Goal: Task Accomplishment & Management: Manage account settings

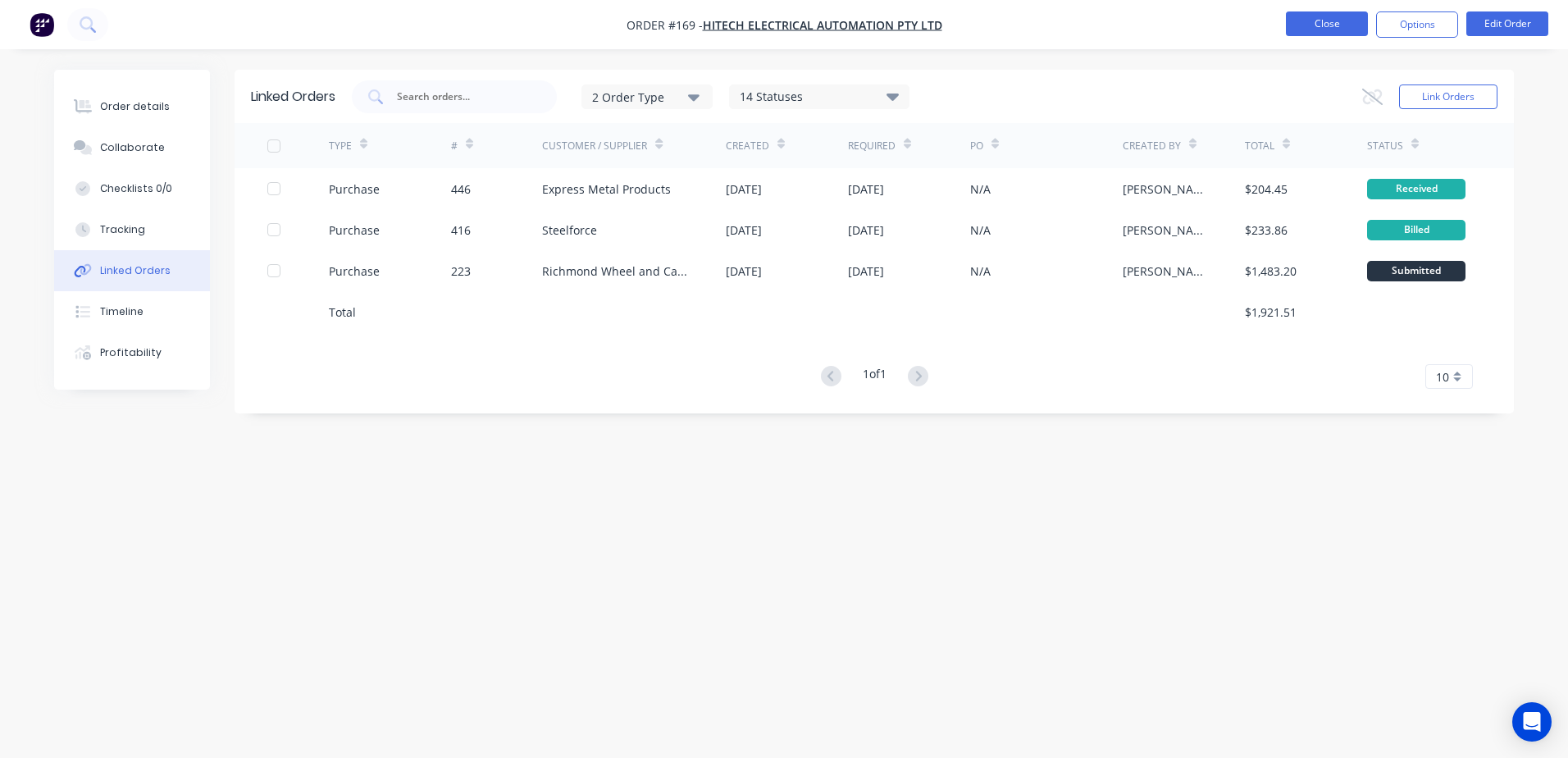
click at [1325, 19] on button "Close" at bounding box center [1326, 24] width 82 height 25
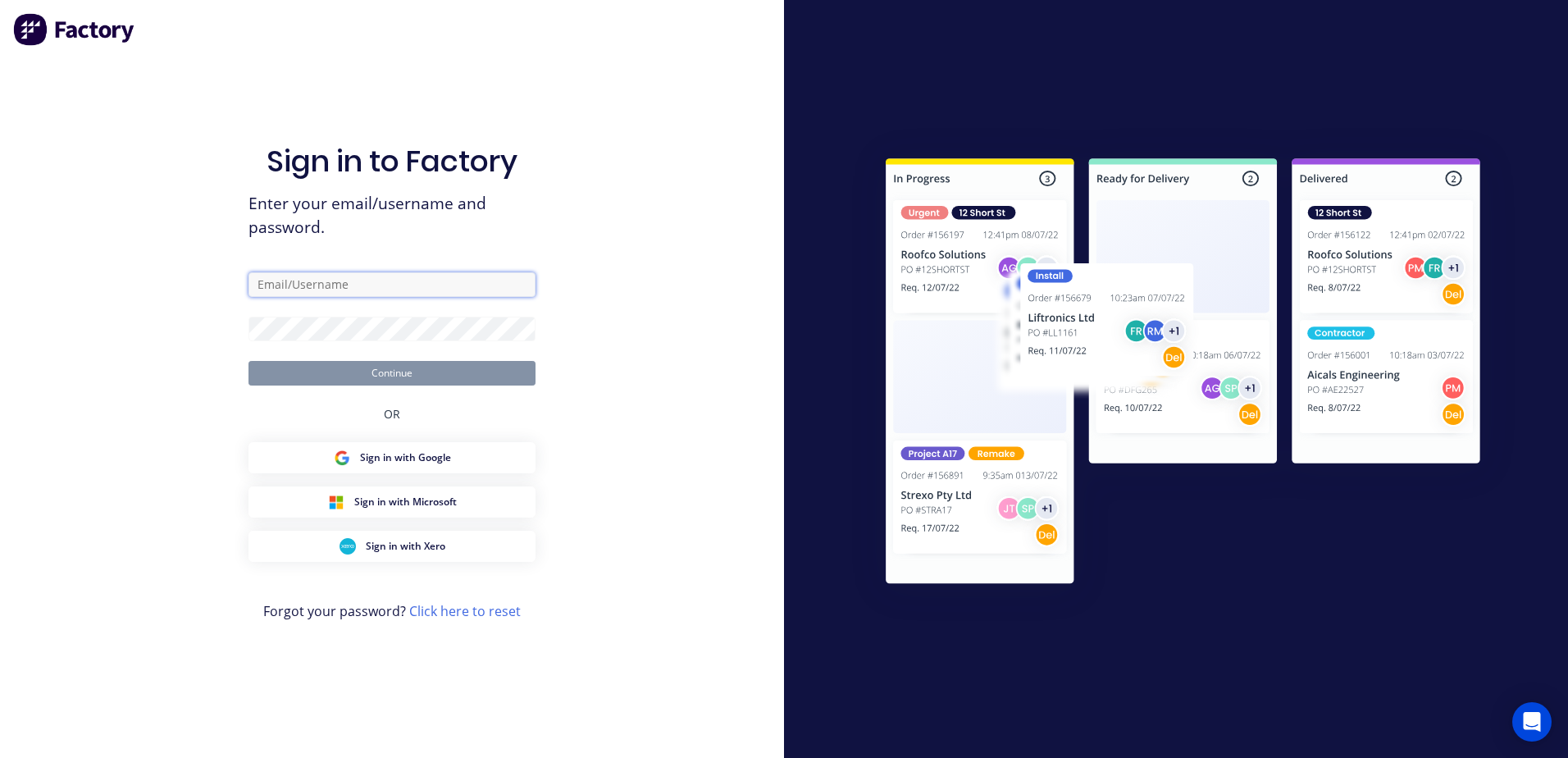
type input "[PERSON_NAME]"
click at [1228, 614] on img at bounding box center [1182, 374] width 667 height 497
click at [878, 54] on div at bounding box center [1175, 379] width 784 height 758
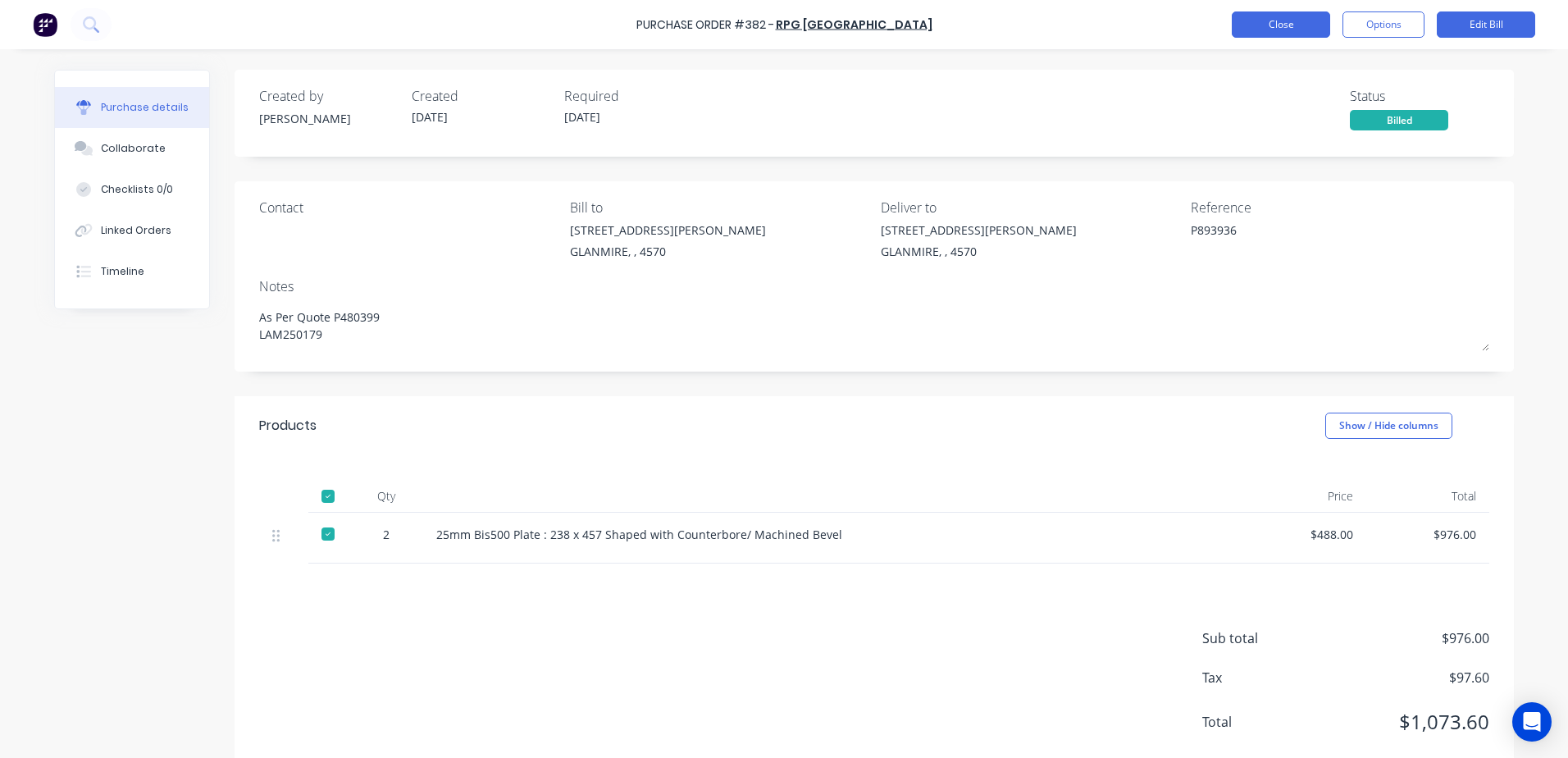
click at [1290, 28] on button "Close" at bounding box center [1280, 24] width 99 height 26
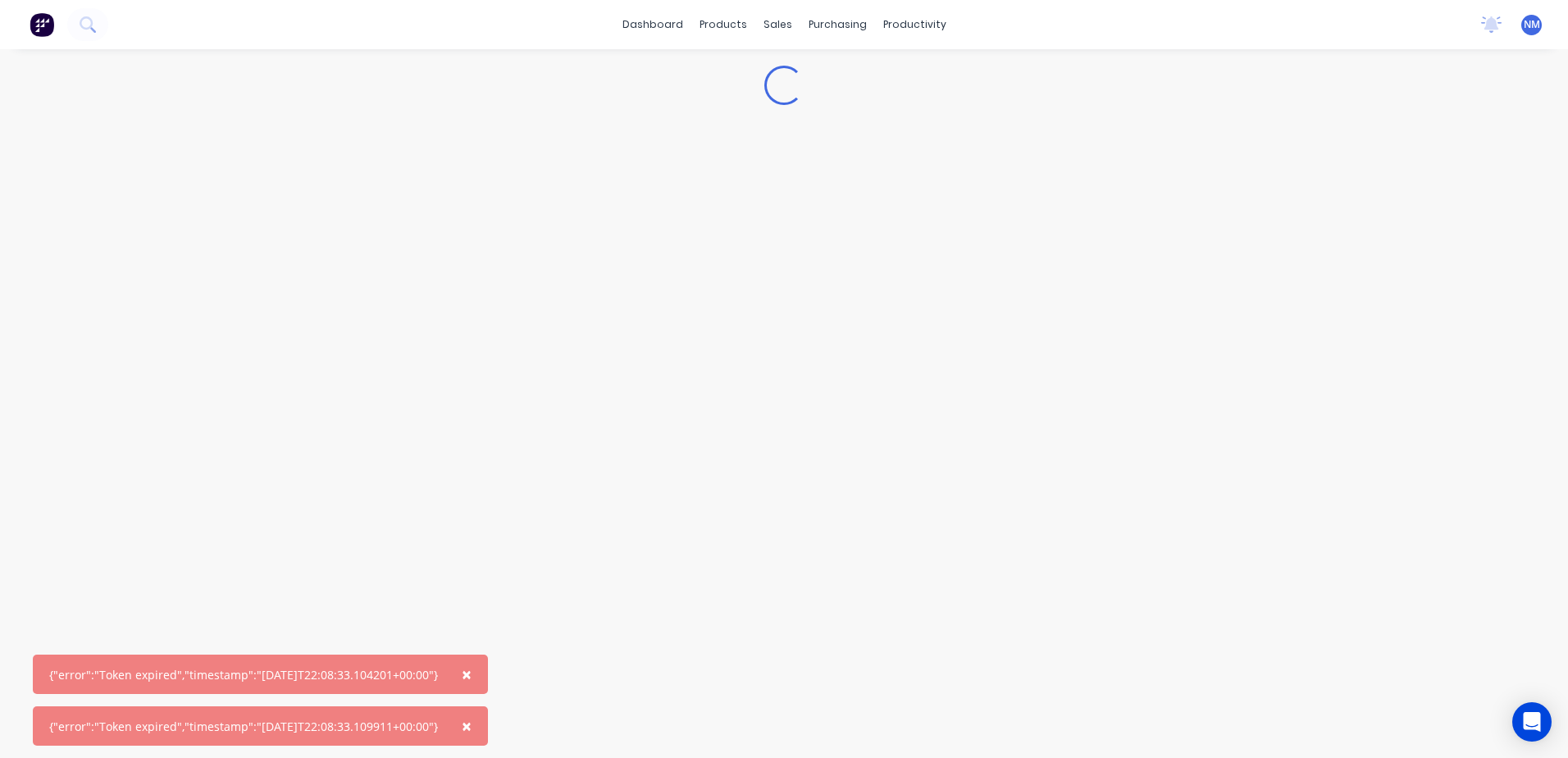
click at [472, 671] on span "×" at bounding box center [466, 675] width 10 height 23
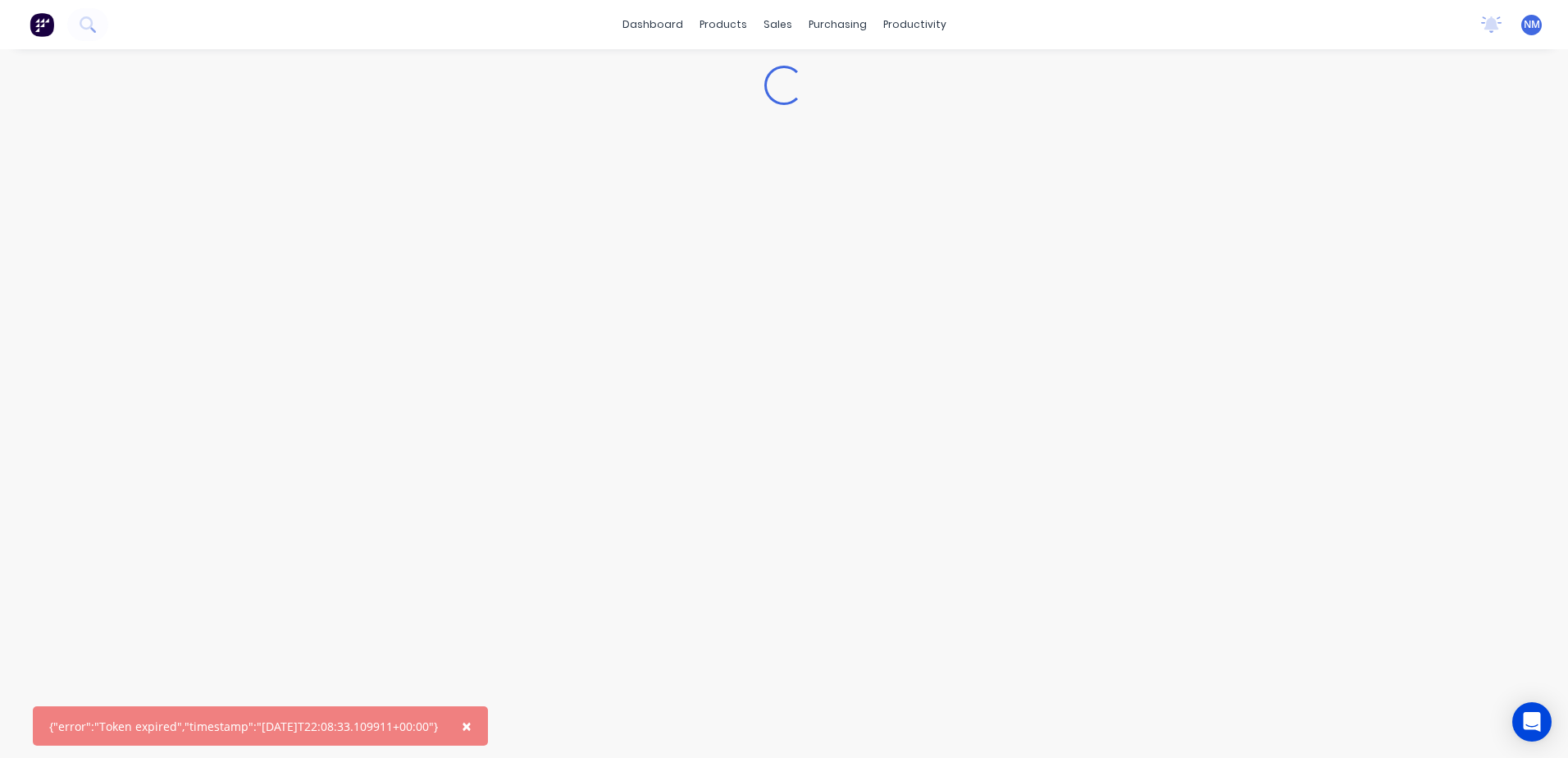
click at [472, 726] on span "×" at bounding box center [466, 726] width 10 height 23
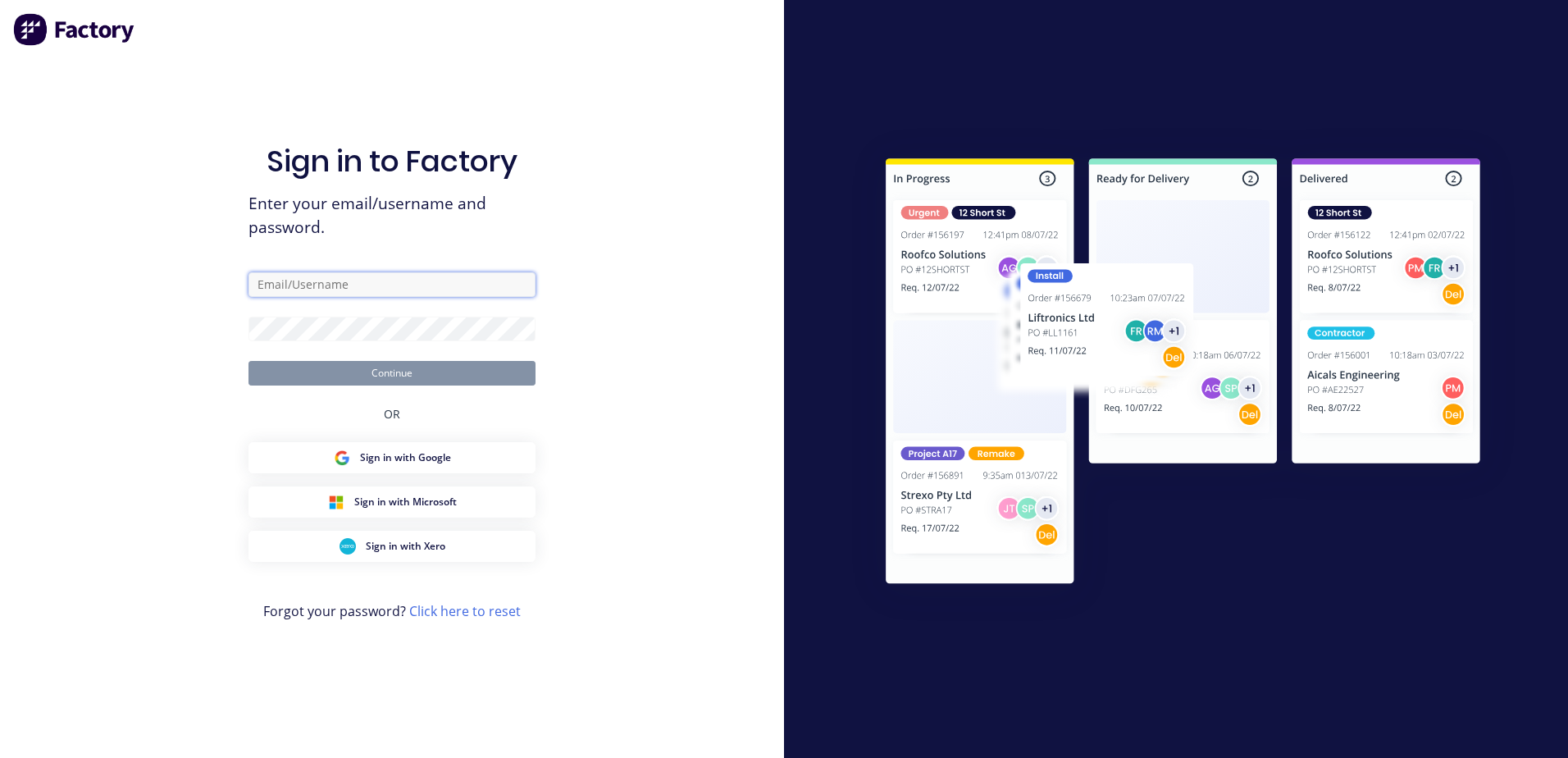
type input "[PERSON_NAME]"
click at [429, 373] on button "Continue" at bounding box center [391, 373] width 287 height 25
type input "mckean"
click at [331, 288] on input "[PERSON_NAME]" at bounding box center [391, 285] width 287 height 25
click at [380, 376] on button "Continue" at bounding box center [391, 373] width 287 height 25
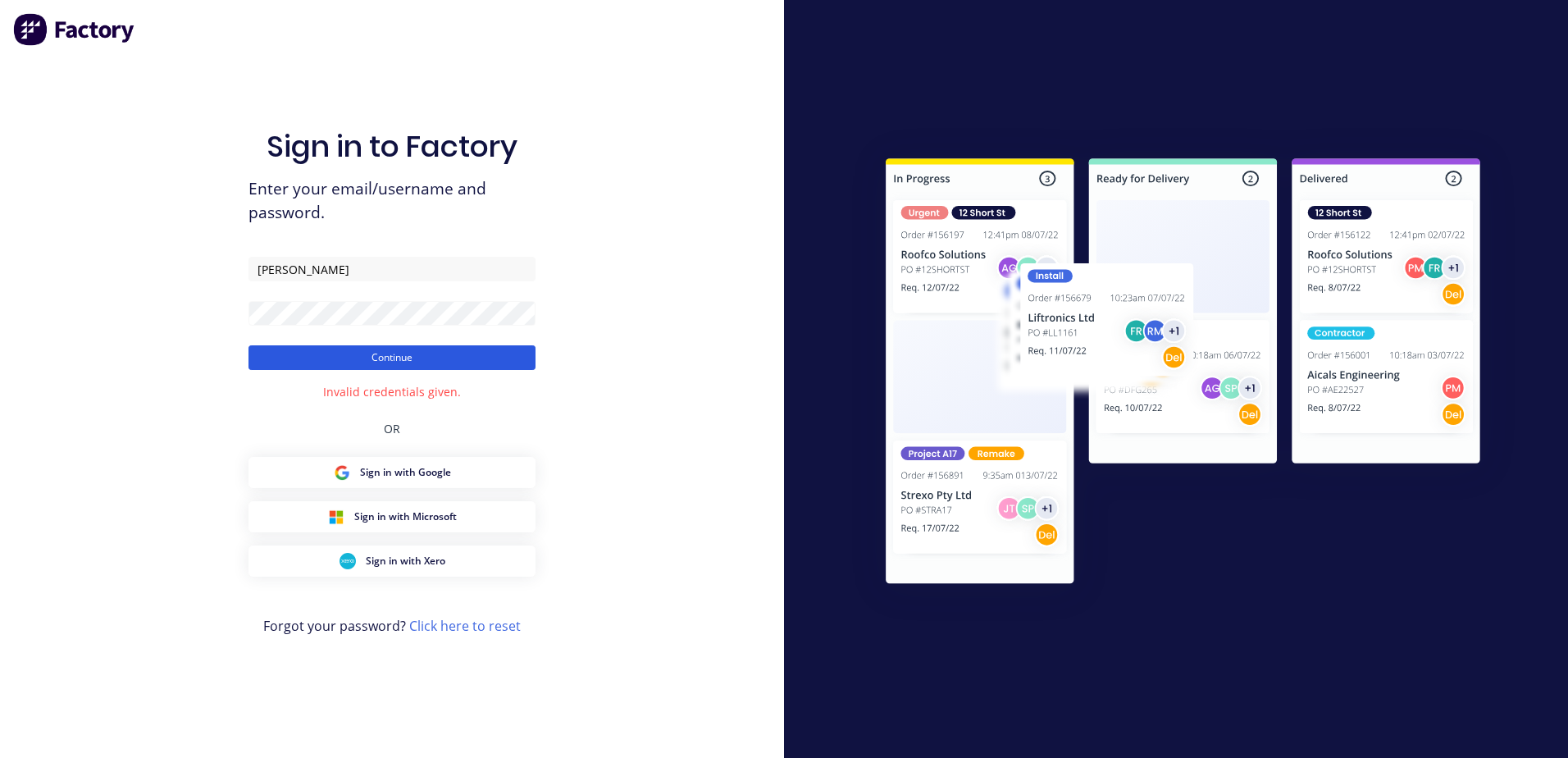
click at [397, 350] on button "Continue" at bounding box center [391, 358] width 287 height 25
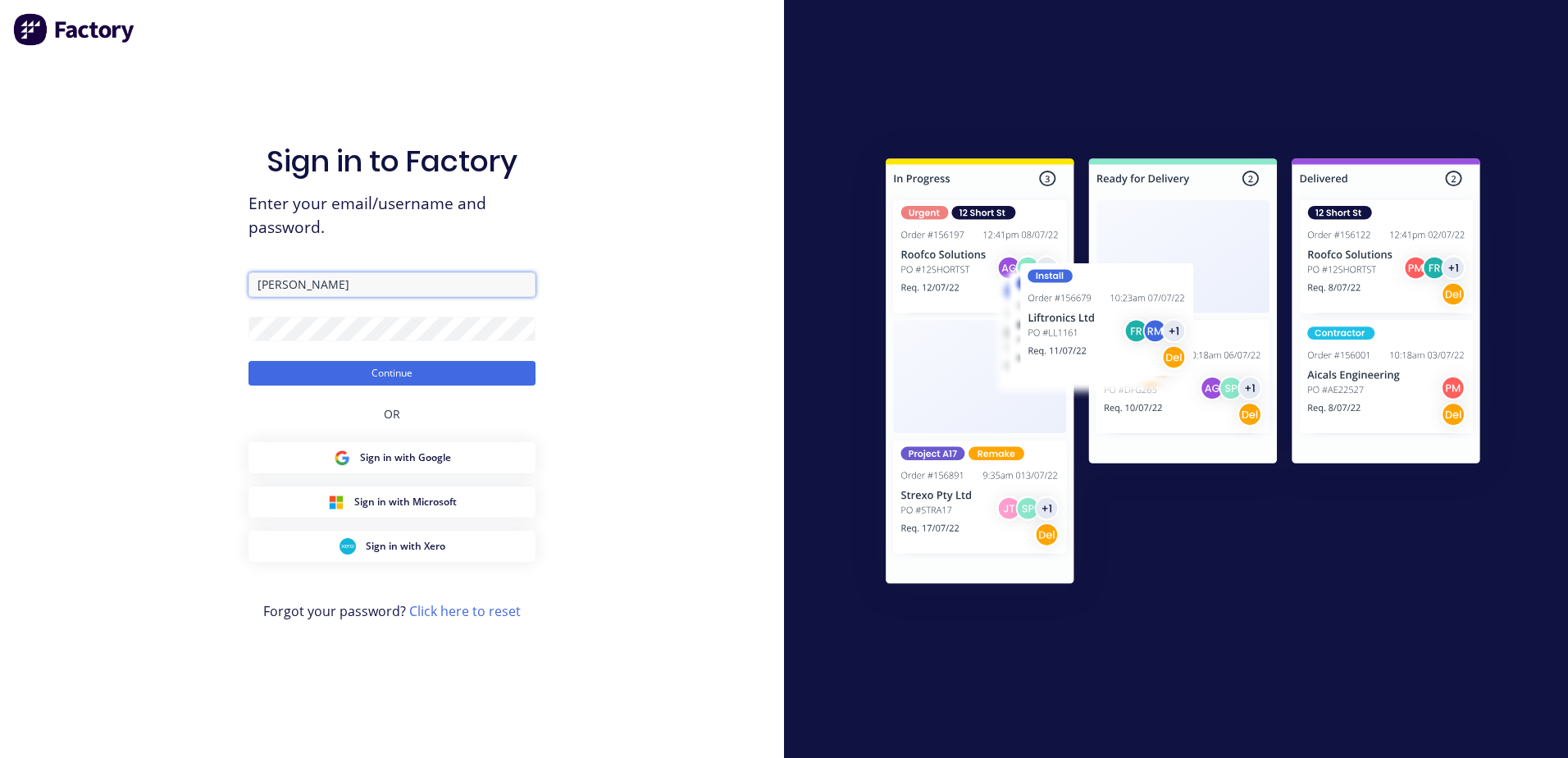
drag, startPoint x: 311, startPoint y: 286, endPoint x: 197, endPoint y: 296, distance: 114.4
click at [197, 296] on div "Sign in to Factory Enter your email/username and password. [PERSON_NAME] Contin…" at bounding box center [391, 379] width 784 height 758
type input "[EMAIL_ADDRESS][DOMAIN_NAME]"
click at [173, 354] on div "Sign in to Factory Enter your email/username and password. [EMAIL_ADDRESS][DOMA…" at bounding box center [391, 379] width 784 height 758
click at [406, 377] on button "Continue" at bounding box center [391, 373] width 287 height 25
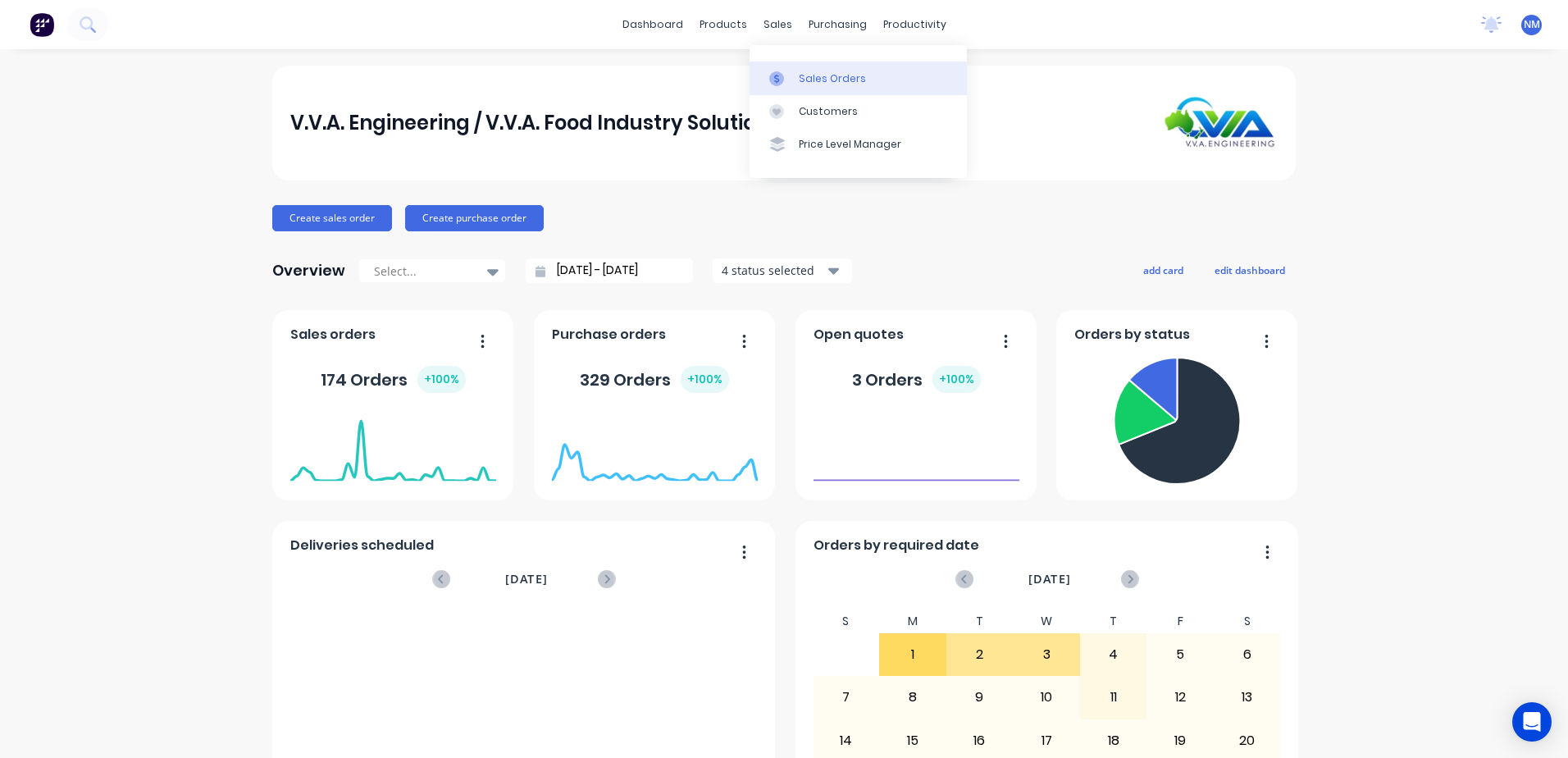
click at [833, 75] on div "Sales Orders" at bounding box center [832, 78] width 67 height 14
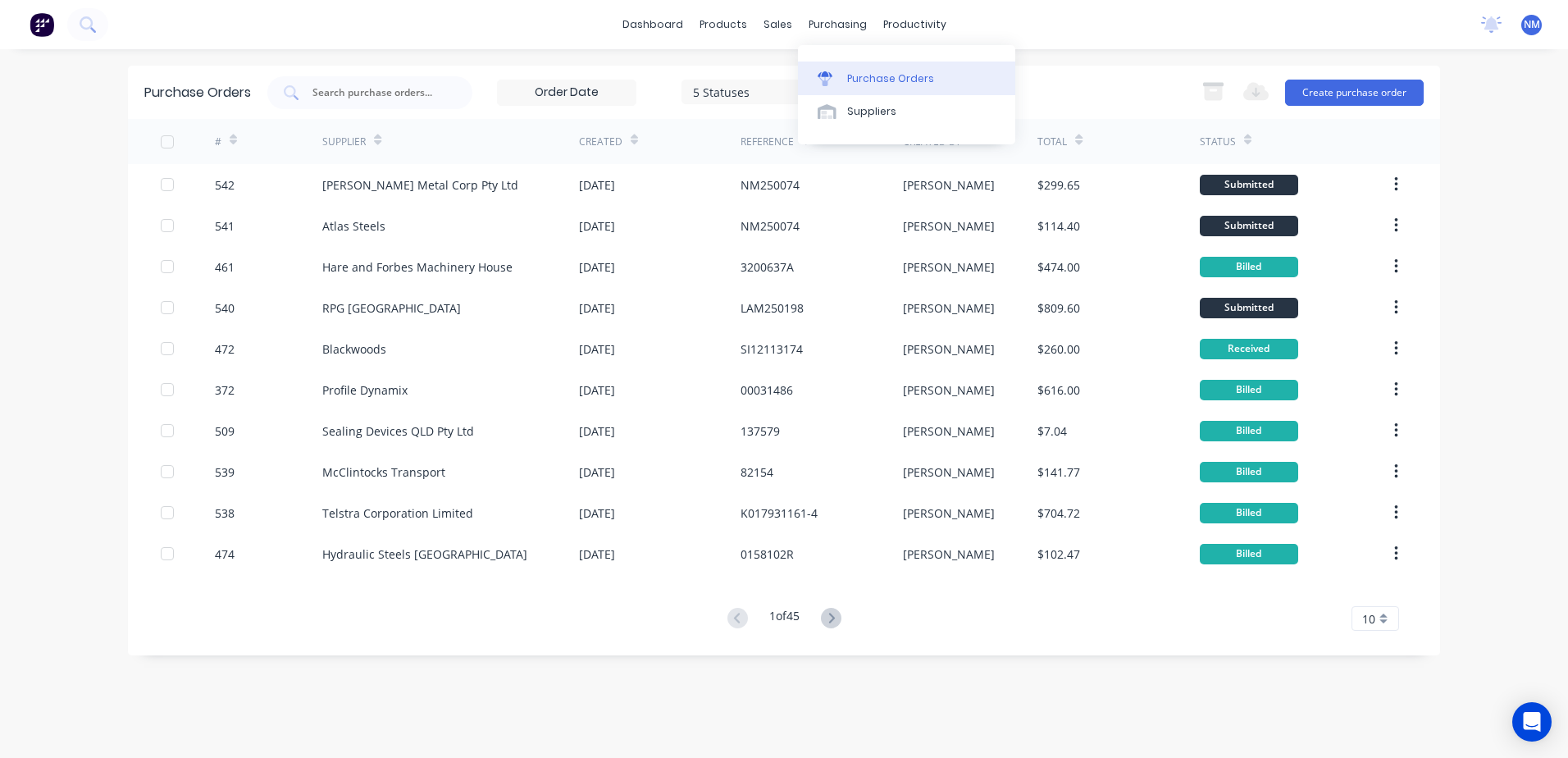
click at [868, 84] on div "Purchase Orders" at bounding box center [890, 78] width 87 height 14
click at [354, 94] on input "text" at bounding box center [379, 92] width 136 height 16
type input "535"
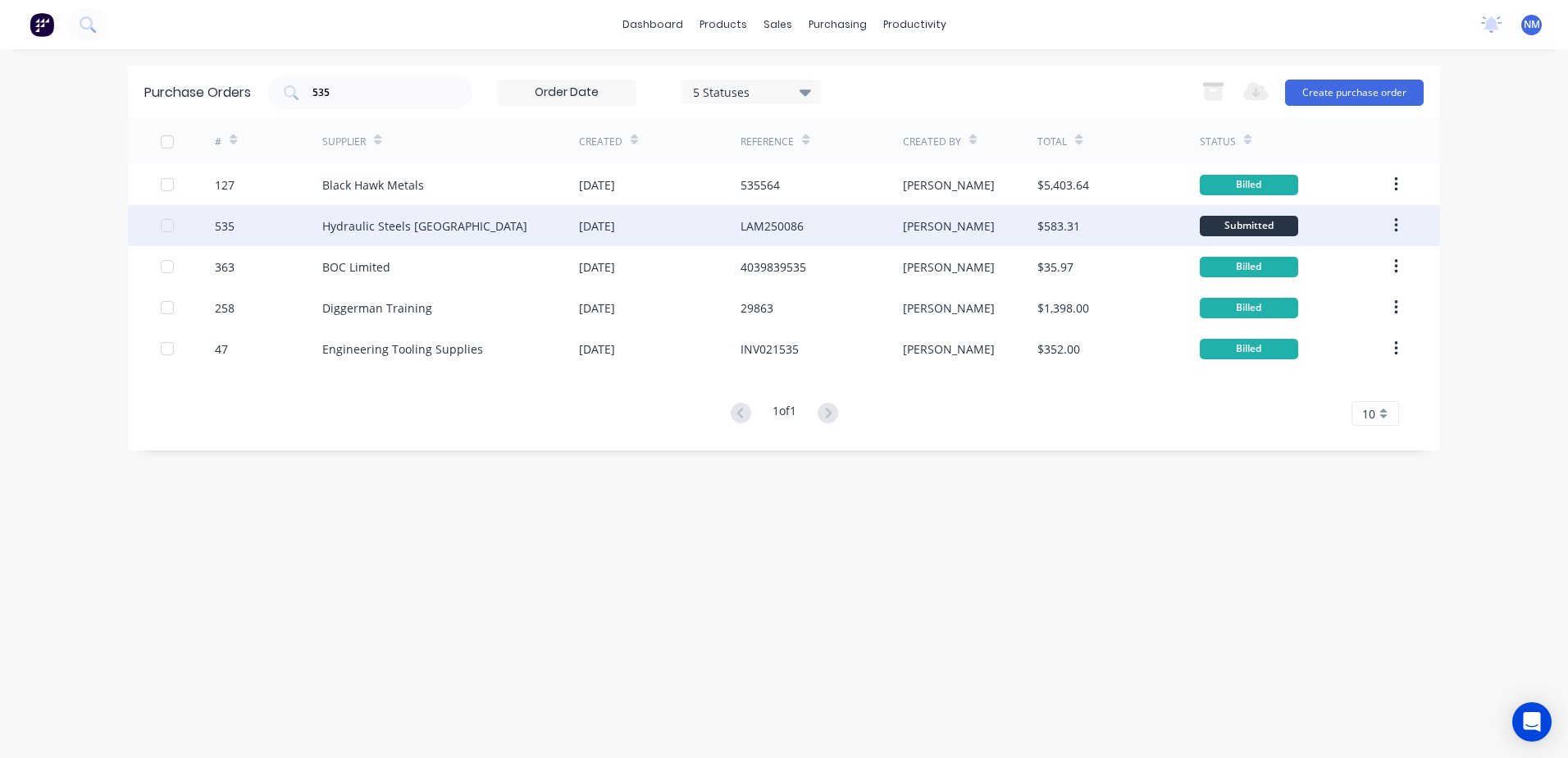
click at [990, 225] on div "[PERSON_NAME]" at bounding box center [970, 225] width 135 height 41
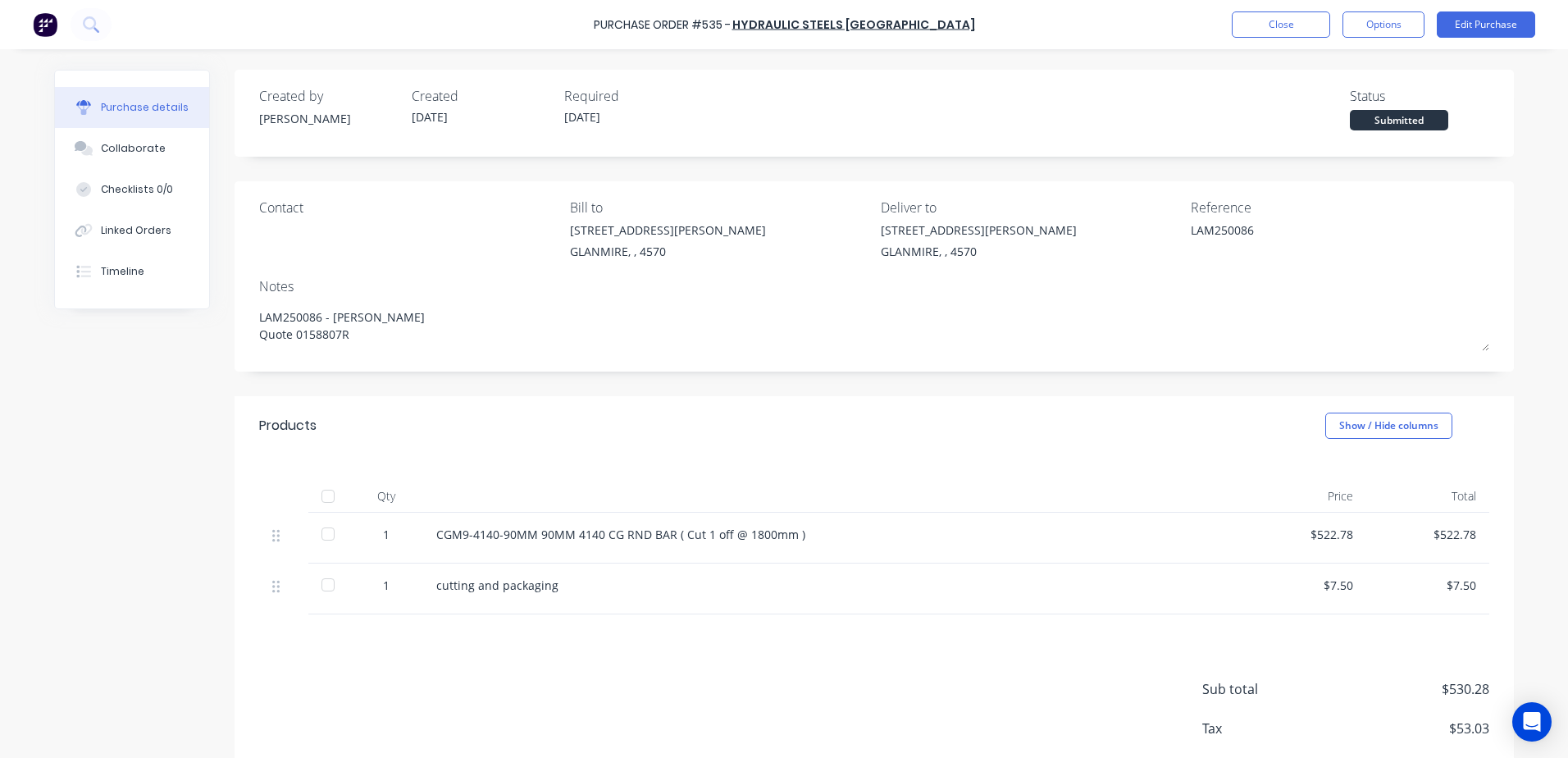
click at [326, 489] on div at bounding box center [328, 496] width 33 height 33
type textarea "x"
click at [1277, 28] on button "Close" at bounding box center [1280, 24] width 99 height 26
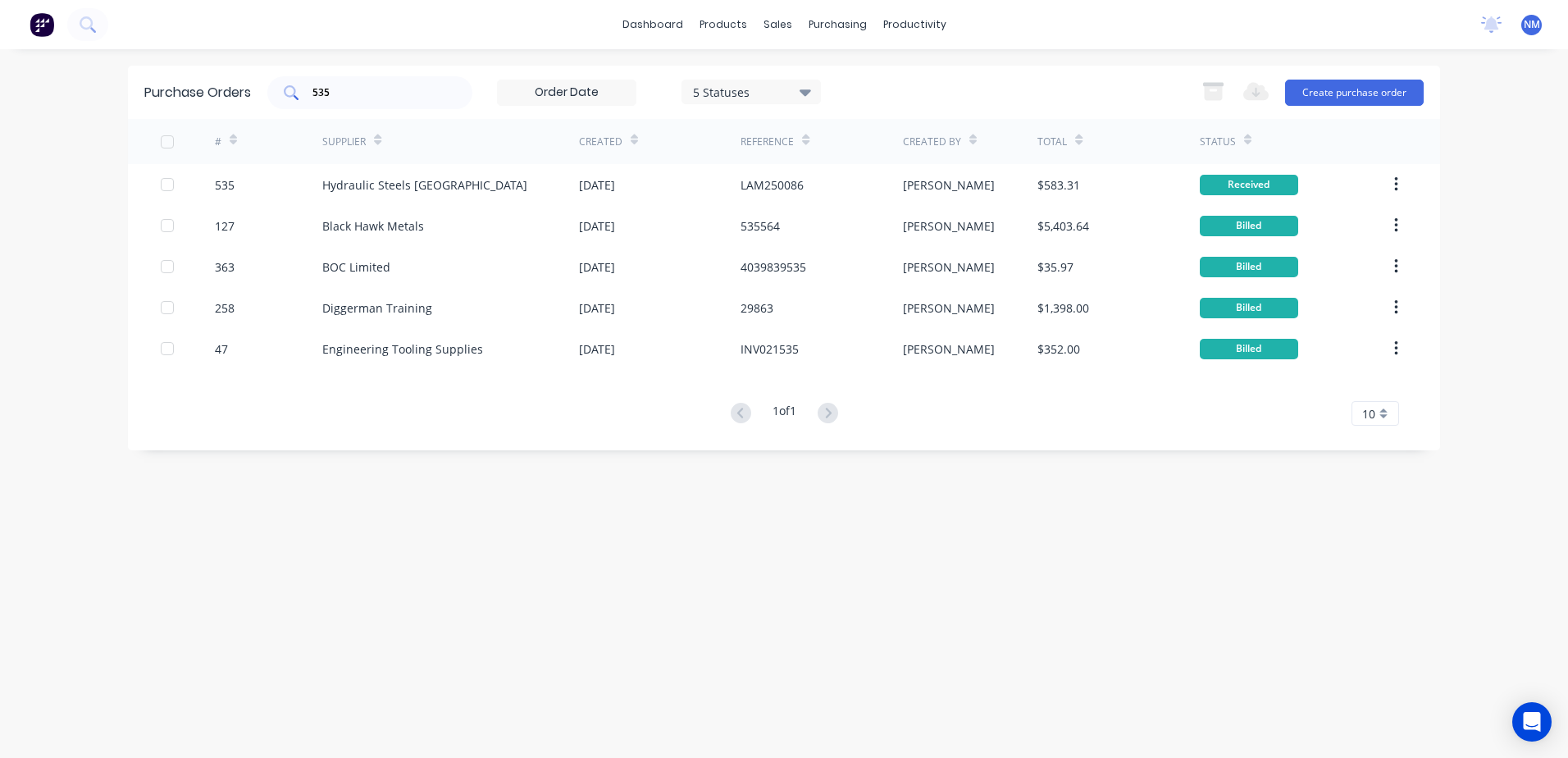
click at [348, 91] on input "535" at bounding box center [379, 92] width 136 height 16
type input "5"
type input "455"
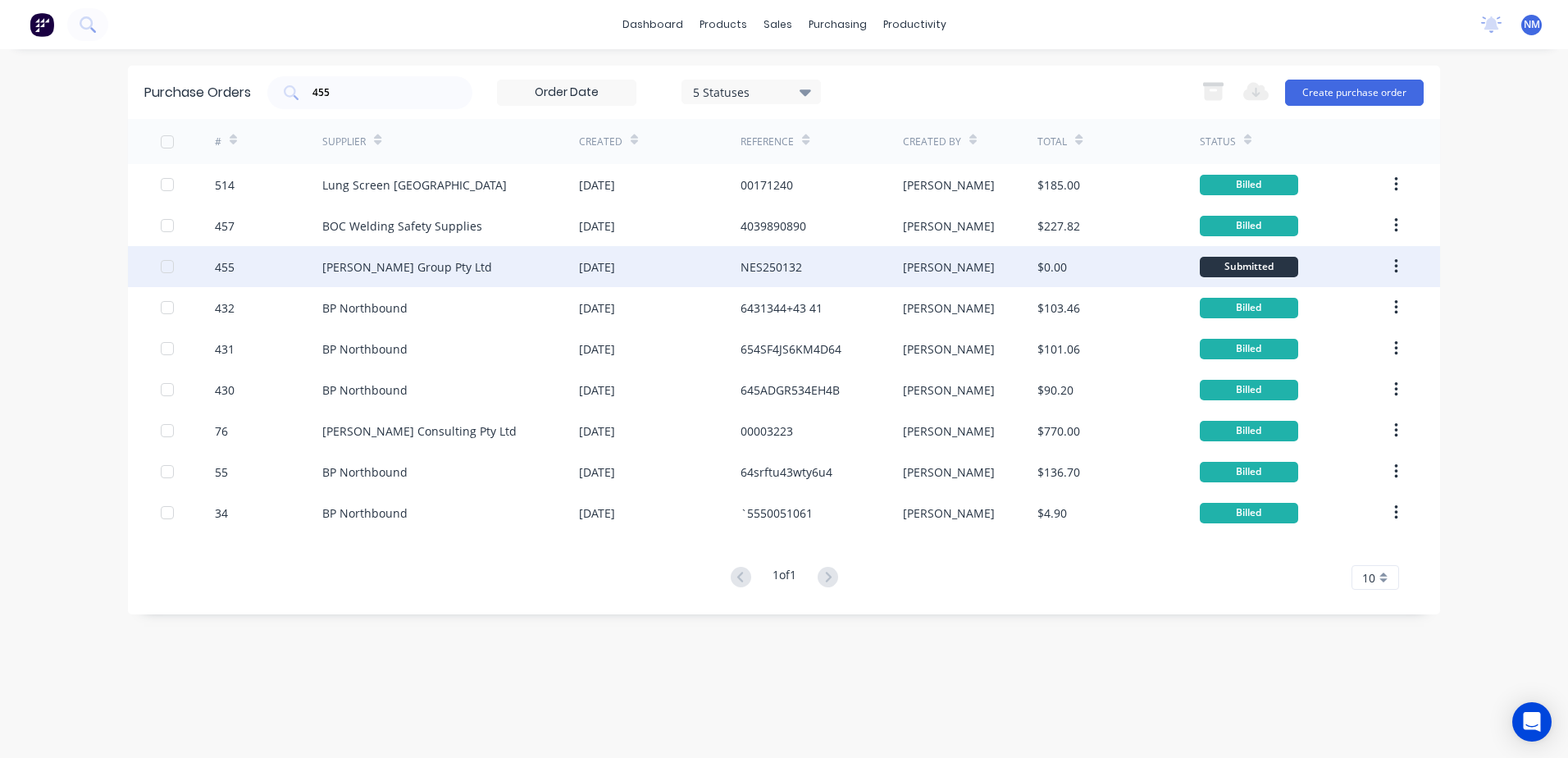
click at [1011, 271] on div "[PERSON_NAME]" at bounding box center [970, 266] width 135 height 41
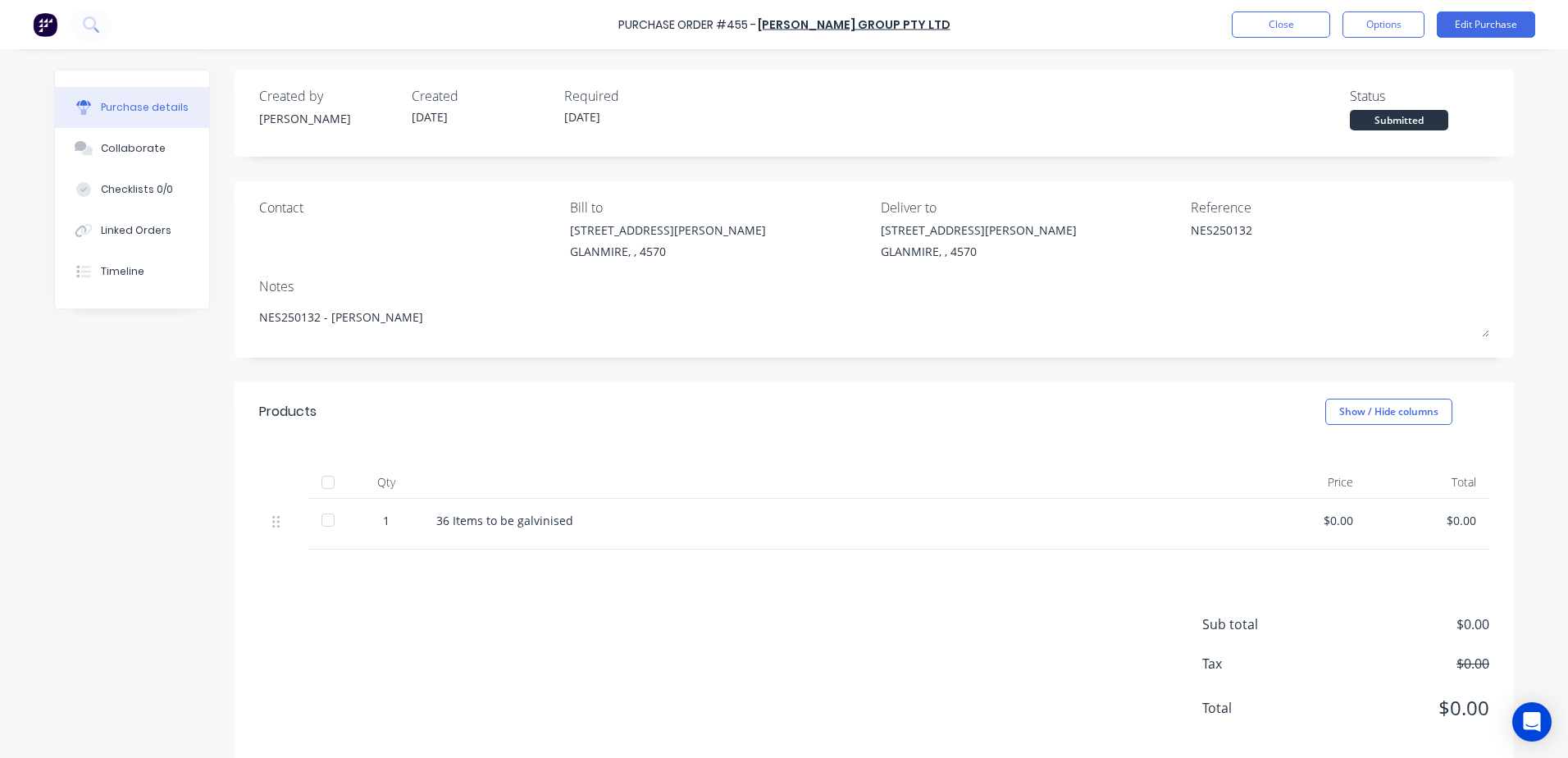
click at [324, 483] on div at bounding box center [328, 483] width 33 height 33
type textarea "x"
click at [1239, 32] on button "Close" at bounding box center [1280, 24] width 99 height 26
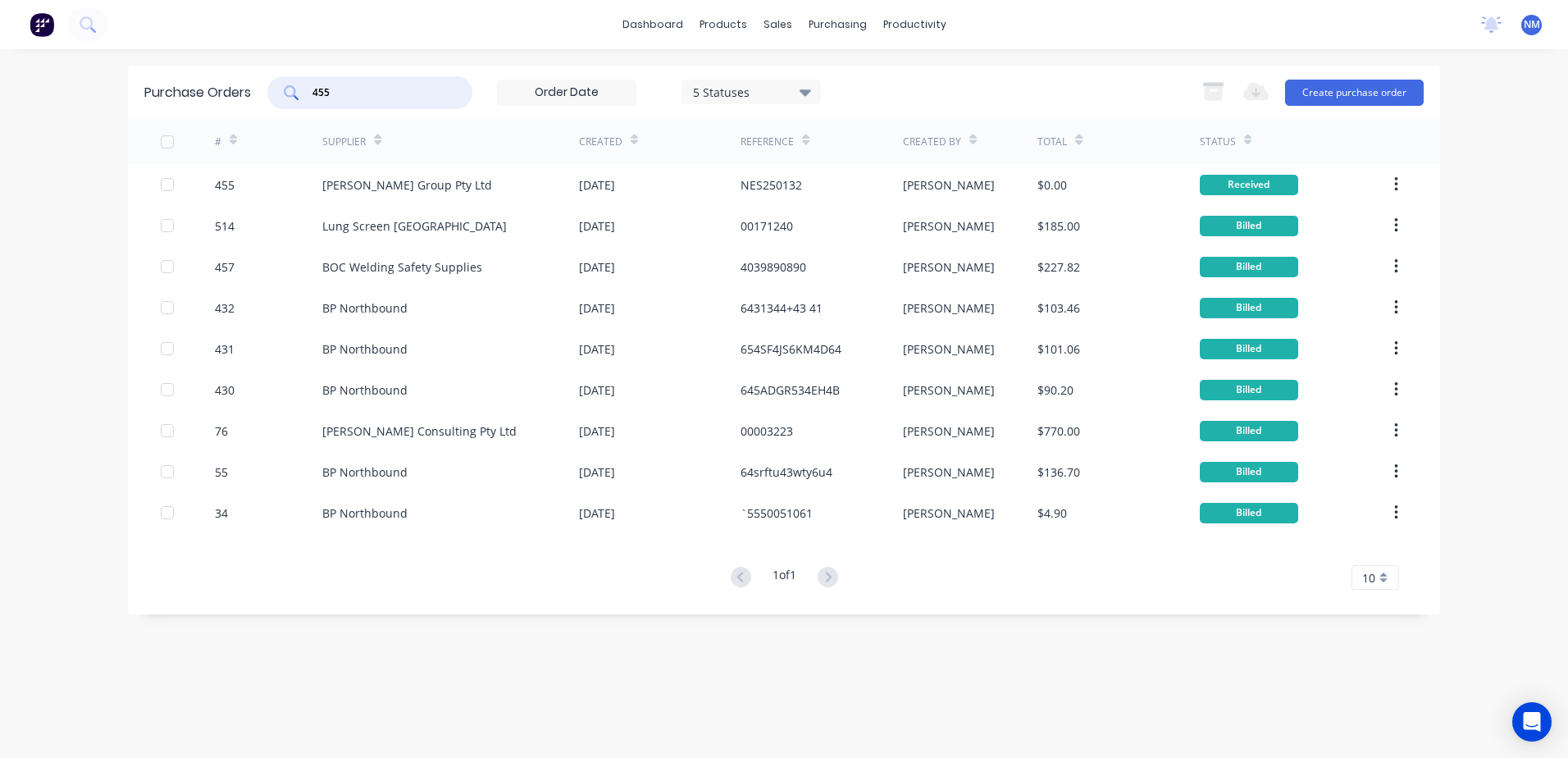
click at [342, 87] on input "455" at bounding box center [379, 92] width 136 height 16
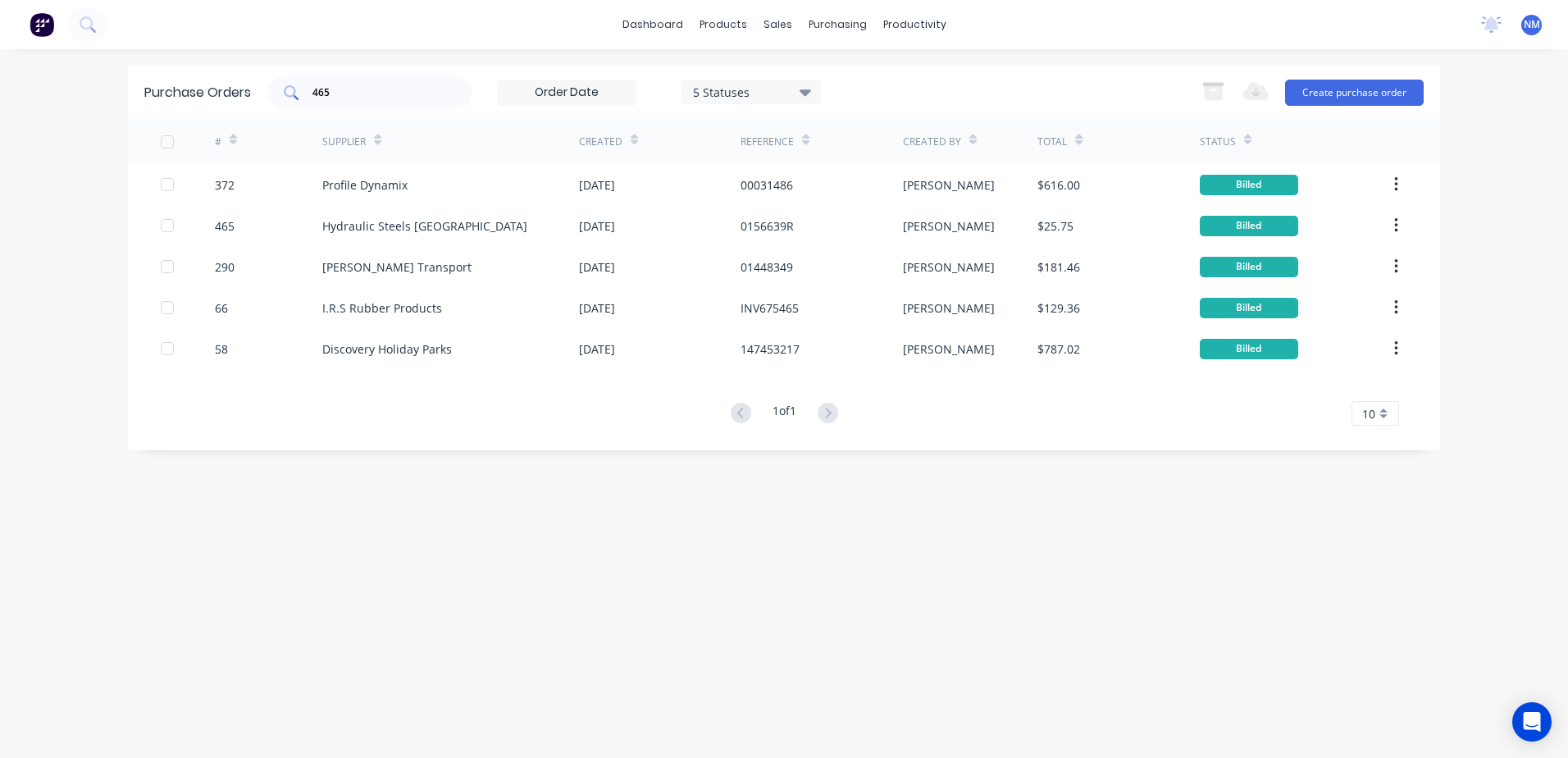
click at [337, 104] on div "465" at bounding box center [370, 93] width 205 height 33
type input "492"
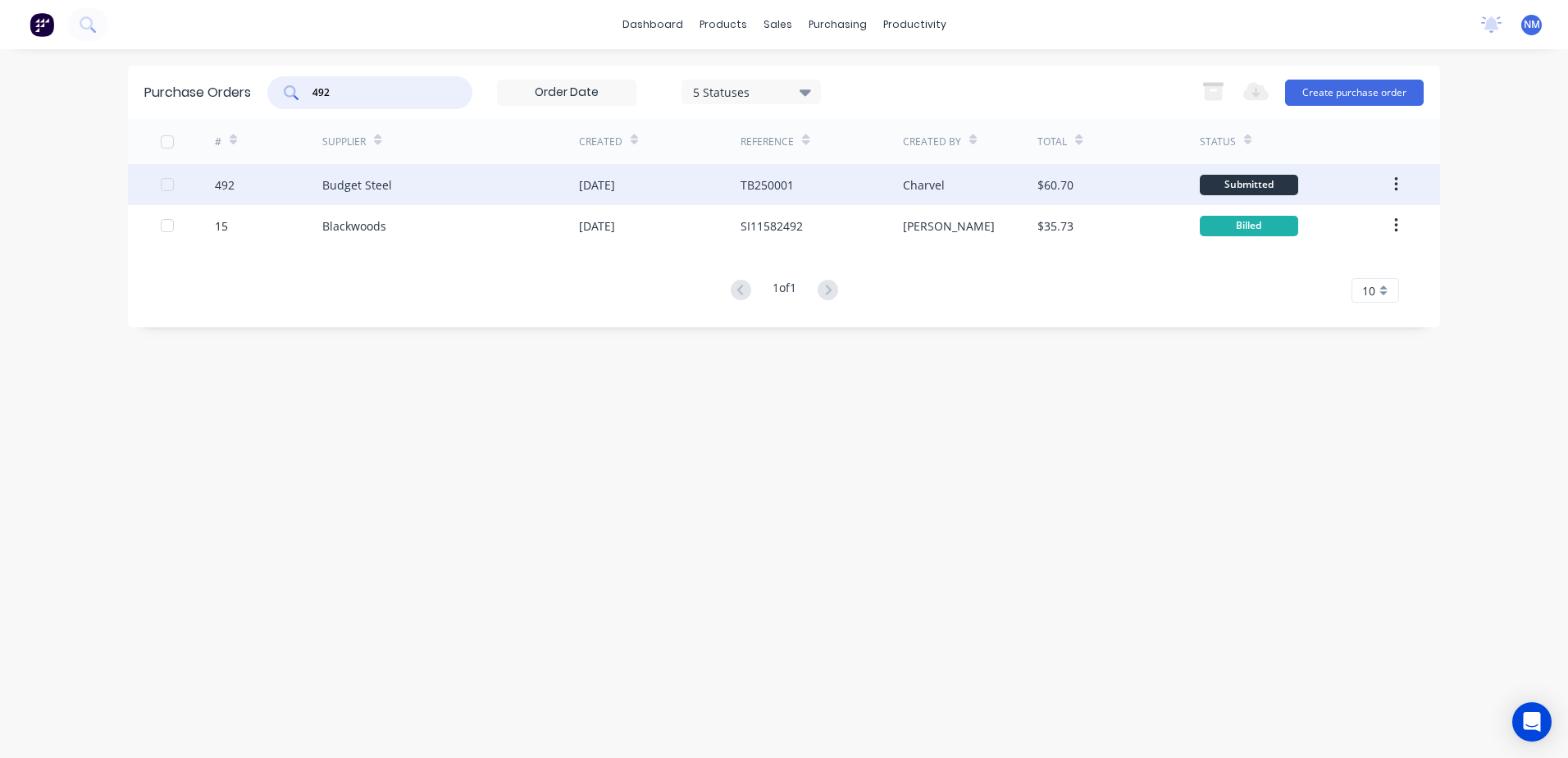
click at [1098, 181] on div "$60.70" at bounding box center [1118, 184] width 161 height 41
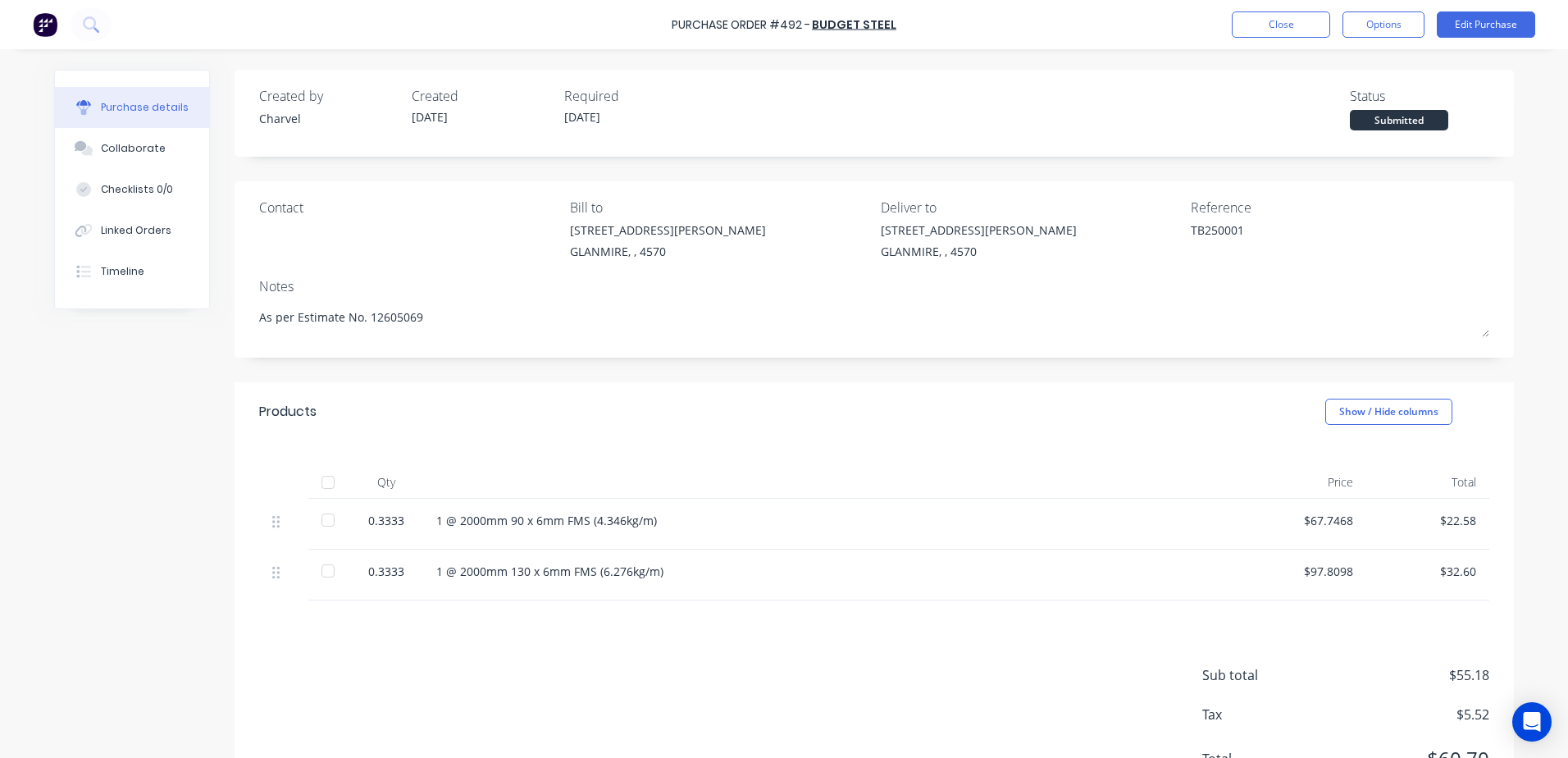
click at [317, 484] on div at bounding box center [328, 483] width 33 height 33
type textarea "x"
click at [1231, 25] on button "Close" at bounding box center [1280, 24] width 99 height 26
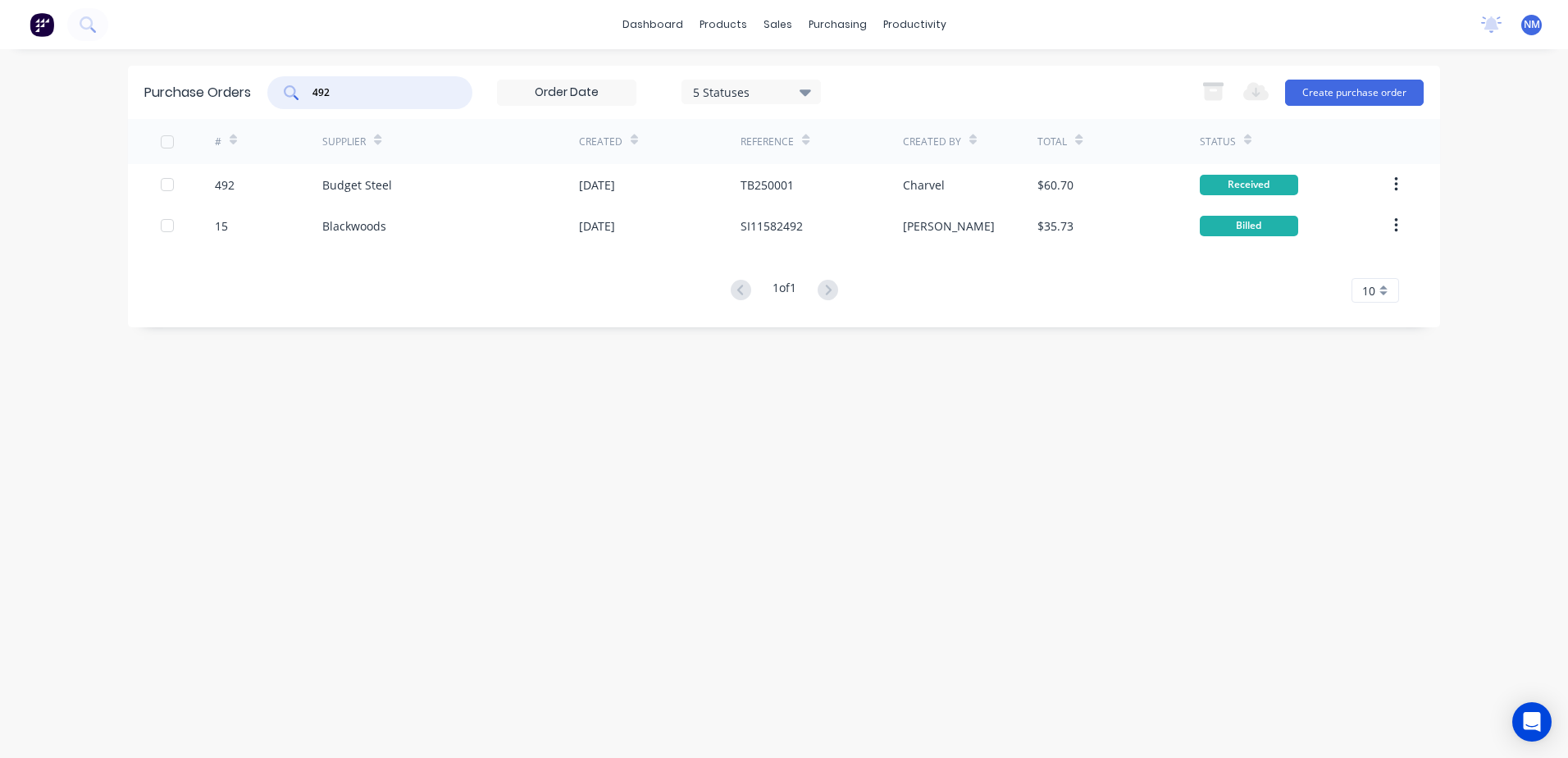
click at [354, 88] on input "492" at bounding box center [379, 92] width 136 height 16
type input "489"
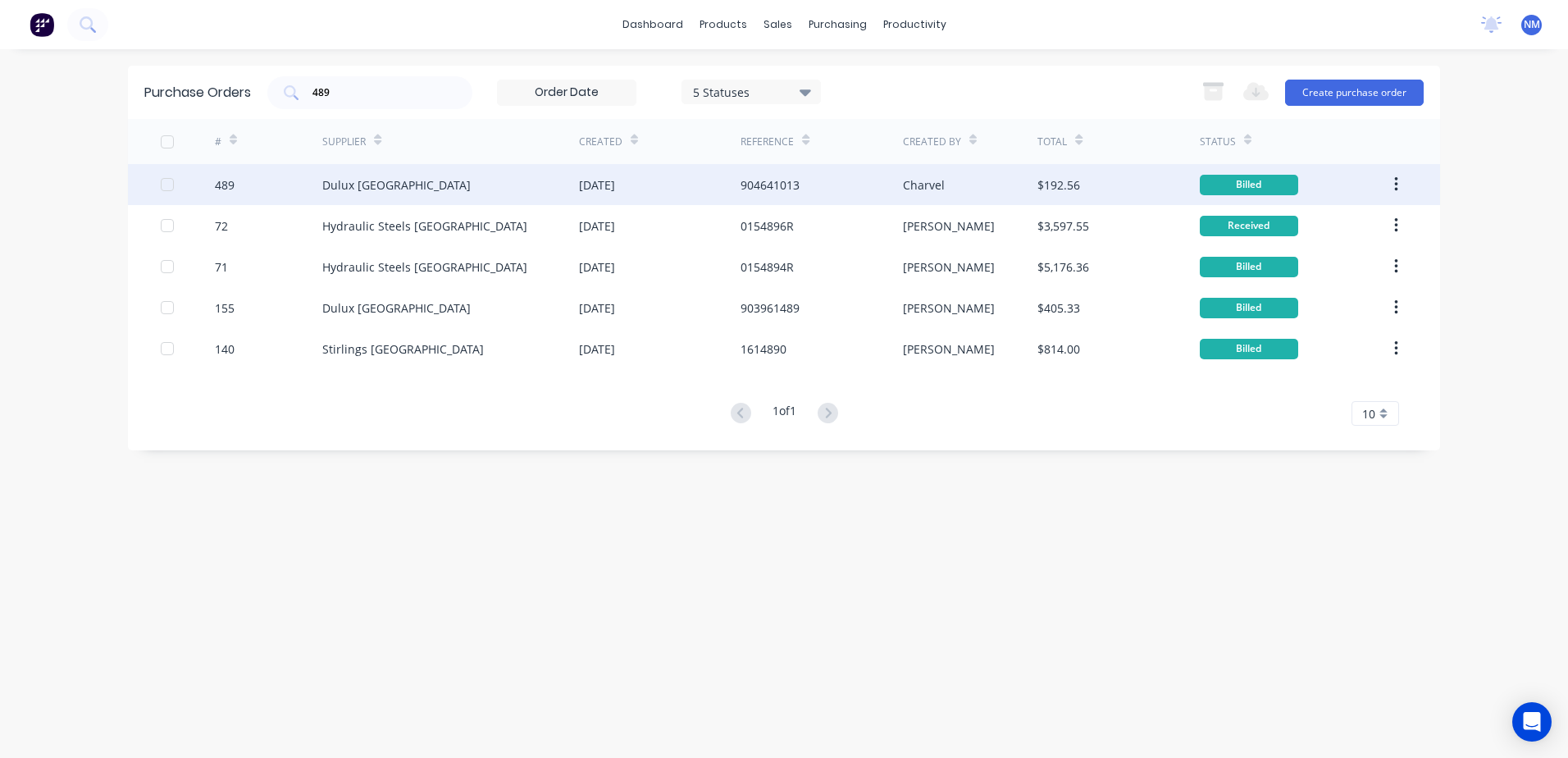
click at [994, 182] on div "Charvel" at bounding box center [970, 184] width 135 height 41
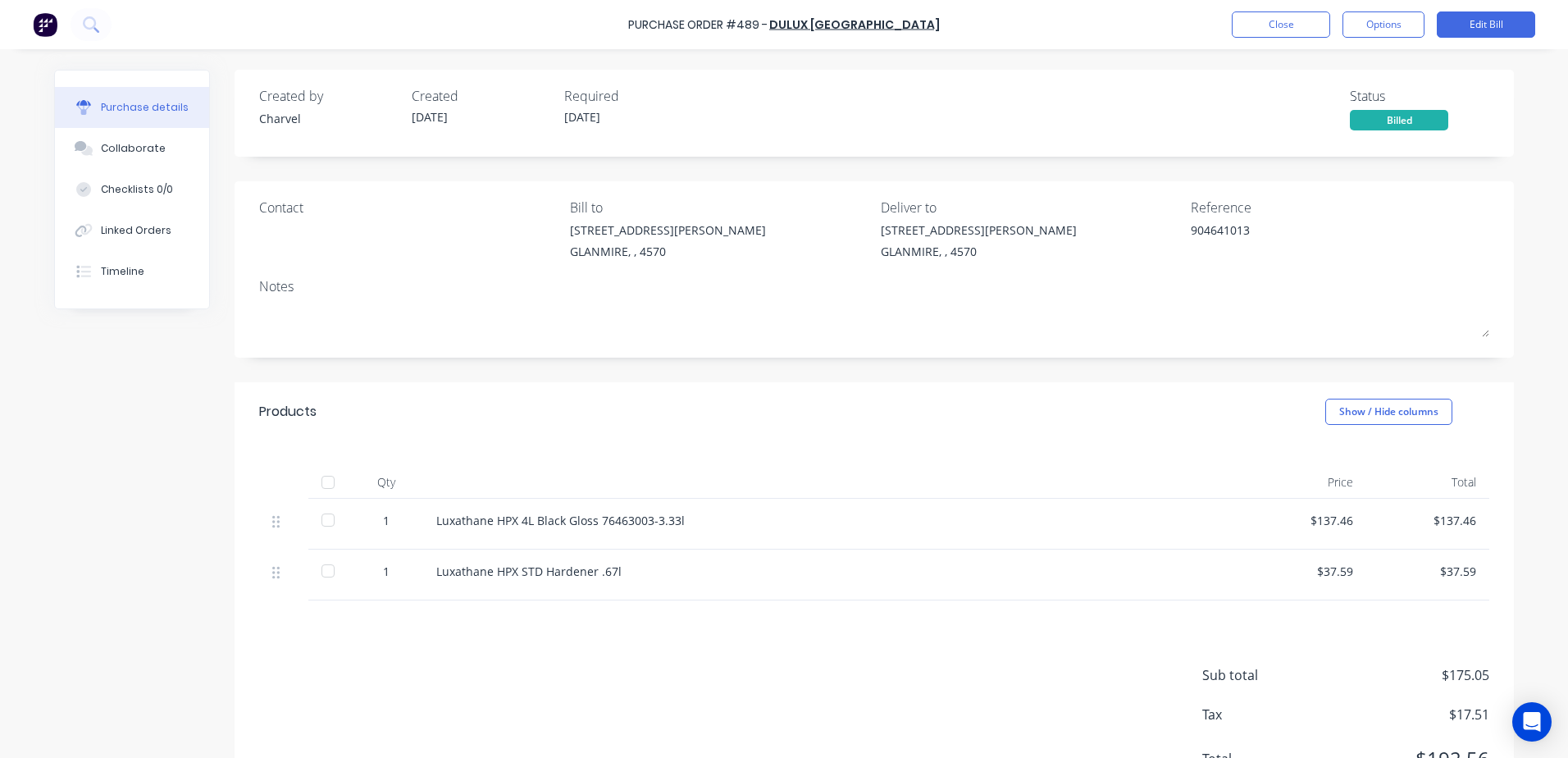
click at [325, 479] on div at bounding box center [328, 483] width 33 height 33
type textarea "x"
click at [1243, 32] on button "Close" at bounding box center [1280, 24] width 99 height 26
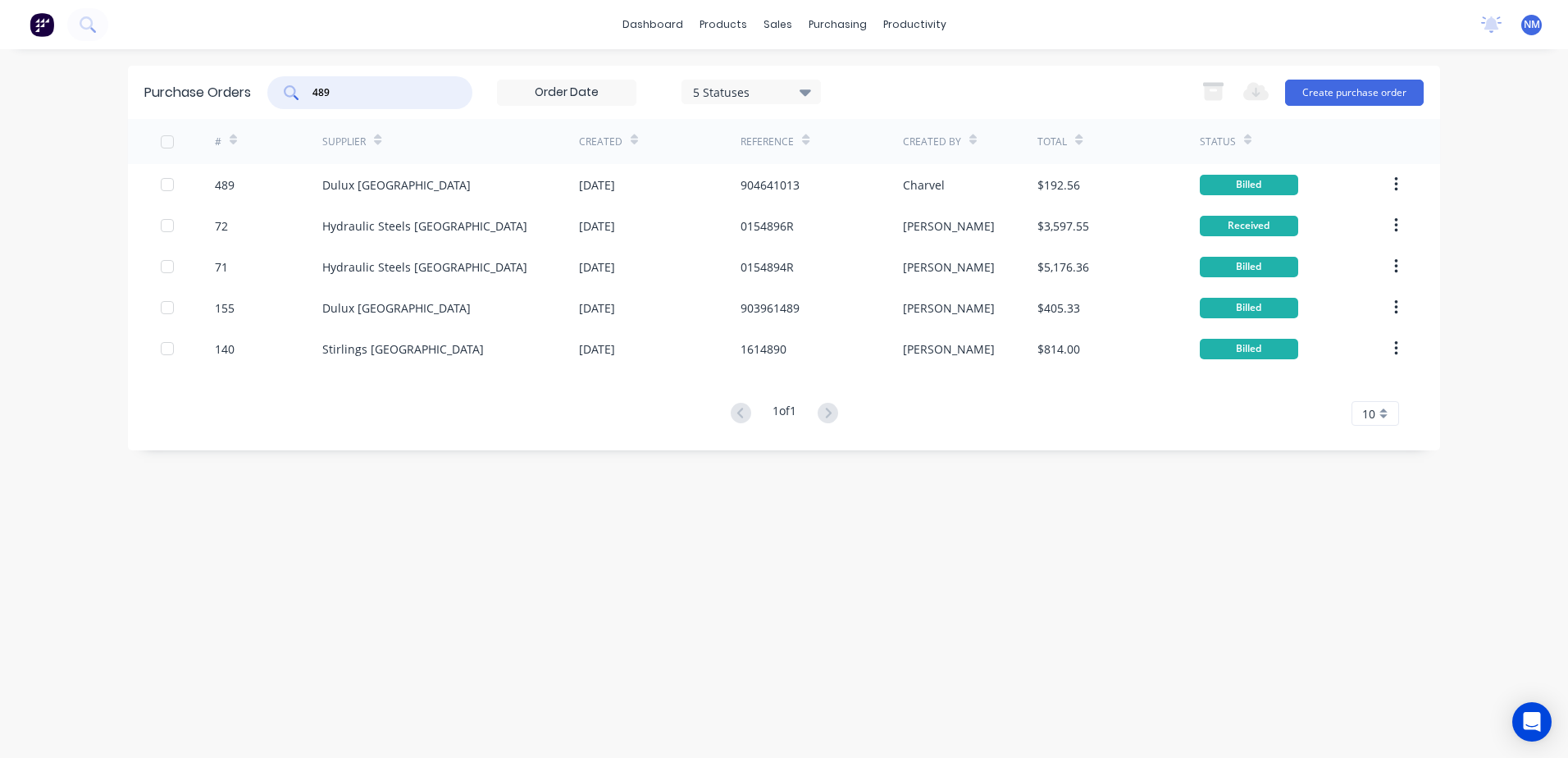
drag, startPoint x: 330, startPoint y: 91, endPoint x: 274, endPoint y: 89, distance: 56.0
click at [274, 89] on div "489" at bounding box center [370, 93] width 205 height 33
type input "388"
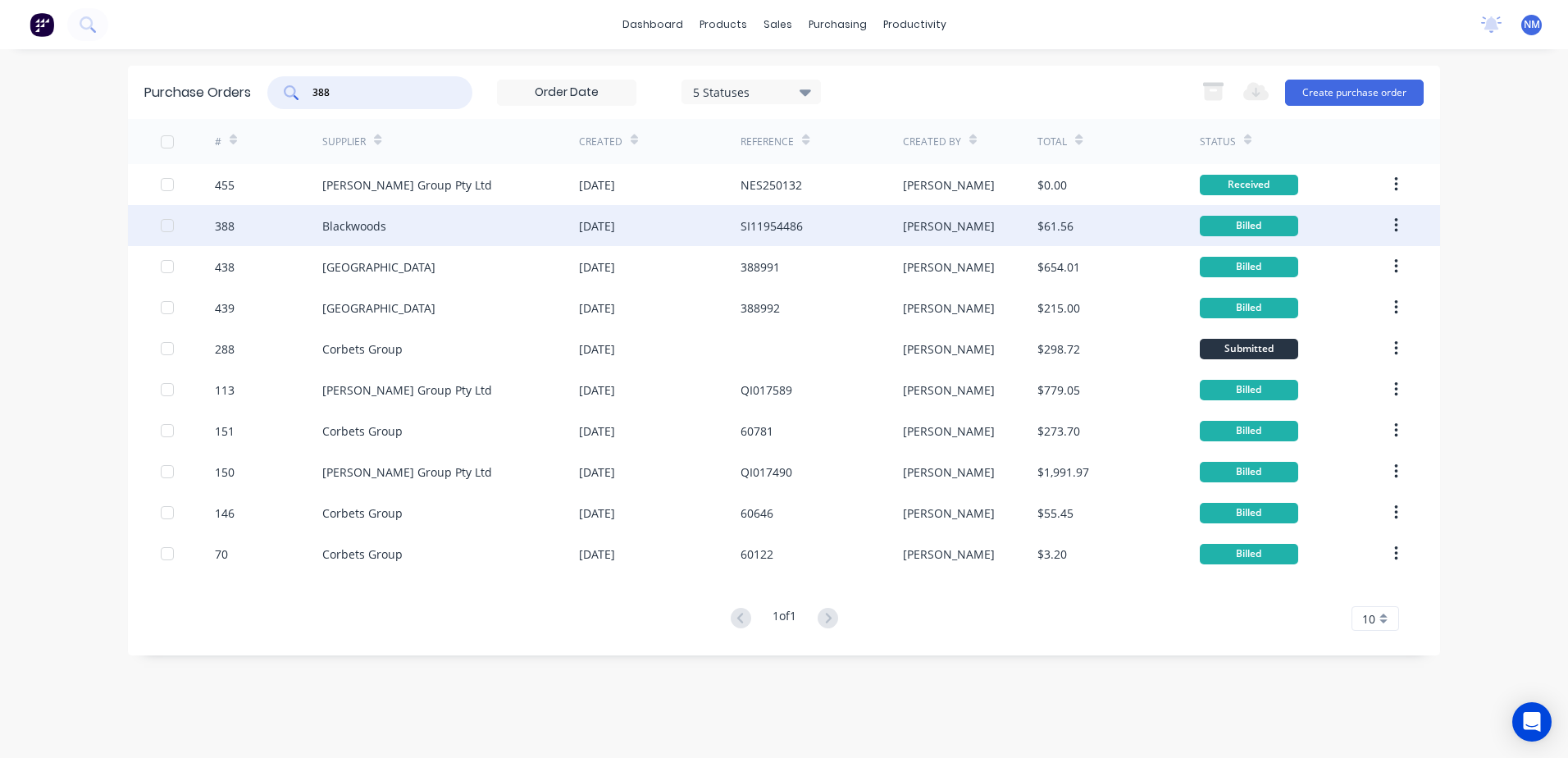
click at [965, 236] on div "[PERSON_NAME]" at bounding box center [970, 225] width 135 height 41
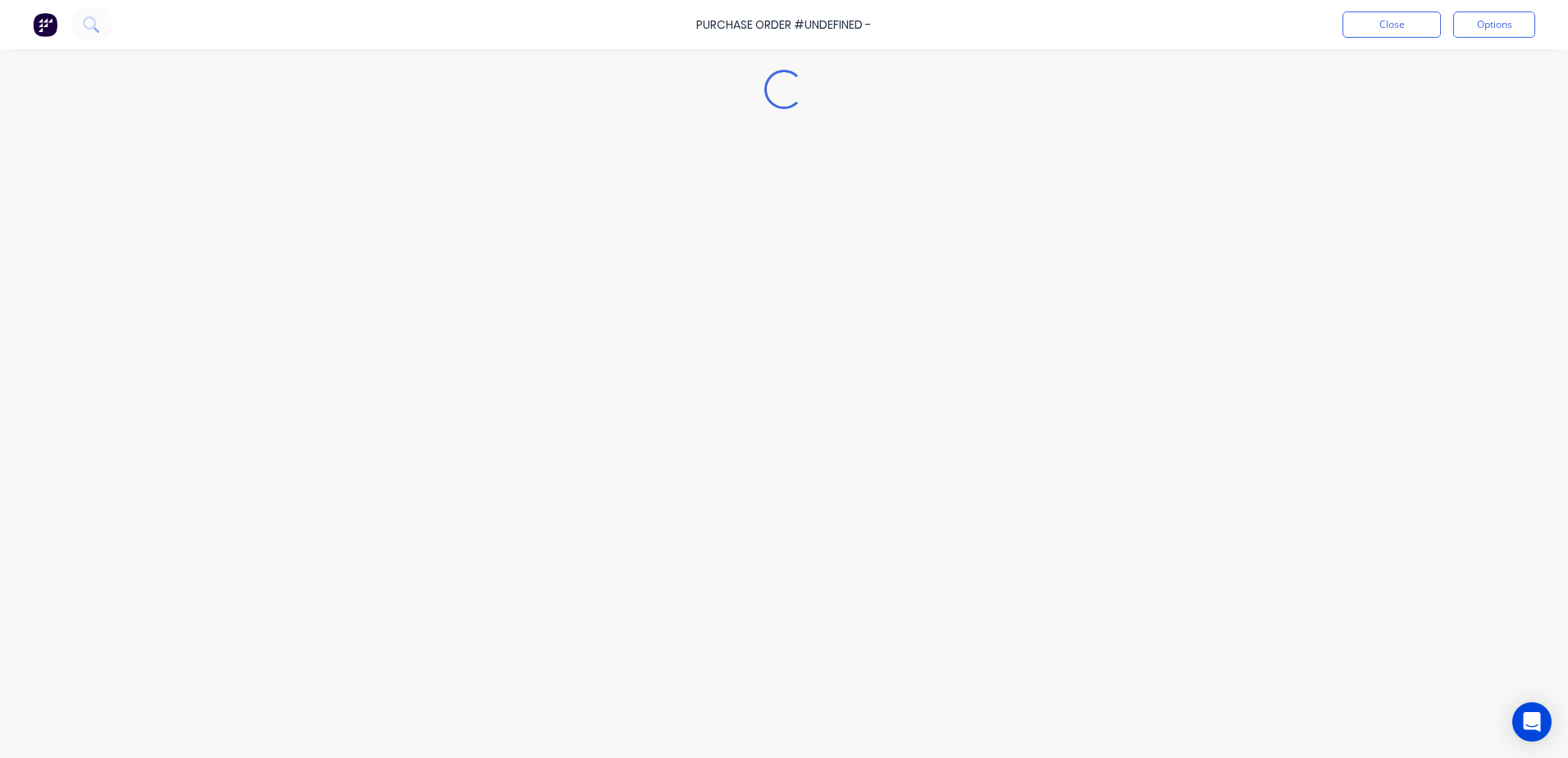
type textarea "x"
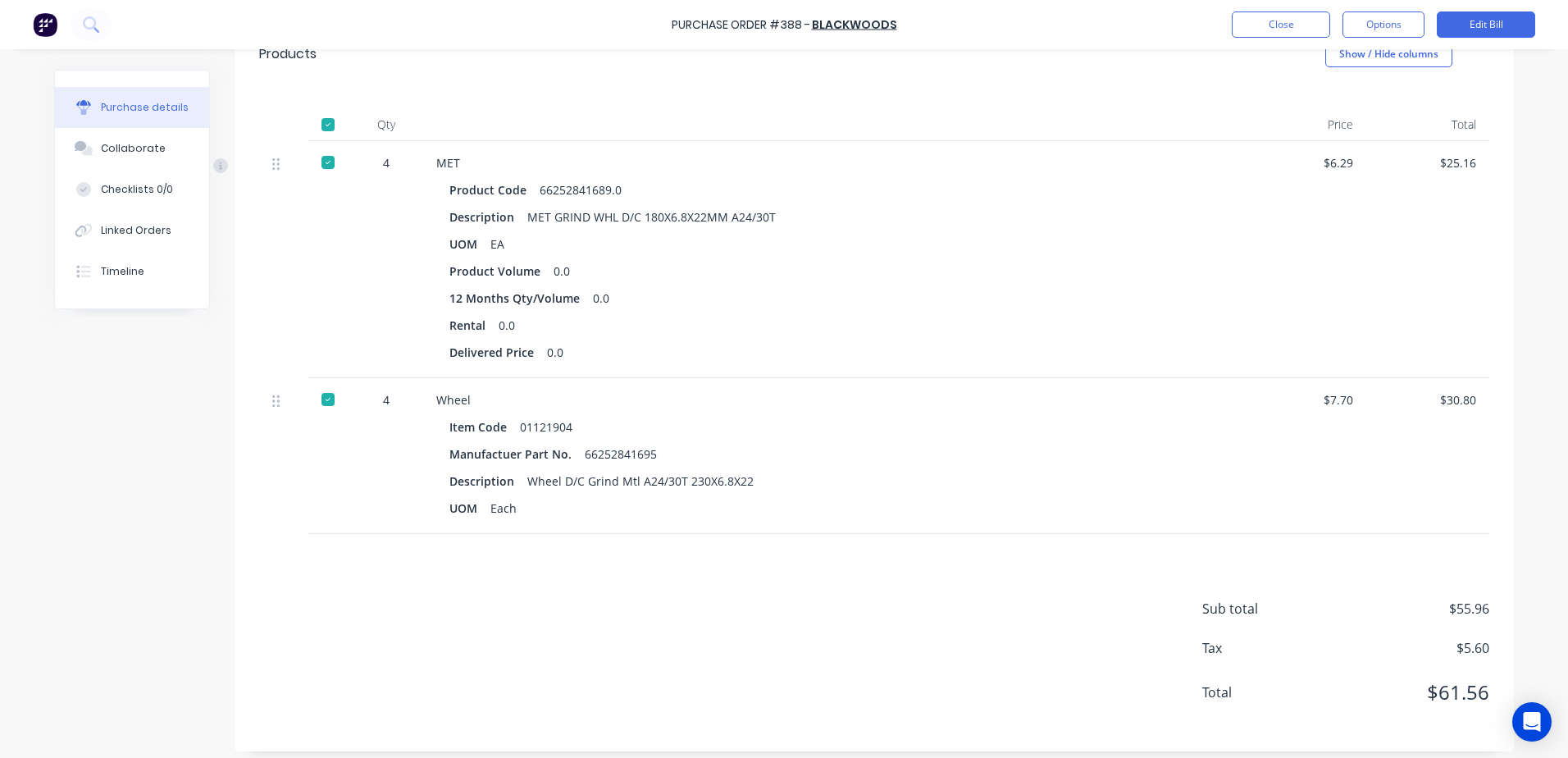
scroll to position [367, 0]
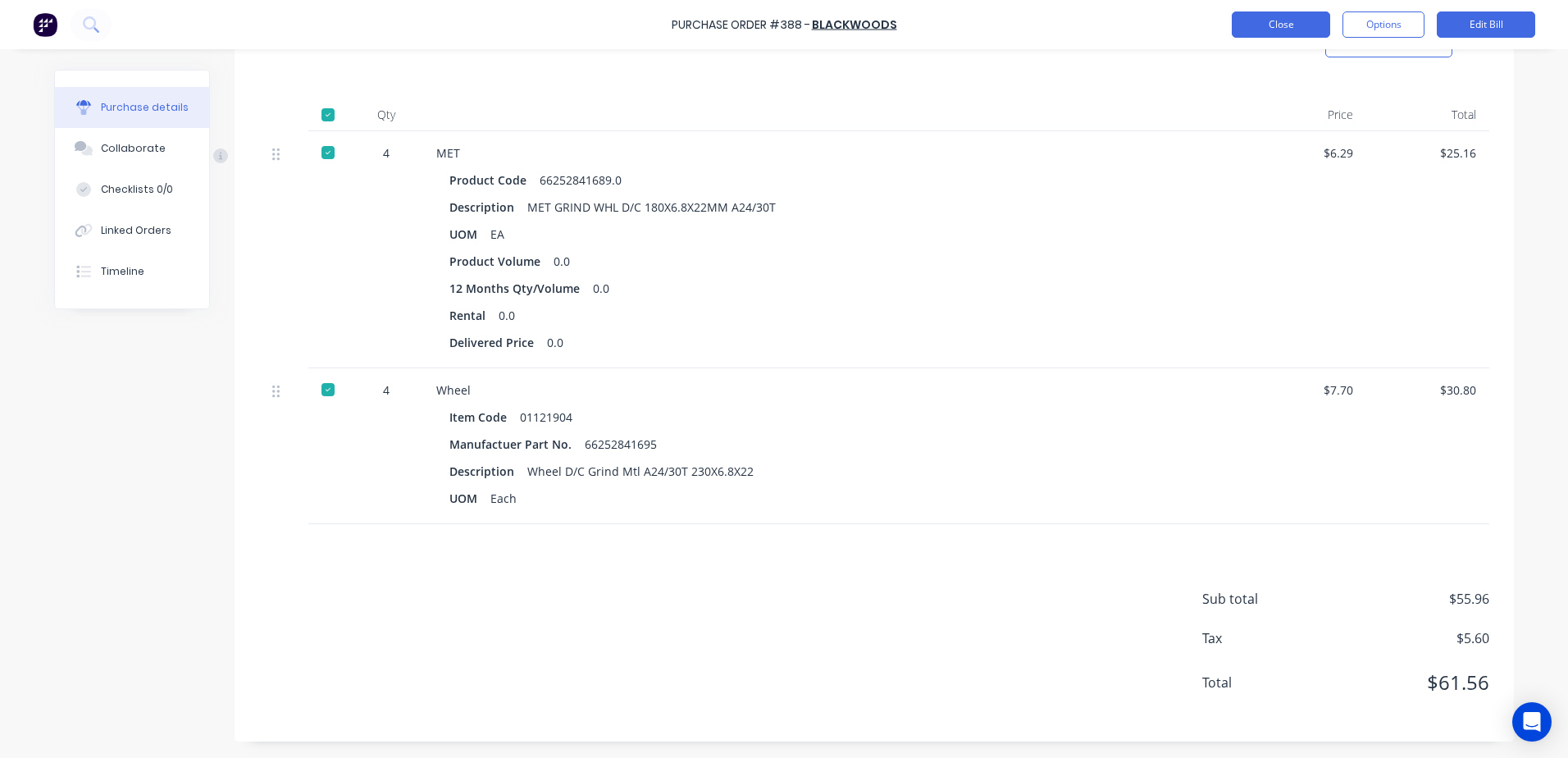
click at [1266, 23] on button "Close" at bounding box center [1280, 24] width 99 height 26
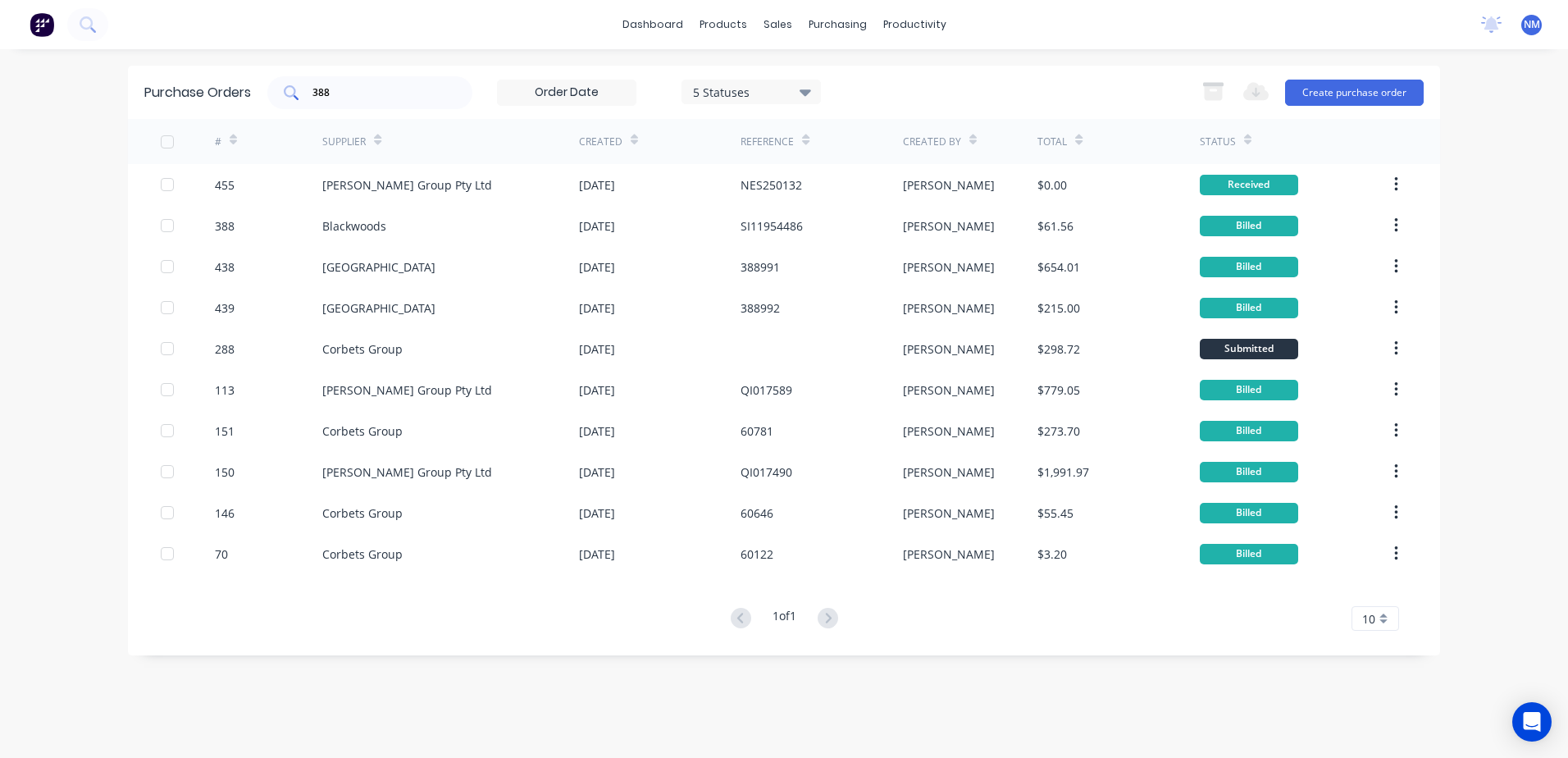
click at [362, 93] on input "388" at bounding box center [379, 92] width 136 height 16
type input "383"
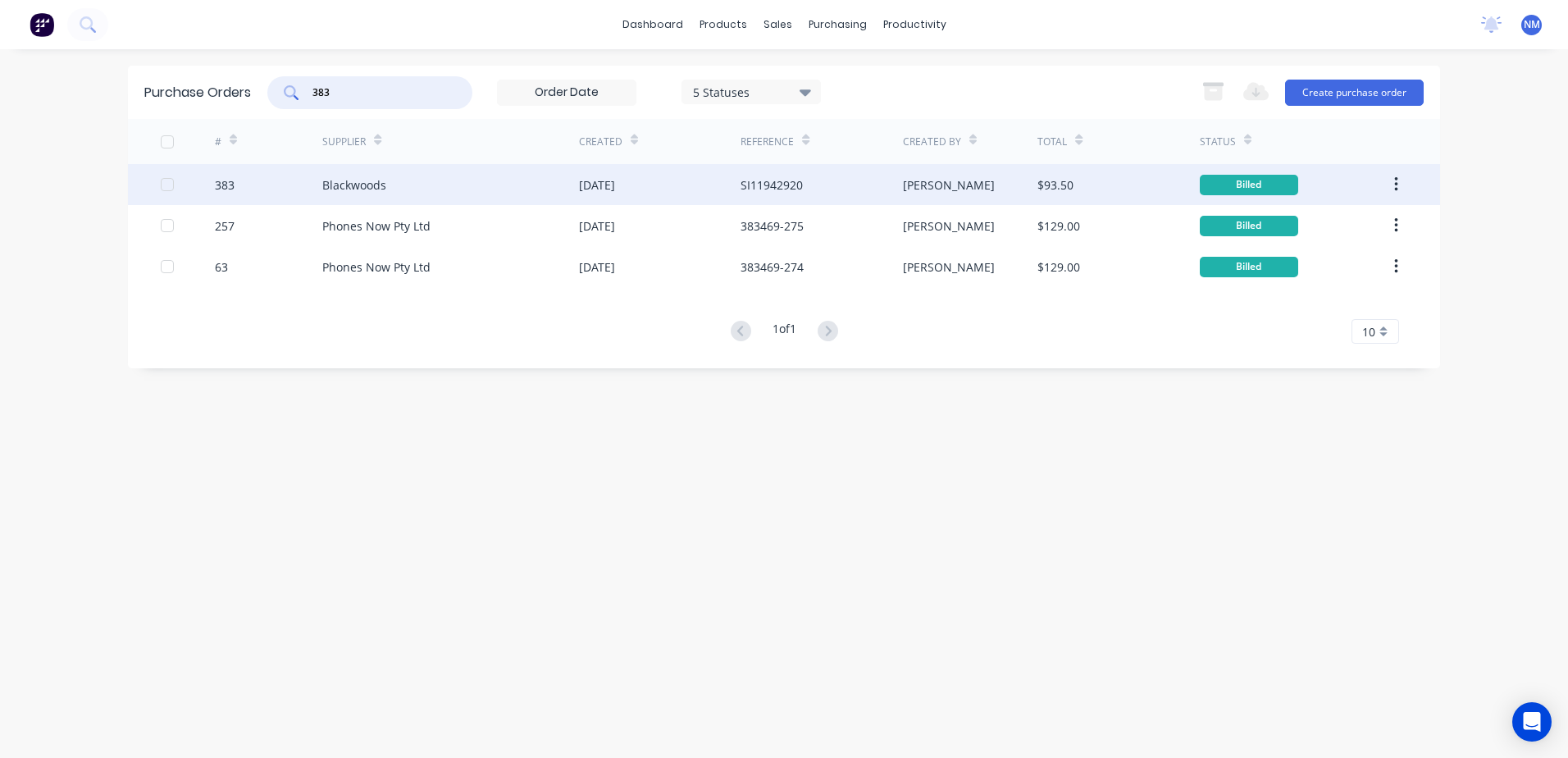
click at [985, 180] on div "[PERSON_NAME]" at bounding box center [970, 184] width 135 height 41
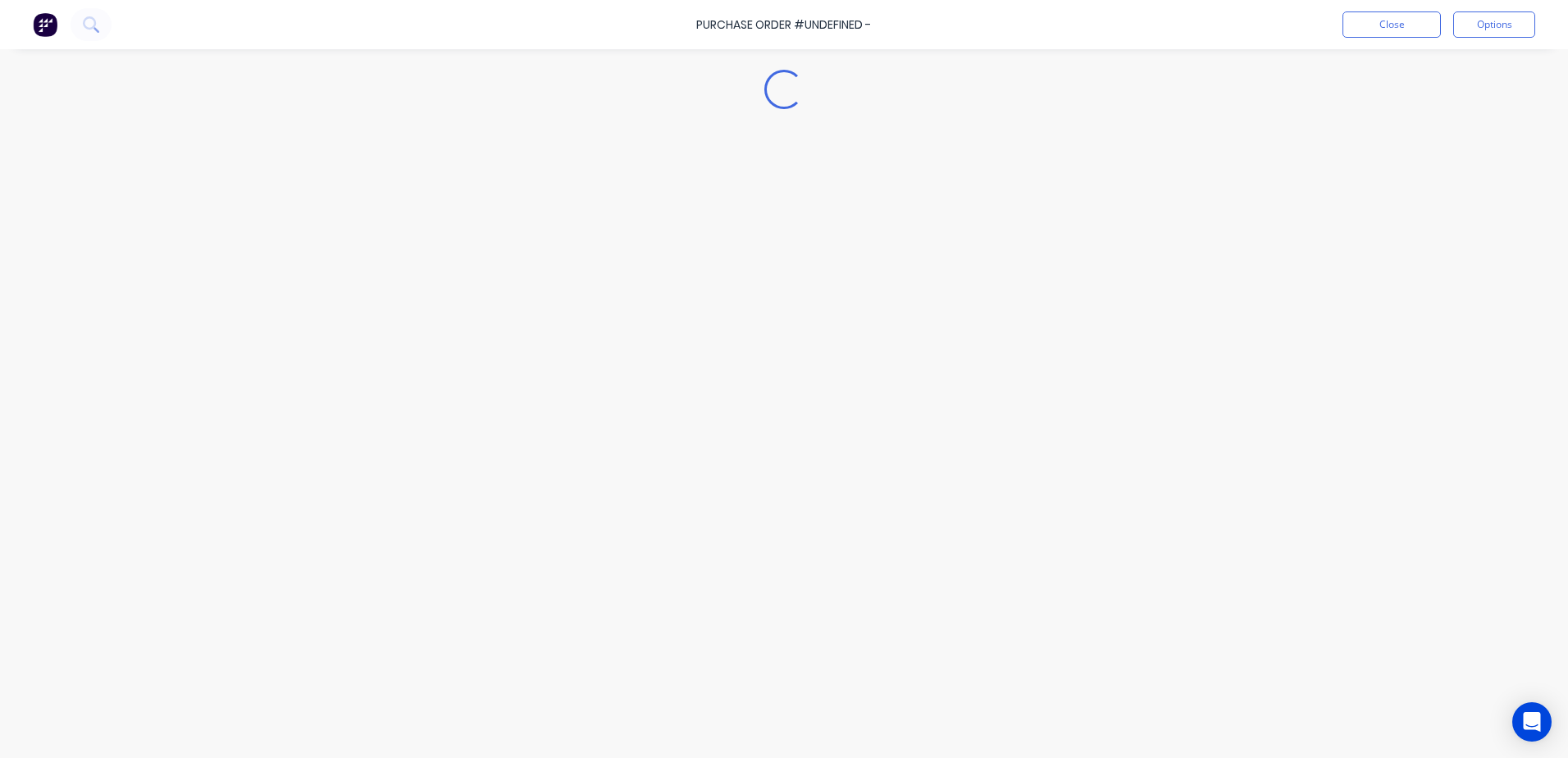
type textarea "x"
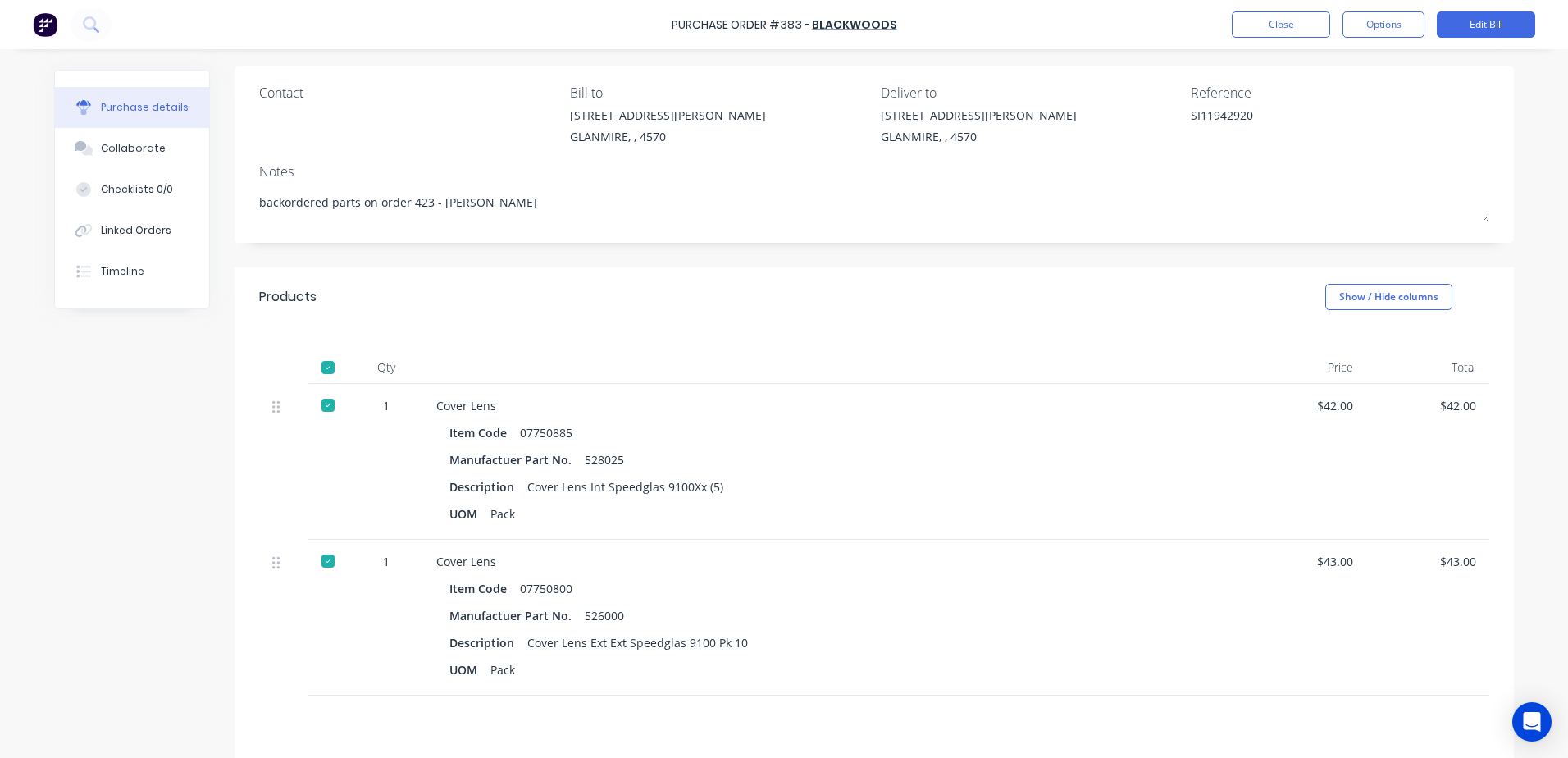
scroll to position [82, 0]
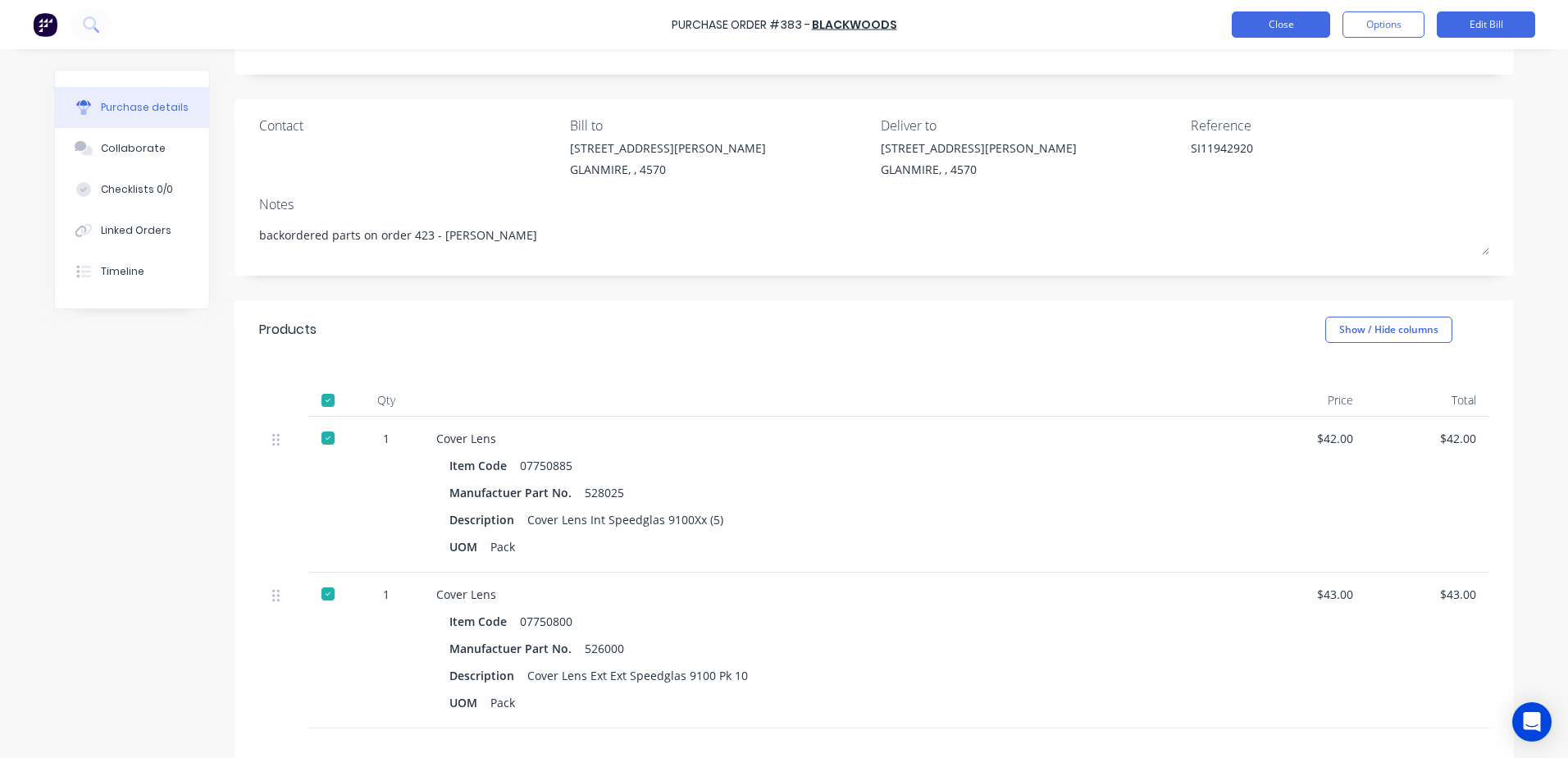
click at [1292, 25] on button "Close" at bounding box center [1280, 24] width 99 height 26
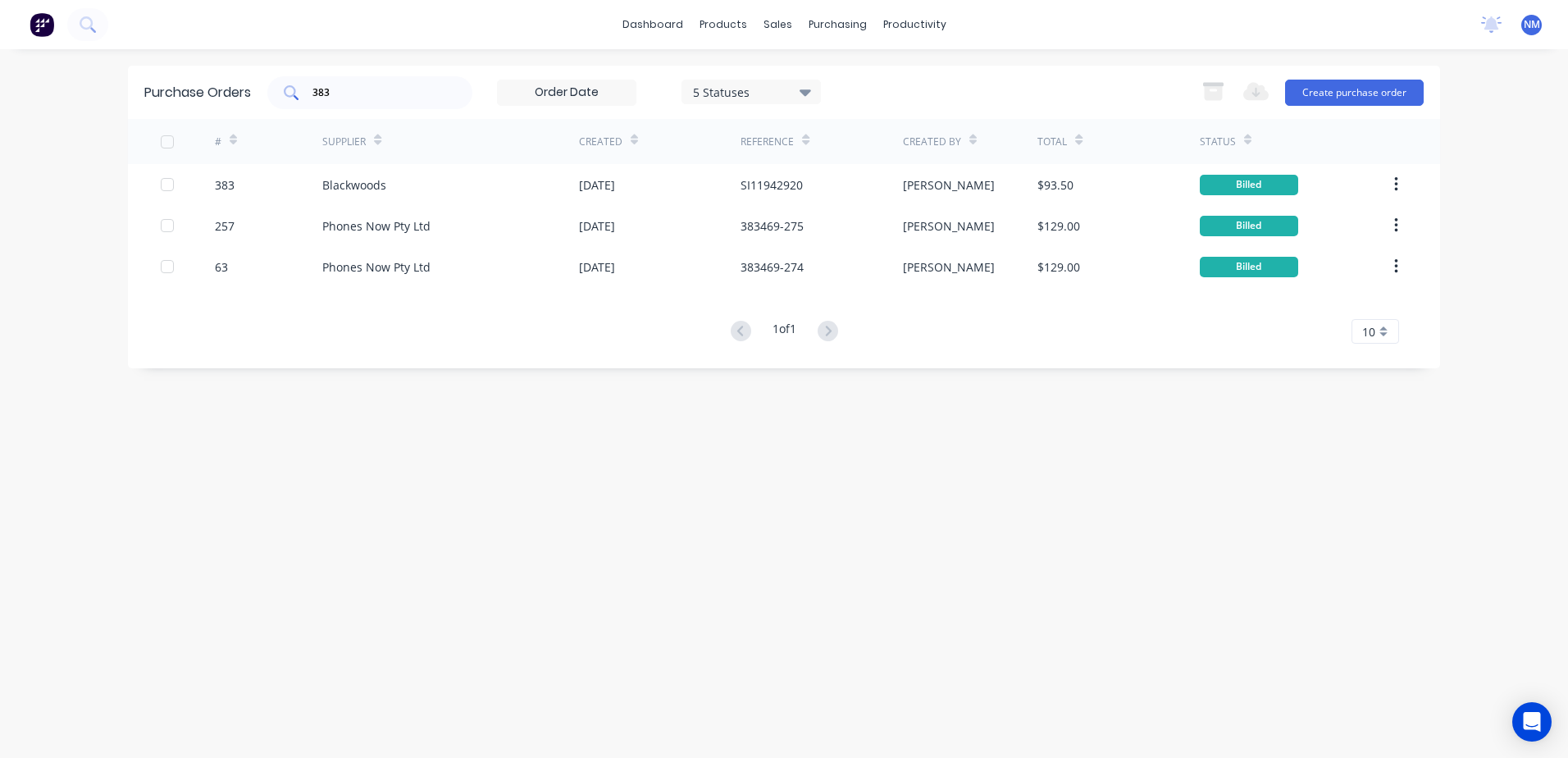
click at [349, 93] on input "383" at bounding box center [379, 92] width 136 height 16
type input "3"
type input "181"
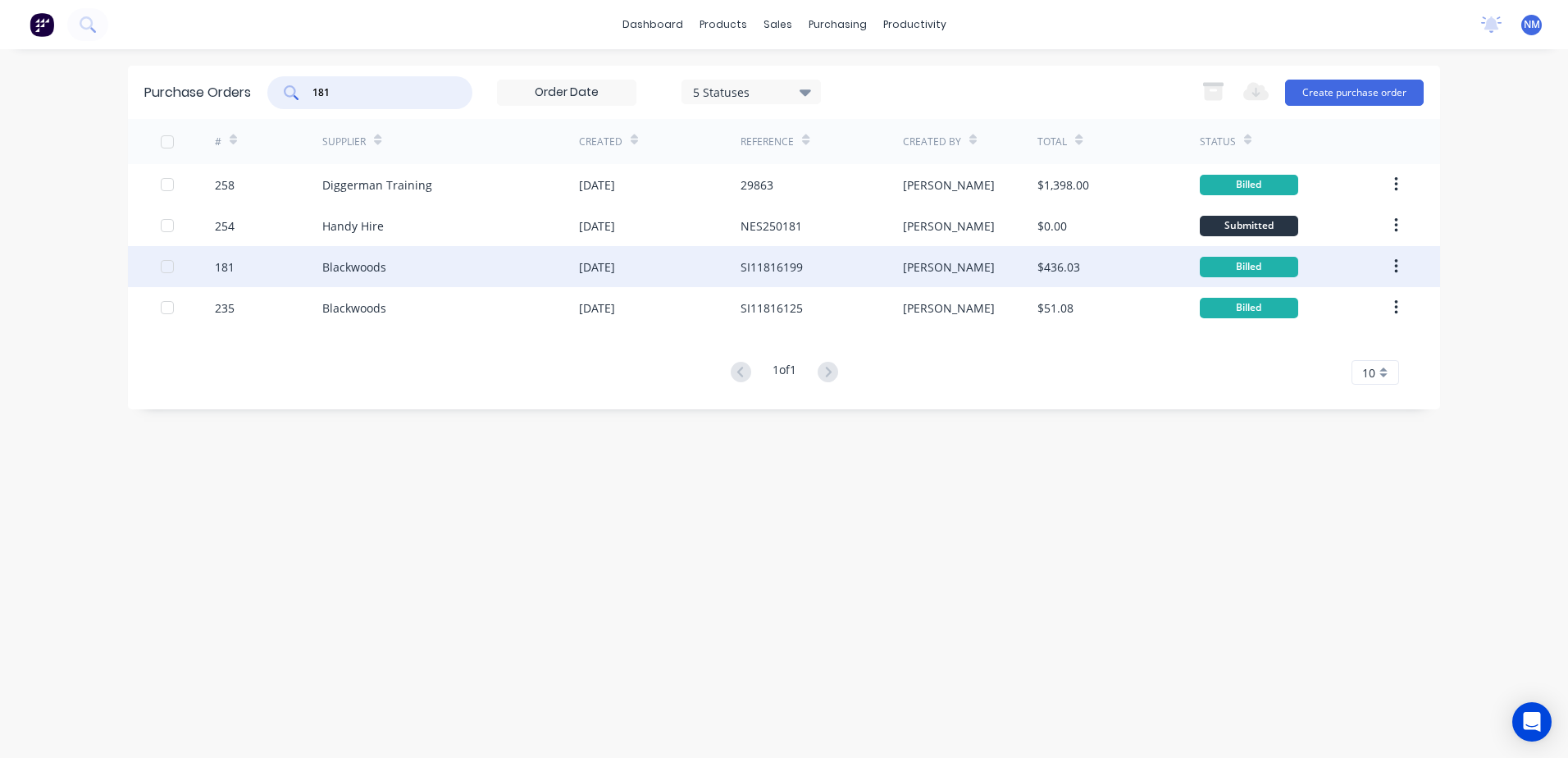
click at [979, 272] on div "[PERSON_NAME]" at bounding box center [970, 266] width 135 height 41
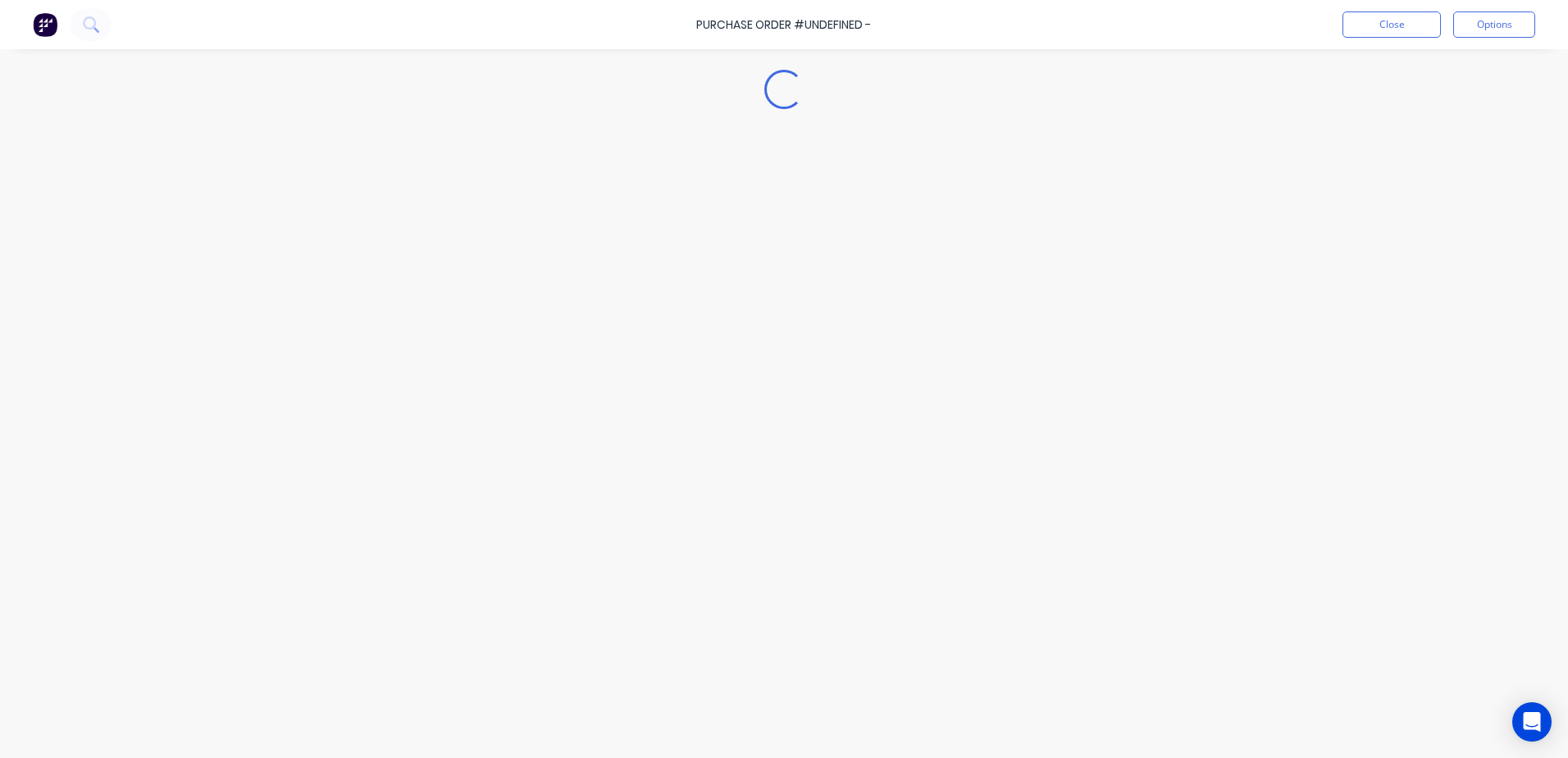
type textarea "x"
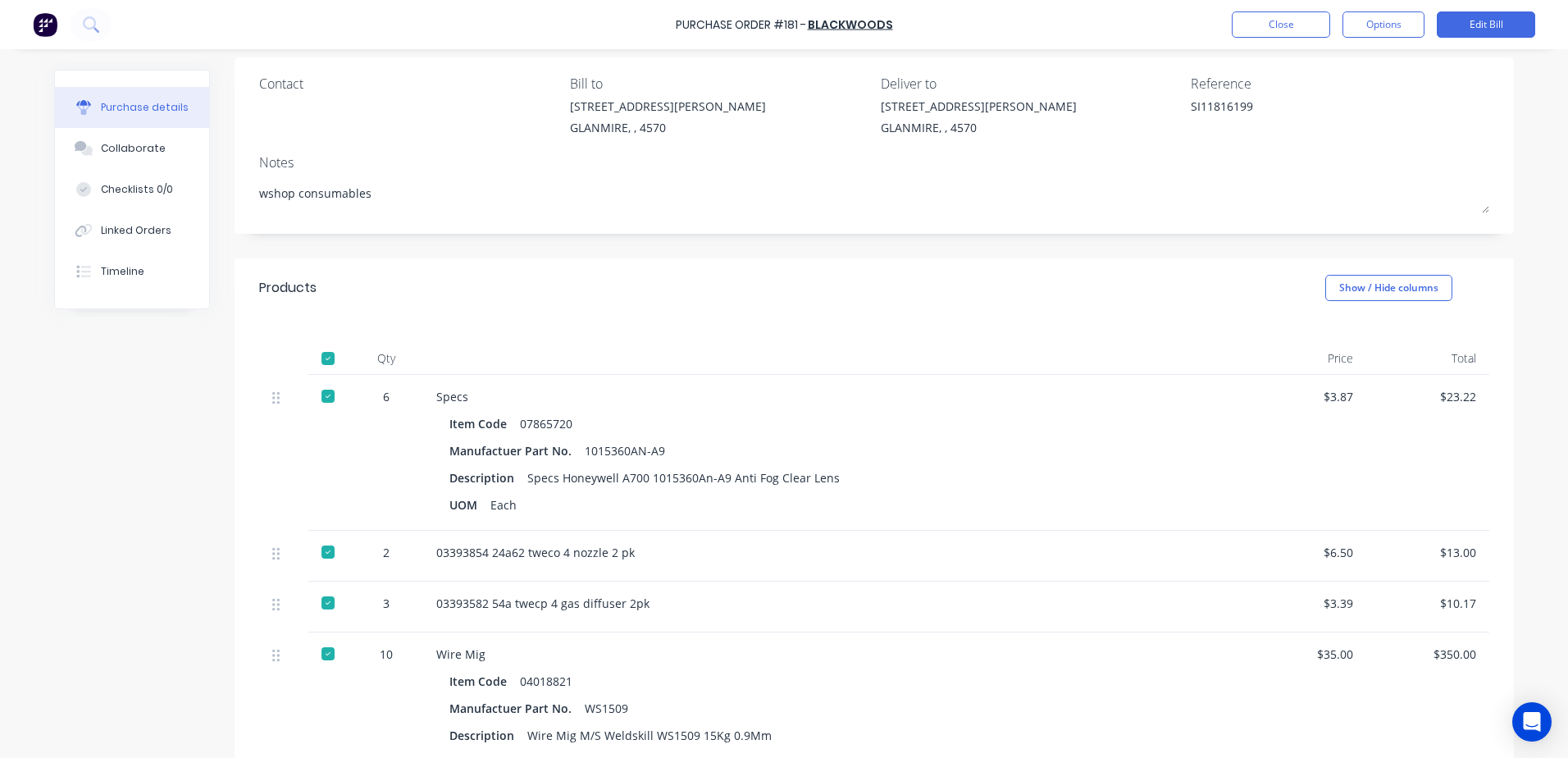
scroll to position [82, 0]
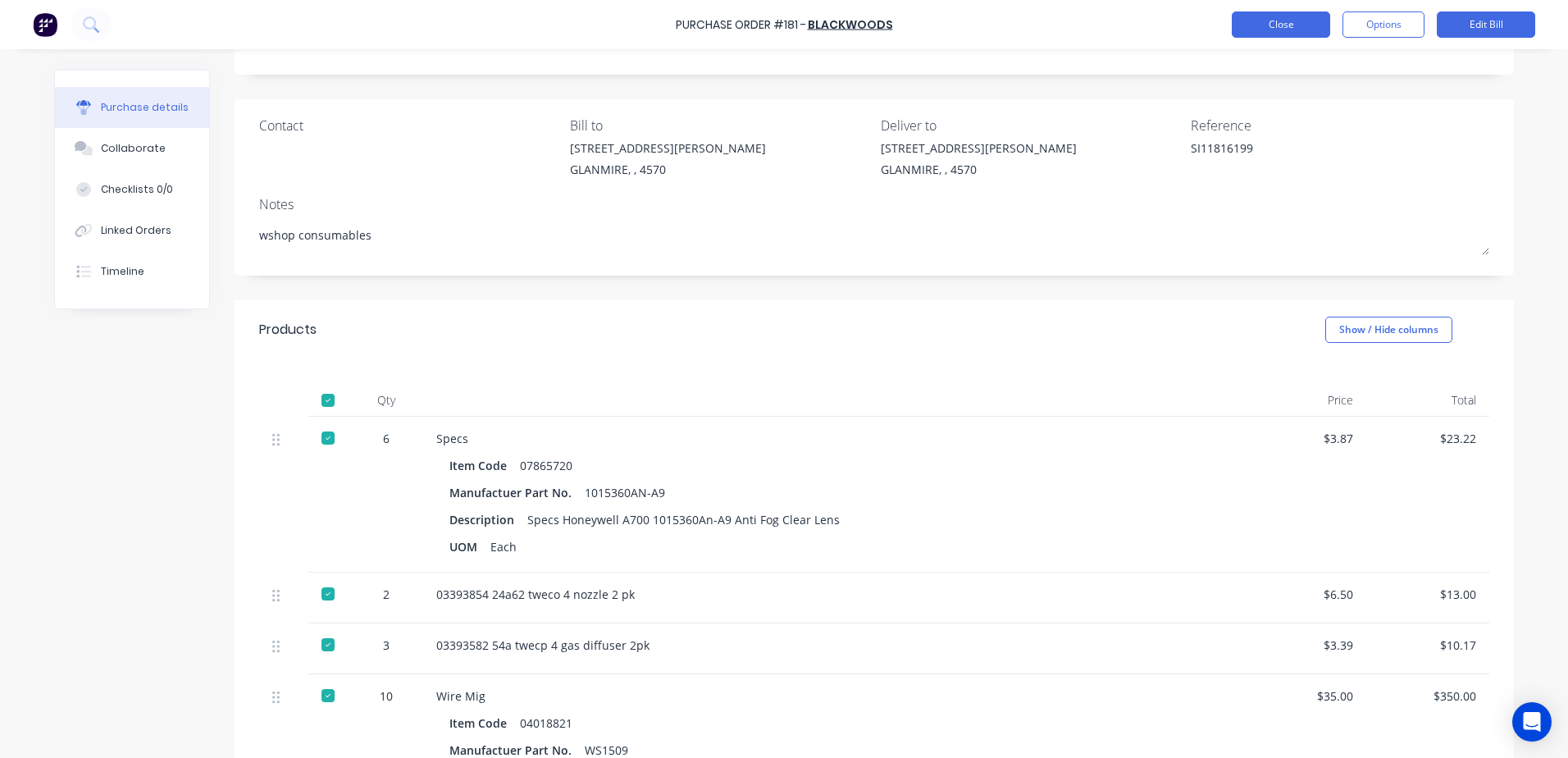
click at [1278, 15] on button "Close" at bounding box center [1280, 24] width 99 height 26
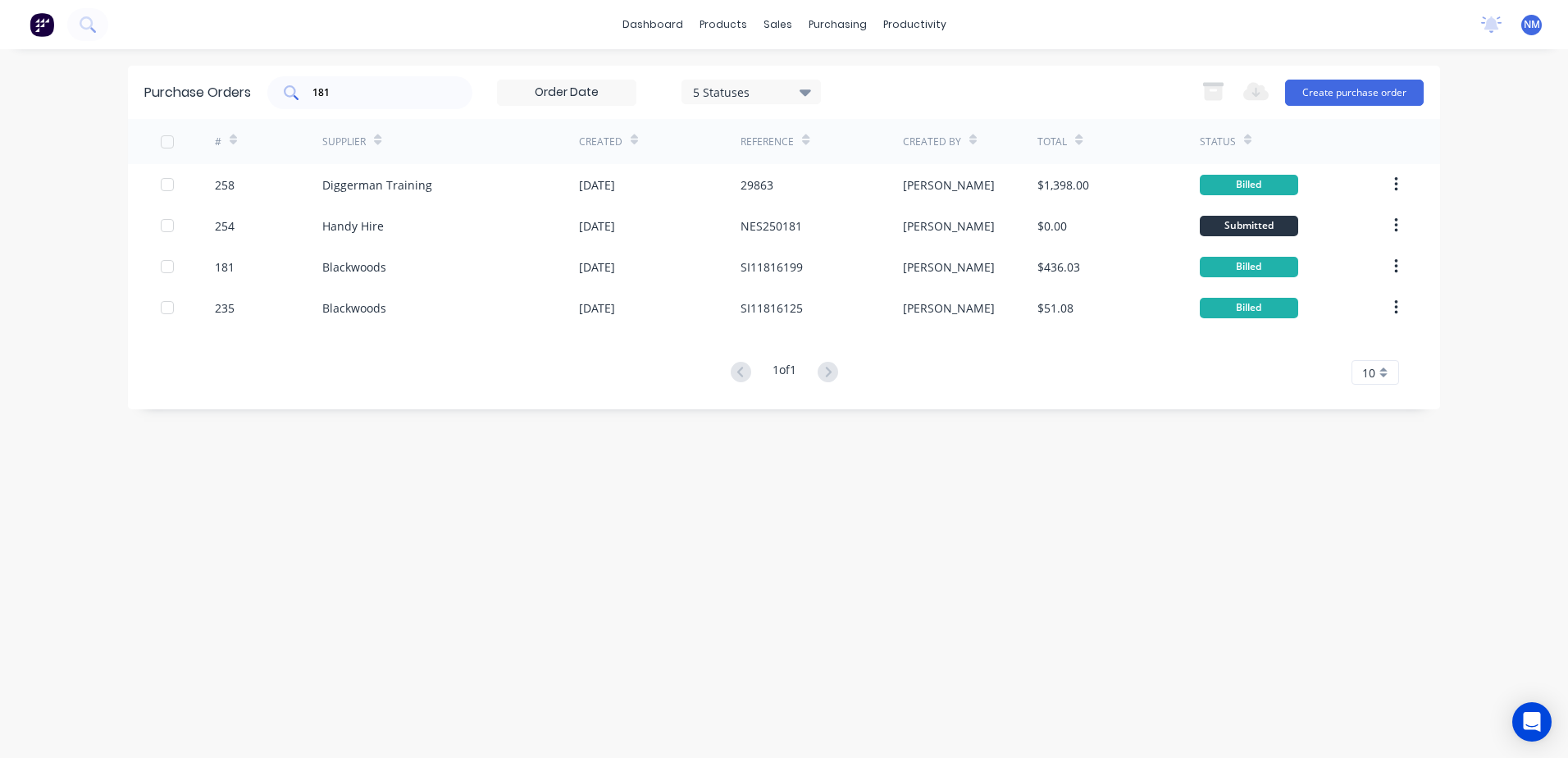
click at [339, 94] on input "181" at bounding box center [379, 92] width 136 height 16
type input "1"
type input "369"
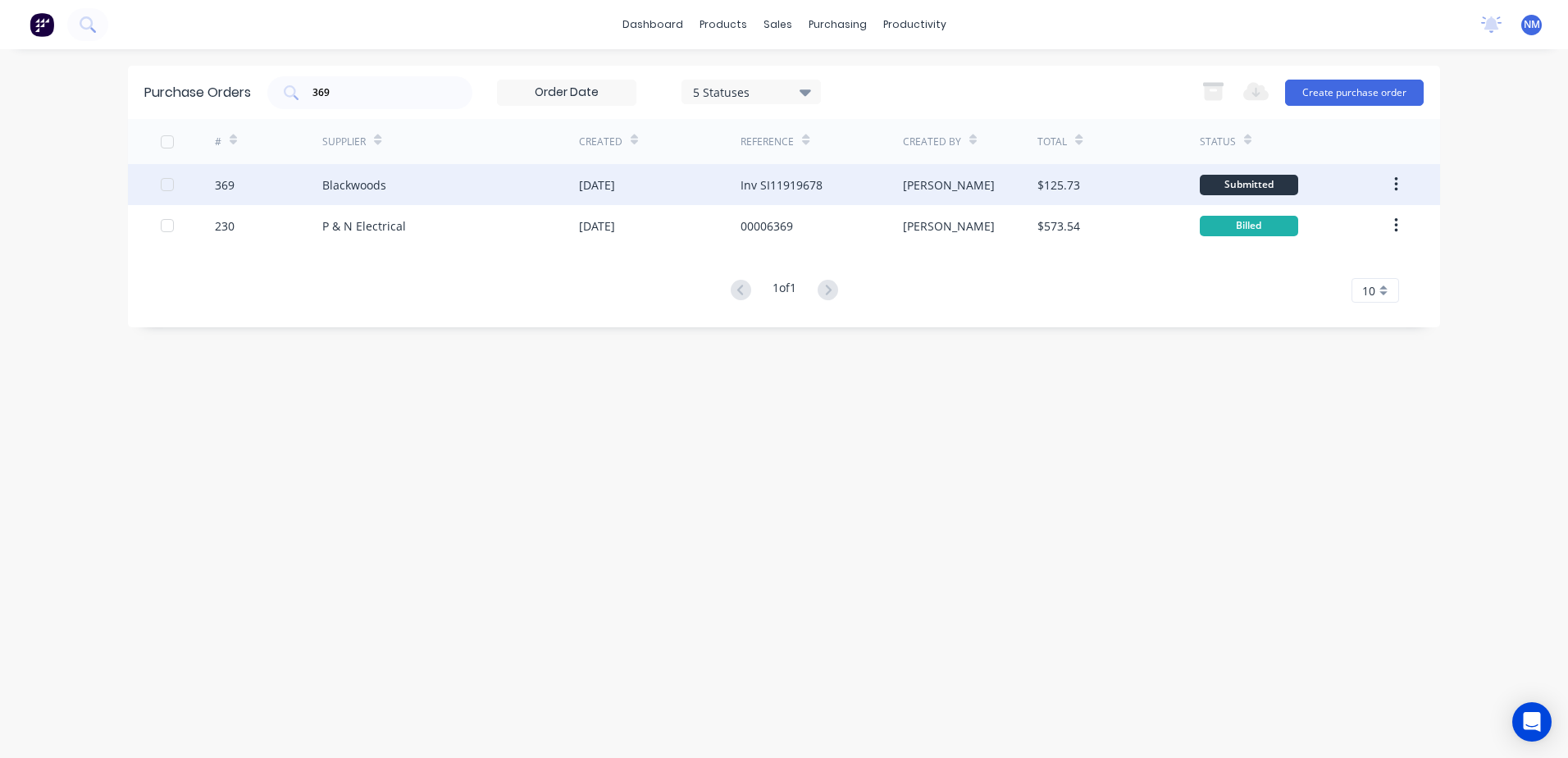
click at [1004, 193] on div "[PERSON_NAME]" at bounding box center [970, 184] width 135 height 41
type textarea "x"
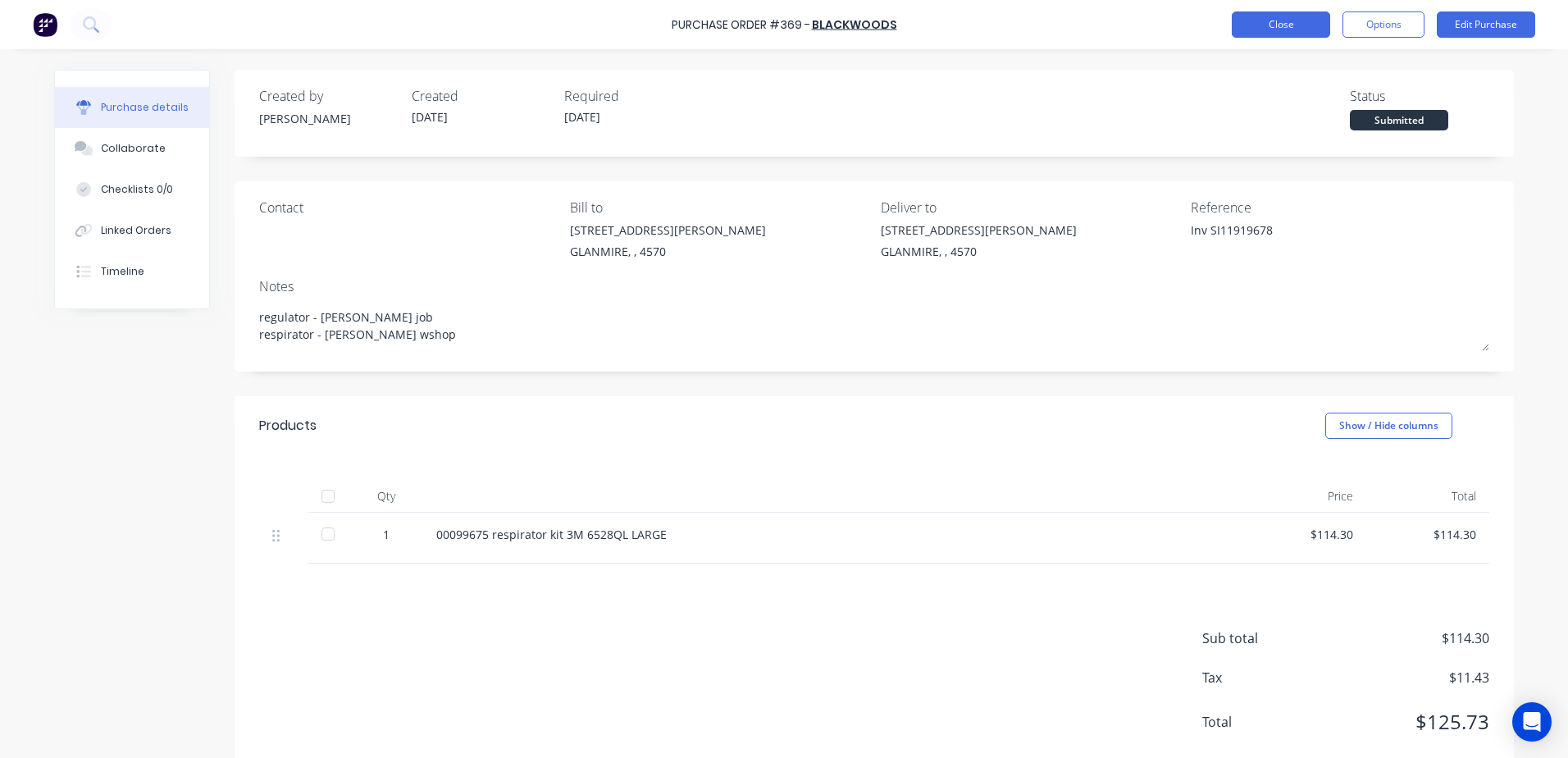
click at [1263, 26] on button "Close" at bounding box center [1280, 24] width 99 height 26
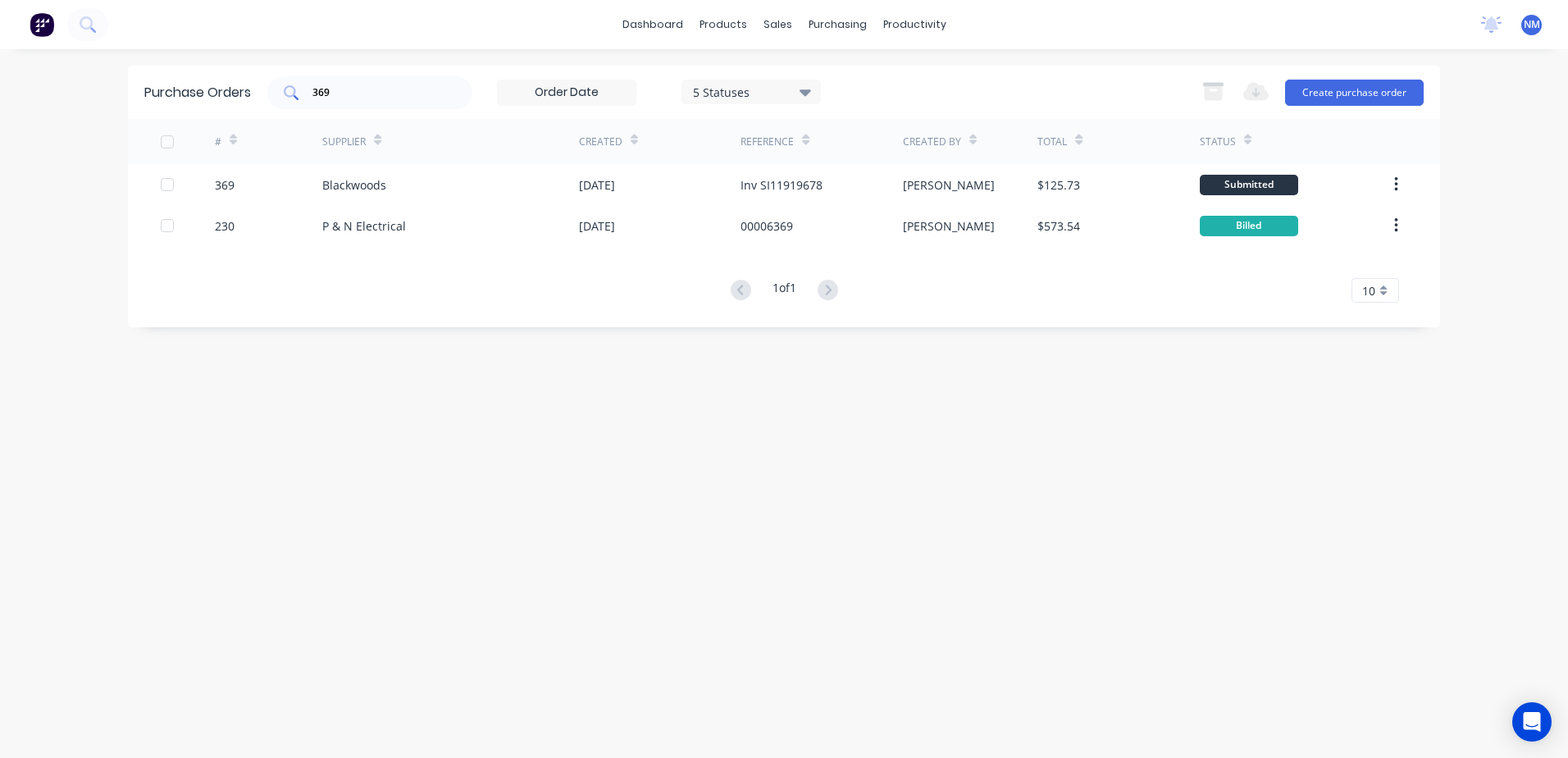
click at [341, 101] on div "369" at bounding box center [370, 93] width 205 height 33
type input "3"
type input "472"
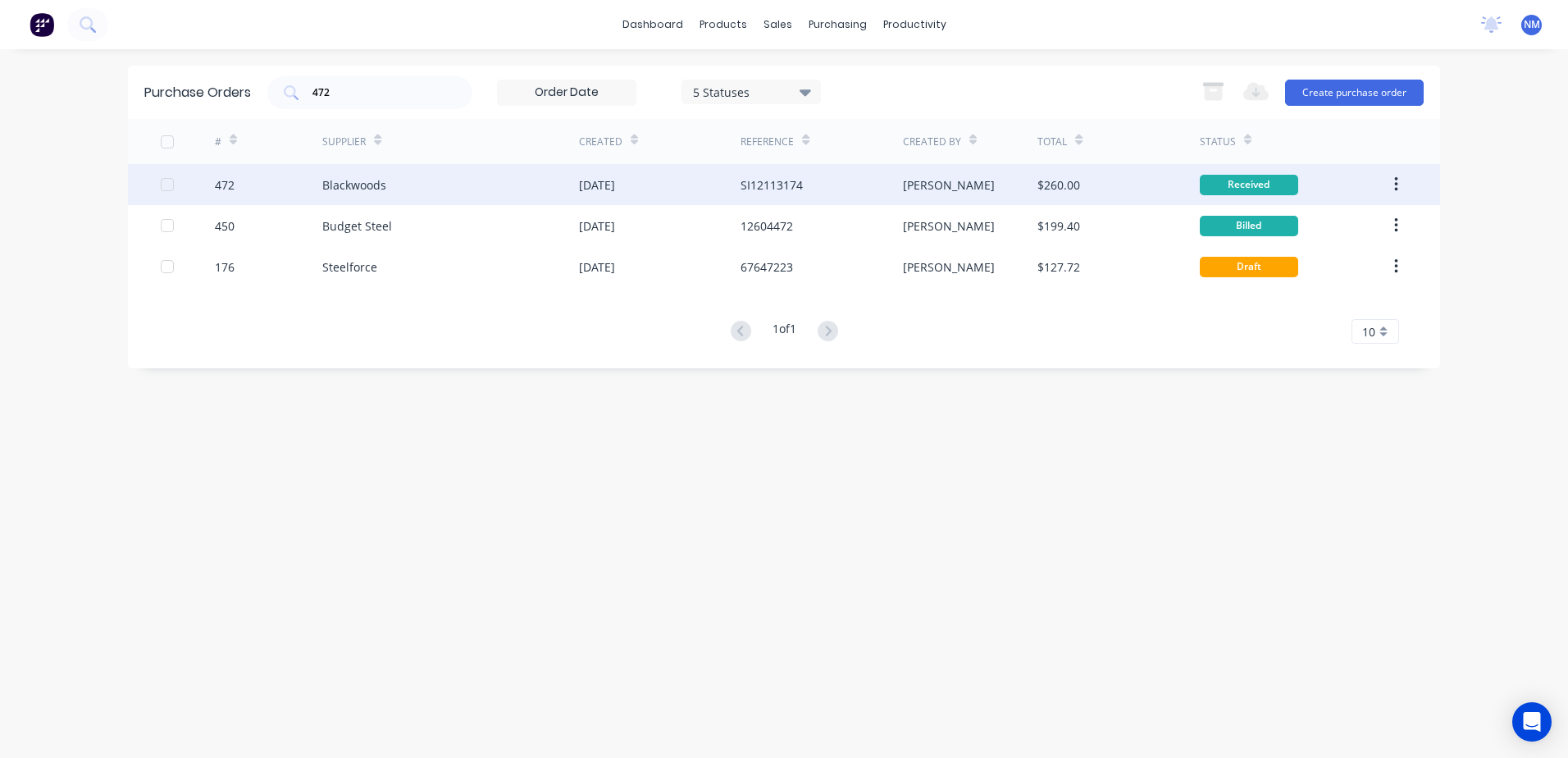
click at [1122, 182] on div "$260.00" at bounding box center [1118, 184] width 161 height 41
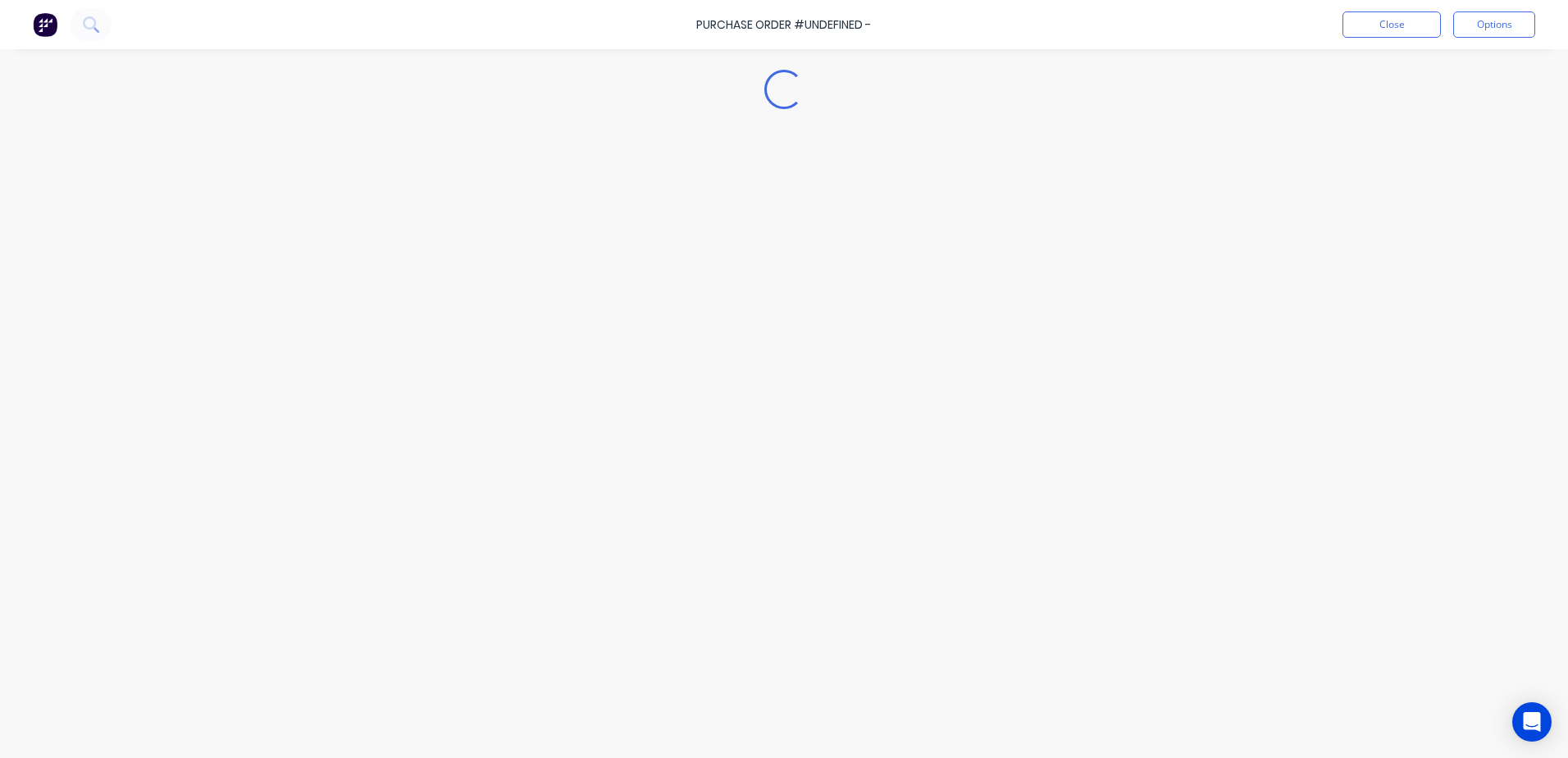
type textarea "x"
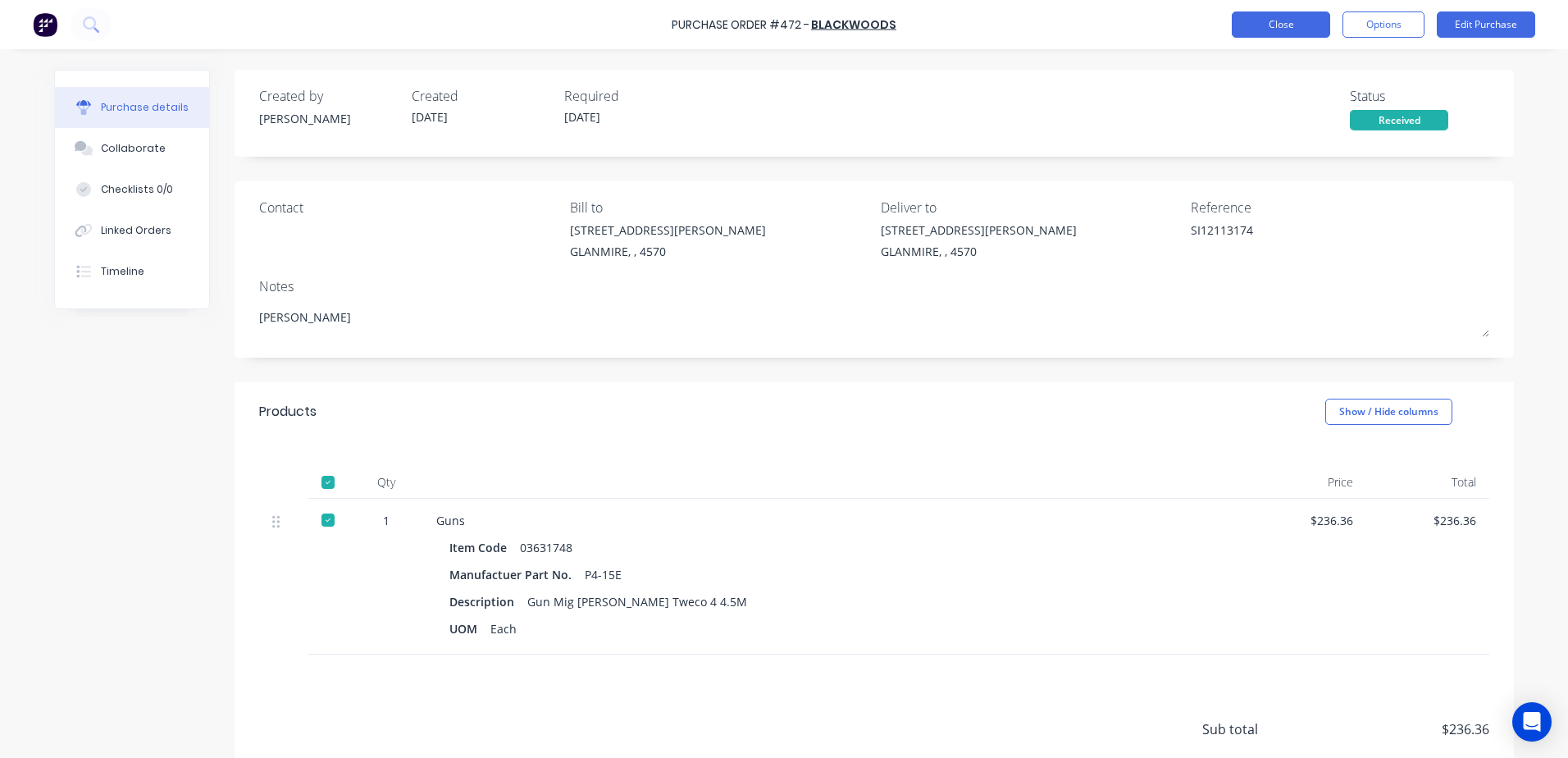
click at [1261, 25] on button "Close" at bounding box center [1280, 24] width 99 height 26
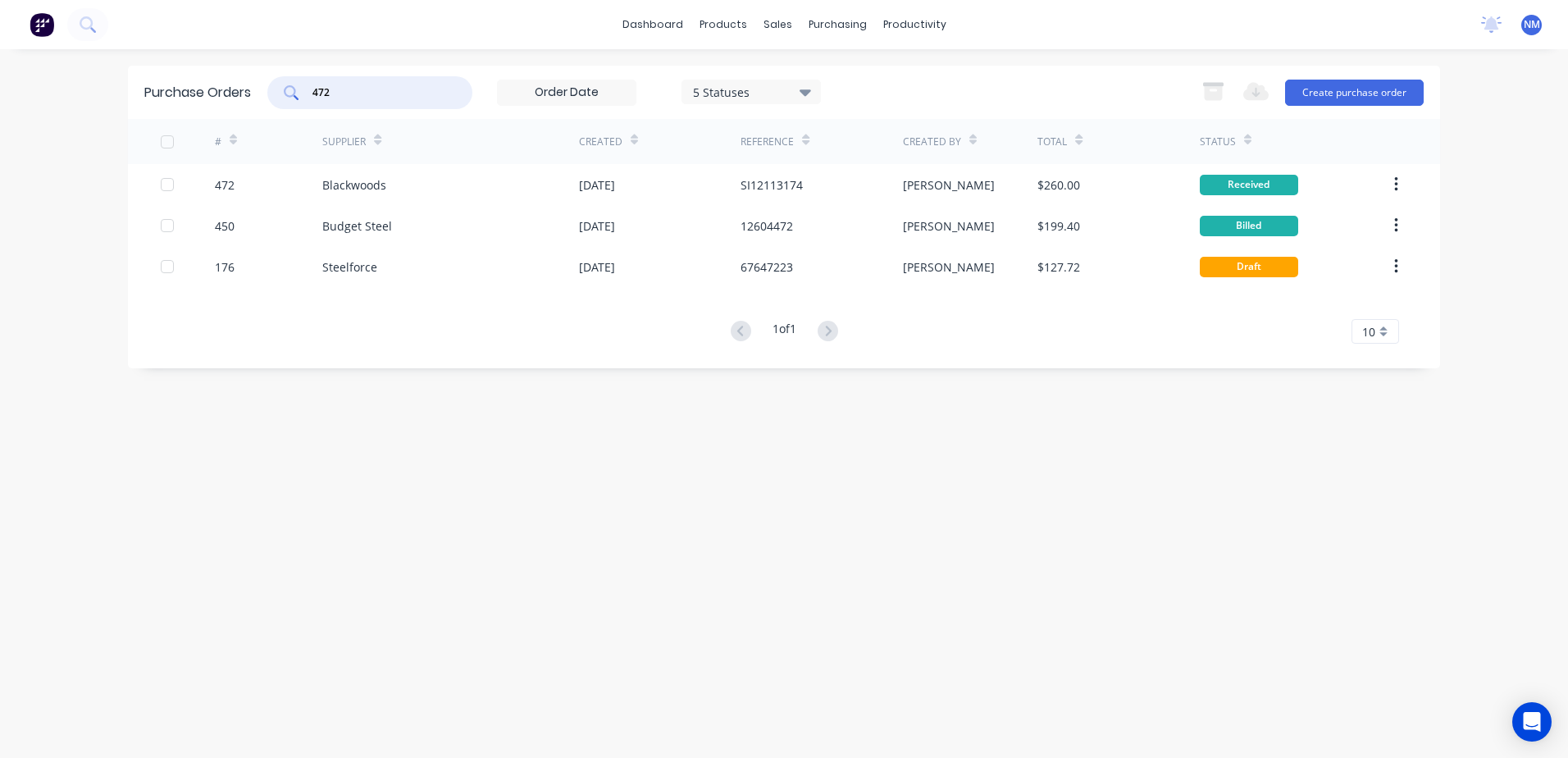
click at [344, 88] on input "472" at bounding box center [379, 92] width 136 height 16
type input "4"
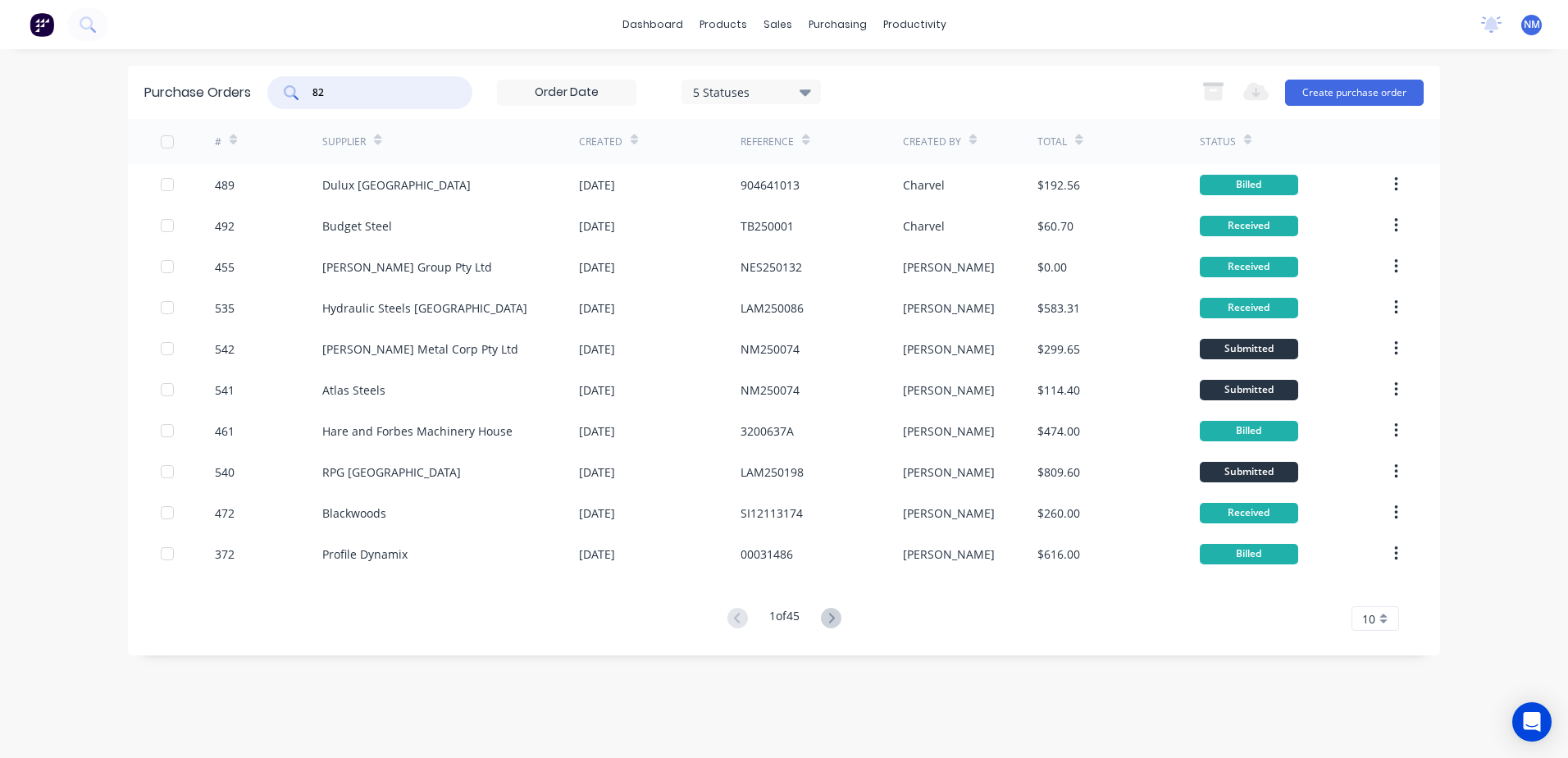
type input "82"
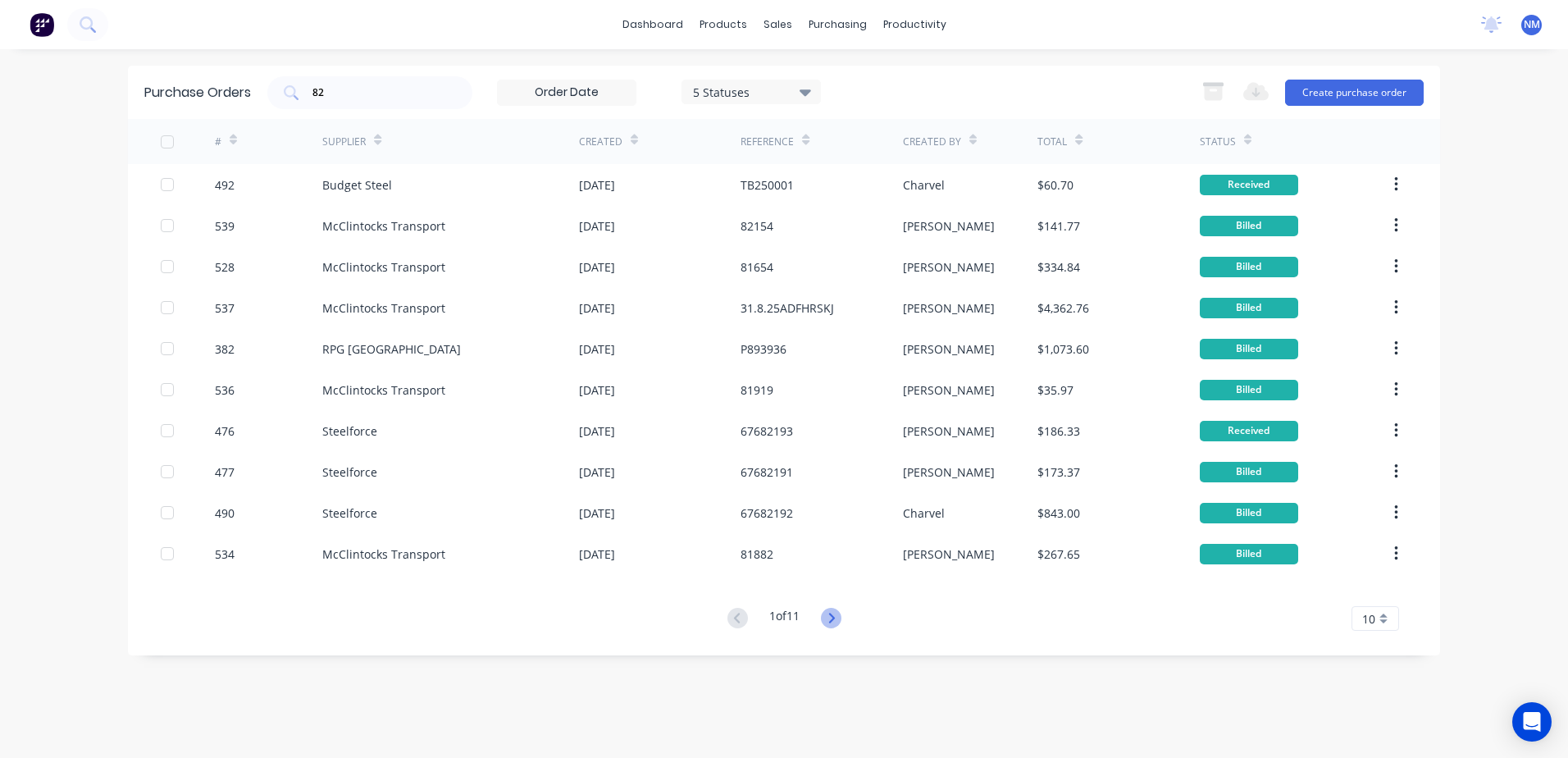
click at [834, 618] on icon at bounding box center [831, 618] width 20 height 20
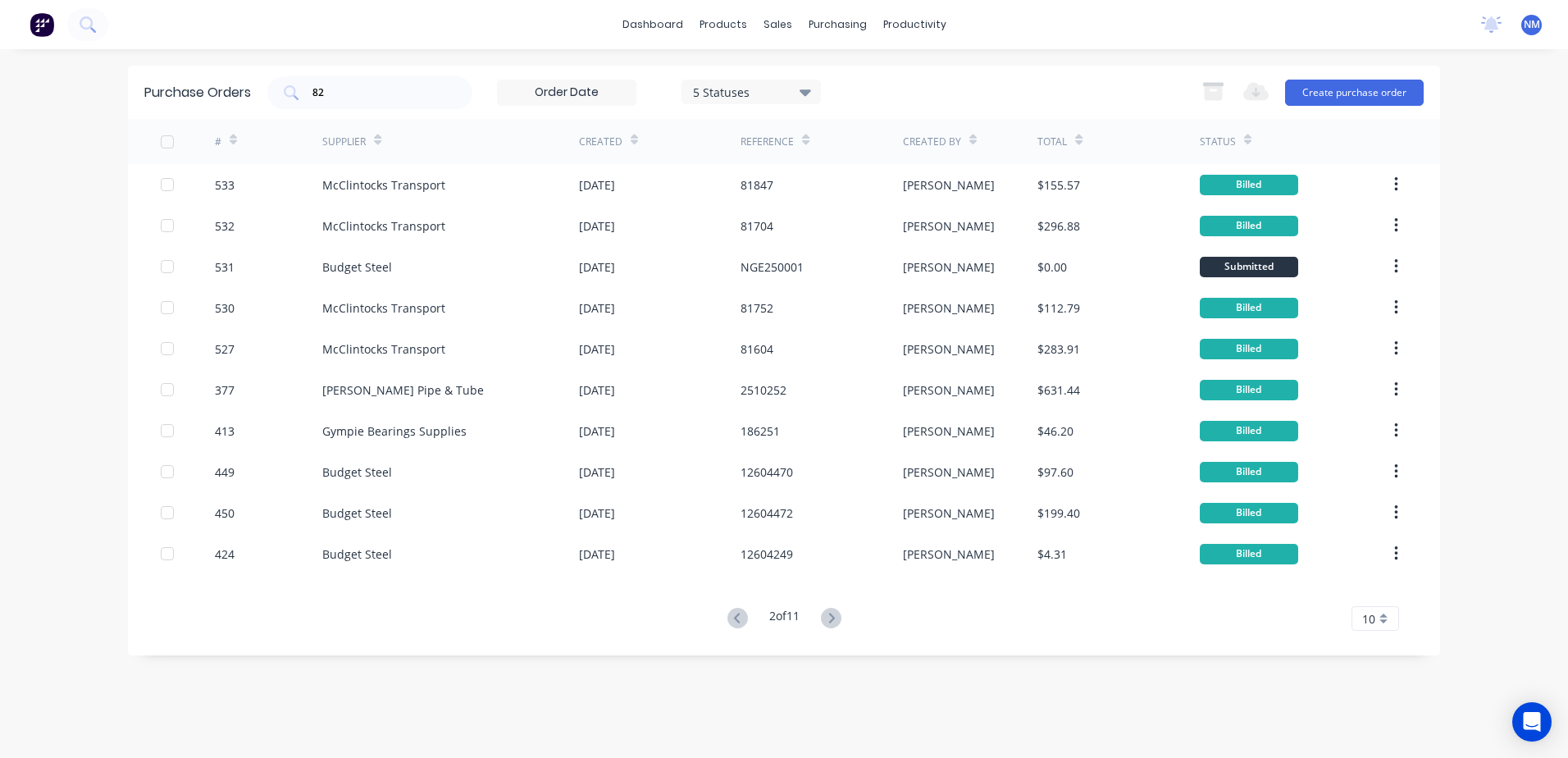
click at [834, 618] on icon at bounding box center [831, 618] width 20 height 20
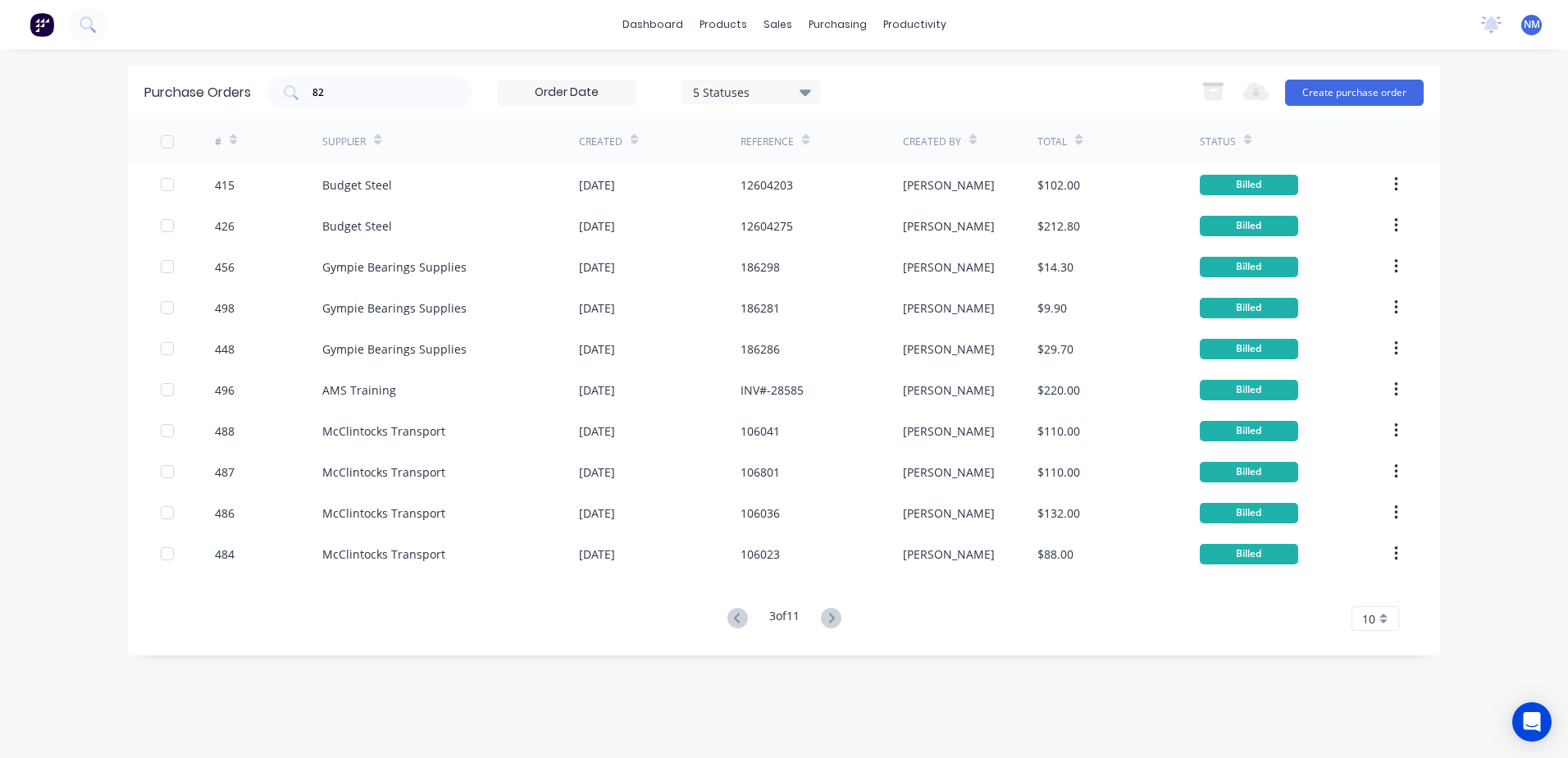
click at [834, 618] on icon at bounding box center [831, 618] width 20 height 20
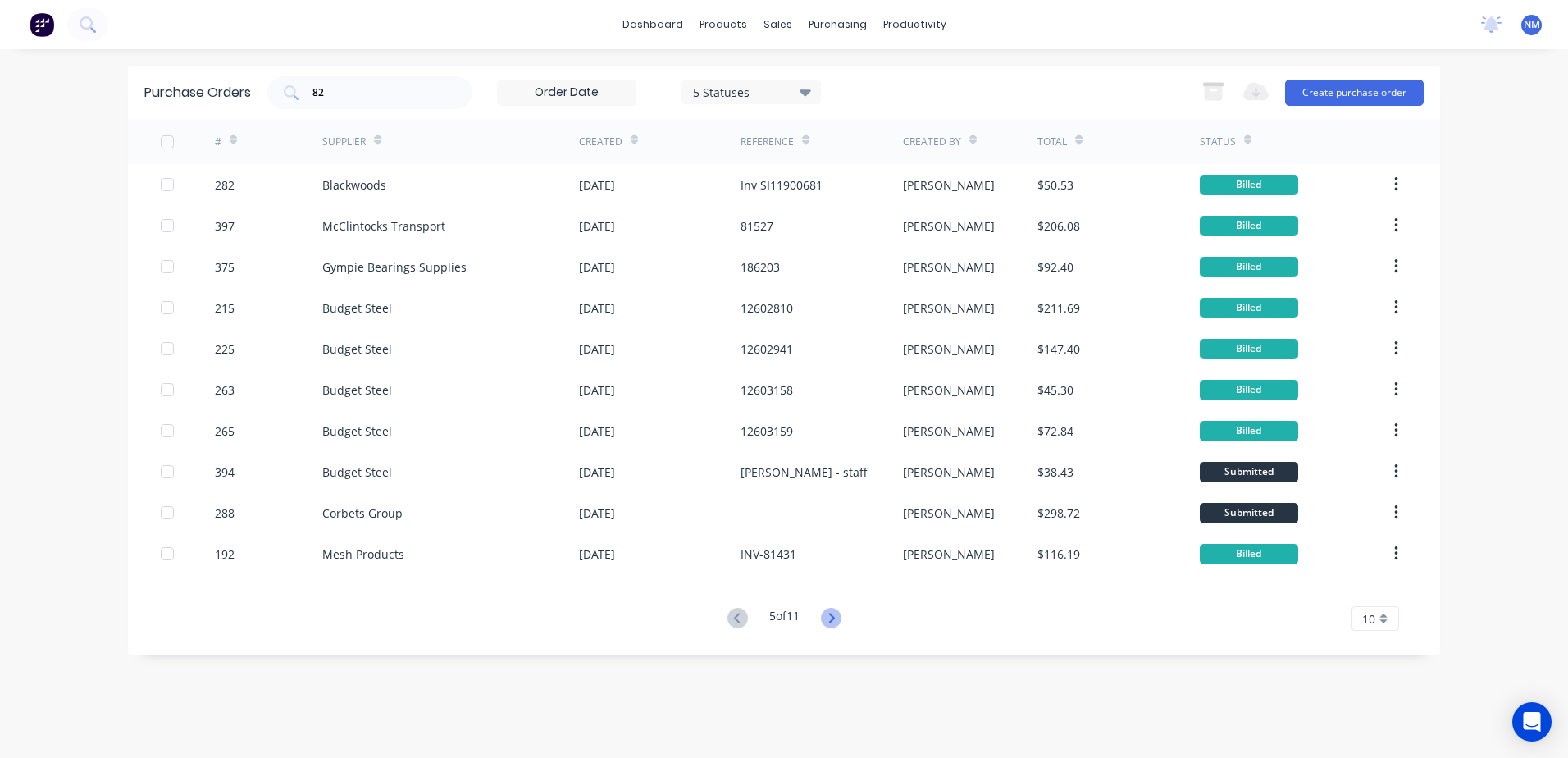
click at [834, 622] on icon at bounding box center [831, 618] width 20 height 20
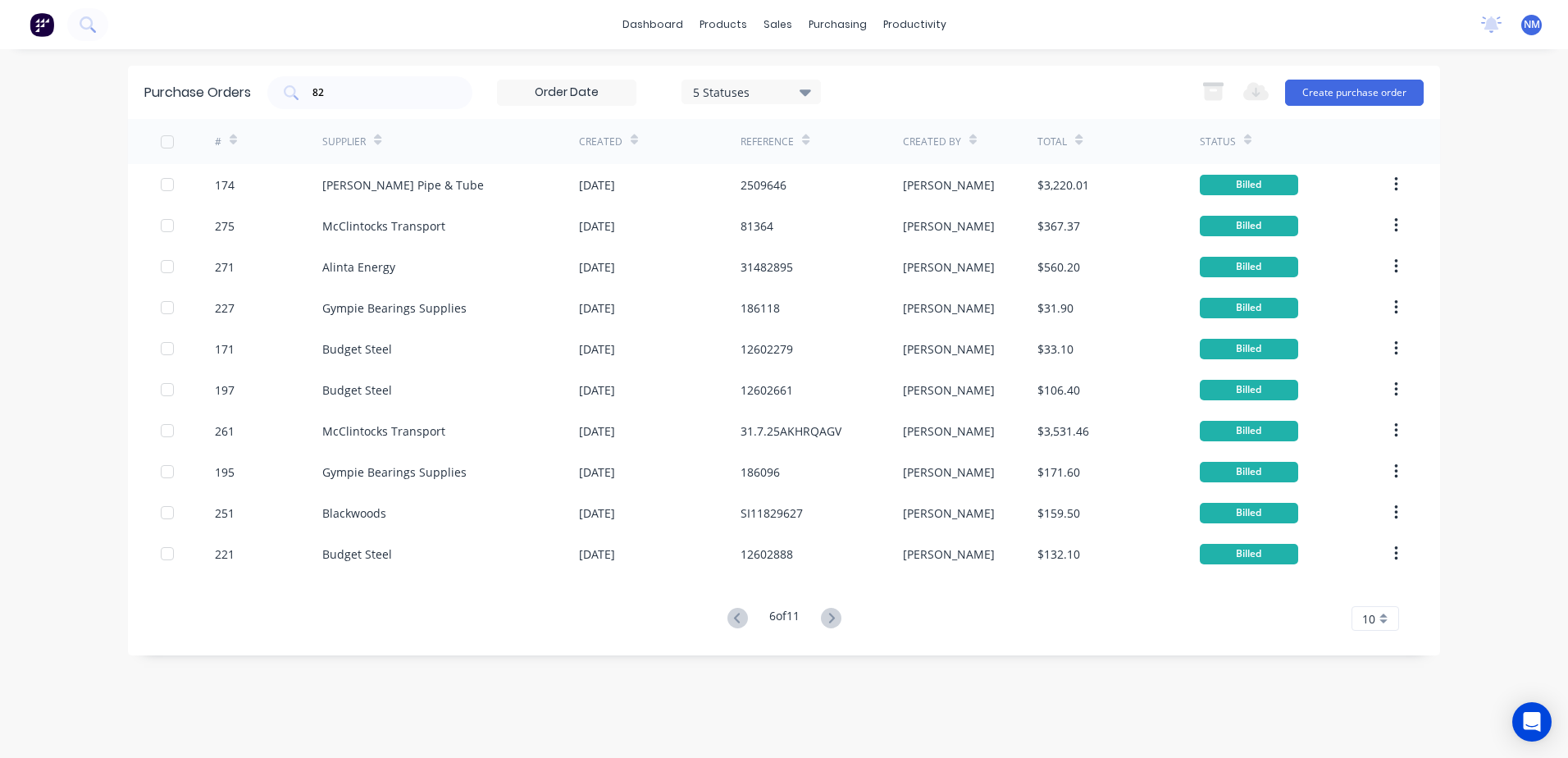
click at [834, 622] on icon at bounding box center [831, 618] width 20 height 20
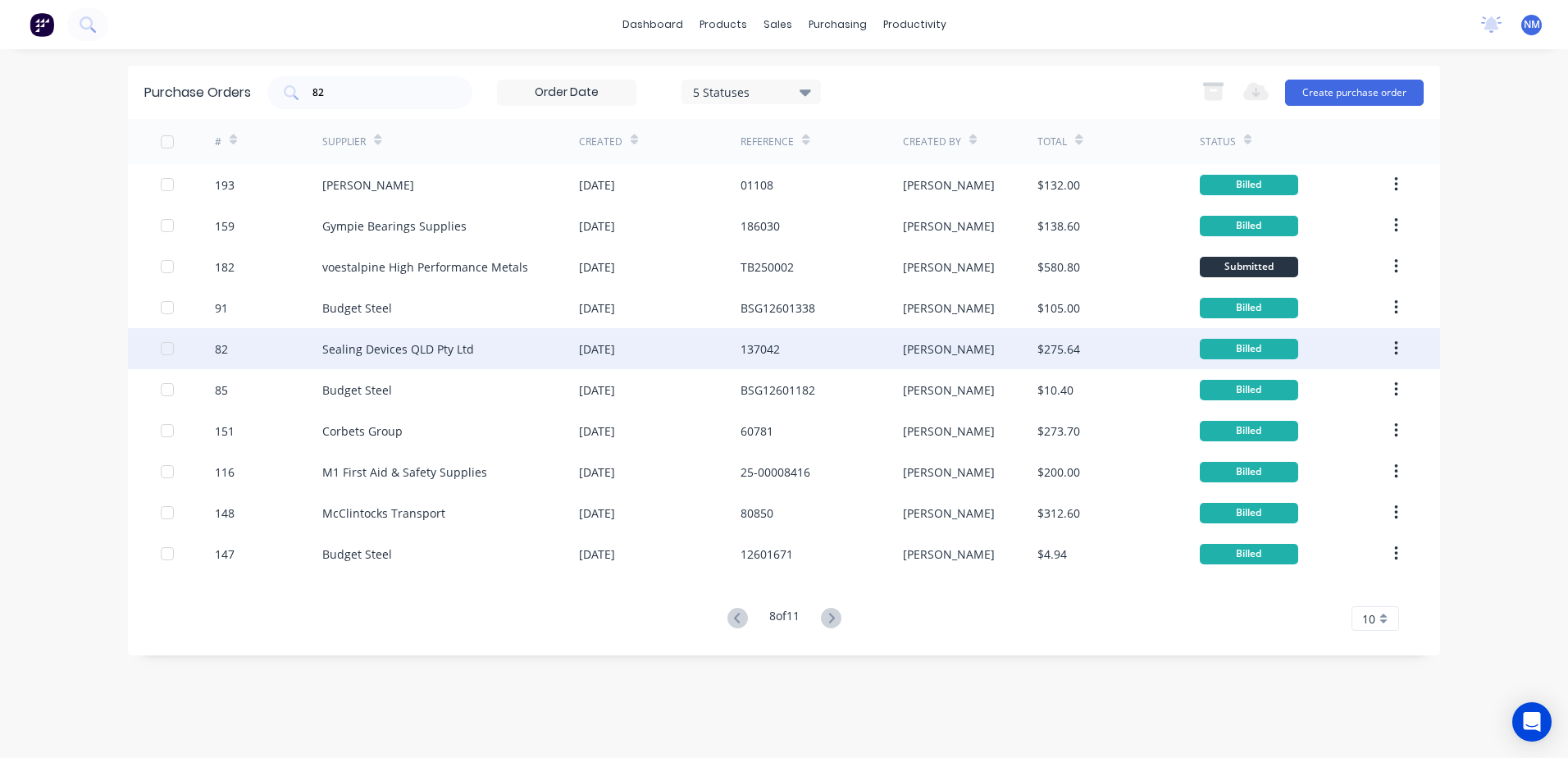
click at [1000, 356] on div "[PERSON_NAME]" at bounding box center [970, 348] width 135 height 41
type textarea "x"
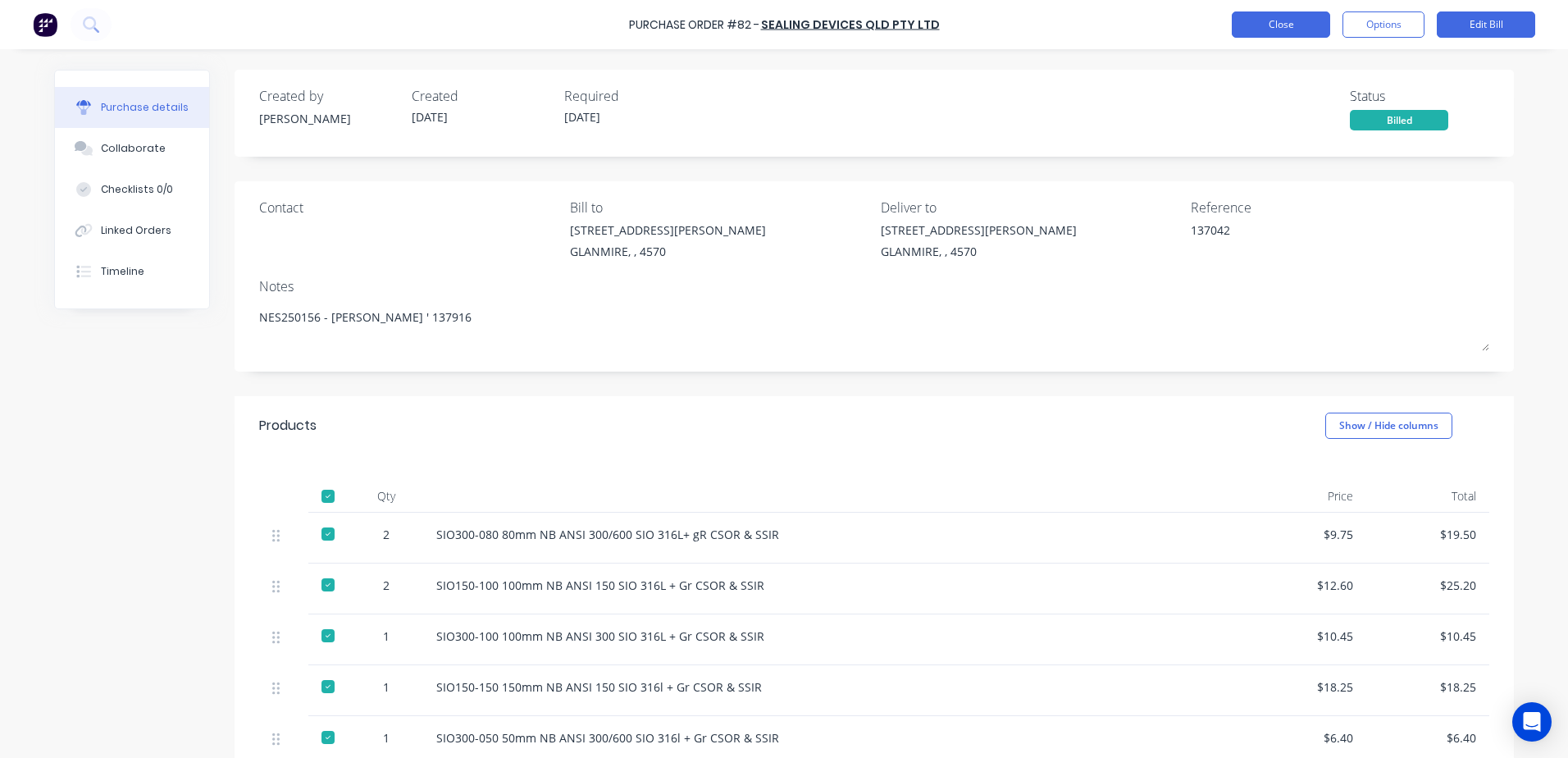
click at [1272, 26] on button "Close" at bounding box center [1280, 24] width 99 height 26
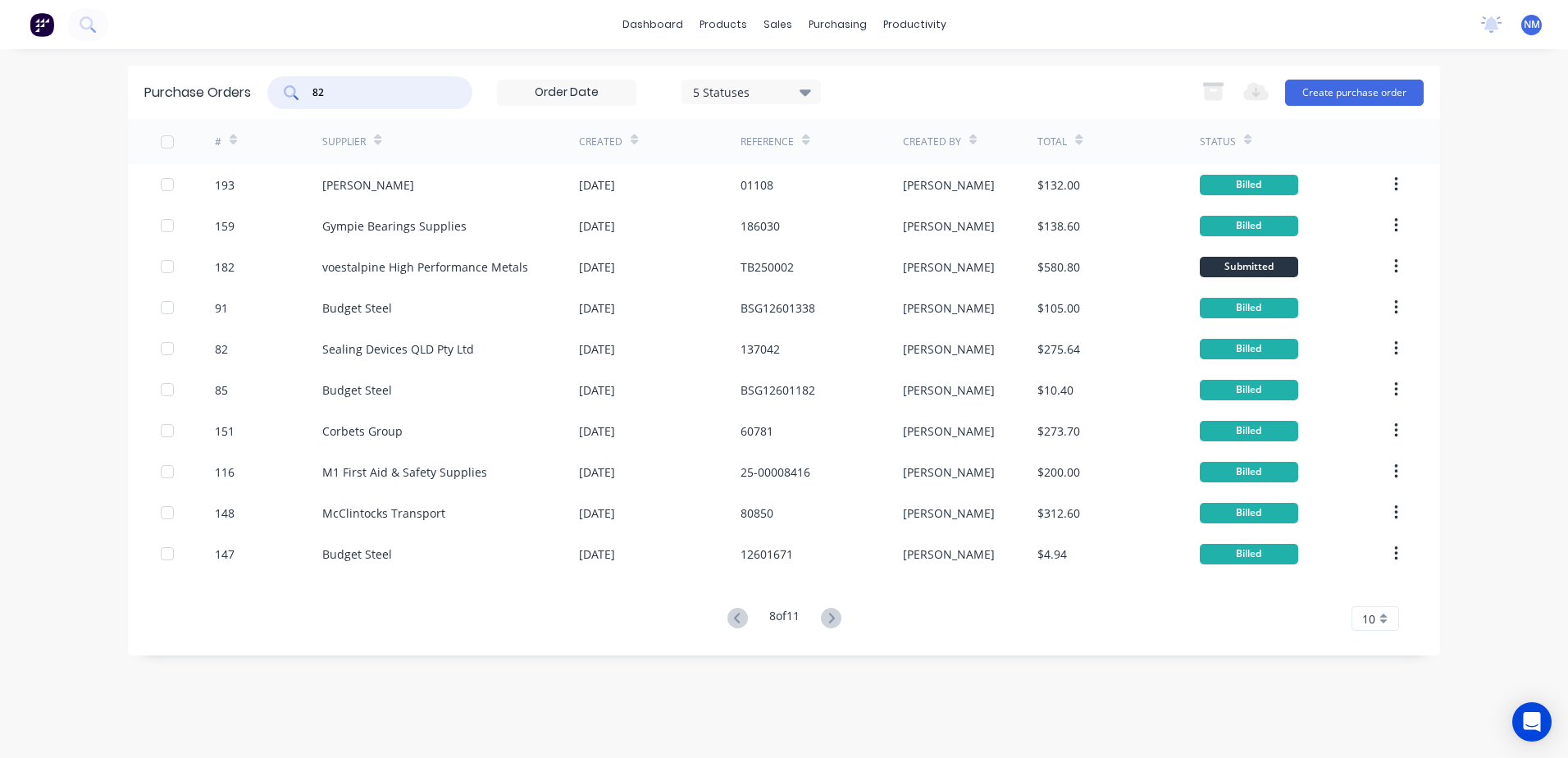
click at [375, 90] on input "82" at bounding box center [379, 92] width 136 height 16
type input "8"
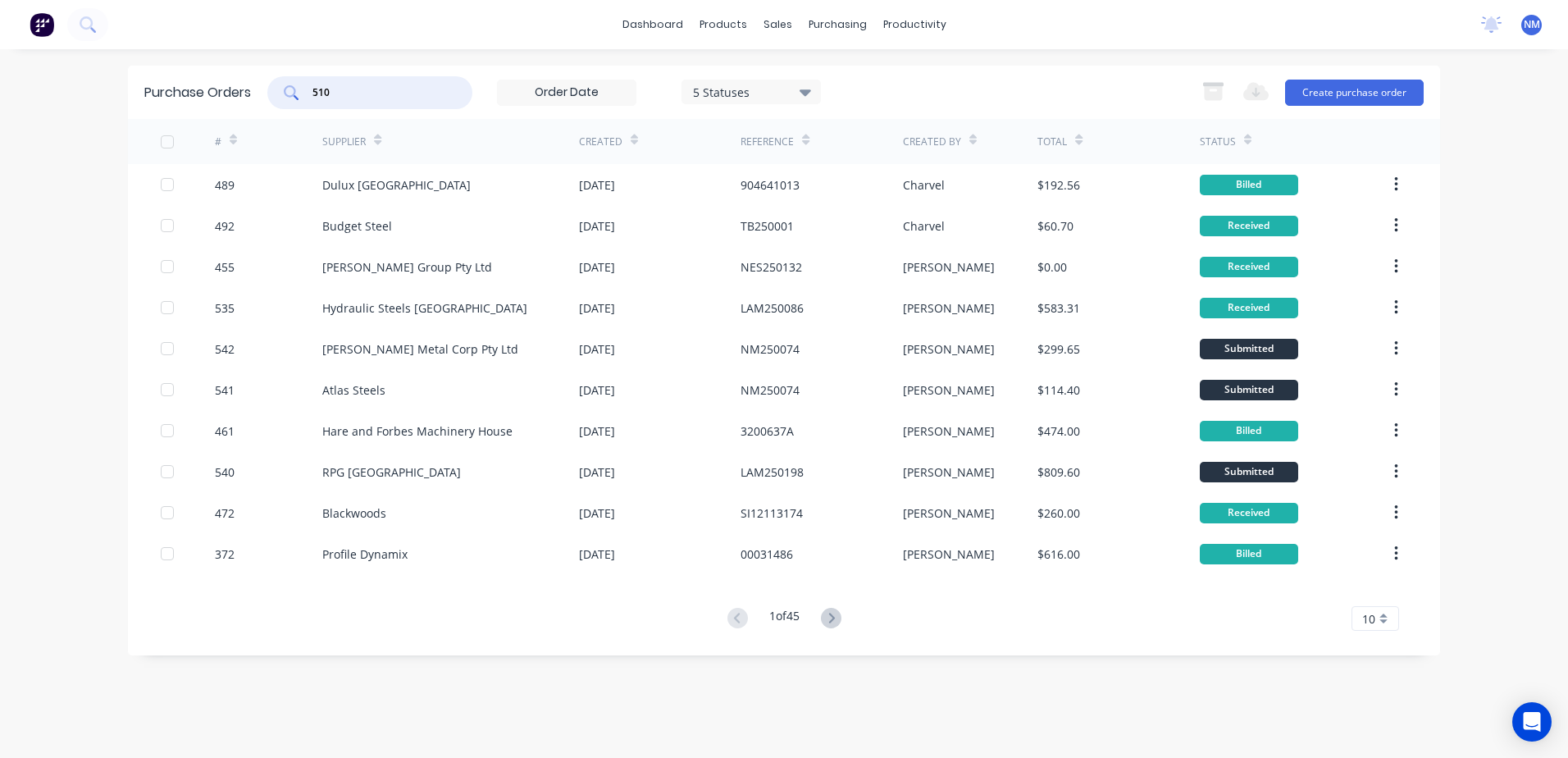
type input "510"
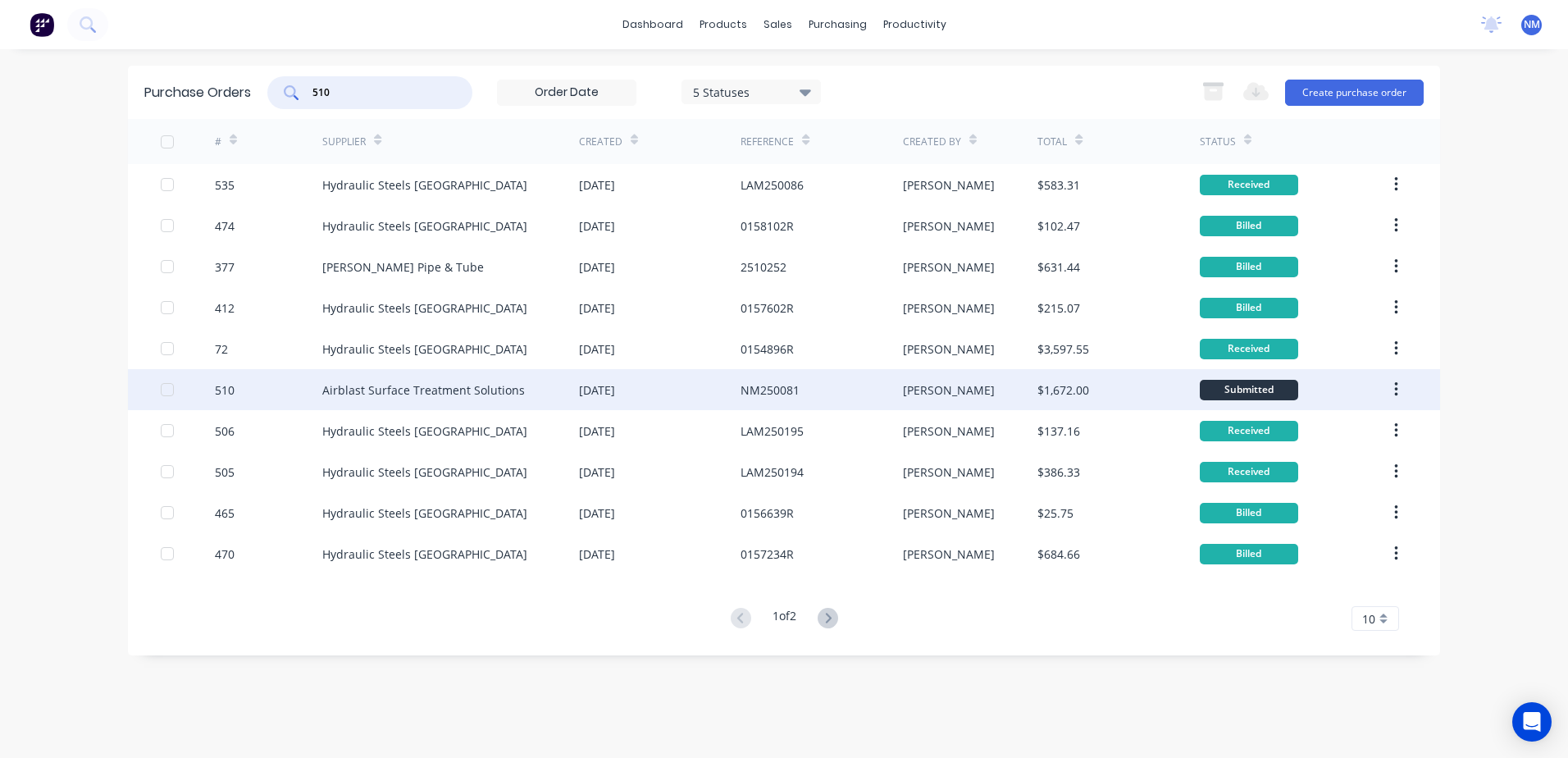
click at [975, 390] on div "[PERSON_NAME]" at bounding box center [970, 390] width 135 height 41
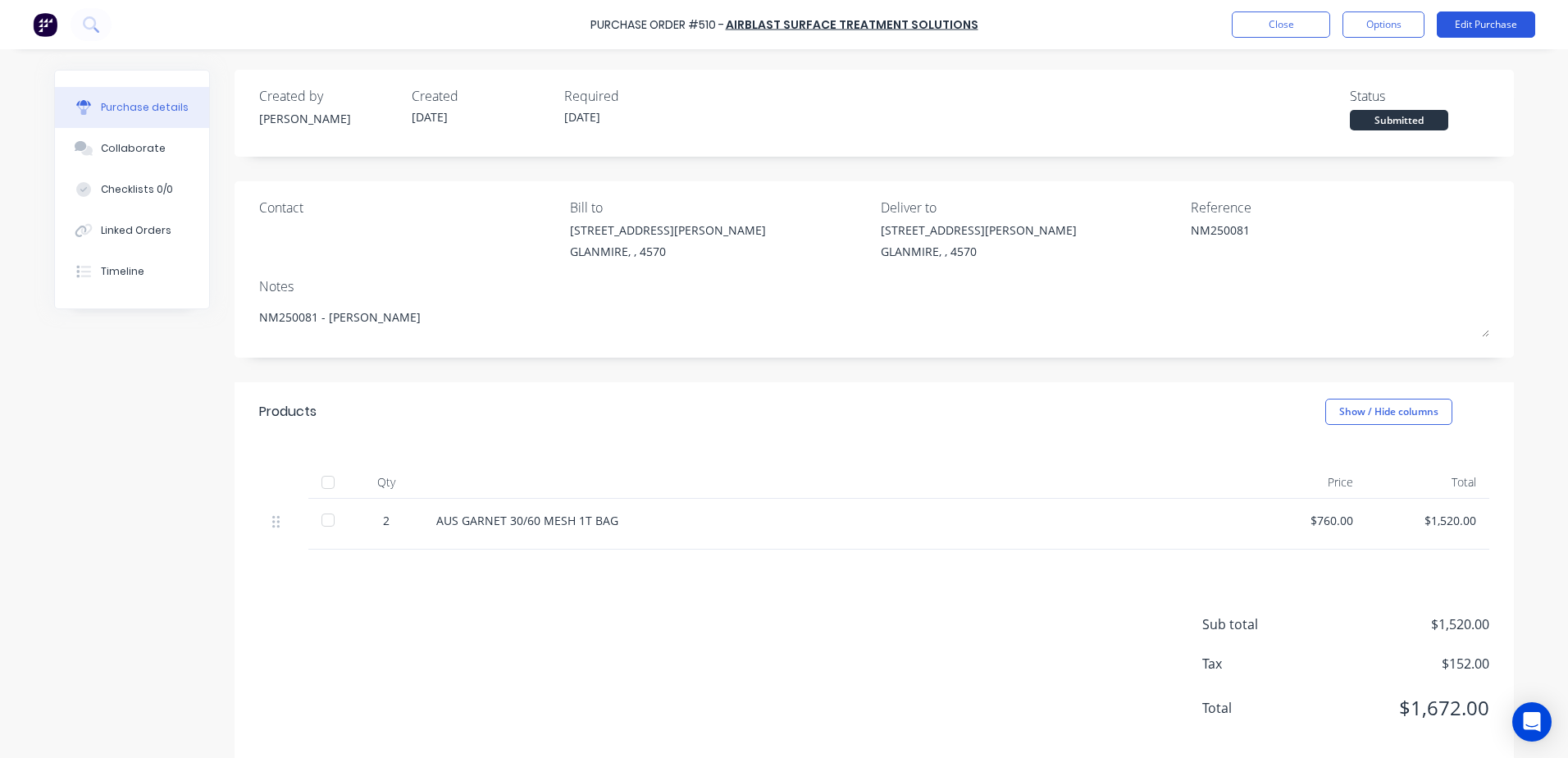
click at [1494, 20] on button "Edit Purchase" at bounding box center [1486, 24] width 99 height 26
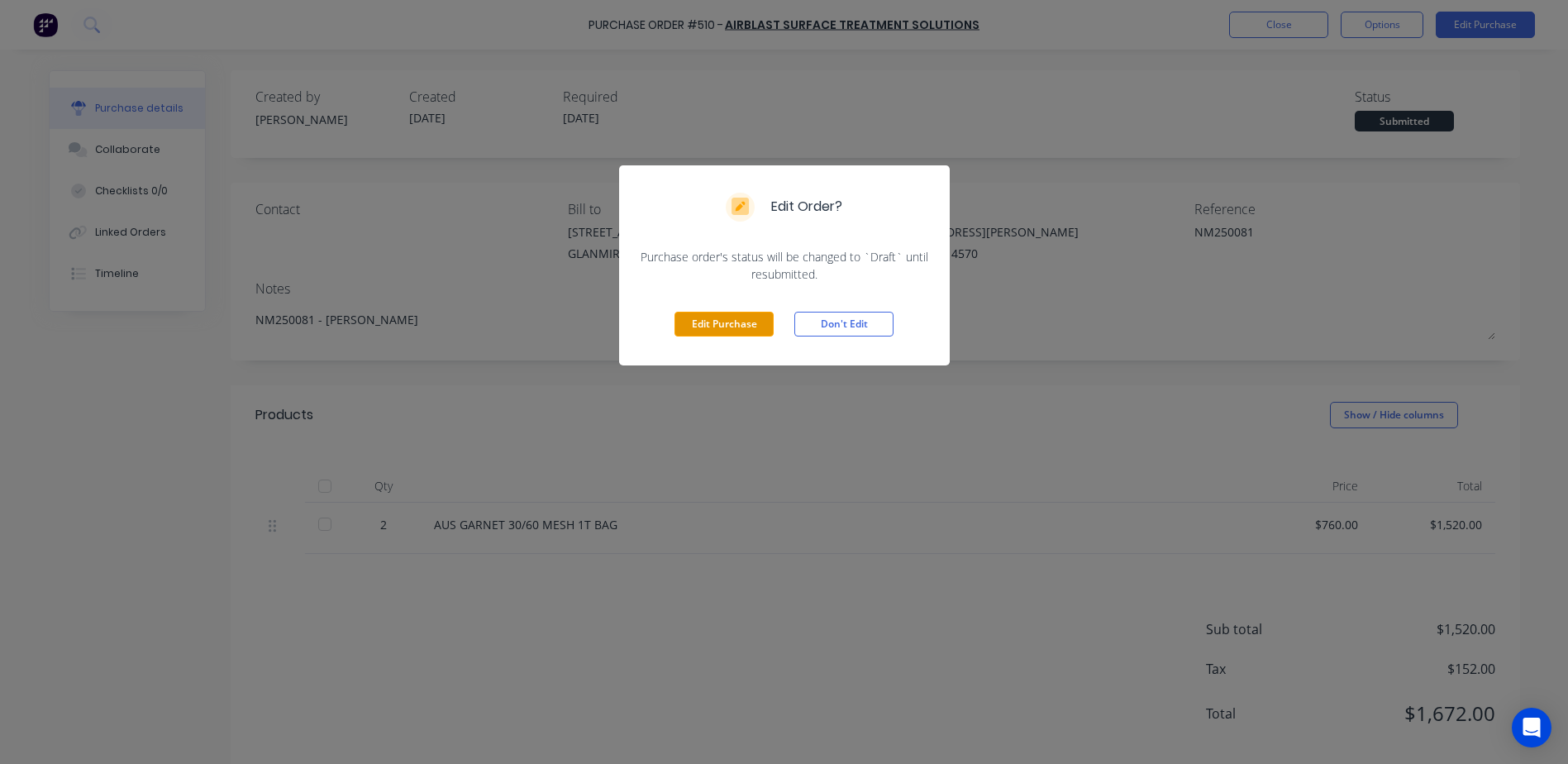
click at [727, 324] on button "Edit Purchase" at bounding box center [724, 324] width 100 height 25
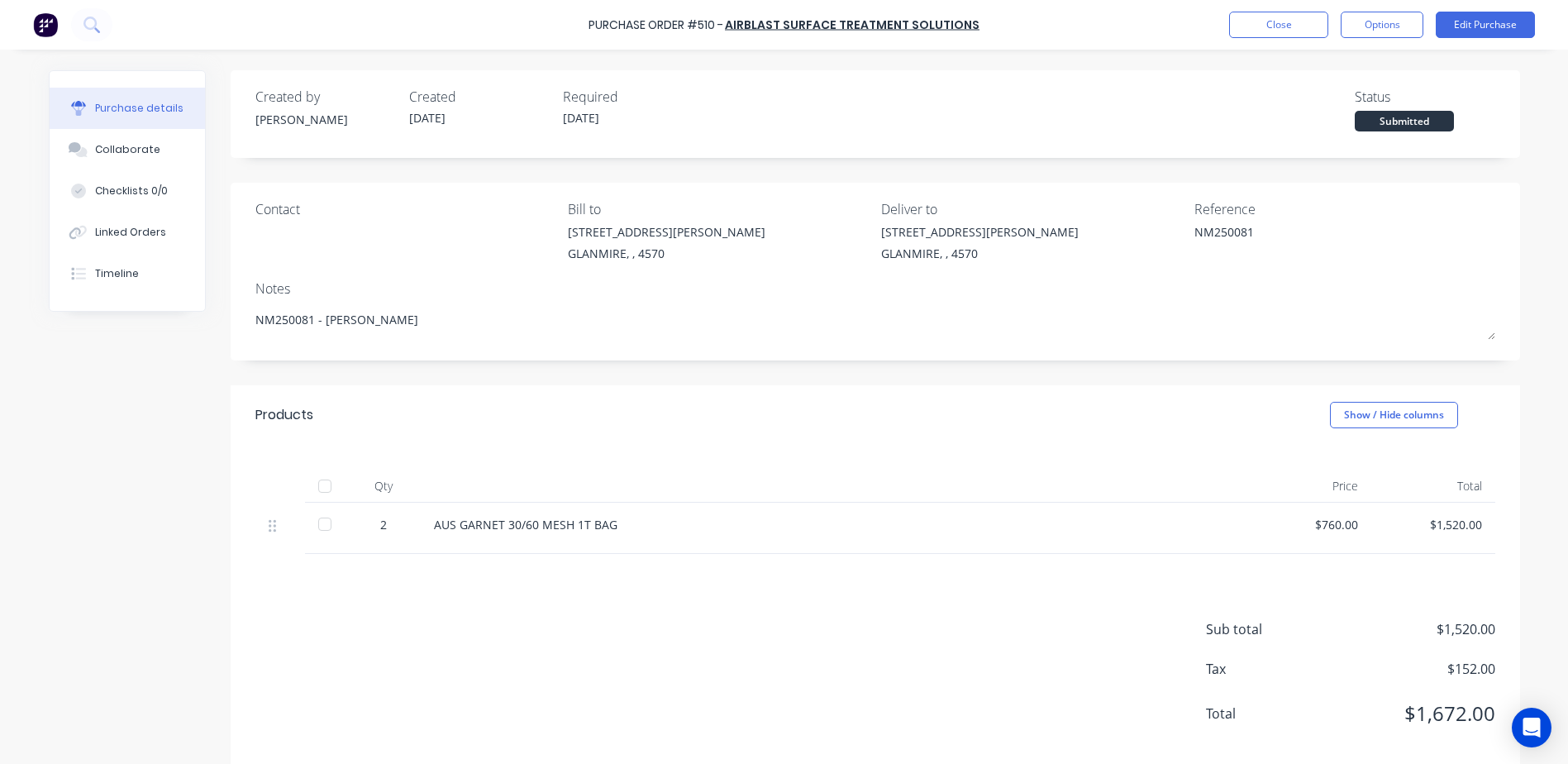
type textarea "x"
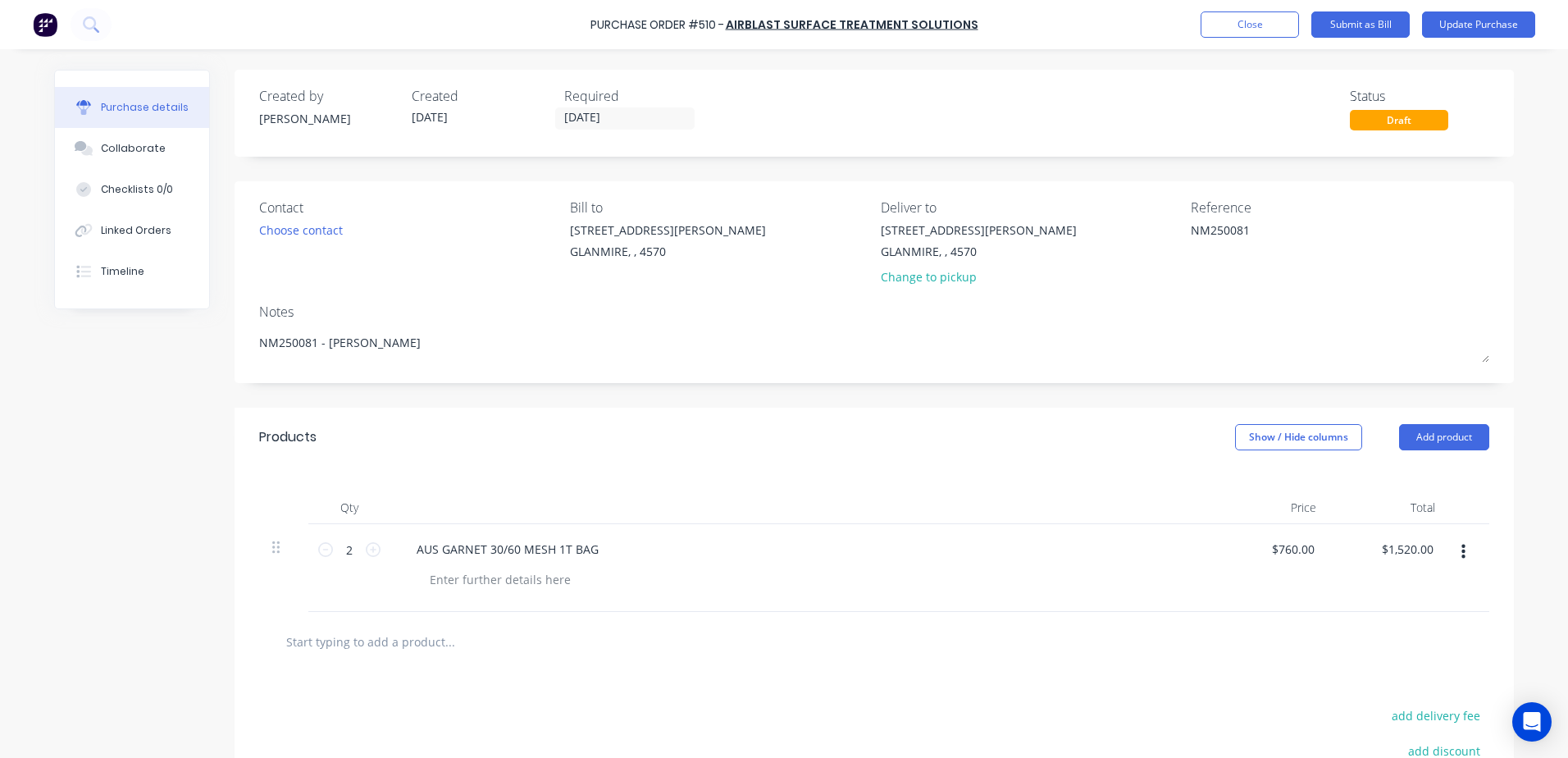
drag, startPoint x: 1257, startPoint y: 238, endPoint x: 1072, endPoint y: 243, distance: 185.1
click at [1072, 243] on div "Contact Choose contact Bill to 9 Dennis Little Drive GLANMIRE, , 4570 Deliver t…" at bounding box center [874, 246] width 1229 height 96
type textarea "0"
type textarea "inv 0"
type textarea "x"
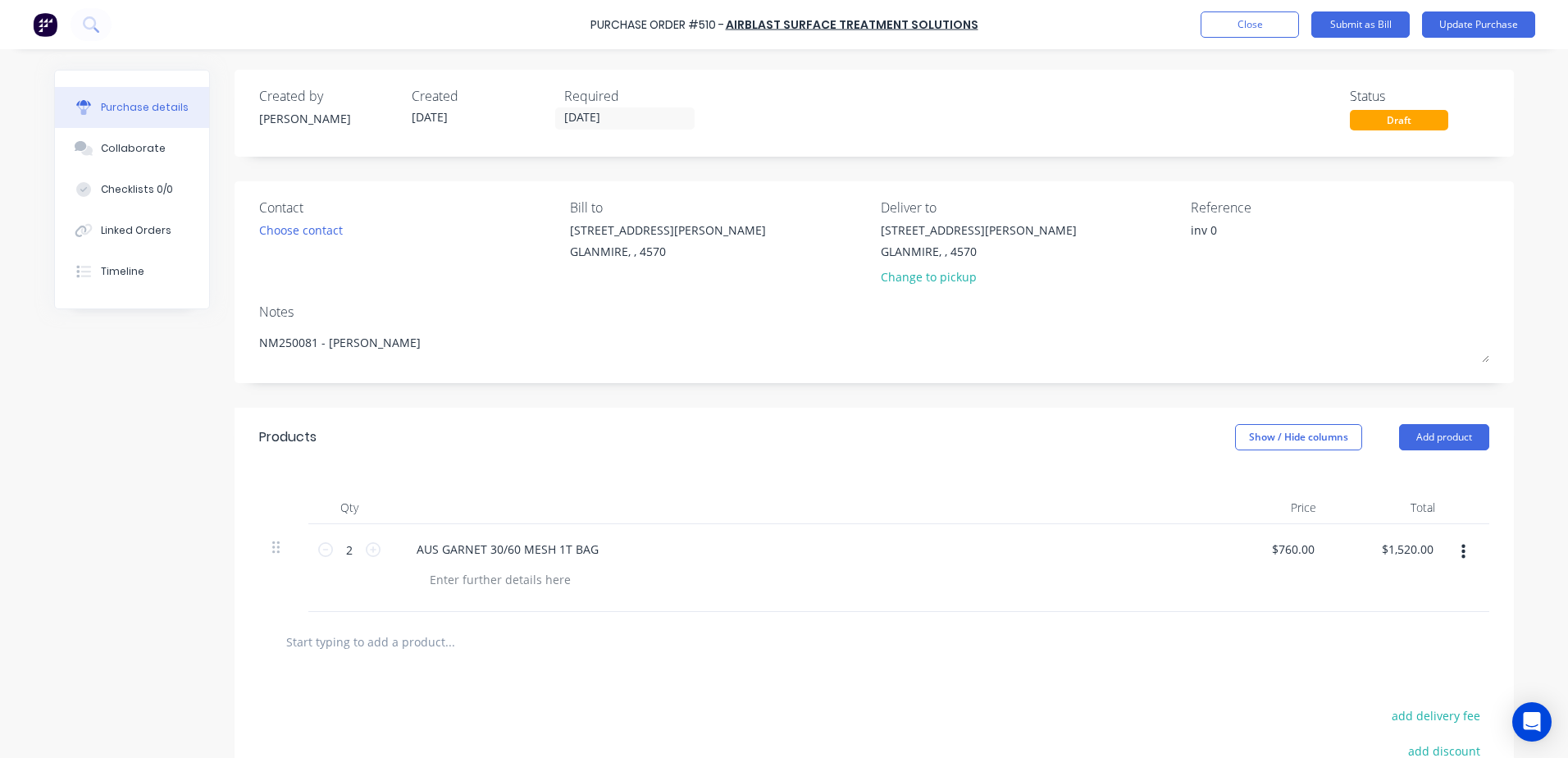
type textarea "inv 00"
type textarea "x"
type textarea "inv 000"
type textarea "x"
type textarea "inv 0002"
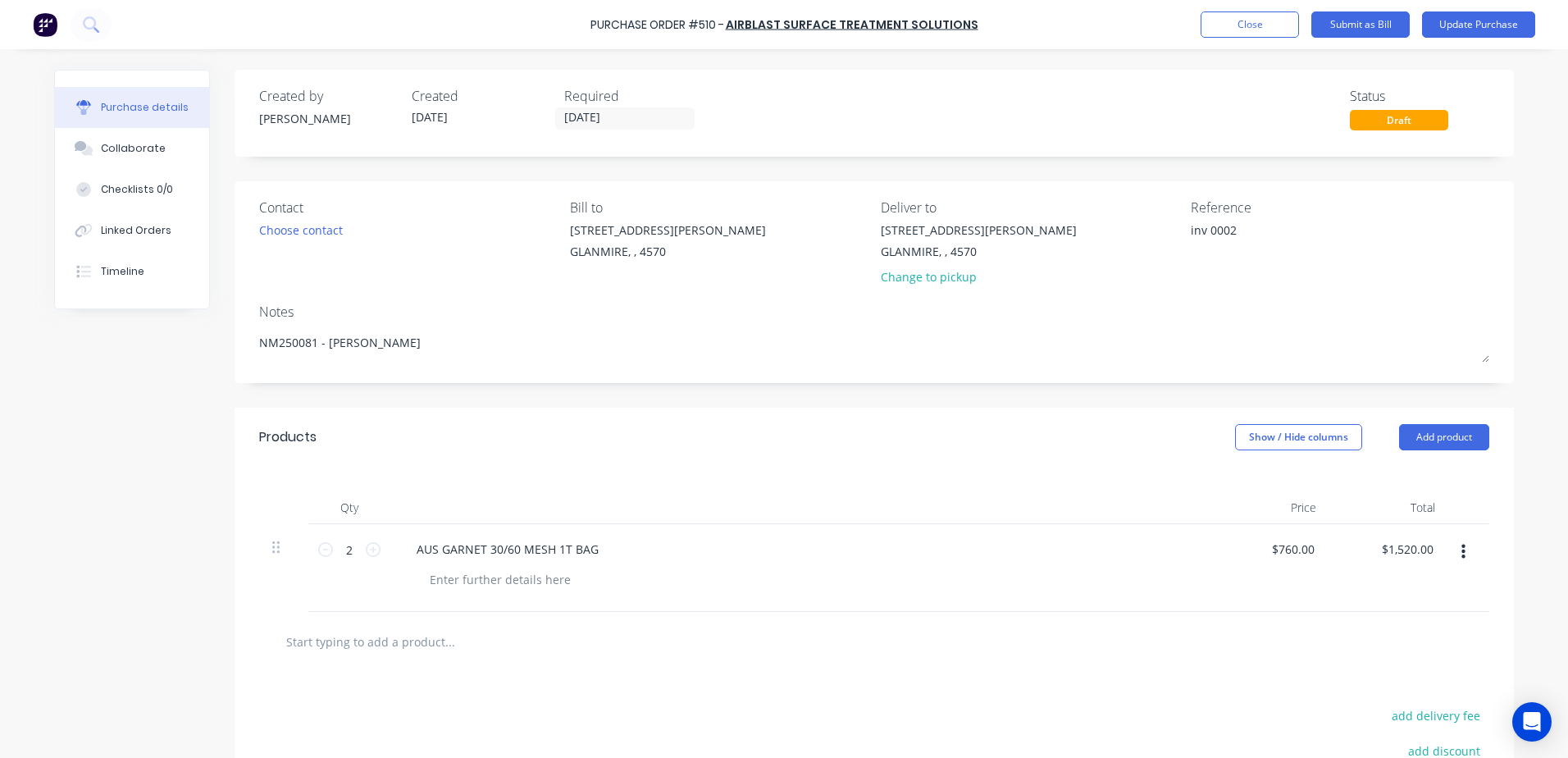
type textarea "x"
type textarea "inv 00021"
type textarea "x"
type textarea "inv 000219"
type textarea "x"
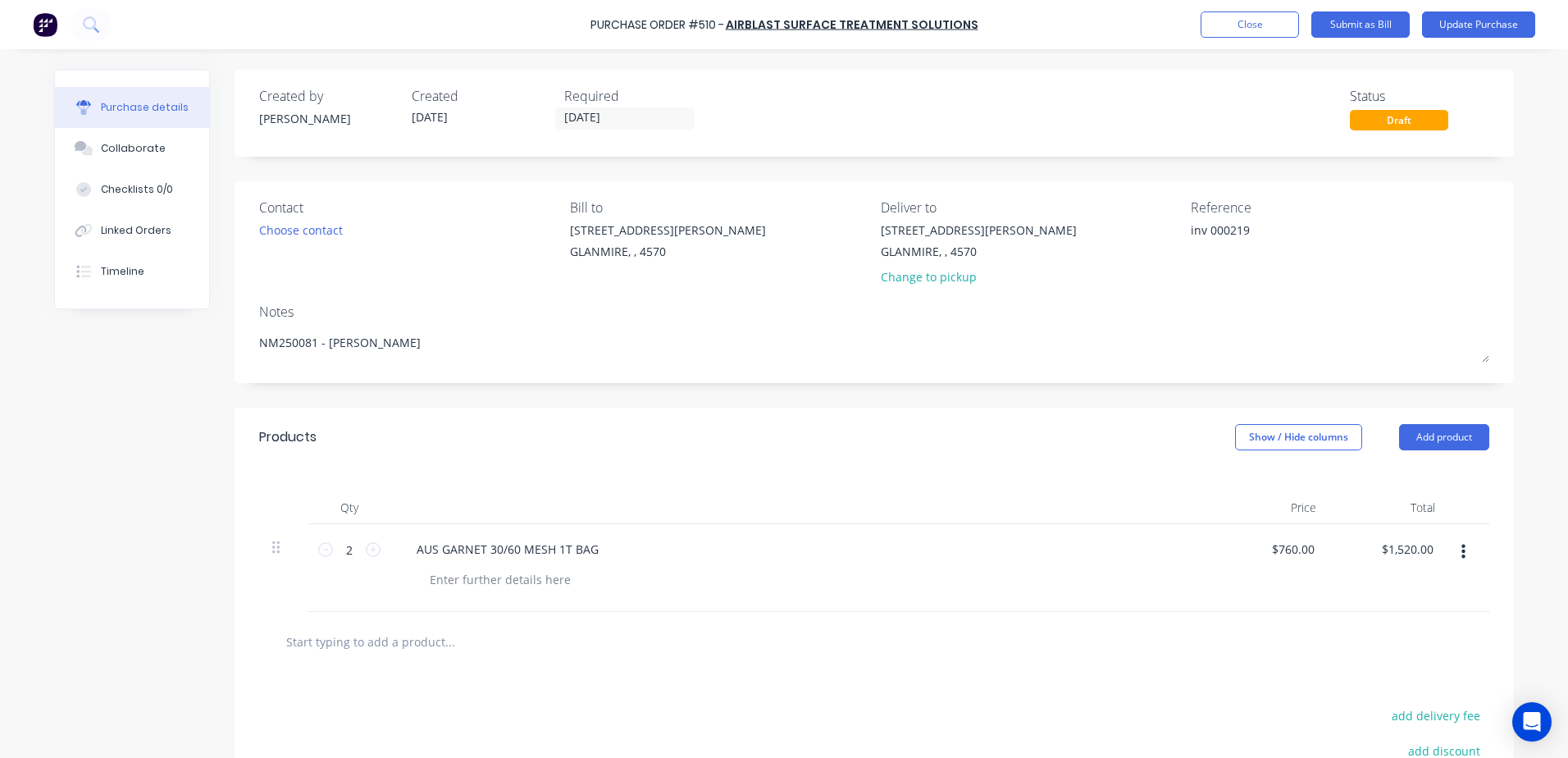
type textarea "inv 0002198"
type textarea "x"
type textarea "inv 00021989"
type textarea "x"
type textarea "inv 00021989"
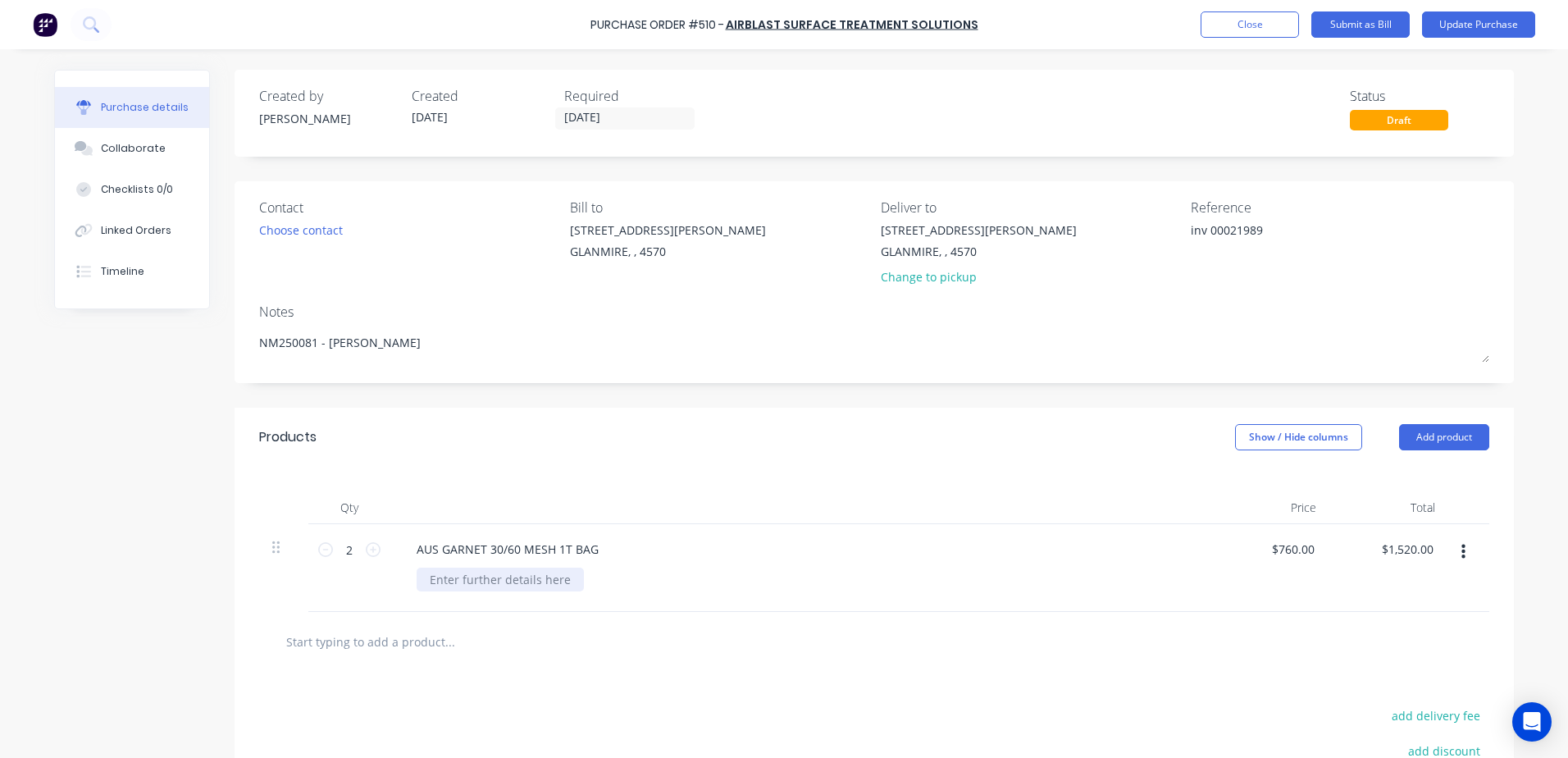
click at [427, 578] on div at bounding box center [500, 580] width 167 height 24
click at [1470, 26] on button "Update Purchase" at bounding box center [1479, 24] width 113 height 26
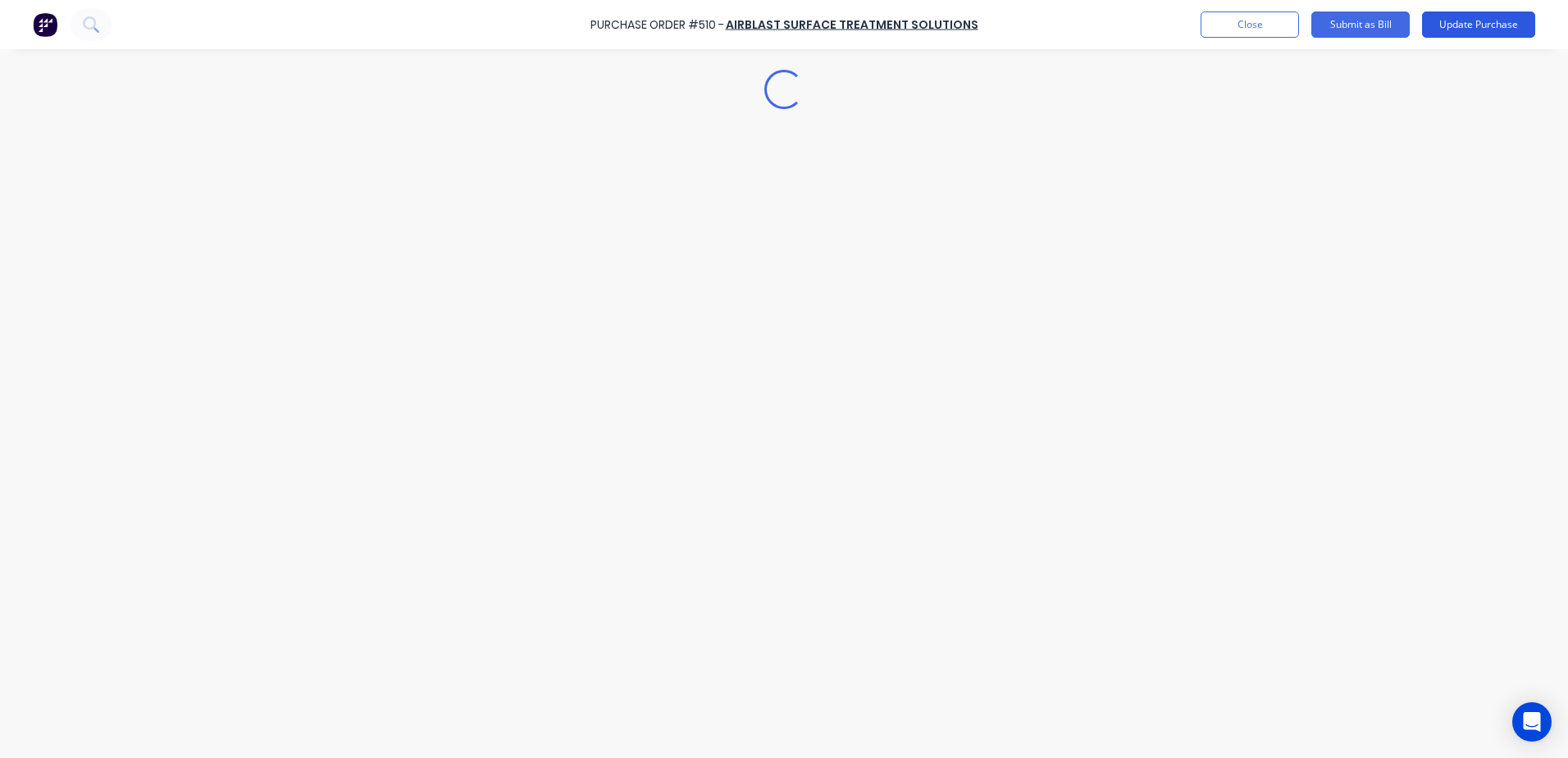
type textarea "x"
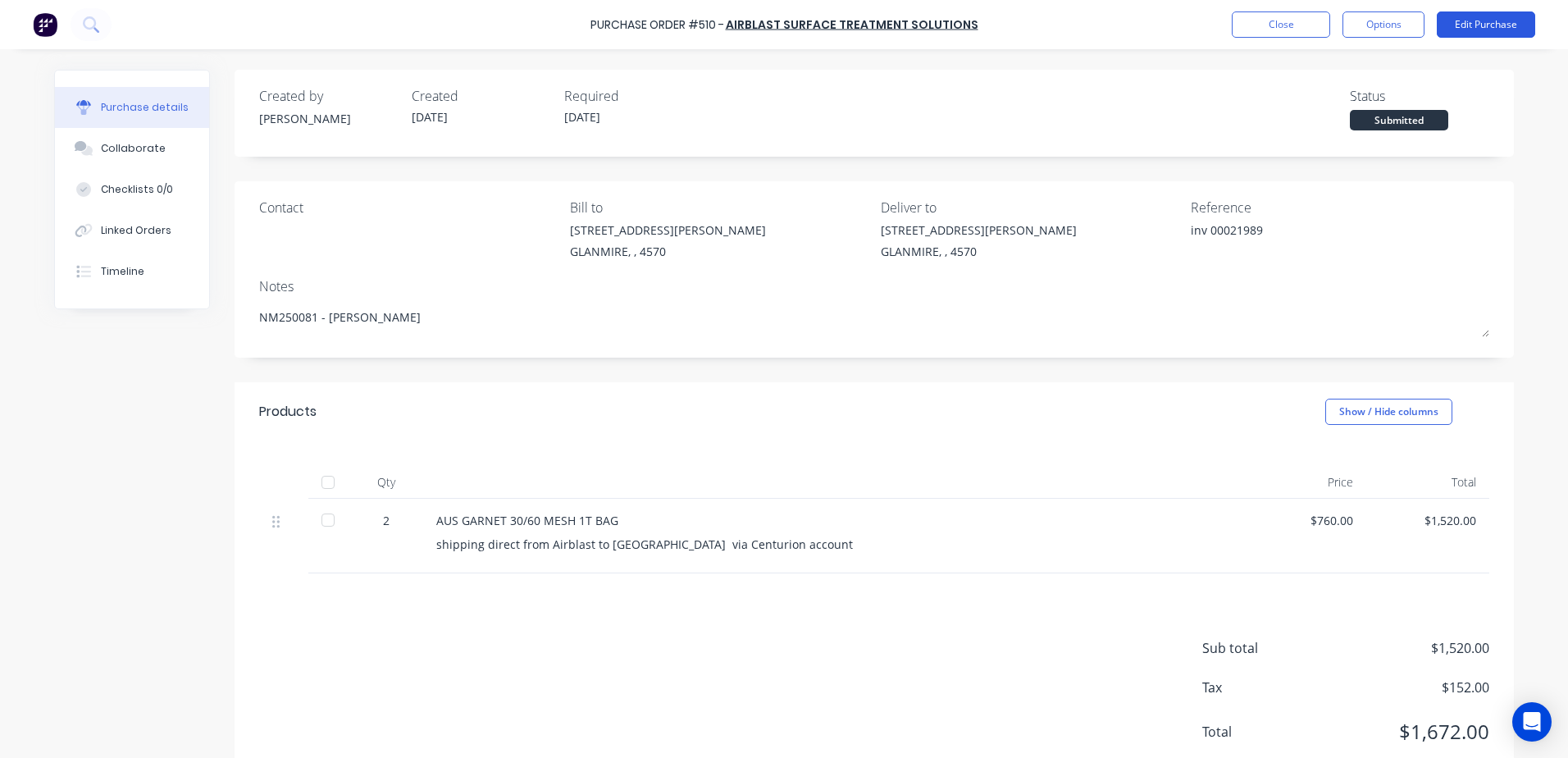
click at [1437, 12] on button "Edit Purchase" at bounding box center [1486, 24] width 99 height 26
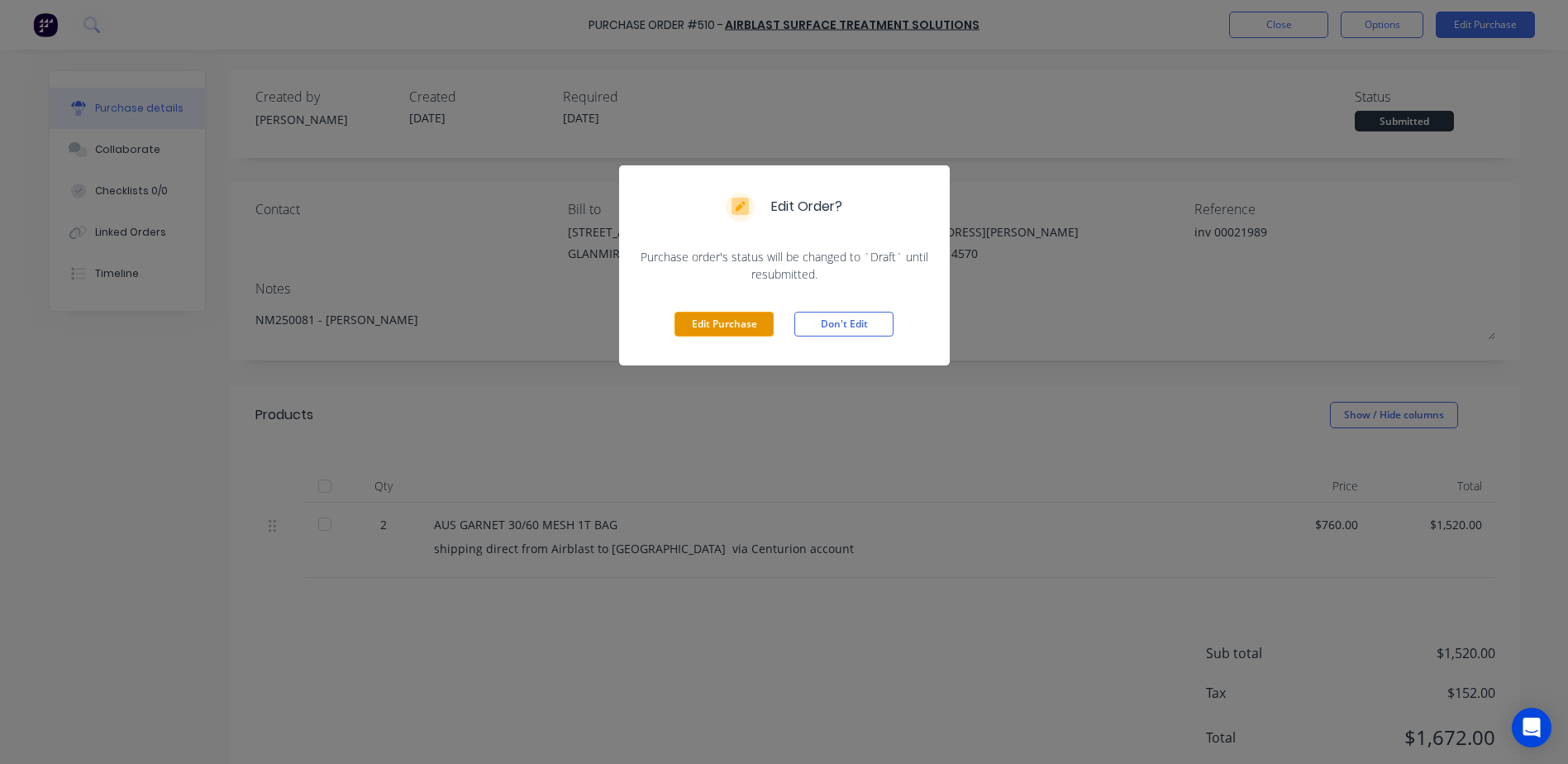
click at [726, 328] on button "Edit Purchase" at bounding box center [724, 324] width 100 height 25
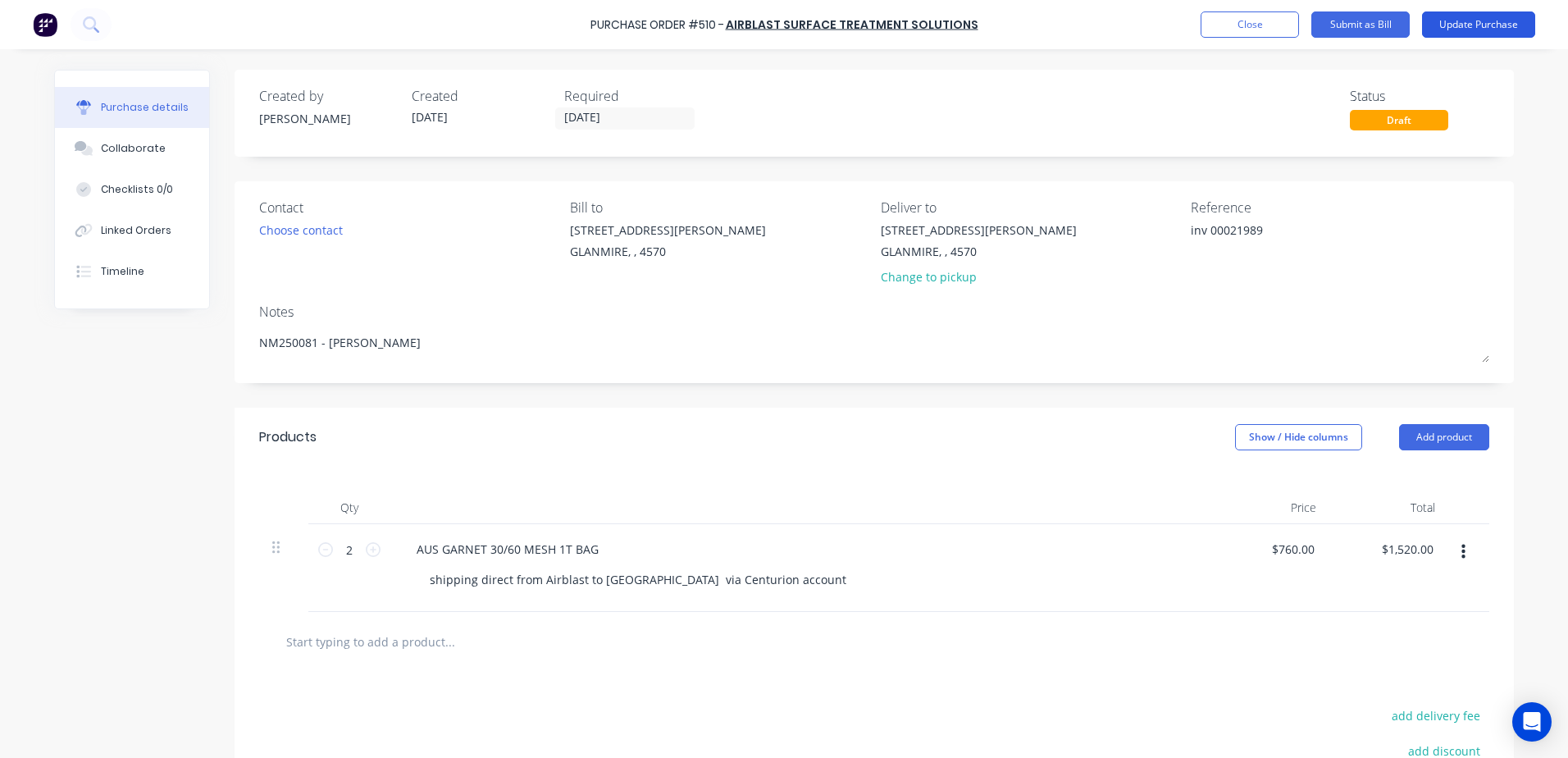
click at [1463, 15] on button "Update Purchase" at bounding box center [1479, 24] width 113 height 26
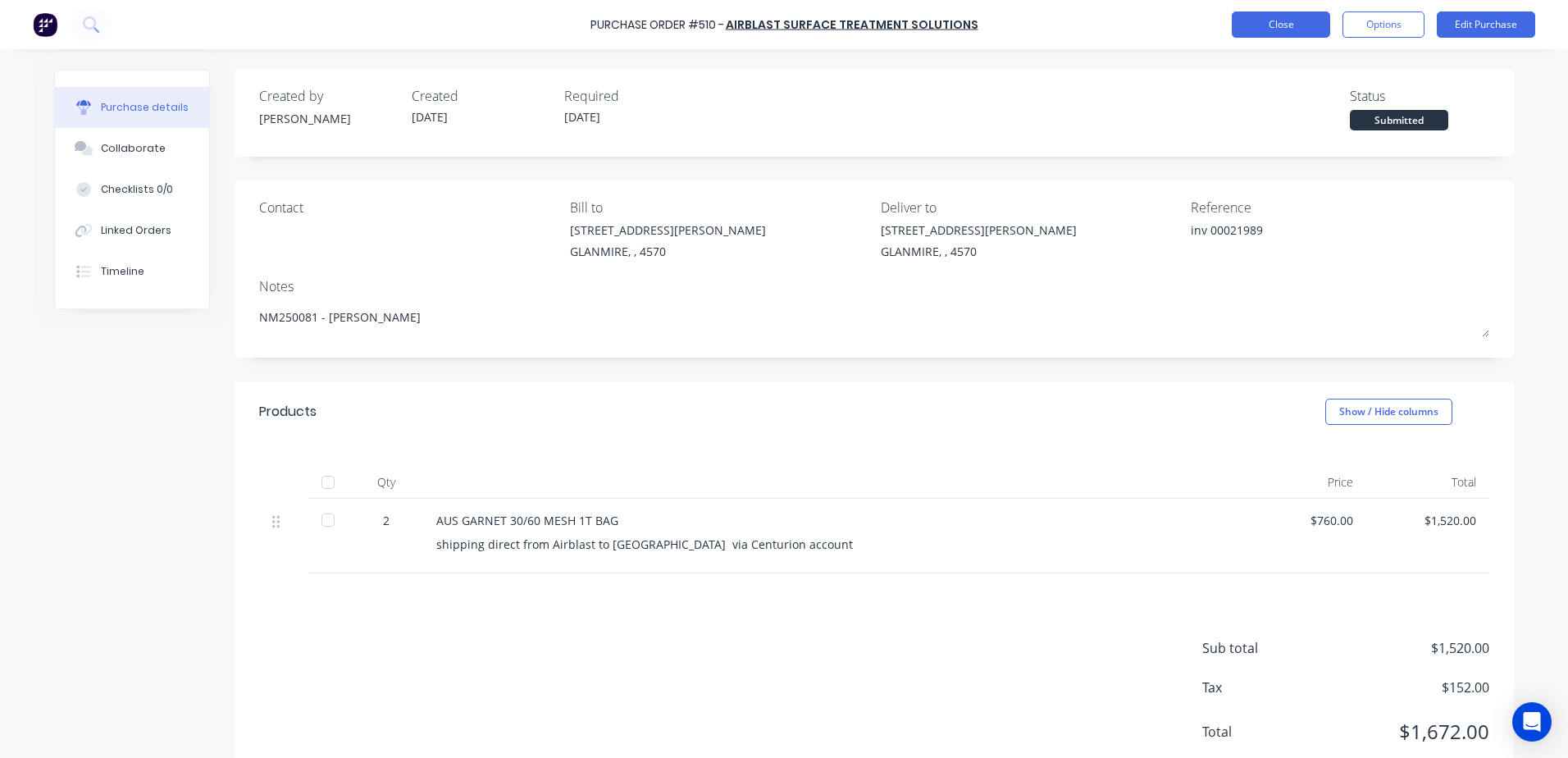
click at [1279, 34] on button "Close" at bounding box center [1280, 24] width 99 height 26
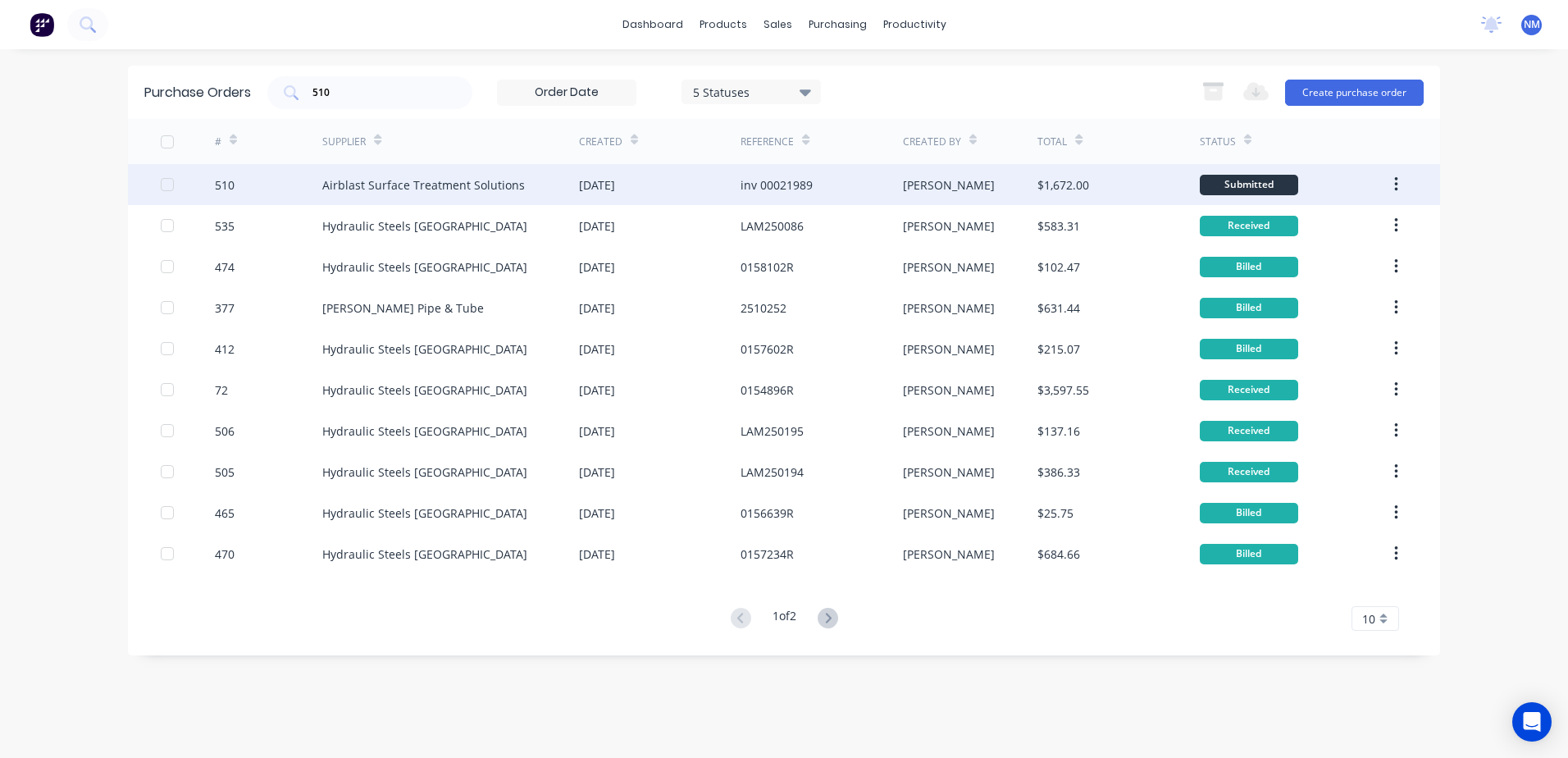
click at [988, 186] on div "[PERSON_NAME]" at bounding box center [970, 184] width 135 height 41
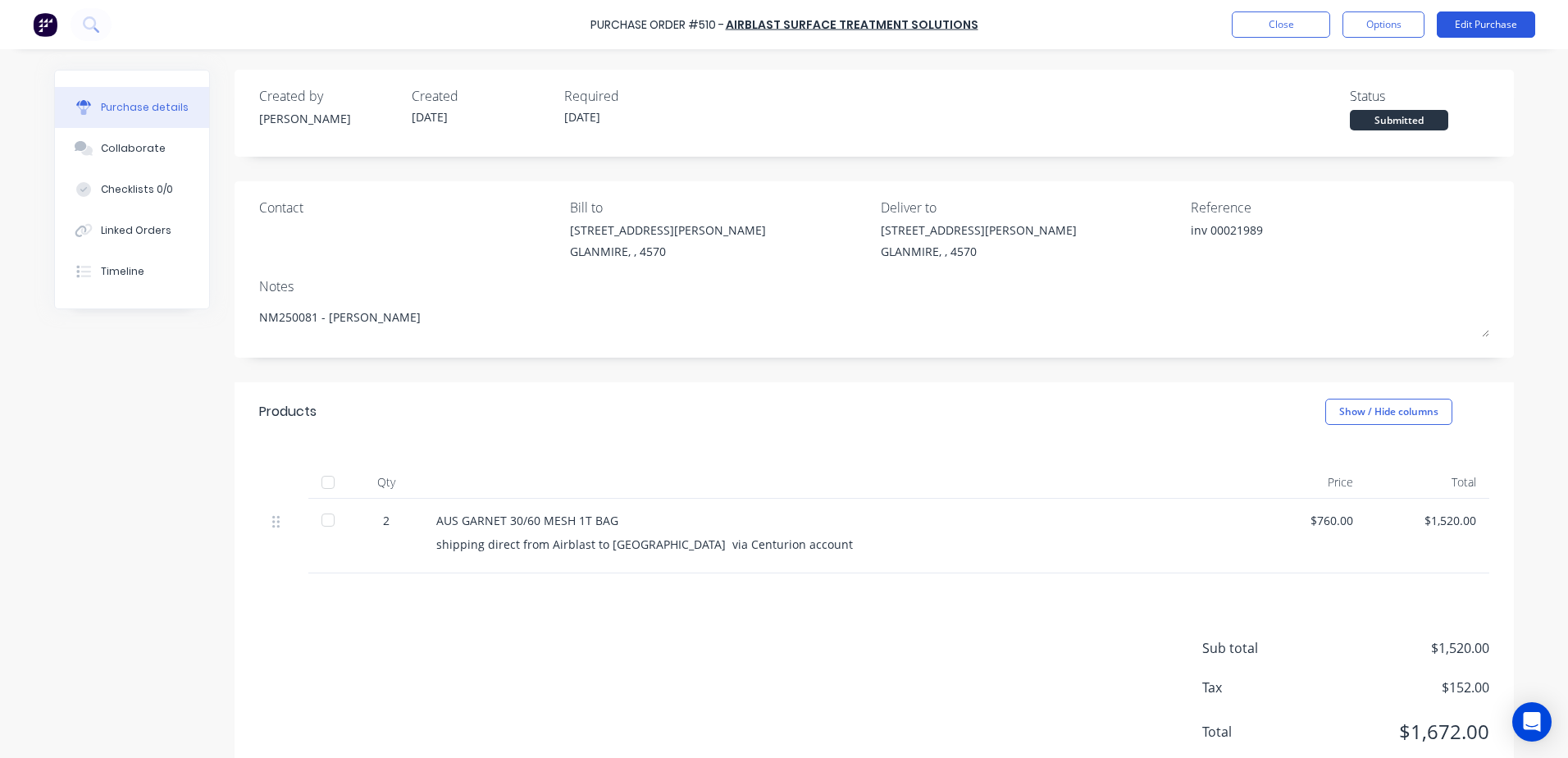
click at [1464, 20] on button "Edit Purchase" at bounding box center [1486, 24] width 99 height 26
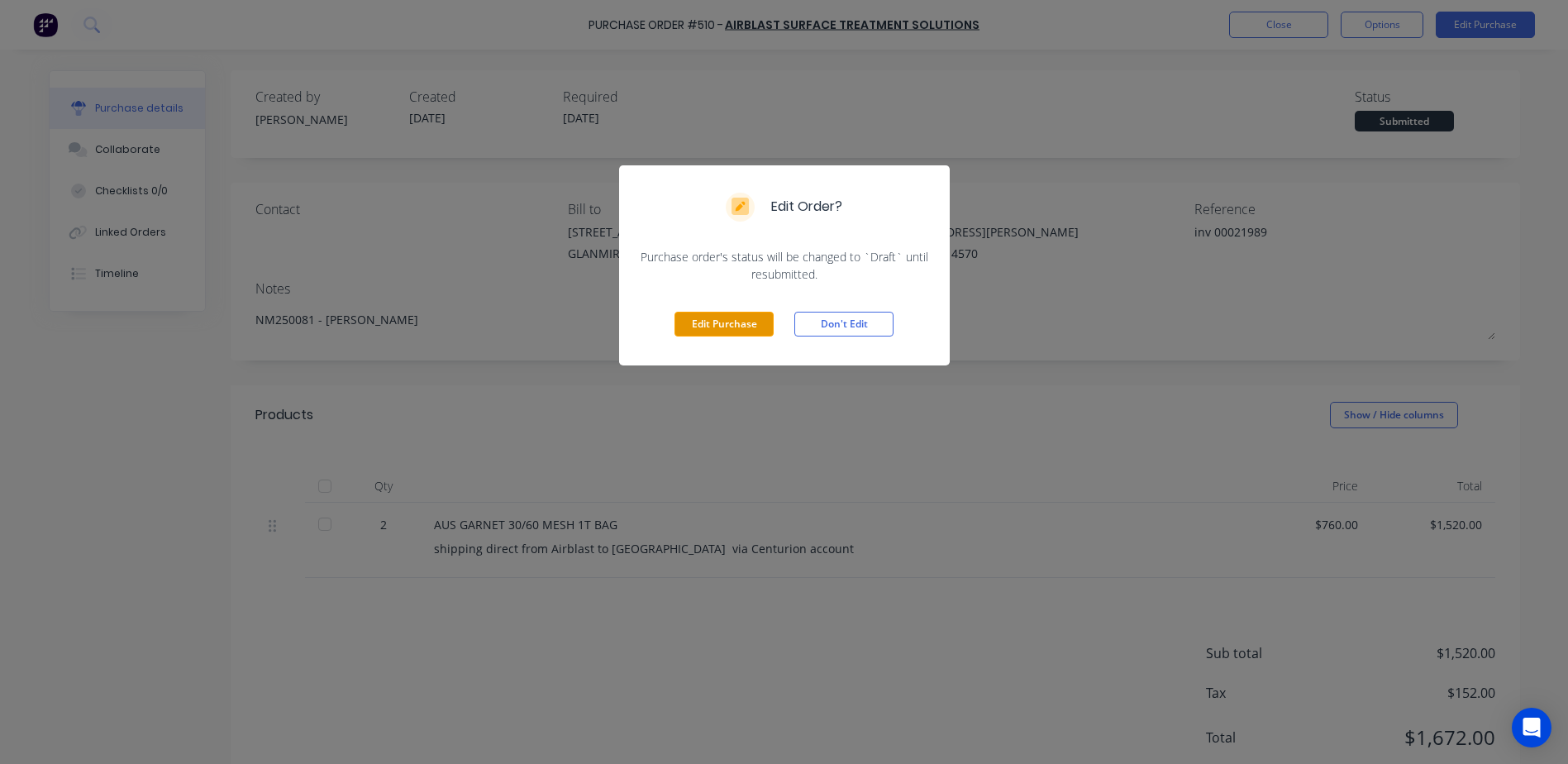
click at [742, 319] on button "Edit Purchase" at bounding box center [724, 324] width 100 height 25
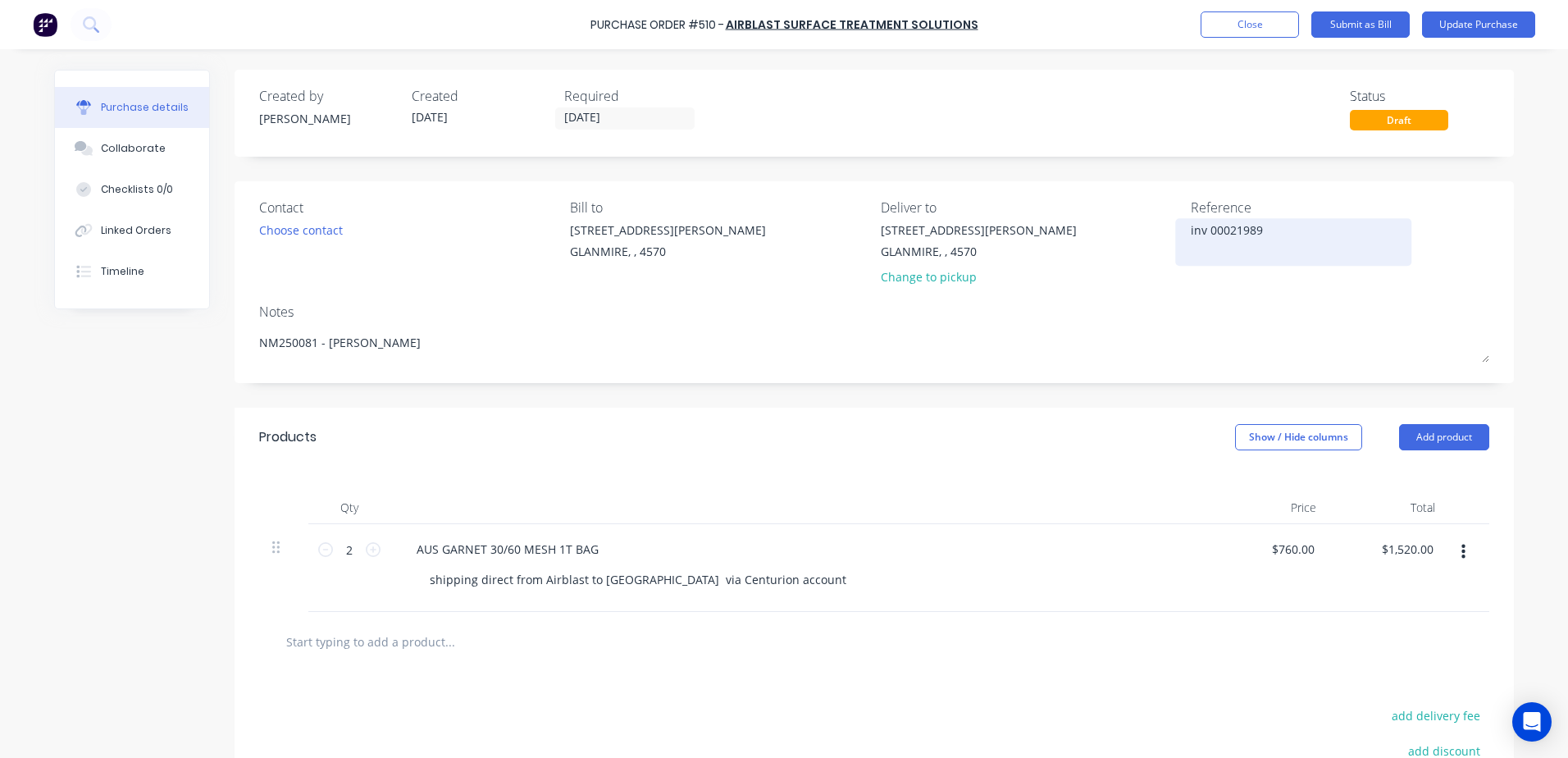
click at [1190, 227] on textarea "inv 00021989" at bounding box center [1293, 240] width 205 height 36
type textarea "x"
type textarea "nv 00021989"
type textarea "x"
type textarea "Inv 00021989"
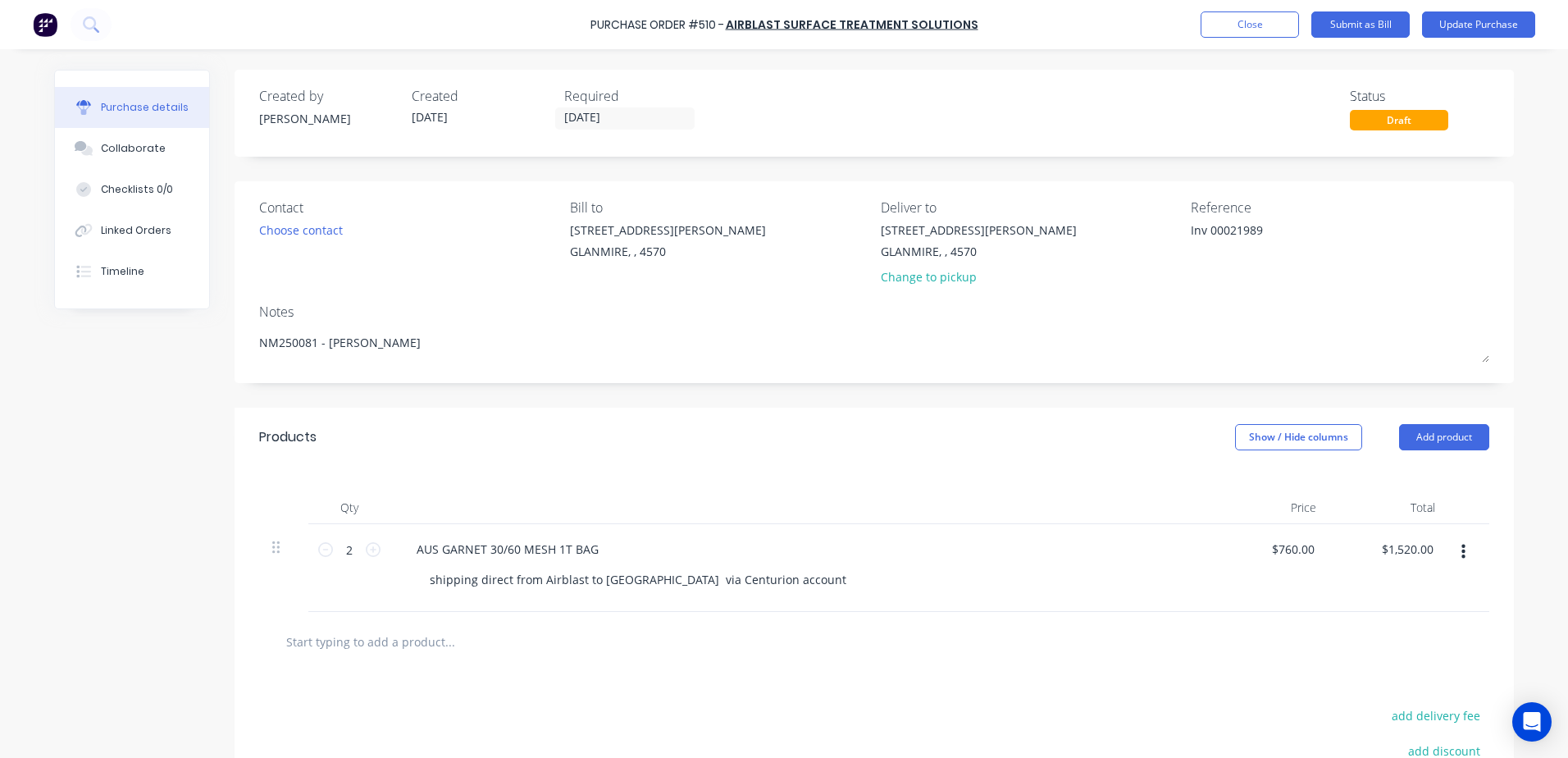
type textarea "x"
type textarea "Inv 00021989"
click at [615, 643] on div at bounding box center [518, 642] width 492 height 33
click at [1473, 19] on button "Update Purchase" at bounding box center [1479, 24] width 113 height 26
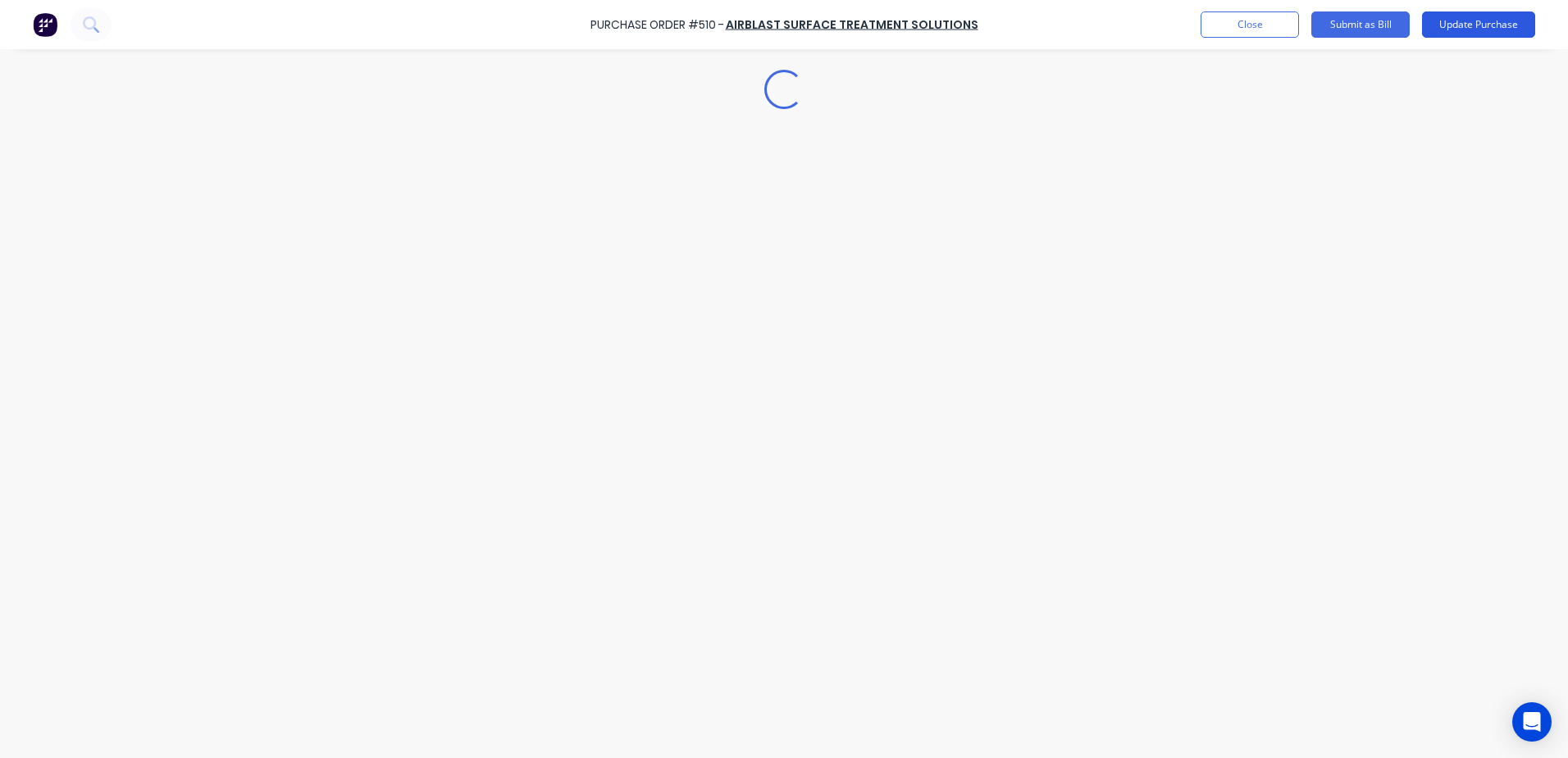
type textarea "x"
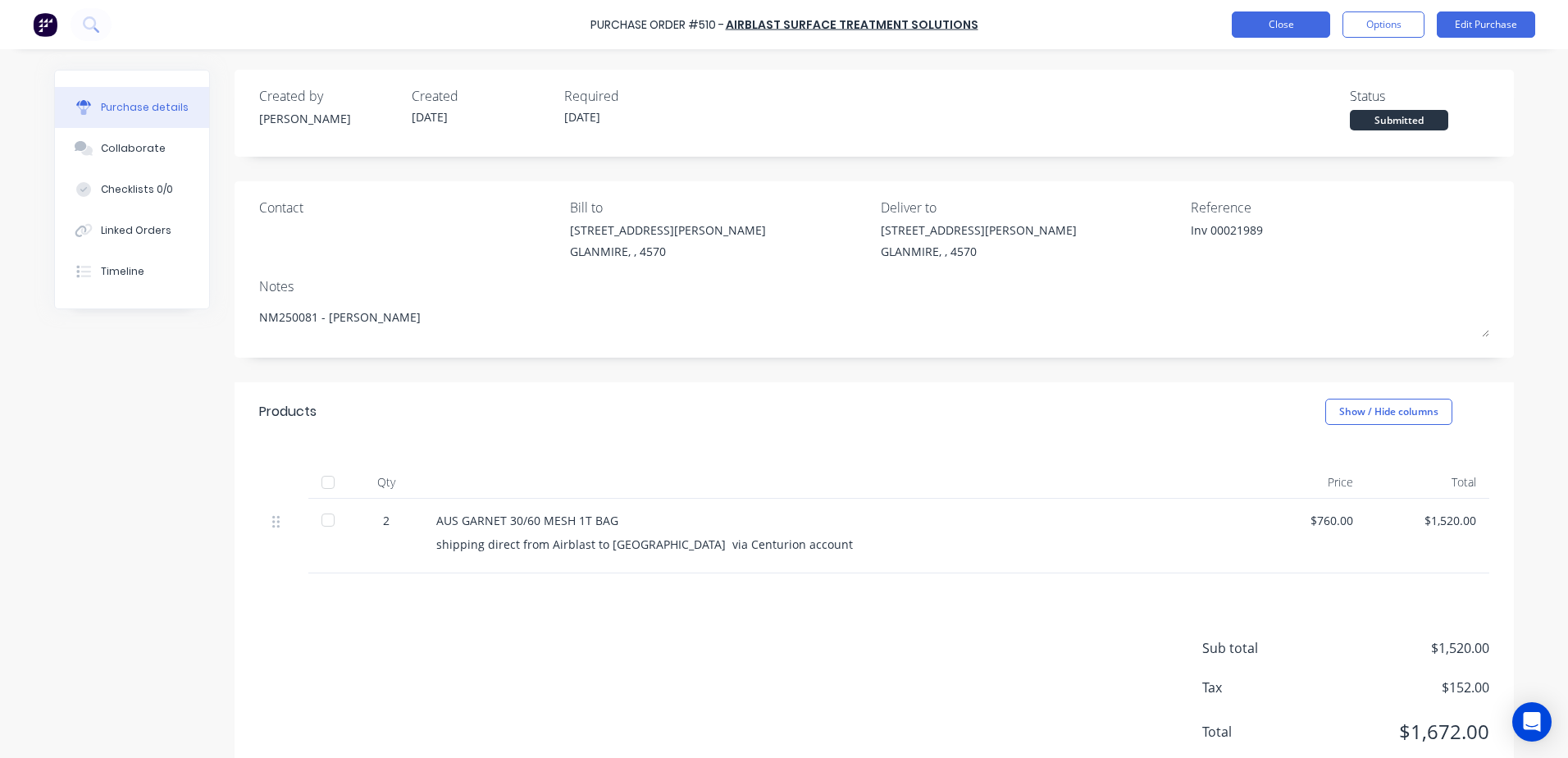
click at [1277, 28] on button "Close" at bounding box center [1280, 24] width 99 height 26
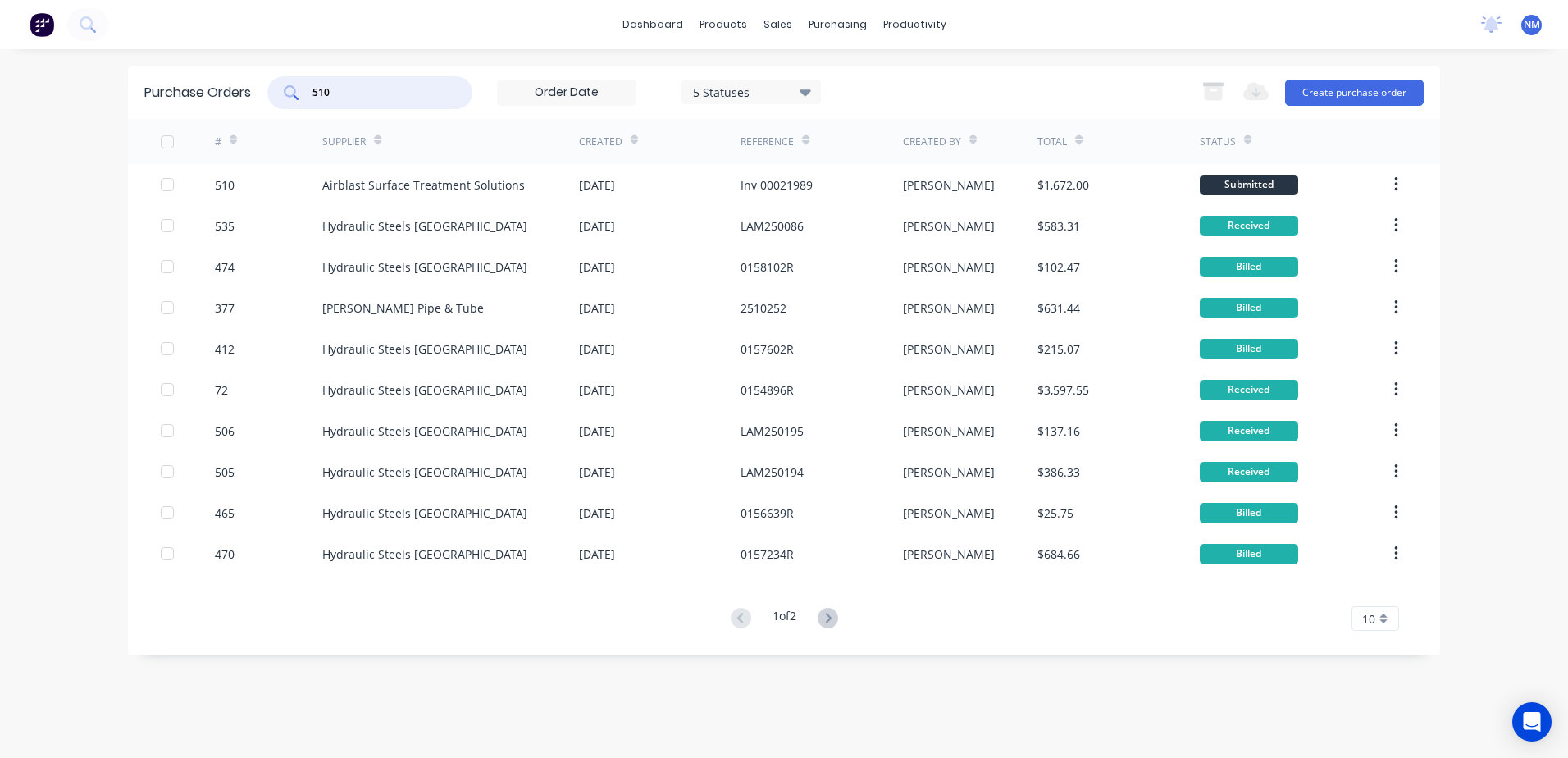
click at [366, 90] on input "510" at bounding box center [379, 92] width 136 height 16
type input "5"
type input "492"
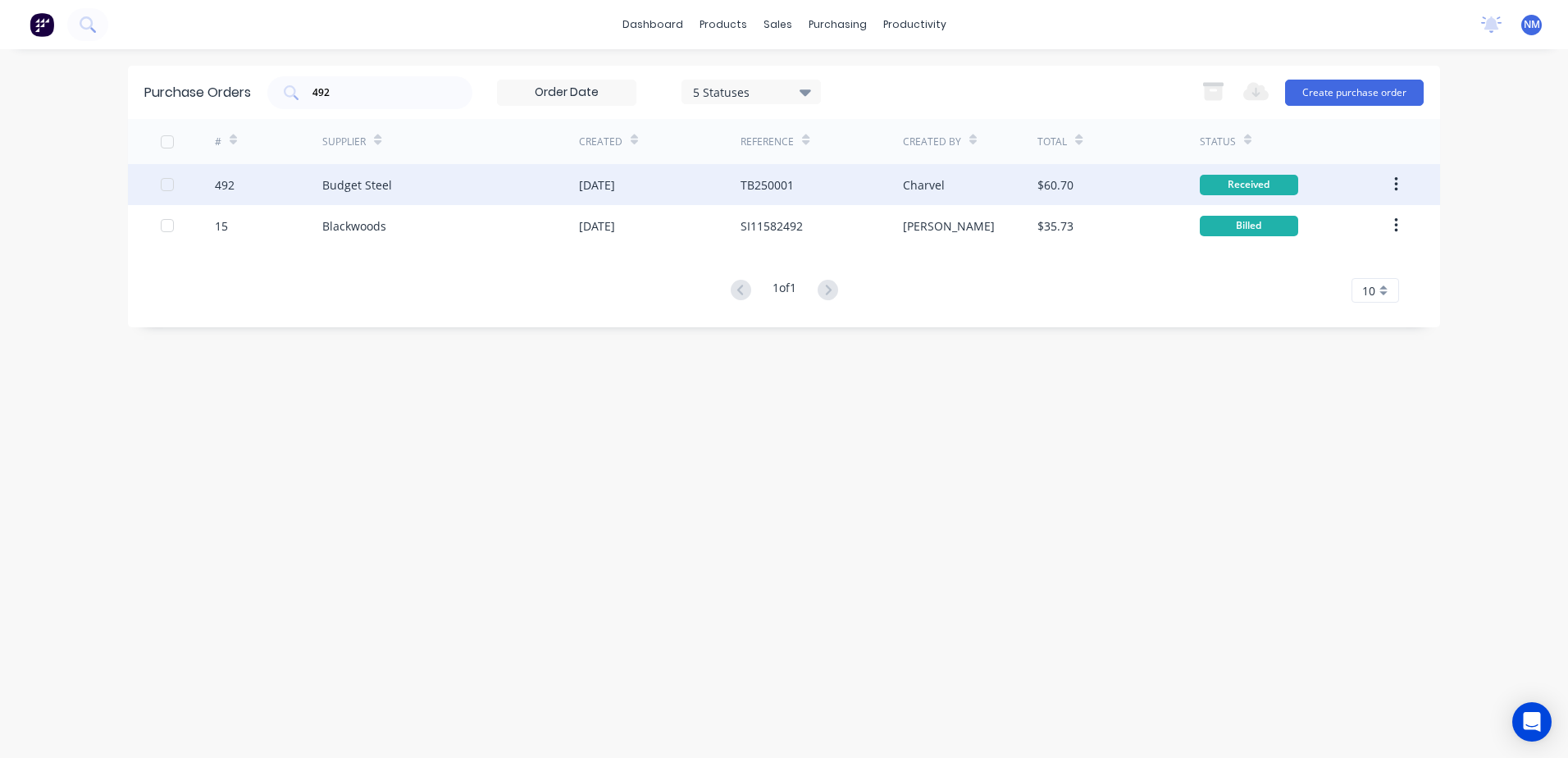
click at [1147, 180] on div "$60.70" at bounding box center [1118, 184] width 161 height 41
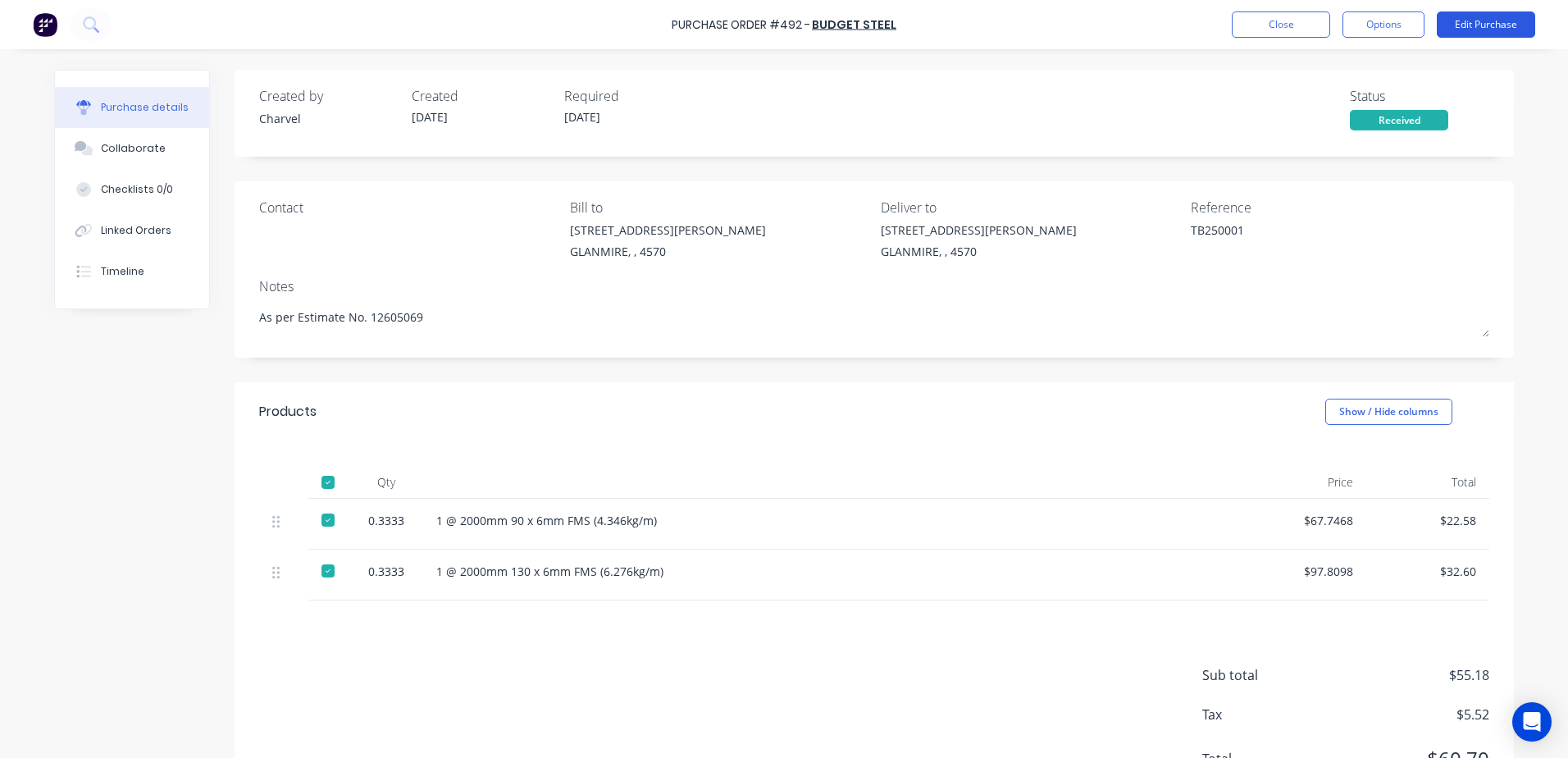
click at [1486, 20] on button "Edit Purchase" at bounding box center [1486, 24] width 99 height 26
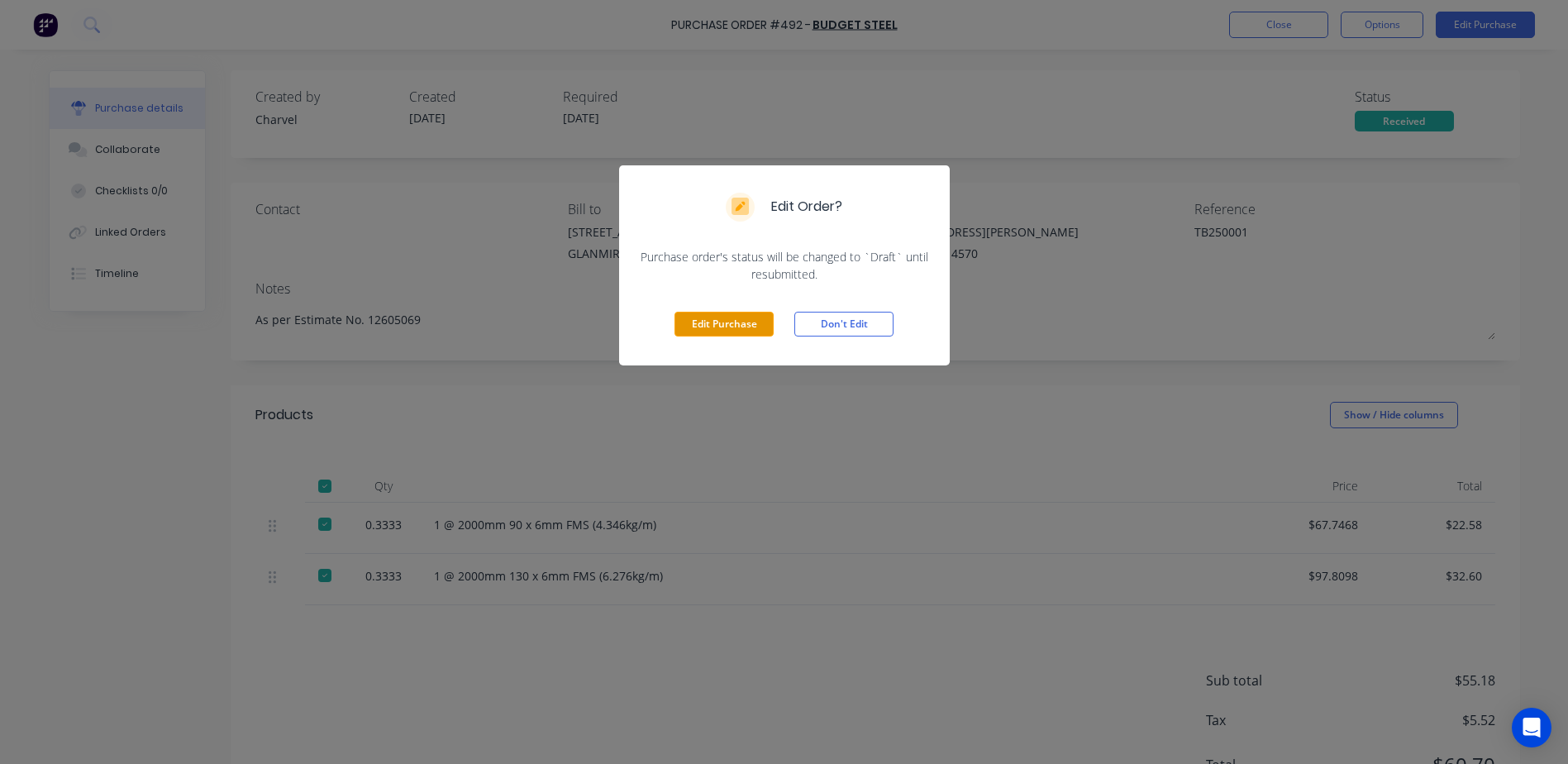
click at [739, 324] on button "Edit Purchase" at bounding box center [724, 324] width 100 height 25
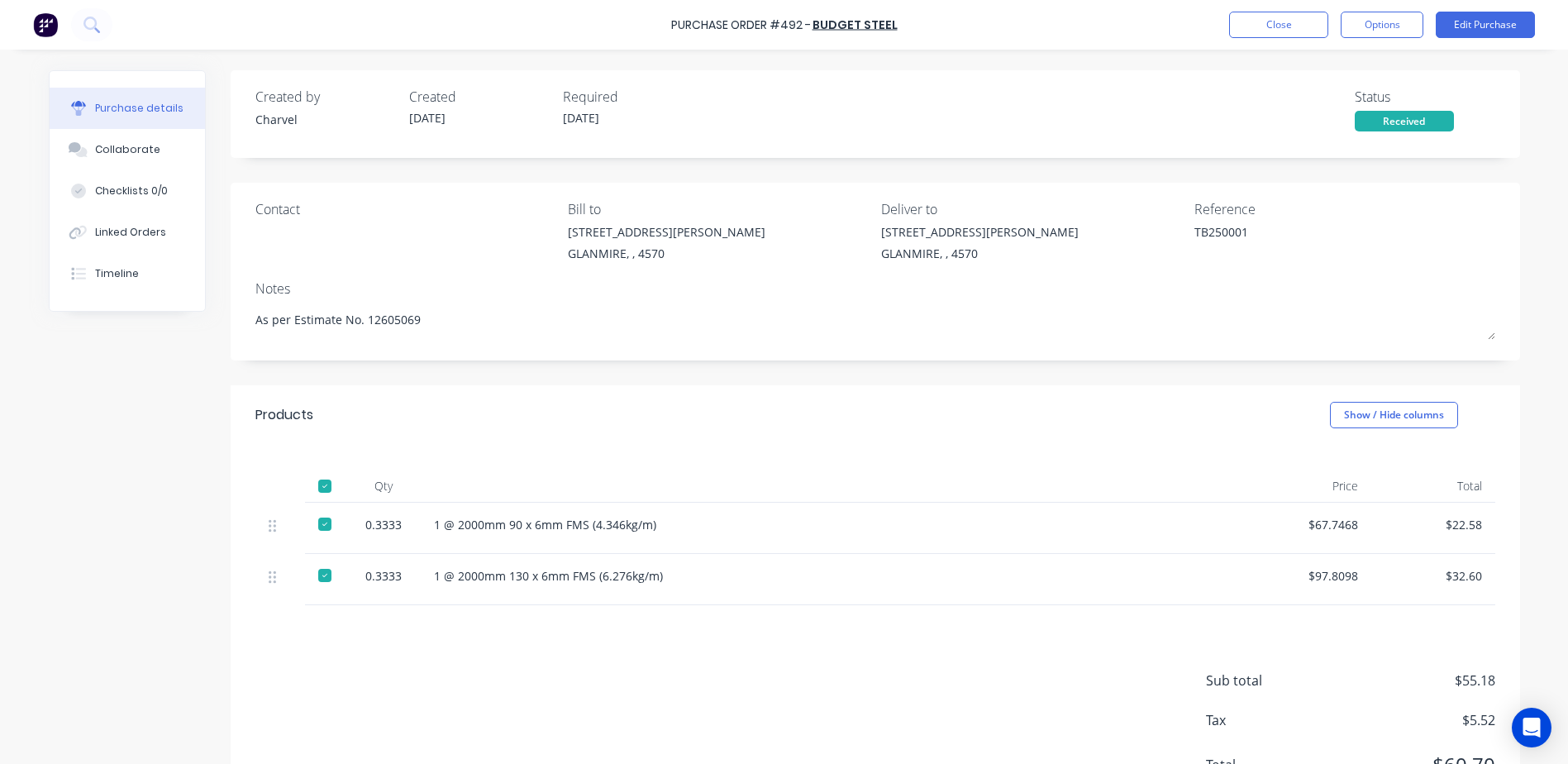
type textarea "x"
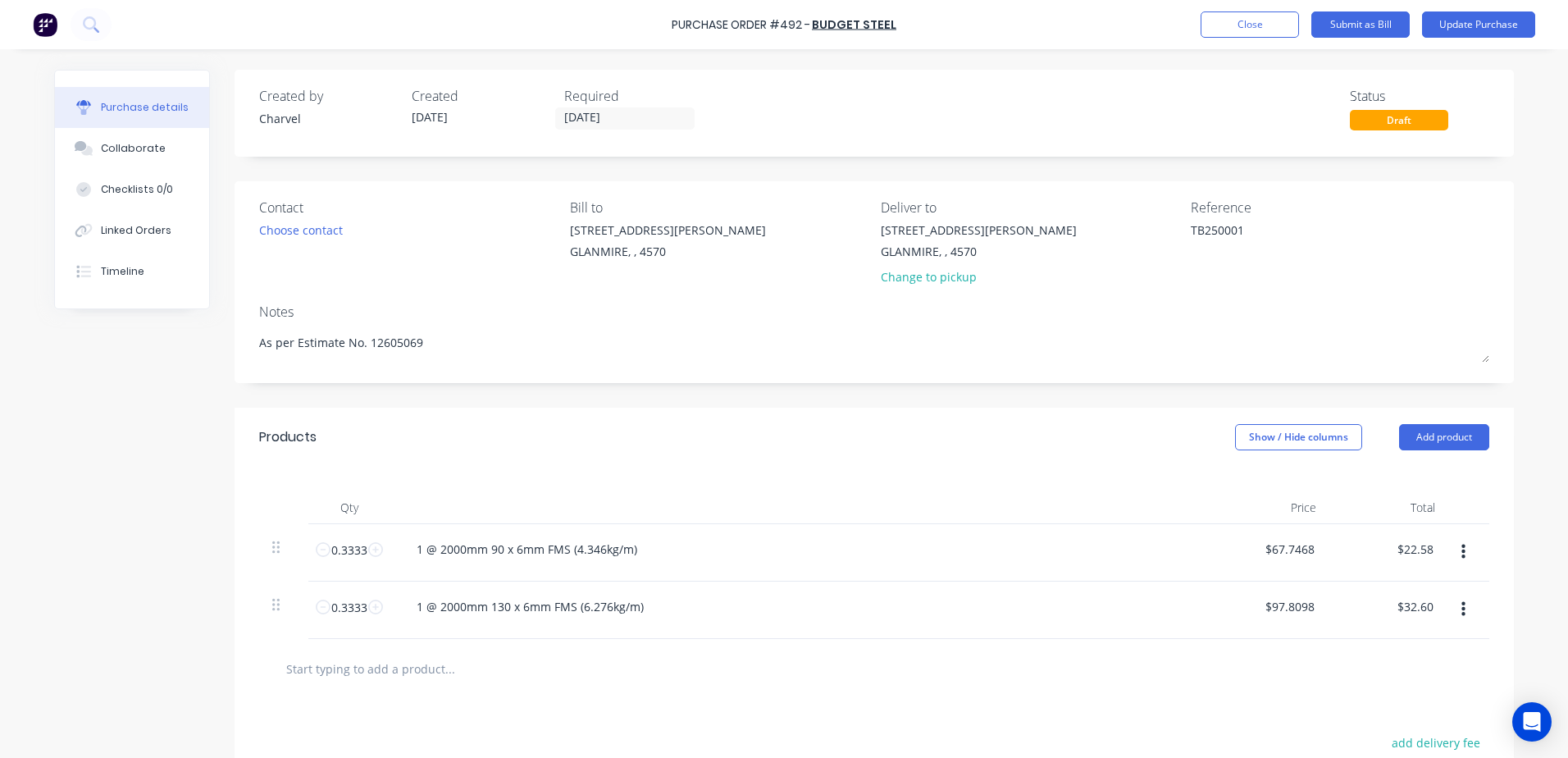
drag, startPoint x: 1246, startPoint y: 224, endPoint x: 1093, endPoint y: 227, distance: 153.0
click at [1093, 227] on div "Contact Choose contact [PERSON_NAME] to [STREET_ADDRESS][PERSON_NAME] Deliver t…" at bounding box center [874, 246] width 1229 height 96
type textarea "Inv 12605069"
type textarea "x"
type textarea "Inv 12605069"
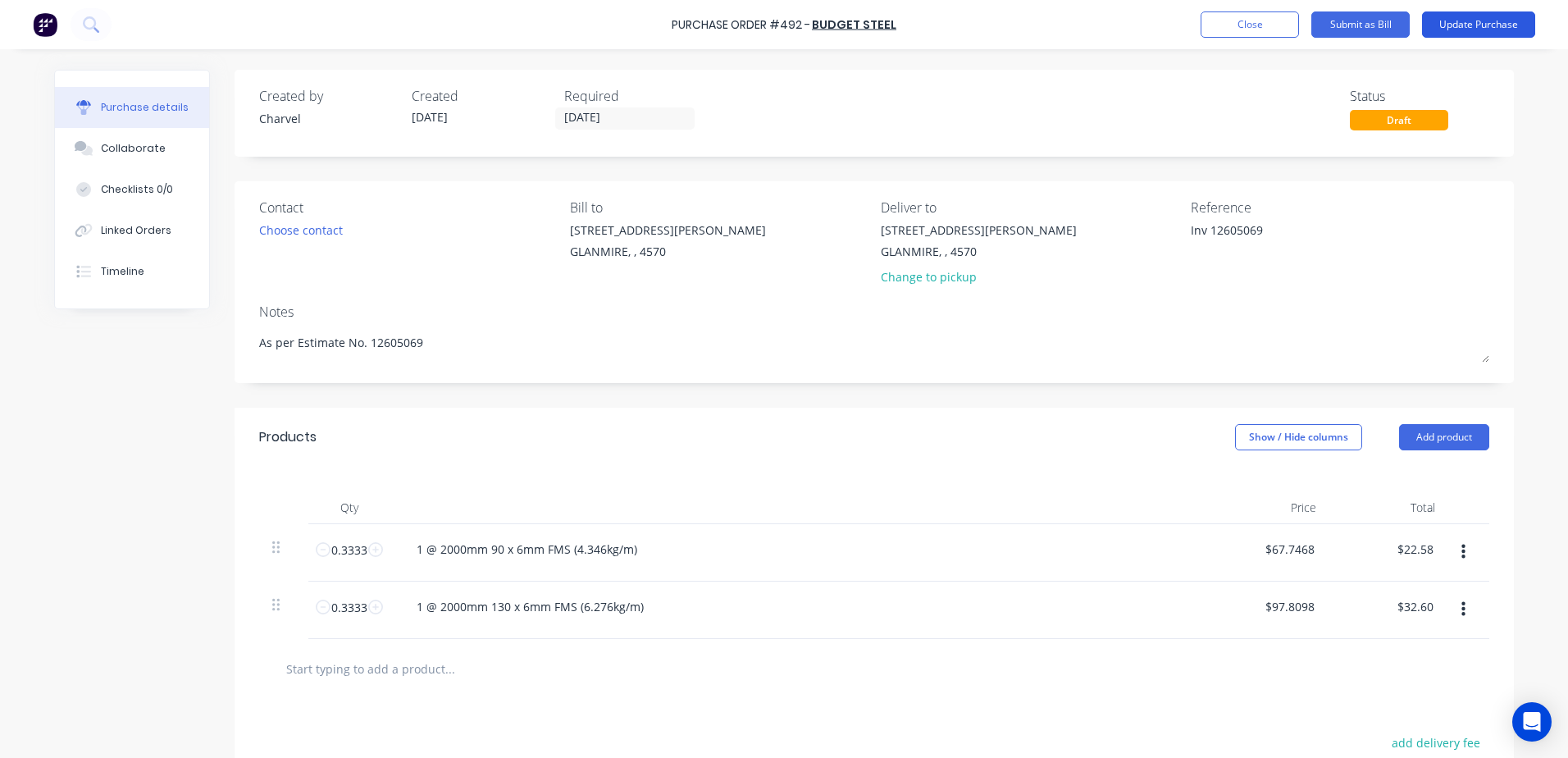
click at [1484, 19] on button "Update Purchase" at bounding box center [1479, 24] width 113 height 26
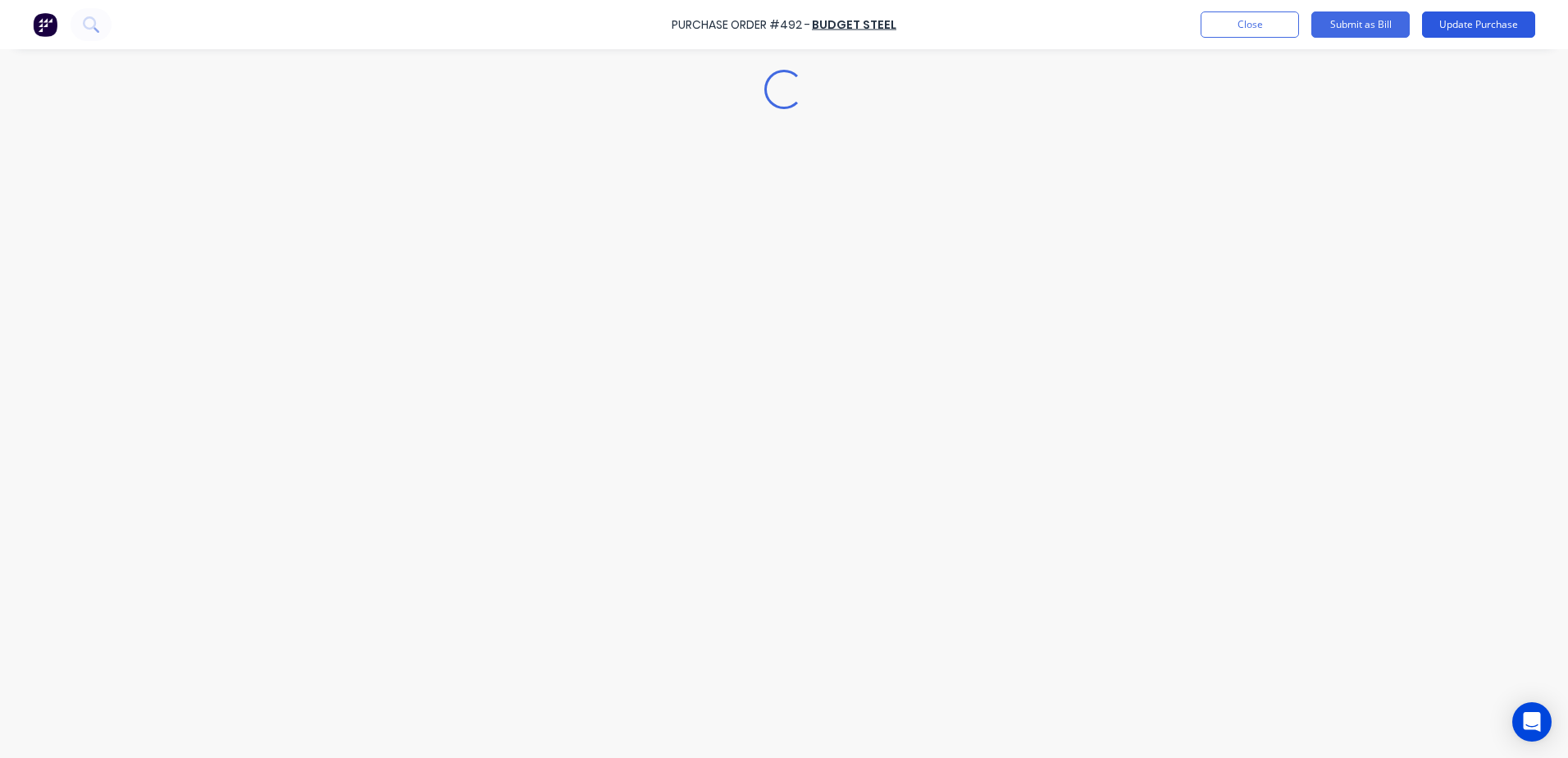
type textarea "x"
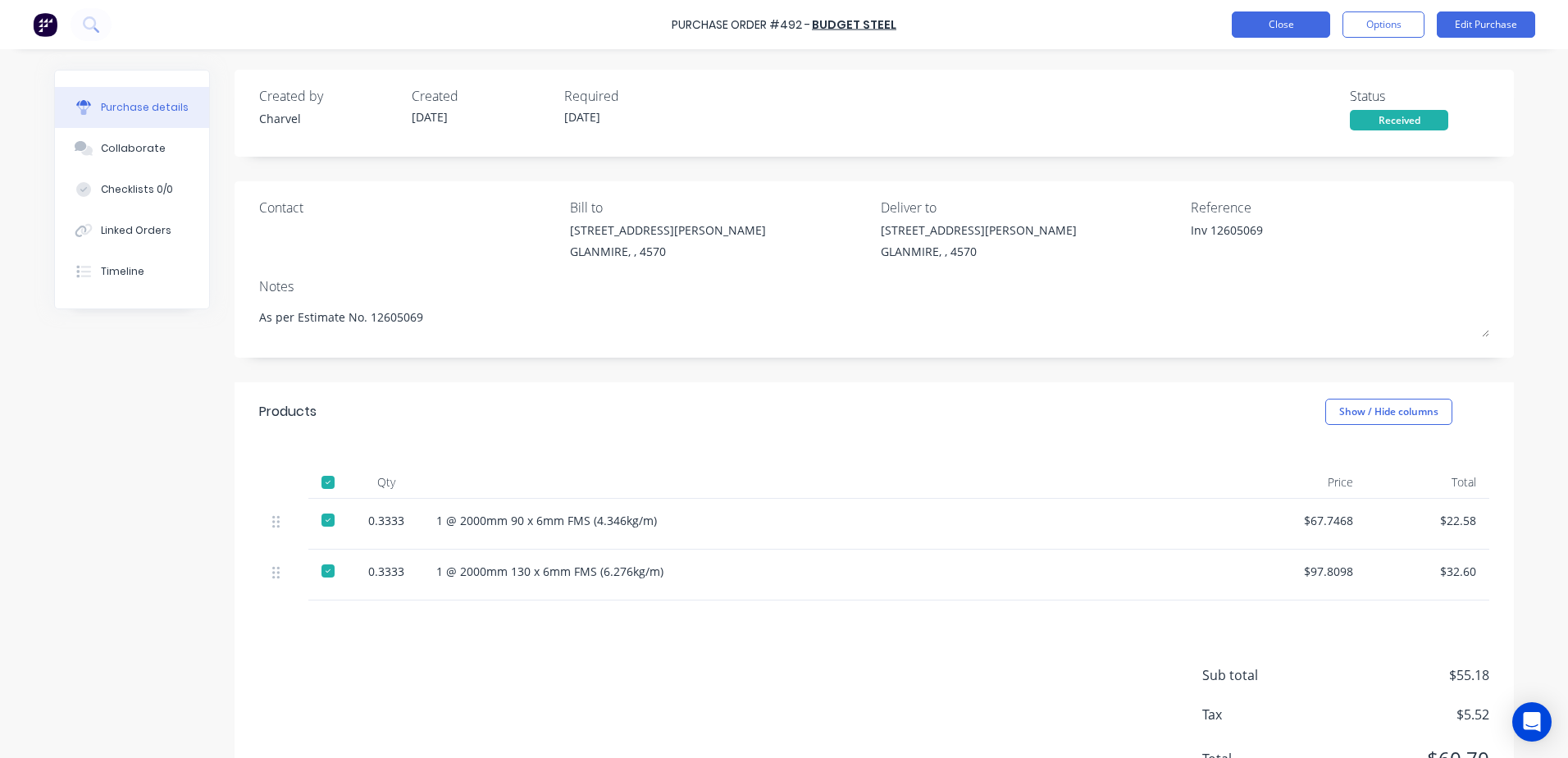
click at [1257, 30] on button "Close" at bounding box center [1280, 24] width 99 height 26
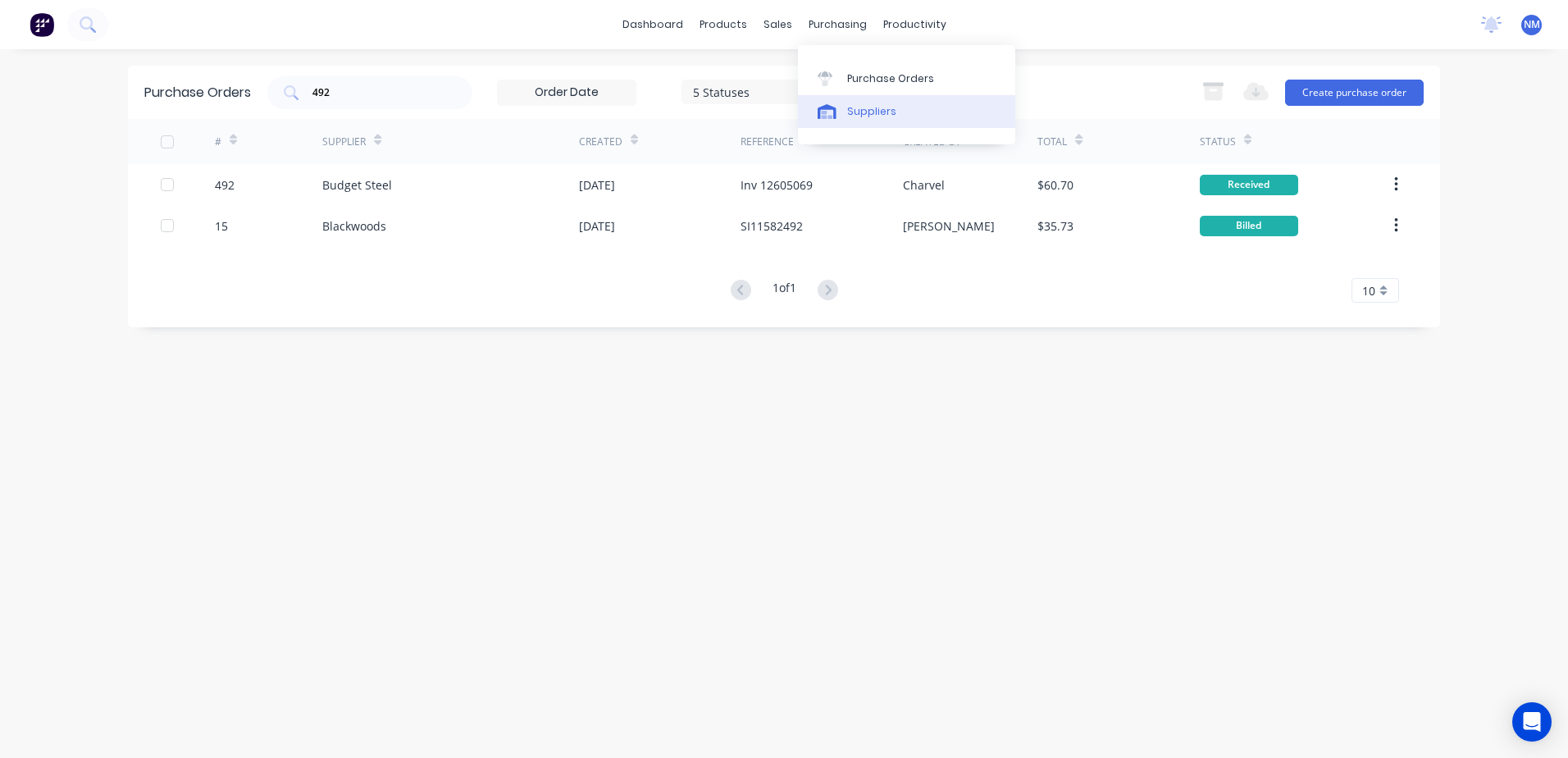
click at [871, 102] on link "Suppliers" at bounding box center [906, 111] width 218 height 33
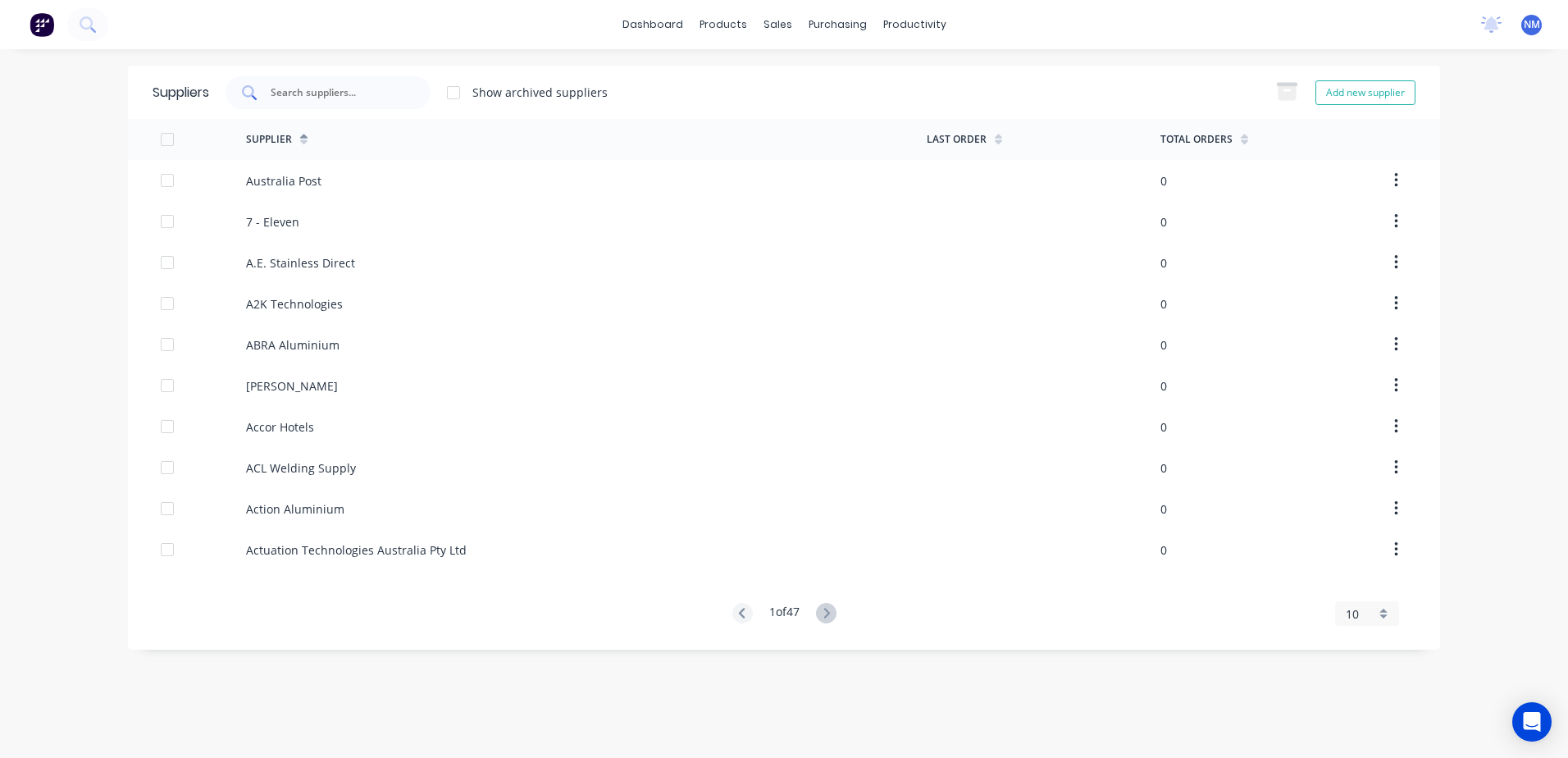
click at [330, 97] on input "text" at bounding box center [337, 92] width 136 height 16
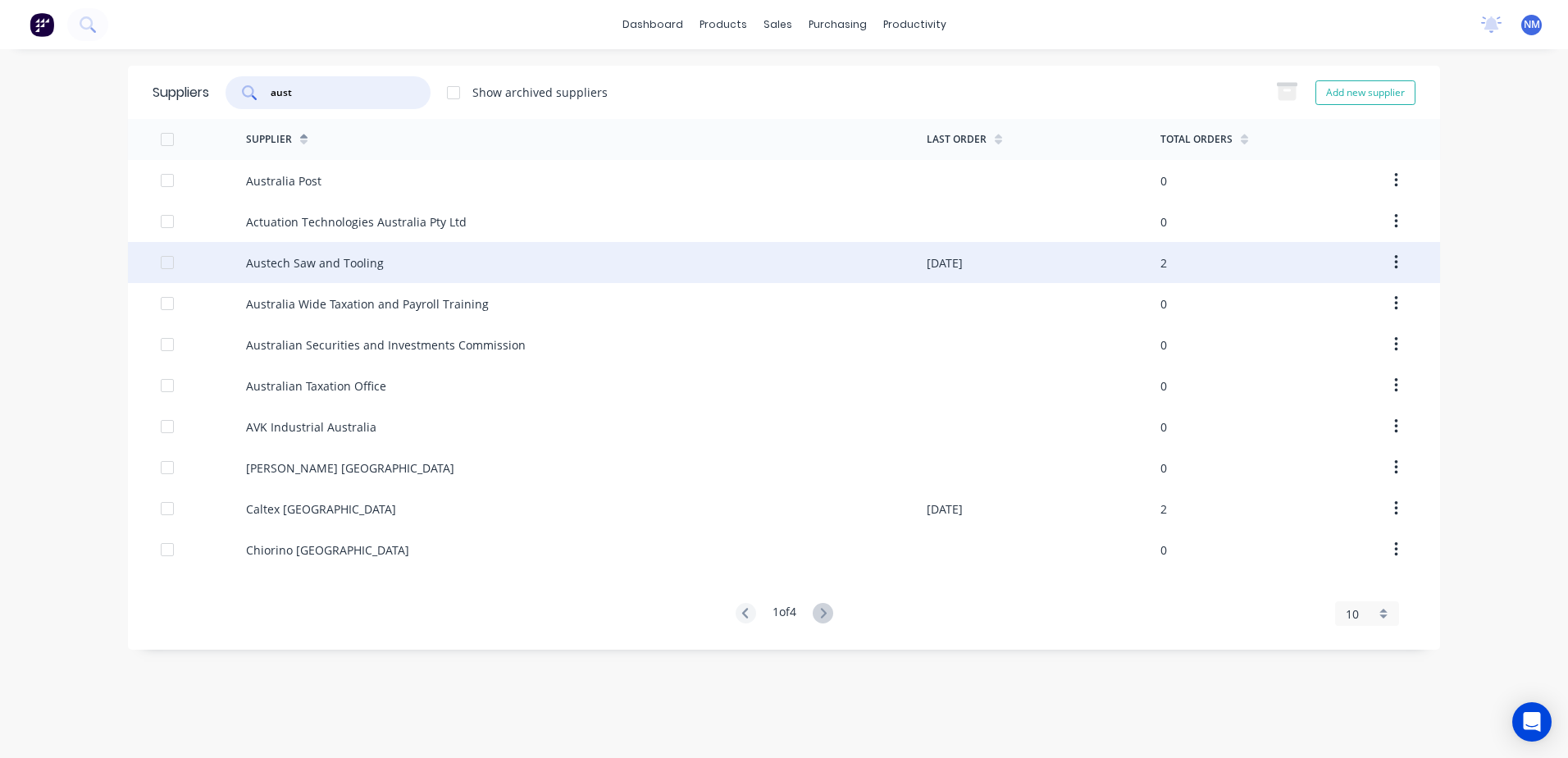
type input "aust"
click at [401, 254] on div "Austech Saw and Tooling" at bounding box center [586, 262] width 681 height 41
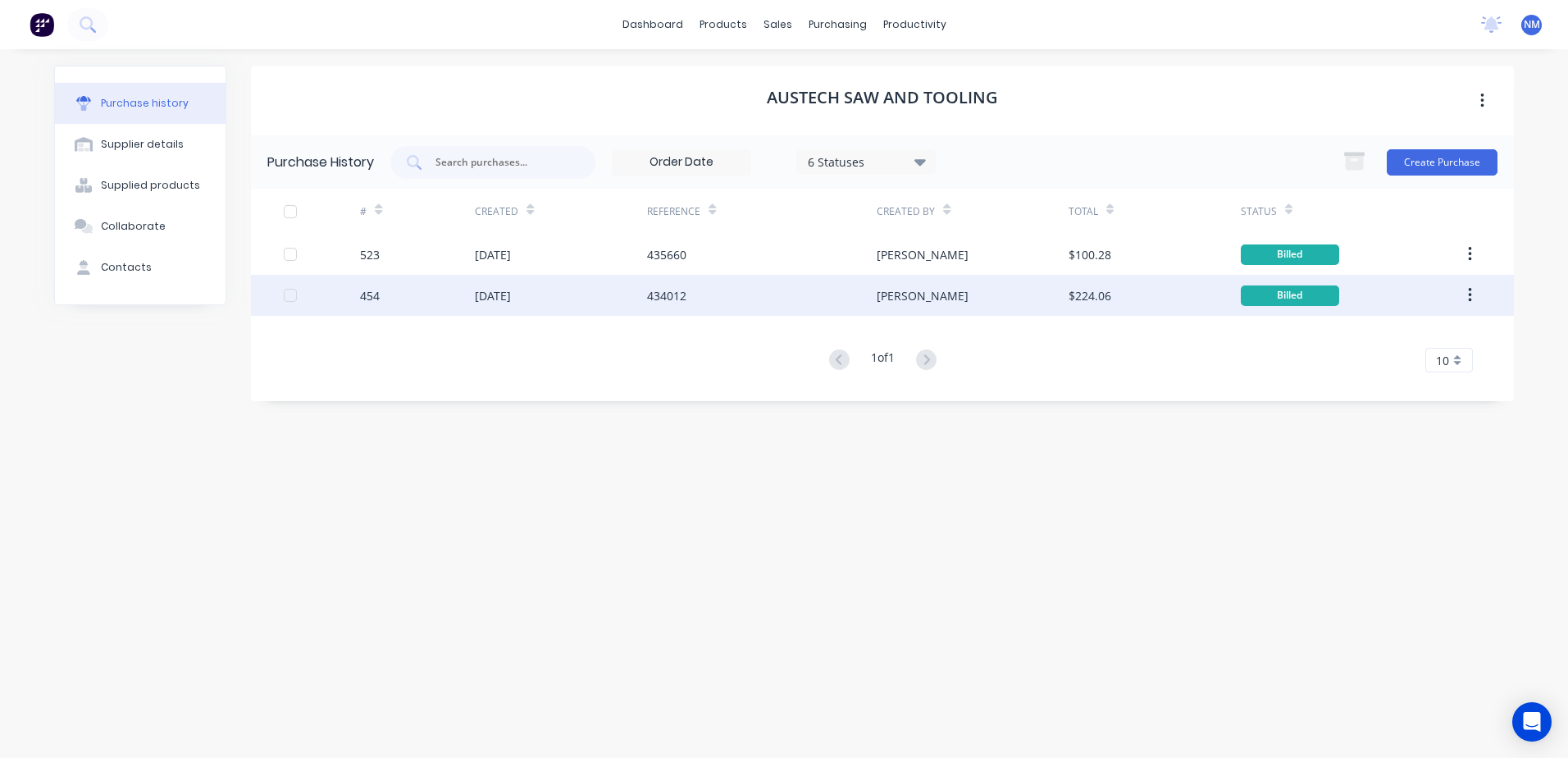
click at [981, 296] on div "[PERSON_NAME]" at bounding box center [971, 295] width 191 height 41
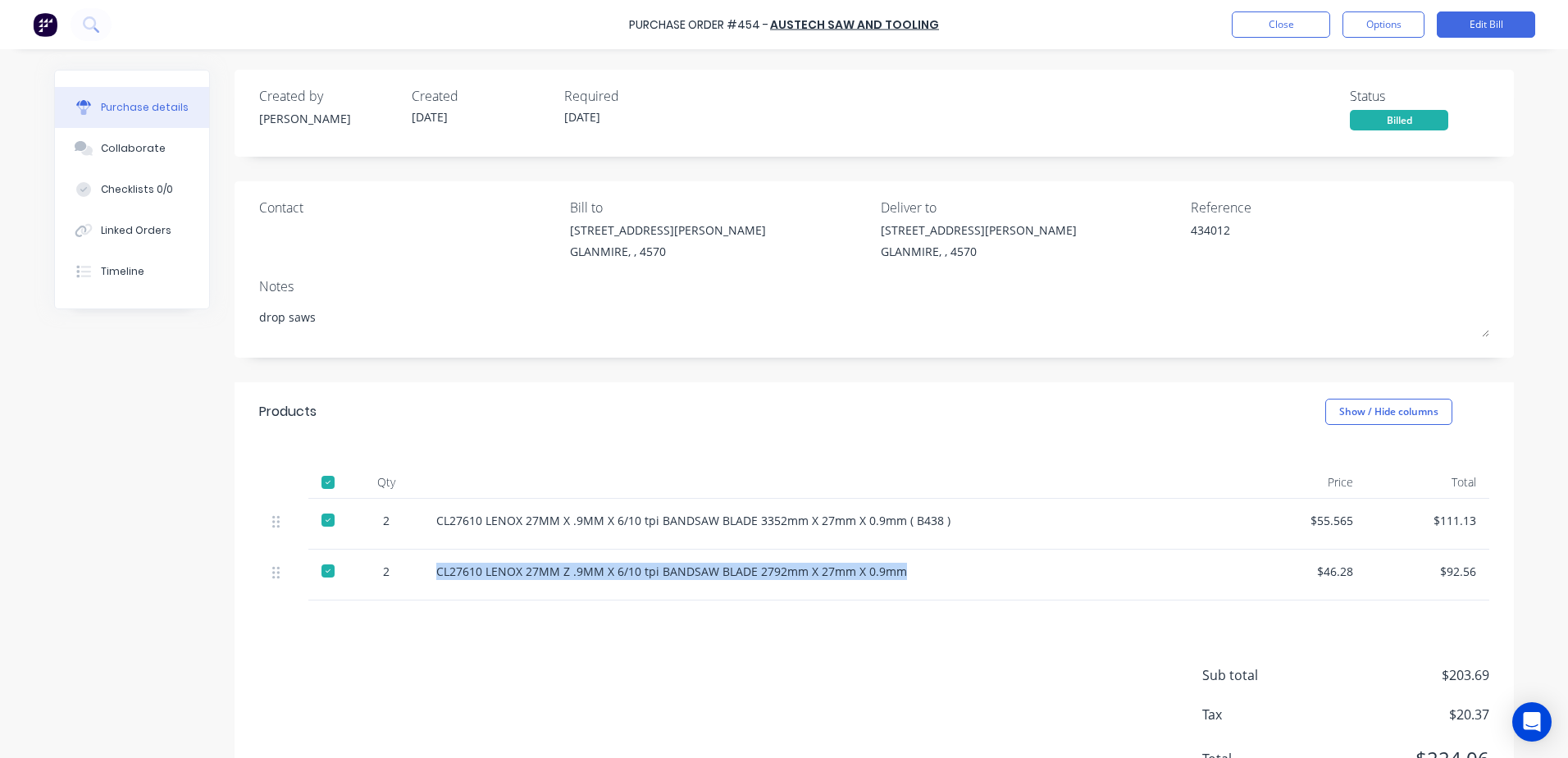
drag, startPoint x: 905, startPoint y: 574, endPoint x: 428, endPoint y: 567, distance: 477.1
click at [428, 567] on div "CL27610 LENOX 27MM Z .9MM X 6/10 tpi BANDSAW BLADE 2792mm X 27mm X 0.9mm" at bounding box center [832, 575] width 820 height 51
drag, startPoint x: 428, startPoint y: 567, endPoint x: 439, endPoint y: 571, distance: 11.7
copy div "CL27610 LENOX 27MM Z .9MM X 6/10 tpi BANDSAW BLADE 2792mm X 27mm X 0.9mm"
click at [1276, 34] on button "Close" at bounding box center [1280, 24] width 99 height 26
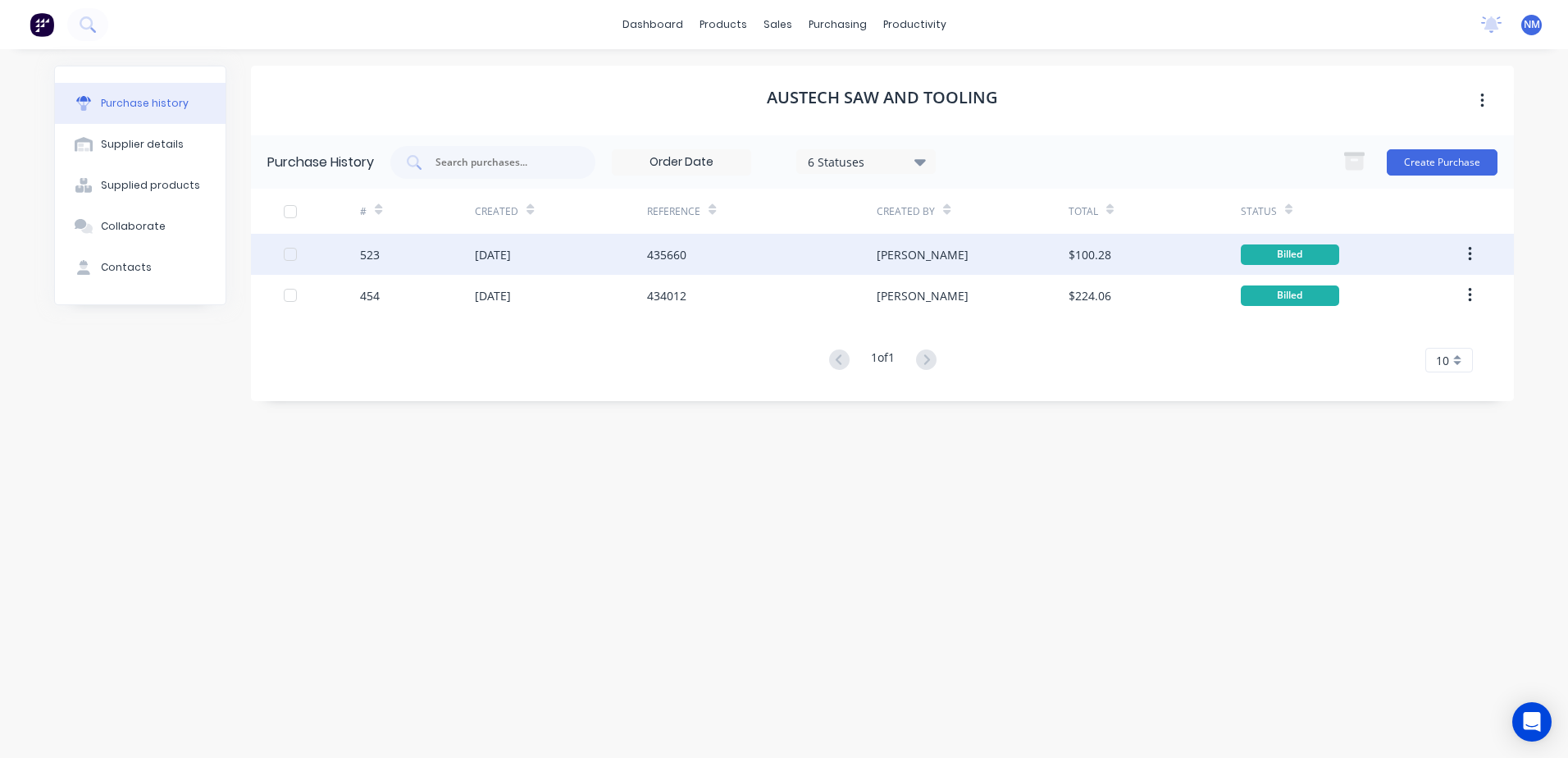
click at [813, 261] on div "435660" at bounding box center [761, 254] width 229 height 41
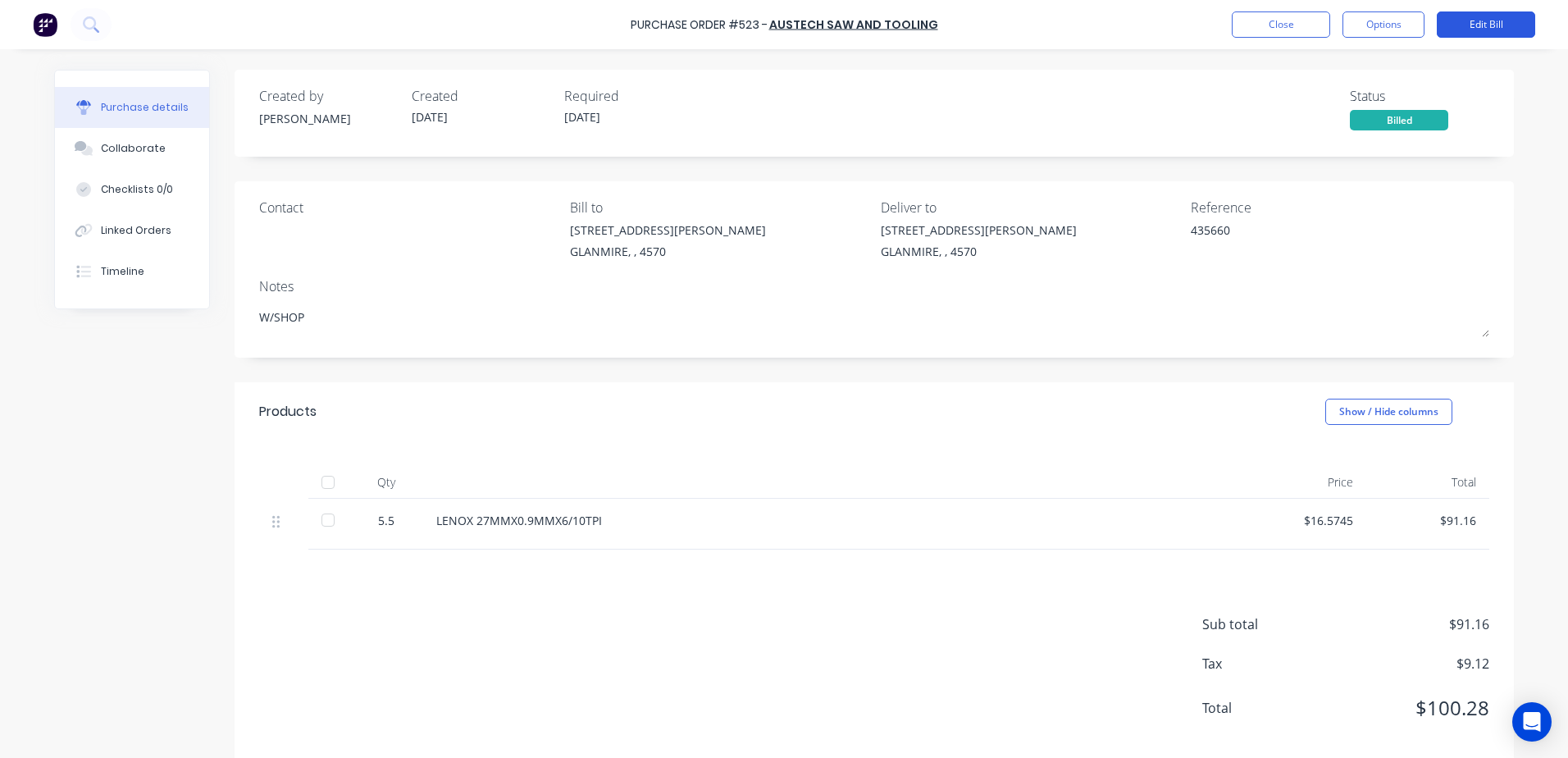
click at [1486, 28] on button "Edit Bill" at bounding box center [1486, 24] width 99 height 26
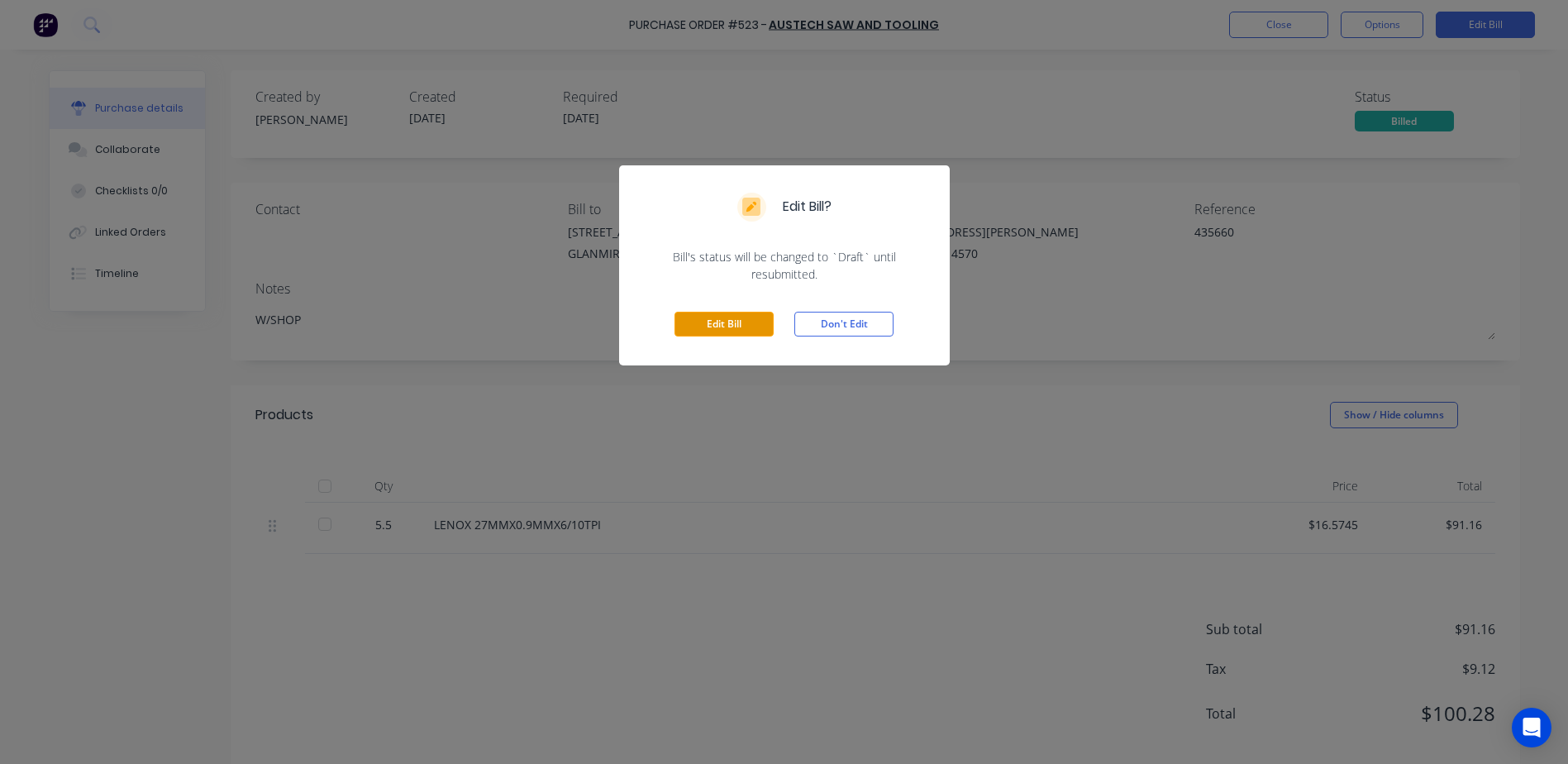
click at [692, 323] on button "Edit Bill" at bounding box center [724, 324] width 100 height 25
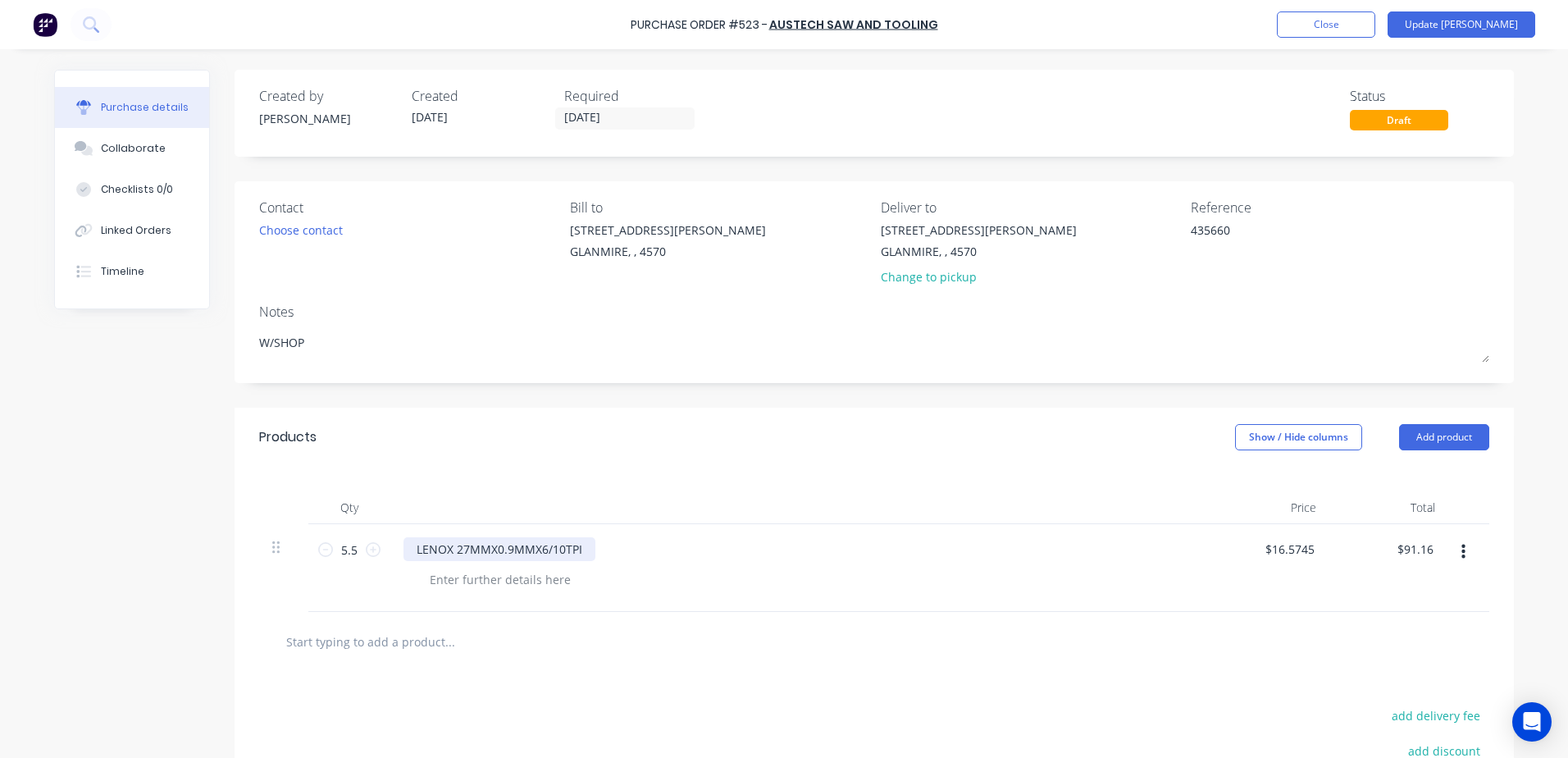
click at [575, 545] on div "LENOX 27MMX0.9MMX6/10TPI" at bounding box center [500, 549] width 192 height 24
drag, startPoint x: 575, startPoint y: 545, endPoint x: 406, endPoint y: 536, distance: 169.2
click at [406, 536] on div "LENOX 27MMX0.9MMX6/10TPI" at bounding box center [800, 567] width 820 height 87
type textarea "x"
paste div
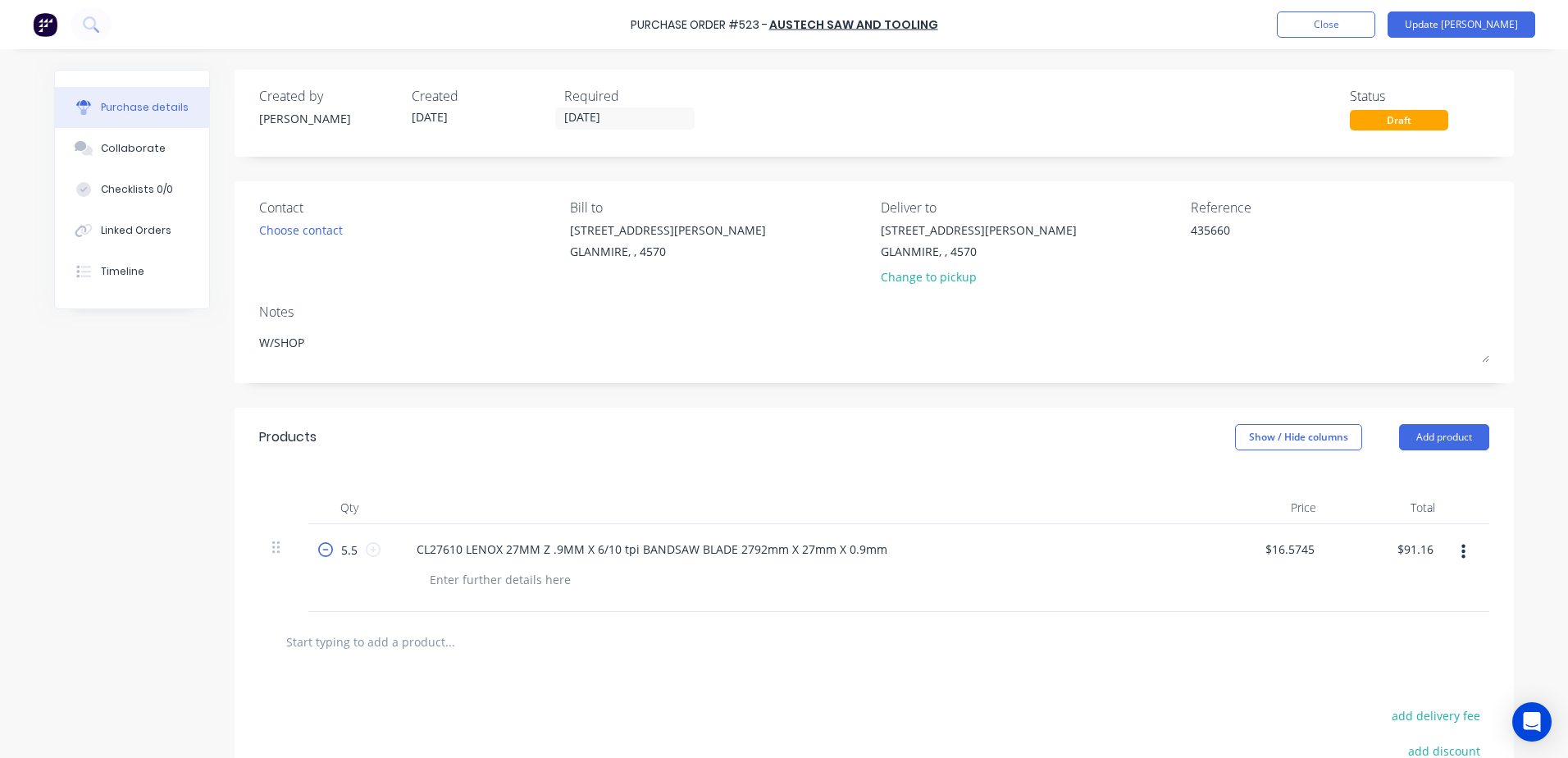
click at [319, 546] on icon at bounding box center [325, 549] width 14 height 14
type textarea "x"
type input "4.5"
type input "$74.59"
click at [319, 546] on icon at bounding box center [325, 549] width 14 height 14
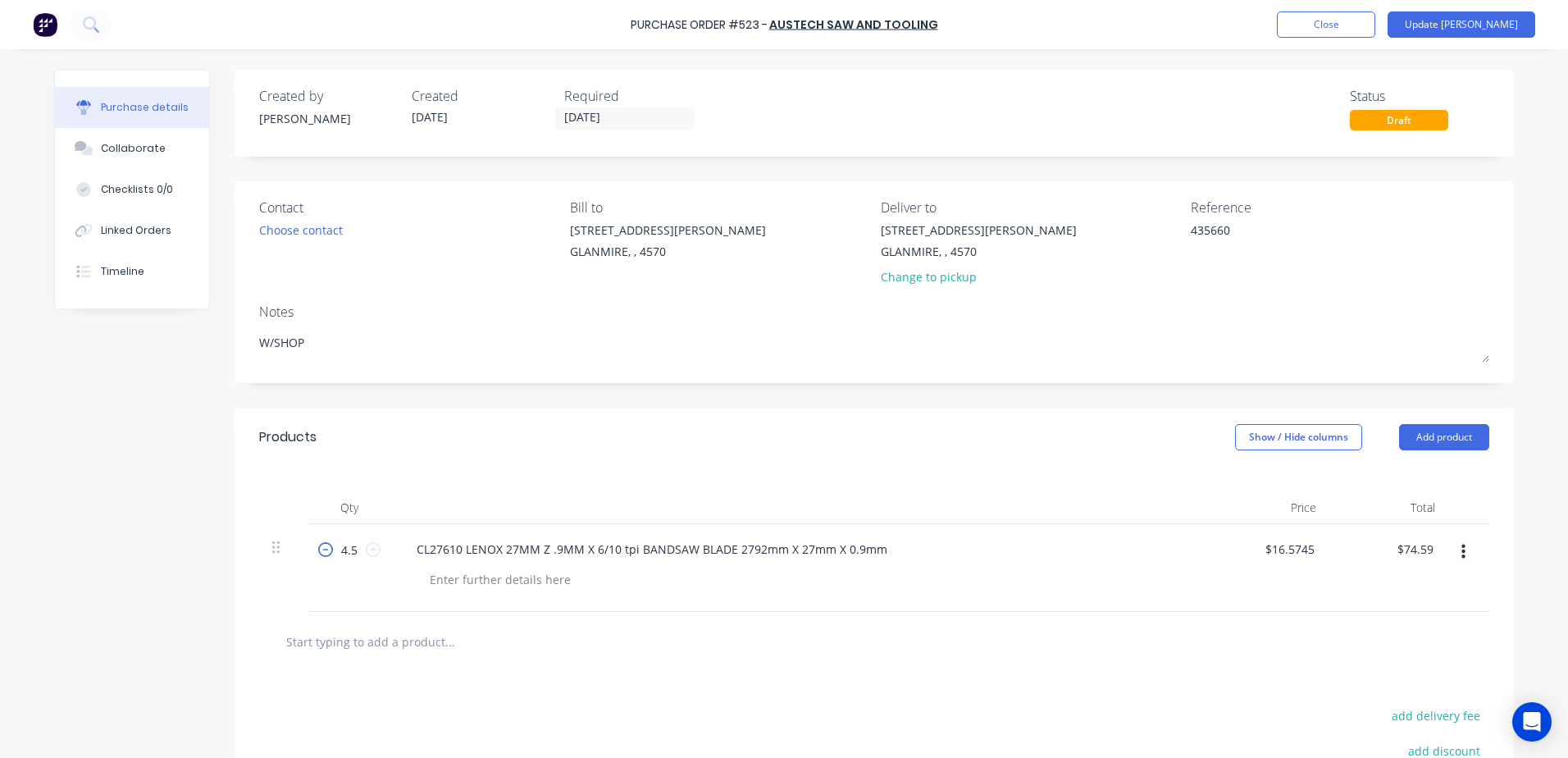
type textarea "x"
type input "3.5"
type input "$58.01"
click at [319, 546] on icon at bounding box center [325, 549] width 14 height 14
type textarea "x"
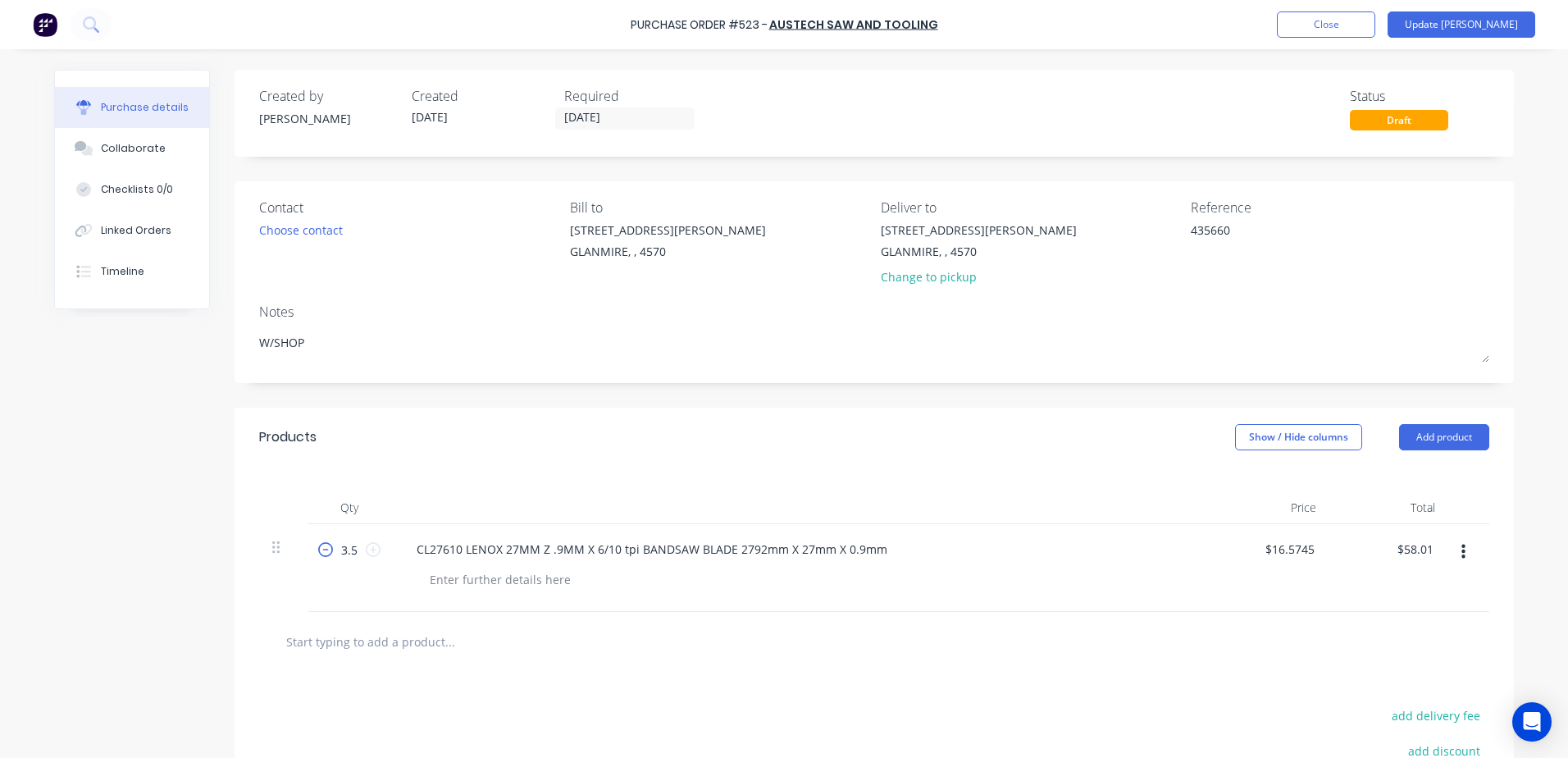
type input "2.5"
type input "$41.44"
type textarea "x"
drag, startPoint x: 319, startPoint y: 546, endPoint x: 344, endPoint y: 558, distance: 27.7
click at [344, 558] on input "2.5" at bounding box center [349, 550] width 33 height 25
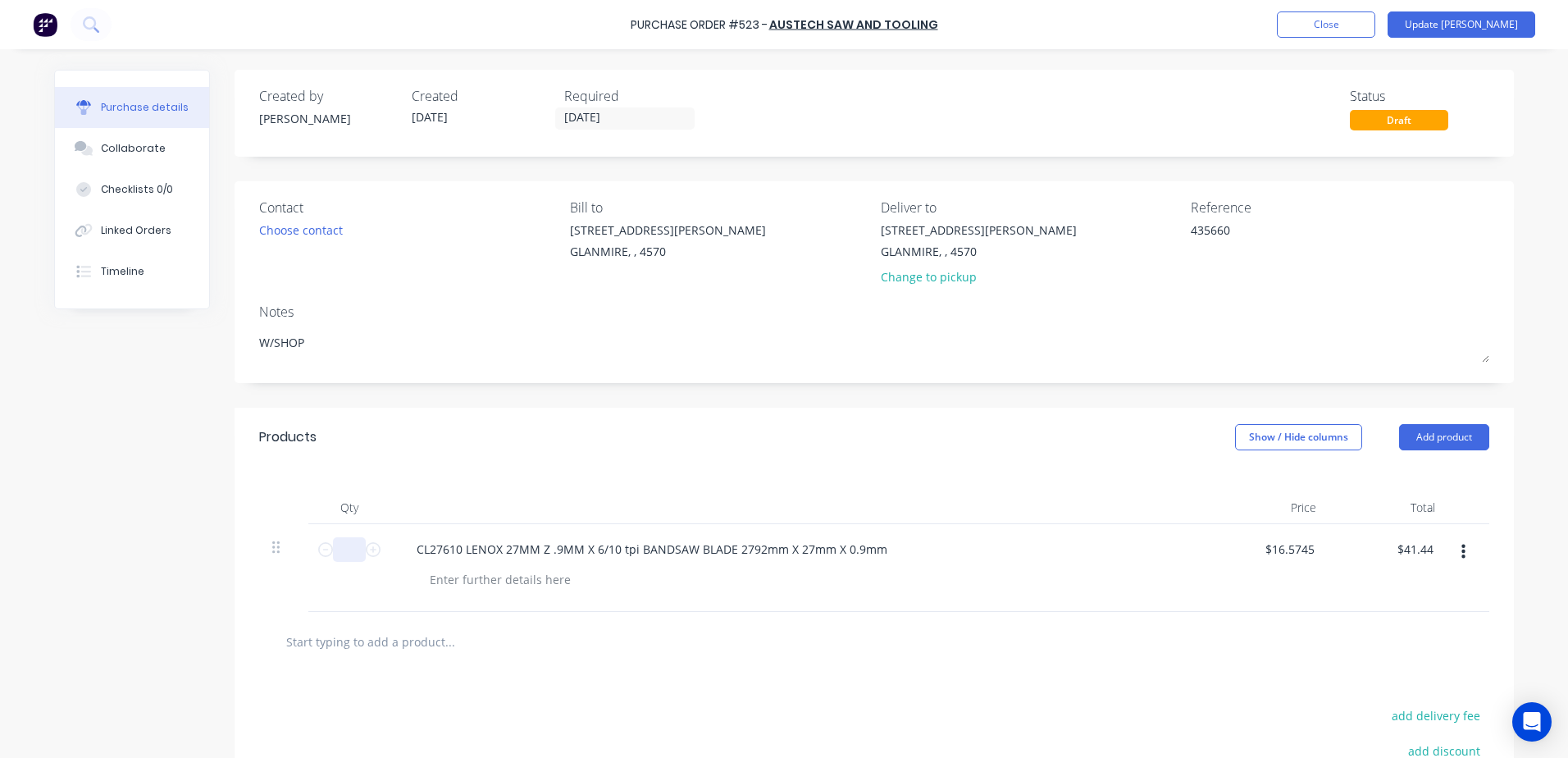
type textarea "x"
type input "2"
type input "$33.15"
type textarea "x"
type input "2"
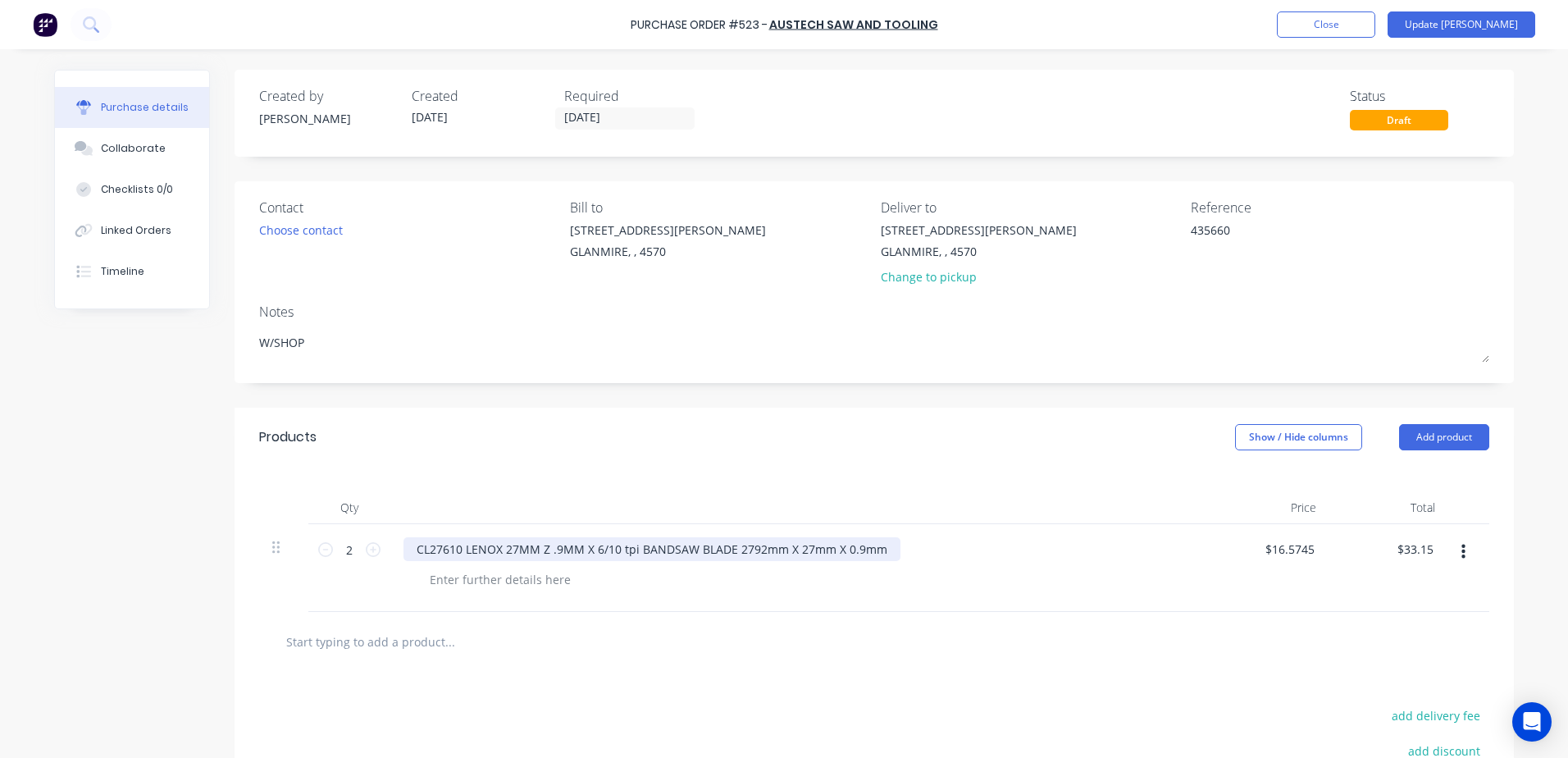
click at [882, 552] on div "CL27610 LENOX 27MM Z .9MM X 6/10 tpi BANDSAW BLADE 2792mm X 27mm X 0.9mm" at bounding box center [652, 549] width 497 height 24
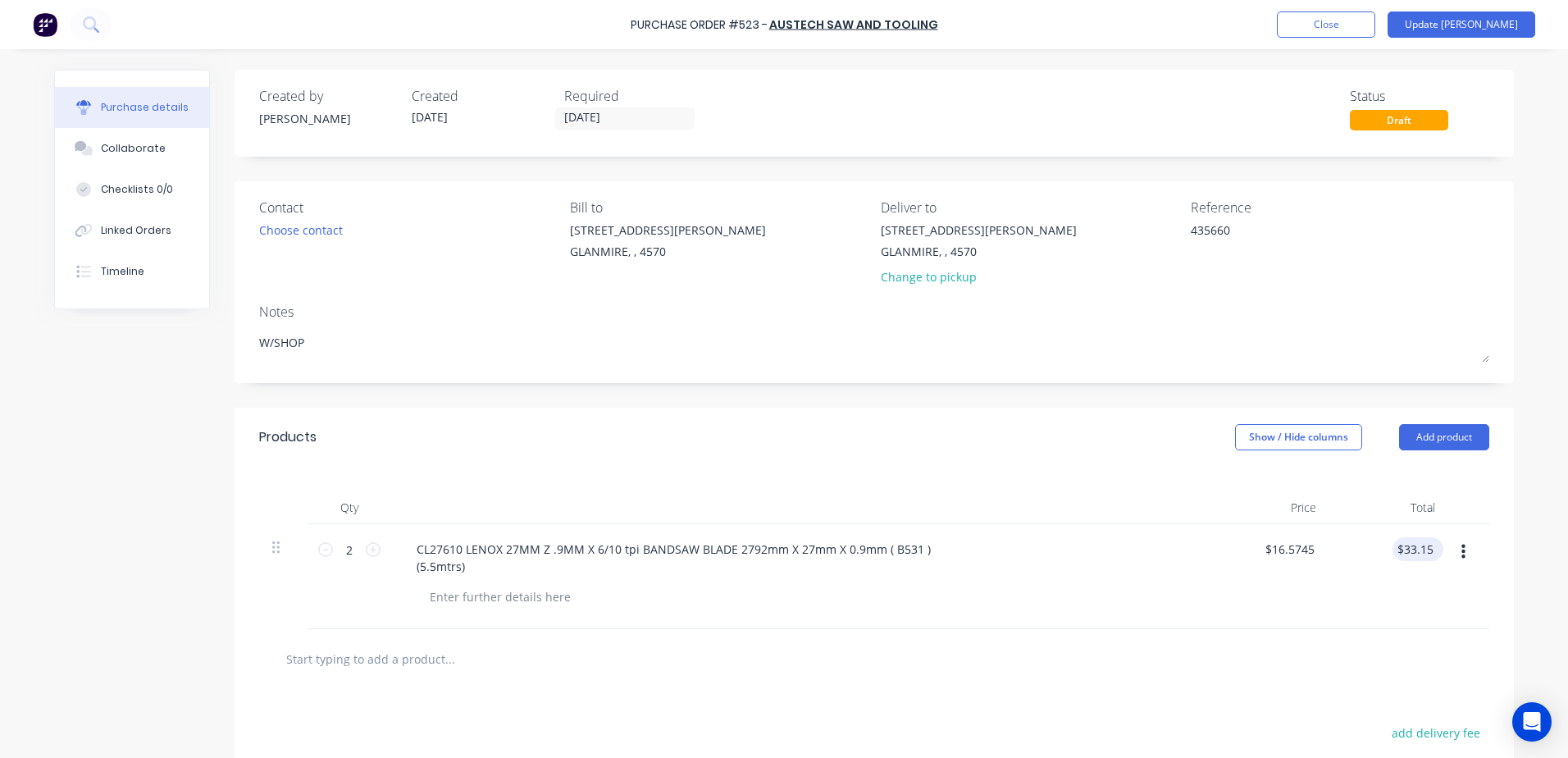
type textarea "x"
type input "33.15"
click at [1389, 555] on div "33.15 33.15" at bounding box center [1389, 576] width 119 height 105
type textarea "x"
type input "$16.575"
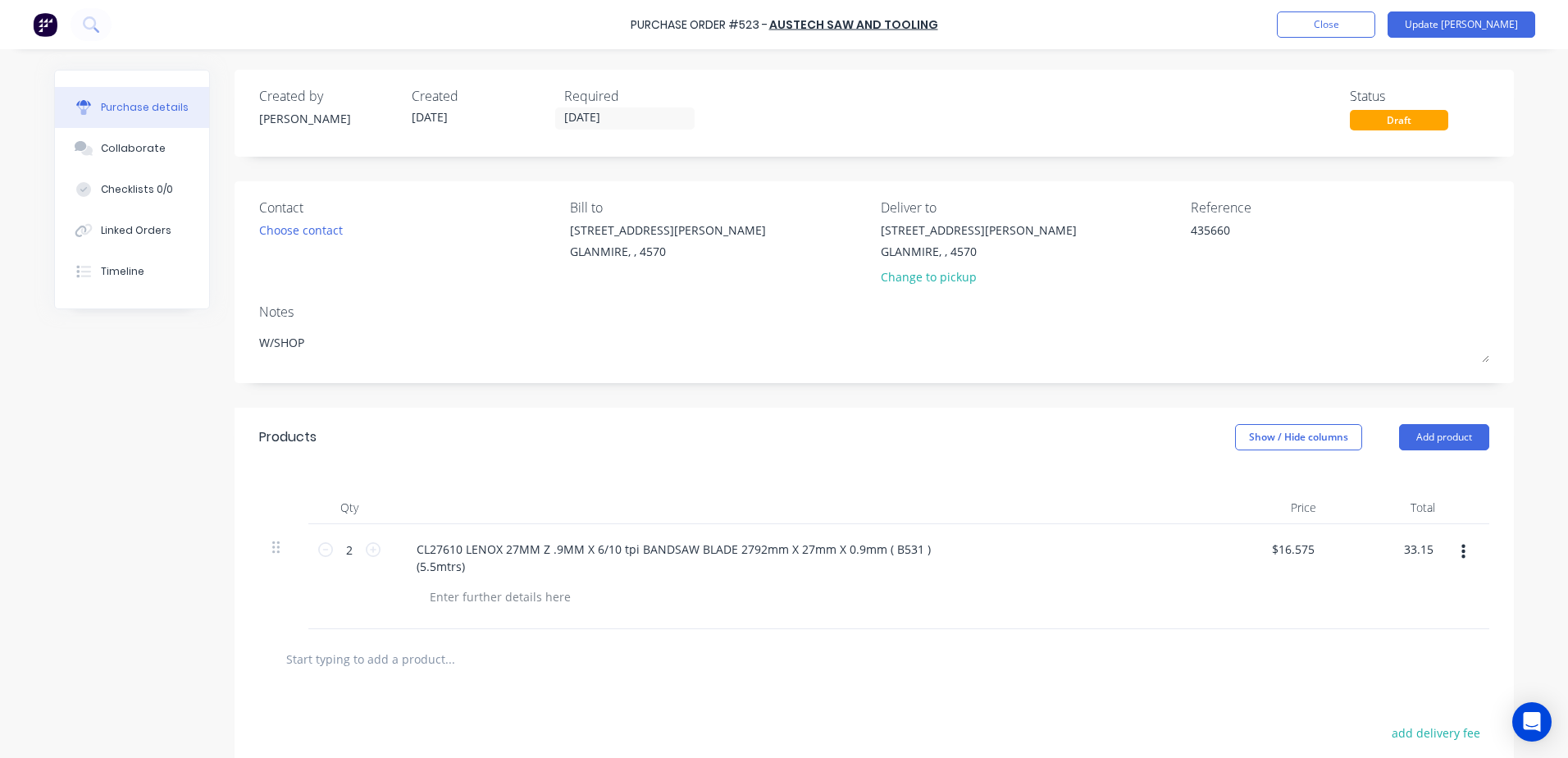
drag, startPoint x: 1389, startPoint y: 555, endPoint x: 1447, endPoint y: 541, distance: 59.7
click at [1447, 541] on div "2 2 CL27610 LENOX 27MM Z .9MM X 6/10 tpi BANDSAW BLADE 2792mm X 27mm X 0.9mm ( …" at bounding box center [874, 576] width 1229 height 105
type input "91.16"
type textarea "x"
type input "$45.58"
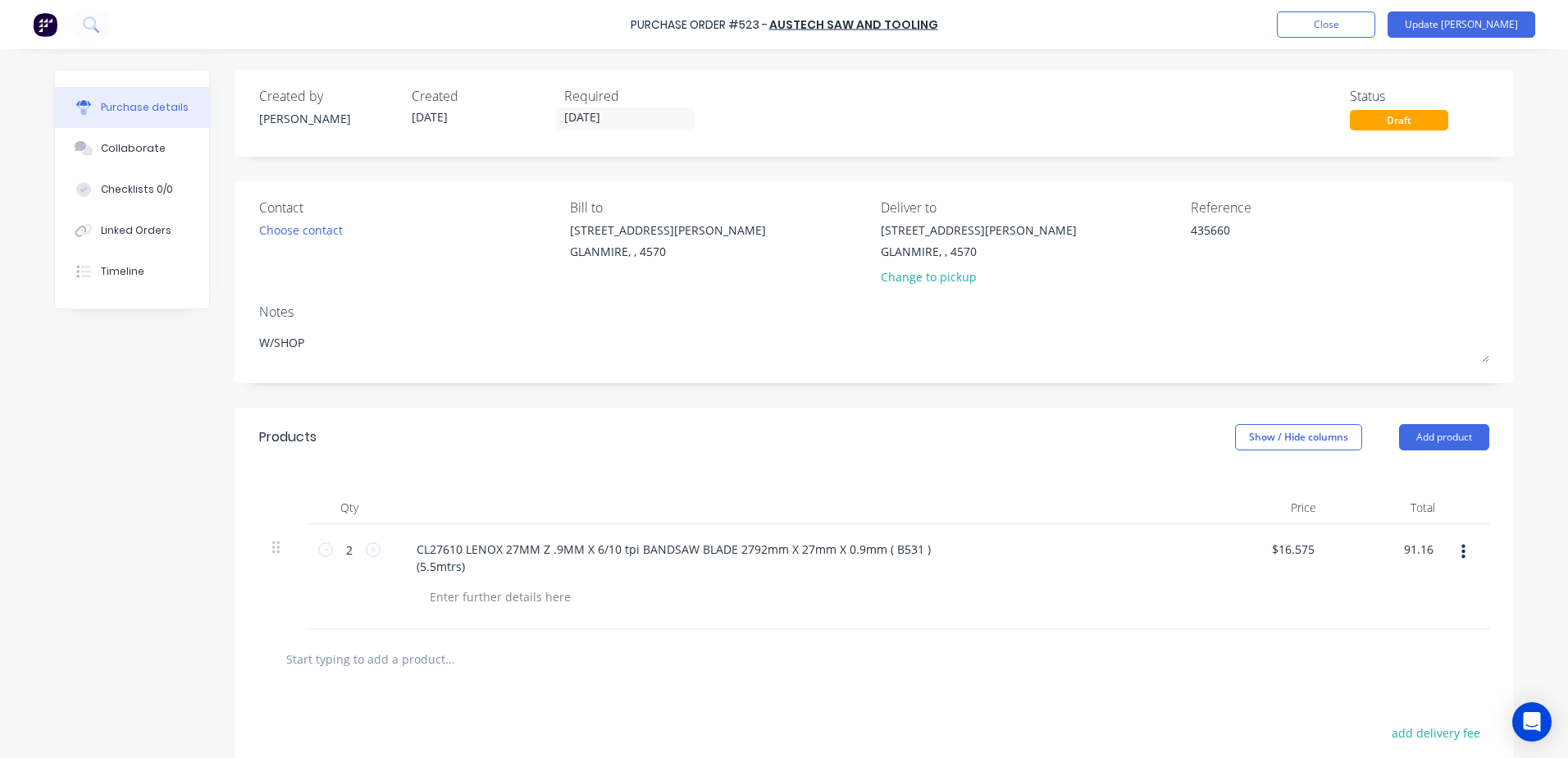
type input "$91.16"
click at [336, 577] on div "2 2" at bounding box center [348, 576] width 82 height 105
click at [1478, 21] on button "Update Bill" at bounding box center [1462, 24] width 148 height 26
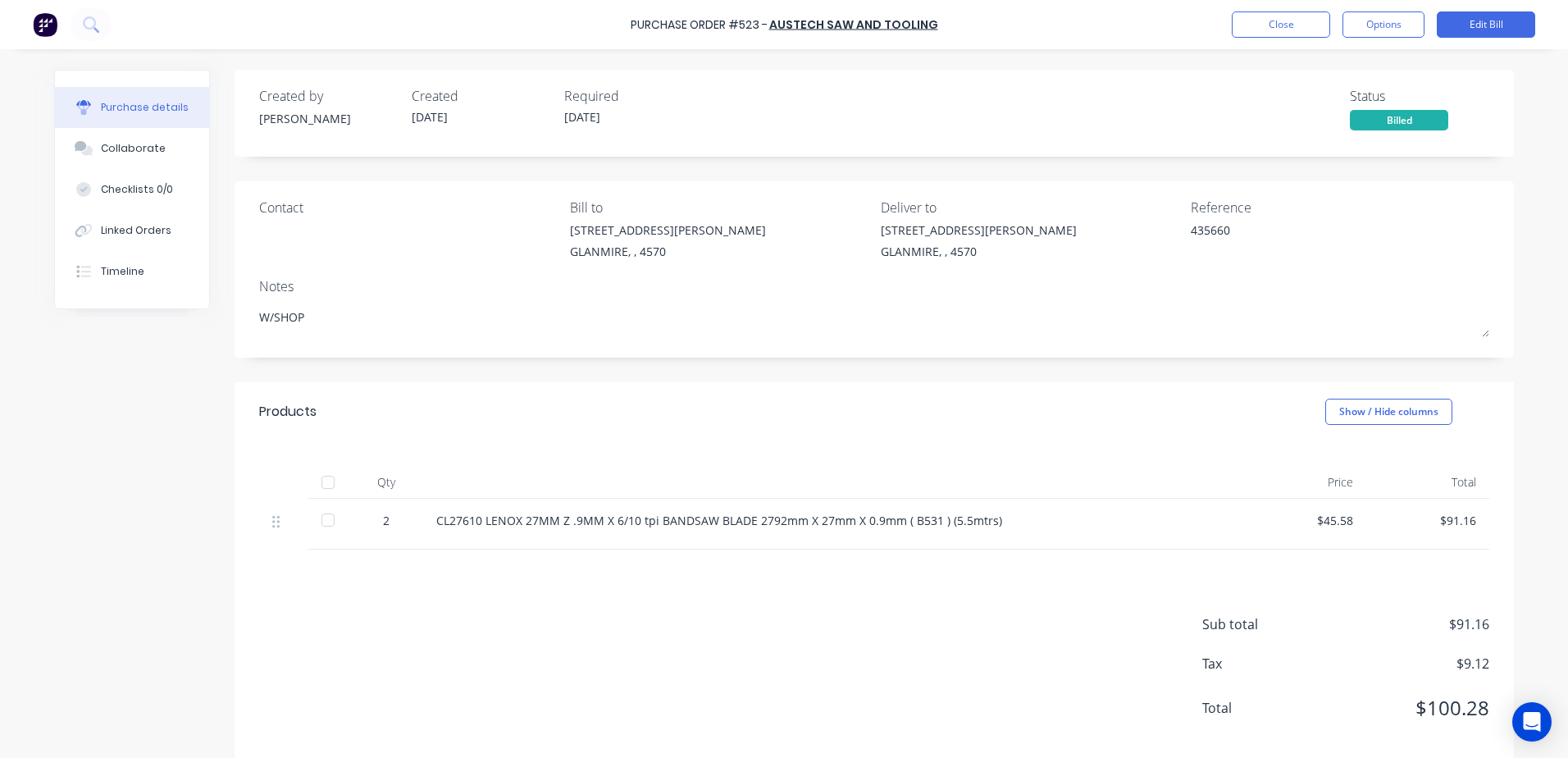
click at [324, 489] on div at bounding box center [328, 483] width 33 height 33
type textarea "x"
click at [1259, 31] on button "Close" at bounding box center [1280, 24] width 99 height 26
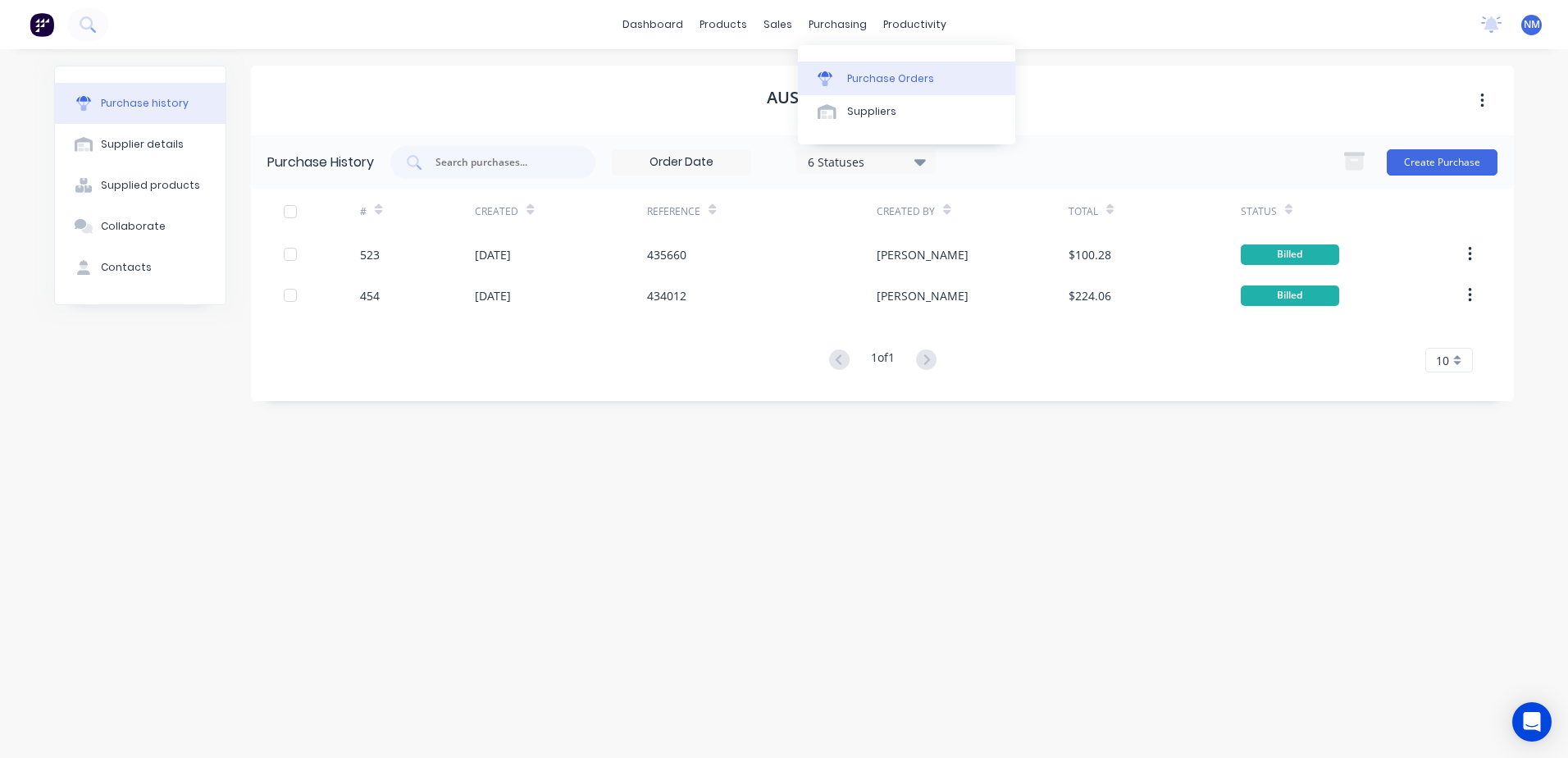
click at [859, 77] on div "Purchase Orders" at bounding box center [890, 78] width 87 height 14
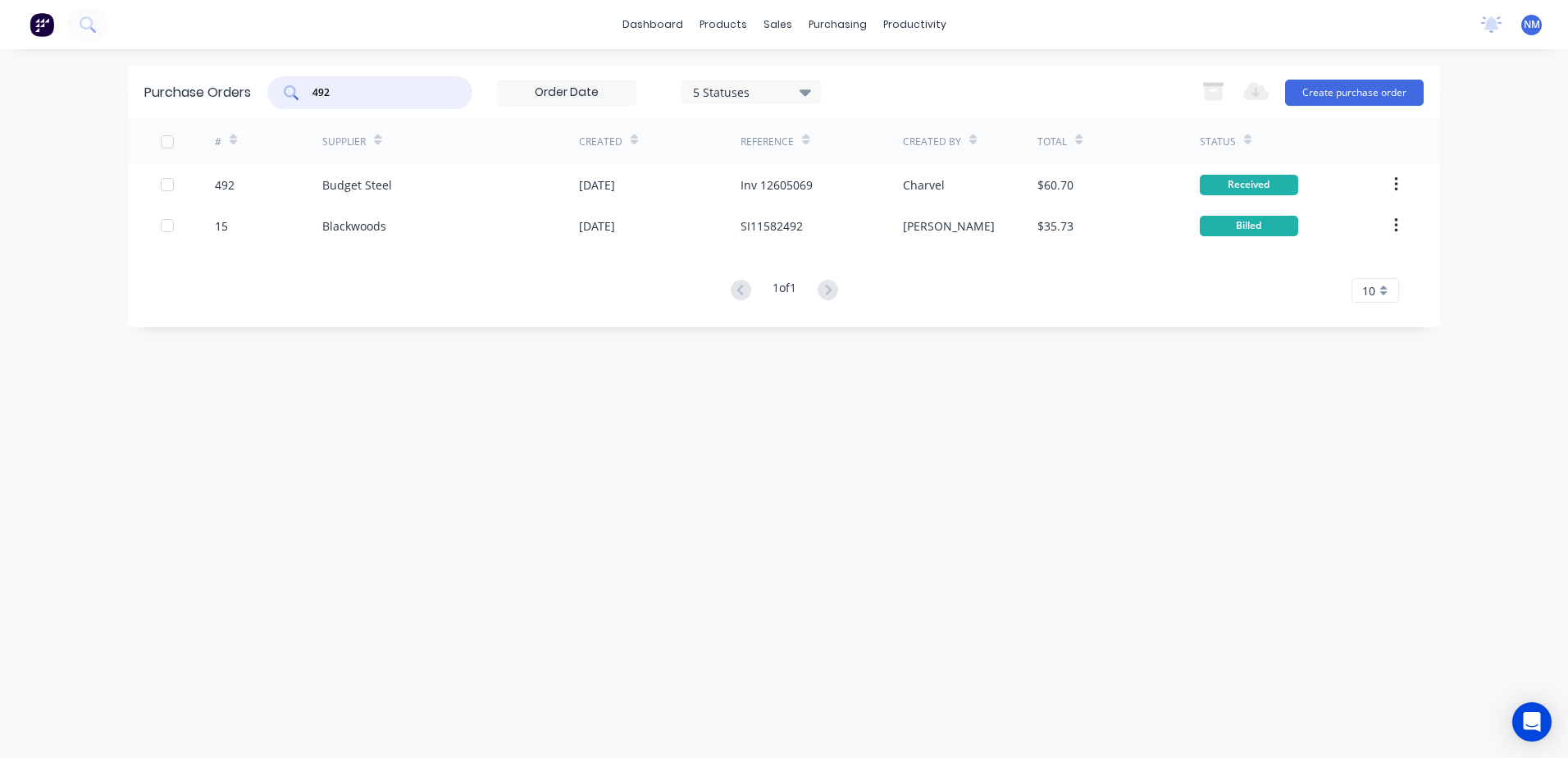
drag, startPoint x: 346, startPoint y: 93, endPoint x: 280, endPoint y: 108, distance: 67.7
click at [280, 108] on div "492 5 Statuses 5 Statuses" at bounding box center [544, 93] width 553 height 33
type input "505"
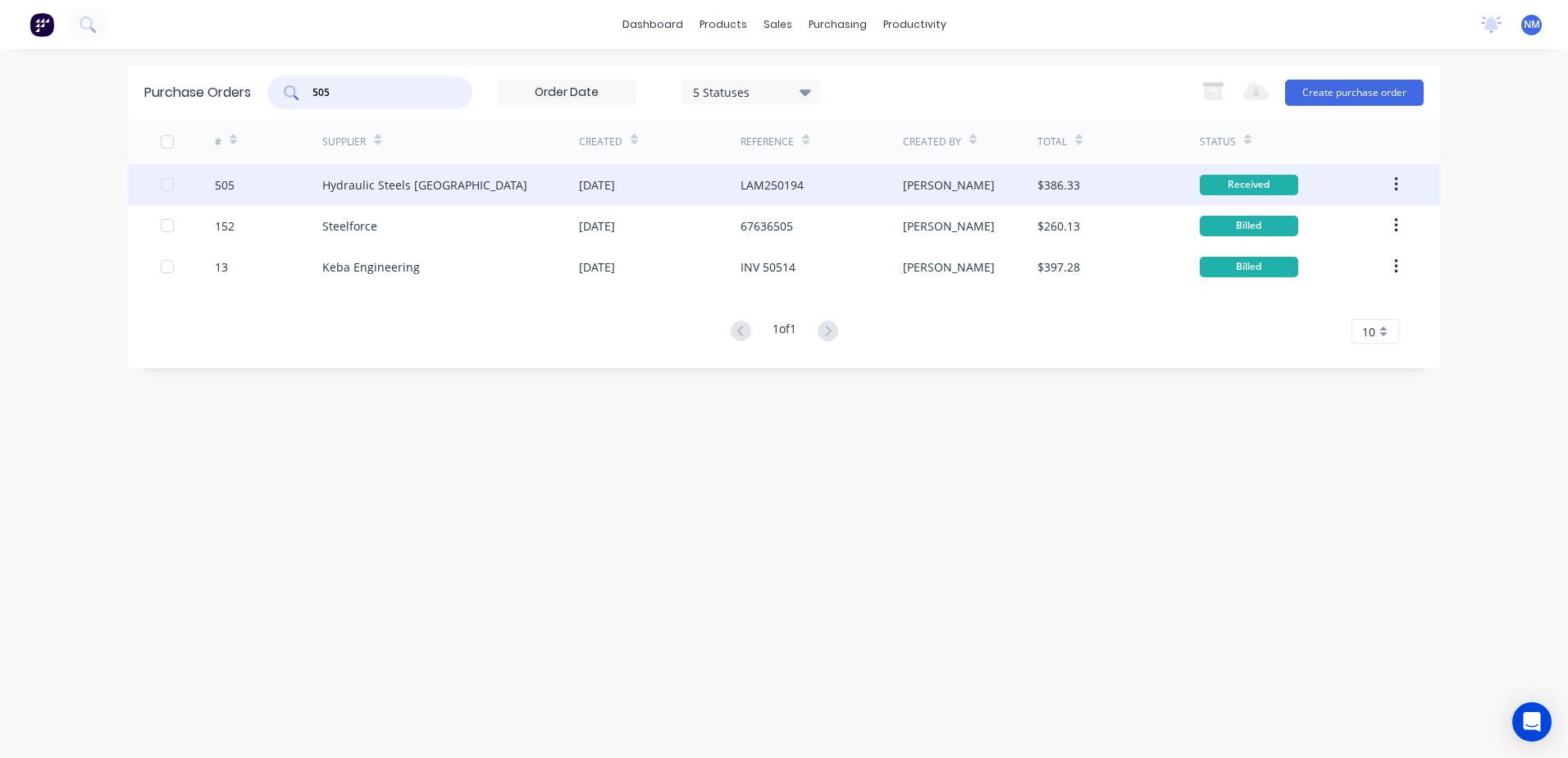
click at [961, 184] on div "[PERSON_NAME]" at bounding box center [970, 184] width 135 height 41
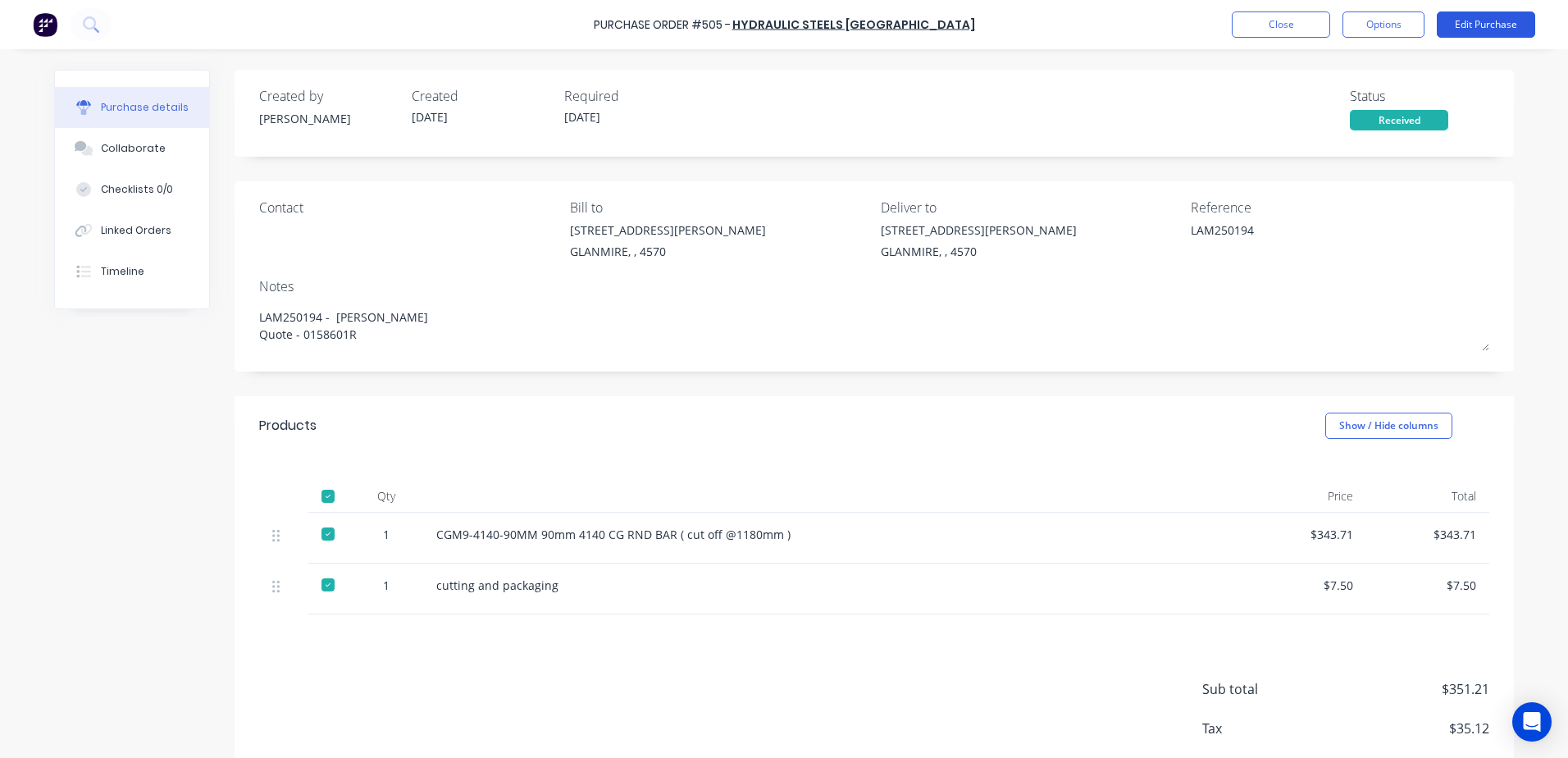
click at [1489, 23] on button "Edit Purchase" at bounding box center [1486, 24] width 99 height 26
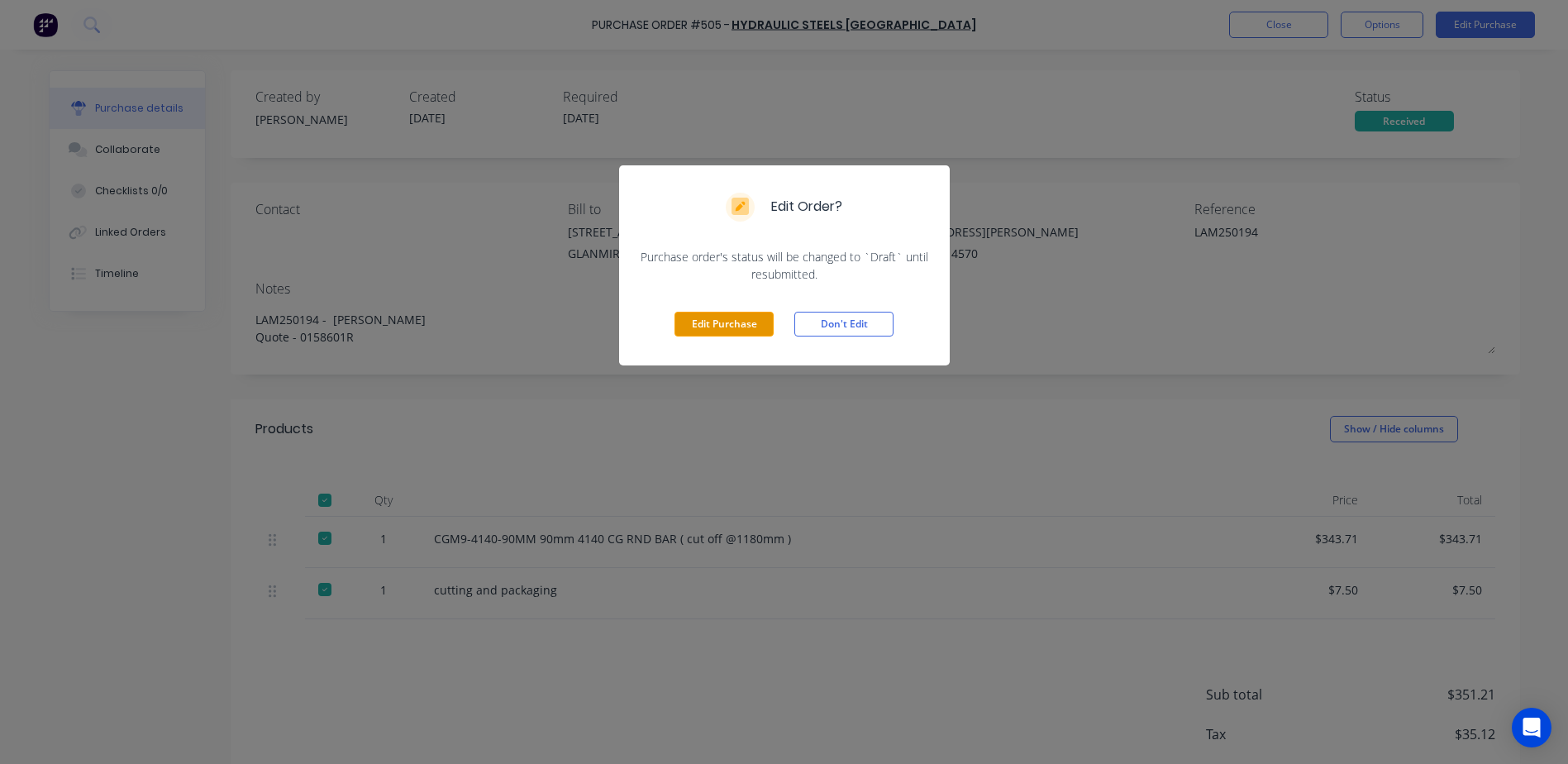
click at [709, 323] on button "Edit Purchase" at bounding box center [724, 324] width 100 height 25
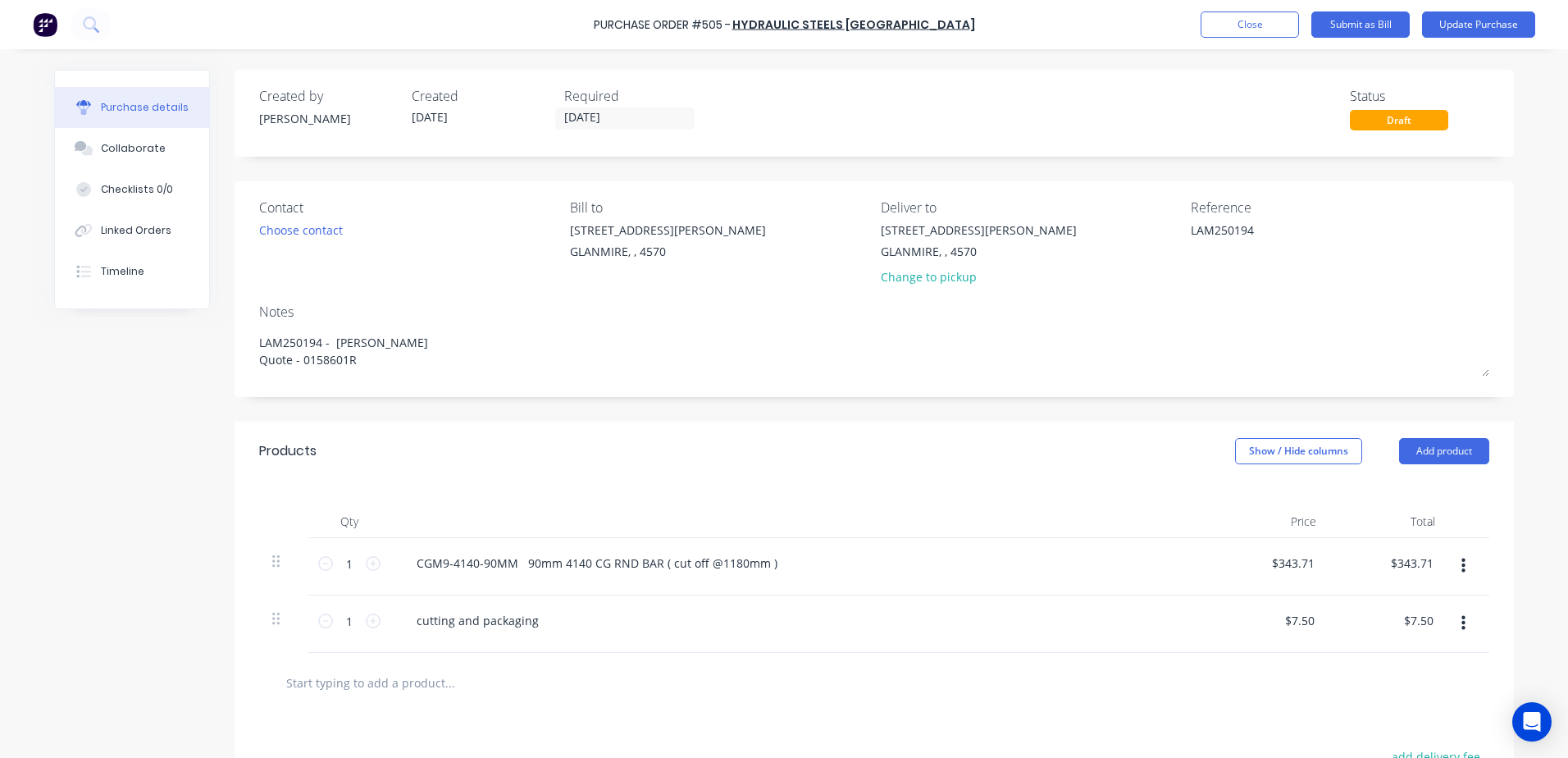
drag, startPoint x: 1270, startPoint y: 240, endPoint x: 1065, endPoint y: 252, distance: 205.4
click at [1065, 252] on div "Contact Choose contact Bill to 9 Dennis Little Drive GLANMIRE, , 4570 Deliver t…" at bounding box center [874, 246] width 1229 height 96
type textarea "Inv 0158601R"
click at [1464, 31] on button "Update Purchase" at bounding box center [1479, 24] width 113 height 26
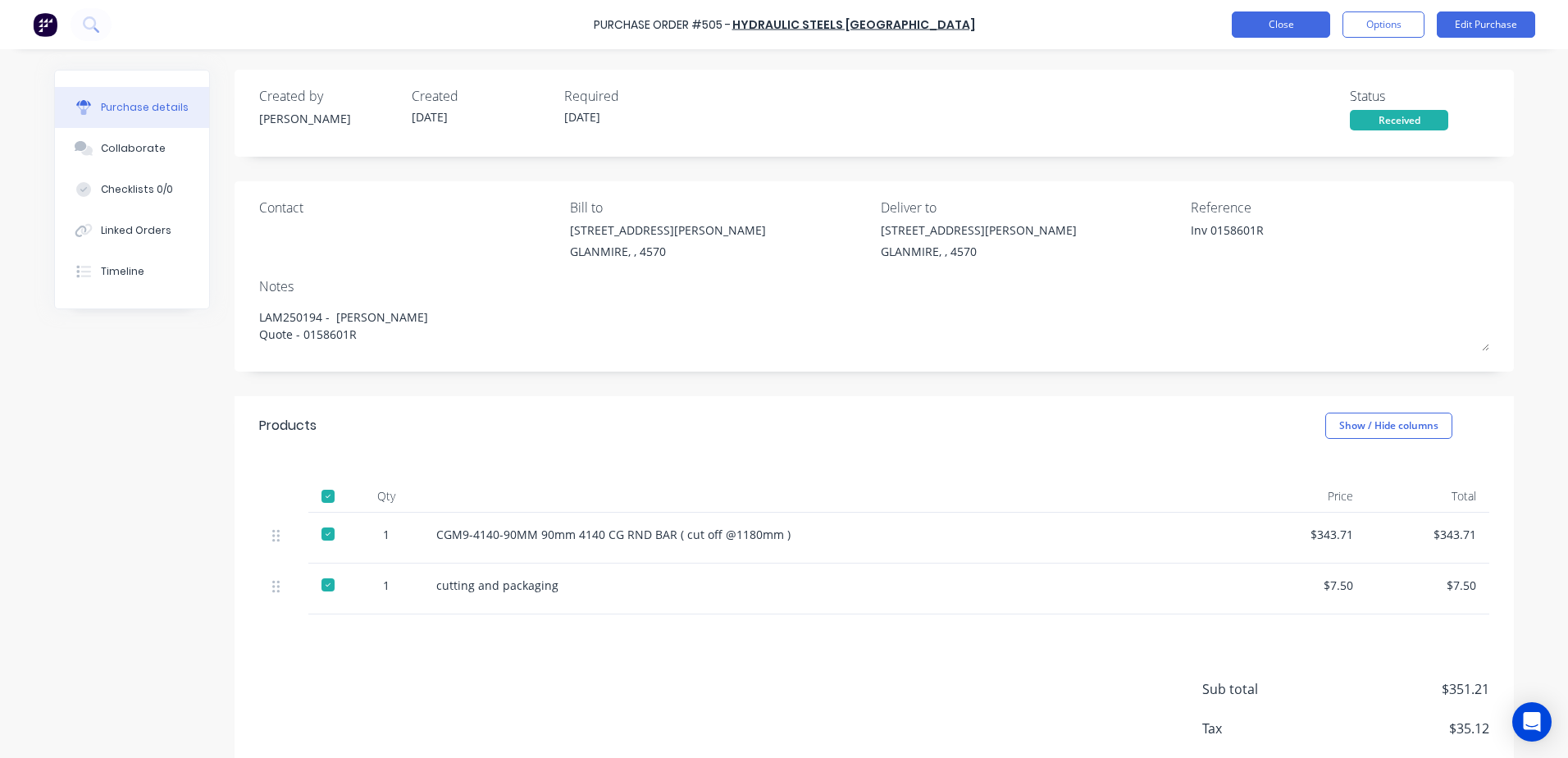
click at [1256, 30] on button "Close" at bounding box center [1280, 24] width 99 height 26
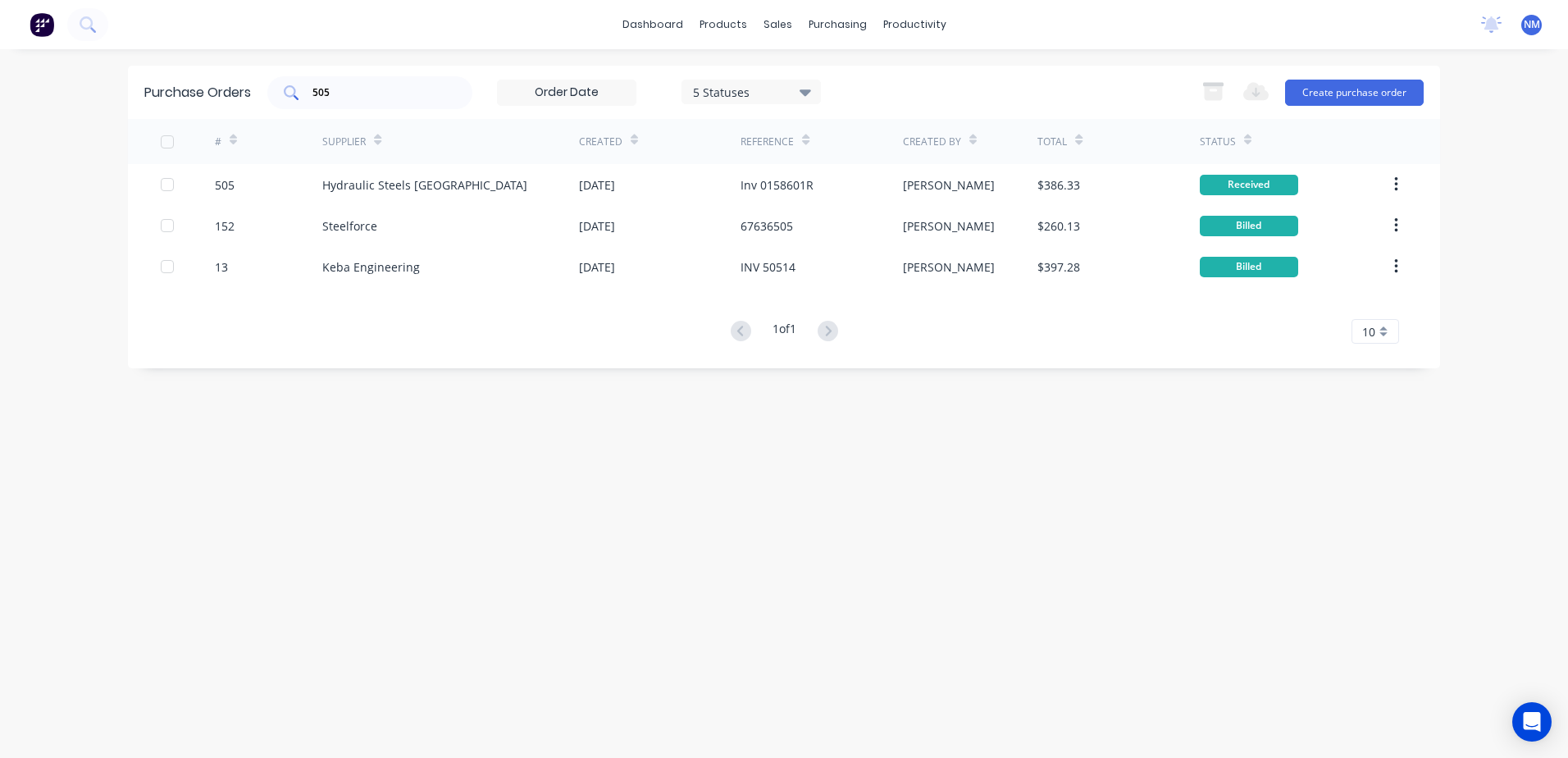
click at [364, 91] on input "505" at bounding box center [379, 92] width 136 height 16
type input "5"
type input "455"
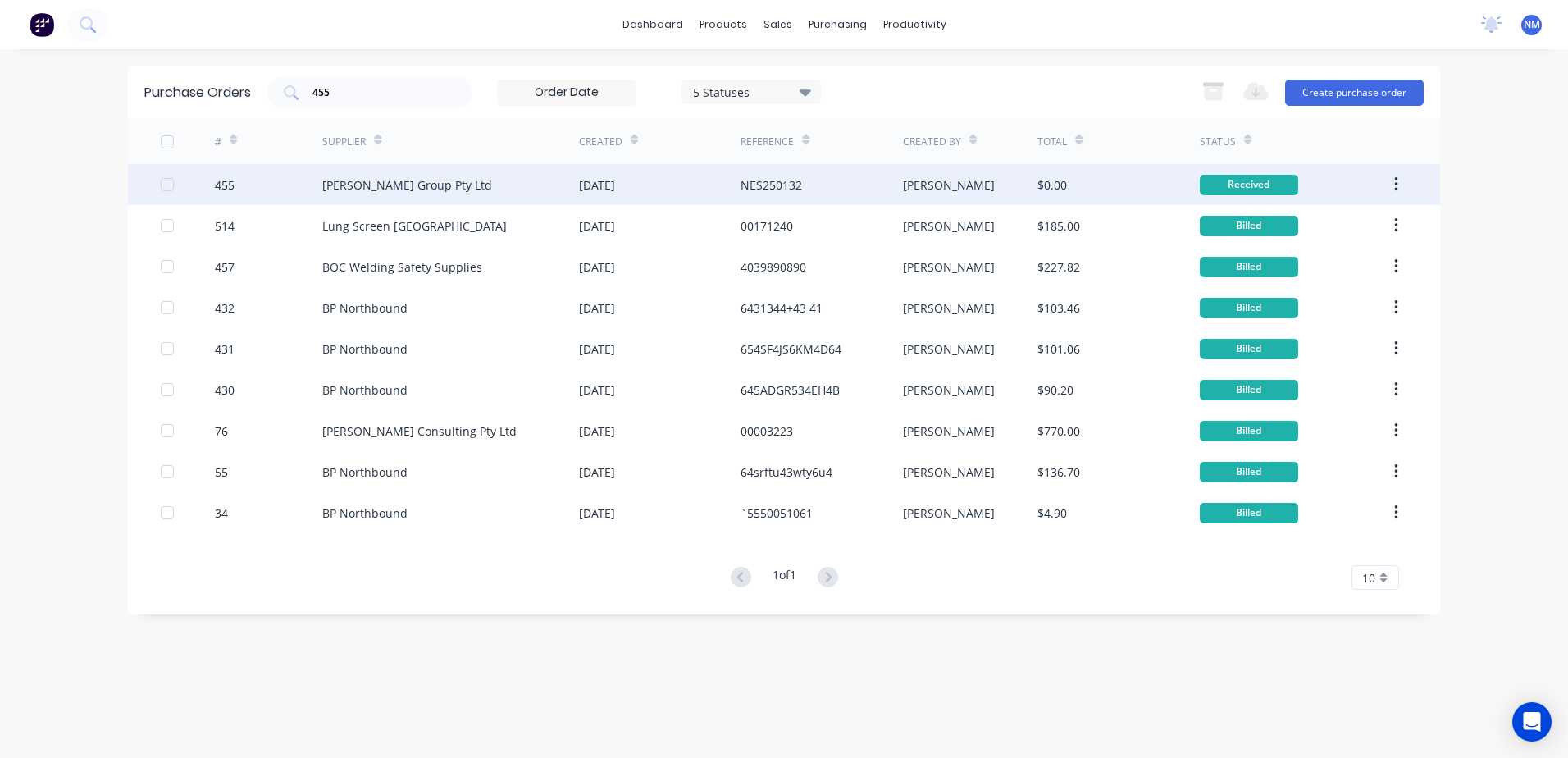
click at [953, 195] on div "[PERSON_NAME]" at bounding box center [970, 184] width 135 height 41
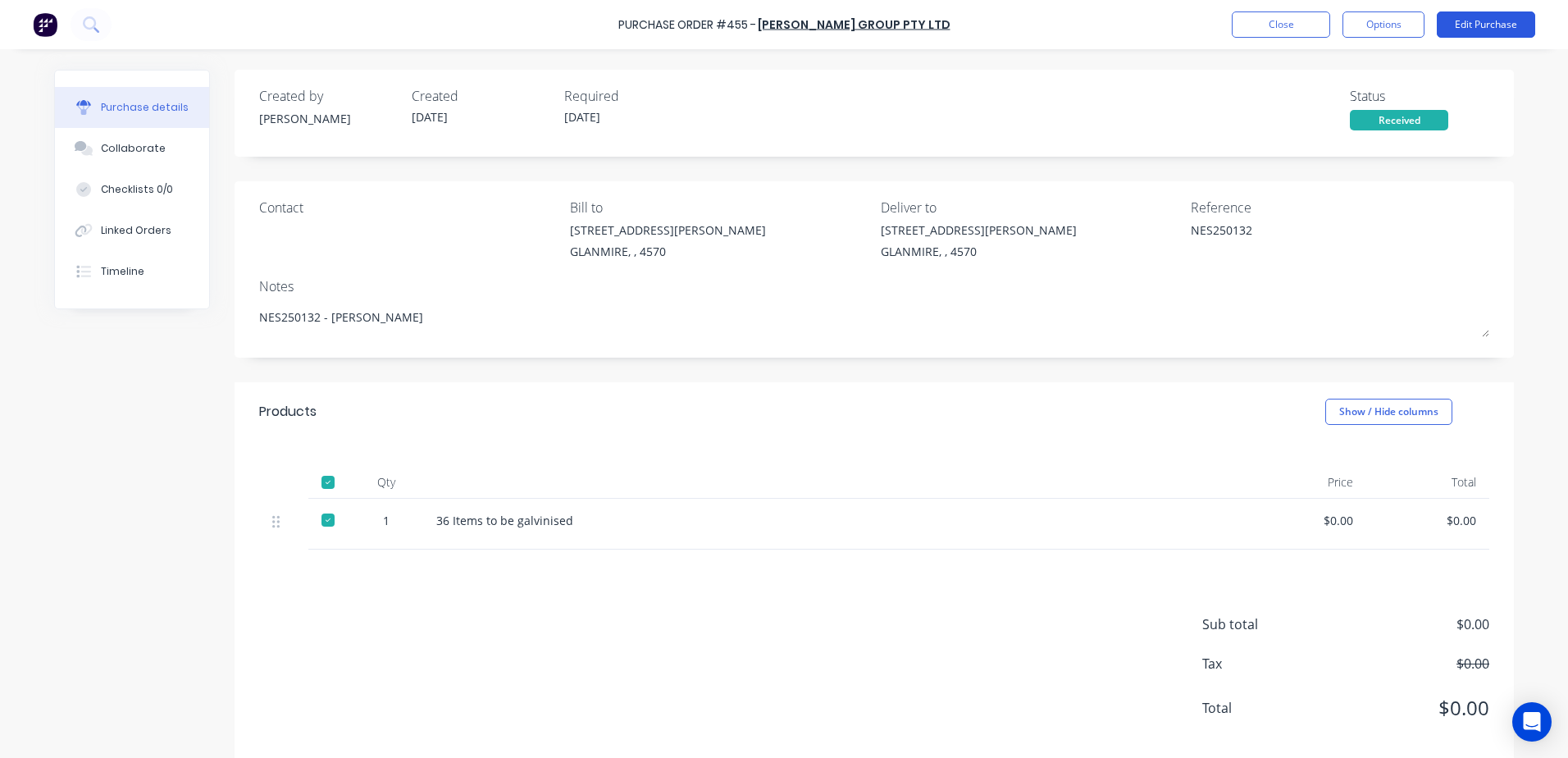
click at [1484, 29] on button "Edit Purchase" at bounding box center [1486, 24] width 99 height 26
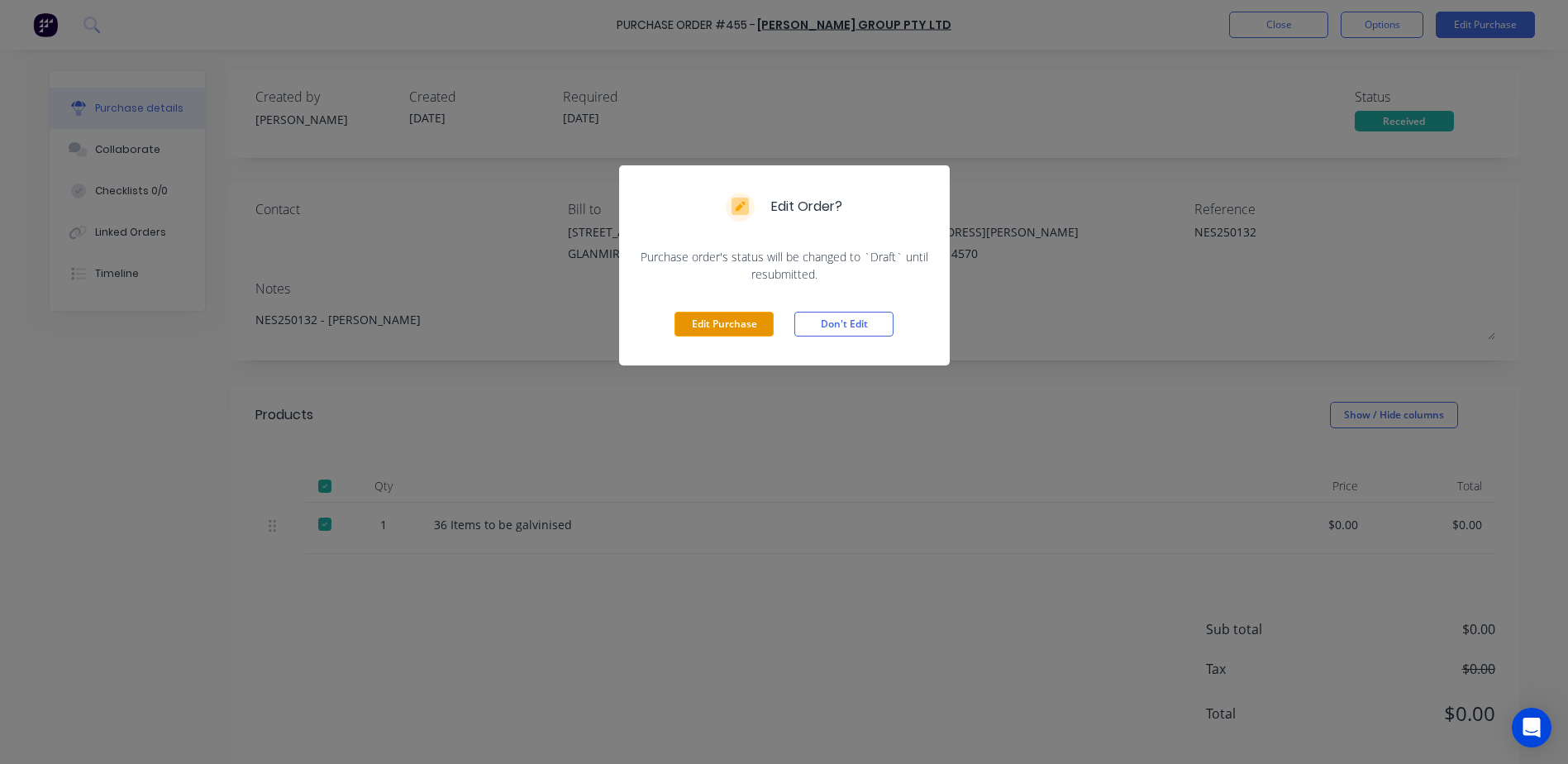
click at [700, 334] on button "Edit Purchase" at bounding box center [724, 324] width 100 height 25
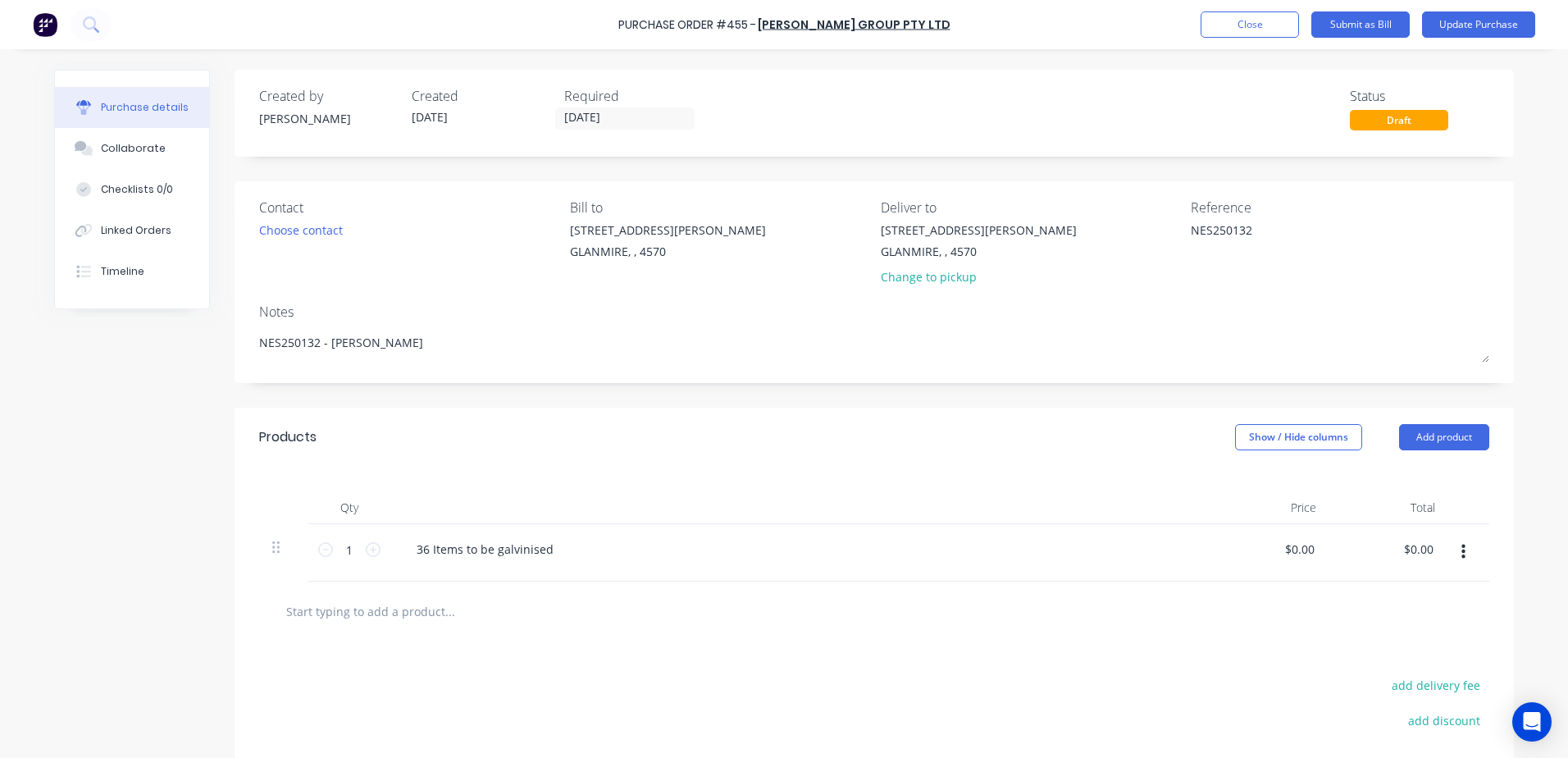
drag, startPoint x: 1250, startPoint y: 229, endPoint x: 1127, endPoint y: 251, distance: 125.0
click at [1127, 251] on div "Contact Choose contact Bill to 9 Dennis Little Drive GLANMIRE, , 4570 Deliver t…" at bounding box center [874, 246] width 1229 height 96
type textarea "Inv Q1018195"
click at [1496, 20] on button "Update Purchase" at bounding box center [1479, 24] width 113 height 26
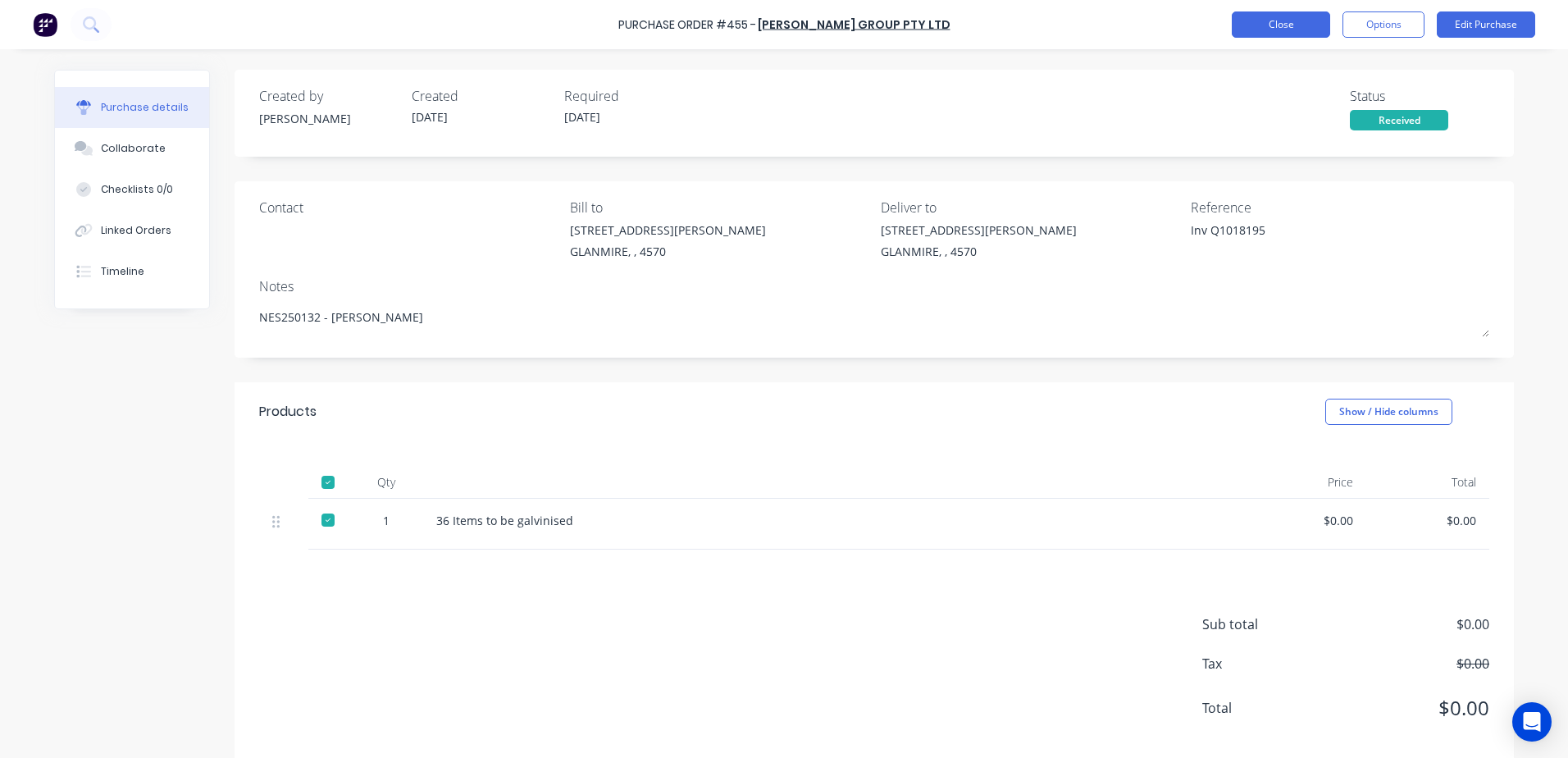
click at [1275, 36] on button "Close" at bounding box center [1280, 24] width 99 height 26
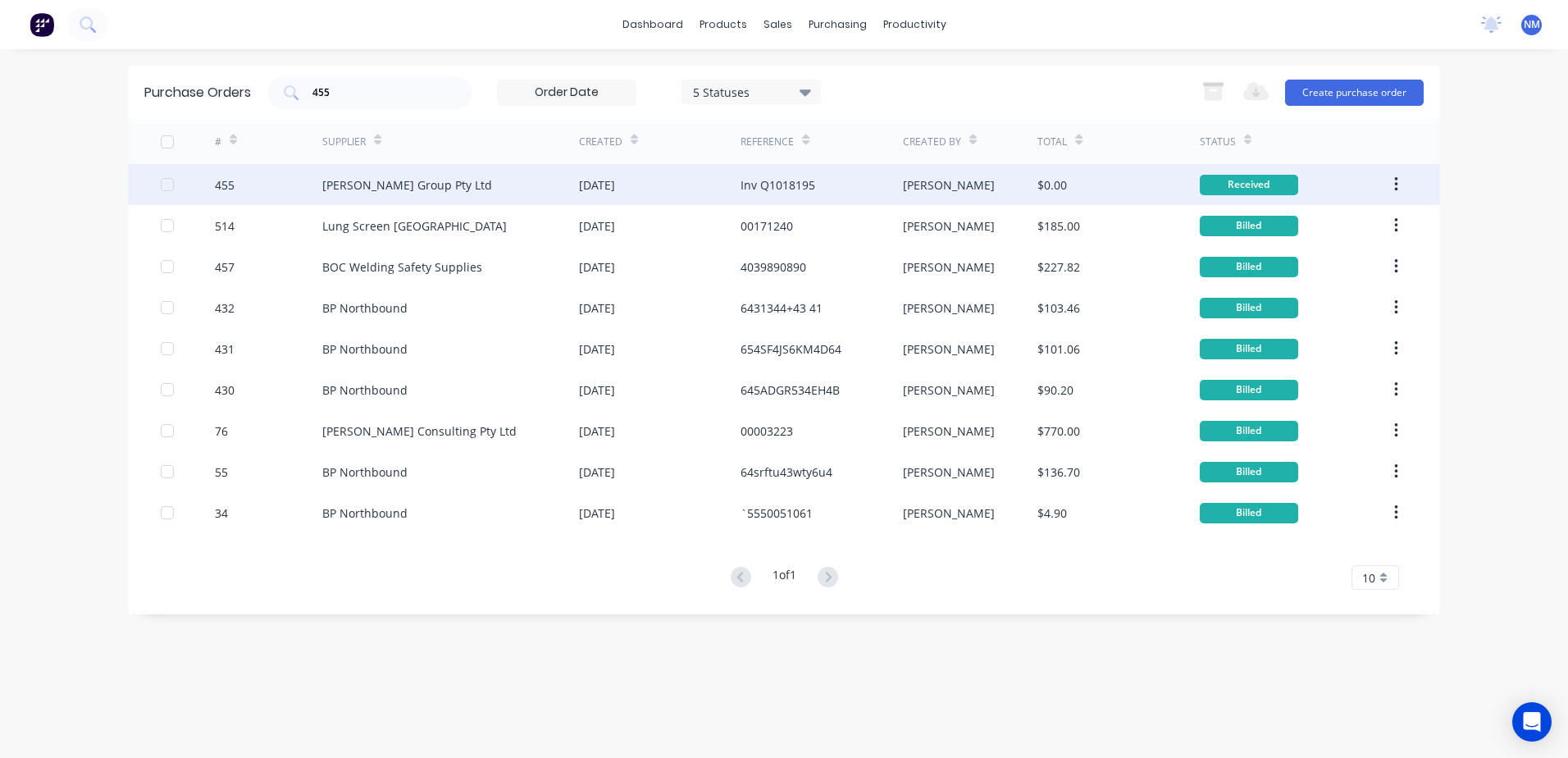
click at [990, 191] on div "[PERSON_NAME]" at bounding box center [970, 184] width 135 height 41
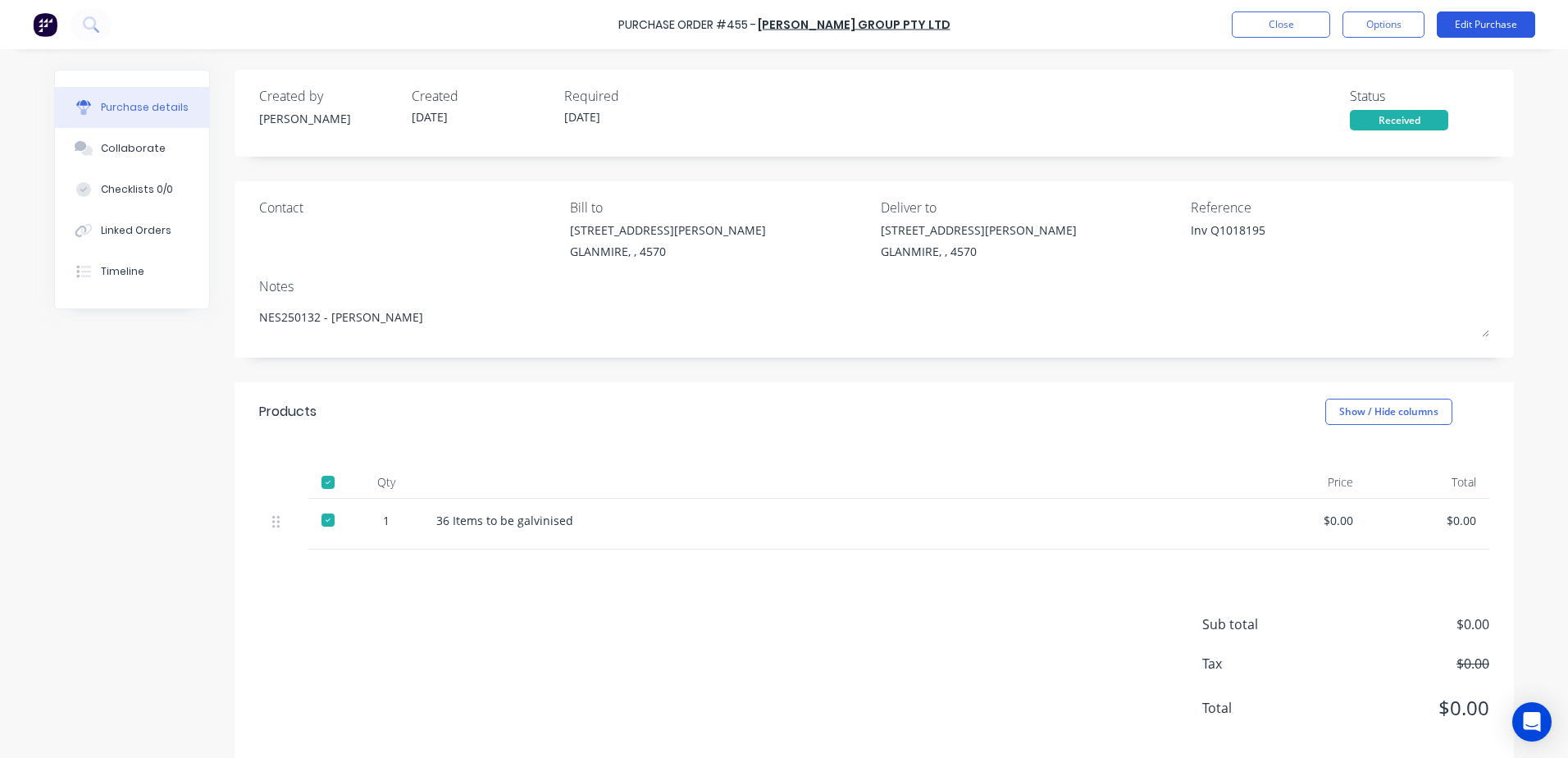
click at [1463, 29] on button "Edit Purchase" at bounding box center [1486, 24] width 99 height 26
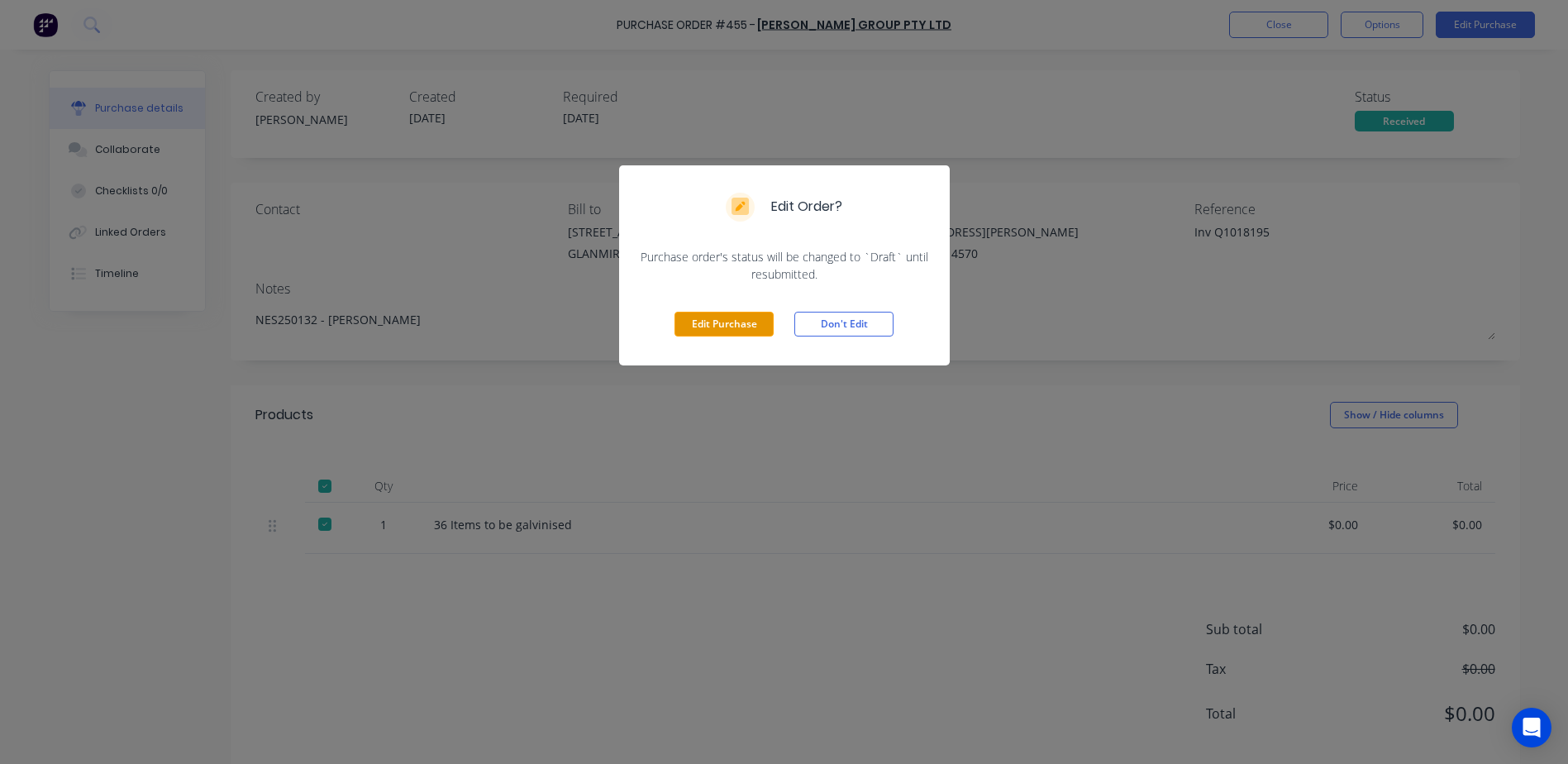
click at [714, 317] on button "Edit Purchase" at bounding box center [724, 324] width 100 height 25
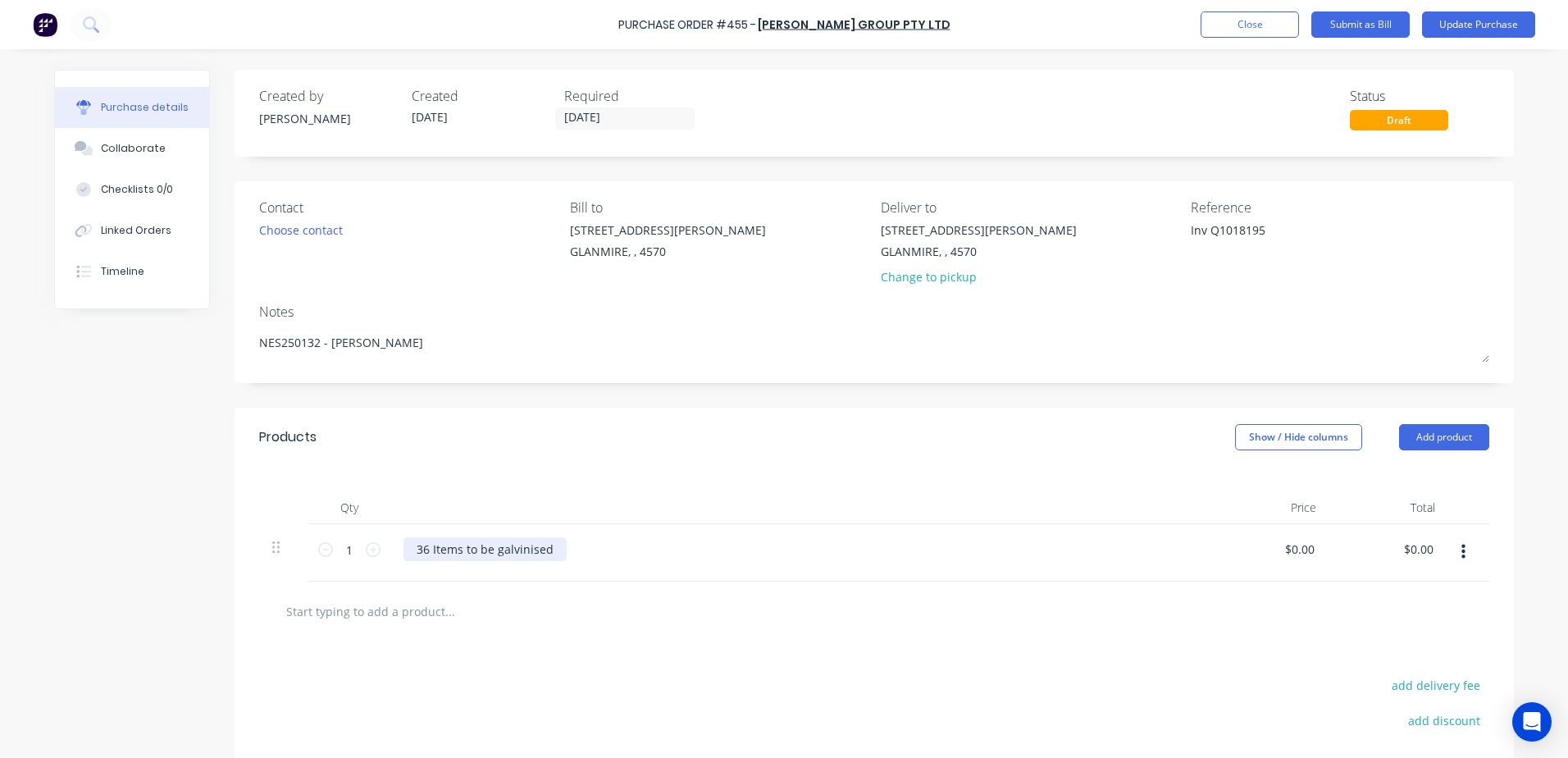
click at [426, 548] on div "36 Items to be galvinised" at bounding box center [485, 549] width 163 height 24
click at [690, 542] on div "37 Items to be galvinised" at bounding box center [801, 549] width 794 height 24
click at [1280, 549] on input "0.0000" at bounding box center [1299, 549] width 37 height 24
type input "$2,859.61"
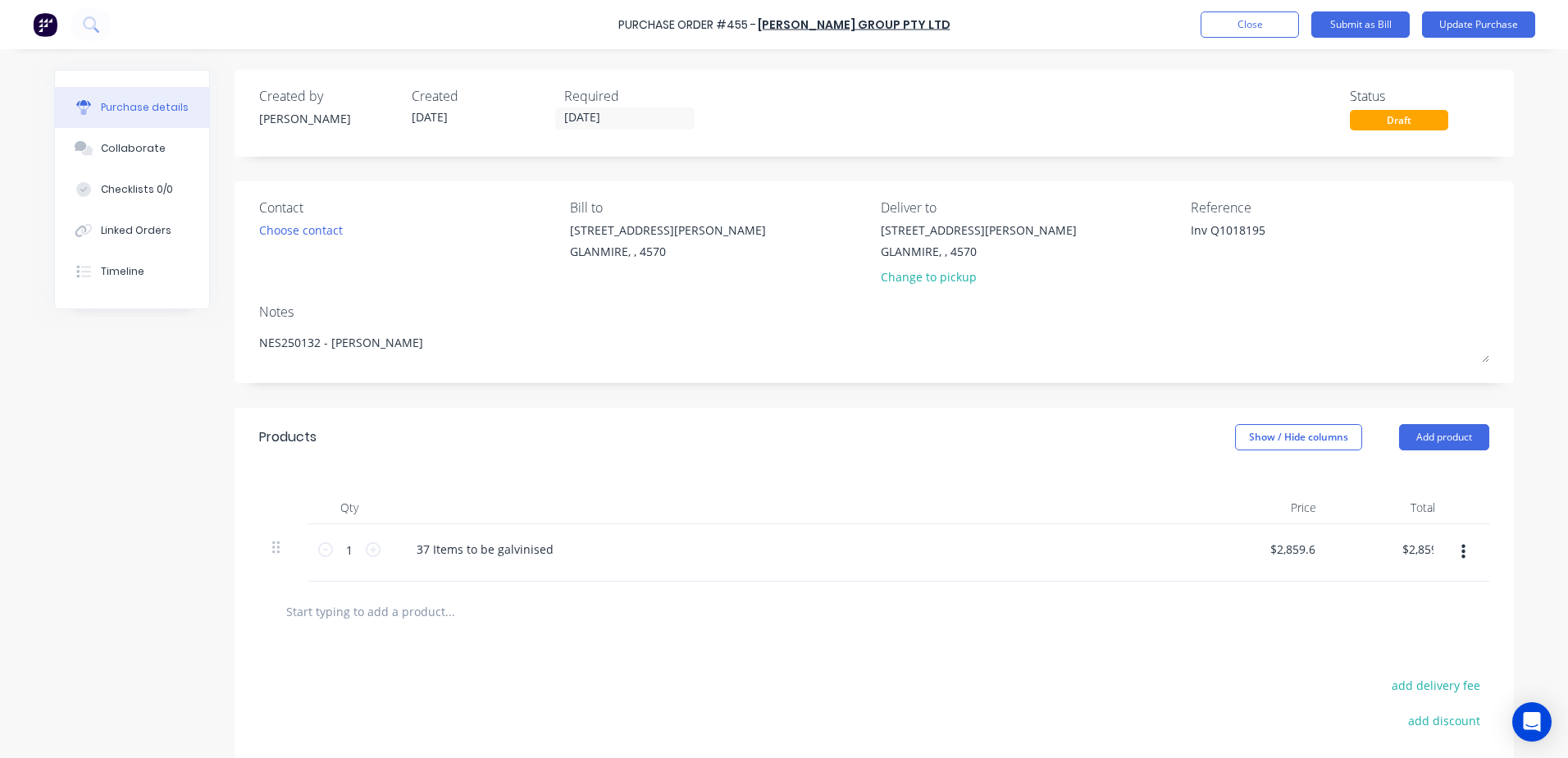
click at [415, 603] on input "text" at bounding box center [450, 611] width 328 height 33
click at [550, 554] on div "37 Items to be galvinised" at bounding box center [485, 549] width 163 height 24
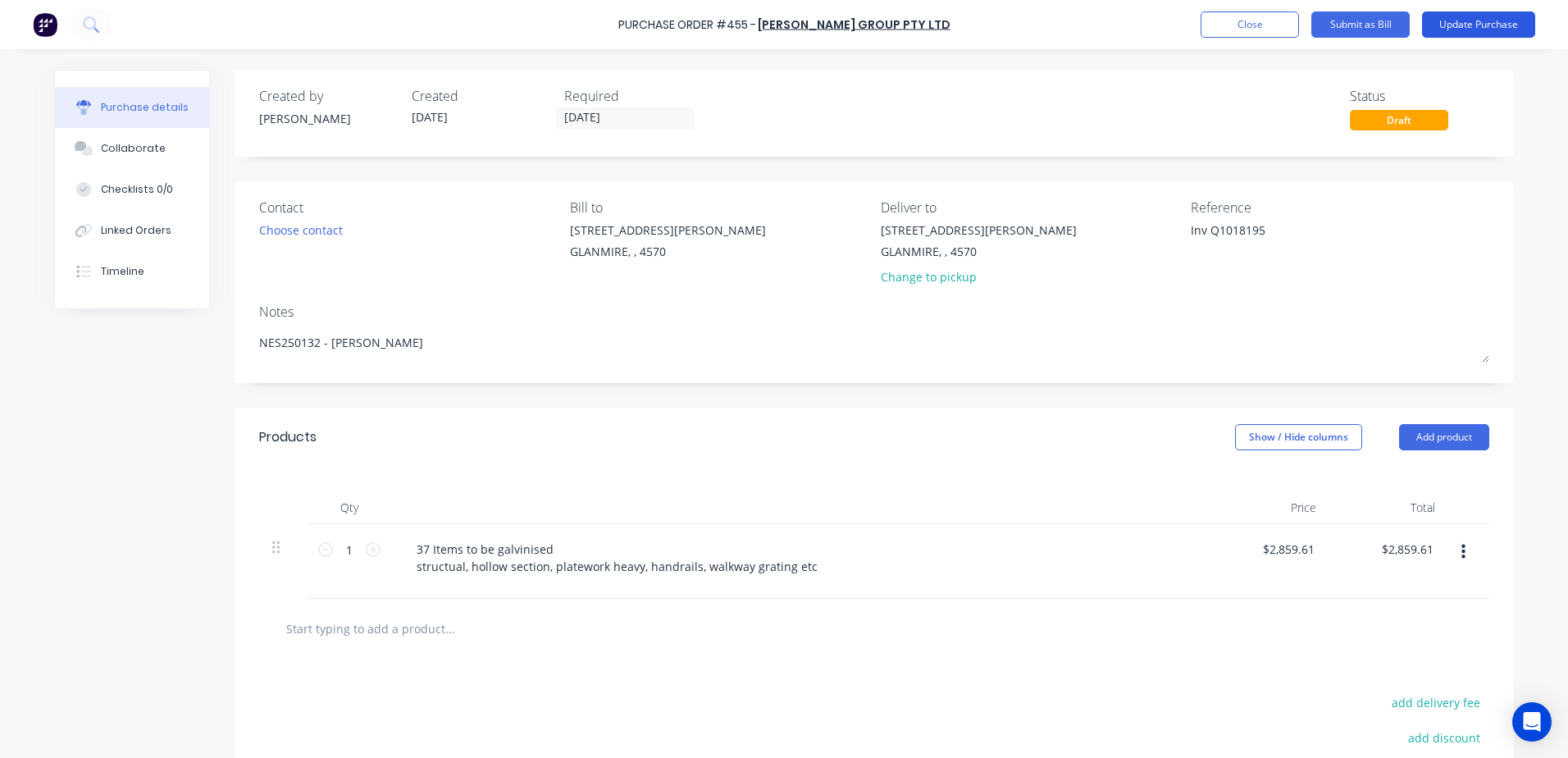
click at [1470, 25] on button "Update Purchase" at bounding box center [1479, 24] width 113 height 26
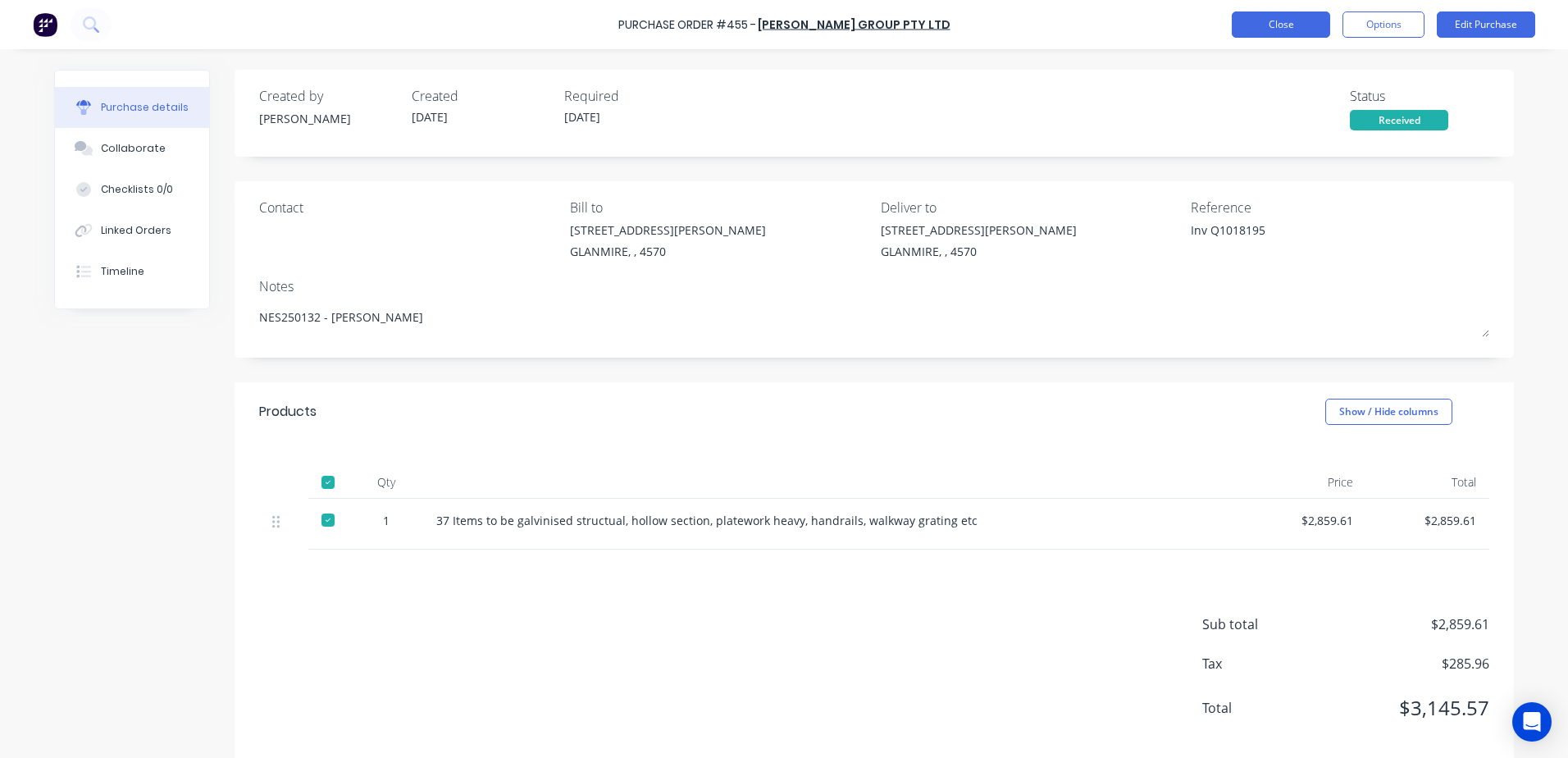
click at [1269, 36] on button "Close" at bounding box center [1280, 24] width 99 height 26
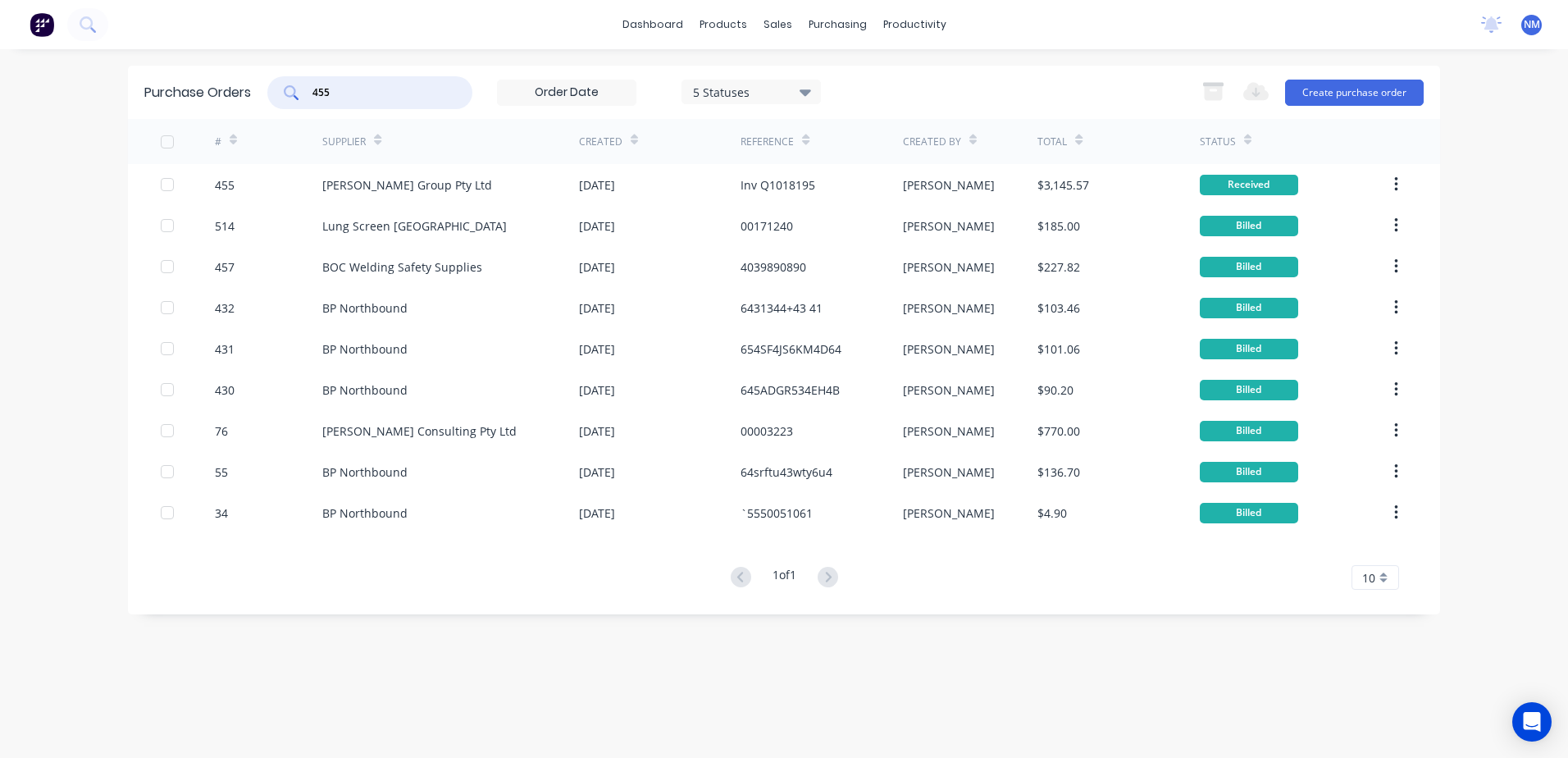
click at [363, 92] on input "455" at bounding box center [379, 92] width 136 height 16
type input "4"
type input "504"
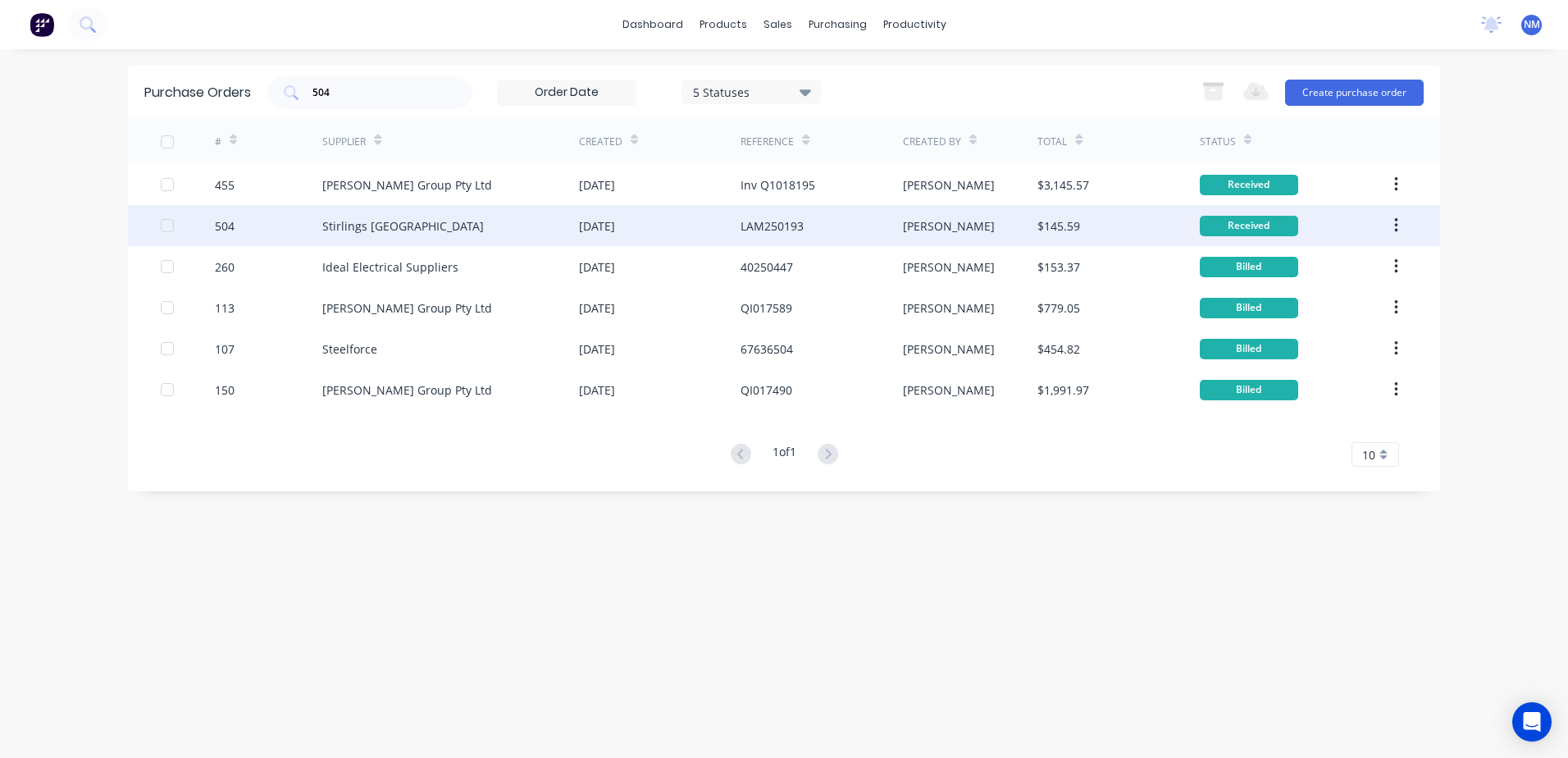
click at [966, 225] on div "[PERSON_NAME]" at bounding box center [970, 225] width 135 height 41
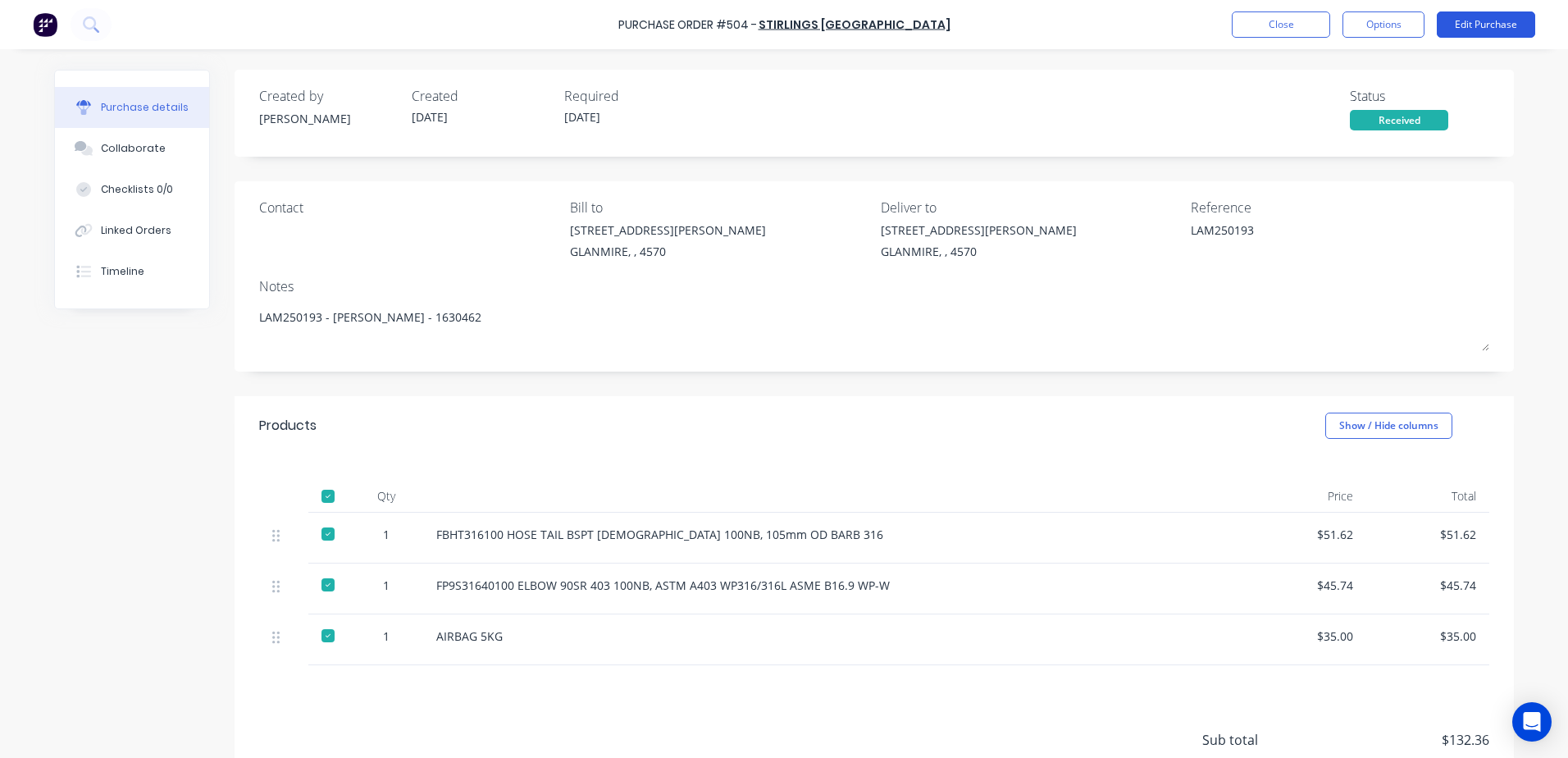
click at [1476, 29] on button "Edit Purchase" at bounding box center [1486, 24] width 99 height 26
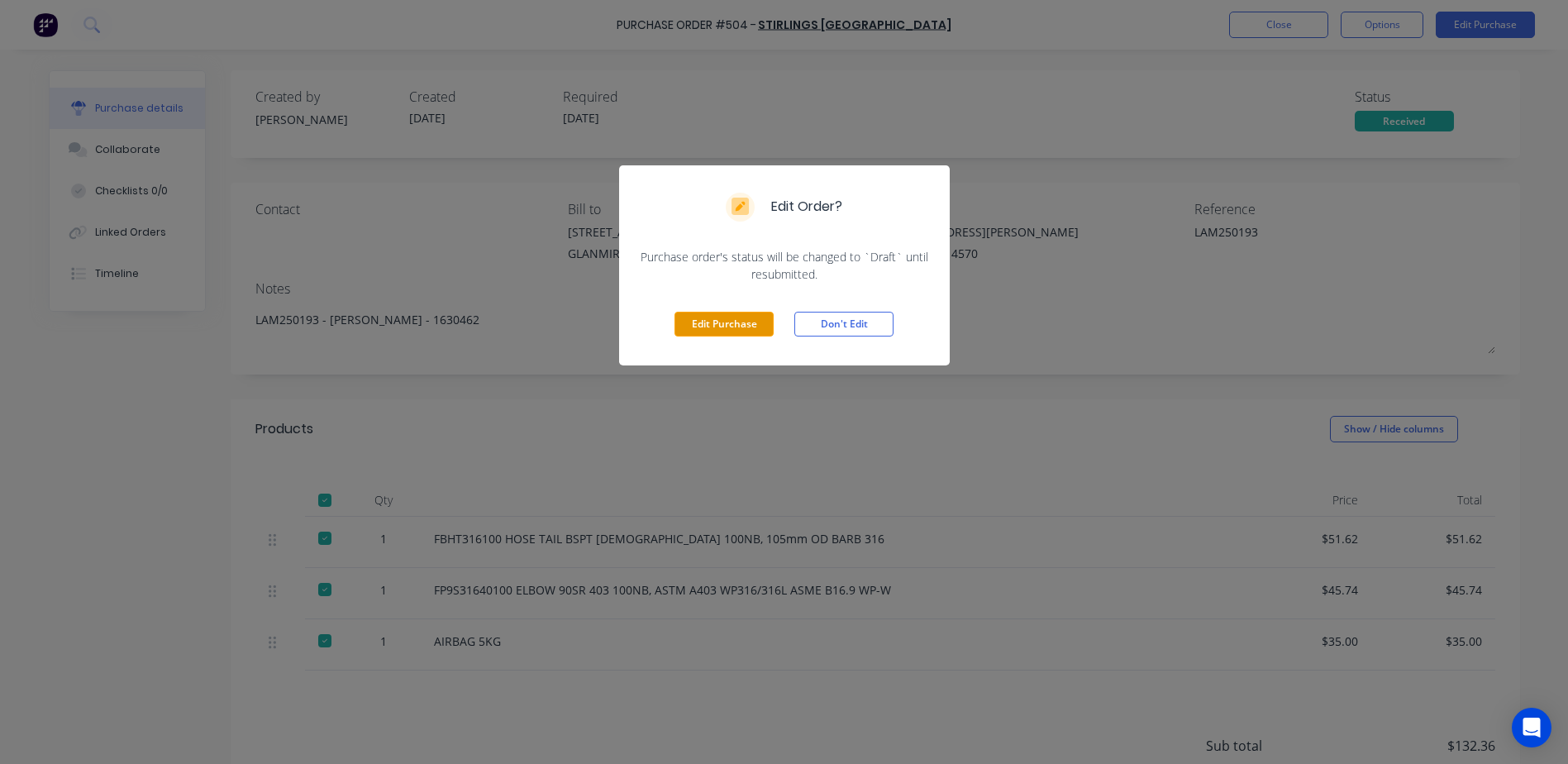
click at [739, 328] on button "Edit Purchase" at bounding box center [724, 324] width 100 height 25
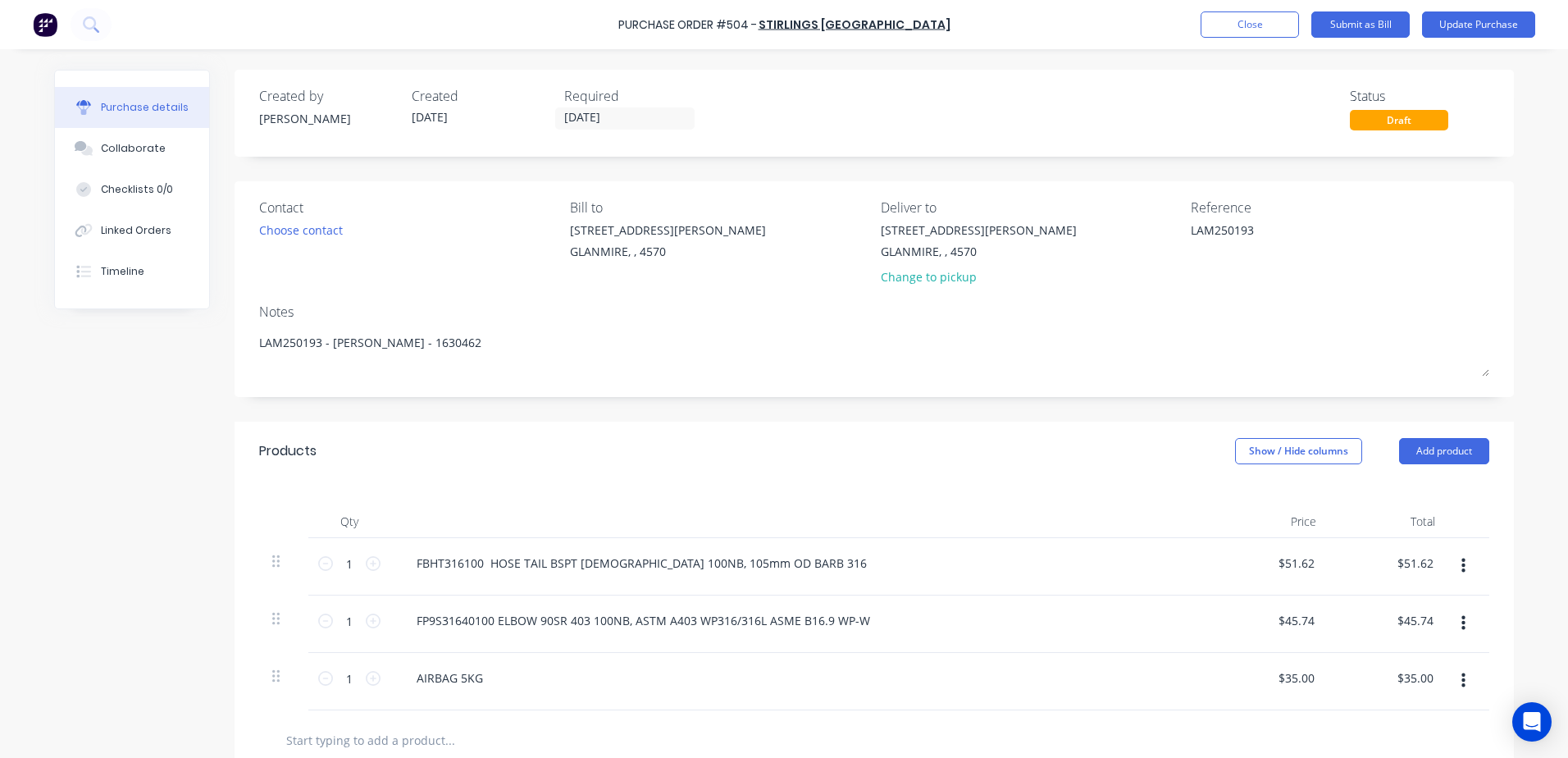
drag, startPoint x: 1257, startPoint y: 229, endPoint x: 1065, endPoint y: 230, distance: 192.0
click at [1065, 230] on div "Contact Choose contact Bill to 9 Dennis Little Drive GLANMIRE, , 4570 Deliver t…" at bounding box center [874, 246] width 1229 height 96
type textarea "Inv 1630462"
click at [1470, 23] on button "Update Purchase" at bounding box center [1479, 24] width 113 height 26
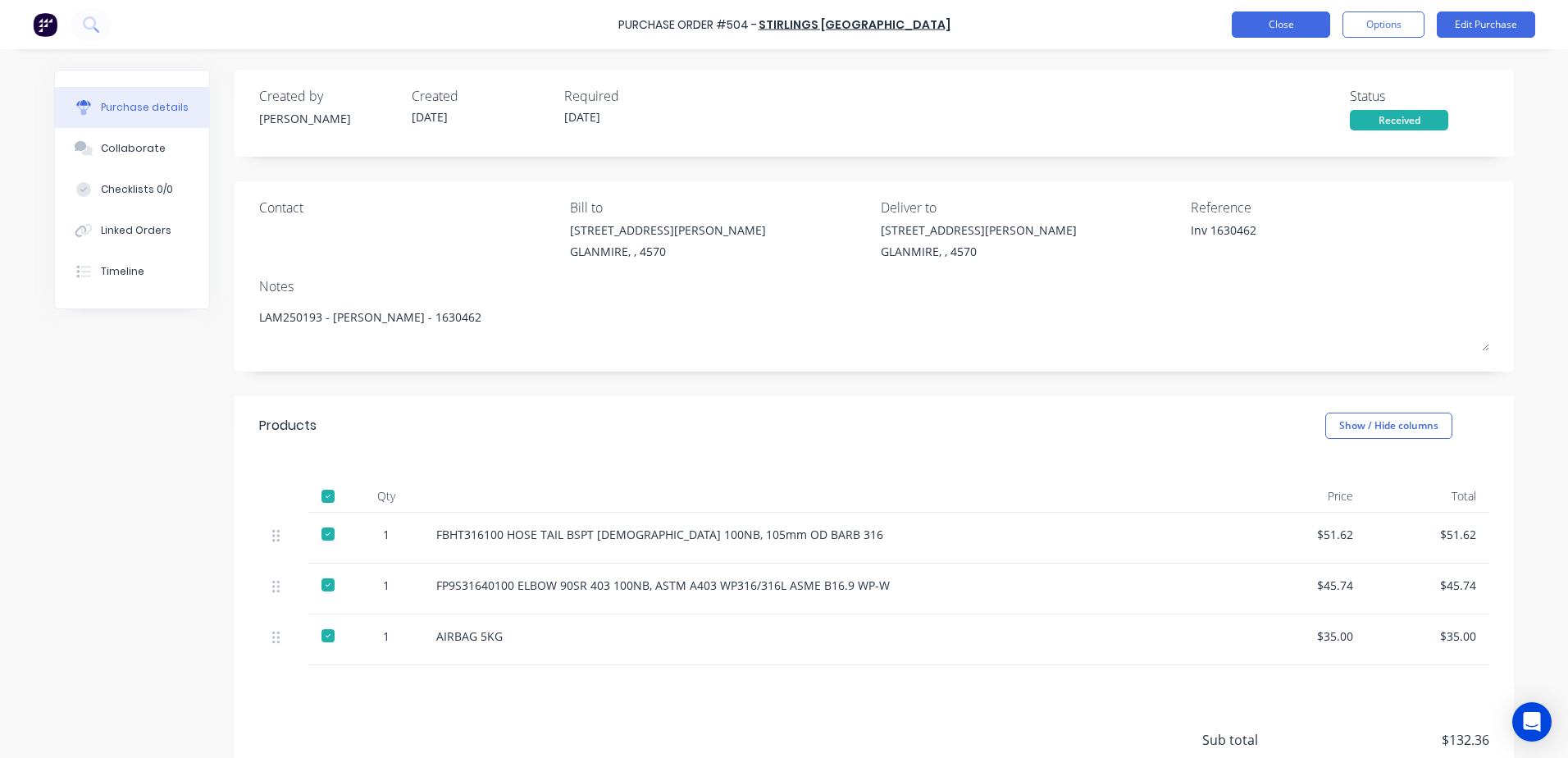
click at [1264, 20] on button "Close" at bounding box center [1280, 24] width 99 height 26
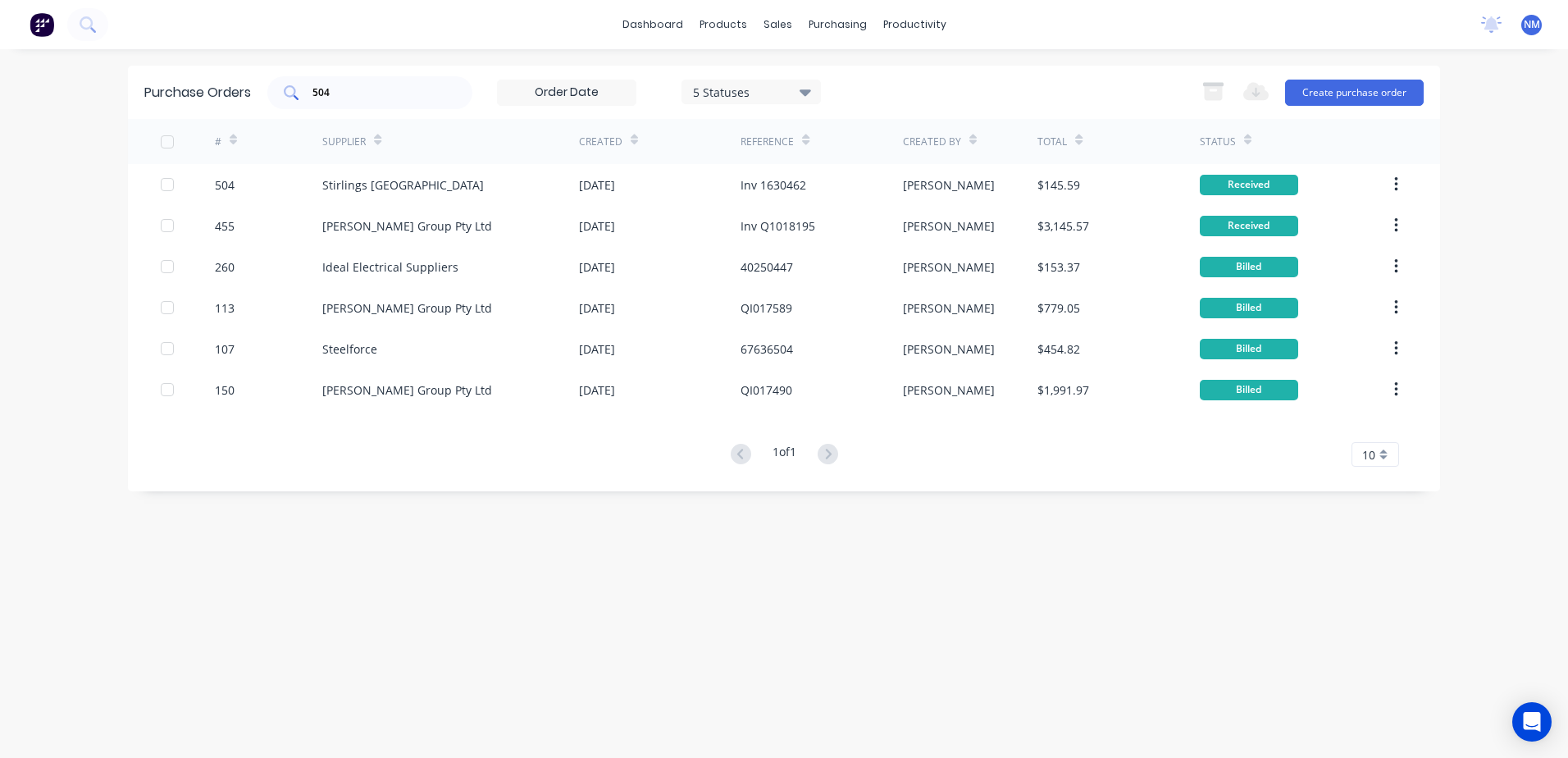
click at [337, 95] on input "504" at bounding box center [379, 92] width 136 height 16
type input "506"
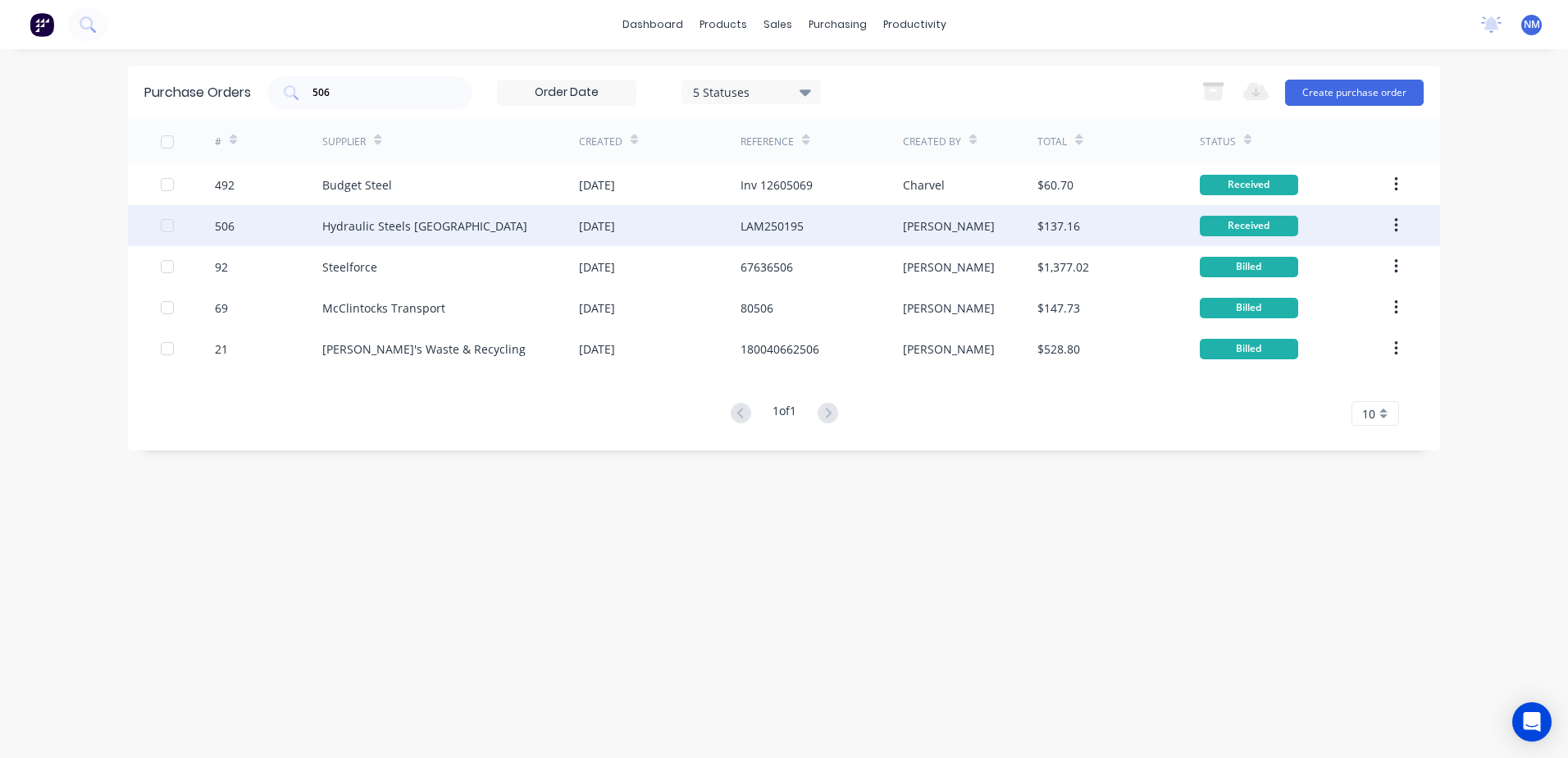
click at [1014, 225] on div "[PERSON_NAME]" at bounding box center [970, 225] width 135 height 41
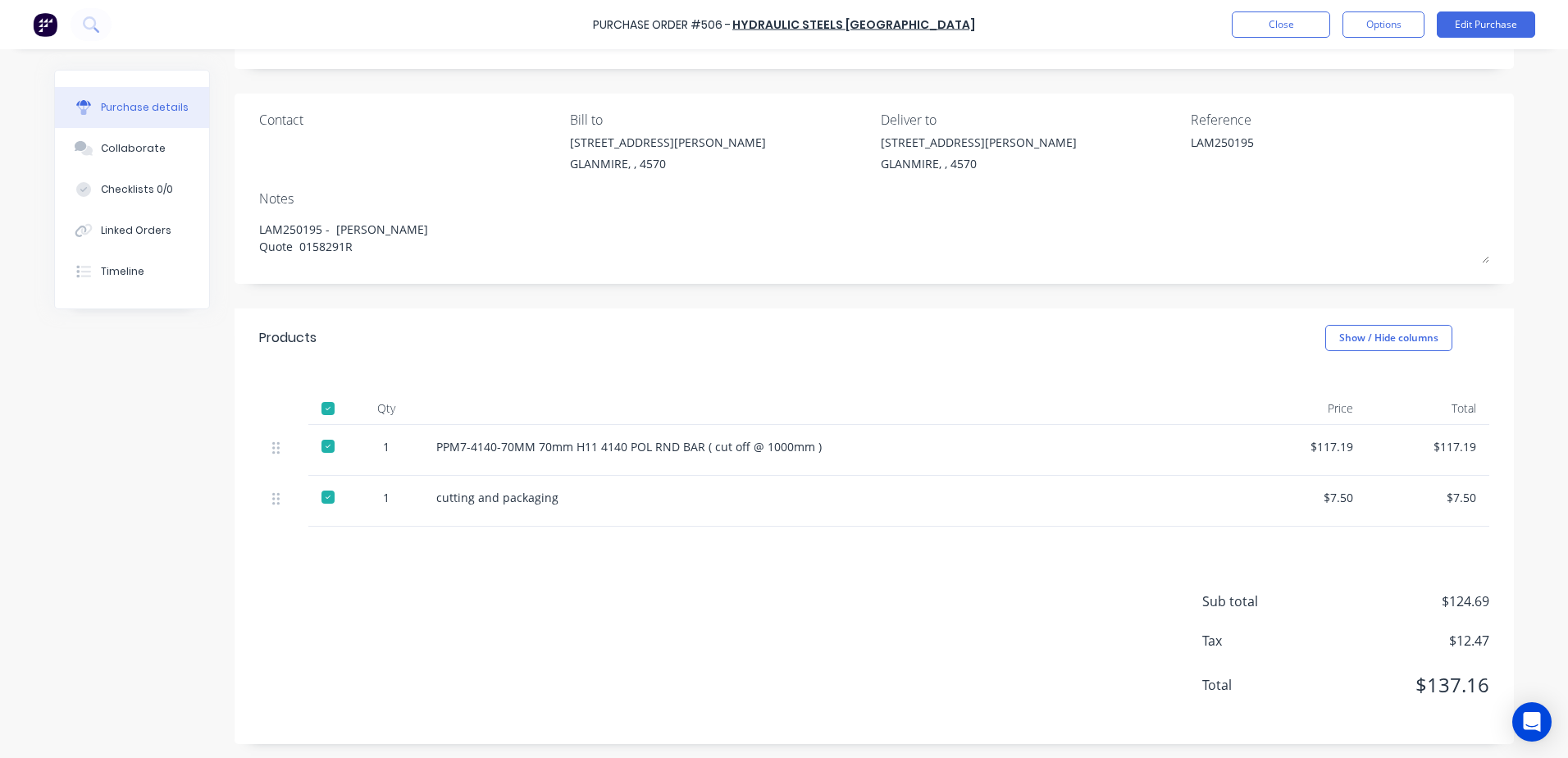
scroll to position [90, 0]
click at [1486, 27] on button "Edit Purchase" at bounding box center [1486, 24] width 99 height 26
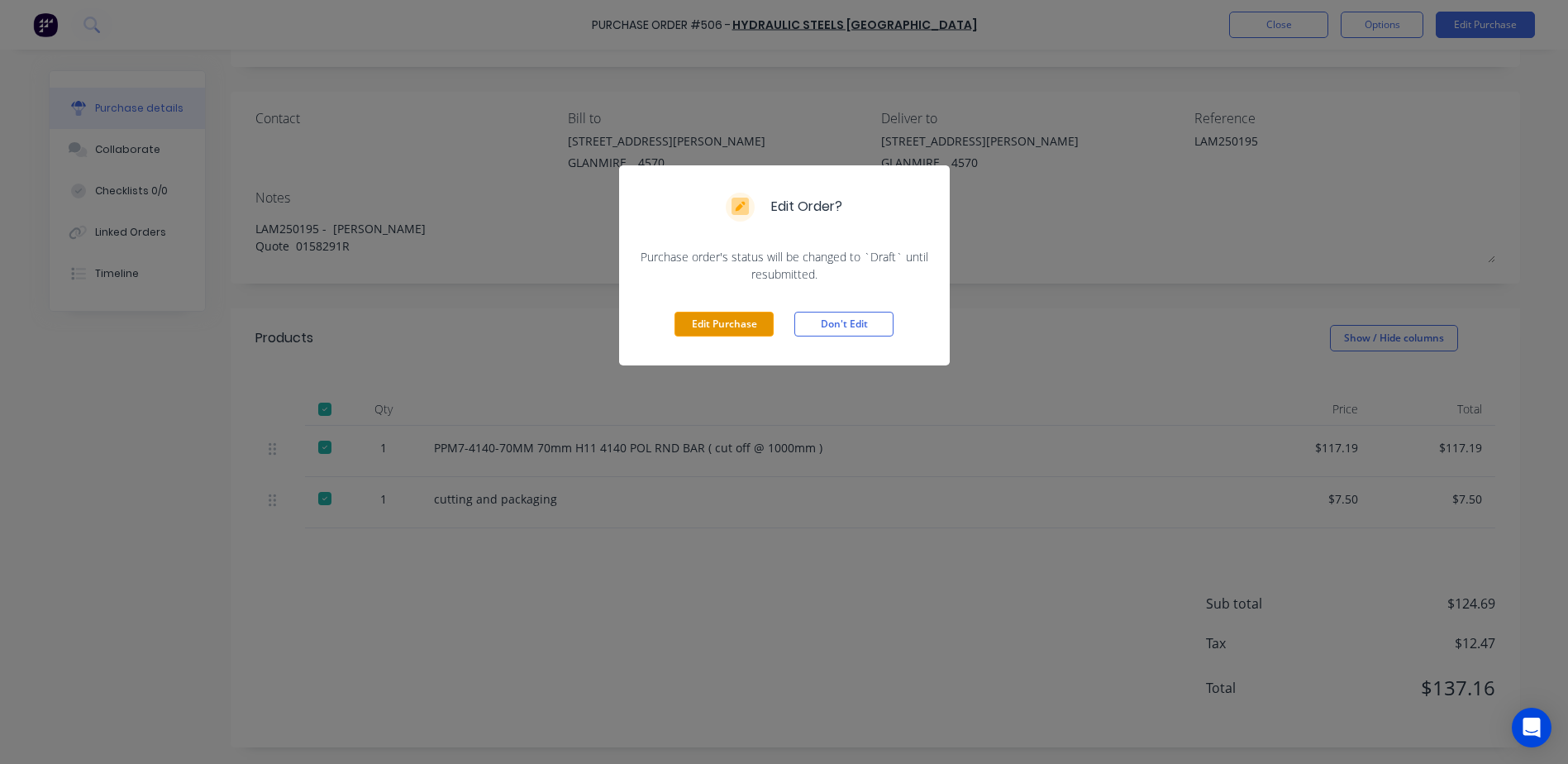
click at [712, 319] on button "Edit Purchase" at bounding box center [724, 324] width 100 height 25
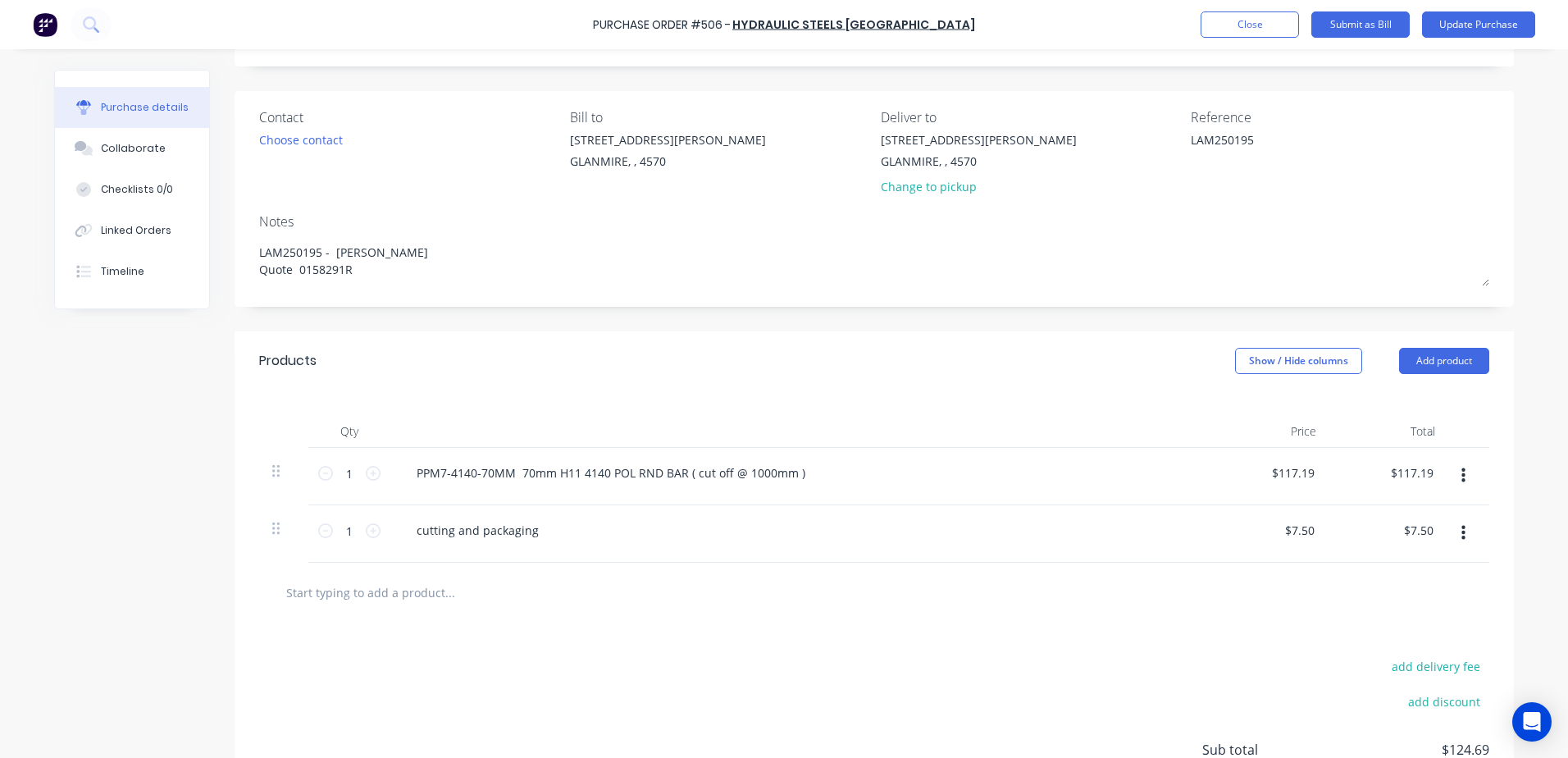
drag, startPoint x: 1249, startPoint y: 133, endPoint x: 1112, endPoint y: 142, distance: 137.3
click at [1112, 142] on div "Contact Choose contact Bill to 9 Dennis Little Drive GLANMIRE, , 4570 Deliver t…" at bounding box center [874, 155] width 1229 height 96
type textarea "Inv 0158291R"
click at [1494, 16] on button "Update Purchase" at bounding box center [1479, 24] width 113 height 26
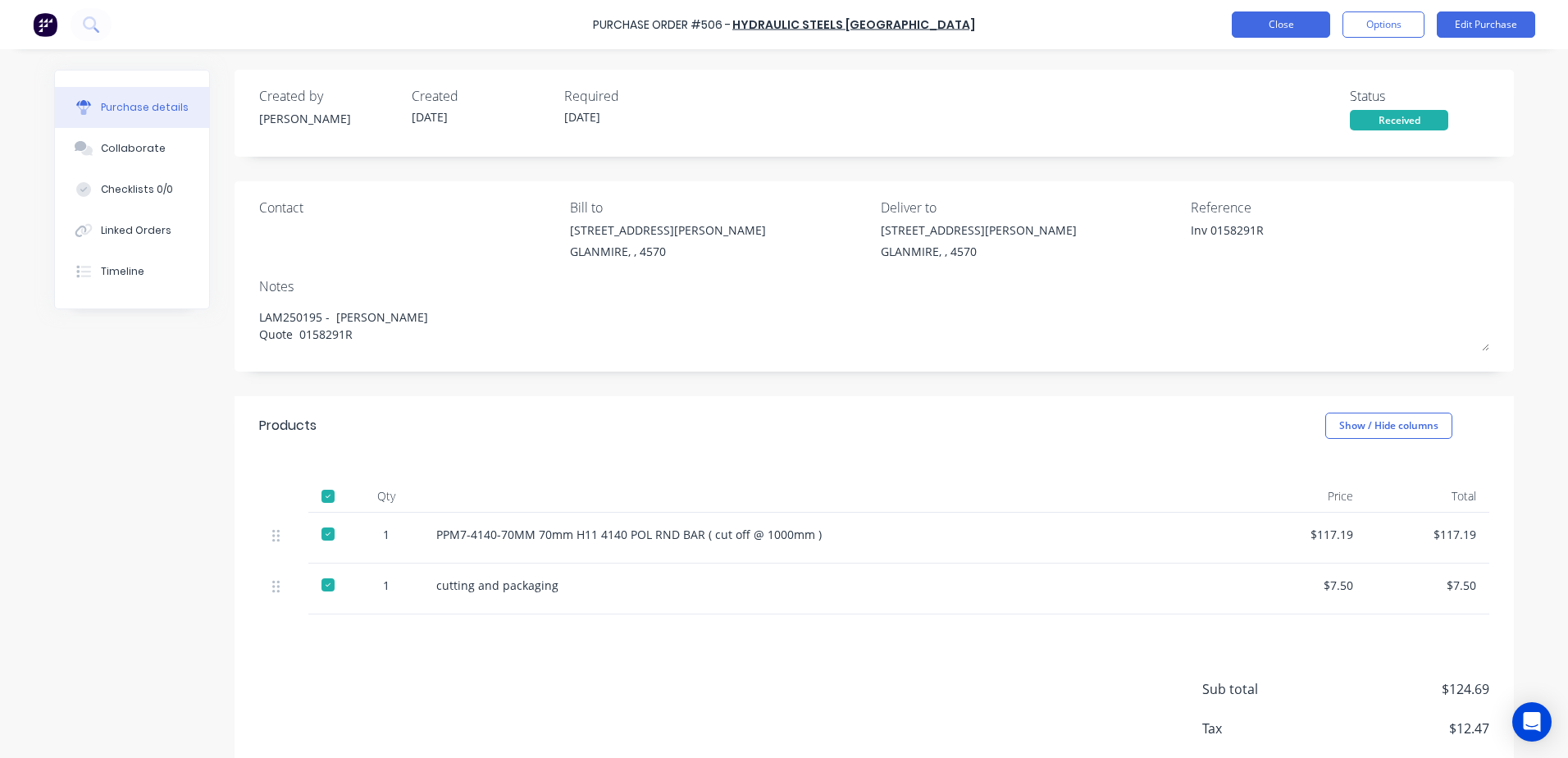
click at [1270, 23] on button "Close" at bounding box center [1280, 24] width 99 height 26
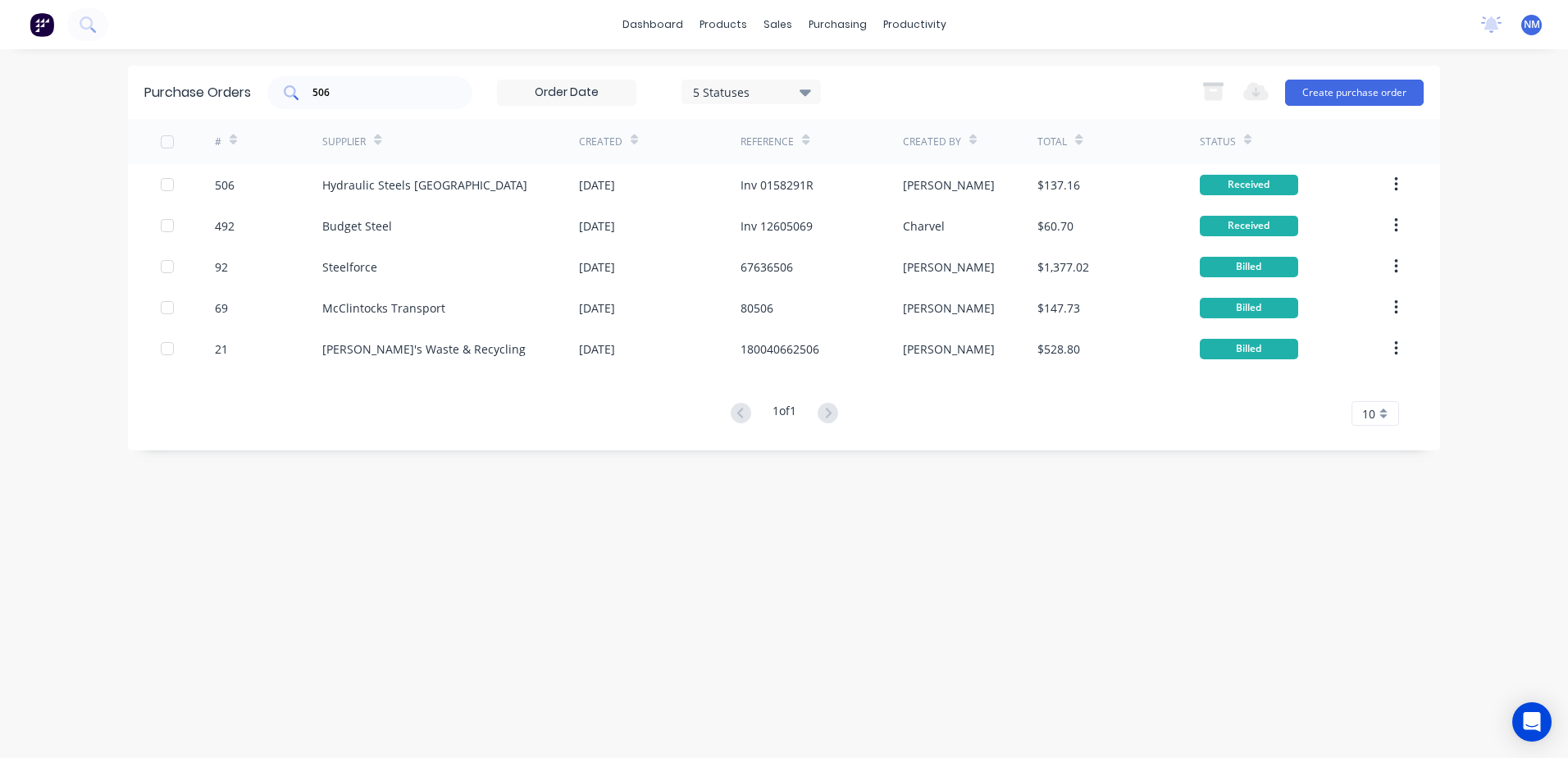
click at [336, 88] on input "506" at bounding box center [379, 92] width 136 height 16
type input "5"
type input "477"
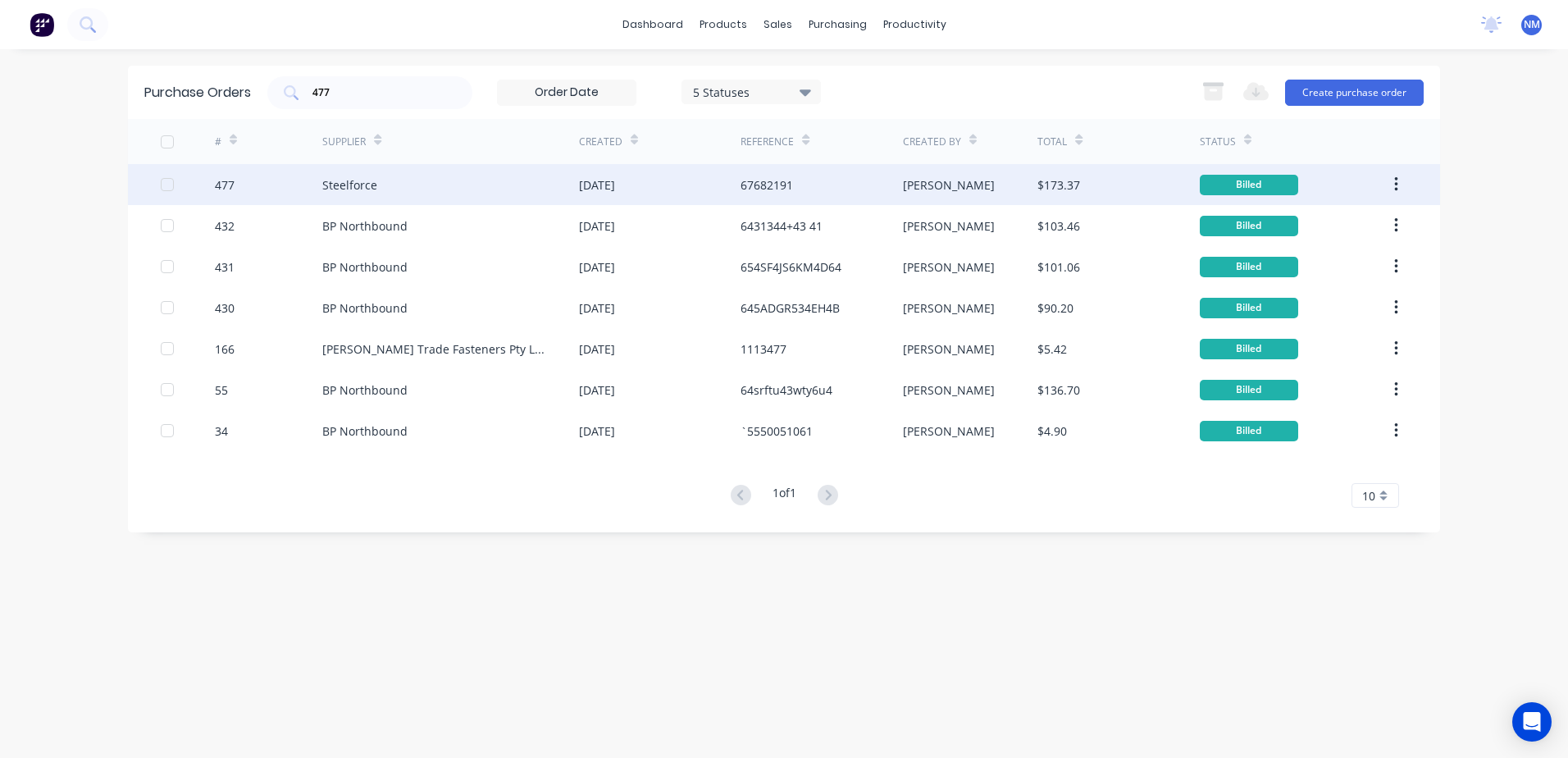
click at [1015, 187] on div "[PERSON_NAME]" at bounding box center [970, 184] width 135 height 41
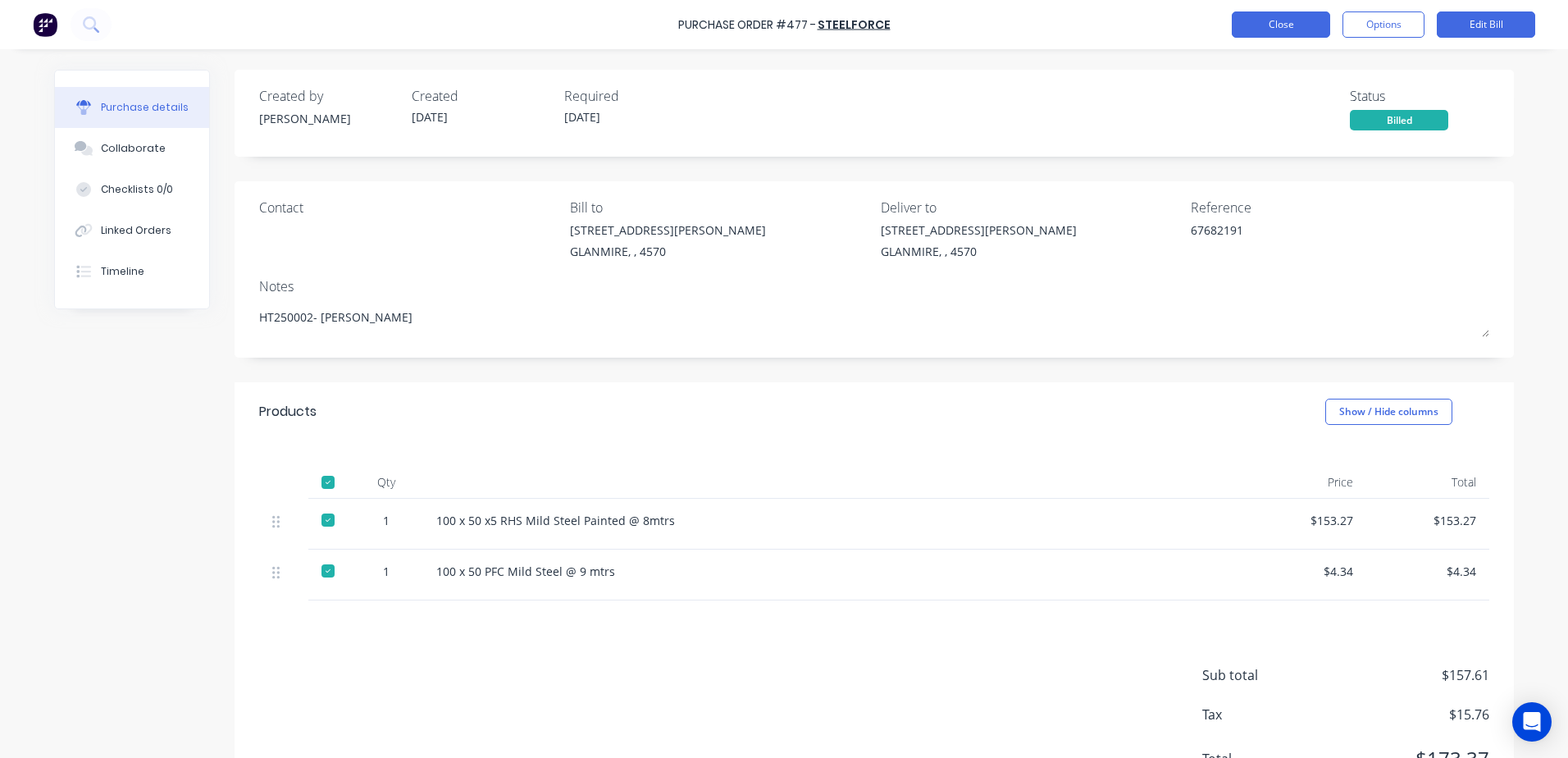
click at [1263, 22] on button "Close" at bounding box center [1280, 24] width 99 height 26
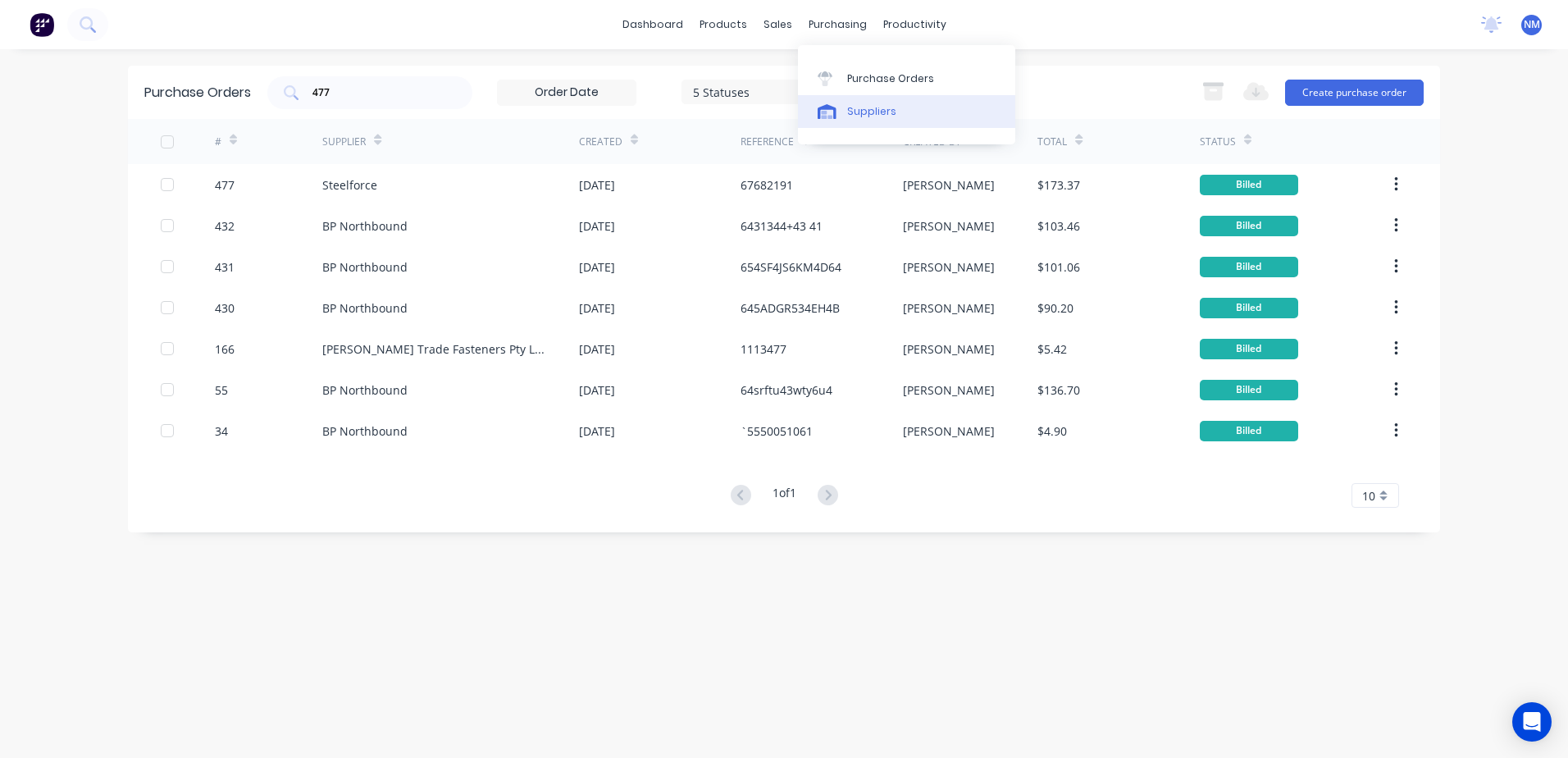
click at [887, 112] on div "Suppliers" at bounding box center [871, 111] width 49 height 14
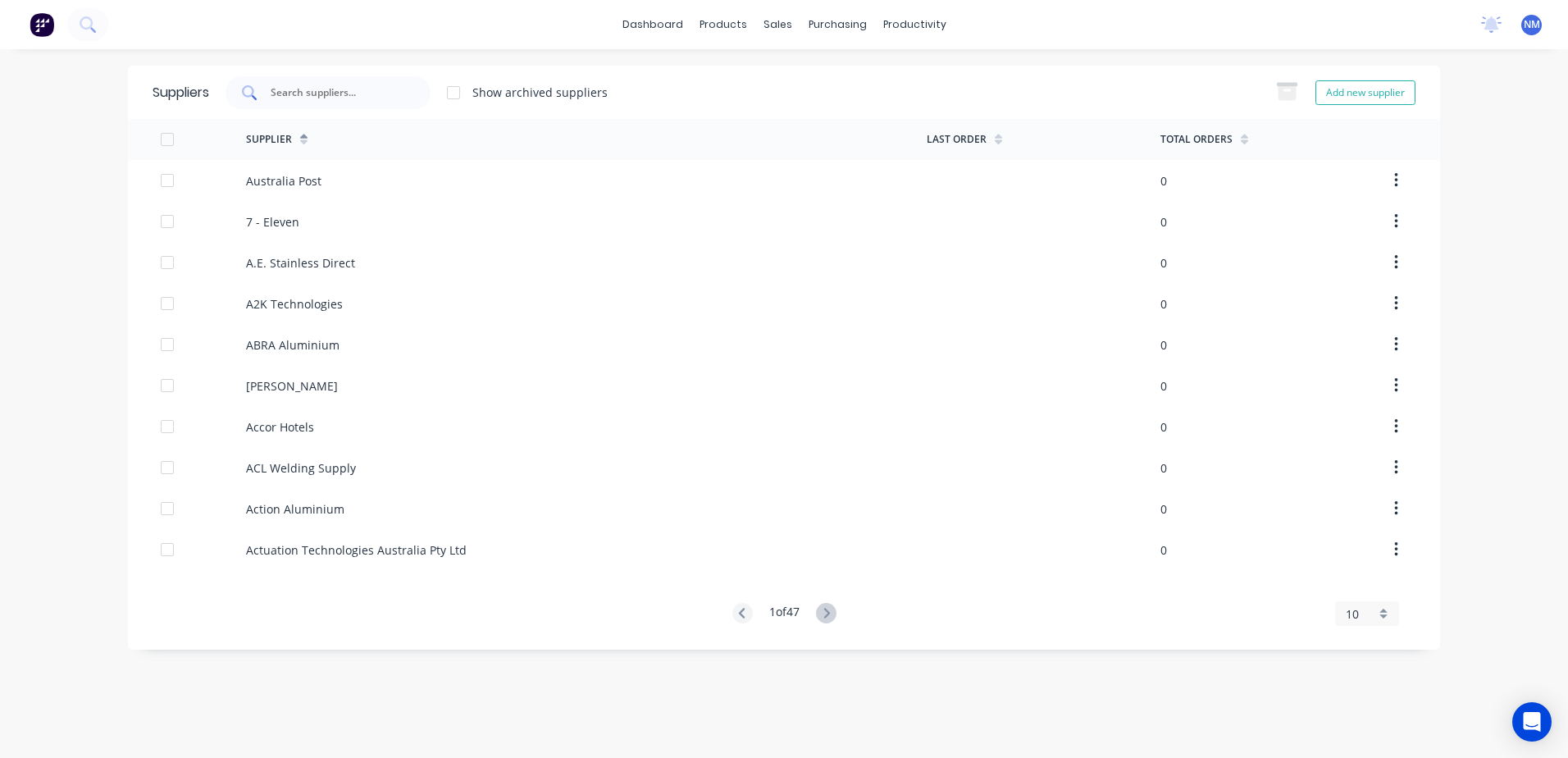
click at [325, 100] on input "text" at bounding box center [337, 92] width 136 height 16
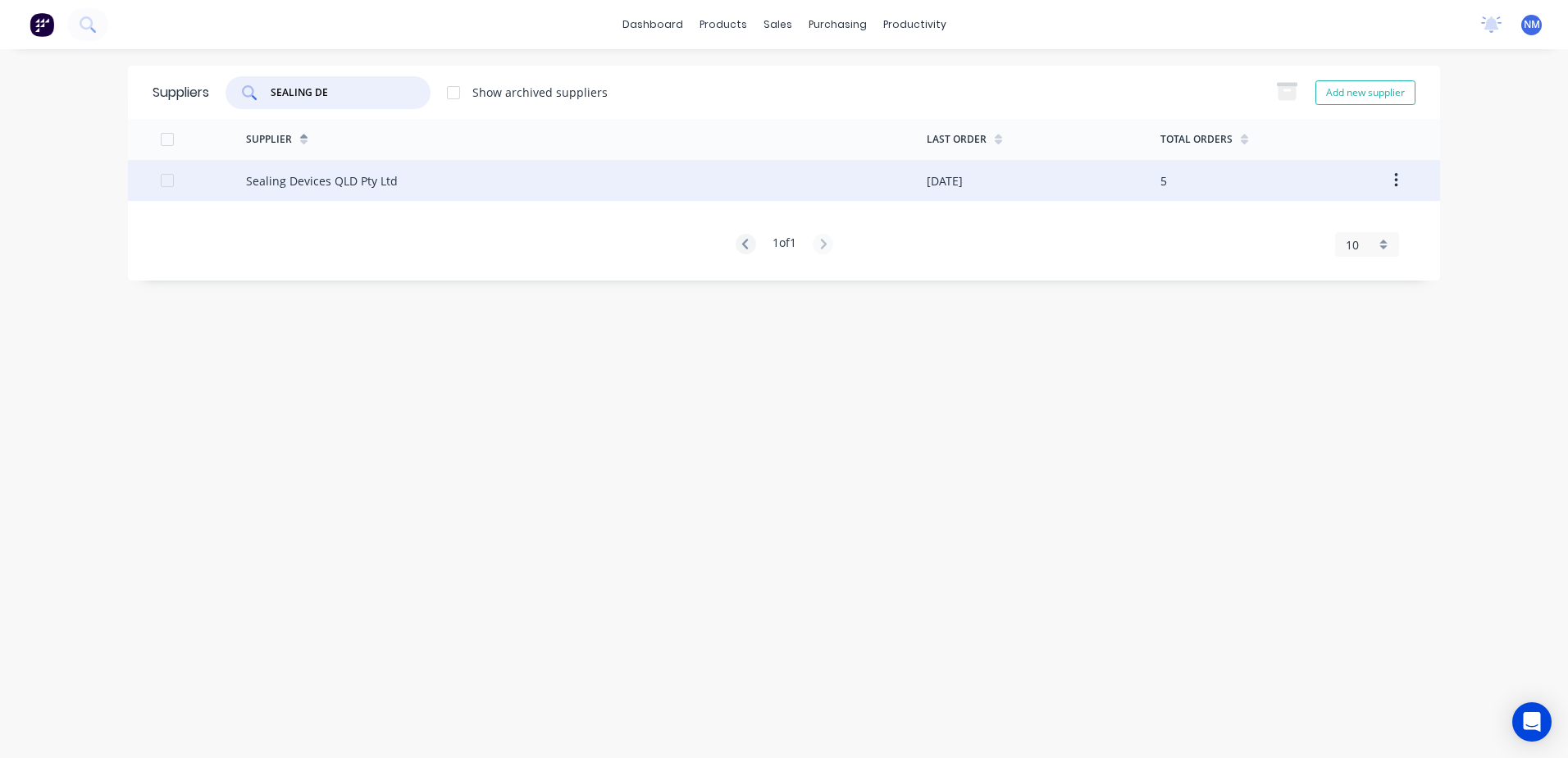
type input "SEALING DE"
click at [478, 187] on div "Sealing Devices QLD Pty Ltd" at bounding box center [586, 180] width 681 height 41
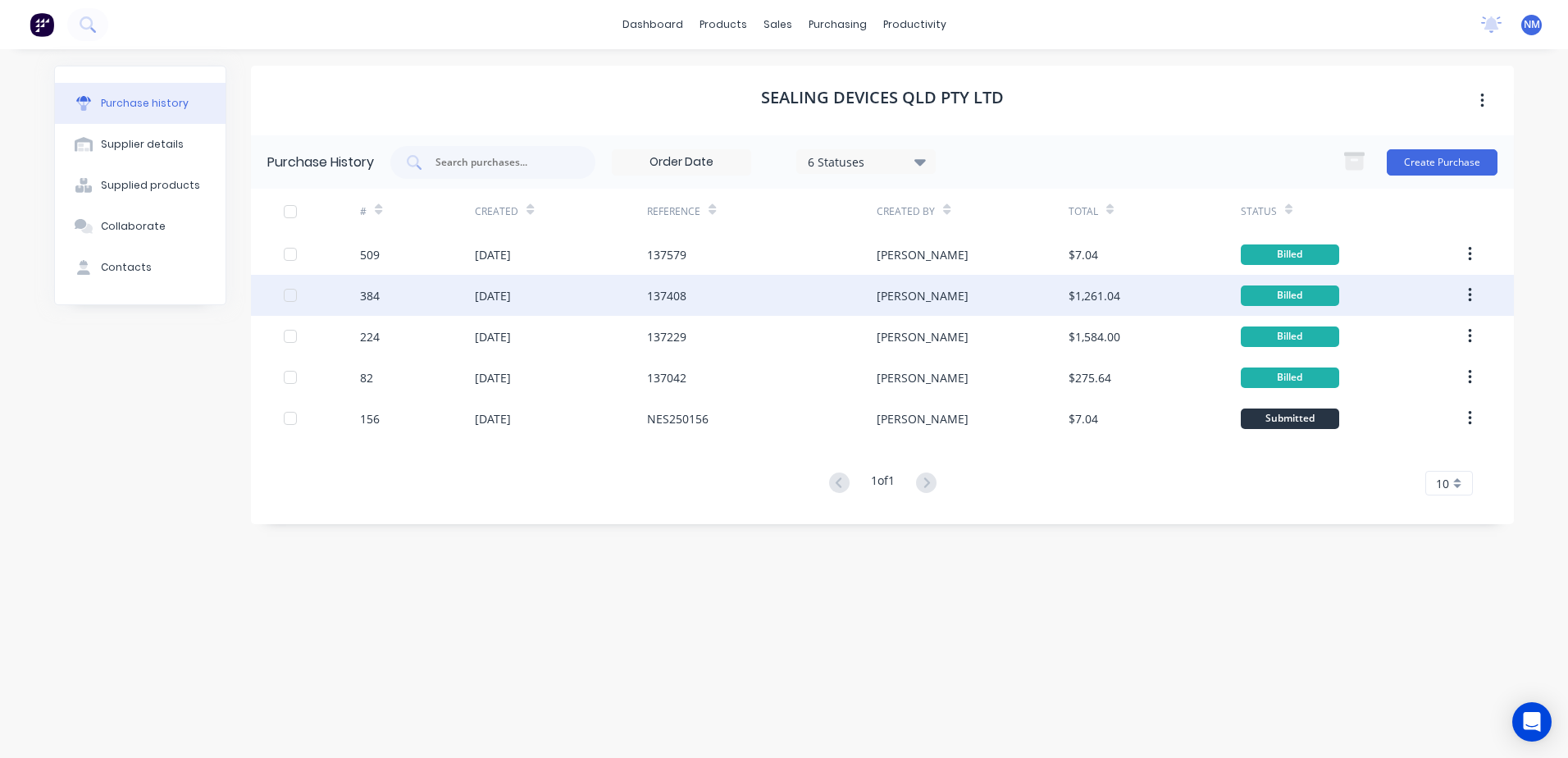
click at [992, 293] on div "[PERSON_NAME]" at bounding box center [971, 295] width 191 height 41
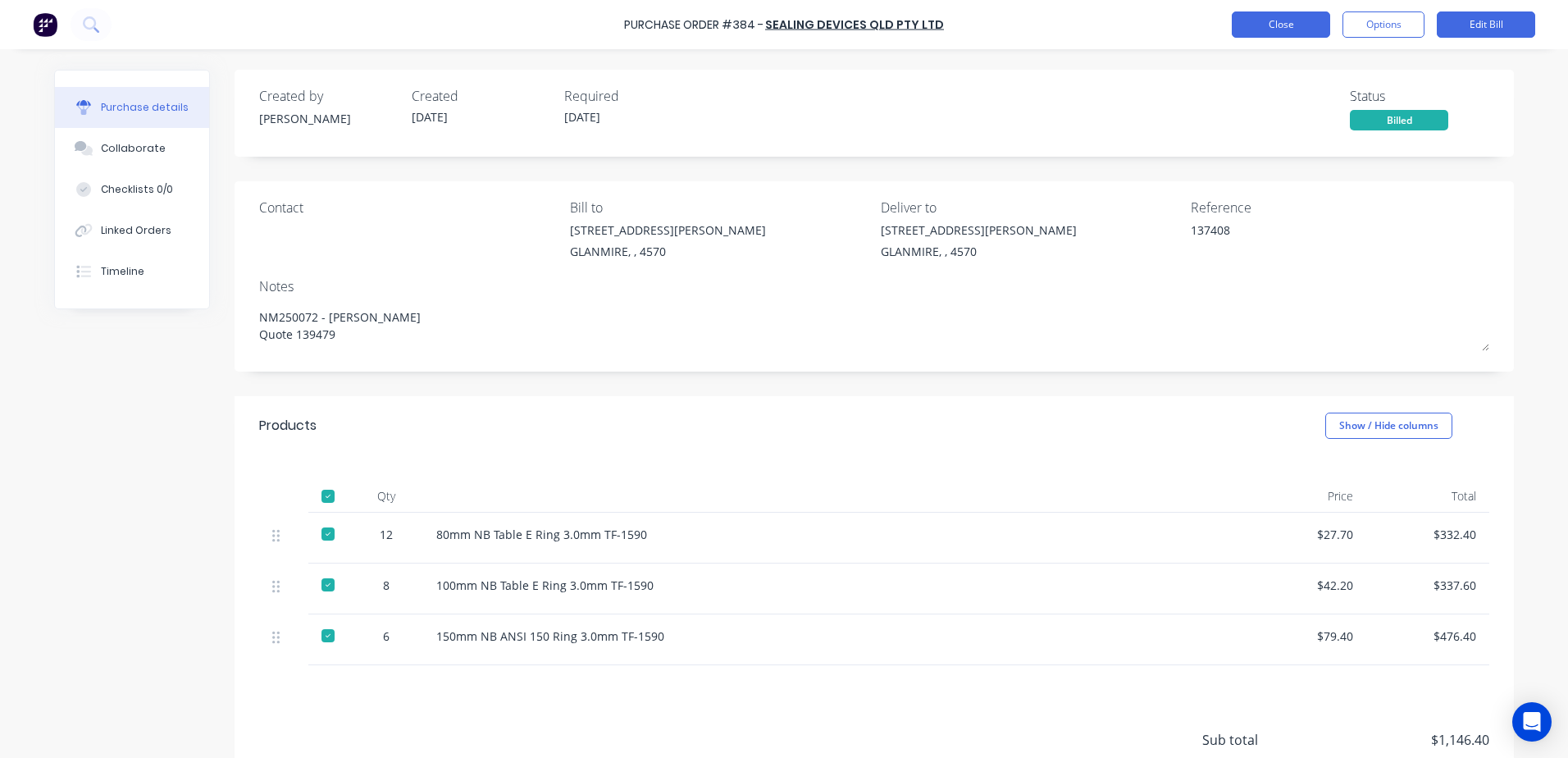
click at [1304, 24] on button "Close" at bounding box center [1280, 24] width 99 height 26
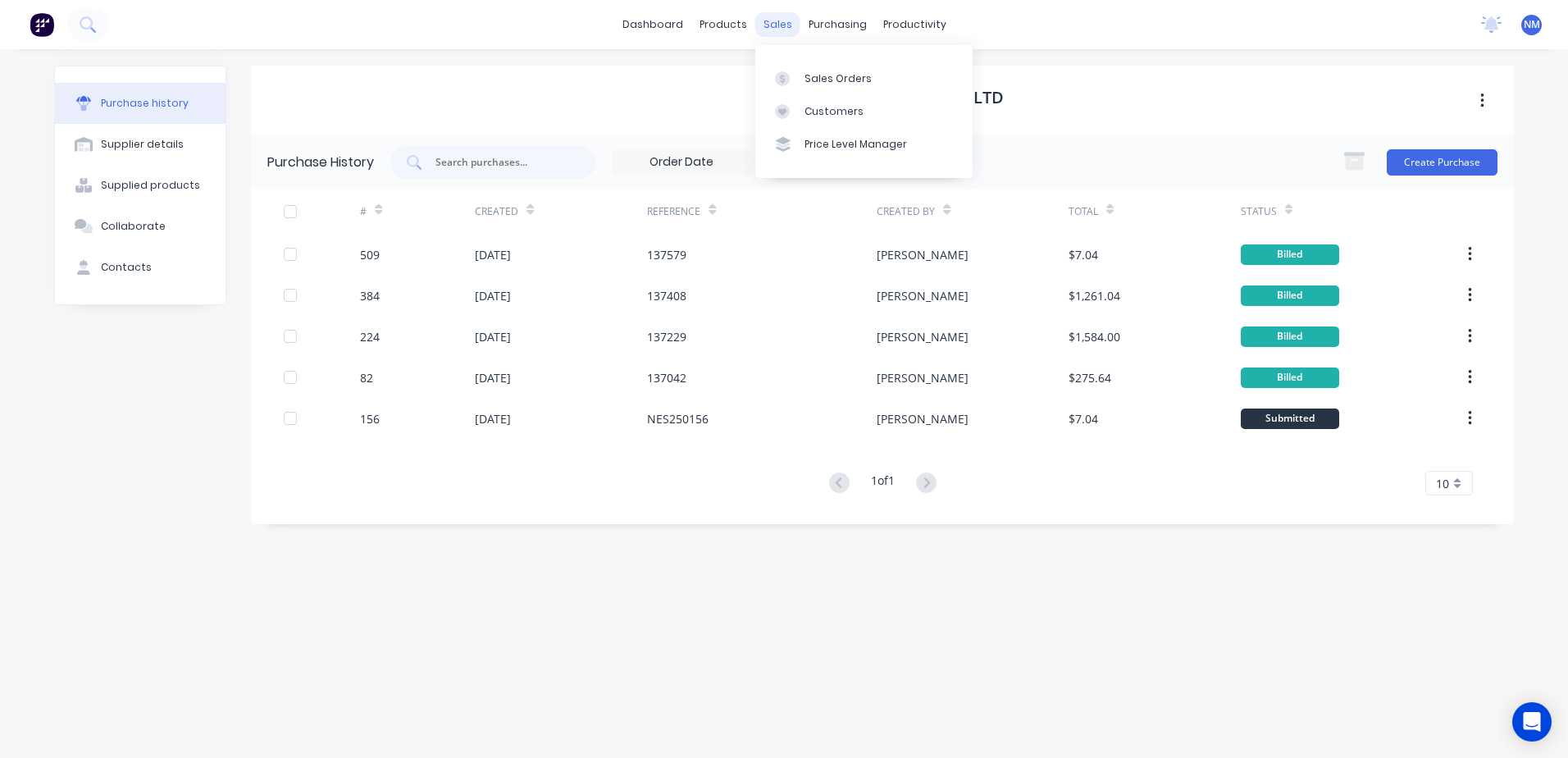
click at [784, 18] on div "sales" at bounding box center [777, 25] width 45 height 25
click at [875, 123] on link "Suppliers" at bounding box center [906, 111] width 218 height 33
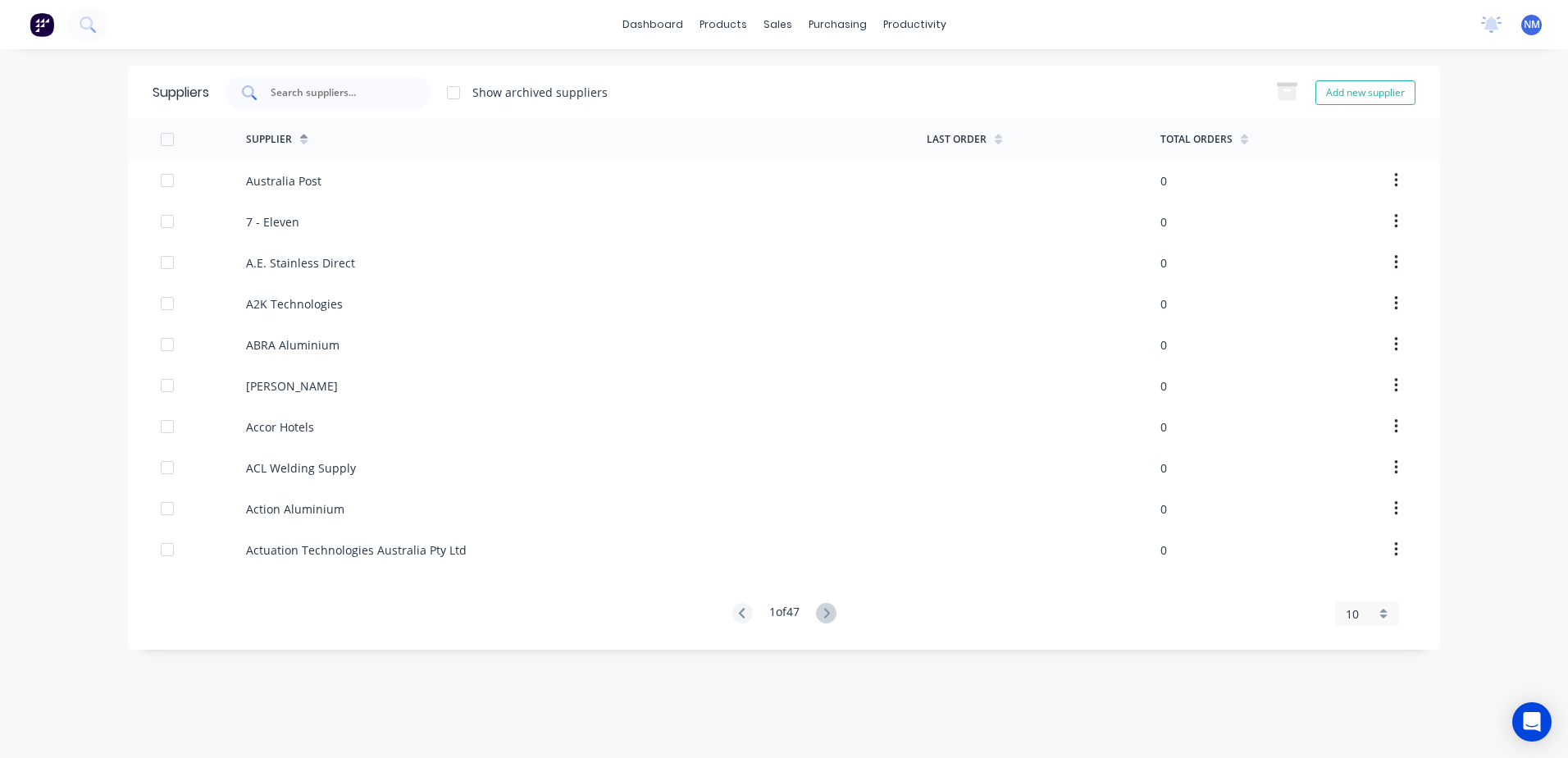
click at [317, 94] on input "text" at bounding box center [337, 92] width 136 height 16
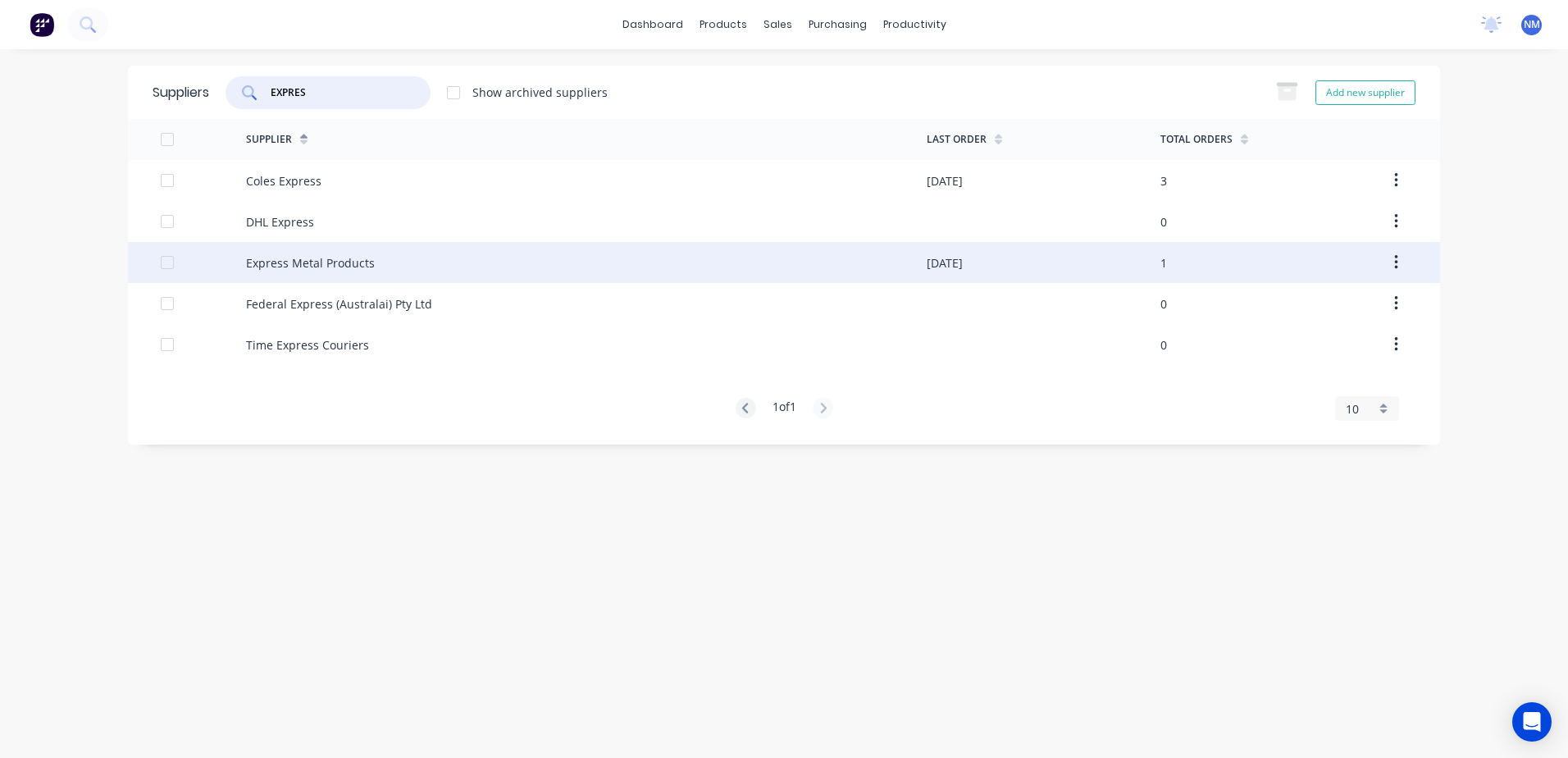
type input "EXPRES"
click at [453, 254] on div "Express Metal Products" at bounding box center [586, 262] width 681 height 41
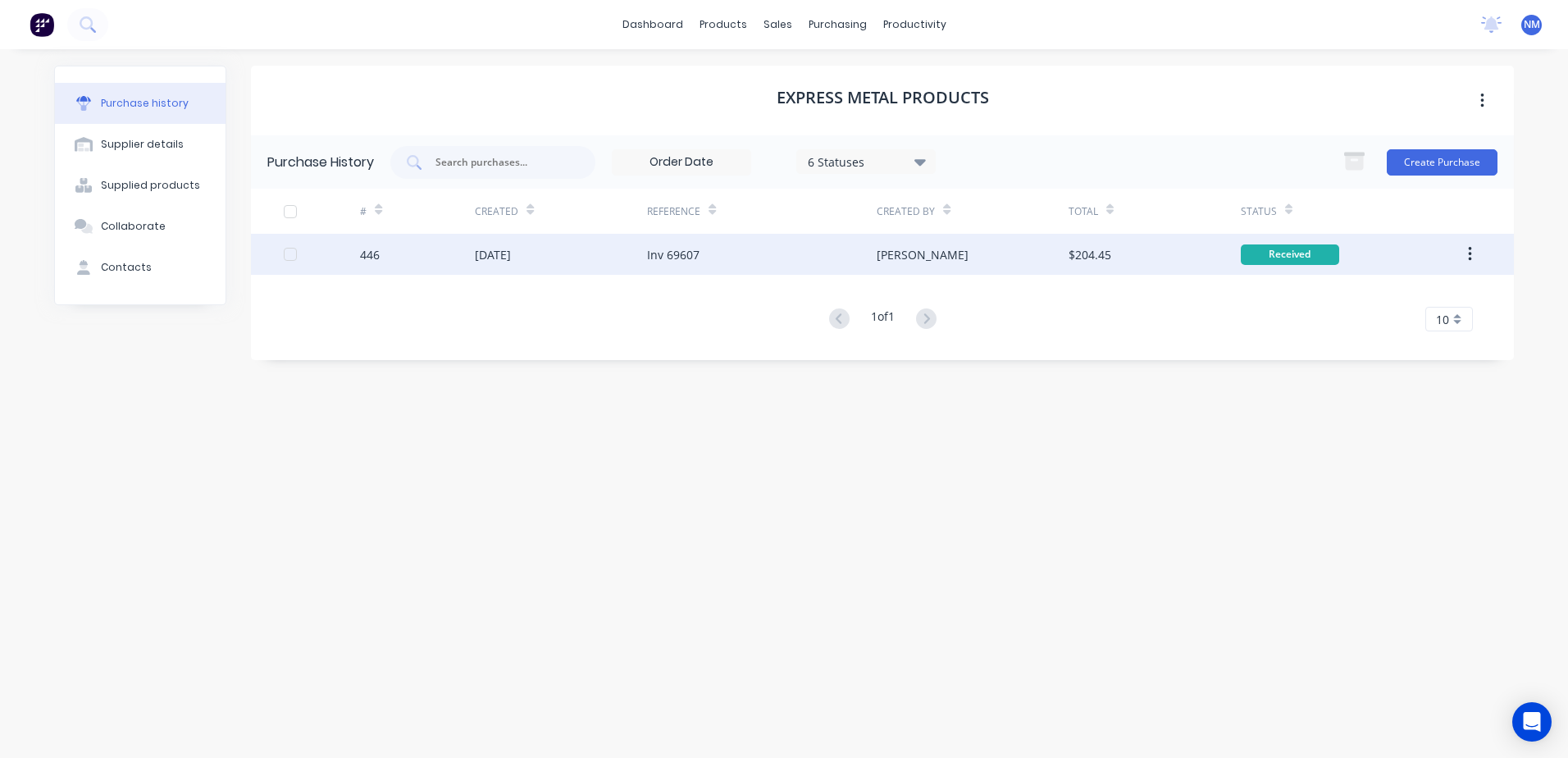
click at [953, 261] on div "[PERSON_NAME]" at bounding box center [971, 254] width 191 height 41
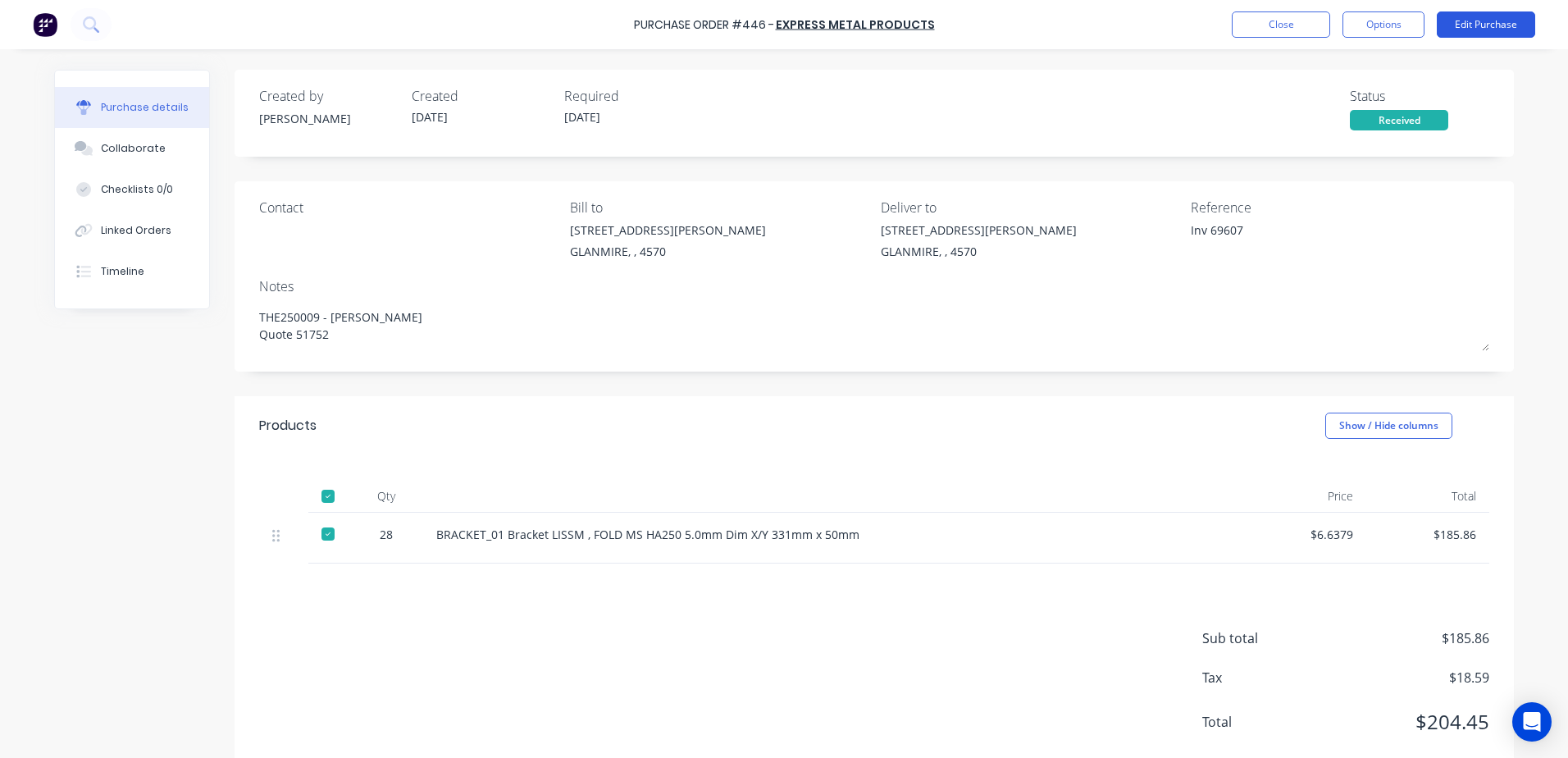
click at [1491, 24] on button "Edit Purchase" at bounding box center [1486, 24] width 99 height 26
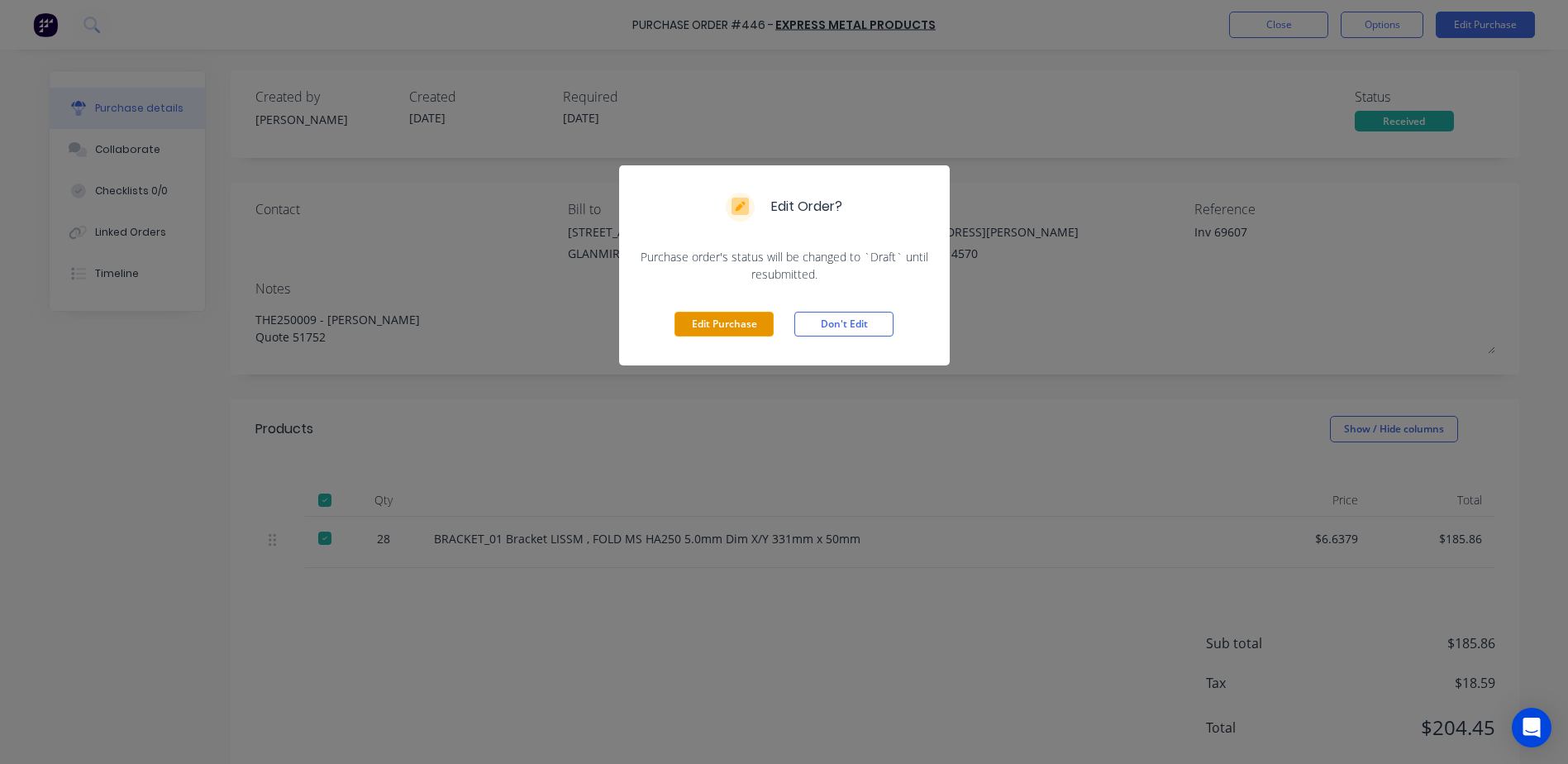
click at [728, 318] on button "Edit Purchase" at bounding box center [724, 324] width 100 height 25
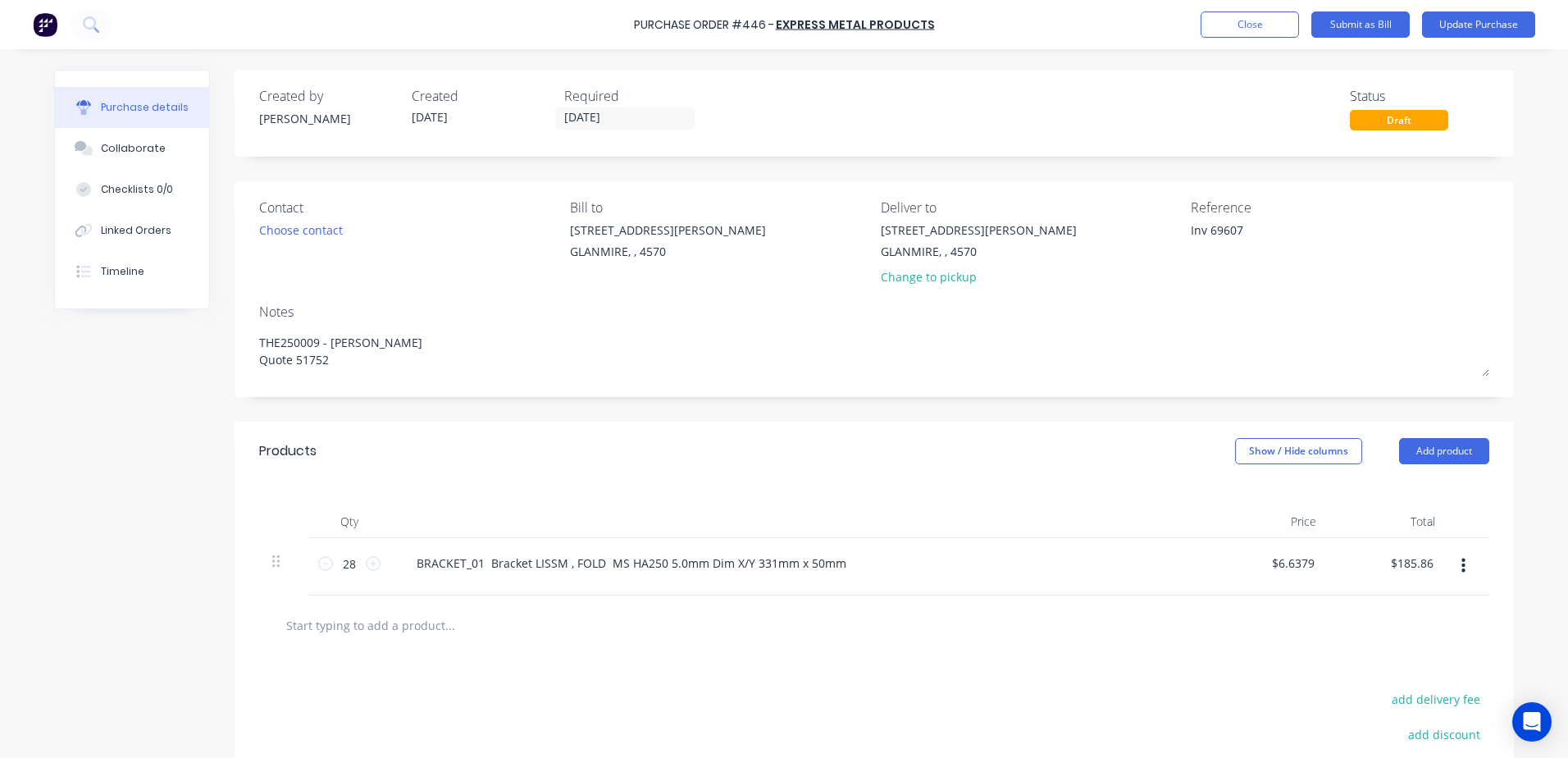
click at [384, 626] on input "text" at bounding box center [450, 625] width 328 height 33
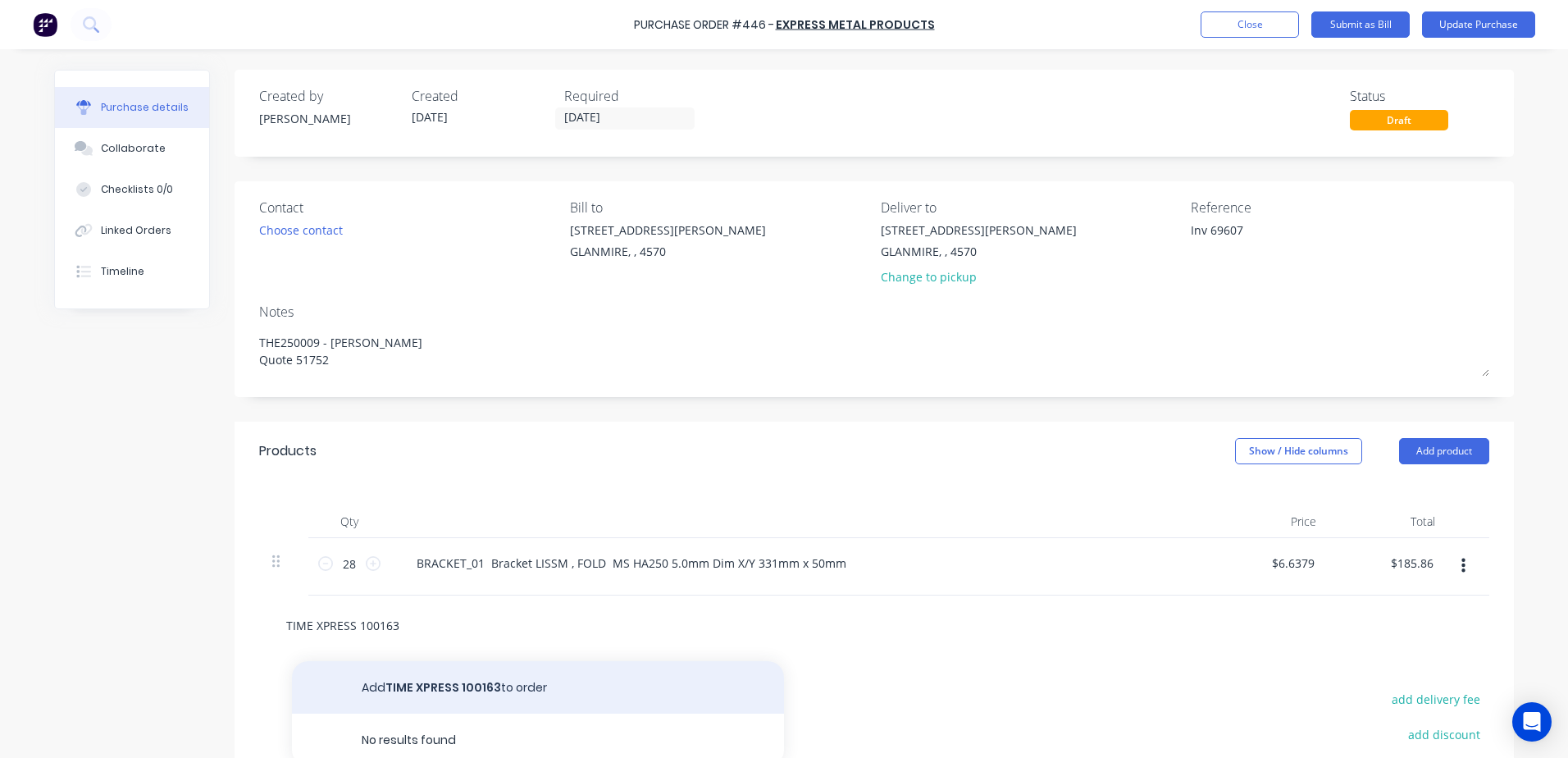
type input "TIME XPRESS 100163"
click at [447, 689] on button "Add TIME XPRESS 100163 to order" at bounding box center [537, 687] width 492 height 53
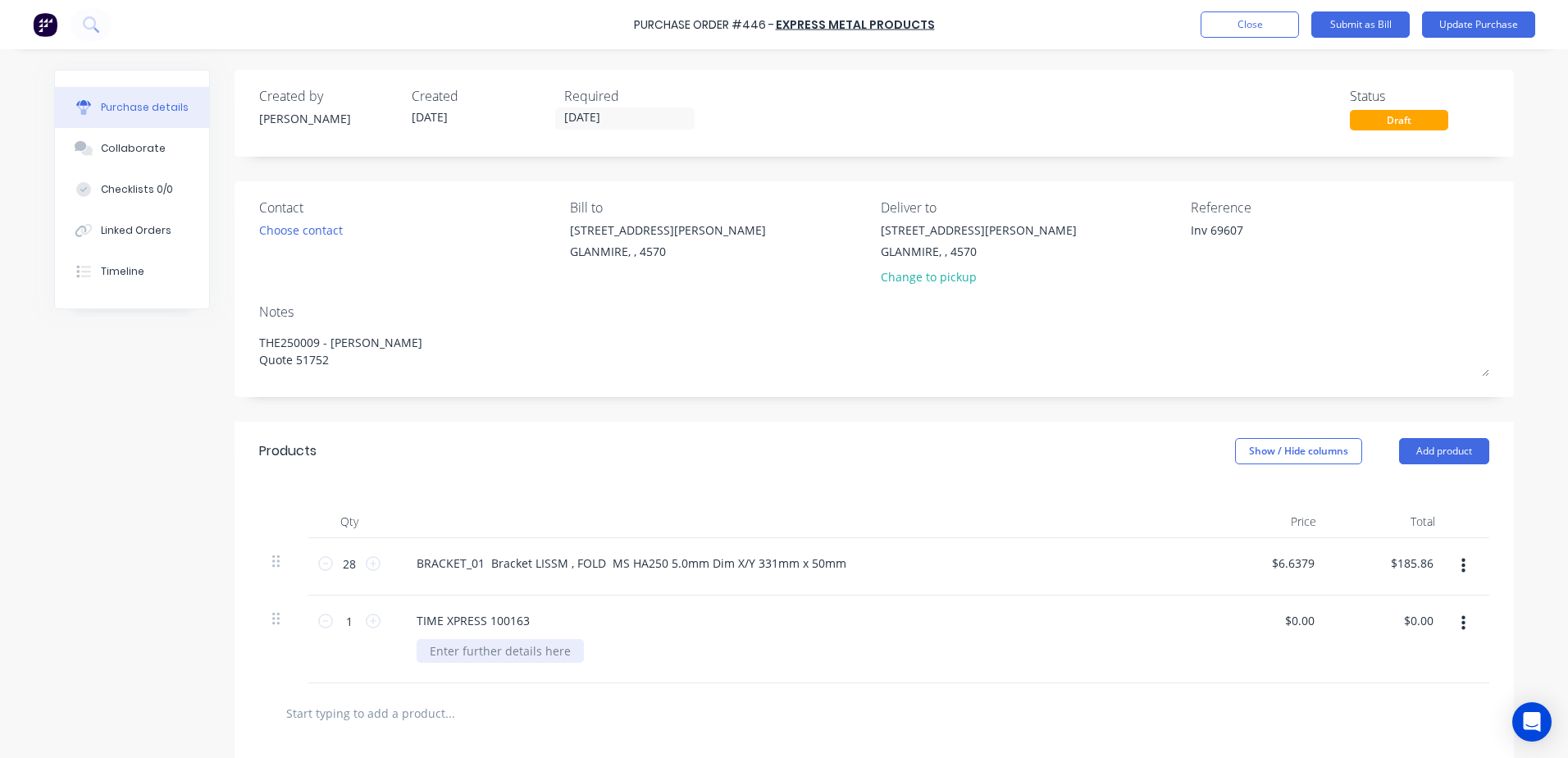
click at [456, 651] on div at bounding box center [500, 651] width 167 height 24
click at [1462, 624] on icon "button" at bounding box center [1463, 623] width 4 height 18
click at [1397, 726] on button "Delete" at bounding box center [1412, 732] width 139 height 33
click at [1460, 29] on button "Update Purchase" at bounding box center [1479, 24] width 113 height 26
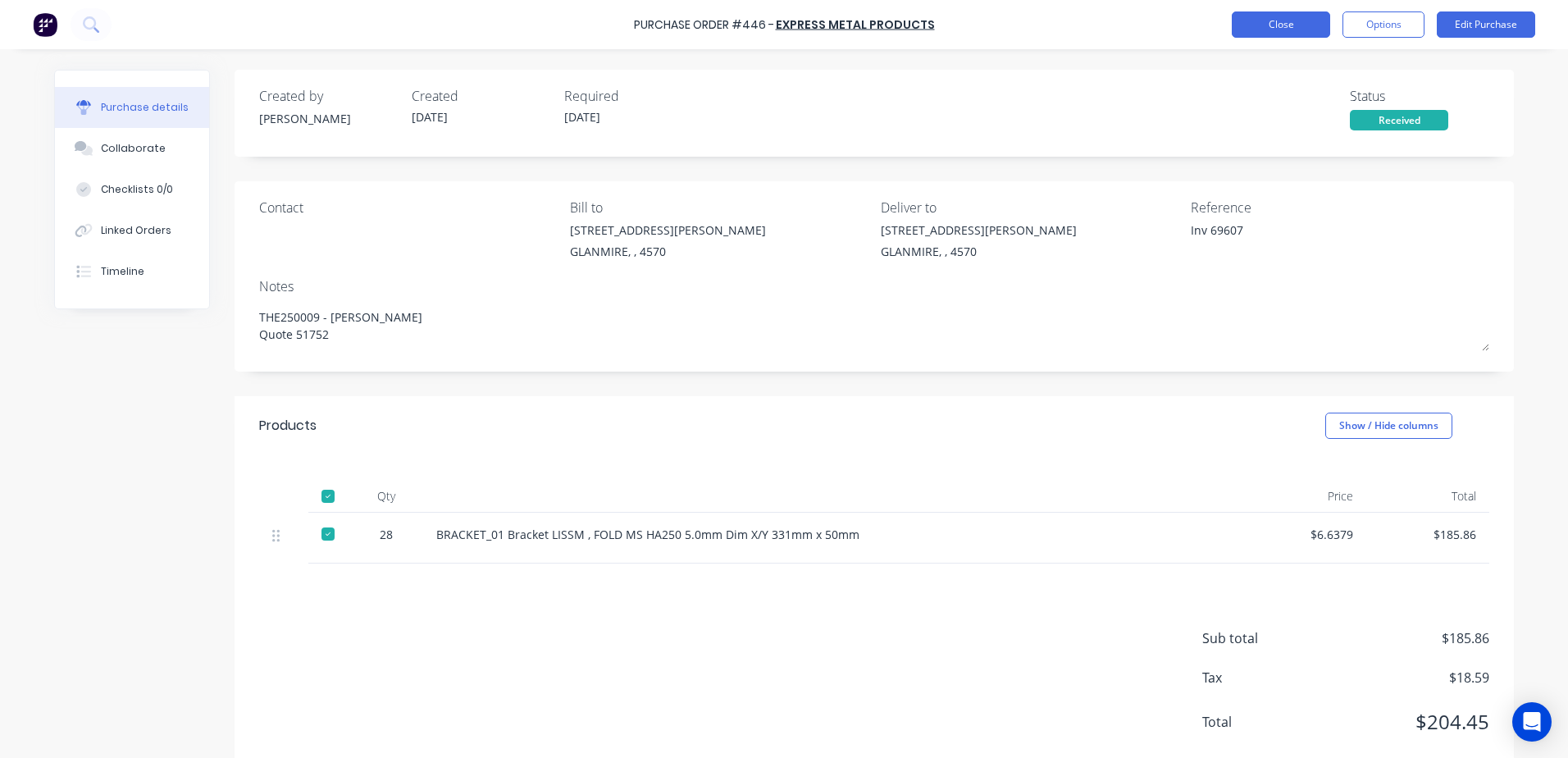
click at [1252, 31] on button "Close" at bounding box center [1280, 24] width 99 height 26
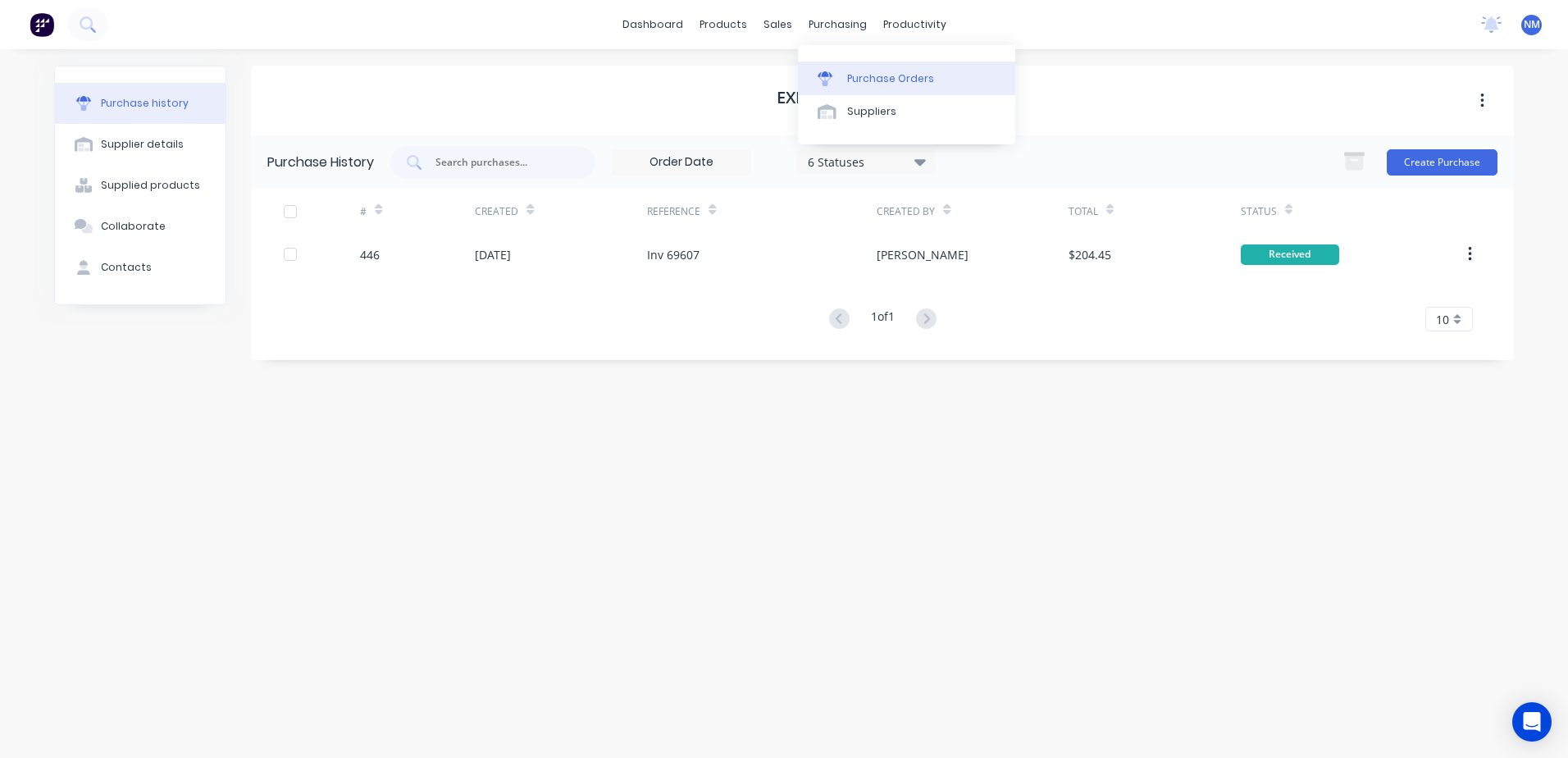
click at [879, 71] on div "Purchase Orders" at bounding box center [890, 78] width 87 height 14
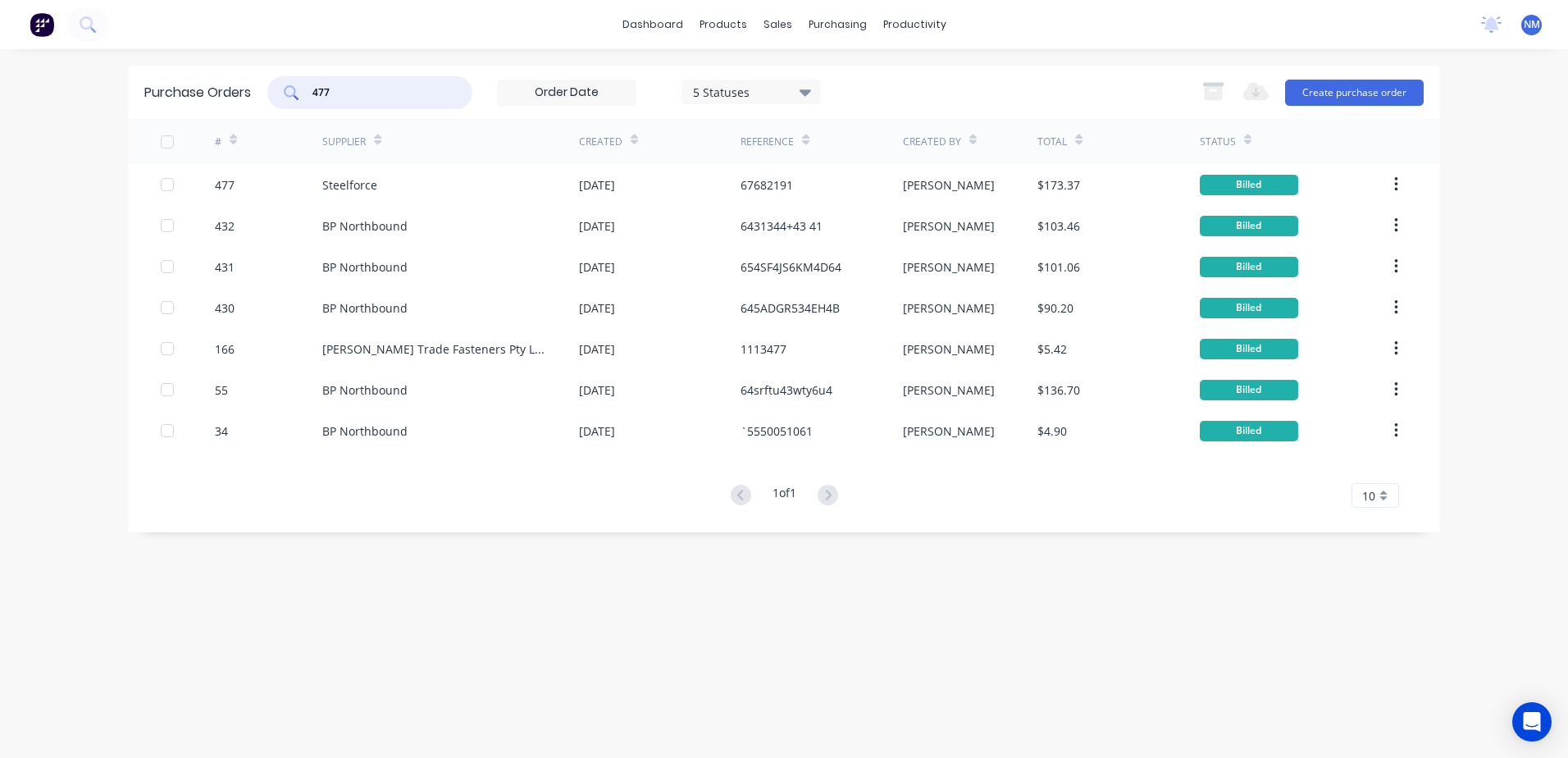
drag, startPoint x: 345, startPoint y: 90, endPoint x: 267, endPoint y: 117, distance: 82.5
click at [275, 107] on div "477 5 Statuses 5 Statuses" at bounding box center [544, 93] width 553 height 33
type input "535"
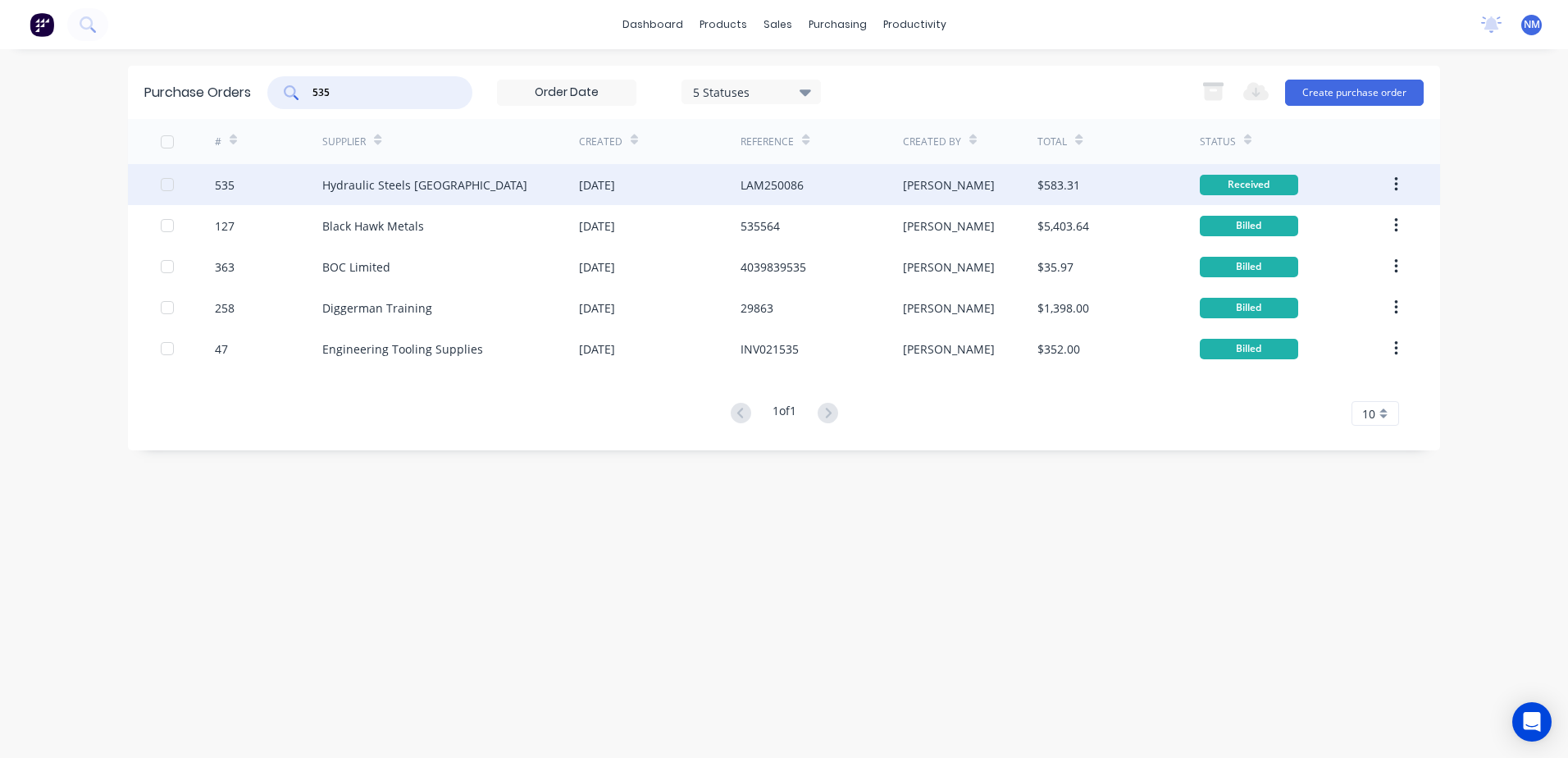
click at [989, 184] on div "[PERSON_NAME]" at bounding box center [970, 184] width 135 height 41
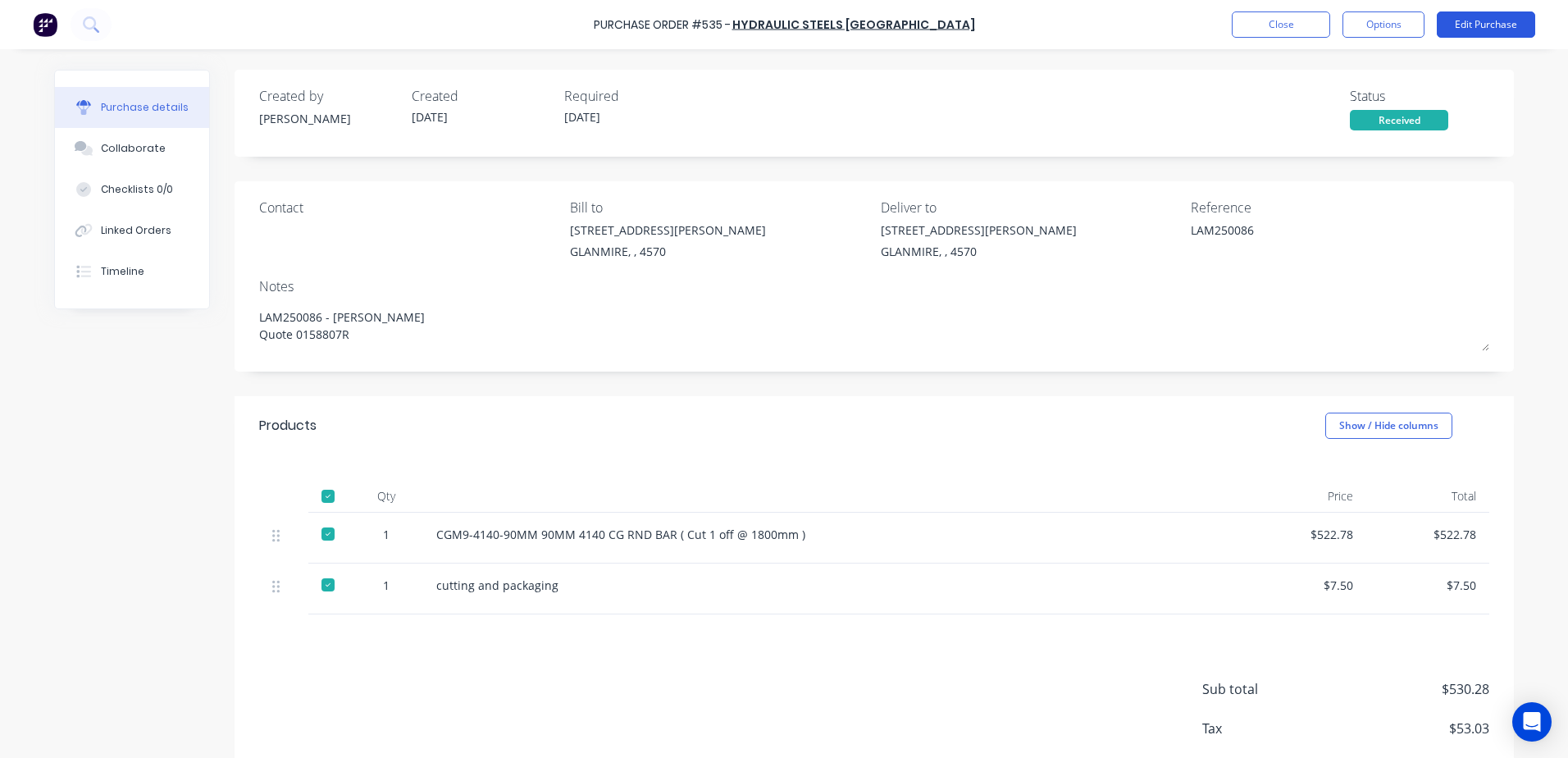
click at [1458, 33] on button "Edit Purchase" at bounding box center [1486, 24] width 99 height 26
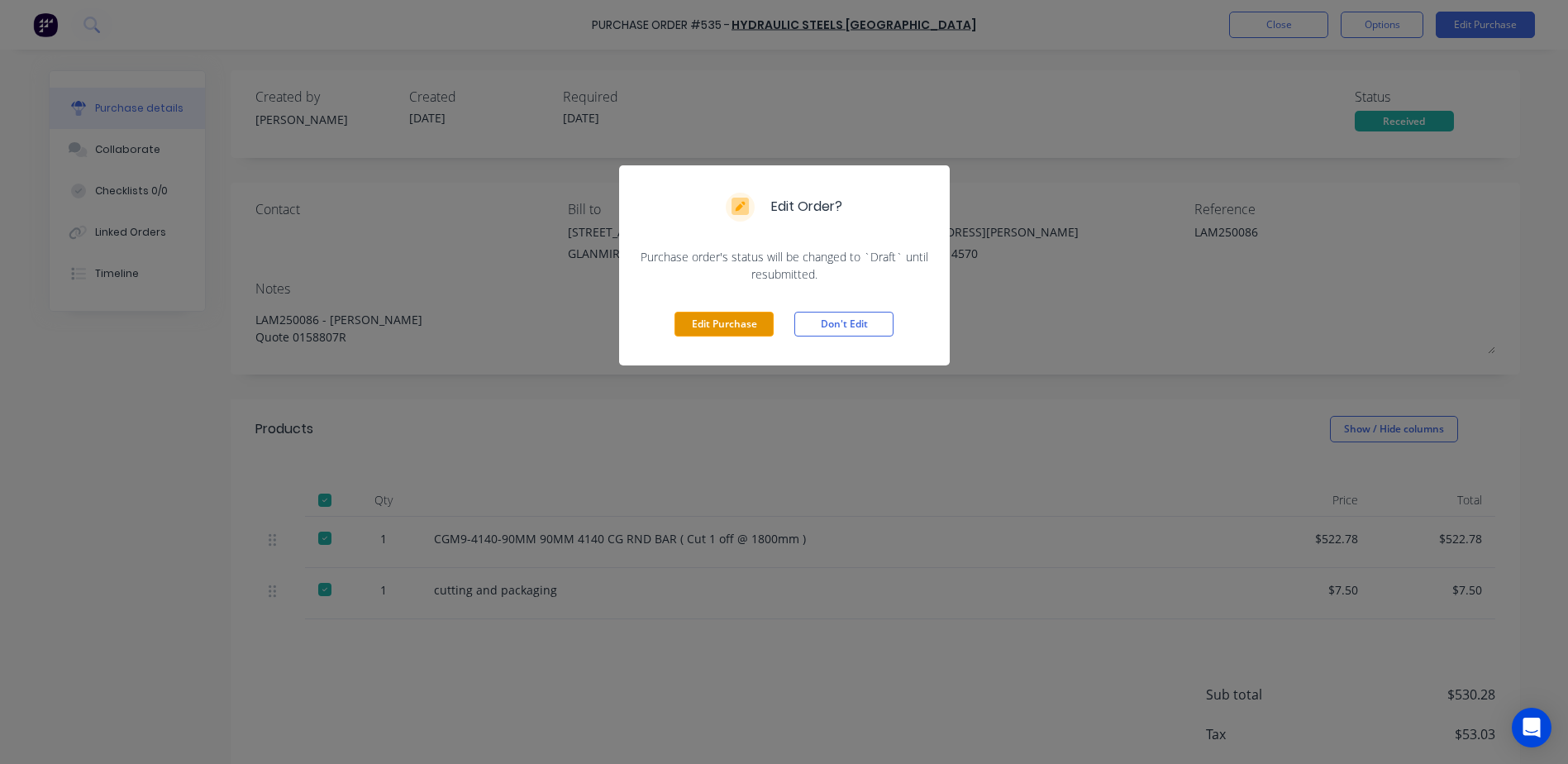
click at [742, 324] on button "Edit Purchase" at bounding box center [724, 324] width 100 height 25
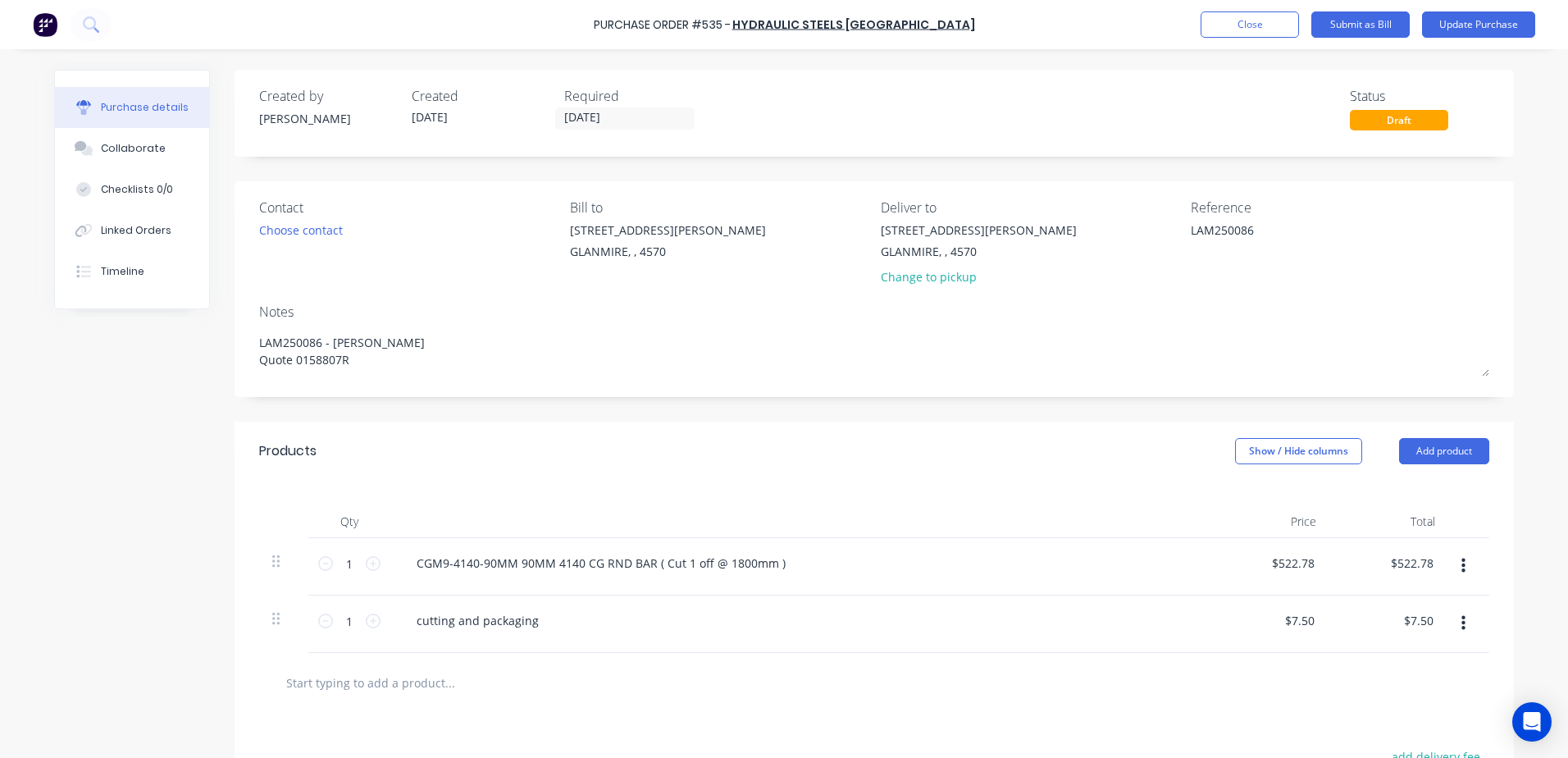
drag, startPoint x: 1241, startPoint y: 225, endPoint x: 1116, endPoint y: 231, distance: 125.1
click at [1116, 231] on div "Contact Choose contact Bill to 9 Dennis Little Drive GLANMIRE, , 4570 Deliver t…" at bounding box center [874, 246] width 1229 height 96
type textarea "i"
type textarea "Inv 0158807R"
click at [1474, 25] on button "Update Purchase" at bounding box center [1479, 24] width 113 height 26
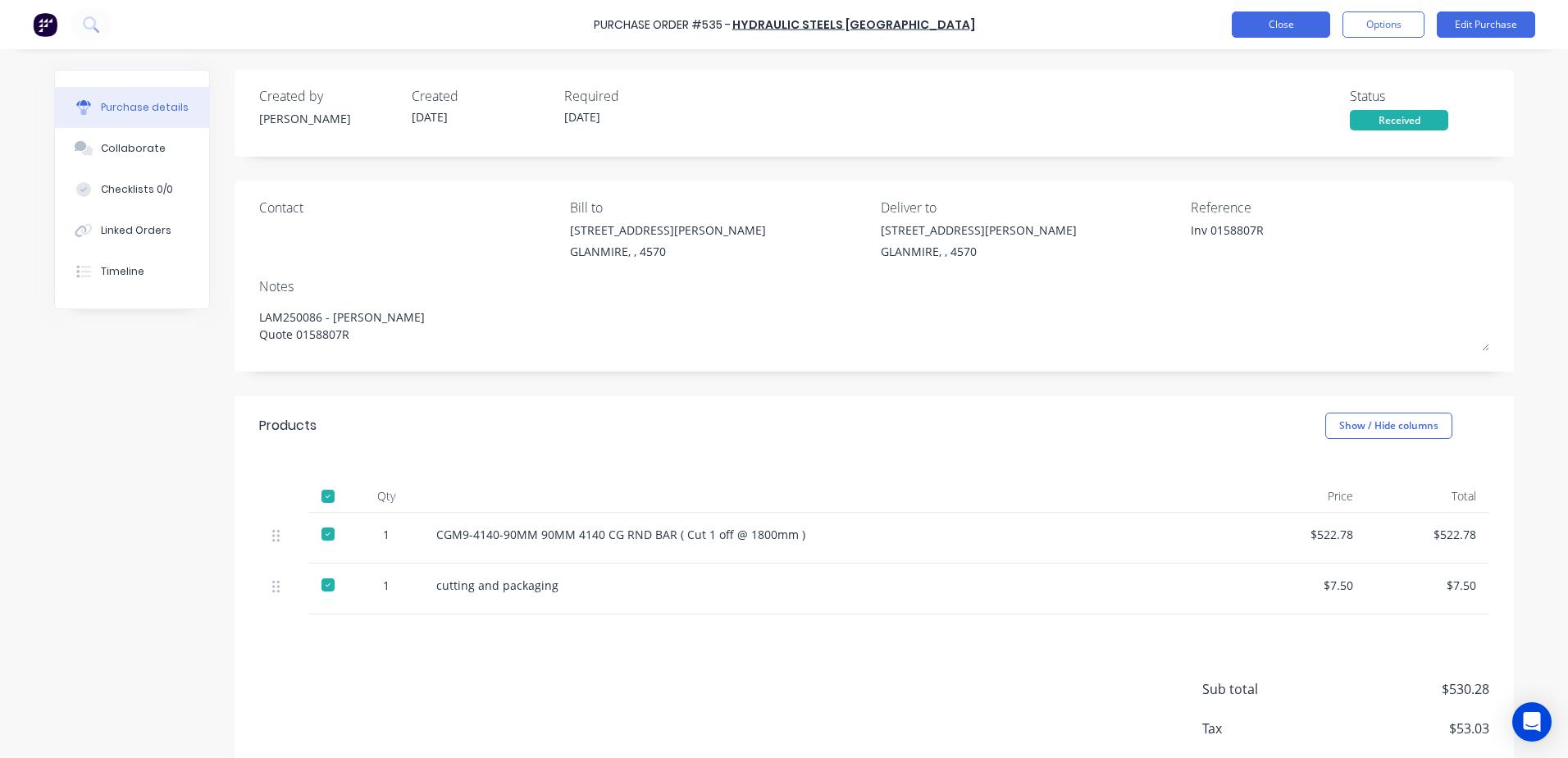
click at [1262, 15] on button "Close" at bounding box center [1280, 24] width 99 height 26
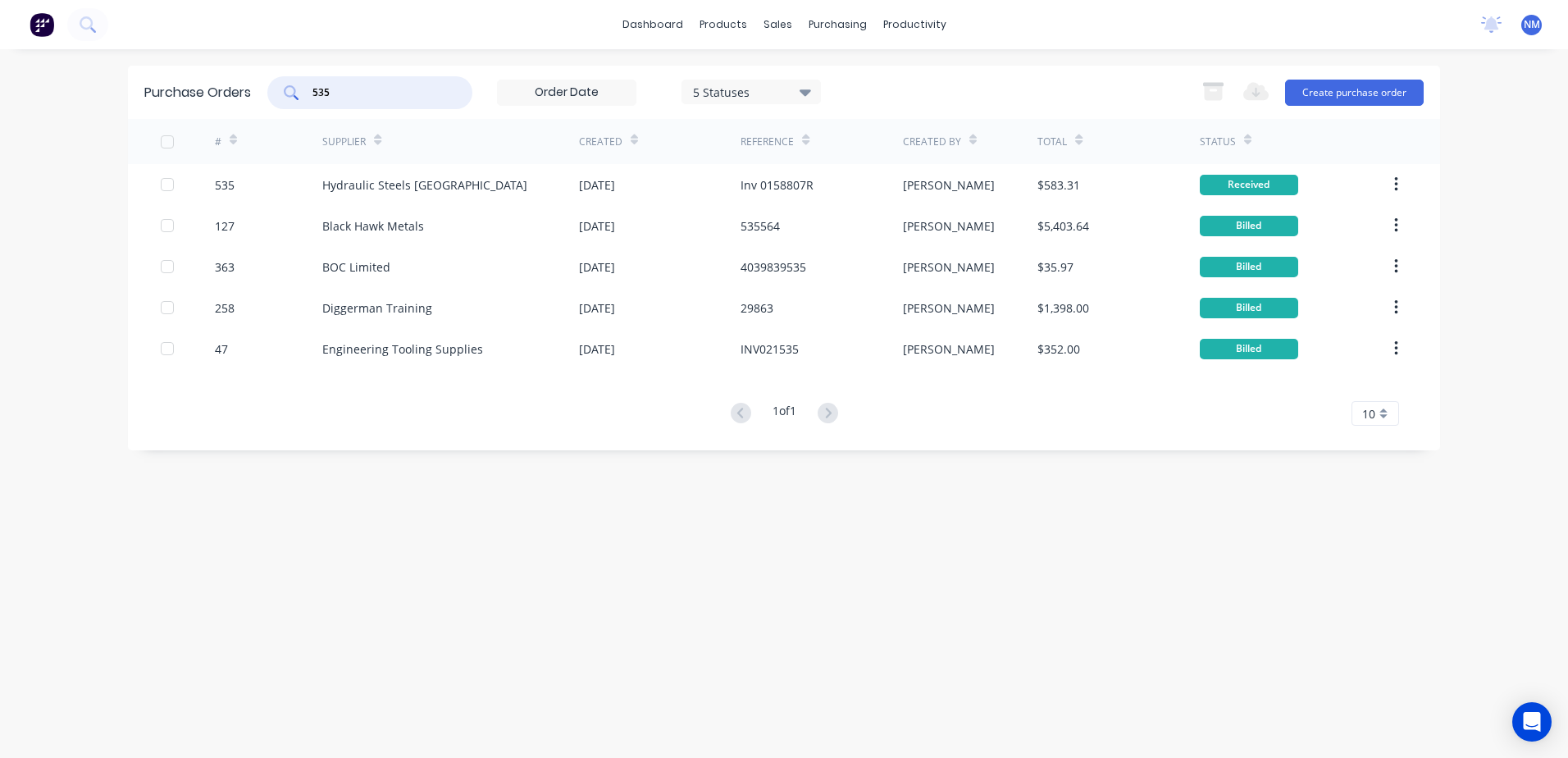
drag, startPoint x: 347, startPoint y: 88, endPoint x: 257, endPoint y: 104, distance: 91.4
click at [257, 104] on div "Purchase Orders 535 5 Statuses 5 Statuses Export to Excel (XLSX) Create purchas…" at bounding box center [784, 92] width 1312 height 54
type input "226"
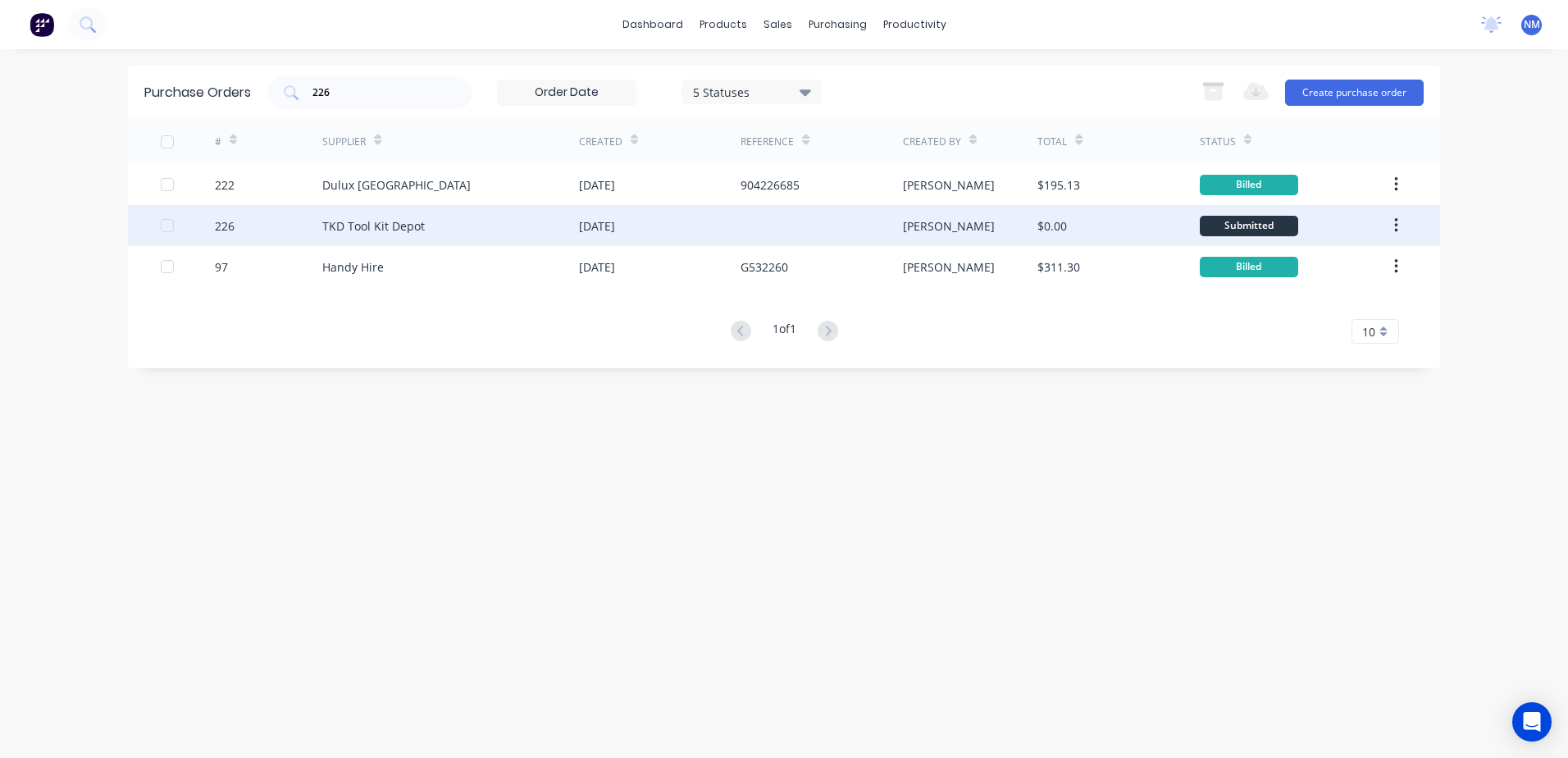
click at [971, 229] on div "[PERSON_NAME]" at bounding box center [970, 225] width 135 height 41
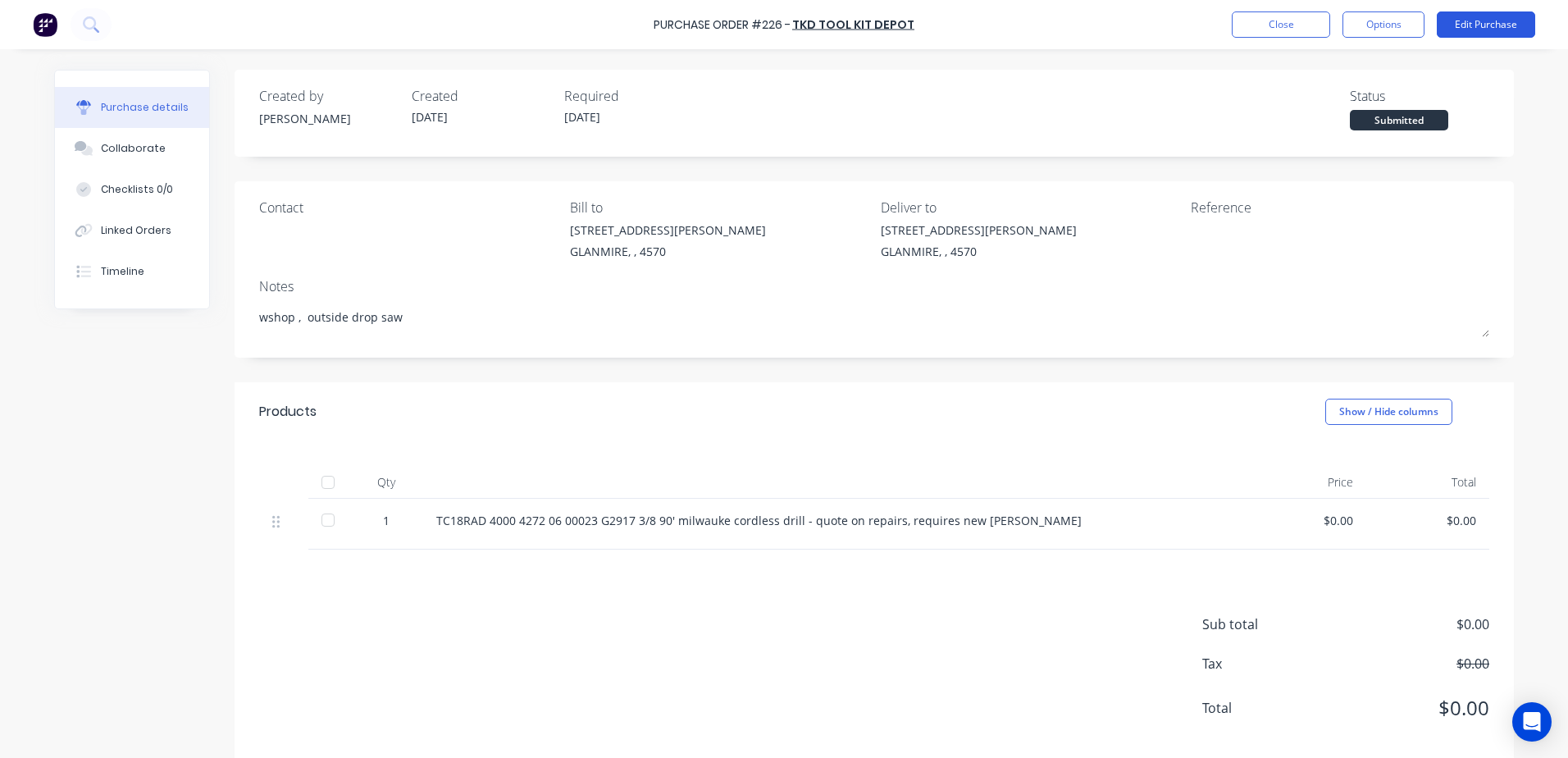
click at [1465, 26] on button "Edit Purchase" at bounding box center [1486, 24] width 99 height 26
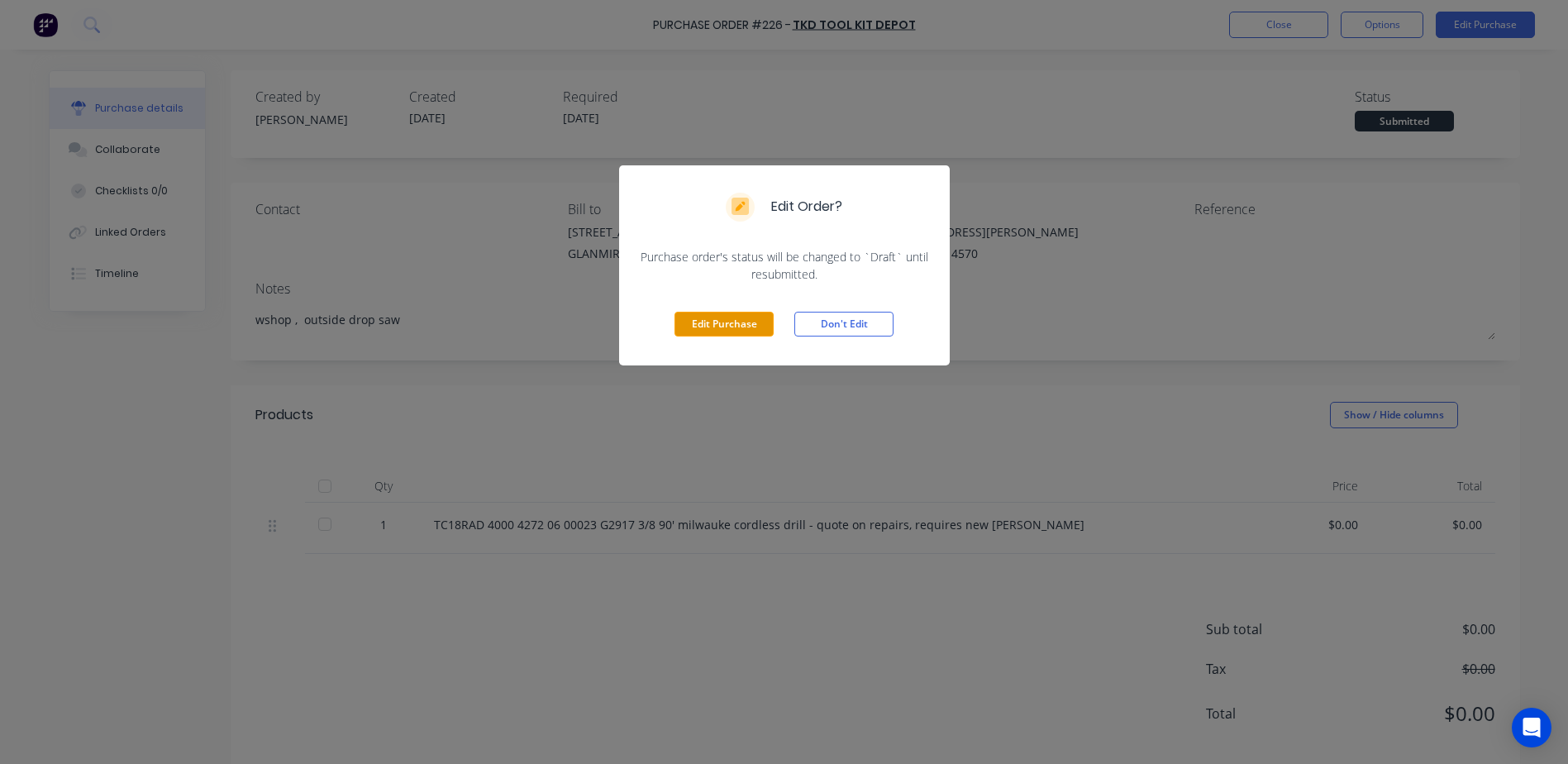
click at [724, 324] on button "Edit Purchase" at bounding box center [724, 324] width 100 height 25
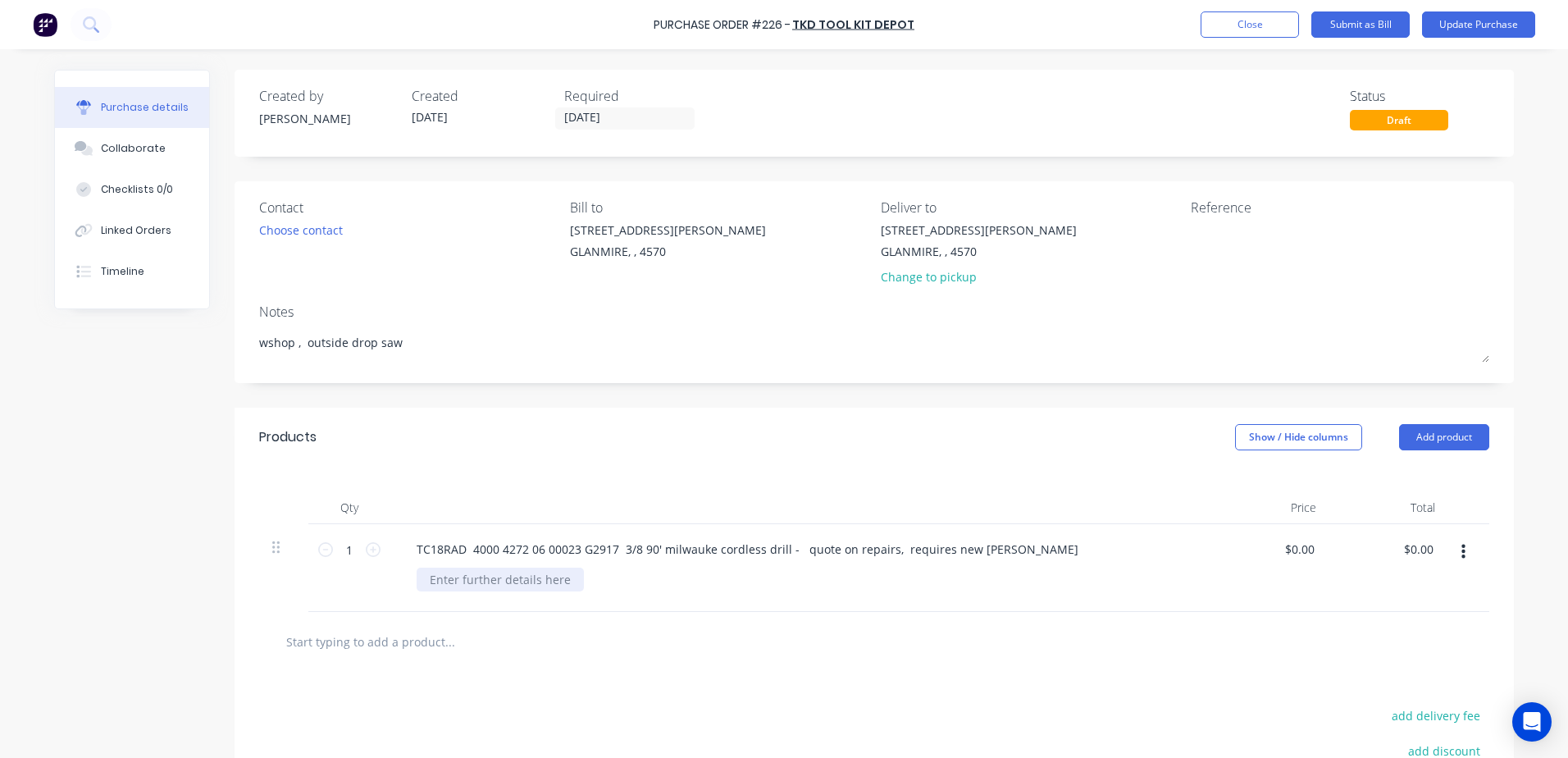
click at [461, 580] on div at bounding box center [500, 580] width 167 height 24
click at [1284, 557] on input "0.0000" at bounding box center [1299, 549] width 37 height 24
drag, startPoint x: 1271, startPoint y: 549, endPoint x: 1332, endPoint y: 540, distance: 61.7
click at [1332, 540] on div "1 1 TC18RAD 4000 4272 06 00023 G2917 3/8 90' milwauke cordless drill - quote on…" at bounding box center [874, 567] width 1229 height 87
type input "$63.36"
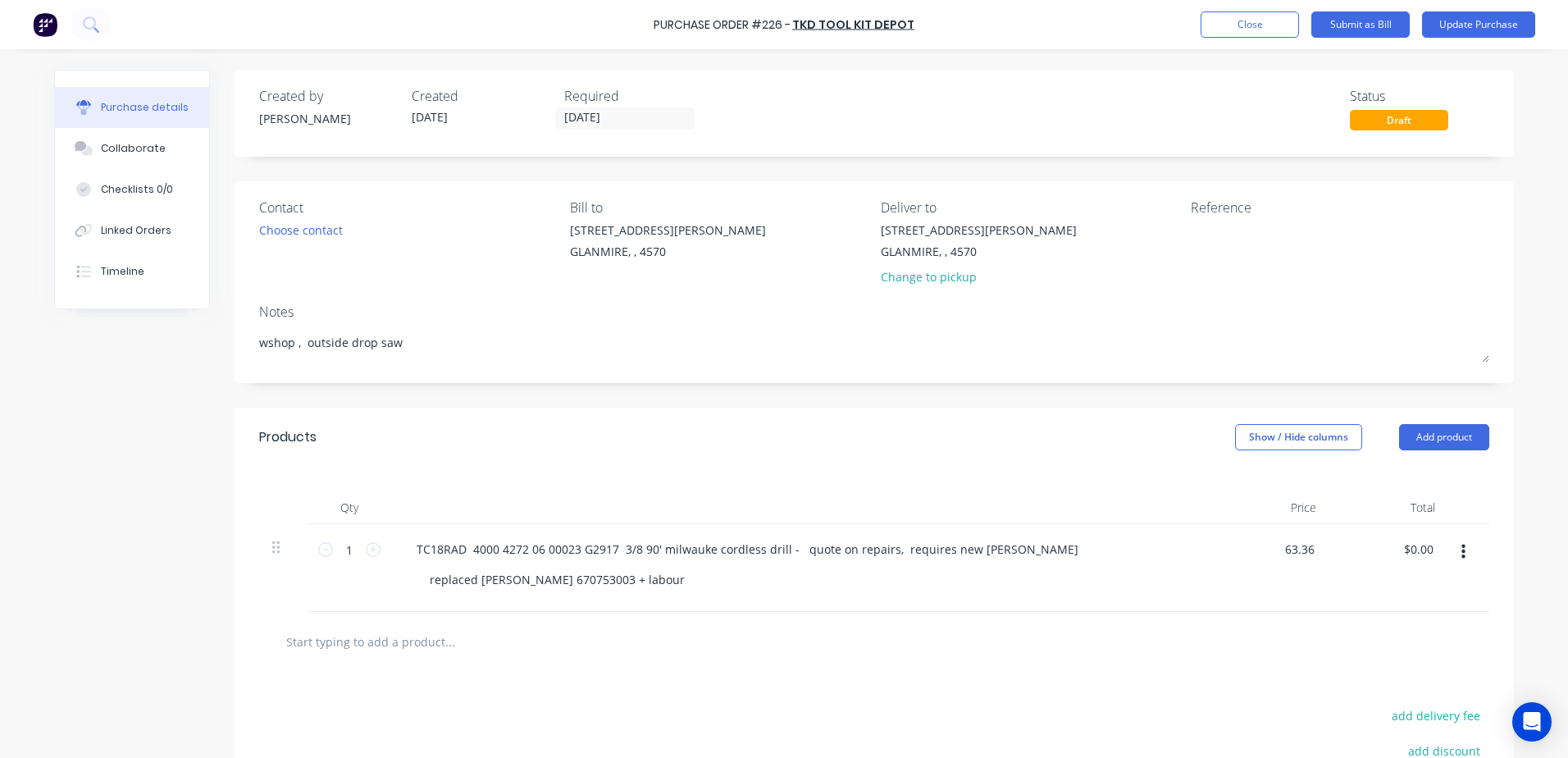
type input "$63.36"
click at [685, 581] on div "replaced chuck 670753003 + labour" at bounding box center [807, 580] width 781 height 24
click at [1229, 240] on textarea at bounding box center [1293, 240] width 205 height 36
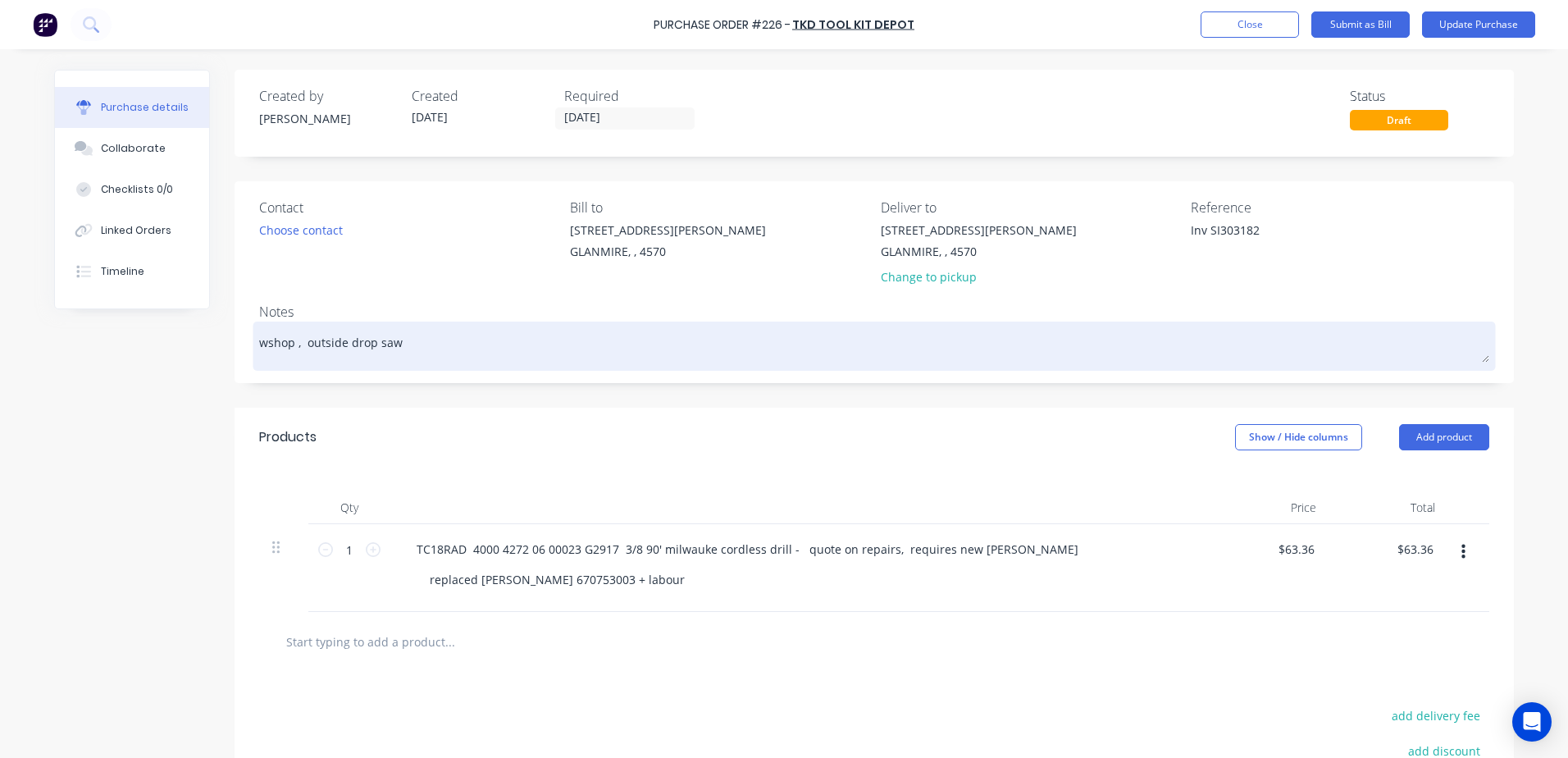
type textarea "Inv SI303182"
drag, startPoint x: 397, startPoint y: 340, endPoint x: 293, endPoint y: 342, distance: 104.0
click at [293, 342] on textarea "wshop , outside drop saw" at bounding box center [874, 343] width 1229 height 36
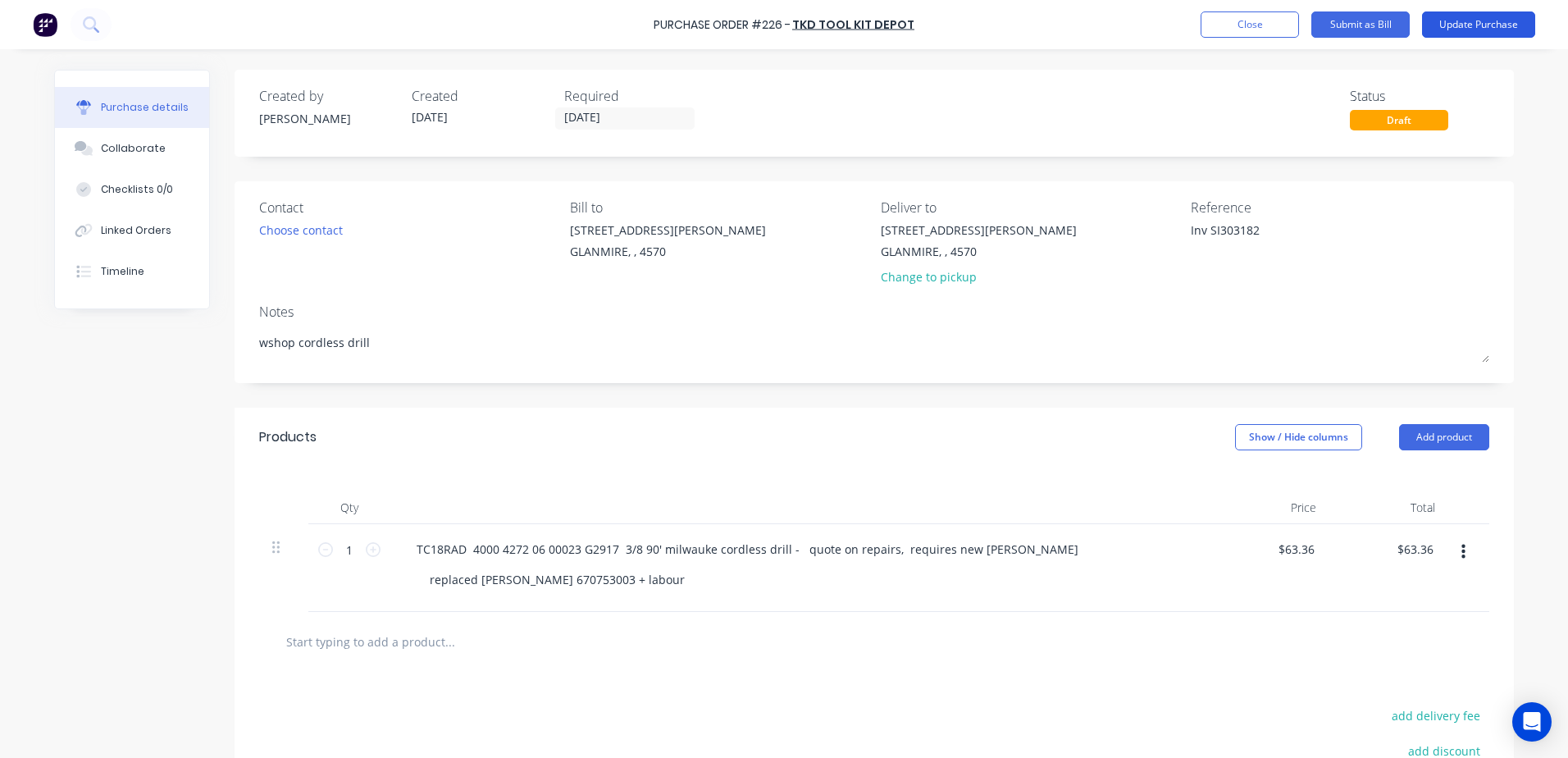
type textarea "wshop cordless drill"
click at [1479, 28] on button "Update Purchase" at bounding box center [1479, 24] width 113 height 26
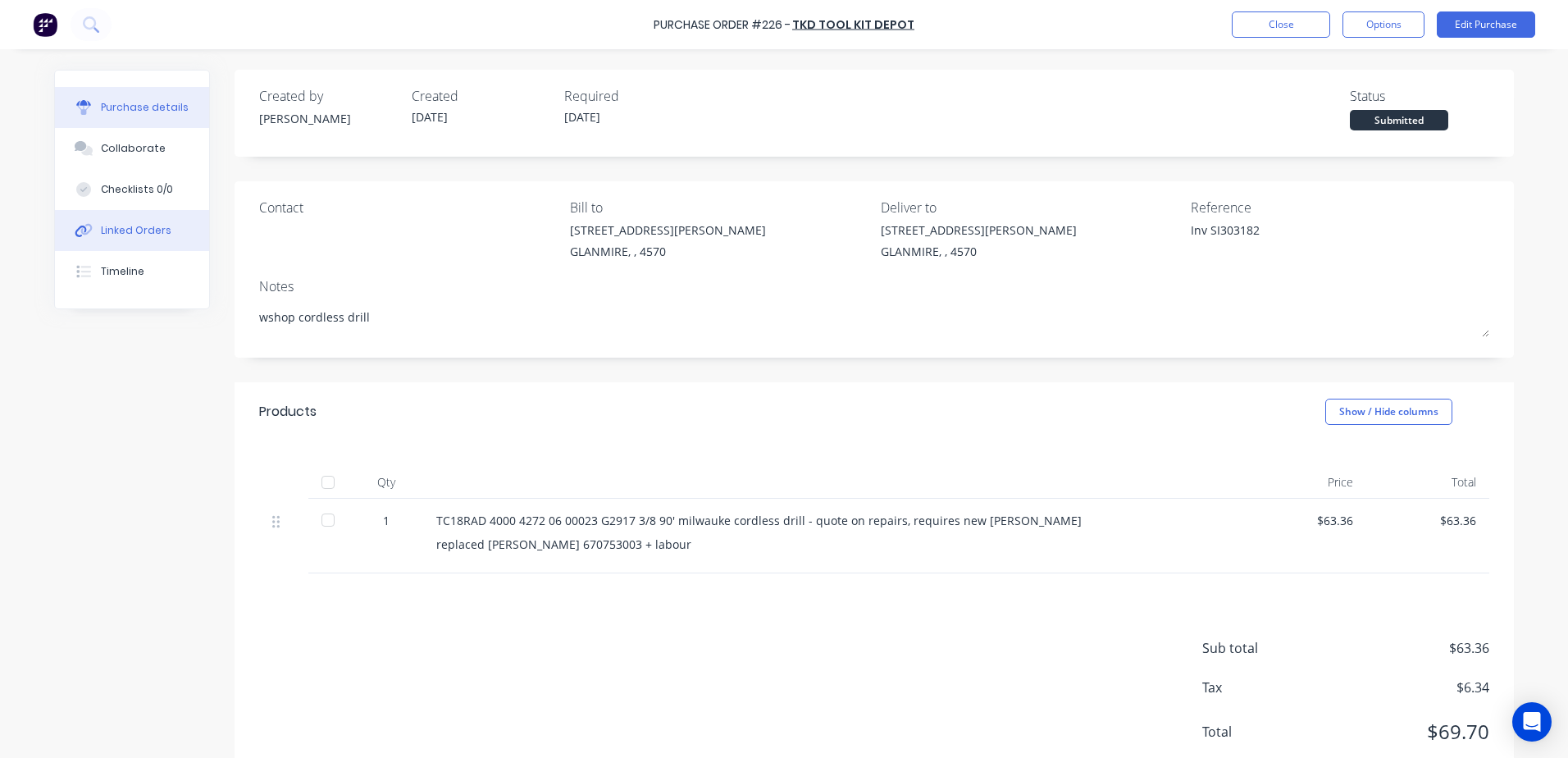
click at [132, 235] on div "Linked Orders" at bounding box center [136, 230] width 71 height 14
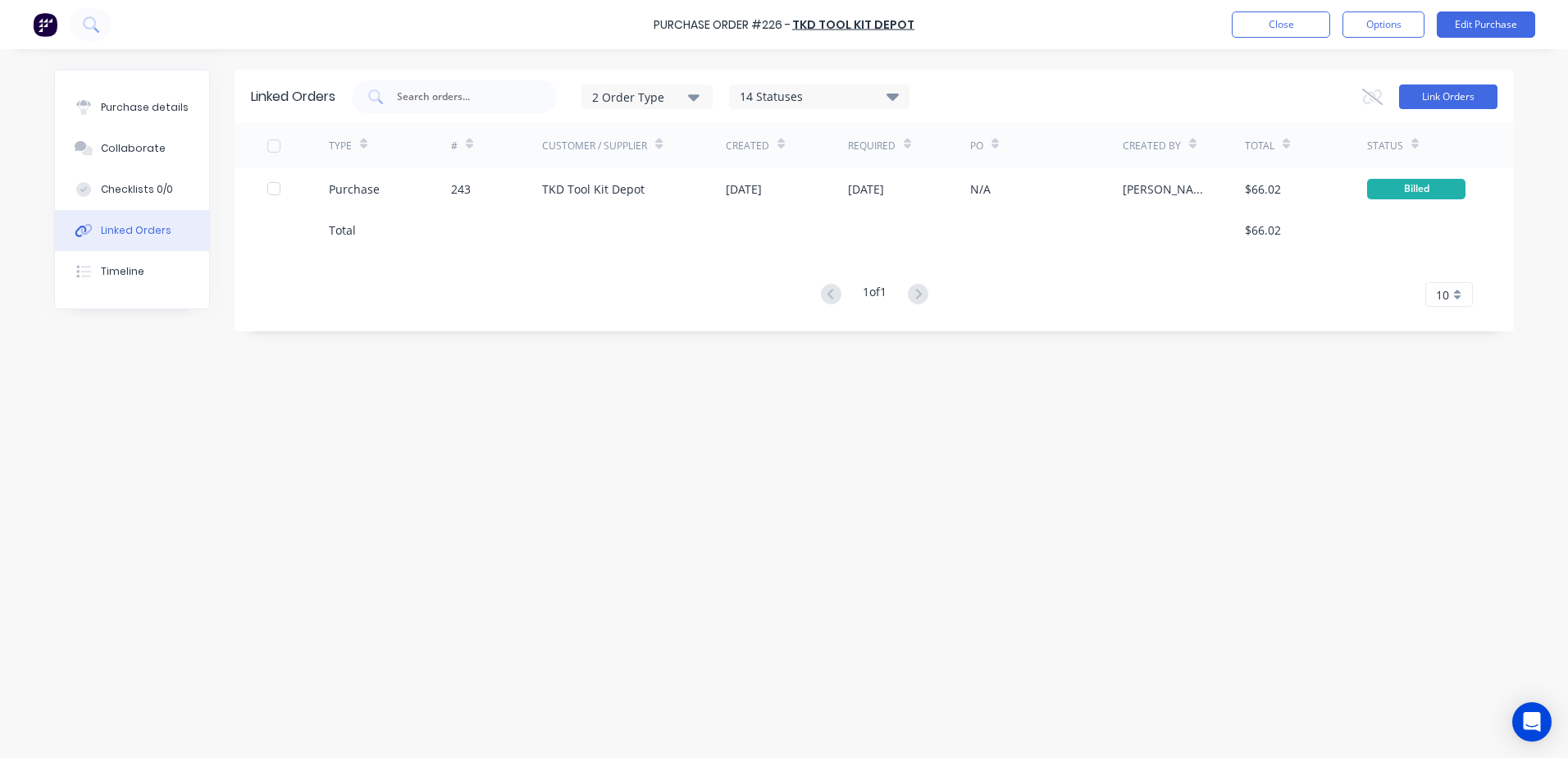
click at [1440, 105] on button "Link Orders" at bounding box center [1448, 97] width 99 height 25
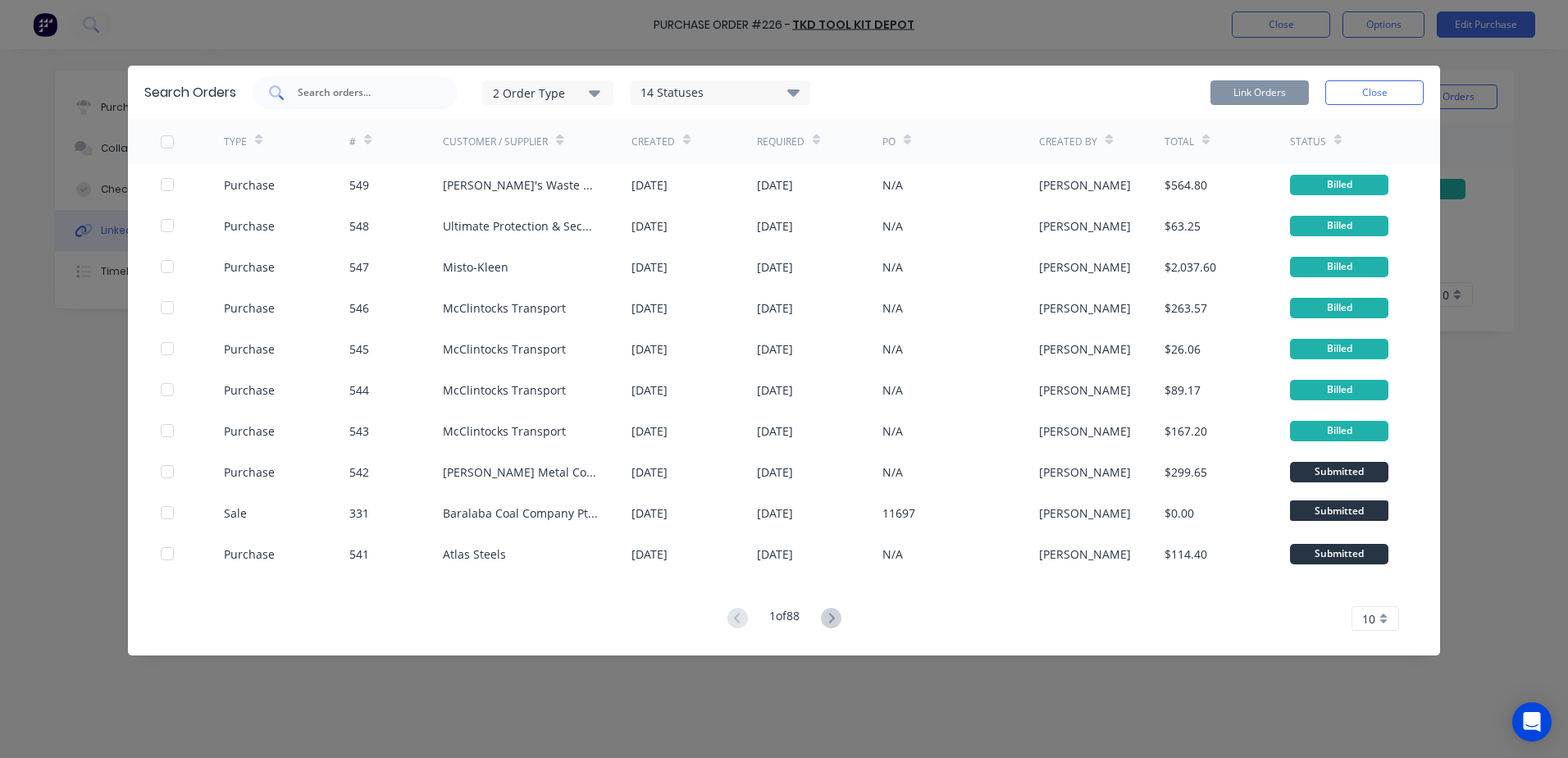
click at [344, 97] on input "text" at bounding box center [364, 92] width 136 height 16
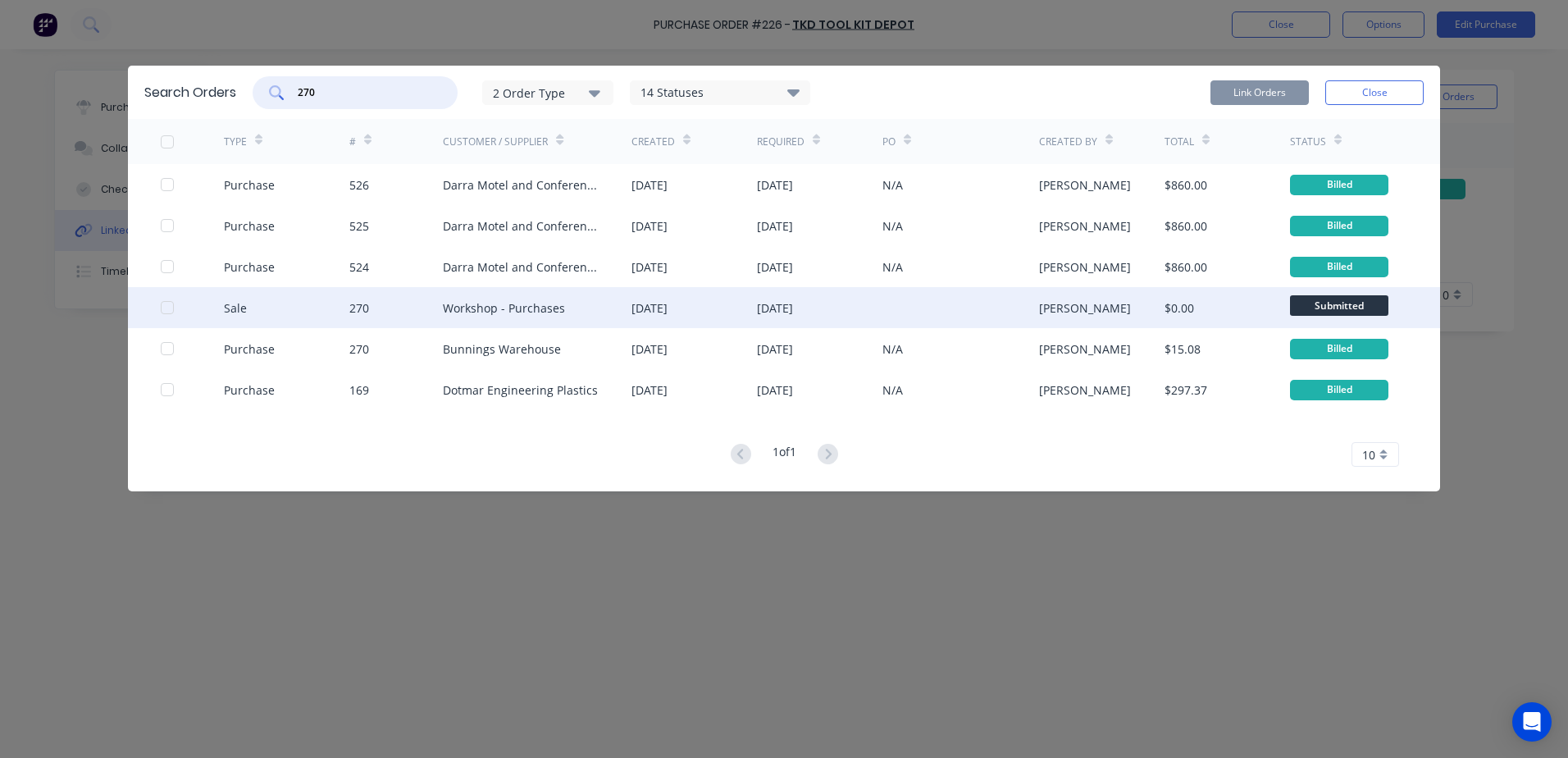
click at [161, 312] on div at bounding box center [167, 308] width 33 height 33
type input "270"
click at [1256, 79] on div "Link Orders Close" at bounding box center [1317, 93] width 213 height 33
click at [1257, 90] on button "Link Orders" at bounding box center [1259, 93] width 99 height 25
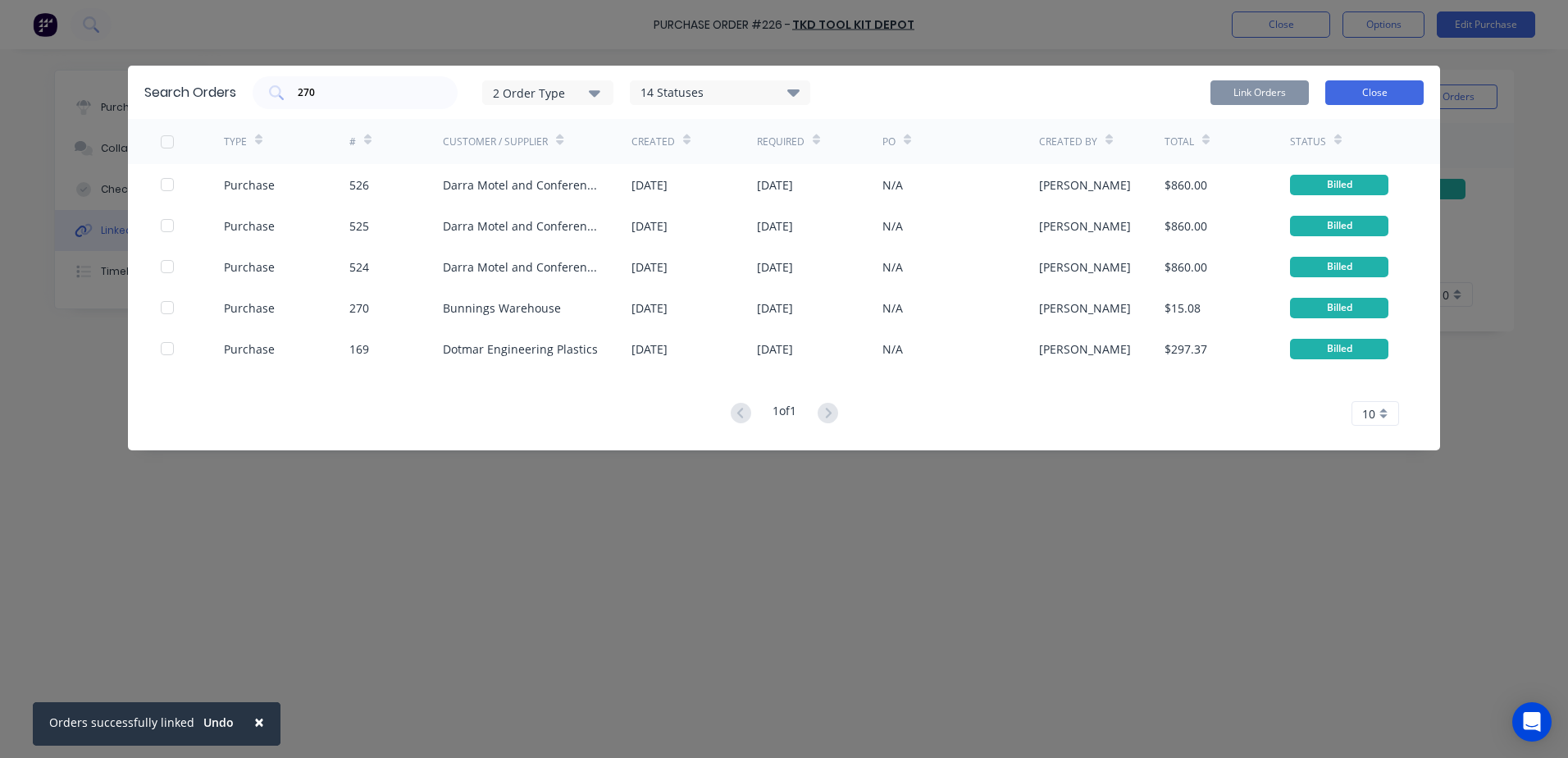
click at [1379, 95] on button "Close" at bounding box center [1374, 93] width 99 height 25
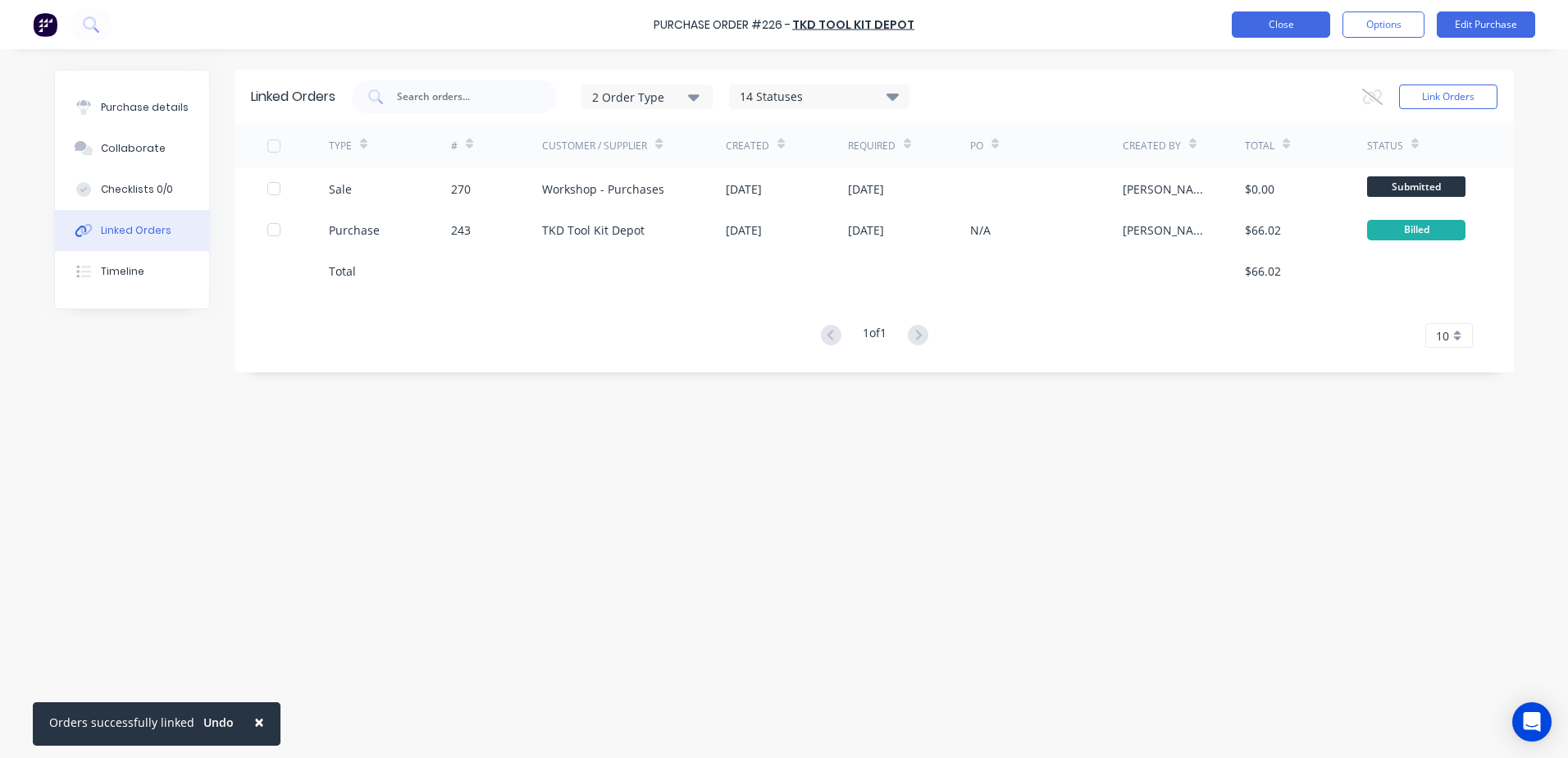
click at [1279, 15] on button "Close" at bounding box center [1280, 24] width 99 height 26
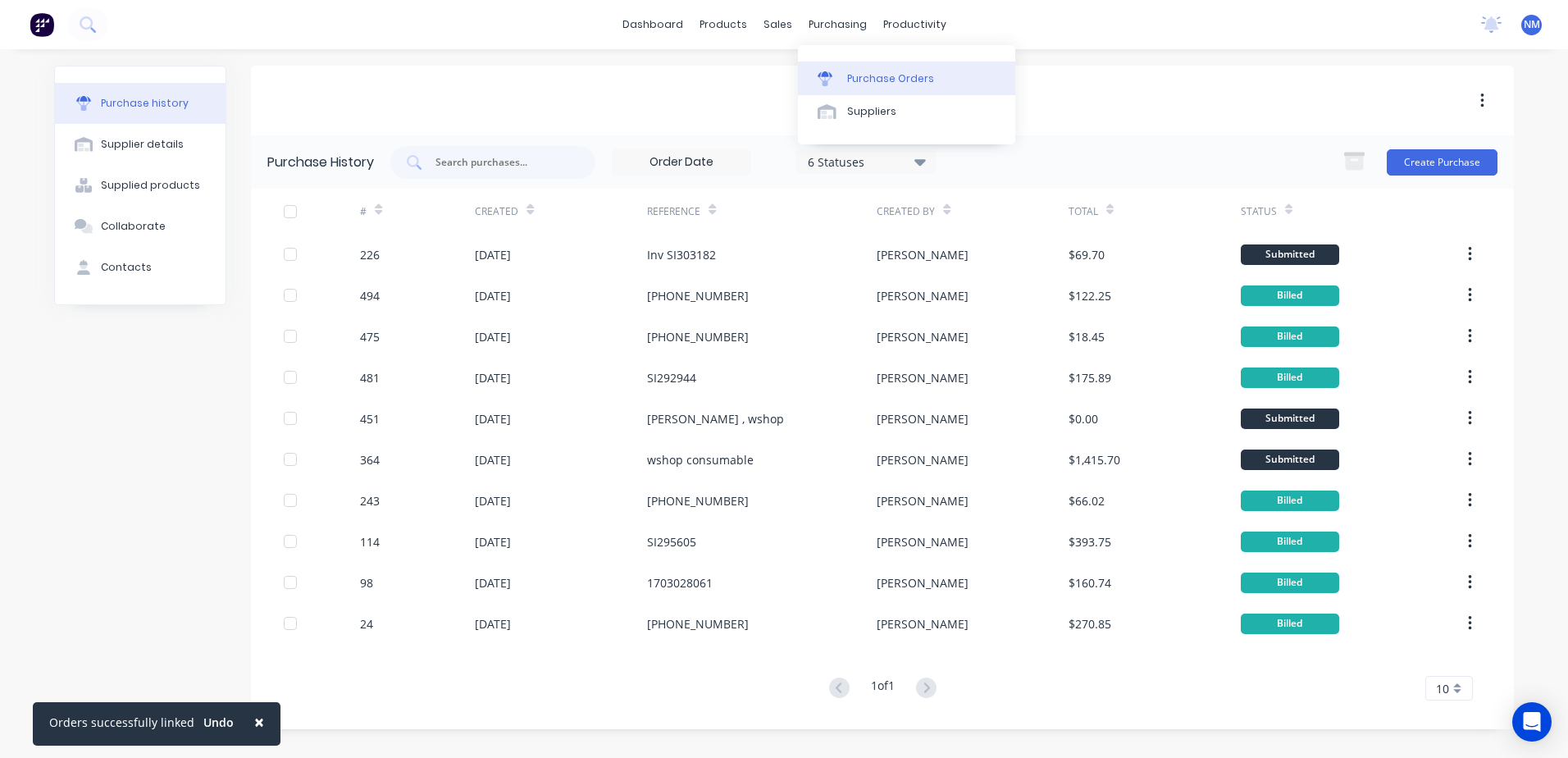
click at [891, 77] on div "Purchase Orders" at bounding box center [890, 78] width 87 height 14
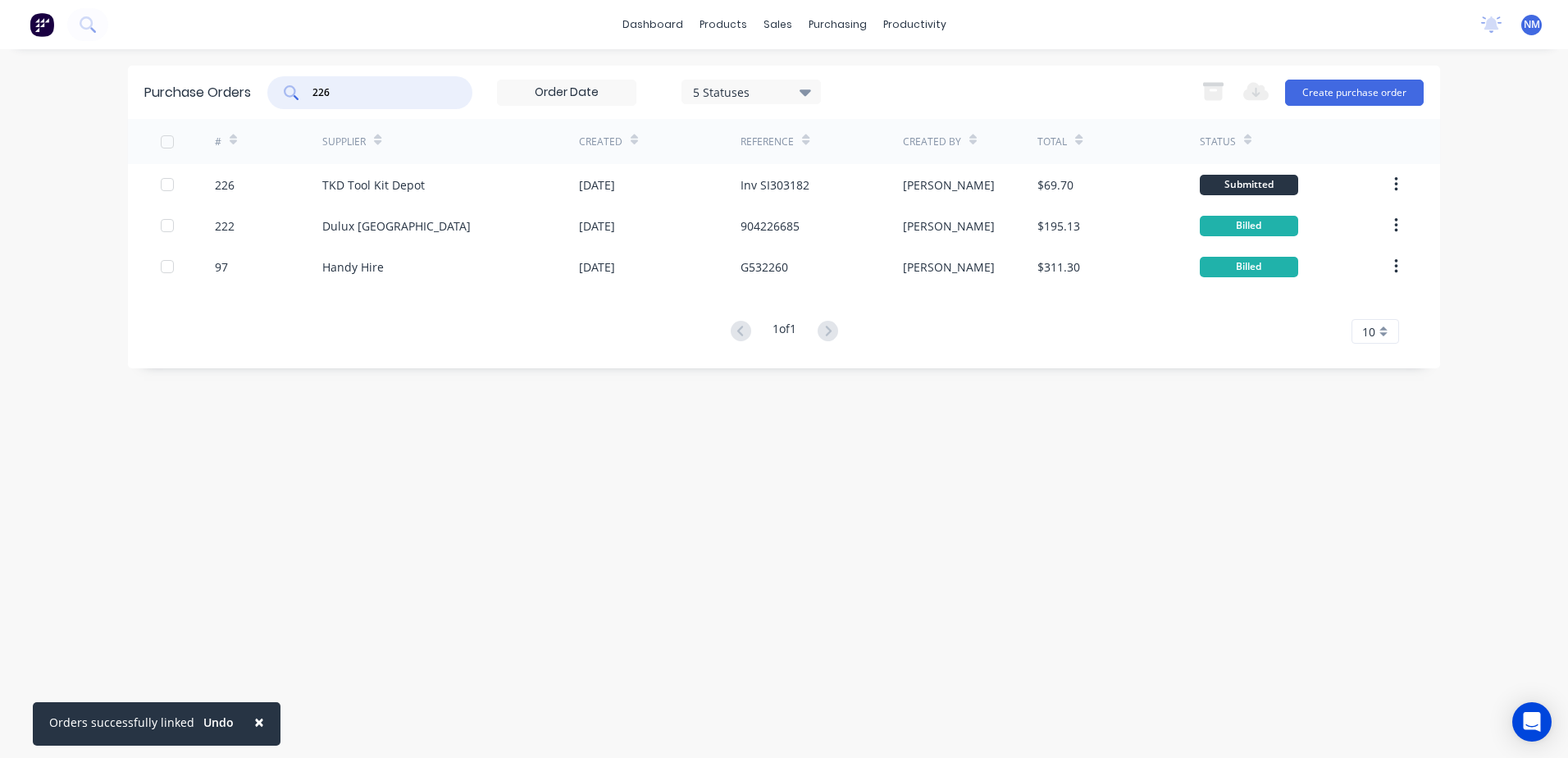
drag, startPoint x: 344, startPoint y: 97, endPoint x: 282, endPoint y: 97, distance: 62.0
click at [282, 97] on div "226" at bounding box center [370, 93] width 205 height 33
type input "451"
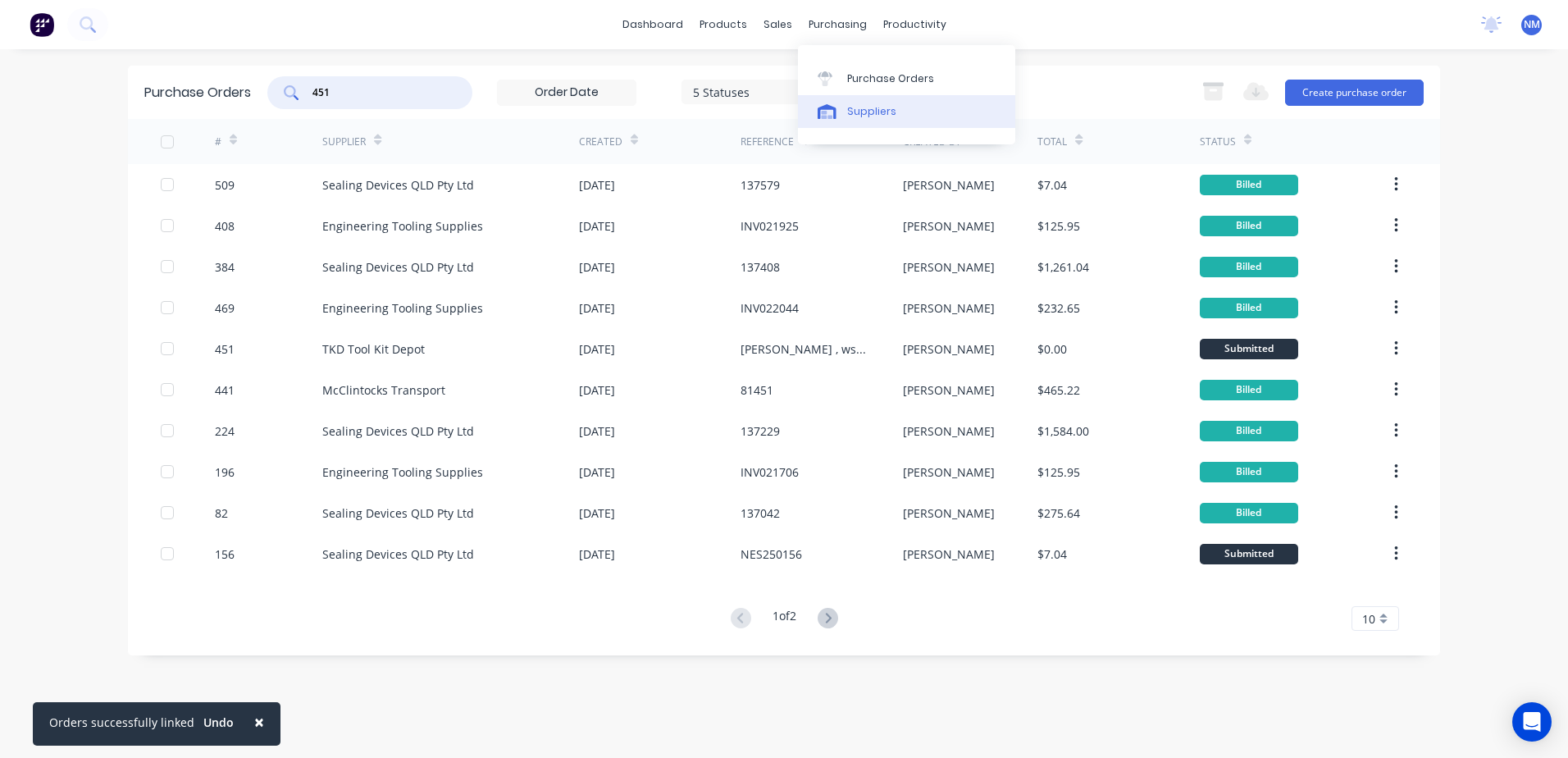
click at [878, 116] on div "Suppliers" at bounding box center [871, 111] width 49 height 14
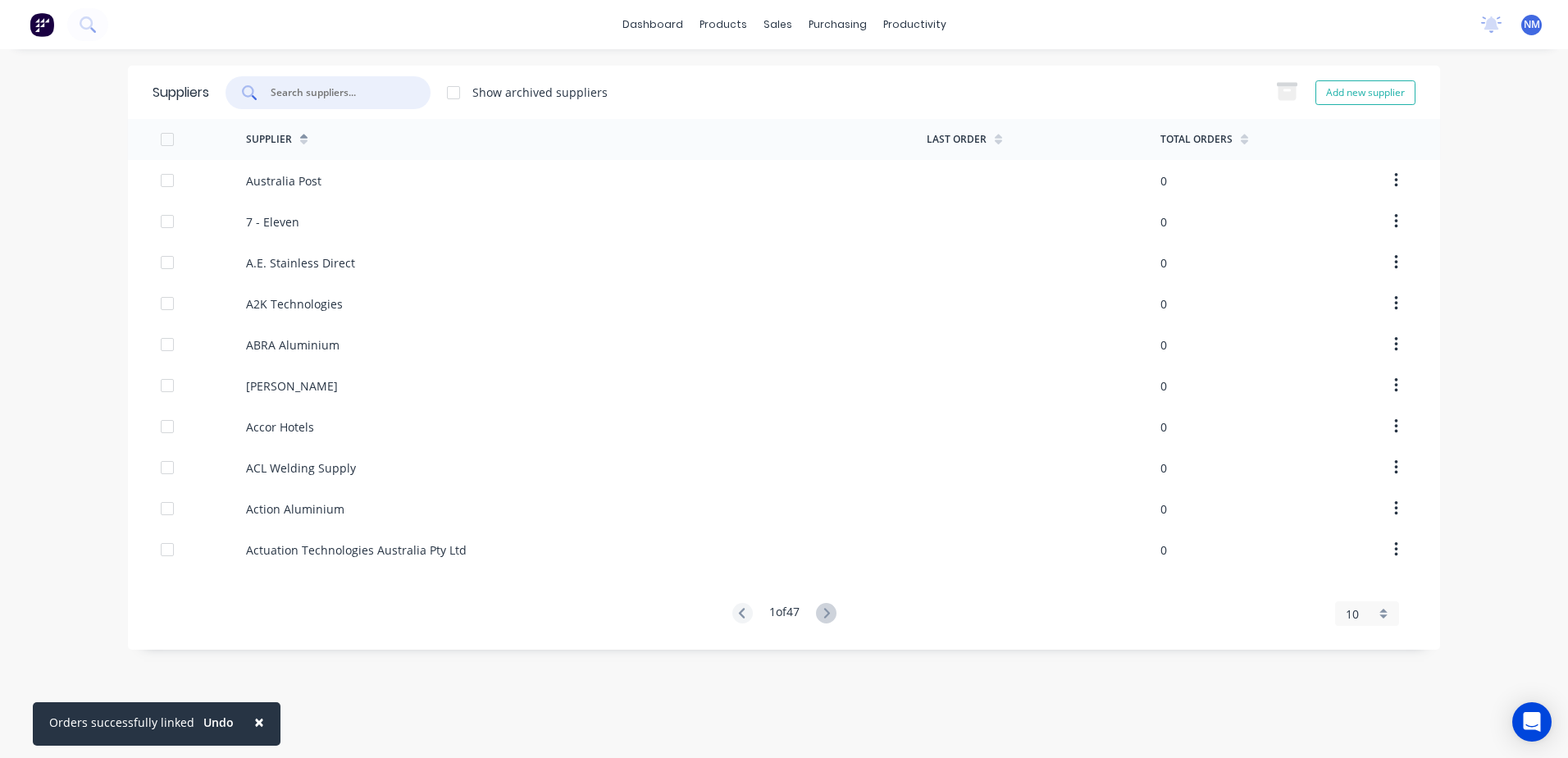
click at [329, 98] on input "text" at bounding box center [337, 92] width 136 height 16
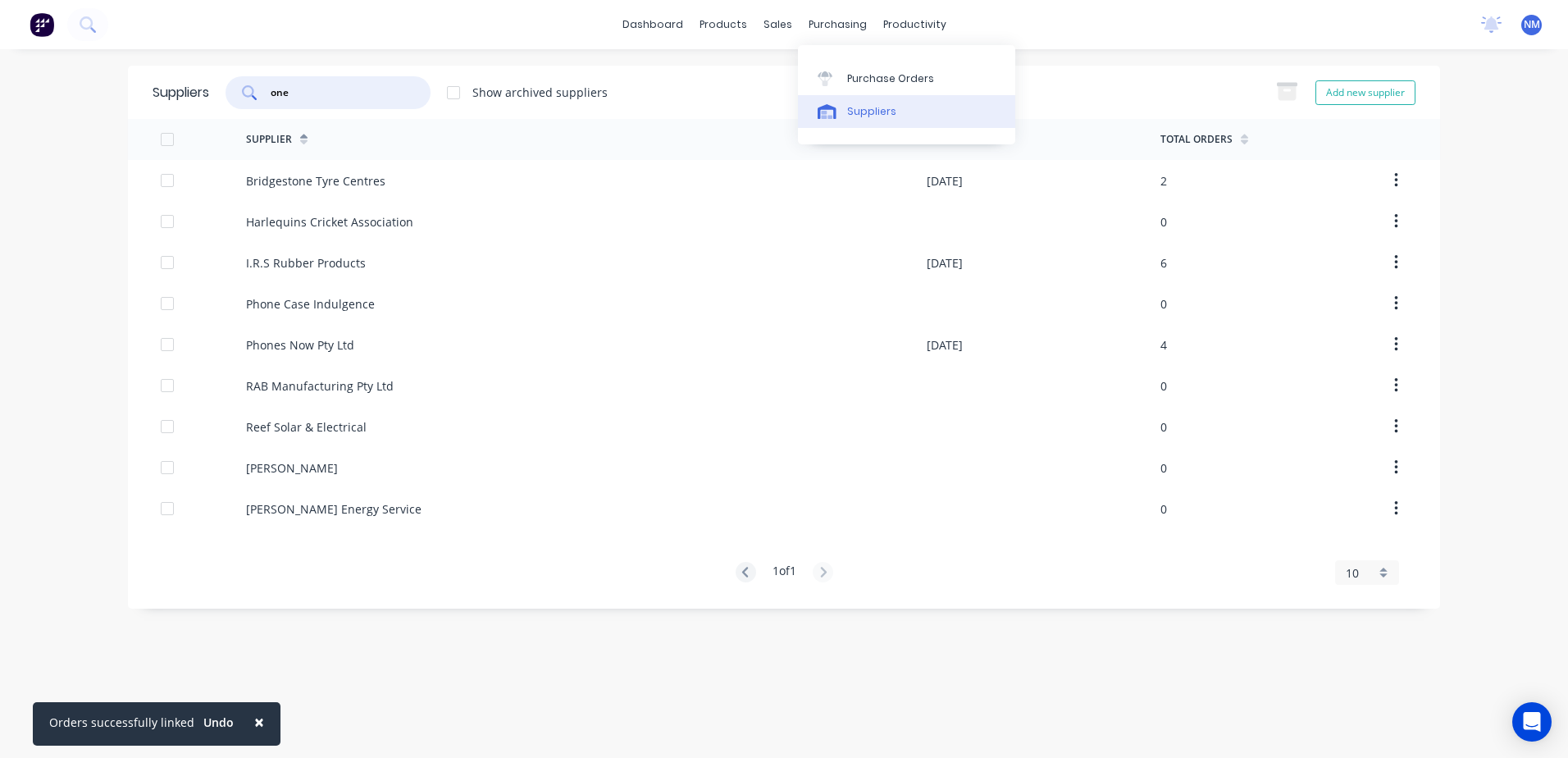
type input "one"
click at [876, 110] on div "Suppliers" at bounding box center [871, 111] width 49 height 14
click at [878, 80] on div "Purchase Orders" at bounding box center [890, 78] width 87 height 14
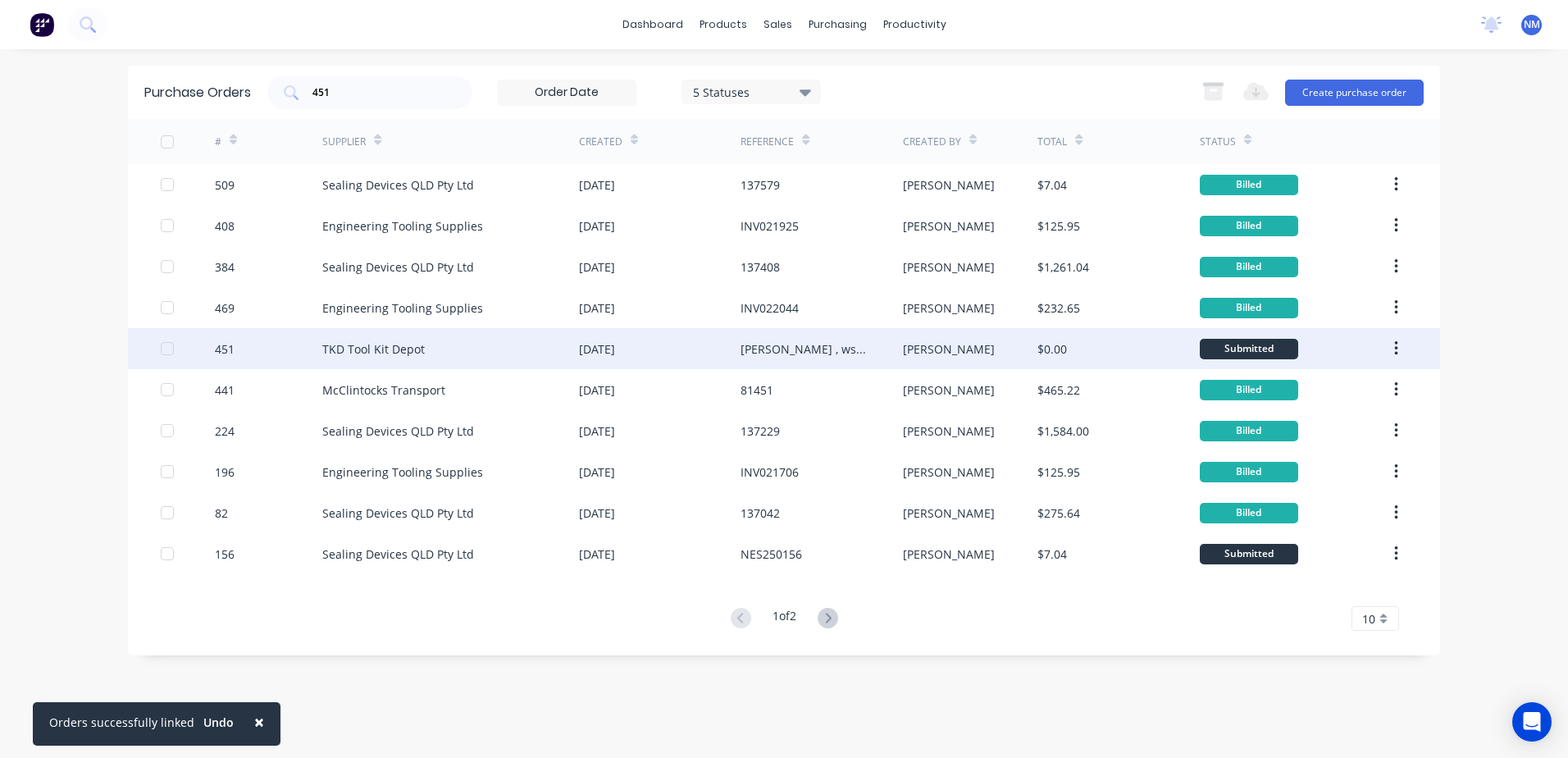
click at [1019, 350] on div "[PERSON_NAME]" at bounding box center [970, 348] width 135 height 41
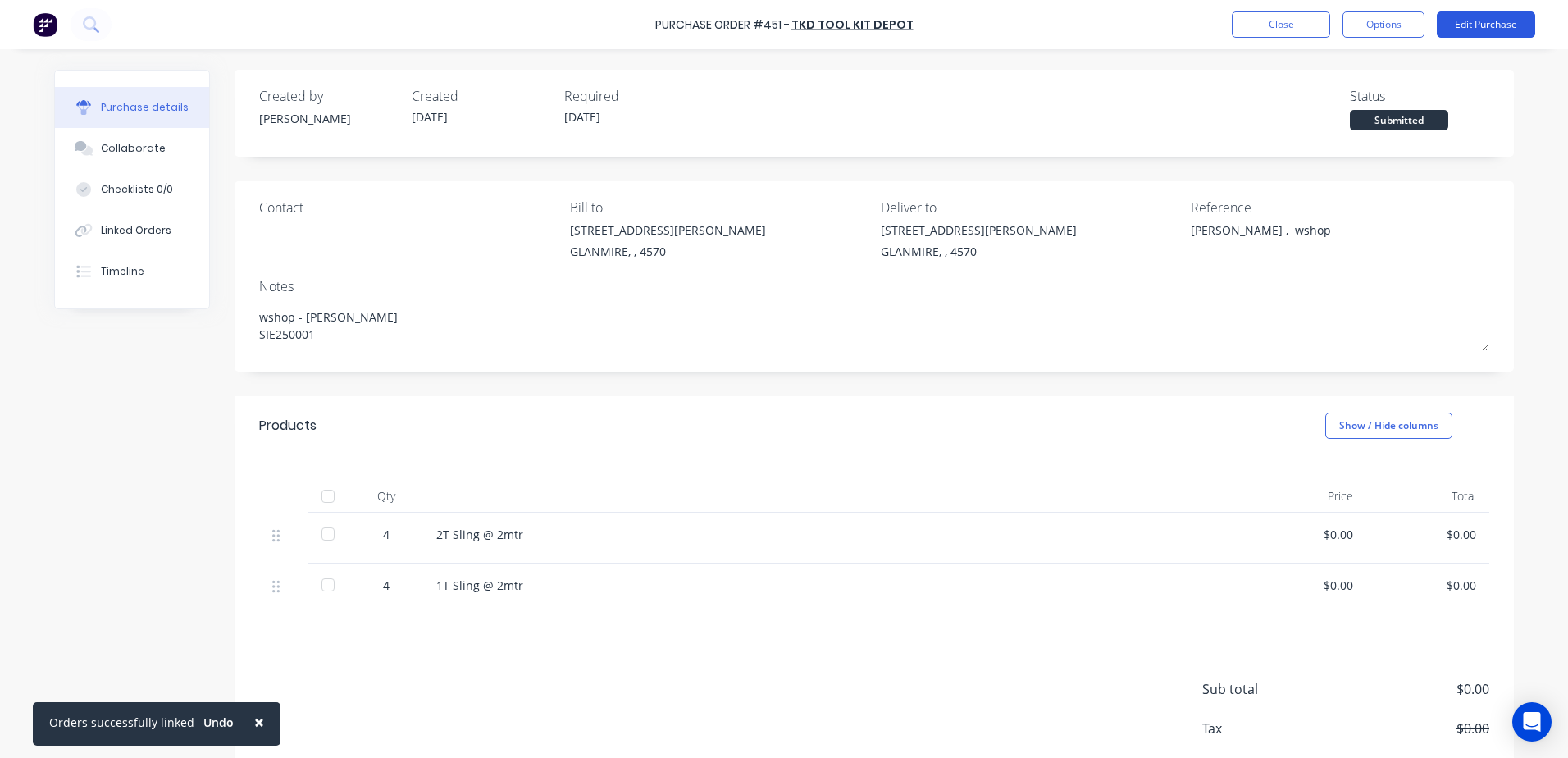
click at [1466, 17] on button "Edit Purchase" at bounding box center [1486, 24] width 99 height 26
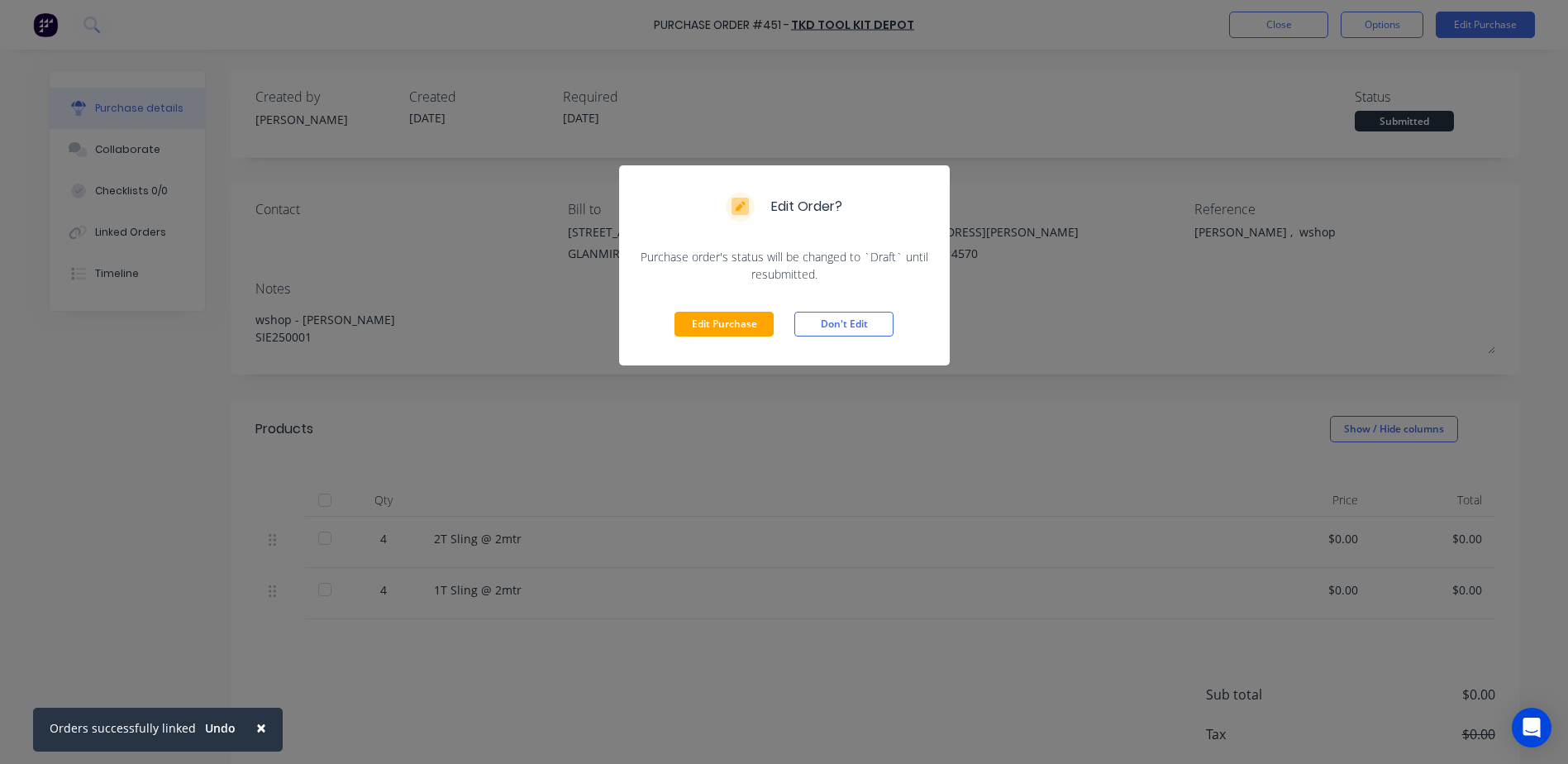
click at [710, 340] on div "Edit Purchase Don't Edit" at bounding box center [784, 323] width 331 height 82
click at [692, 321] on button "Edit Purchase" at bounding box center [724, 324] width 100 height 25
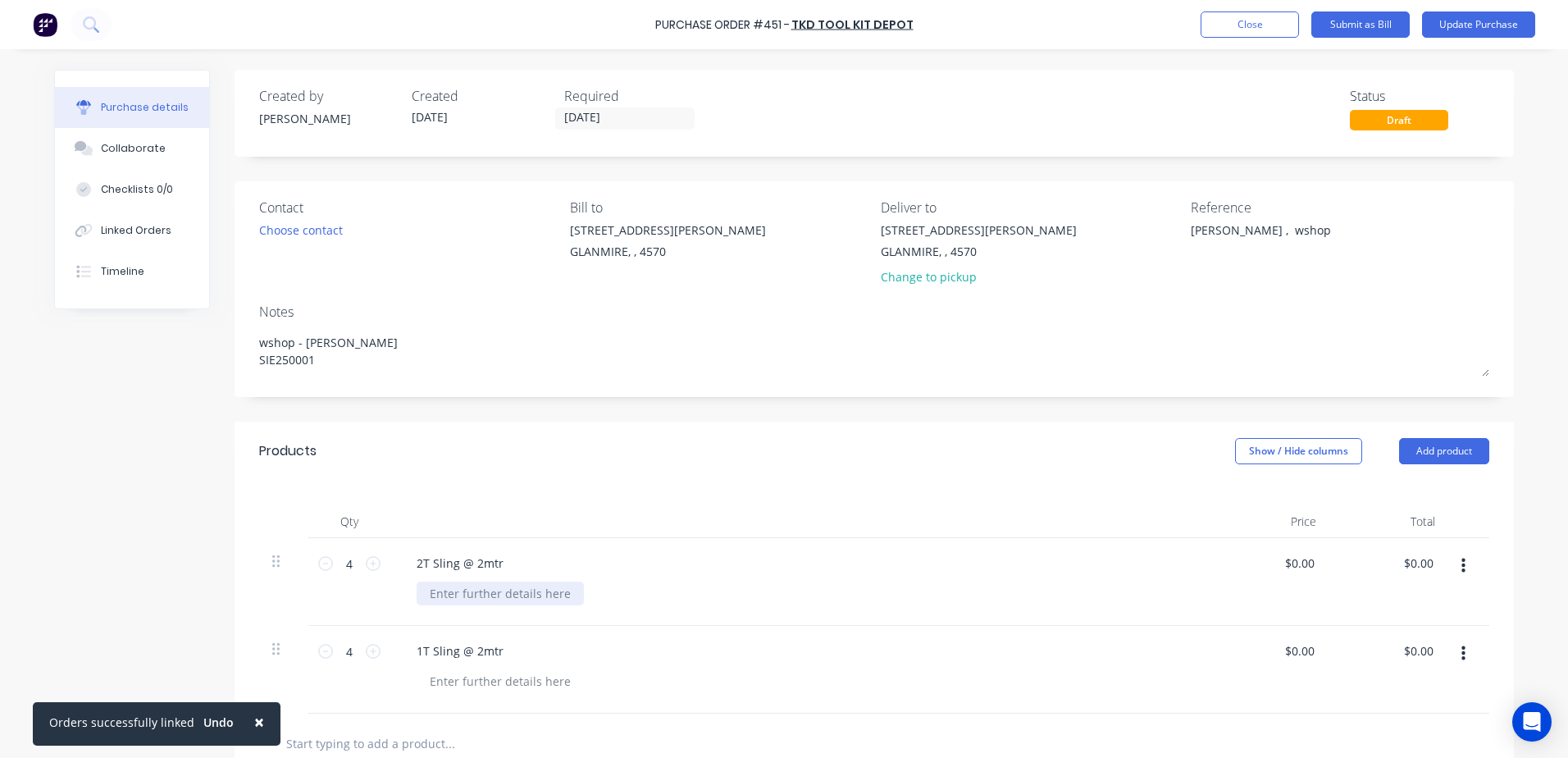
click at [433, 595] on div at bounding box center [500, 593] width 167 height 24
click at [1284, 564] on input "0.0000" at bounding box center [1296, 563] width 44 height 24
drag, startPoint x: 1246, startPoint y: 563, endPoint x: 1429, endPoint y: 540, distance: 184.4
click at [1429, 540] on div "4 4 2T Sling @ 2mtr BEFS-2--2000 X 2 FLAT SLING 2M x 2t 011.68.0000 011.68.0000…" at bounding box center [874, 581] width 1229 height 87
type input "$11.68"
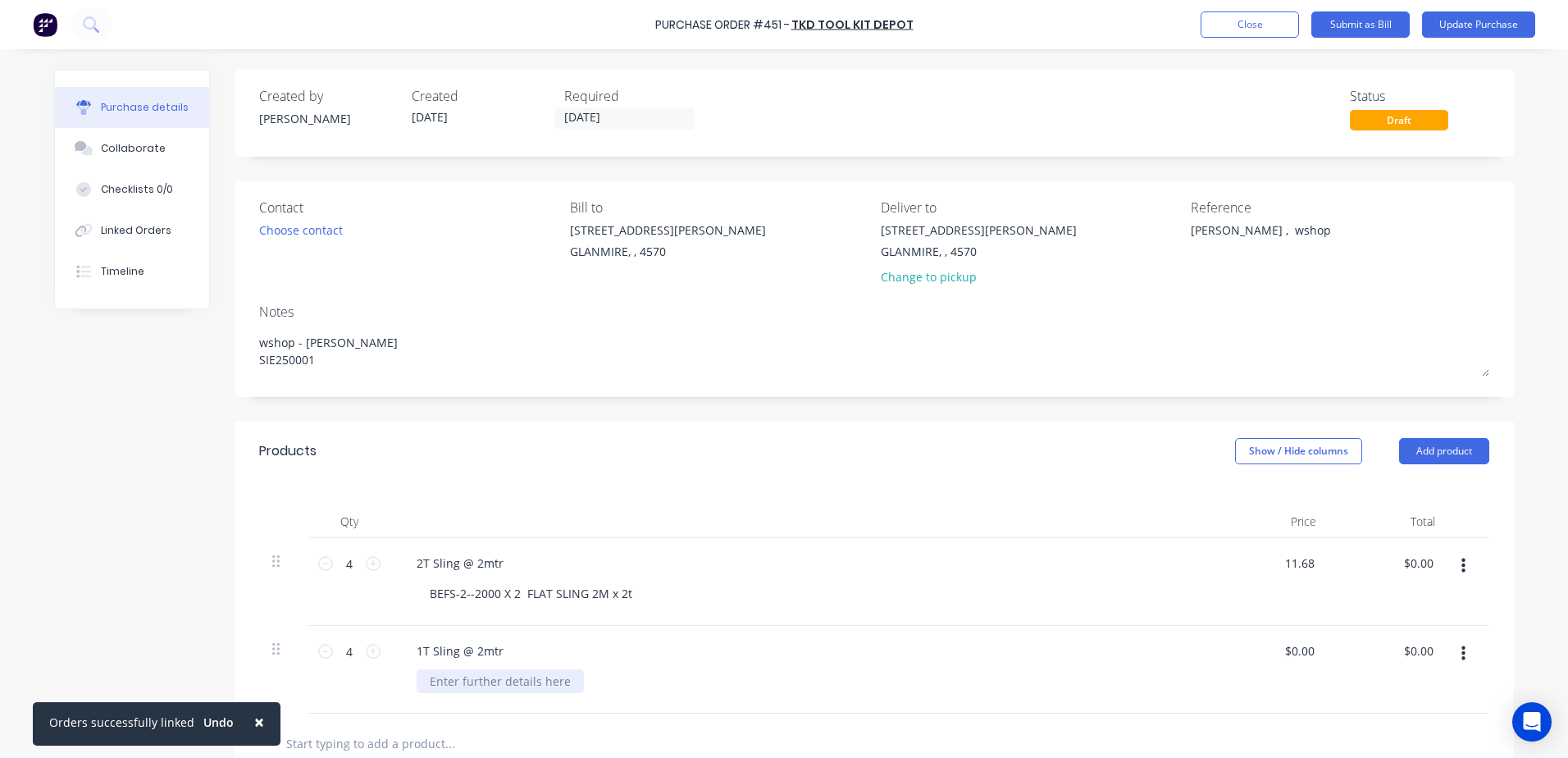
type input "$46.72"
click at [496, 676] on div at bounding box center [500, 681] width 167 height 24
drag, startPoint x: 1301, startPoint y: 655, endPoint x: 1277, endPoint y: 663, distance: 25.3
click at [1300, 655] on input "0.0000" at bounding box center [1296, 651] width 44 height 24
drag, startPoint x: 1270, startPoint y: 651, endPoint x: 1348, endPoint y: 638, distance: 79.1
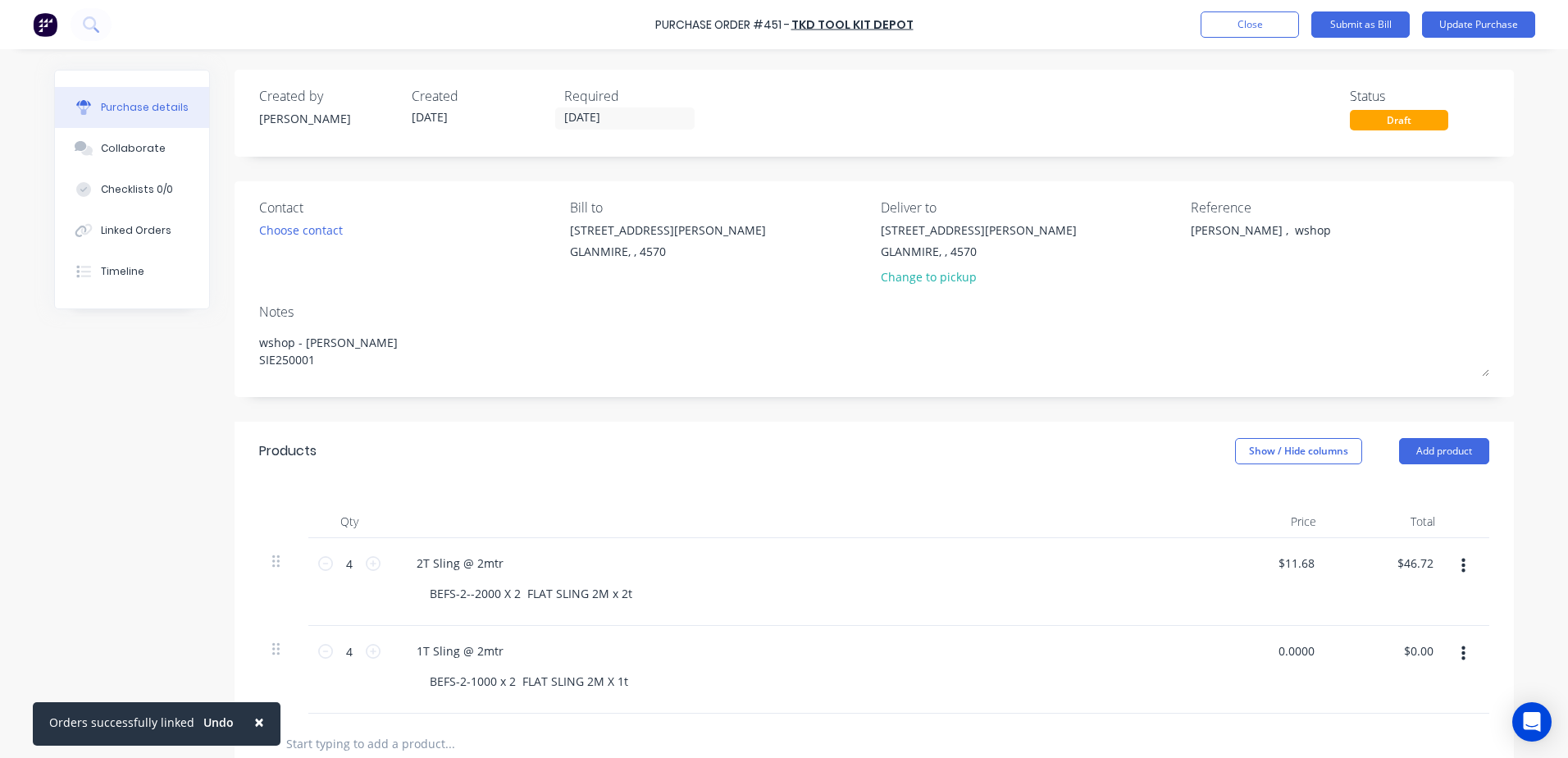
click at [1348, 638] on div "4 4 1T Sling @ 2mtr BEFS-2-1000 x 2 FLAT SLING 2M X 1t 0.0000 0.0000 $0.00 $0.00" at bounding box center [874, 669] width 1229 height 87
type input "$11.14"
click at [1219, 680] on div "$11.14 $11.14" at bounding box center [1270, 669] width 119 height 87
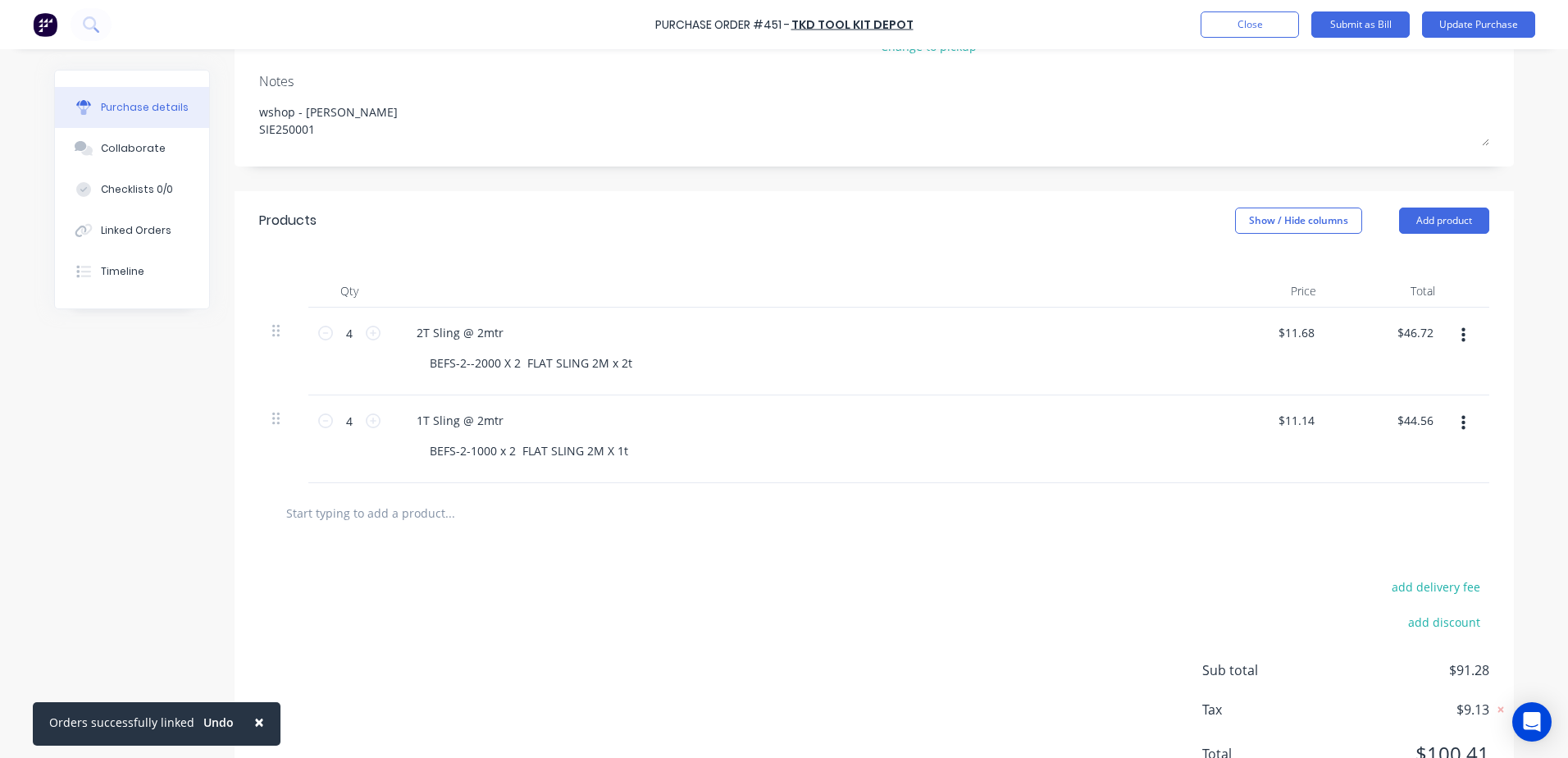
scroll to position [246, 0]
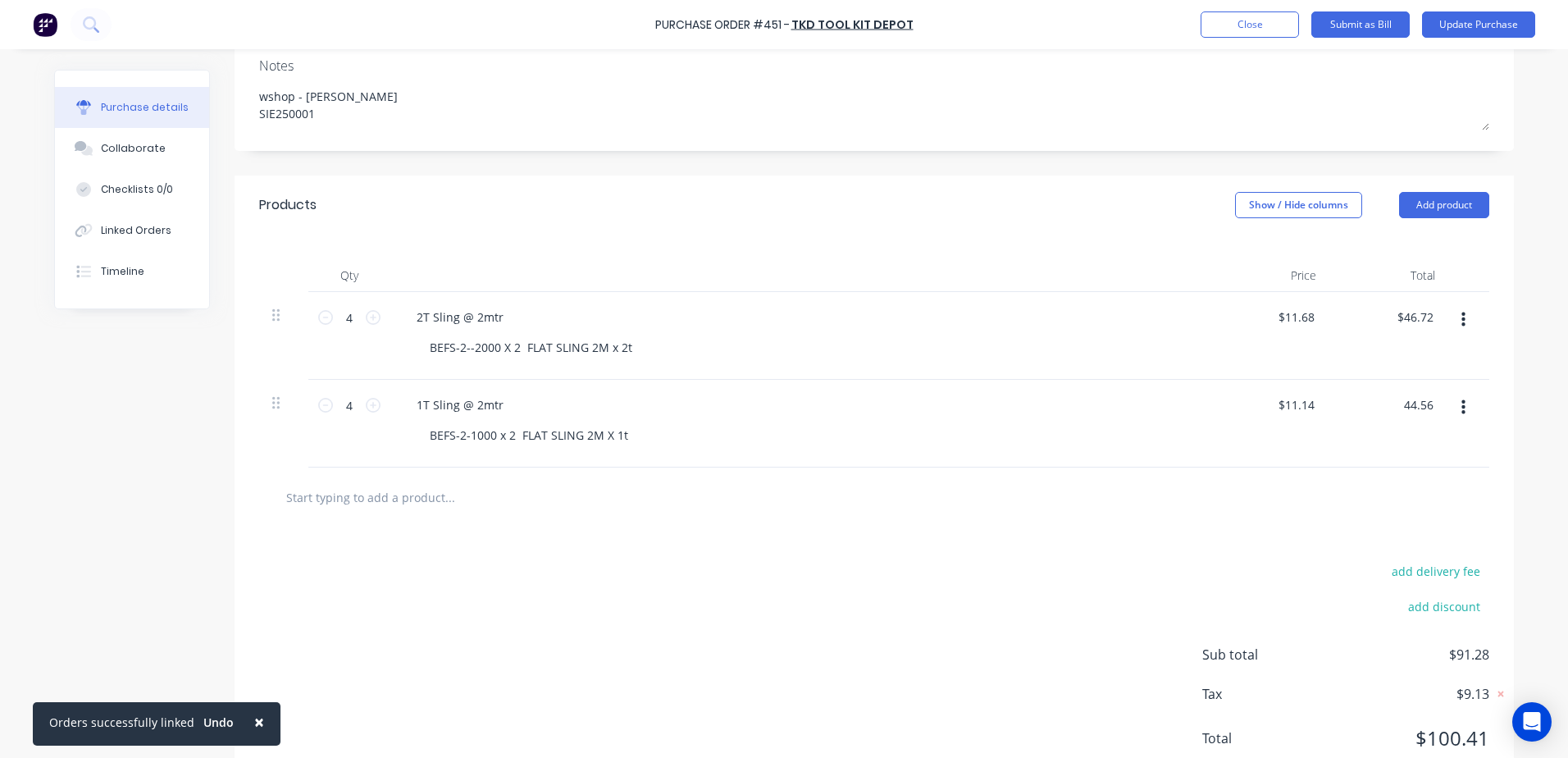
drag, startPoint x: 1435, startPoint y: 393, endPoint x: 1456, endPoint y: 378, distance: 25.8
click at [1456, 378] on div "4 4 2T Sling @ 2mtr BEFS-2--2000 X 2 FLAT SLING 2M x 2t $11.68 $11.68 $46.72 $4…" at bounding box center [874, 379] width 1229 height 176
type input "44.50"
type input "$11.125"
type input "$44.50"
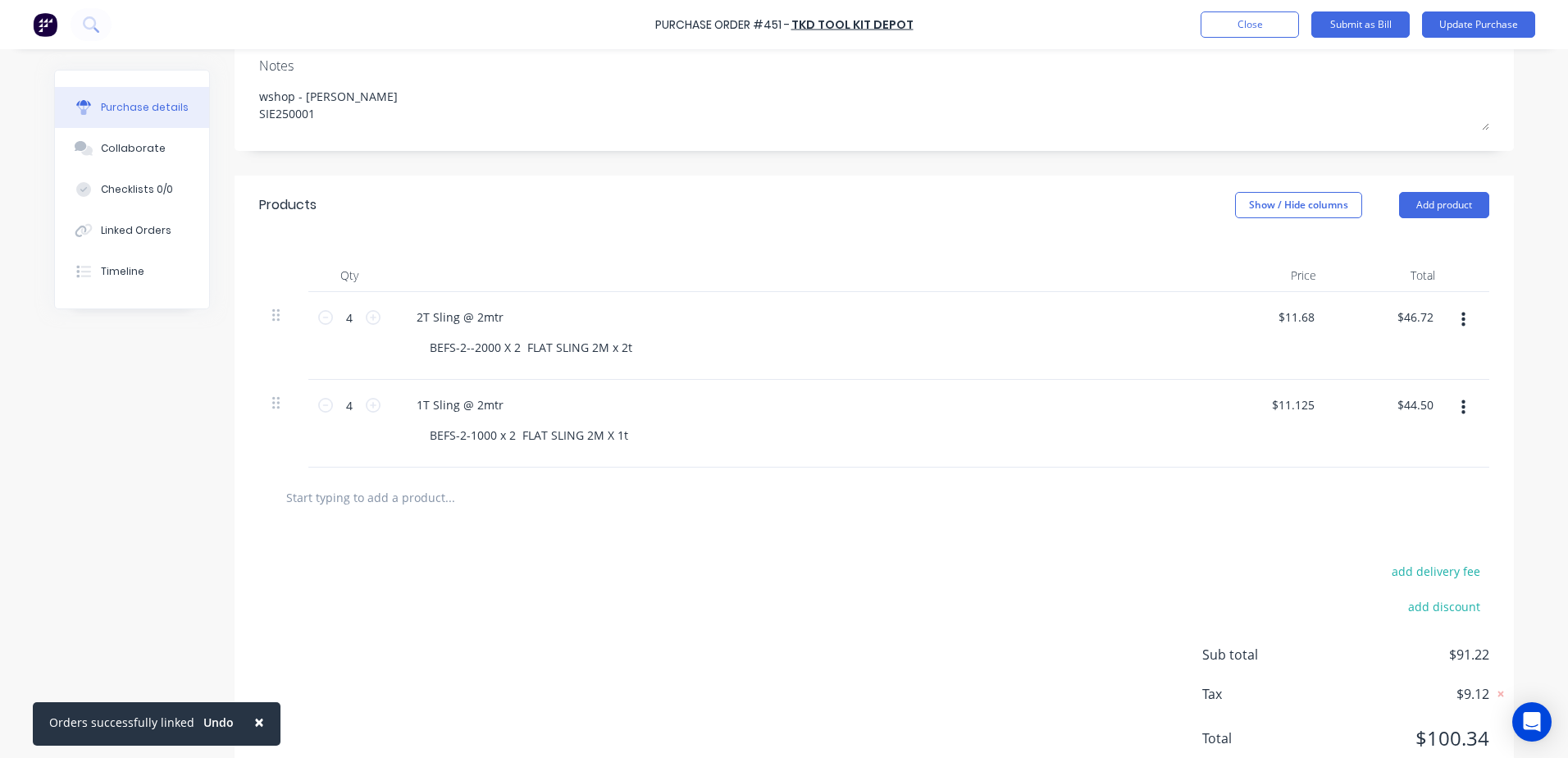
click at [1210, 404] on div "$11.125 $11.125" at bounding box center [1270, 423] width 119 height 87
drag, startPoint x: 1423, startPoint y: 317, endPoint x: 1570, endPoint y: 223, distance: 174.5
click at [1567, 223] on html "× Orders successfully linked Undo Purchase Order #451 - TKD Tool Kit Depot Add …" at bounding box center [784, 379] width 1568 height 758
type input "46.70"
type input "$11.675"
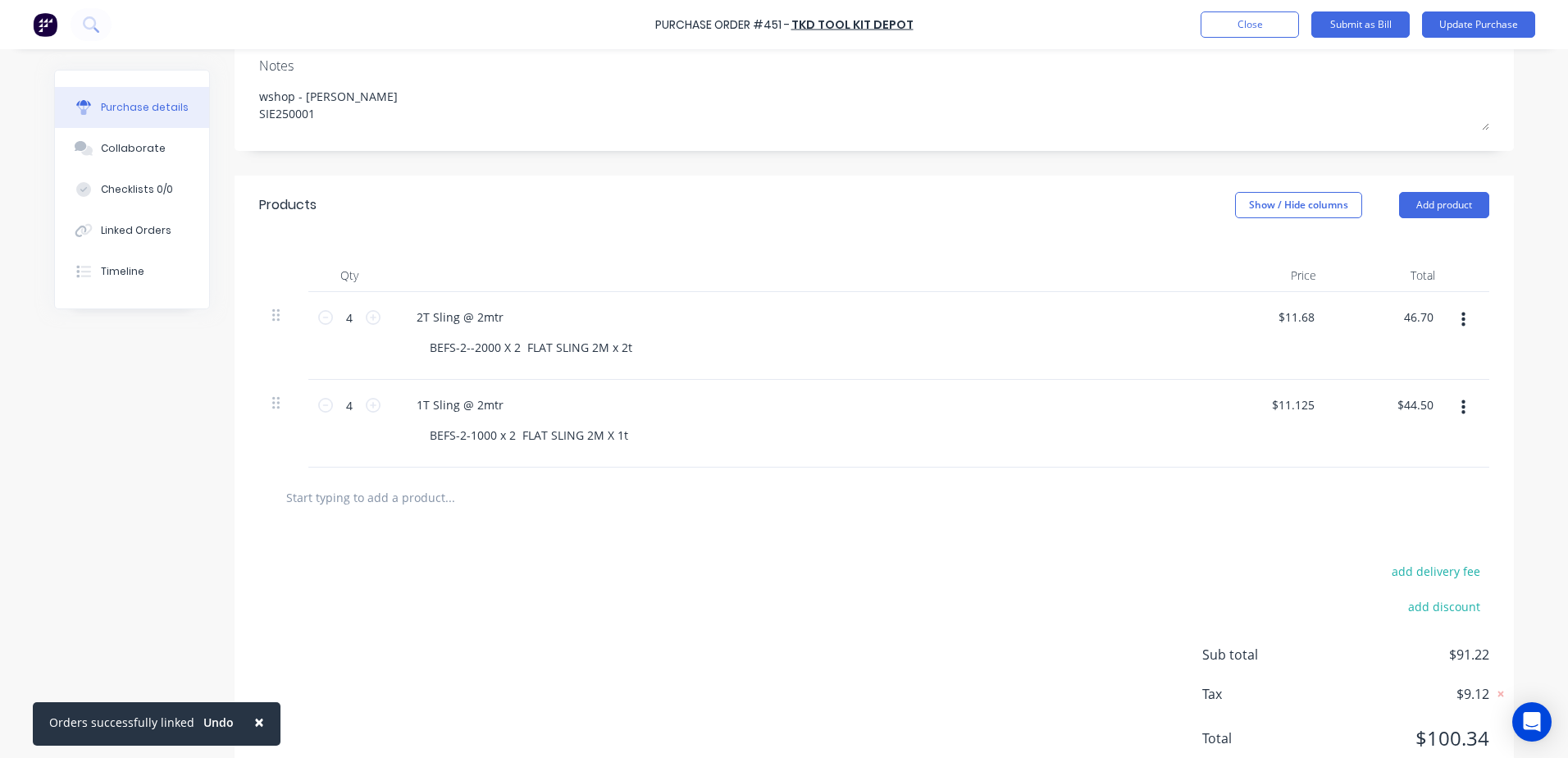
type input "$46.70"
click at [1184, 324] on div "2T Sling @ 2mtr" at bounding box center [801, 317] width 794 height 24
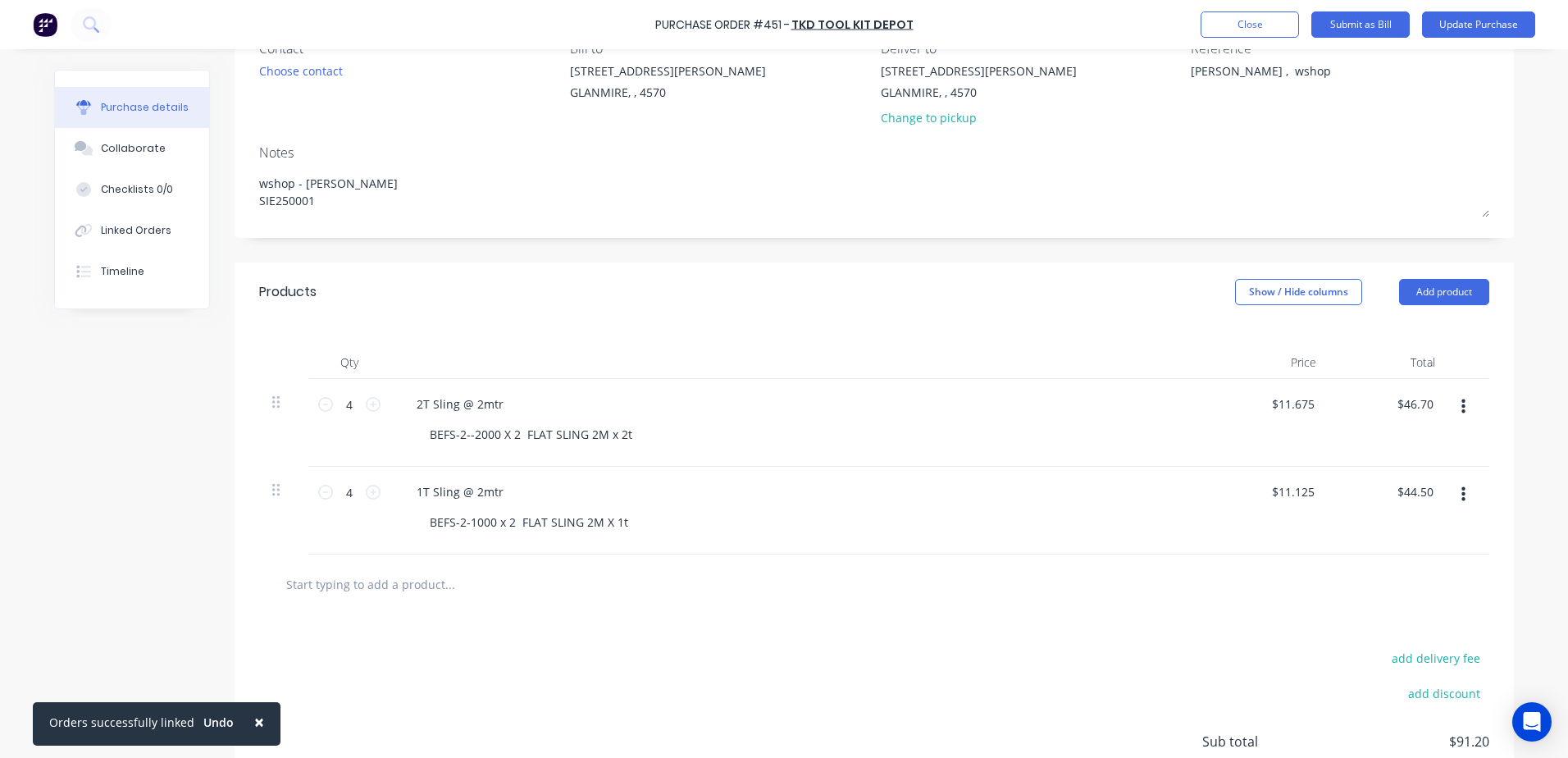
scroll to position [0, 0]
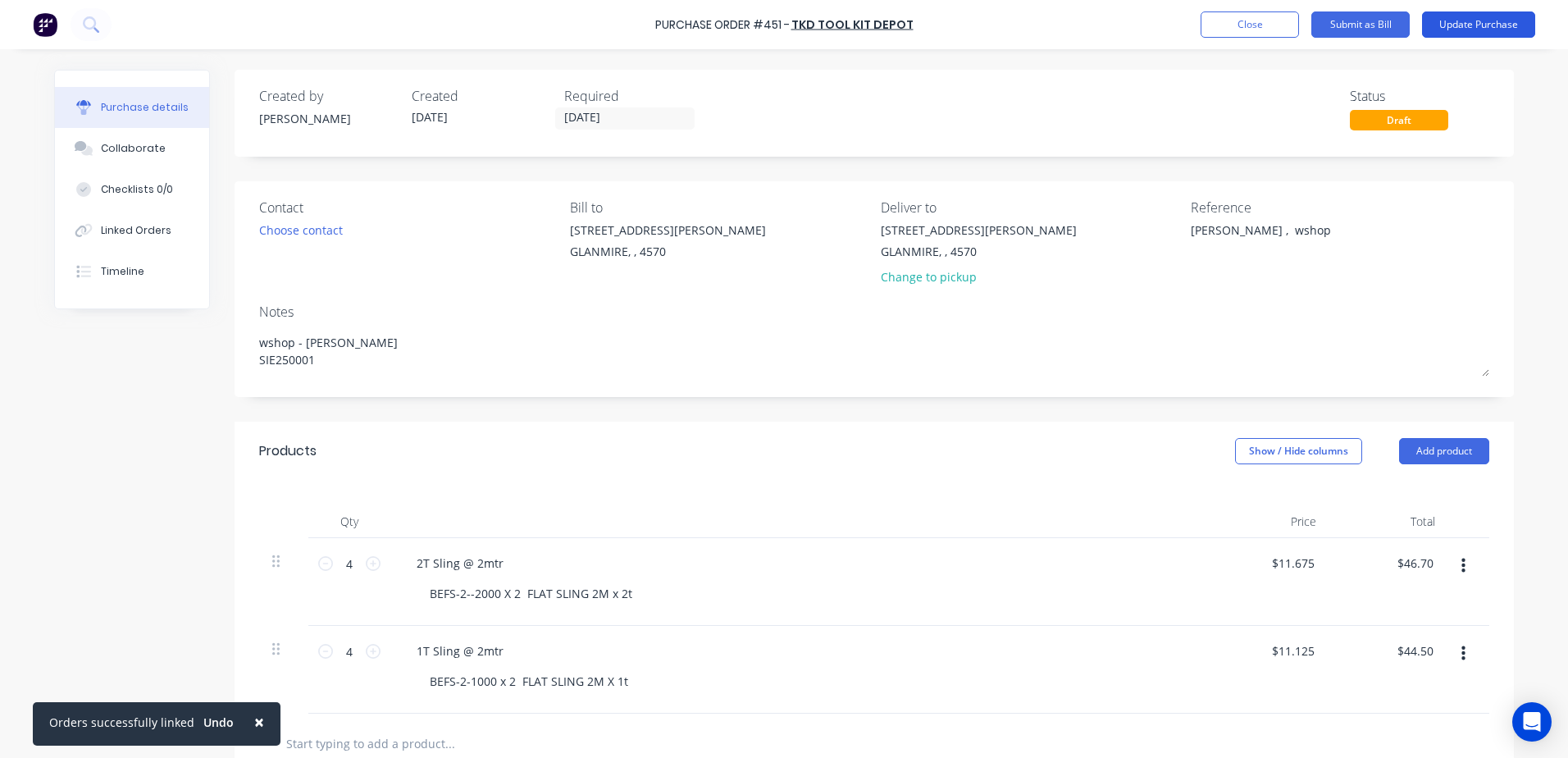
click at [1466, 20] on button "Update Purchase" at bounding box center [1479, 24] width 113 height 26
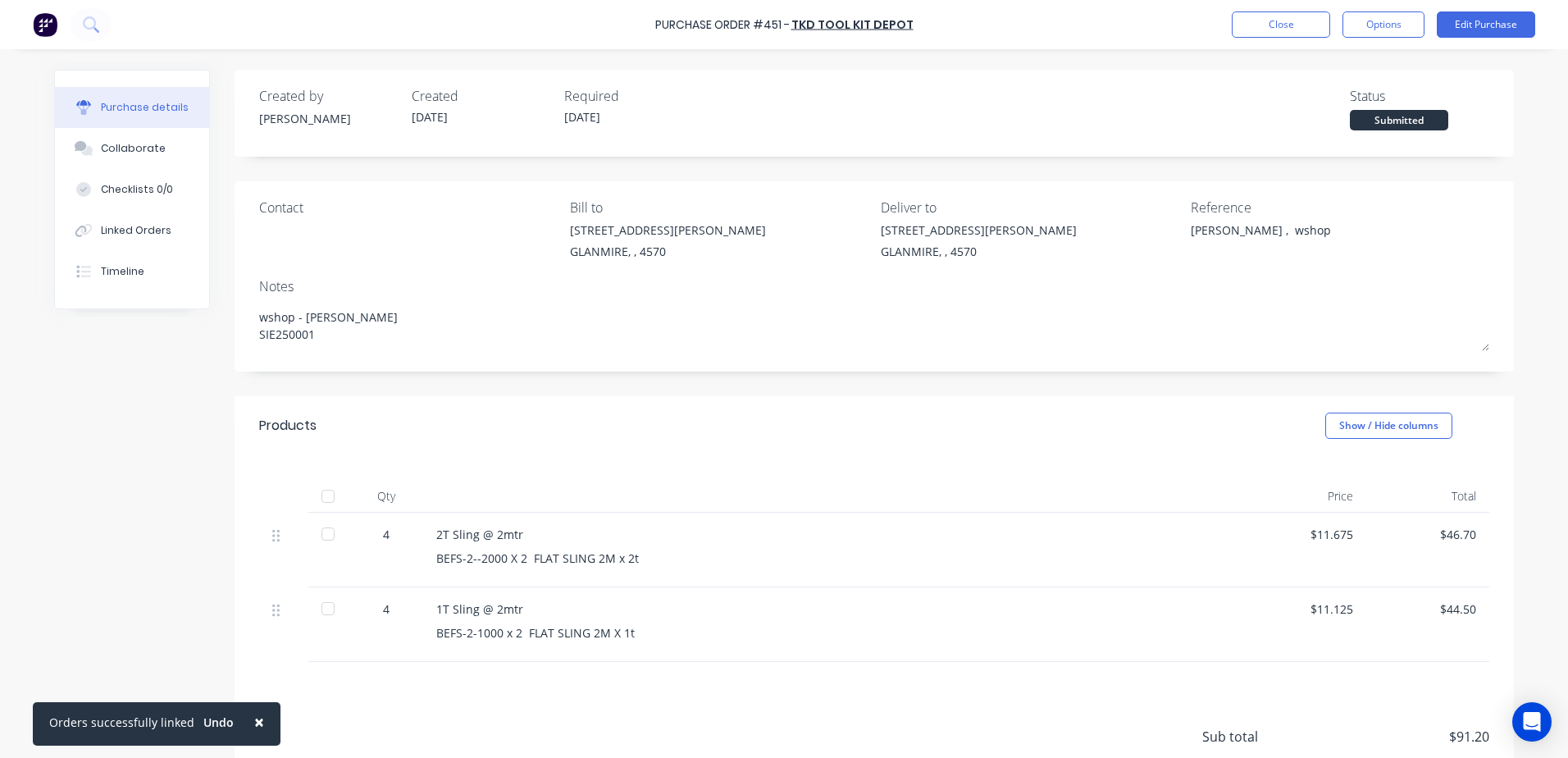
click at [1167, 232] on div "Contact Bill to 9 Dennis Little Drive GLANMIRE, , 4570 Deliver to 9 Dennis Litt…" at bounding box center [874, 233] width 1229 height 71
click at [1464, 26] on button "Edit Purchase" at bounding box center [1486, 24] width 99 height 26
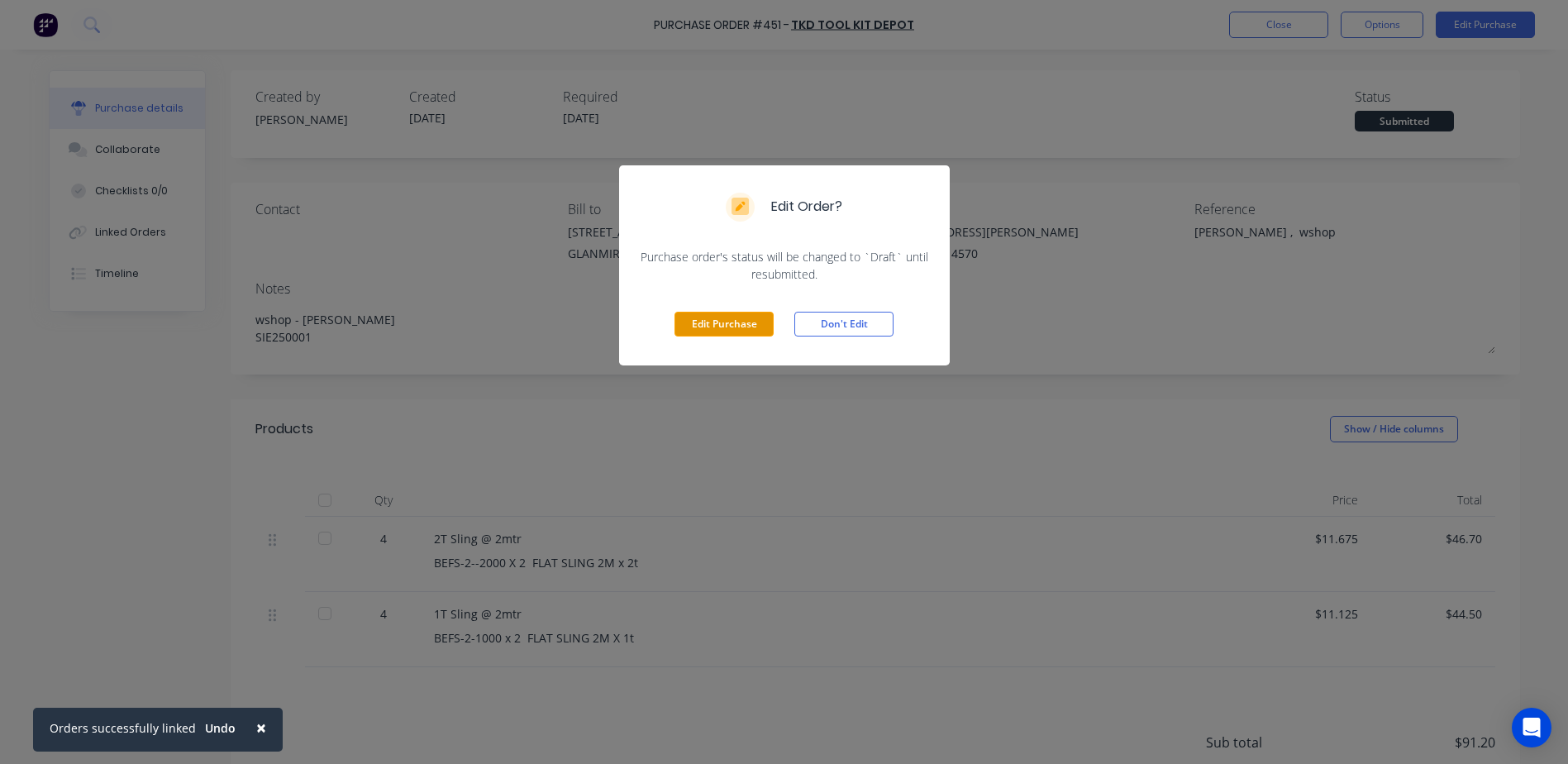
click at [718, 317] on button "Edit Purchase" at bounding box center [724, 324] width 100 height 25
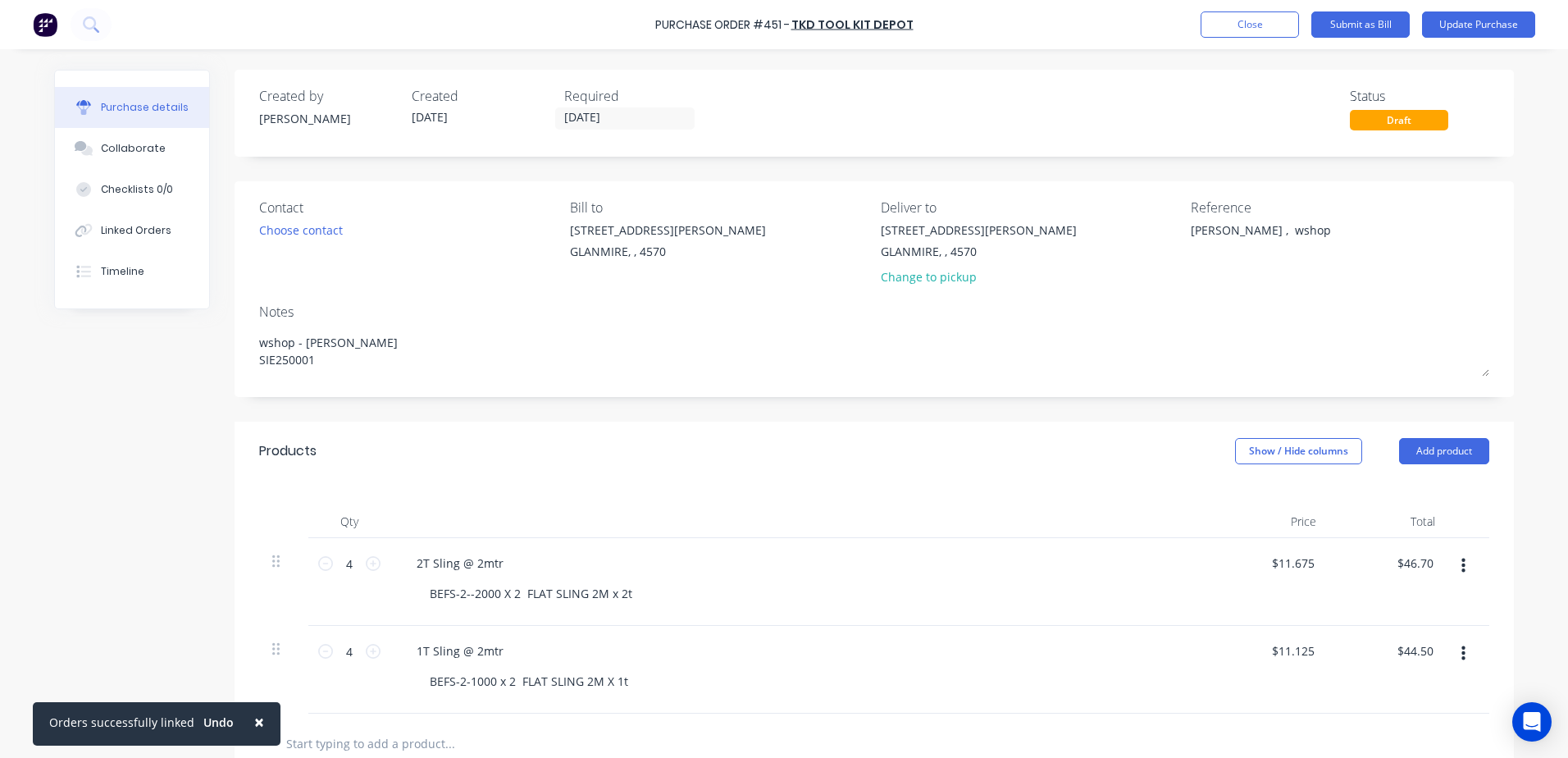
click at [254, 722] on span "×" at bounding box center [259, 722] width 10 height 23
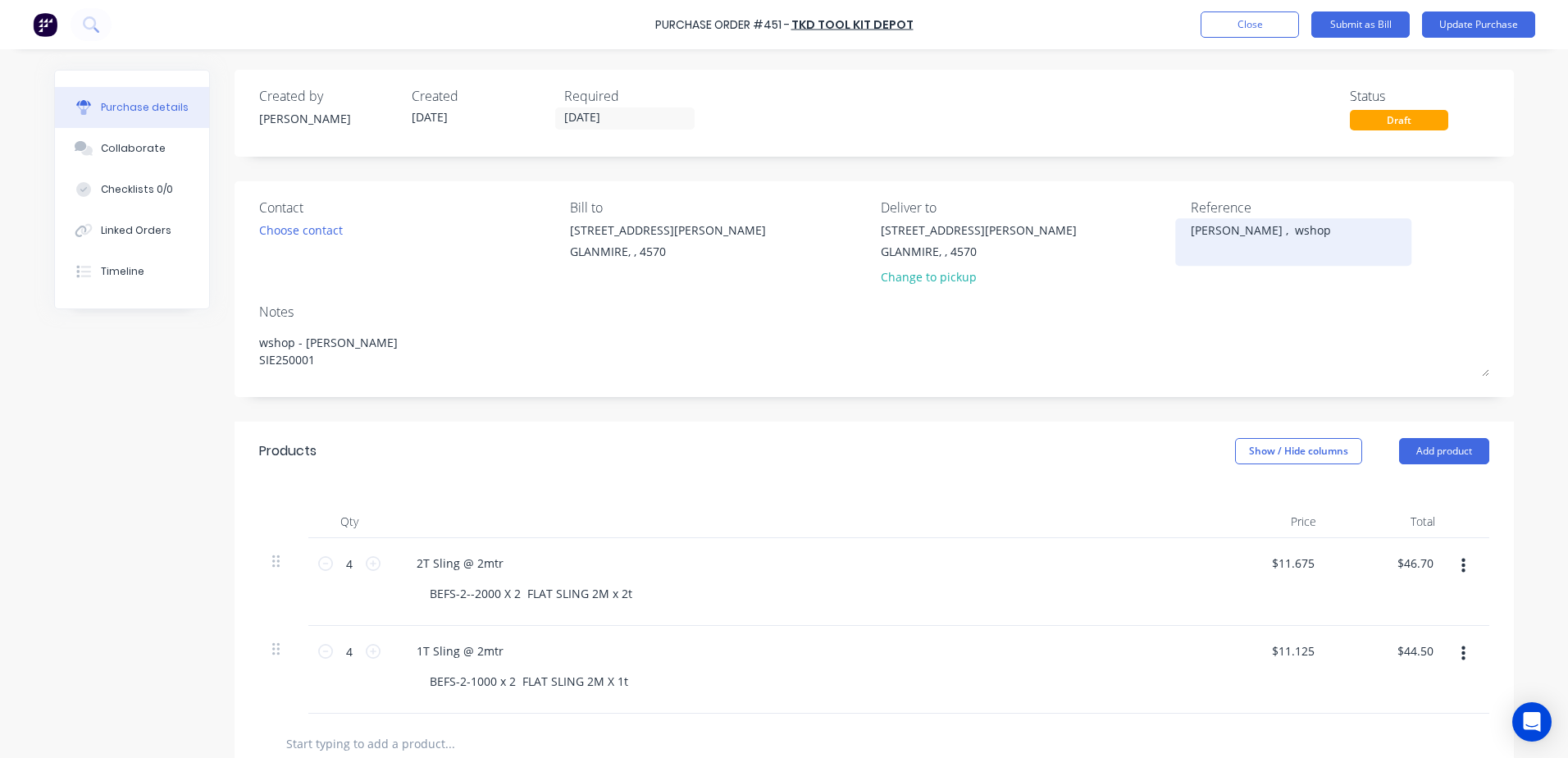
type textarea "j"
type textarea "s"
type textarea "SI303145"
click at [1459, 29] on button "Update Purchase" at bounding box center [1479, 24] width 113 height 26
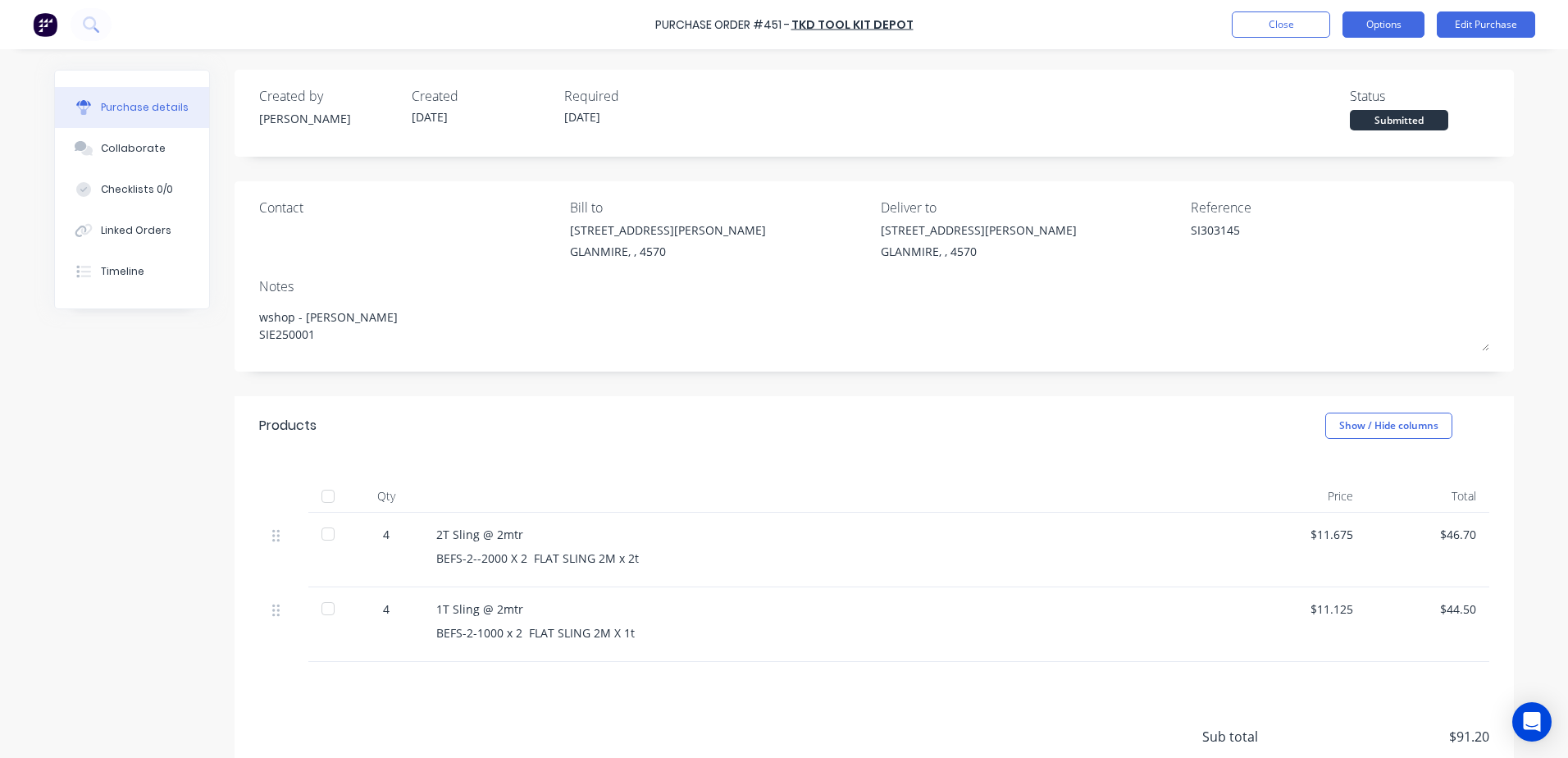
click at [1378, 26] on button "Options" at bounding box center [1383, 24] width 82 height 26
click at [1252, 36] on button "Close" at bounding box center [1280, 24] width 99 height 26
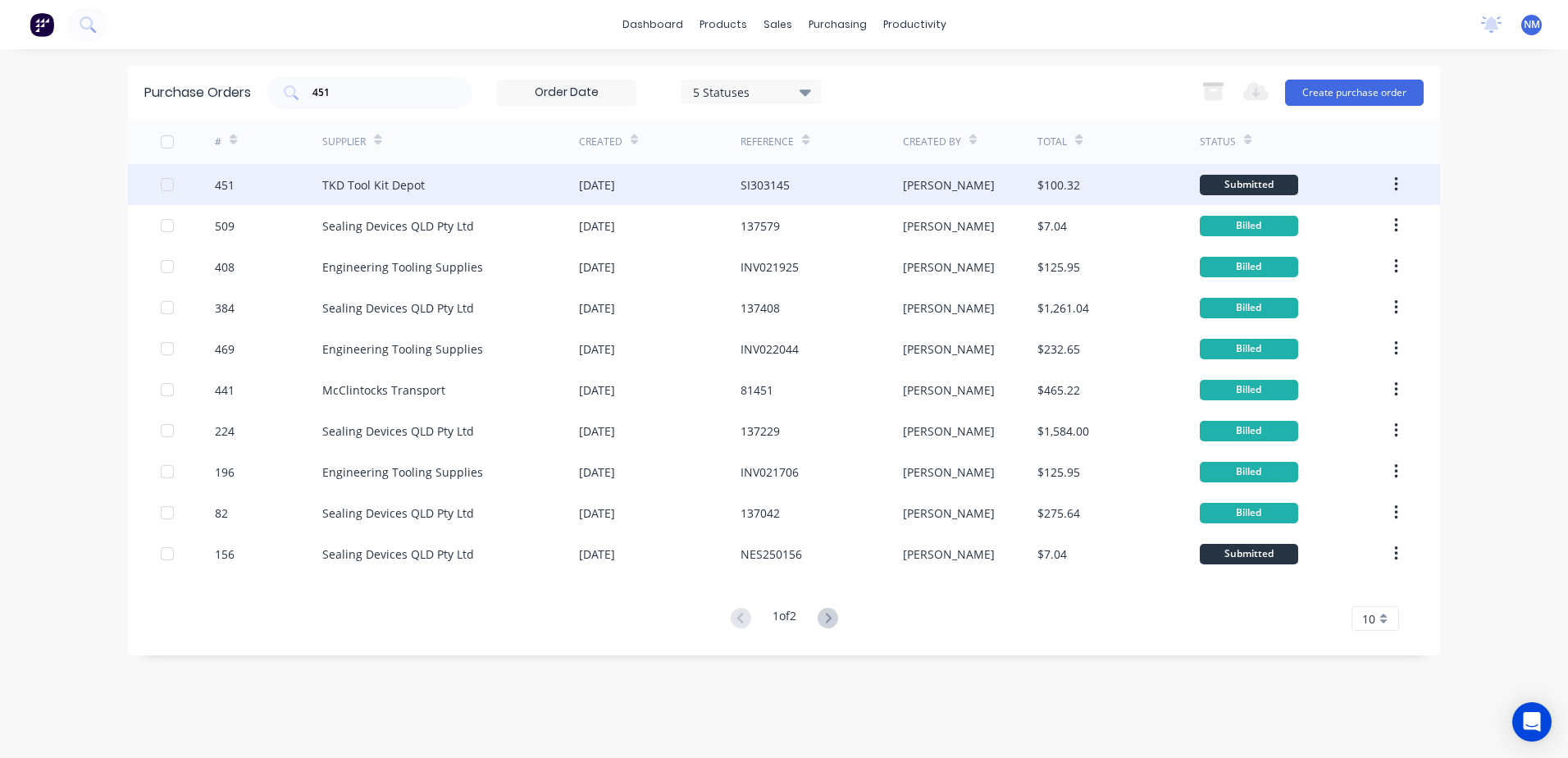
click at [992, 184] on div "[PERSON_NAME]" at bounding box center [970, 184] width 135 height 41
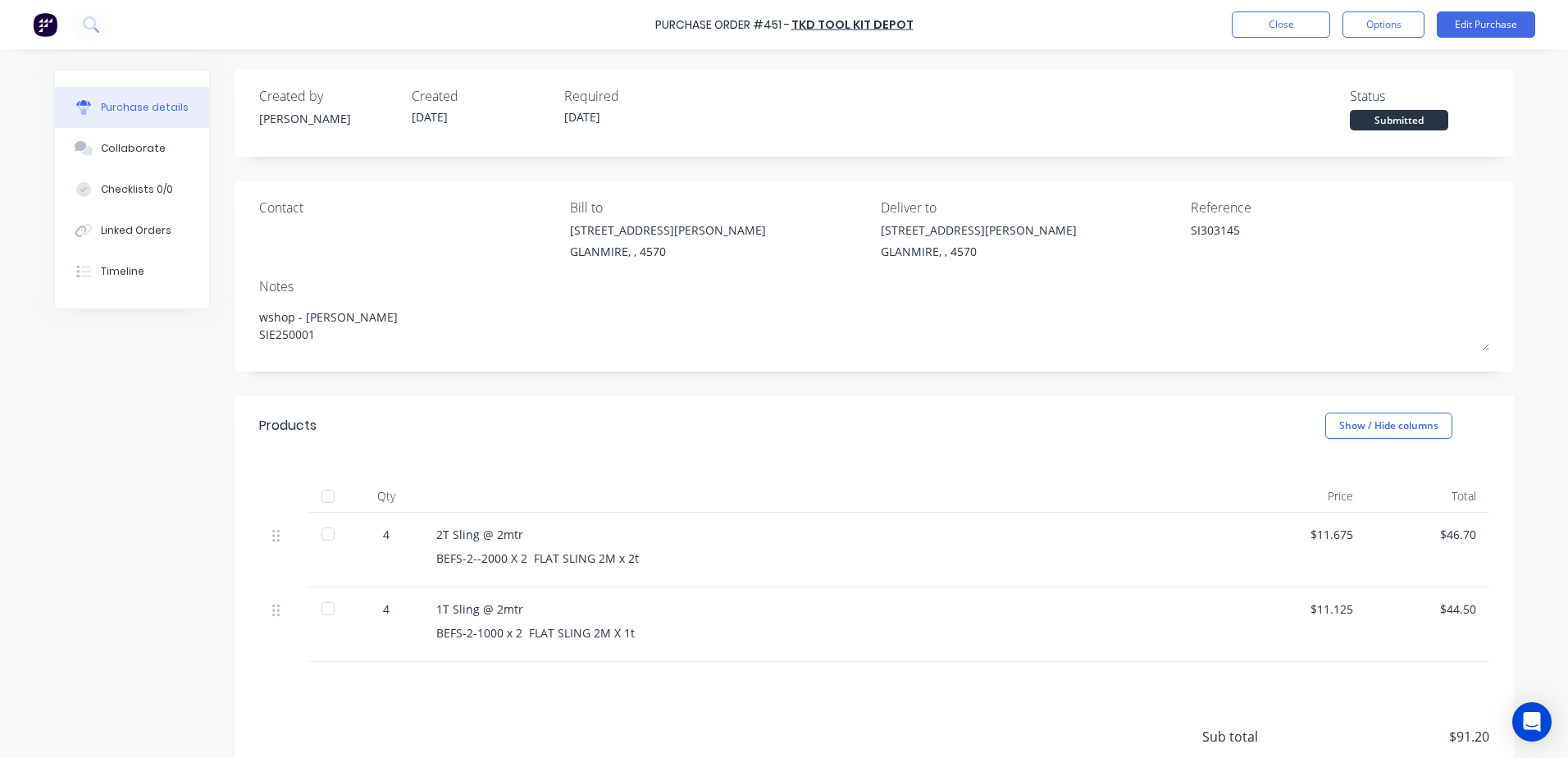
click at [328, 493] on div at bounding box center [328, 496] width 33 height 33
click at [1378, 30] on button "Options" at bounding box center [1383, 24] width 82 height 26
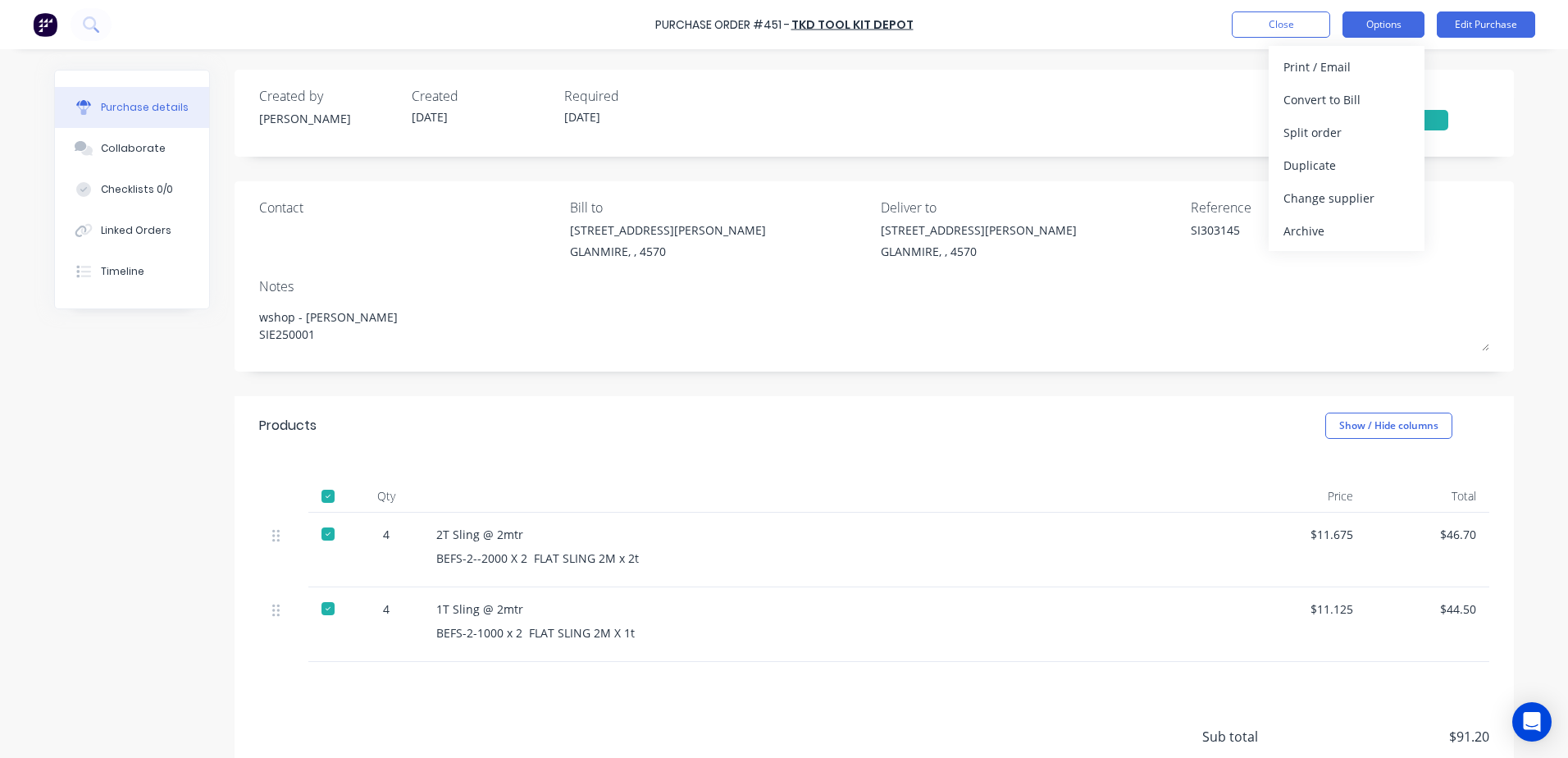
click at [1378, 30] on button "Options" at bounding box center [1383, 24] width 82 height 26
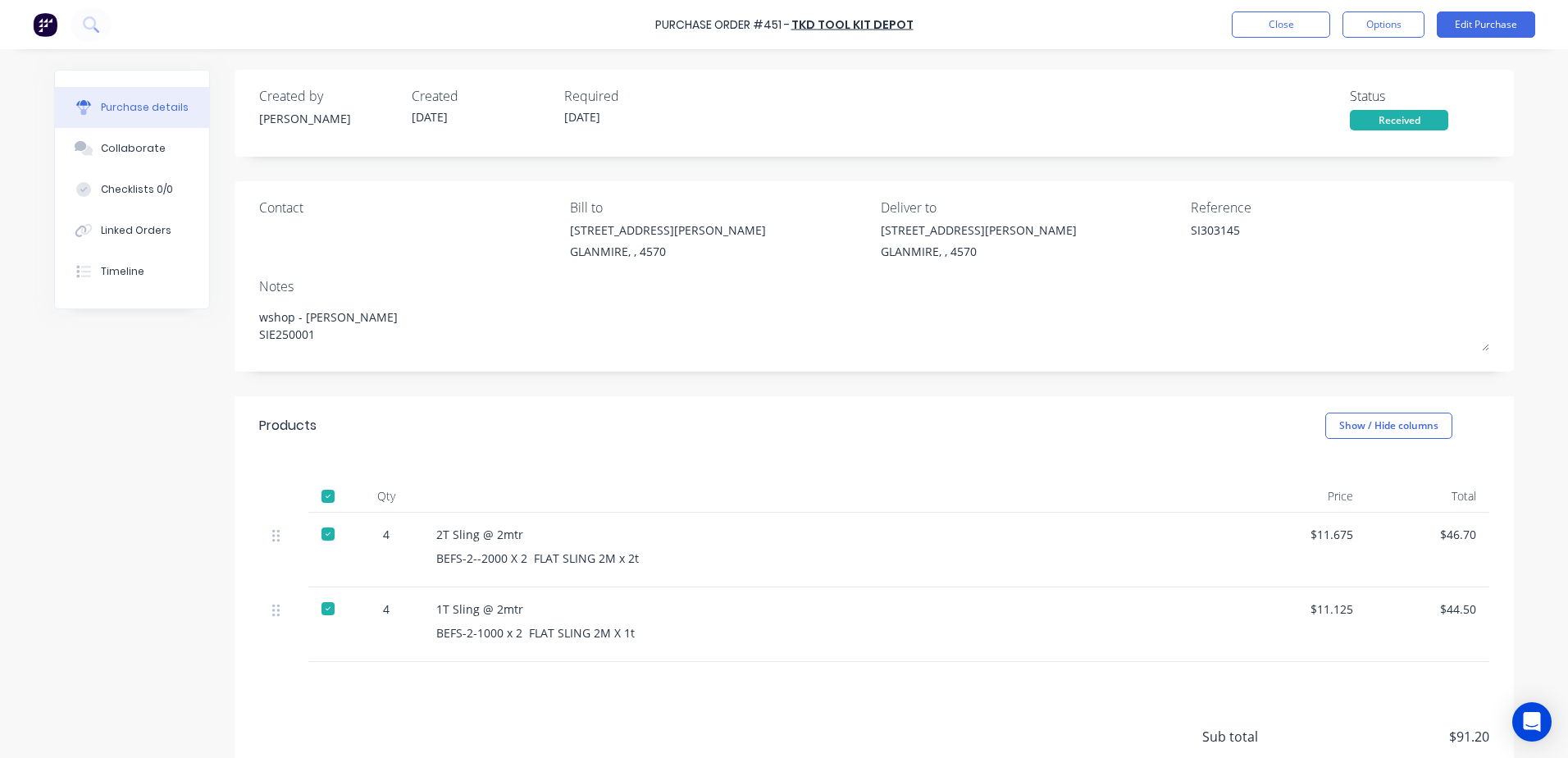
click at [1273, 37] on div "Purchase Order #451 - TKD Tool Kit Depot Close Options Edit Purchase" at bounding box center [784, 24] width 1568 height 49
click at [157, 232] on div "Linked Orders" at bounding box center [136, 230] width 71 height 14
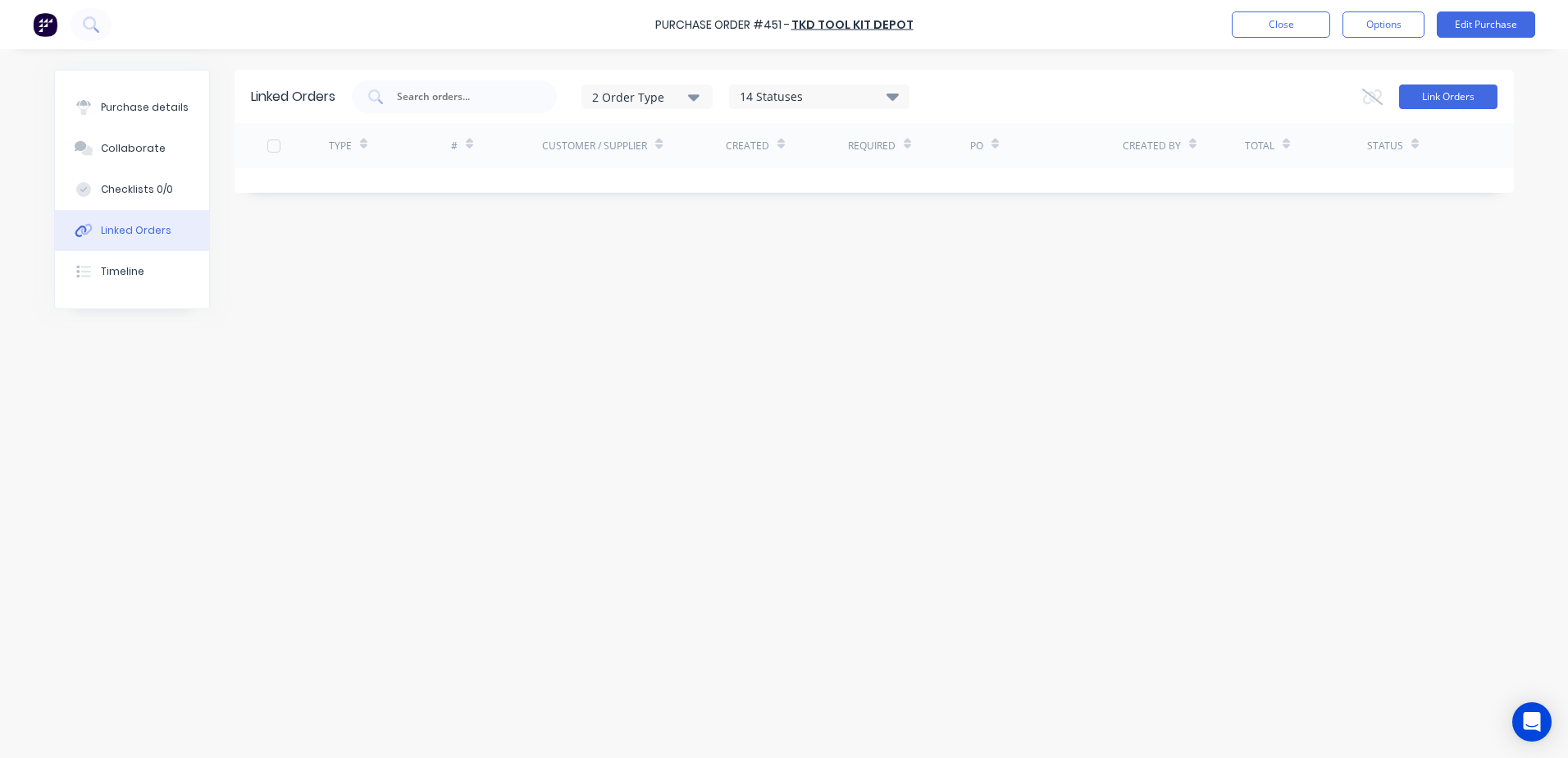
click at [1439, 97] on button "Link Orders" at bounding box center [1448, 97] width 99 height 25
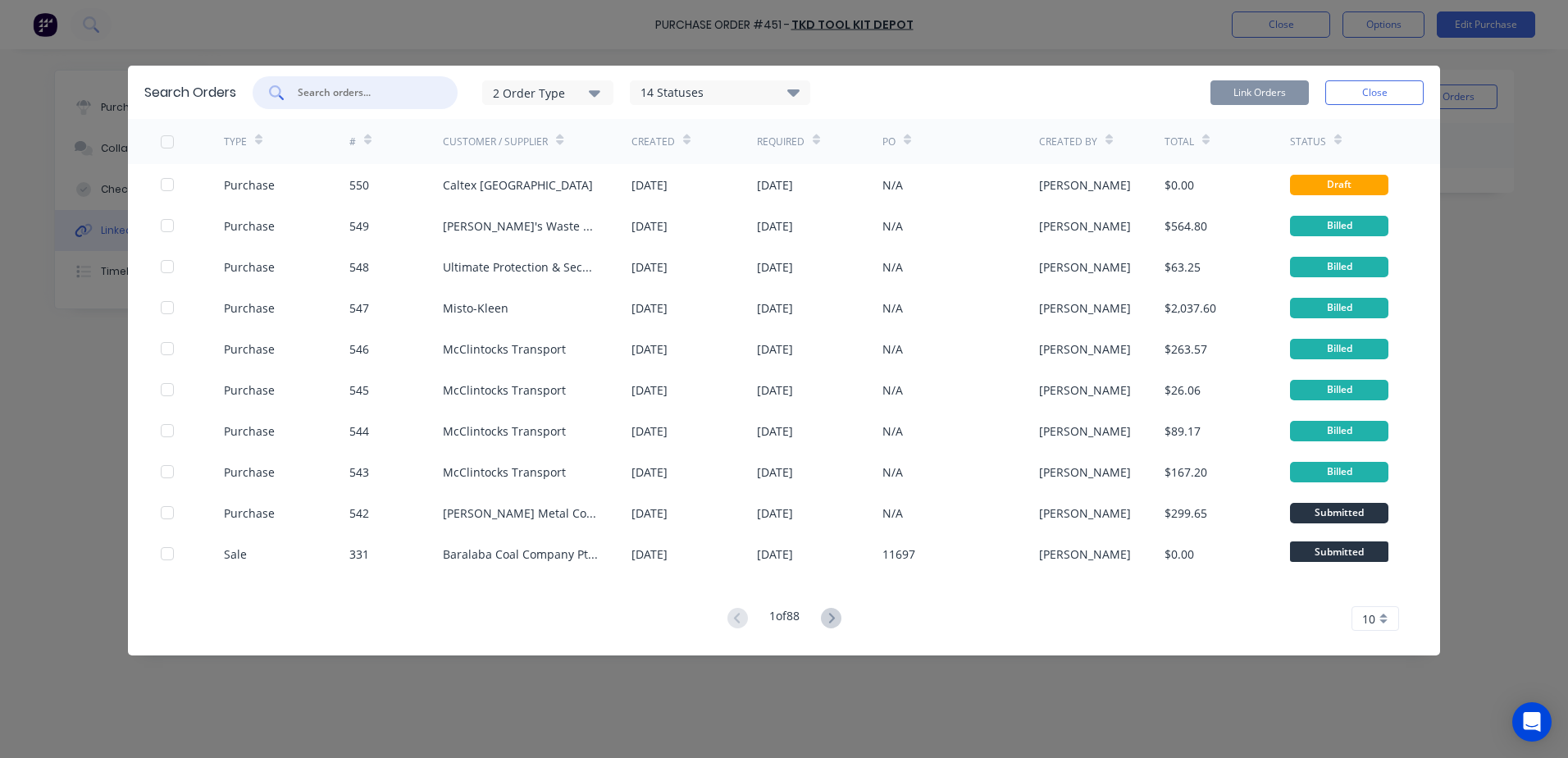
click at [354, 93] on input "text" at bounding box center [364, 92] width 136 height 16
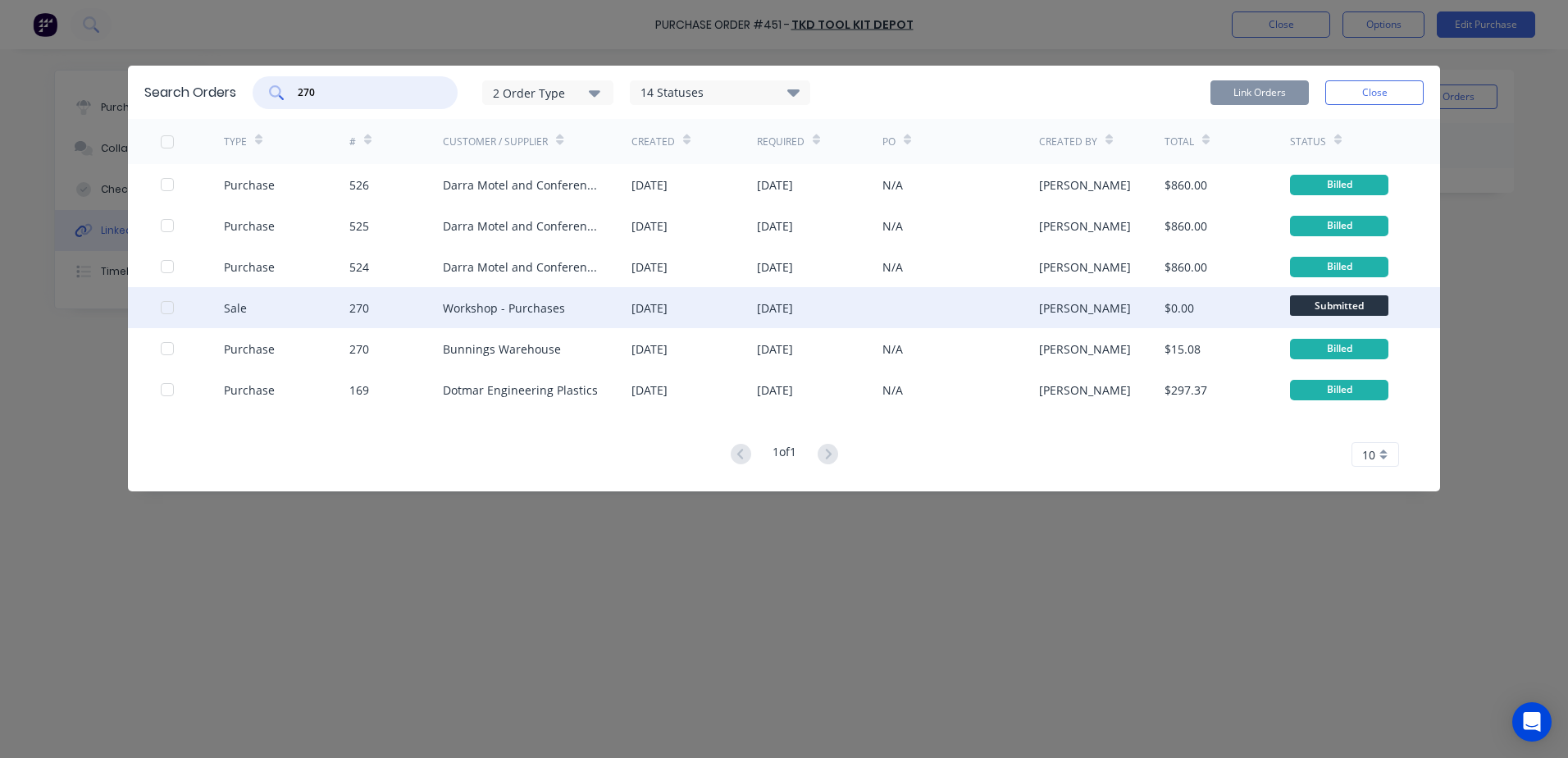
click at [168, 309] on div at bounding box center [167, 308] width 33 height 33
type input "270"
click at [1252, 93] on button "Link Orders" at bounding box center [1259, 93] width 99 height 25
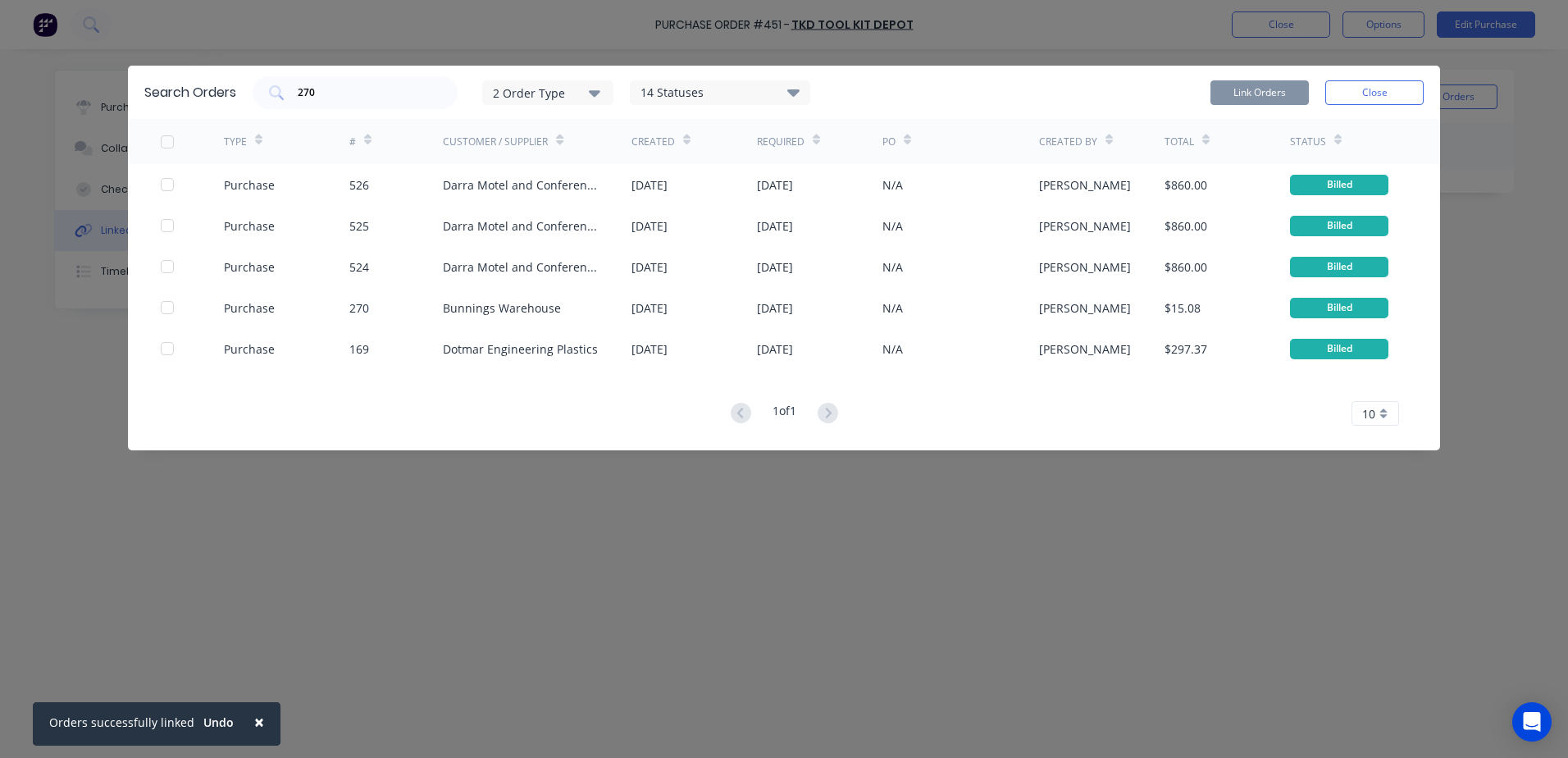
click at [254, 717] on span "×" at bounding box center [259, 722] width 10 height 23
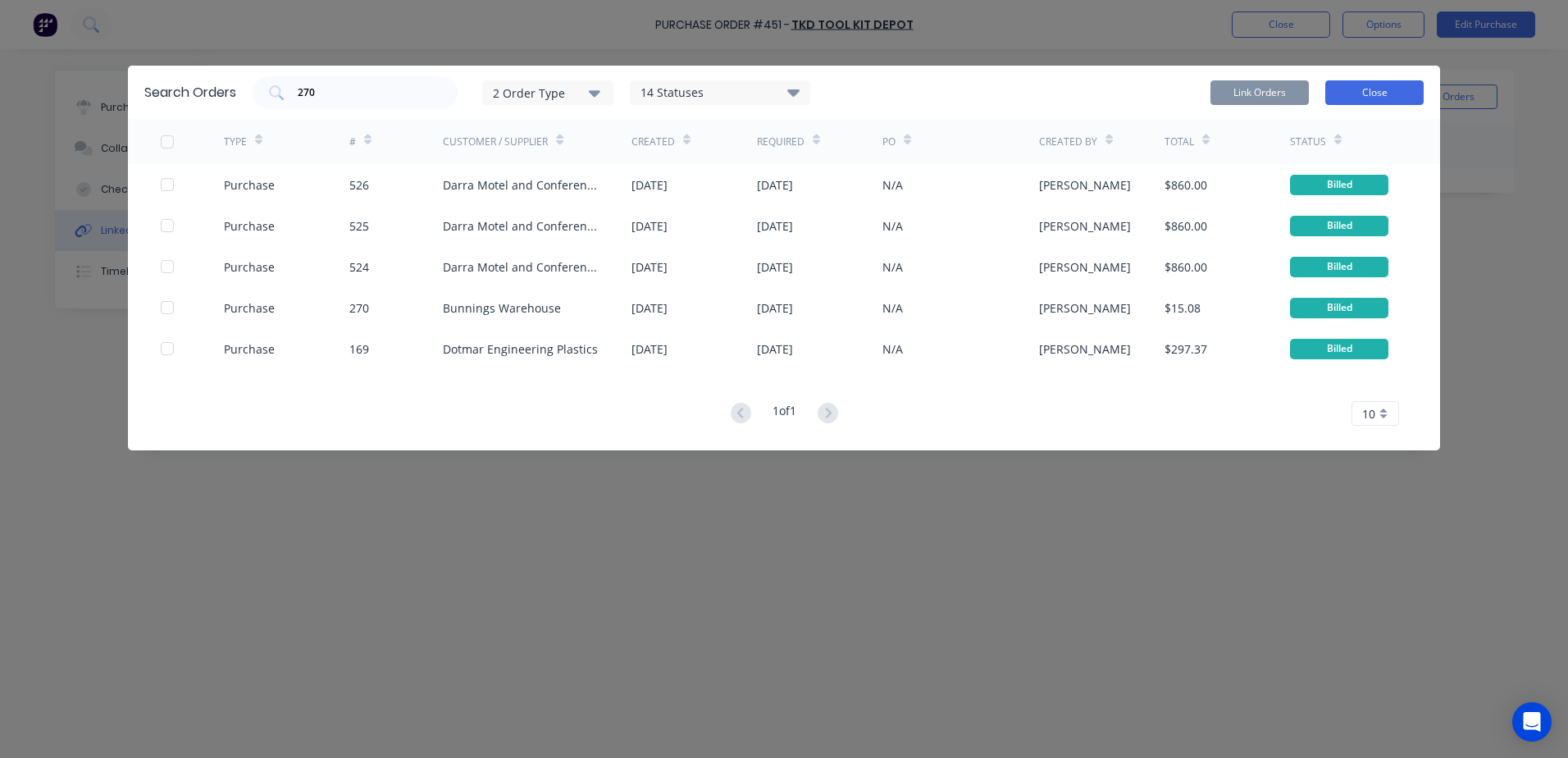
click at [1367, 94] on button "Close" at bounding box center [1374, 93] width 99 height 25
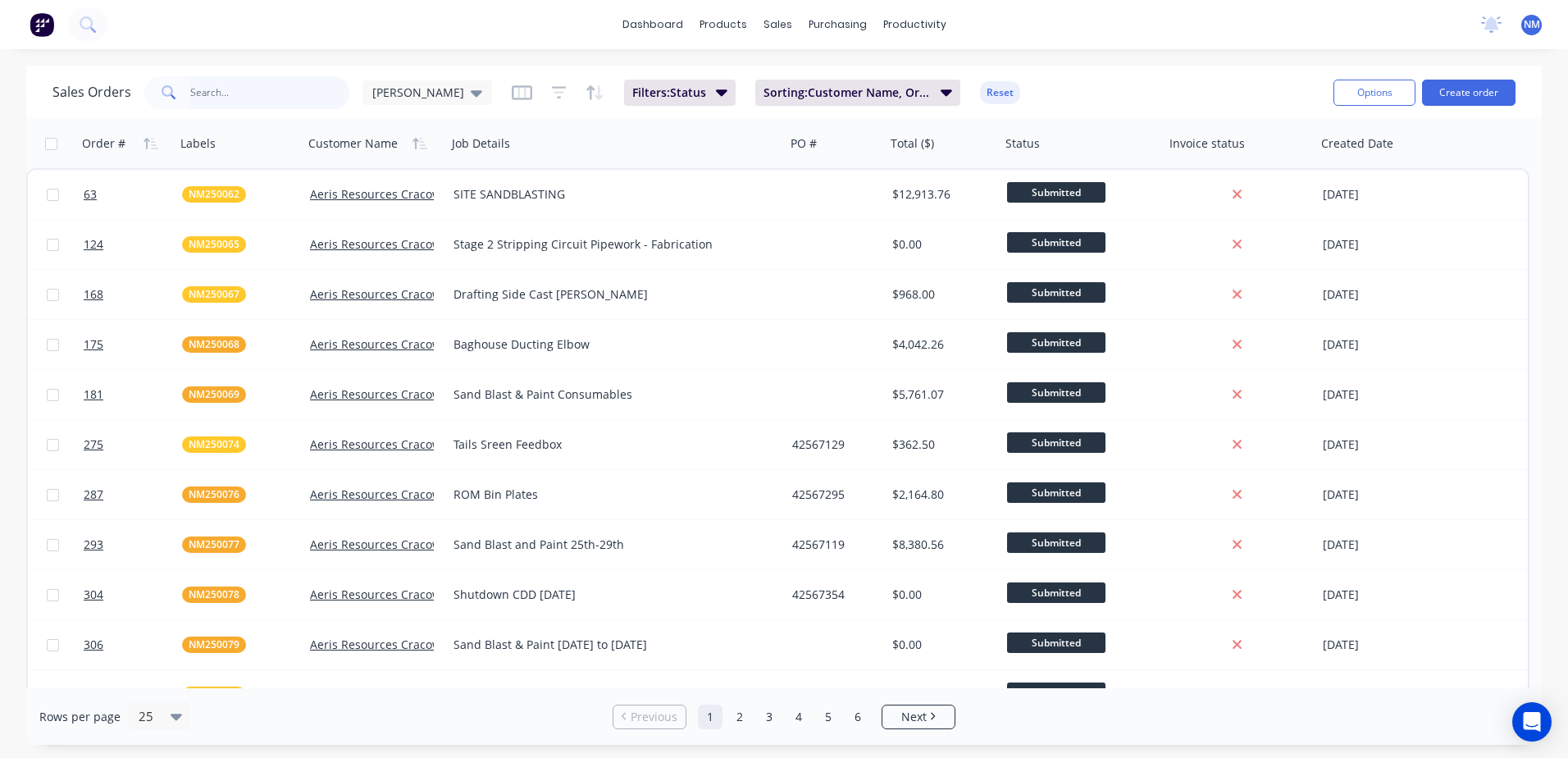
click at [246, 100] on input "text" at bounding box center [269, 93] width 160 height 33
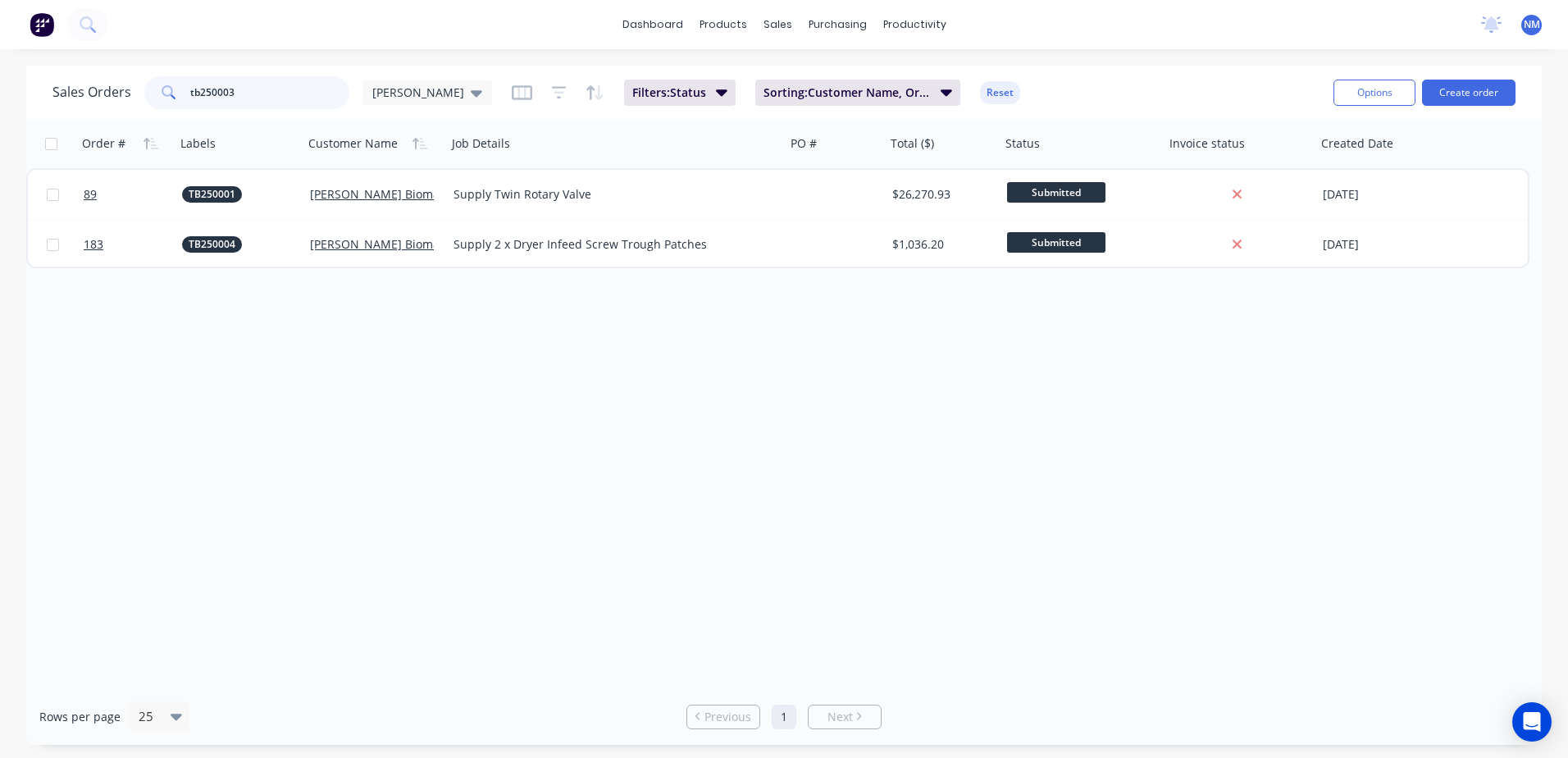
type input "tb250003"
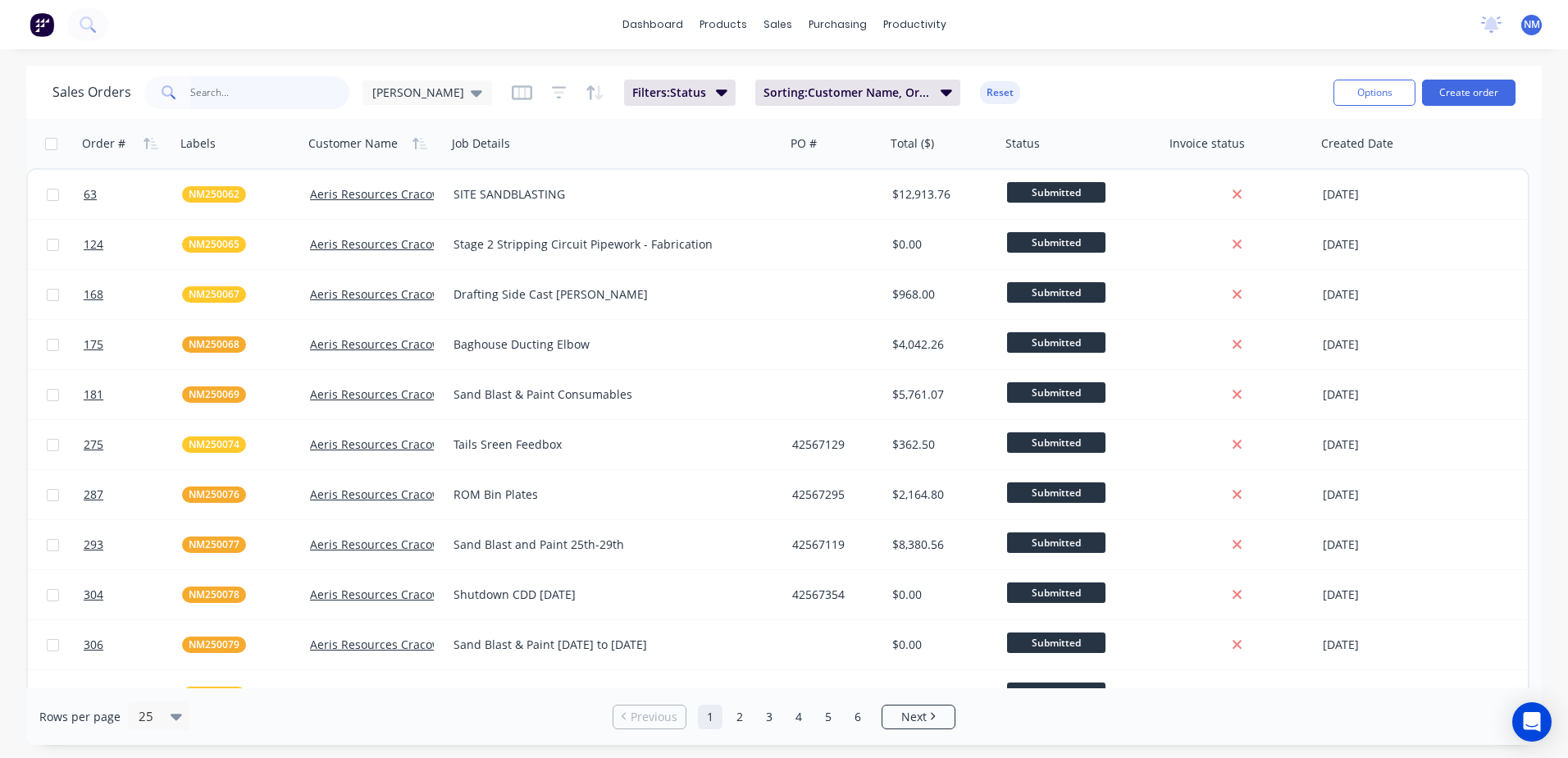
click at [231, 83] on input "text" at bounding box center [269, 93] width 160 height 33
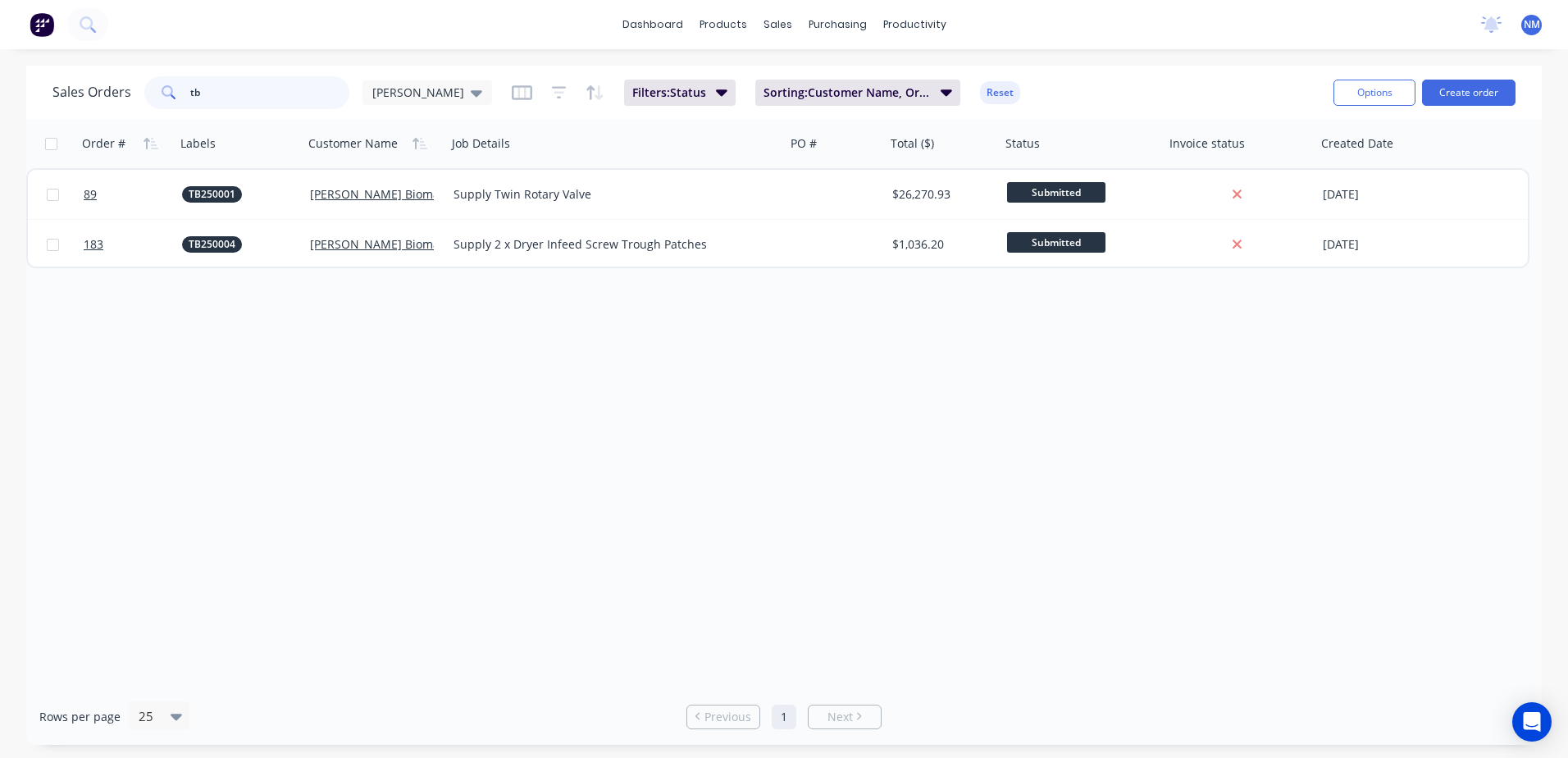
type input "tb"
click at [870, 81] on div "Purchase Orders" at bounding box center [890, 78] width 87 height 14
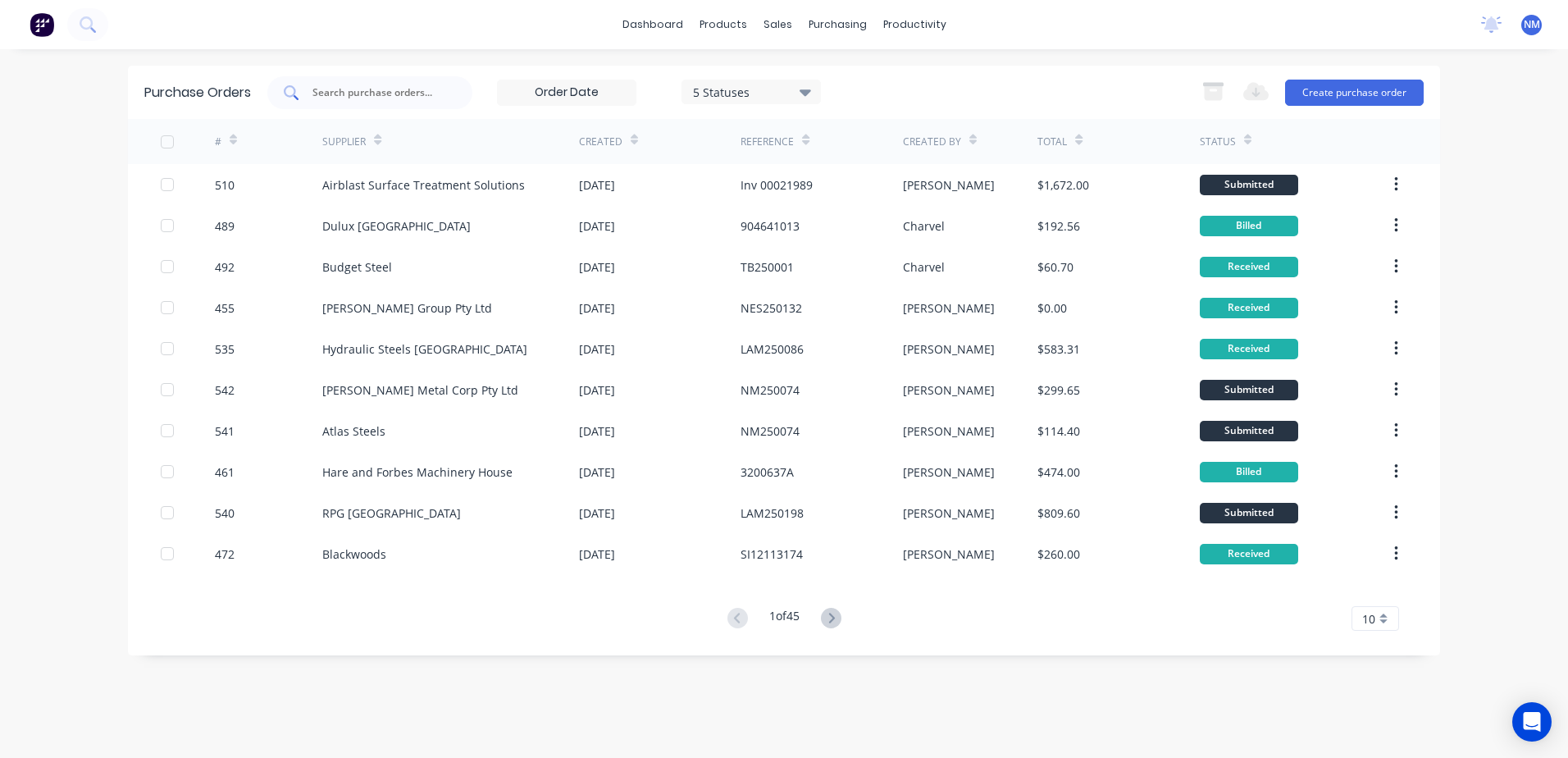
click at [325, 94] on input "text" at bounding box center [379, 92] width 136 height 16
type input "223"
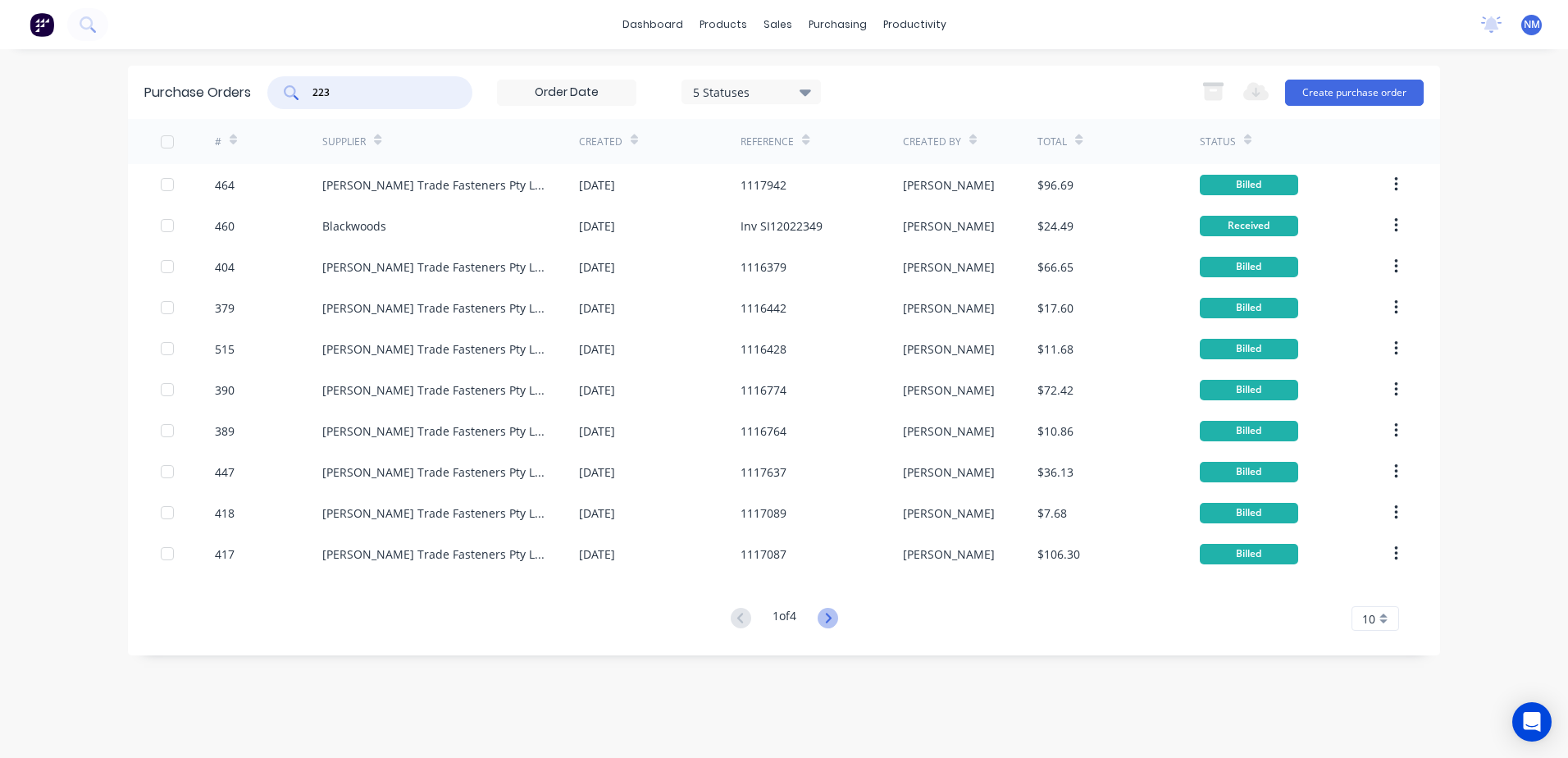
click at [832, 614] on icon at bounding box center [827, 618] width 20 height 20
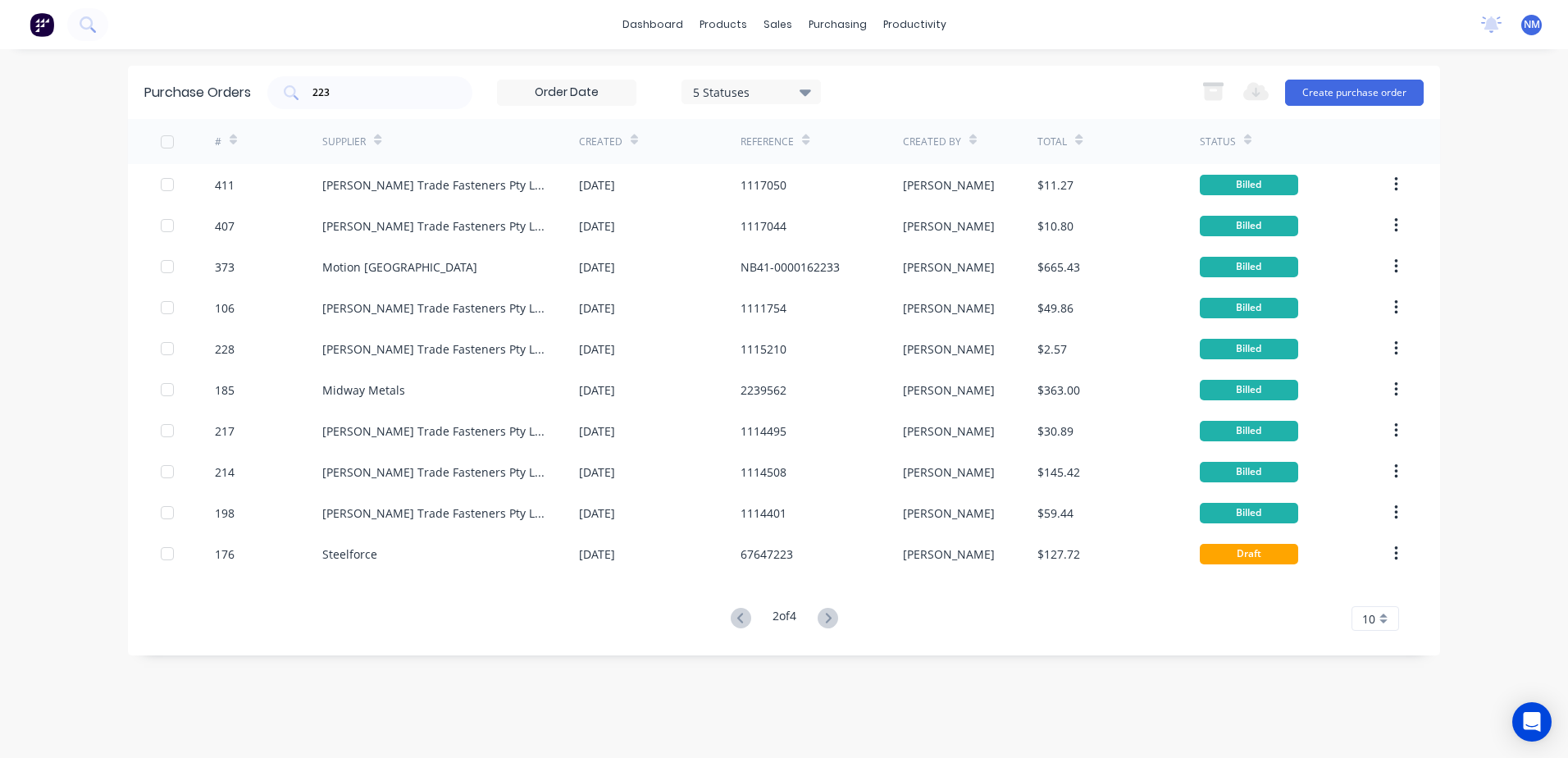
click at [832, 614] on icon at bounding box center [827, 618] width 20 height 20
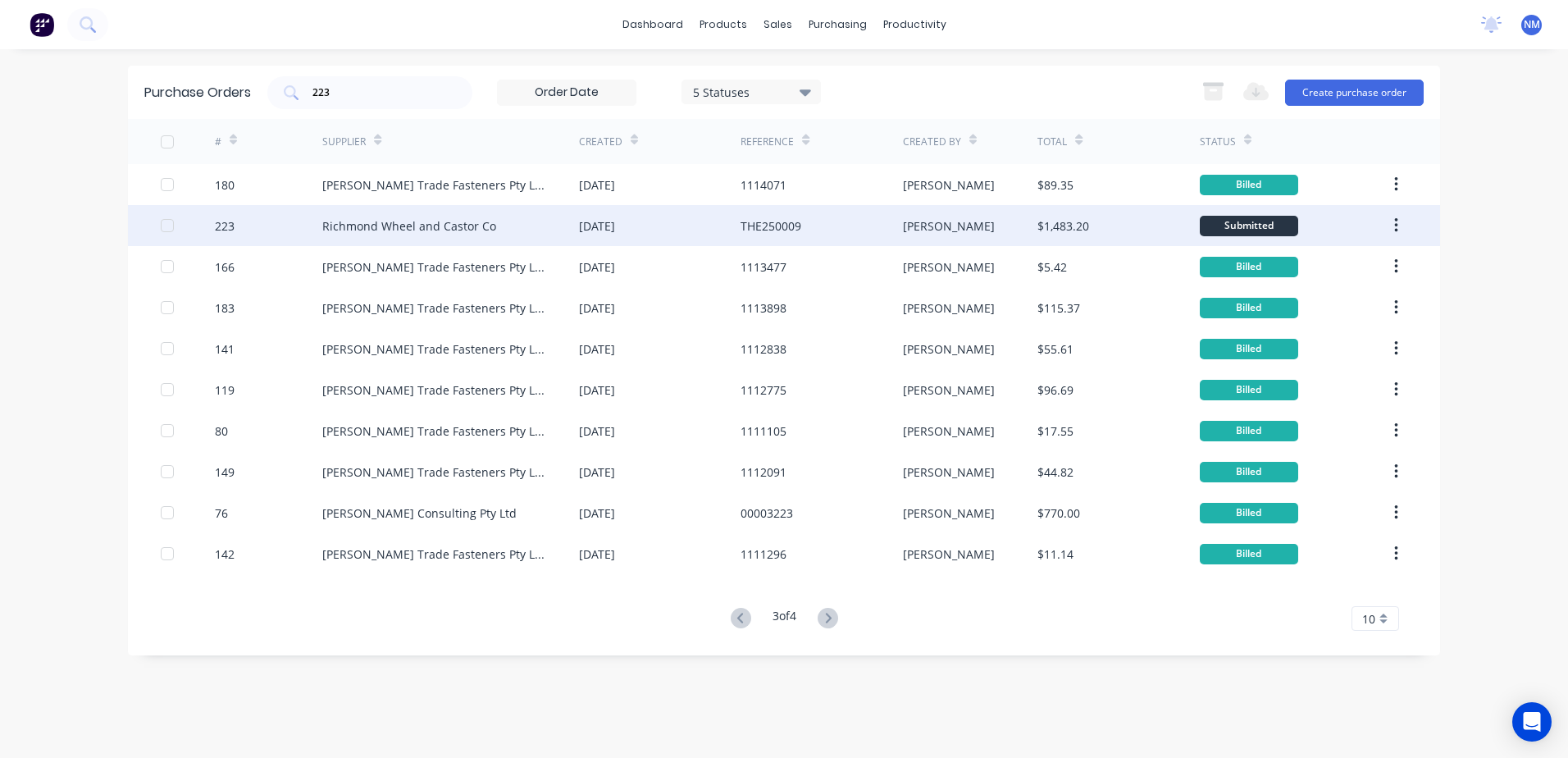
click at [1126, 224] on div "$1,483.20" at bounding box center [1118, 225] width 161 height 41
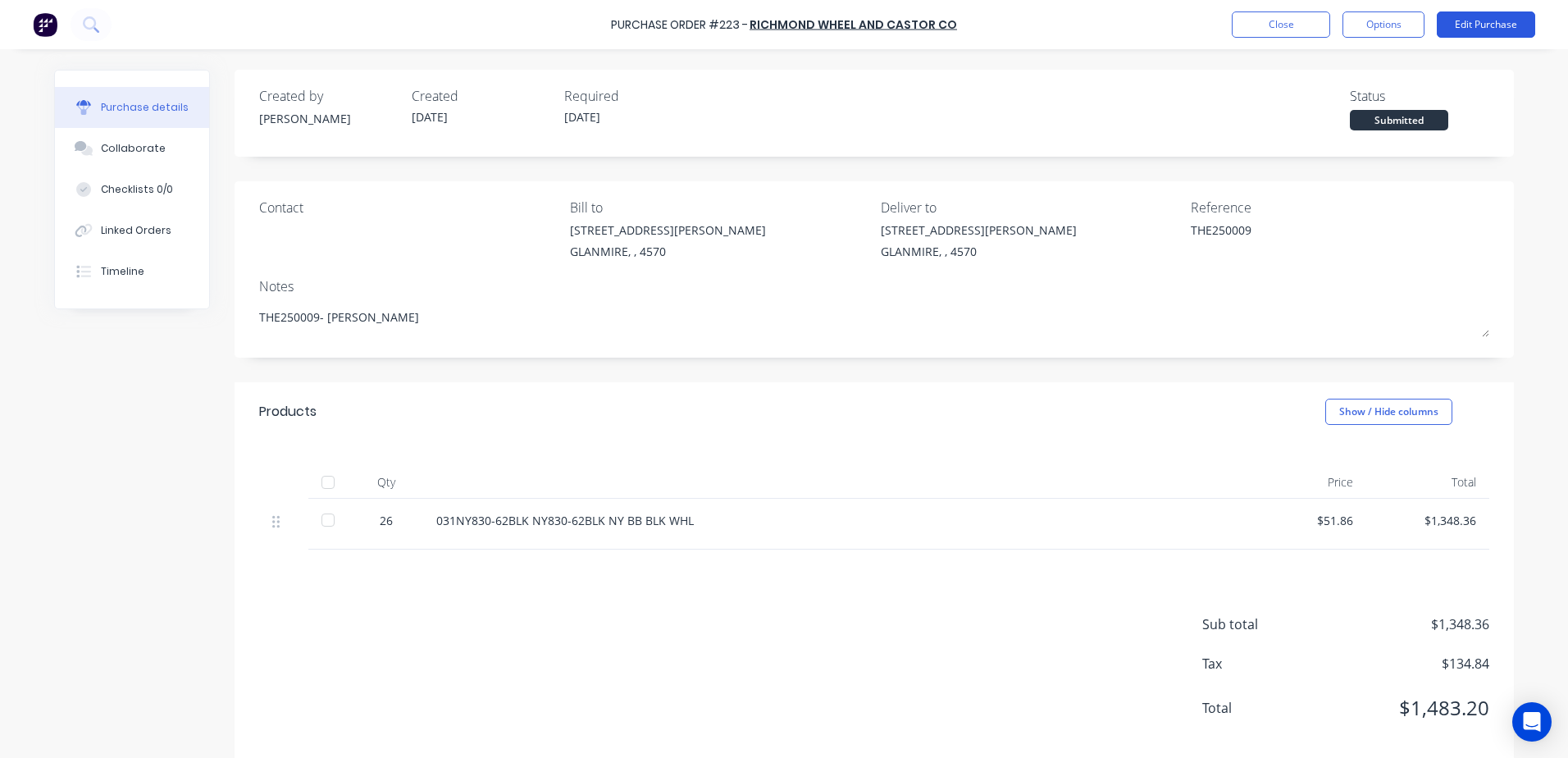
click at [1470, 20] on button "Edit Purchase" at bounding box center [1486, 24] width 99 height 26
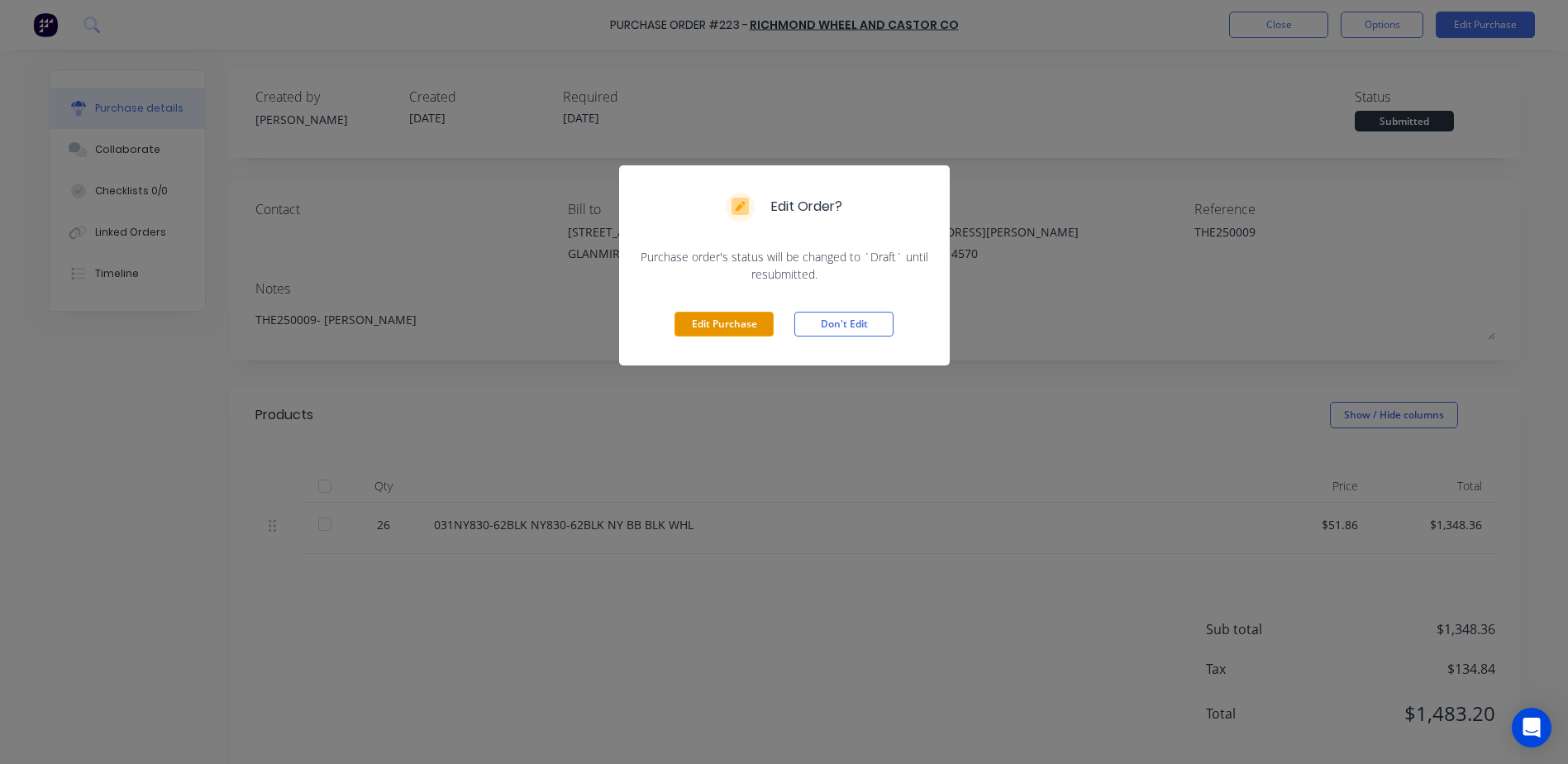
click at [711, 326] on button "Edit Purchase" at bounding box center [724, 324] width 100 height 25
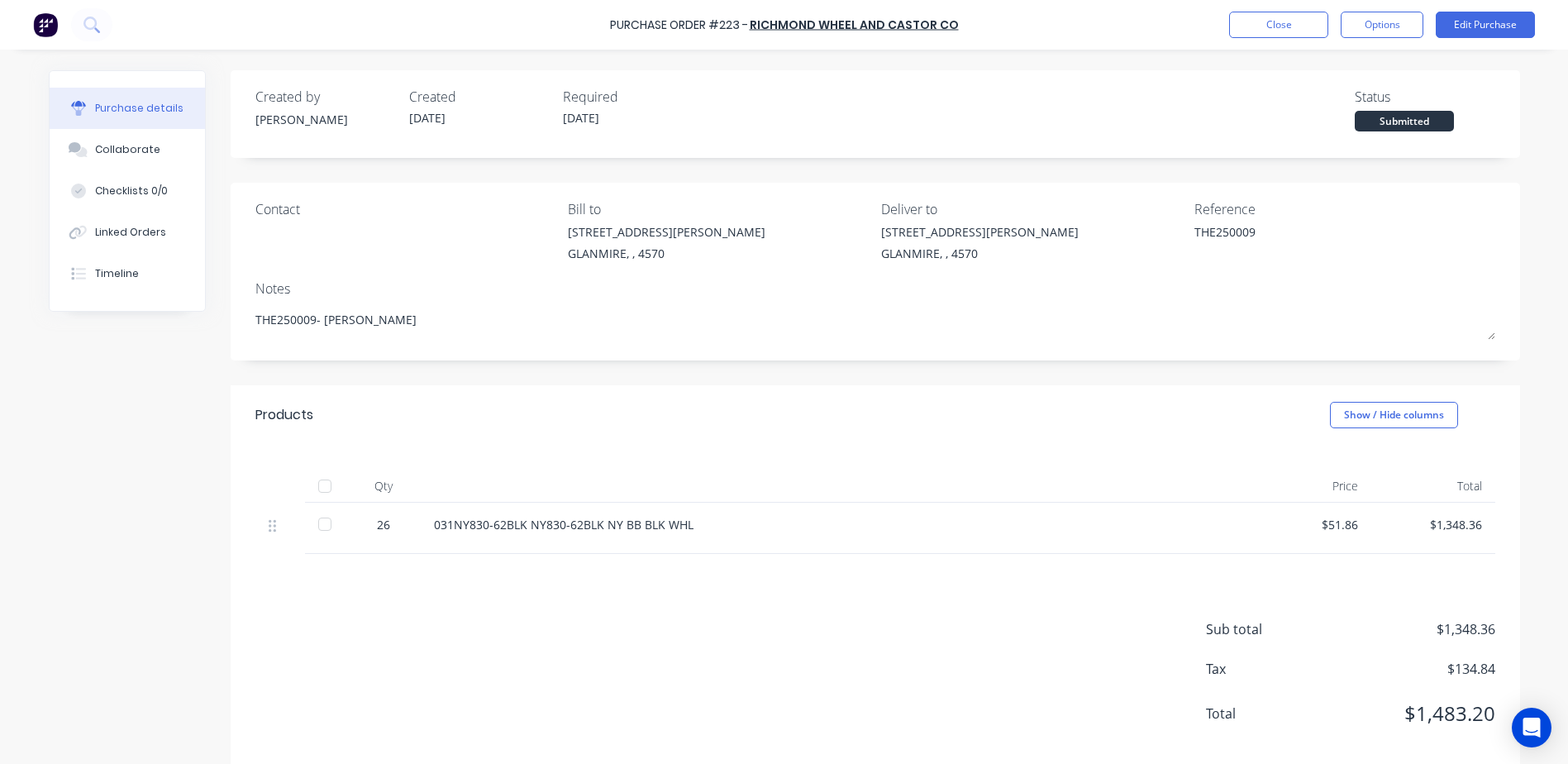
type textarea "x"
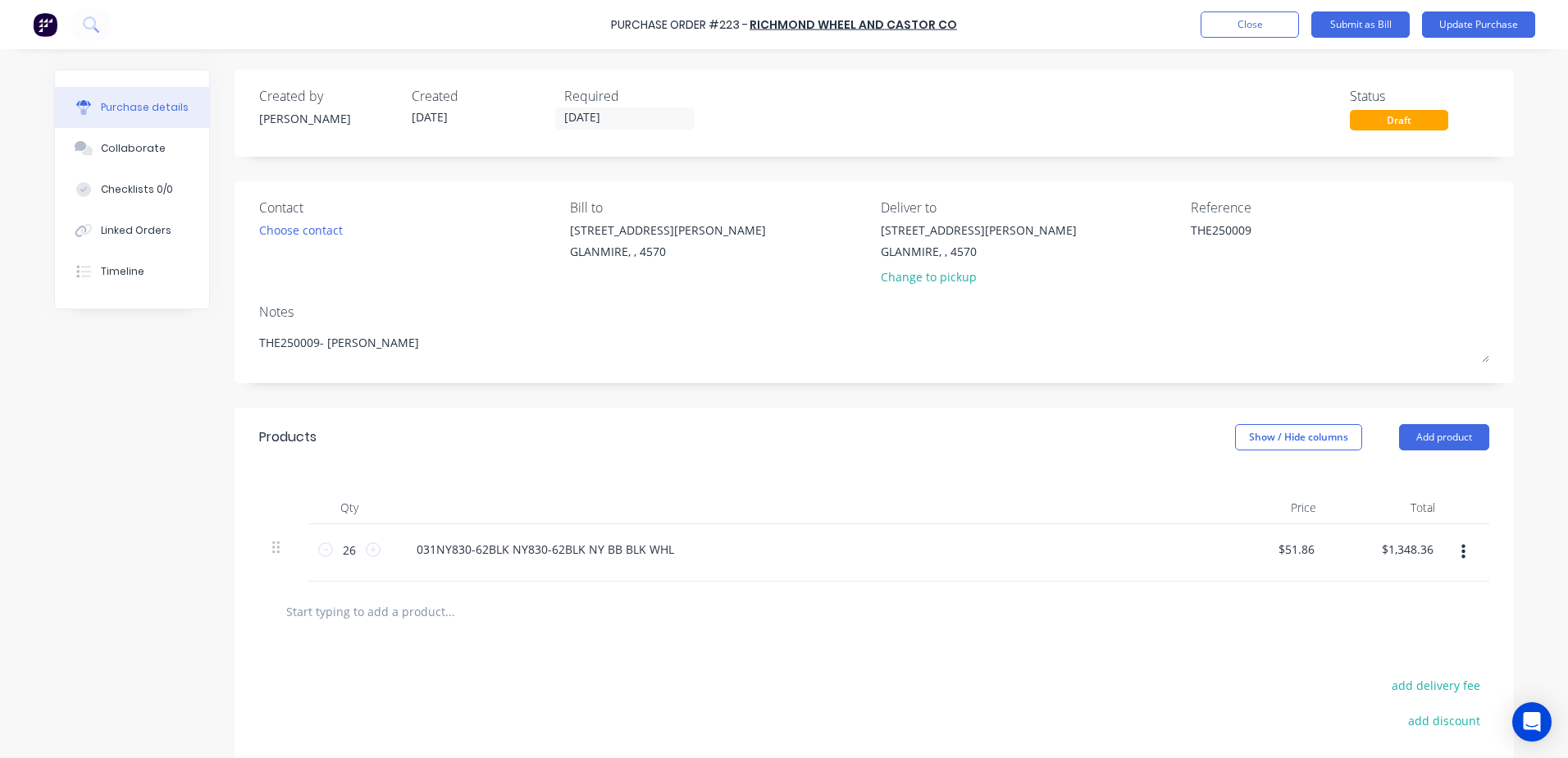
drag, startPoint x: 1250, startPoint y: 234, endPoint x: 1012, endPoint y: 243, distance: 238.2
click at [1012, 243] on div "Contact Choose contact [PERSON_NAME] to [STREET_ADDRESS][PERSON_NAME] Deliver t…" at bounding box center [874, 246] width 1229 height 96
type textarea "Inv 4863273"
type textarea "x"
type textarea "Inv 4863273"
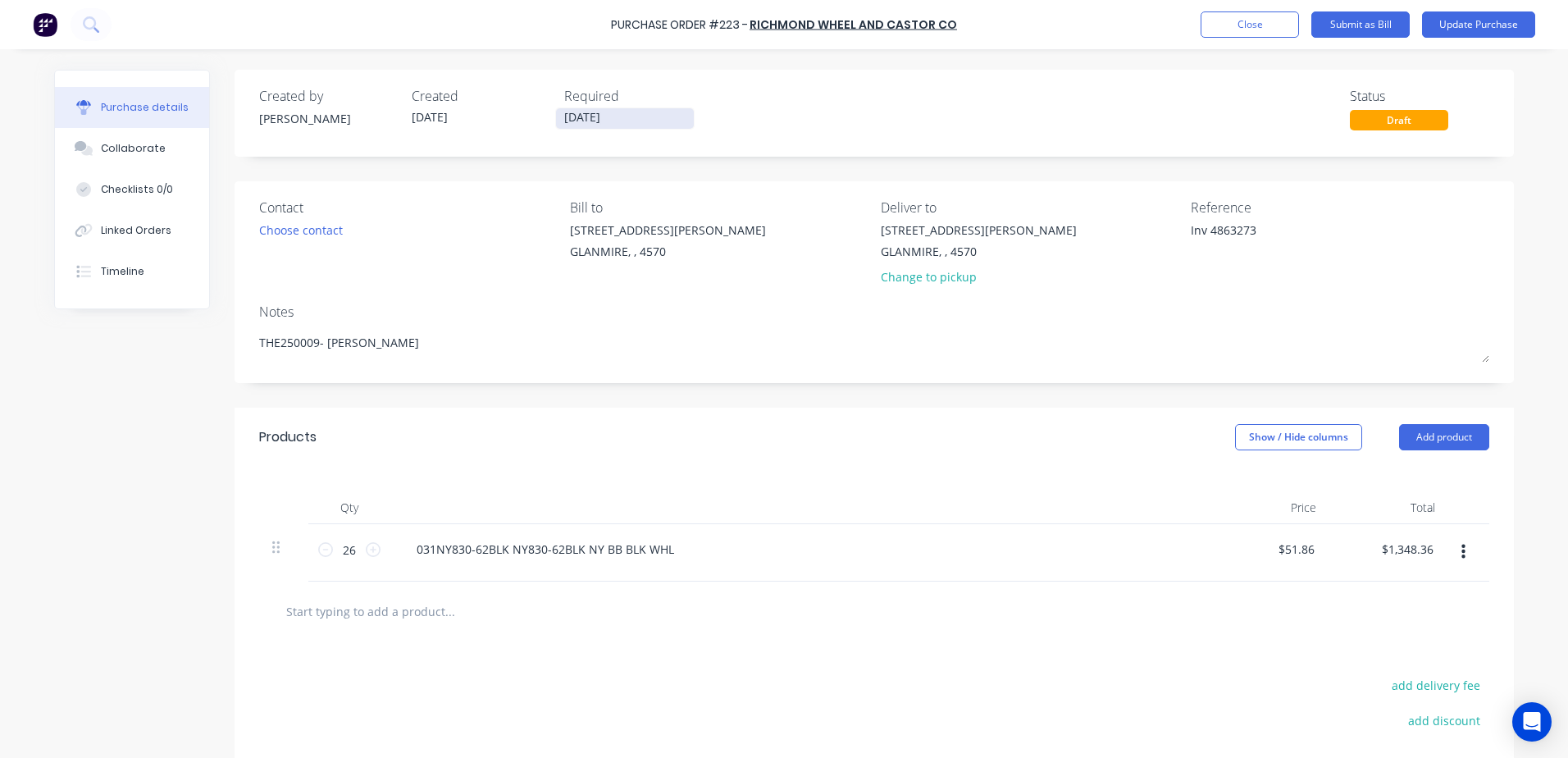
click at [627, 124] on input "[DATE]" at bounding box center [625, 118] width 138 height 20
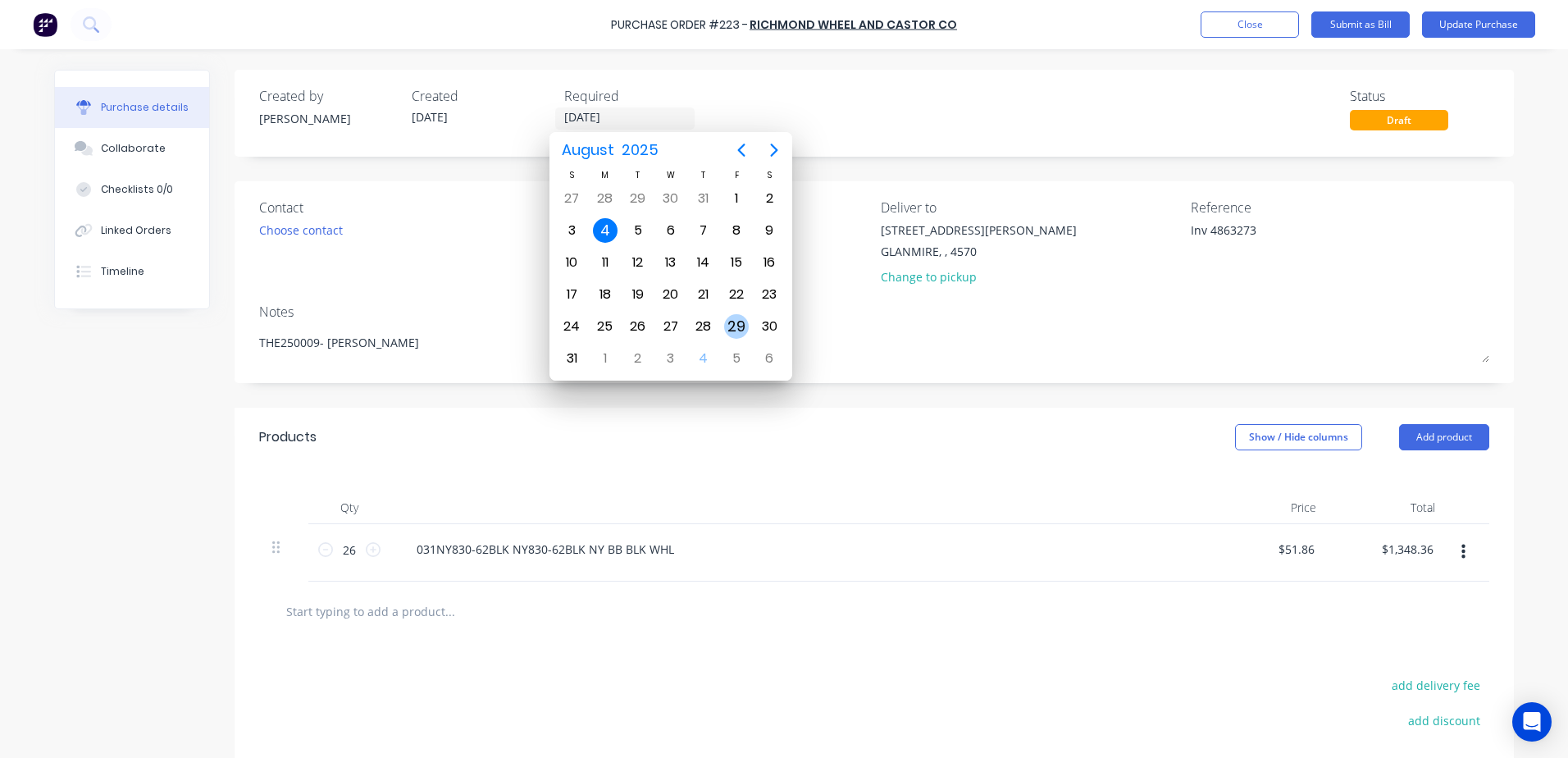
click at [734, 330] on div "29" at bounding box center [737, 326] width 25 height 25
type textarea "x"
type input "[DATE]"
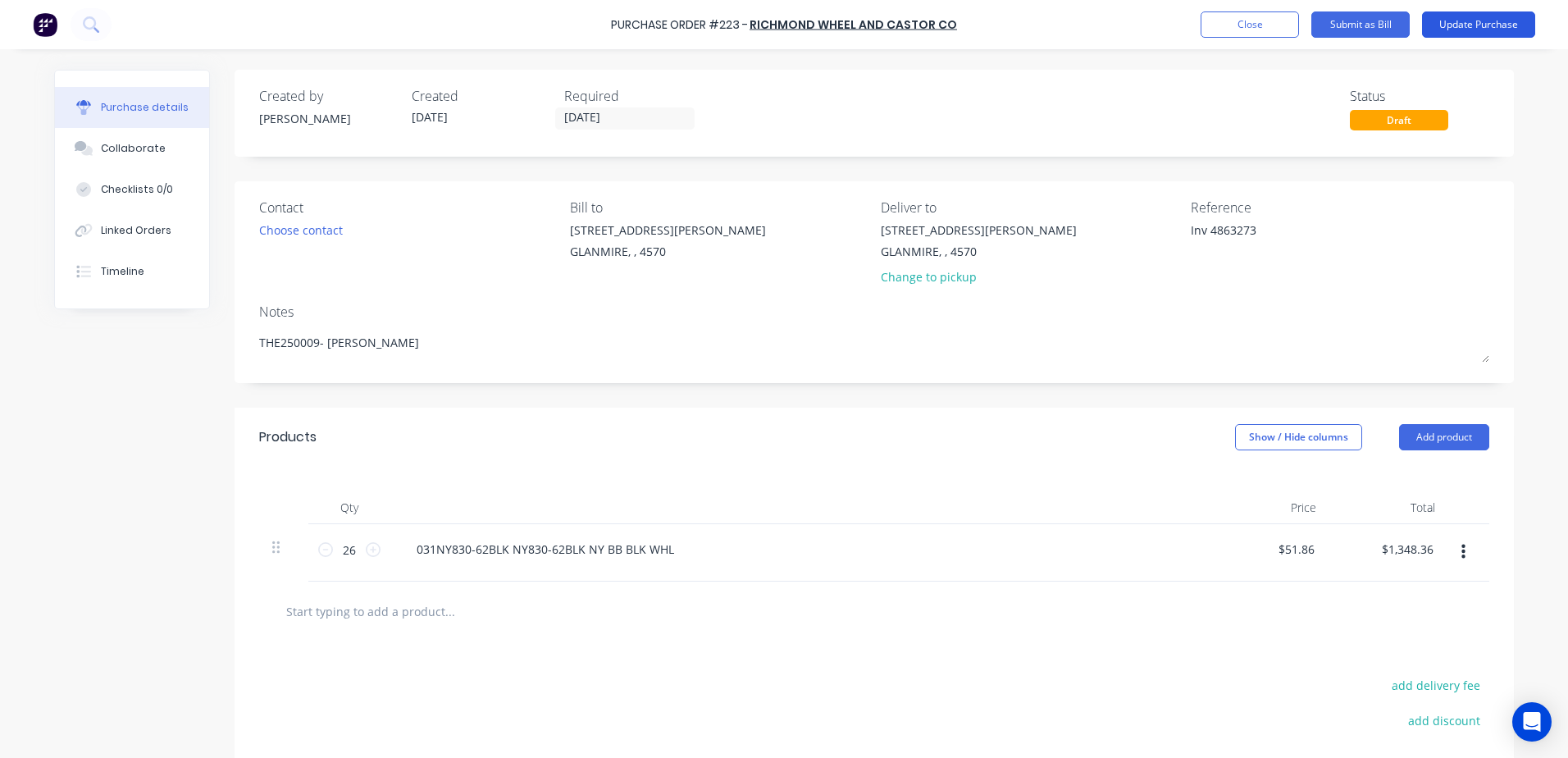
click at [1491, 20] on button "Update Purchase" at bounding box center [1479, 24] width 113 height 26
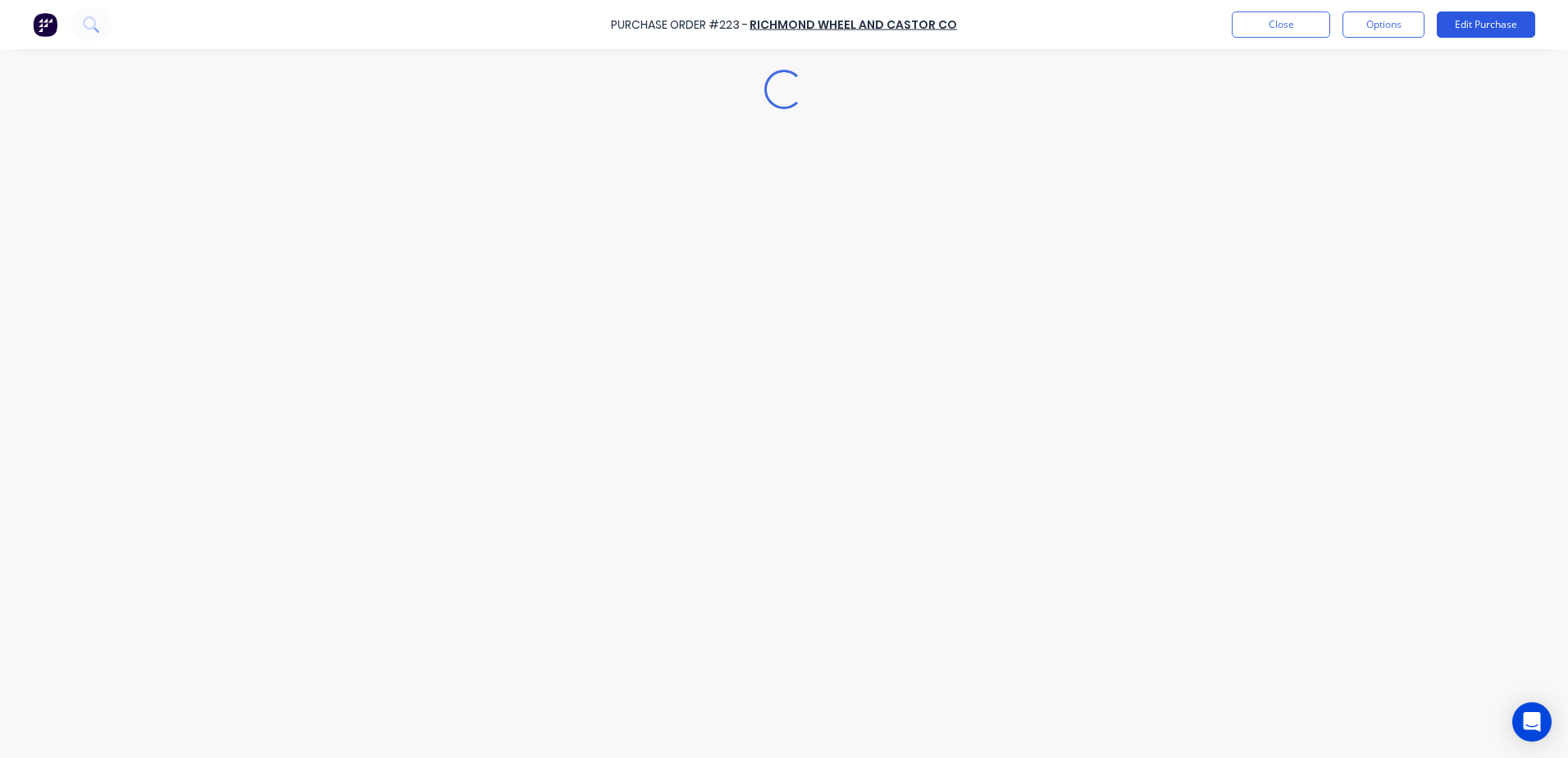
type textarea "x"
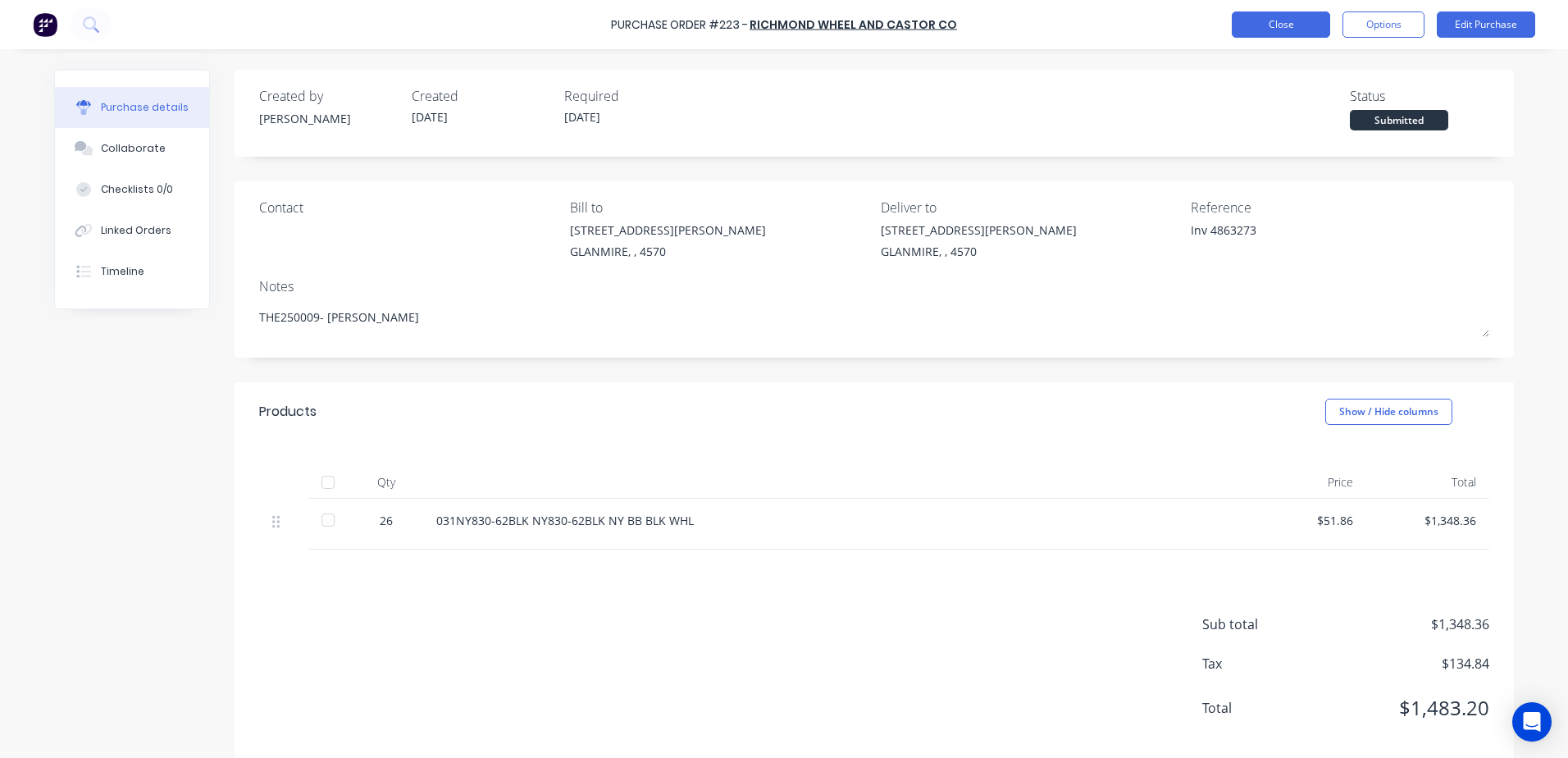
click at [1275, 24] on button "Close" at bounding box center [1280, 24] width 99 height 26
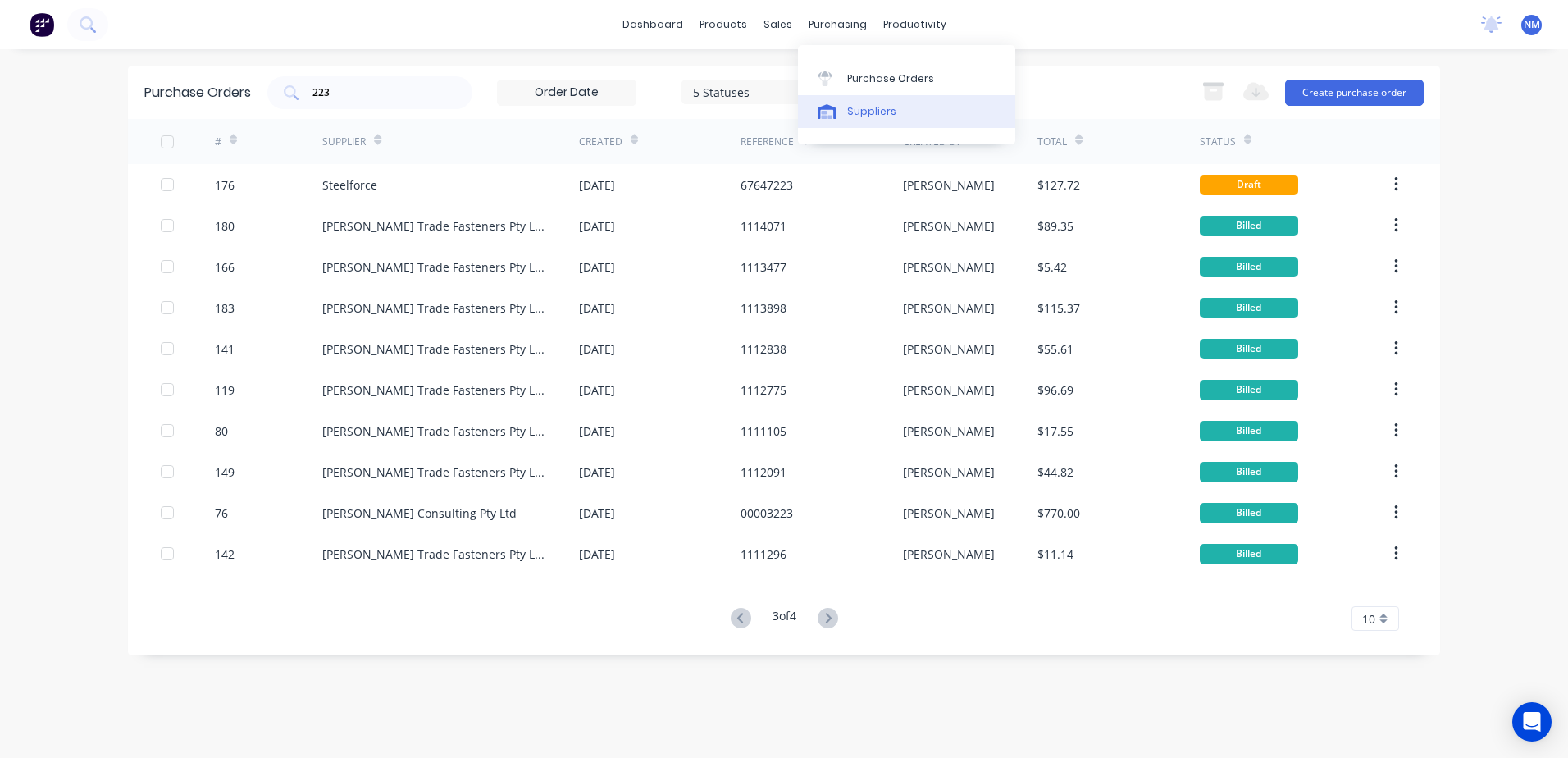
click at [877, 107] on div "Suppliers" at bounding box center [871, 111] width 49 height 14
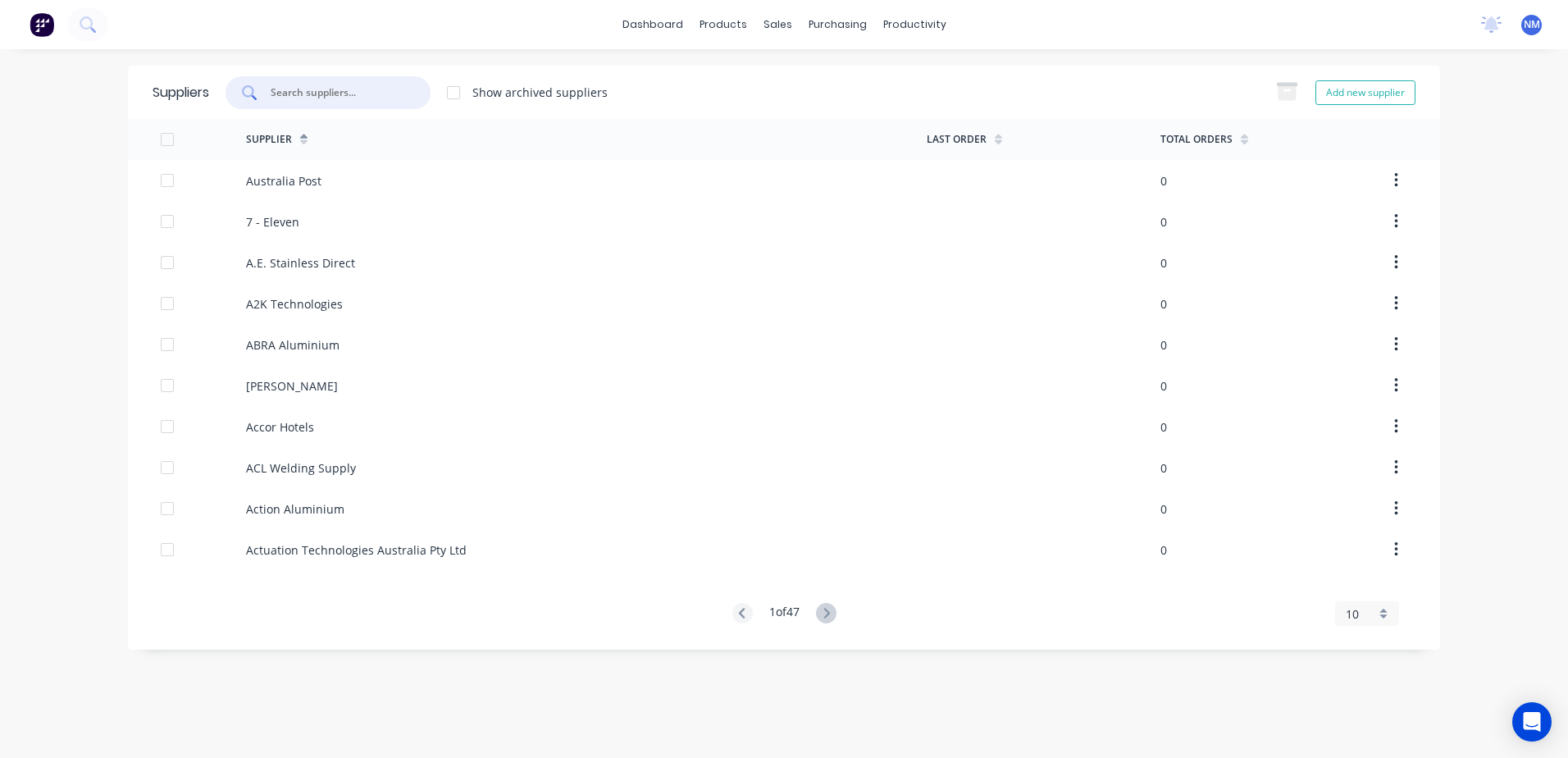
click at [318, 94] on input "text" at bounding box center [337, 92] width 136 height 16
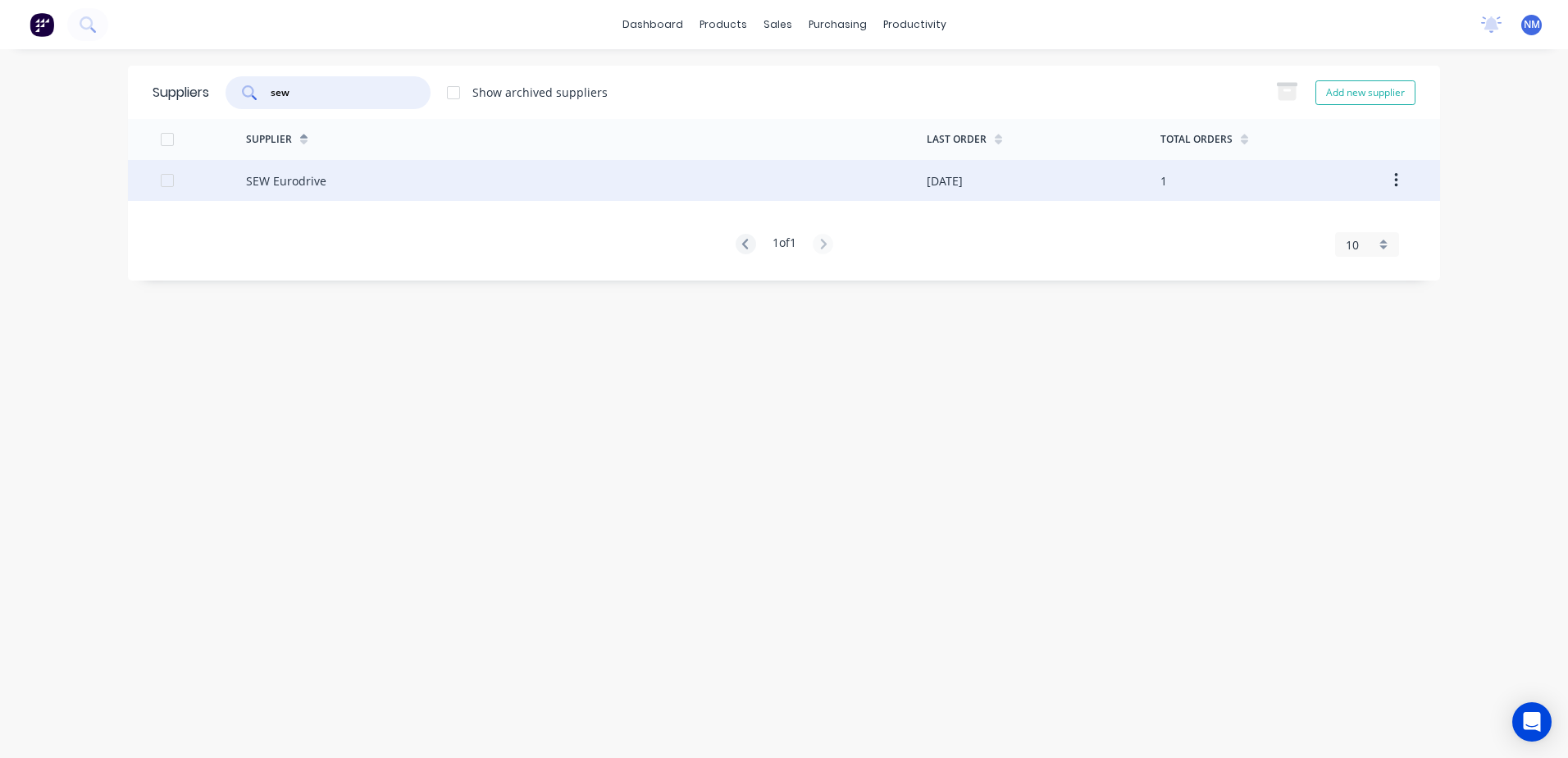
type input "sew"
click at [874, 184] on div "SEW Eurodrive" at bounding box center [586, 180] width 681 height 41
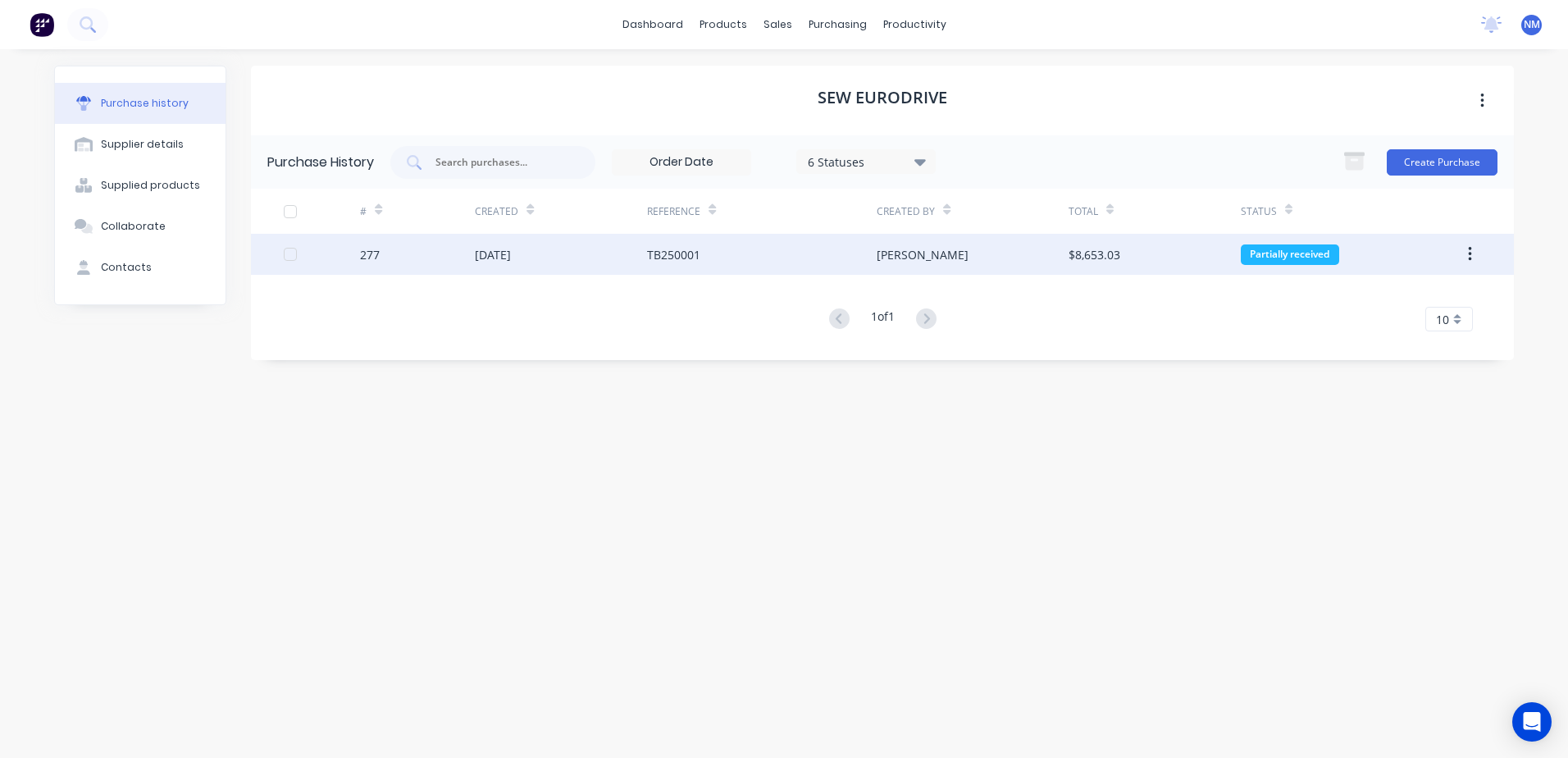
click at [1162, 257] on div "$8,653.03" at bounding box center [1155, 254] width 173 height 41
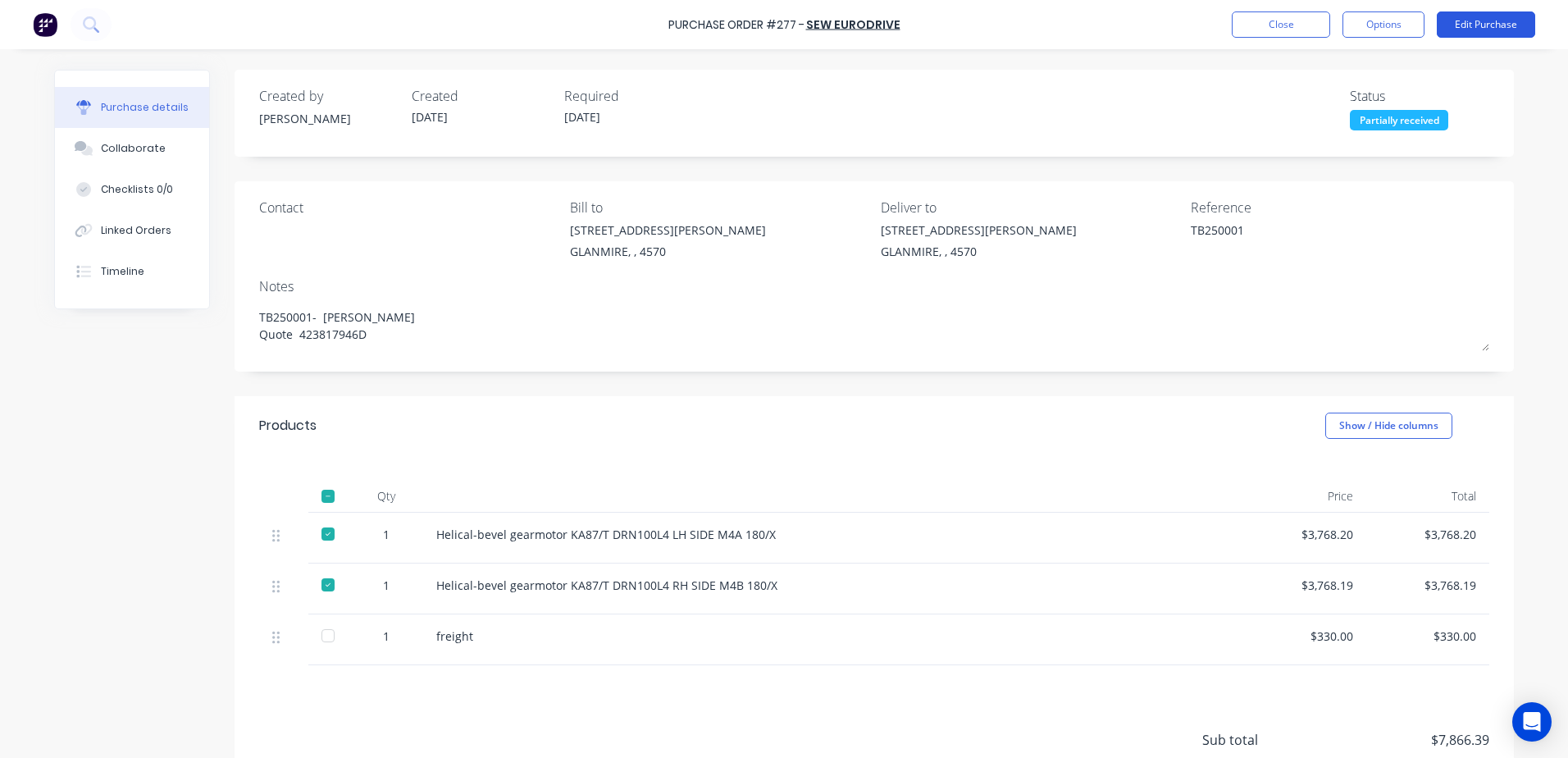
click at [1481, 26] on button "Edit Purchase" at bounding box center [1486, 24] width 99 height 26
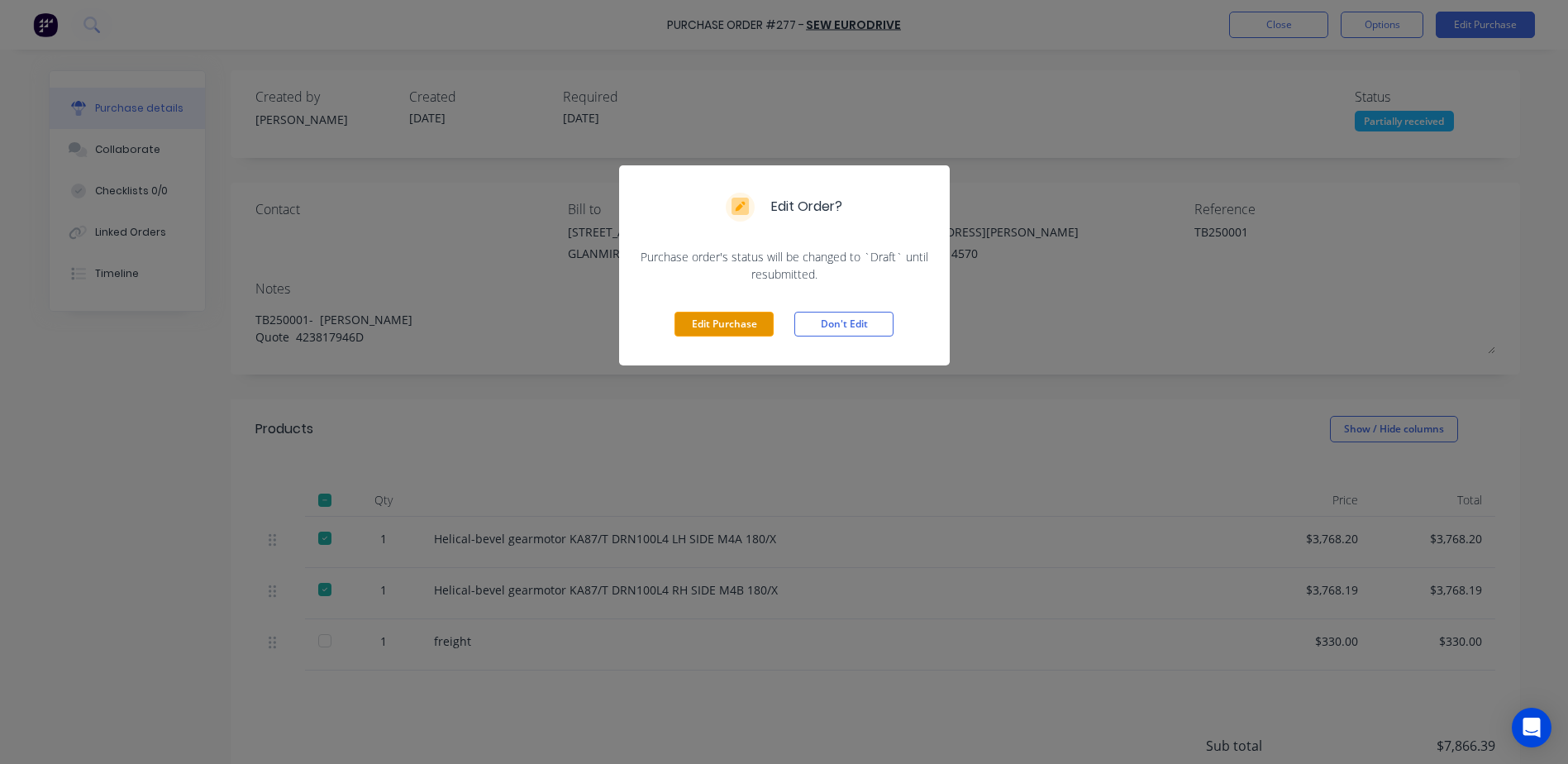
click at [707, 328] on button "Edit Purchase" at bounding box center [724, 324] width 100 height 25
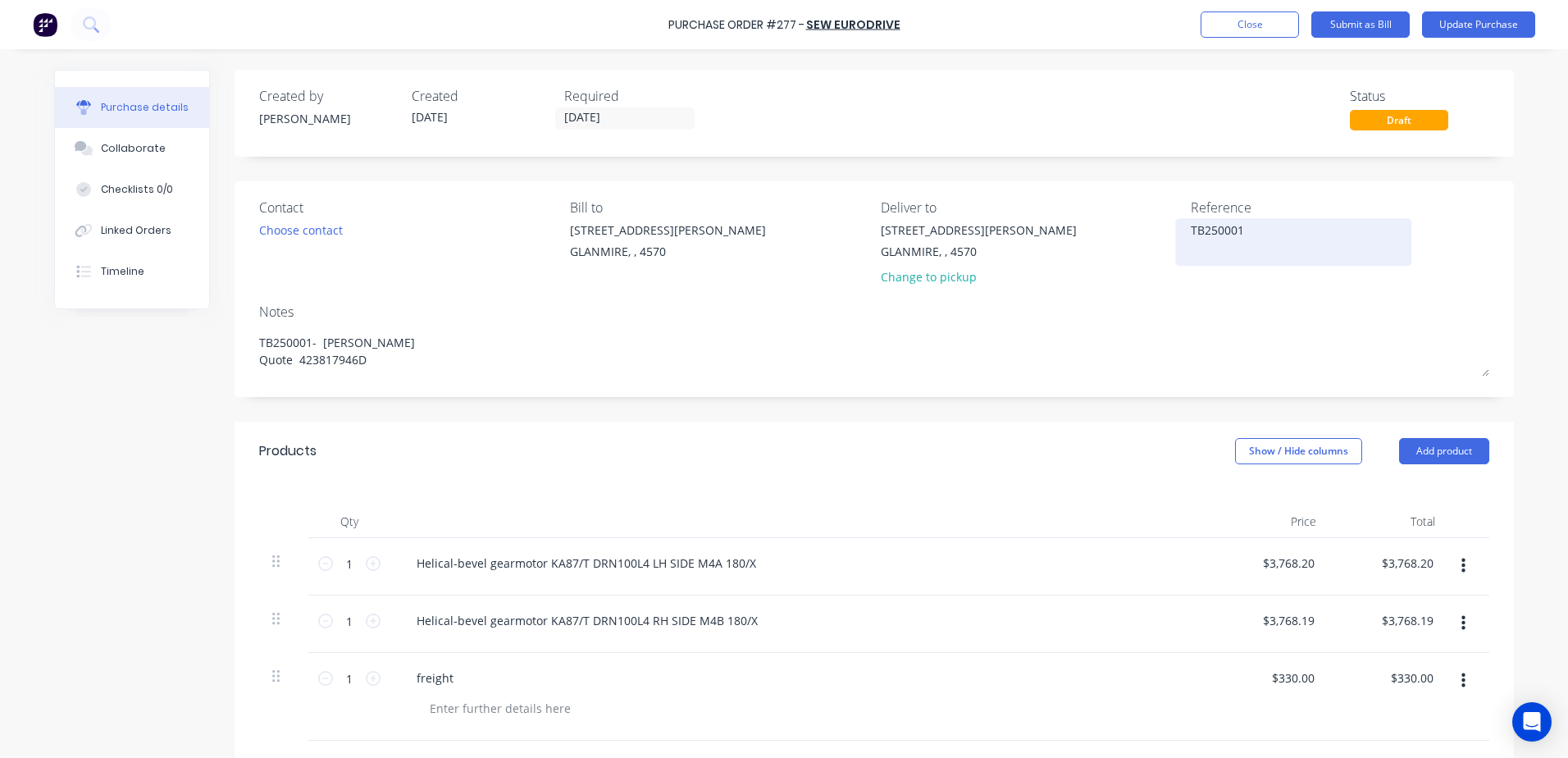
drag, startPoint x: 1247, startPoint y: 225, endPoint x: 1171, endPoint y: 224, distance: 76.0
click at [1190, 224] on div "TB250001" at bounding box center [1293, 242] width 205 height 41
drag, startPoint x: 1268, startPoint y: 230, endPoint x: 1162, endPoint y: 222, distance: 106.3
click at [1190, 222] on div "TB250001" at bounding box center [1293, 242] width 205 height 41
type textarea "x"
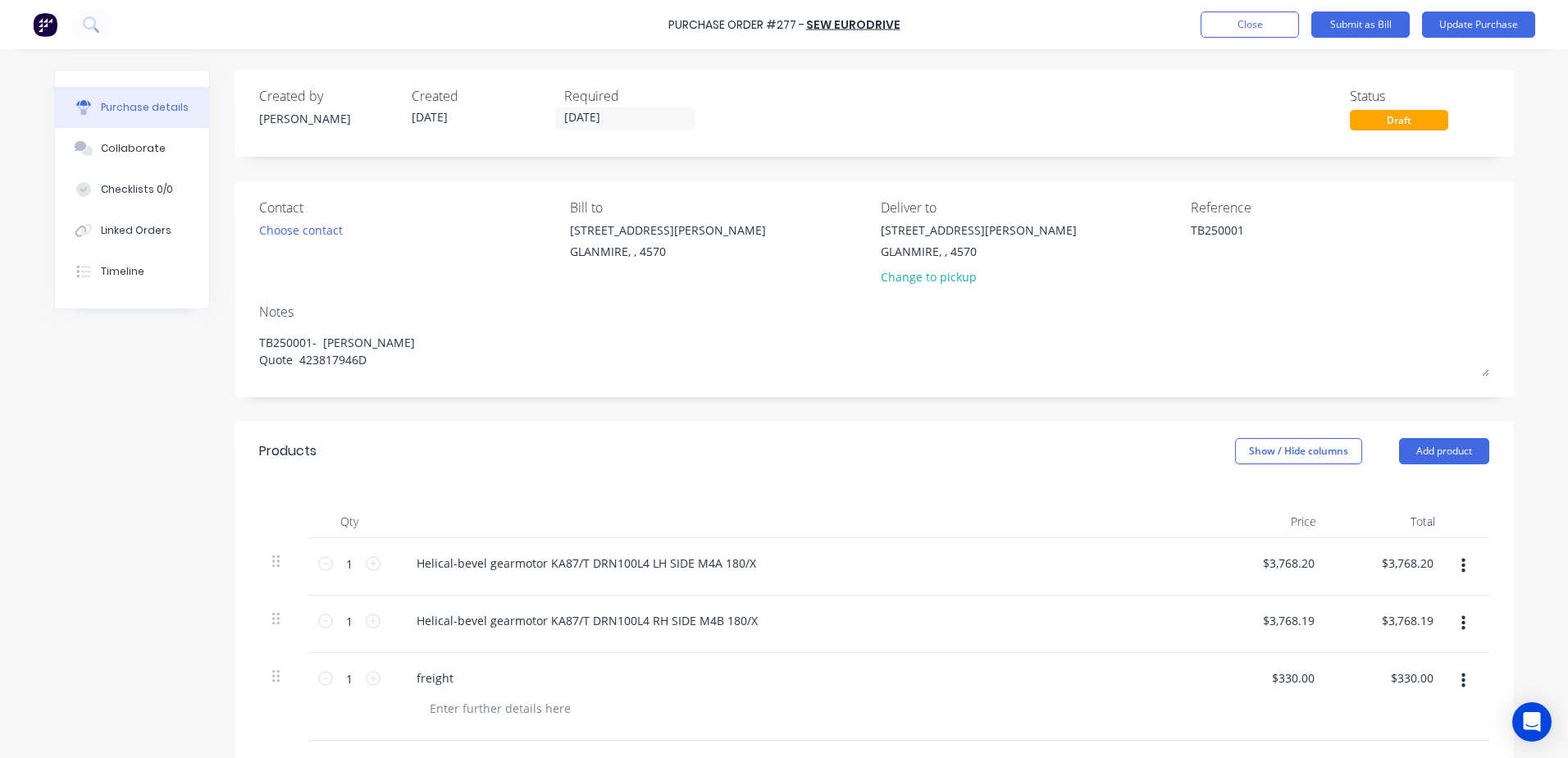
drag, startPoint x: 1243, startPoint y: 229, endPoint x: 1162, endPoint y: 232, distance: 81.1
click at [1162, 232] on div "Contact Choose contact [PERSON_NAME] to [STREET_ADDRESS][PERSON_NAME] Deliver t…" at bounding box center [874, 246] width 1229 height 96
type textarea "Pro forma inv 20855187"
type textarea "x"
type textarea "Pro forma inv 208551877"
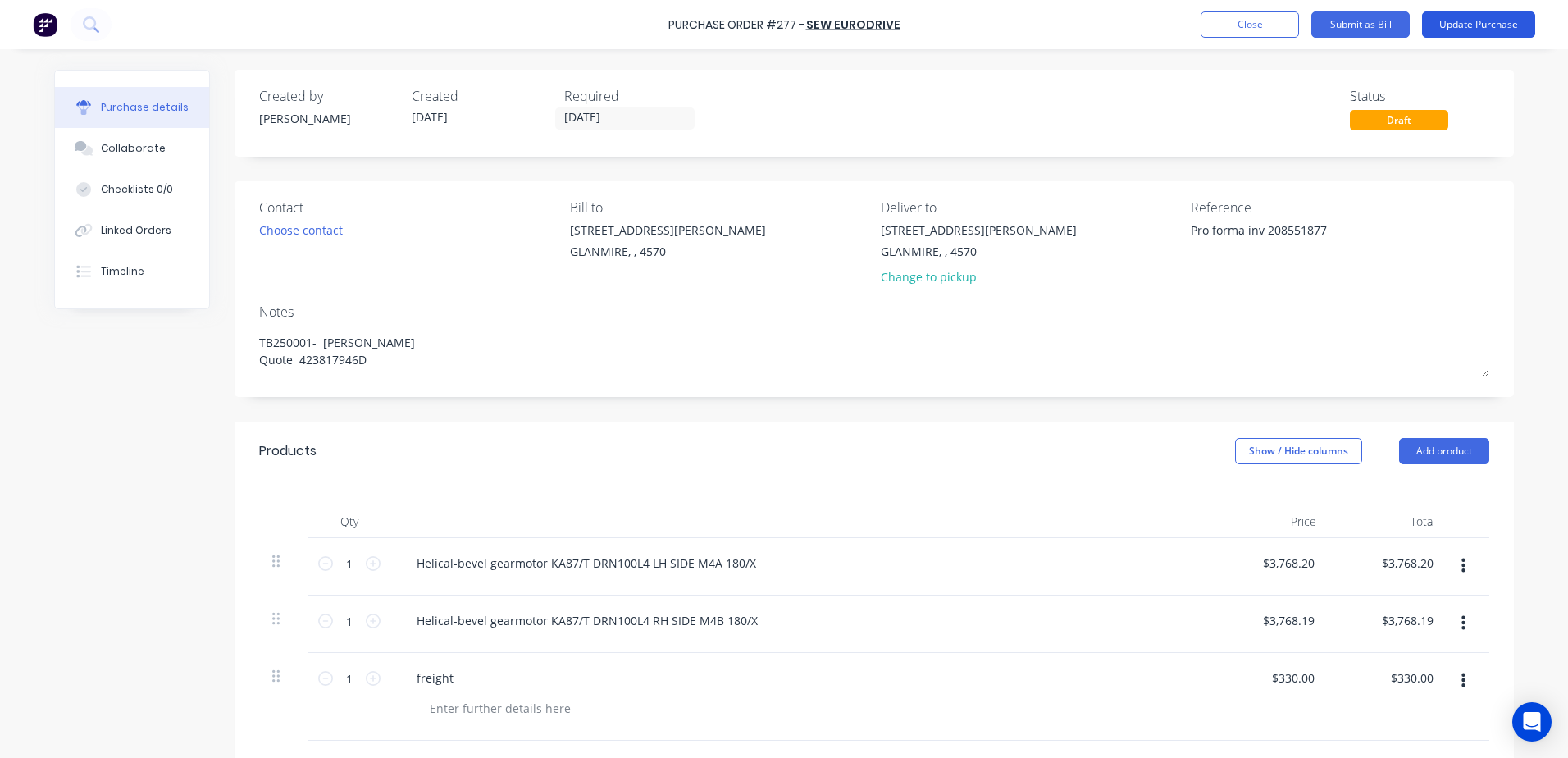
type textarea "x"
type textarea "Pro forma inv 208551877"
click at [1467, 21] on button "Update Purchase" at bounding box center [1479, 24] width 113 height 26
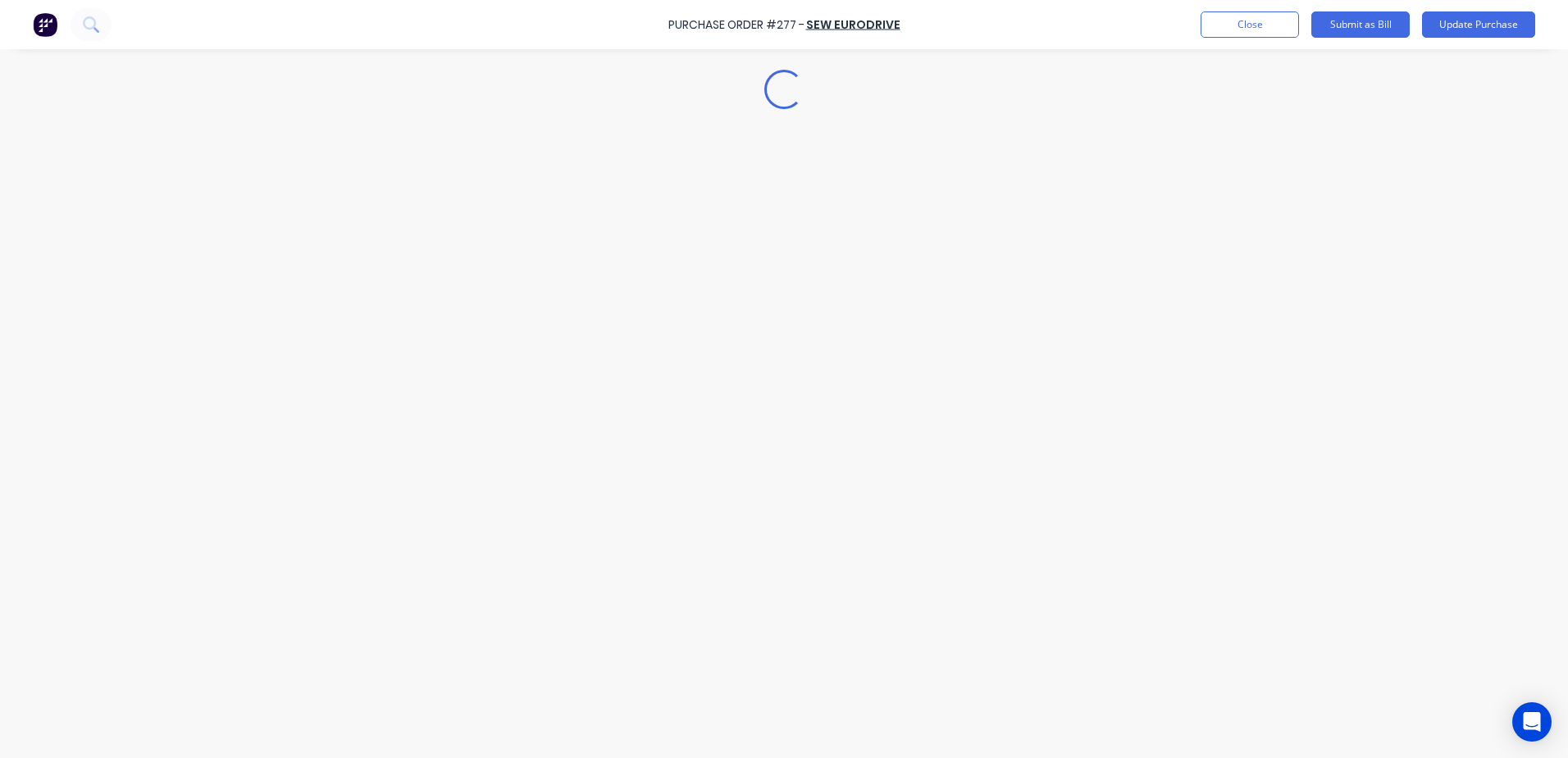
type textarea "x"
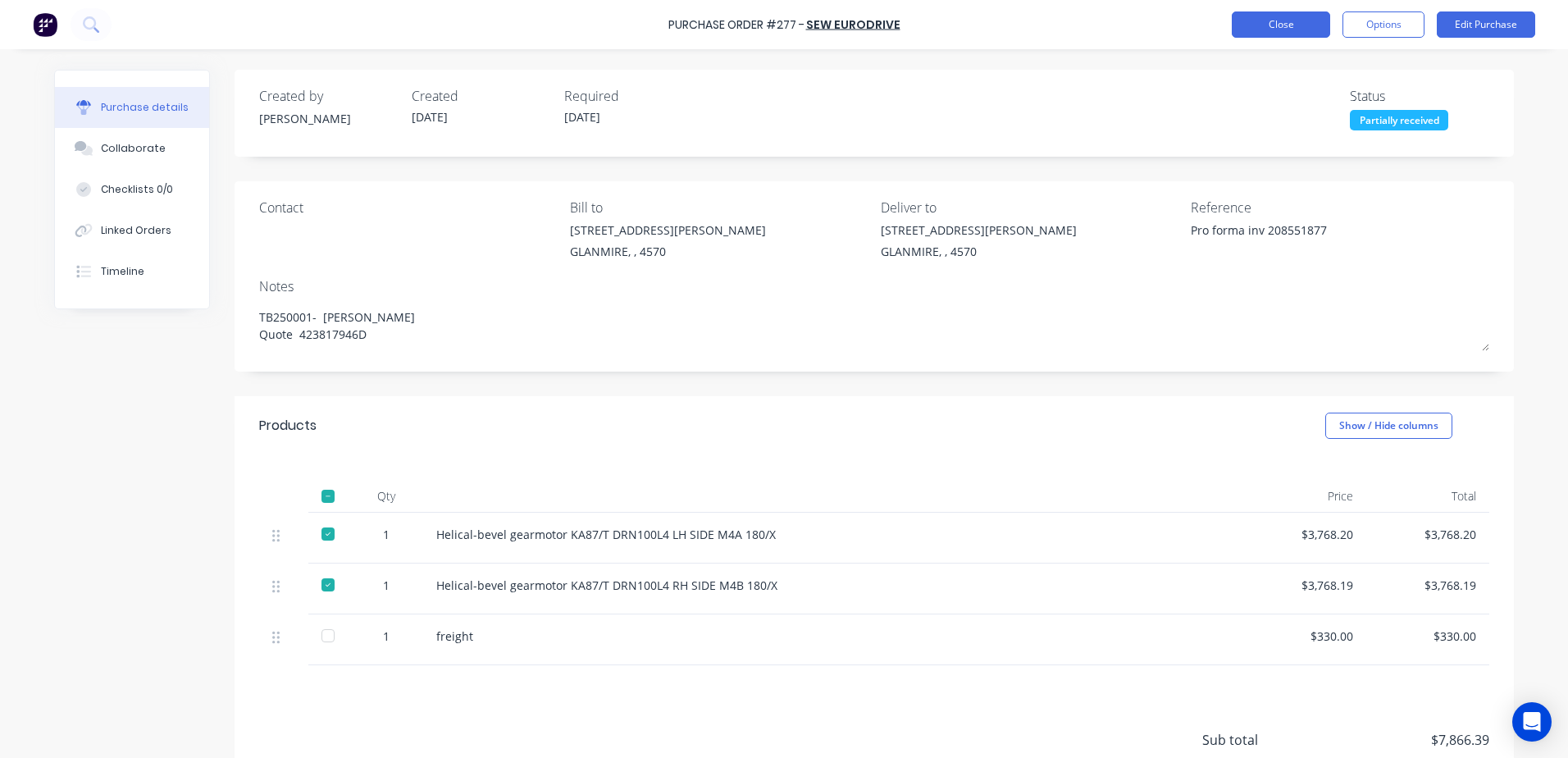
click at [1271, 31] on button "Close" at bounding box center [1280, 24] width 99 height 26
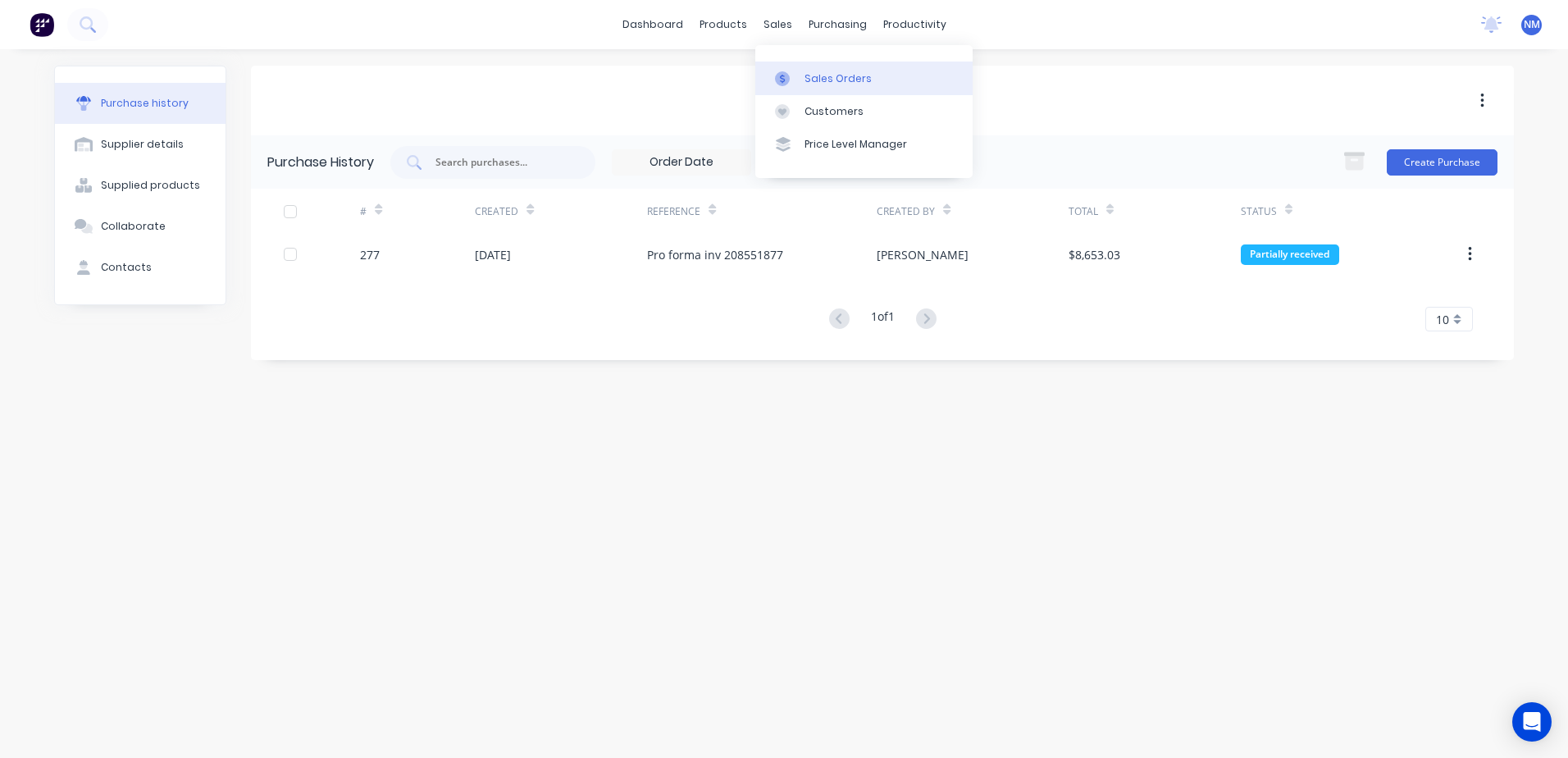
click at [816, 73] on div "Sales Orders" at bounding box center [838, 78] width 67 height 14
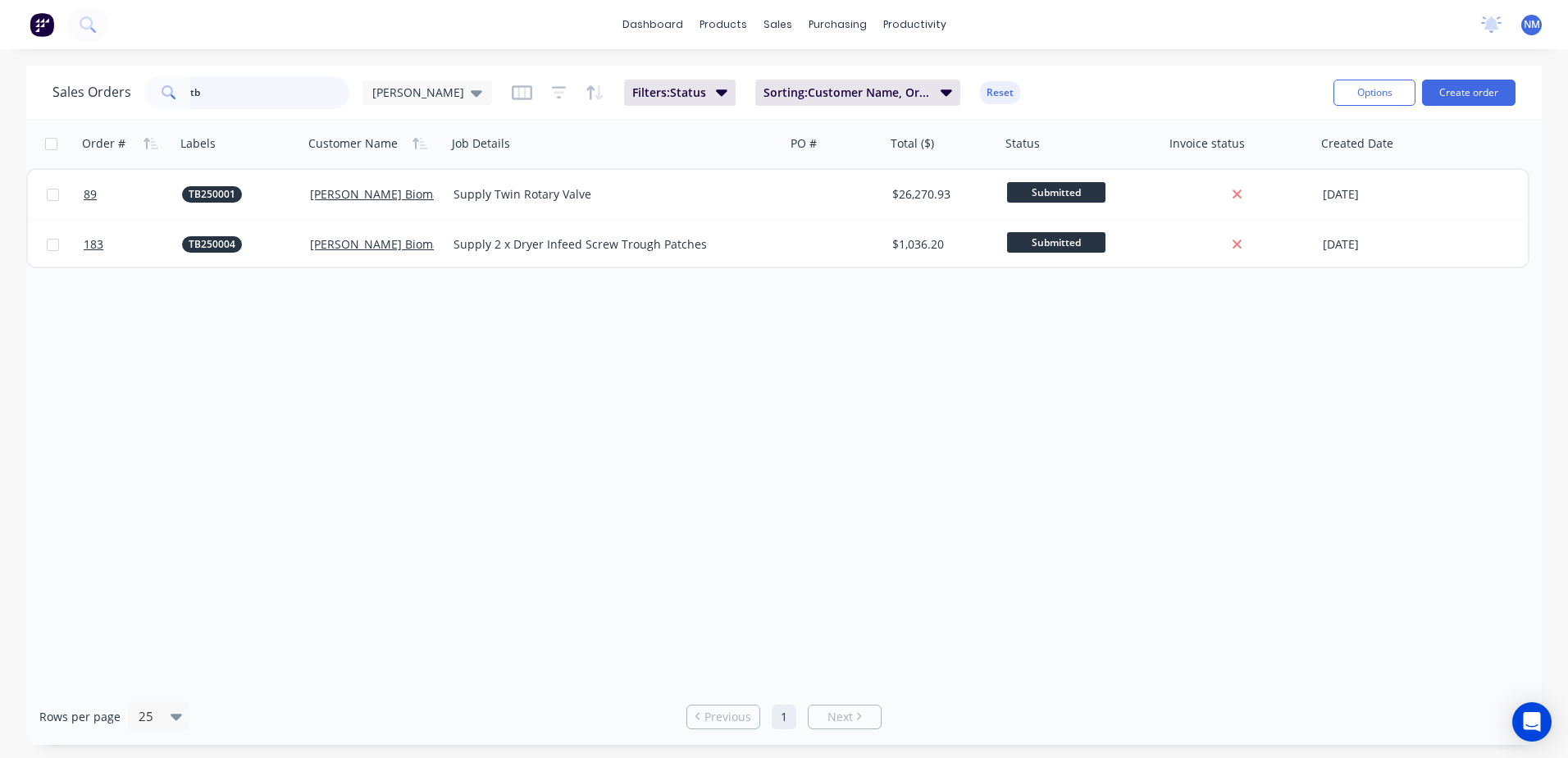
click at [197, 99] on input "tb" at bounding box center [269, 93] width 160 height 33
type input "t"
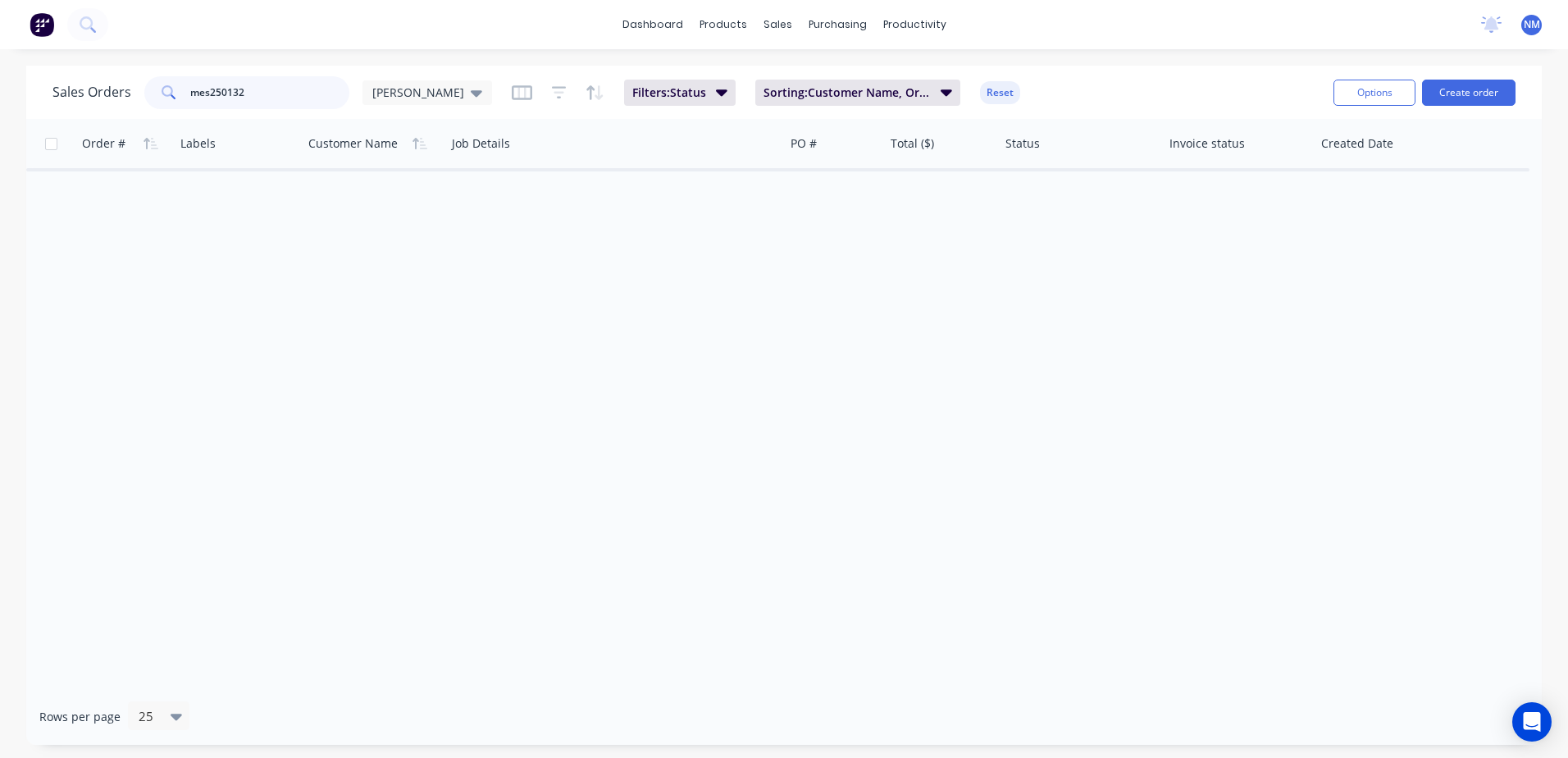
click at [194, 90] on input "mes250132" at bounding box center [269, 93] width 160 height 33
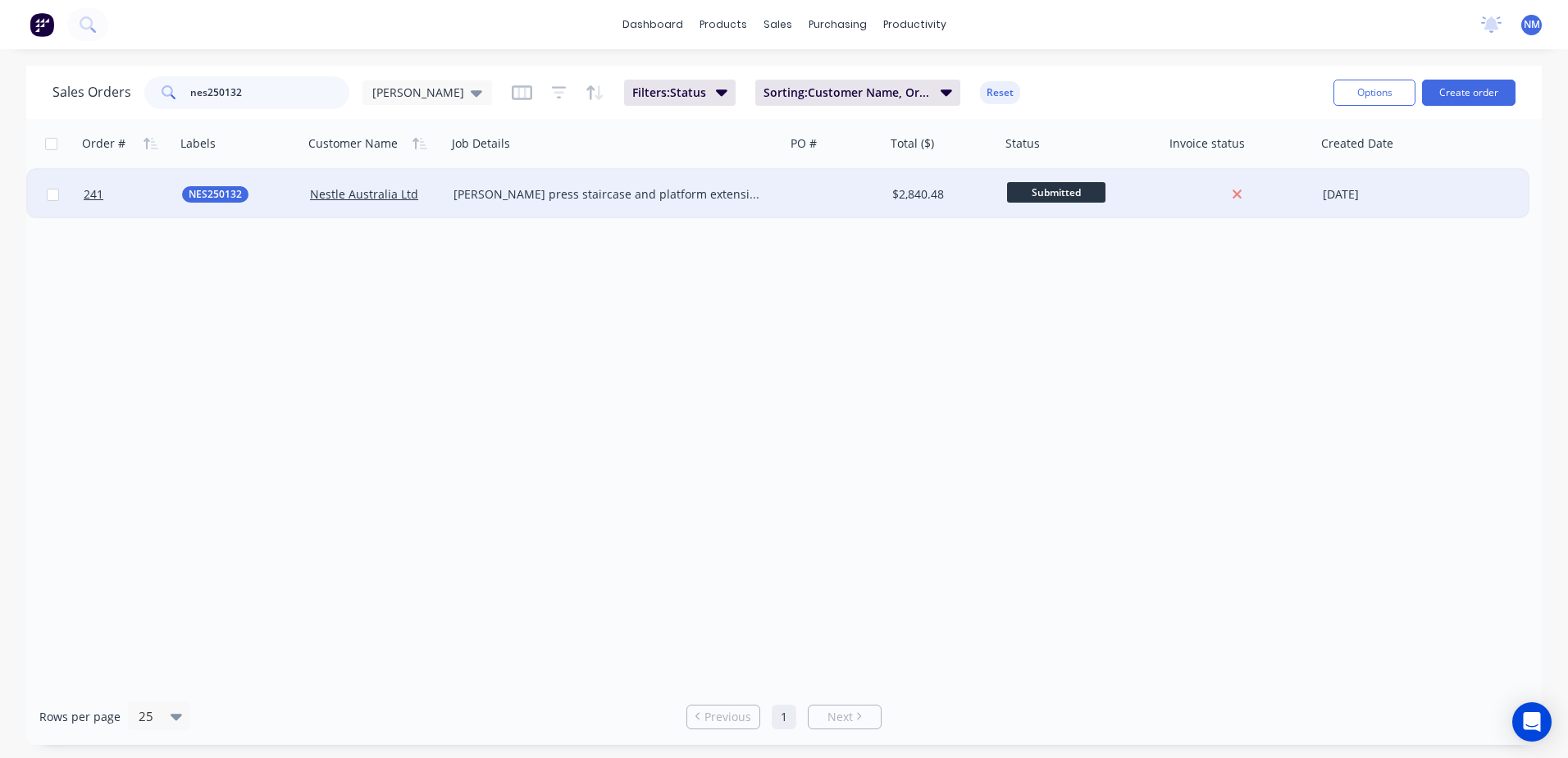
type input "nes250132"
click at [876, 201] on div at bounding box center [835, 194] width 100 height 49
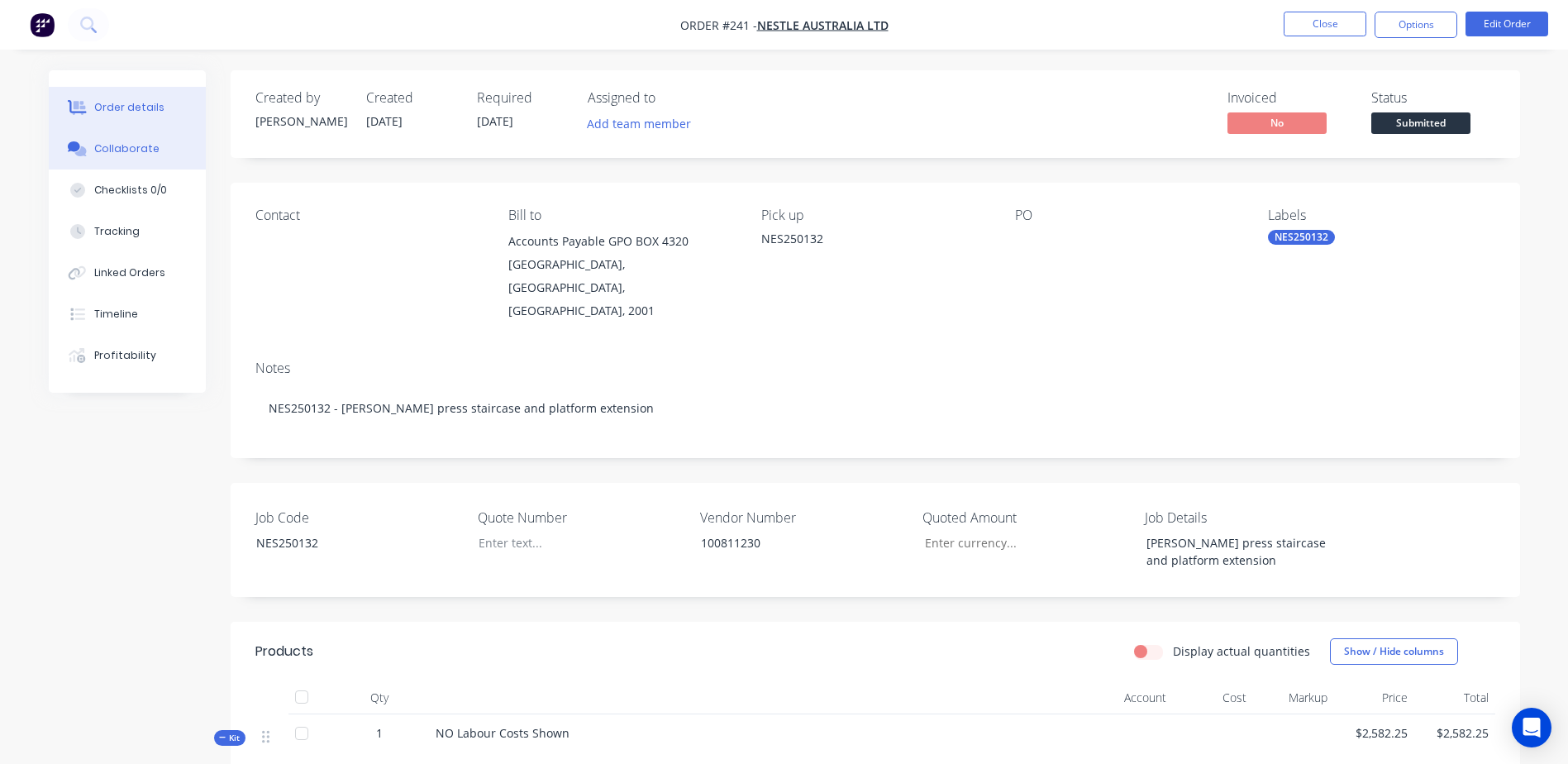
click at [131, 153] on div "Collaborate" at bounding box center [127, 148] width 66 height 15
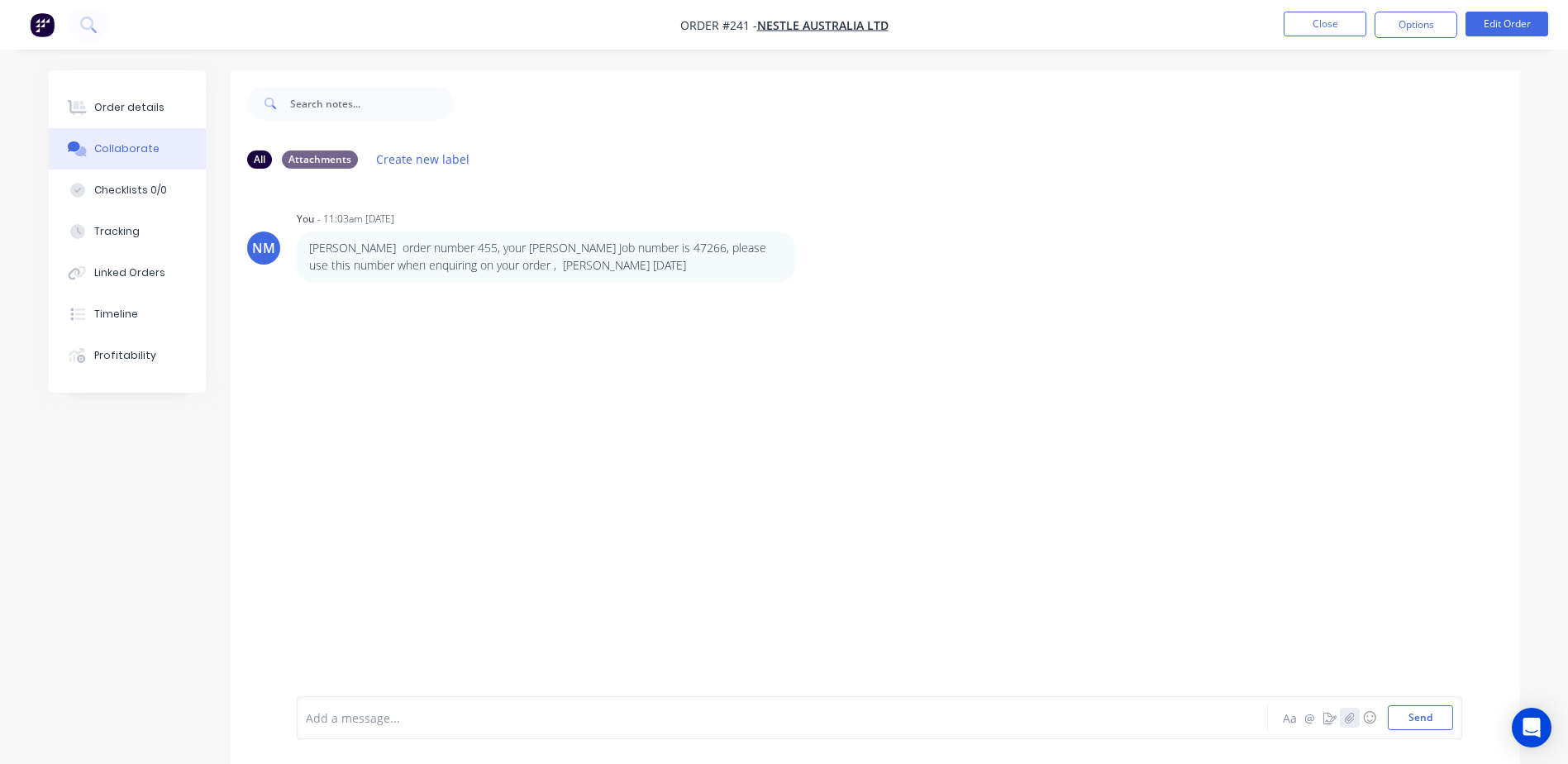
click at [1345, 720] on icon "button" at bounding box center [1349, 718] width 10 height 12
click at [1424, 722] on button "Send" at bounding box center [1421, 718] width 66 height 25
click at [1336, 32] on button "Close" at bounding box center [1324, 24] width 82 height 25
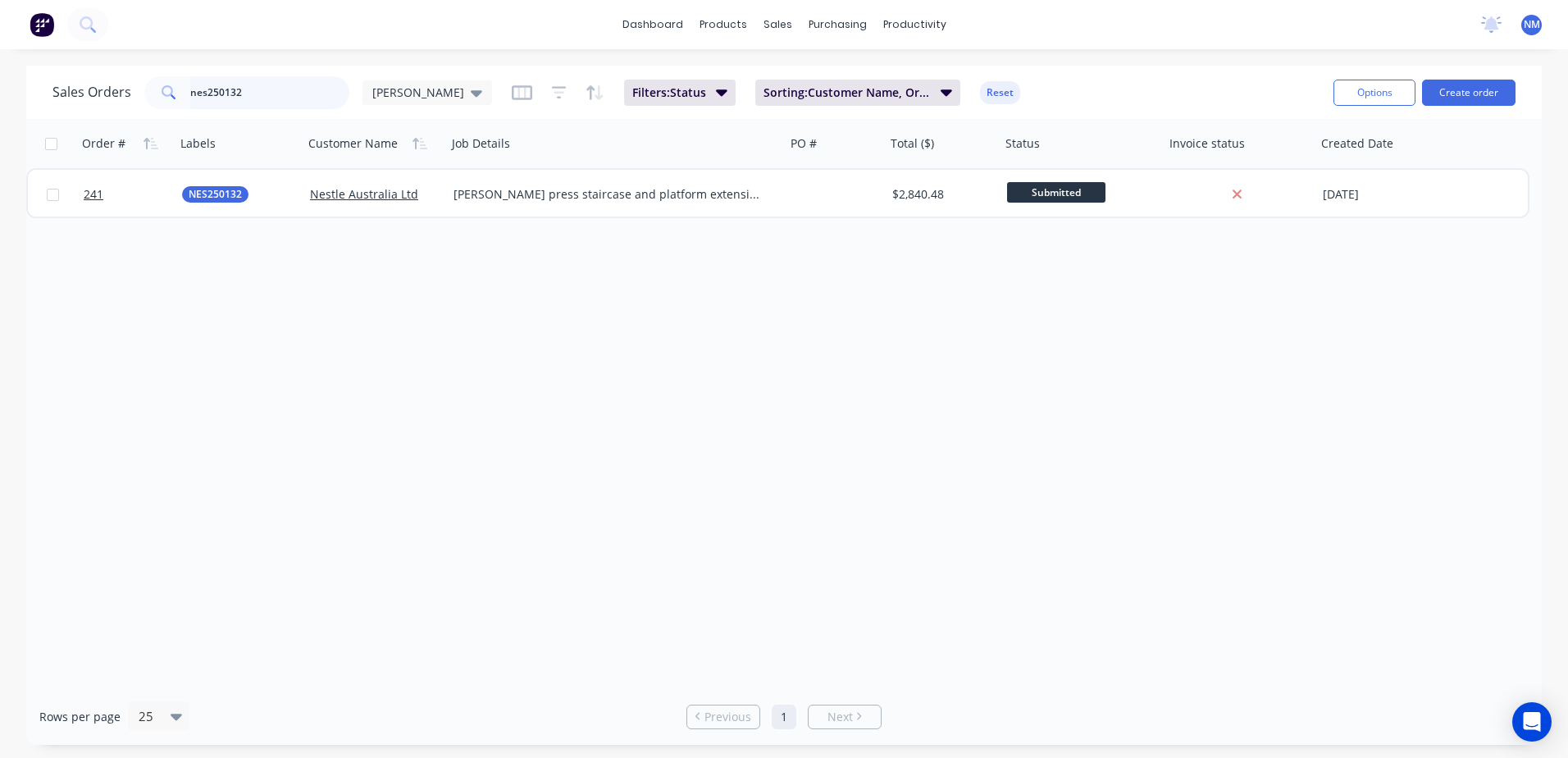
click at [270, 91] on input "nes250132" at bounding box center [269, 93] width 160 height 33
type input "n"
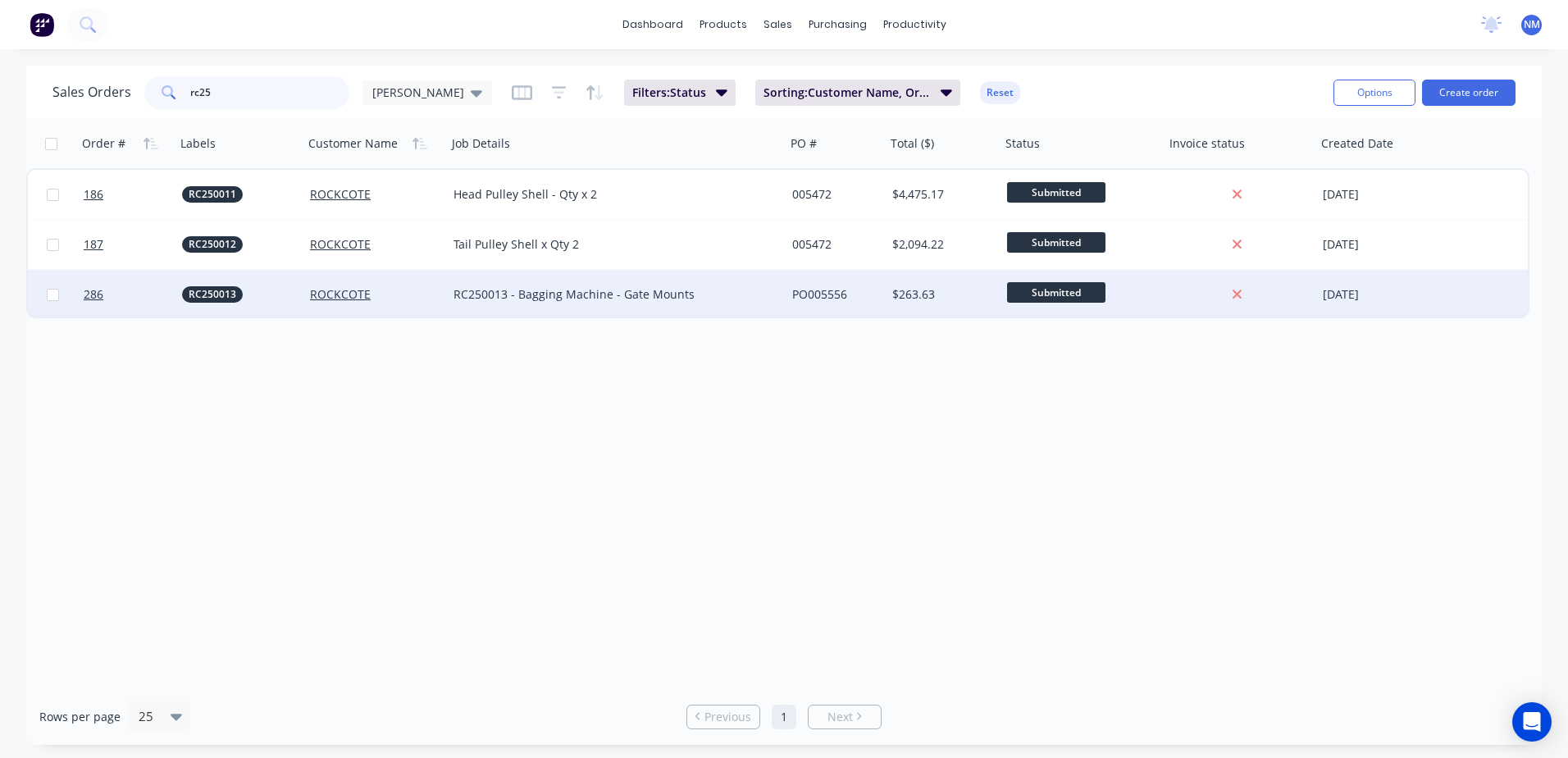
type input "rc25"
click at [749, 297] on div "RC250013 - Bagging Machine - Gate Mounts" at bounding box center [608, 294] width 309 height 16
click at [853, 297] on div "PO005556" at bounding box center [833, 294] width 82 height 16
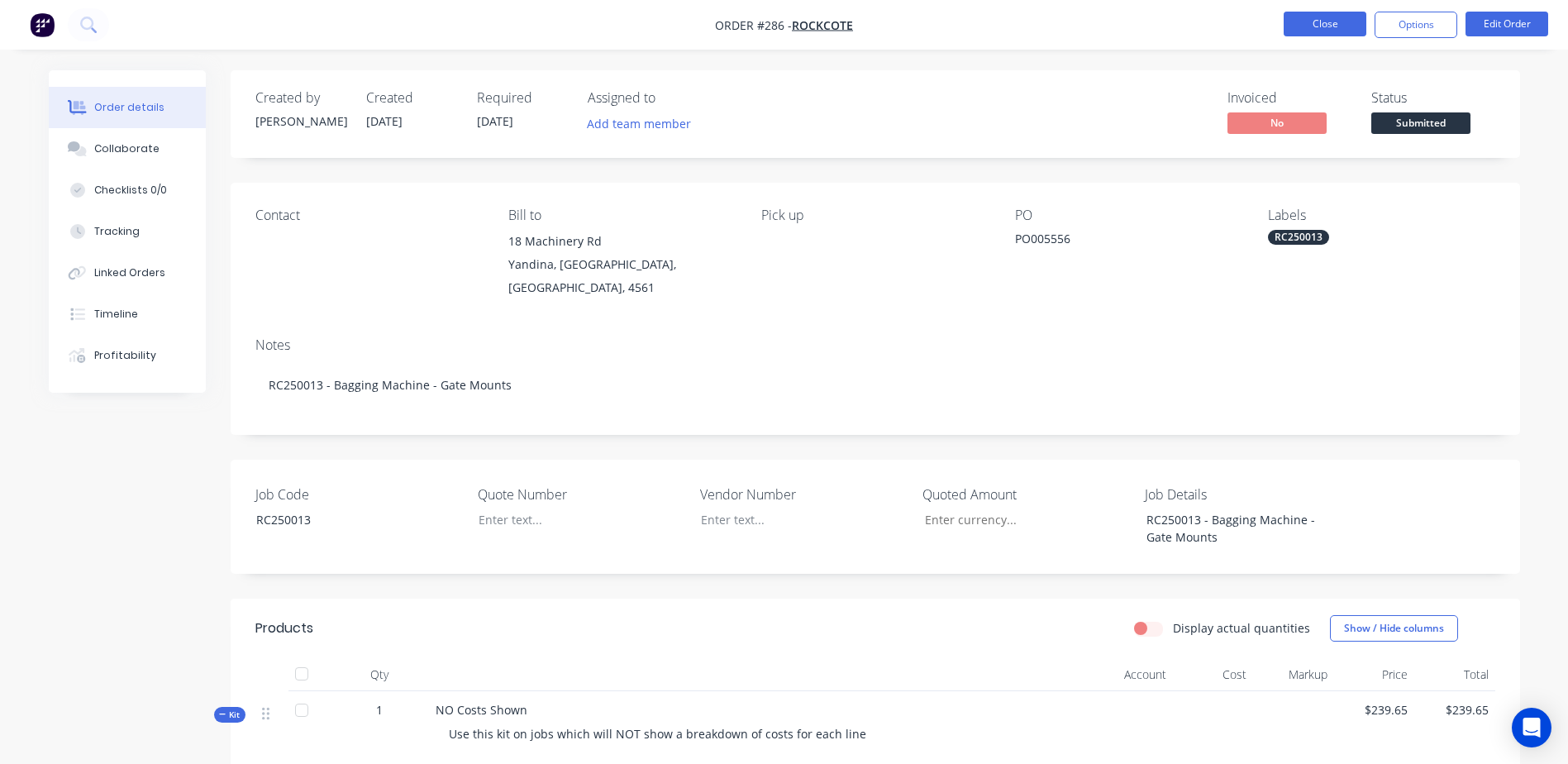
click at [1335, 29] on button "Close" at bounding box center [1324, 24] width 82 height 25
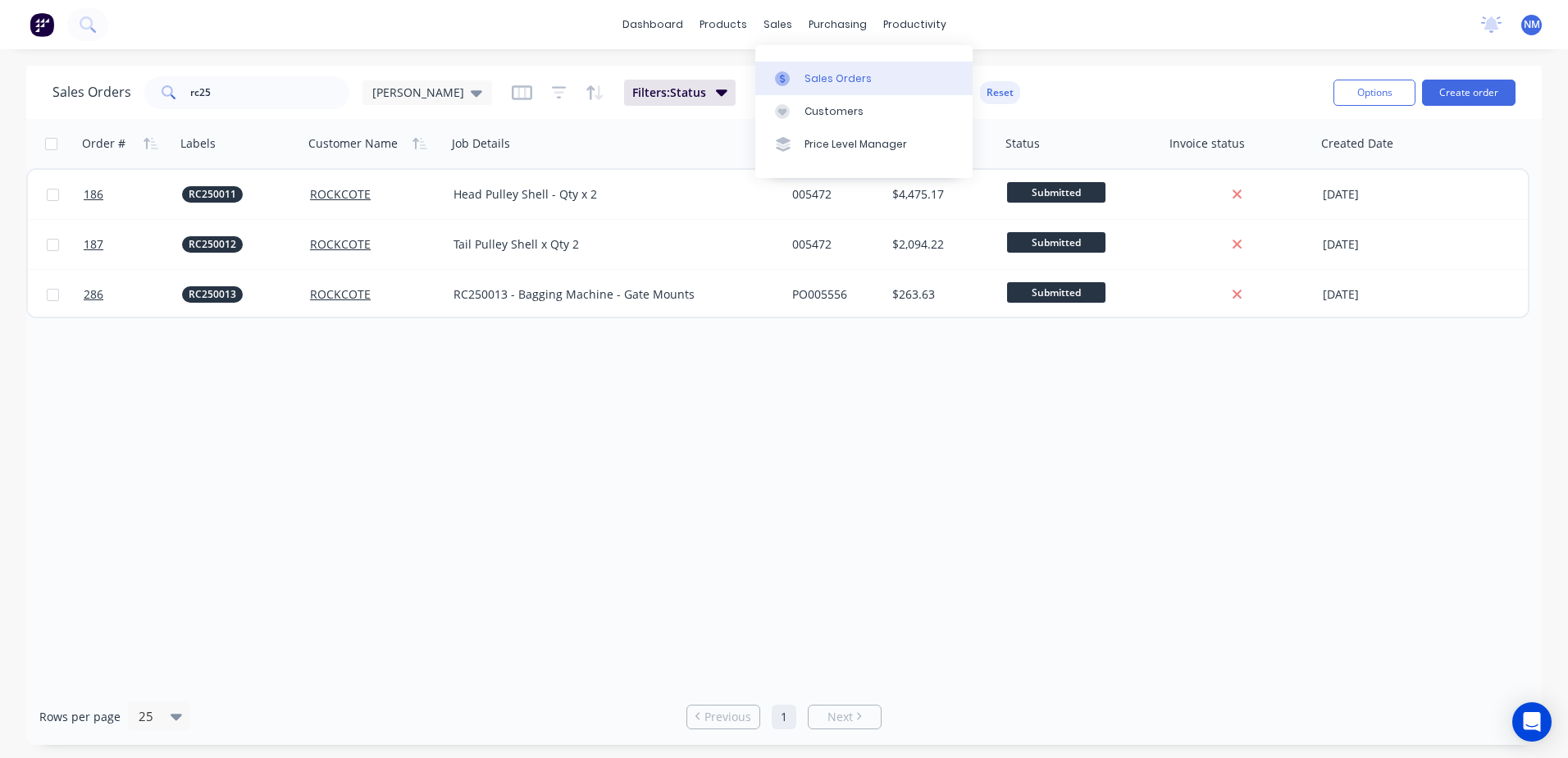
click at [829, 72] on div "Sales Orders" at bounding box center [838, 78] width 67 height 14
click at [229, 91] on input "rc25" at bounding box center [269, 93] width 160 height 33
type input "r"
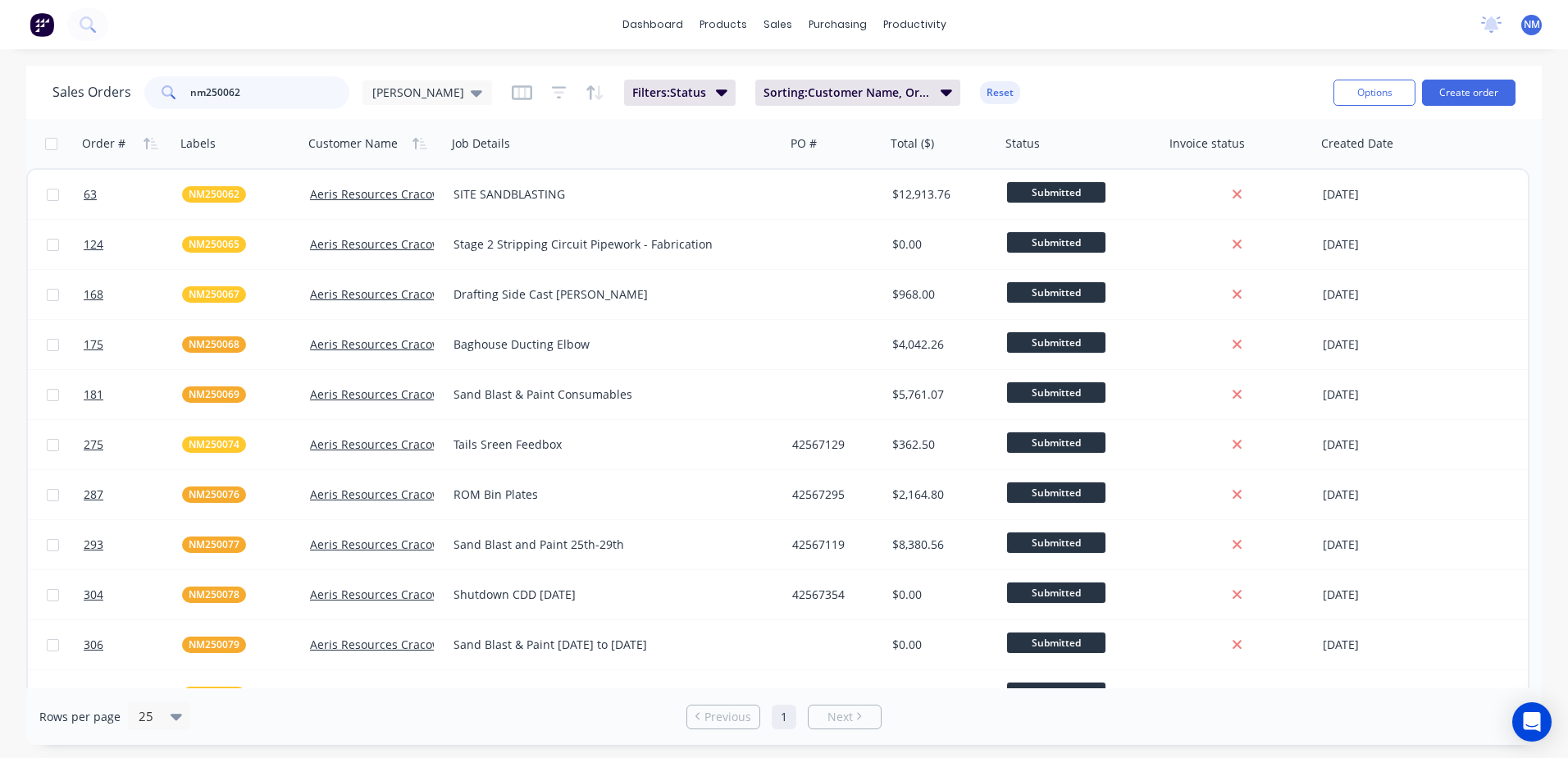
type input "nm250062"
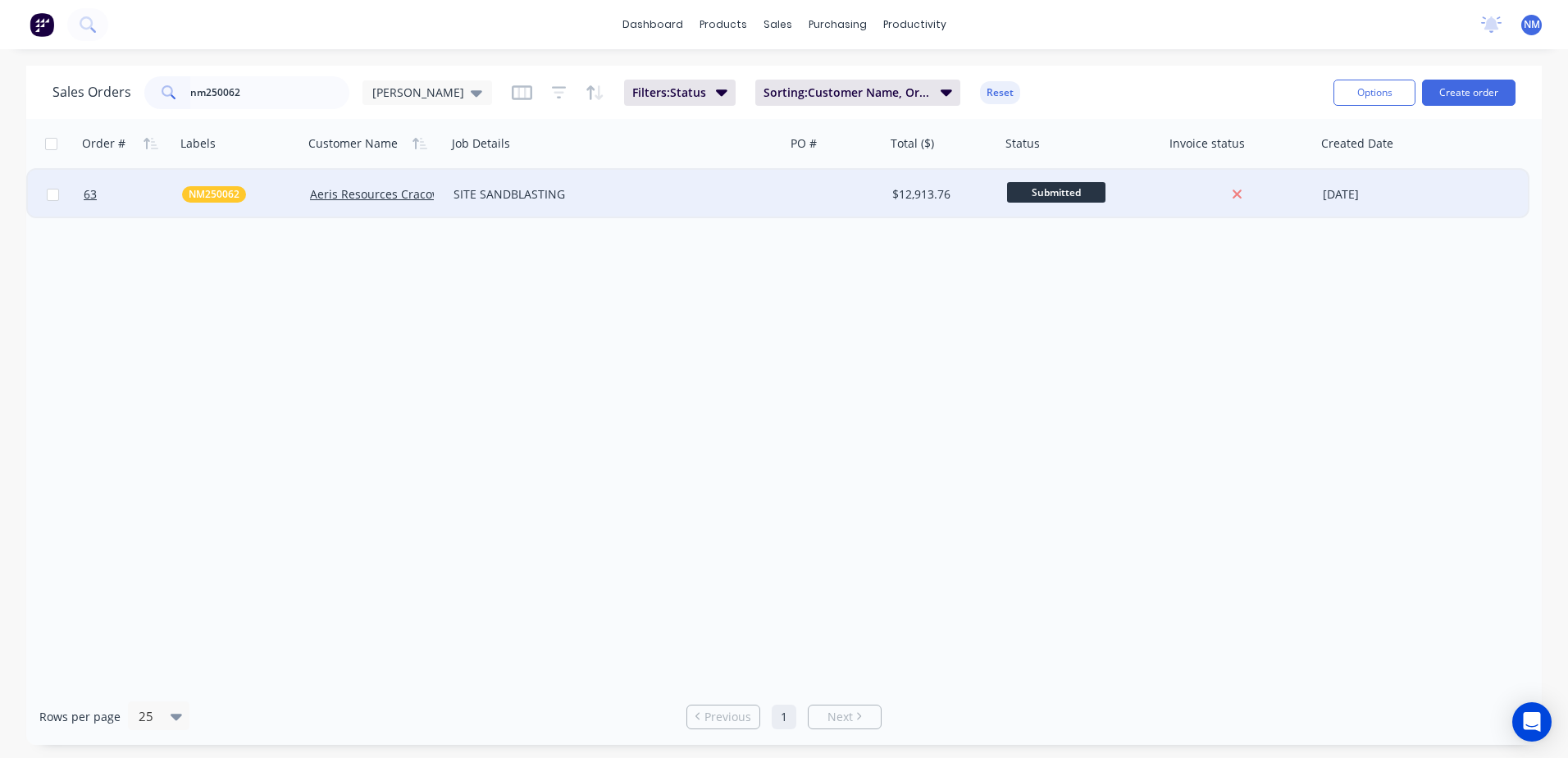
click at [845, 194] on div at bounding box center [835, 194] width 100 height 49
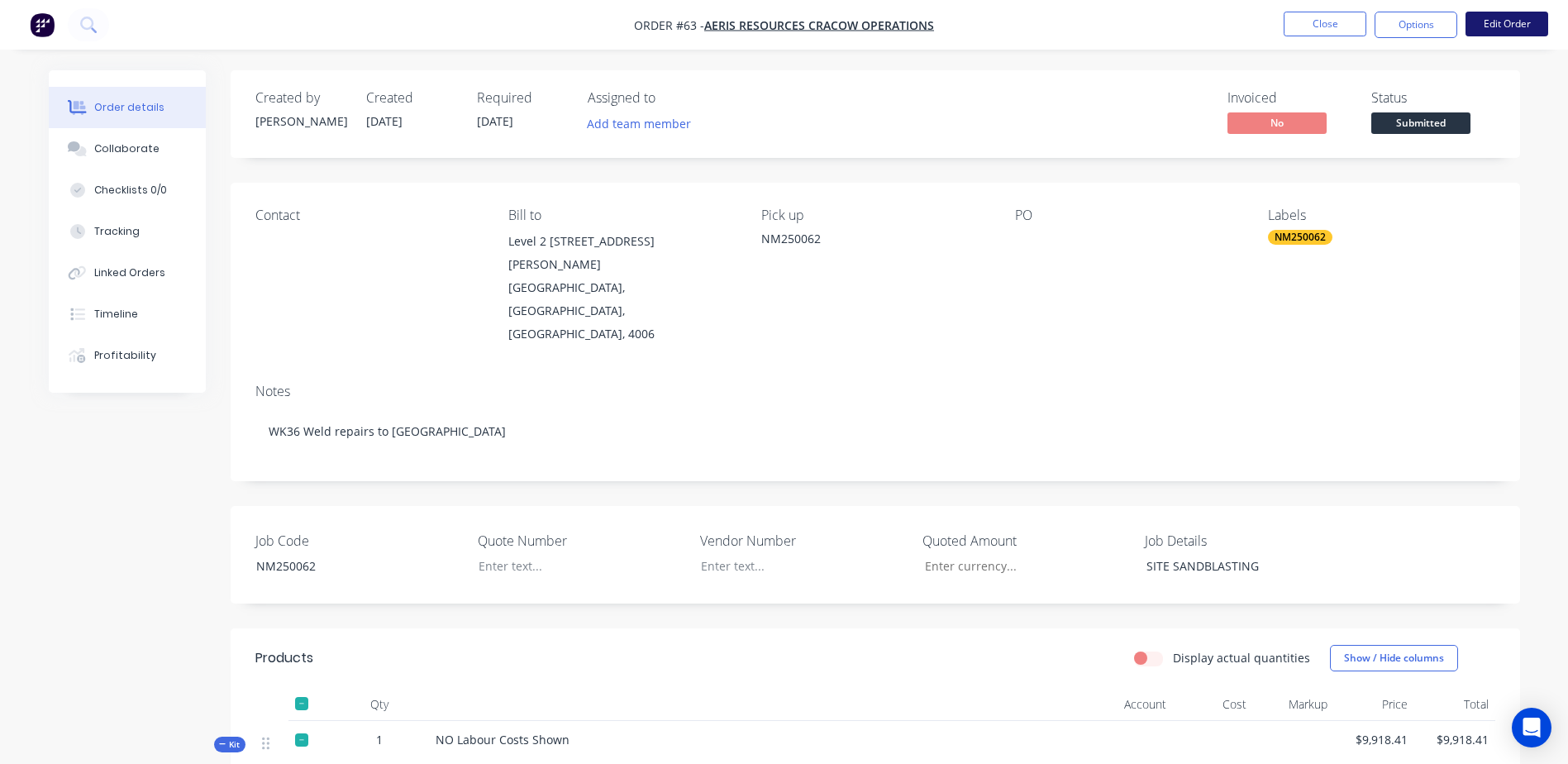
click at [1513, 23] on button "Edit Order" at bounding box center [1506, 24] width 82 height 25
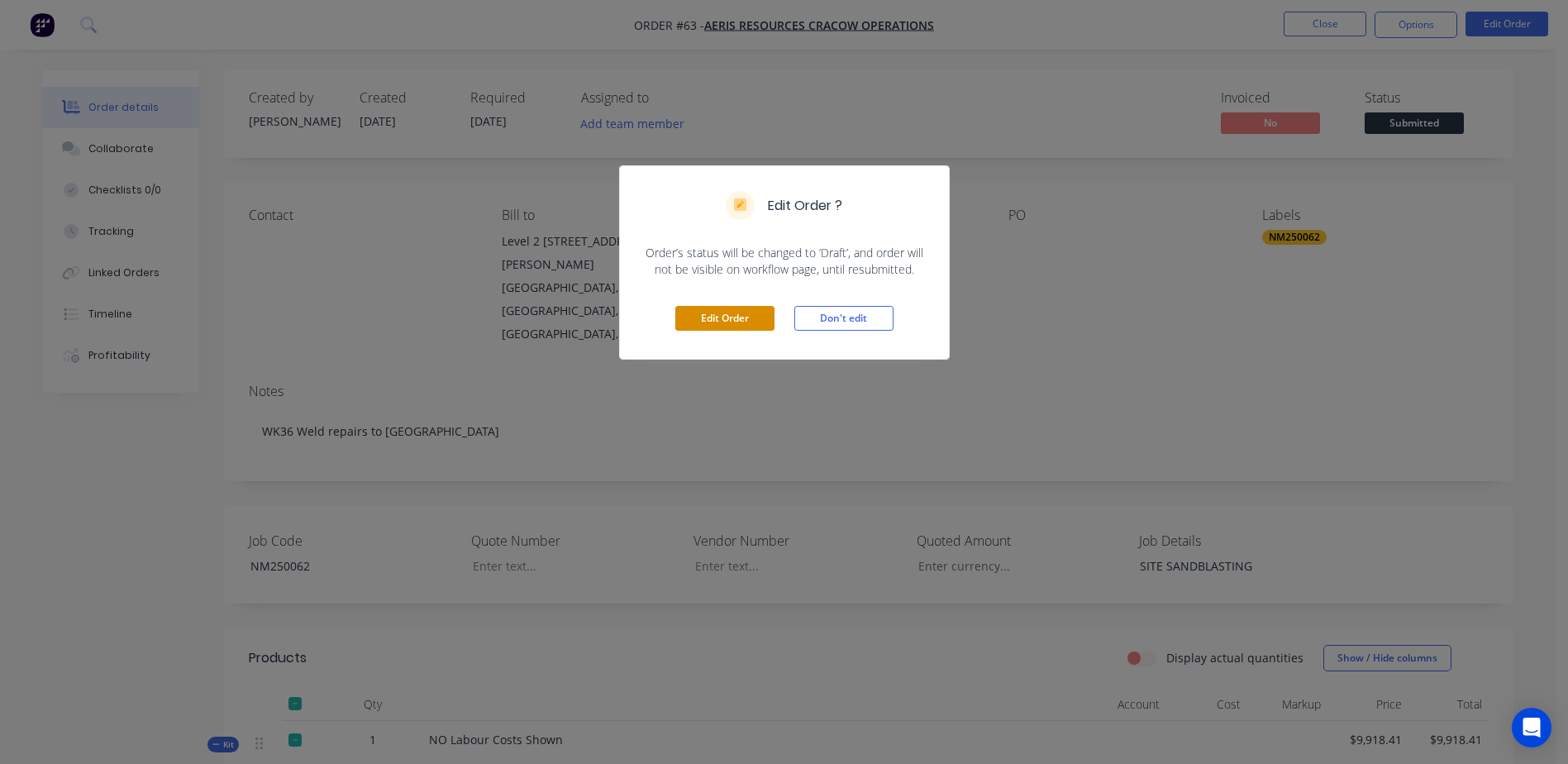
click at [727, 313] on button "Edit Order" at bounding box center [725, 318] width 100 height 25
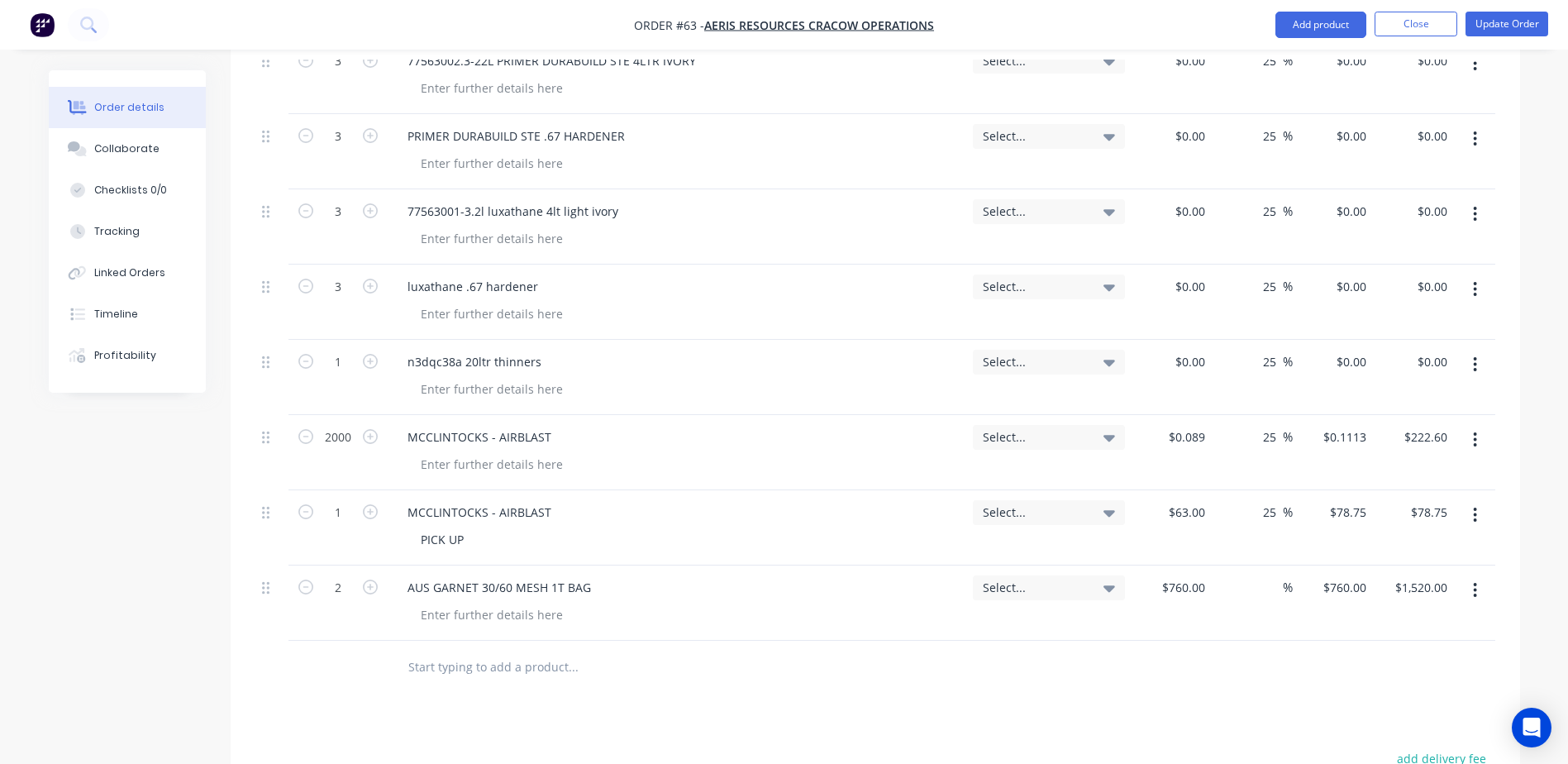
scroll to position [2067, 0]
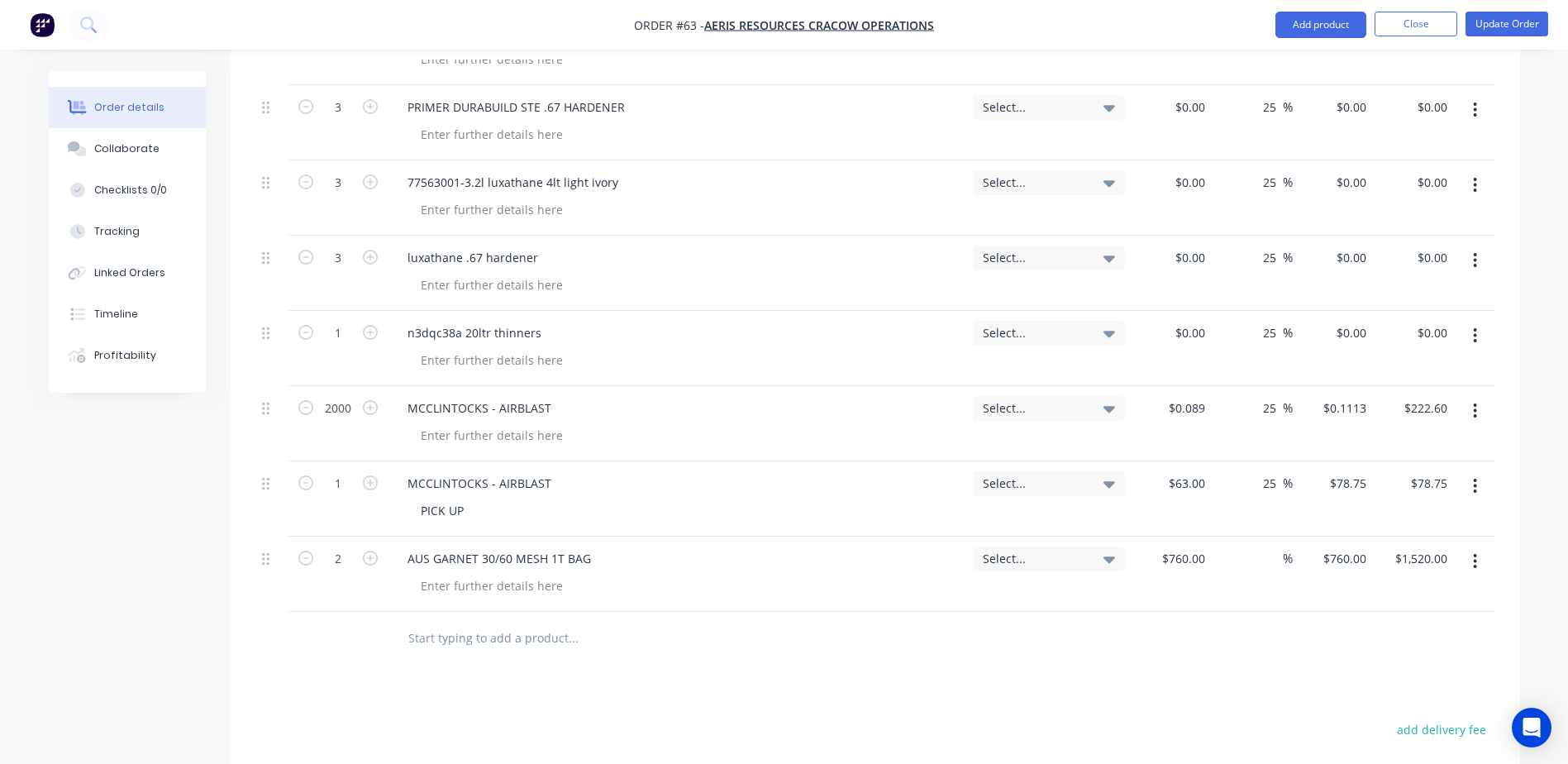
click at [433, 622] on input "text" at bounding box center [573, 638] width 331 height 33
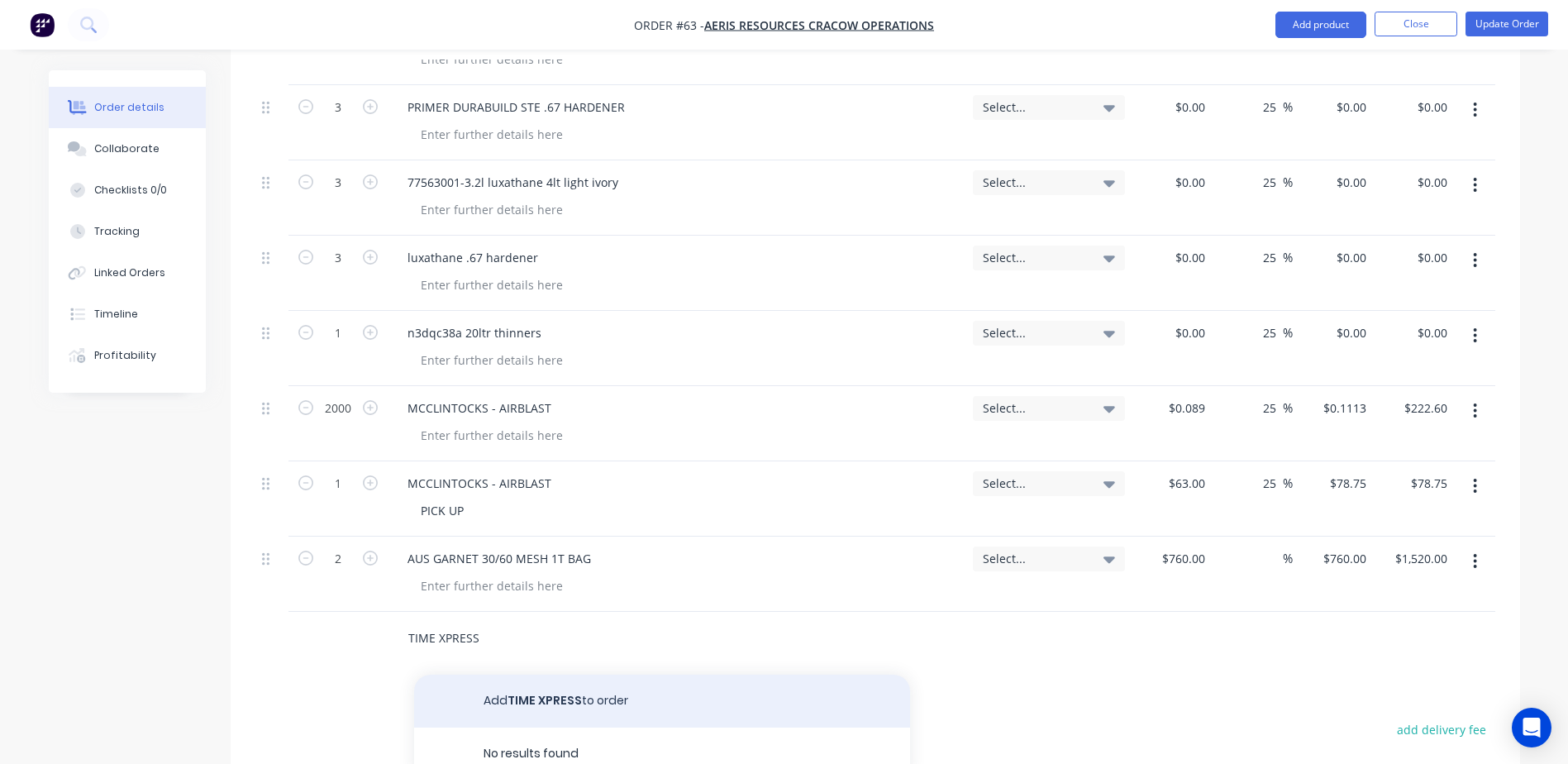
type input "TIME XPRESS"
click at [552, 675] on button "Add TIME XPRESS to order" at bounding box center [661, 701] width 496 height 53
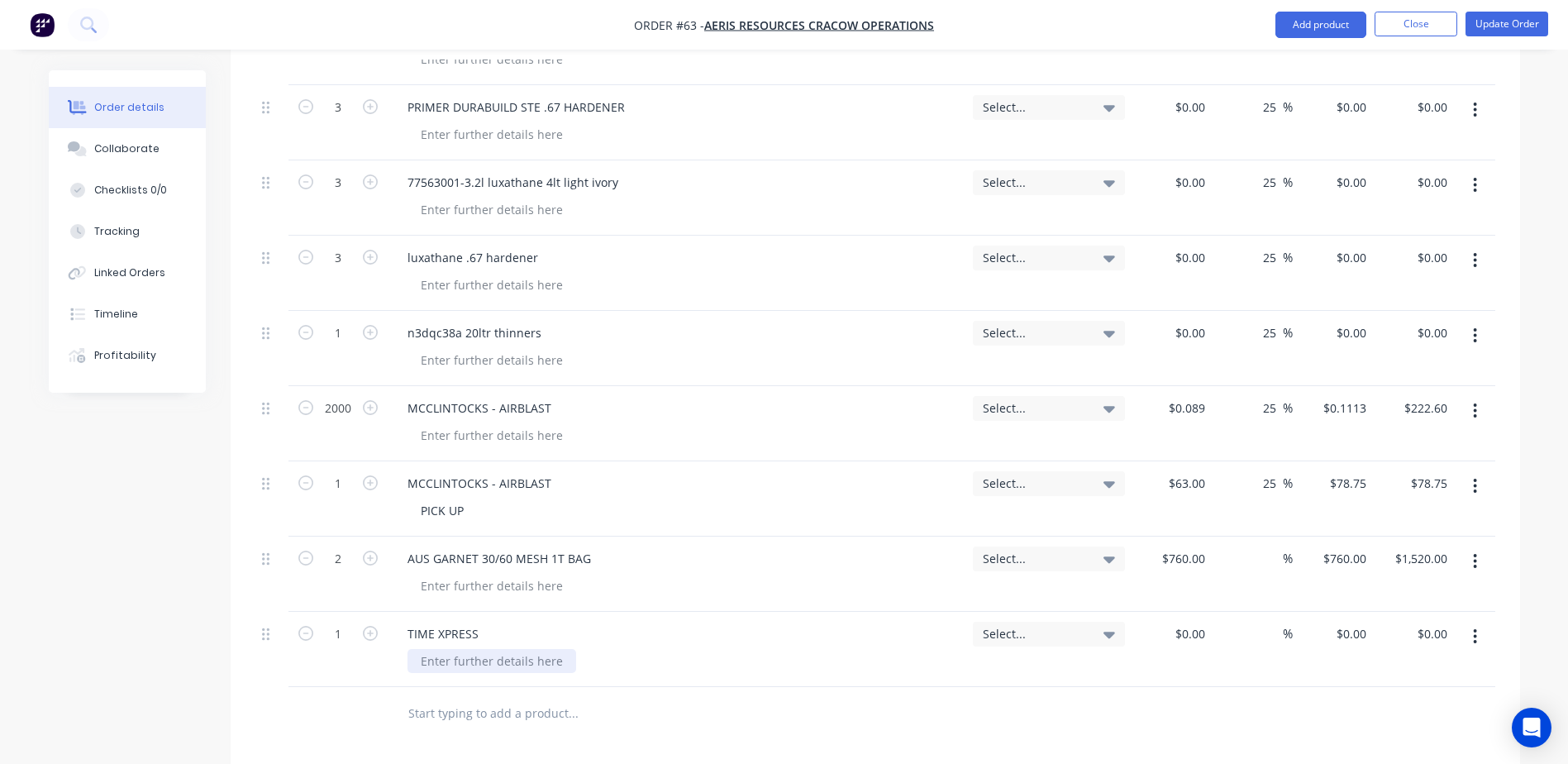
click at [439, 649] on div at bounding box center [492, 661] width 168 height 24
click at [488, 622] on div "TIME XPRESS" at bounding box center [443, 633] width 98 height 24
click at [1183, 612] on div "$0.00" at bounding box center [1172, 650] width 81 height 75
type input "$33.25"
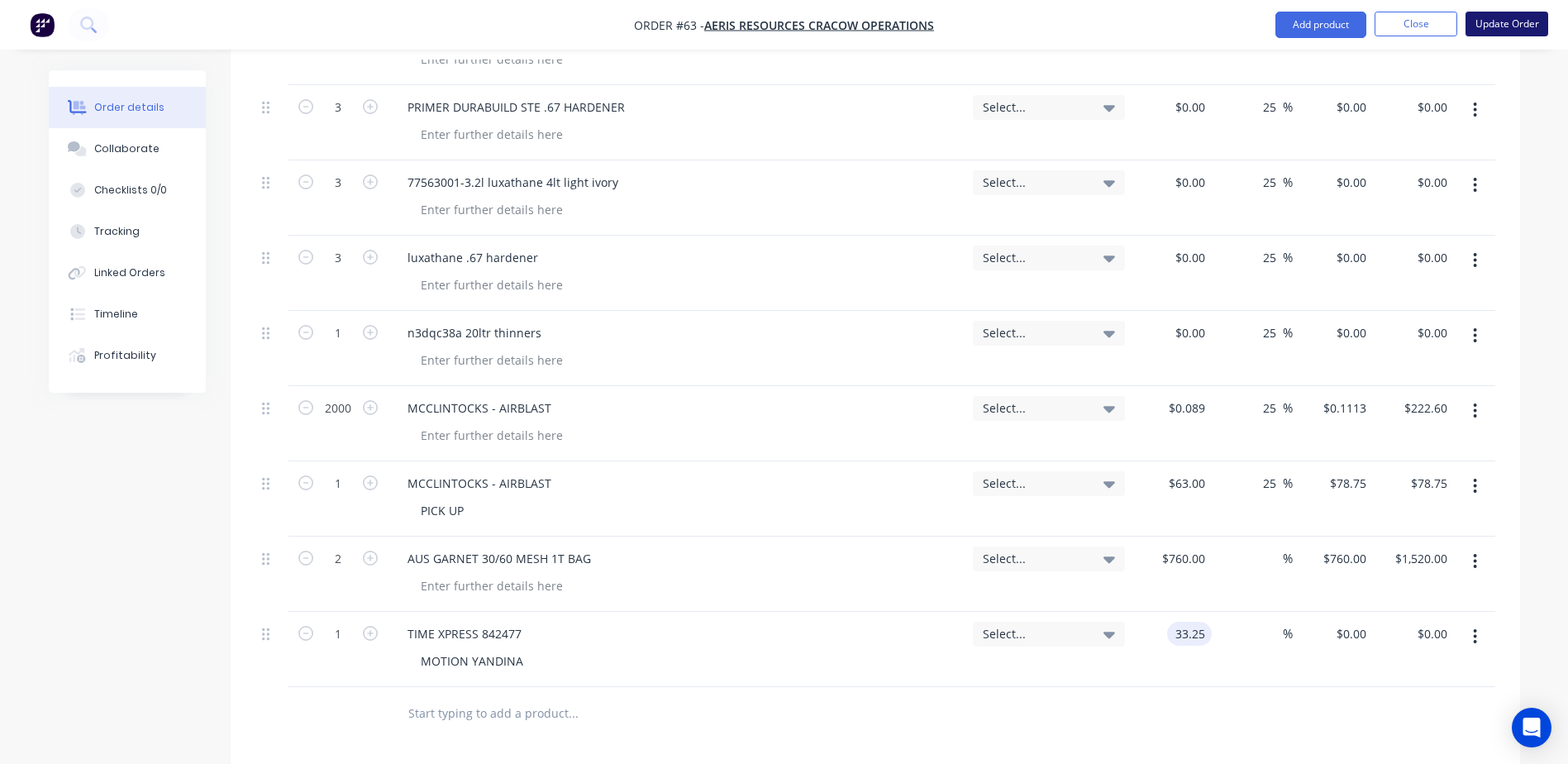
type input "$33.25"
click at [1487, 20] on button "Update Order" at bounding box center [1506, 24] width 82 height 25
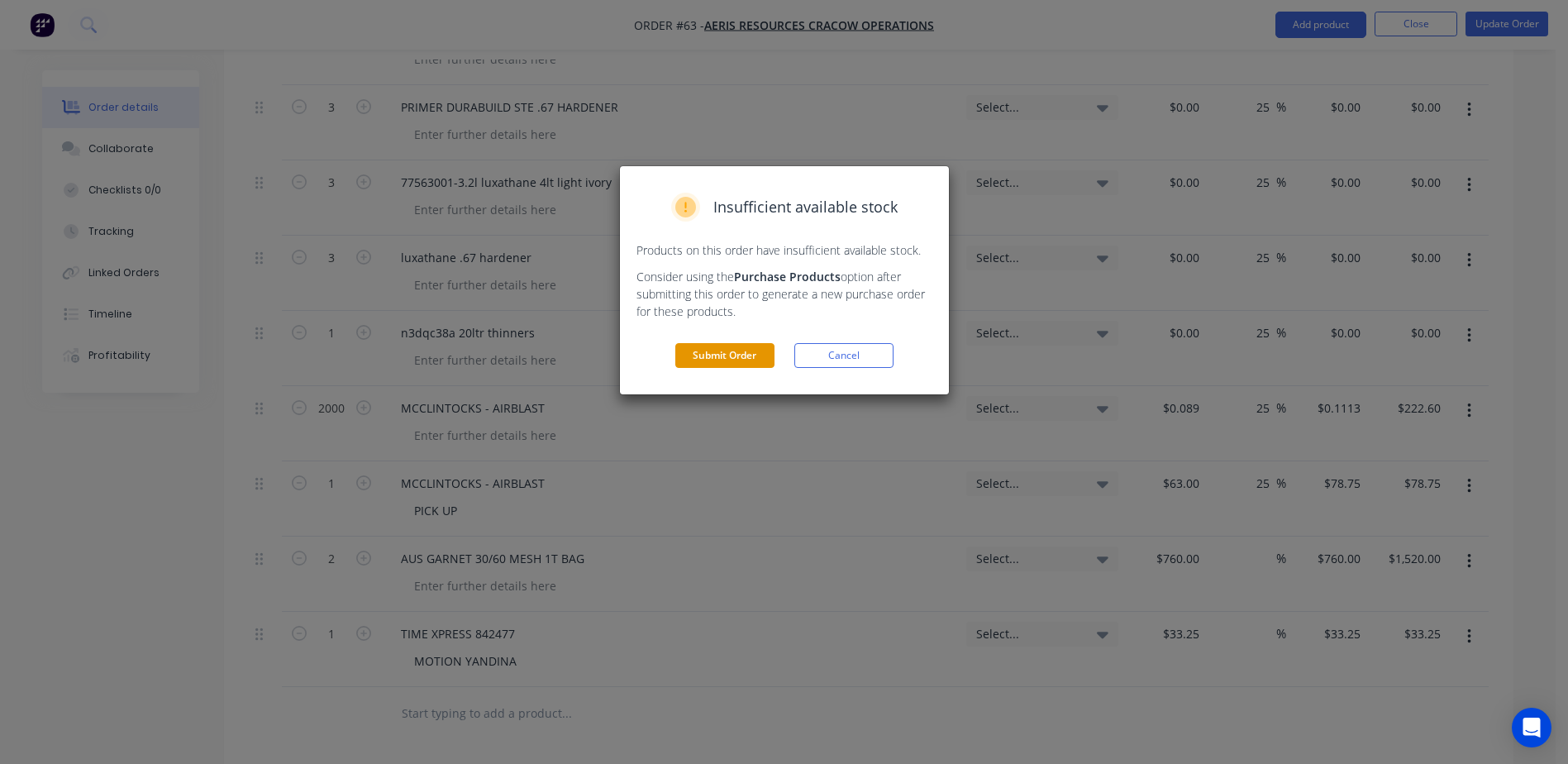
click at [705, 353] on button "Submit Order" at bounding box center [725, 356] width 100 height 25
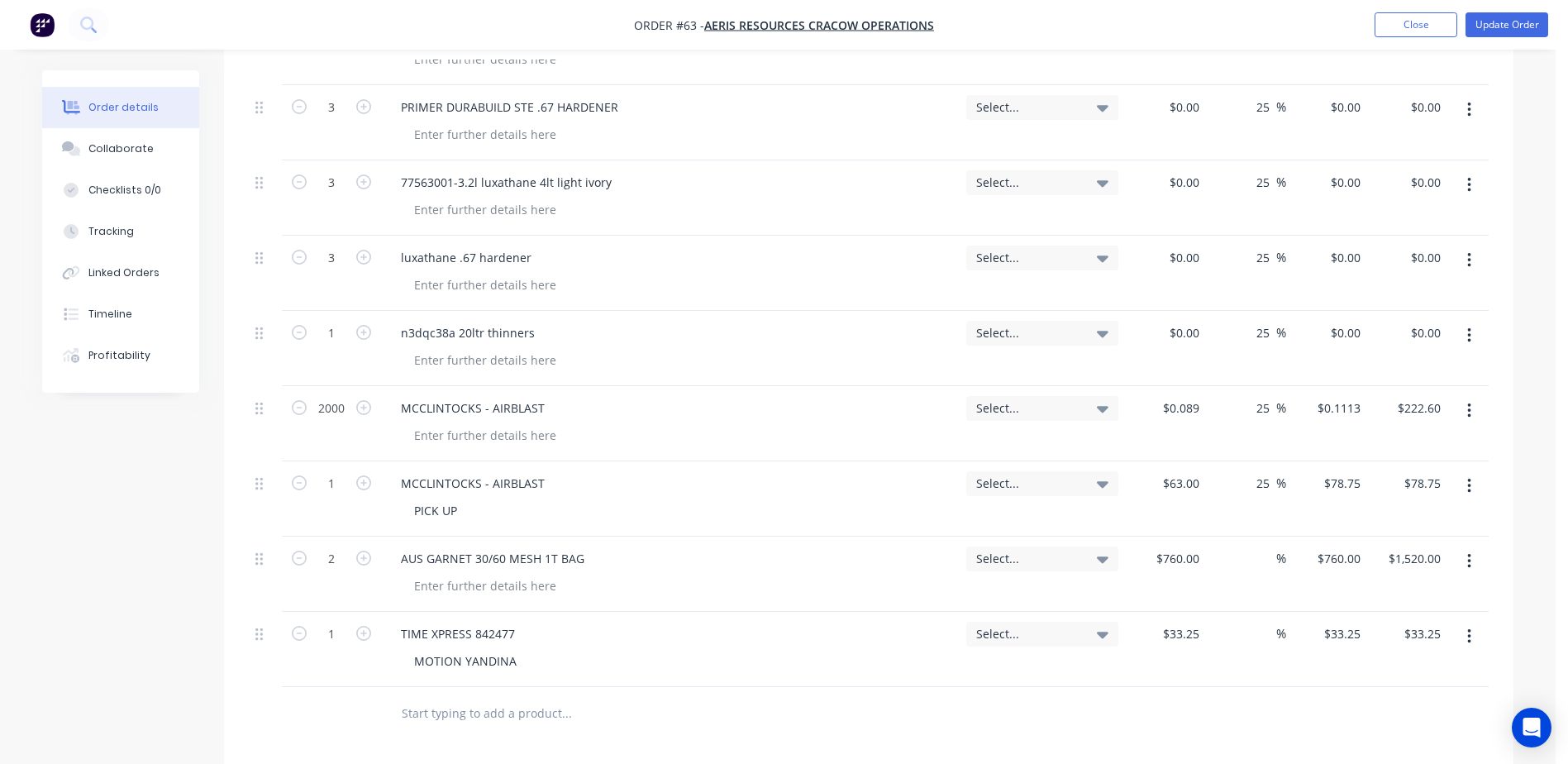
scroll to position [0, 0]
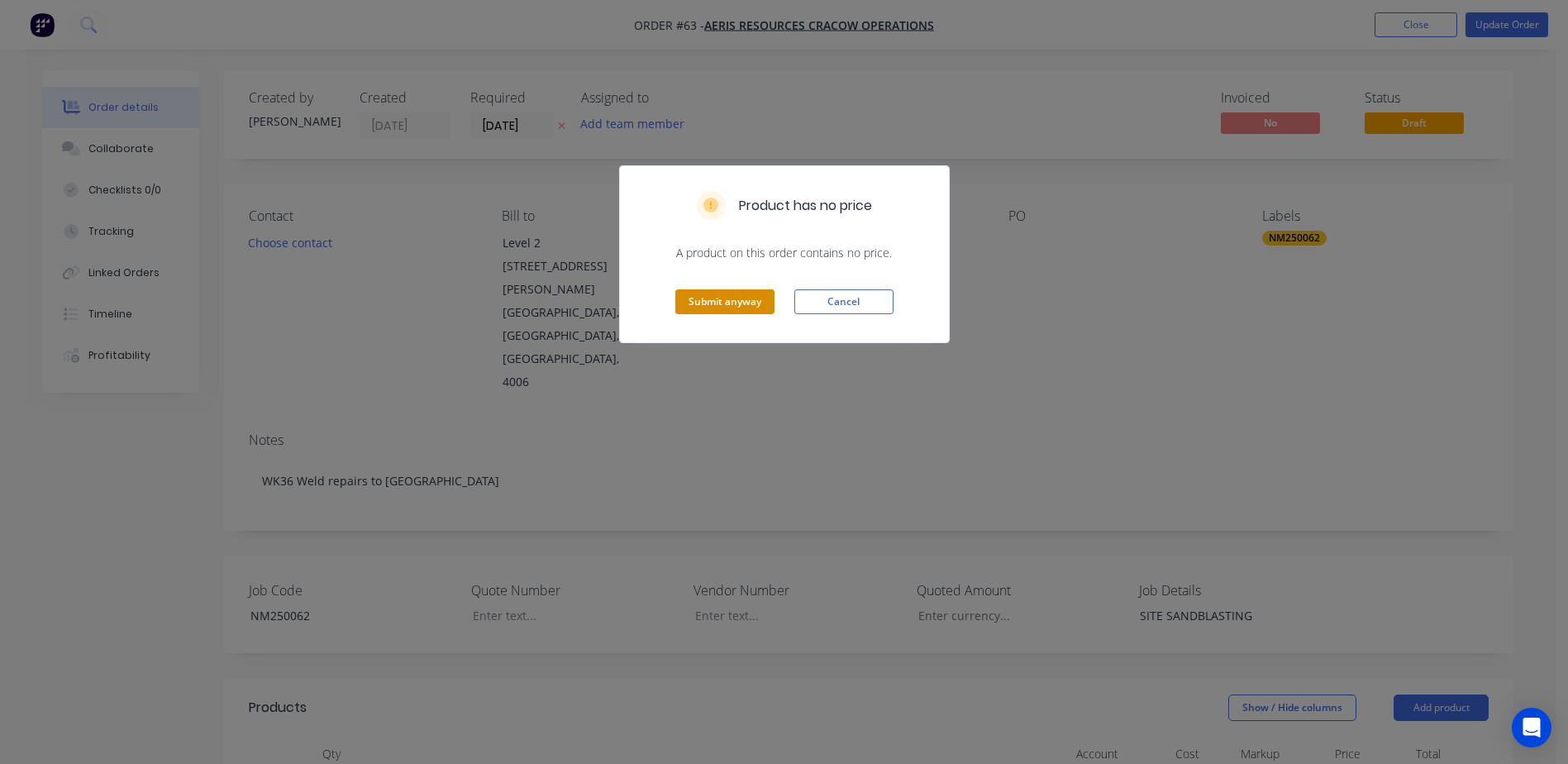
click at [750, 305] on button "Submit anyway" at bounding box center [725, 302] width 100 height 25
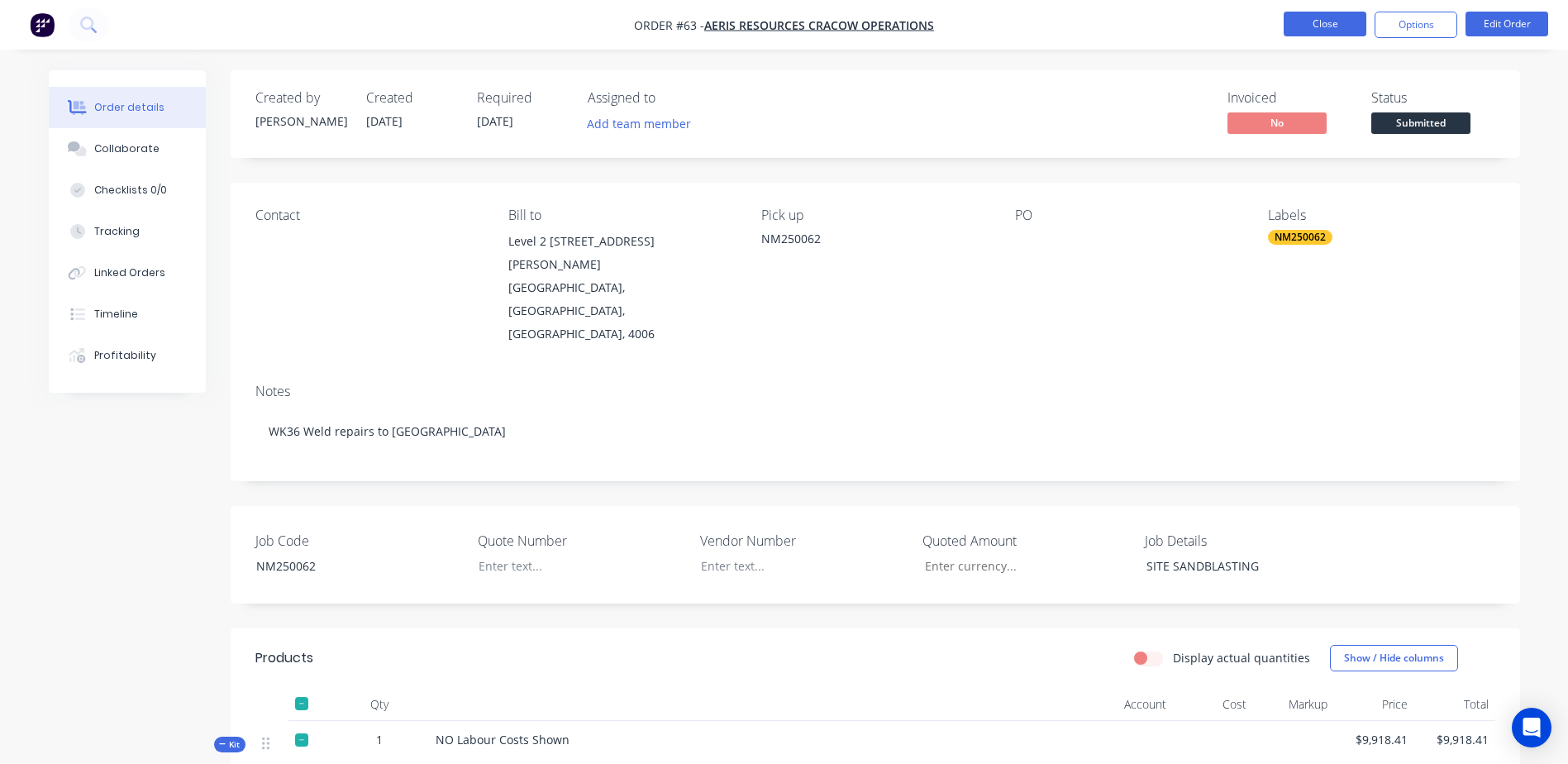
click at [1341, 20] on button "Close" at bounding box center [1324, 24] width 82 height 25
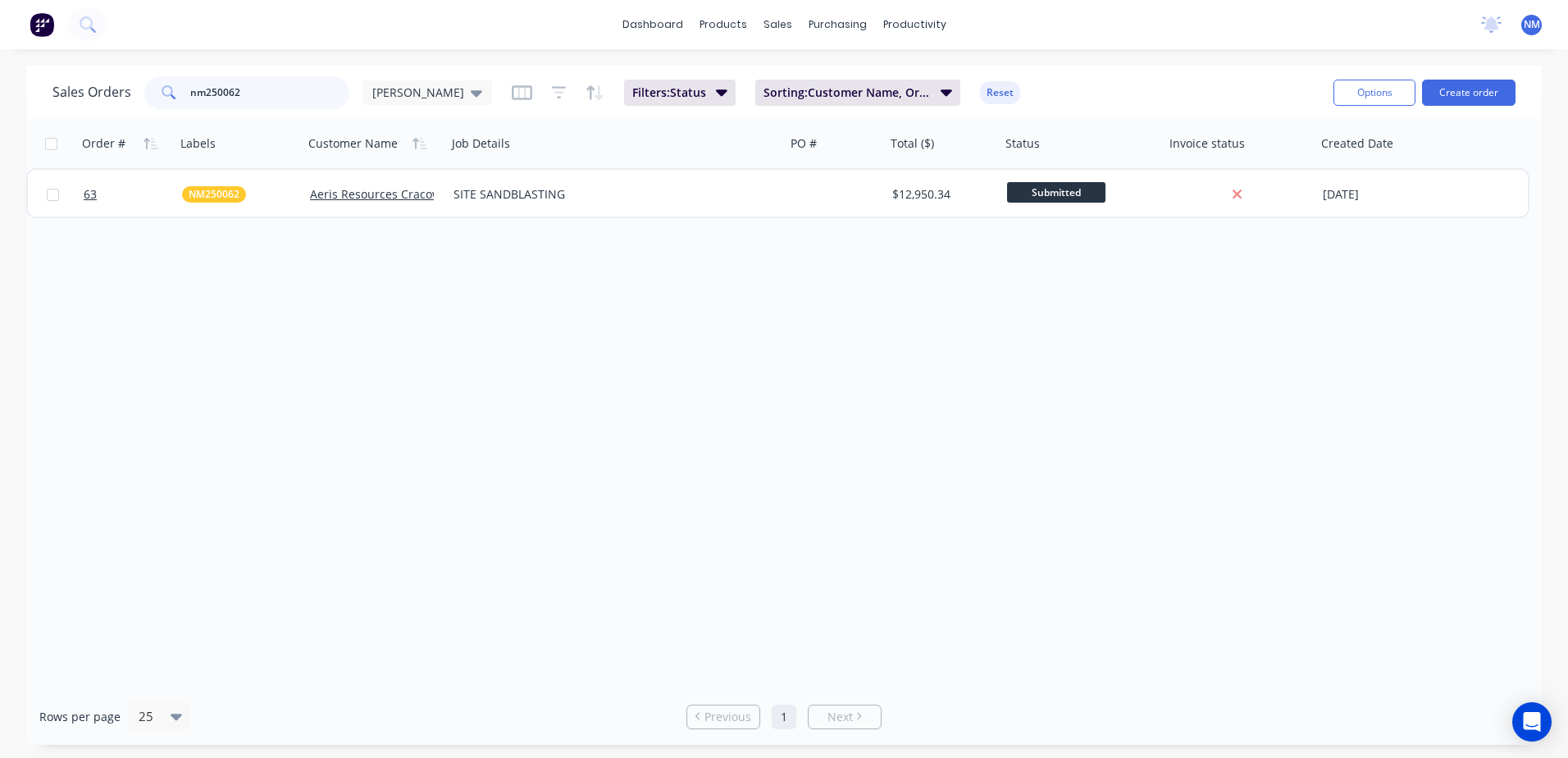
drag, startPoint x: 258, startPoint y: 91, endPoint x: 143, endPoint y: 97, distance: 115.2
click at [144, 97] on div "nm250062" at bounding box center [246, 93] width 205 height 33
type input "NES250086"
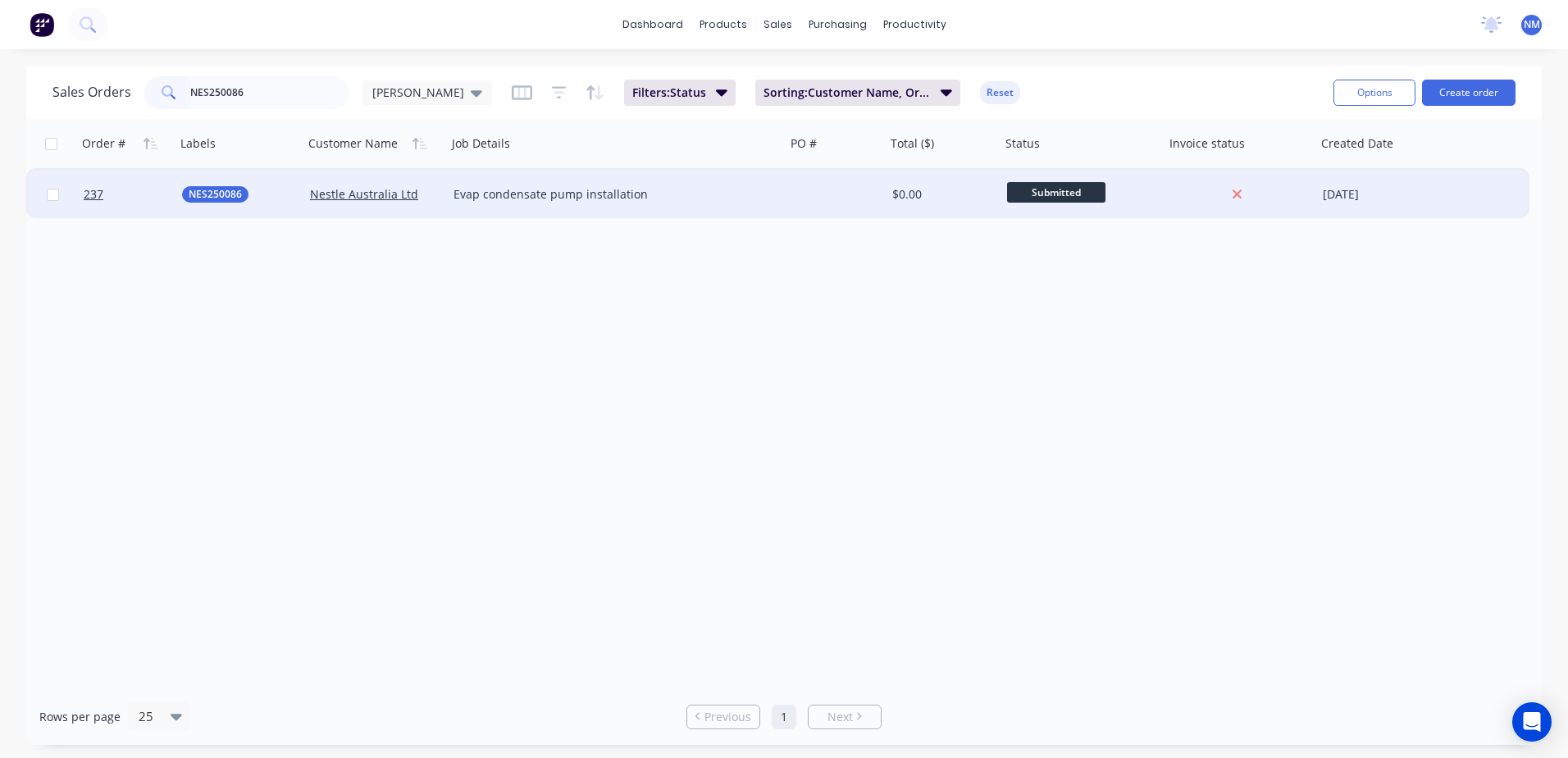
click at [851, 195] on div at bounding box center [835, 194] width 100 height 49
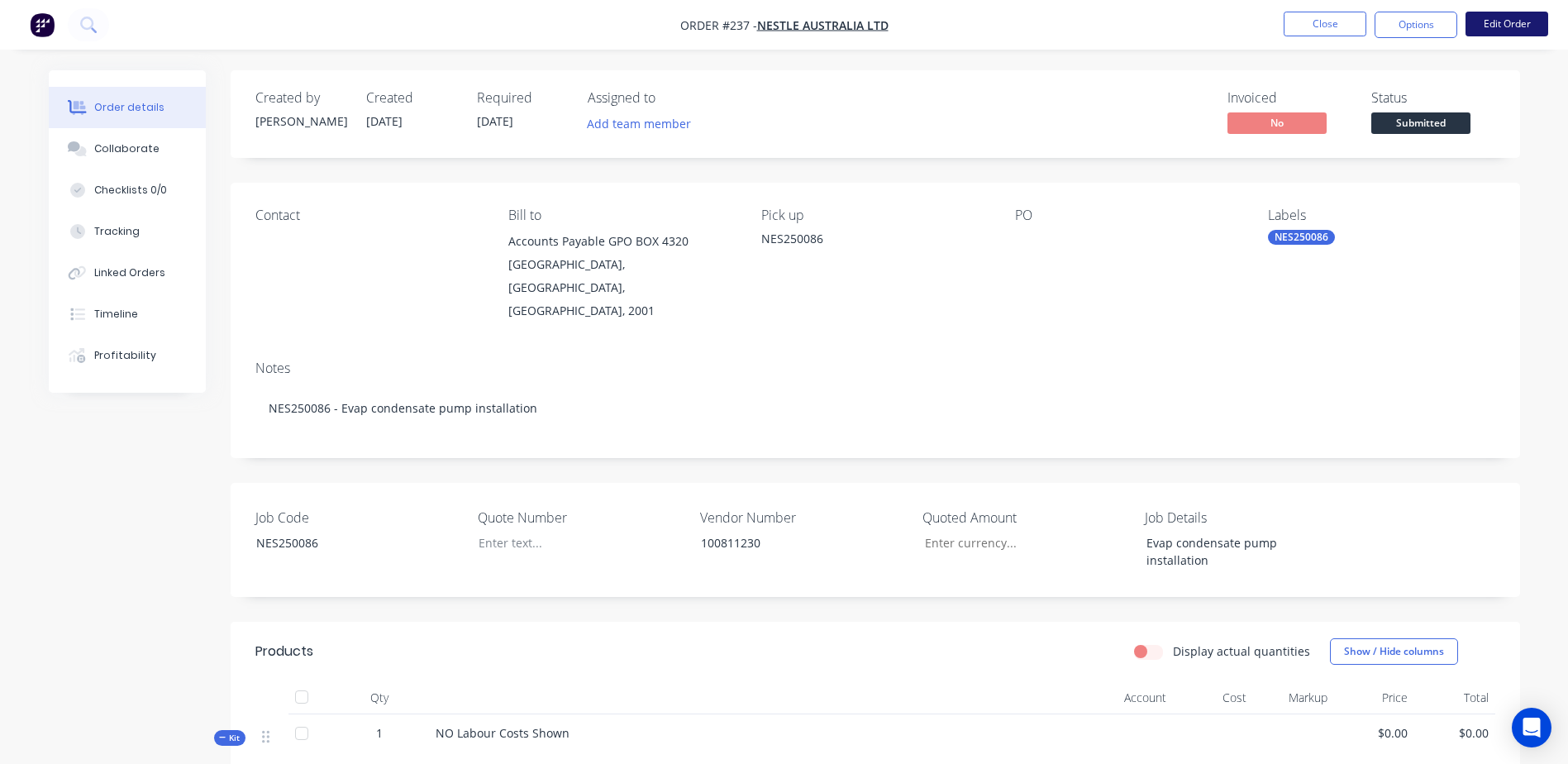
click at [1514, 24] on button "Edit Order" at bounding box center [1506, 24] width 82 height 25
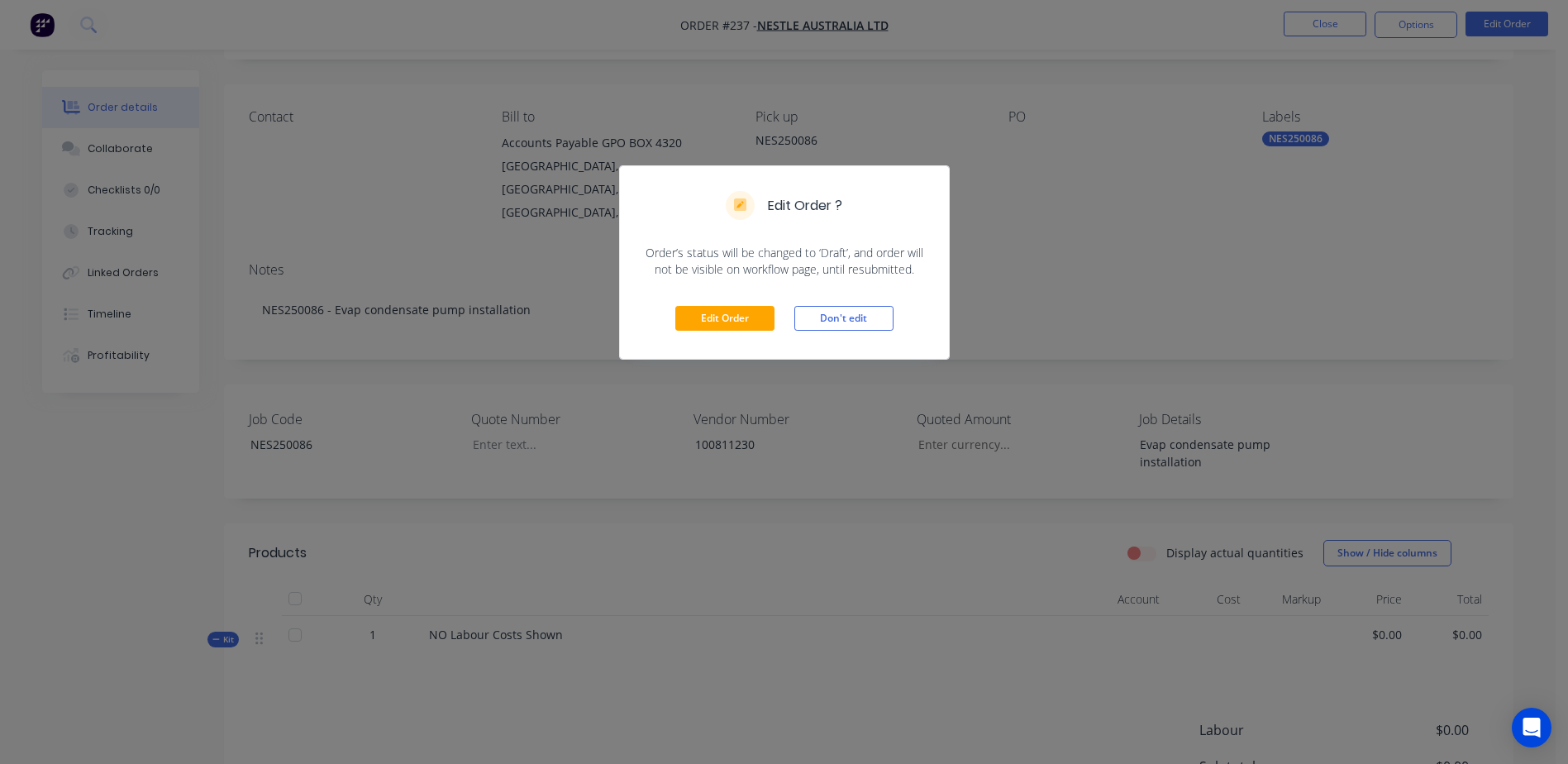
scroll to position [248, 0]
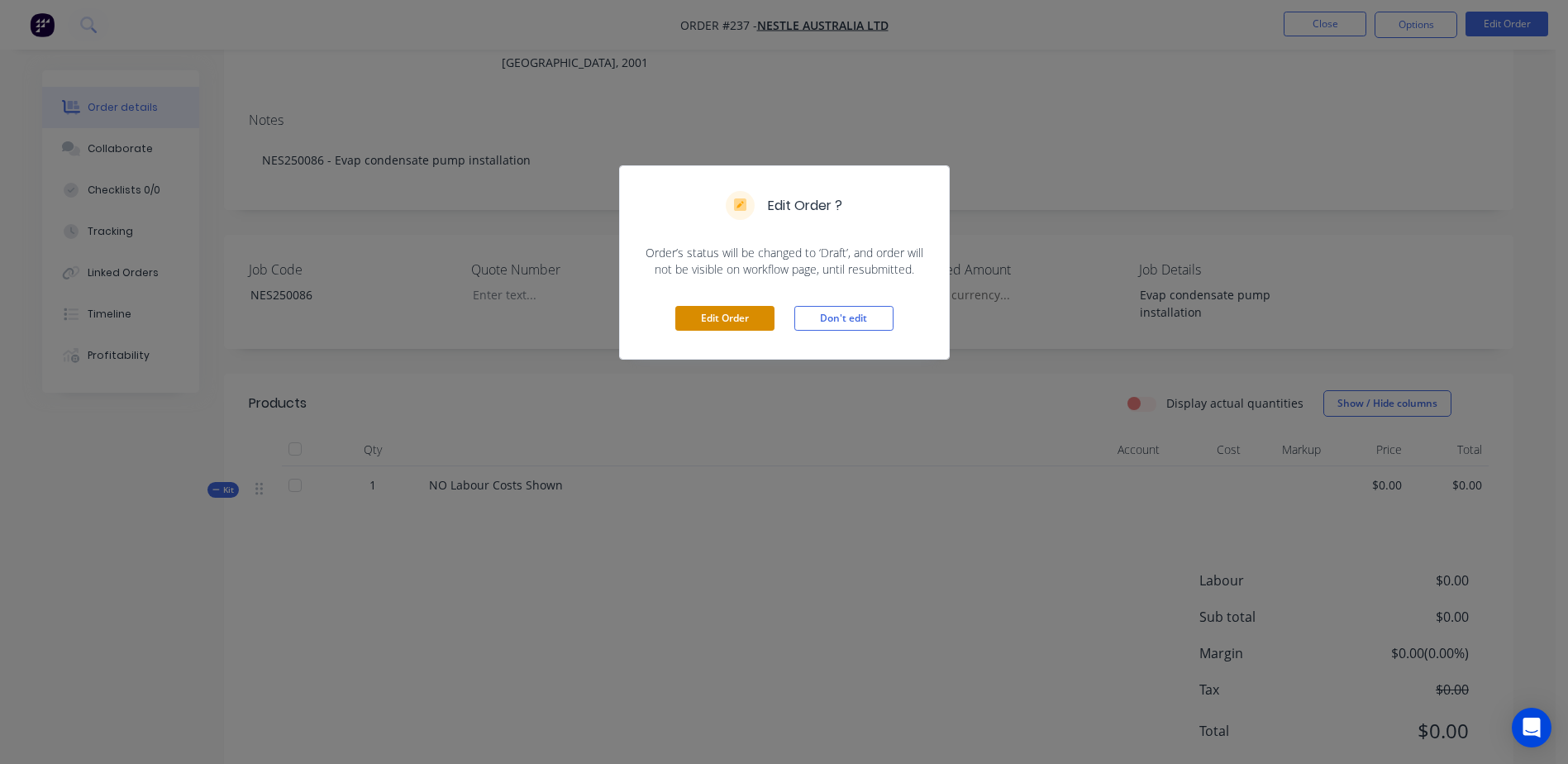
click at [750, 319] on button "Edit Order" at bounding box center [725, 318] width 100 height 25
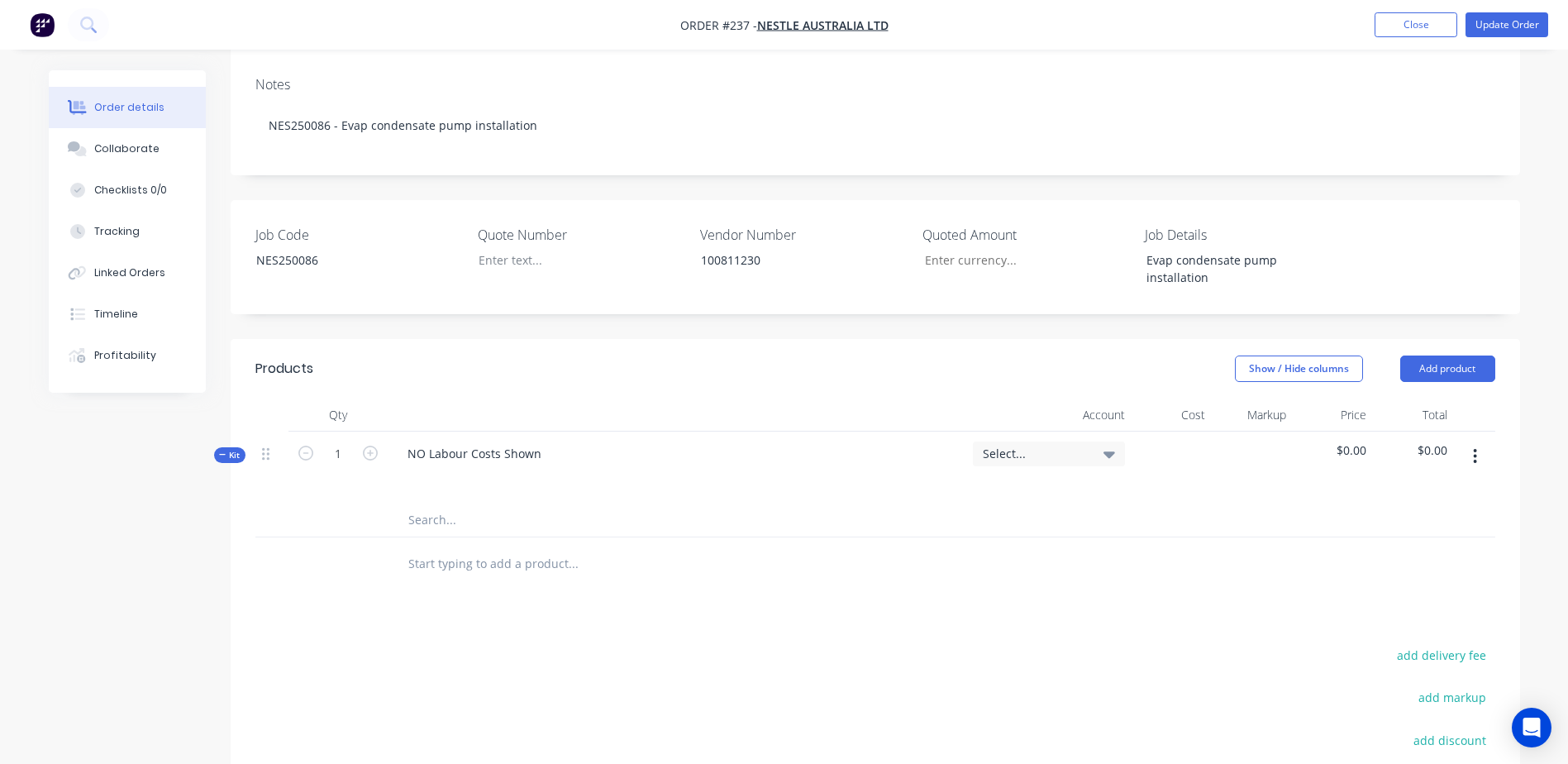
scroll to position [331, 0]
click at [421, 505] on input "text" at bounding box center [573, 521] width 331 height 33
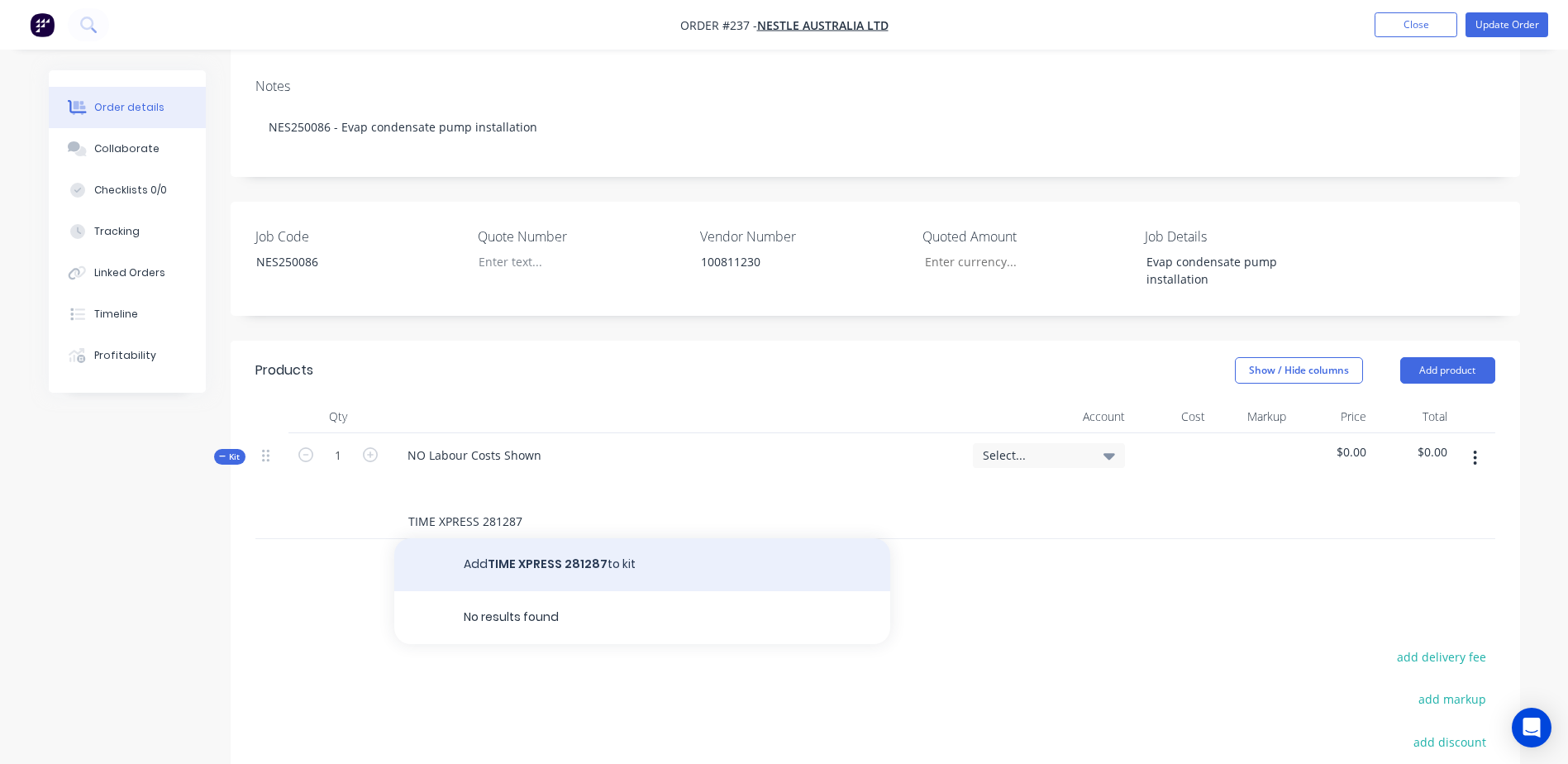
type input "TIME XPRESS 281287"
click at [483, 539] on button "Add TIME XPRESS 281287 to kit" at bounding box center [642, 565] width 496 height 53
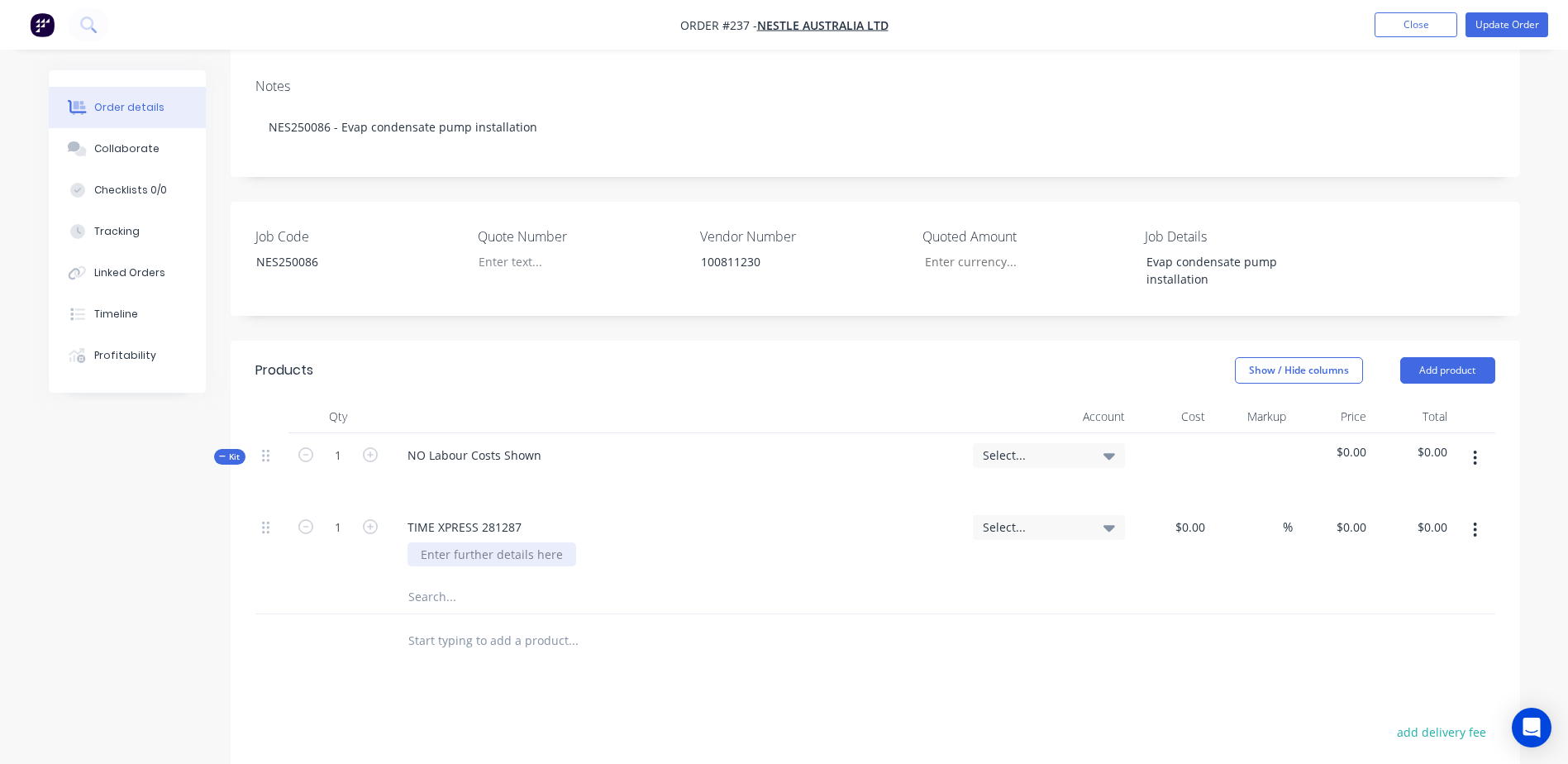
click at [433, 543] on div at bounding box center [492, 554] width 168 height 24
click at [1194, 515] on input at bounding box center [1203, 527] width 19 height 24
type input "$34.35"
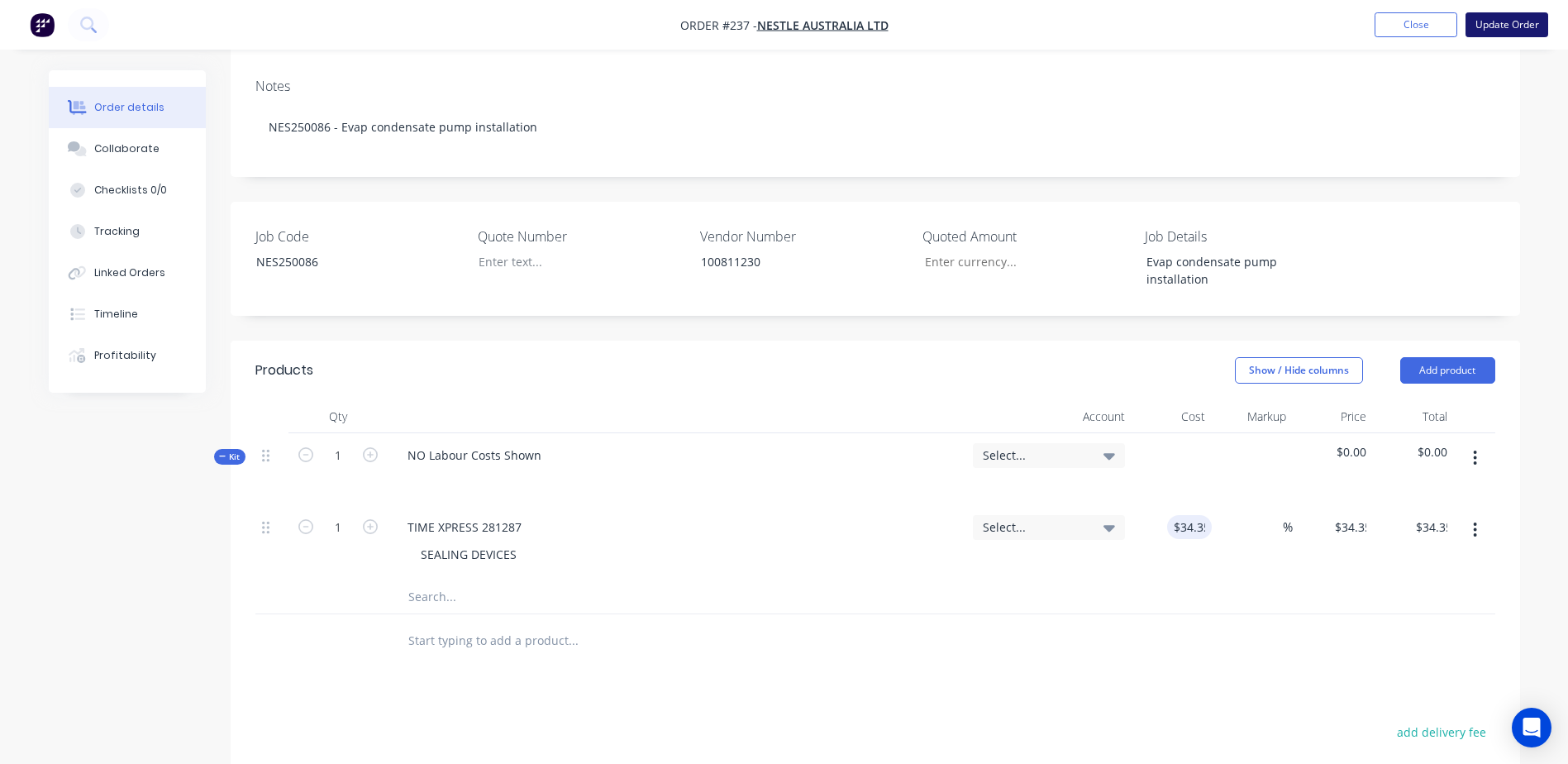
click at [1501, 37] on nav "Order #237 - Nestle Australia Ltd Add product Close Update Order" at bounding box center [784, 24] width 1568 height 49
click at [1501, 24] on button "Update Order" at bounding box center [1506, 25] width 82 height 25
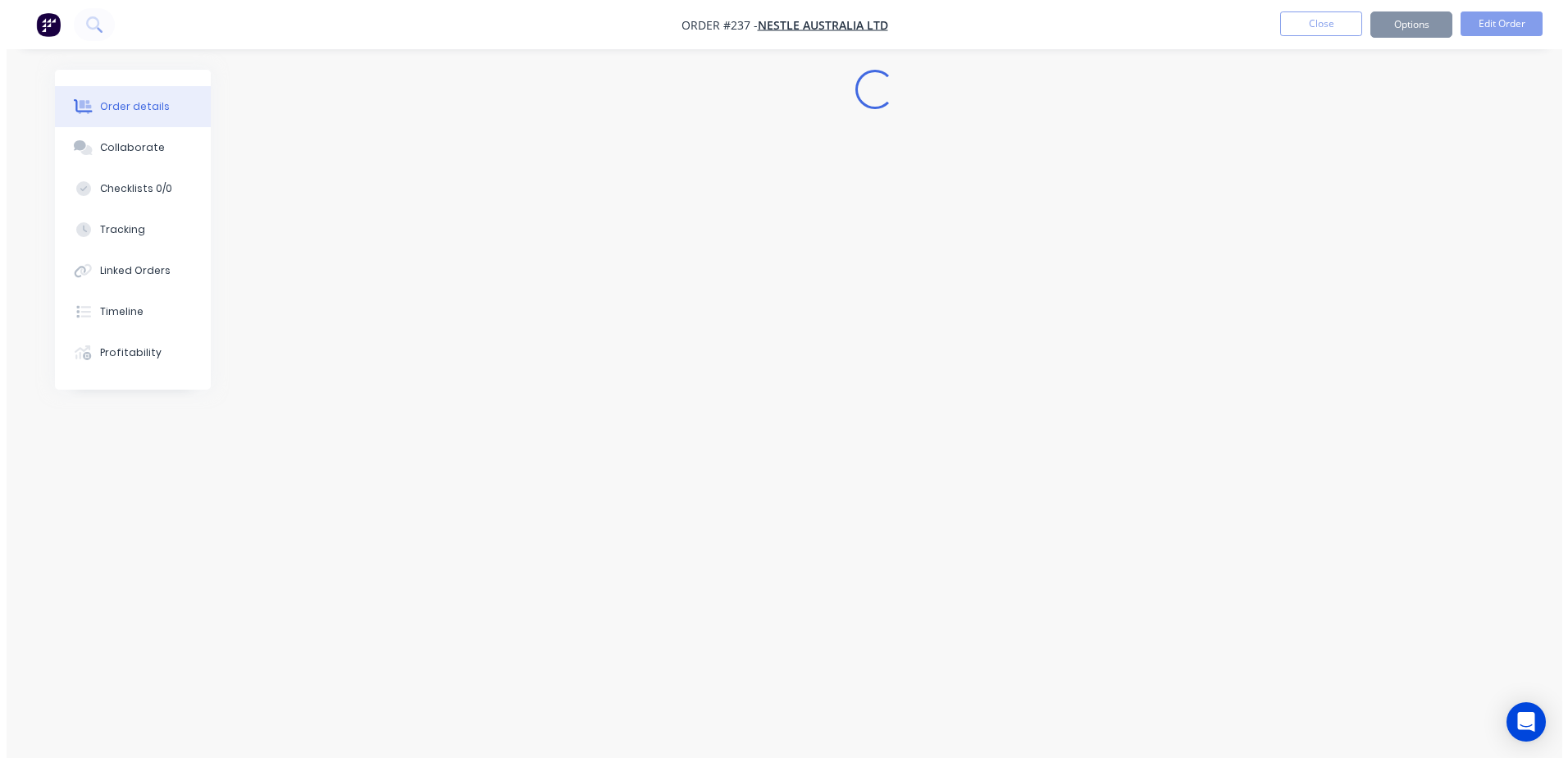
scroll to position [0, 0]
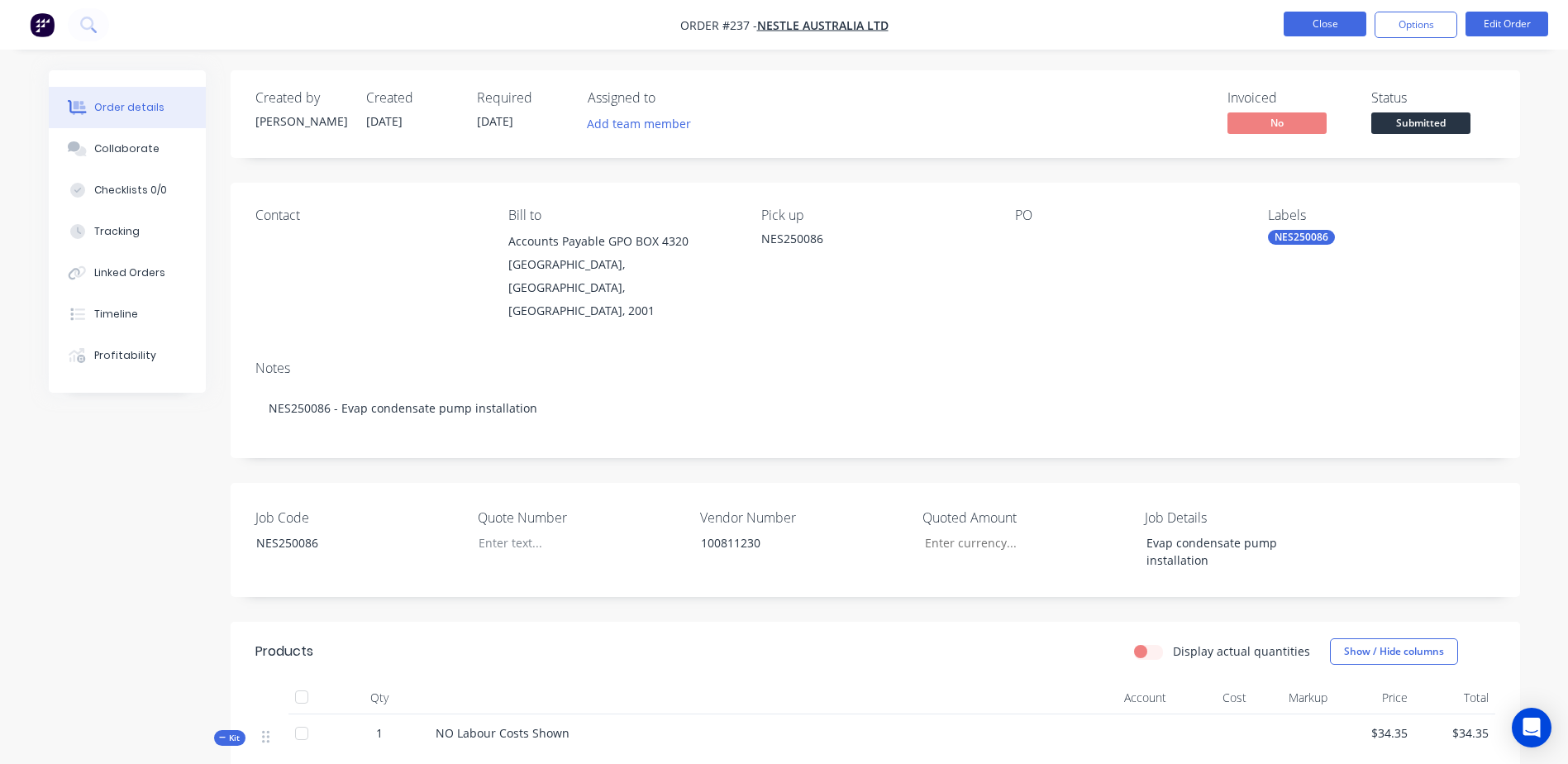
click at [1332, 30] on button "Close" at bounding box center [1324, 24] width 82 height 25
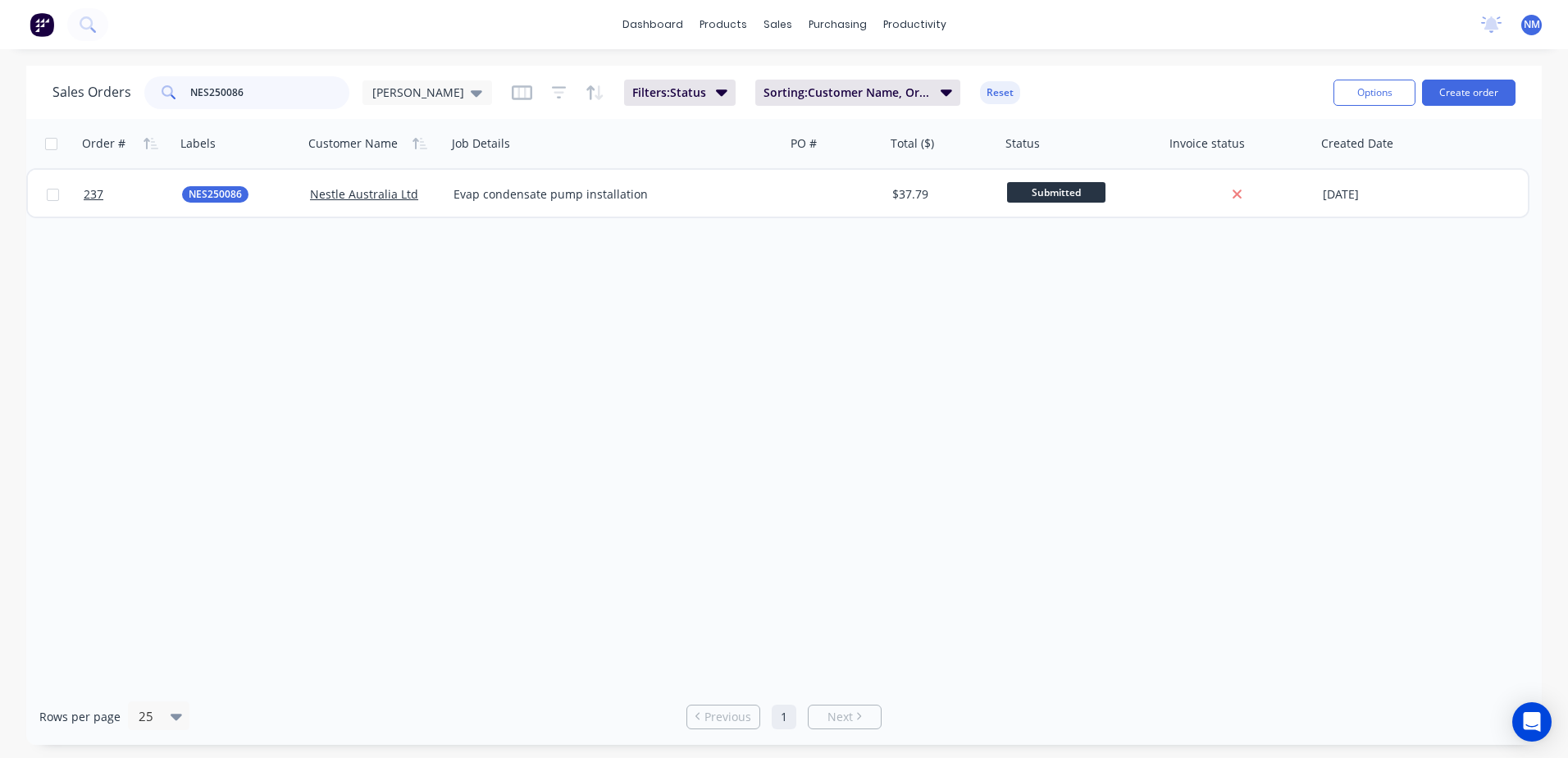
click at [263, 94] on input "NES250086" at bounding box center [269, 93] width 160 height 33
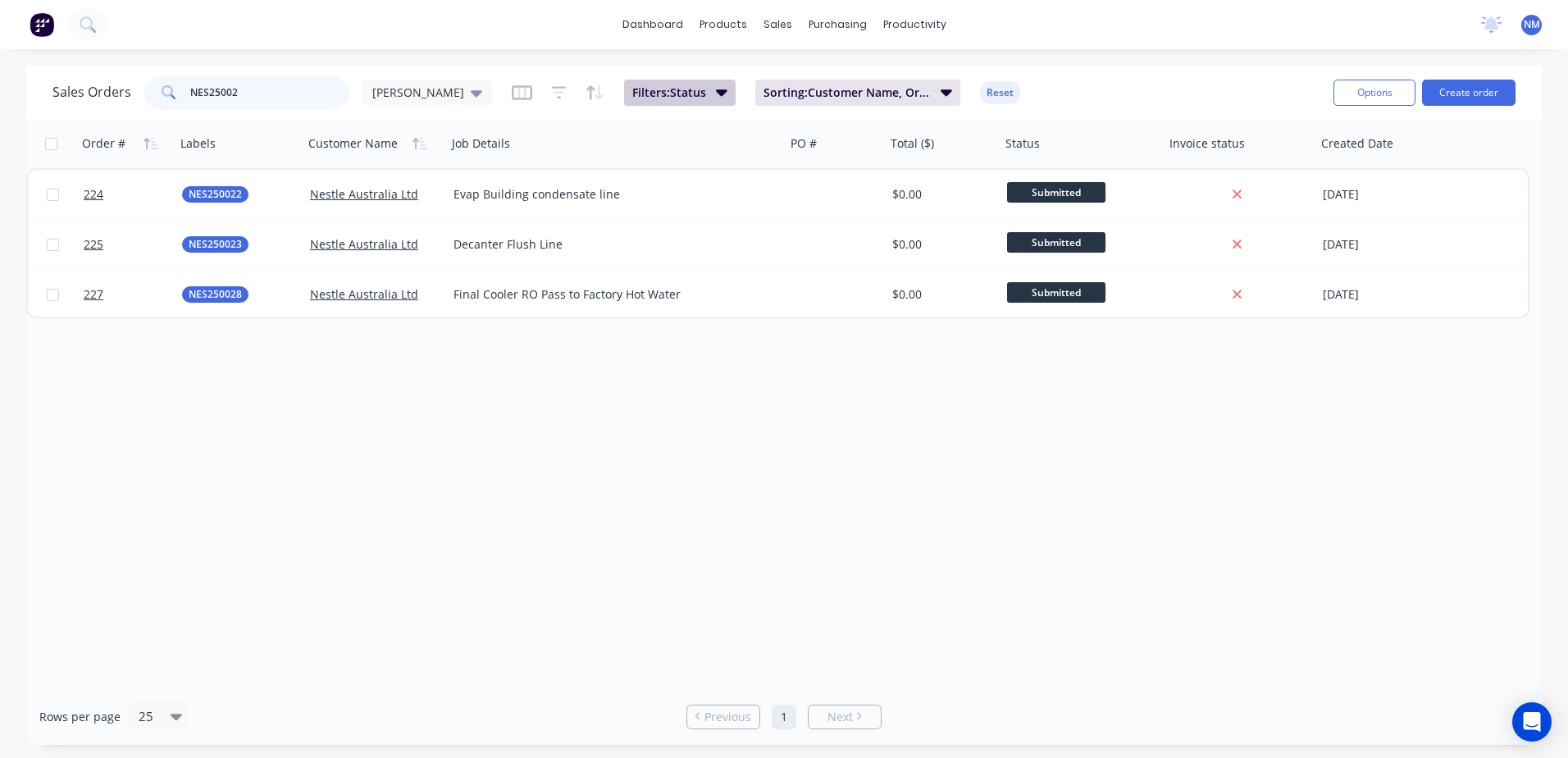
type input "NES25002"
click at [715, 90] on icon "button" at bounding box center [721, 92] width 12 height 7
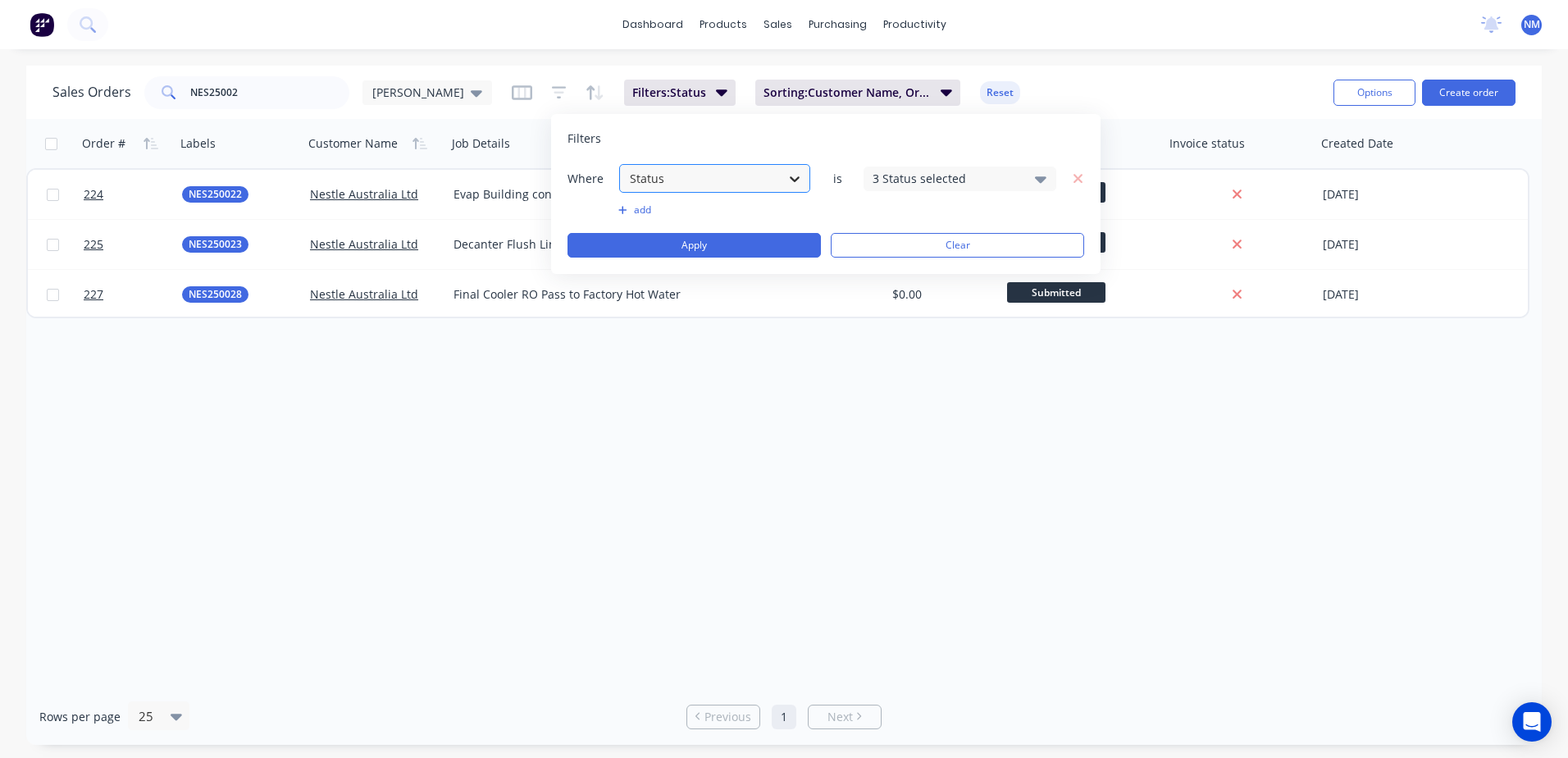
click at [799, 174] on icon at bounding box center [794, 178] width 16 height 16
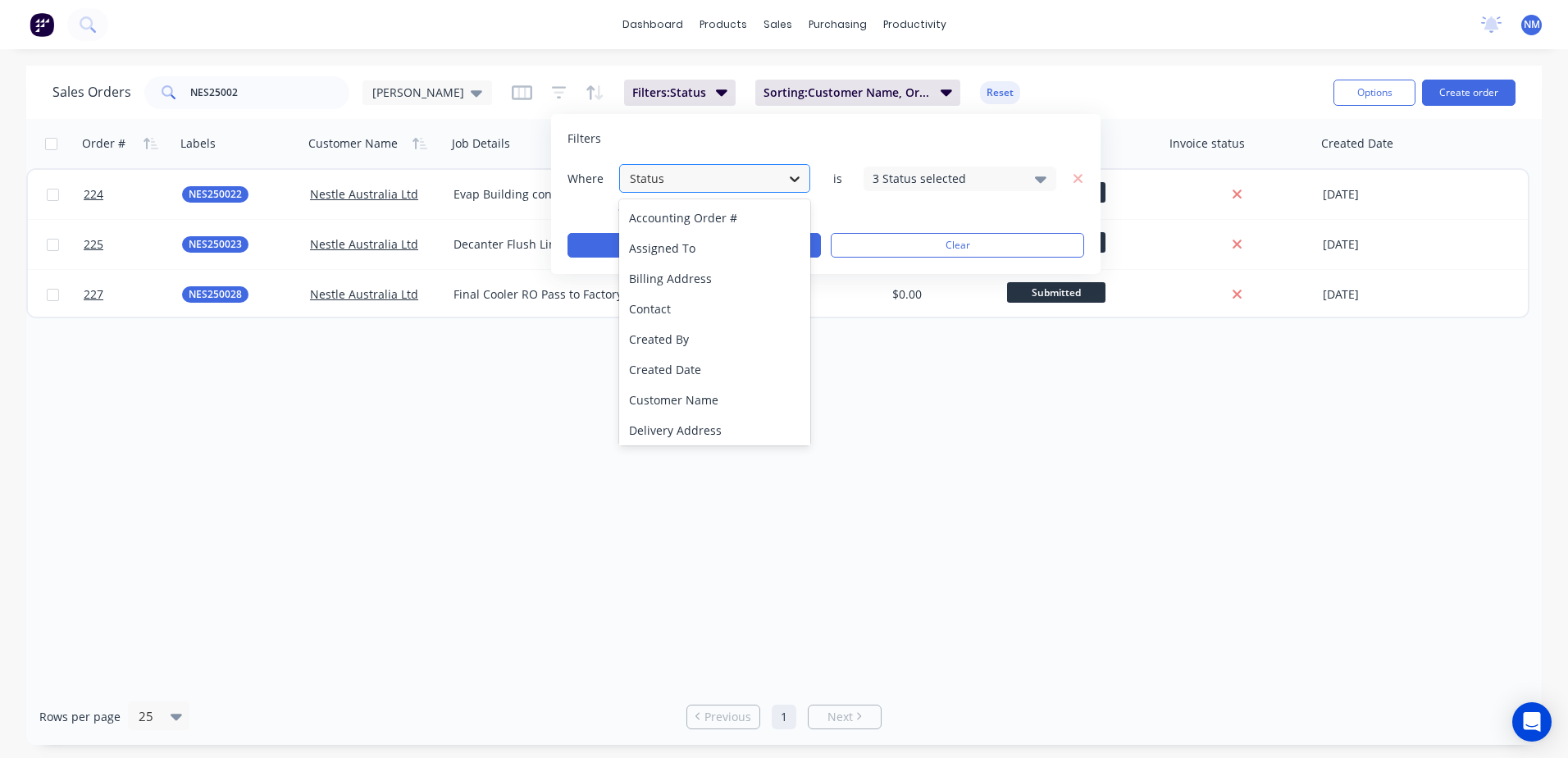
click at [799, 174] on icon at bounding box center [794, 178] width 16 height 16
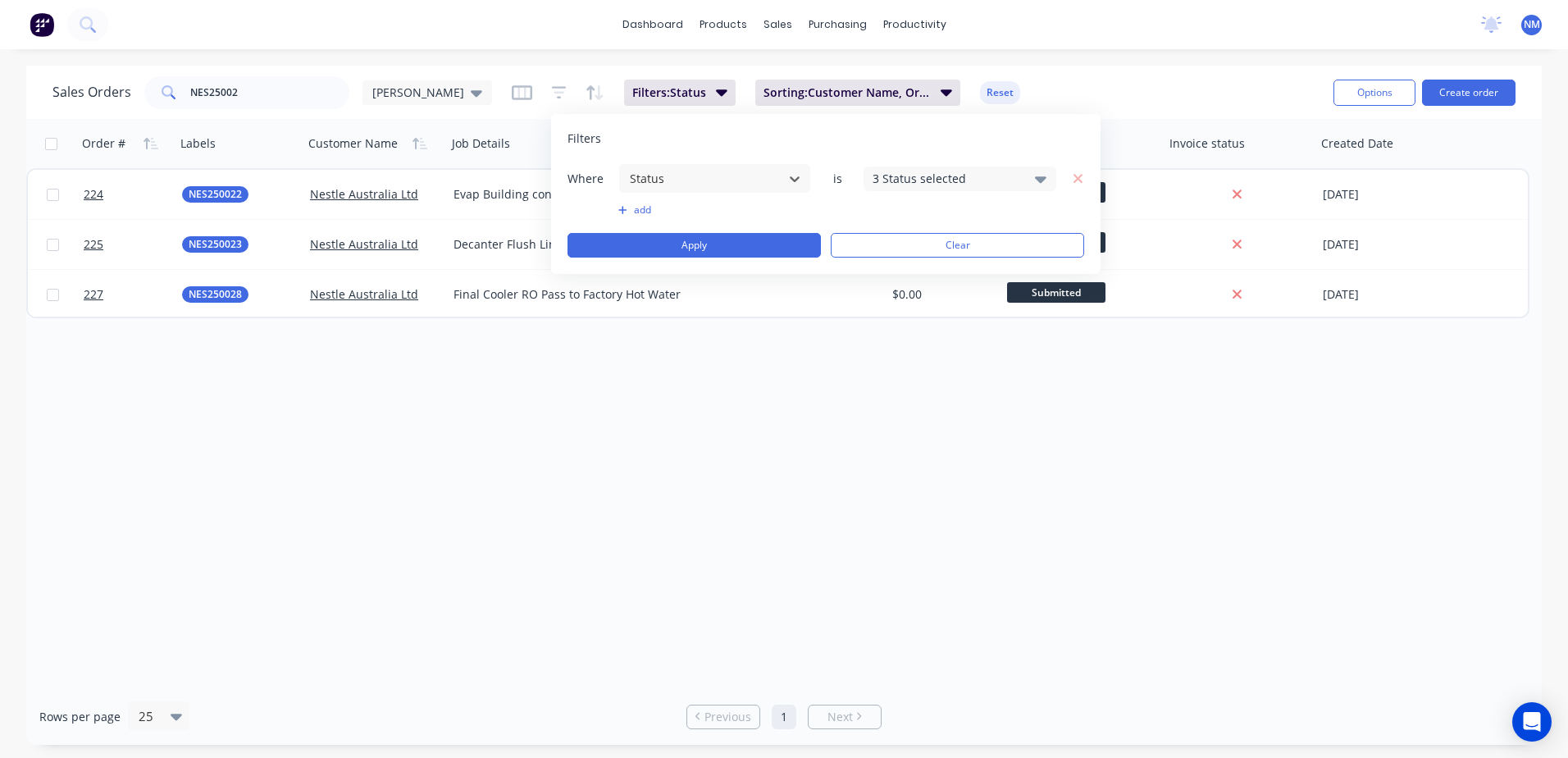
click at [1044, 177] on icon at bounding box center [1041, 179] width 12 height 7
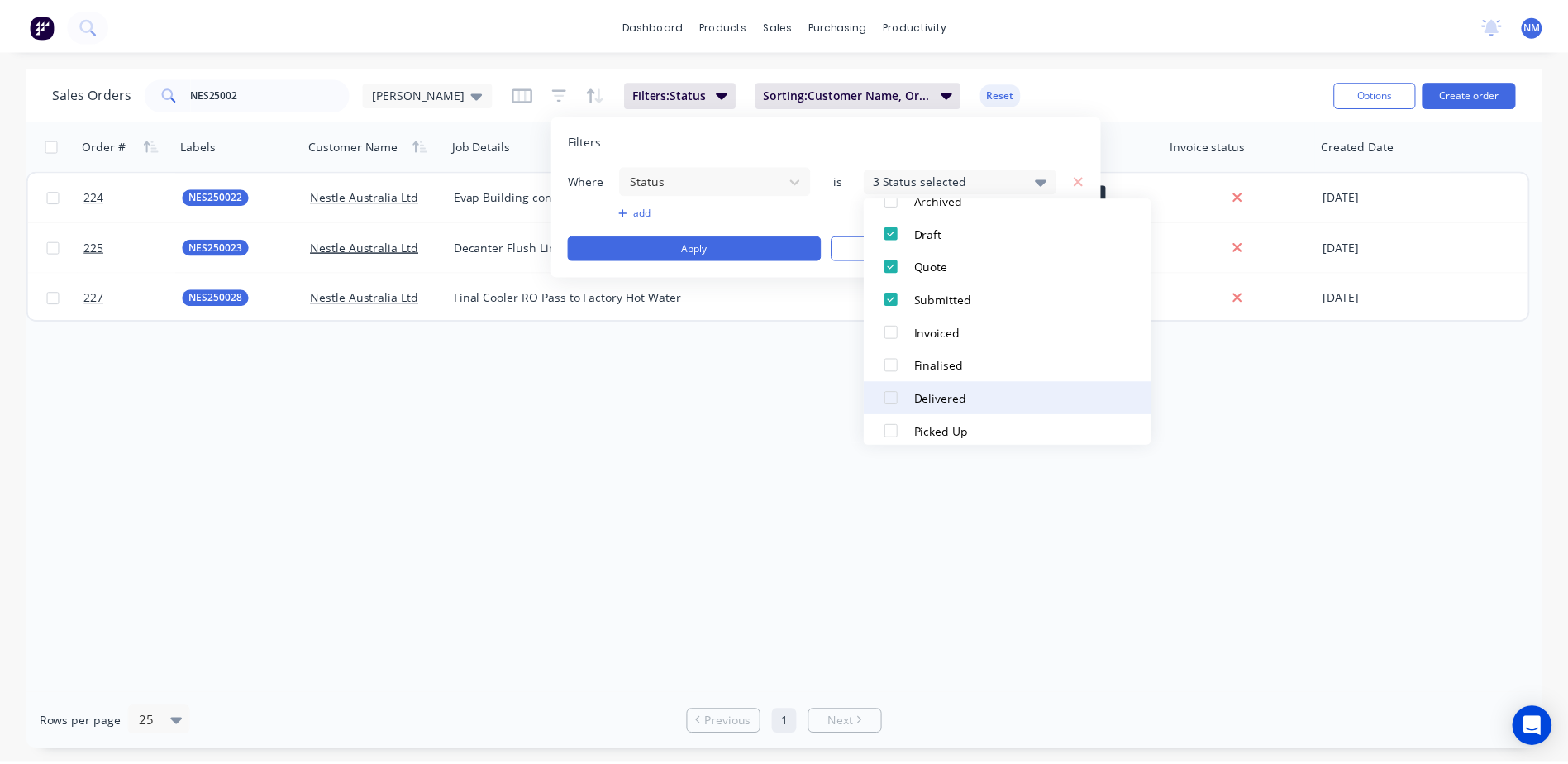
scroll to position [116, 0]
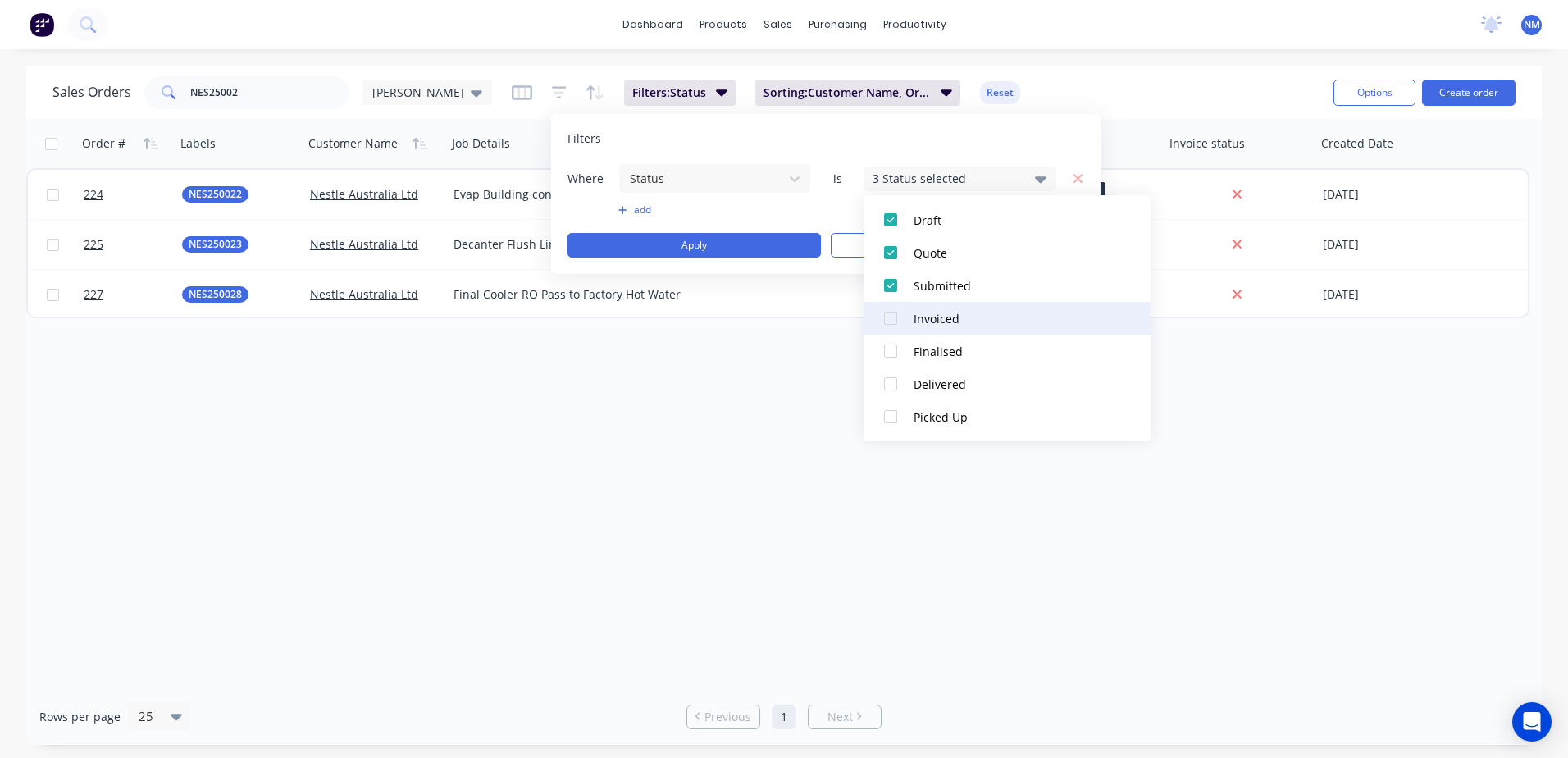
click at [896, 320] on div at bounding box center [890, 319] width 33 height 33
click at [893, 353] on div at bounding box center [890, 351] width 33 height 33
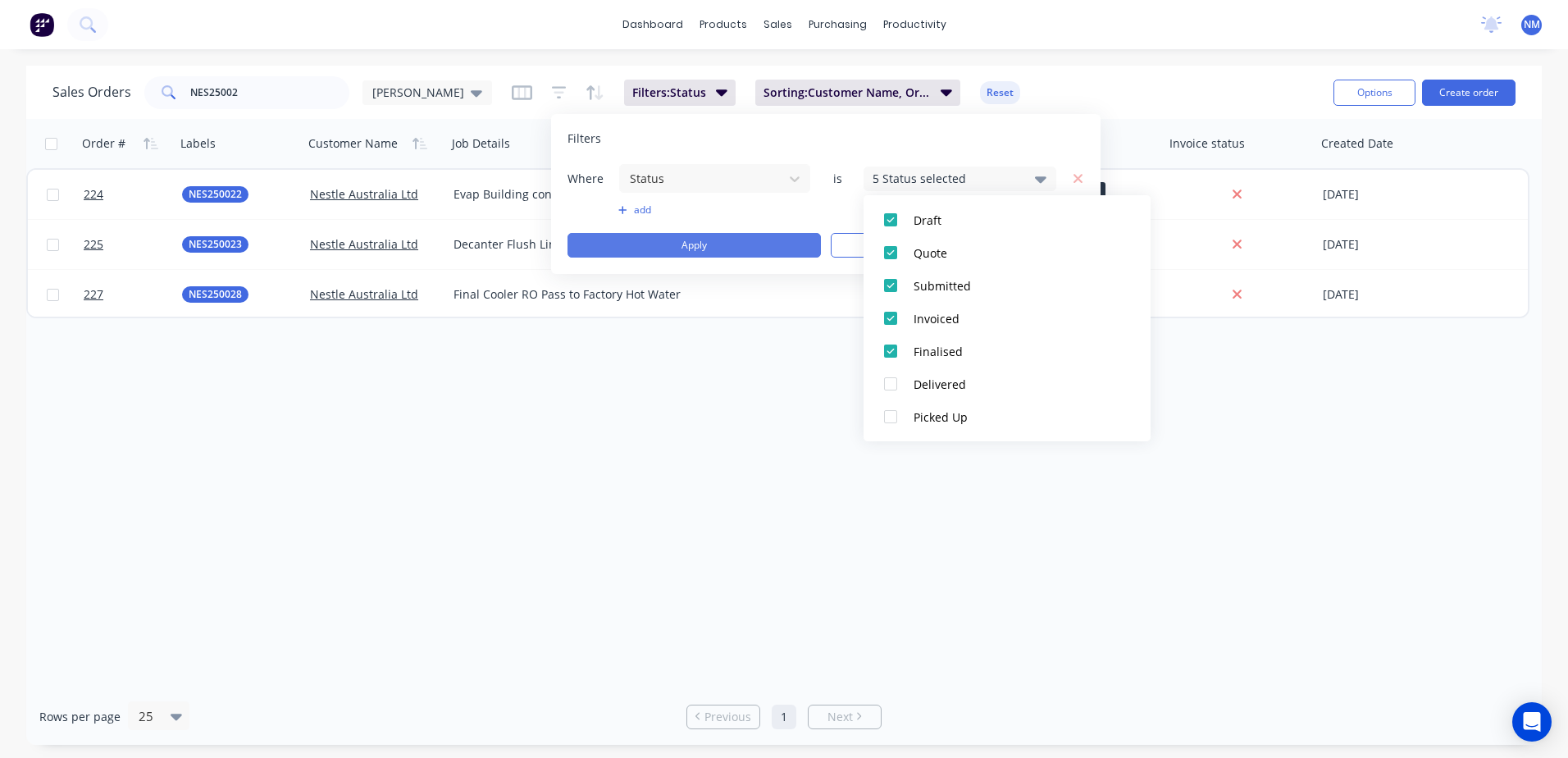
click at [748, 245] on button "Apply" at bounding box center [694, 246] width 253 height 25
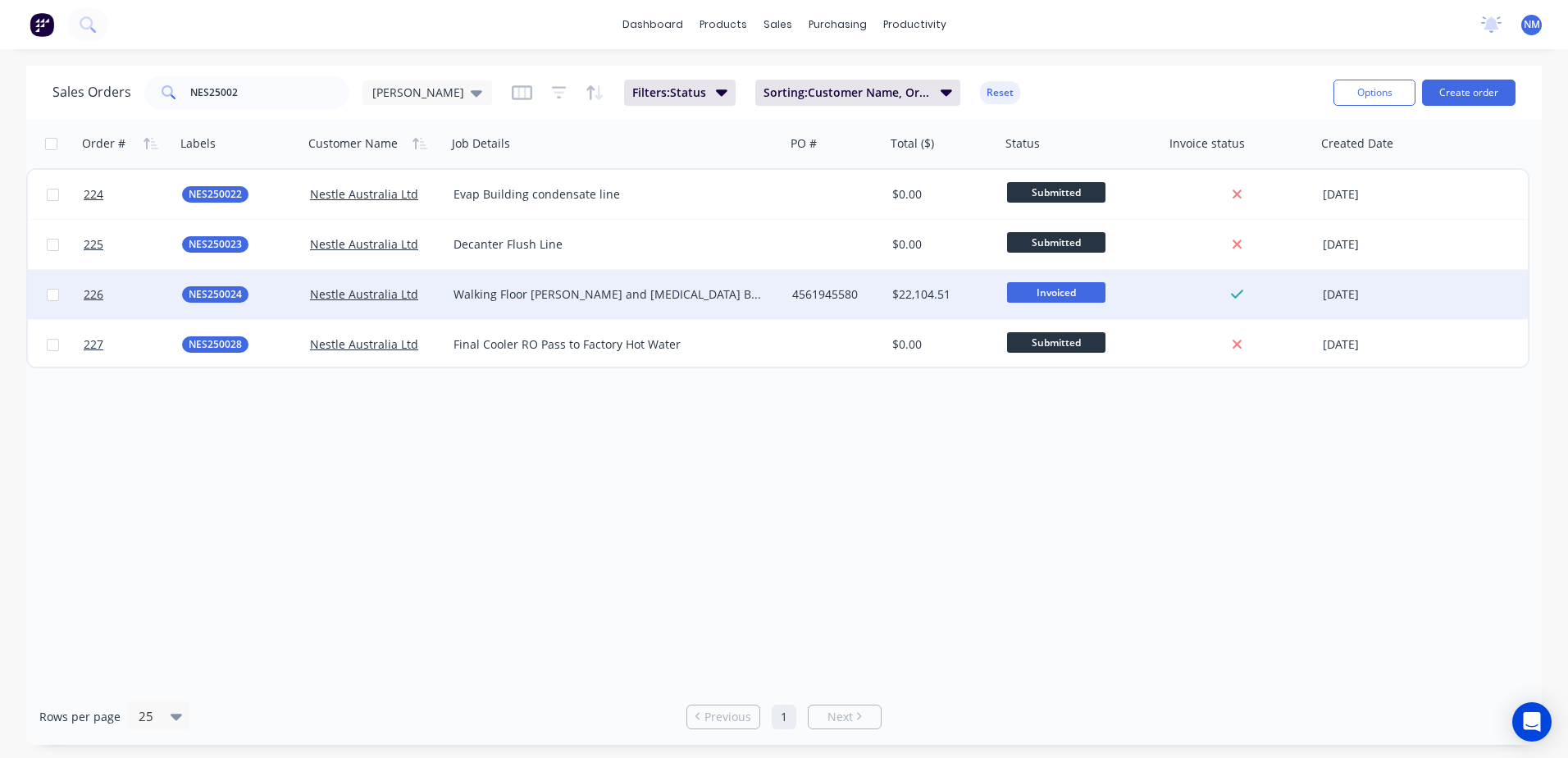
click at [726, 293] on div "Walking Floor [PERSON_NAME] and [MEDICAL_DATA] Bracket" at bounding box center [608, 294] width 309 height 16
click at [800, 548] on div "Order # Labels Customer Name Job Details PO # Total ($) Status Invoice status C…" at bounding box center [784, 403] width 1515 height 569
click at [864, 301] on div "4561945580" at bounding box center [833, 294] width 82 height 16
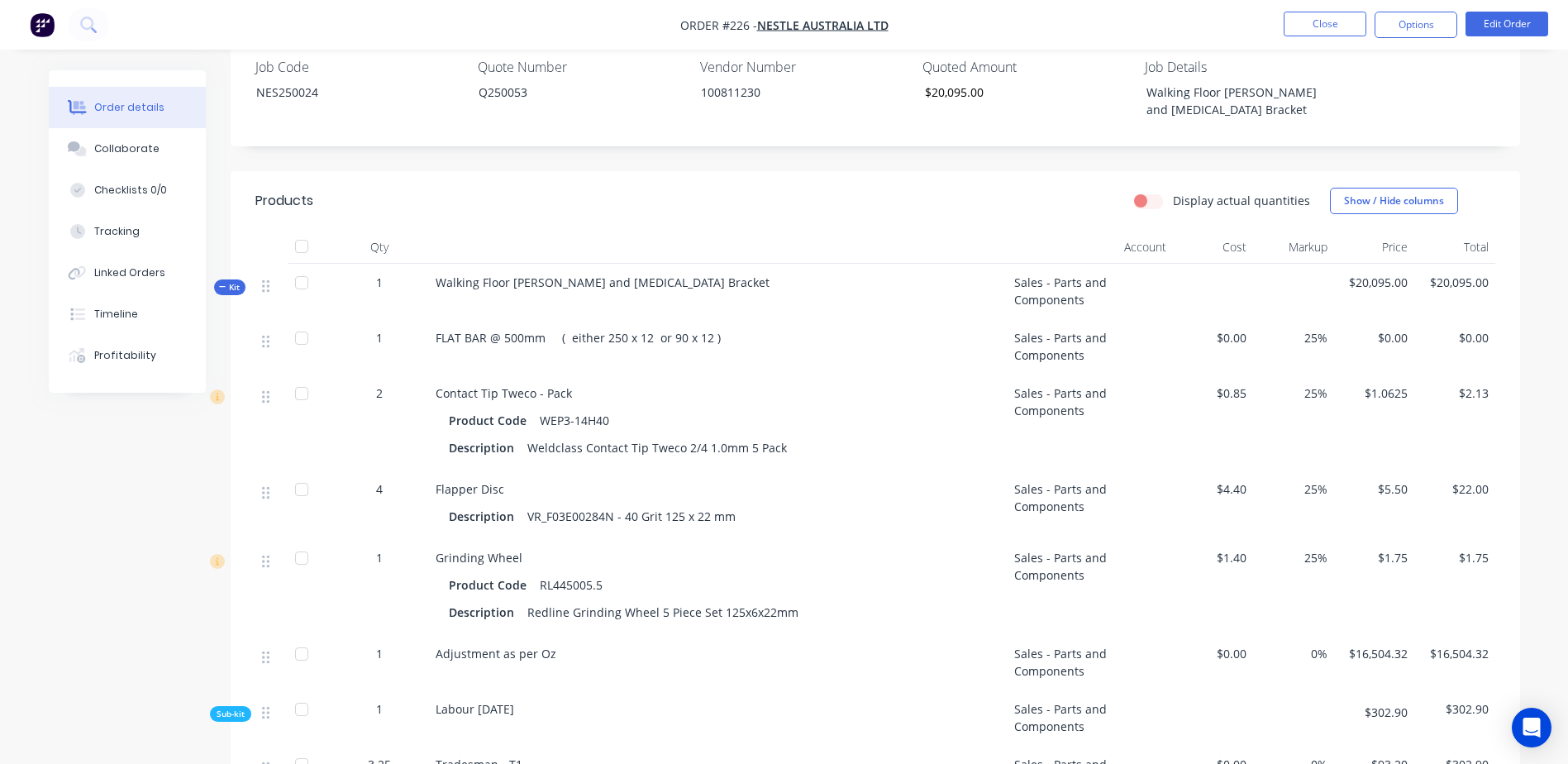
scroll to position [661, 0]
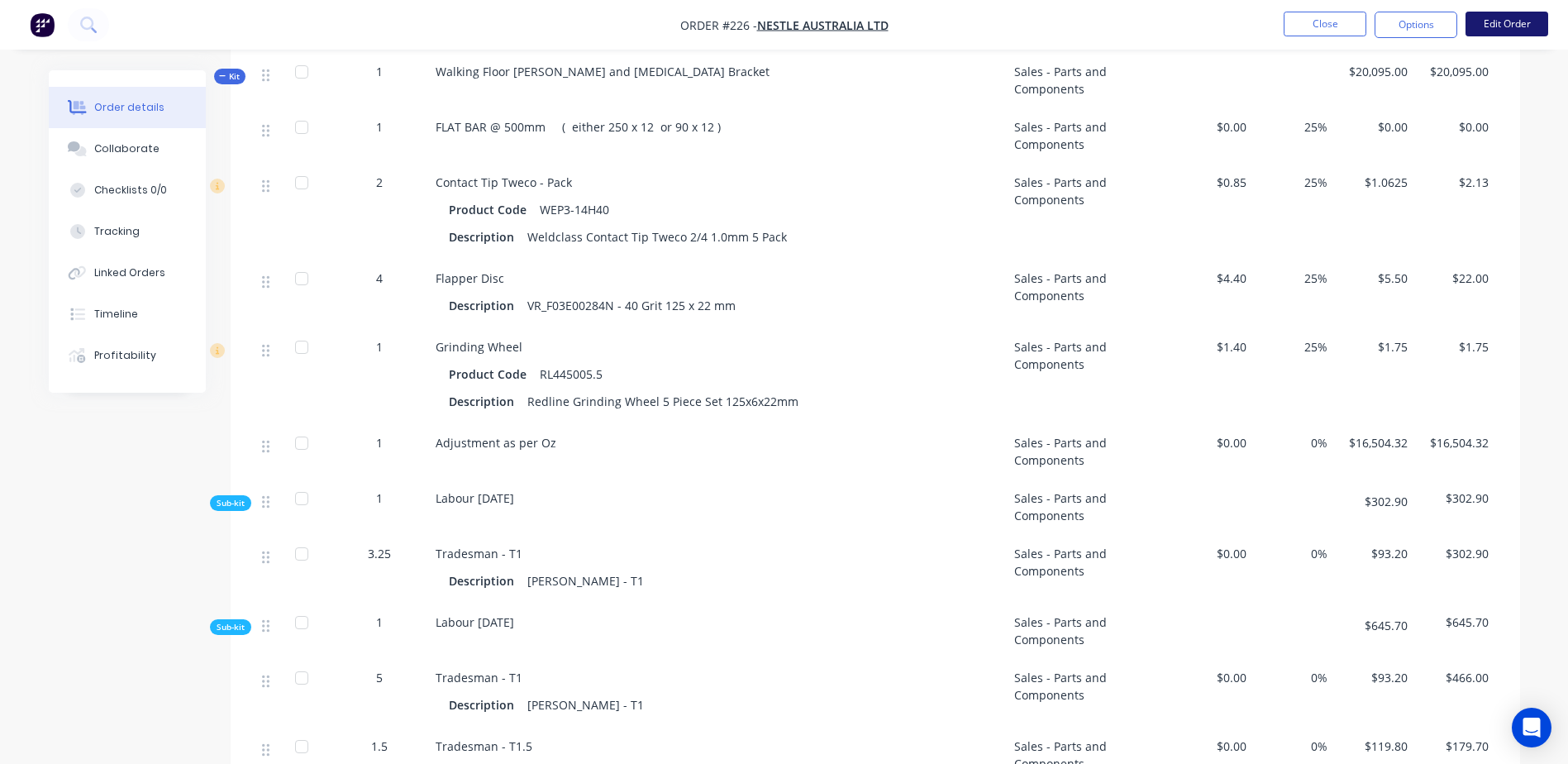
click at [1509, 32] on button "Edit Order" at bounding box center [1506, 24] width 82 height 25
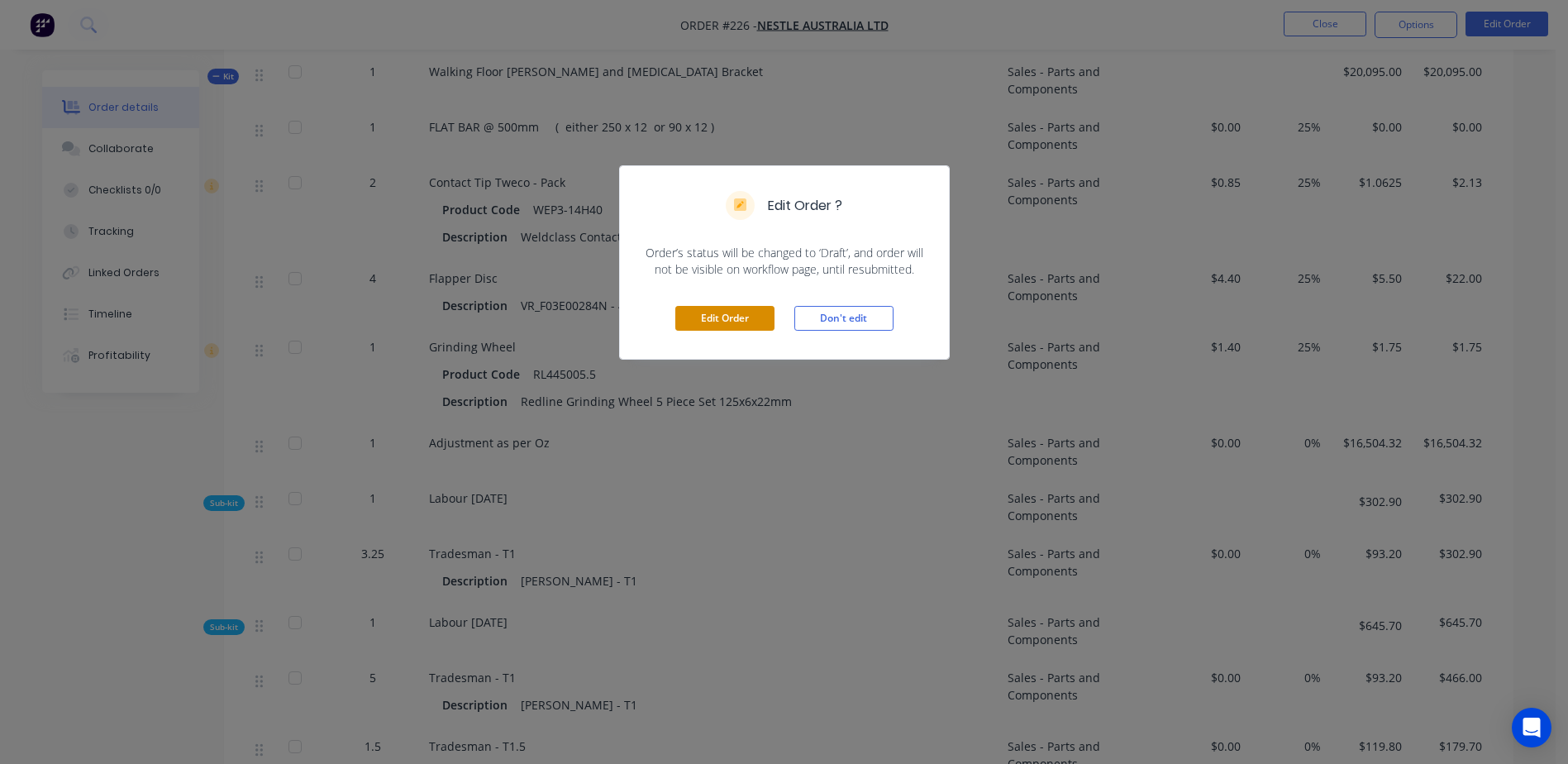
click at [724, 314] on button "Edit Order" at bounding box center [725, 318] width 100 height 25
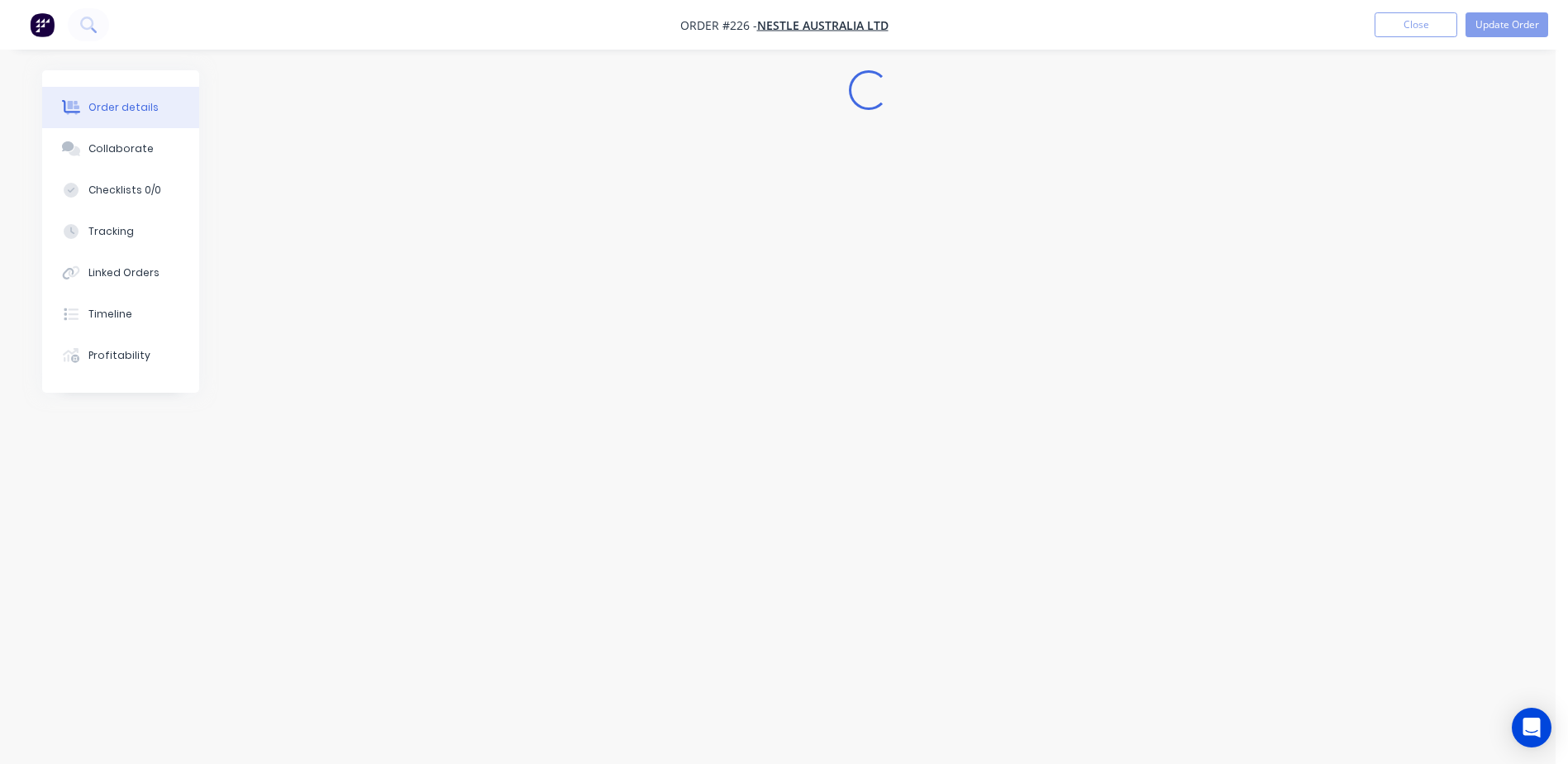
scroll to position [0, 0]
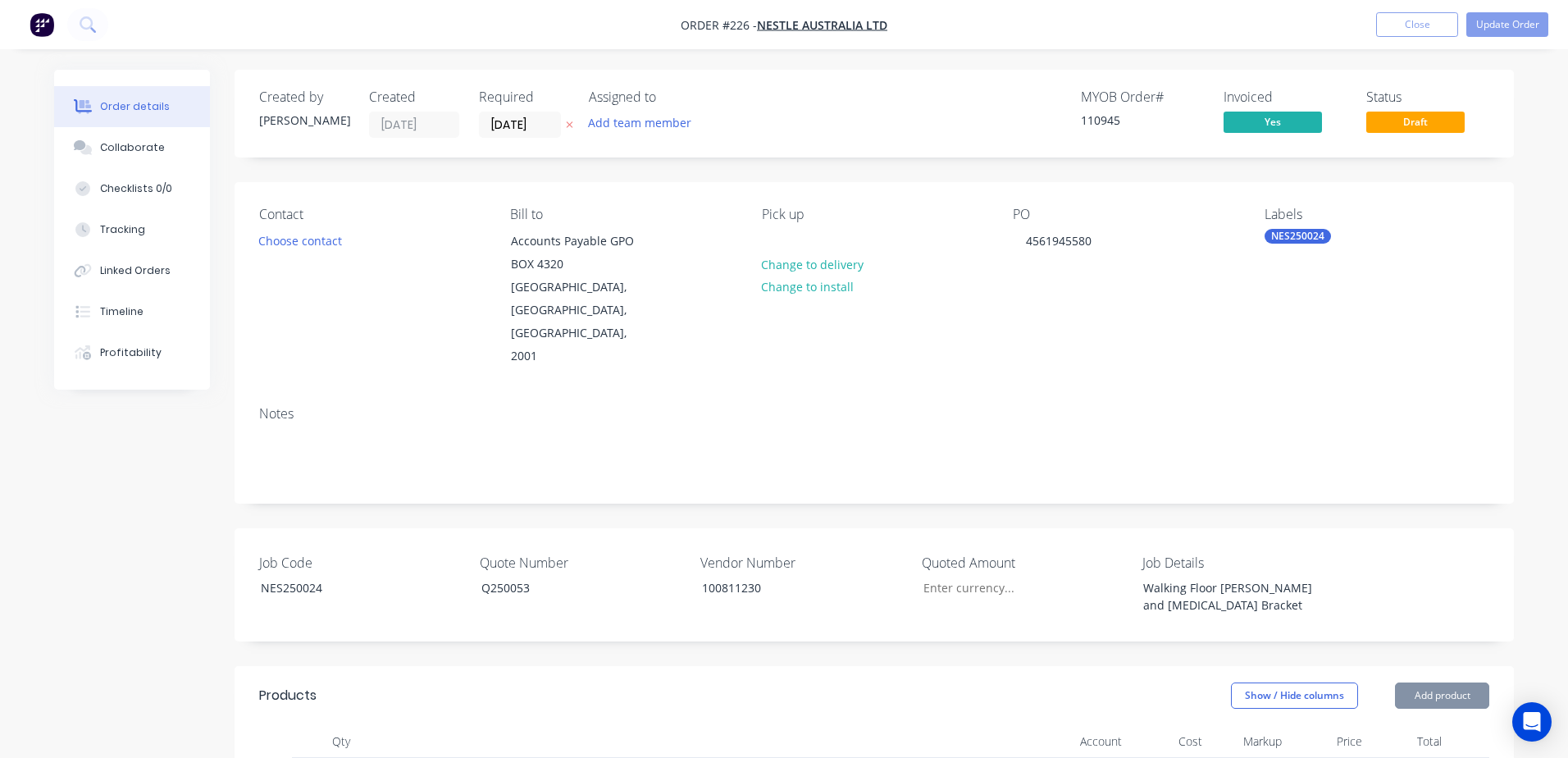
type input "$20,095.00"
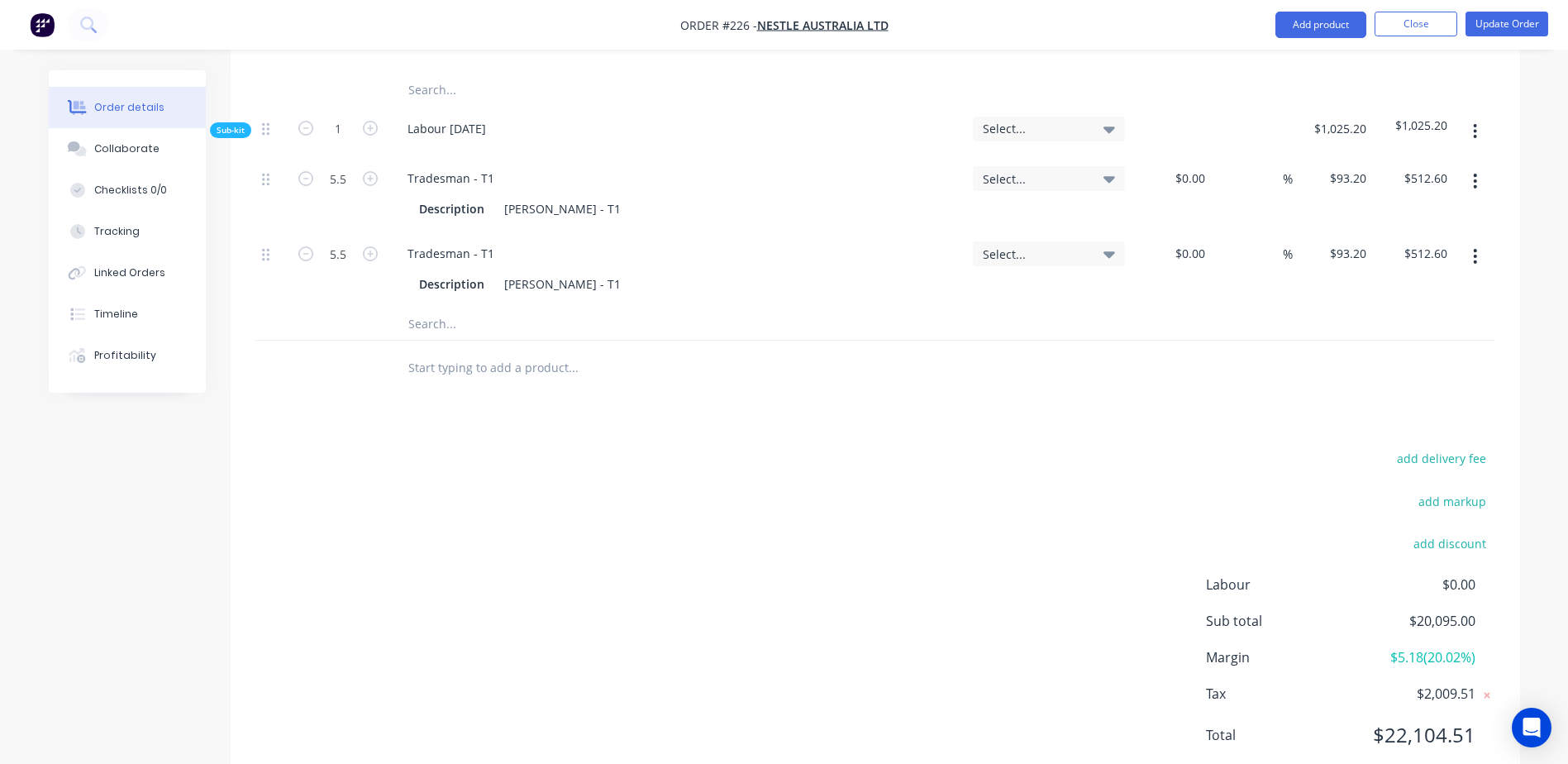
scroll to position [2217, 0]
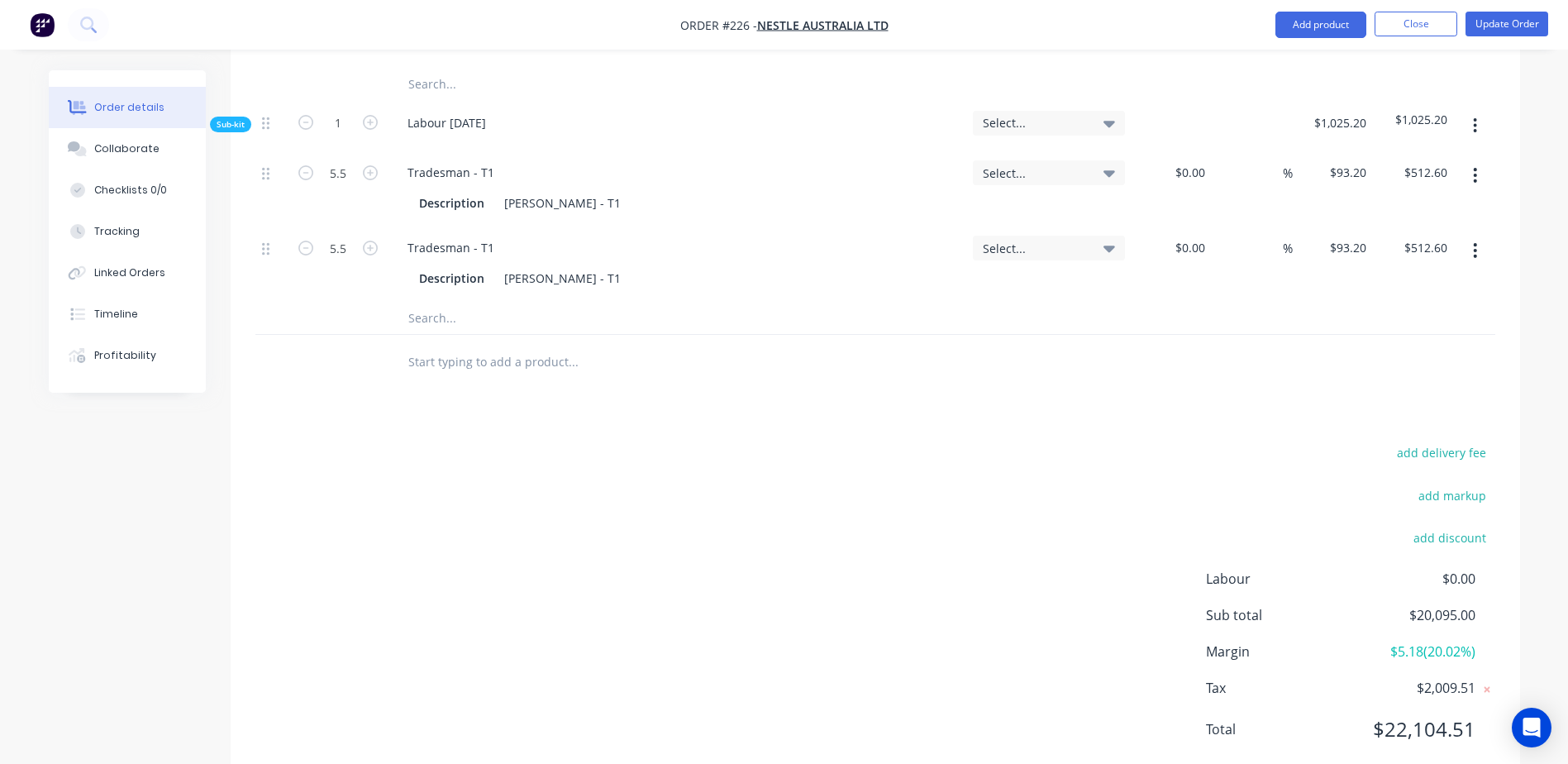
click at [425, 301] on input "text" at bounding box center [573, 317] width 331 height 33
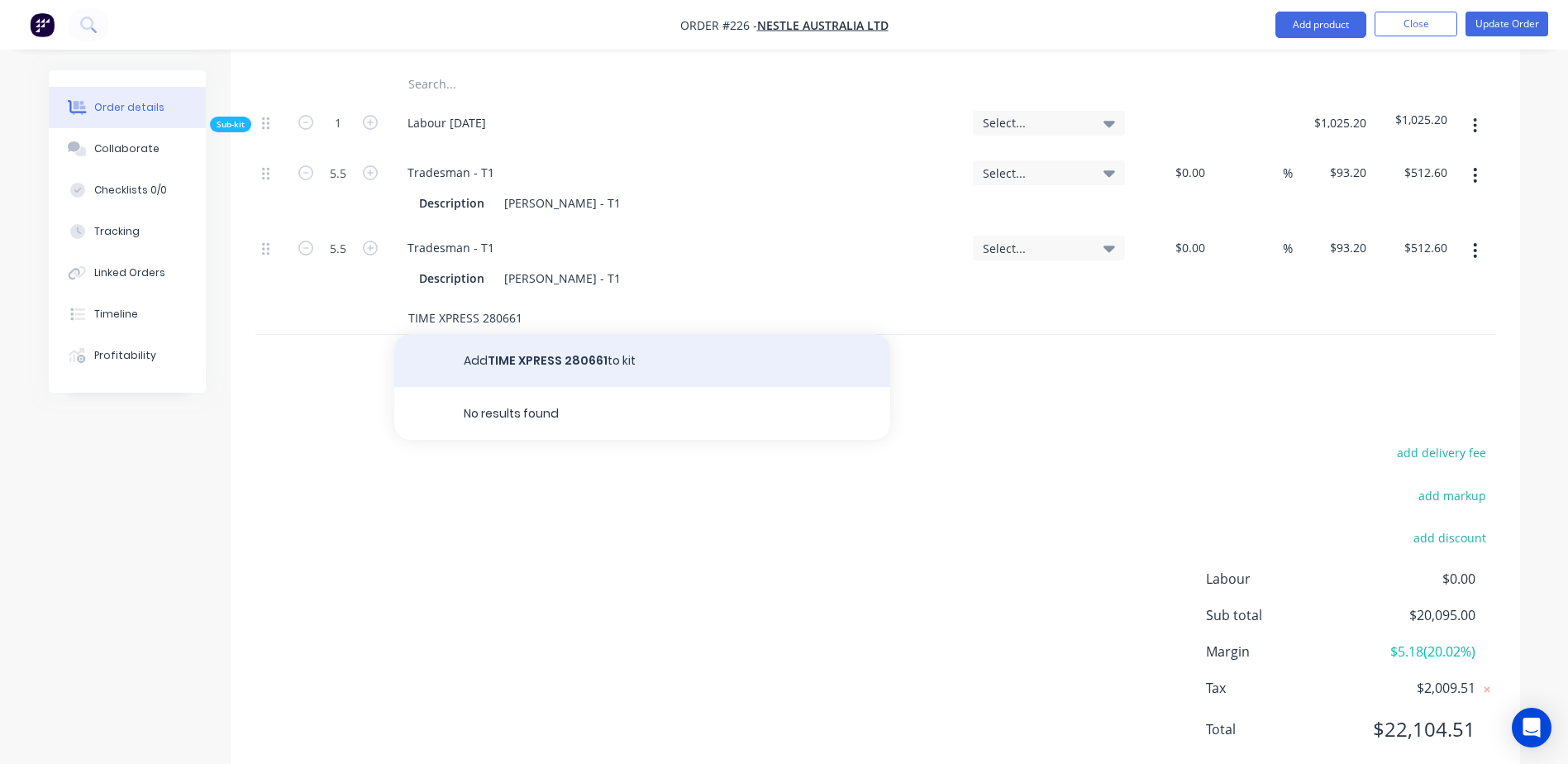
type input "TIME XPRESS 280661"
click at [511, 334] on button "Add TIME XPRESS 280661 to kit" at bounding box center [642, 360] width 496 height 53
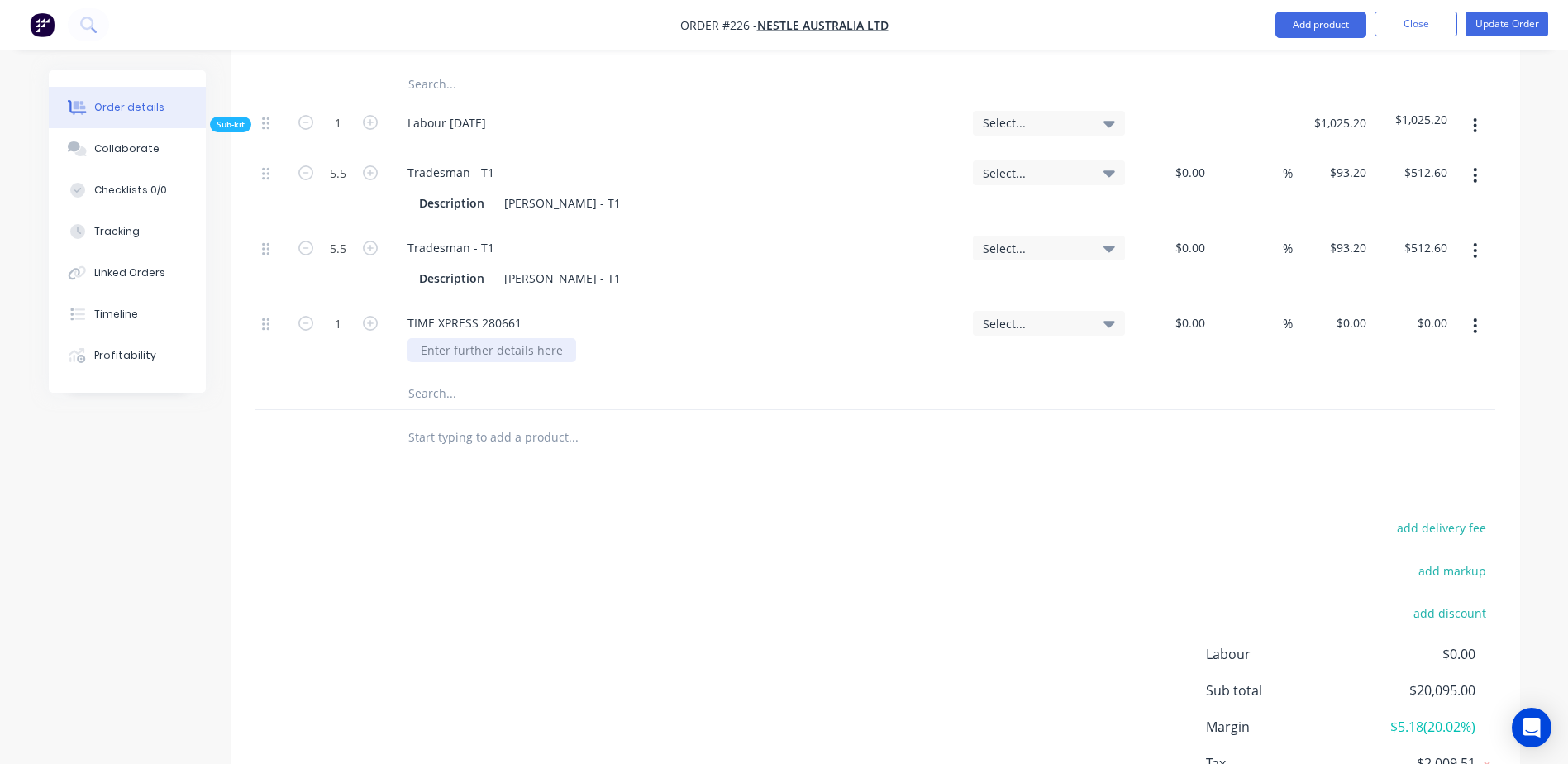
click at [438, 338] on div at bounding box center [492, 350] width 168 height 24
click at [1193, 310] on input at bounding box center [1192, 322] width 38 height 24
type input "$39.85"
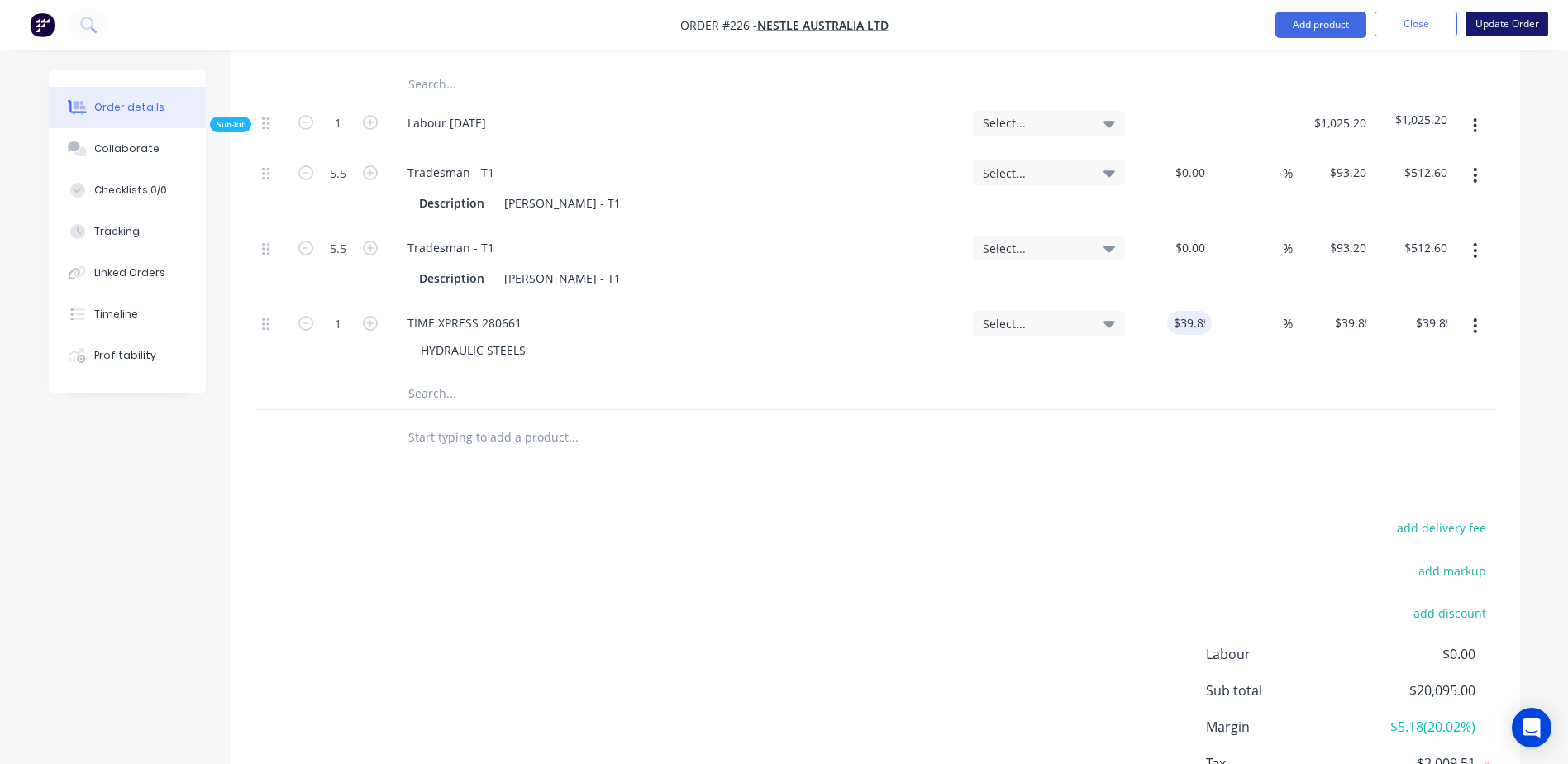
click at [1504, 25] on button "Update Order" at bounding box center [1506, 24] width 82 height 25
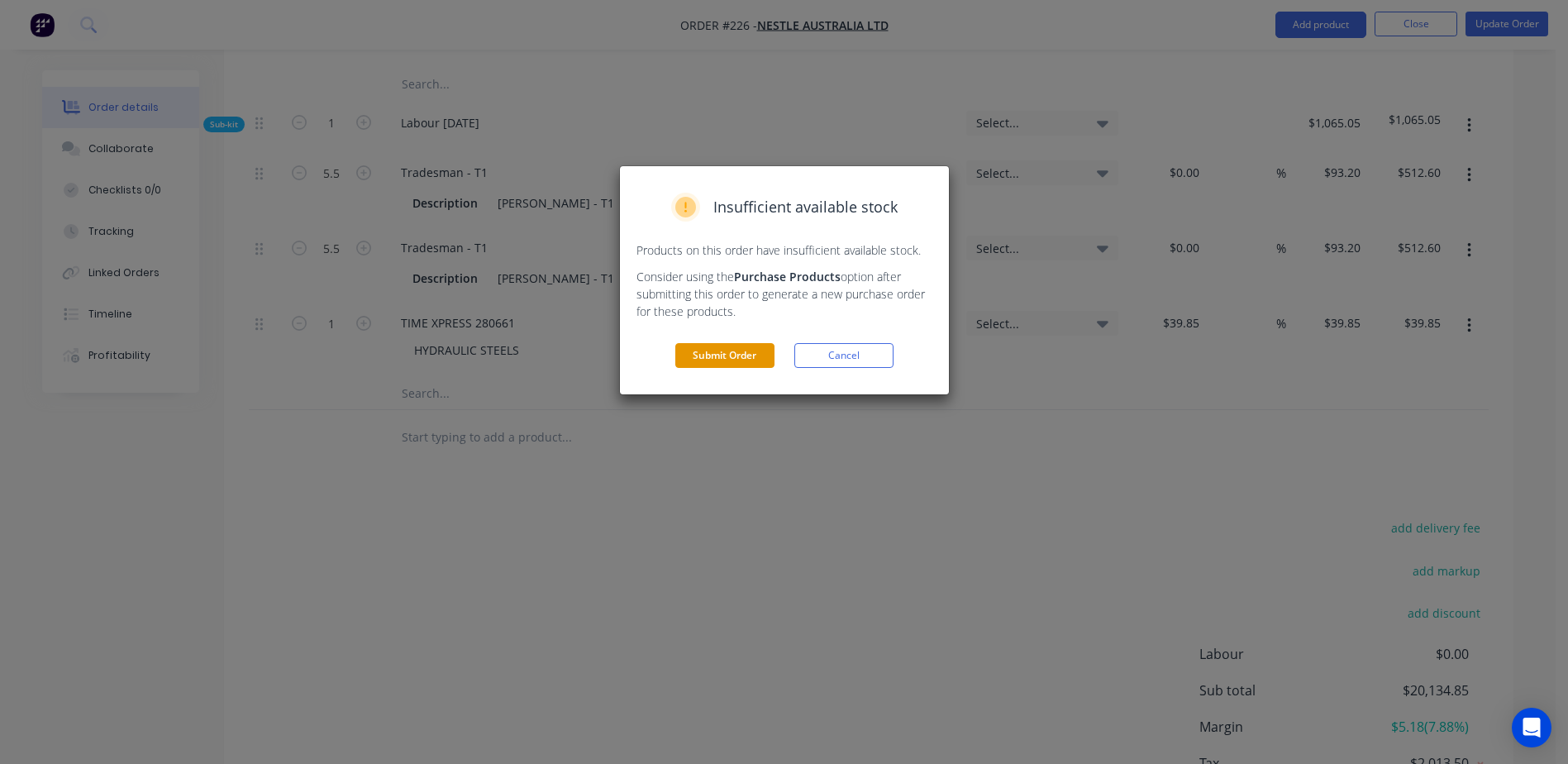
click at [725, 363] on button "Submit Order" at bounding box center [725, 356] width 100 height 25
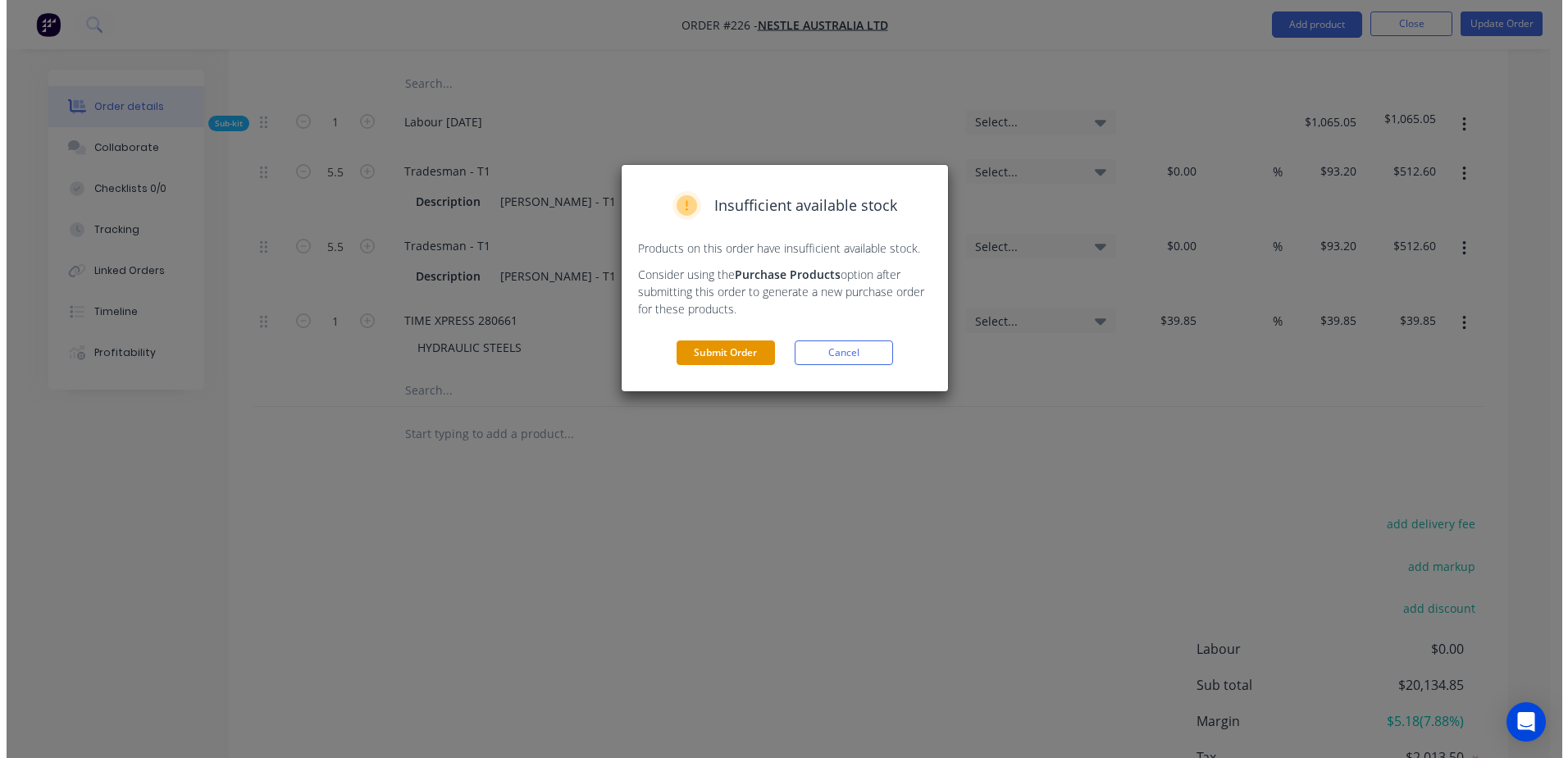
scroll to position [0, 0]
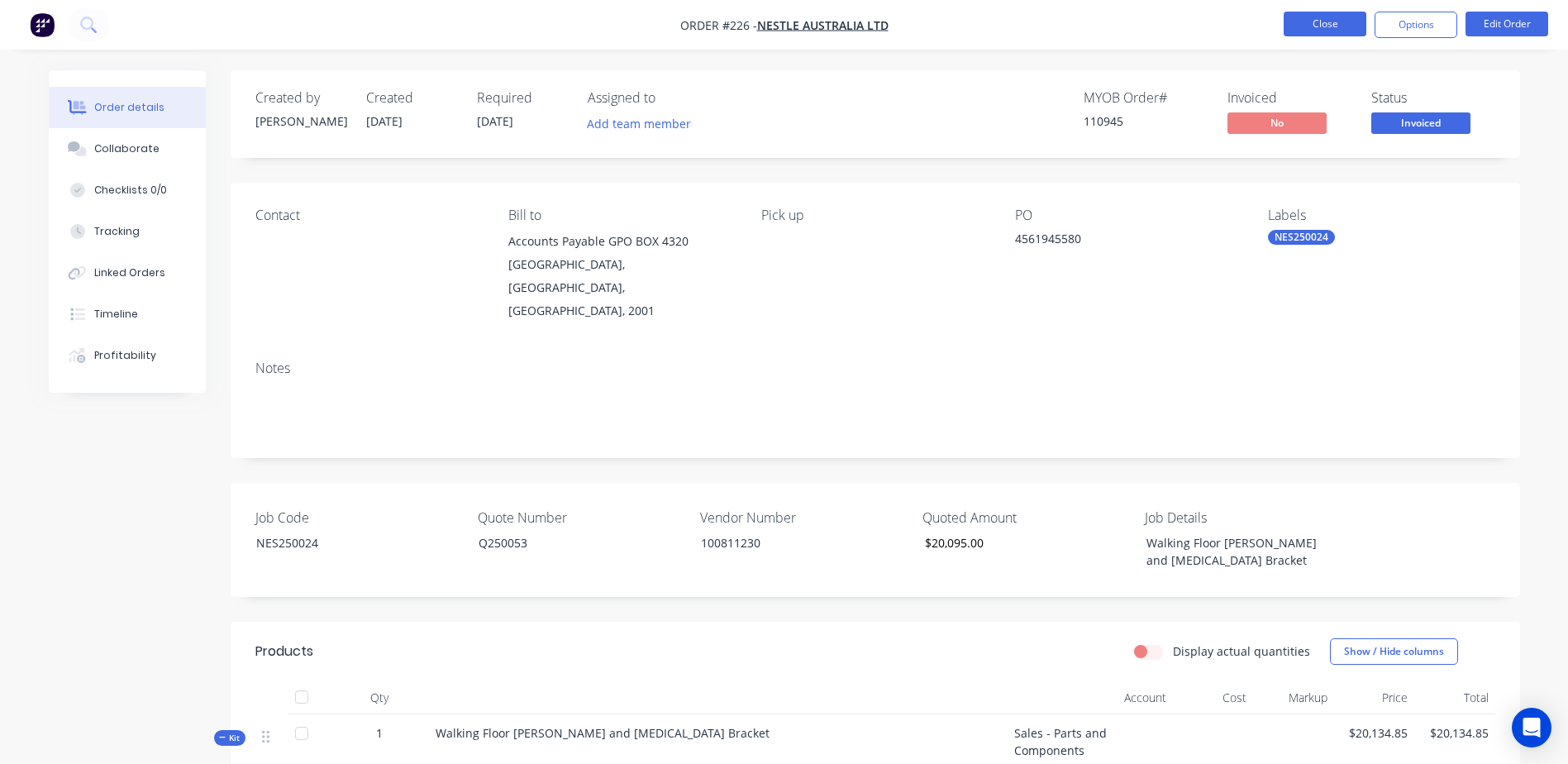
click at [1316, 19] on button "Close" at bounding box center [1324, 24] width 82 height 25
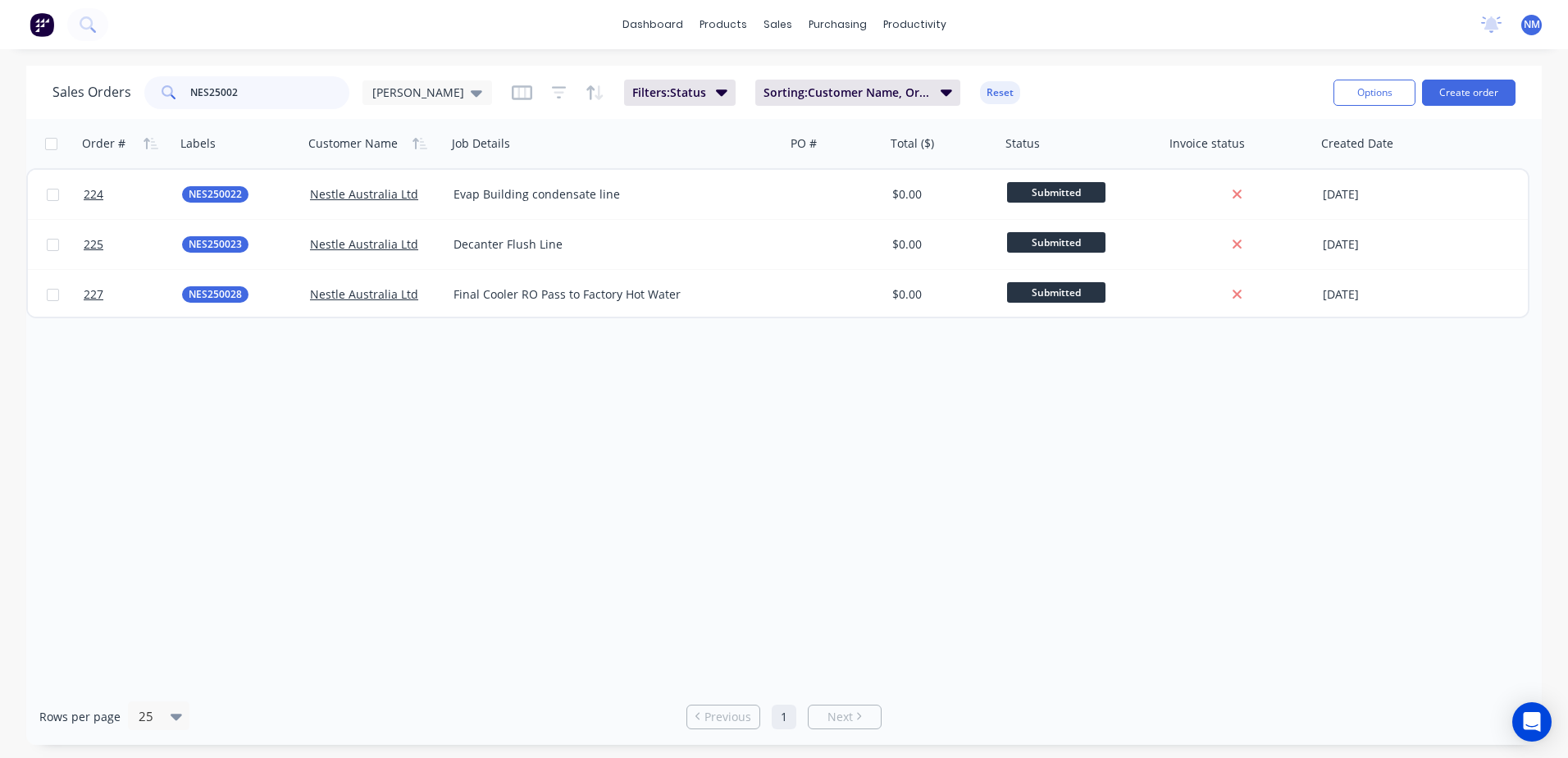
drag, startPoint x: 152, startPoint y: 95, endPoint x: 134, endPoint y: 98, distance: 18.2
click at [134, 98] on div "Sales Orders NES25002 [PERSON_NAME]" at bounding box center [272, 93] width 439 height 33
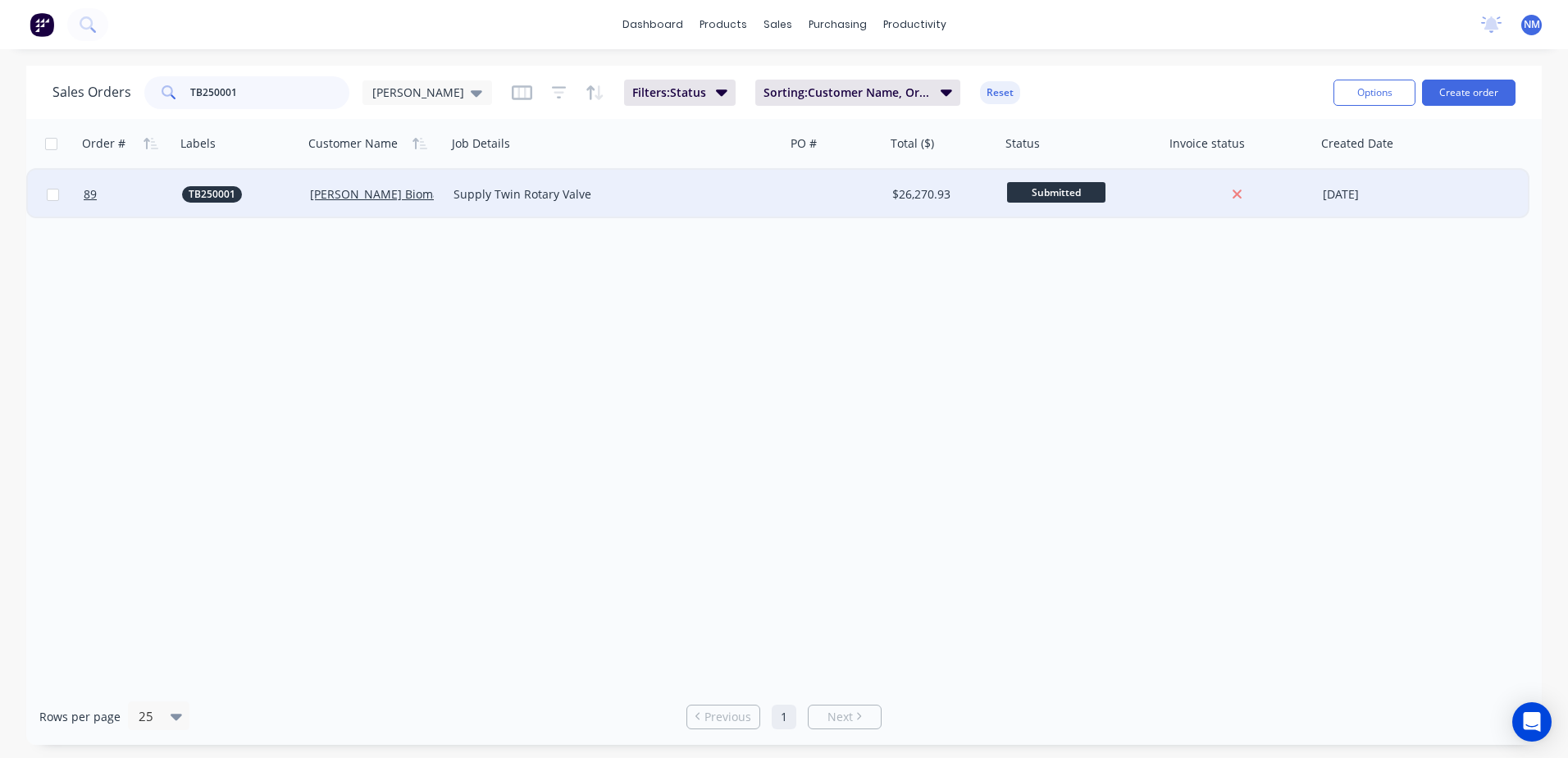
type input "TB250001"
click at [844, 201] on div at bounding box center [835, 194] width 100 height 49
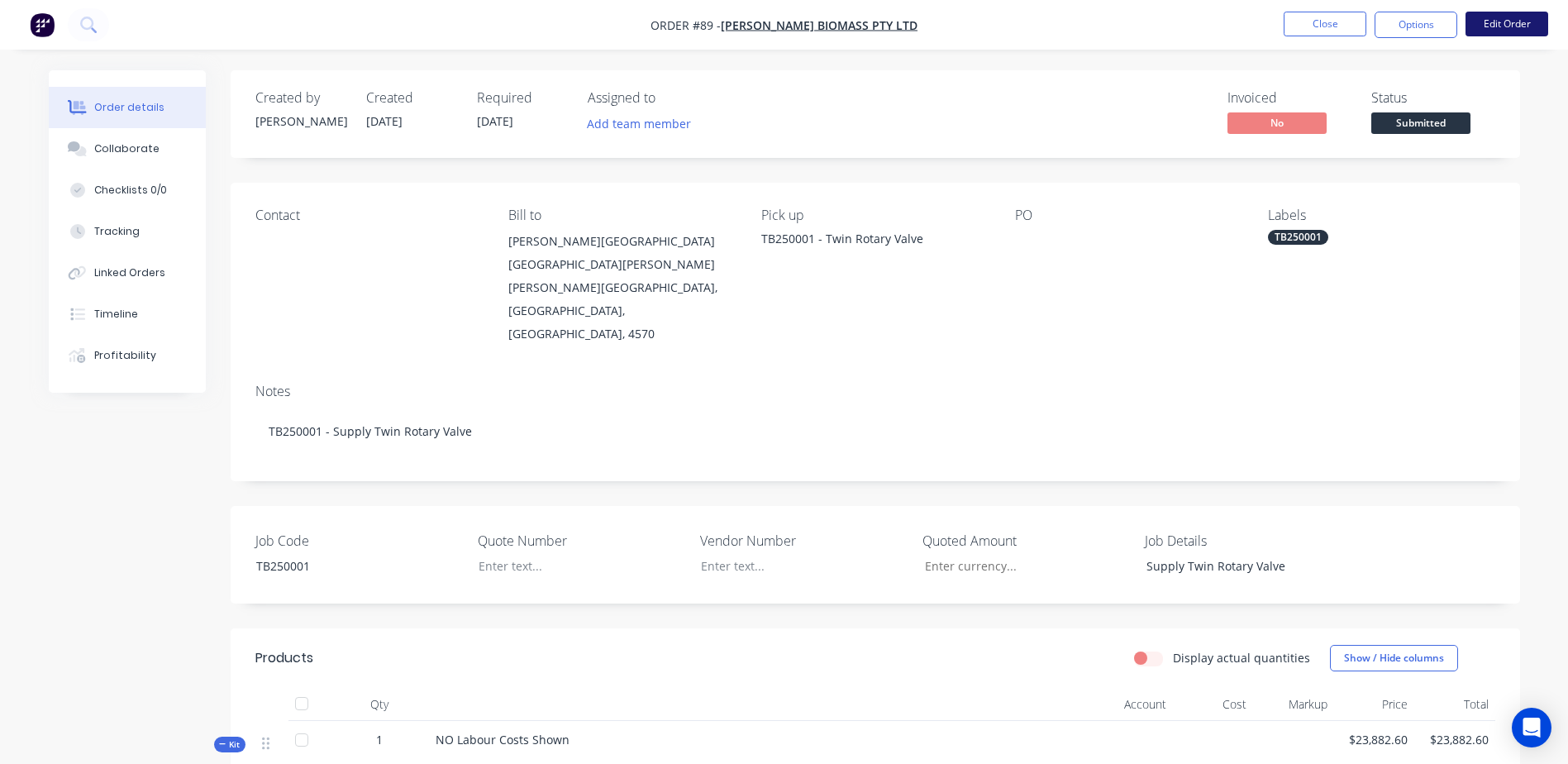
click at [1487, 26] on button "Edit Order" at bounding box center [1506, 24] width 82 height 25
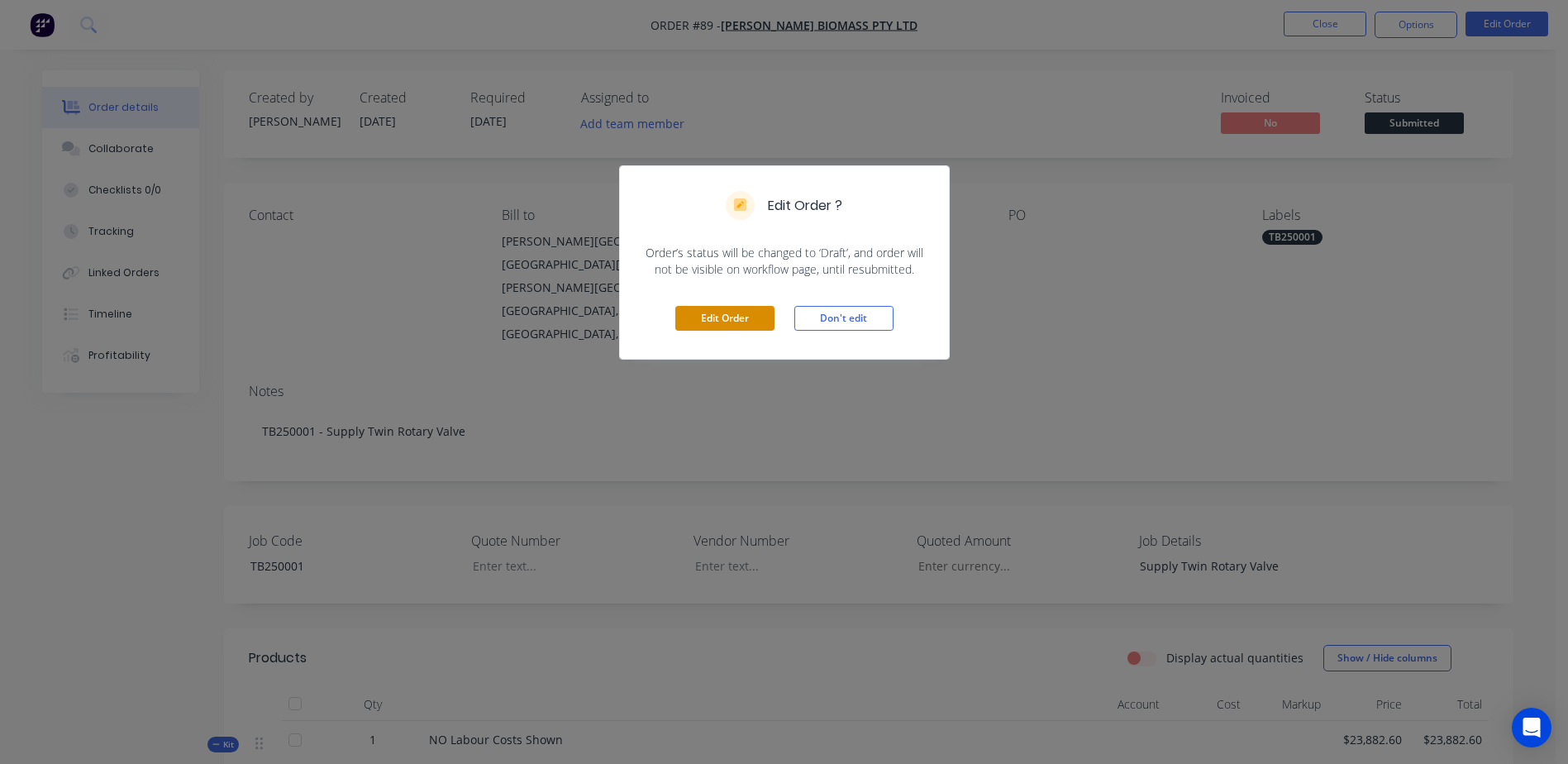
click at [713, 320] on button "Edit Order" at bounding box center [725, 318] width 100 height 25
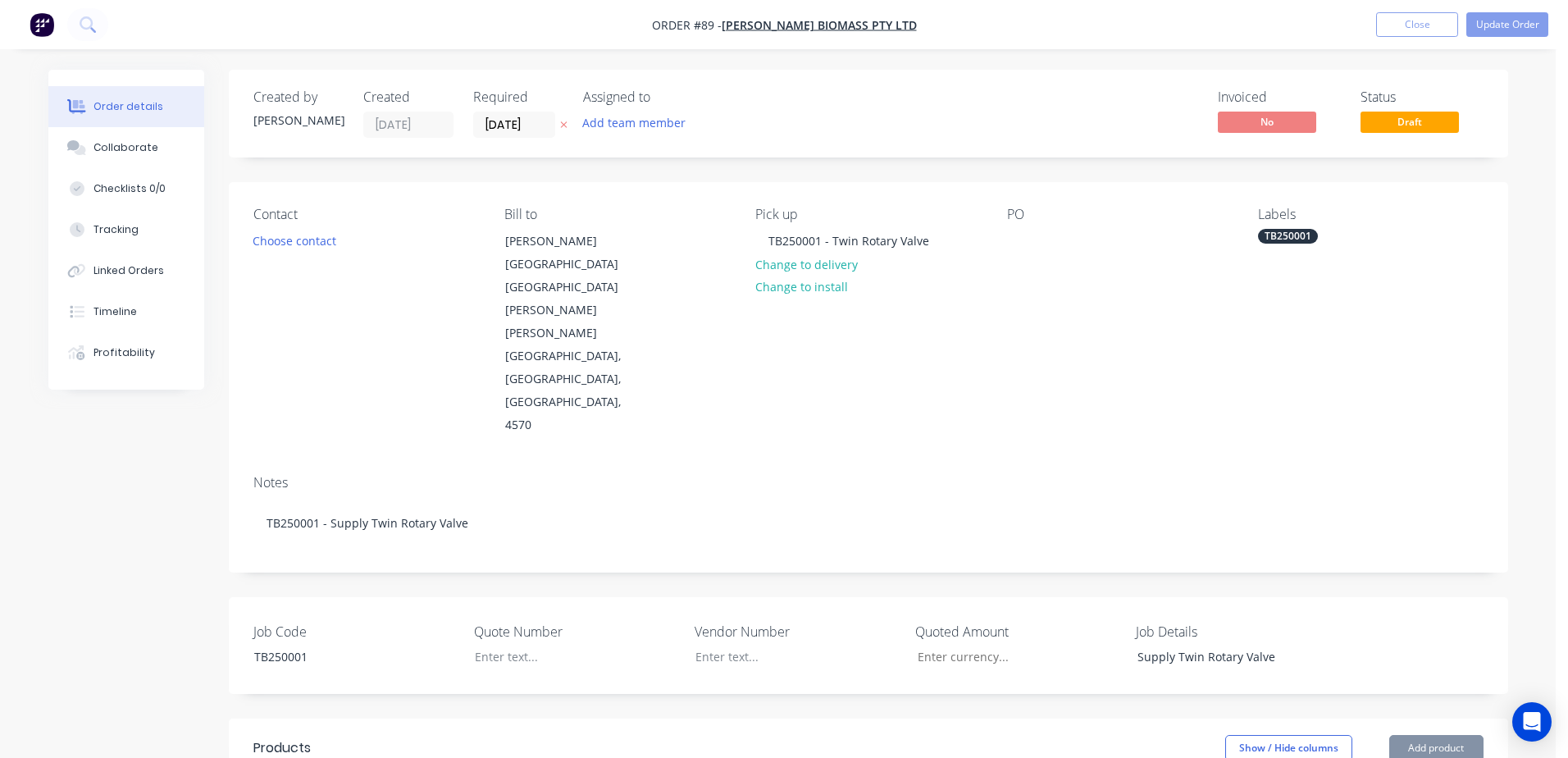
type input "$597.80"
type input "25"
type input "$747.25"
type input "$30.00"
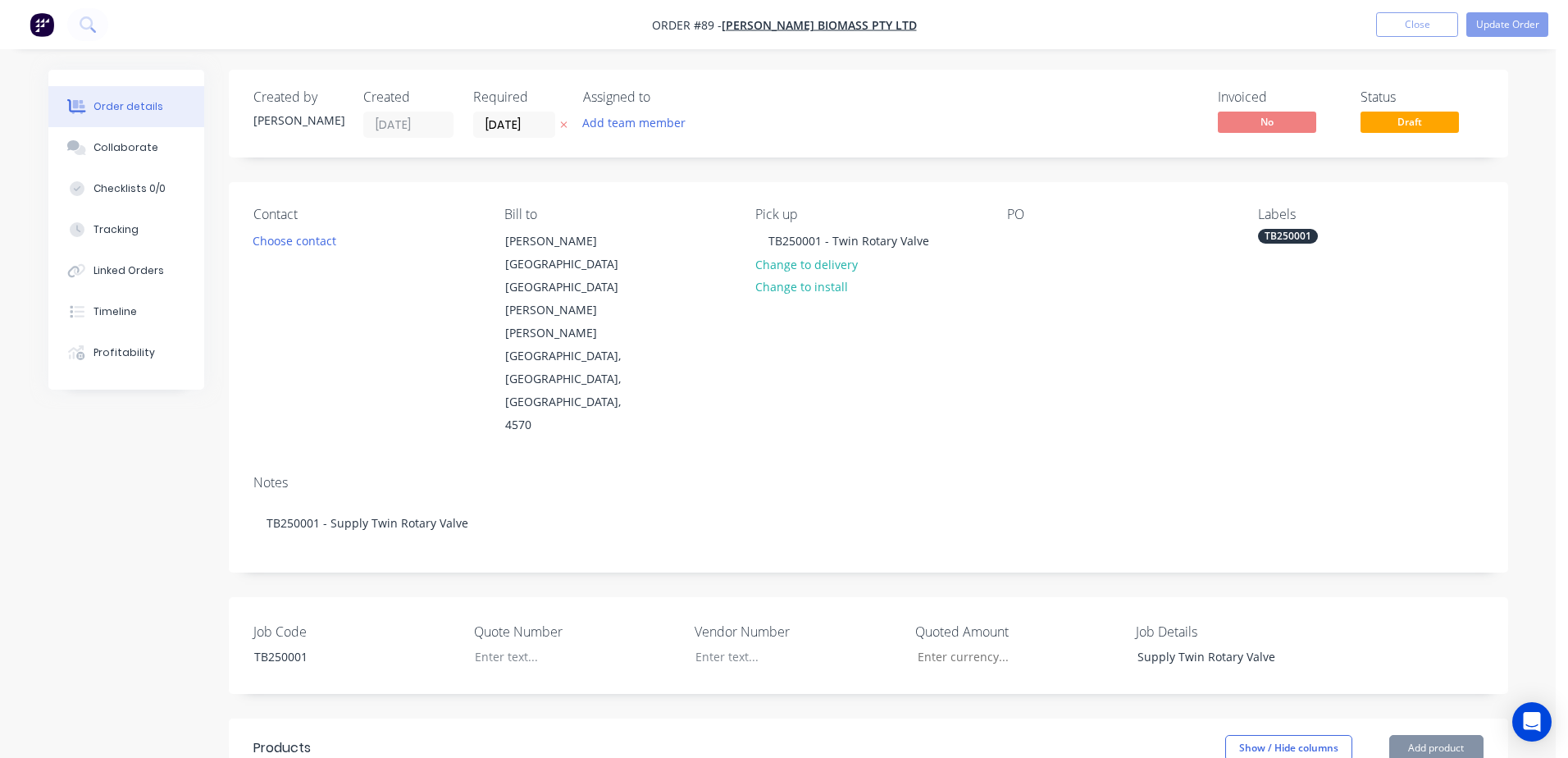
type input "25"
type input "$37.50"
type input "$0.23"
type input "25"
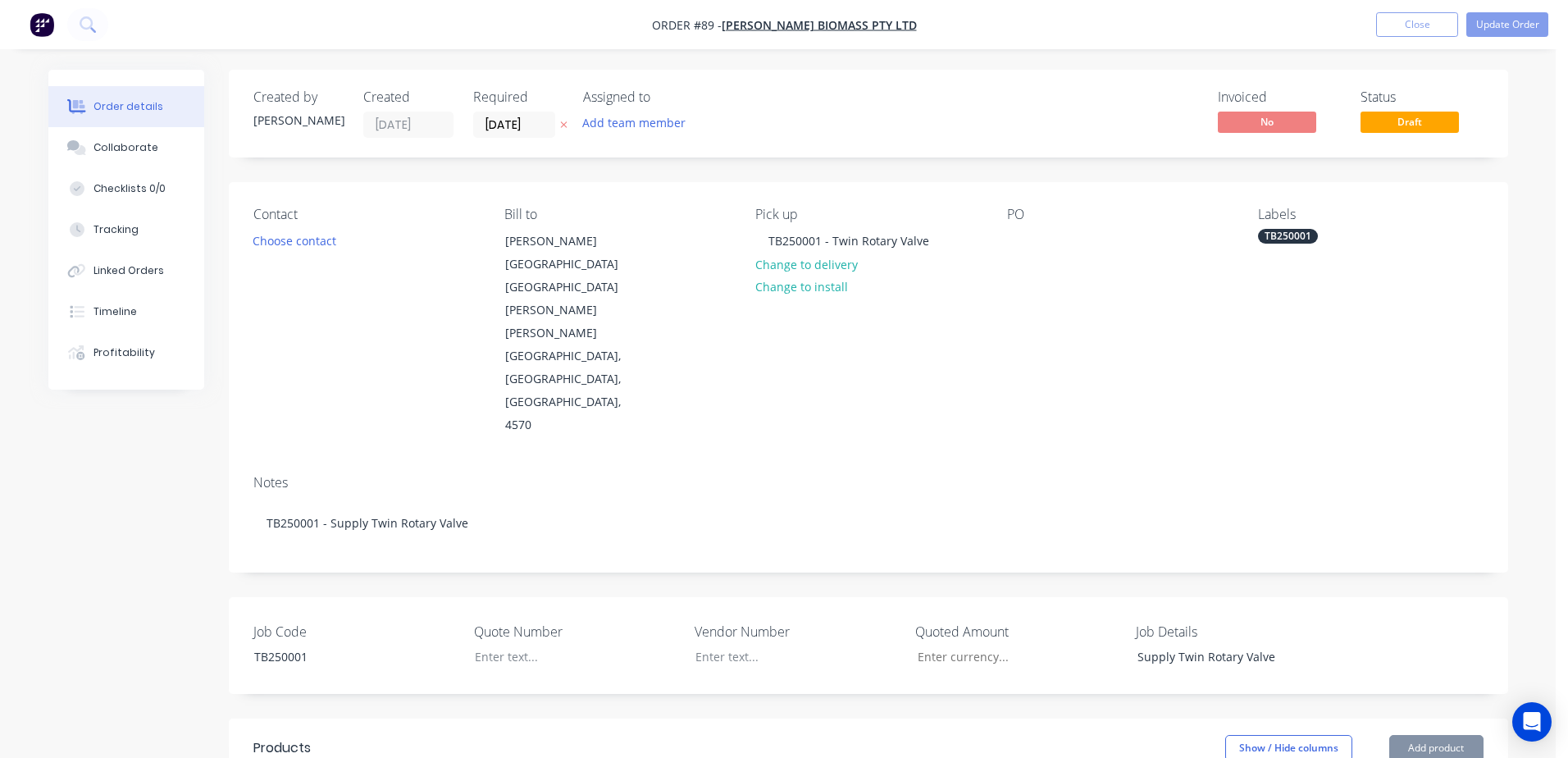
type input "$0.2875"
type input "$60.38"
type input "$397.14"
type input "25"
type input "$496.425"
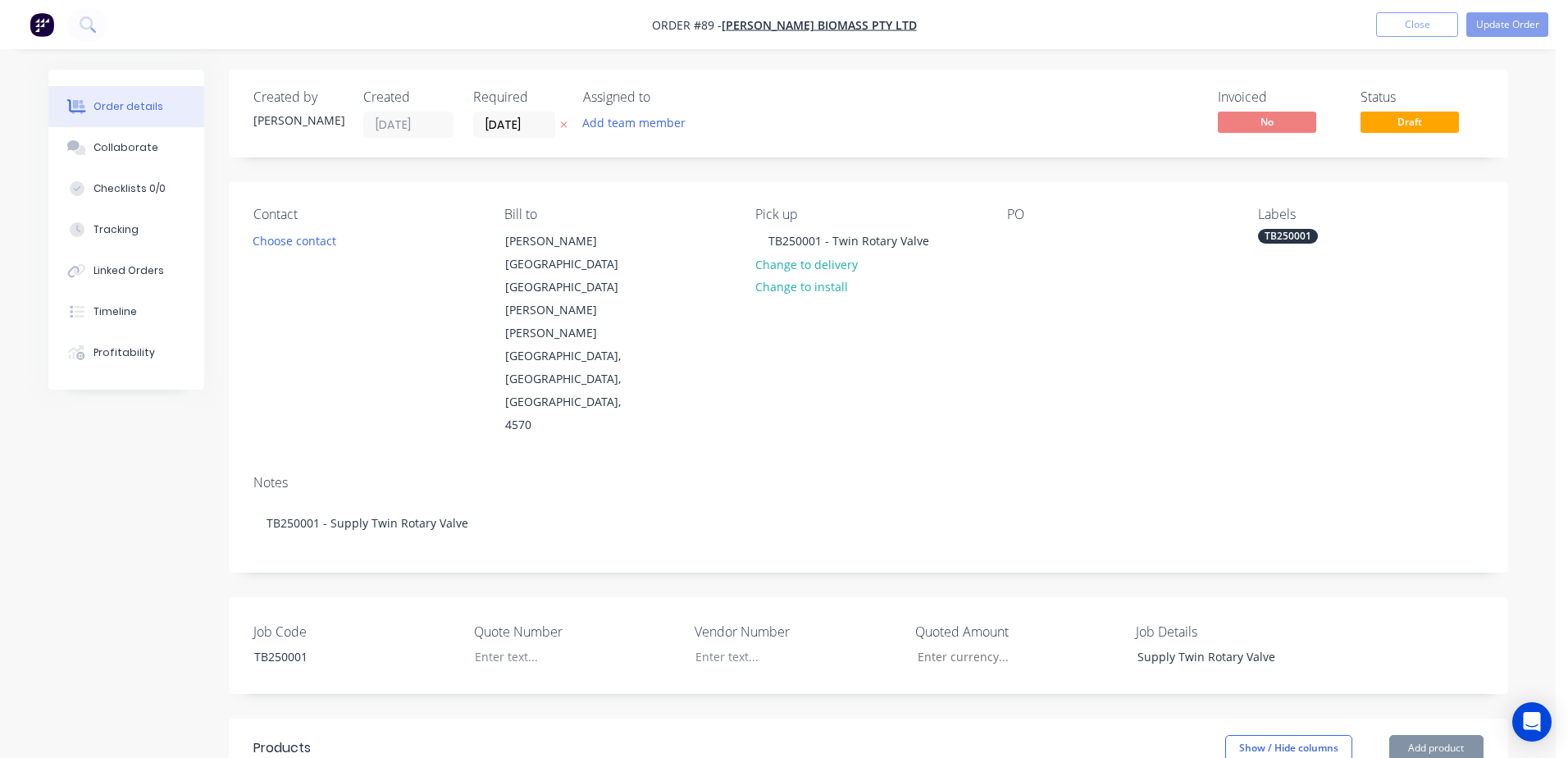
type input "$496.43"
type input "$20.00"
type input "25"
type input "$25.00"
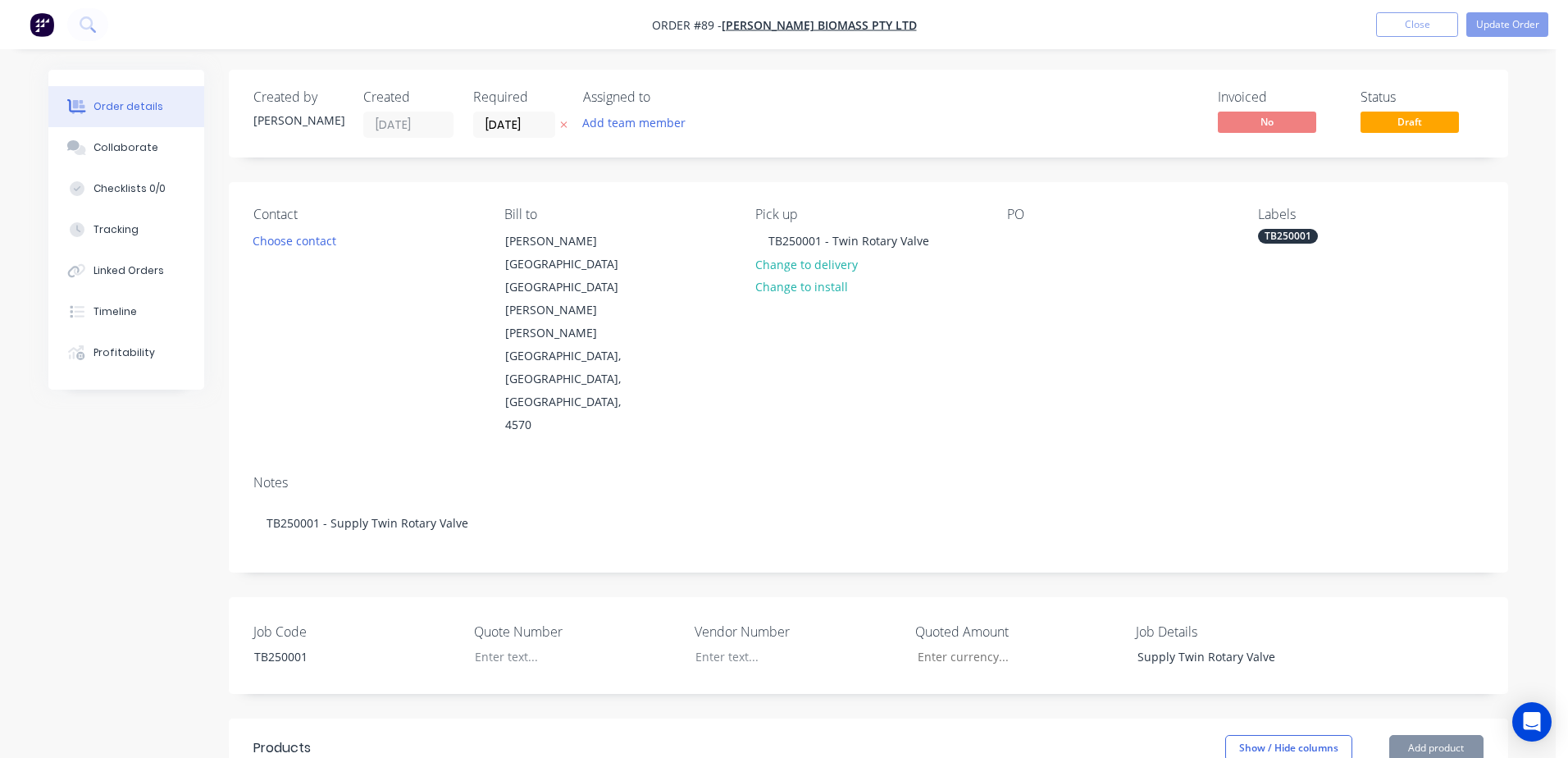
type input "$29.80"
type input "25"
type input "$37.25"
type input "$43.04"
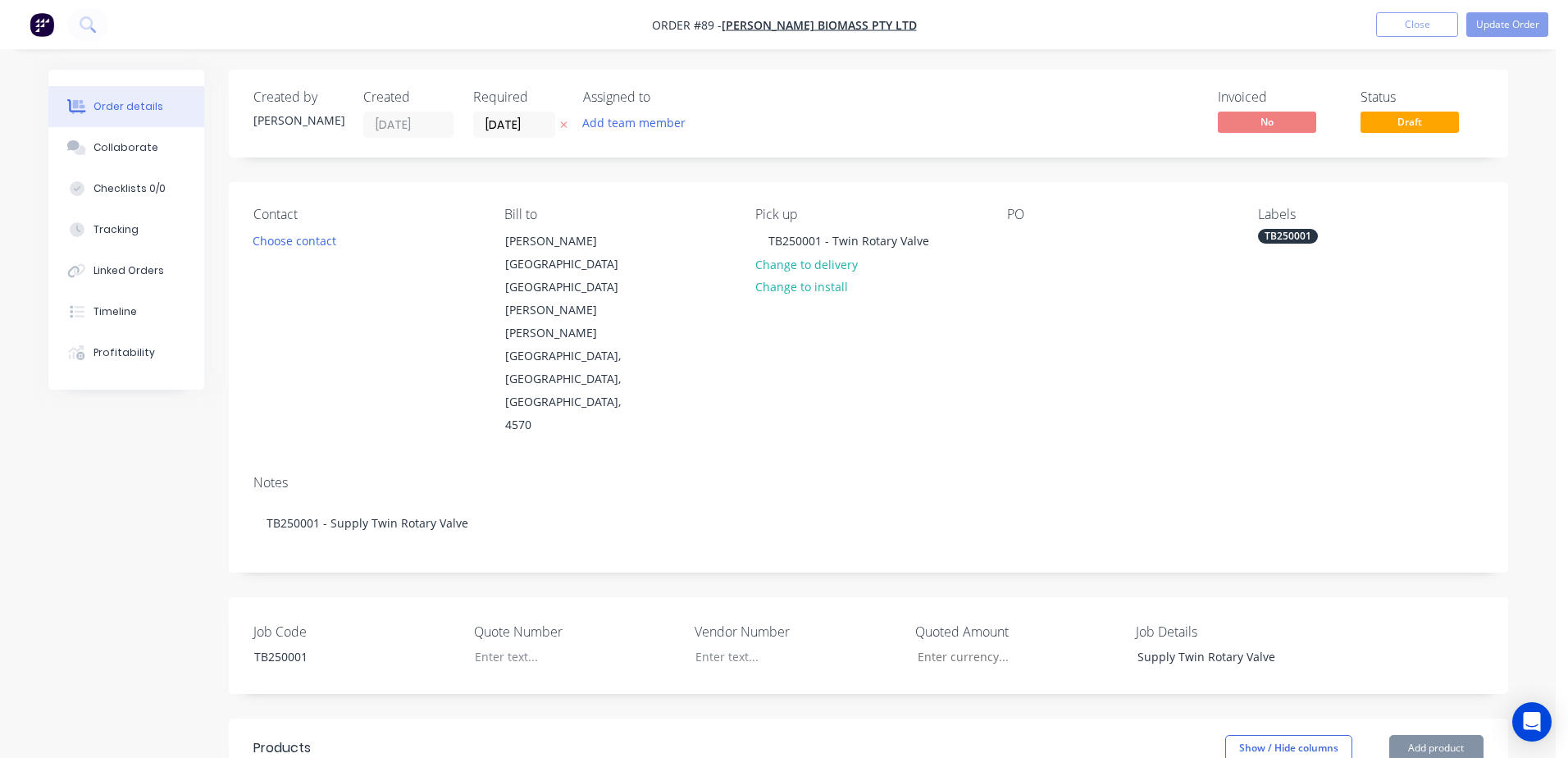
type input "25"
type input "$53.80"
type input "$369.69"
type input "25"
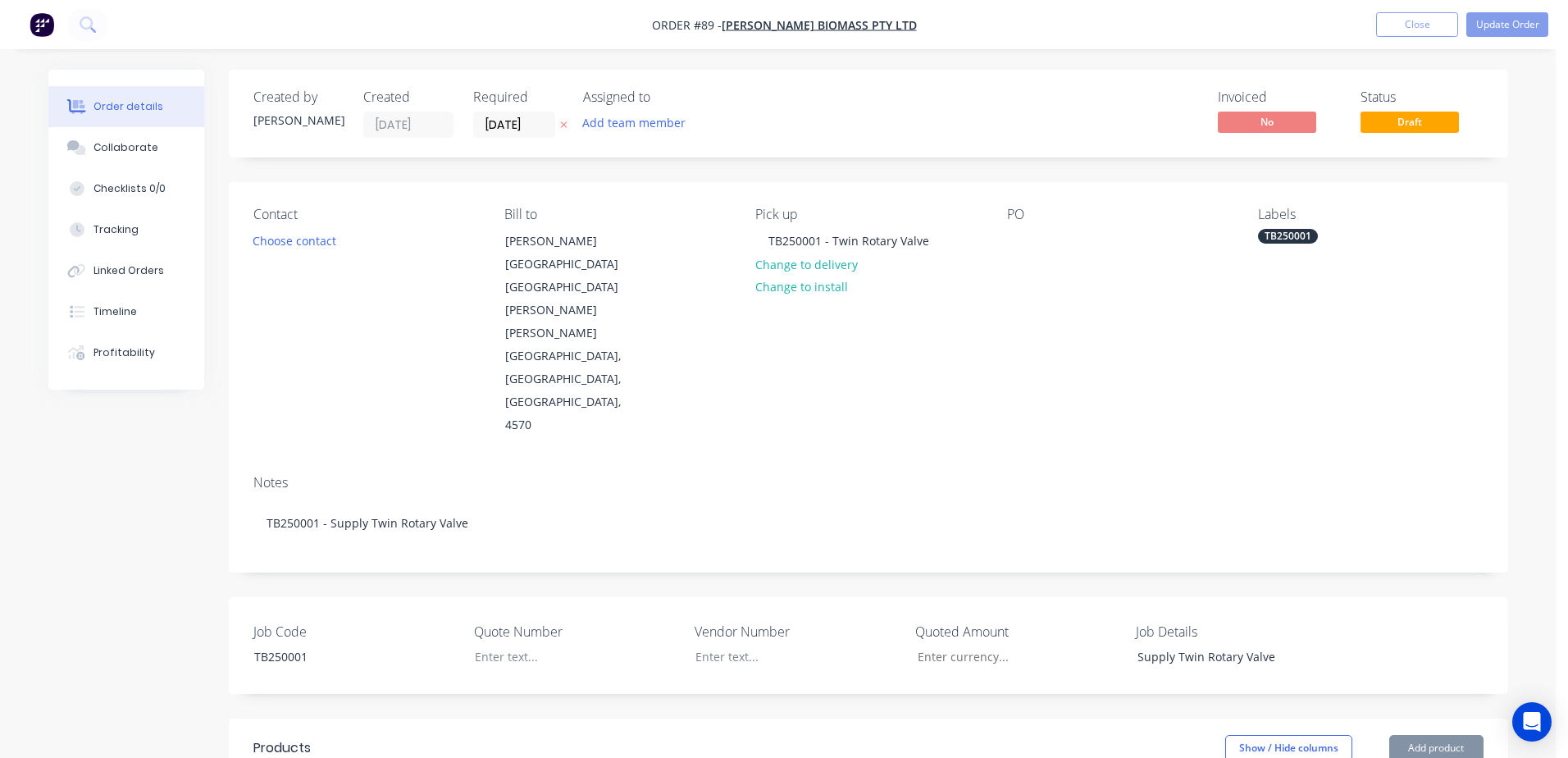
type input "$462.1125"
type input "$462.11"
type input "$21.91"
type input "25"
type input "$27.3875"
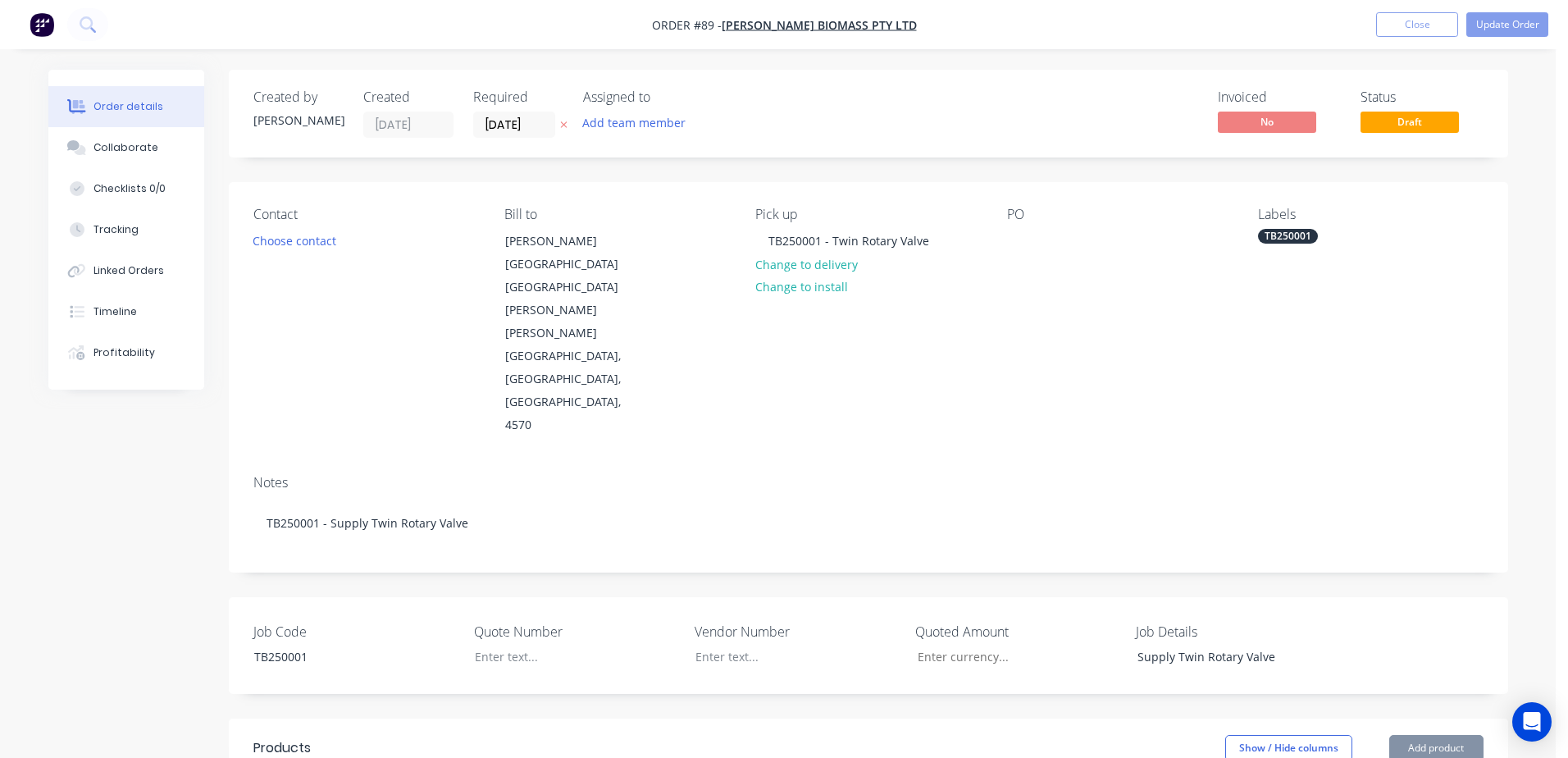
type input "$27.39"
type input "$7.50"
type input "25"
type input "$9.375"
type input "$9.38"
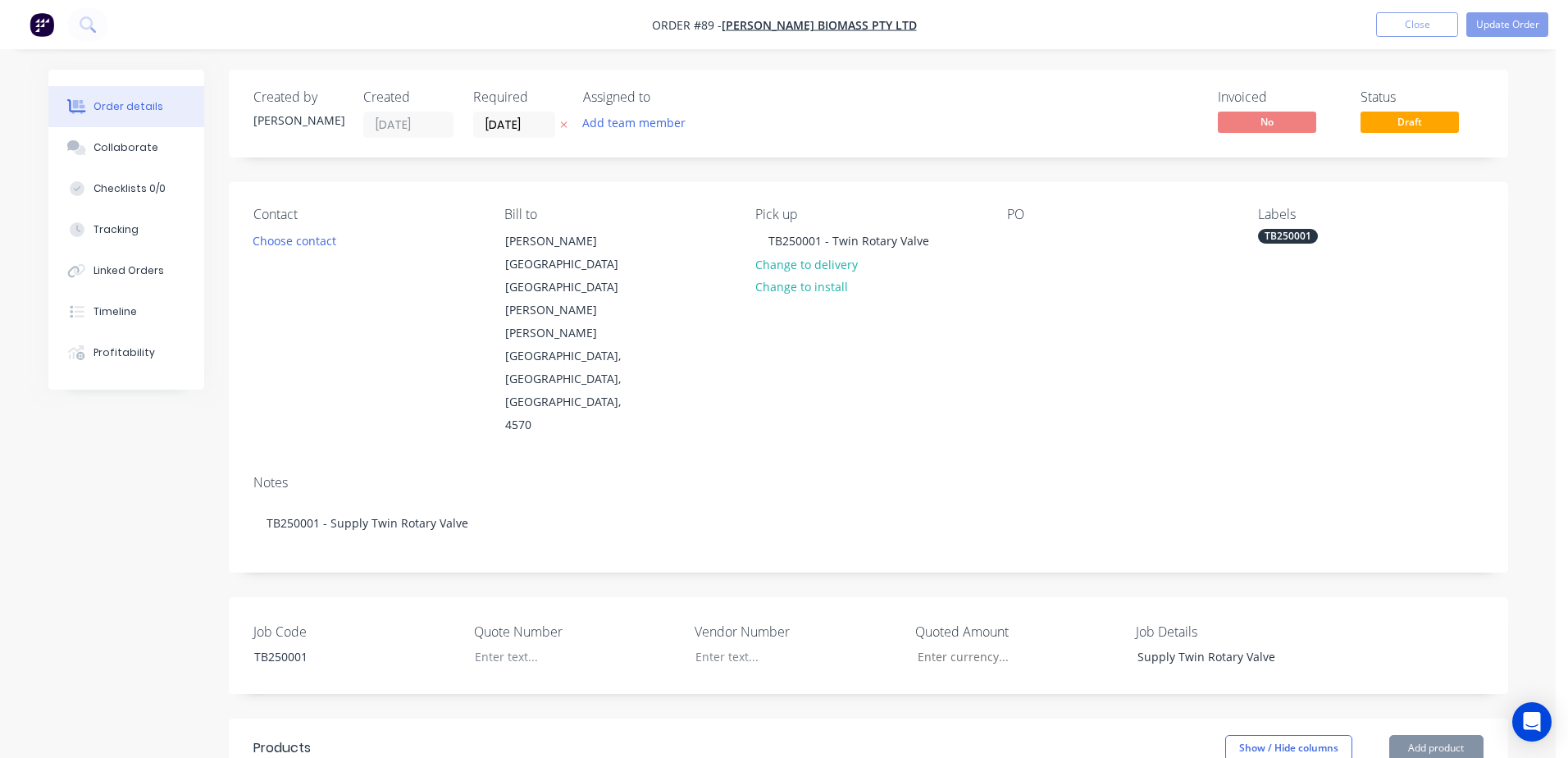
type input "$20.13"
type input "25"
type input "$25.1625"
type input "$402.60"
type input "$4,145.00"
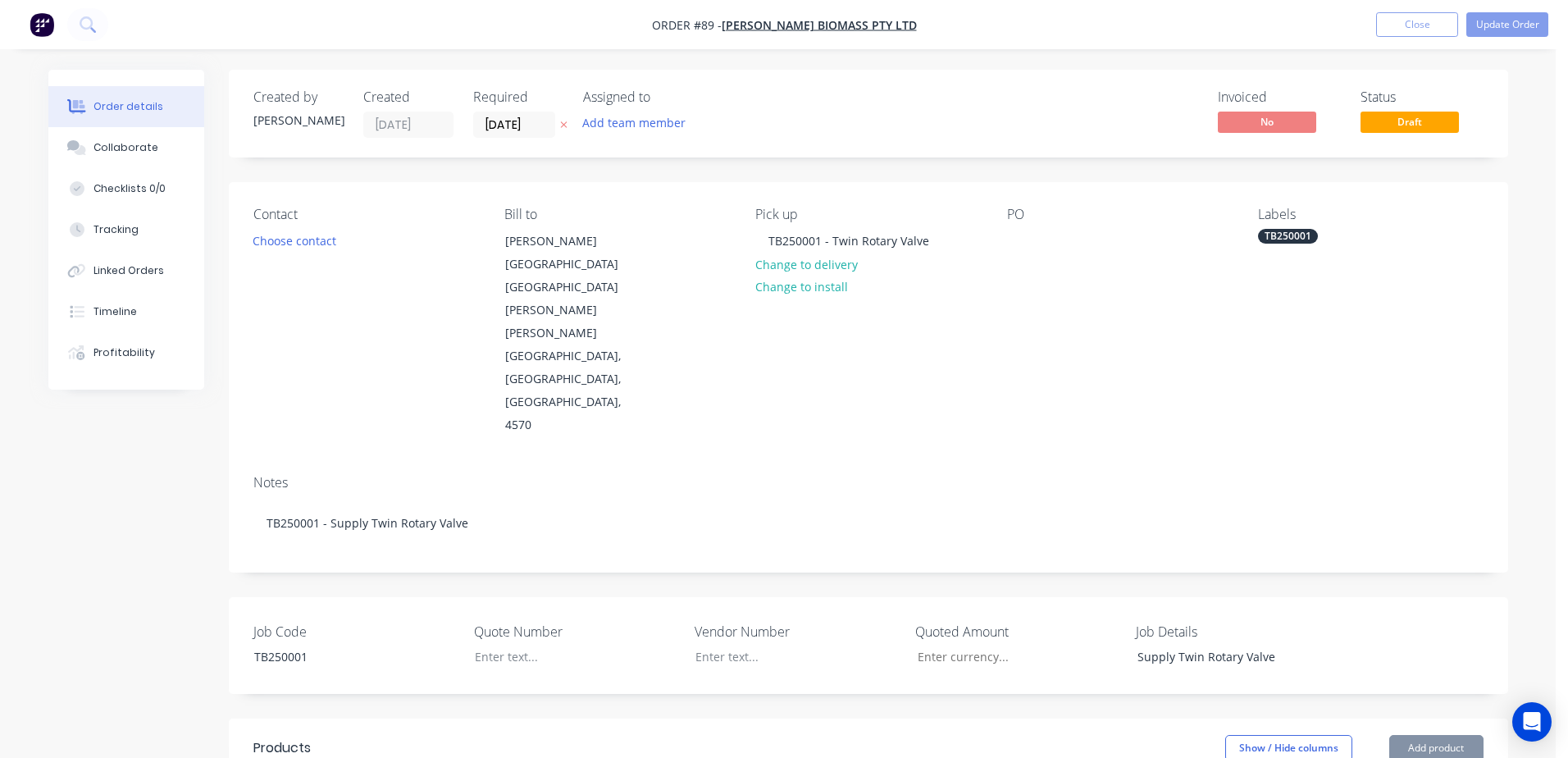
type input "25"
type input "$5,181.25"
type input "$4,145.00"
type input "25"
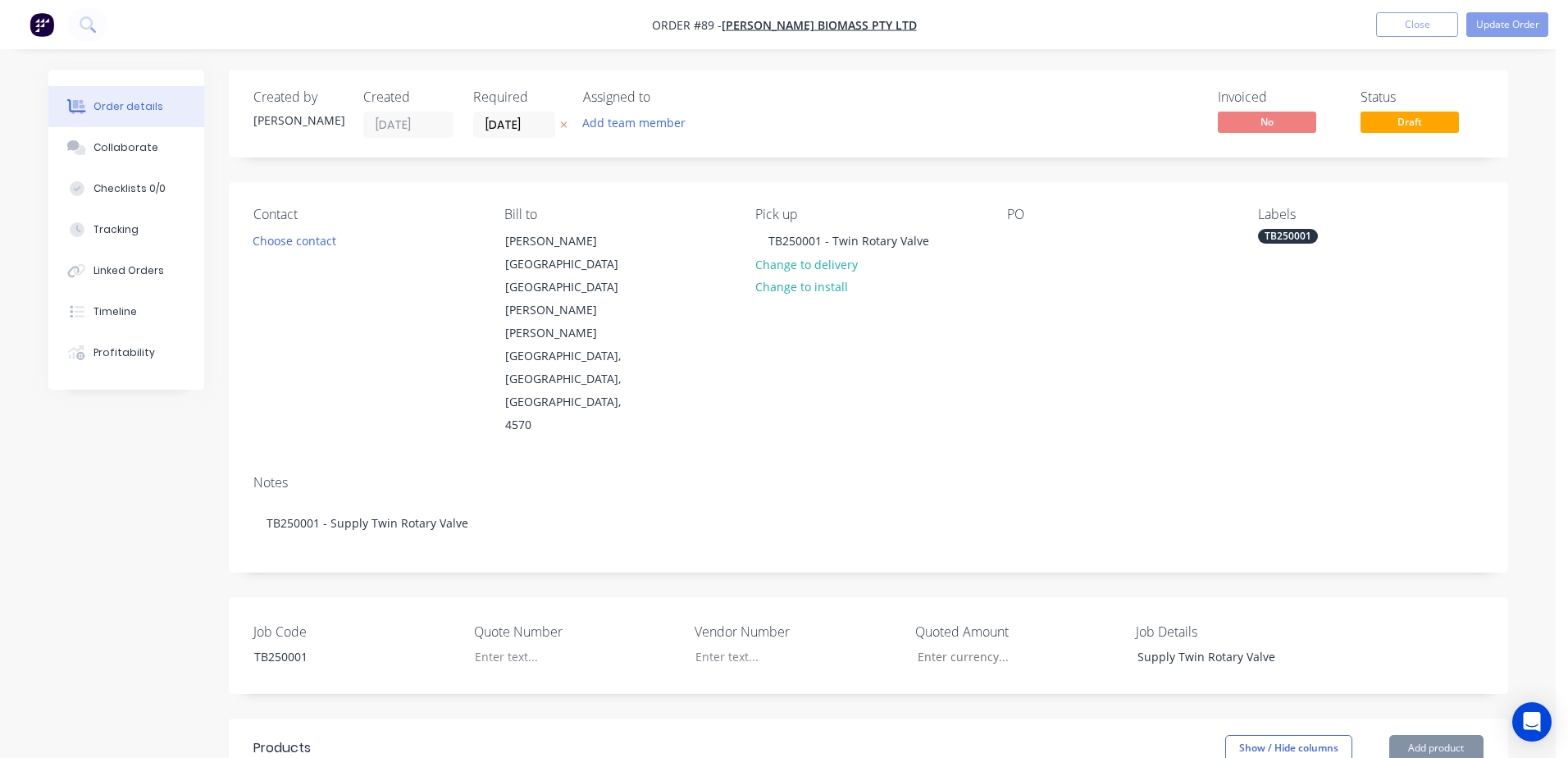
type input "$5,181.25"
type input "$930.00"
type input "25"
type input "$1,162.50"
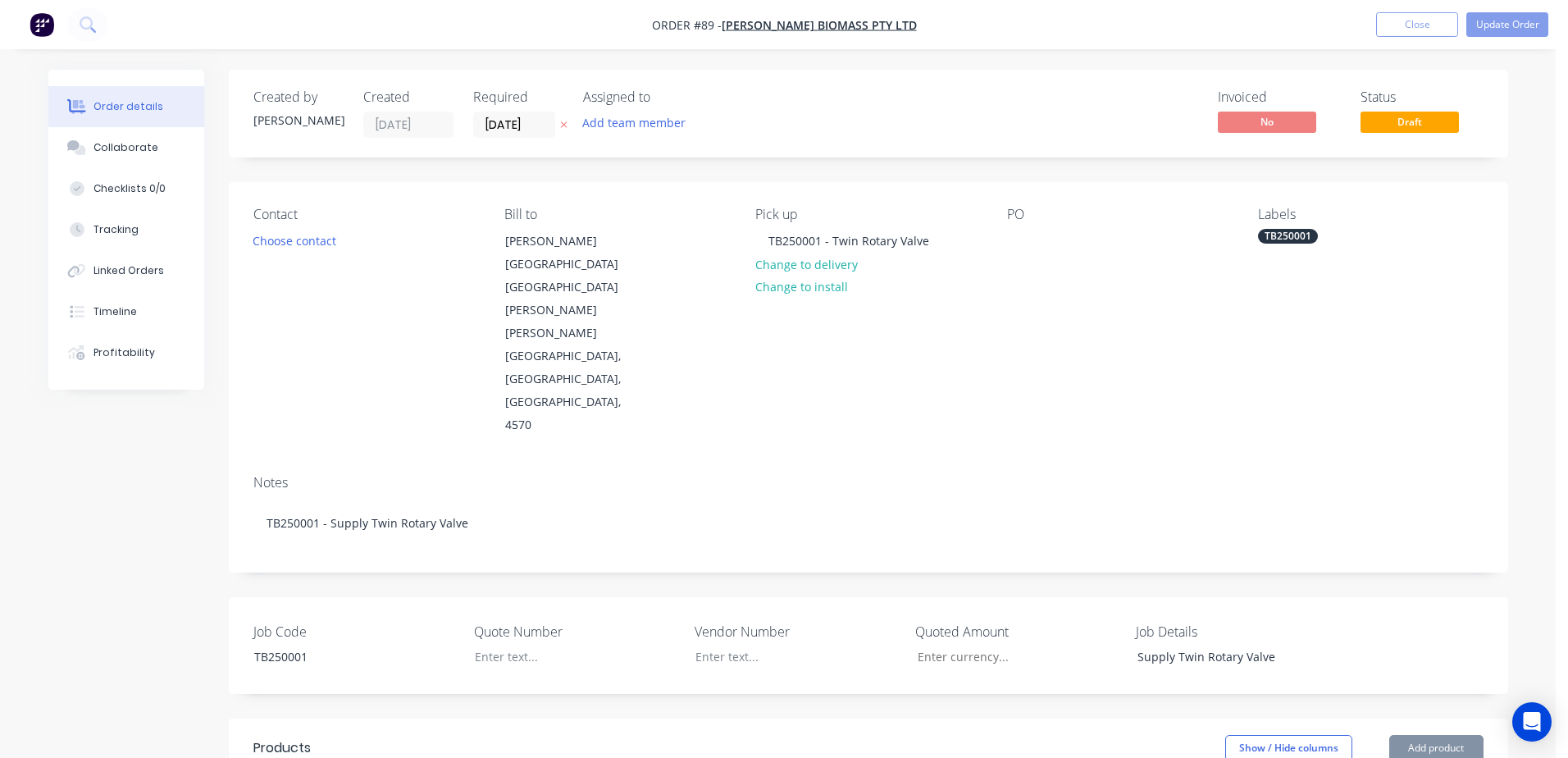
type input "$2,325.00"
type input "$103.19"
type input "25"
type input "$128.9875"
type input "$128.99"
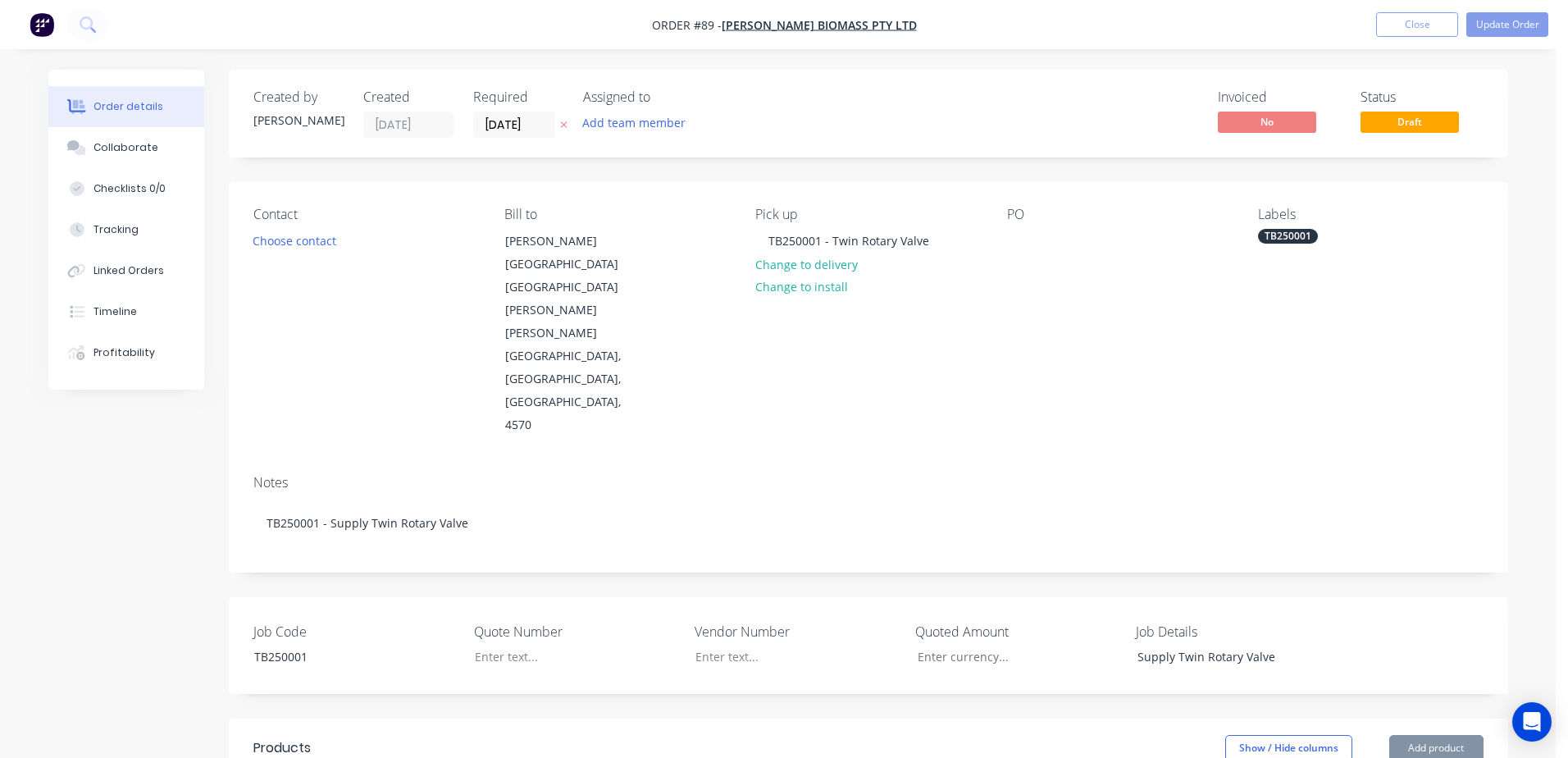
type input "$40.68"
type input "25"
type input "$50.85"
type input "$813.60"
type input "$15.50"
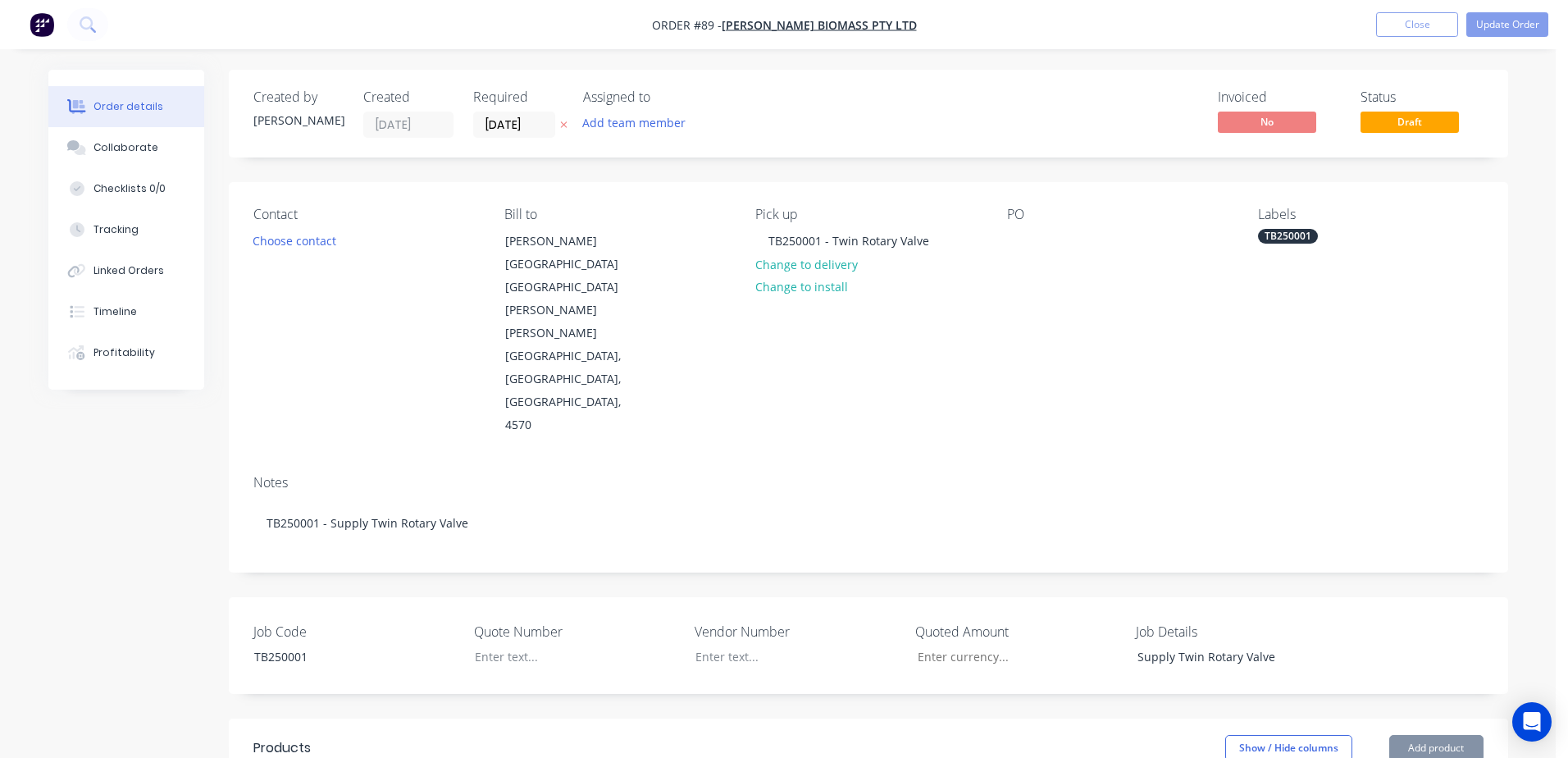
type input "25"
type input "$19.375"
type input "$310.00"
type input "$128.94"
type input "25"
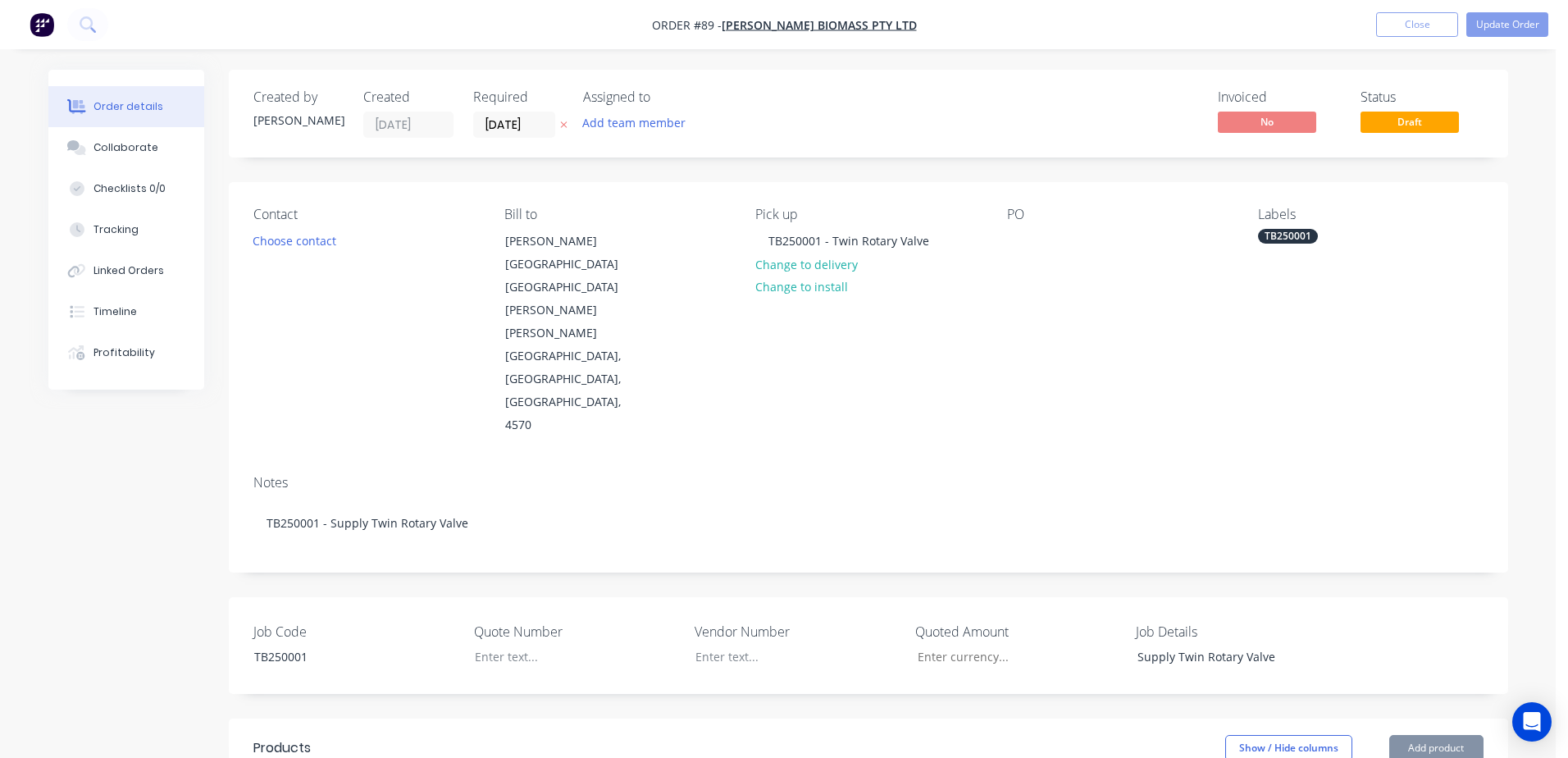
type input "$161.175"
type input "$322.35"
type input "$112.79"
type input "25"
type input "$140.9875"
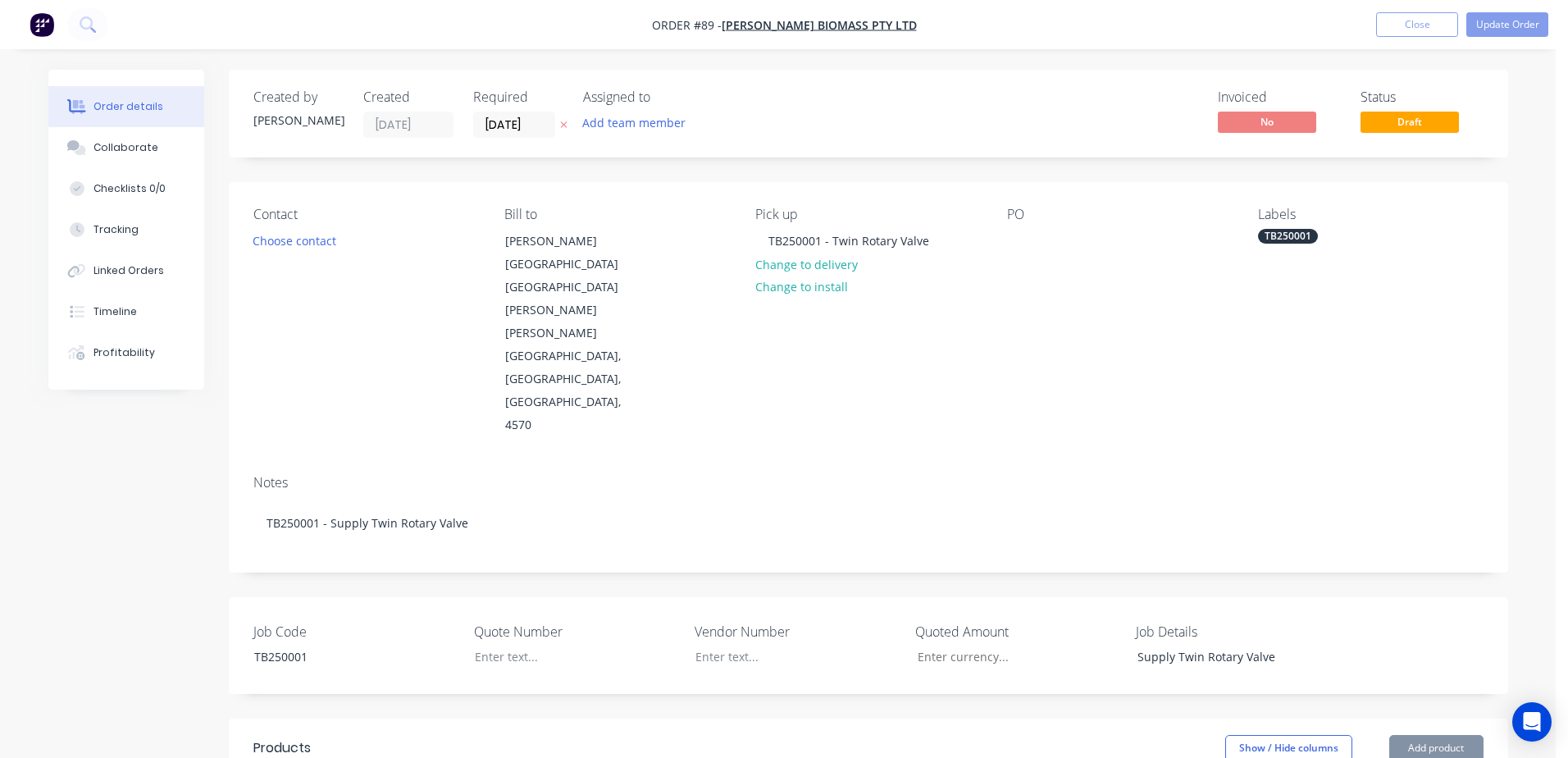
type input "$281.98"
type input "$18.83"
type input "25"
type input "$23.5375"
type input "$23.54"
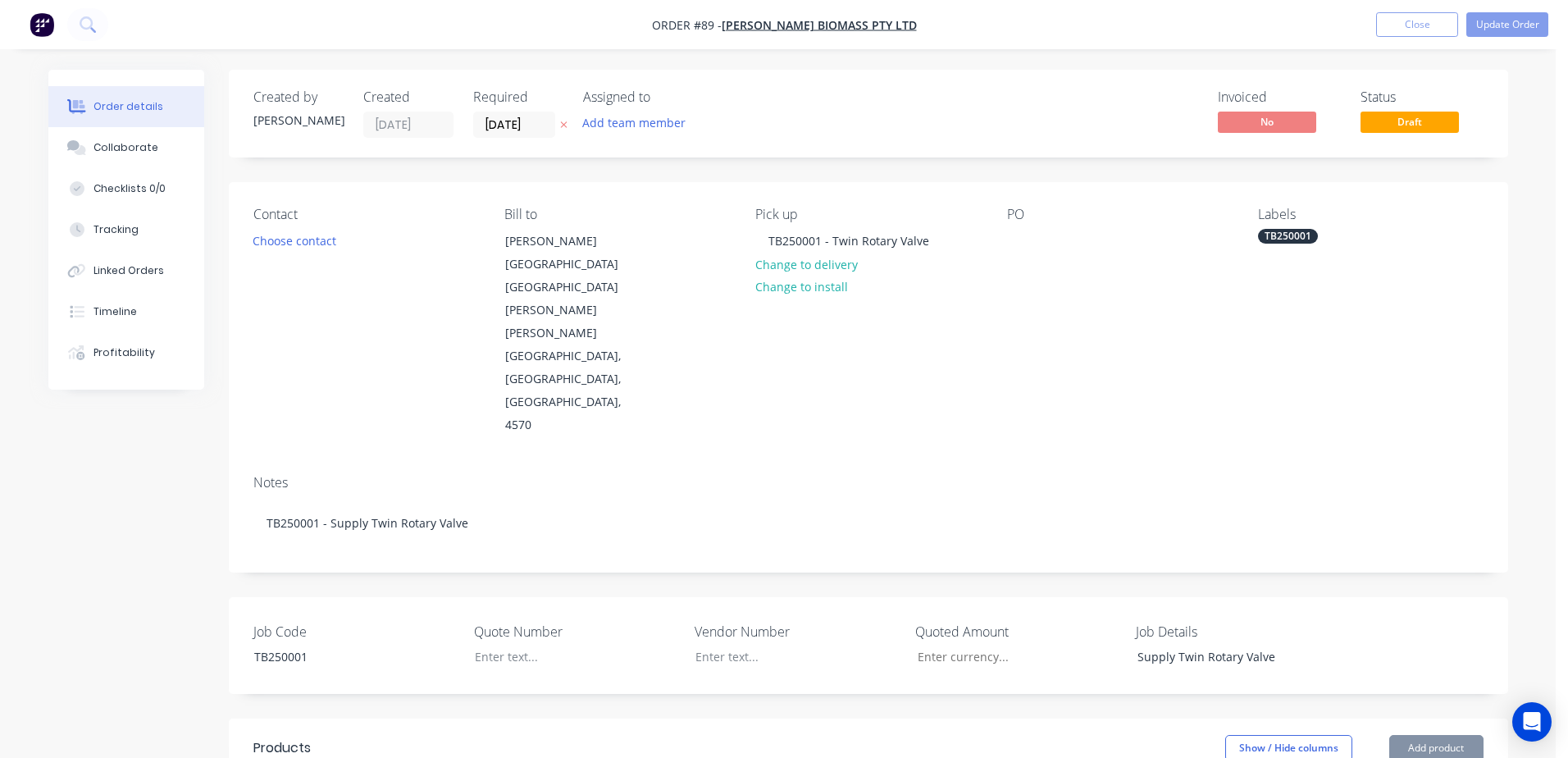
type input "$9.49"
type input "25"
type input "$11.8625"
type input "$11.86"
type input "$12.99"
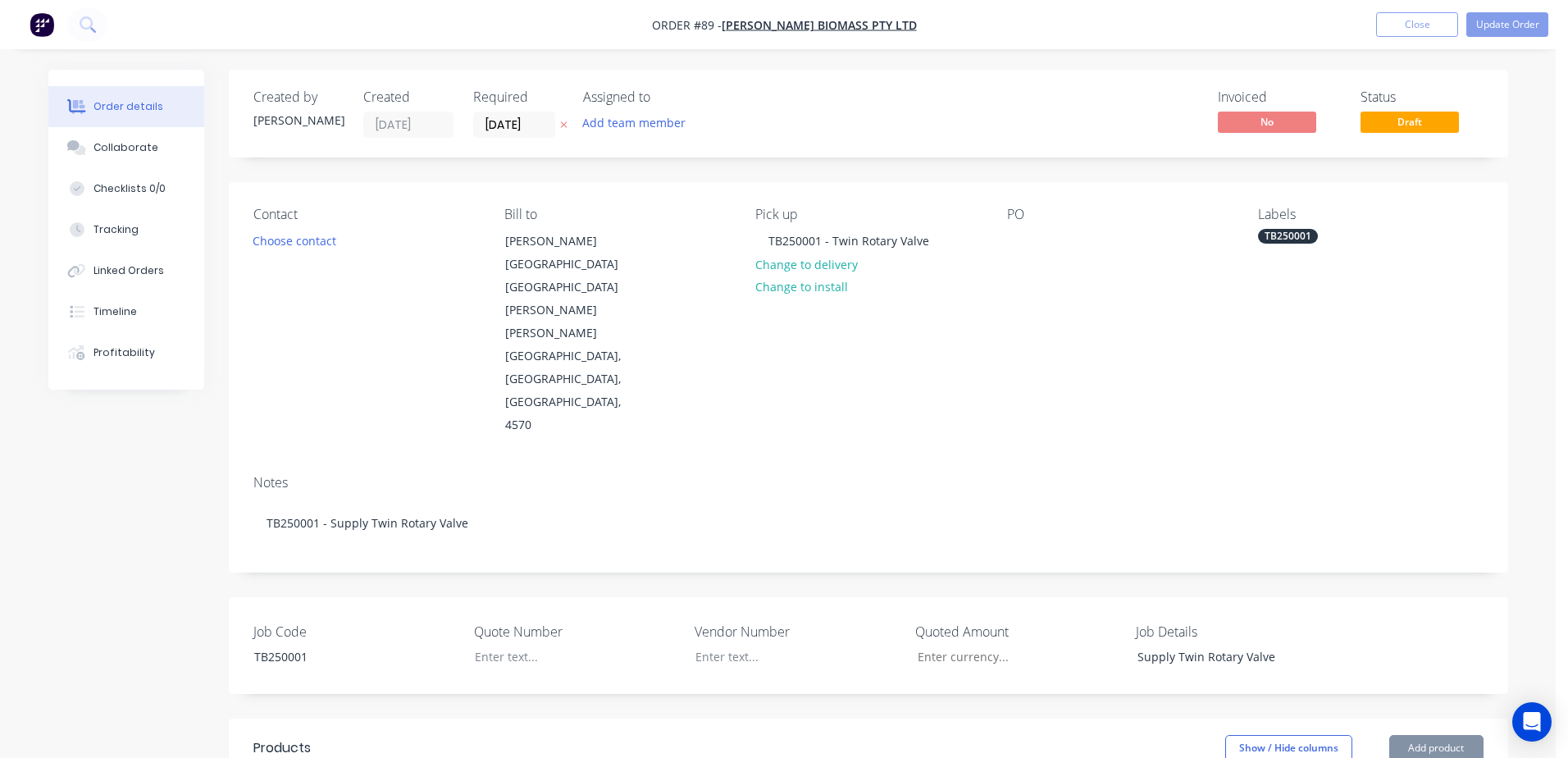
type input "25"
type input "$16.2375"
type input "$16.24"
type input "$27.16"
type input "25"
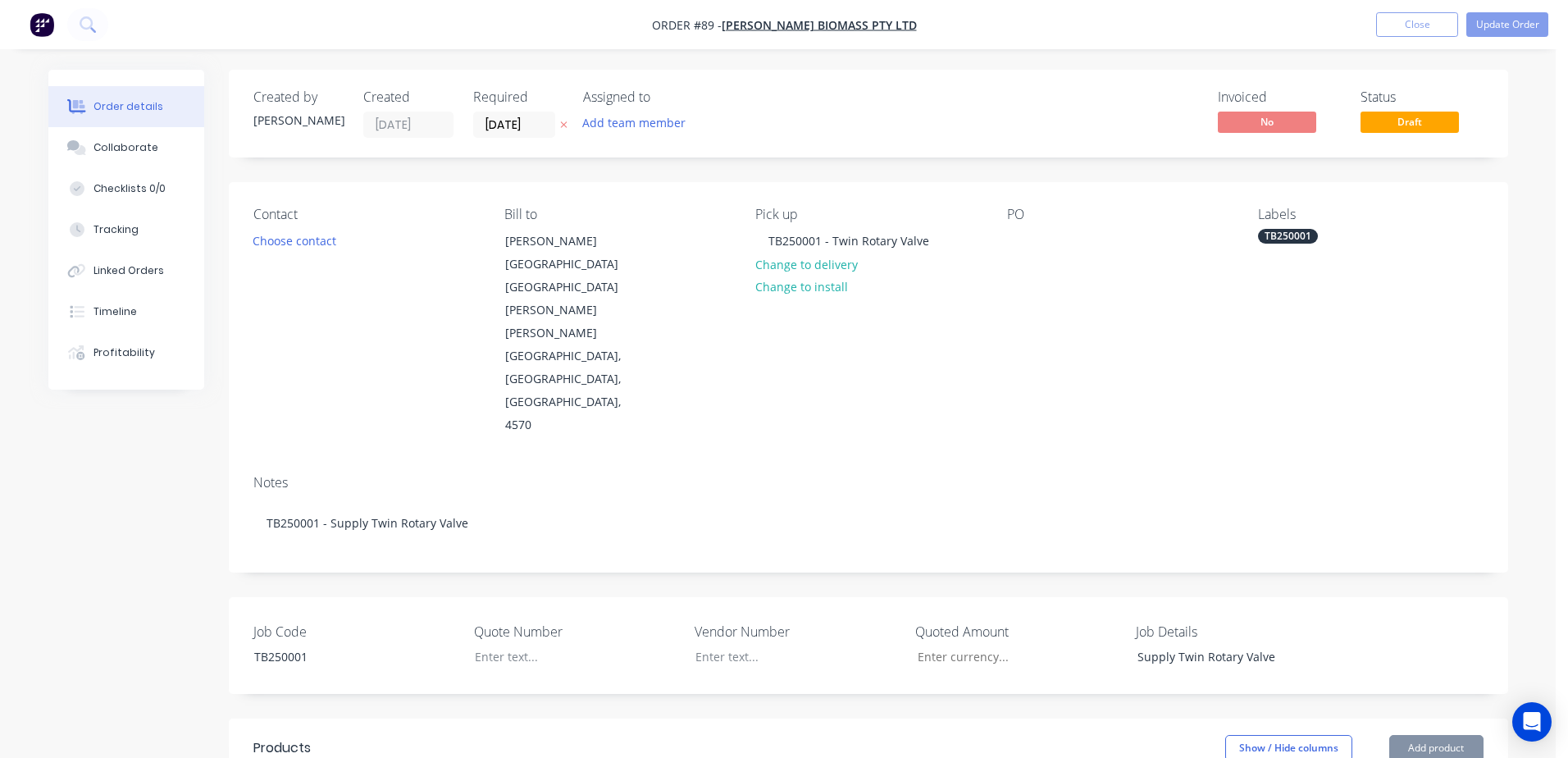
type input "$33.95"
type input "$11.76"
type input "25"
type input "$14.70"
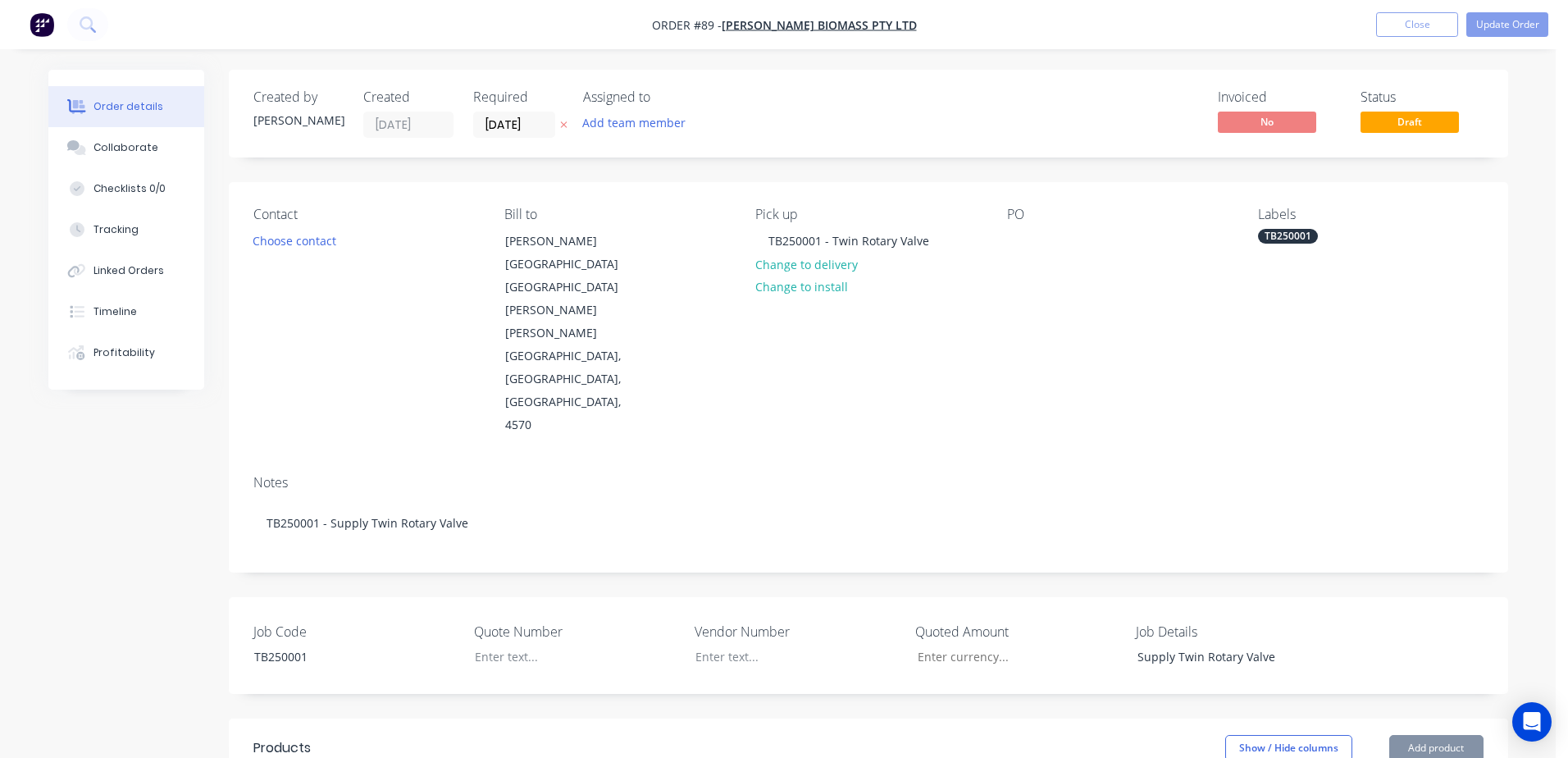
type input "$14.70"
type input "$18.38"
type input "25"
type input "$22.975"
type input "$91.90"
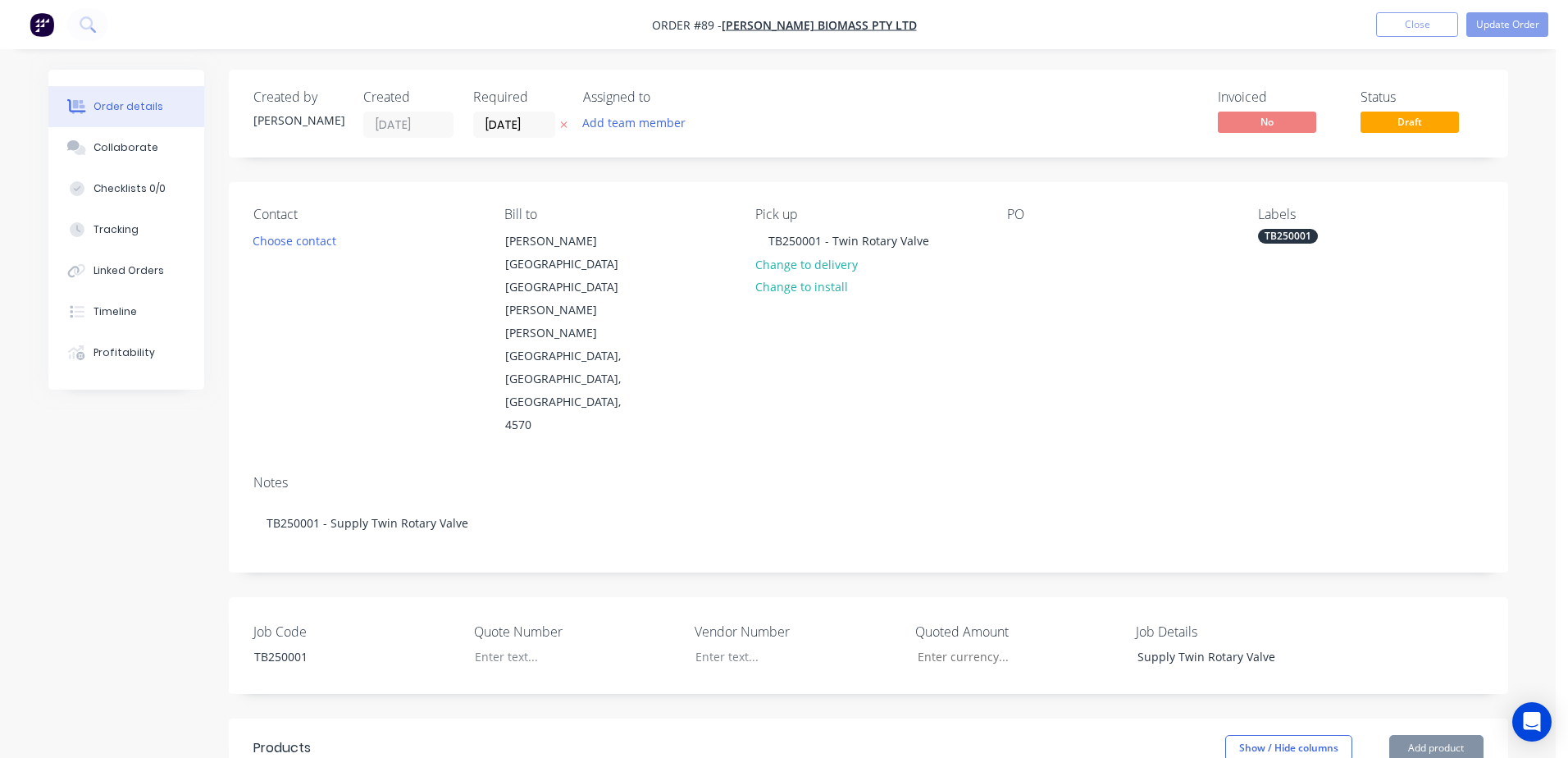
type input "$13.66"
type input "25"
type input "$17.075"
type input "$17.08"
type input "$15.31"
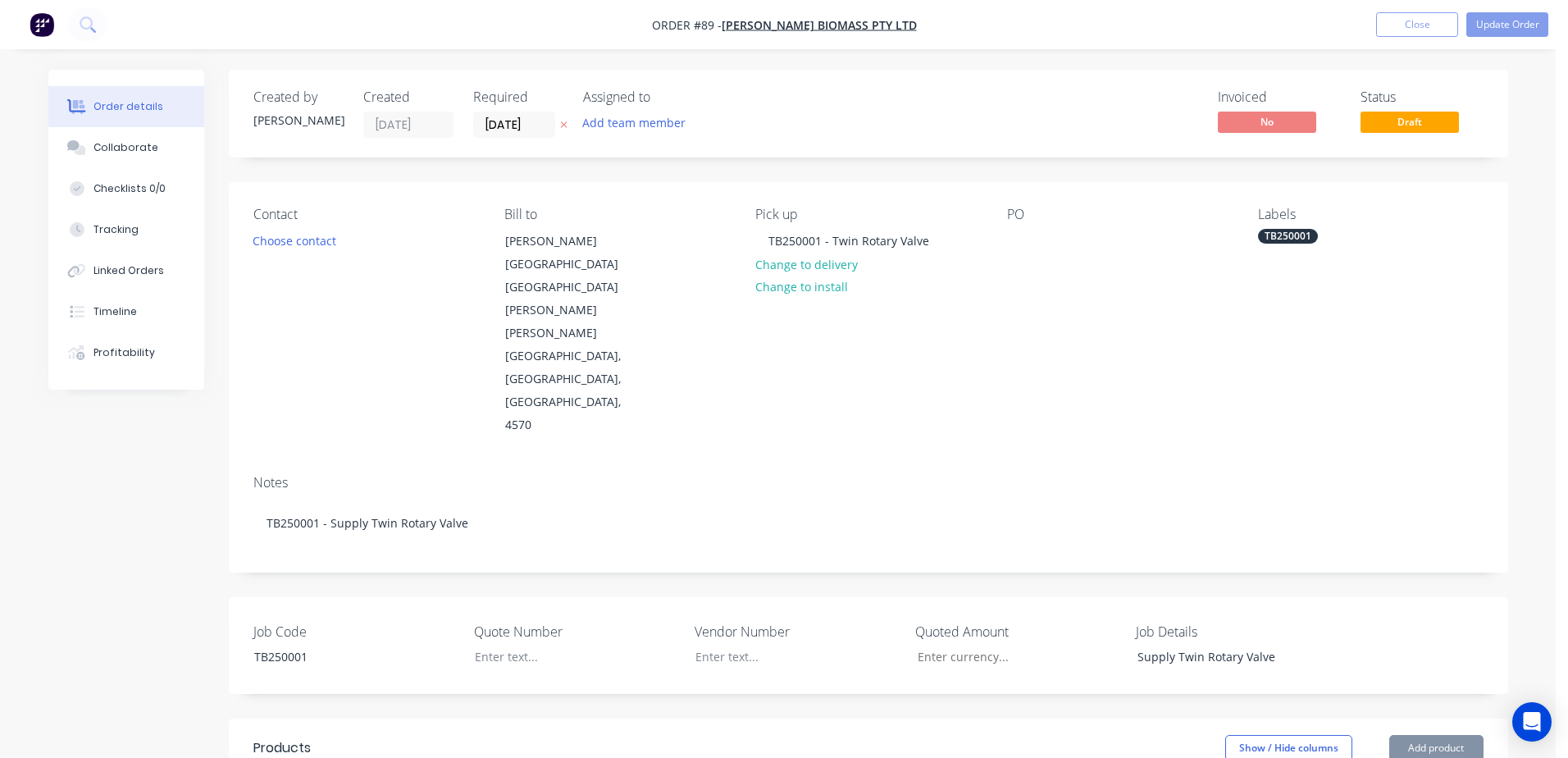
type input "25"
type input "$19.1375"
type input "$38.28"
type input "$104.06"
type input "25"
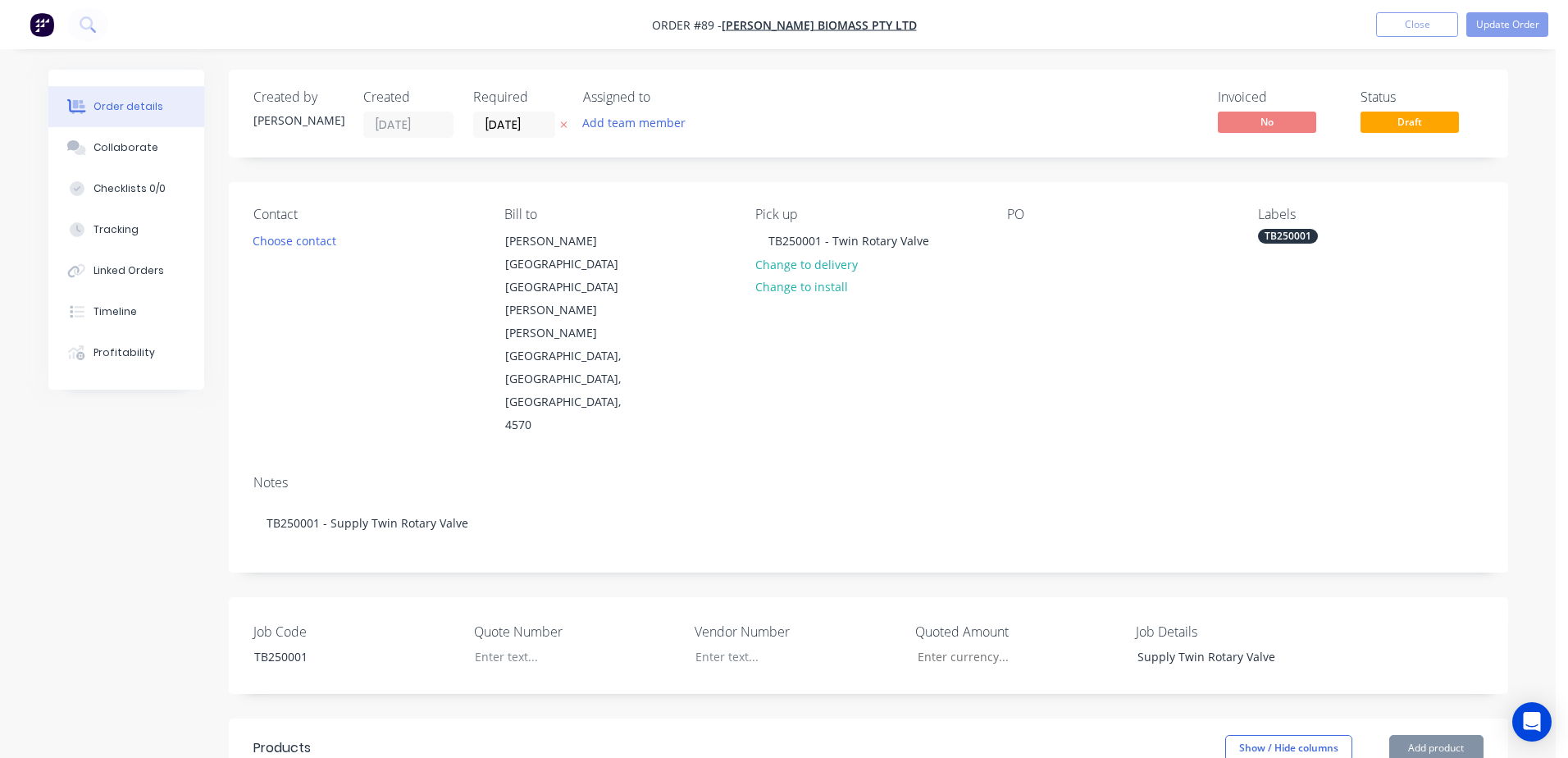
type input "$130.075"
type input "$130.08"
type input "$16.176"
type input "25"
type input "$20.22"
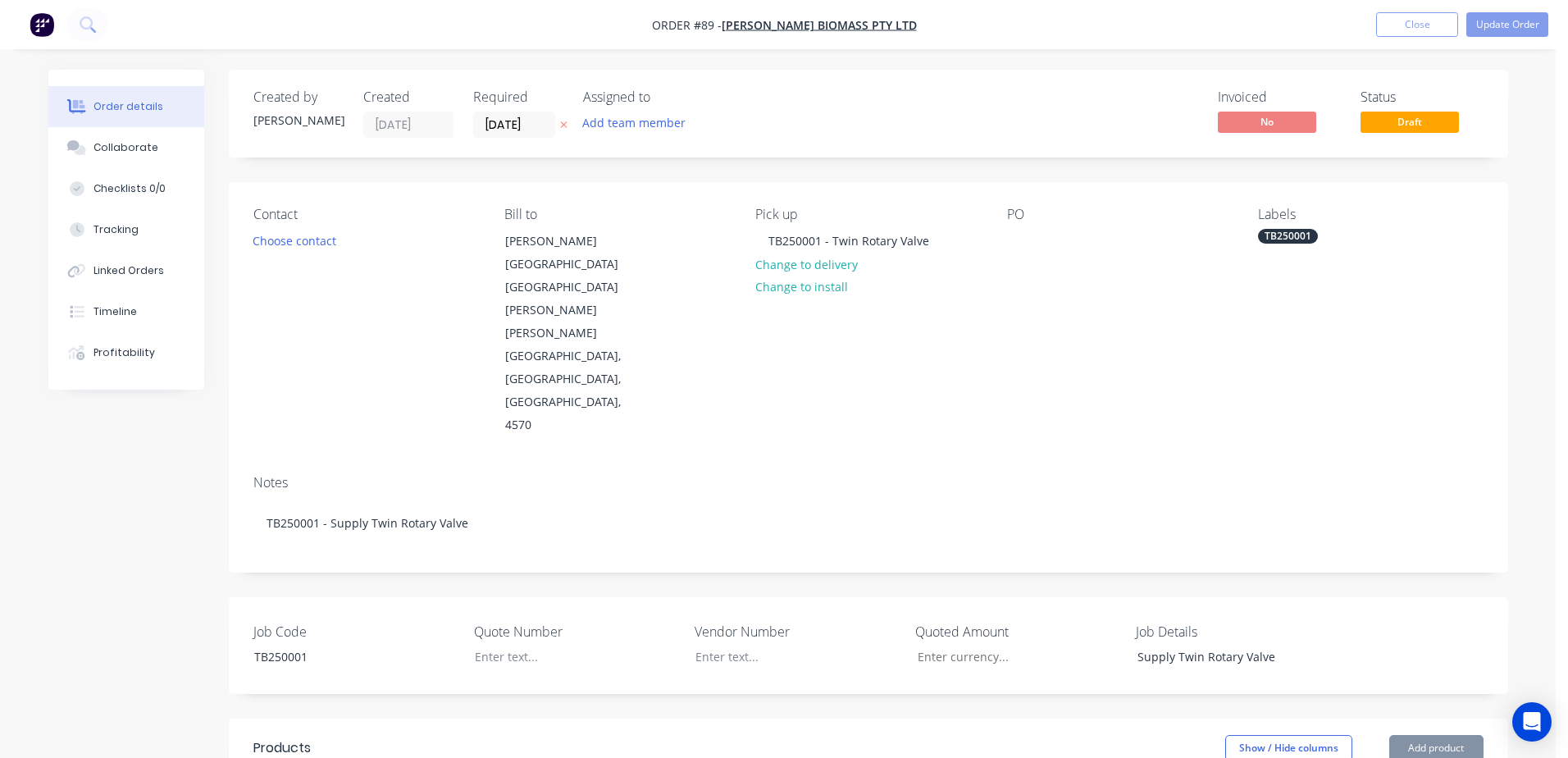
type input "$80.88"
type input "$32.044"
type input "25"
type input "$40.055"
type input "$160.22"
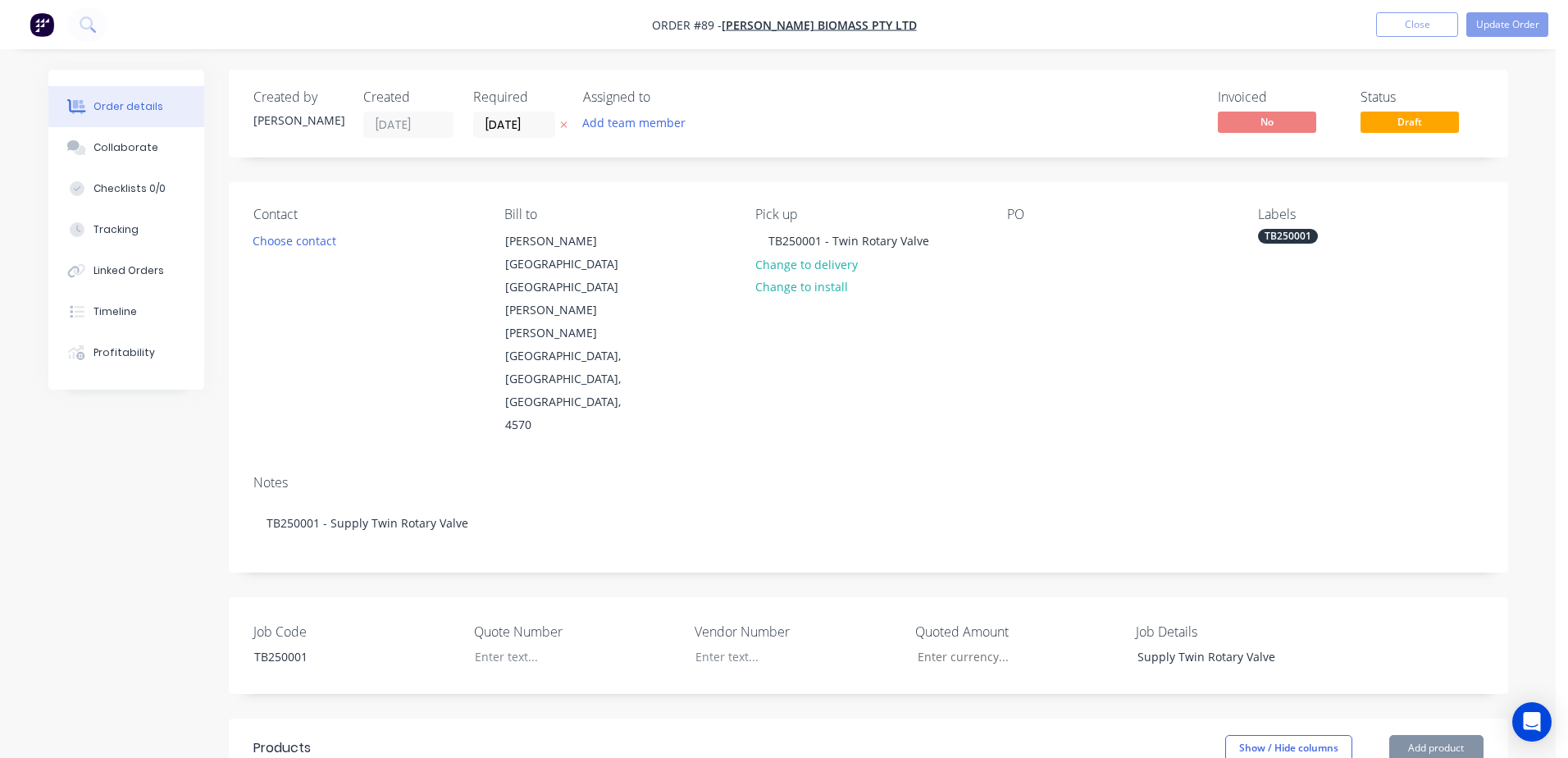
type input "$103.015"
type input "25"
type input "$128.7688"
type input "$515.08"
type input "$0.23"
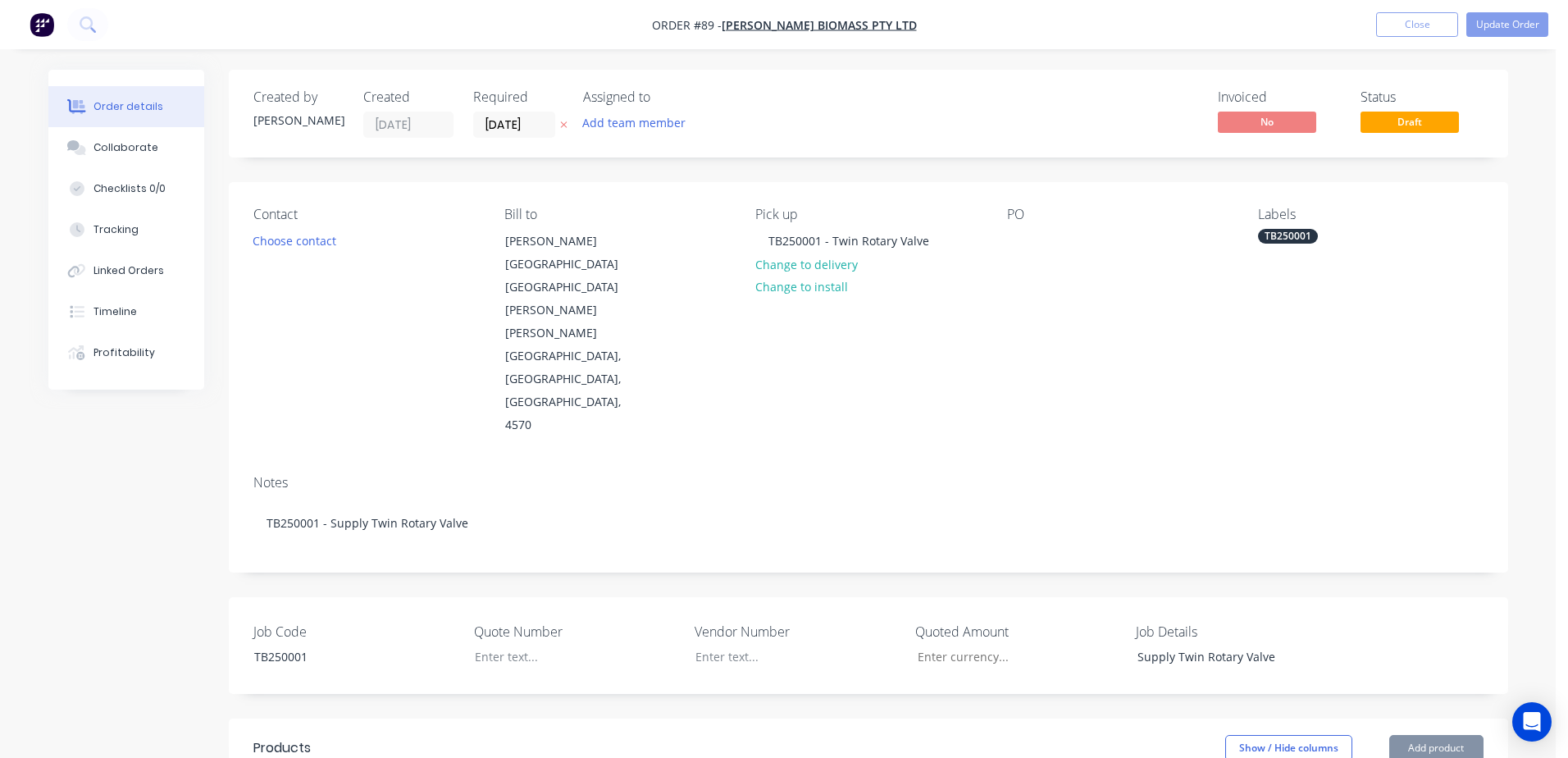
type input "25"
type input "$0.2875"
type input "$37.95"
type input "$67.73"
type input "25"
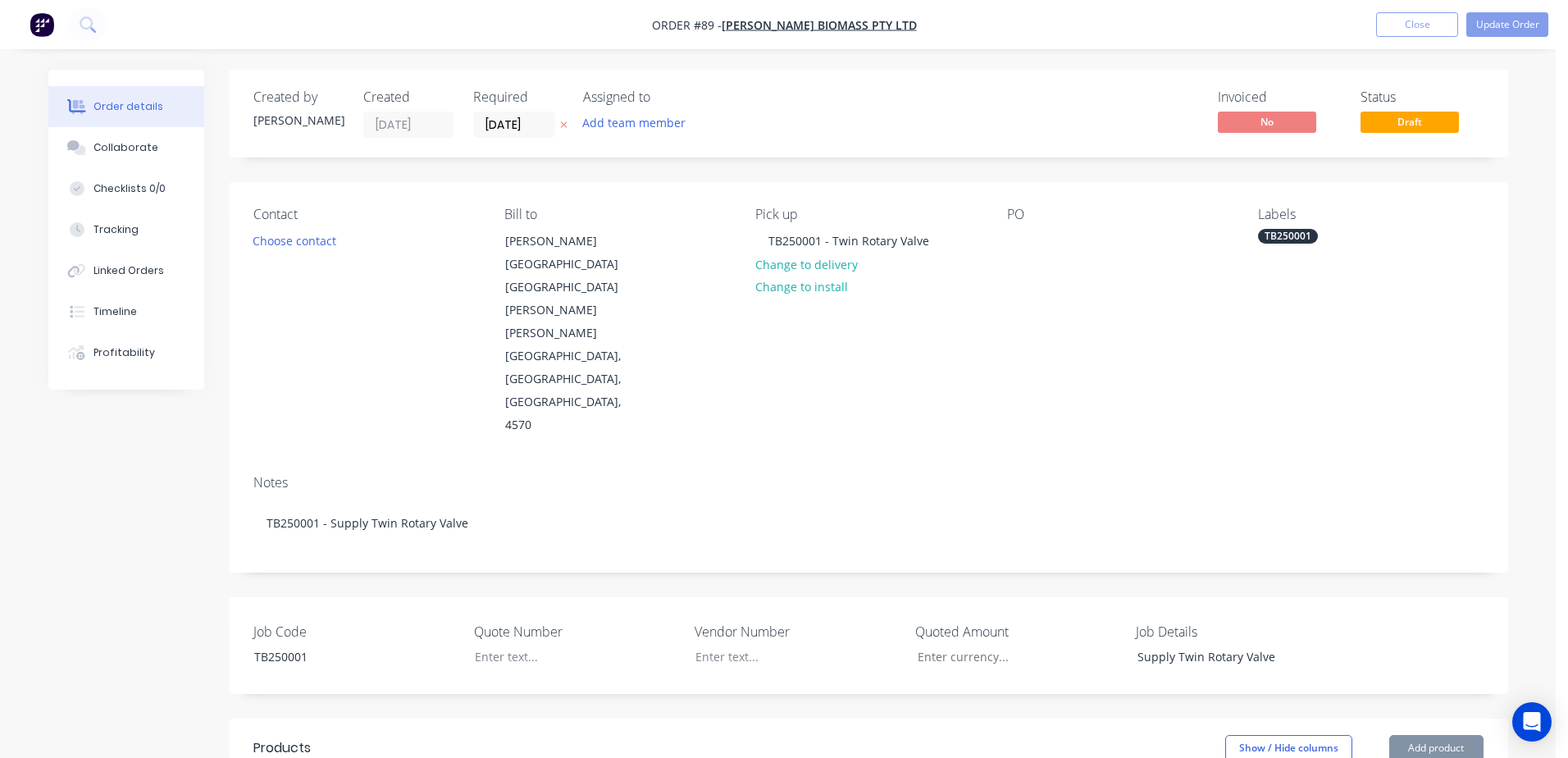
type input "$84.6625"
type input "$28.22"
type input "$97.82"
type input "25"
type input "$122.275"
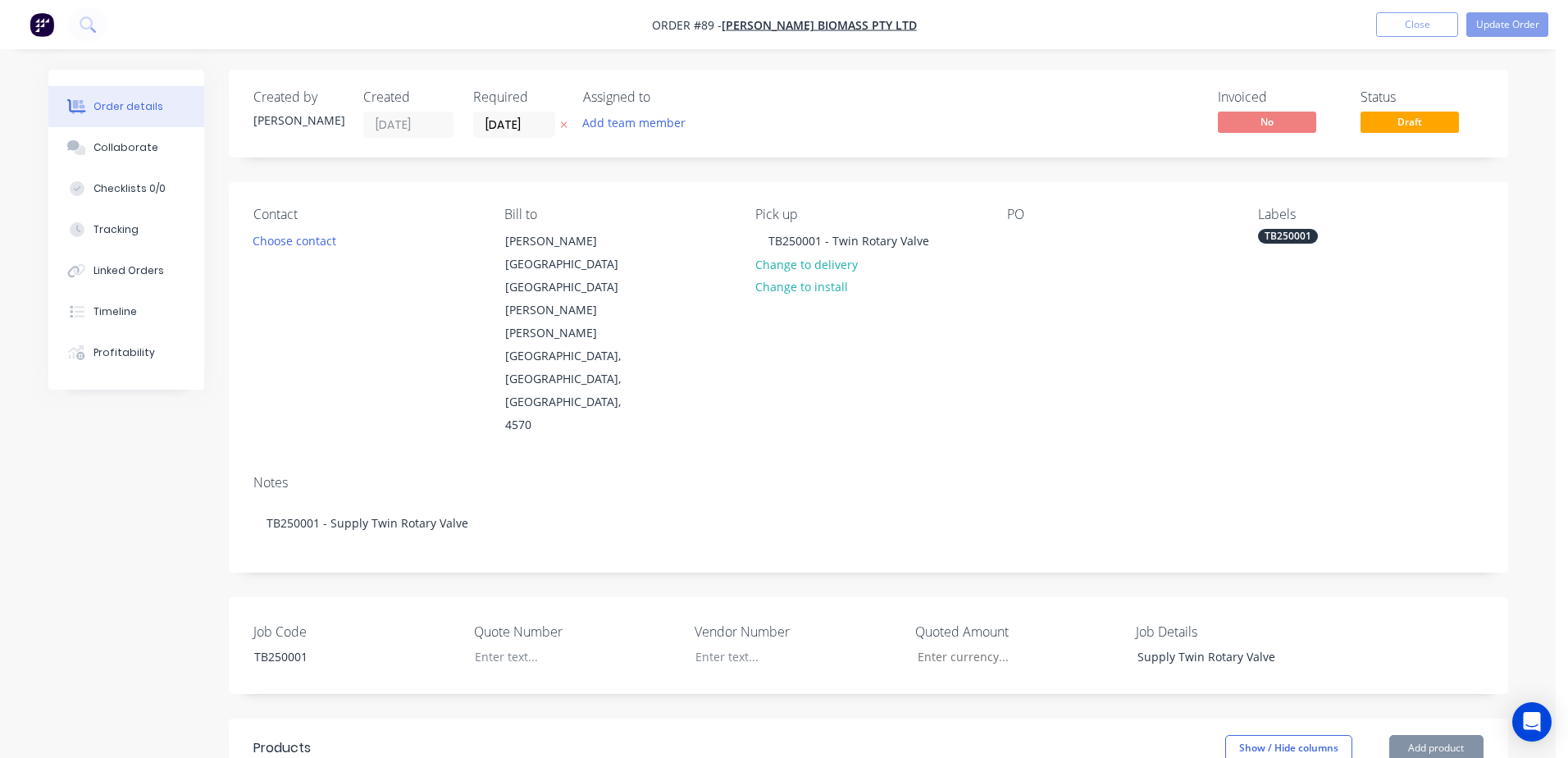
type input "$40.75"
type input "$63.00"
type input "25"
type input "$78.75"
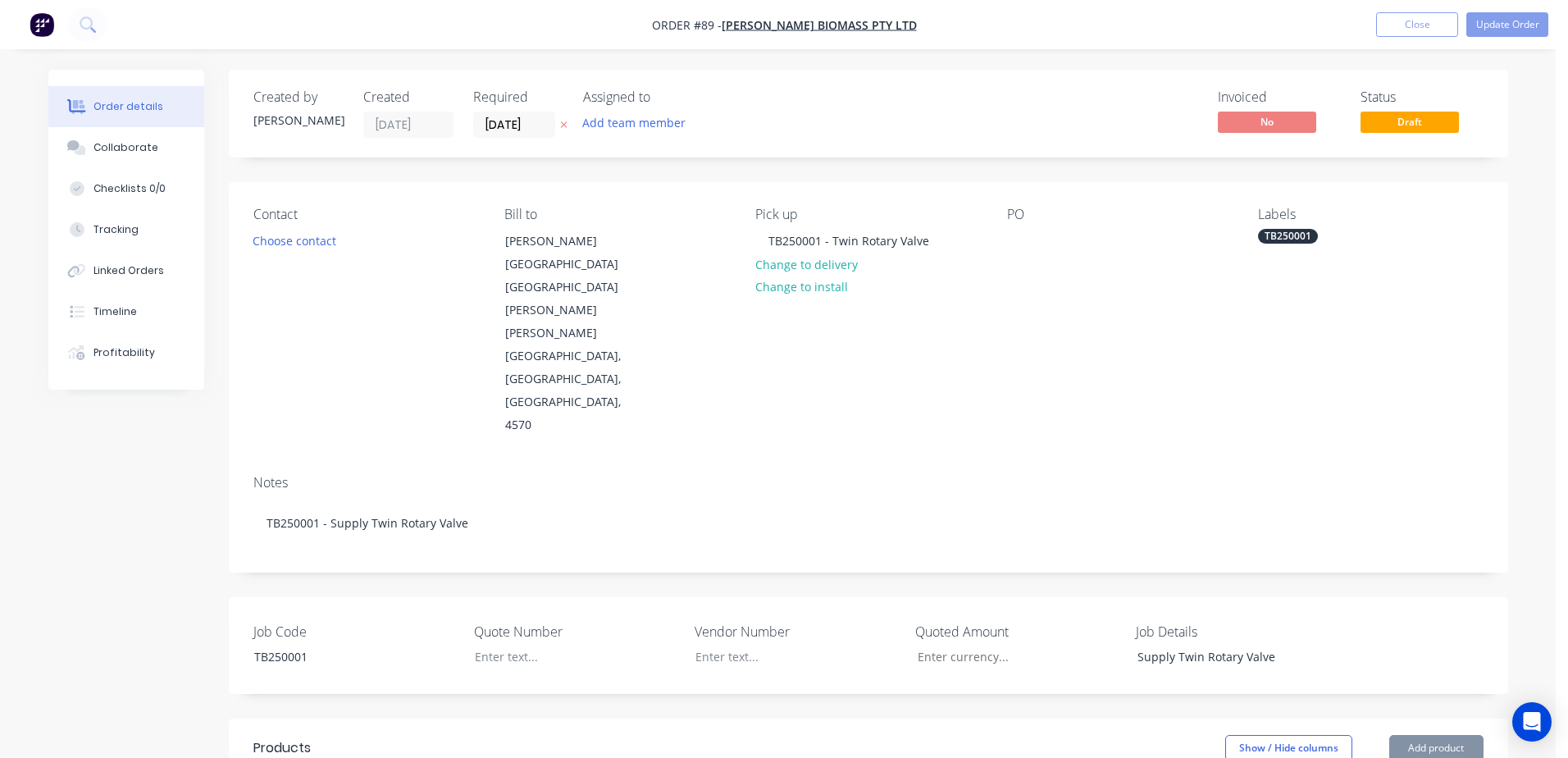
type input "$0.23"
type input "25"
type input "$0.2875"
type input "$112.99"
type input "$112.65"
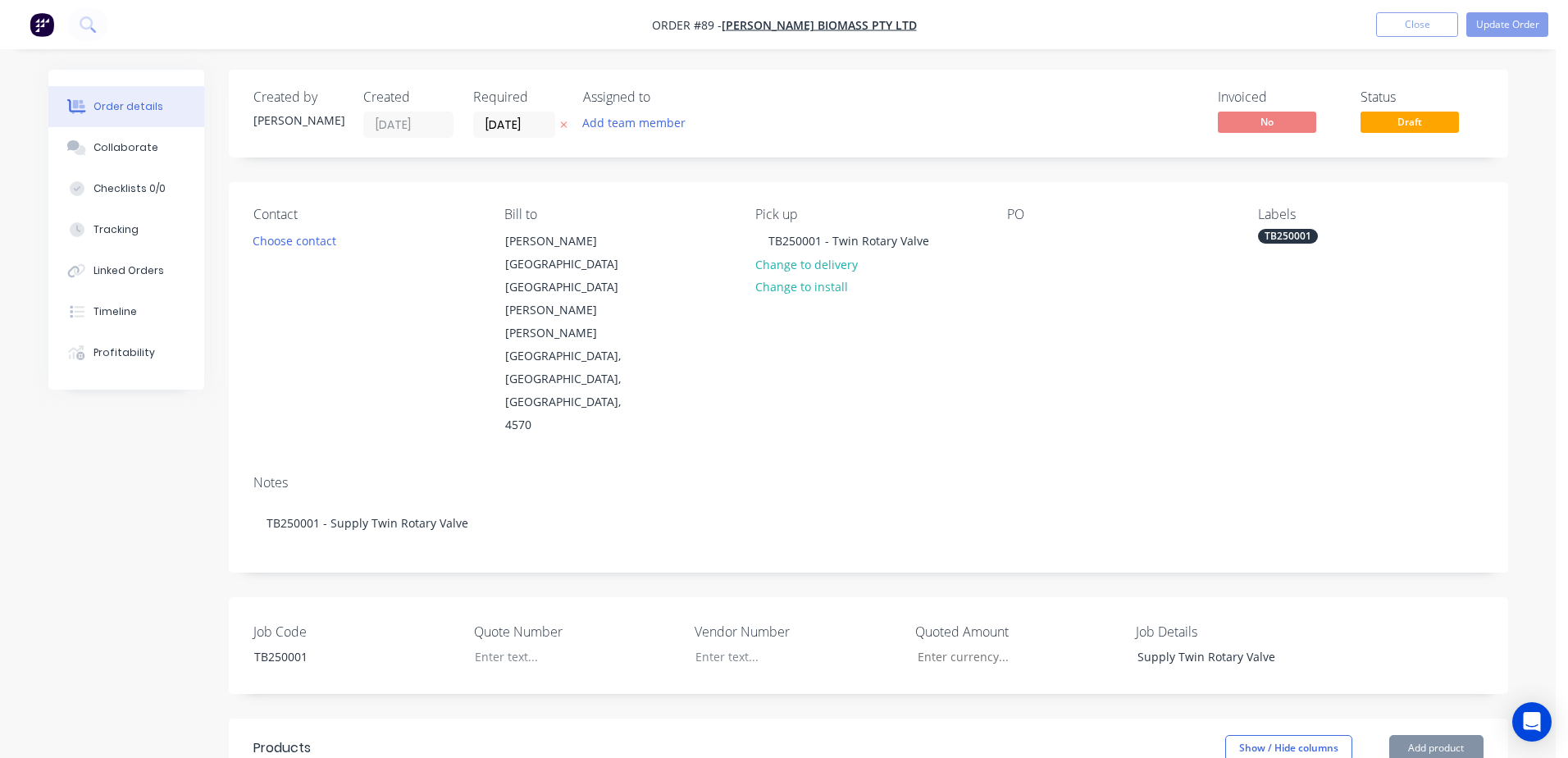
type input "$788.55"
type input "$112.65"
type input "$619.58"
type input "$112.65"
type input "$844.88"
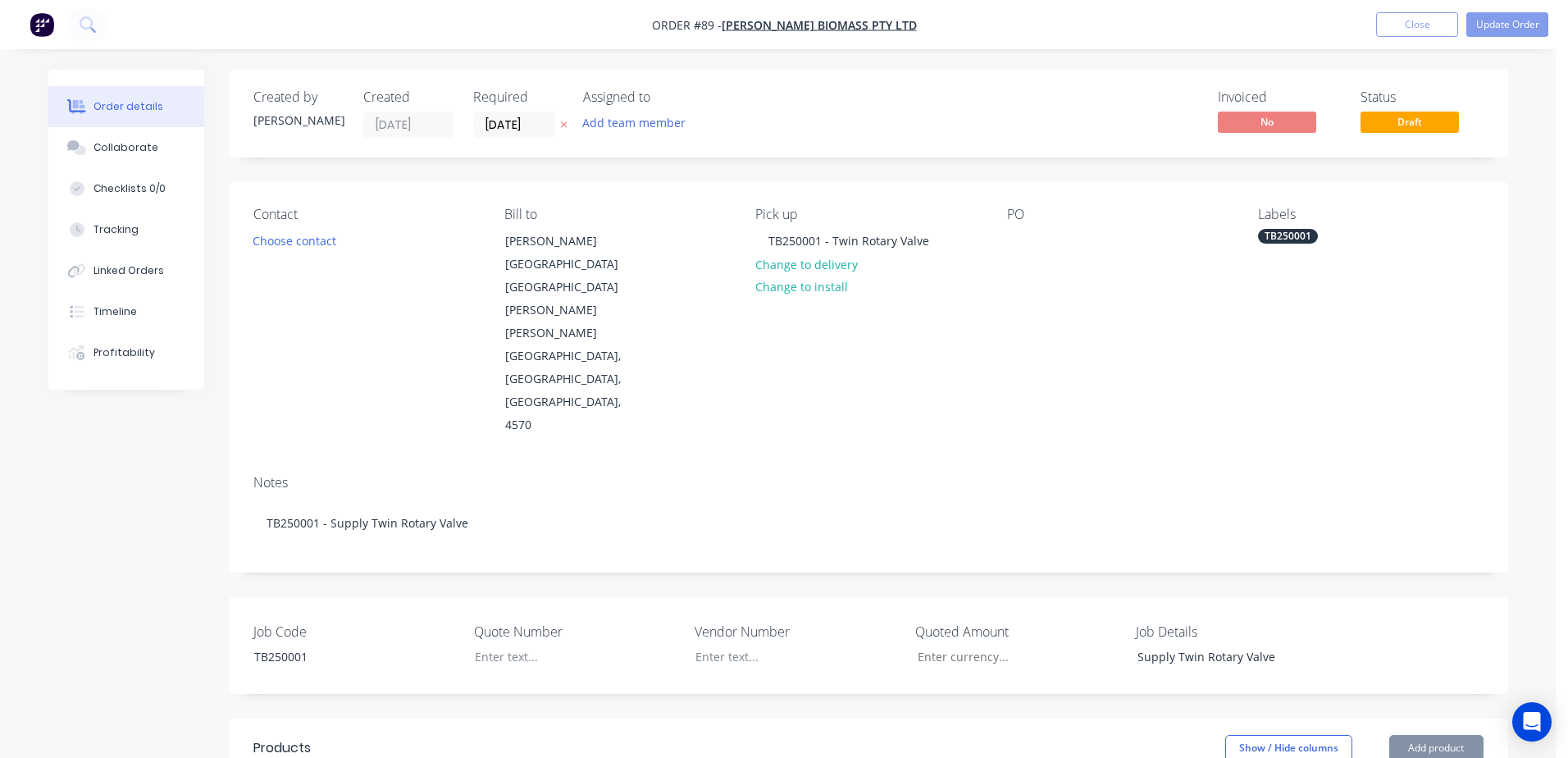
type input "$112.65"
type input "$450.60"
type input "$112.65"
type input "$394.28"
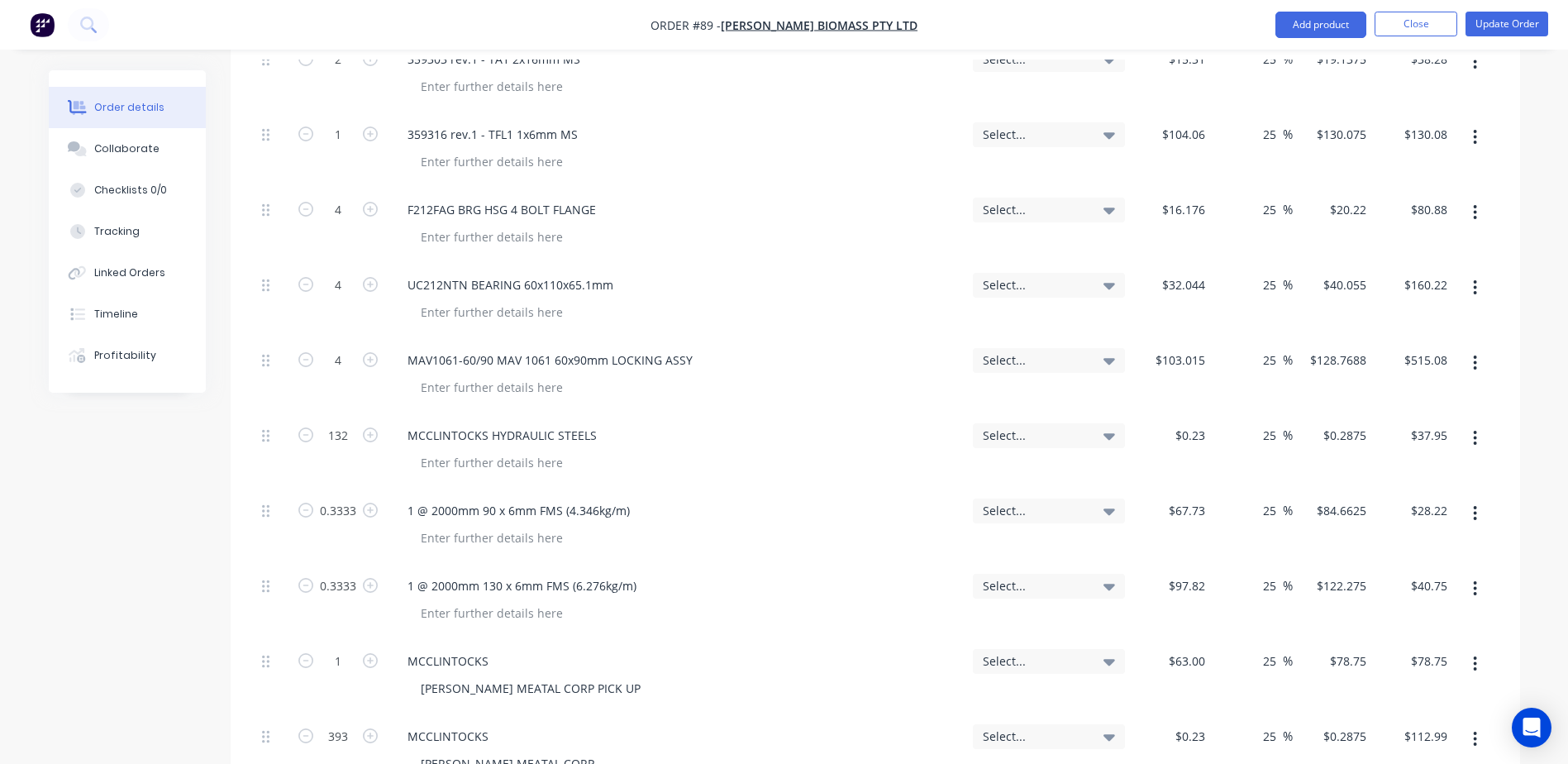
scroll to position [2977, 0]
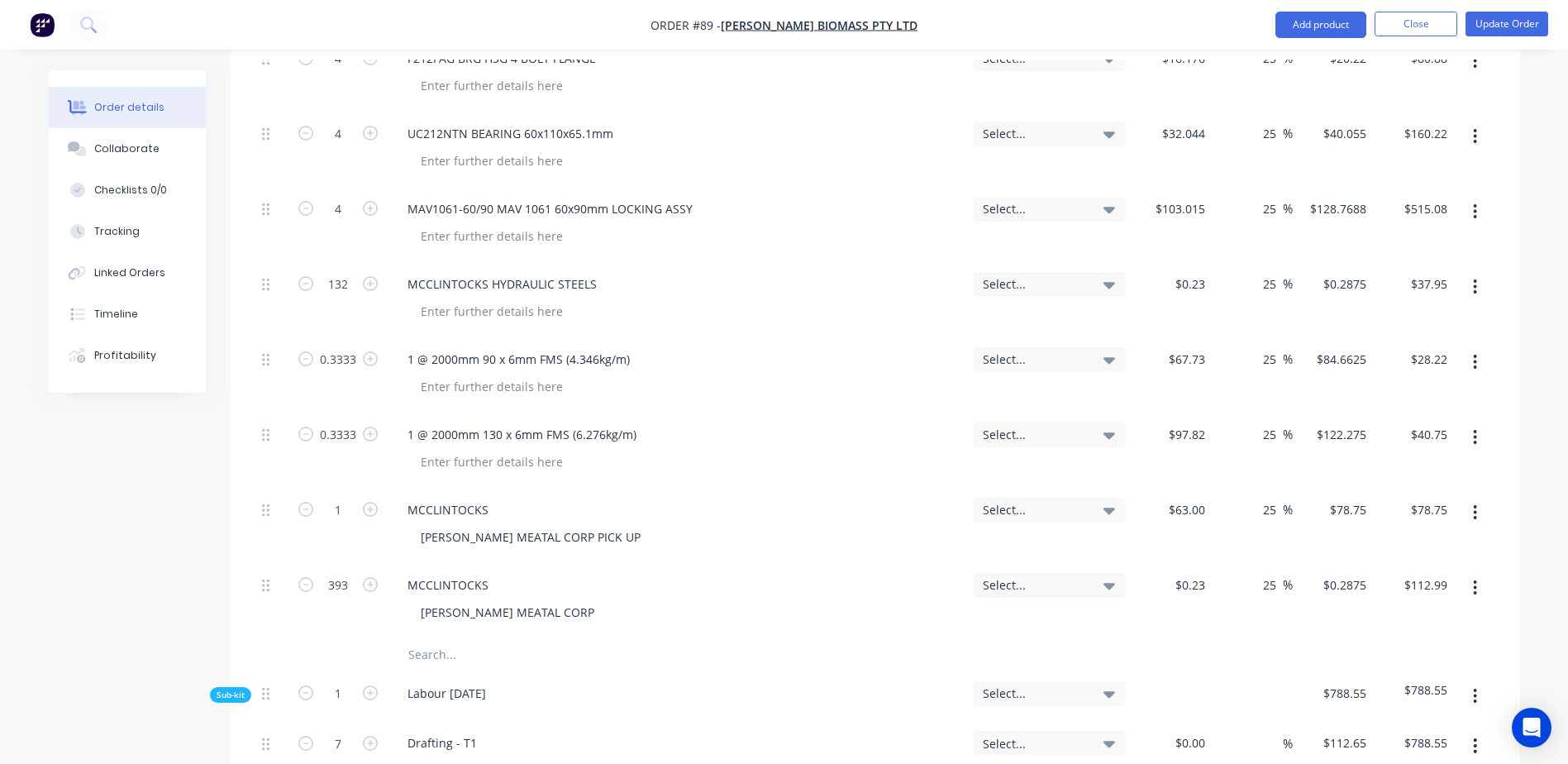
click at [426, 638] on input "text" at bounding box center [573, 655] width 331 height 33
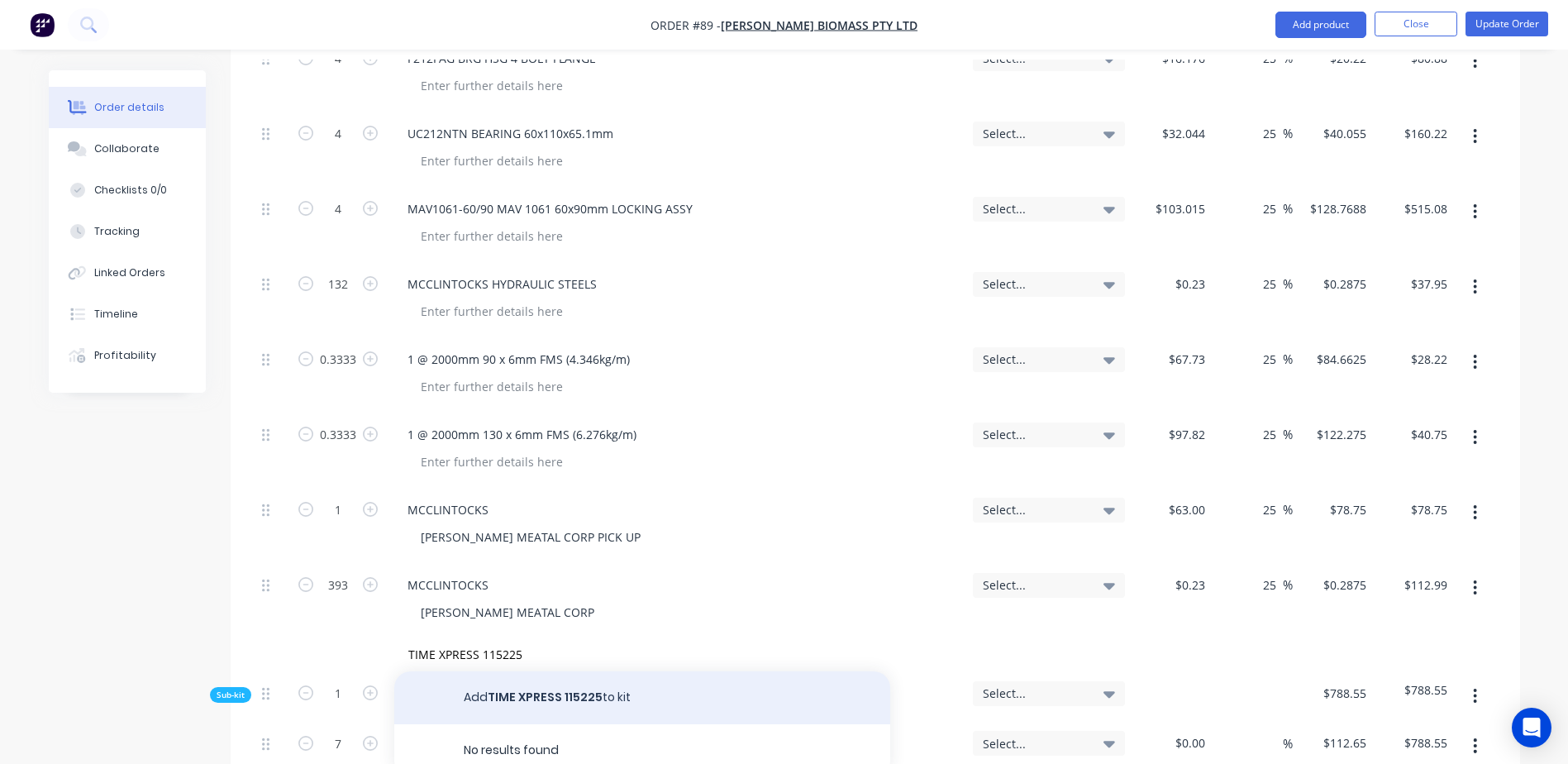
click at [515, 671] on button "Add TIME XPRESS 115225 to kit" at bounding box center [642, 697] width 496 height 53
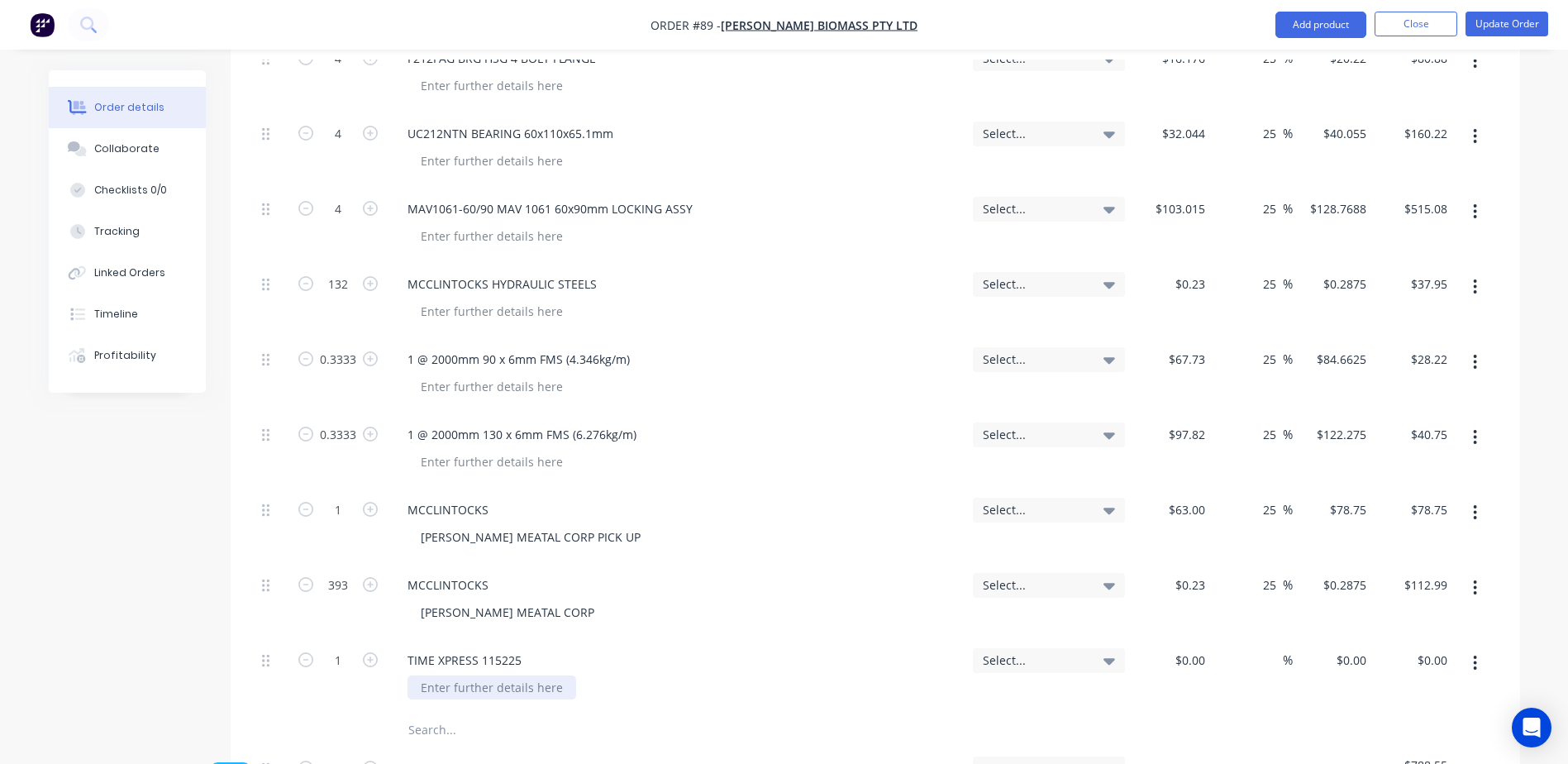
click at [451, 676] on div at bounding box center [492, 688] width 168 height 24
click at [1181, 638] on div "$0.00" at bounding box center [1172, 676] width 81 height 75
click at [1492, 26] on button "Update Order" at bounding box center [1506, 24] width 82 height 25
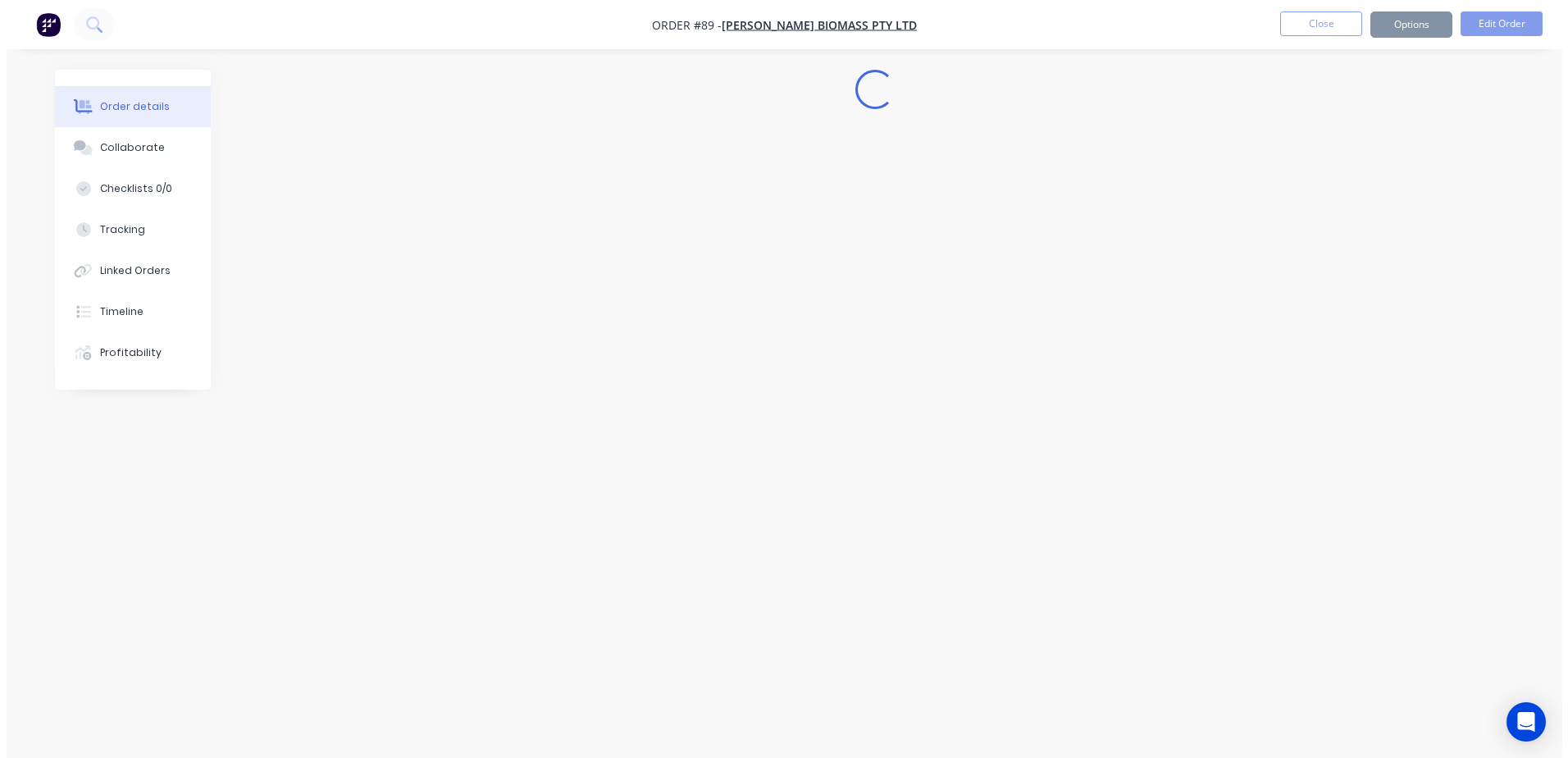
scroll to position [0, 0]
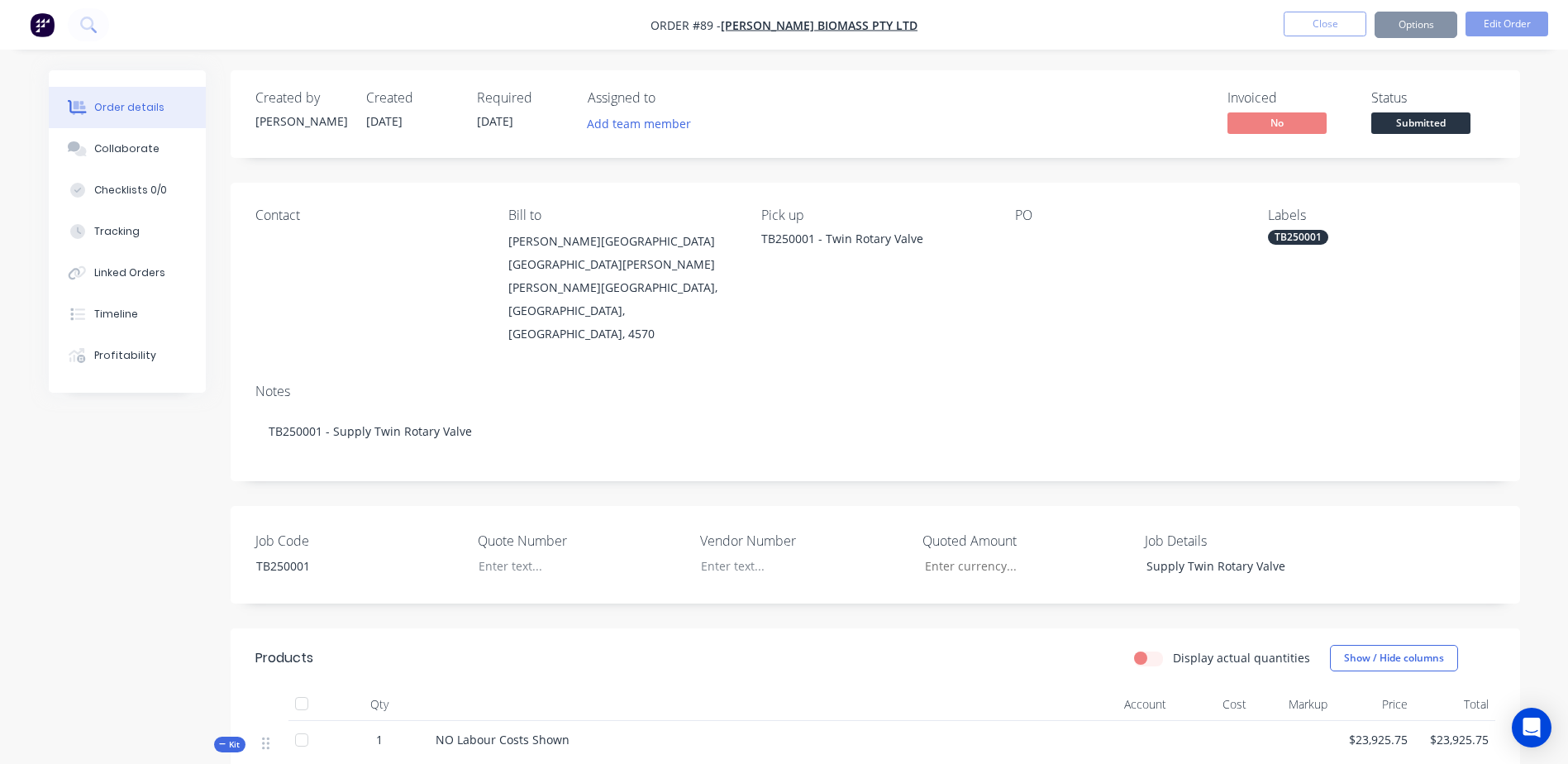
click at [1339, 24] on button "Close" at bounding box center [1324, 24] width 82 height 25
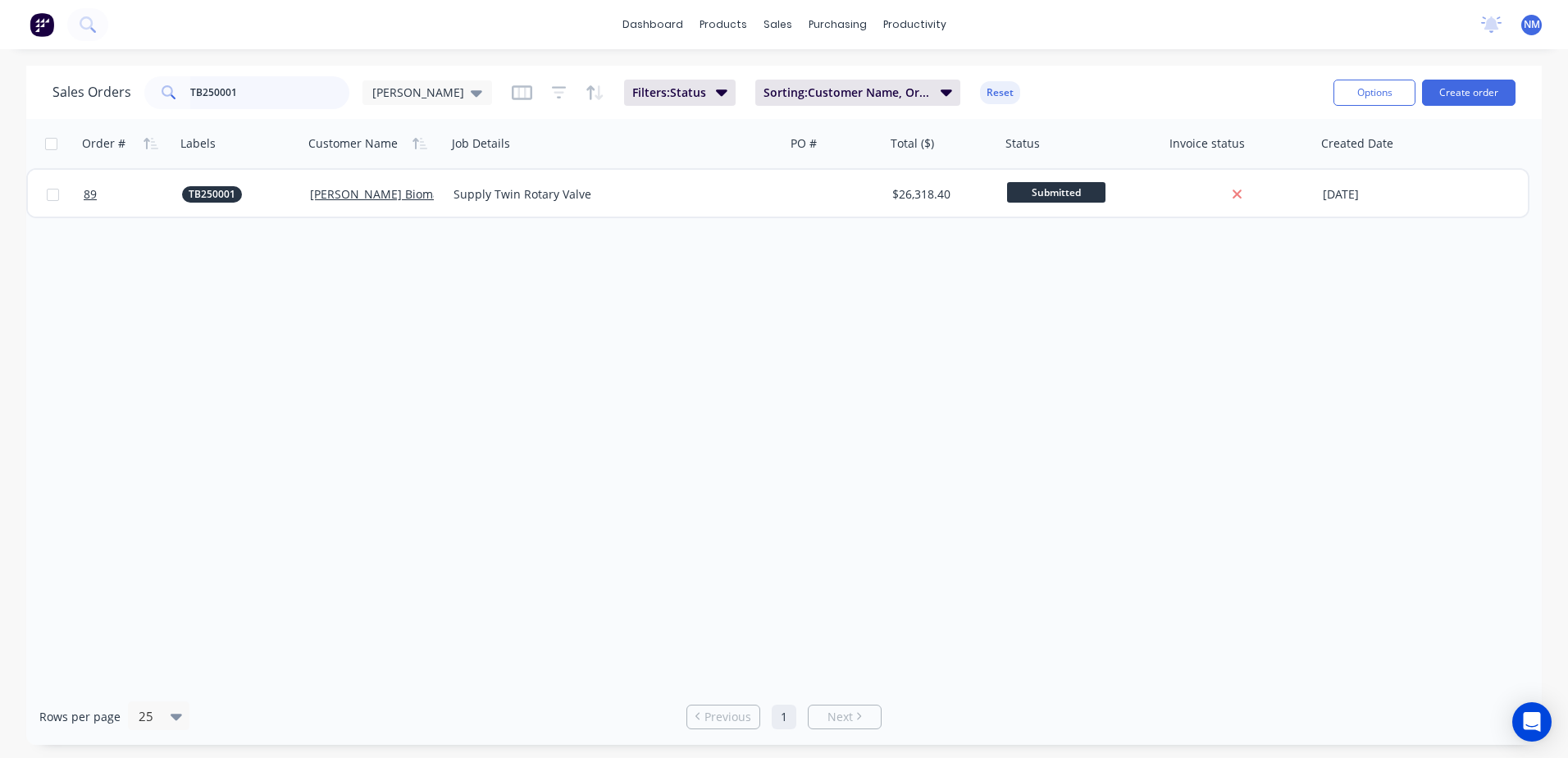
click at [222, 87] on input "TB250001" at bounding box center [269, 93] width 160 height 33
drag, startPoint x: 245, startPoint y: 87, endPoint x: 152, endPoint y: 93, distance: 93.2
click at [152, 93] on div "TB250001" at bounding box center [246, 93] width 205 height 33
click at [253, 92] on input "NES250072" at bounding box center [269, 93] width 160 height 33
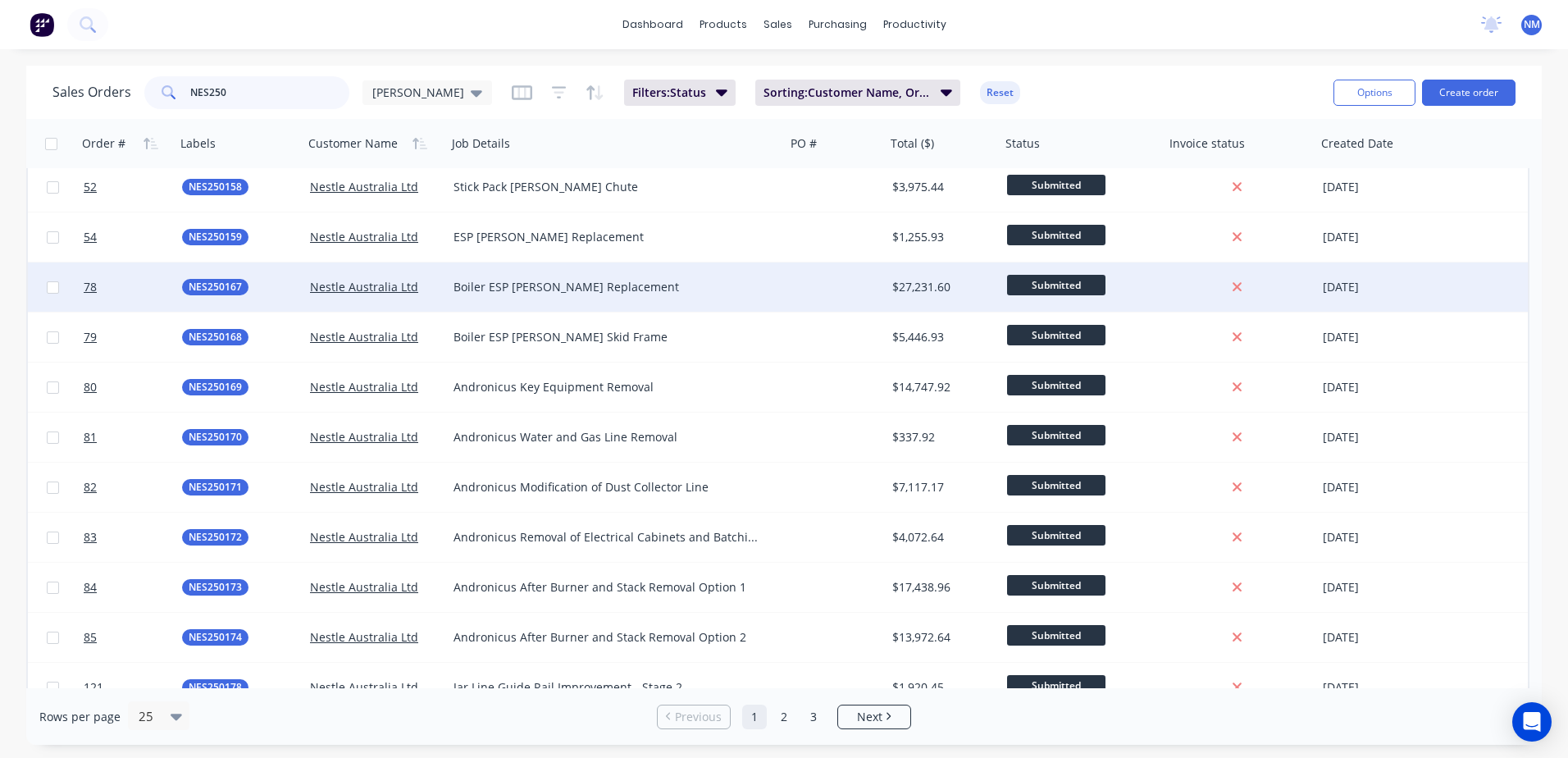
scroll to position [164, 0]
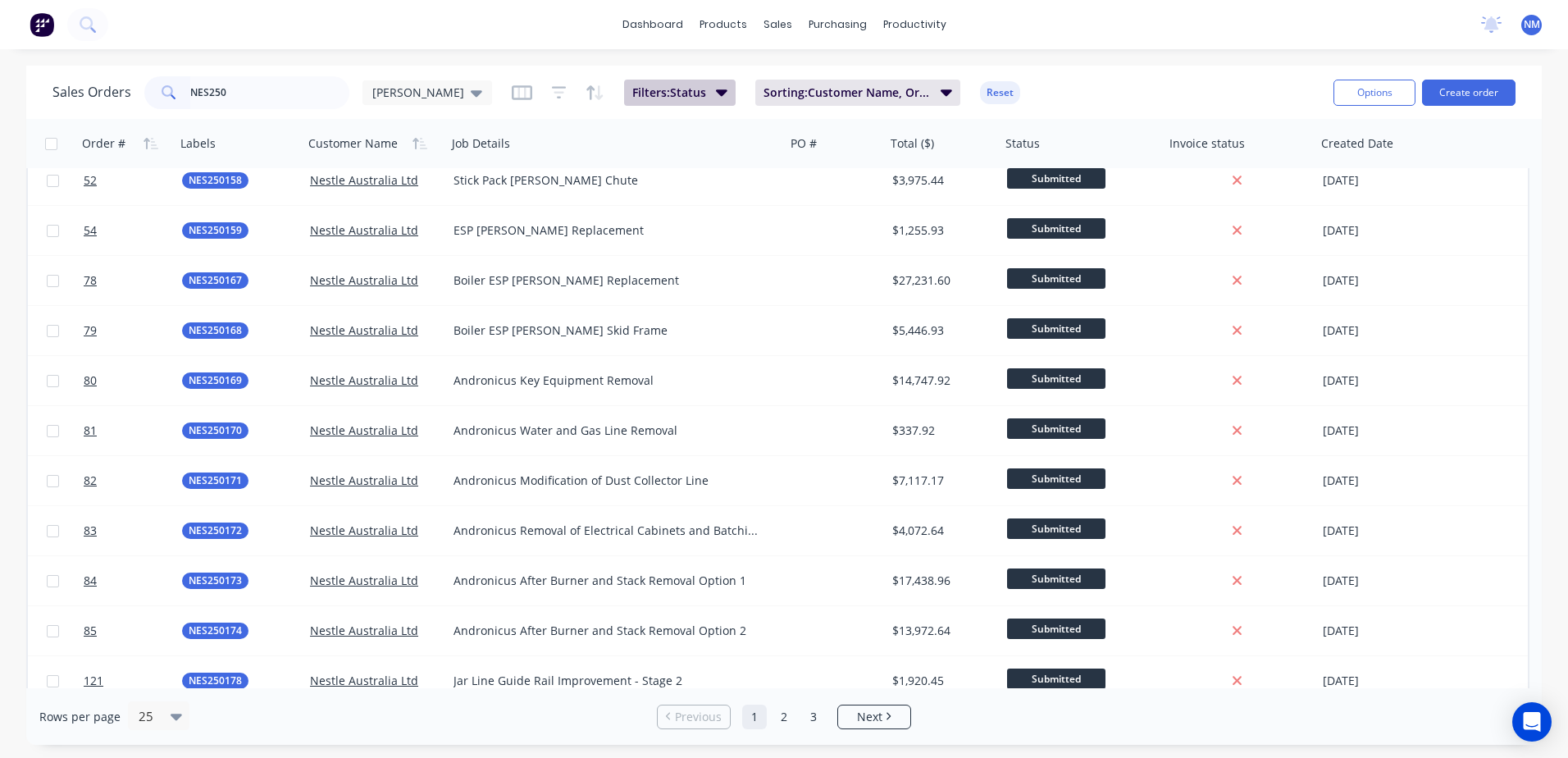
click at [715, 87] on icon "button" at bounding box center [721, 91] width 12 height 18
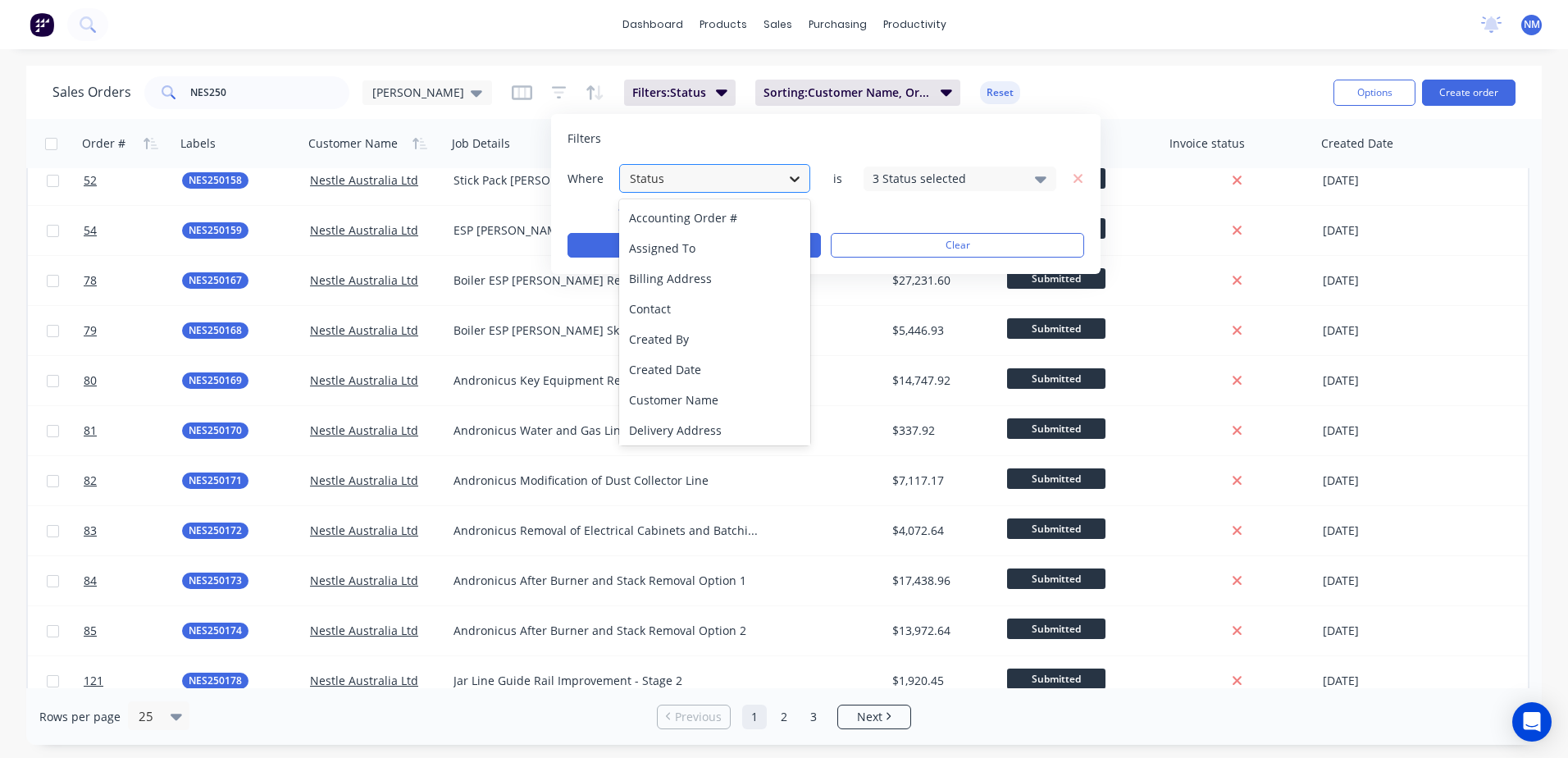
click at [790, 175] on icon at bounding box center [794, 178] width 16 height 16
click at [1042, 178] on icon at bounding box center [1041, 179] width 12 height 7
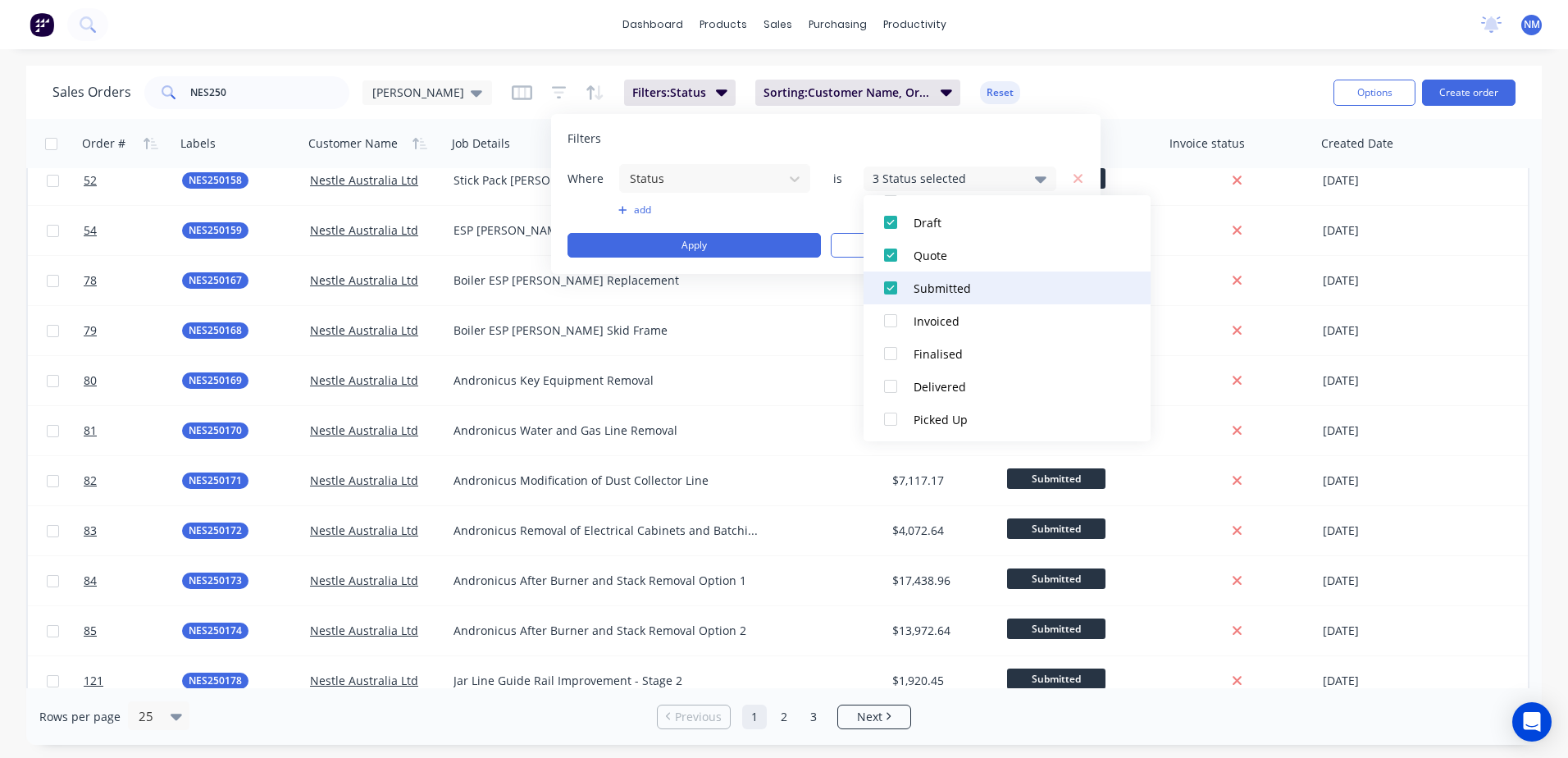
scroll to position [115, 0]
click at [890, 320] on div at bounding box center [890, 319] width 33 height 33
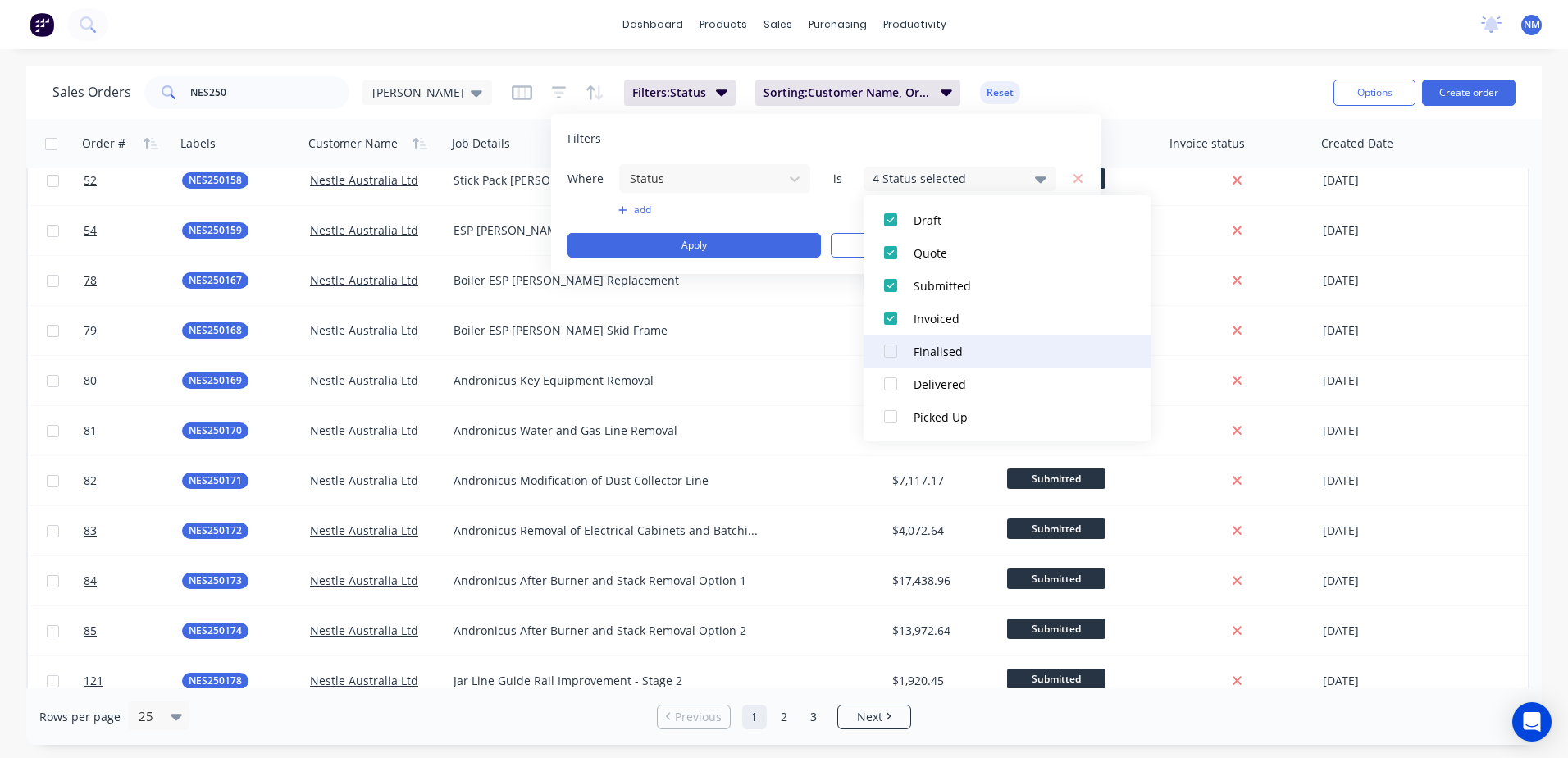
click at [892, 353] on div at bounding box center [890, 351] width 33 height 33
click at [696, 247] on button "Apply" at bounding box center [694, 246] width 253 height 25
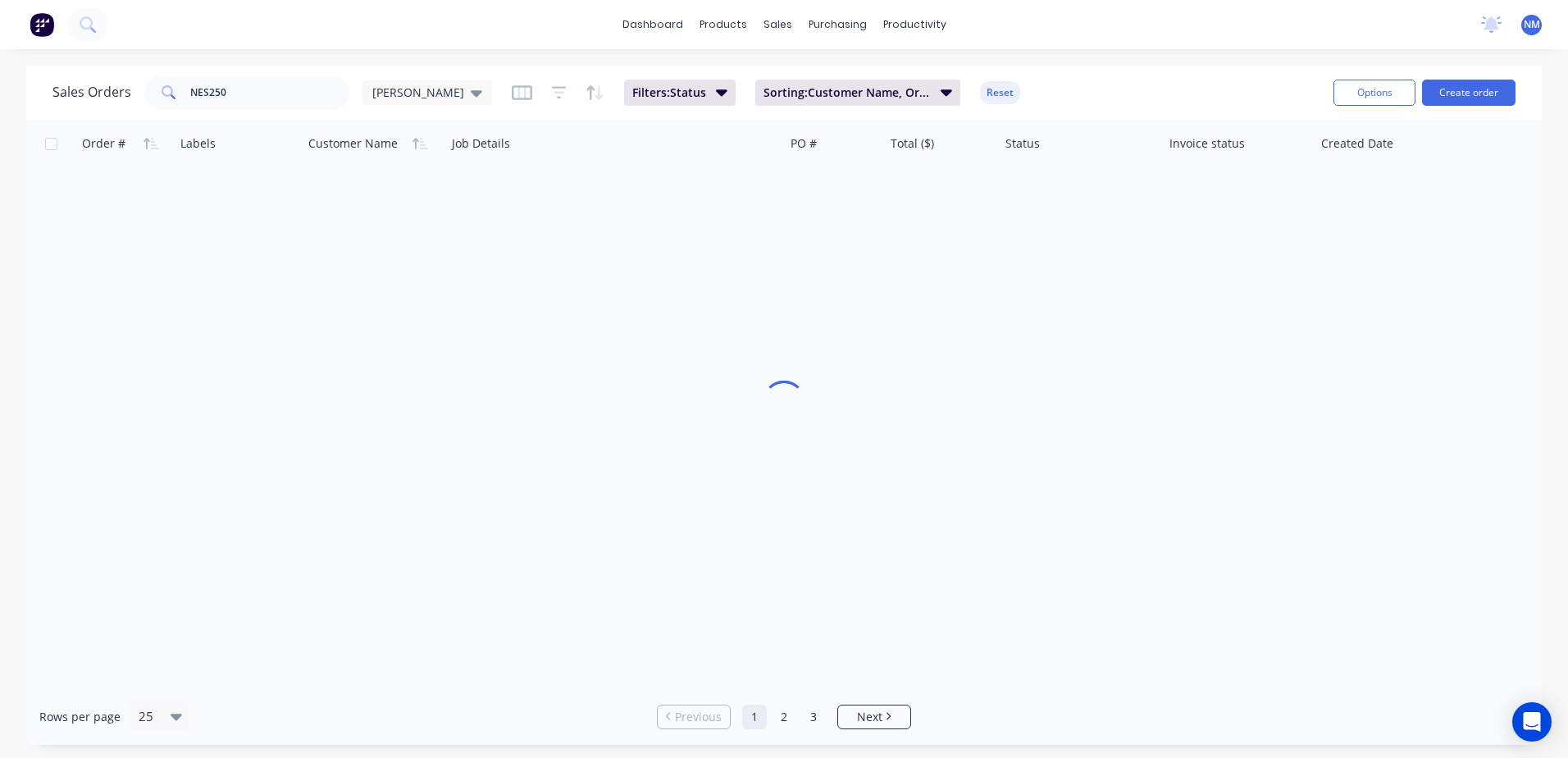
scroll to position [0, 0]
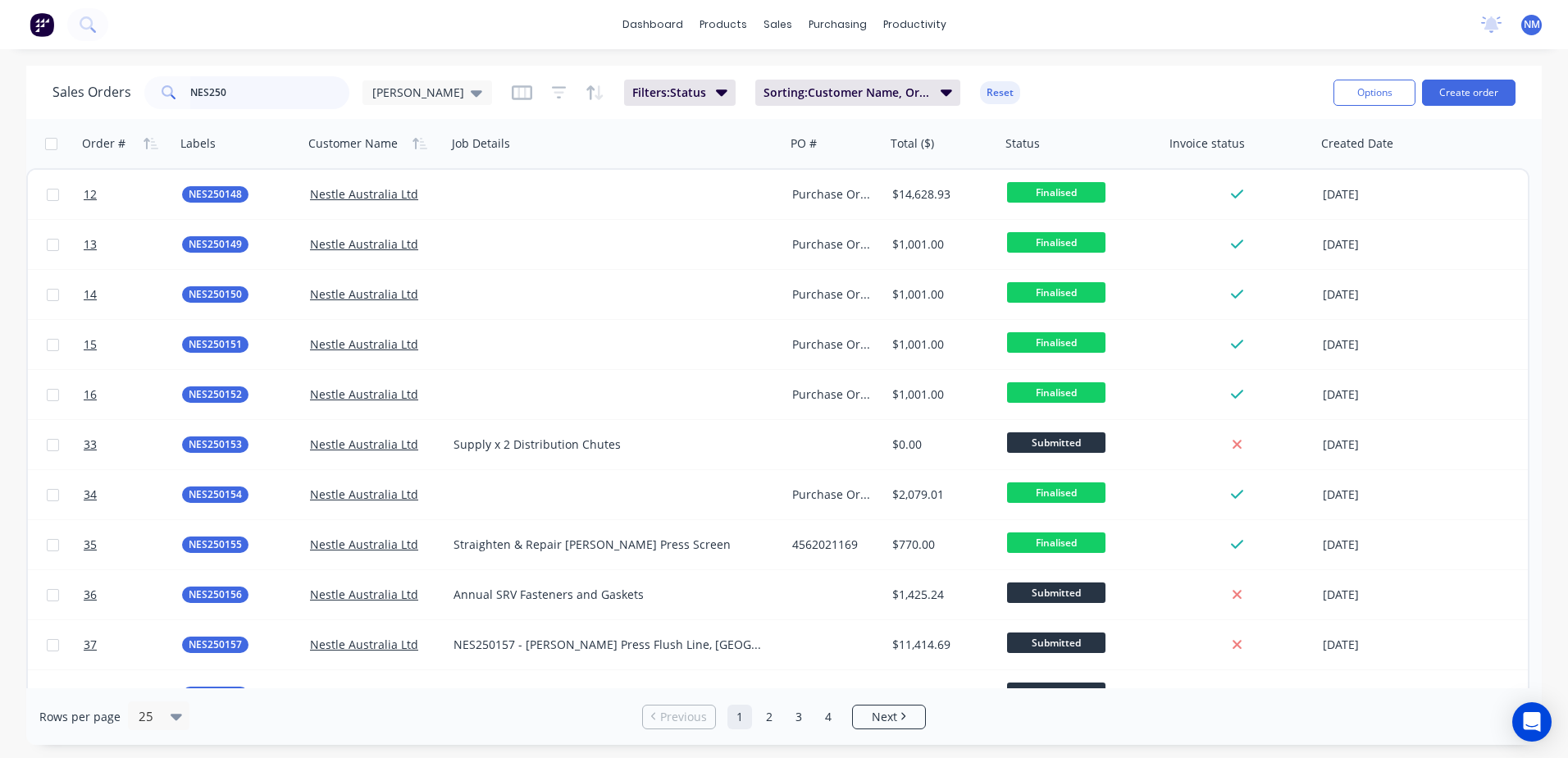
click at [238, 94] on input "NES250" at bounding box center [269, 93] width 160 height 33
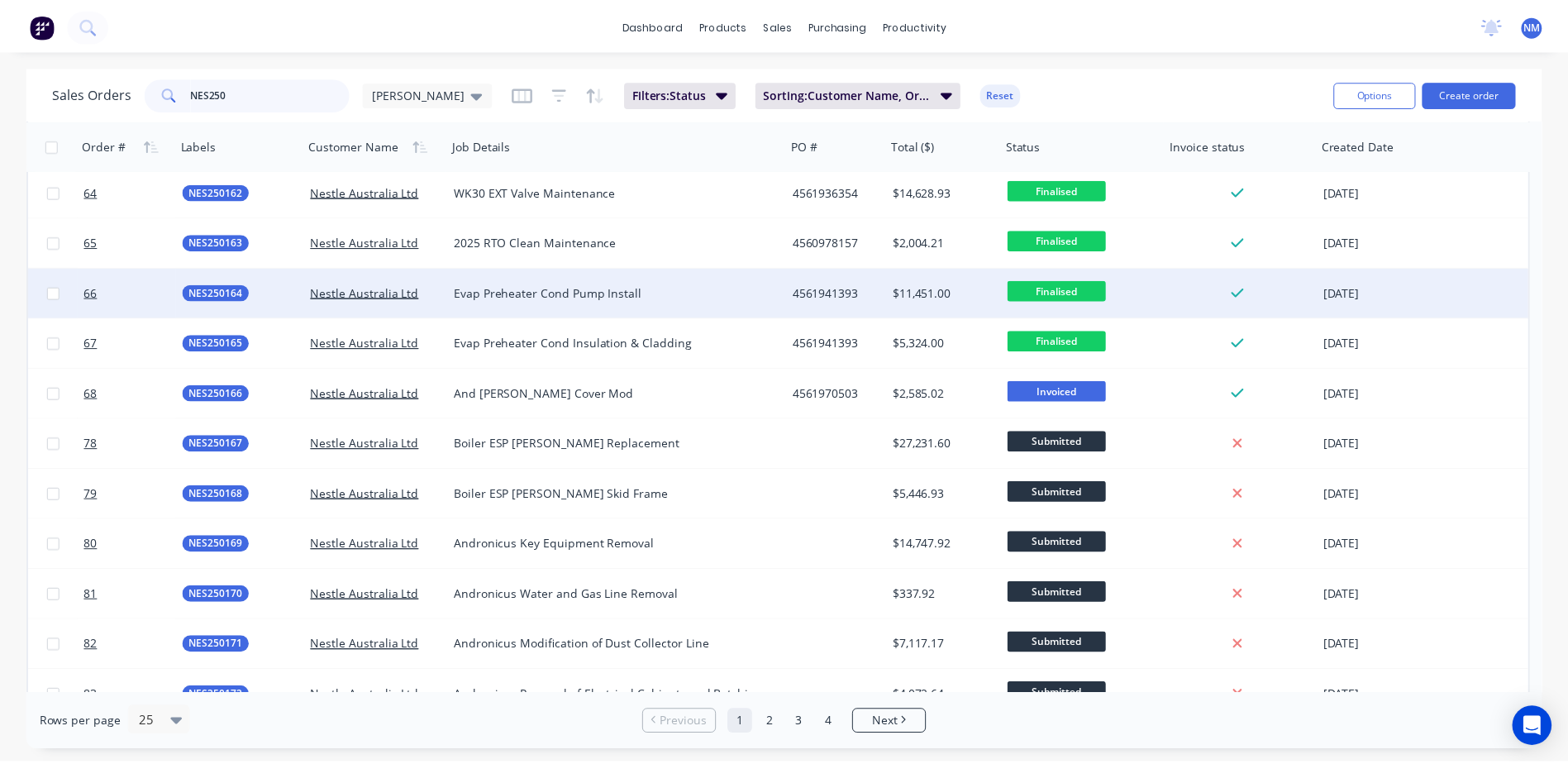
scroll to position [737, 0]
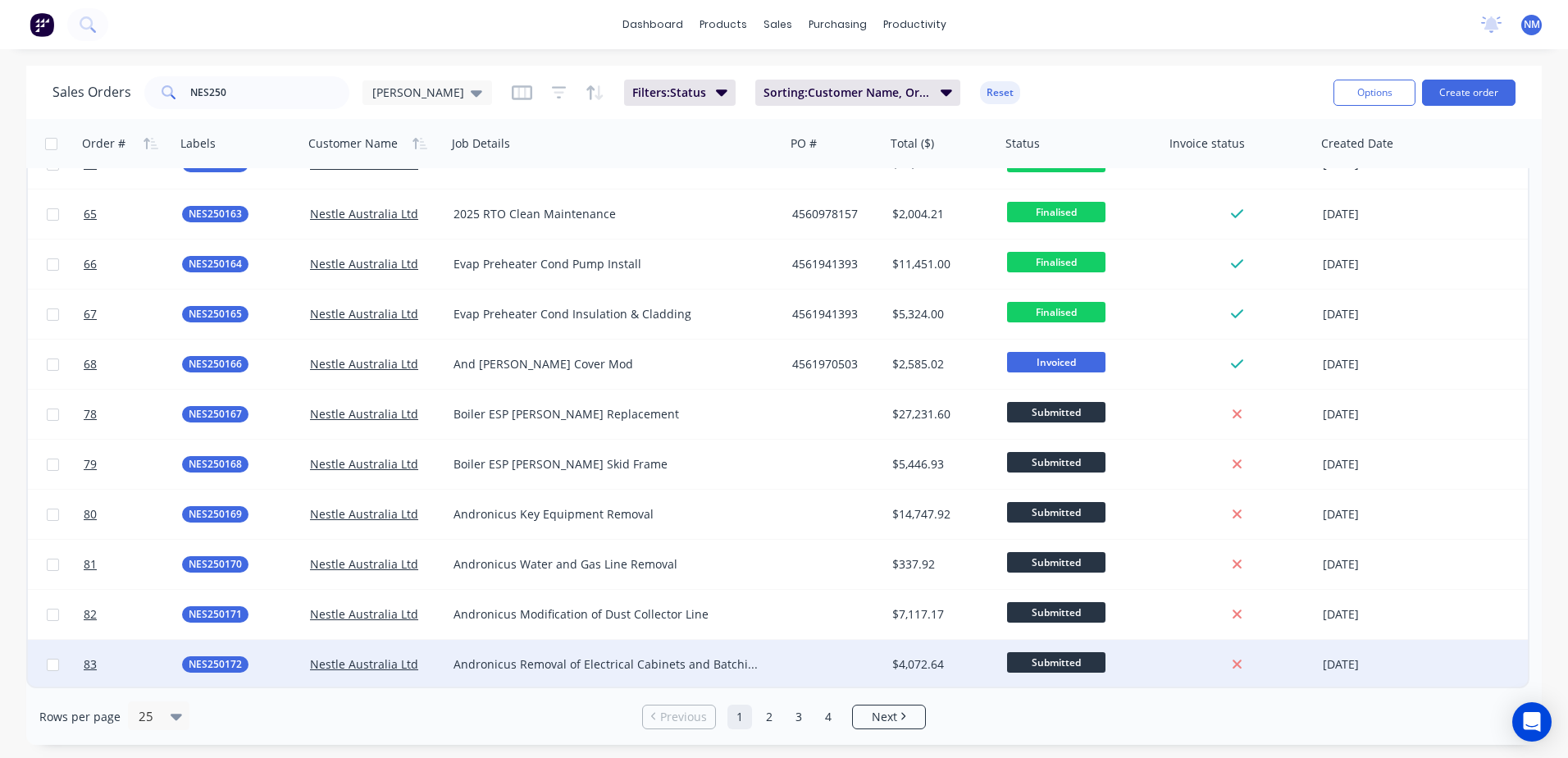
click at [834, 662] on div at bounding box center [835, 664] width 100 height 49
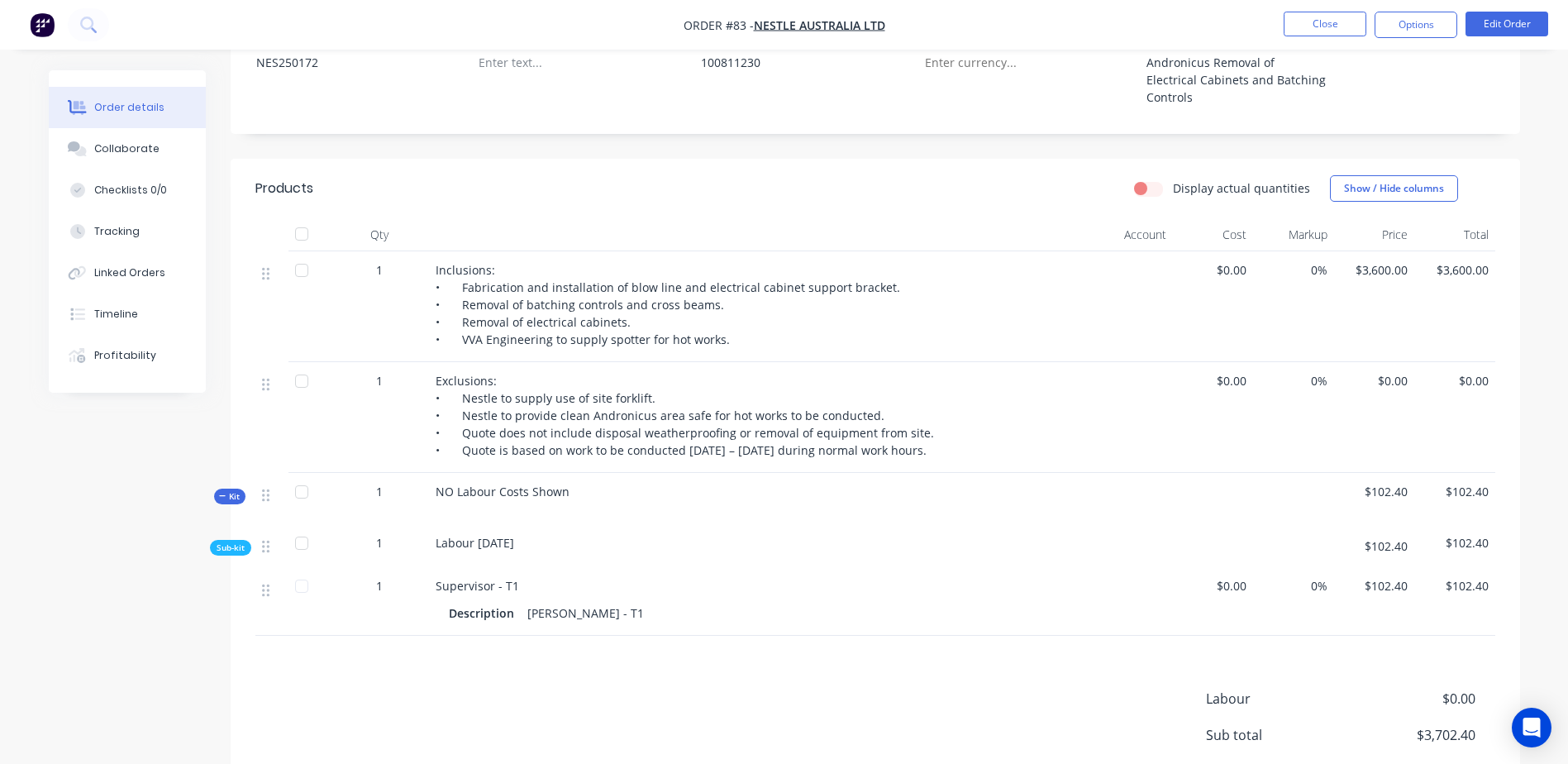
scroll to position [496, 0]
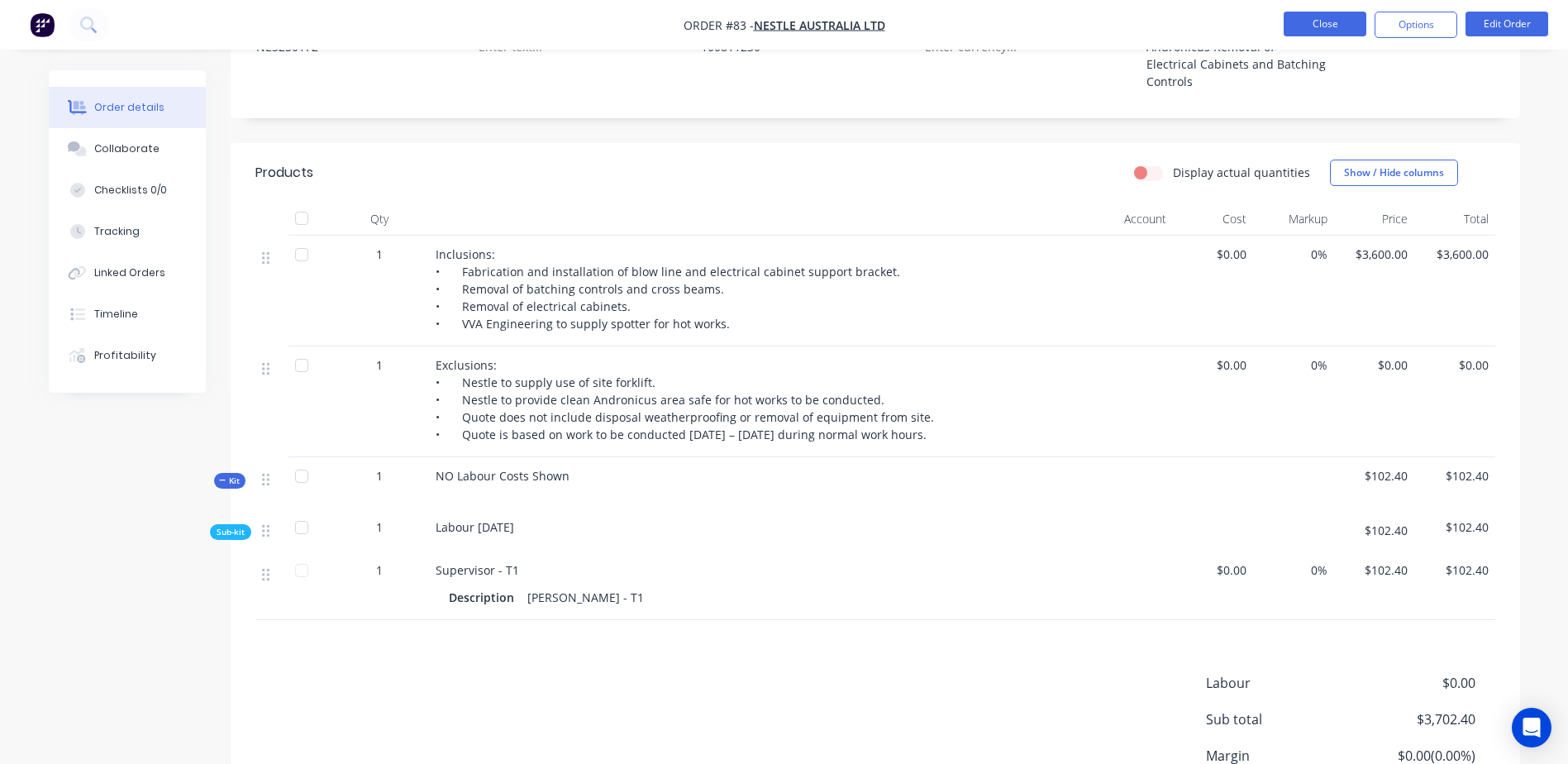
click at [1330, 21] on button "Close" at bounding box center [1324, 24] width 82 height 25
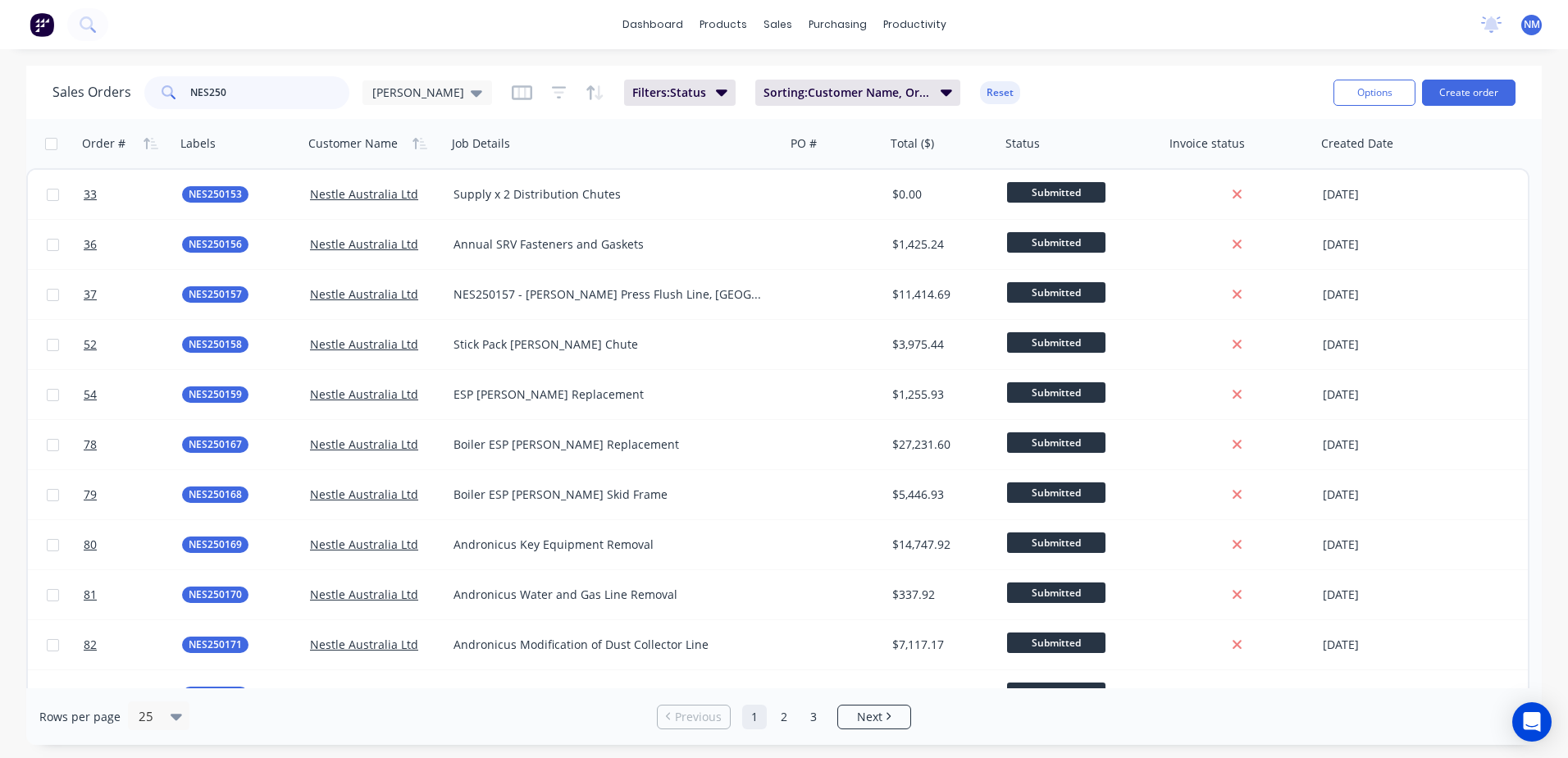
click at [235, 88] on input "NES250" at bounding box center [269, 93] width 160 height 33
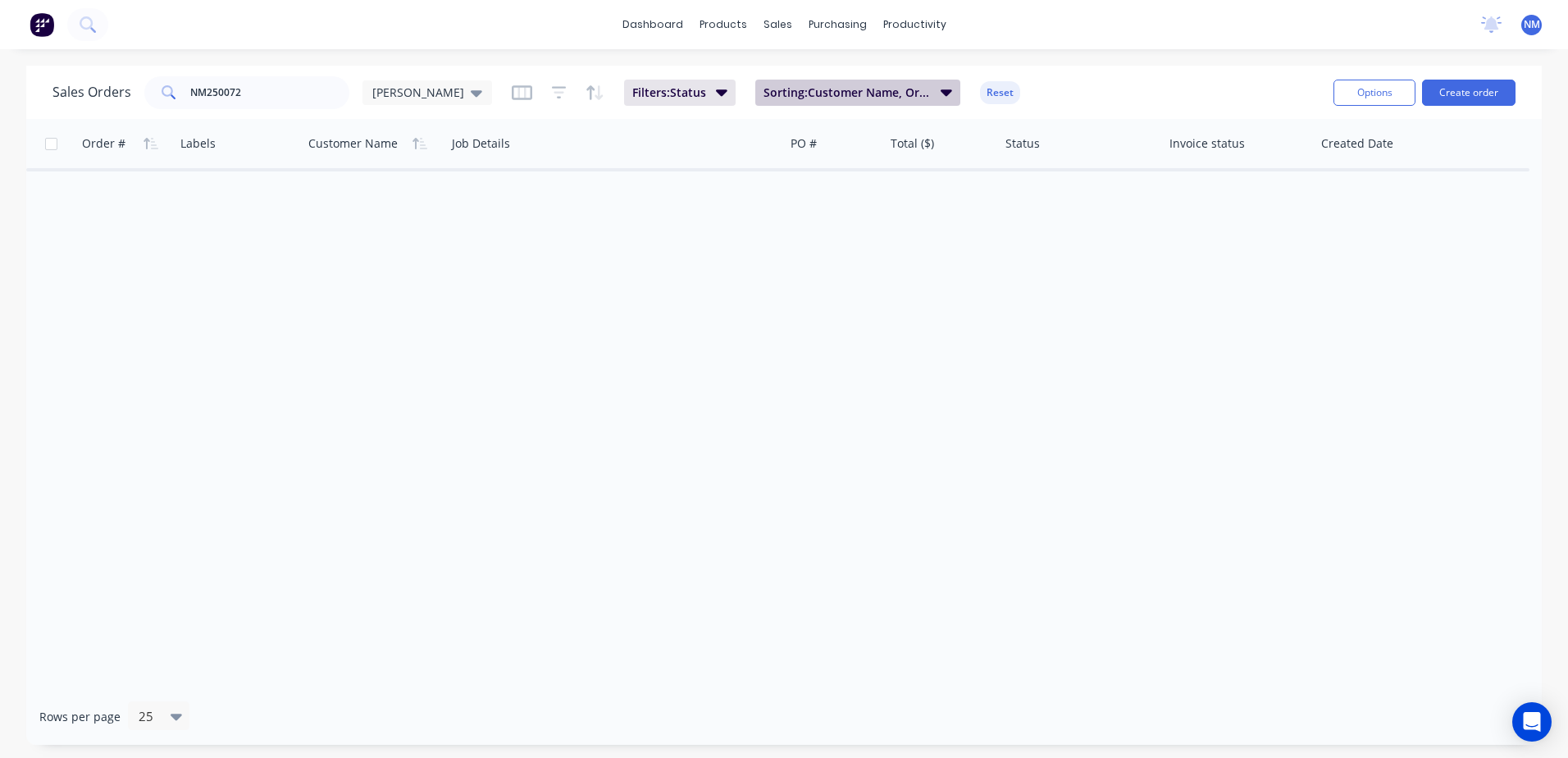
click at [941, 88] on icon "button" at bounding box center [947, 91] width 12 height 18
drag, startPoint x: 512, startPoint y: 363, endPoint x: 512, endPoint y: 338, distance: 25.0
click at [512, 348] on div "Order # Labels Customer Name Job Details PO # Total ($) Status Invoice status C…" at bounding box center [784, 403] width 1515 height 569
click at [715, 89] on icon "button" at bounding box center [721, 91] width 12 height 18
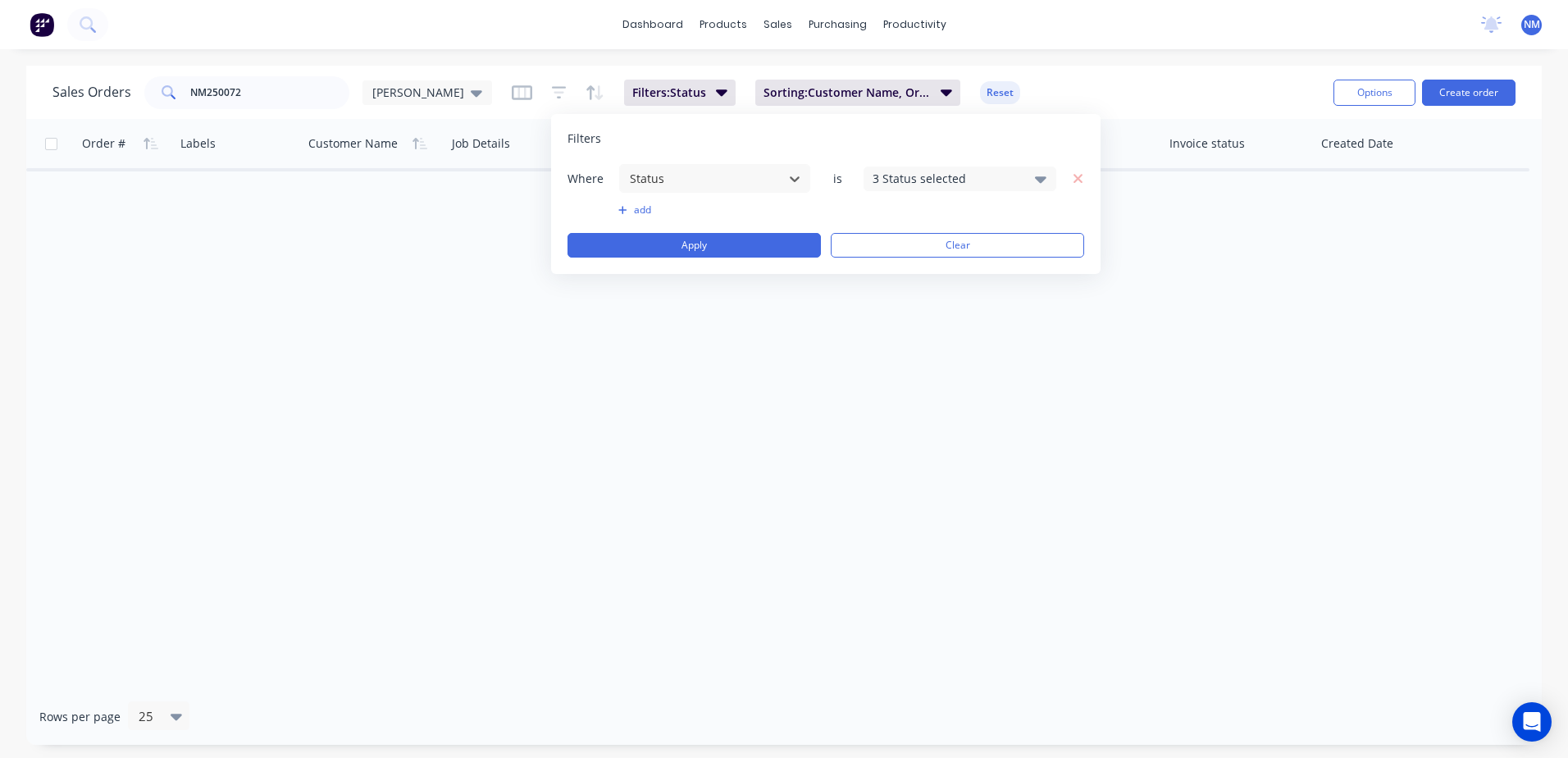
drag, startPoint x: 1039, startPoint y: 178, endPoint x: 1025, endPoint y: 183, distance: 14.9
click at [1038, 178] on icon at bounding box center [1041, 179] width 12 height 7
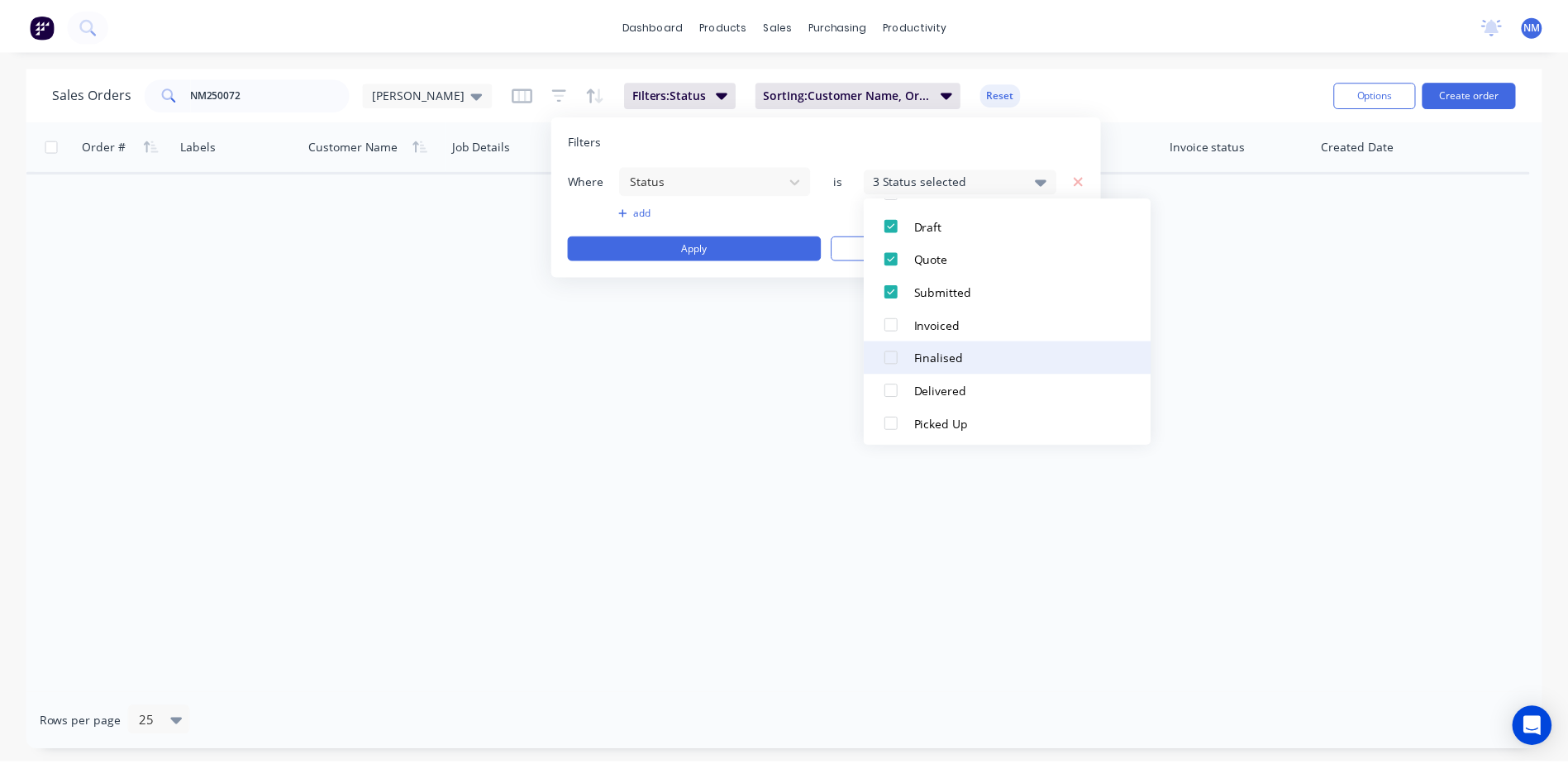
scroll to position [116, 0]
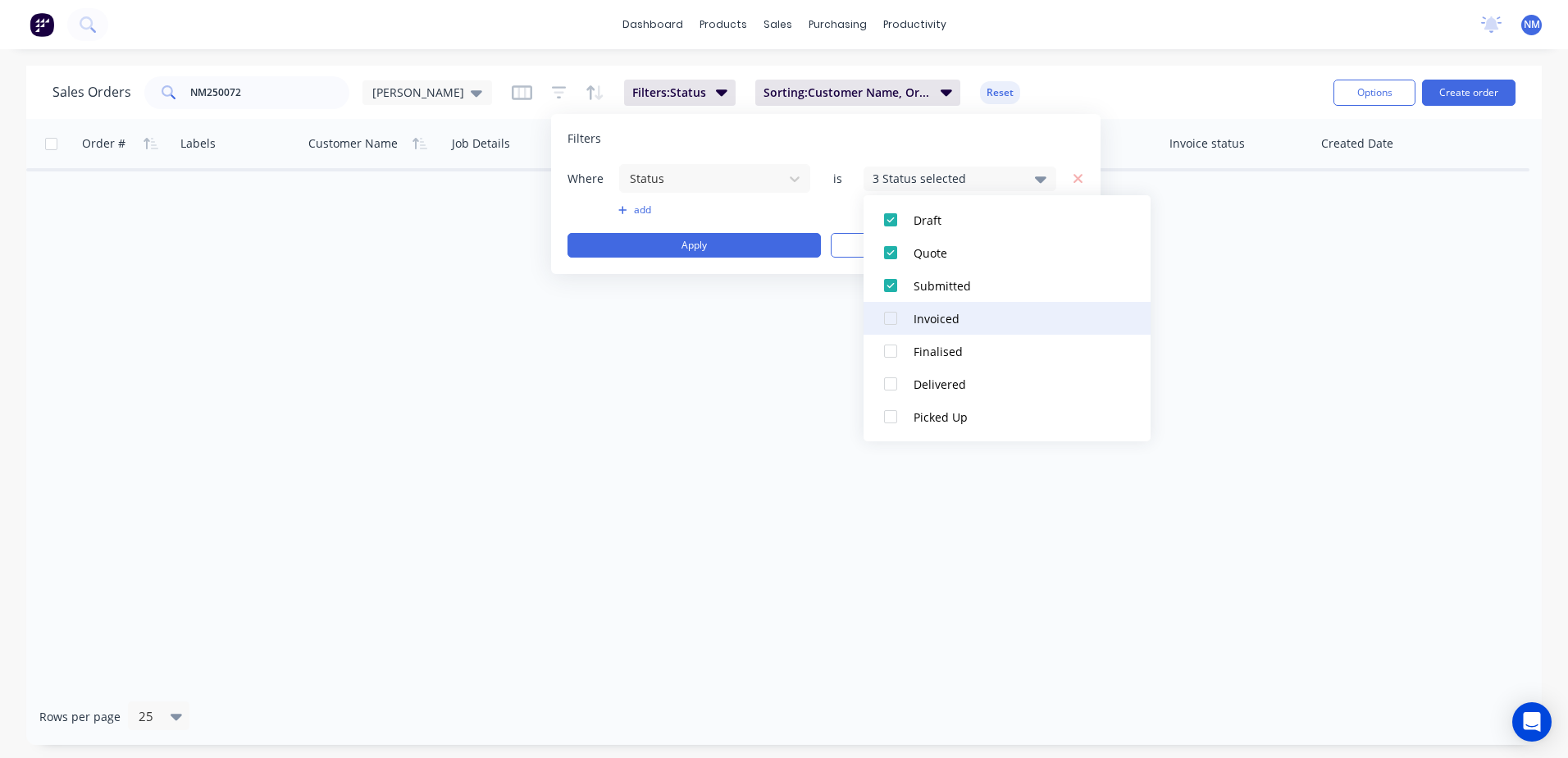
click at [882, 316] on div at bounding box center [890, 319] width 33 height 33
click at [893, 352] on div at bounding box center [890, 351] width 33 height 33
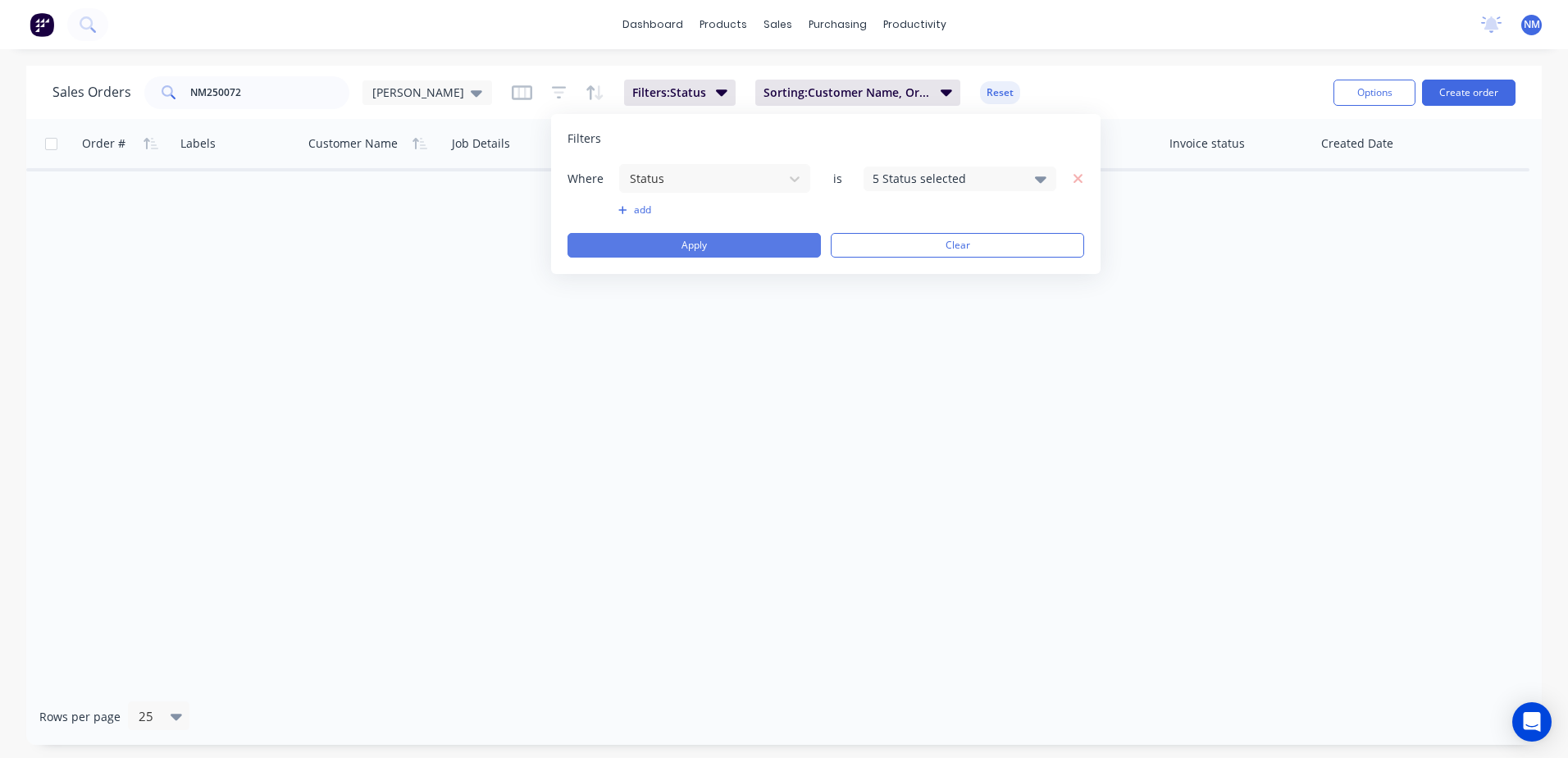
click at [635, 249] on button "Apply" at bounding box center [694, 246] width 253 height 25
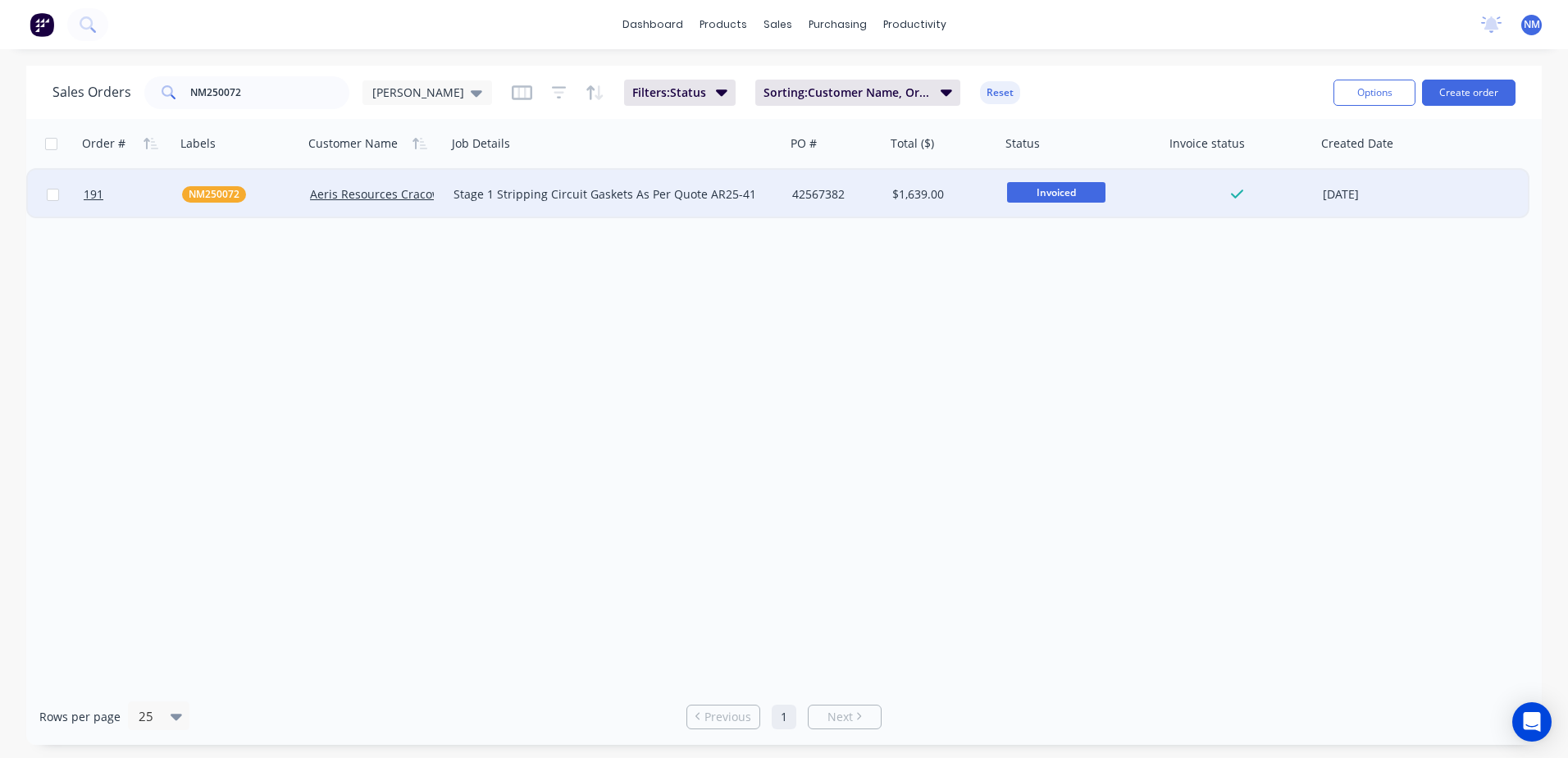
click at [757, 193] on div "Stage 1 Stripping Circuit Gaskets As Per Quote AR25-41" at bounding box center [608, 194] width 309 height 16
click at [858, 186] on div "42567382" at bounding box center [833, 194] width 82 height 16
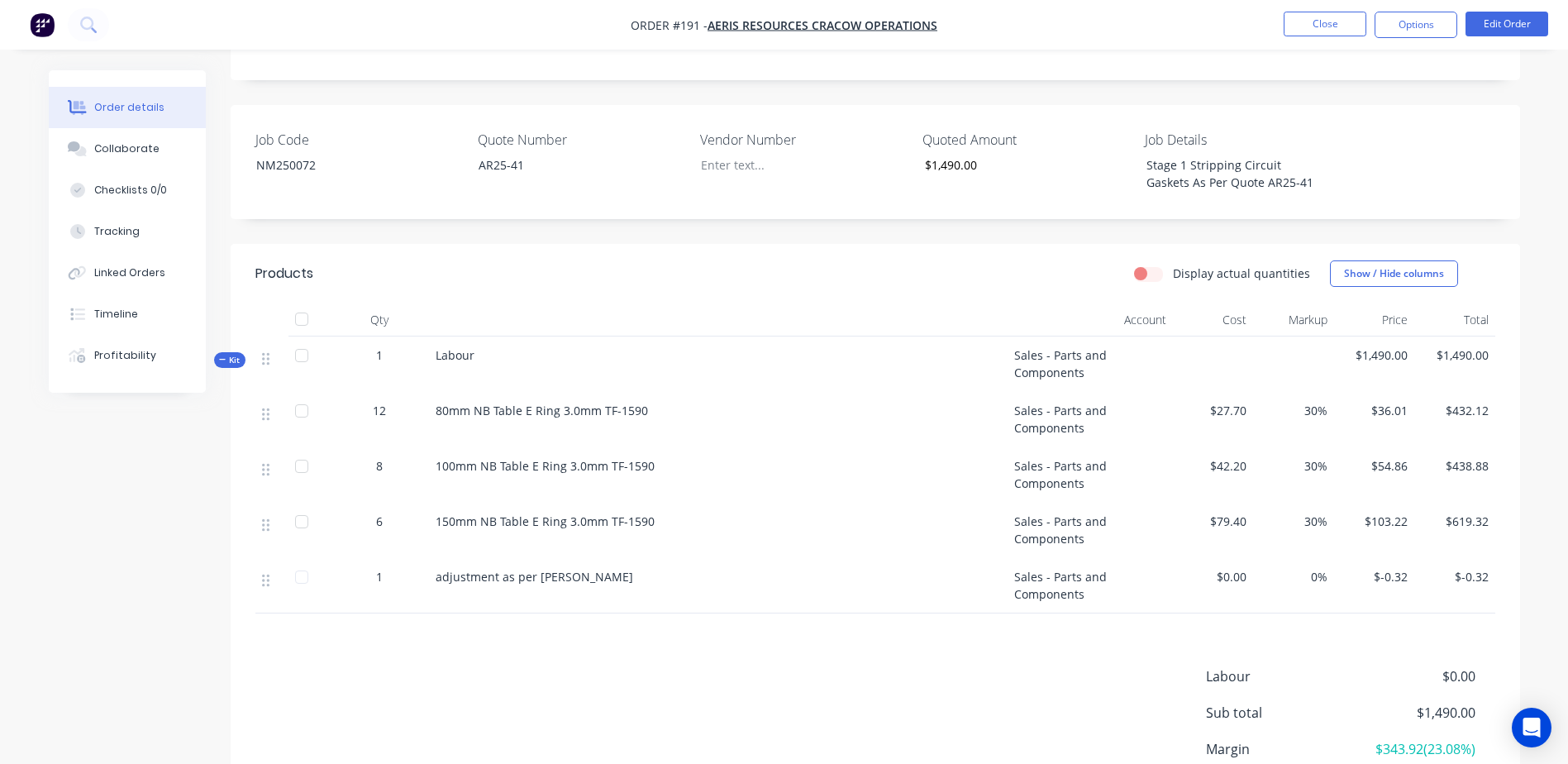
scroll to position [413, 0]
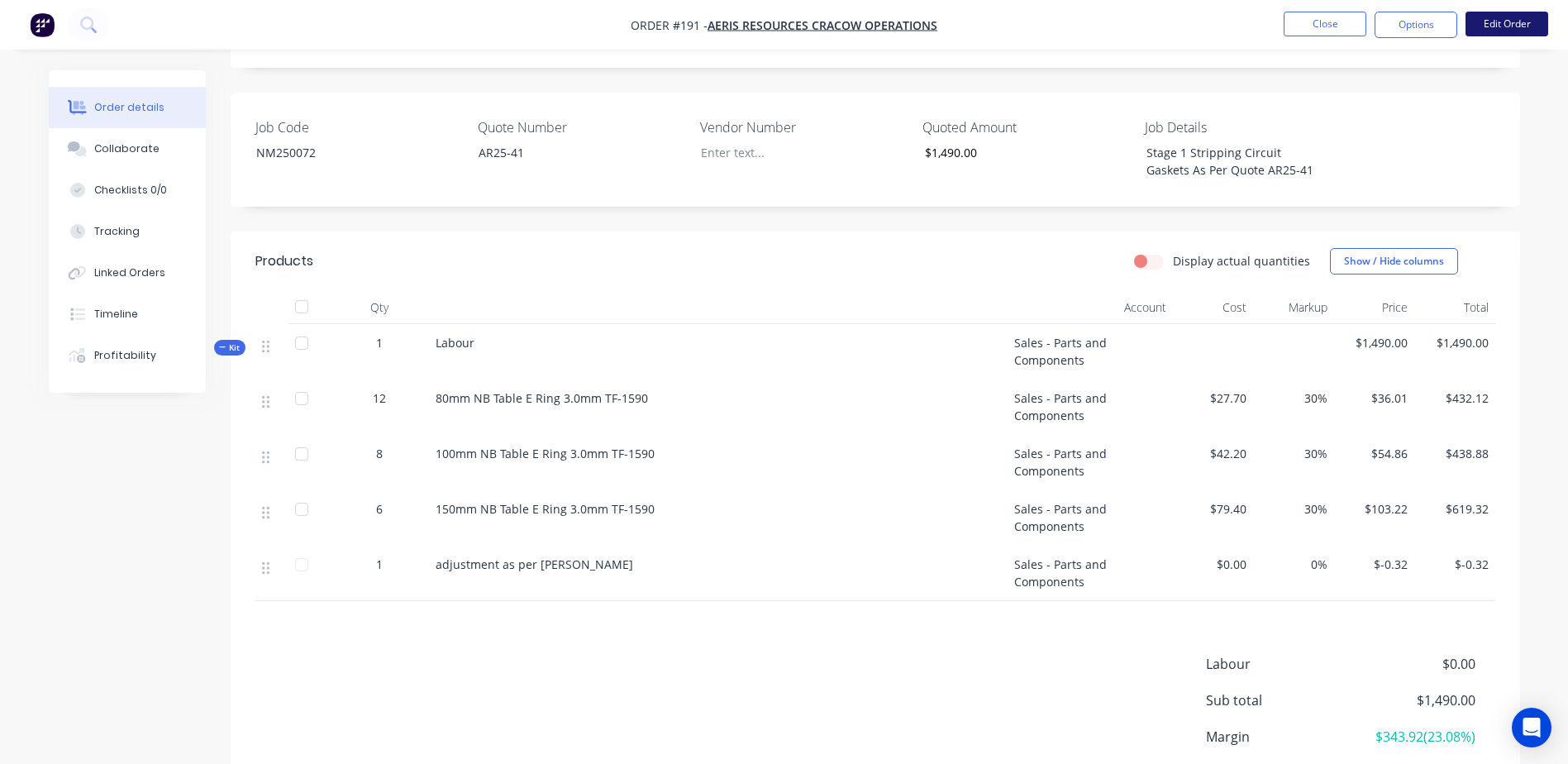
click at [1478, 24] on button "Edit Order" at bounding box center [1506, 24] width 82 height 25
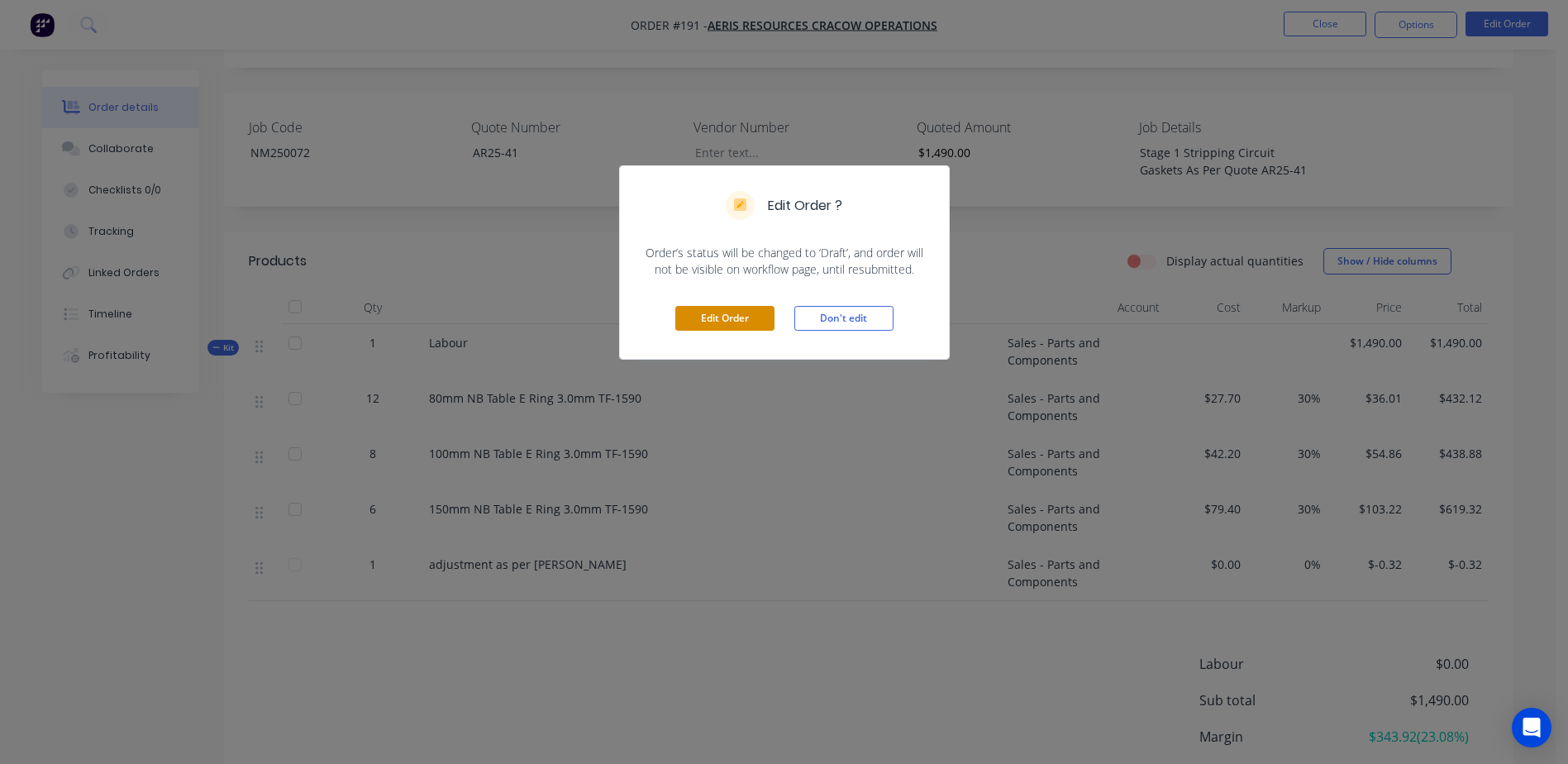
click at [704, 317] on button "Edit Order" at bounding box center [725, 318] width 100 height 25
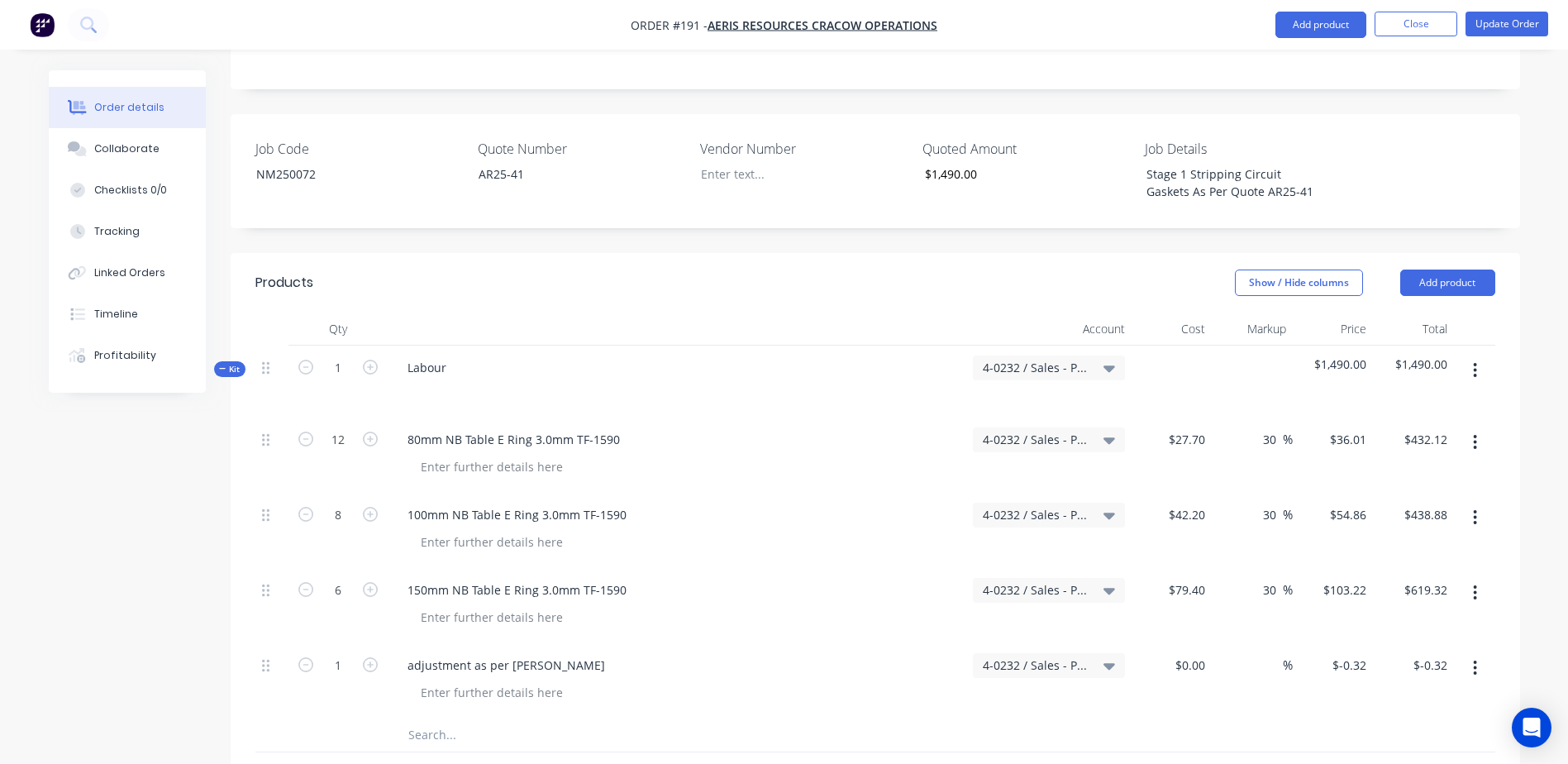
scroll to position [661, 0]
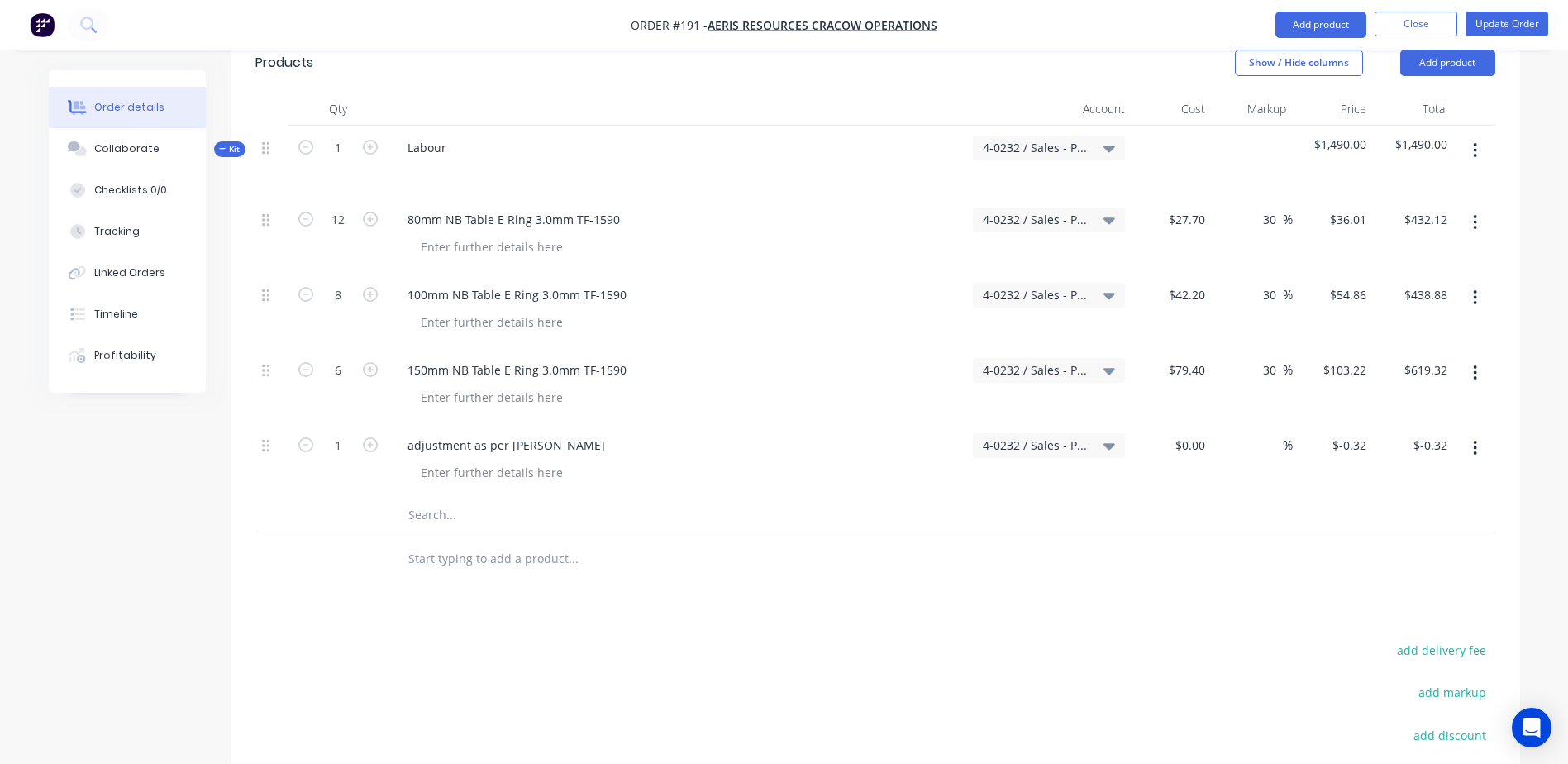
click at [427, 499] on input "text" at bounding box center [573, 515] width 331 height 33
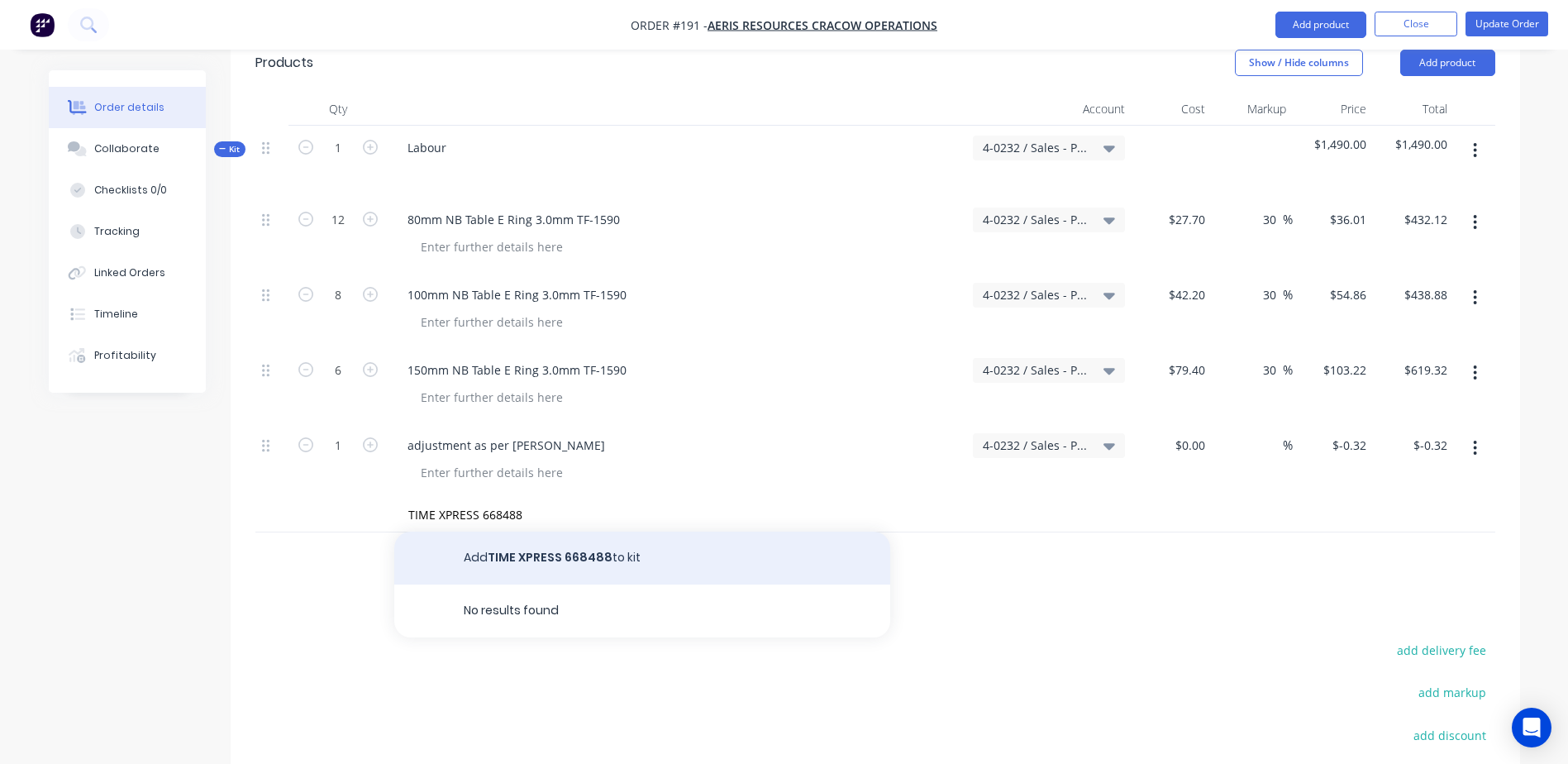
click at [520, 532] on button "Add TIME XPRESS 668488 to kit" at bounding box center [642, 558] width 496 height 53
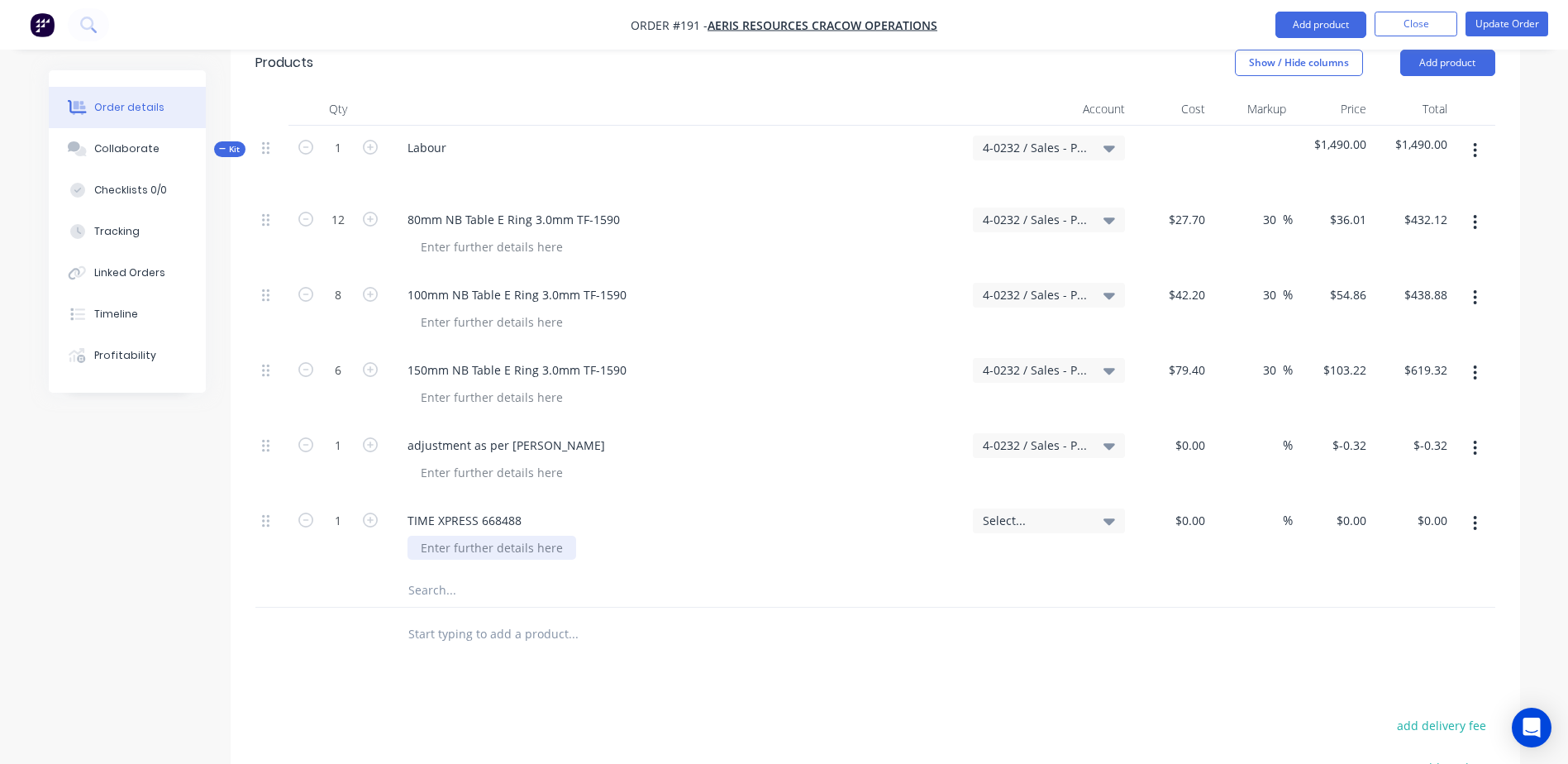
click at [465, 536] on div at bounding box center [492, 547] width 168 height 24
click at [1178, 499] on div "$0.00" at bounding box center [1172, 537] width 81 height 75
click at [1490, 10] on nav "Order #191 - Aeris Resources Cracow Operations Add product Close Update Order" at bounding box center [784, 24] width 1568 height 49
click at [1500, 30] on button "Update Order" at bounding box center [1506, 24] width 82 height 25
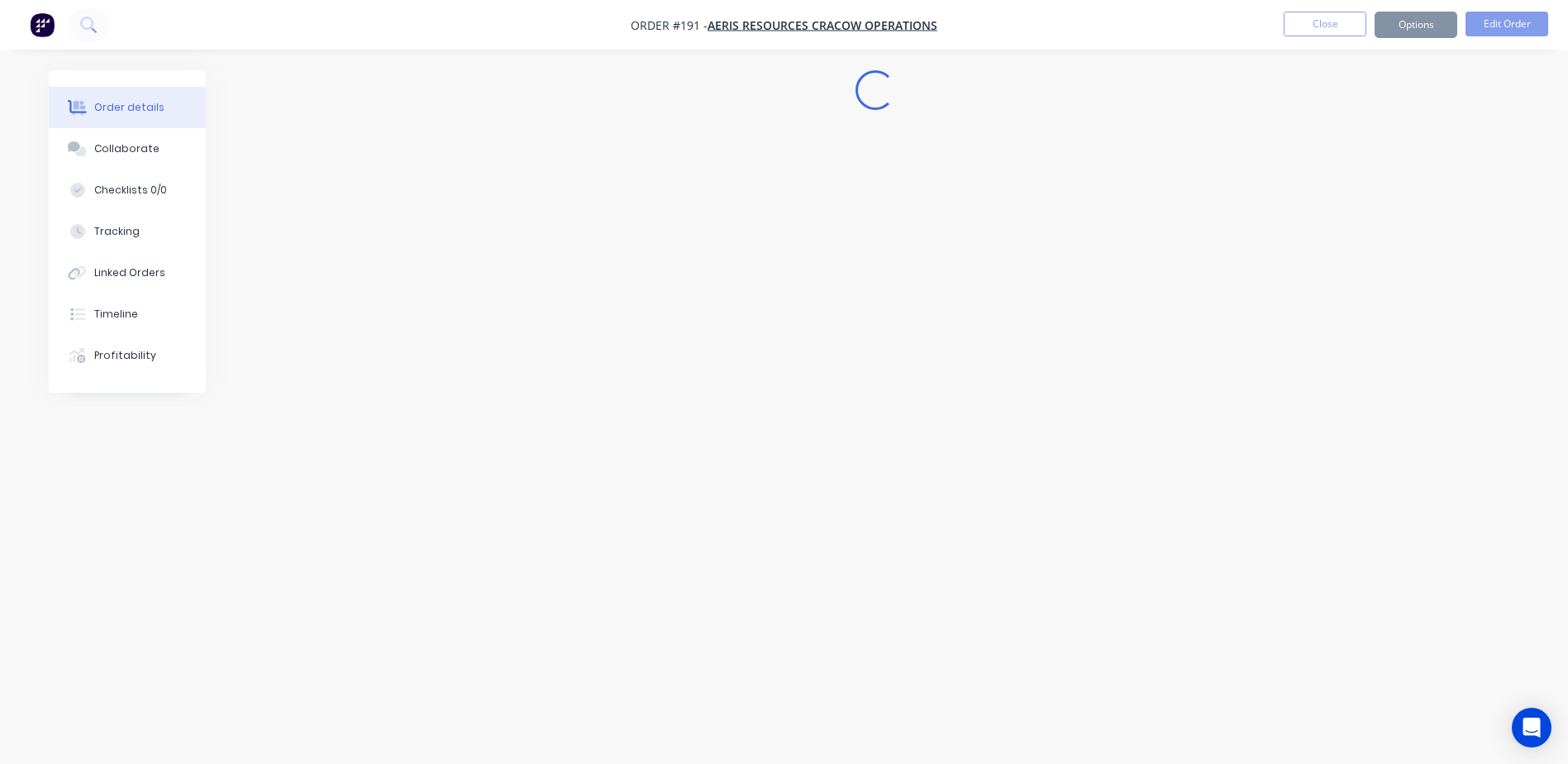
scroll to position [0, 0]
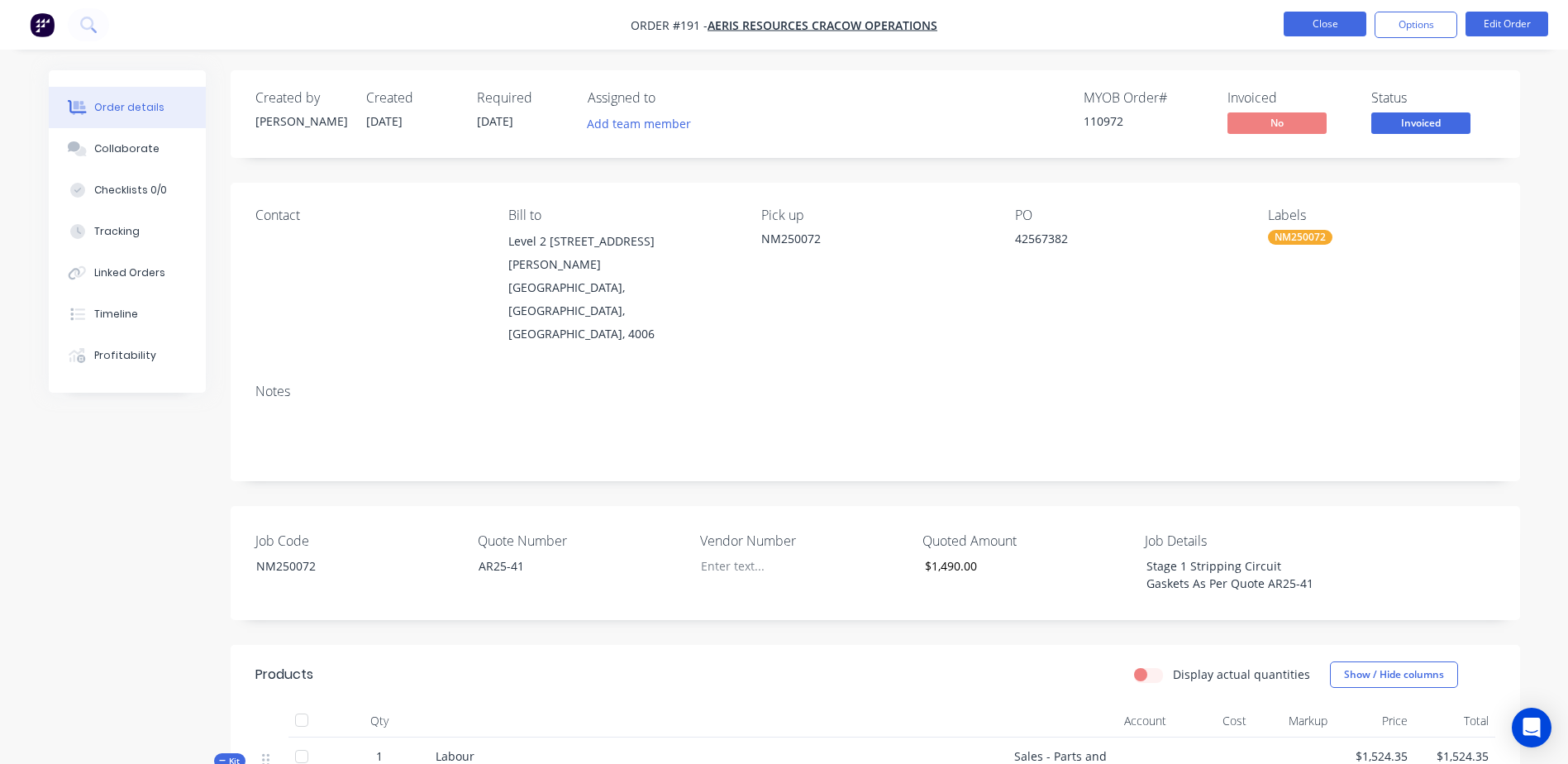
click at [1337, 27] on button "Close" at bounding box center [1324, 24] width 82 height 25
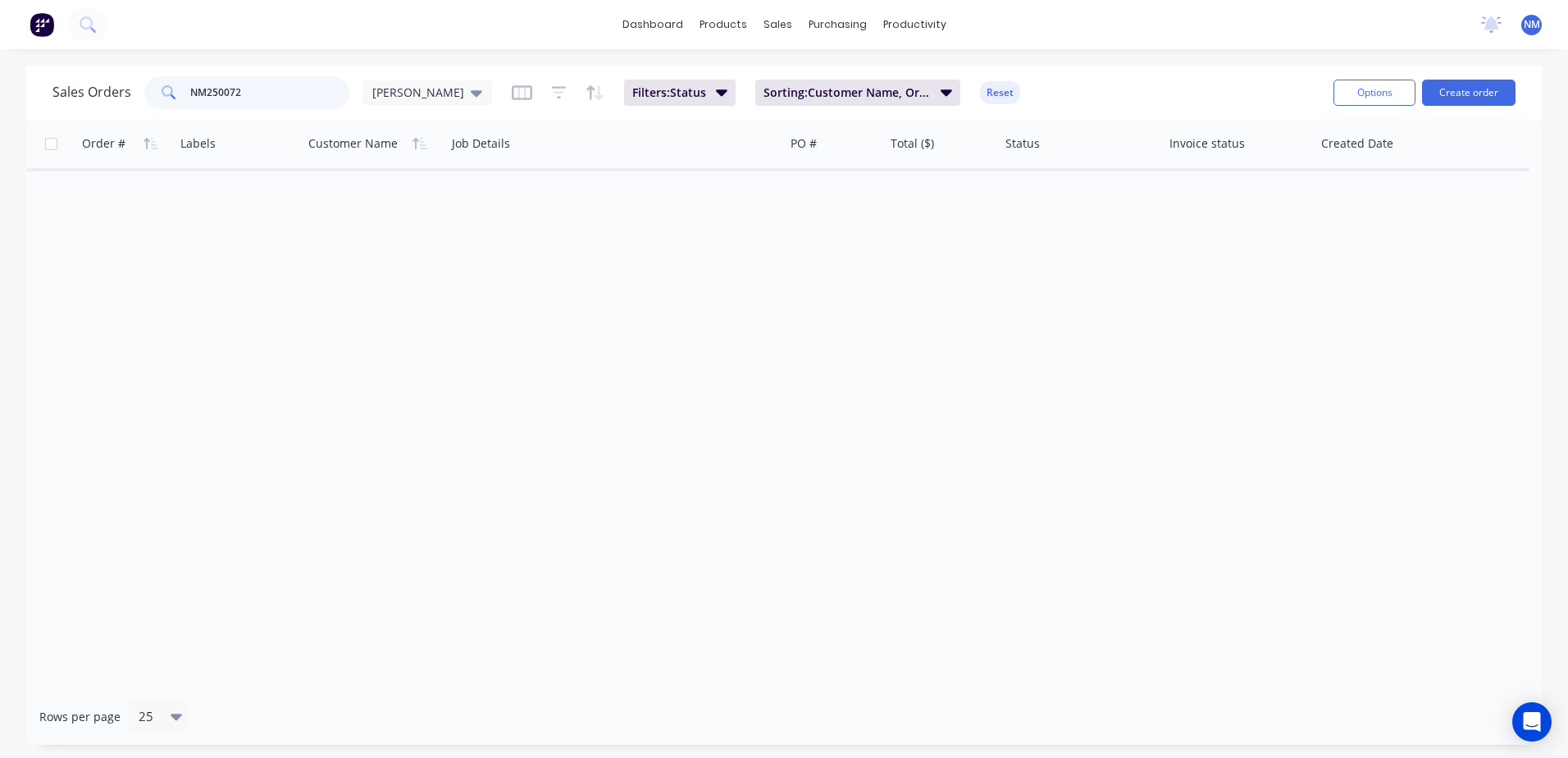
drag, startPoint x: 241, startPoint y: 97, endPoint x: 150, endPoint y: 93, distance: 91.1
click at [150, 93] on div "NM250072" at bounding box center [246, 93] width 205 height 33
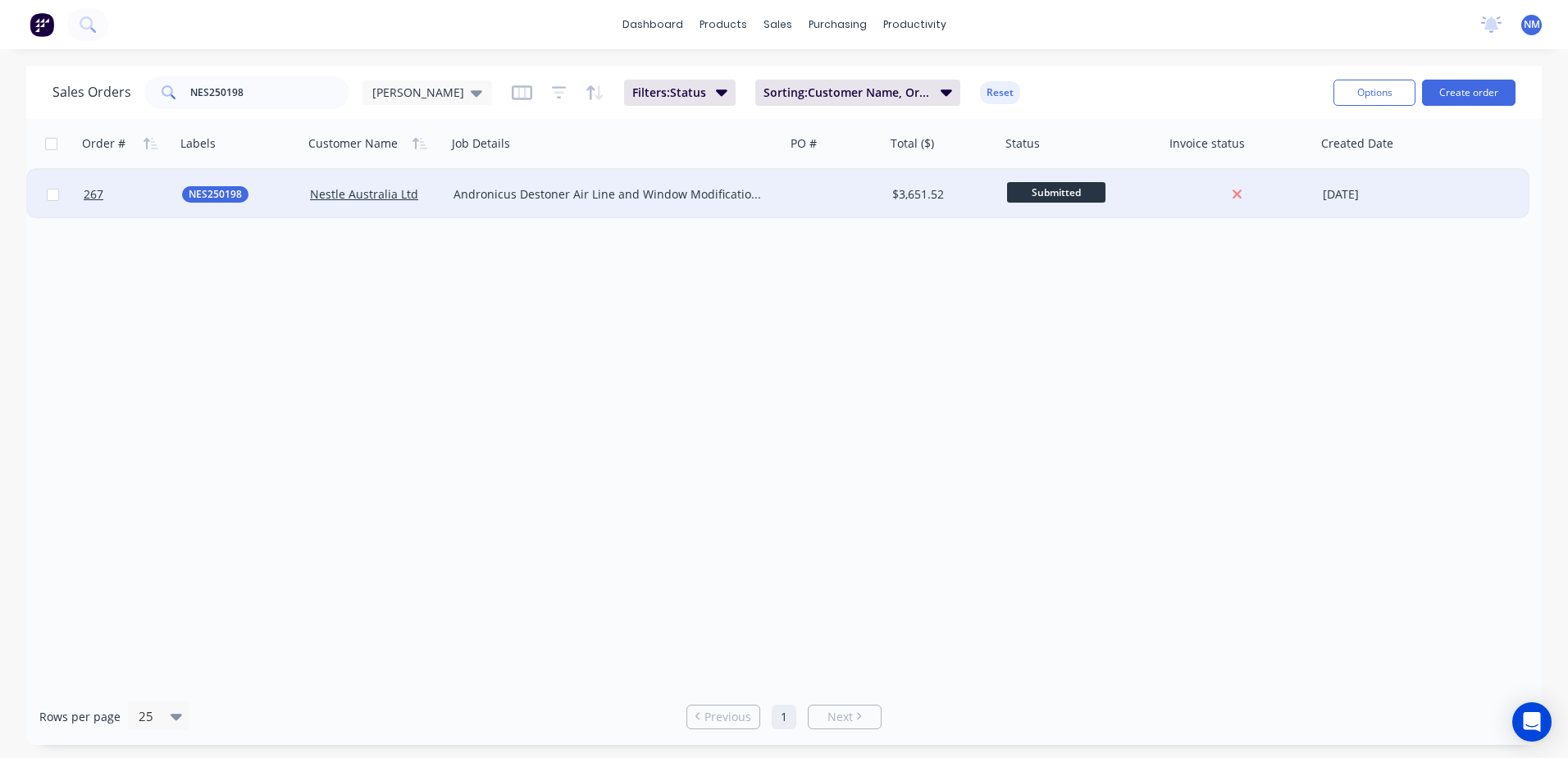
click at [848, 195] on div at bounding box center [835, 194] width 100 height 49
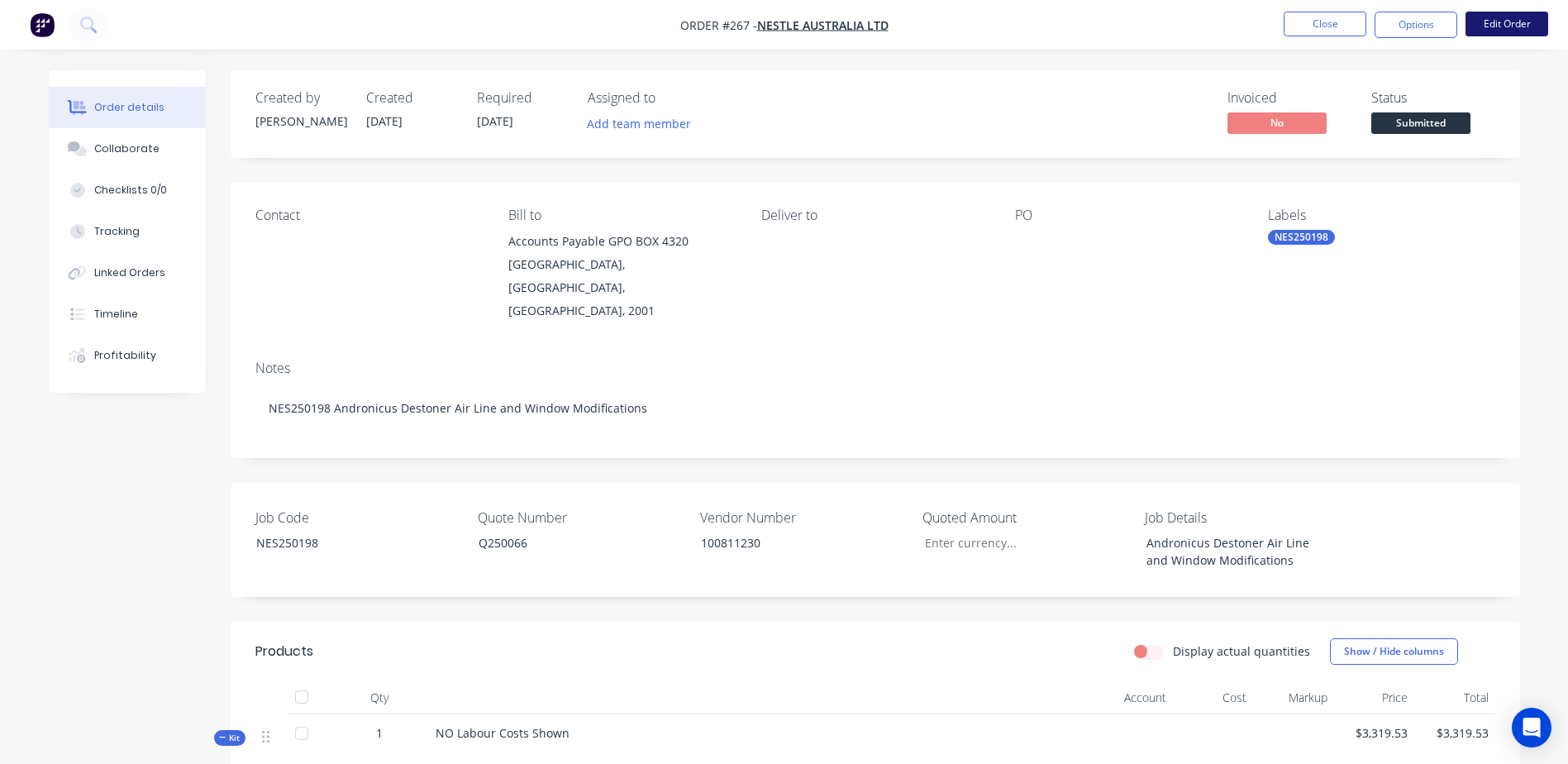
click at [1496, 27] on button "Edit Order" at bounding box center [1506, 24] width 82 height 25
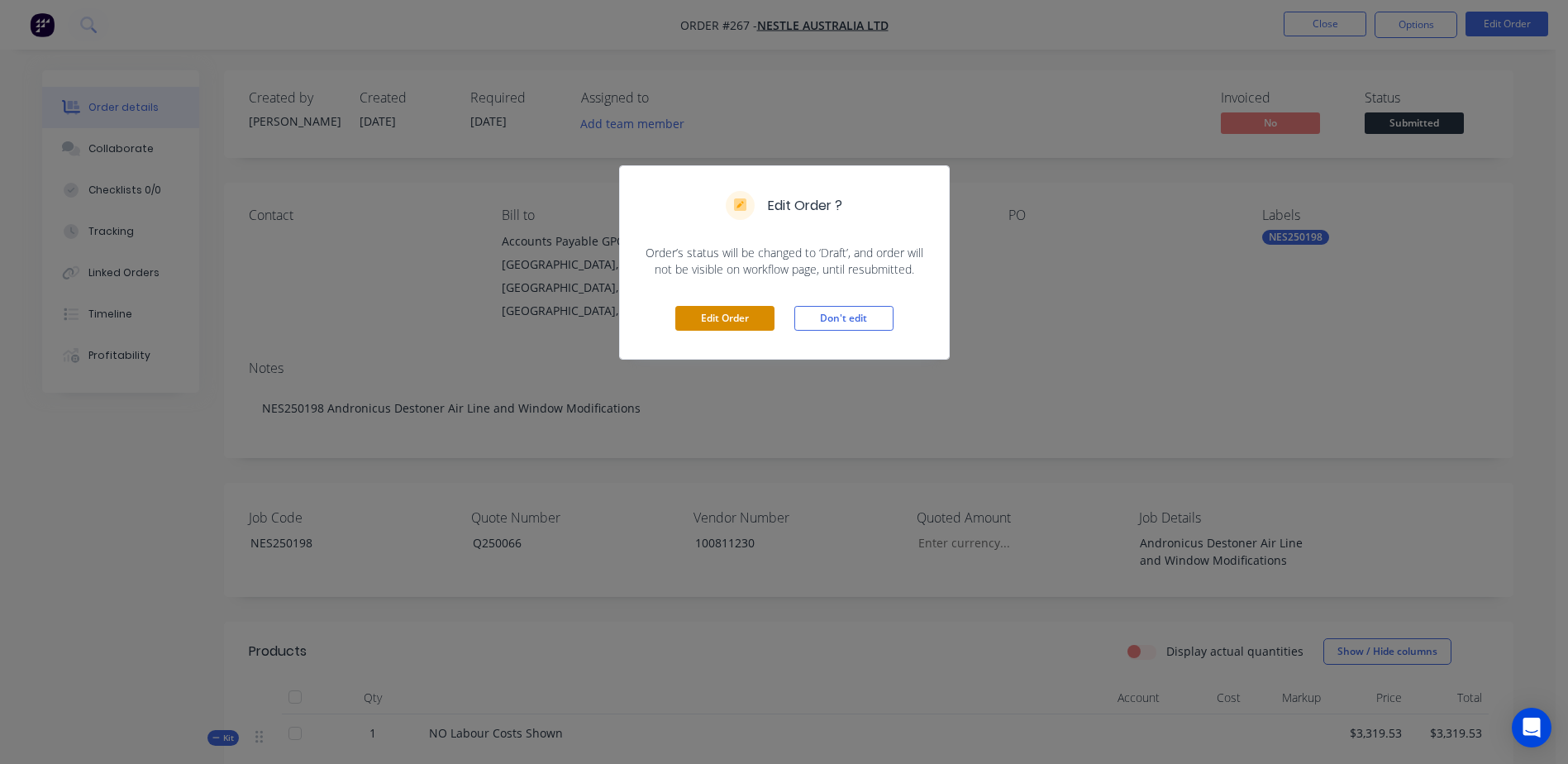
click at [732, 322] on button "Edit Order" at bounding box center [725, 318] width 100 height 25
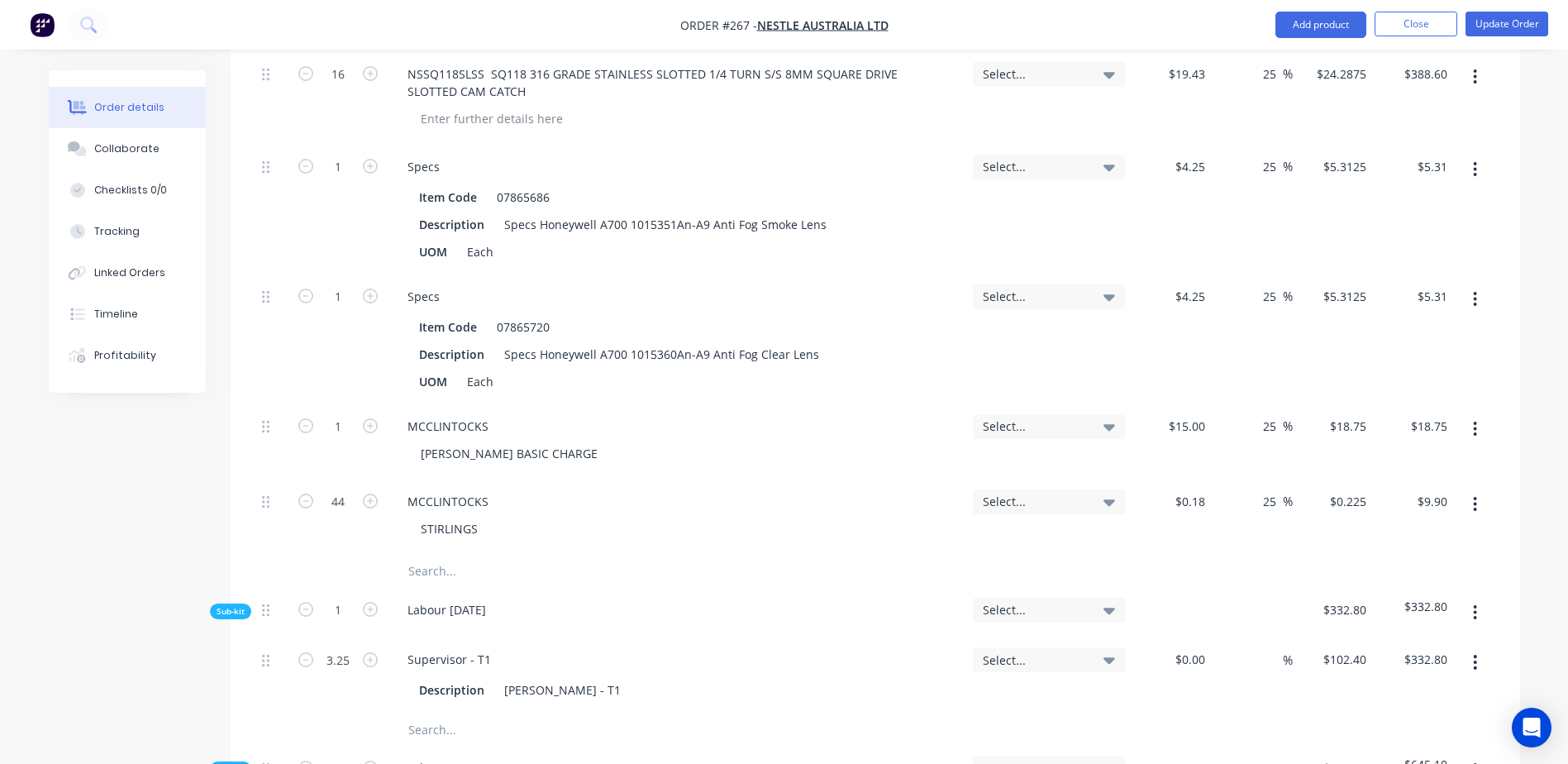
scroll to position [2232, 0]
click at [424, 553] on input "text" at bounding box center [573, 570] width 331 height 33
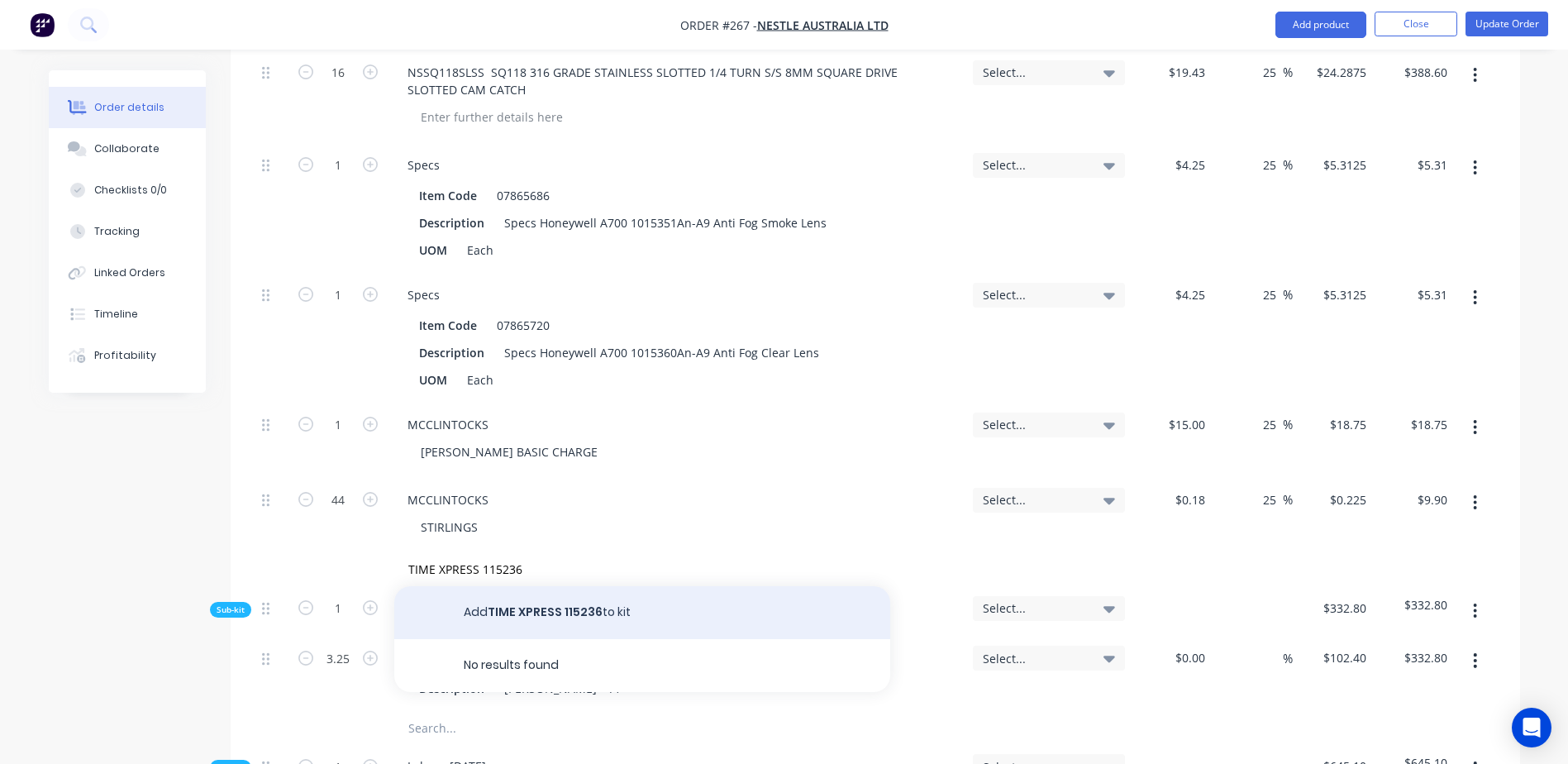
click at [522, 586] on button "Add TIME XPRESS 115236 to kit" at bounding box center [642, 612] width 496 height 53
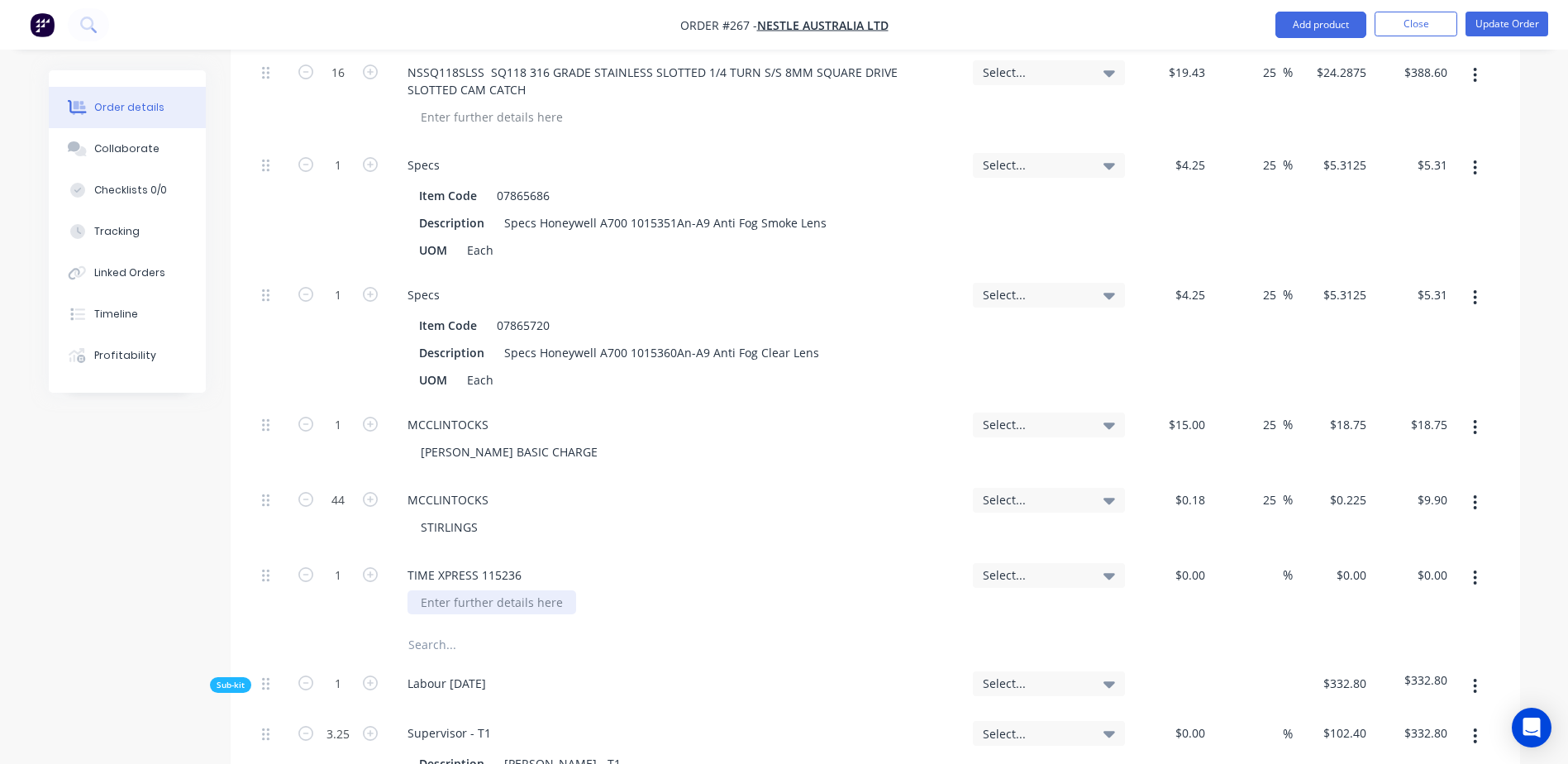
click at [456, 590] on div at bounding box center [492, 602] width 168 height 24
click at [1194, 563] on input at bounding box center [1192, 574] width 38 height 24
click at [1499, 23] on button "Update Order" at bounding box center [1506, 24] width 82 height 25
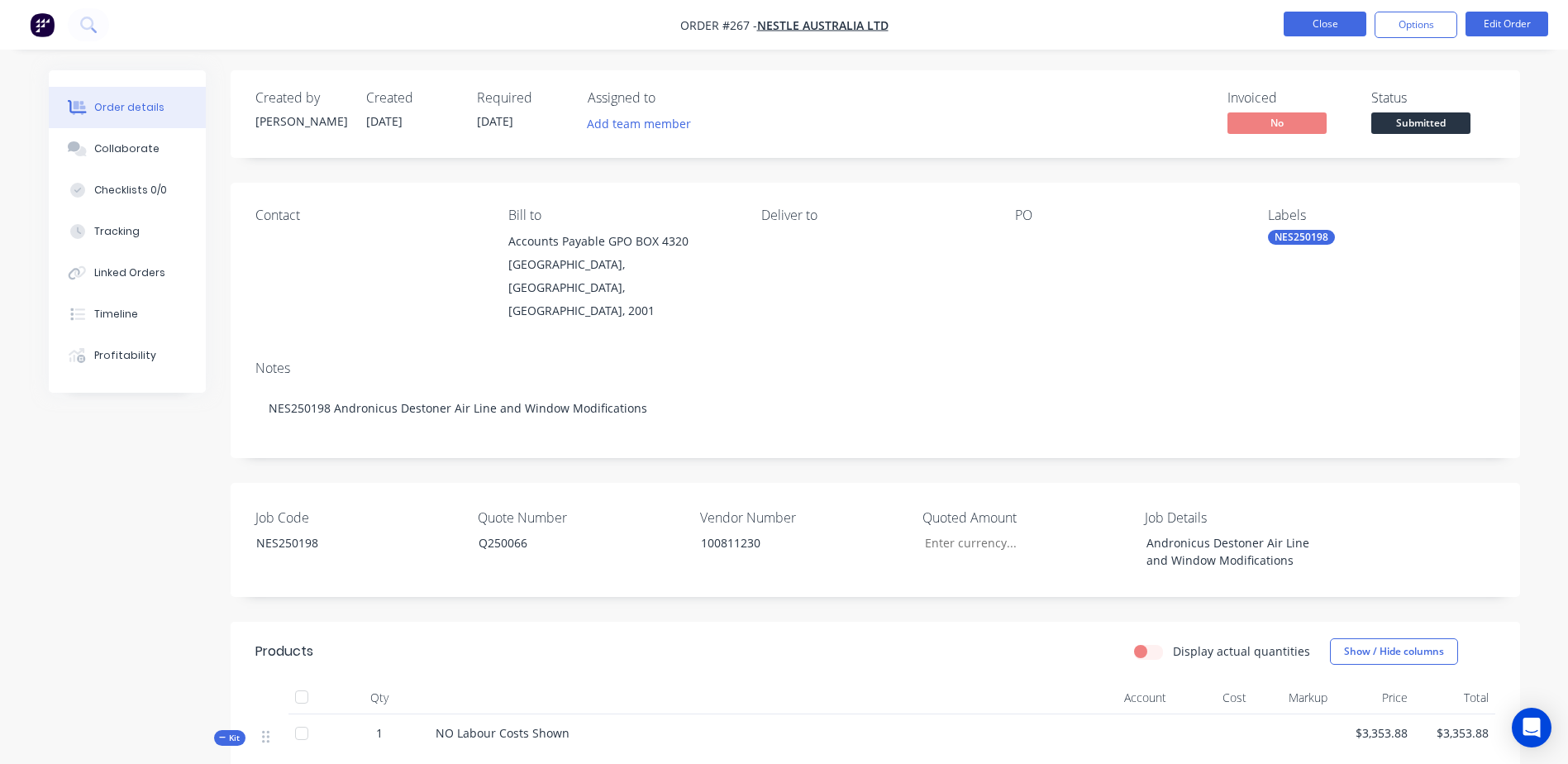
click at [1314, 26] on button "Close" at bounding box center [1324, 24] width 82 height 25
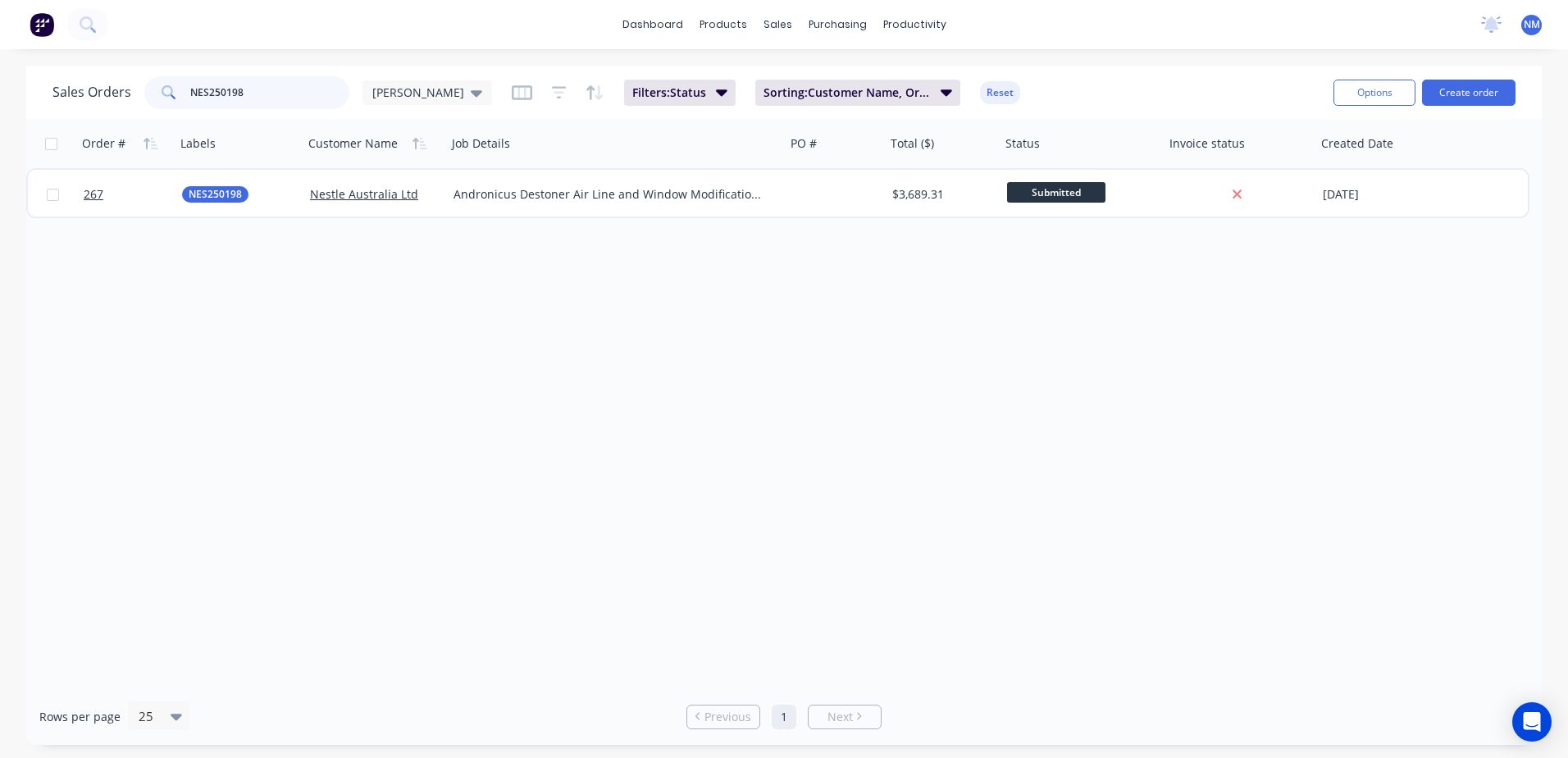
drag, startPoint x: 247, startPoint y: 98, endPoint x: 144, endPoint y: 98, distance: 103.0
click at [144, 98] on div "NES250198" at bounding box center [246, 93] width 205 height 33
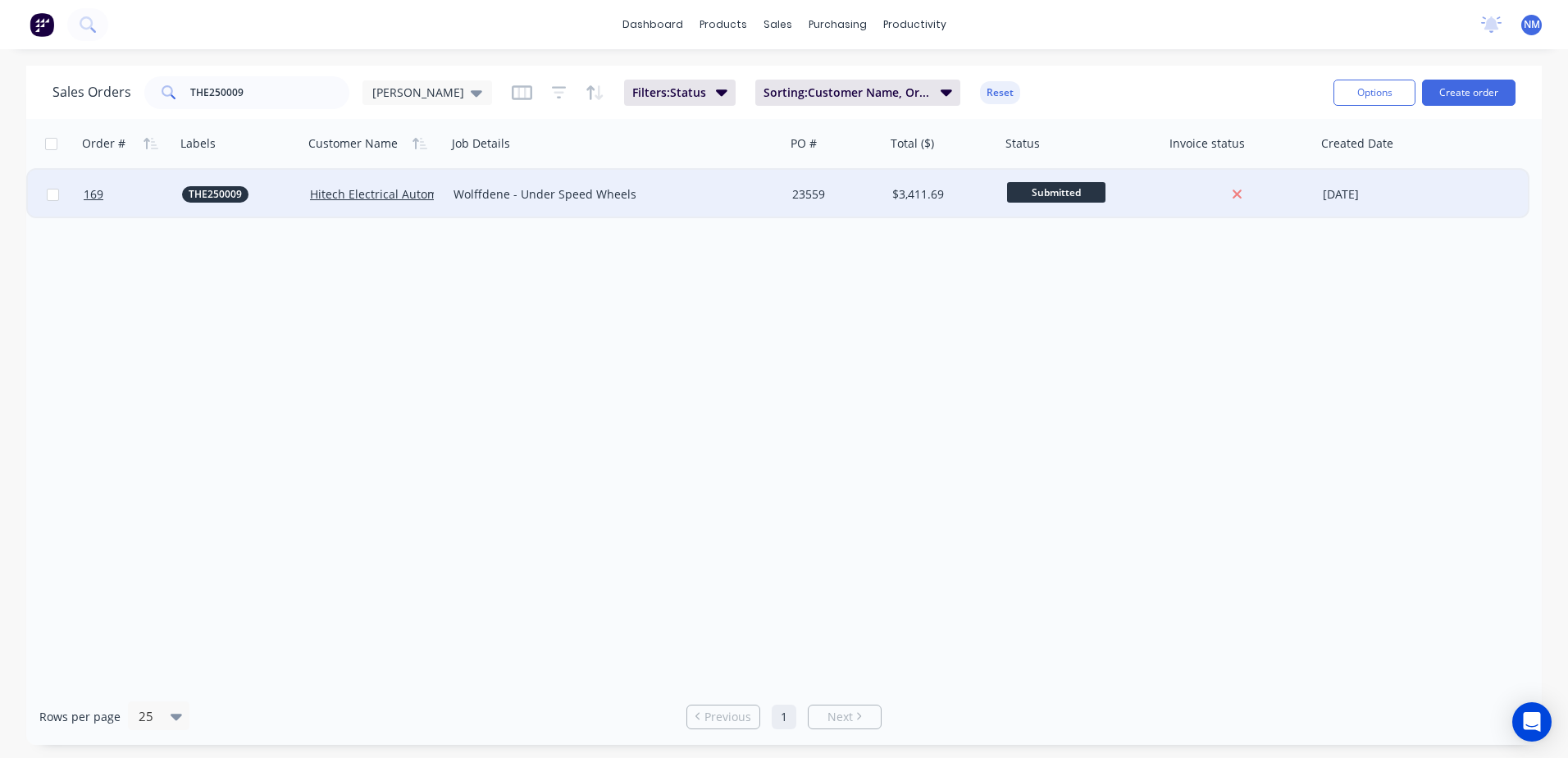
click at [839, 201] on div "23559" at bounding box center [833, 194] width 82 height 16
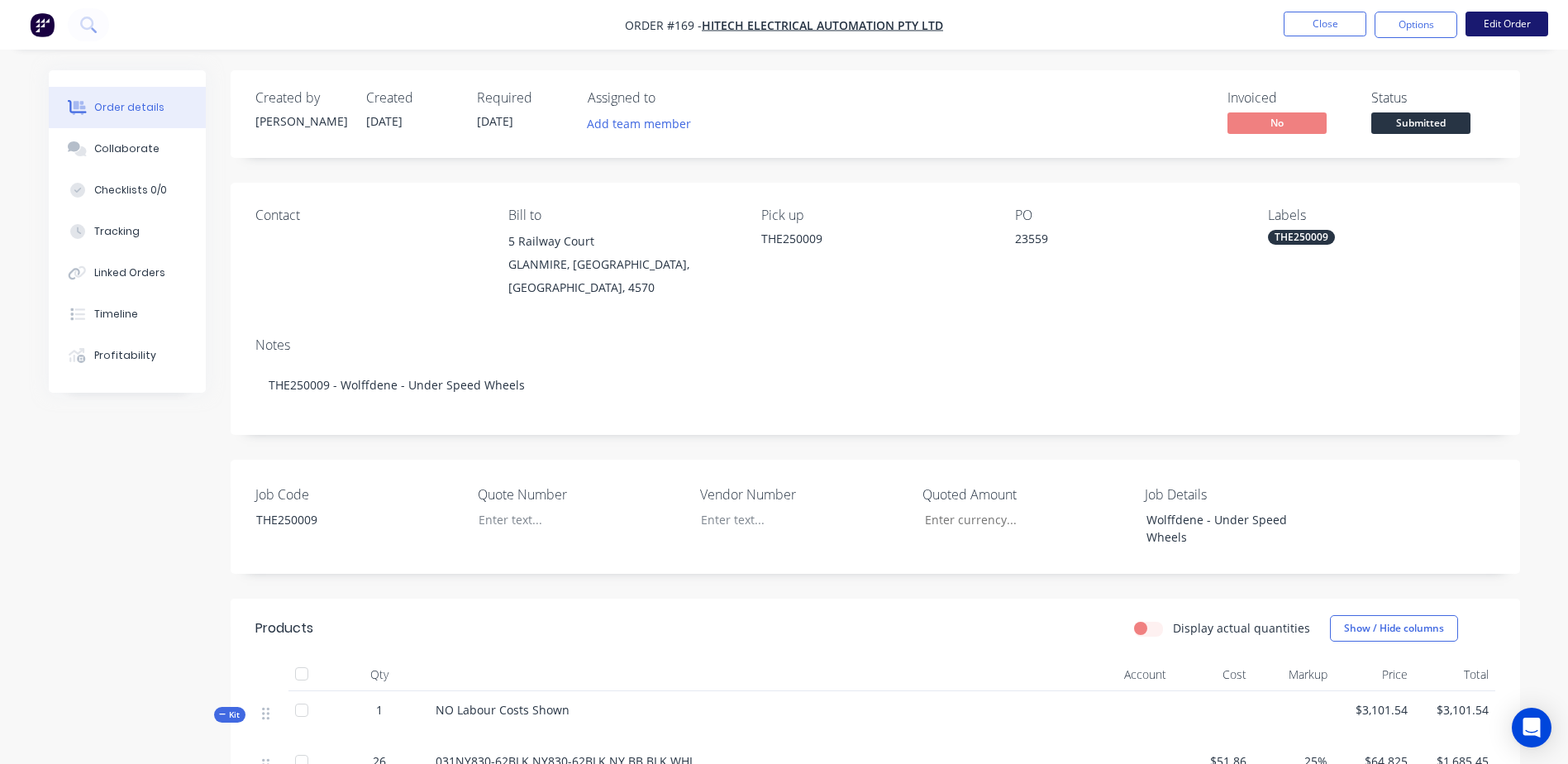
click at [1492, 30] on button "Edit Order" at bounding box center [1506, 24] width 82 height 25
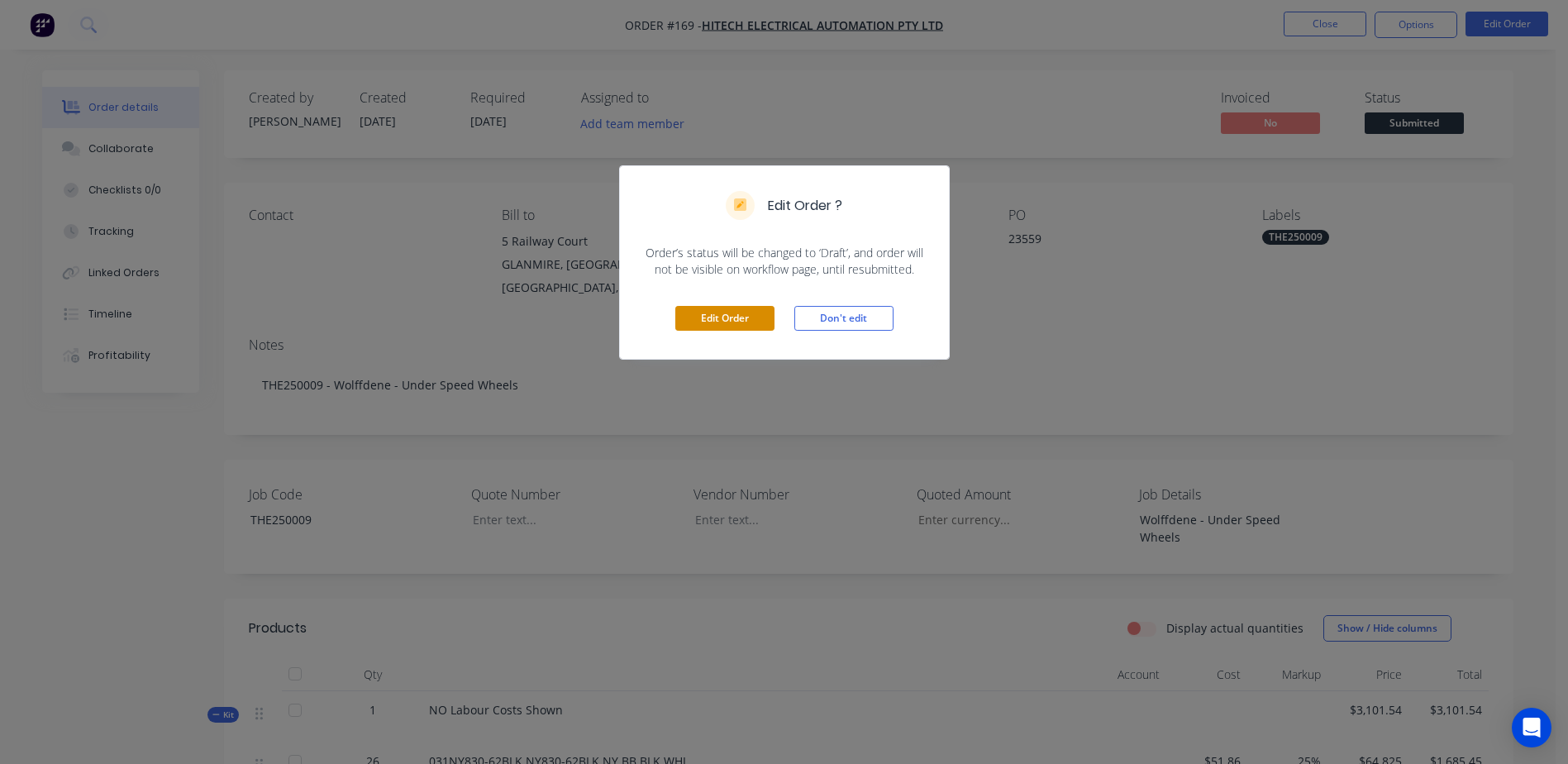
click at [748, 316] on button "Edit Order" at bounding box center [725, 318] width 100 height 25
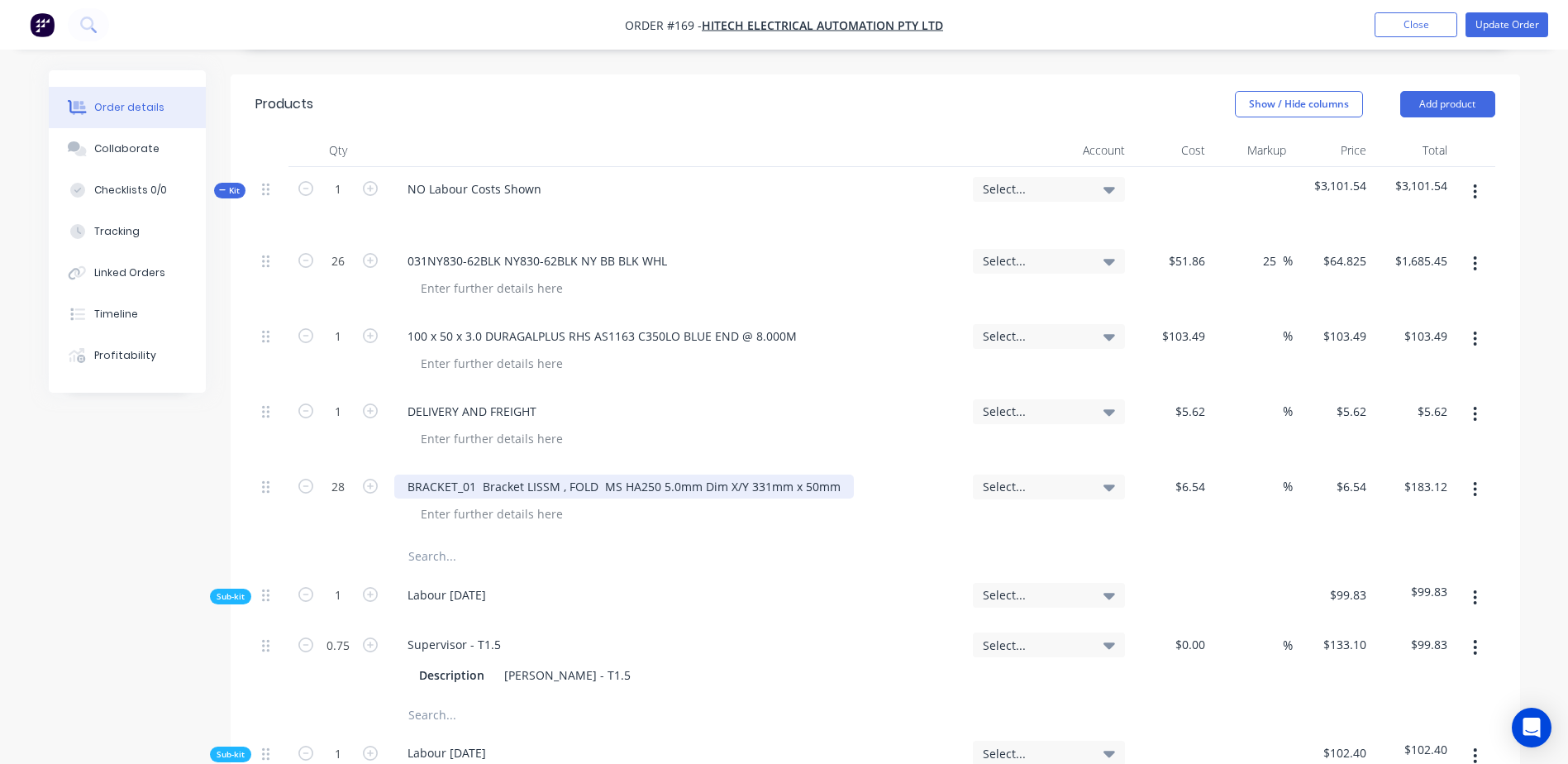
scroll to position [578, 0]
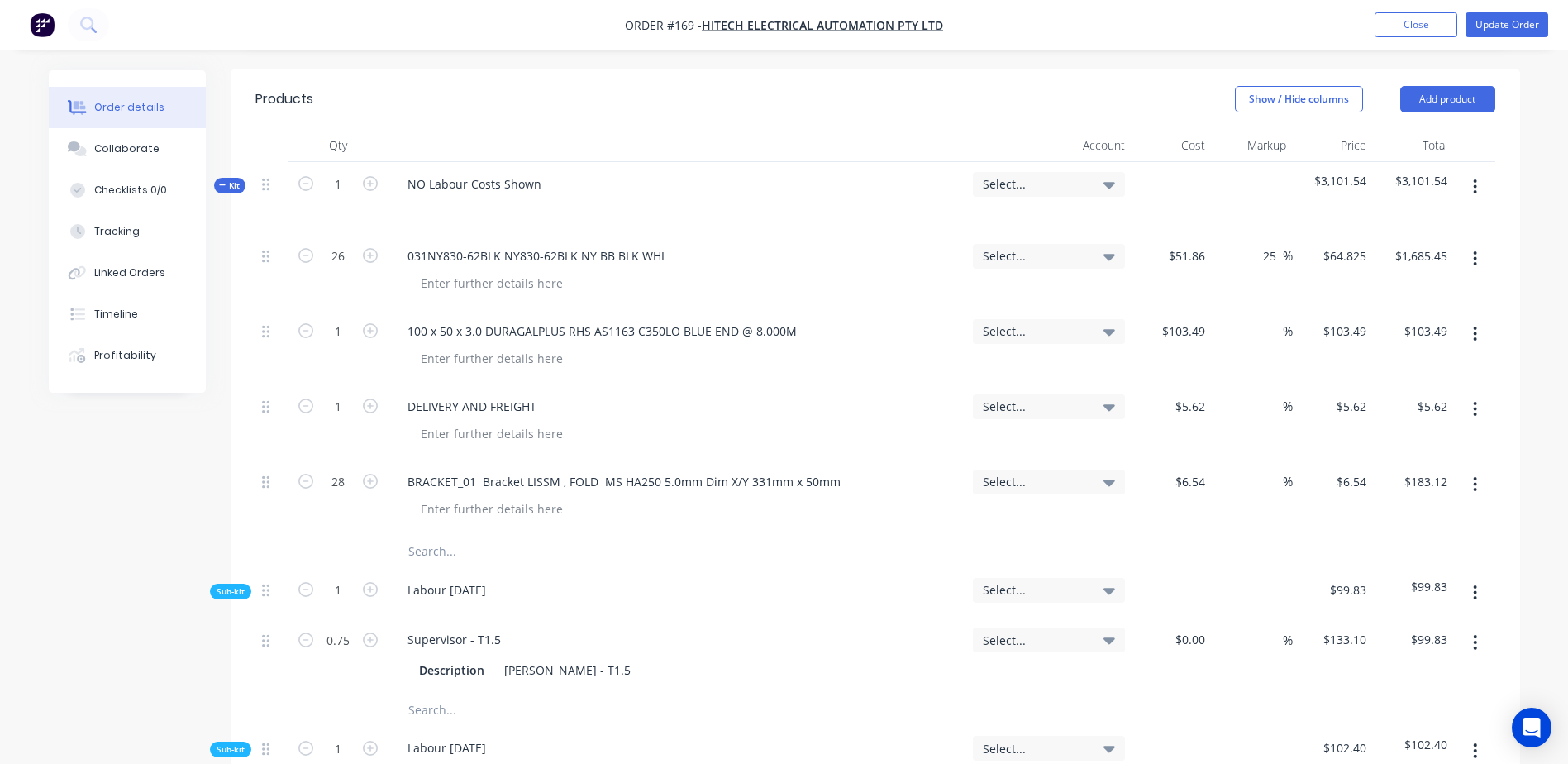
click at [428, 535] on input "text" at bounding box center [573, 551] width 331 height 33
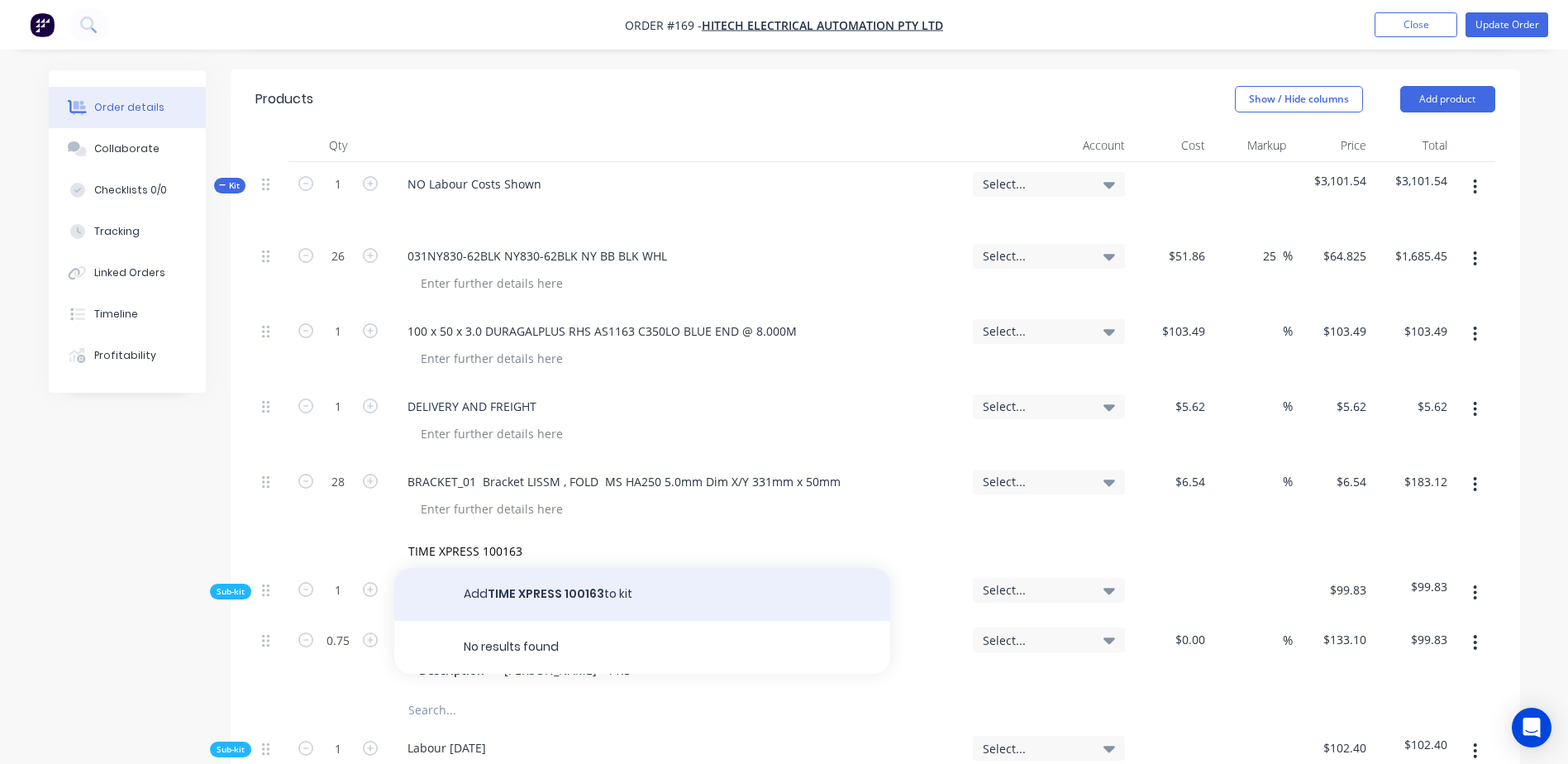
click at [562, 568] on button "Add TIME XPRESS 100163 to kit" at bounding box center [642, 594] width 496 height 53
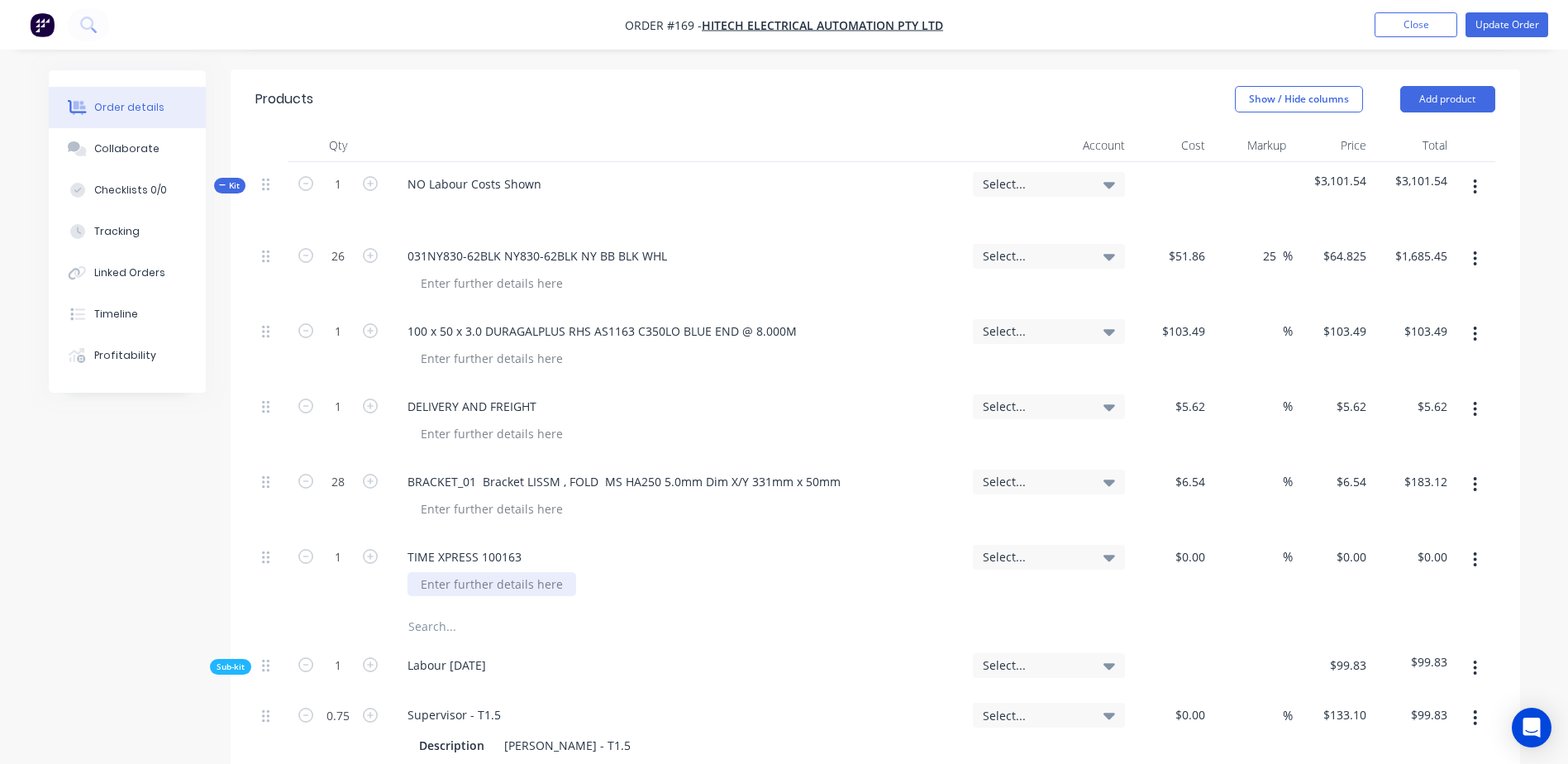
click at [458, 573] on div at bounding box center [492, 584] width 168 height 24
click at [1210, 544] on input at bounding box center [1192, 556] width 38 height 24
click at [1497, 26] on button "Update Order" at bounding box center [1506, 25] width 82 height 25
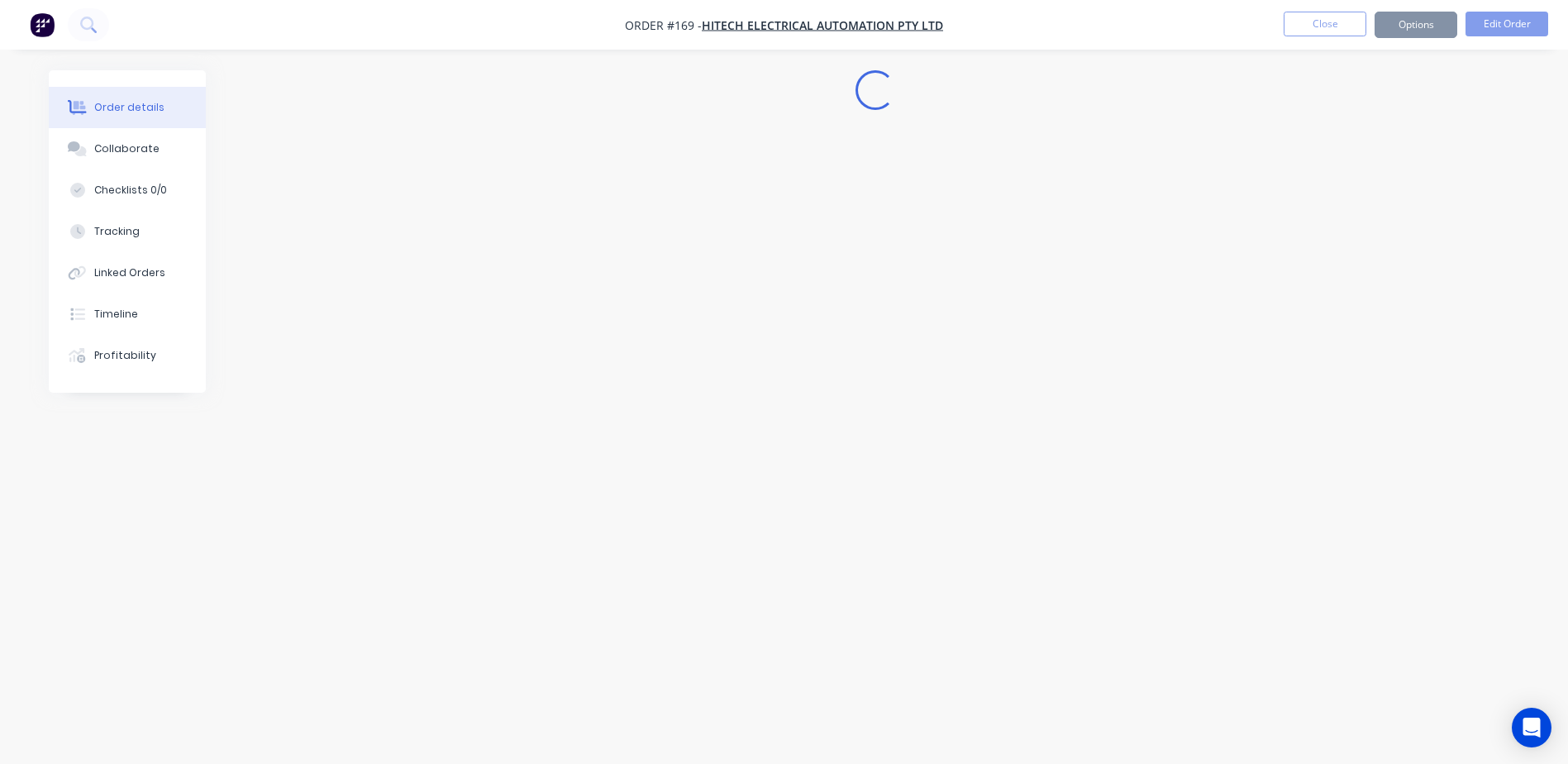
scroll to position [0, 0]
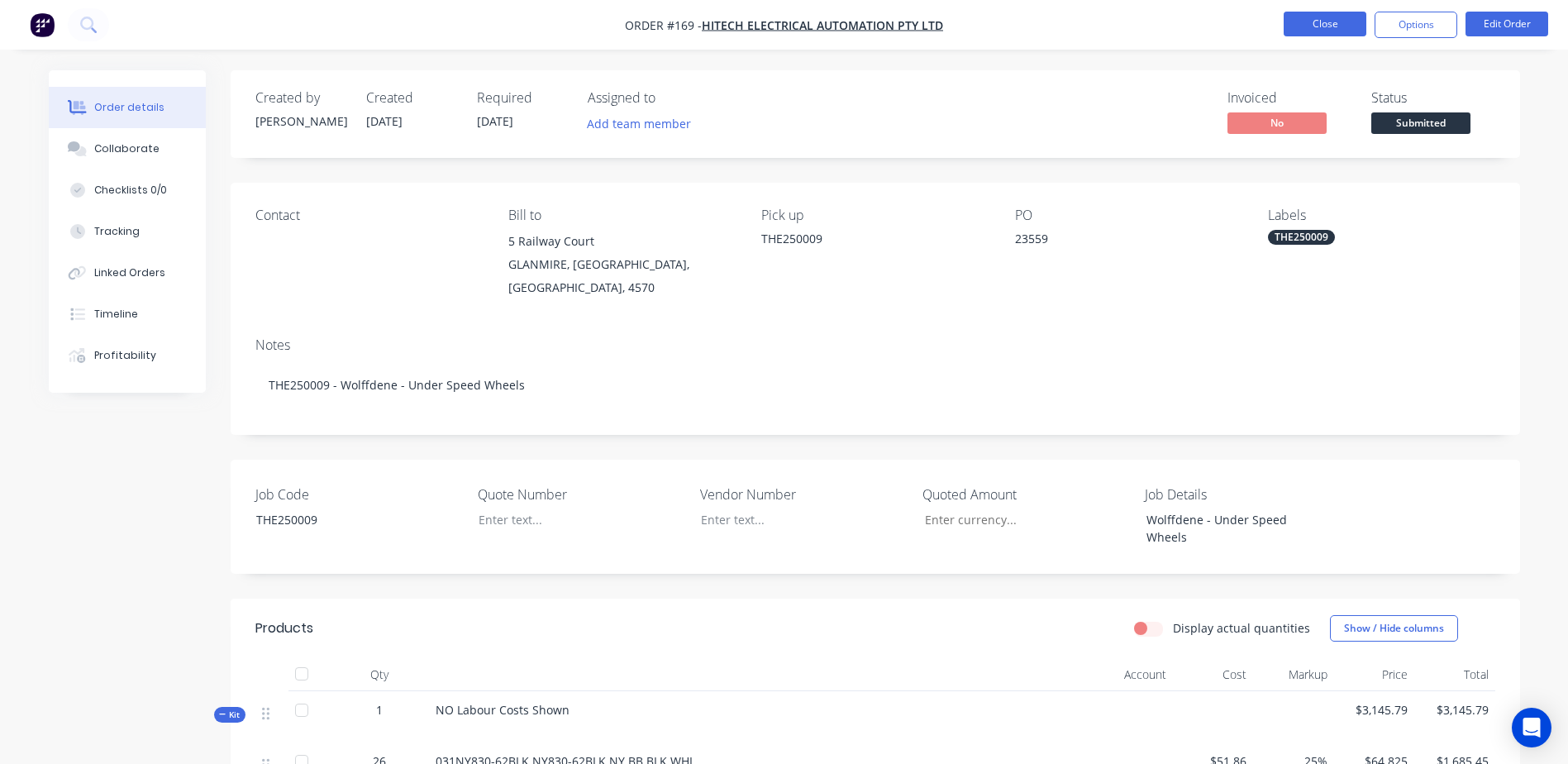
click at [1303, 23] on button "Close" at bounding box center [1324, 24] width 82 height 25
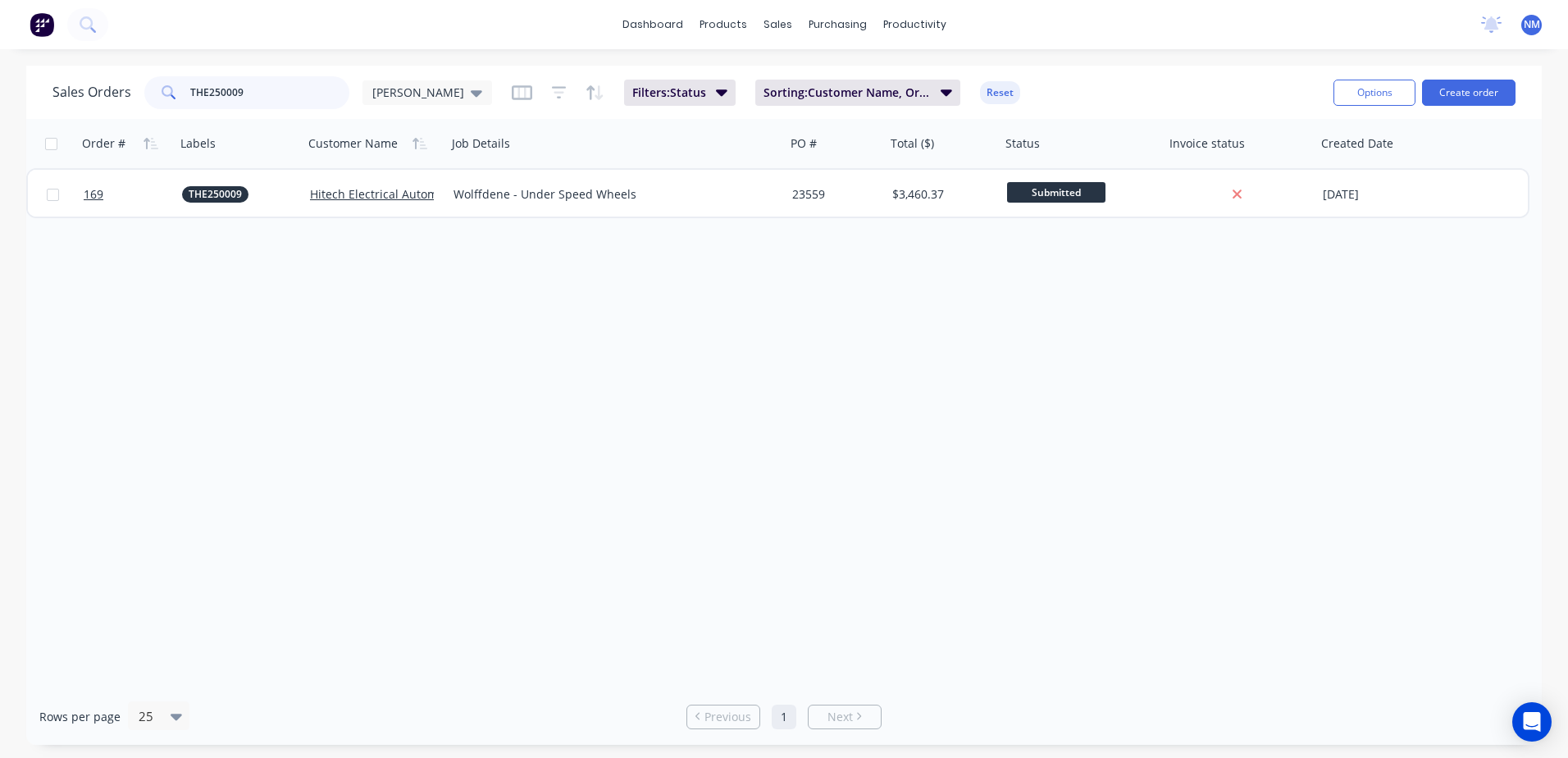
drag, startPoint x: 274, startPoint y: 87, endPoint x: 89, endPoint y: 87, distance: 185.0
click at [89, 87] on div "Sales Orders THE250009 [PERSON_NAME]" at bounding box center [272, 93] width 439 height 33
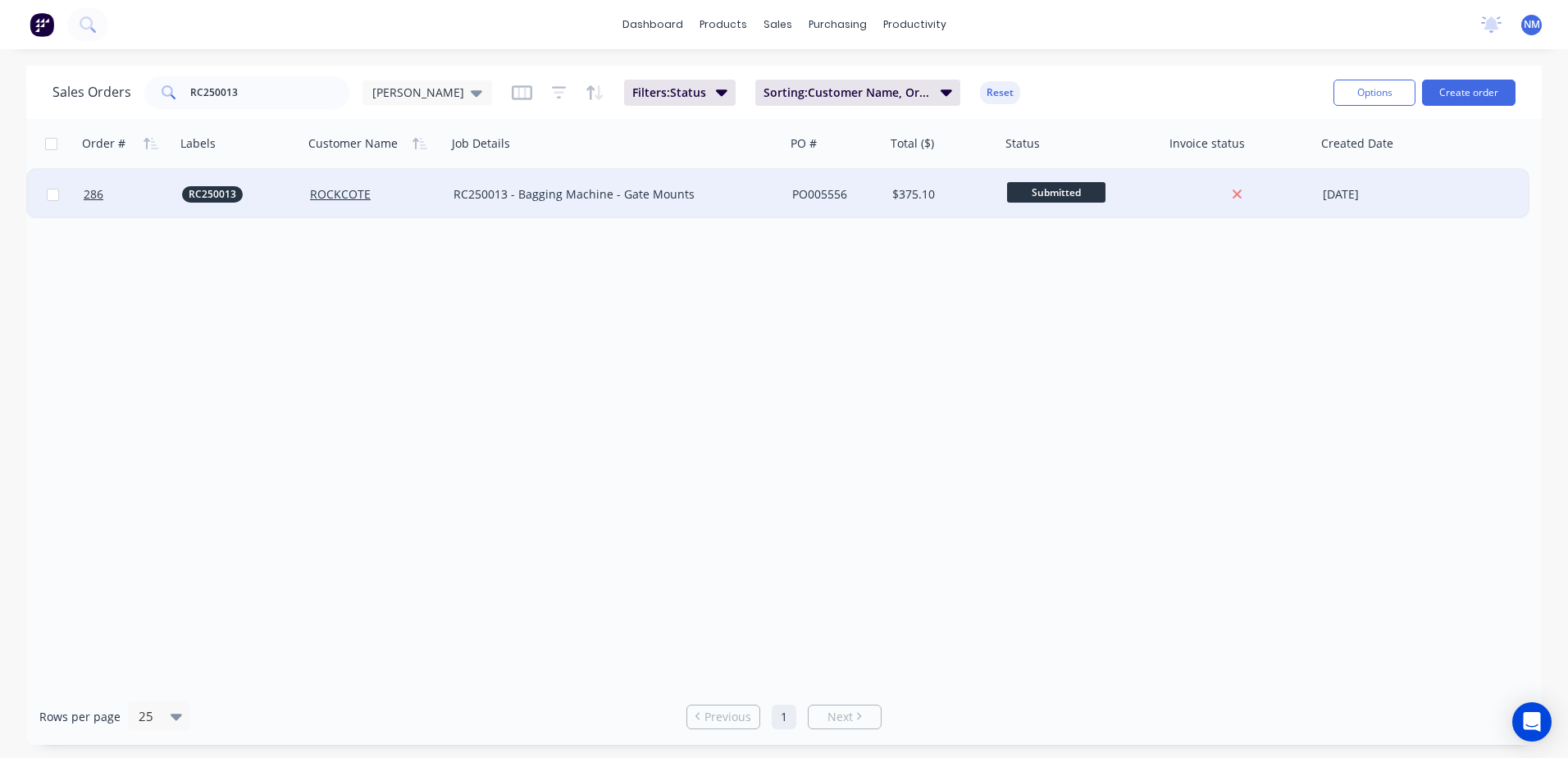
click at [867, 195] on div "PO005556" at bounding box center [833, 194] width 82 height 16
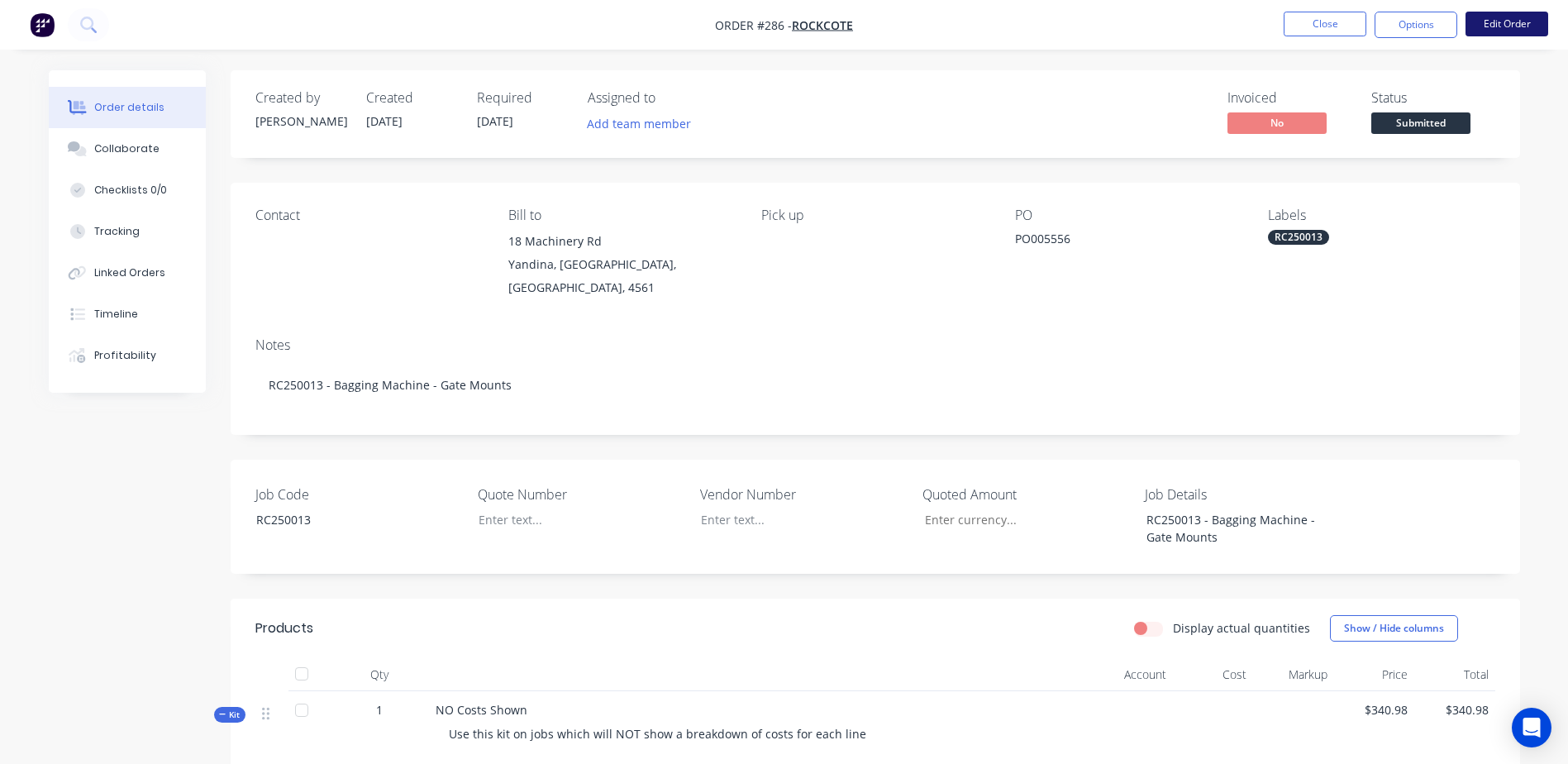
click at [1501, 22] on button "Edit Order" at bounding box center [1506, 24] width 82 height 25
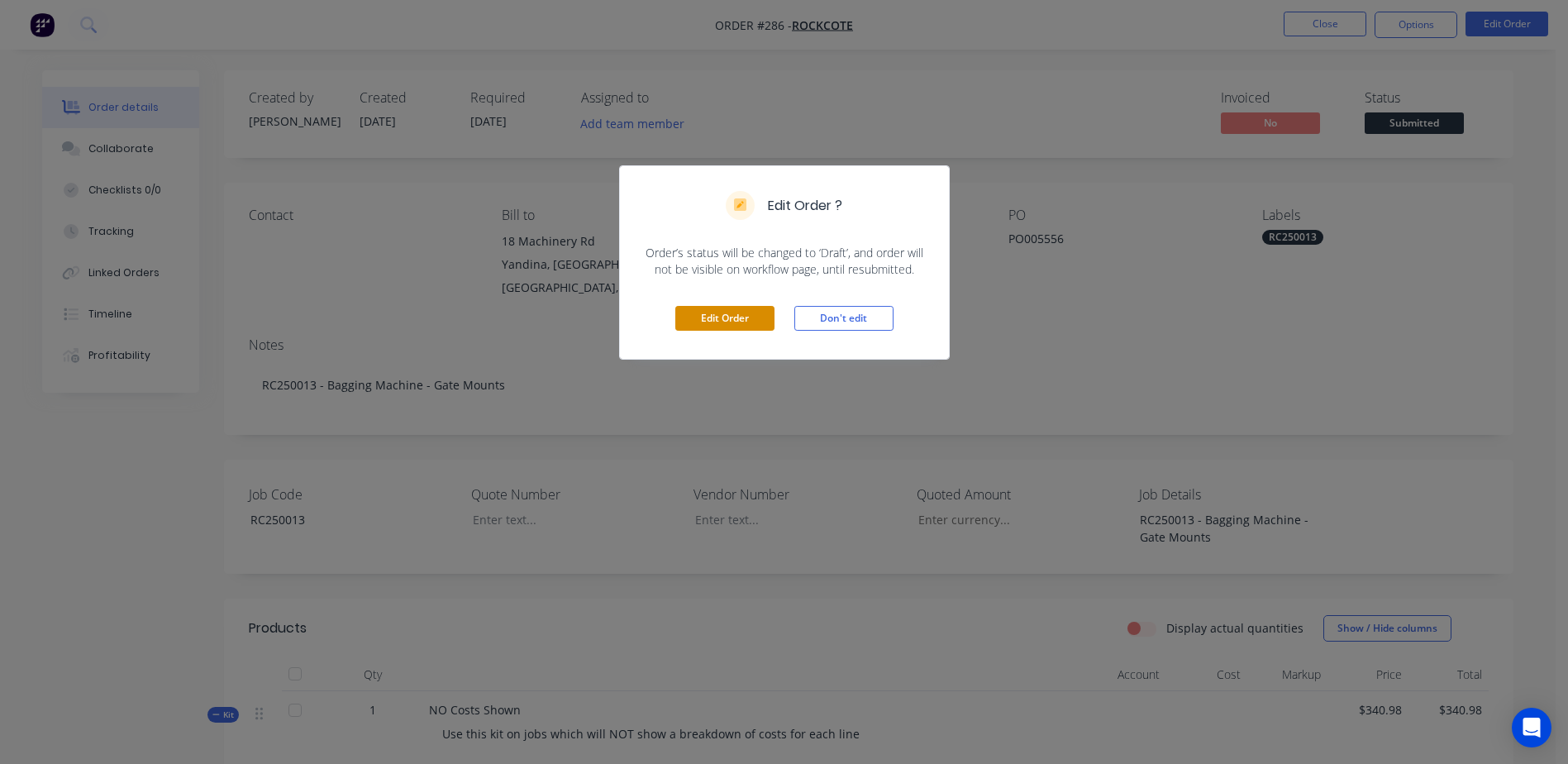
click at [724, 323] on button "Edit Order" at bounding box center [725, 318] width 100 height 25
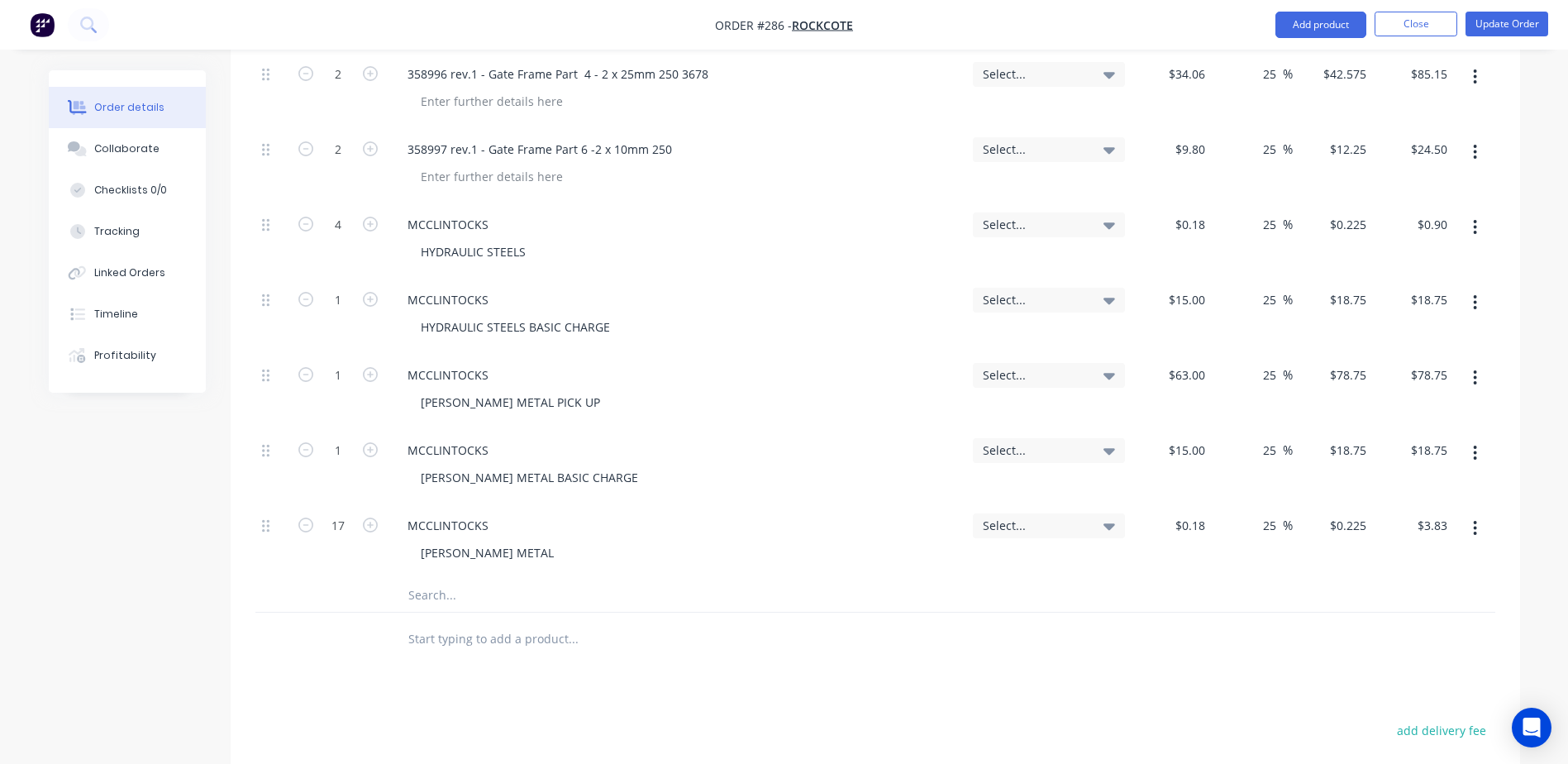
scroll to position [1158, 0]
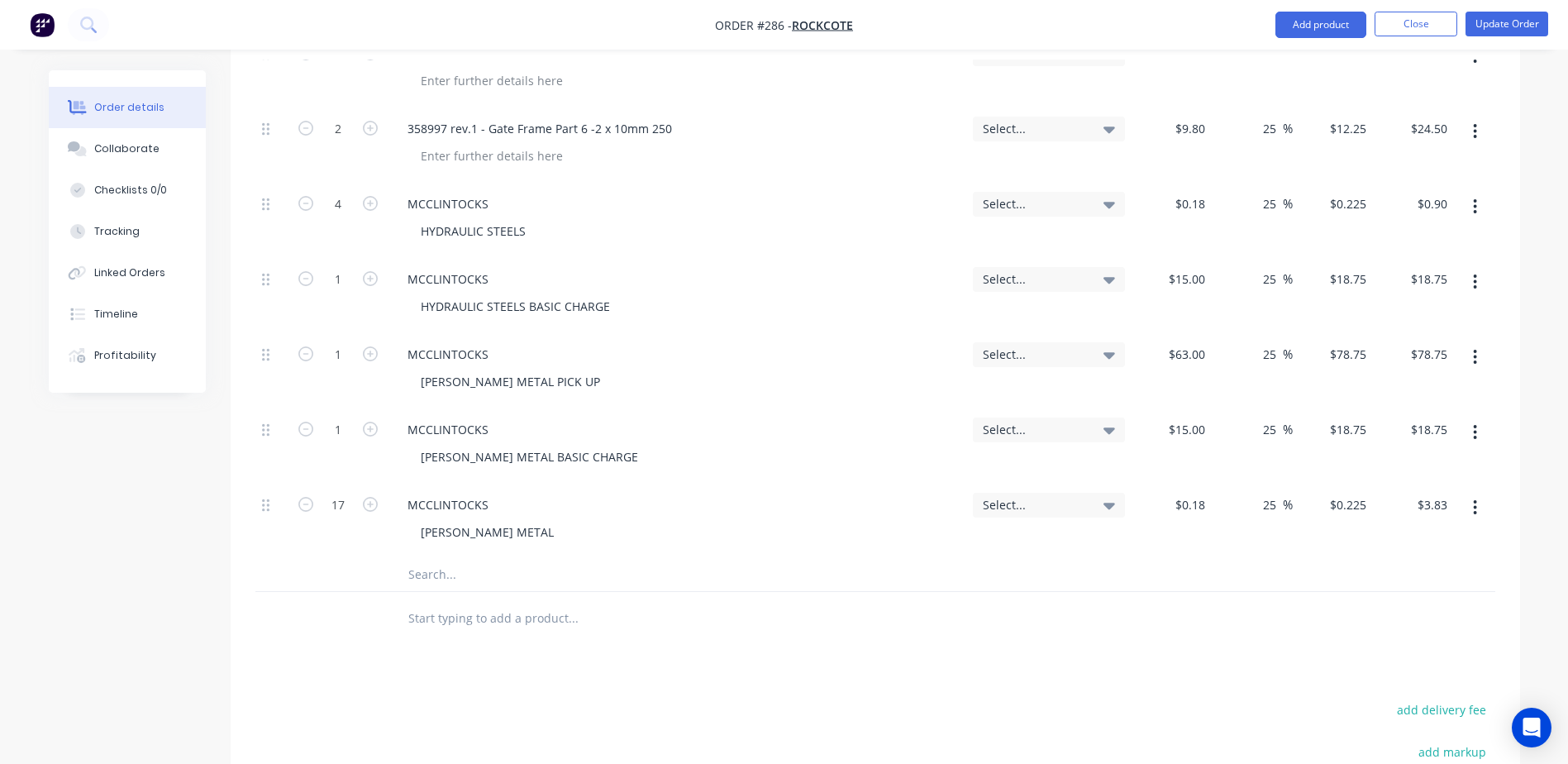
click at [426, 558] on input "text" at bounding box center [573, 574] width 331 height 33
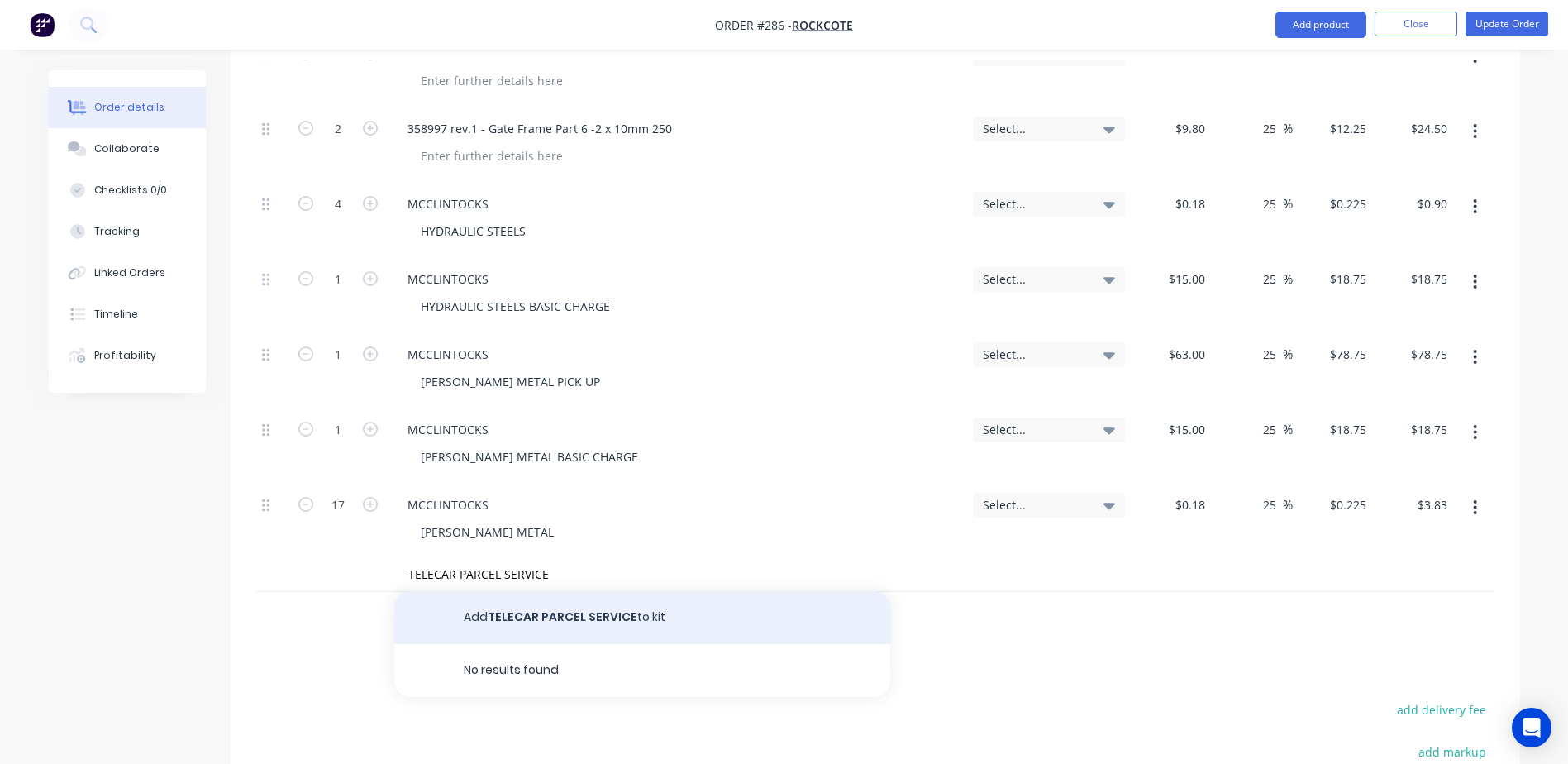
click at [538, 591] on button "Add TELECAR PARCEL SERVICE to kit" at bounding box center [642, 617] width 496 height 53
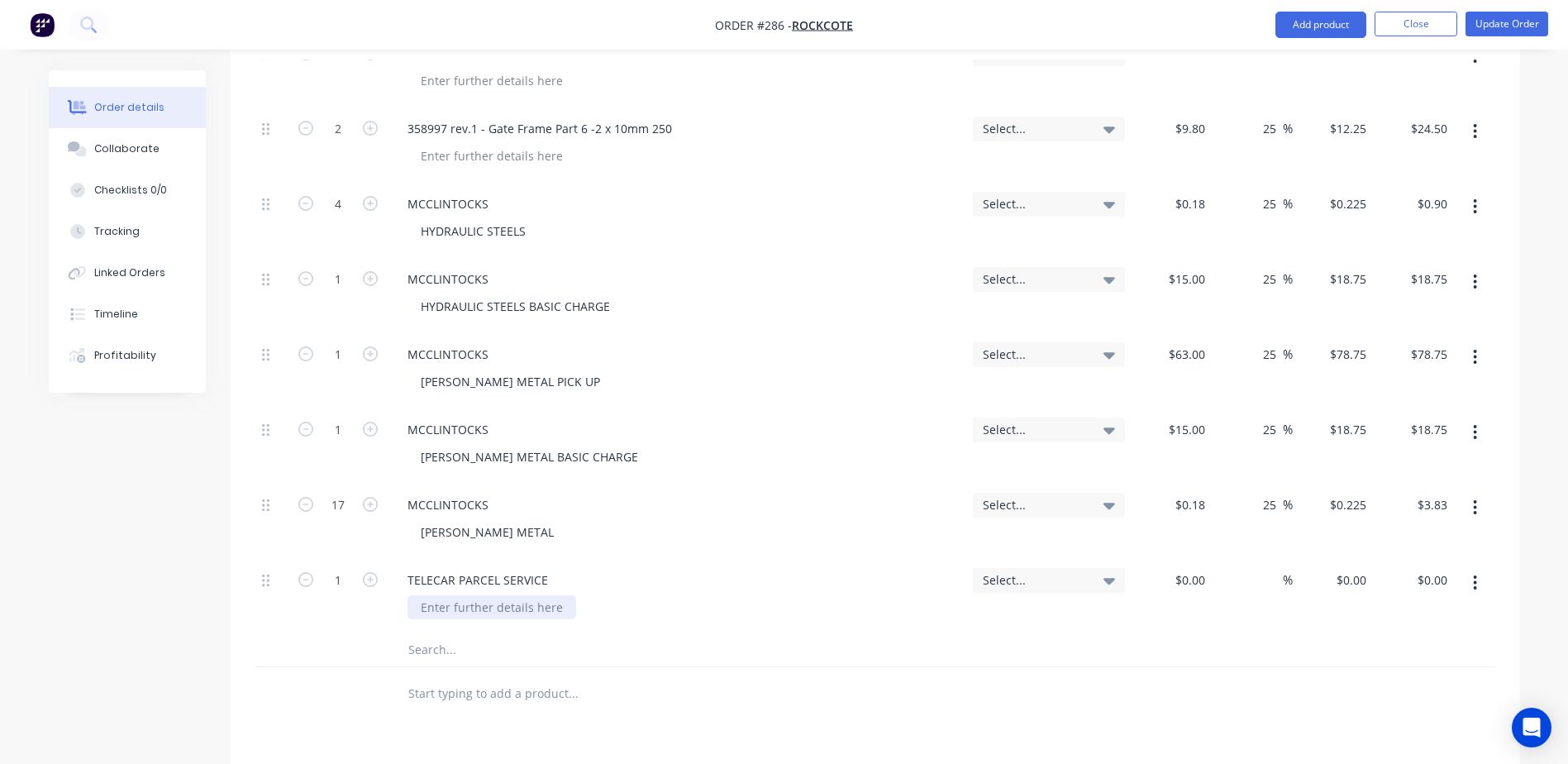
click at [453, 596] on div at bounding box center [492, 607] width 168 height 24
click at [1194, 568] on input at bounding box center [1192, 579] width 38 height 24
click at [1220, 566] on div "%" at bounding box center [1252, 596] width 81 height 75
click at [1477, 29] on button "Update Order" at bounding box center [1506, 24] width 82 height 25
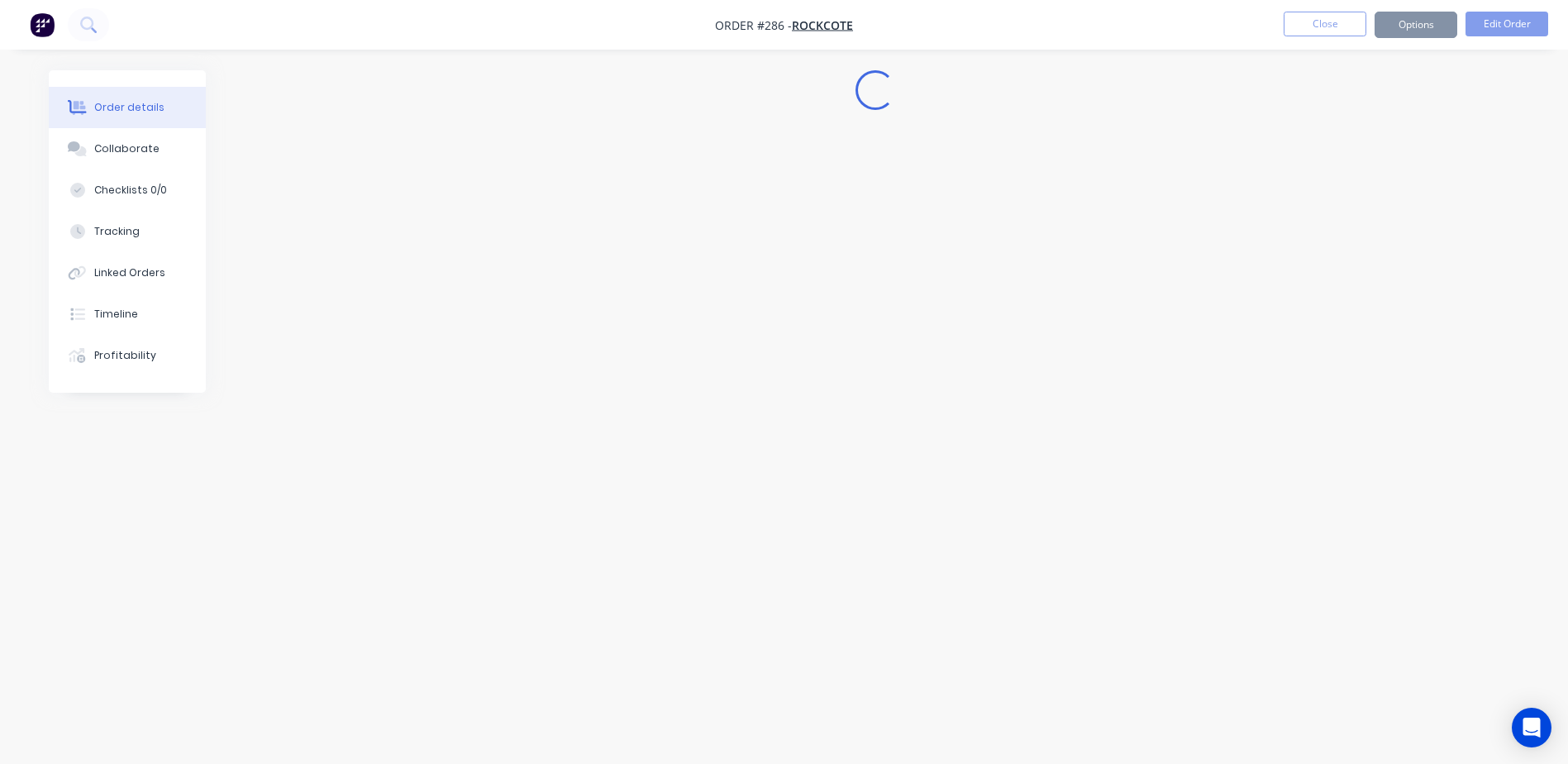
scroll to position [0, 0]
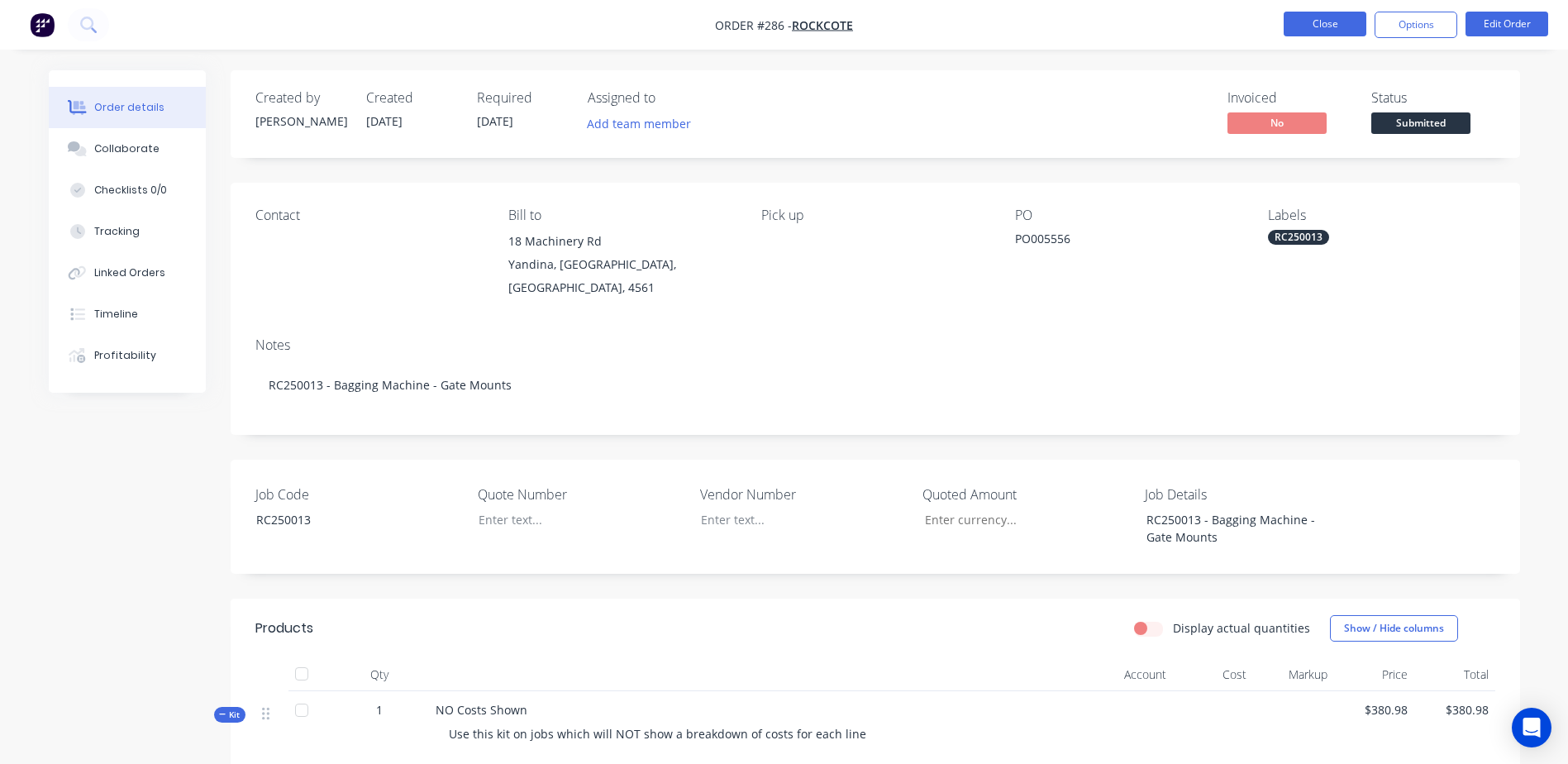
click at [1323, 25] on button "Close" at bounding box center [1324, 24] width 82 height 25
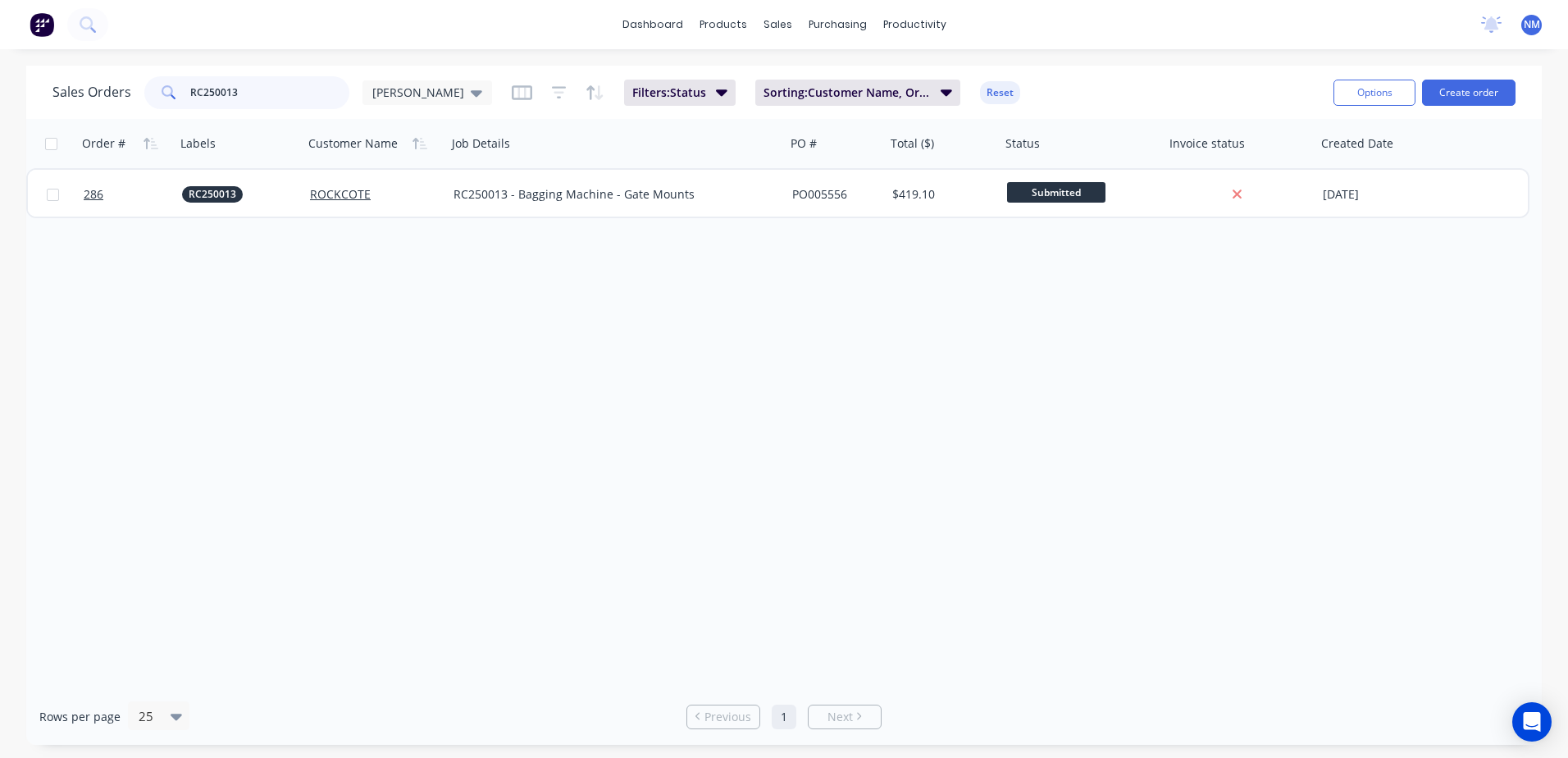
drag, startPoint x: 247, startPoint y: 92, endPoint x: 152, endPoint y: 101, distance: 95.4
click at [152, 101] on div "RC250013" at bounding box center [246, 93] width 205 height 33
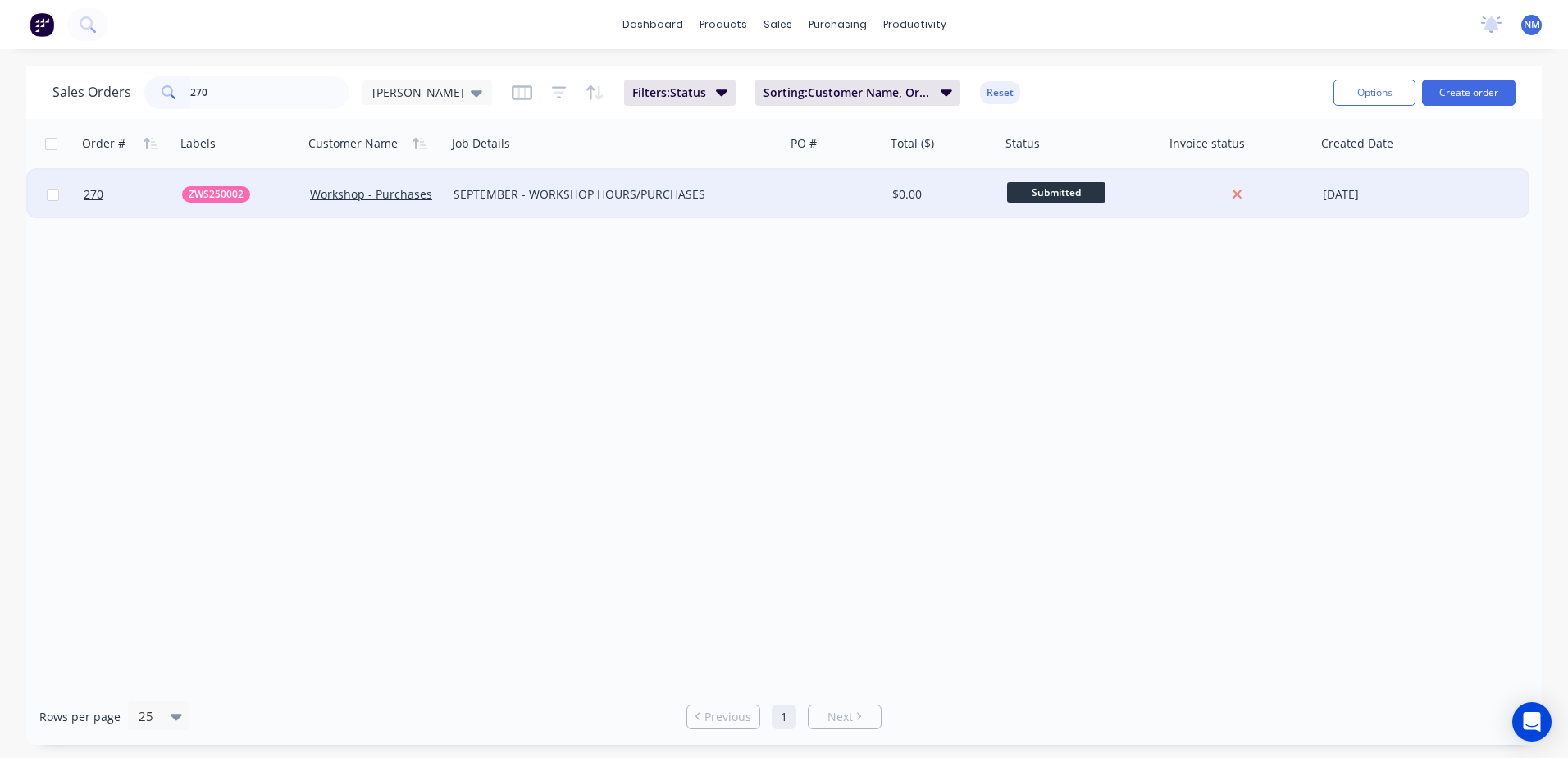
click at [806, 192] on div at bounding box center [835, 194] width 100 height 49
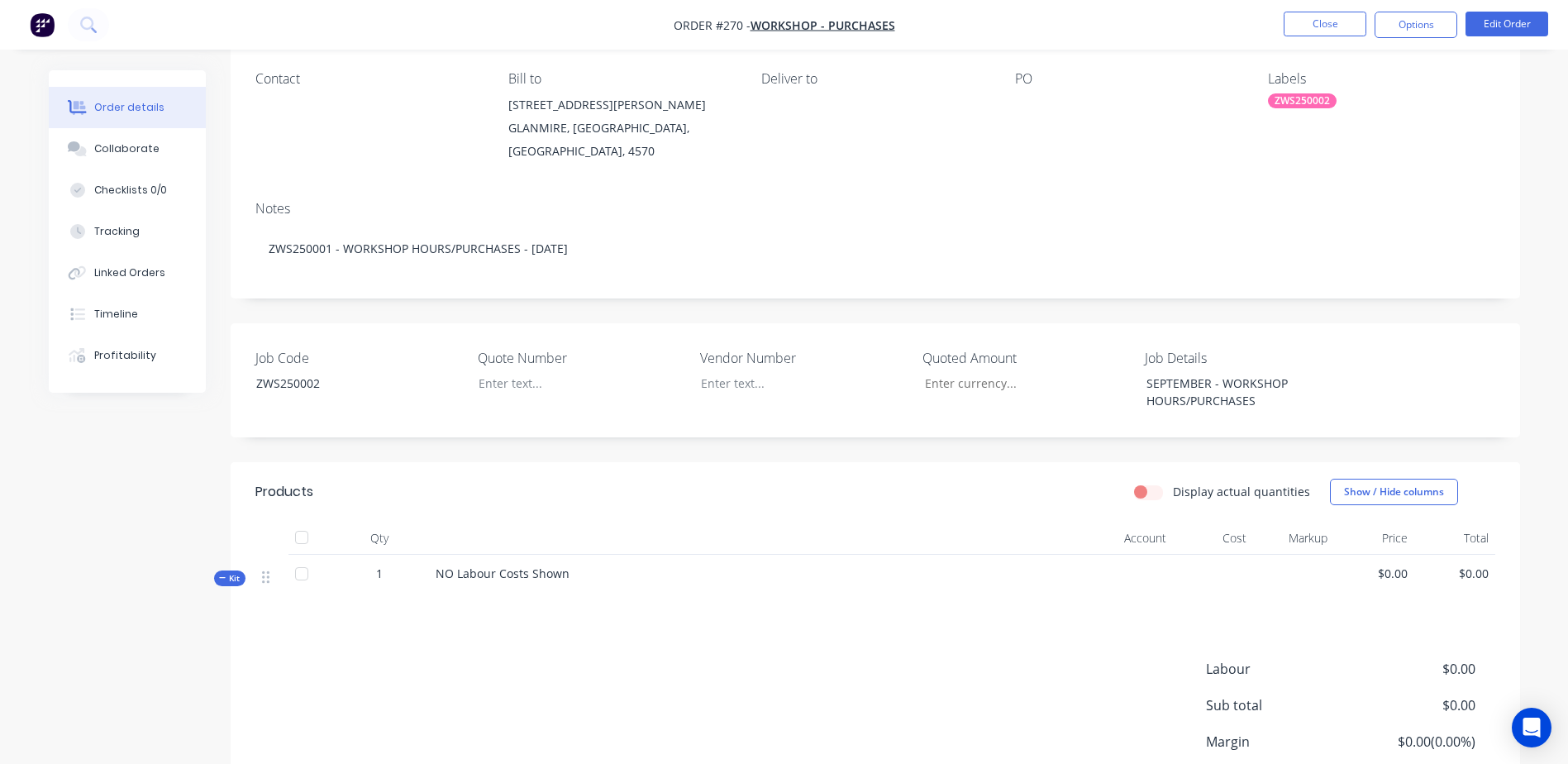
scroll to position [256, 0]
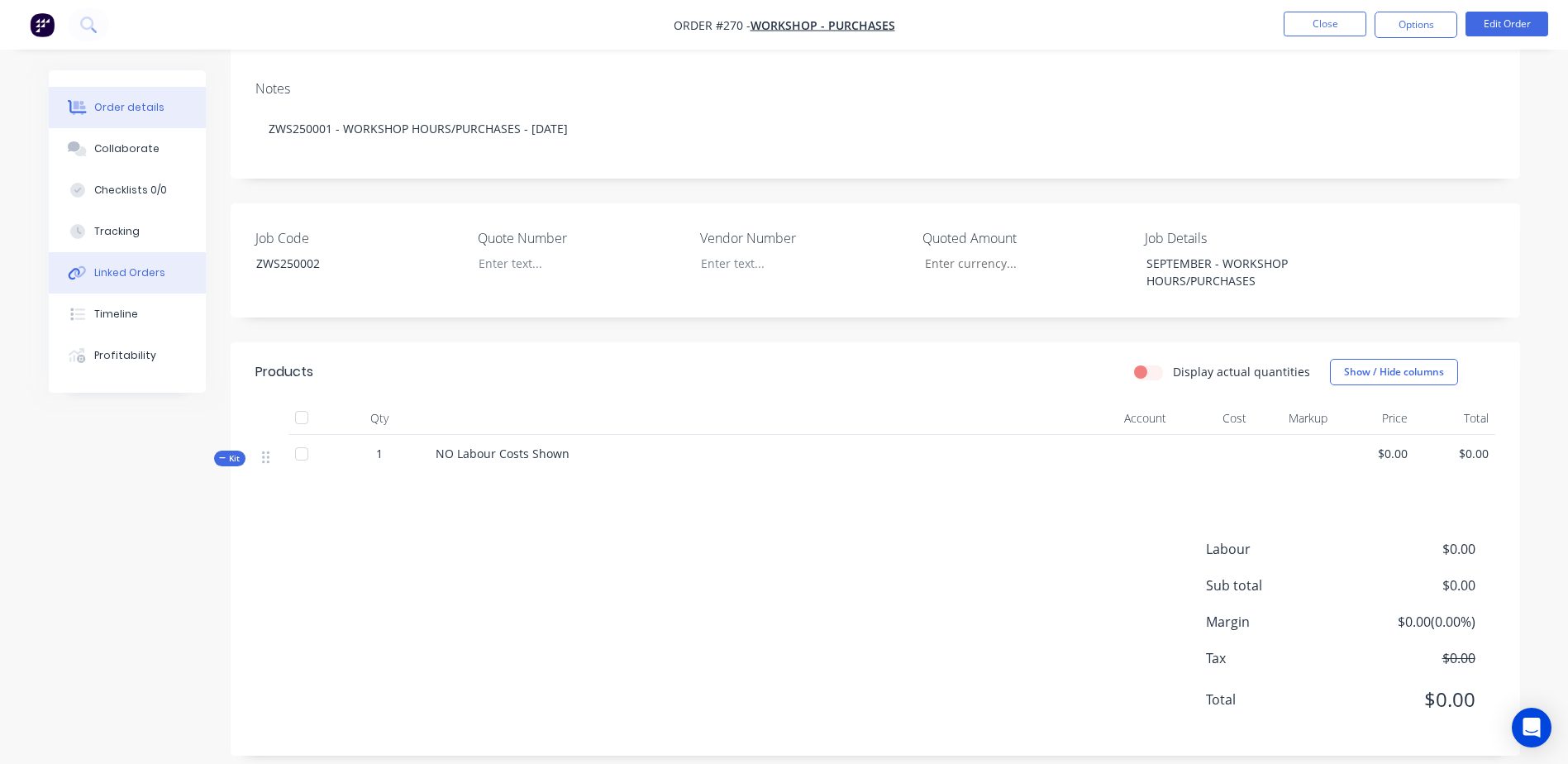
click at [126, 279] on div "Linked Orders" at bounding box center [130, 272] width 72 height 15
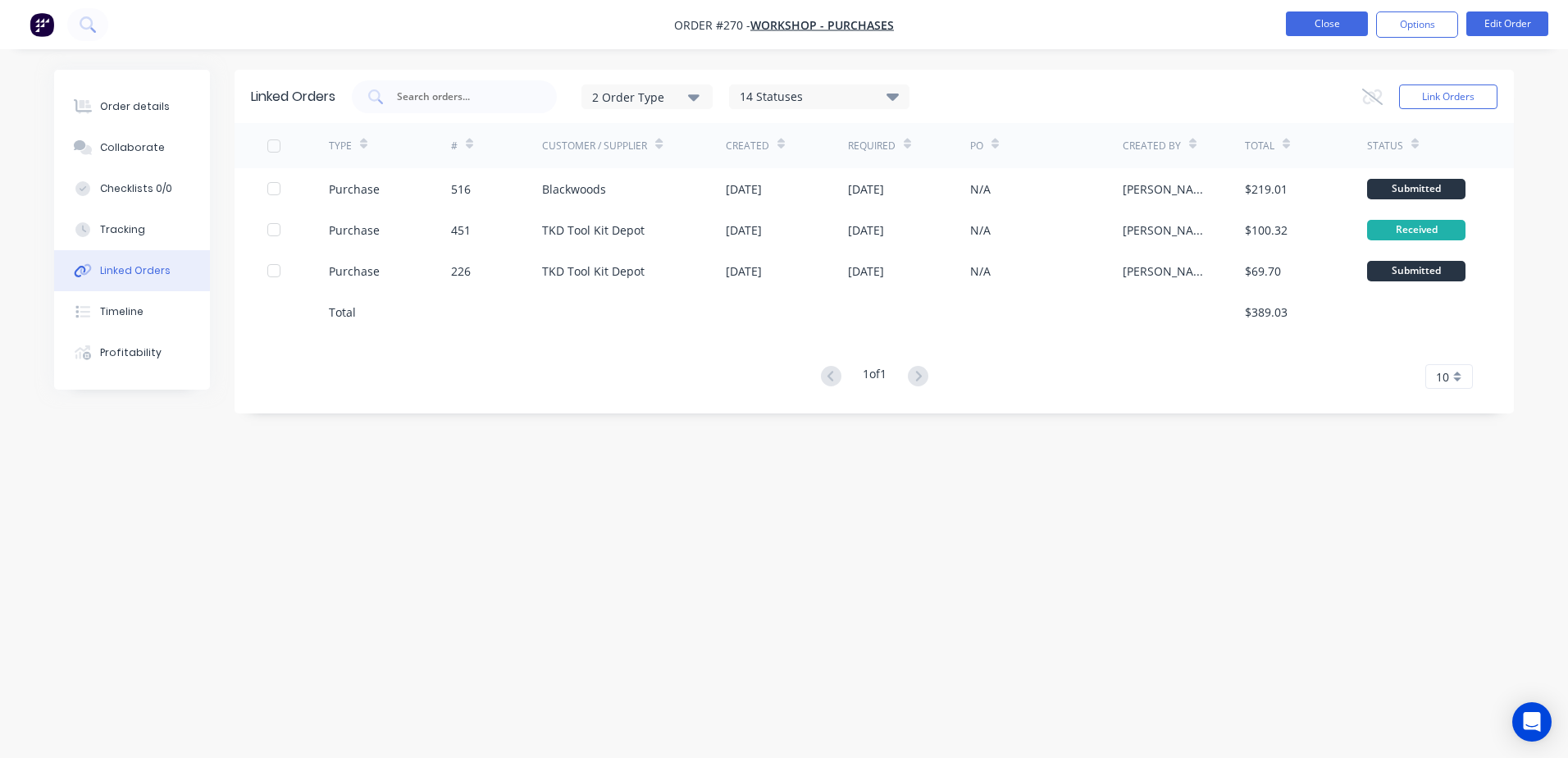
click at [1315, 20] on button "Close" at bounding box center [1326, 24] width 82 height 25
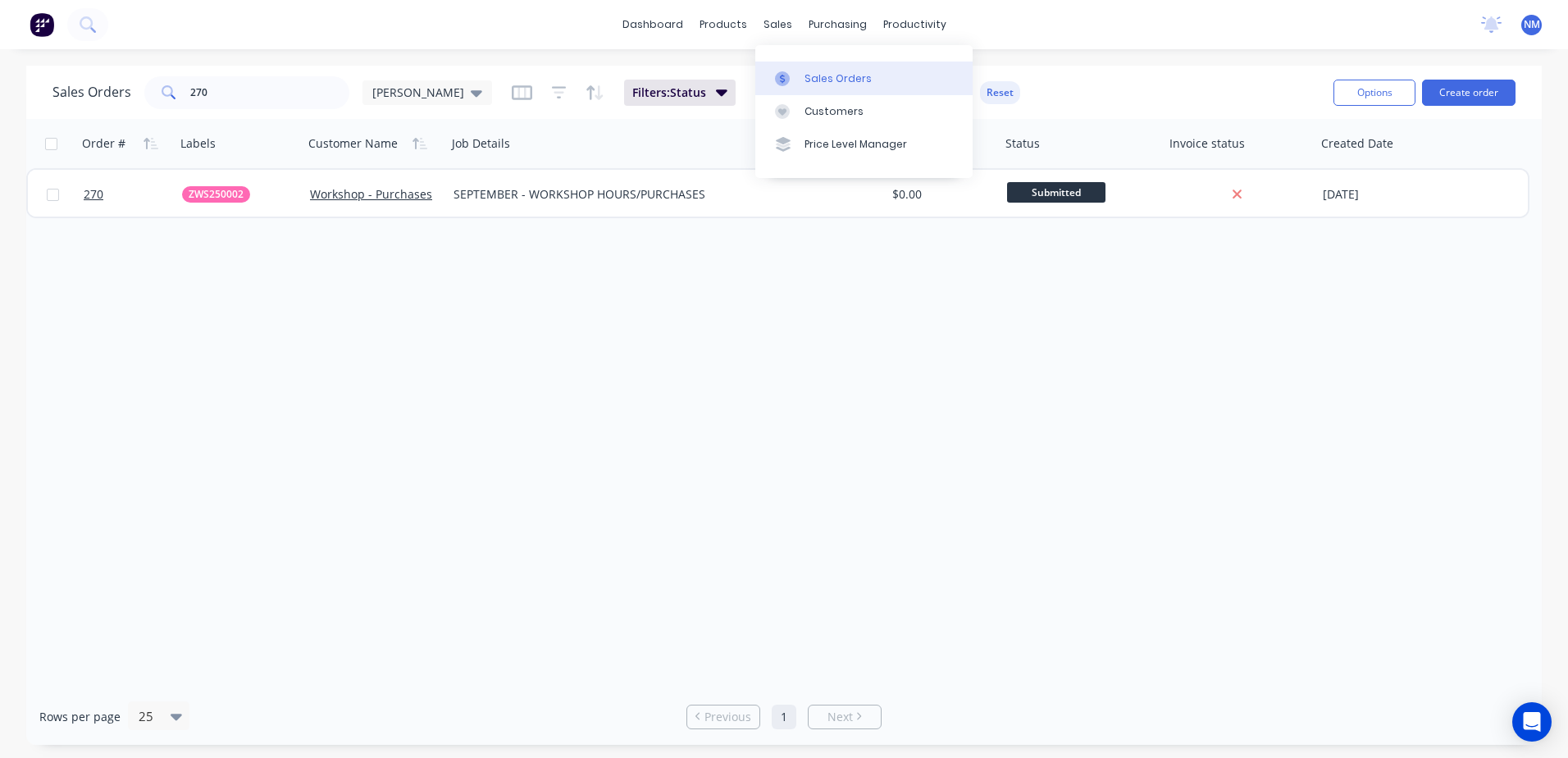
click at [837, 74] on div "Sales Orders" at bounding box center [838, 78] width 67 height 14
click at [815, 76] on div "Sales Orders" at bounding box center [838, 78] width 67 height 14
click at [222, 94] on input "270" at bounding box center [269, 93] width 160 height 33
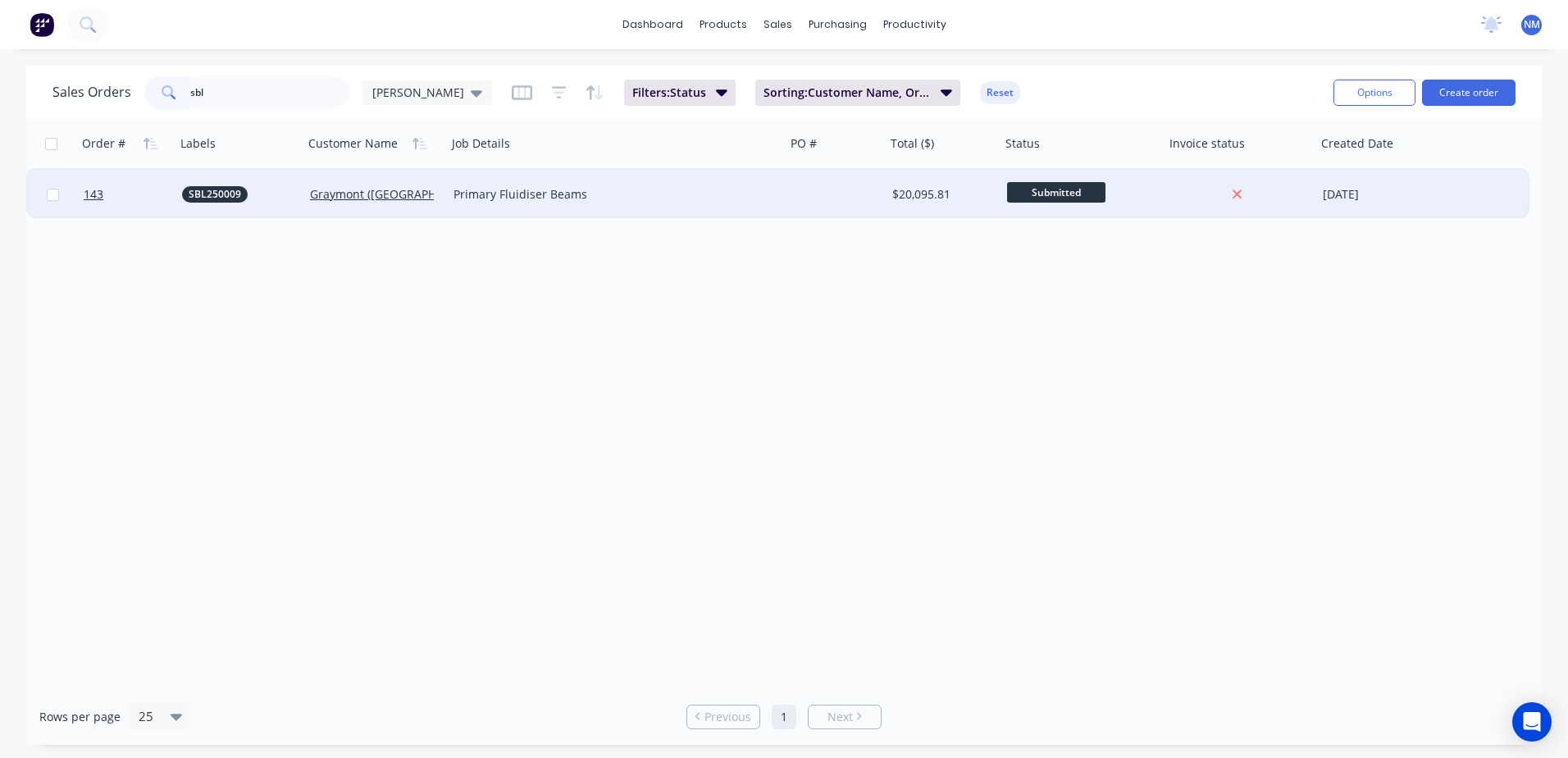
click at [882, 196] on div at bounding box center [835, 194] width 100 height 49
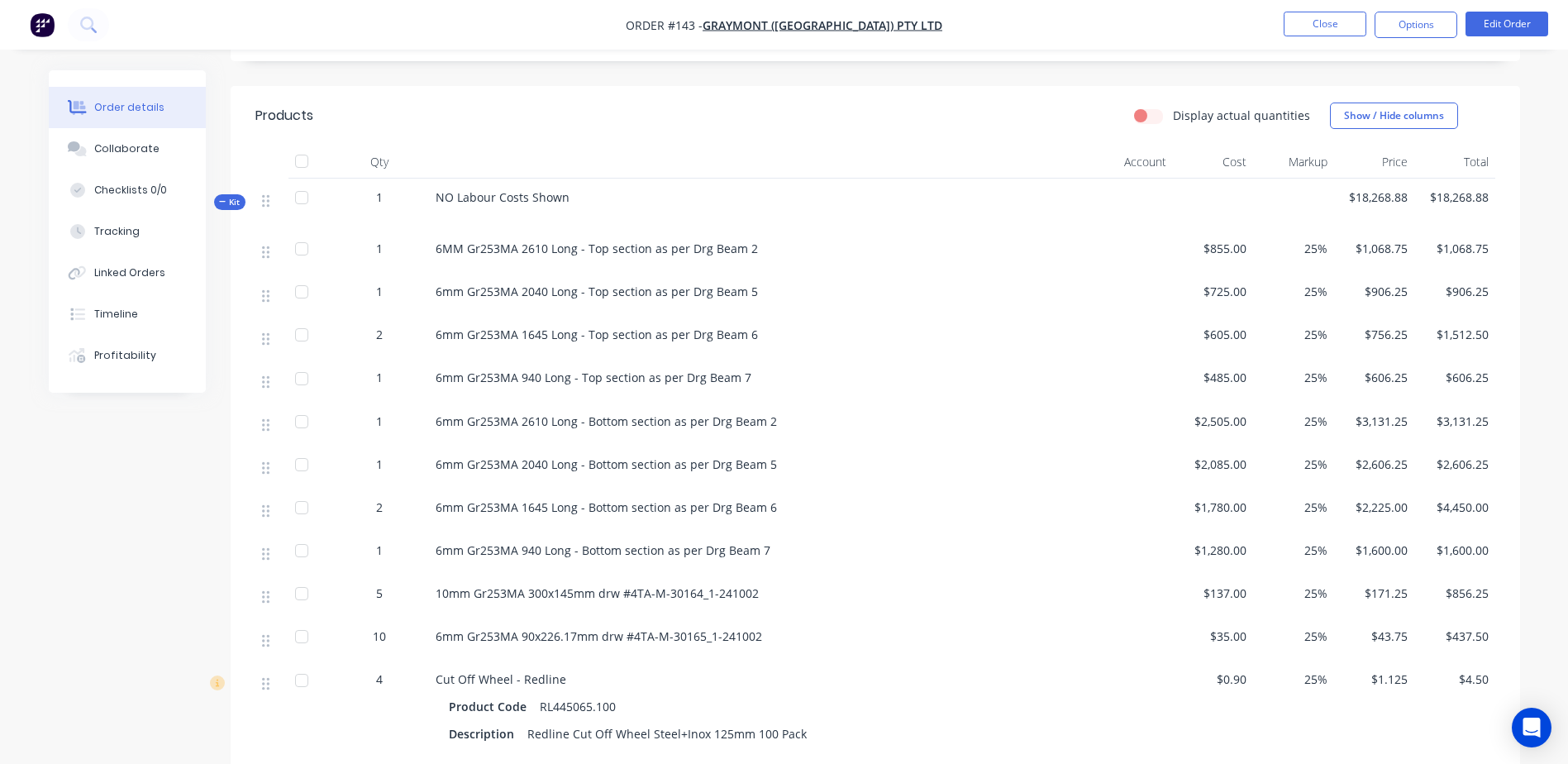
scroll to position [661, 0]
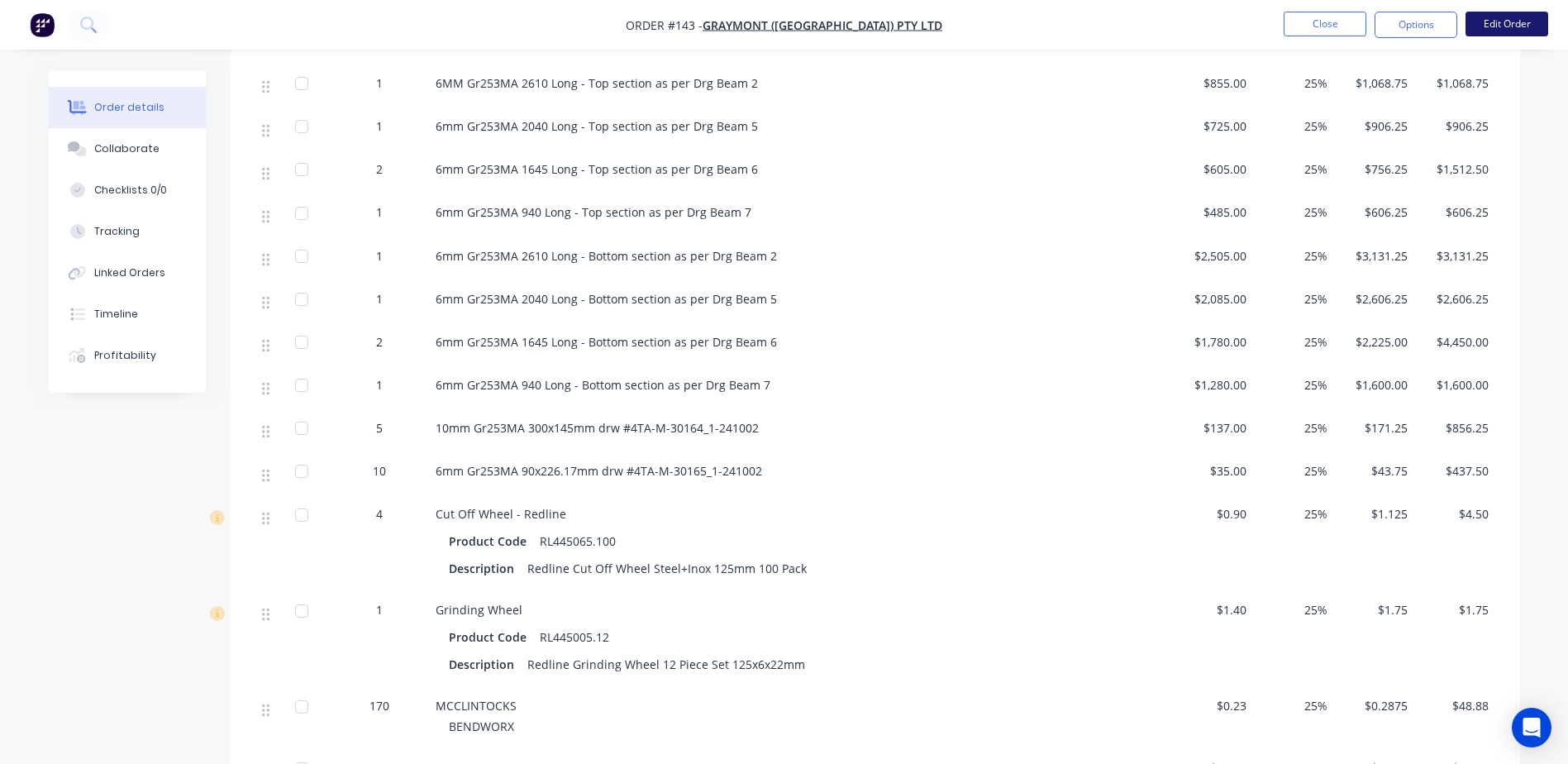
click at [1512, 30] on button "Edit Order" at bounding box center [1506, 24] width 82 height 25
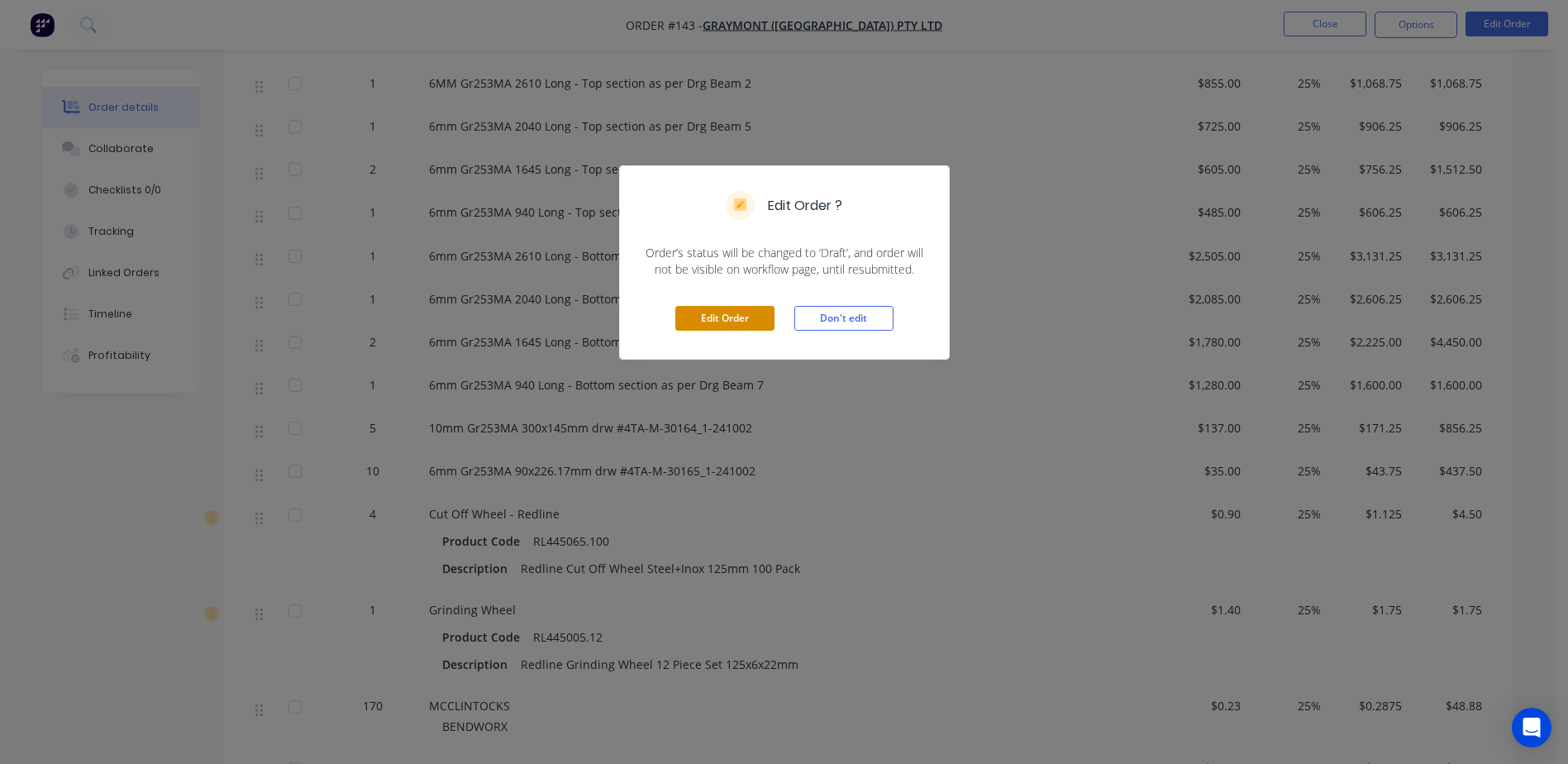
click at [735, 316] on button "Edit Order" at bounding box center [725, 318] width 100 height 25
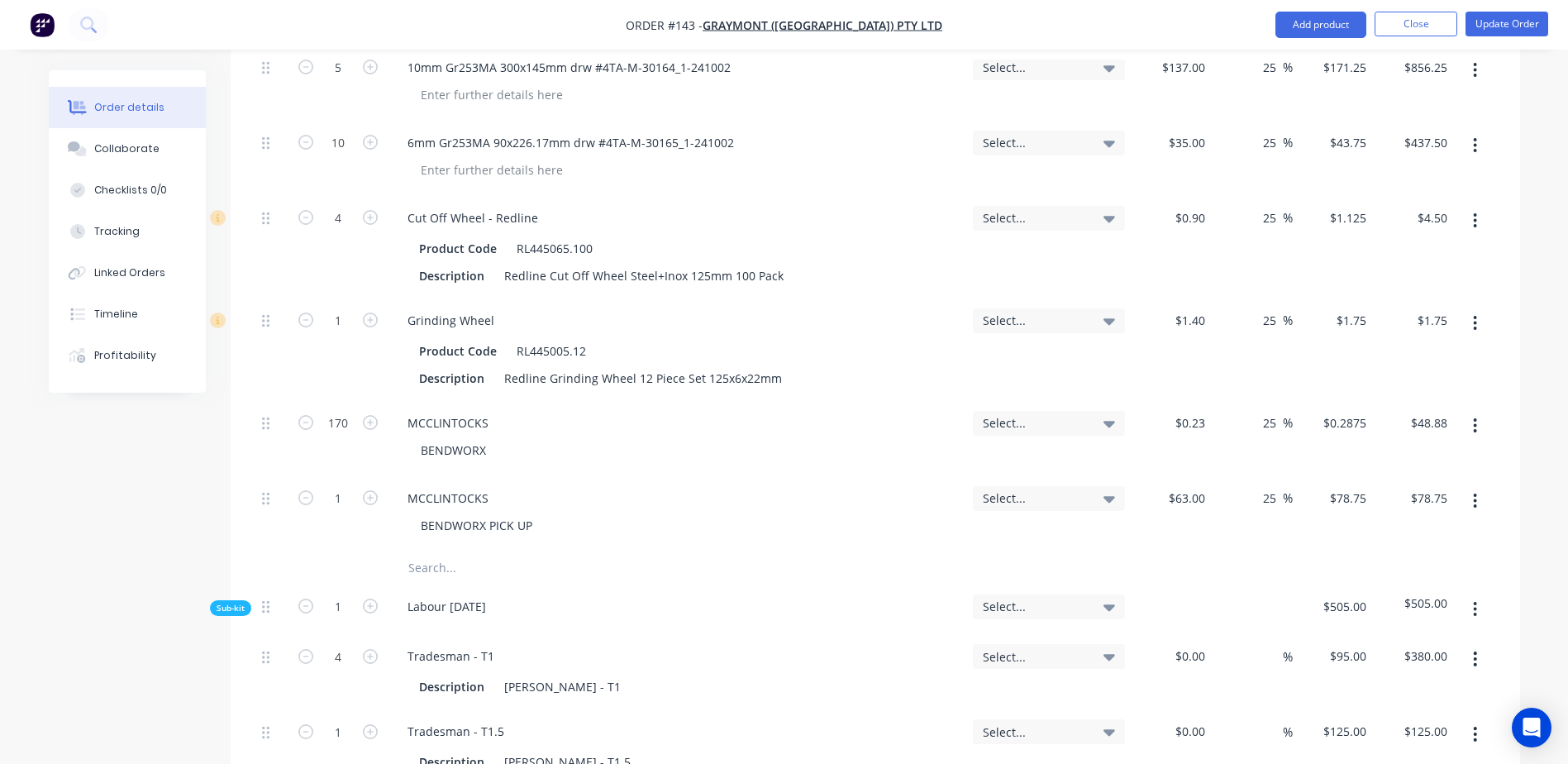
scroll to position [1405, 0]
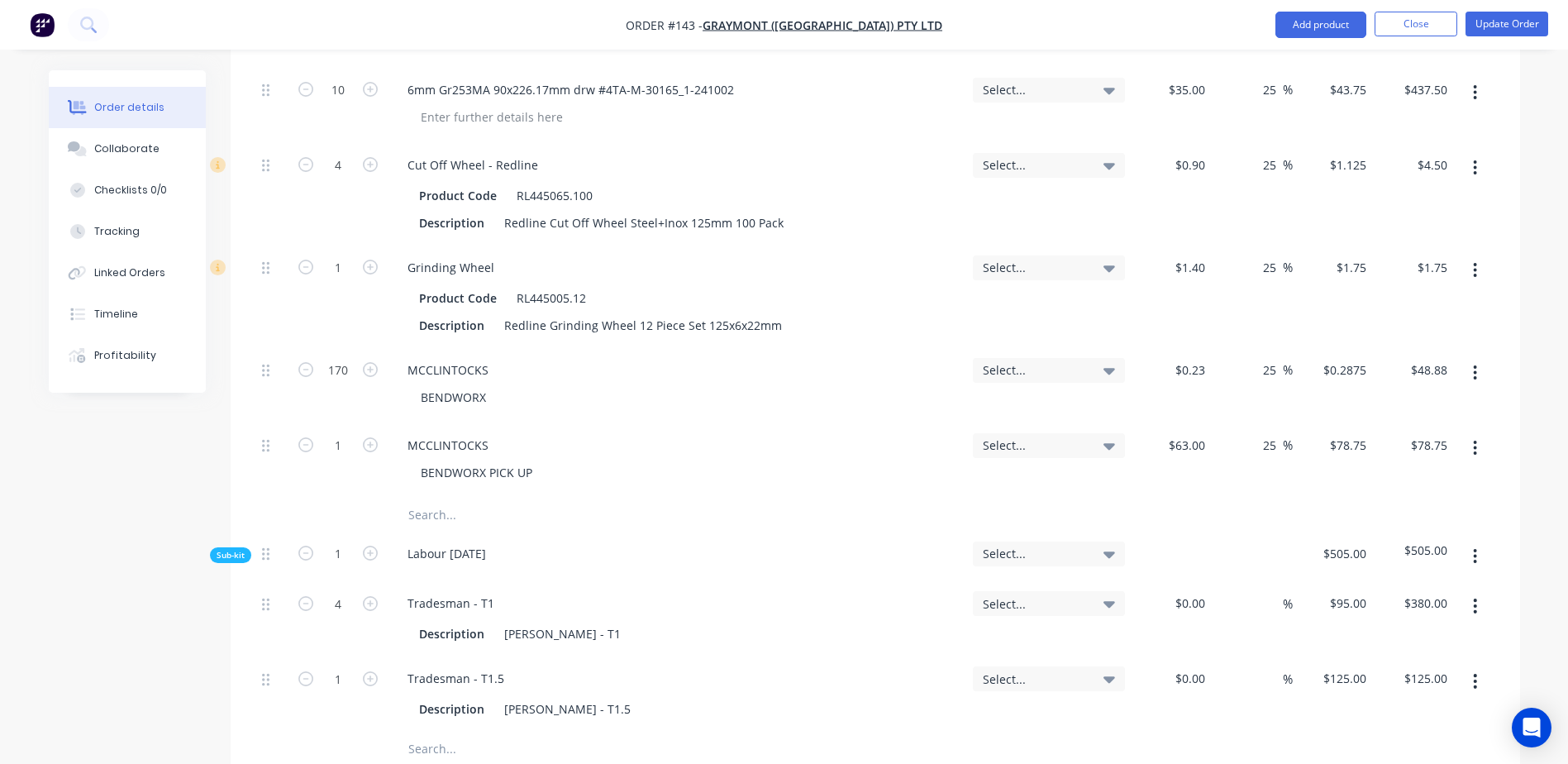
click at [426, 499] on input "text" at bounding box center [573, 515] width 331 height 33
click at [427, 499] on input "text" at bounding box center [573, 515] width 331 height 33
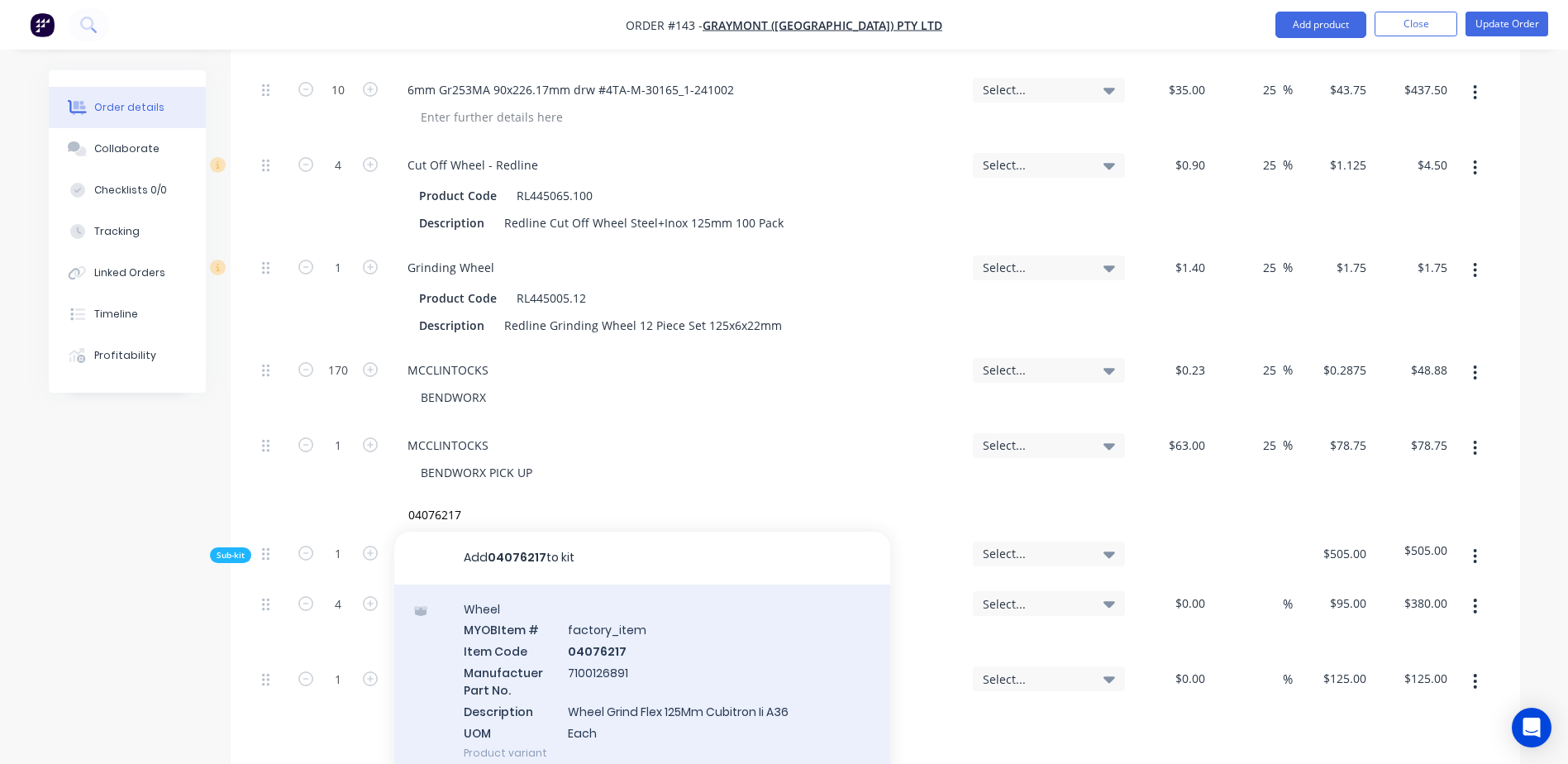
click at [590, 599] on div "Wheel MYOB Item # factory_item Item Code 04076217 Manufactuer Part No. 71001268…" at bounding box center [642, 681] width 496 height 193
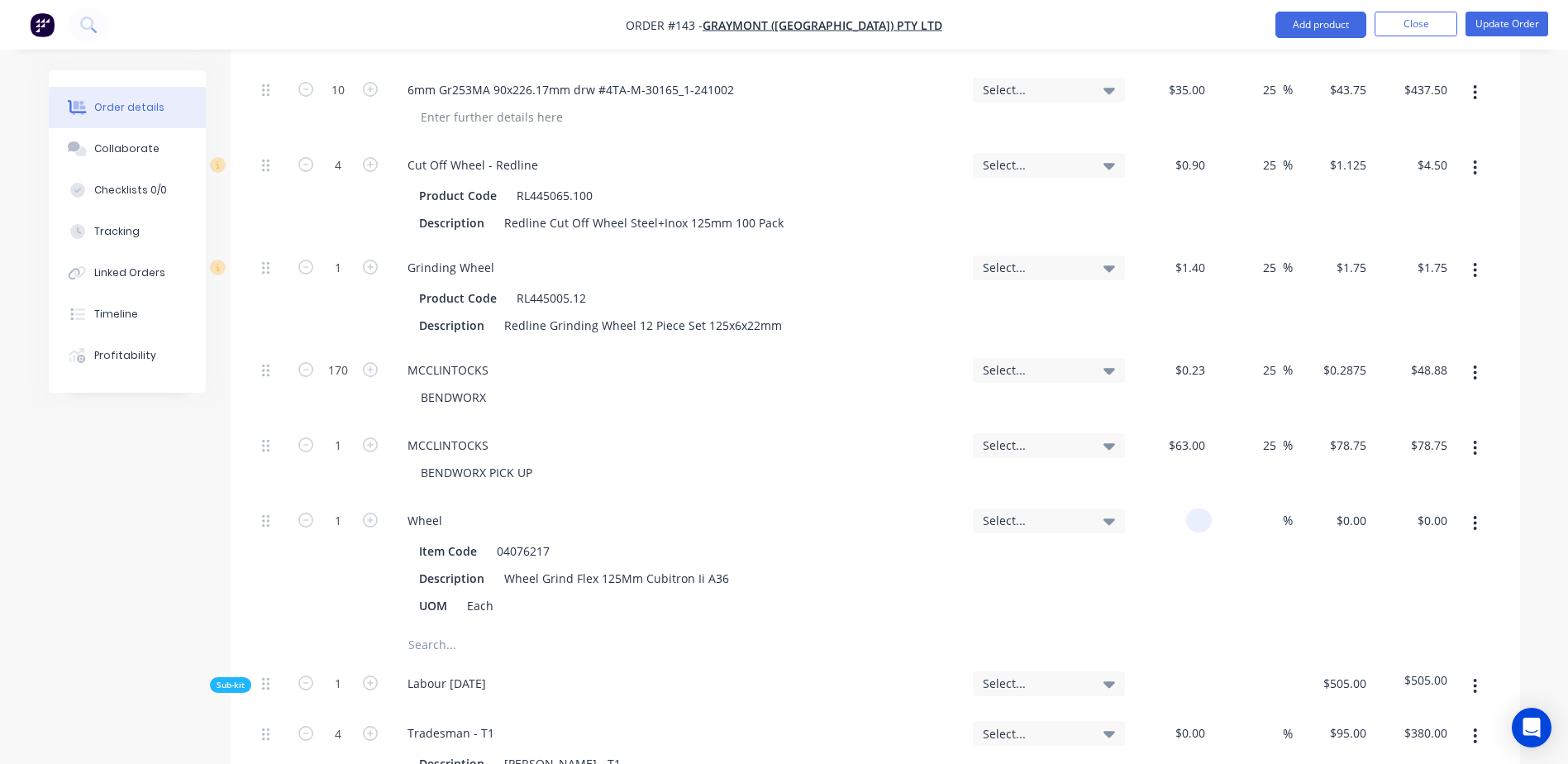
drag, startPoint x: 1179, startPoint y: 470, endPoint x: 1206, endPoint y: 470, distance: 27.0
click at [1206, 509] on input at bounding box center [1203, 520] width 19 height 24
click at [423, 629] on input "text" at bounding box center [573, 645] width 331 height 33
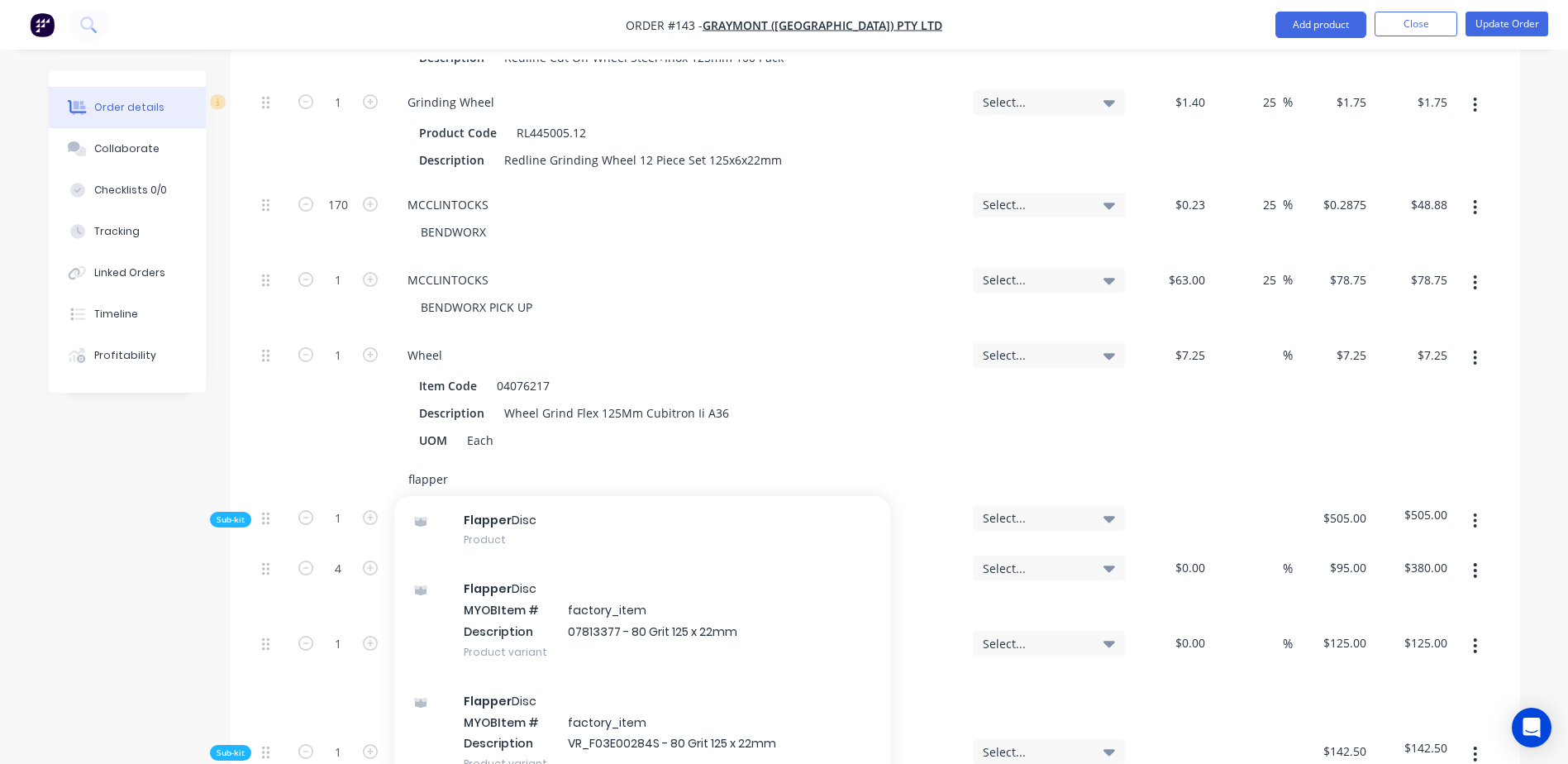
scroll to position [82, 0]
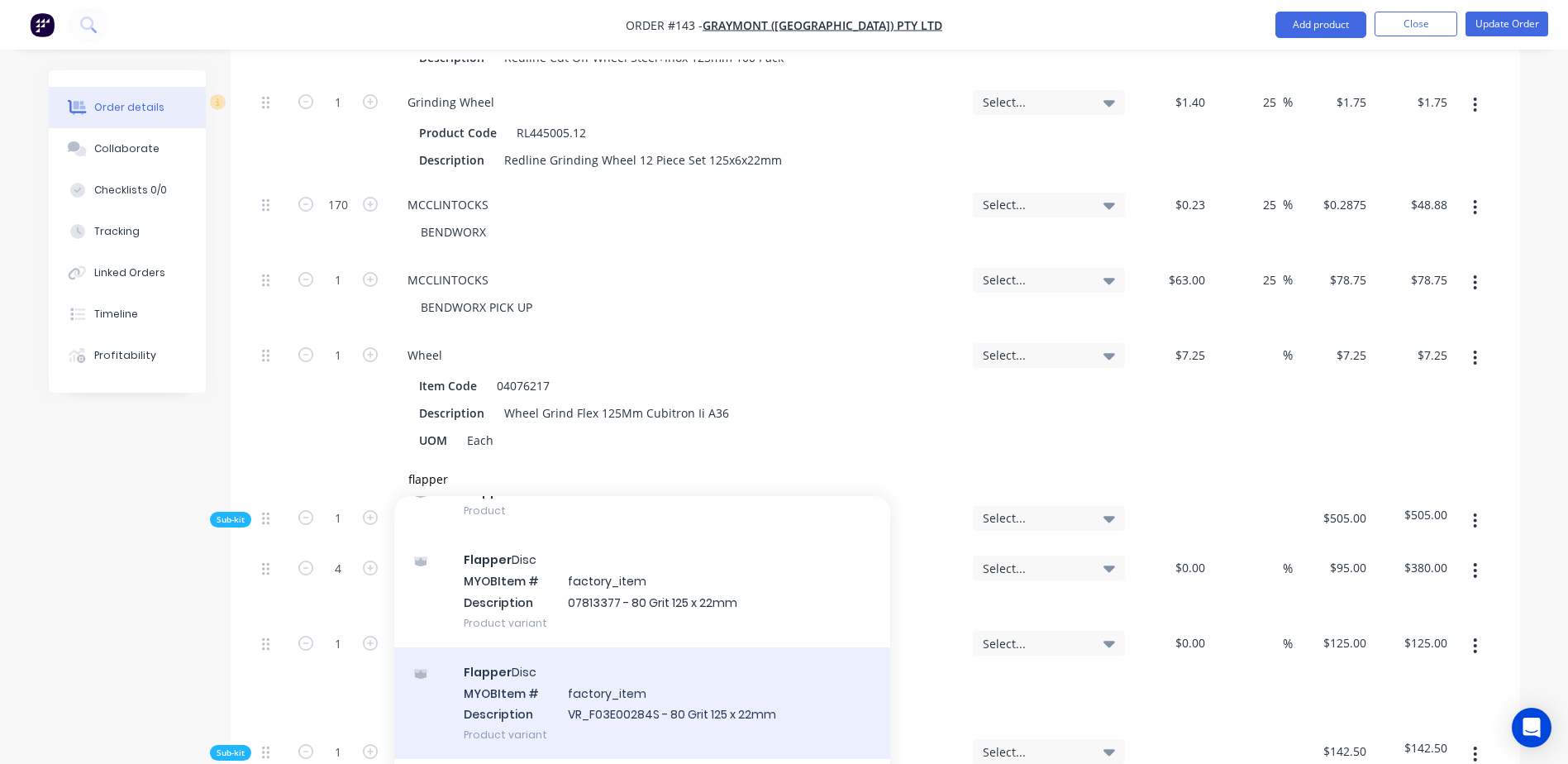
click at [624, 670] on div "Flapper Disc MYOB Item # factory_item Description VR_F03E00284S - 80 Grit 125 x…" at bounding box center [642, 702] width 496 height 111
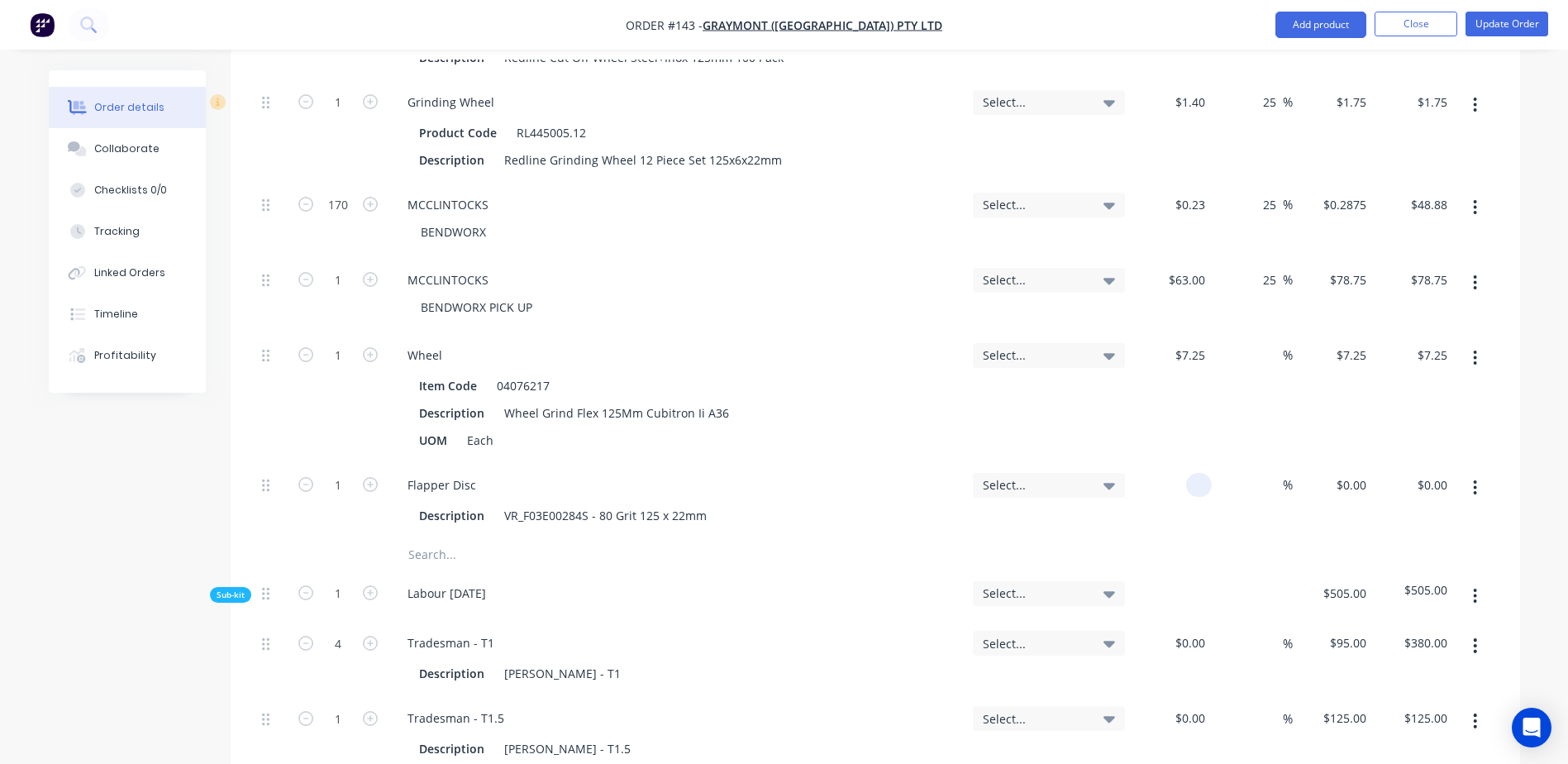
click at [1178, 463] on div at bounding box center [1172, 501] width 81 height 75
click at [1508, 26] on button "Update Order" at bounding box center [1506, 24] width 82 height 25
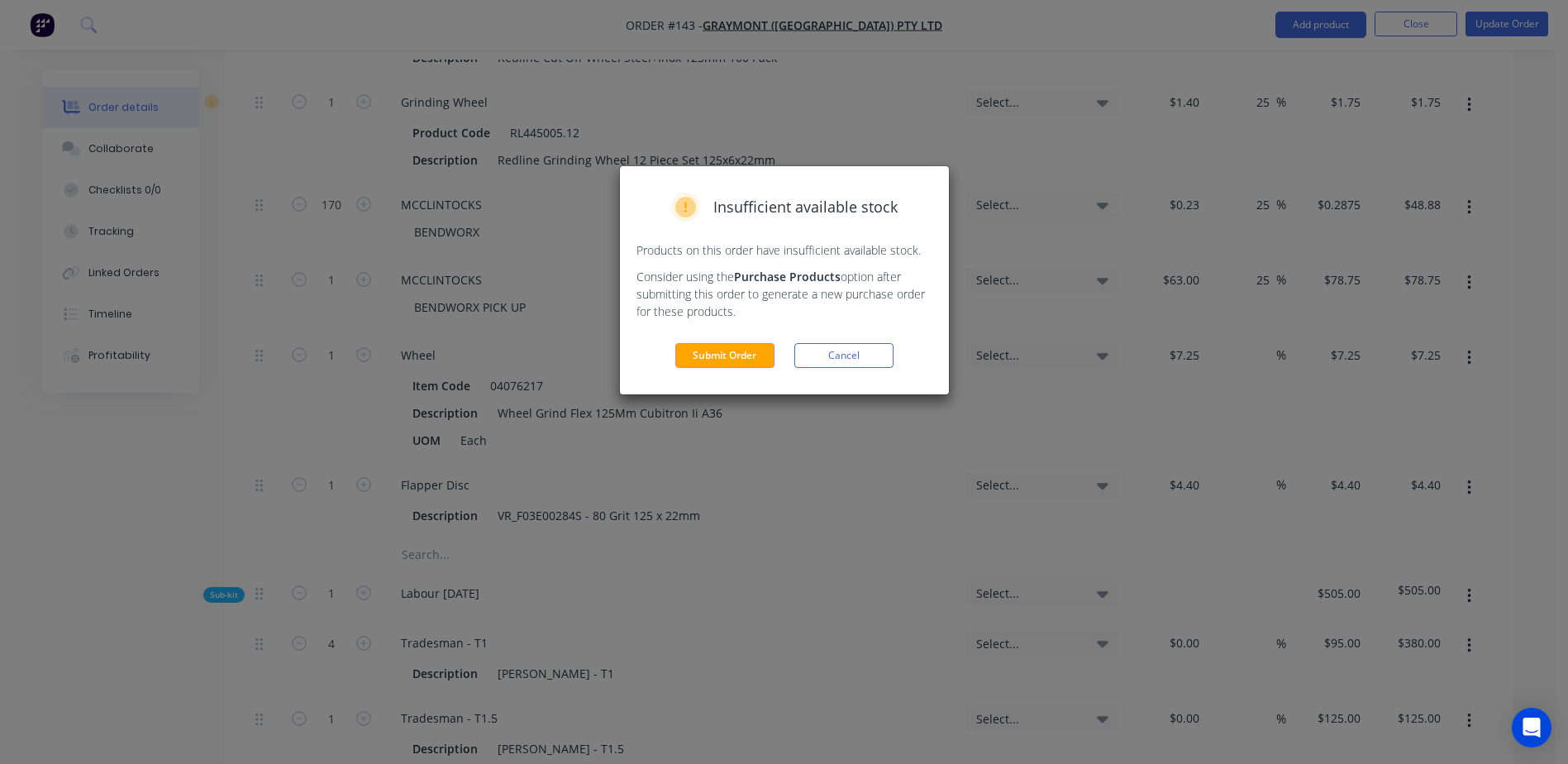
click at [722, 365] on button "Submit Order" at bounding box center [725, 356] width 100 height 25
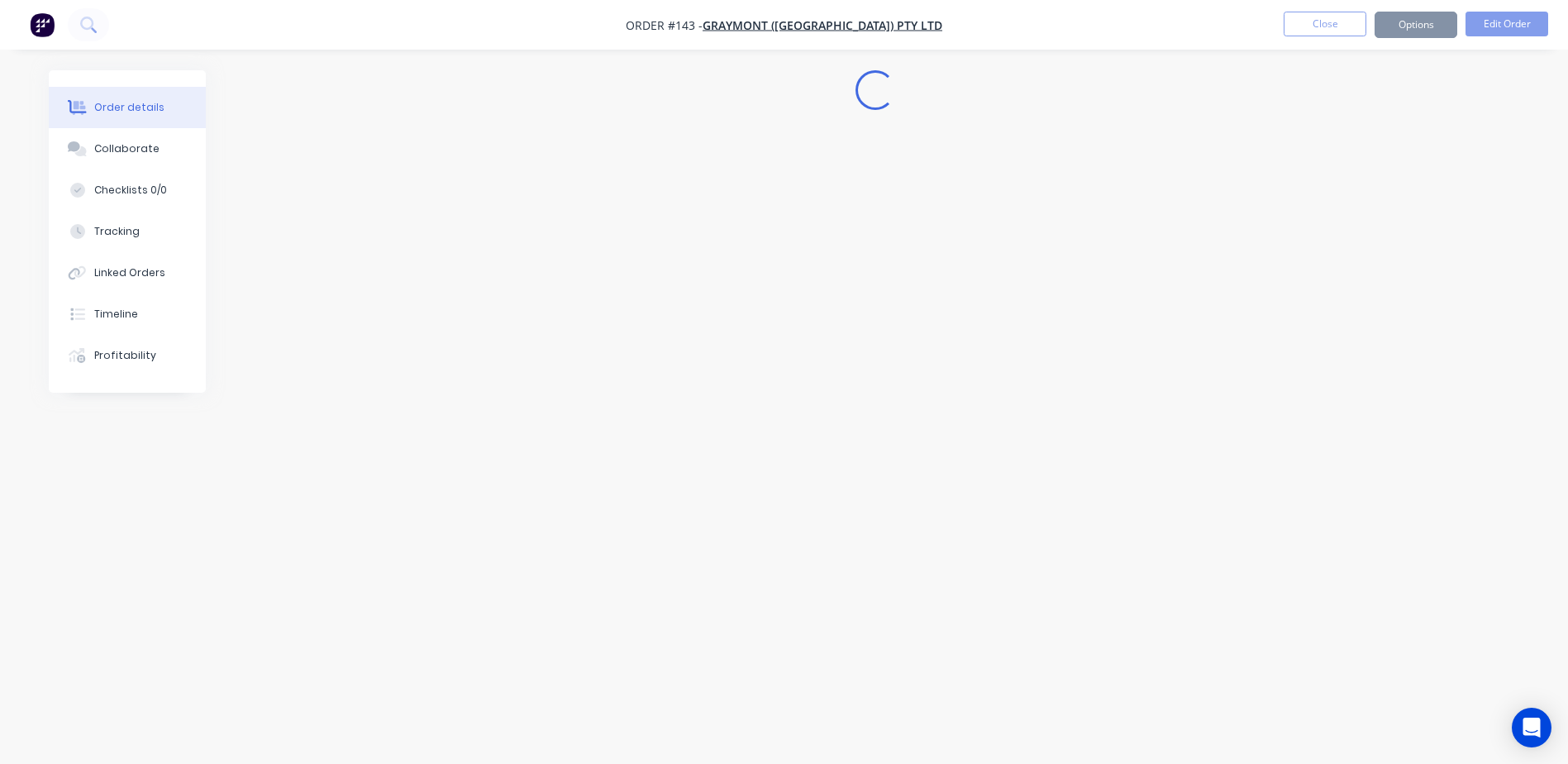
scroll to position [0, 0]
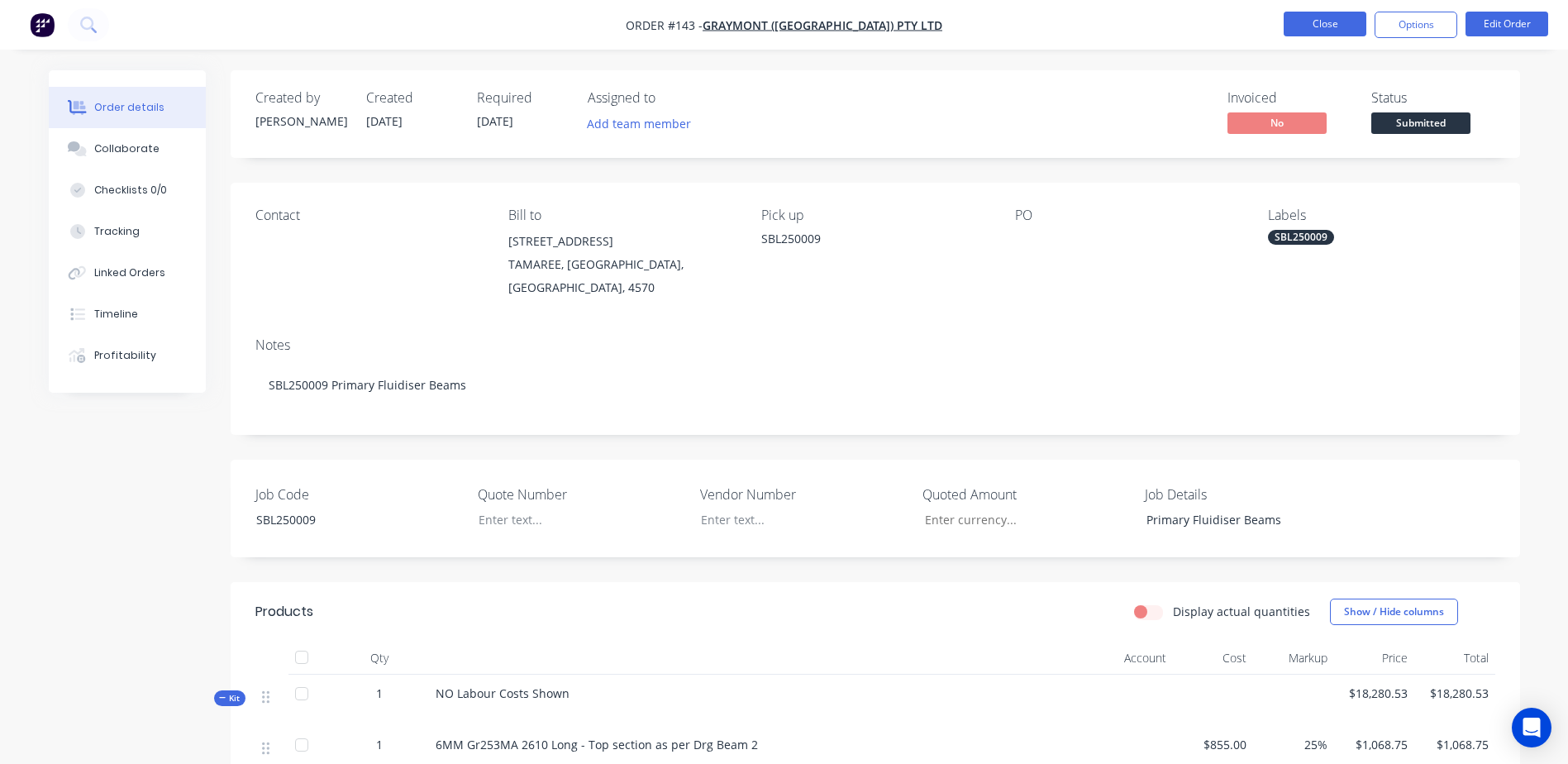
click at [1308, 27] on button "Close" at bounding box center [1324, 24] width 82 height 25
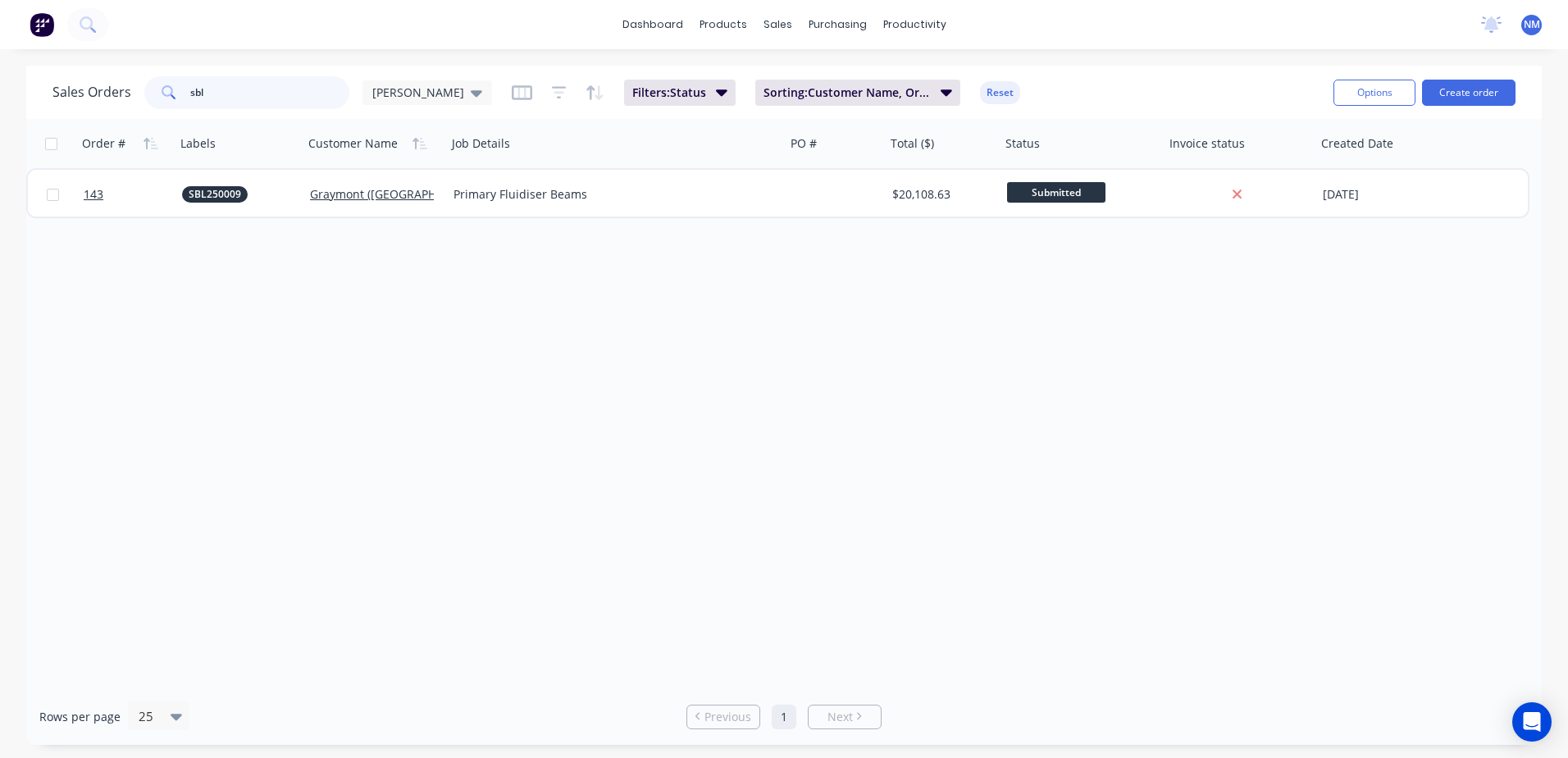
drag, startPoint x: 212, startPoint y: 95, endPoint x: 154, endPoint y: 97, distance: 58.0
click at [154, 97] on div "sbl" at bounding box center [246, 93] width 205 height 33
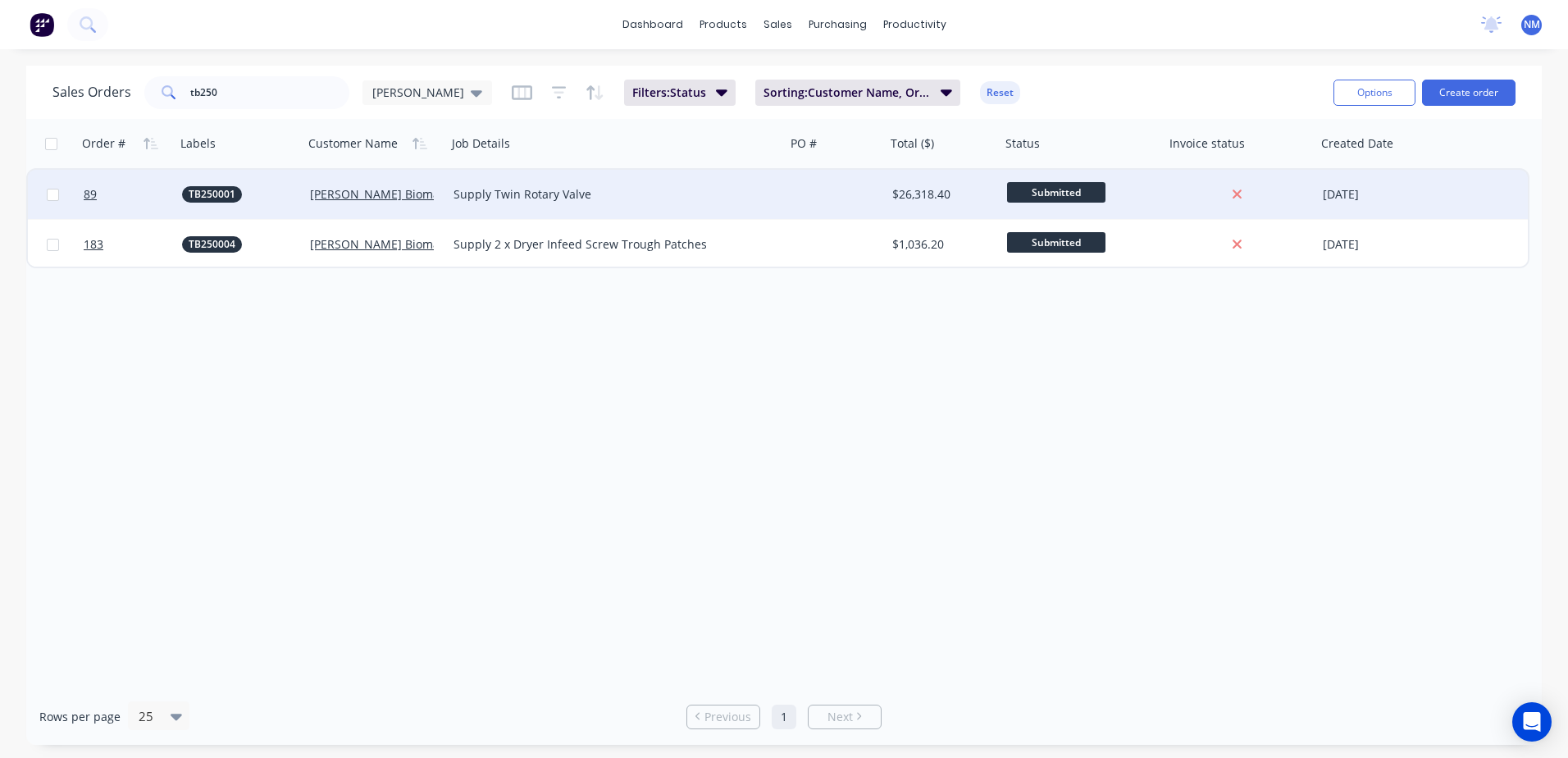
click at [842, 195] on div at bounding box center [835, 194] width 100 height 49
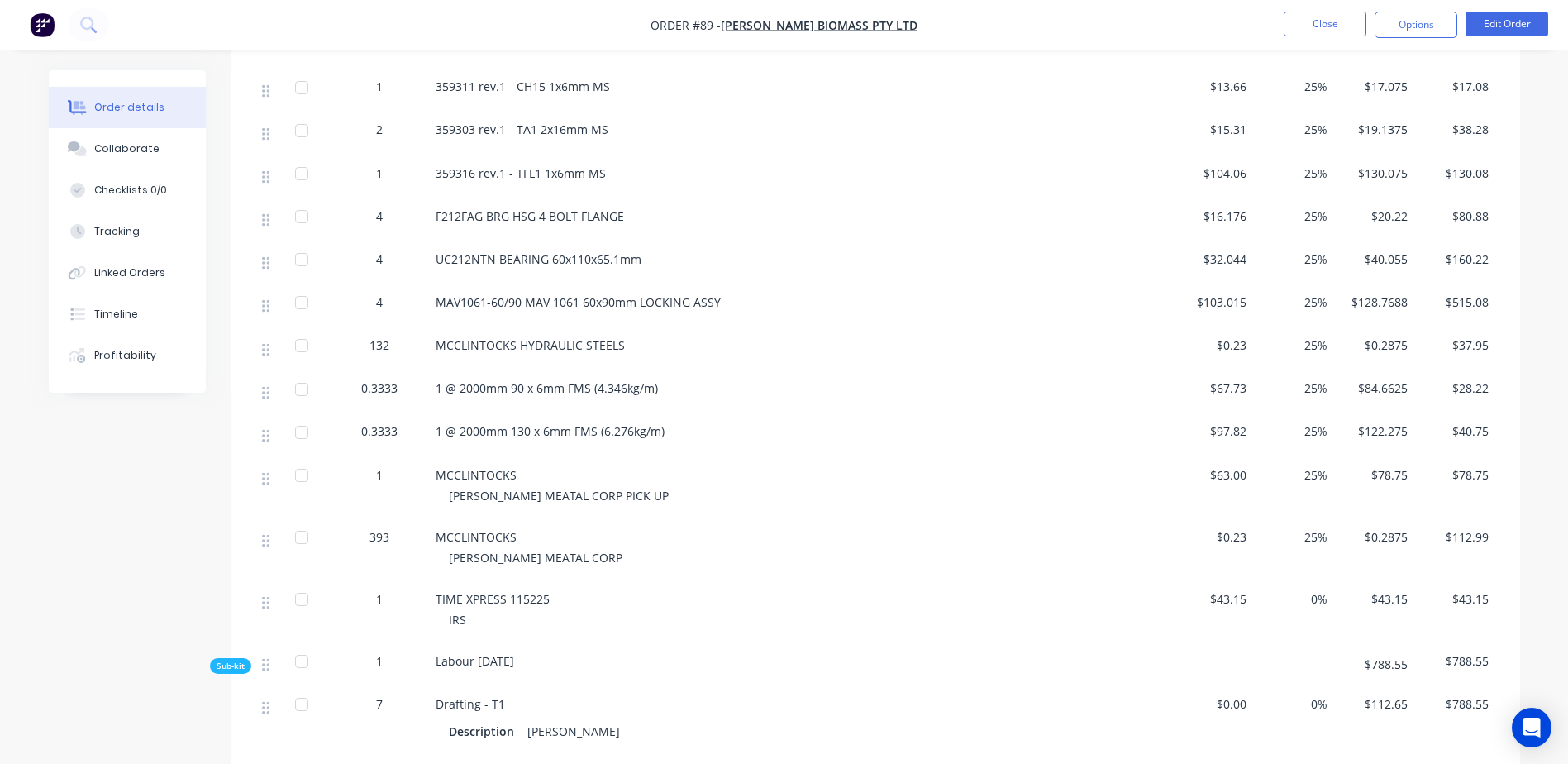
scroll to position [1819, 0]
click at [1504, 31] on button "Edit Order" at bounding box center [1506, 24] width 82 height 25
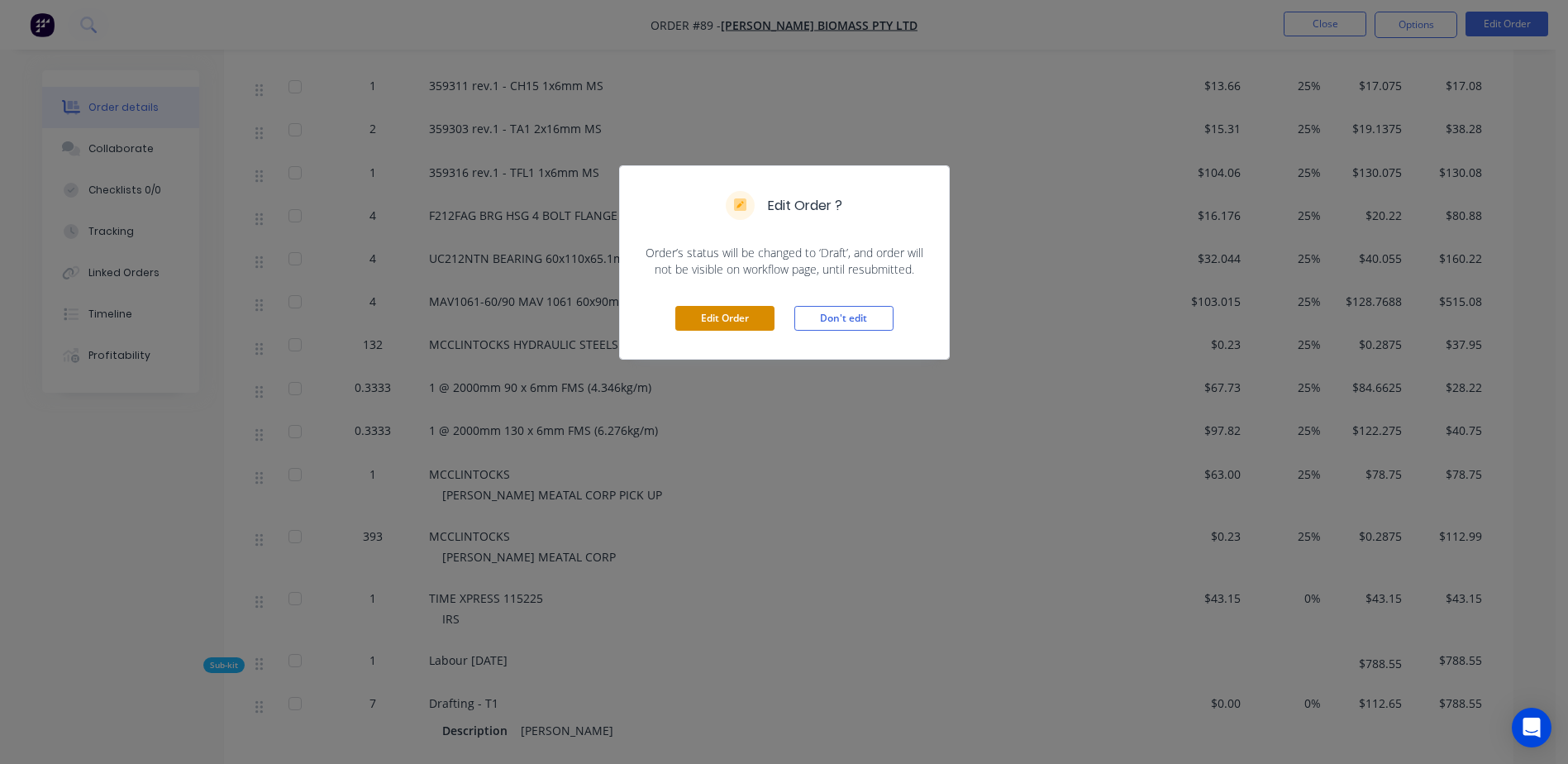
click at [715, 307] on button "Edit Order" at bounding box center [725, 318] width 100 height 25
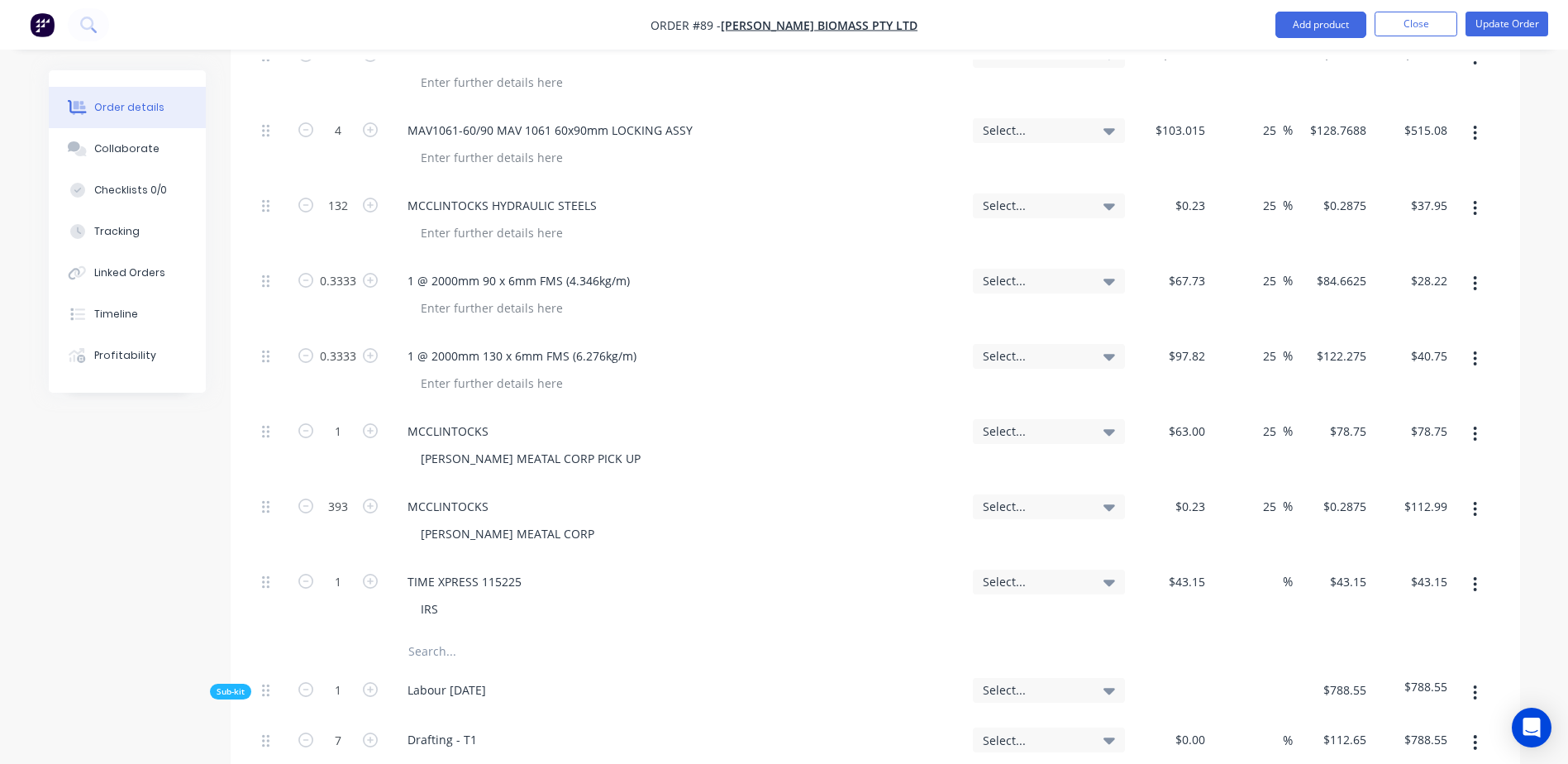
scroll to position [3059, 0]
click at [439, 631] on input "text" at bounding box center [573, 647] width 331 height 33
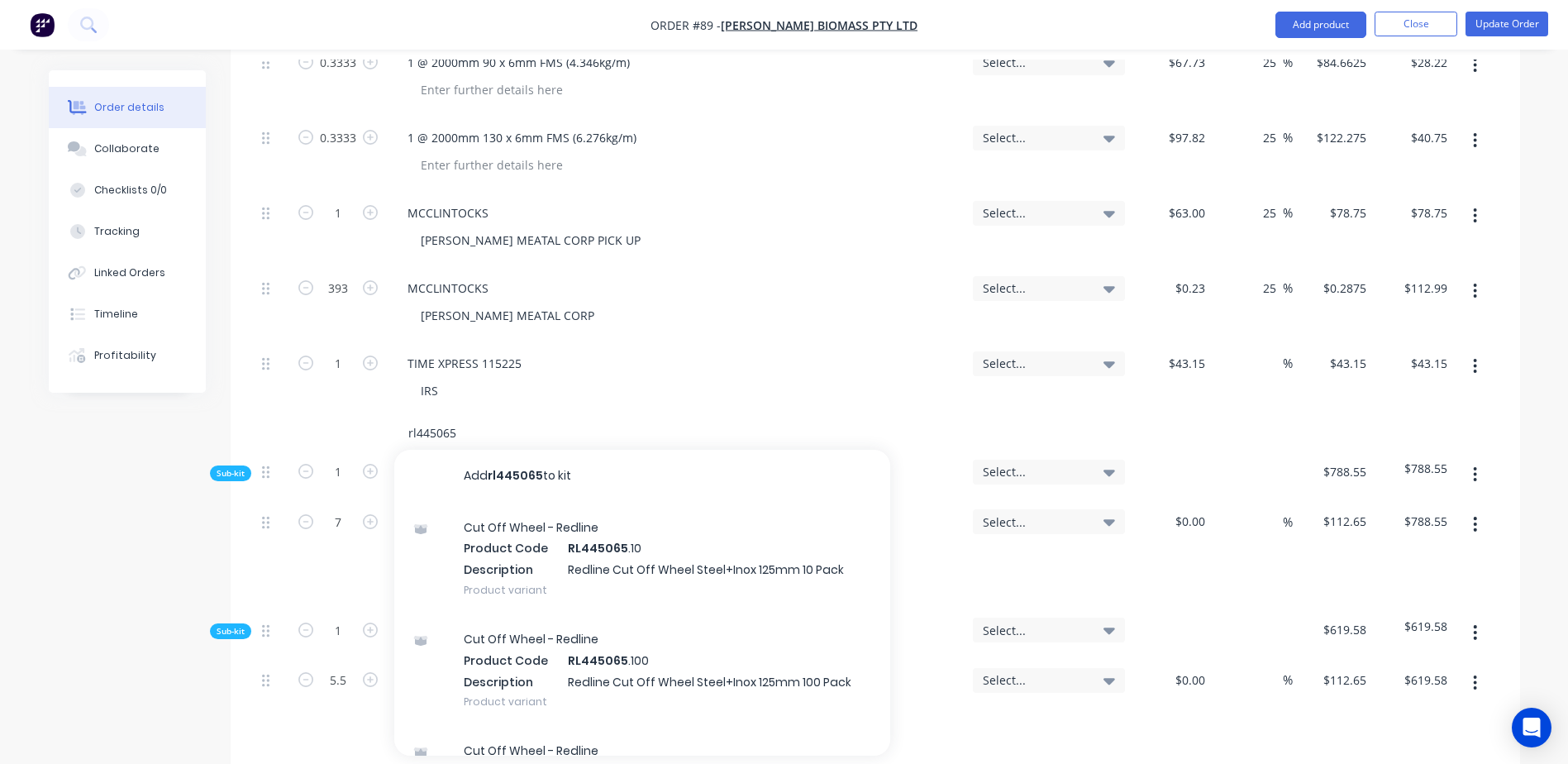
scroll to position [3307, 0]
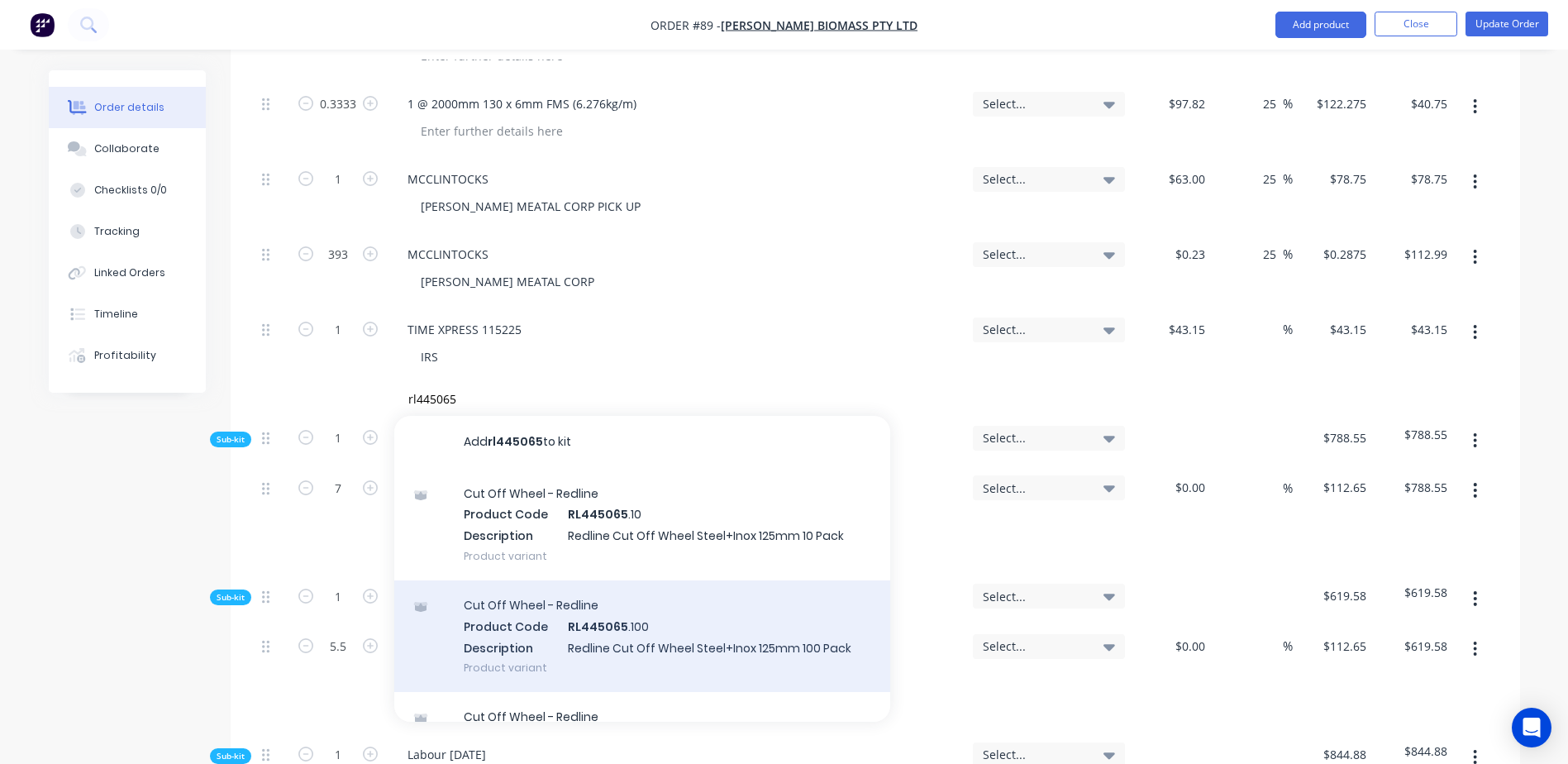
click at [595, 580] on div "Cut Off Wheel - Redline Product Code RL445065 .100 Description Redline Cut Off …" at bounding box center [642, 635] width 496 height 111
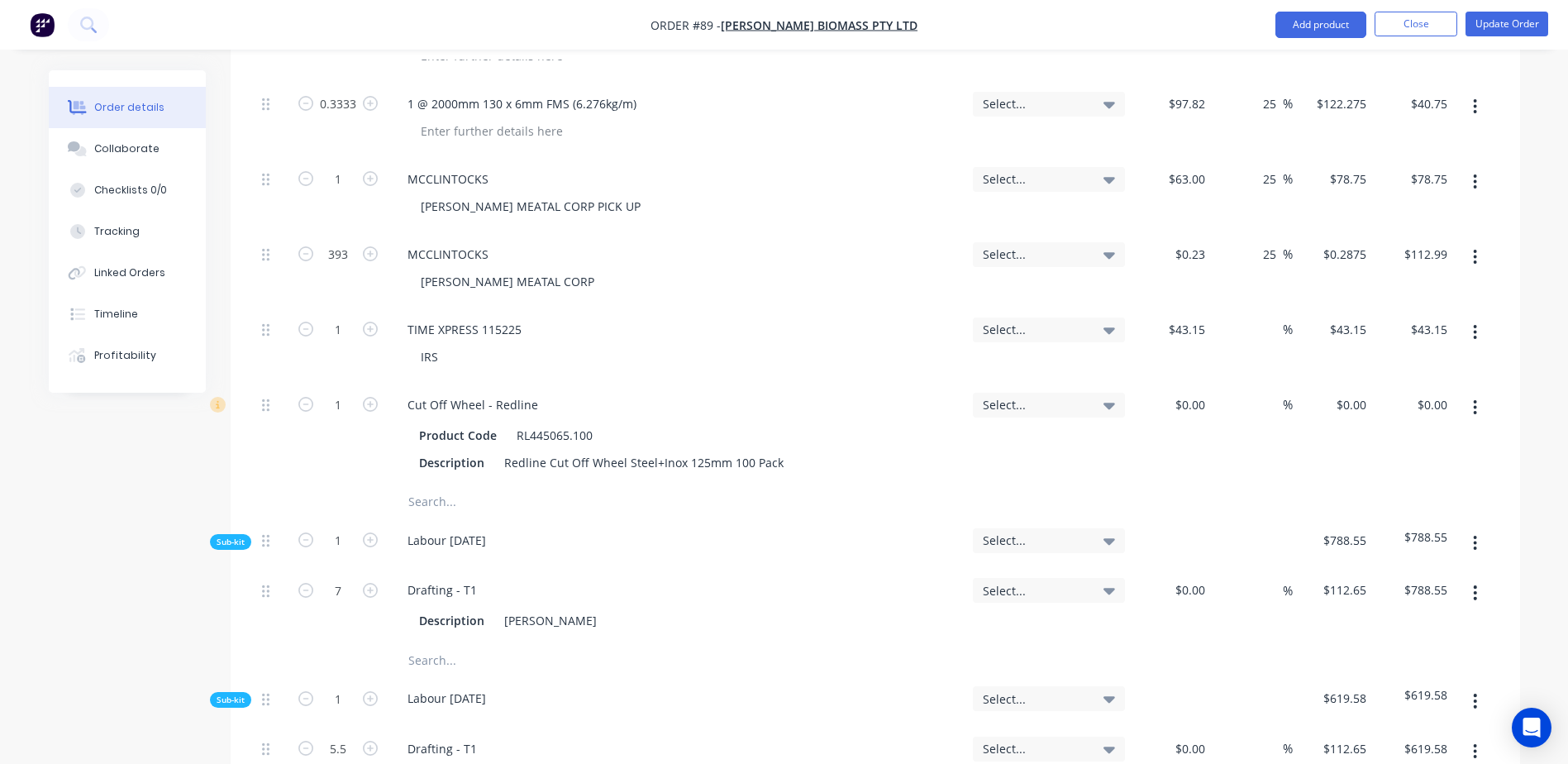
click at [1170, 383] on div "$0.00 $0.00" at bounding box center [1172, 434] width 81 height 103
click at [465, 485] on input "text" at bounding box center [573, 502] width 331 height 33
click at [1495, 27] on button "Update Order" at bounding box center [1506, 24] width 82 height 25
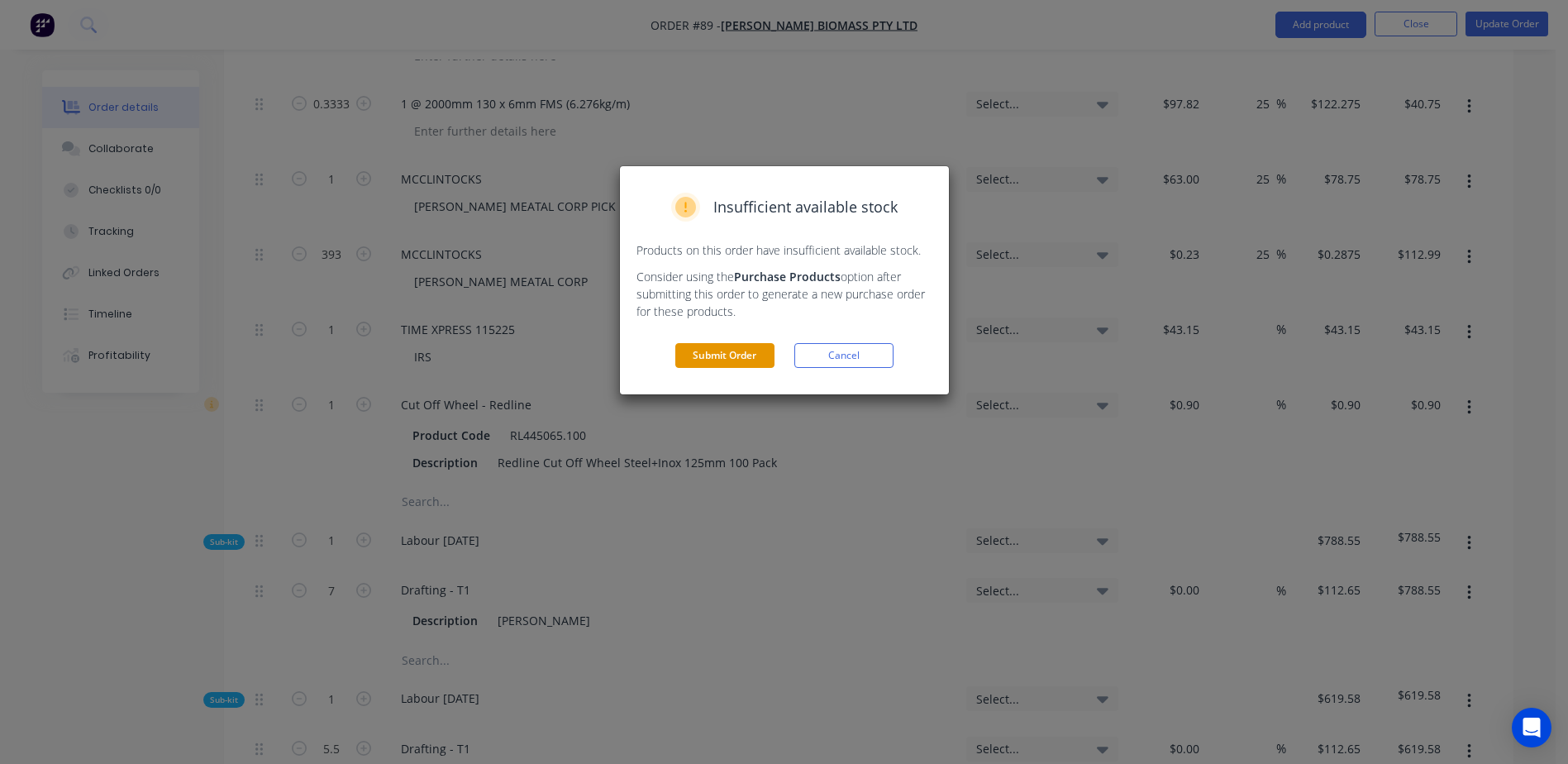
click at [729, 362] on button "Submit Order" at bounding box center [725, 356] width 100 height 25
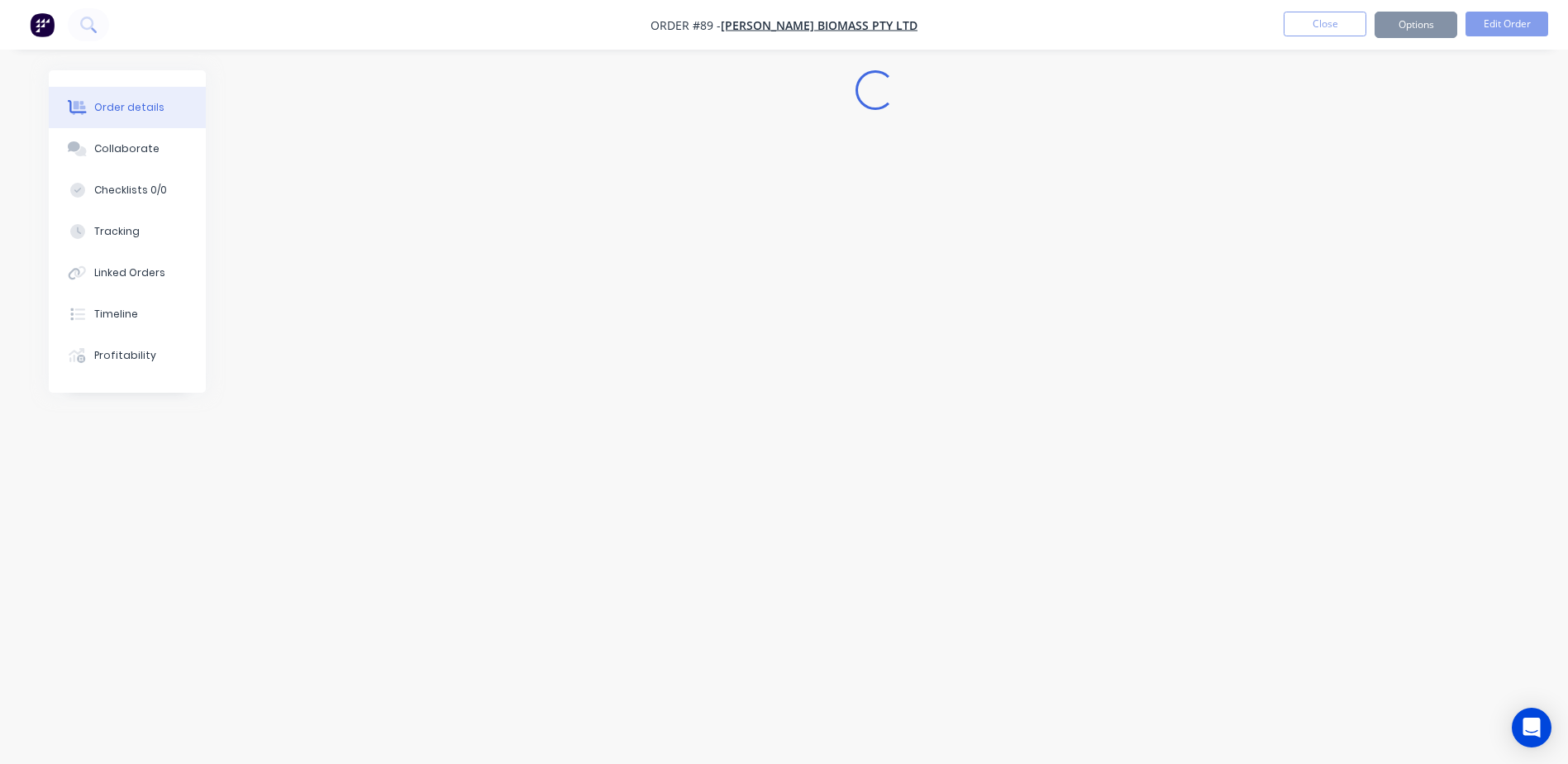
scroll to position [0, 0]
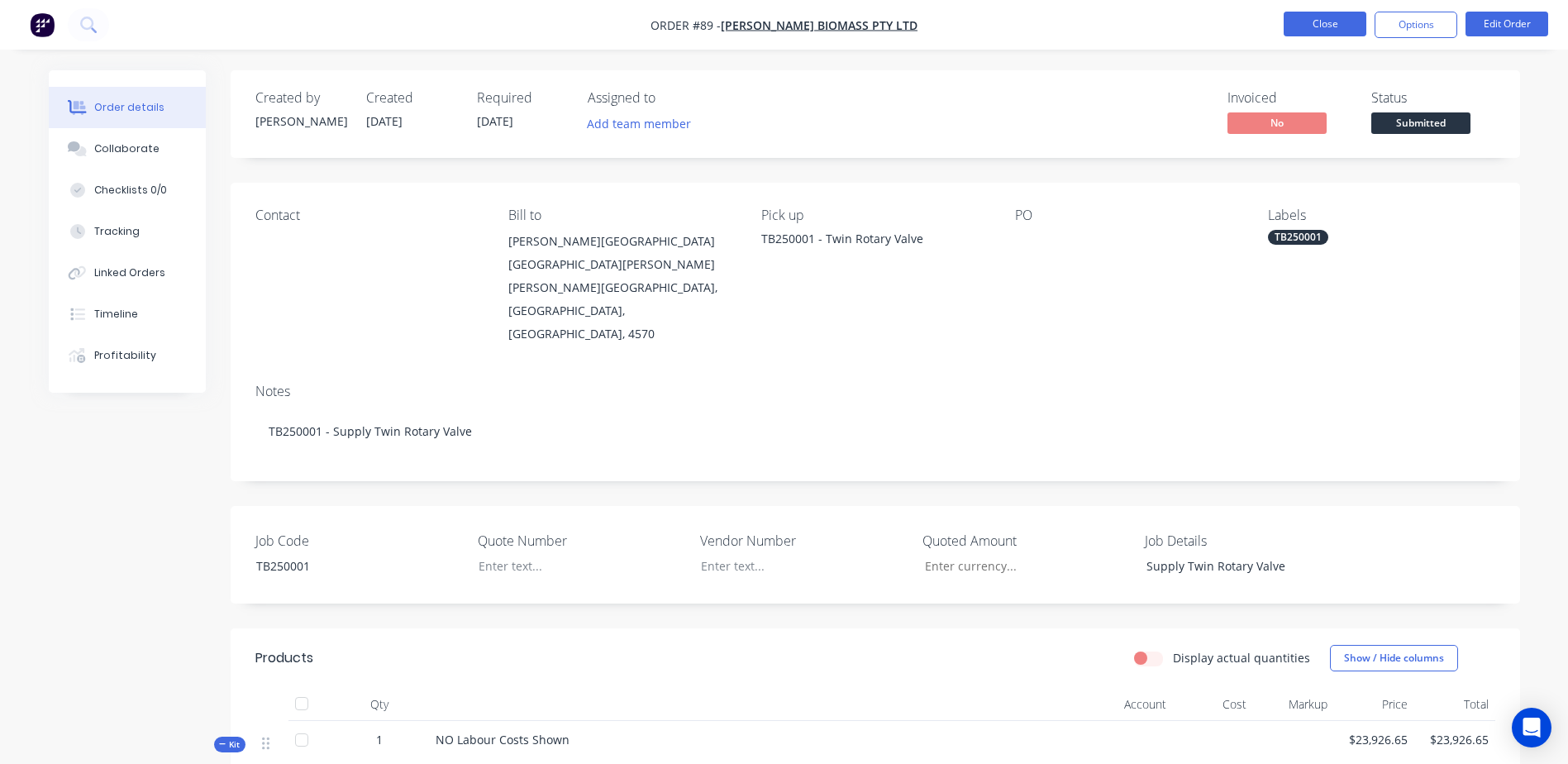
click at [1325, 20] on button "Close" at bounding box center [1324, 24] width 82 height 25
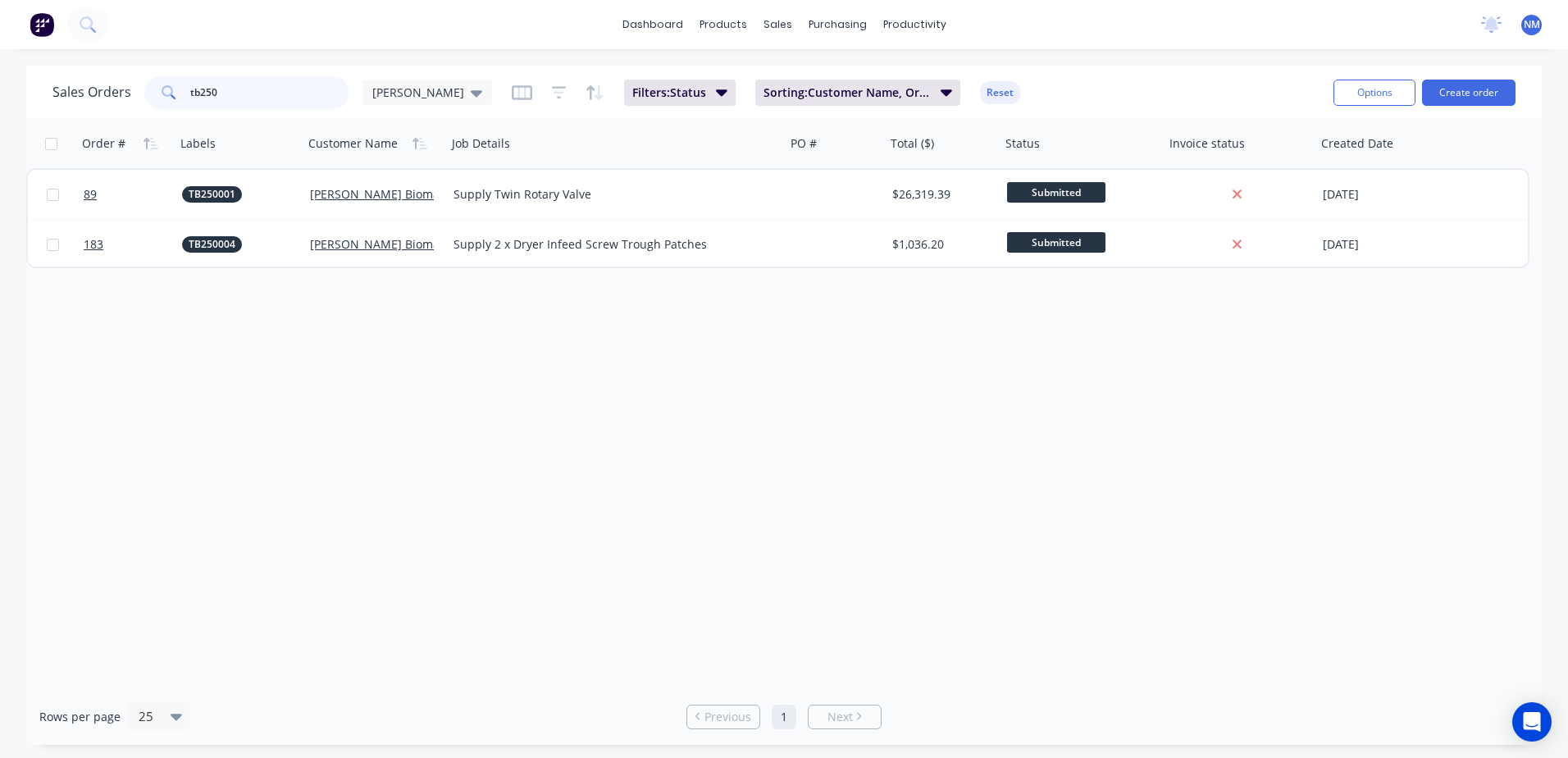
drag, startPoint x: 238, startPoint y: 87, endPoint x: 121, endPoint y: 99, distance: 117.6
click at [121, 99] on div "Sales Orders tb250 [PERSON_NAME]" at bounding box center [272, 93] width 439 height 33
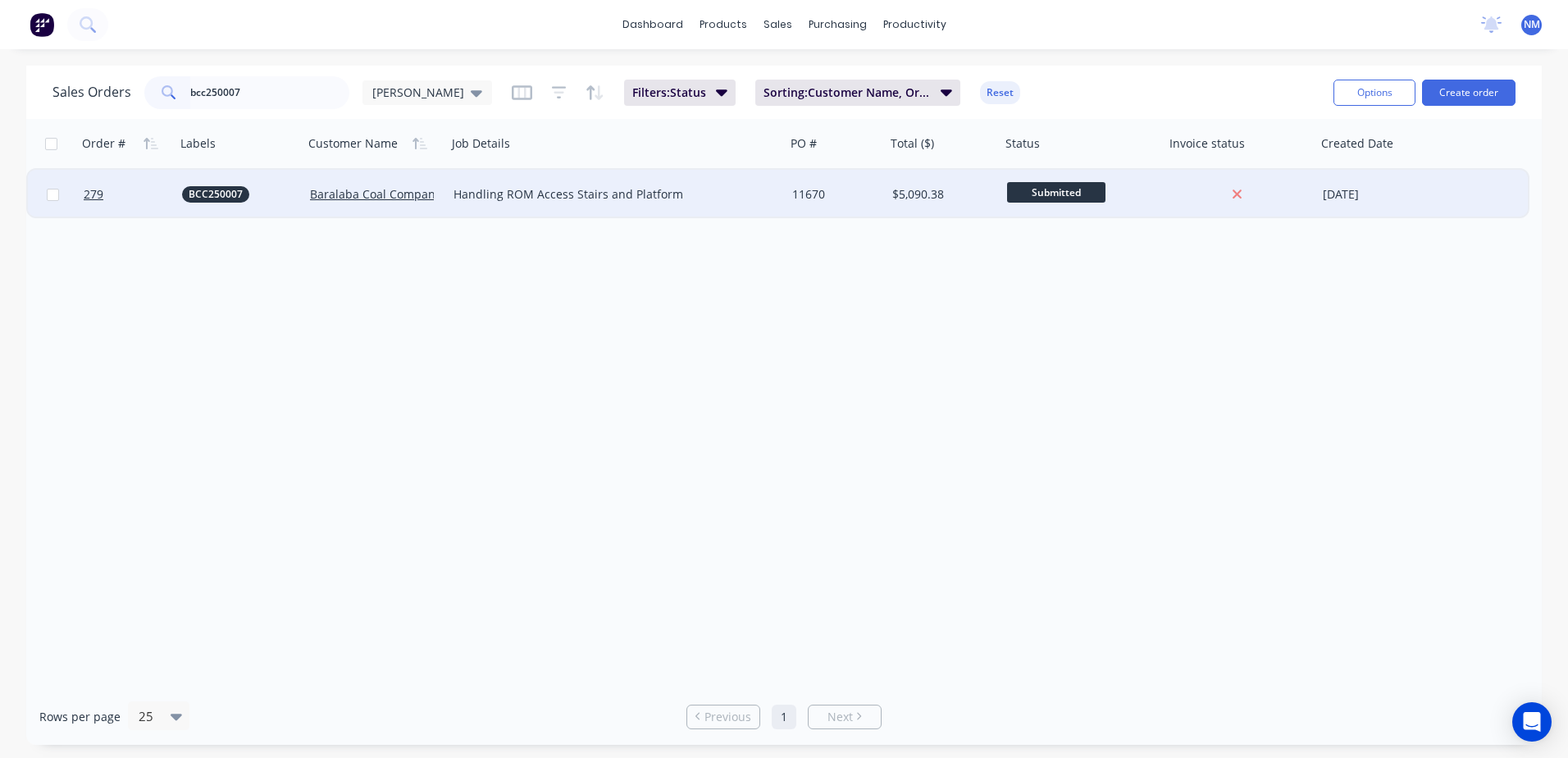
click at [852, 197] on div "11670" at bounding box center [833, 194] width 82 height 16
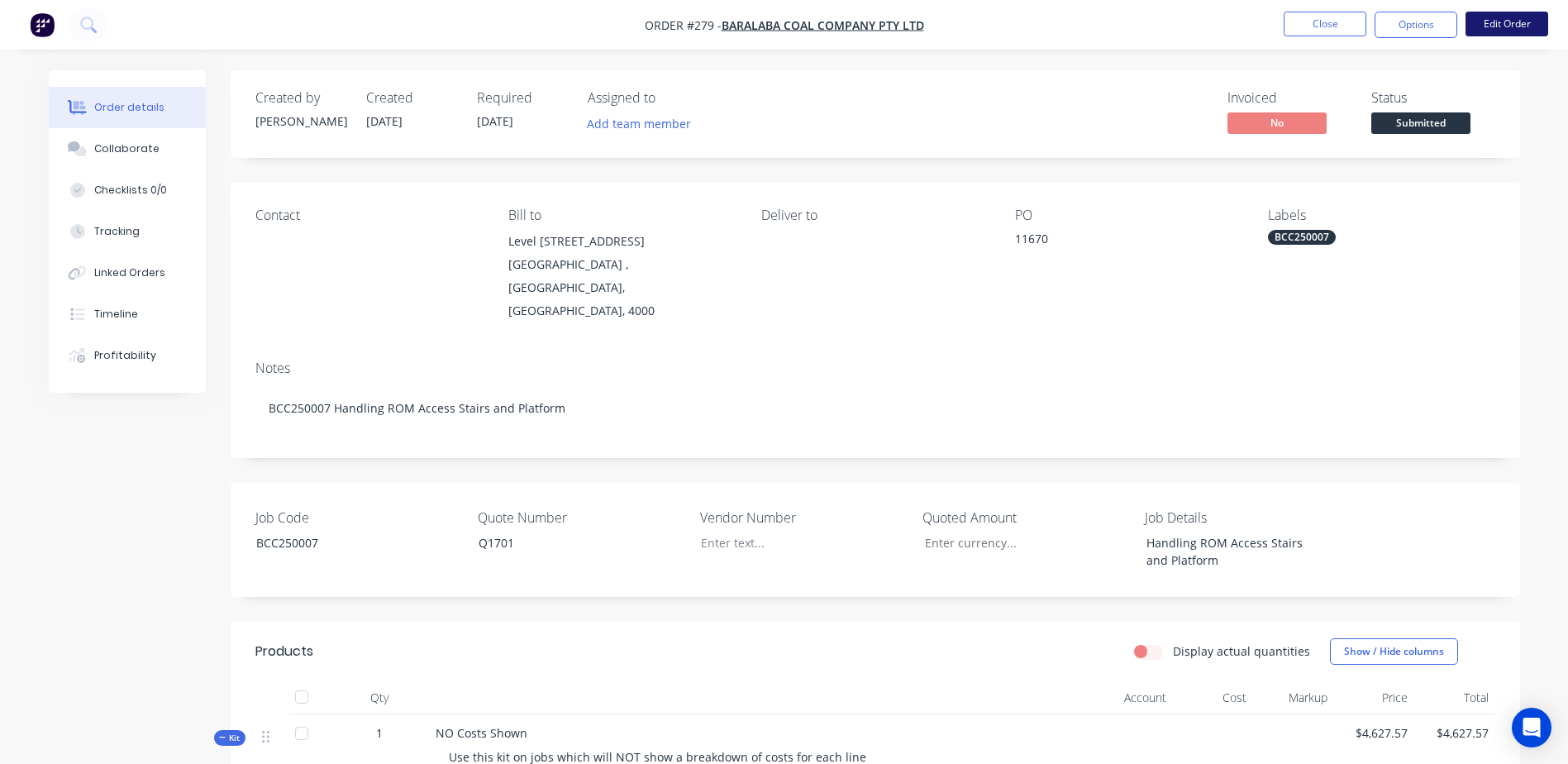
click at [1502, 17] on button "Edit Order" at bounding box center [1506, 24] width 82 height 25
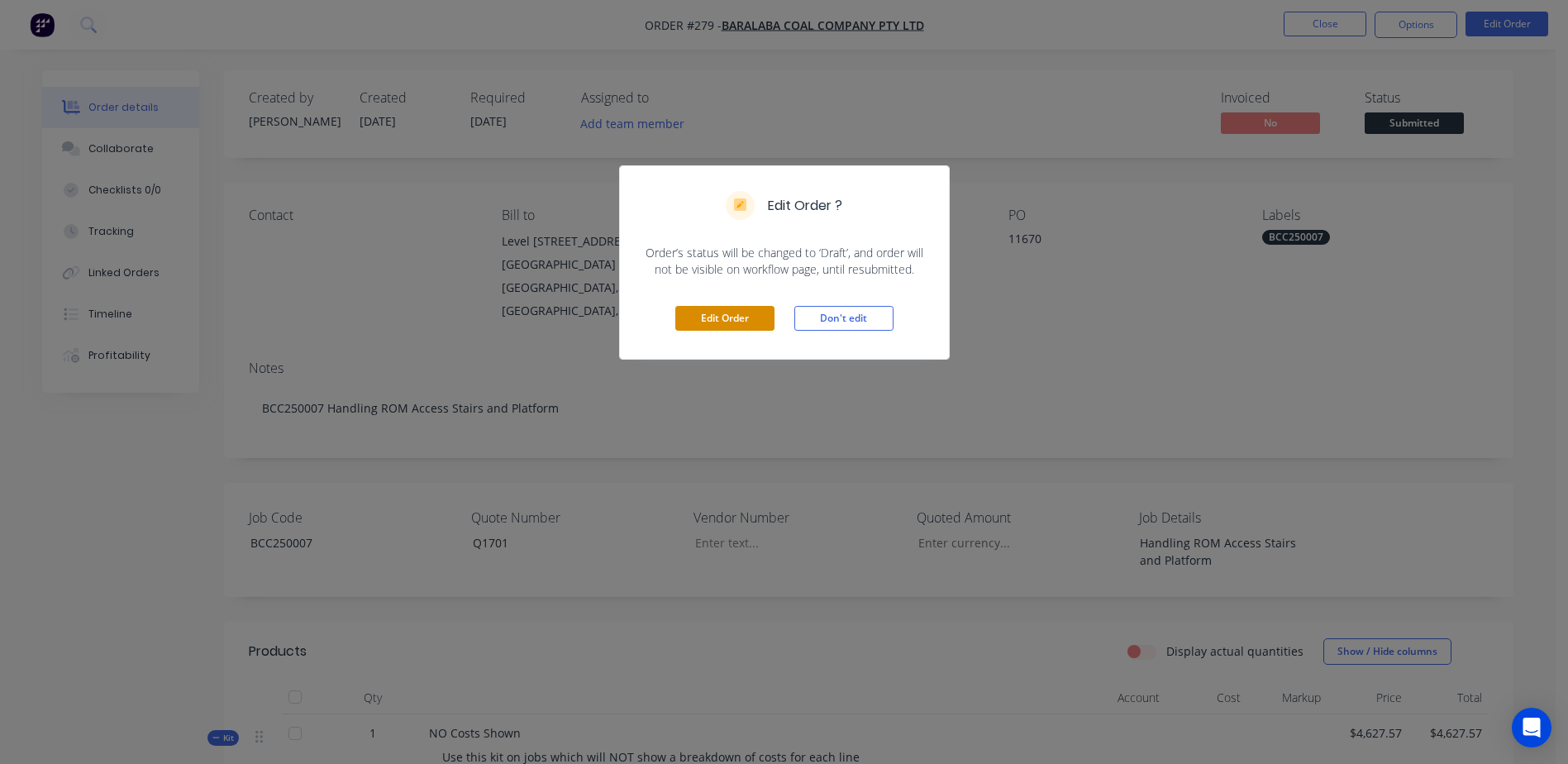
click at [742, 320] on button "Edit Order" at bounding box center [725, 318] width 100 height 25
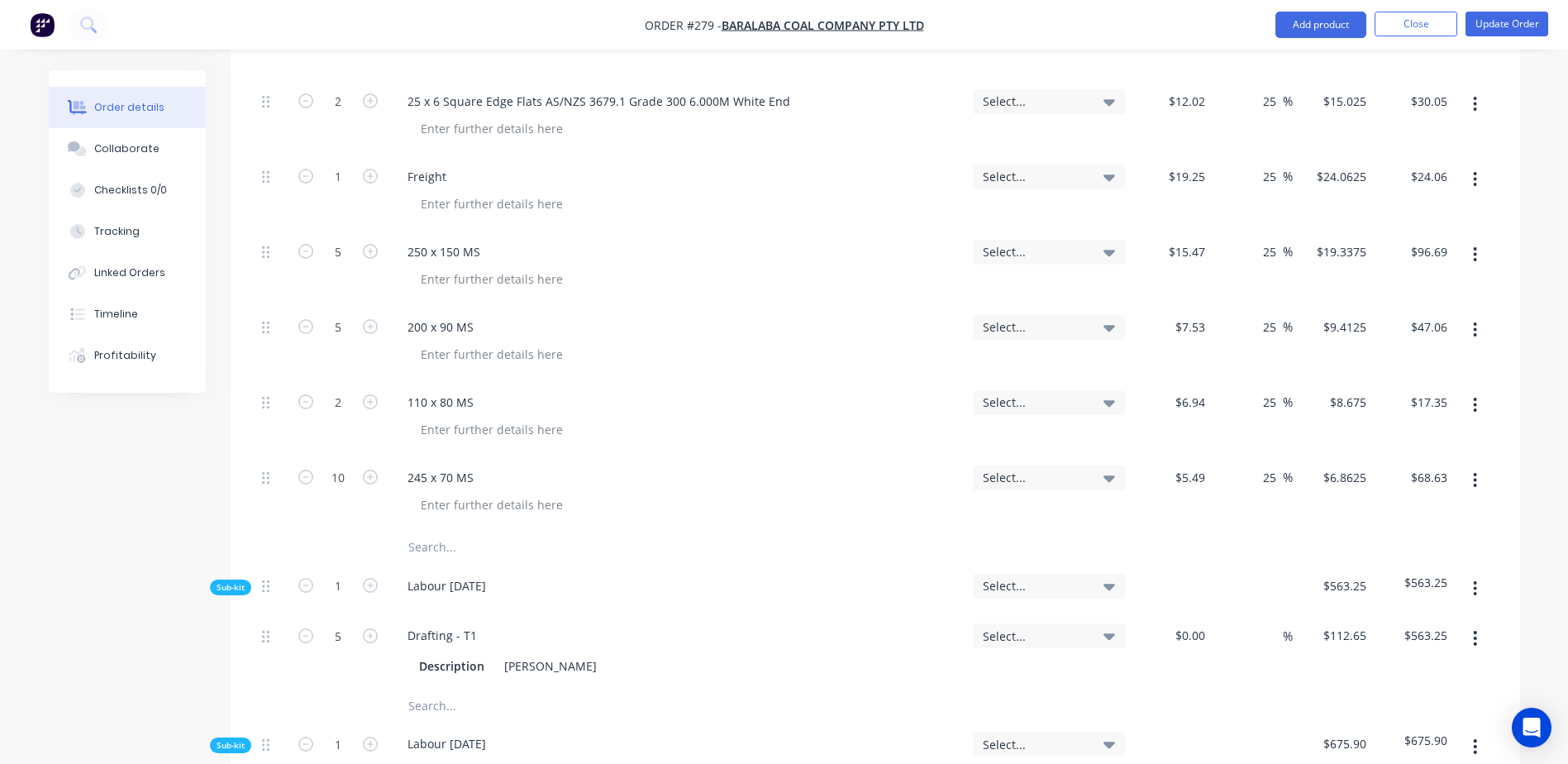
scroll to position [1736, 0]
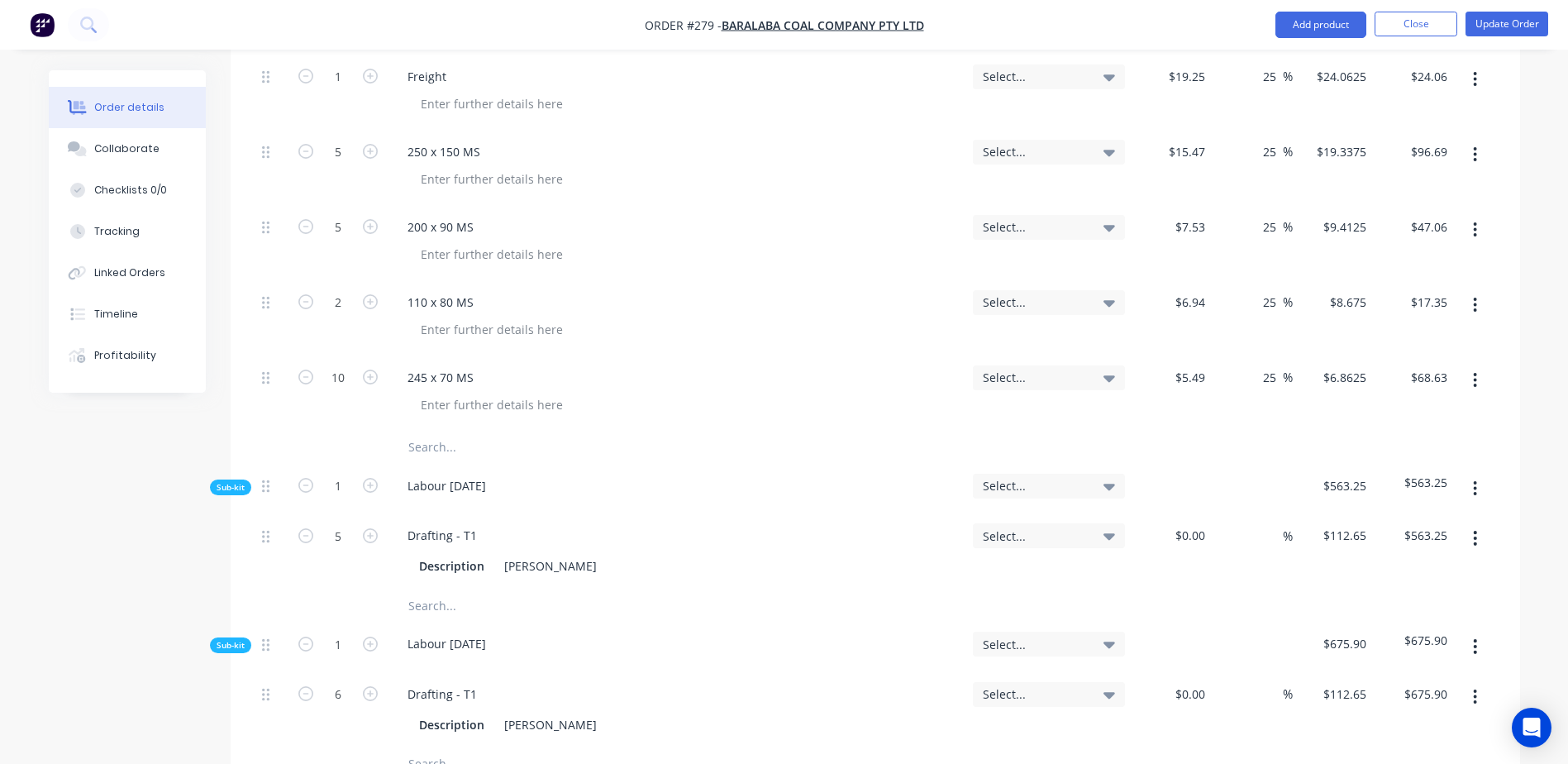
click at [436, 430] on input "text" at bounding box center [573, 447] width 331 height 33
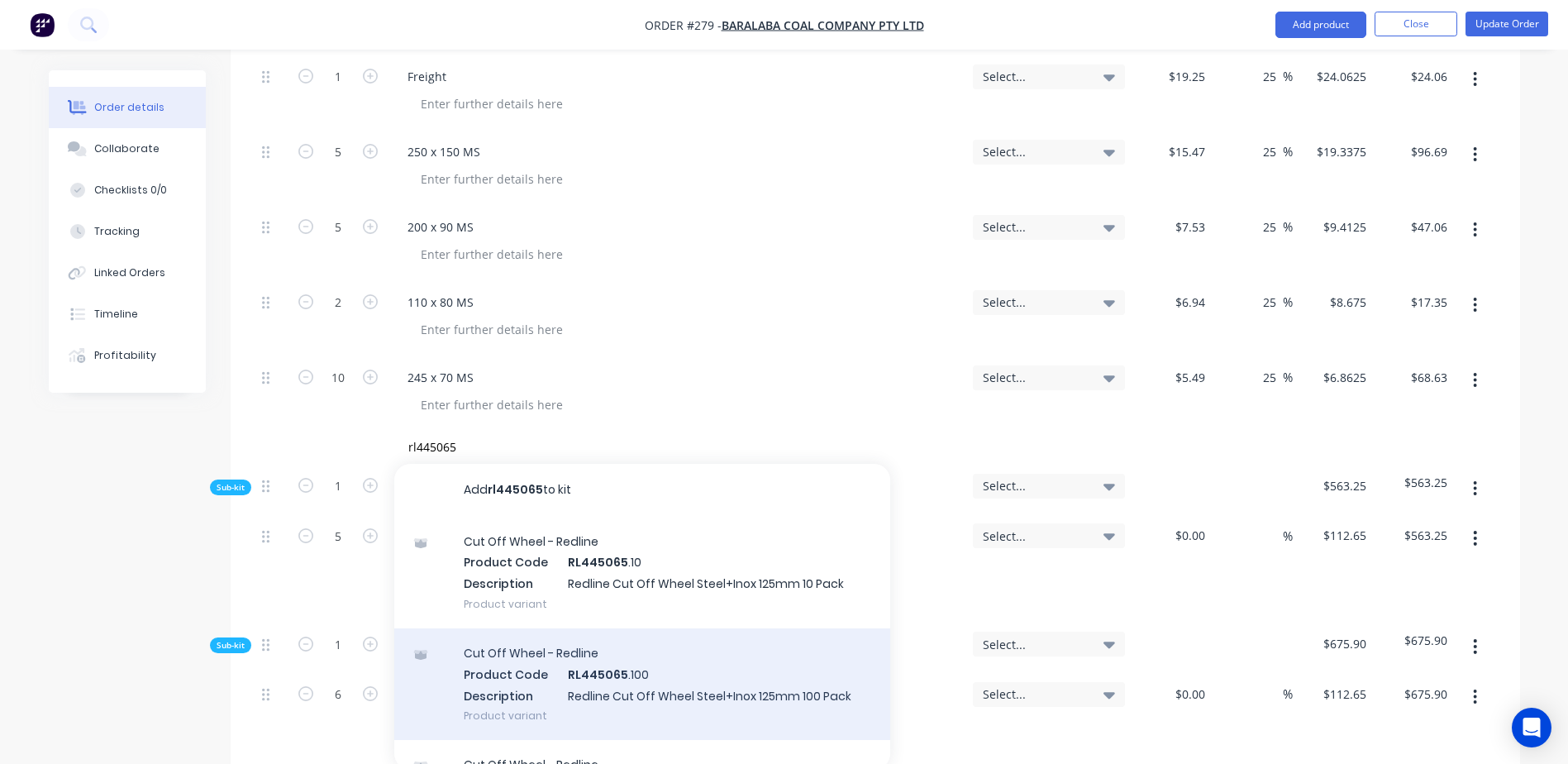
click at [656, 635] on div "Cut Off Wheel - Redline Product Code RL445065 .100 Description Redline Cut Off …" at bounding box center [642, 684] width 496 height 111
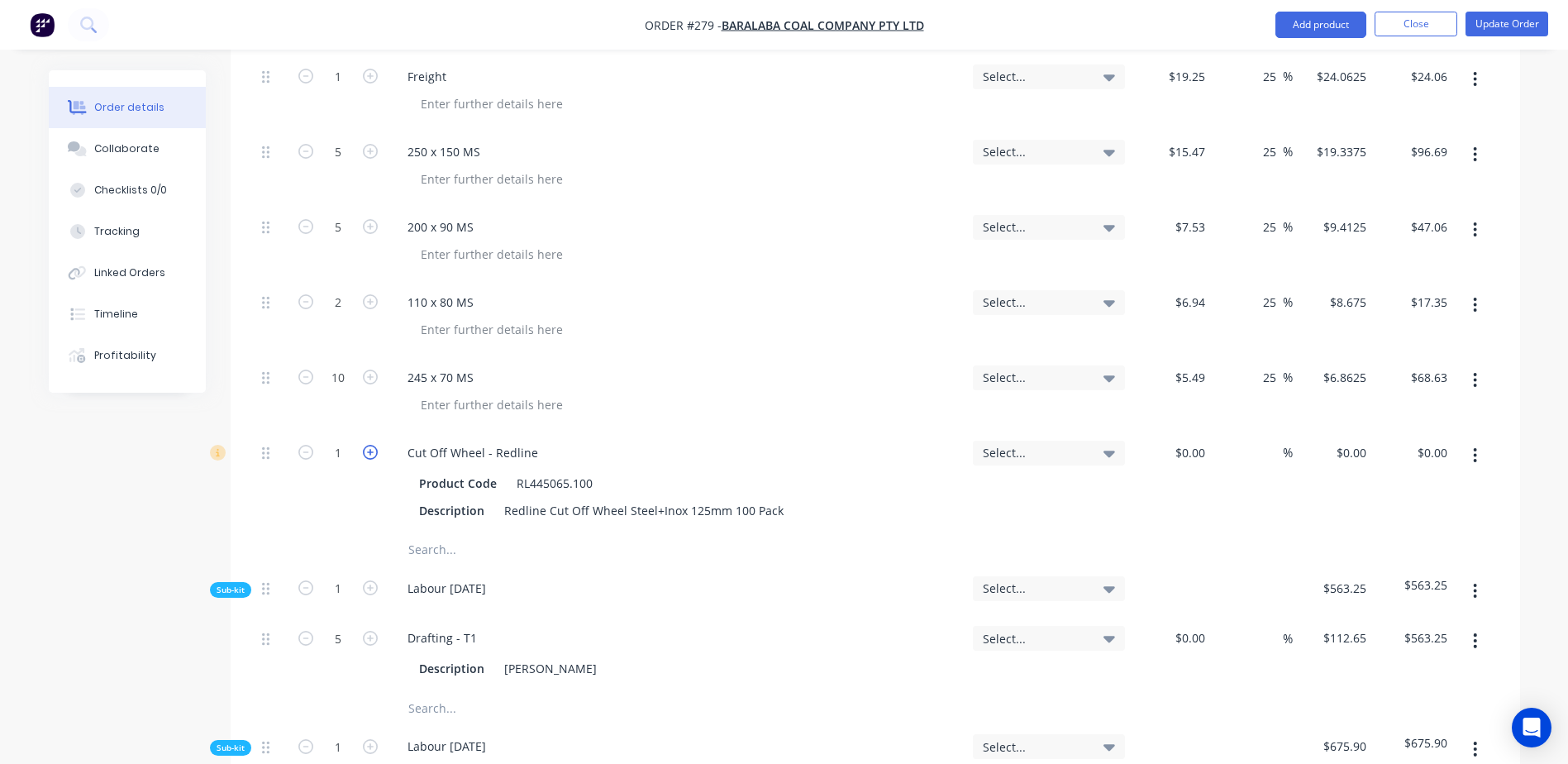
click at [368, 445] on icon "button" at bounding box center [369, 452] width 15 height 15
drag, startPoint x: 1168, startPoint y: 406, endPoint x: 1293, endPoint y: 401, distance: 125.1
click at [1293, 430] on div "3 Cut Off Wheel - Redline Product Code RL445065.100 Description Redline Cut Off…" at bounding box center [875, 482] width 1239 height 103
click at [444, 533] on input "text" at bounding box center [573, 549] width 331 height 33
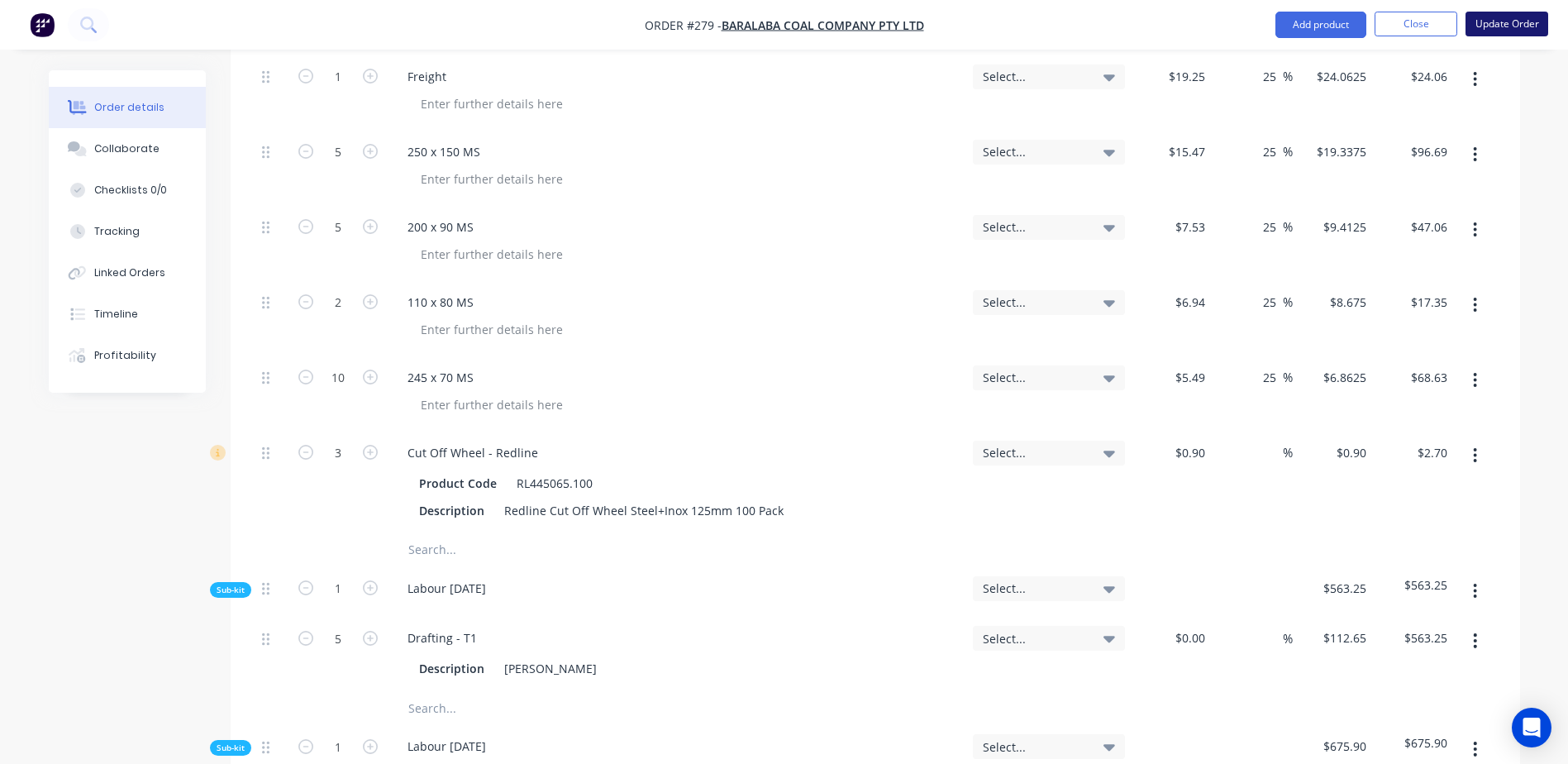
click at [1512, 24] on button "Update Order" at bounding box center [1506, 24] width 82 height 25
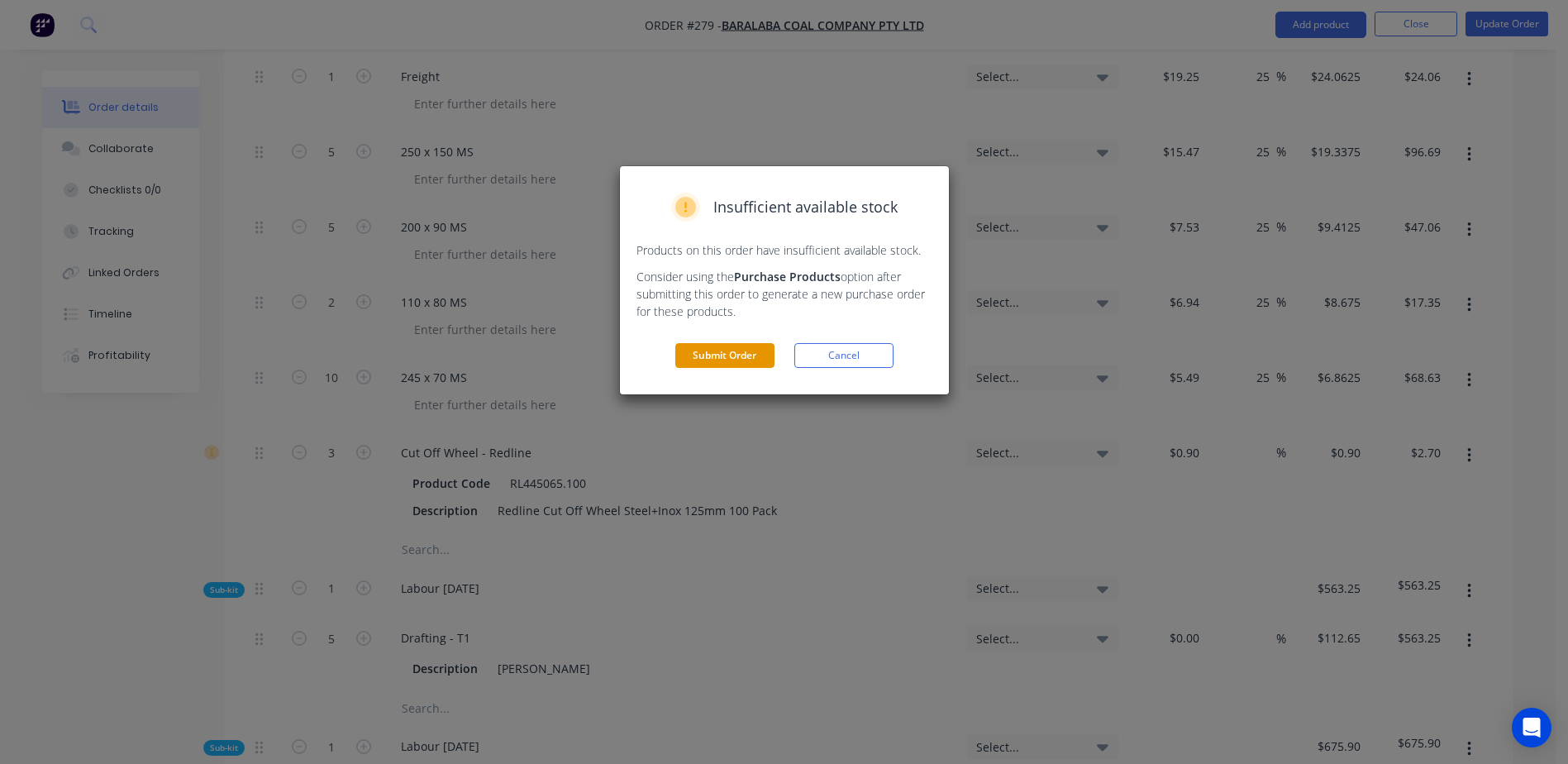
click at [722, 367] on button "Submit Order" at bounding box center [725, 356] width 100 height 25
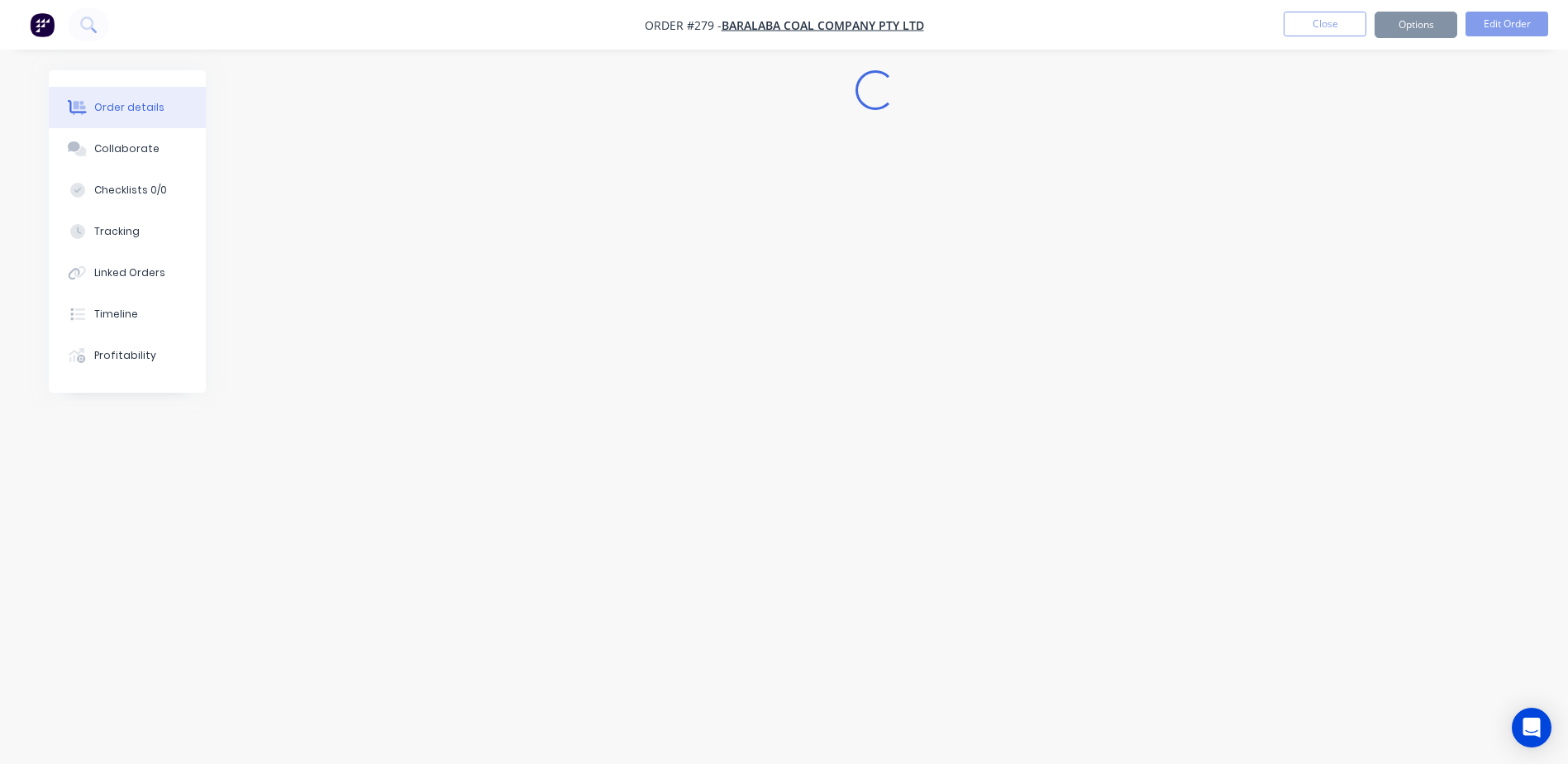
scroll to position [0, 0]
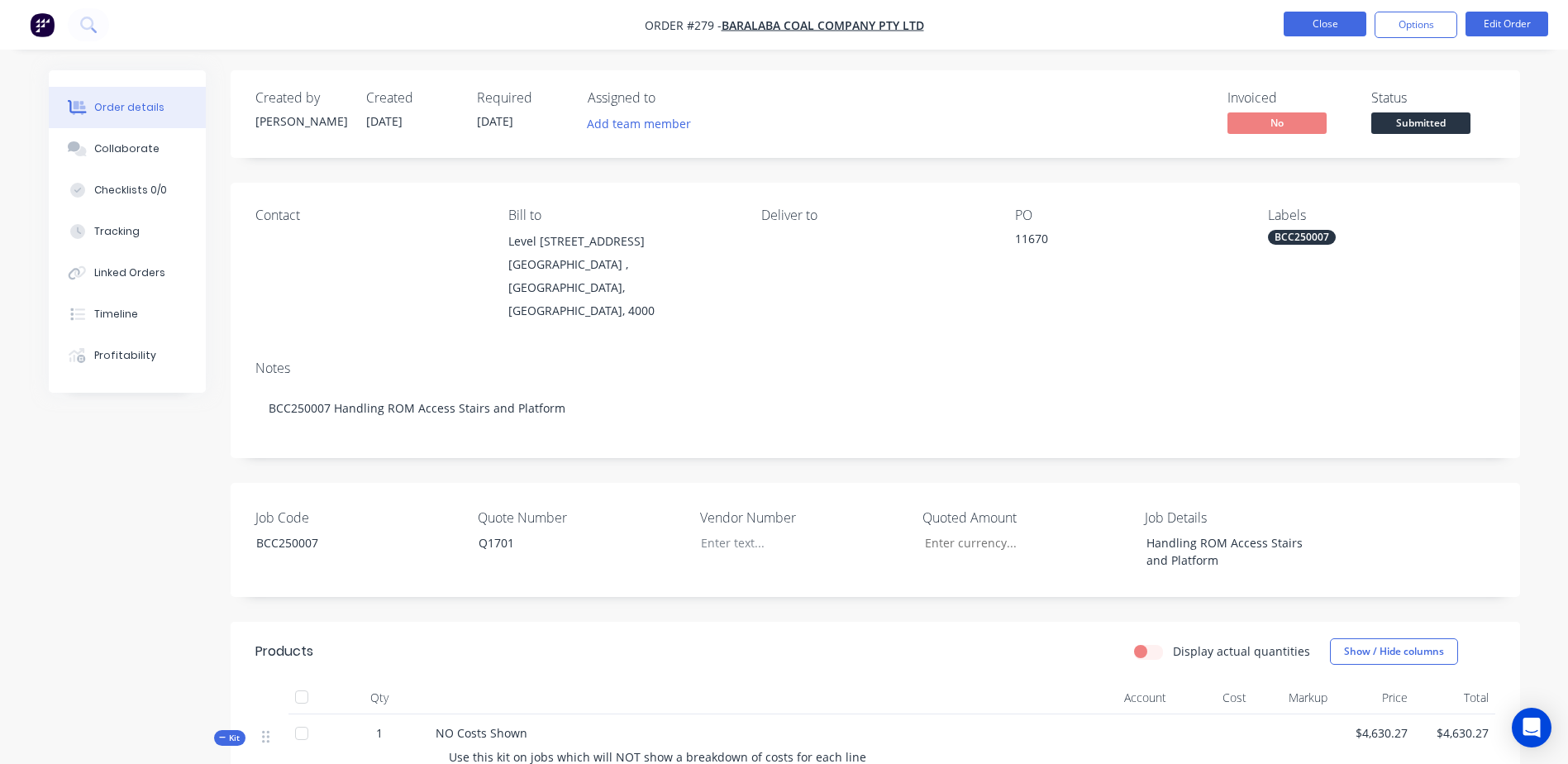
click at [1310, 23] on button "Close" at bounding box center [1324, 24] width 82 height 25
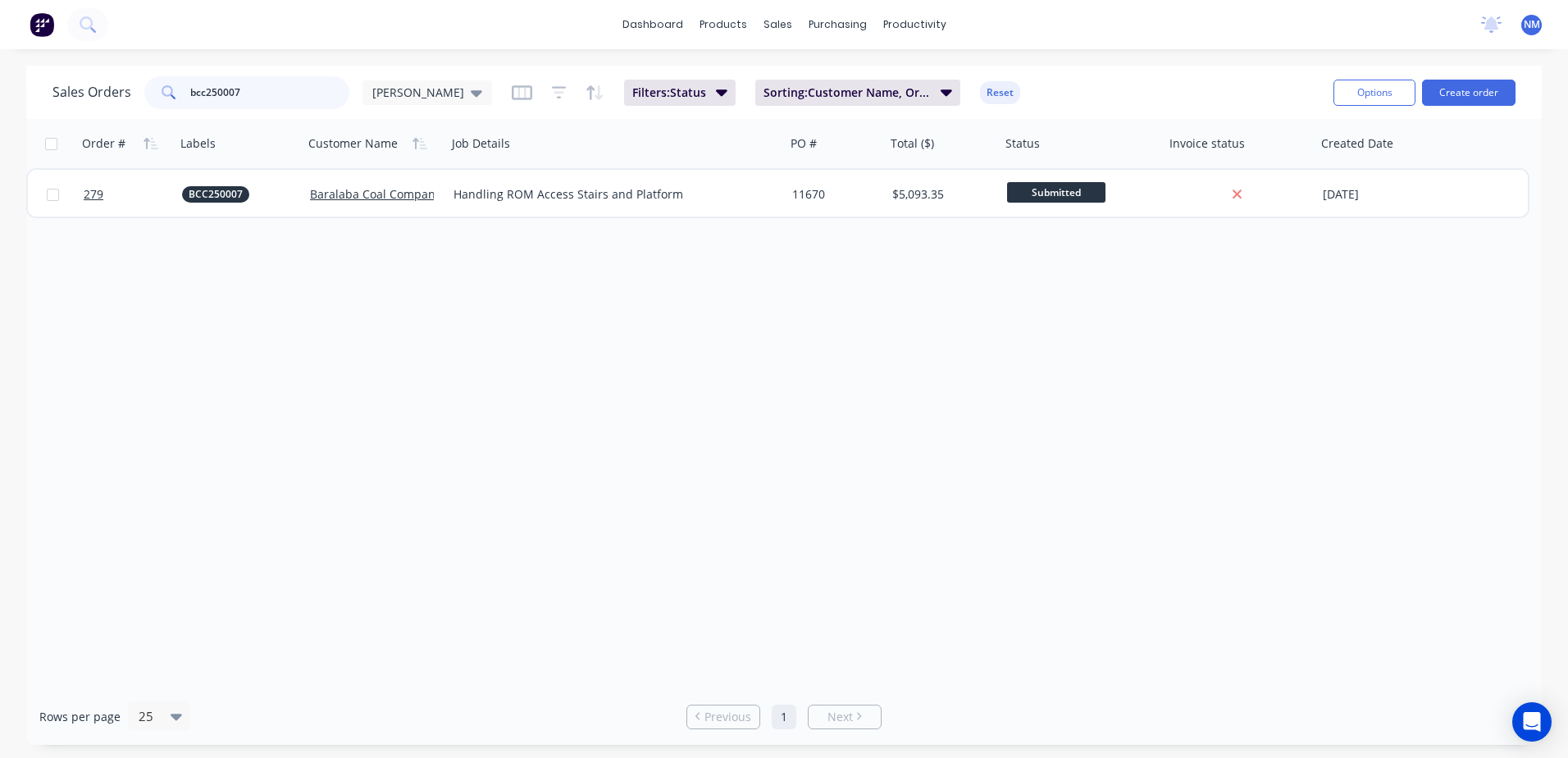
drag, startPoint x: 235, startPoint y: 95, endPoint x: 140, endPoint y: 110, distance: 96.2
click at [140, 110] on div "Sales Orders bcc250007 [PERSON_NAME]: Status Sorting: Customer Name, Order # Re…" at bounding box center [687, 92] width 1268 height 40
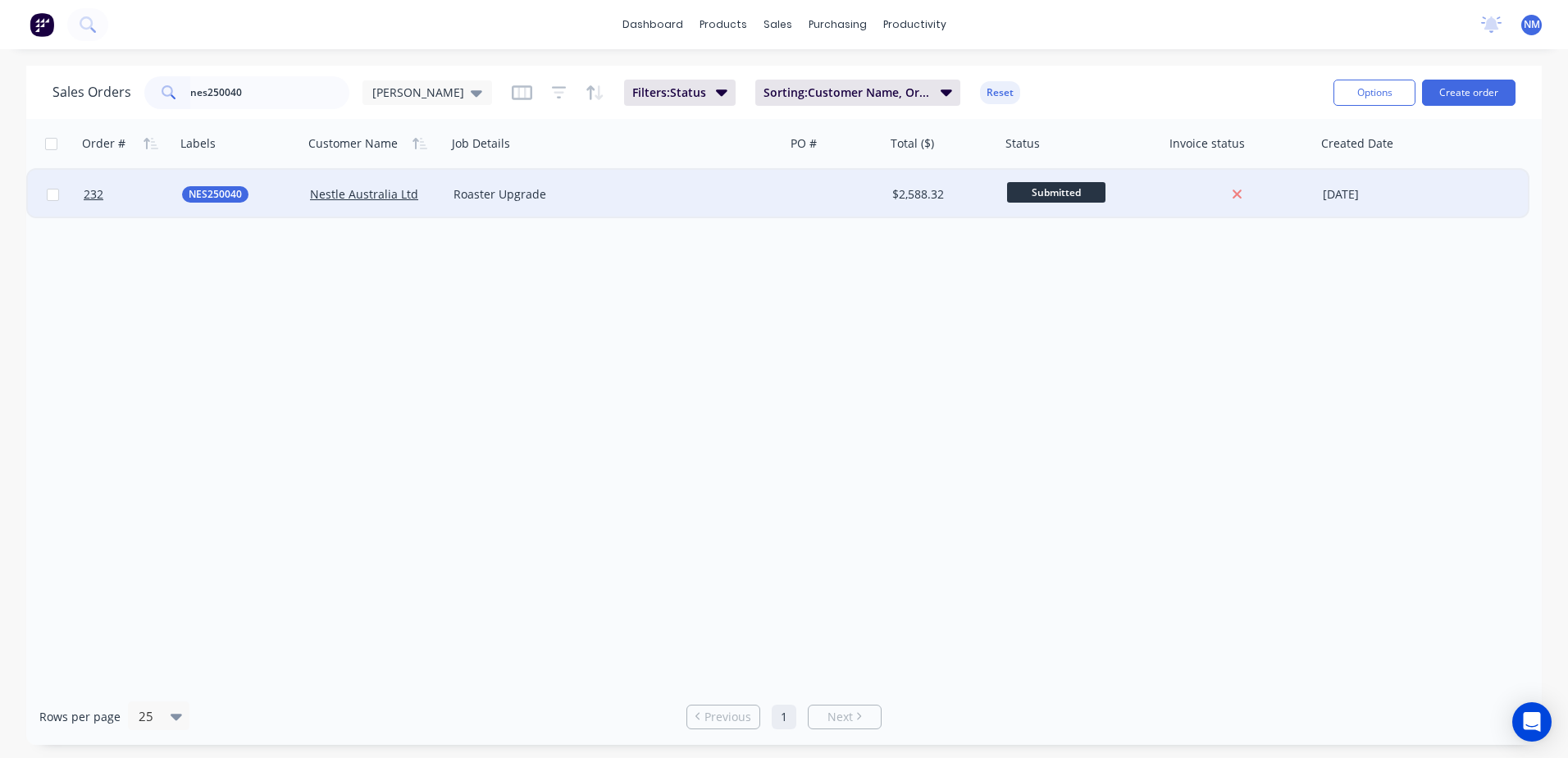
click at [867, 192] on div at bounding box center [835, 194] width 100 height 49
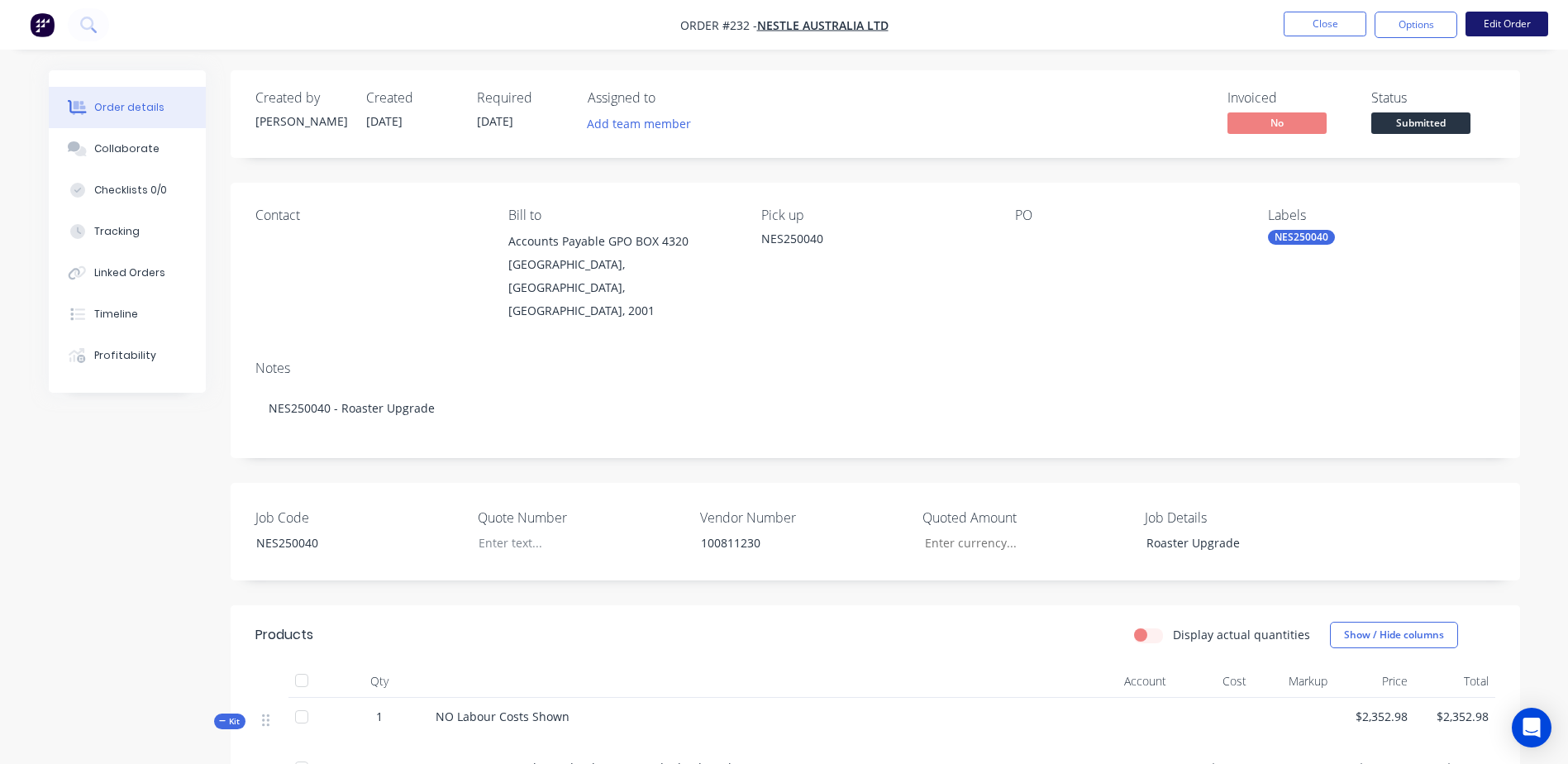
click at [1491, 33] on button "Edit Order" at bounding box center [1506, 24] width 82 height 25
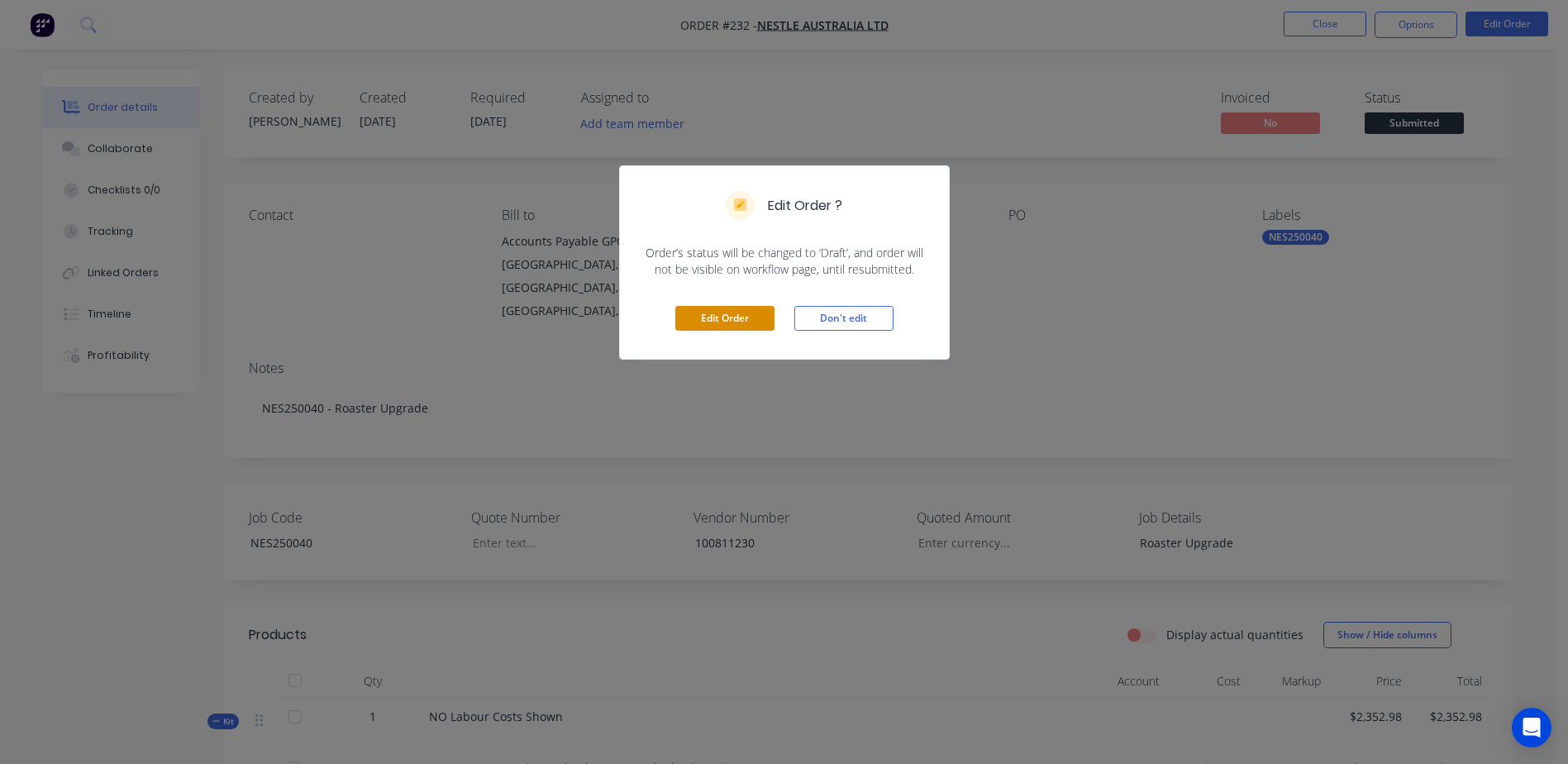
click at [733, 331] on button "Edit Order" at bounding box center [725, 318] width 100 height 25
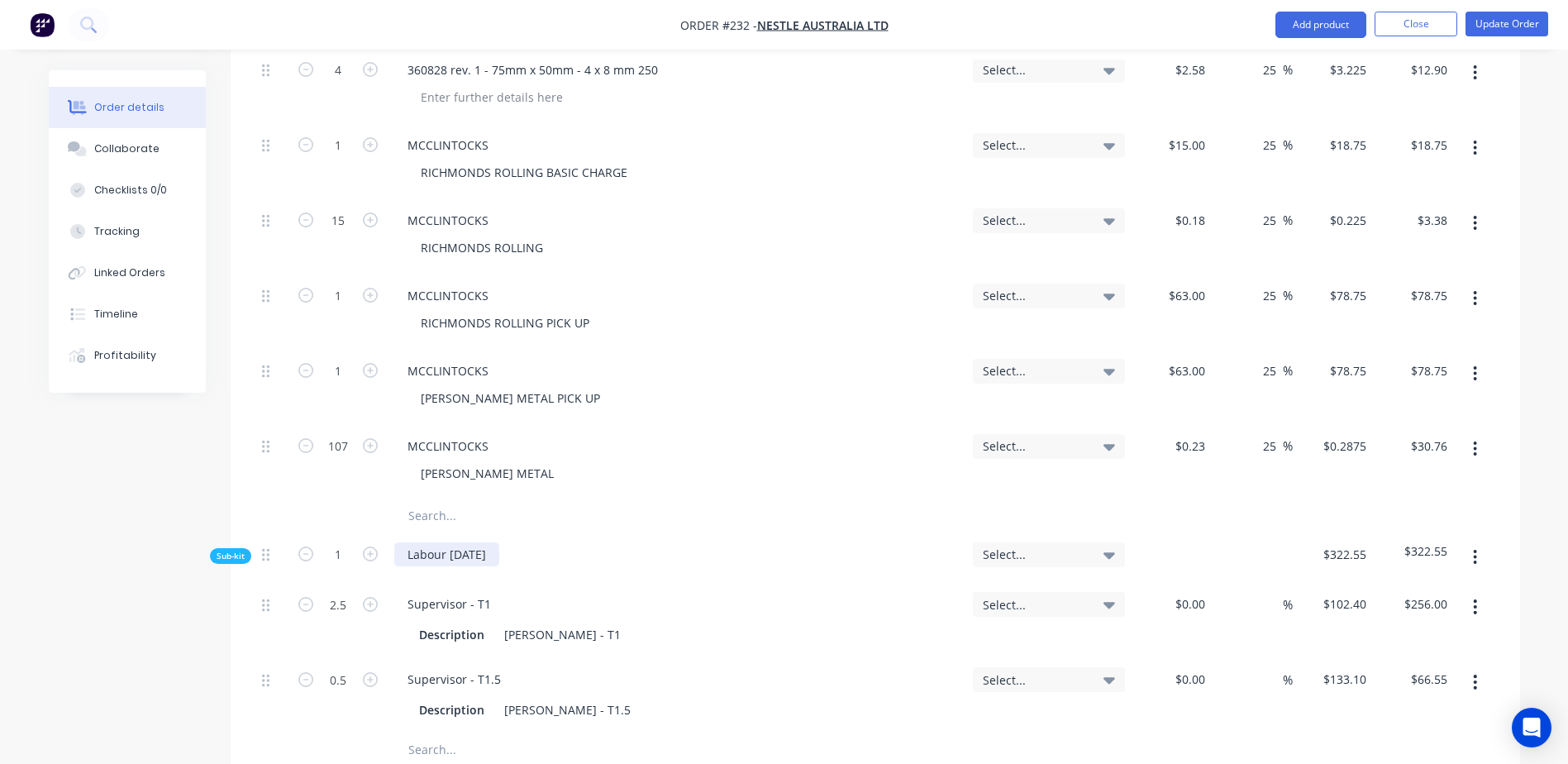
scroll to position [2232, 0]
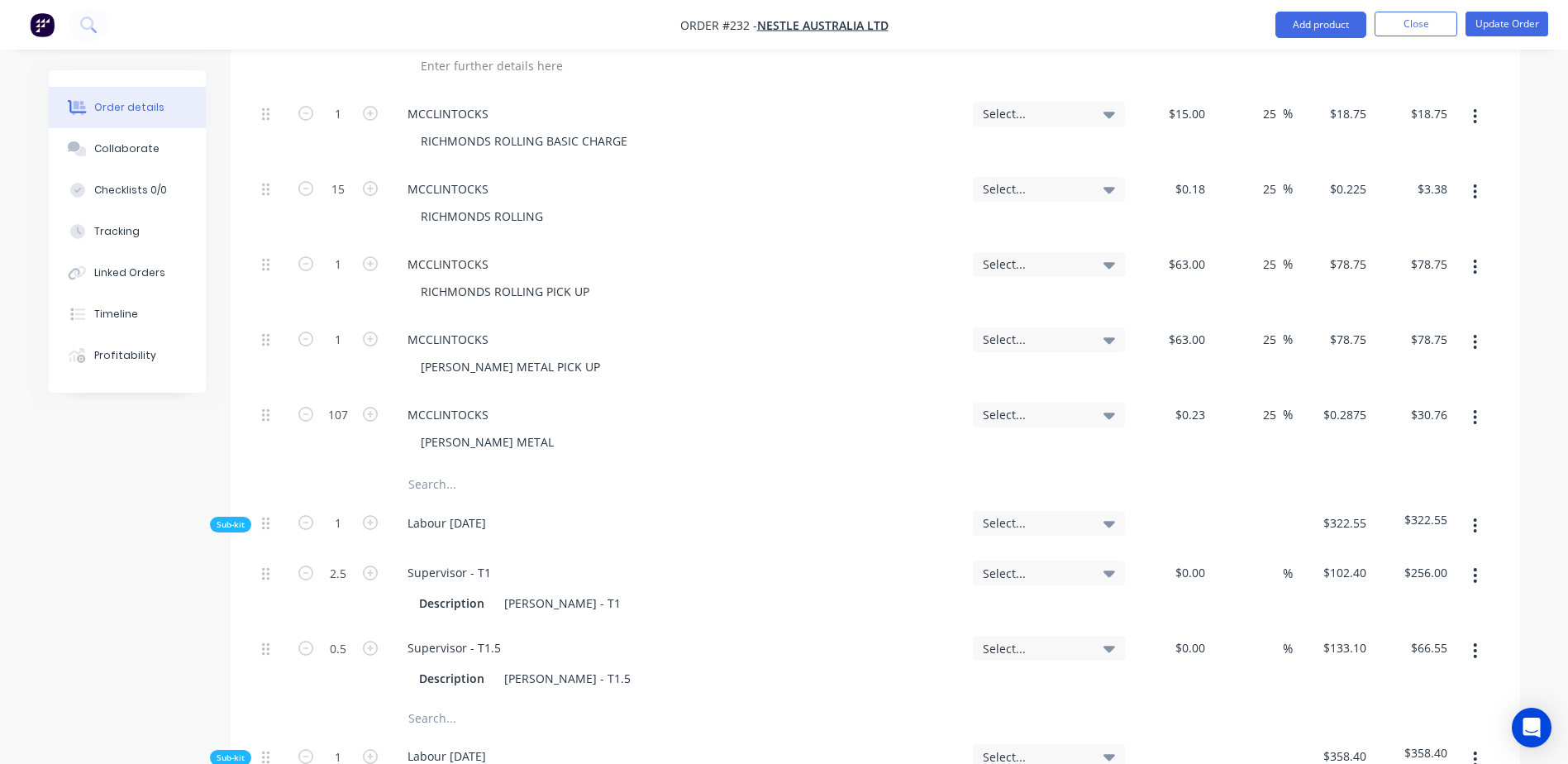
click at [426, 468] on input "text" at bounding box center [573, 485] width 331 height 33
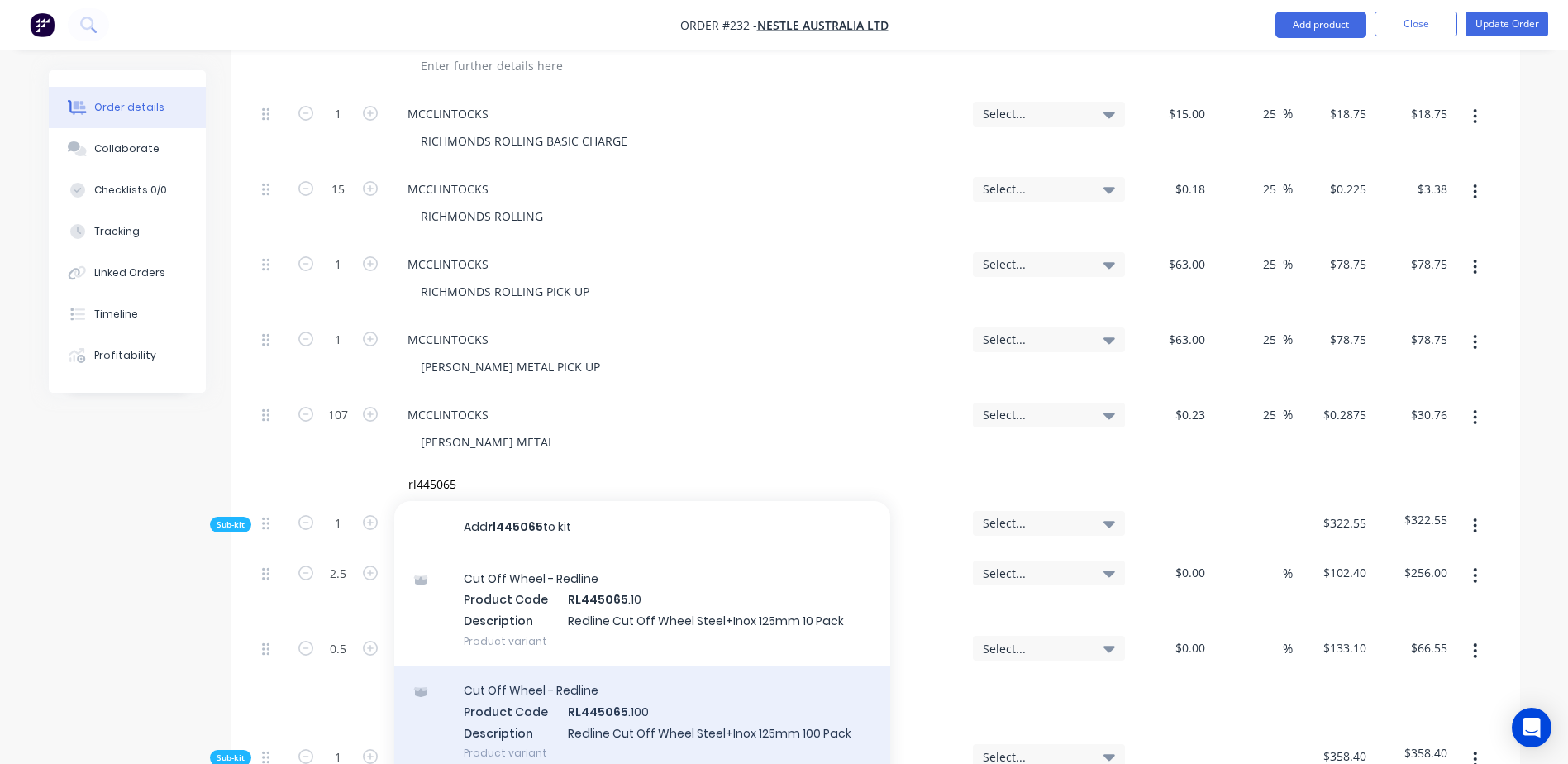
click at [671, 665] on div "Cut Off Wheel - Redline Product Code RL445065 .100 Description Redline Cut Off …" at bounding box center [642, 720] width 496 height 111
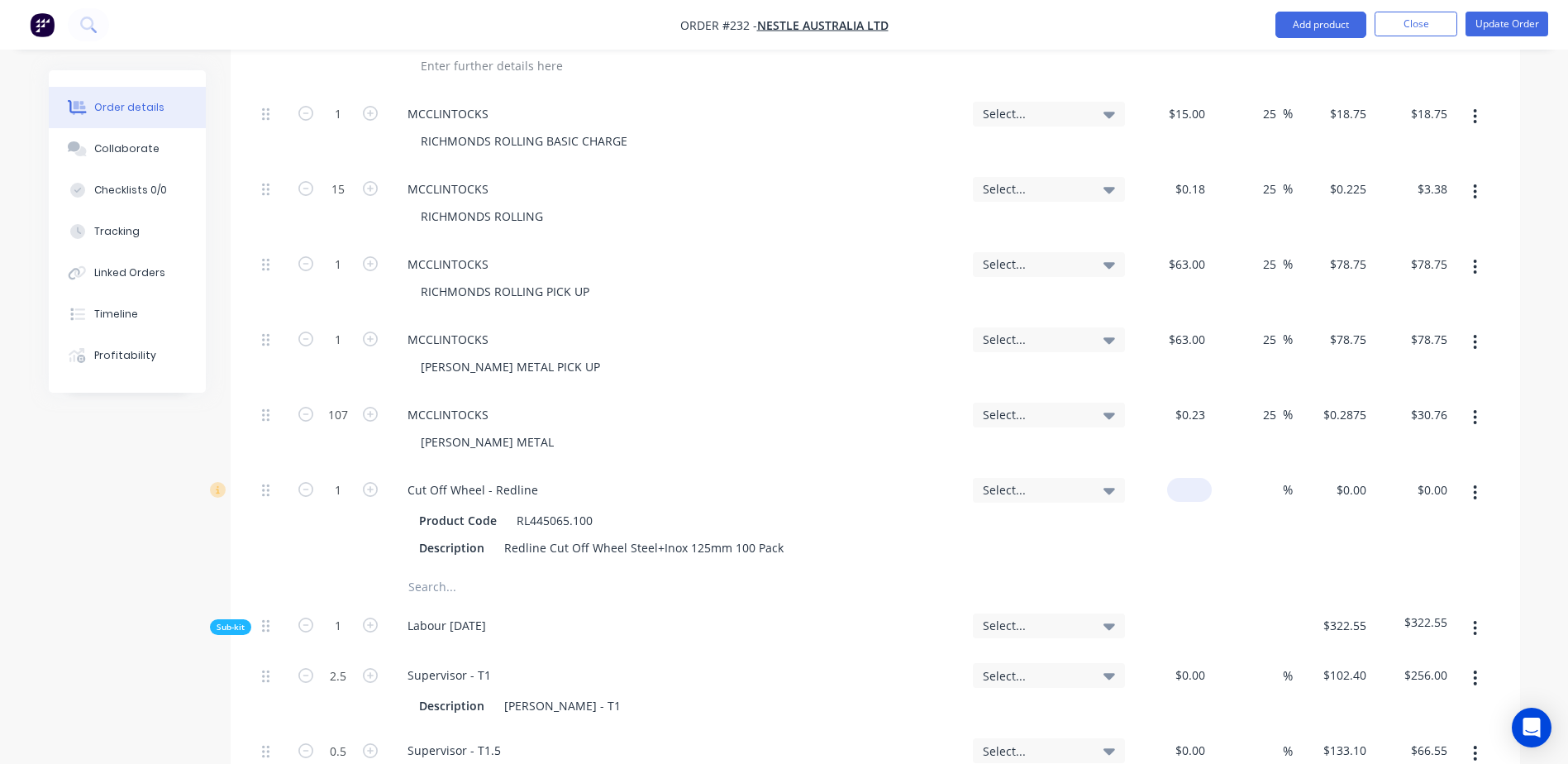
click at [1195, 478] on input at bounding box center [1192, 489] width 38 height 24
click at [1487, 20] on button "Update Order" at bounding box center [1506, 24] width 82 height 25
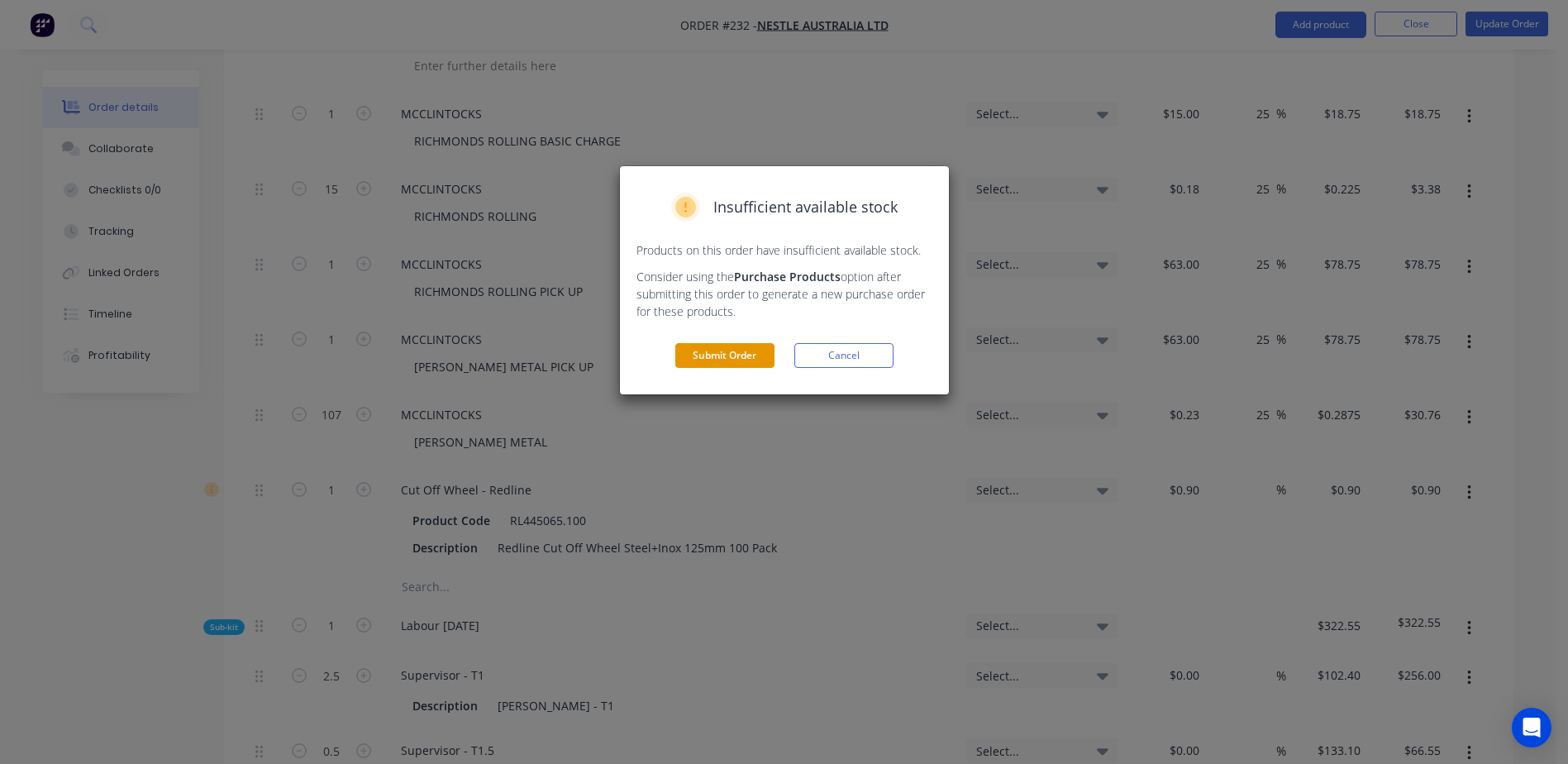
click at [727, 348] on button "Submit Order" at bounding box center [725, 356] width 100 height 25
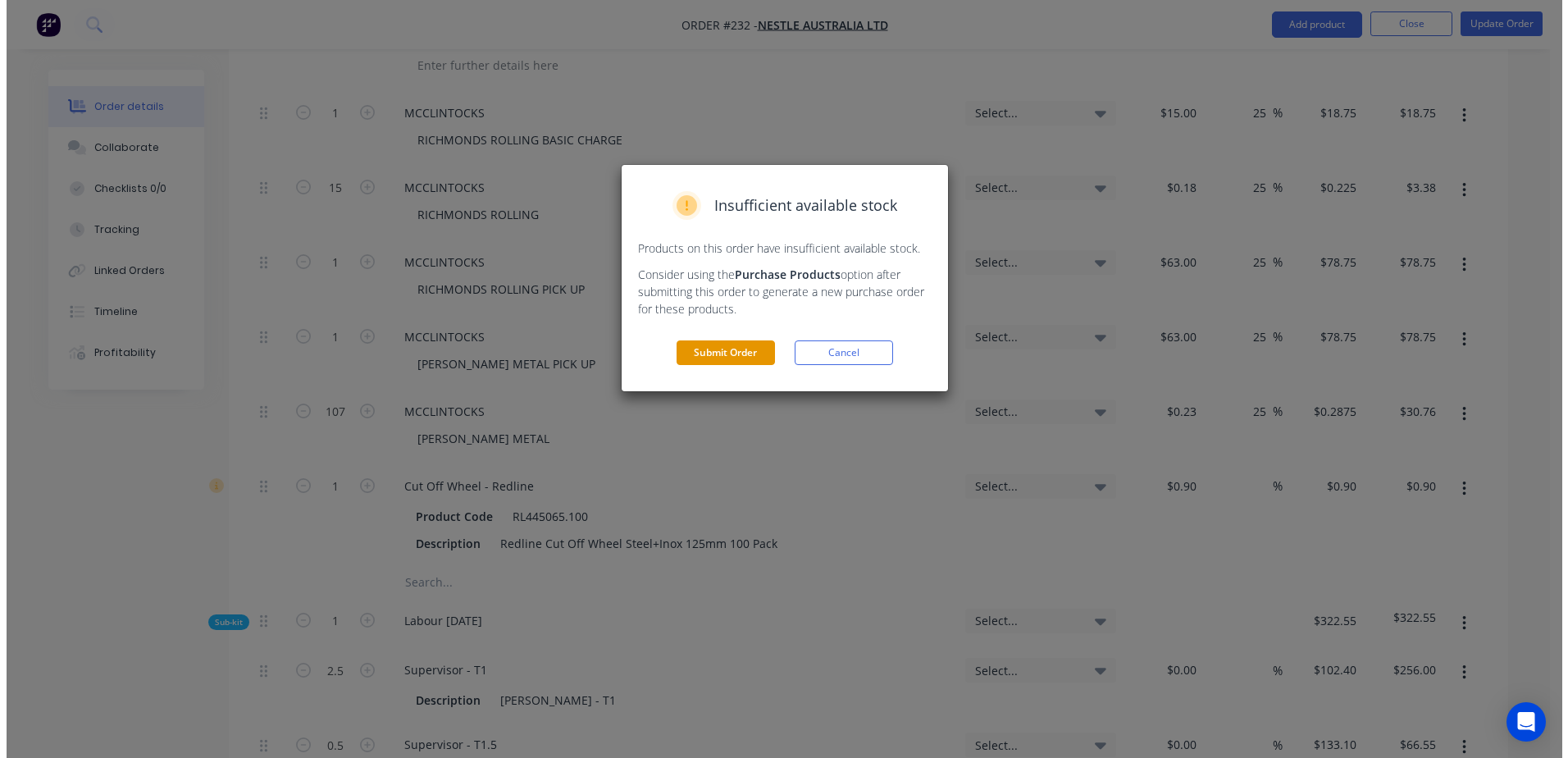
scroll to position [0, 0]
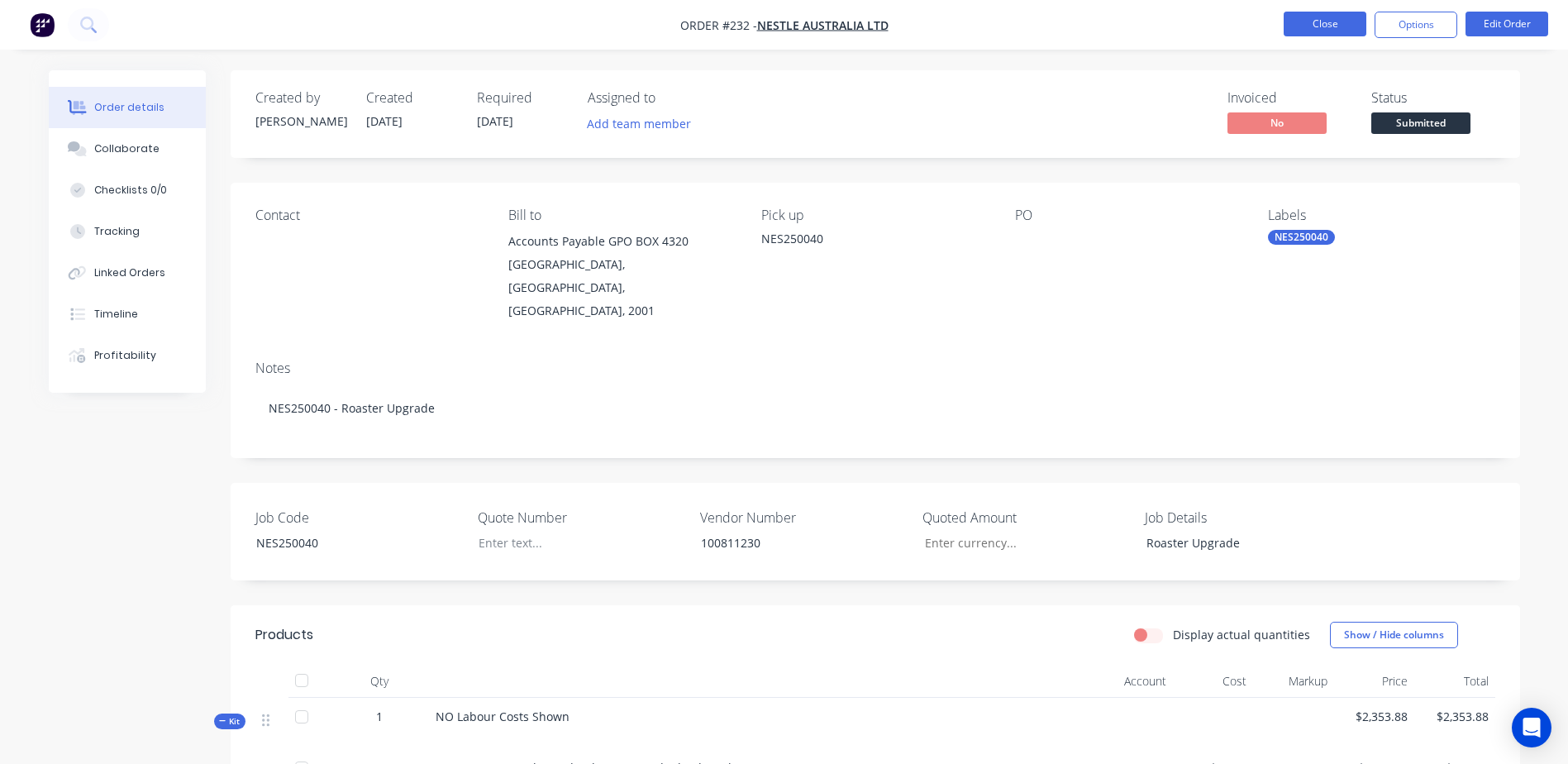
click at [1324, 26] on button "Close" at bounding box center [1324, 24] width 82 height 25
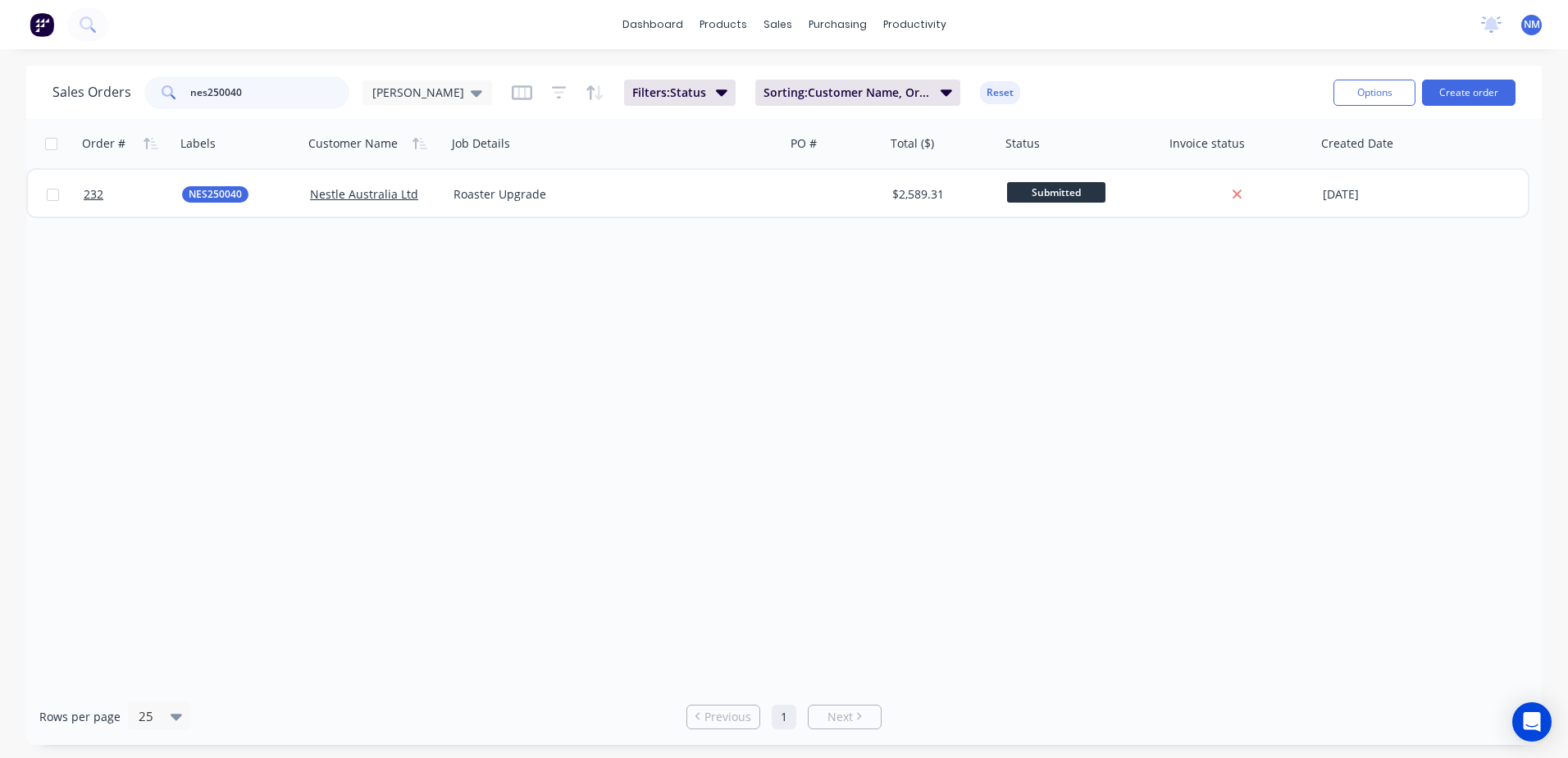
drag, startPoint x: 281, startPoint y: 92, endPoint x: 85, endPoint y: 110, distance: 196.8
click at [85, 110] on div "Sales Orders nes250040 [PERSON_NAME] Filters: Status Sorting: Customer Name, Or…" at bounding box center [687, 92] width 1268 height 40
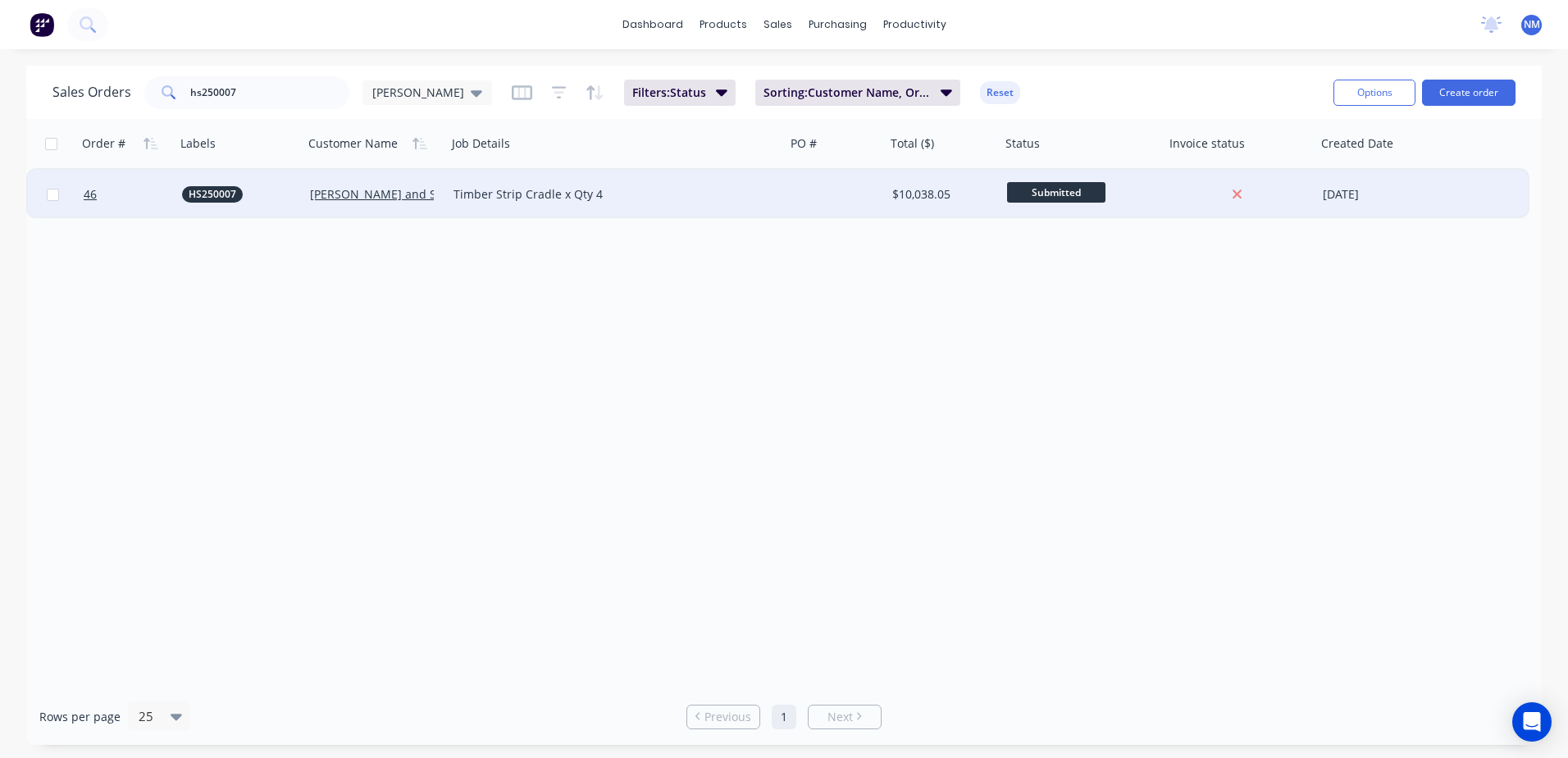
click at [854, 191] on div at bounding box center [835, 194] width 100 height 49
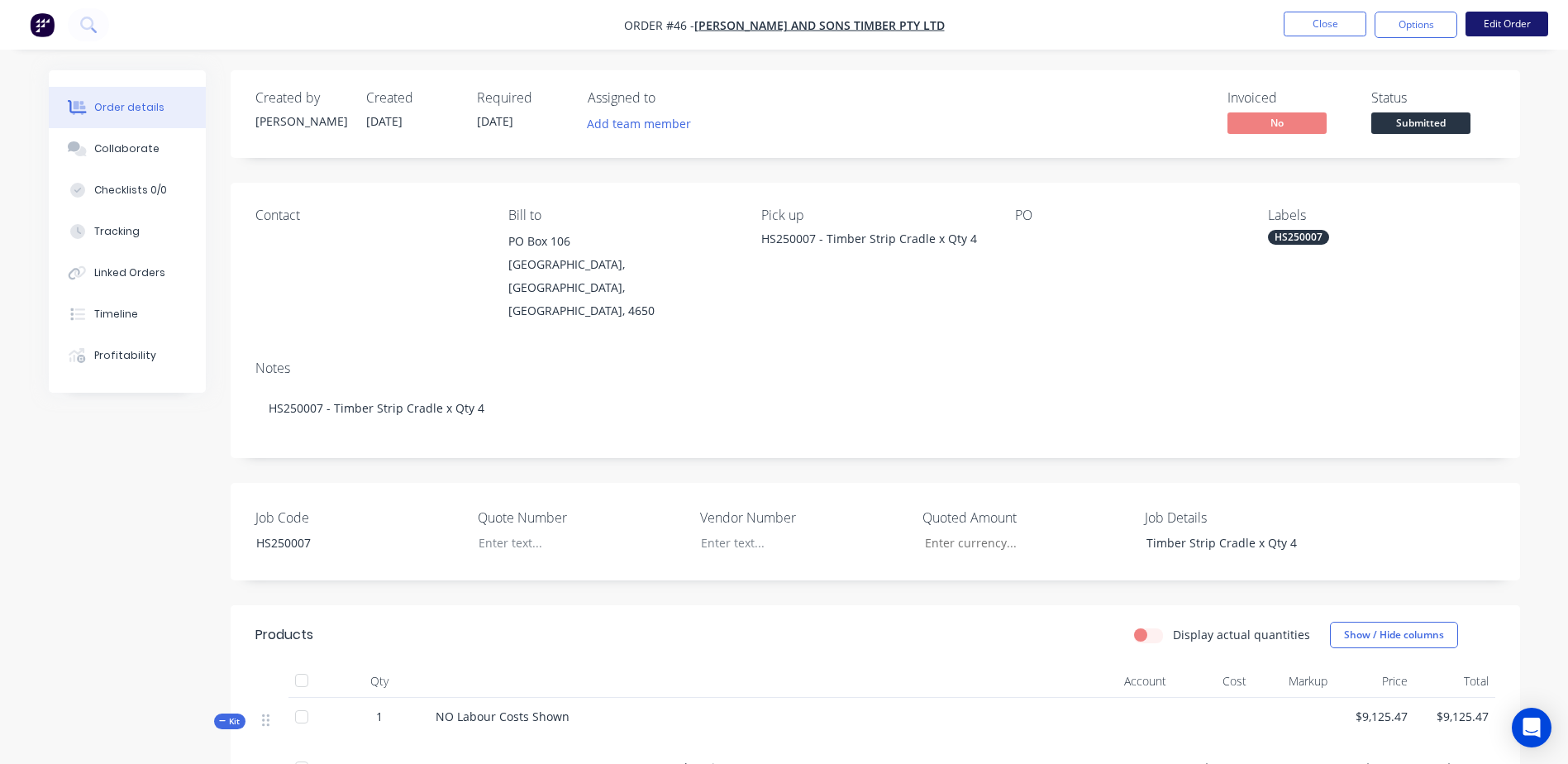
click at [1503, 25] on button "Edit Order" at bounding box center [1506, 24] width 82 height 25
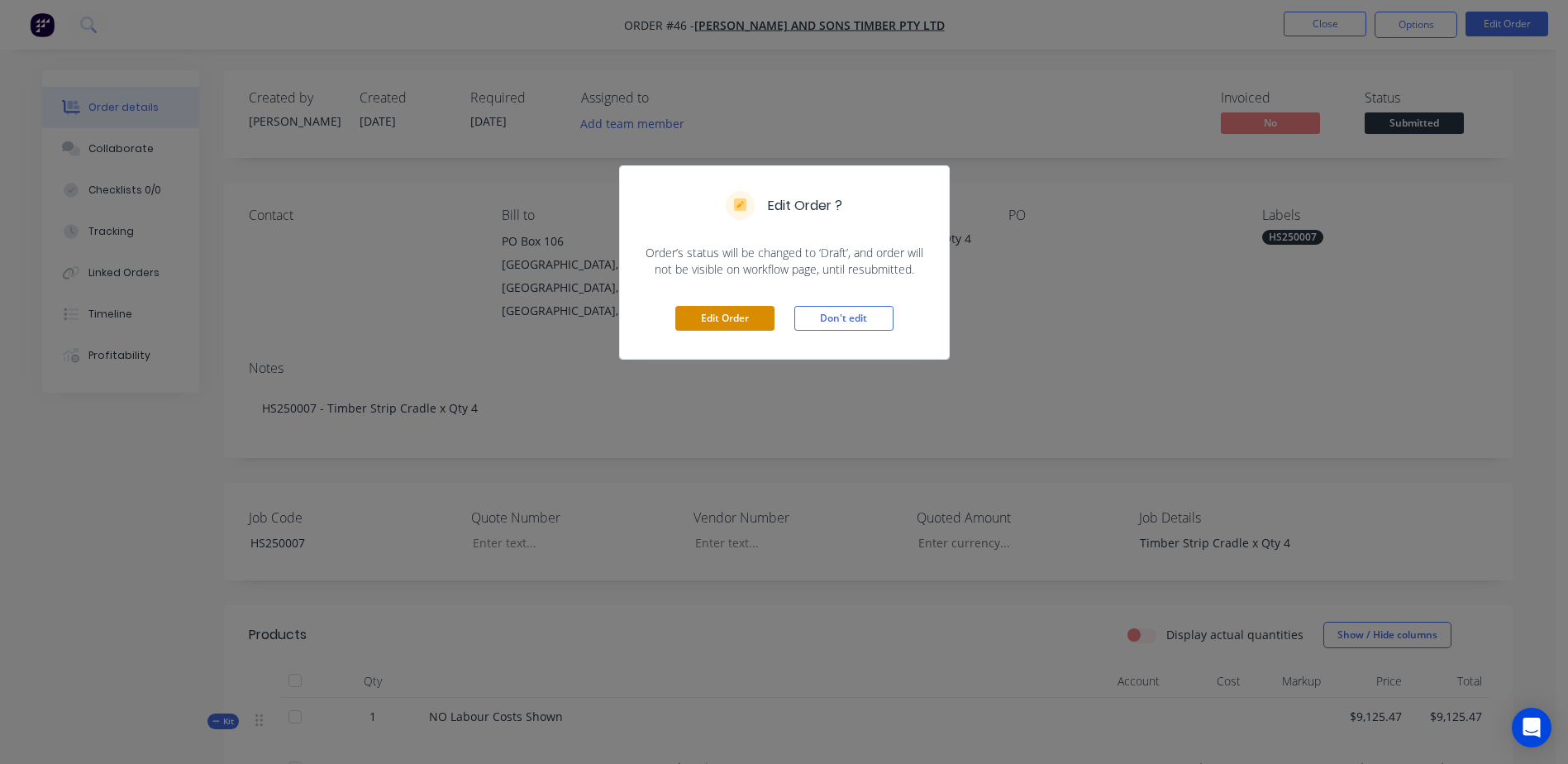
click at [741, 322] on button "Edit Order" at bounding box center [725, 318] width 100 height 25
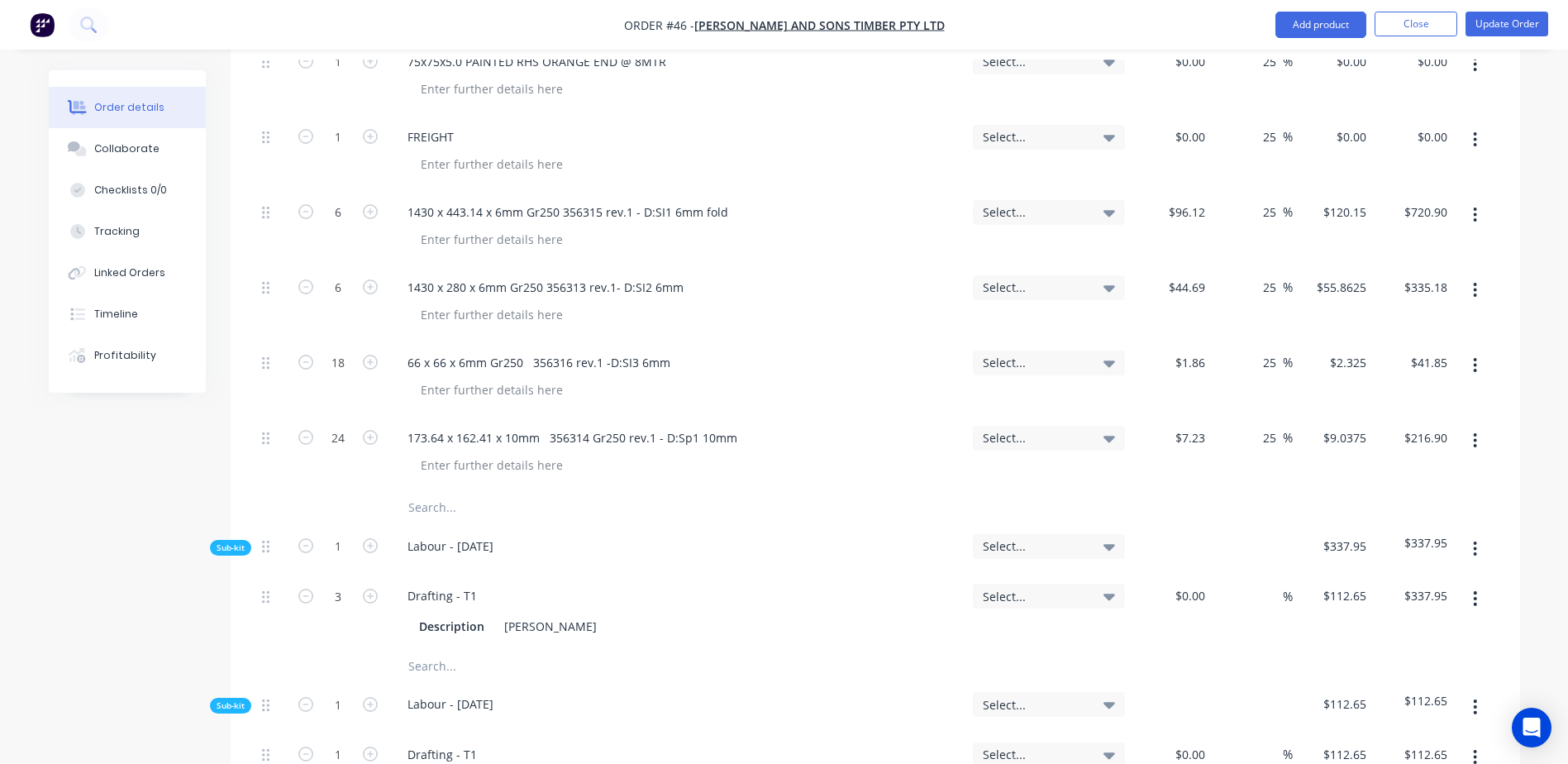
scroll to position [2067, 0]
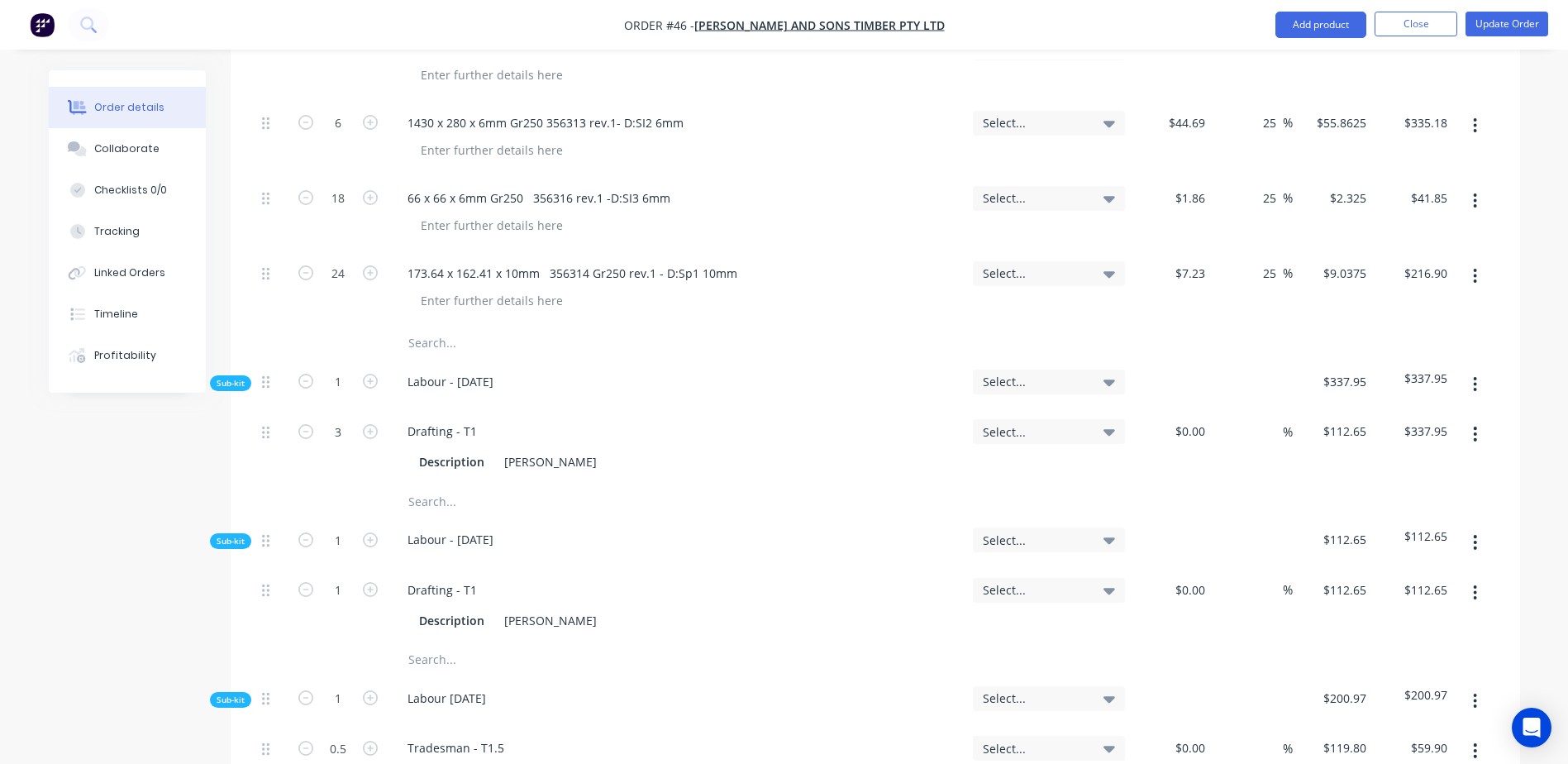
click at [461, 327] on input "text" at bounding box center [573, 343] width 331 height 33
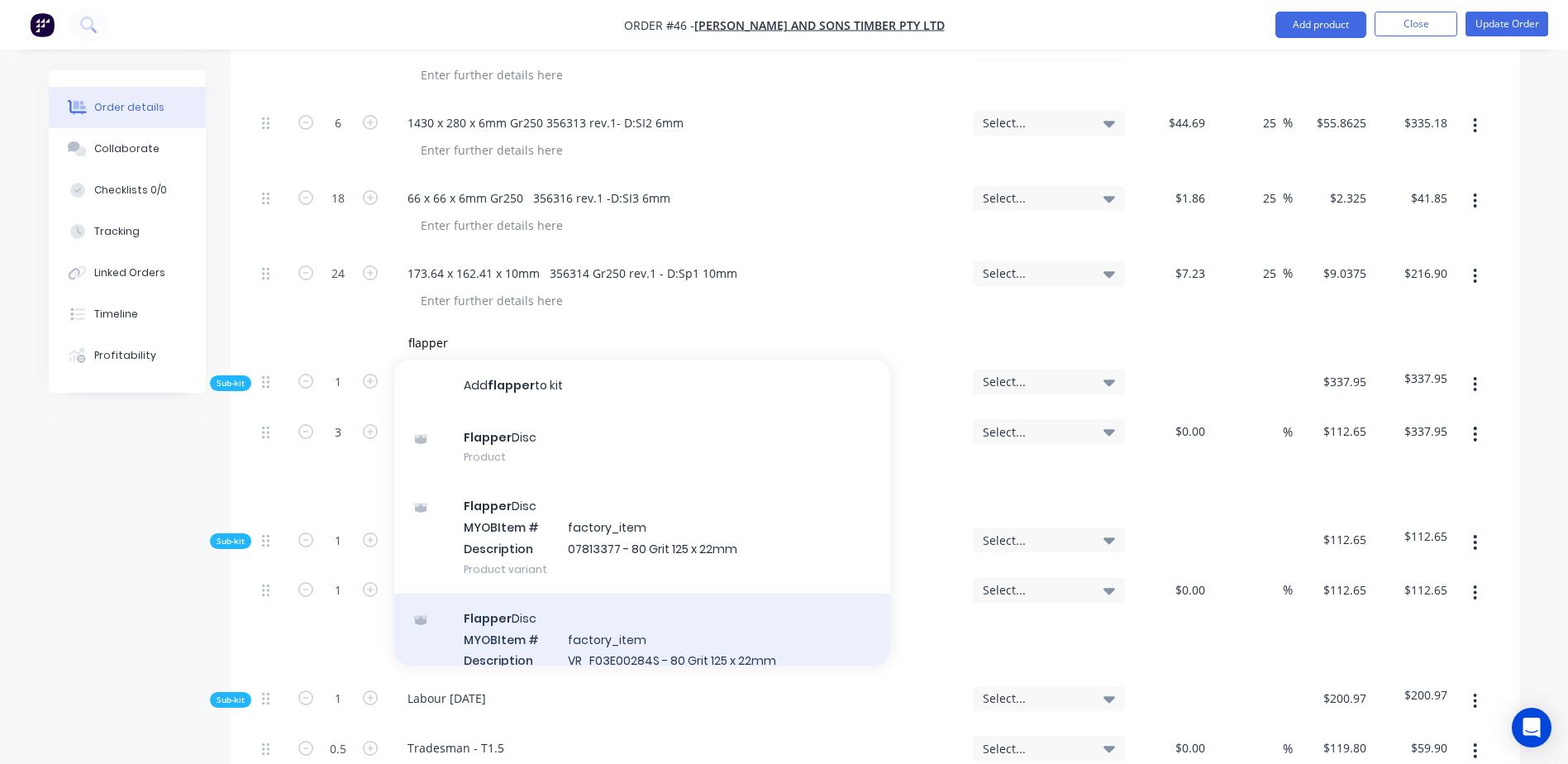
click at [637, 621] on div "Flapper Disc MYOB Item # factory_item Description VR_F03E00284S - 80 Grit 125 x…" at bounding box center [642, 649] width 496 height 111
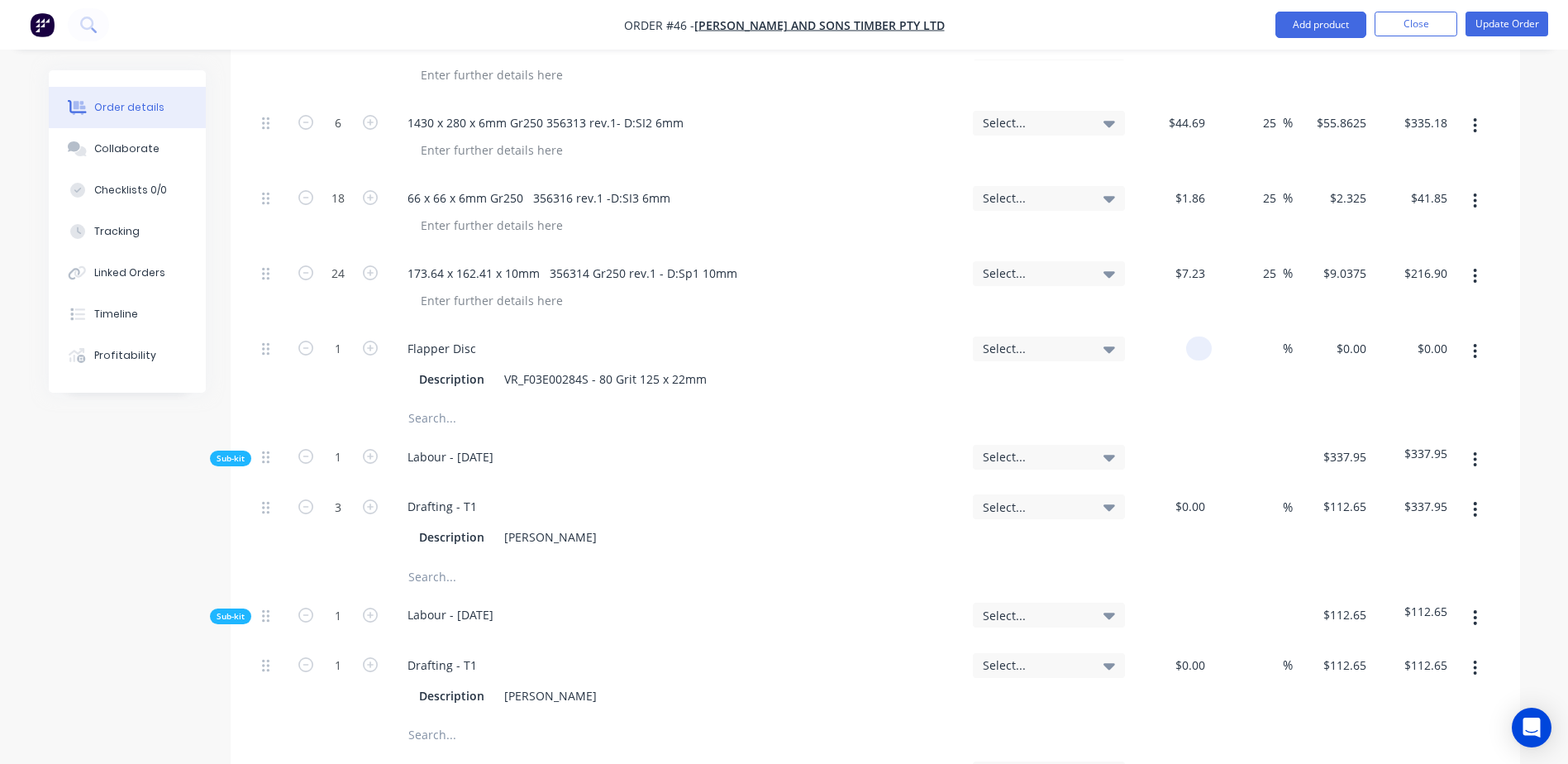
drag, startPoint x: 1173, startPoint y: 309, endPoint x: 1400, endPoint y: 304, distance: 227.1
click at [1400, 327] on div "1 Flapper Disc Description VR_F03E00284S - 80 Grit 125 x 22mm Select... % $0.00…" at bounding box center [875, 365] width 1239 height 75
click at [1526, 24] on button "Update Order" at bounding box center [1506, 24] width 82 height 25
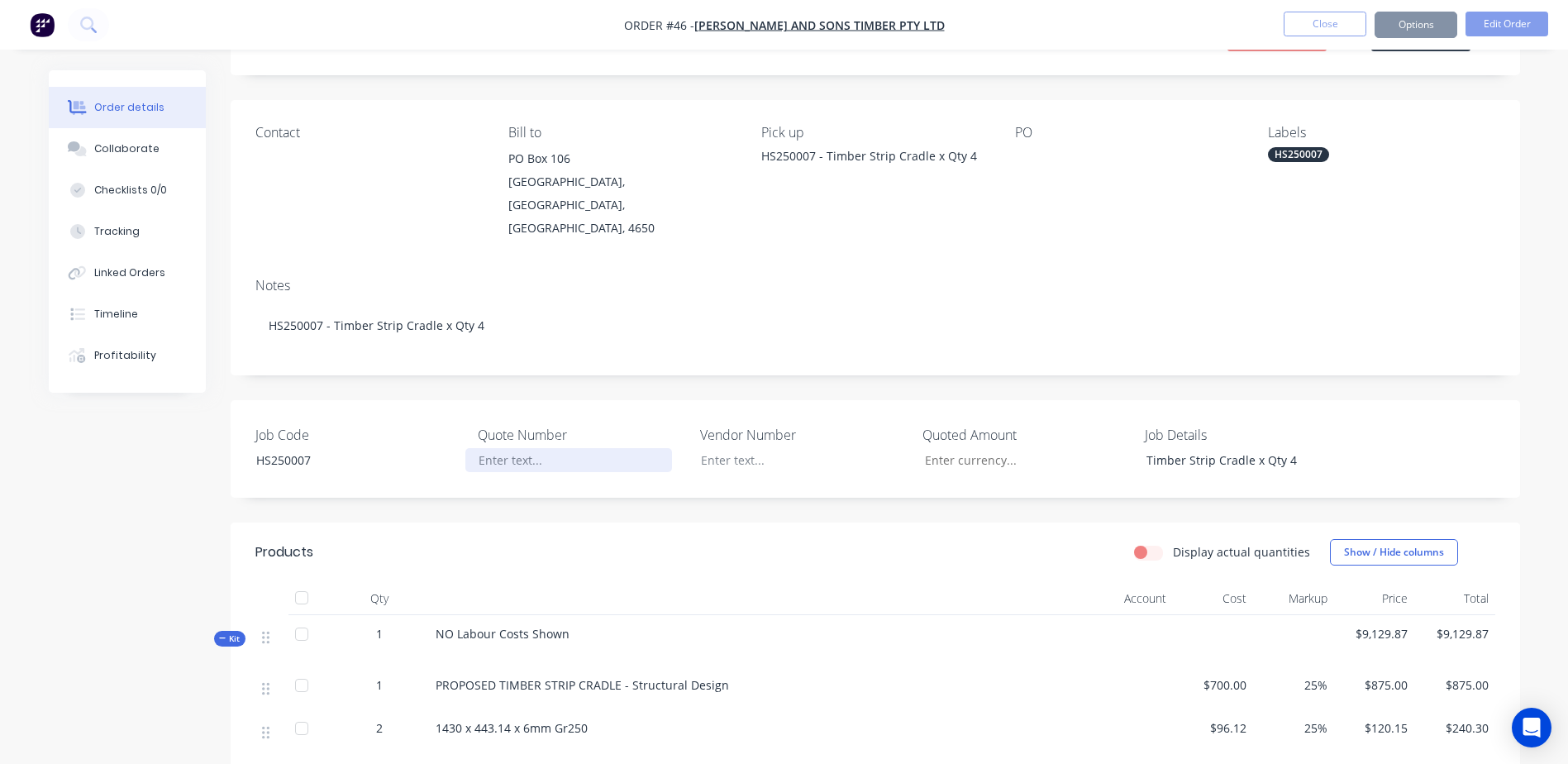
scroll to position [331, 0]
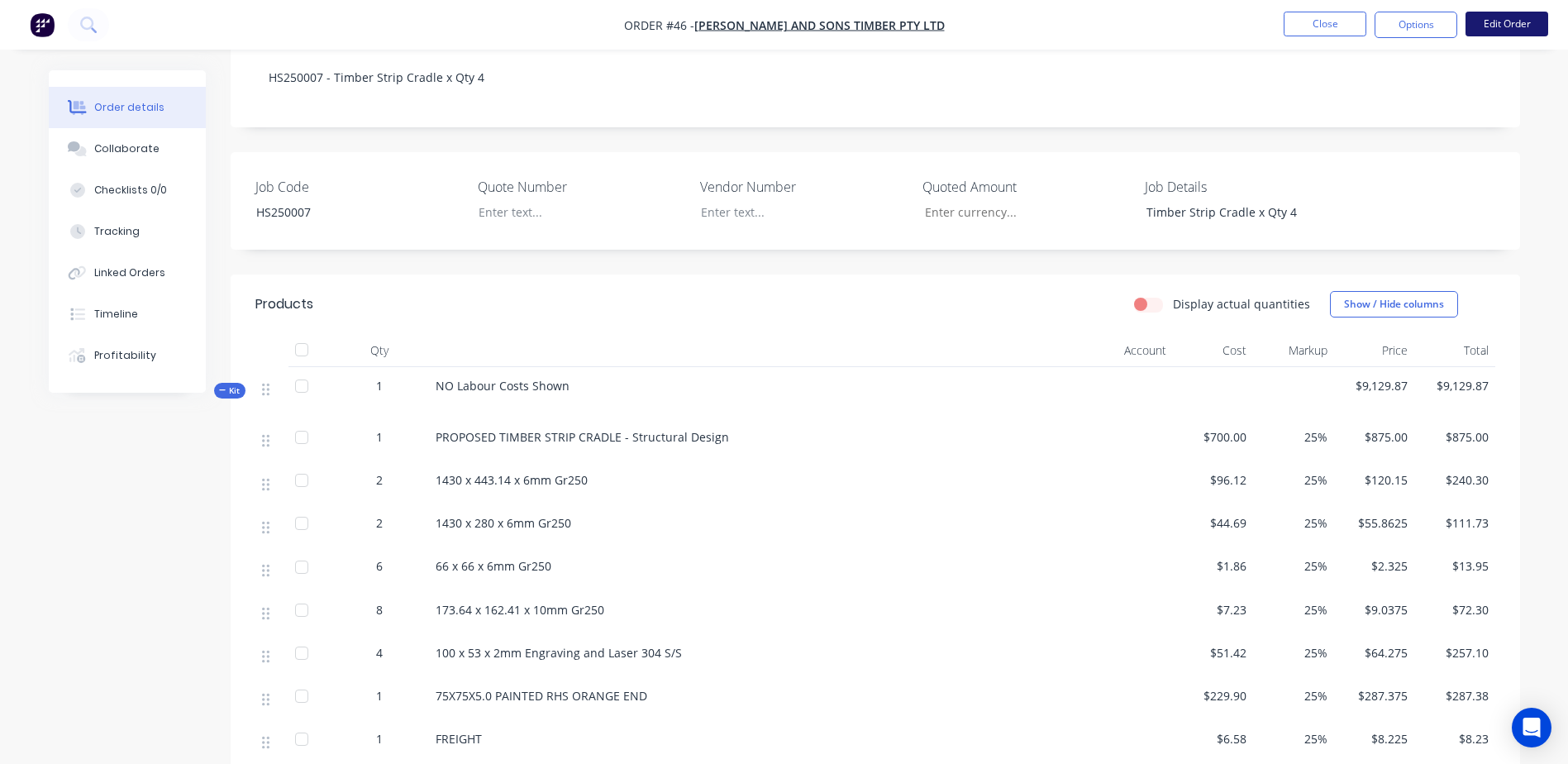
click at [1496, 27] on button "Edit Order" at bounding box center [1506, 24] width 82 height 25
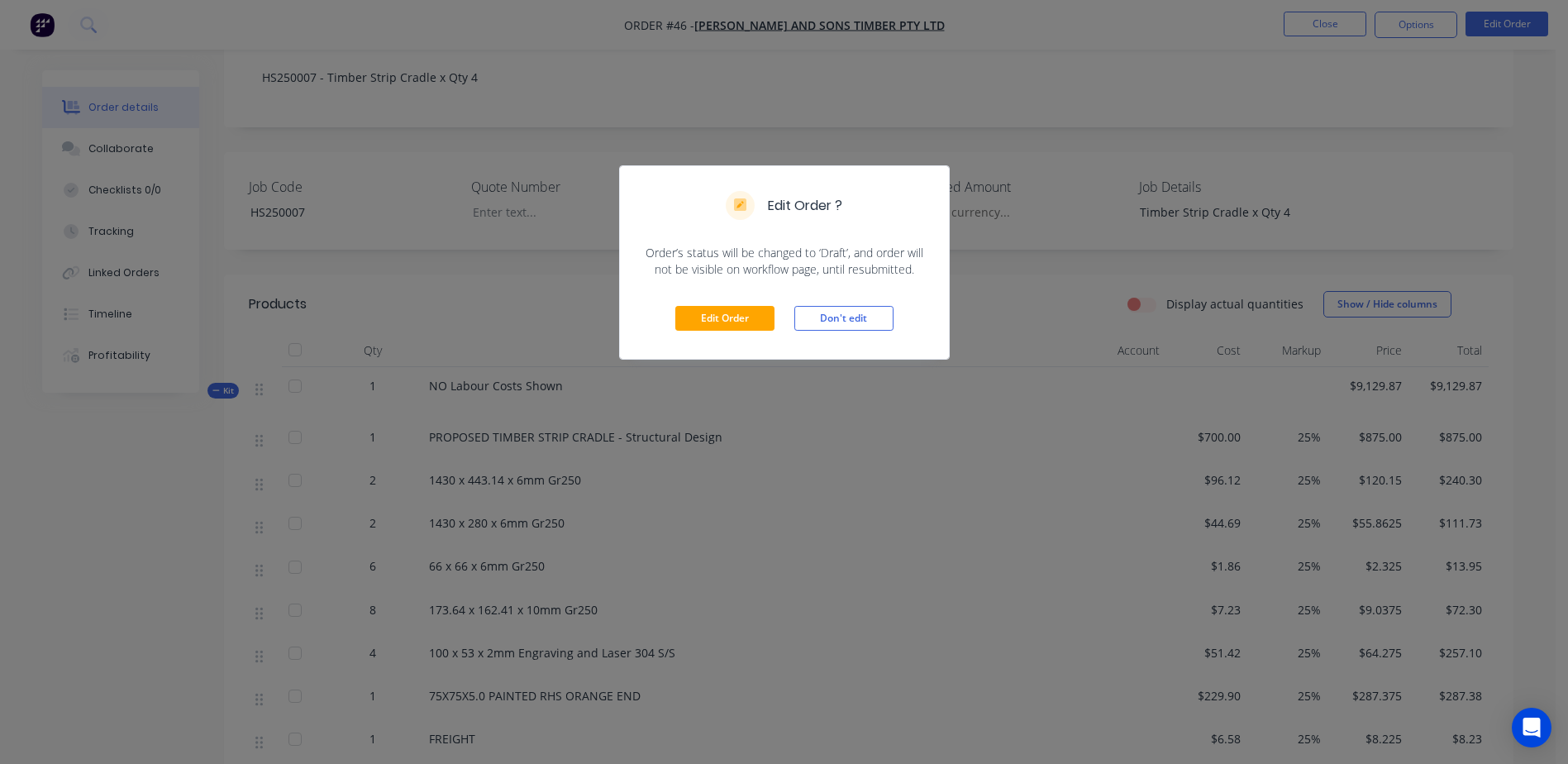
click at [724, 334] on div "Edit Order Don't edit" at bounding box center [784, 318] width 329 height 81
click at [724, 322] on button "Edit Order" at bounding box center [725, 318] width 100 height 25
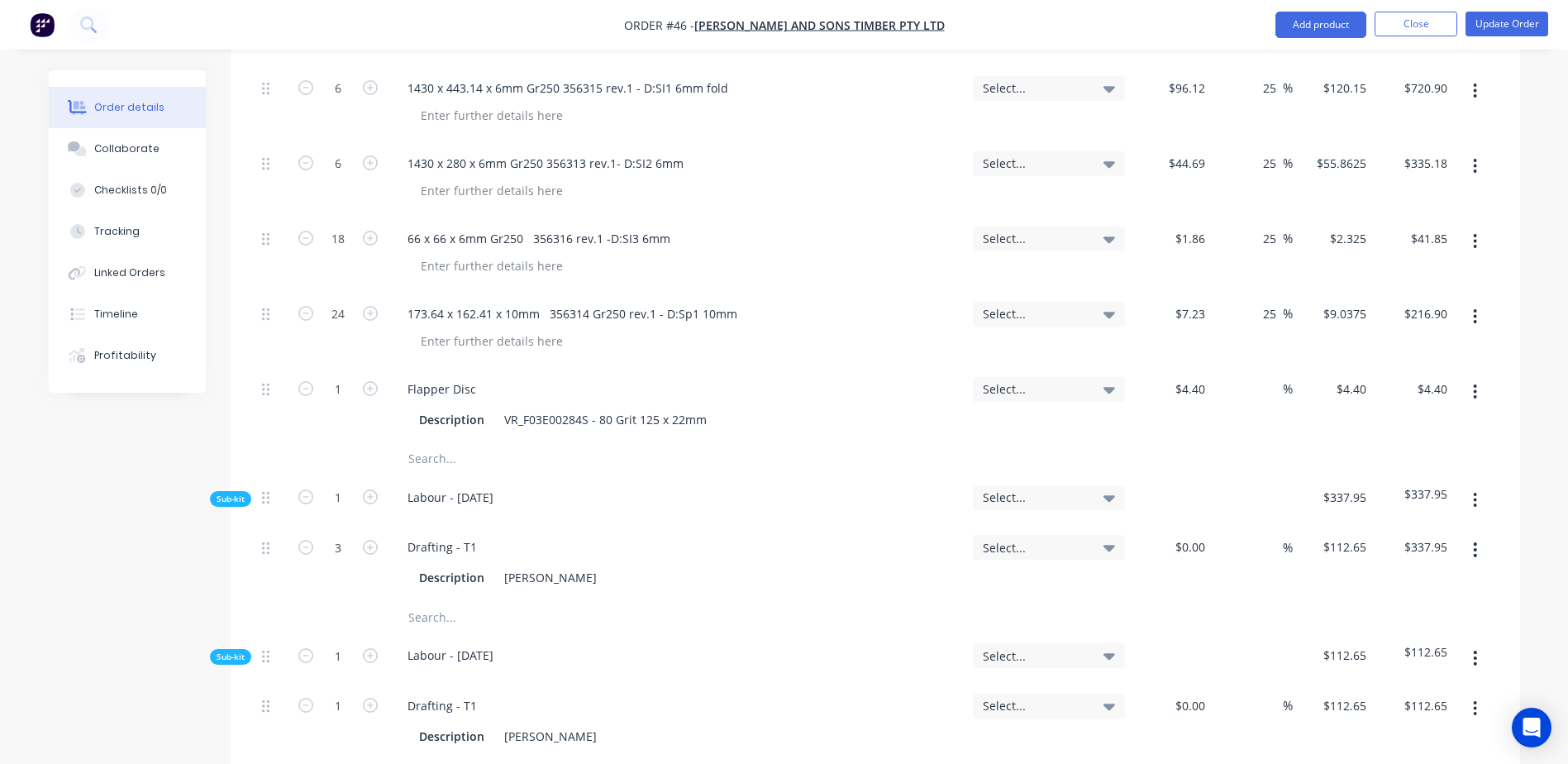
scroll to position [2150, 0]
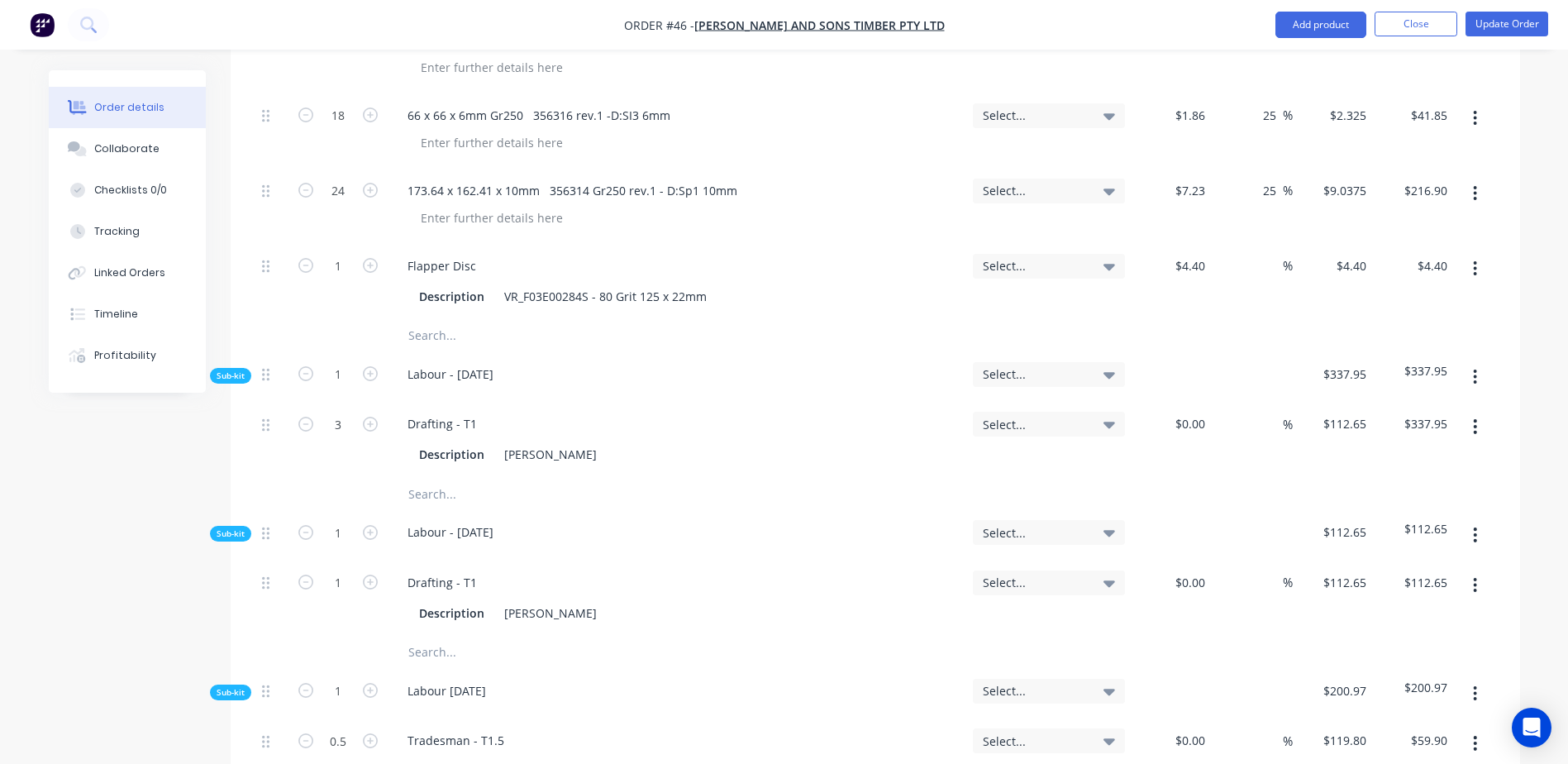
click at [425, 319] on input "text" at bounding box center [573, 336] width 331 height 33
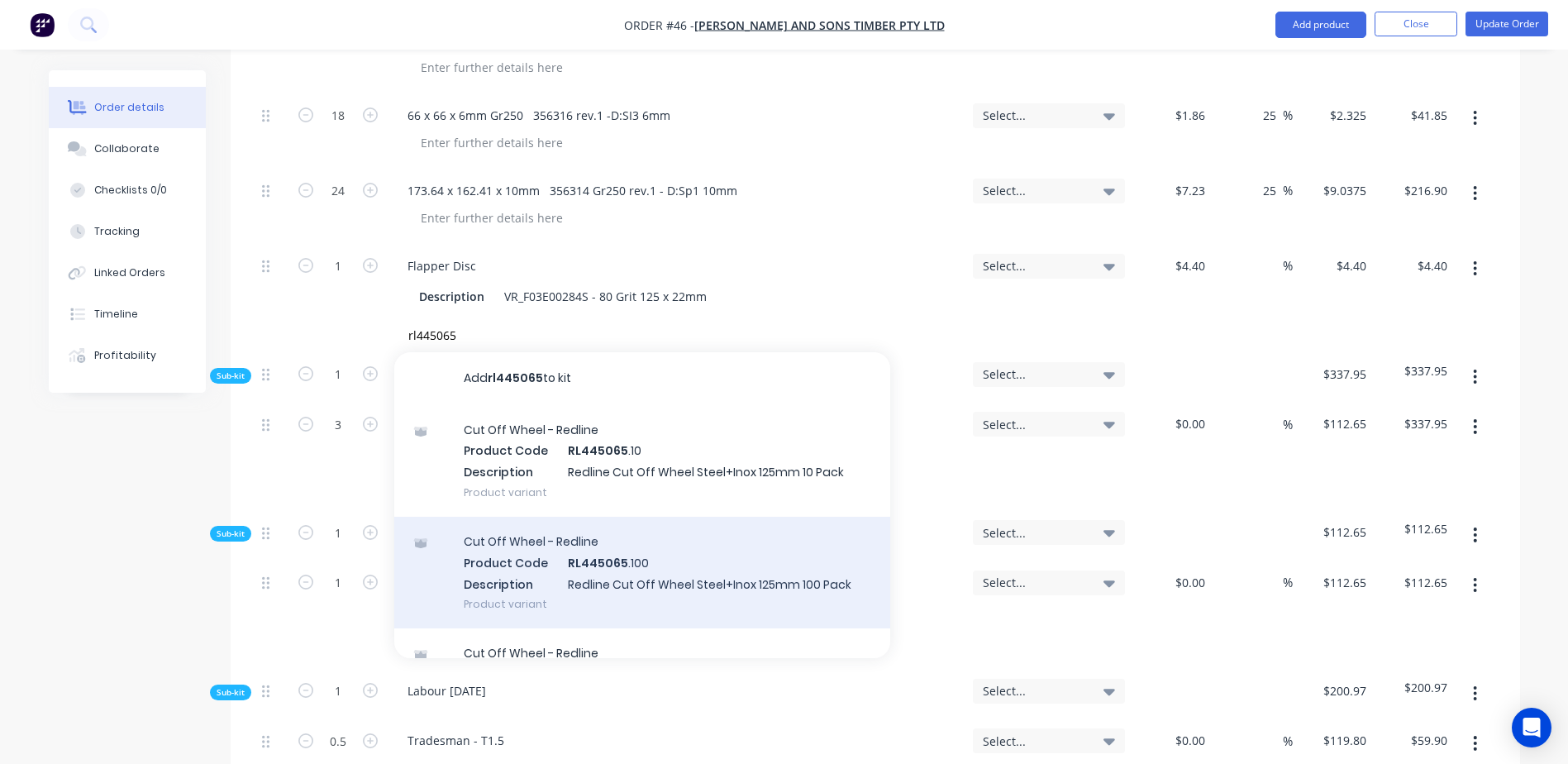
click at [635, 531] on div "Cut Off Wheel - Redline Product Code RL445065 .100 Description Redline Cut Off …" at bounding box center [642, 572] width 496 height 111
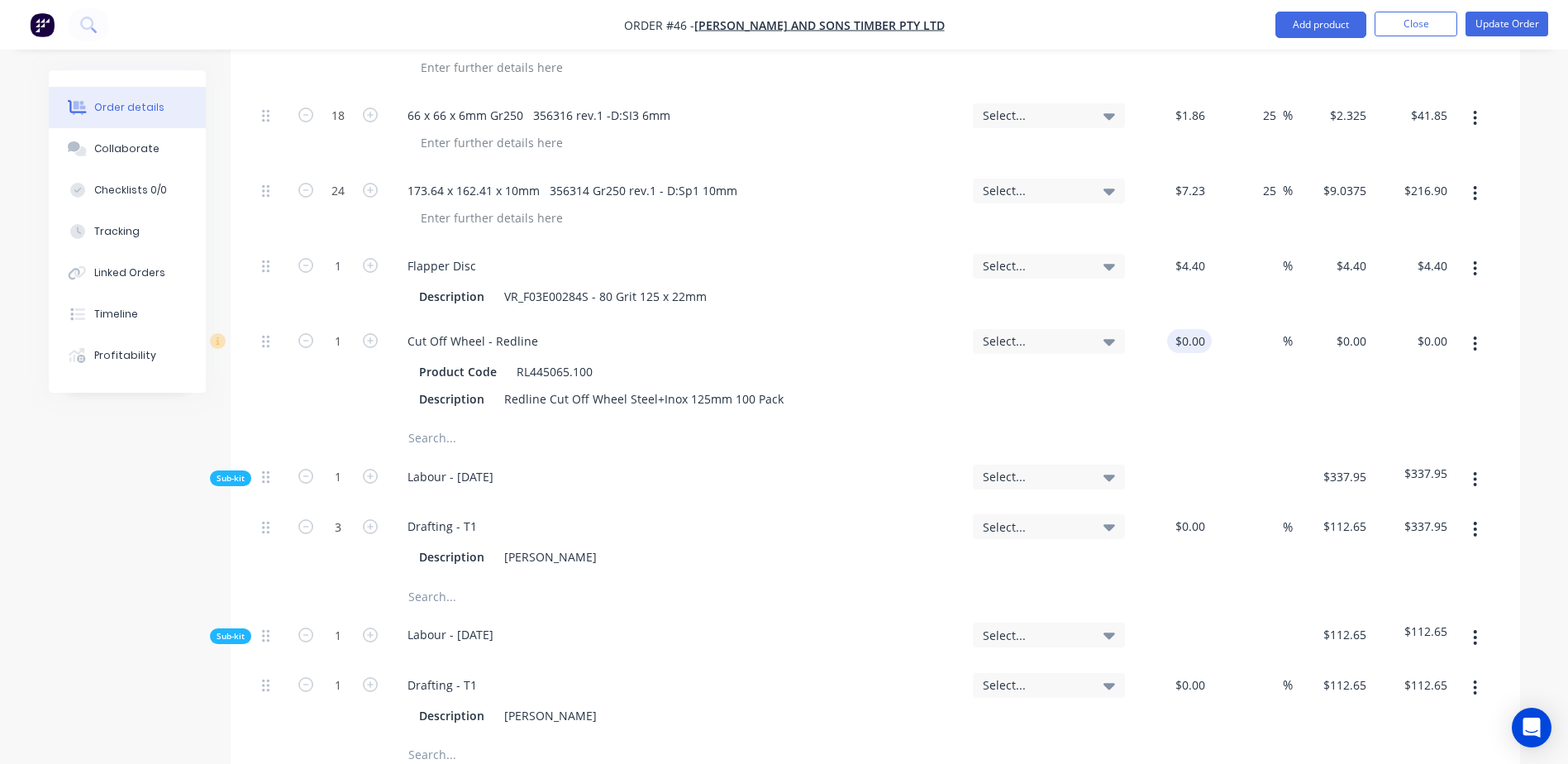
click at [1173, 319] on div "$0.00 $0.00" at bounding box center [1172, 370] width 81 height 103
drag, startPoint x: 1175, startPoint y: 302, endPoint x: 1305, endPoint y: 302, distance: 130.0
click at [1305, 319] on div "1 Cut Off Wheel - Redline Product Code RL445065.100 Description Redline Cut Off…" at bounding box center [875, 370] width 1239 height 103
click at [426, 422] on input "text" at bounding box center [573, 438] width 331 height 33
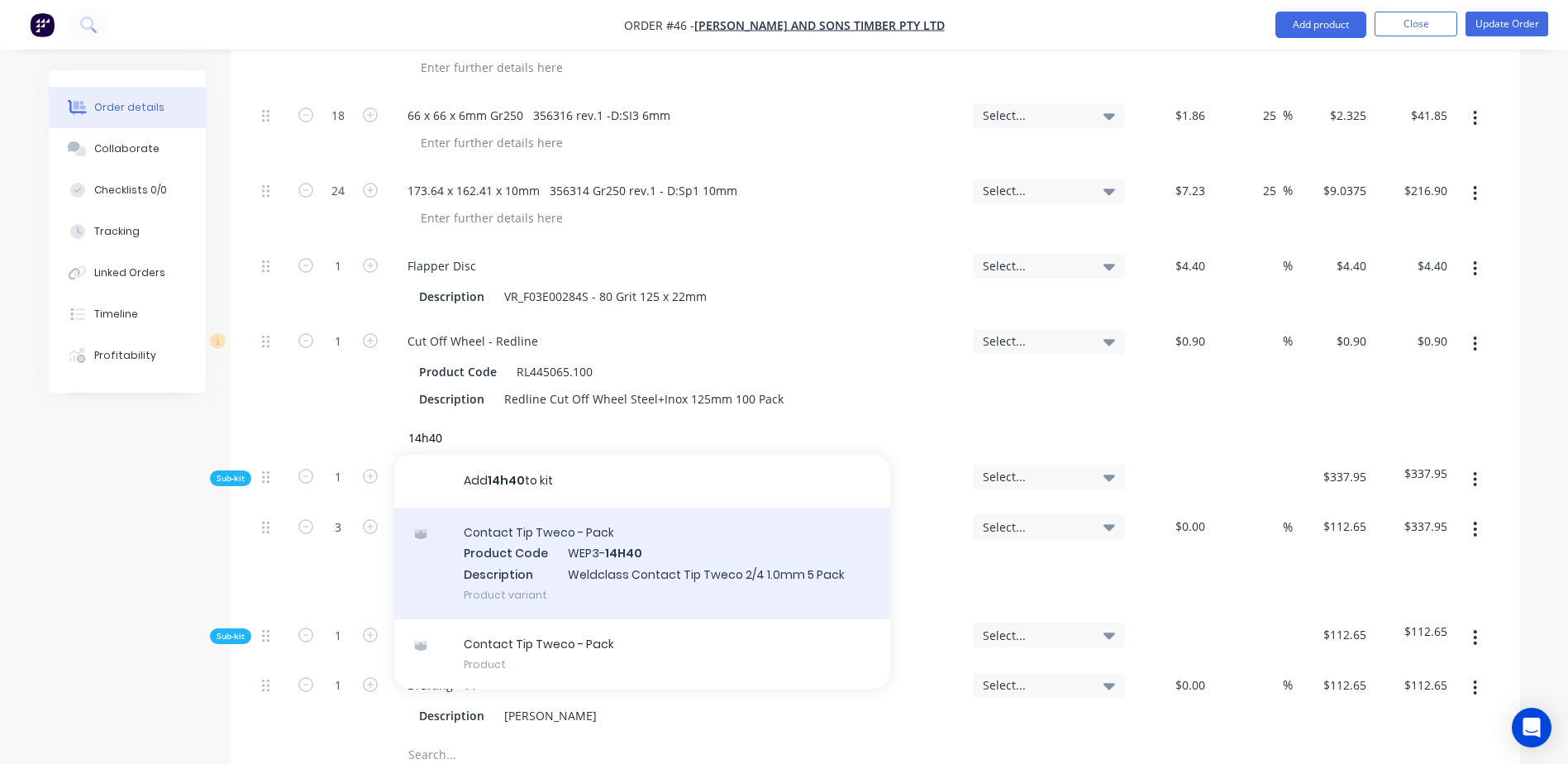
click at [629, 511] on div "Contact Tip Tweco - Pack Product Code WEP3- 14H40 Description Weldclass Contact…" at bounding box center [642, 563] width 496 height 111
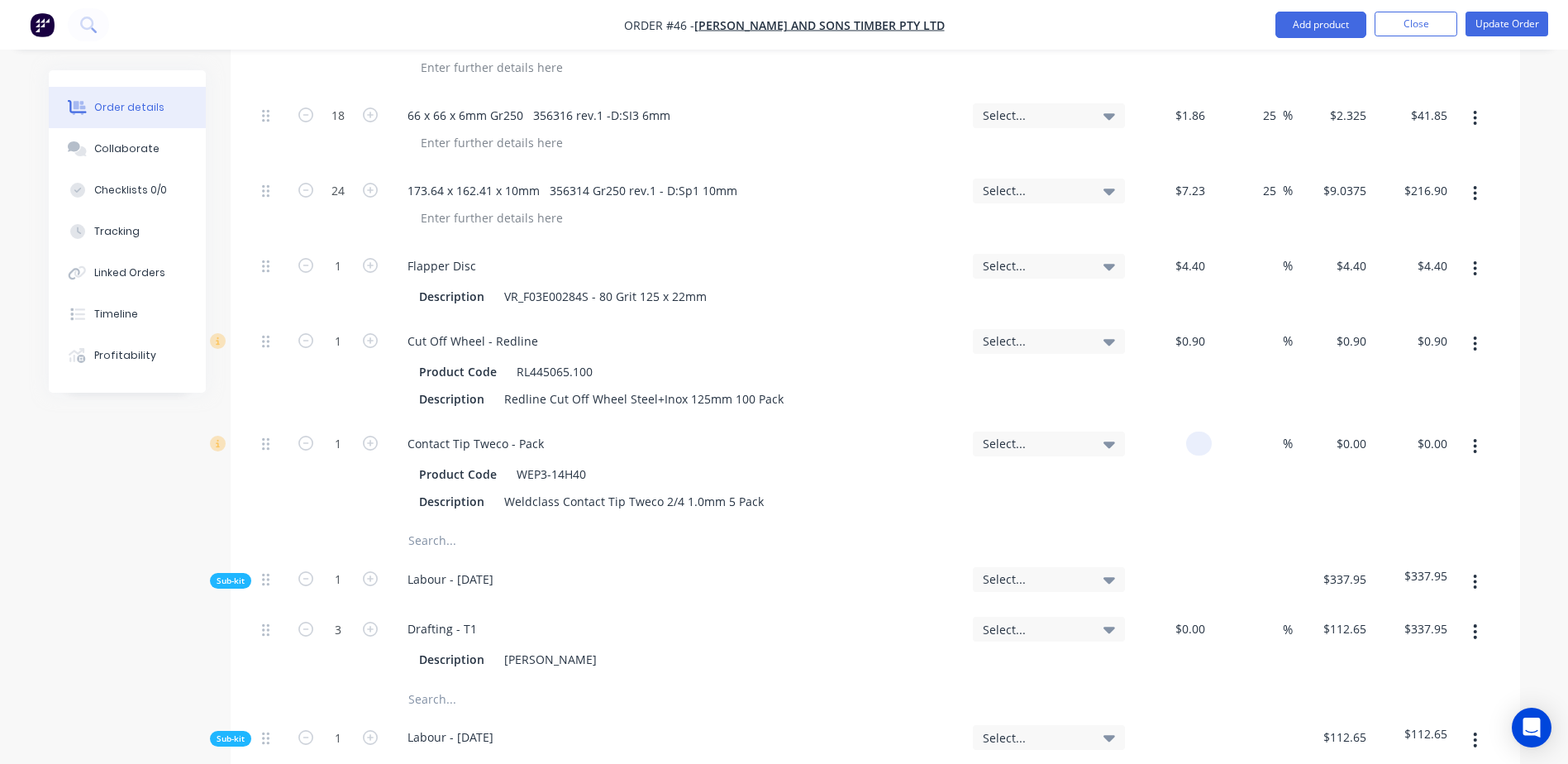
click at [1195, 431] on input at bounding box center [1203, 443] width 19 height 24
click at [371, 436] on icon "button" at bounding box center [369, 443] width 15 height 15
click at [432, 524] on input "text" at bounding box center [573, 541] width 331 height 33
click at [1479, 24] on button "Update Order" at bounding box center [1506, 24] width 82 height 25
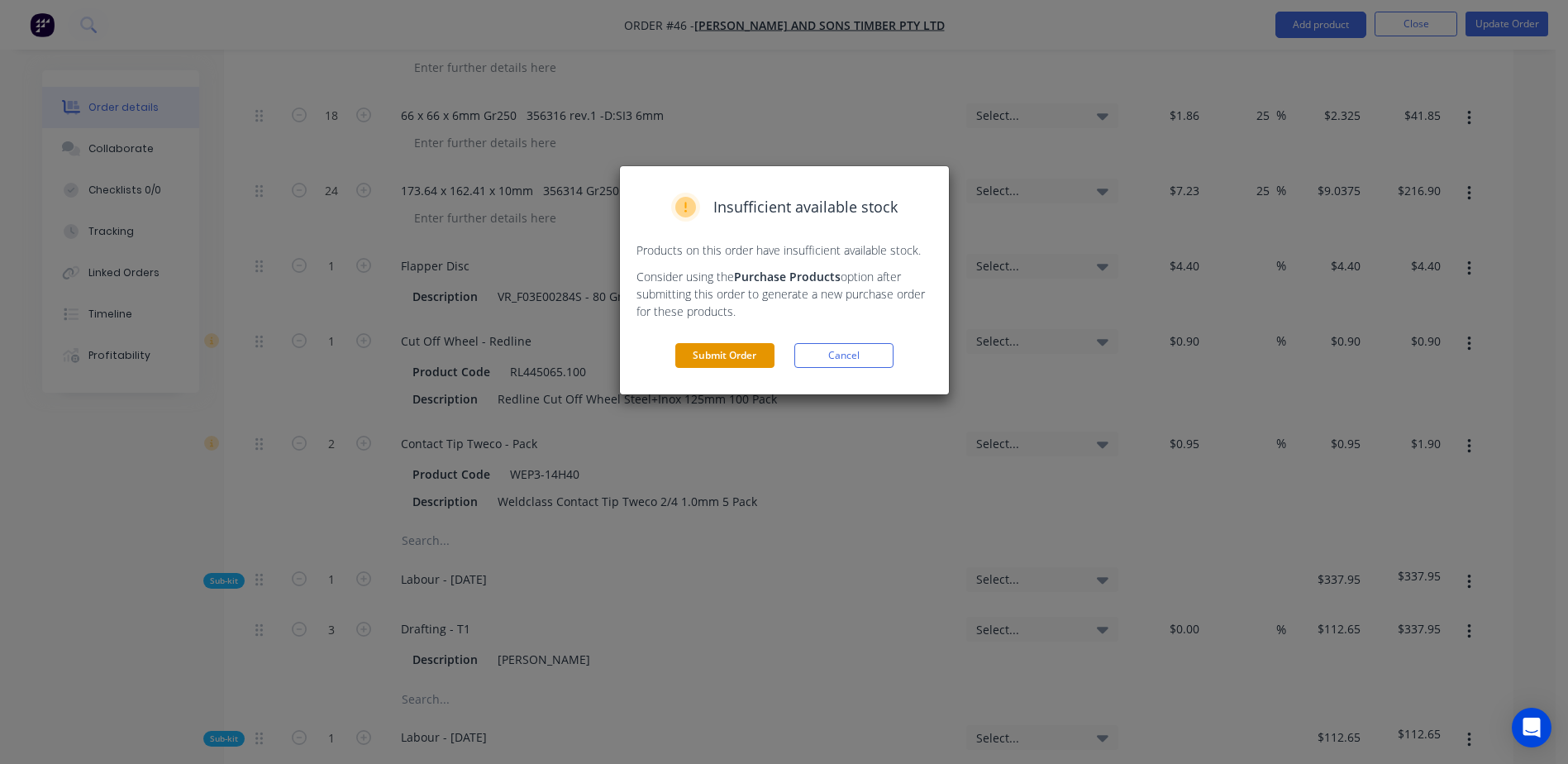
click at [726, 361] on button "Submit Order" at bounding box center [725, 356] width 100 height 25
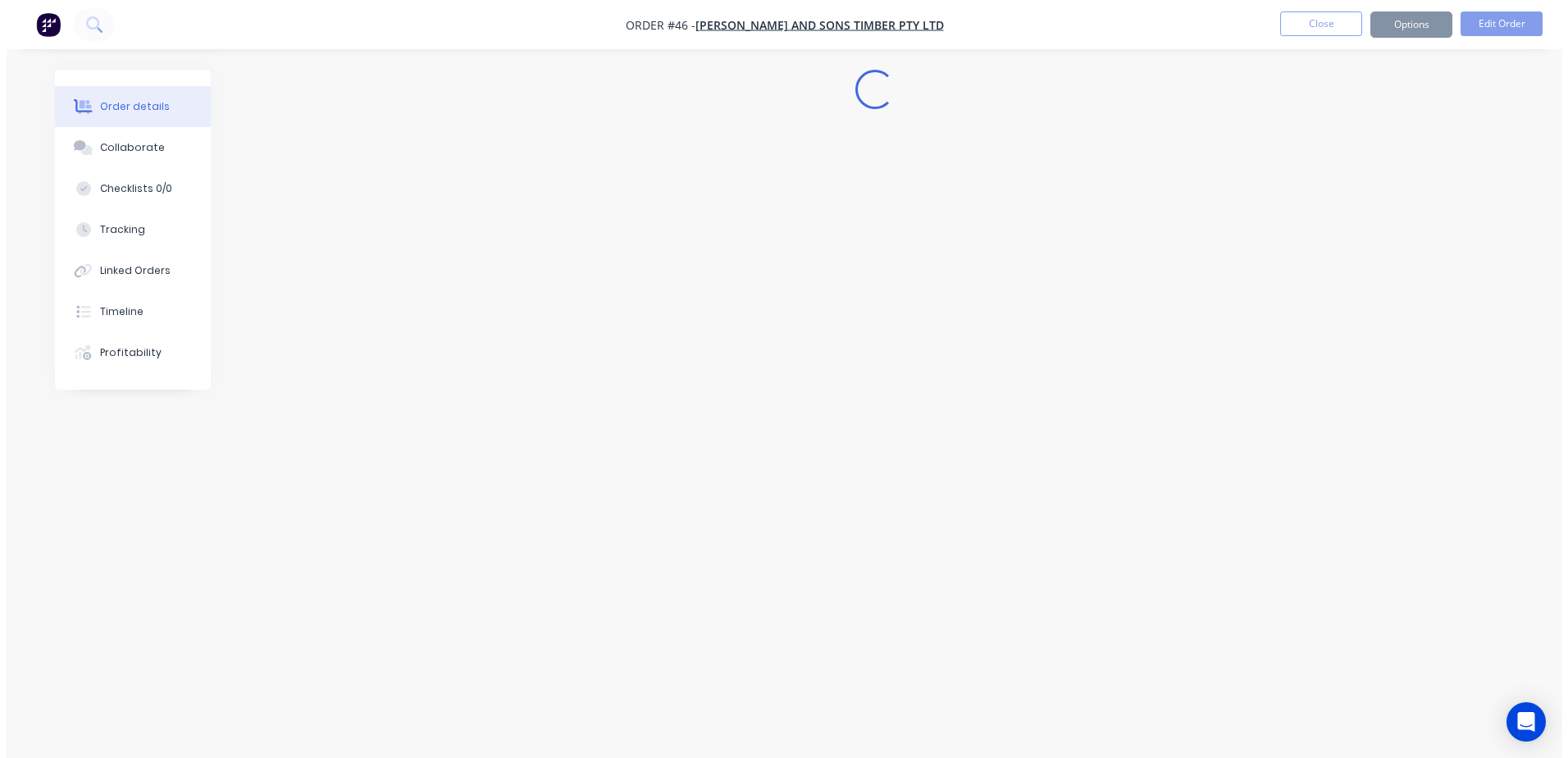
scroll to position [0, 0]
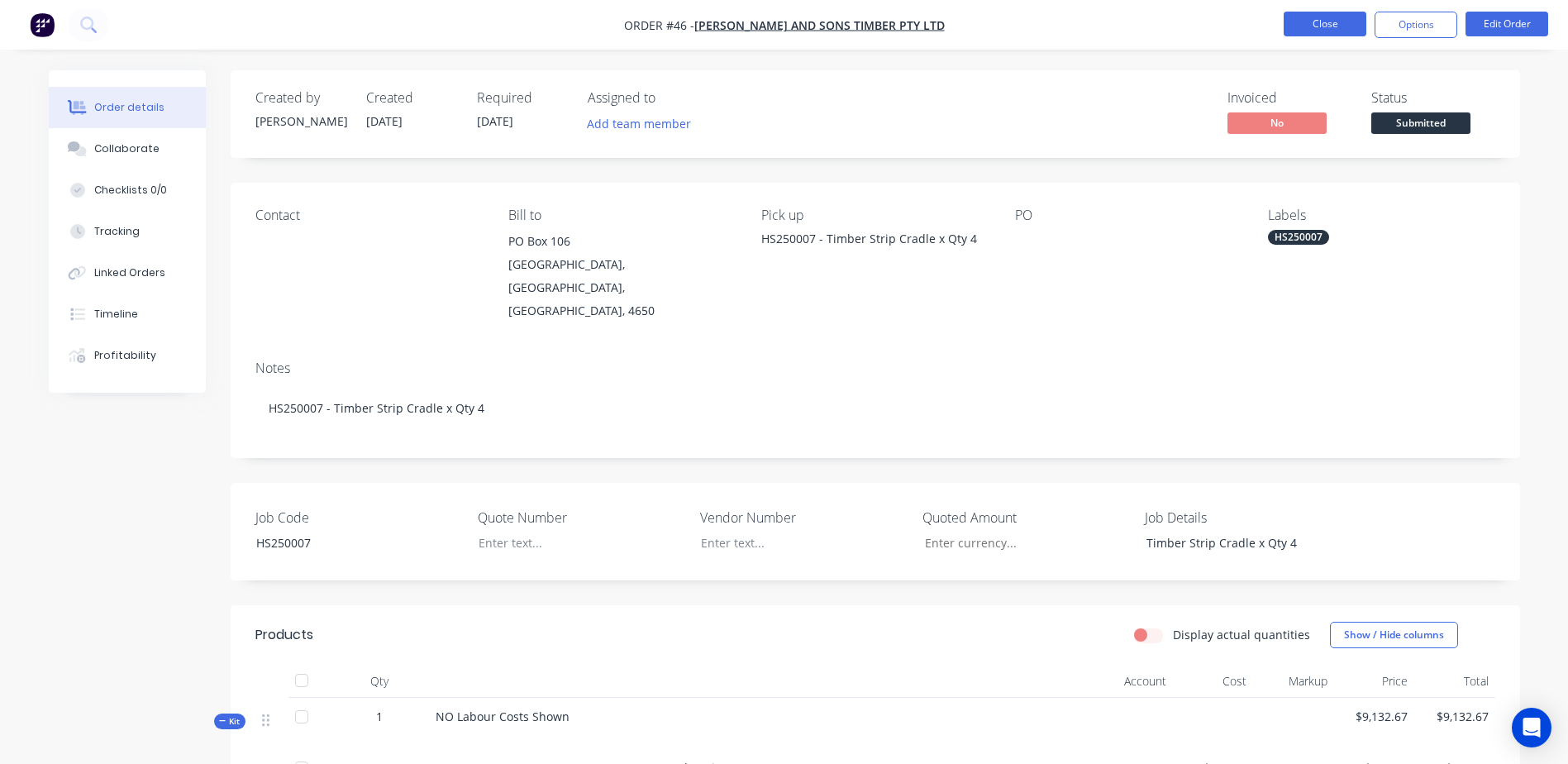
click at [1300, 36] on button "Close" at bounding box center [1324, 24] width 82 height 25
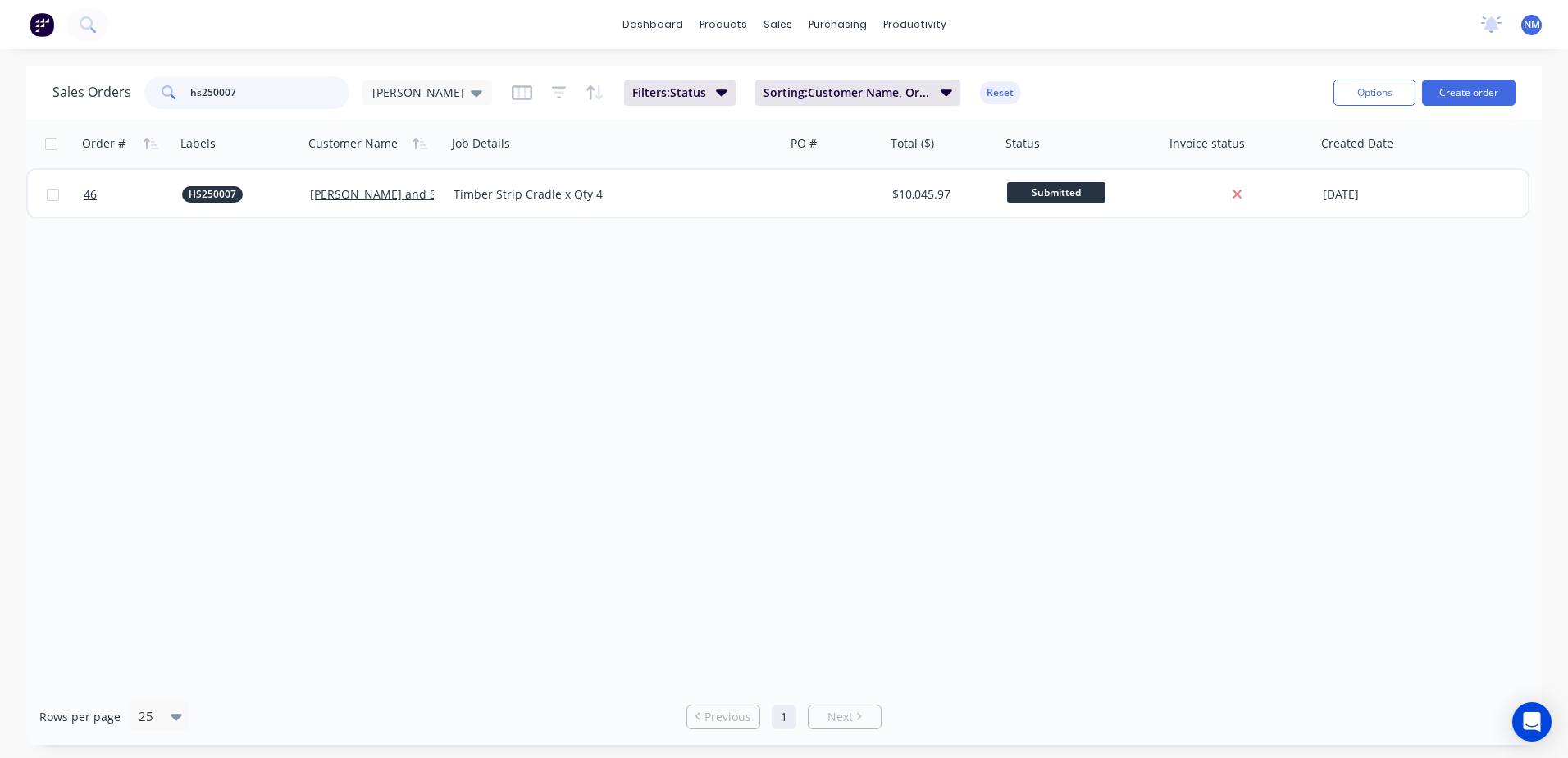
drag, startPoint x: 245, startPoint y: 92, endPoint x: 176, endPoint y: 103, distance: 69.9
click at [176, 103] on div "hs250007" at bounding box center [246, 93] width 205 height 33
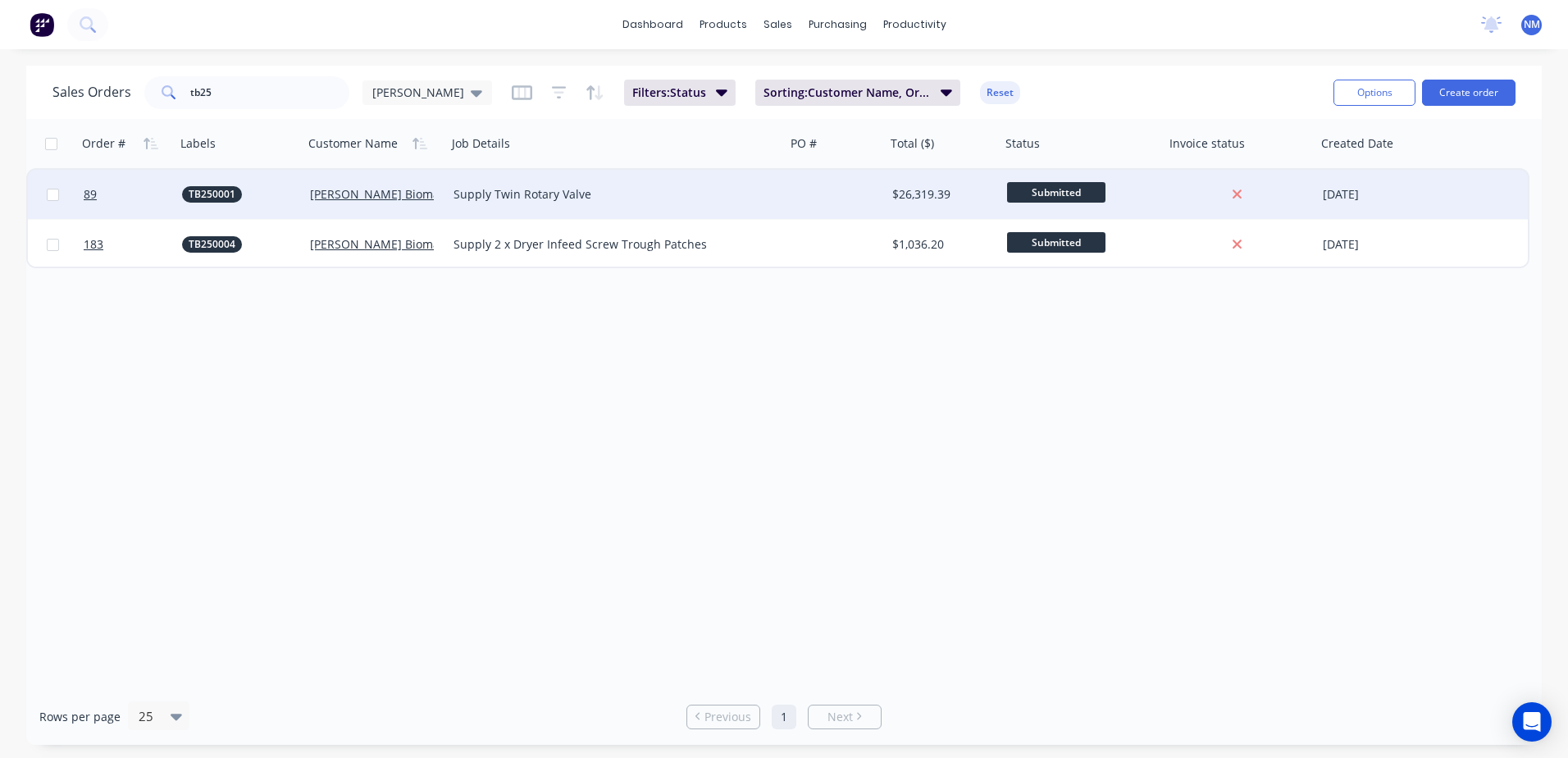
click at [854, 191] on div at bounding box center [835, 194] width 100 height 49
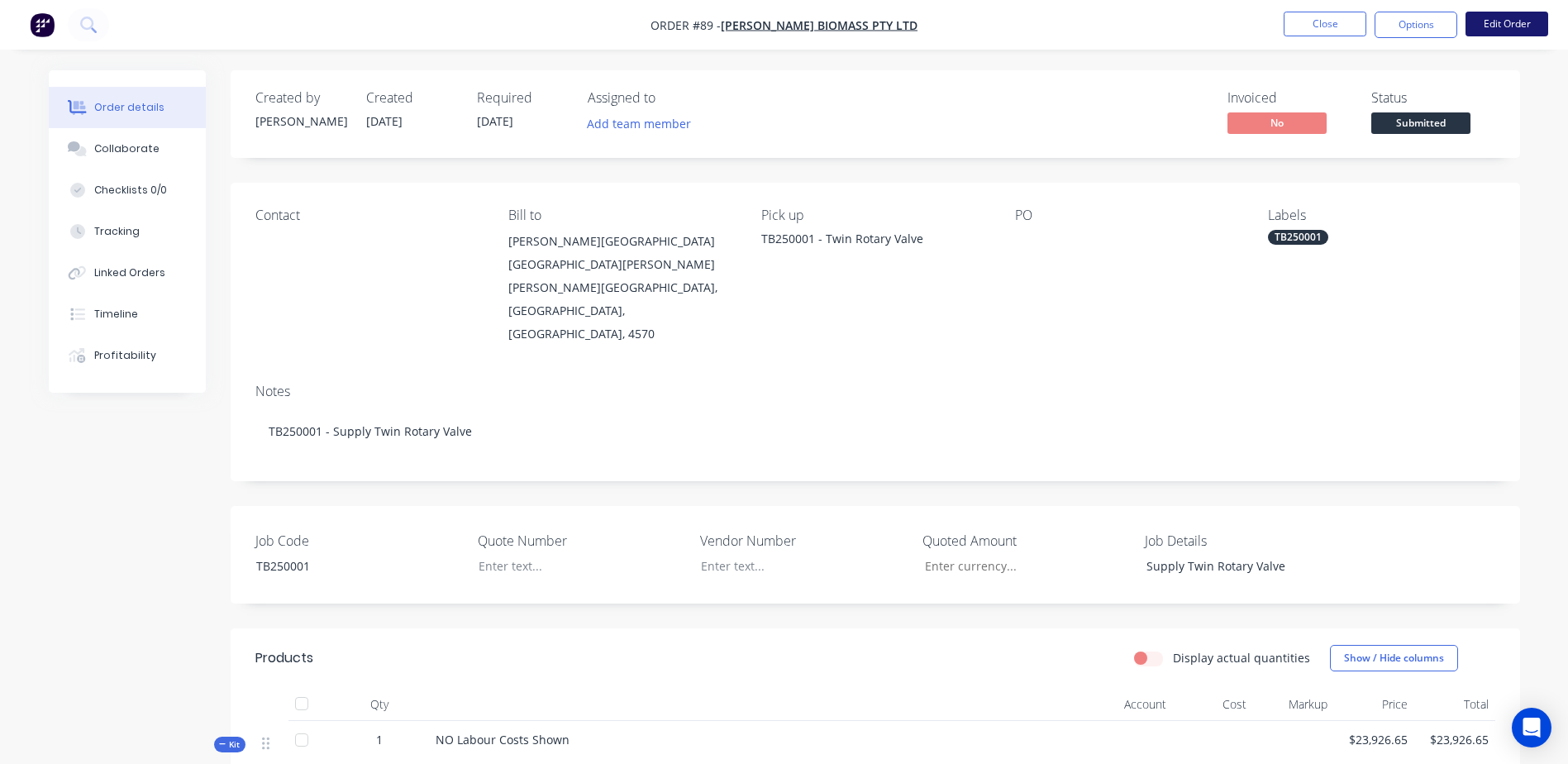
click at [1508, 22] on button "Edit Order" at bounding box center [1506, 24] width 82 height 25
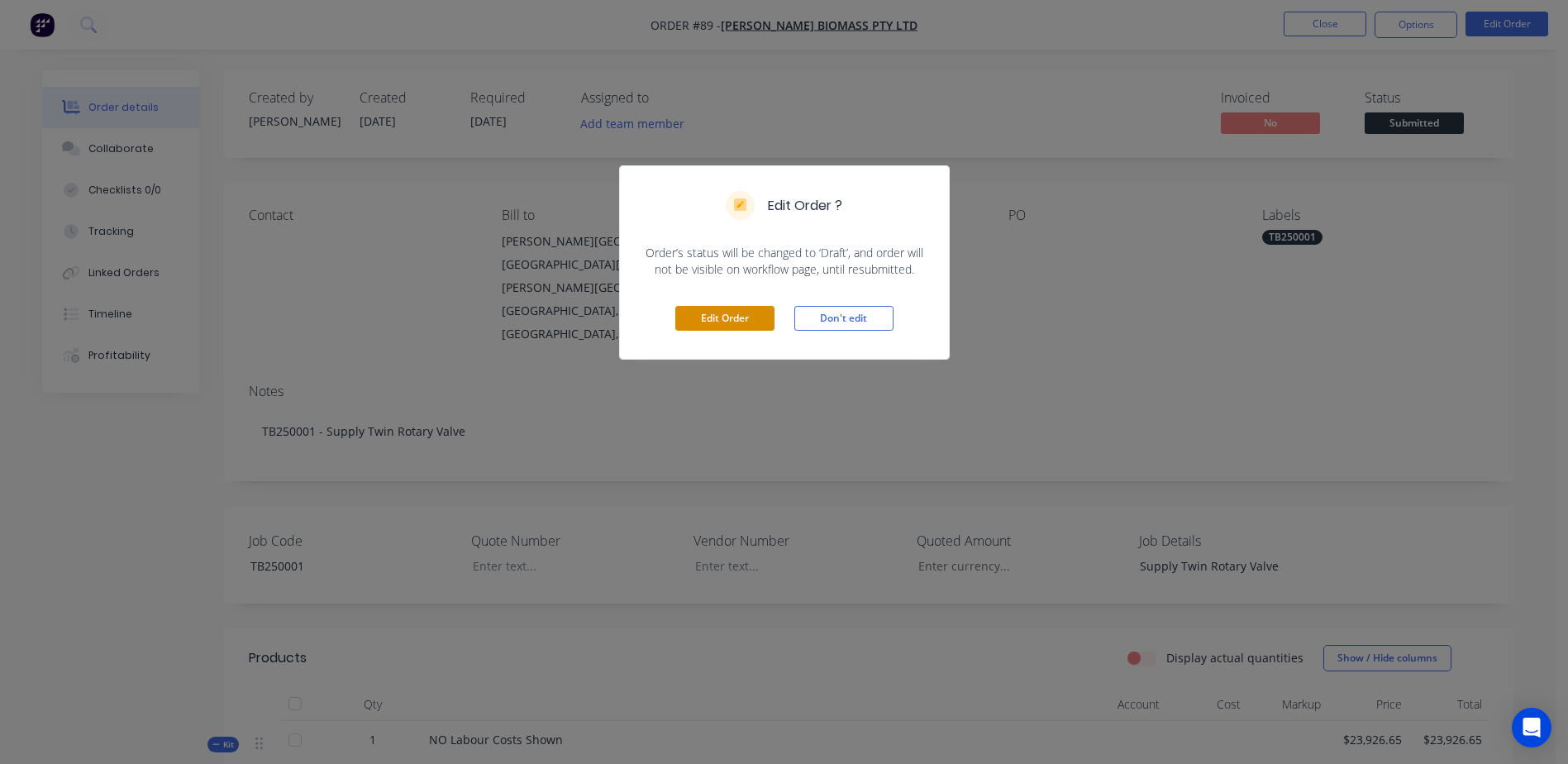
click at [736, 314] on button "Edit Order" at bounding box center [725, 318] width 100 height 25
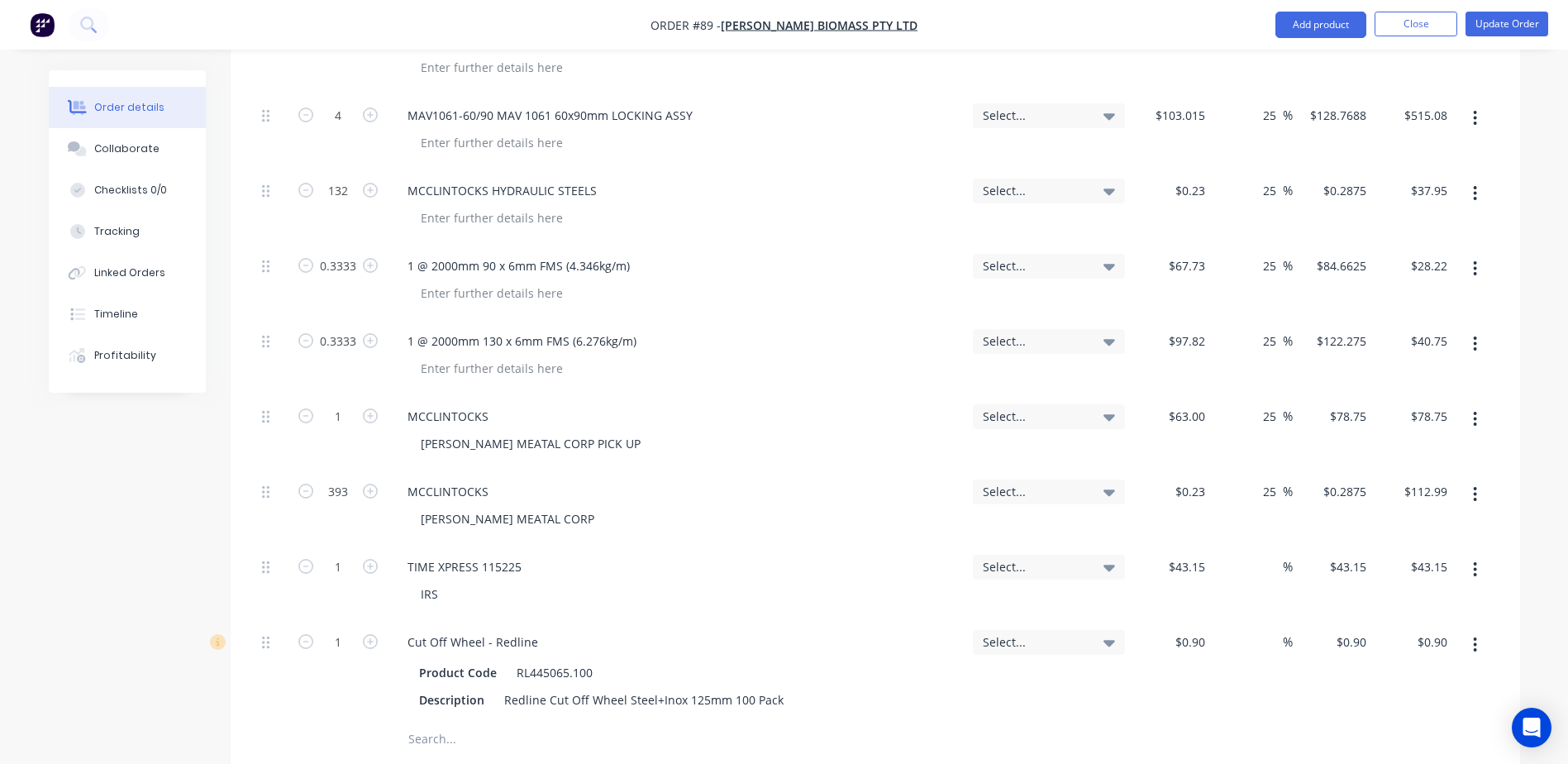
scroll to position [3142, 0]
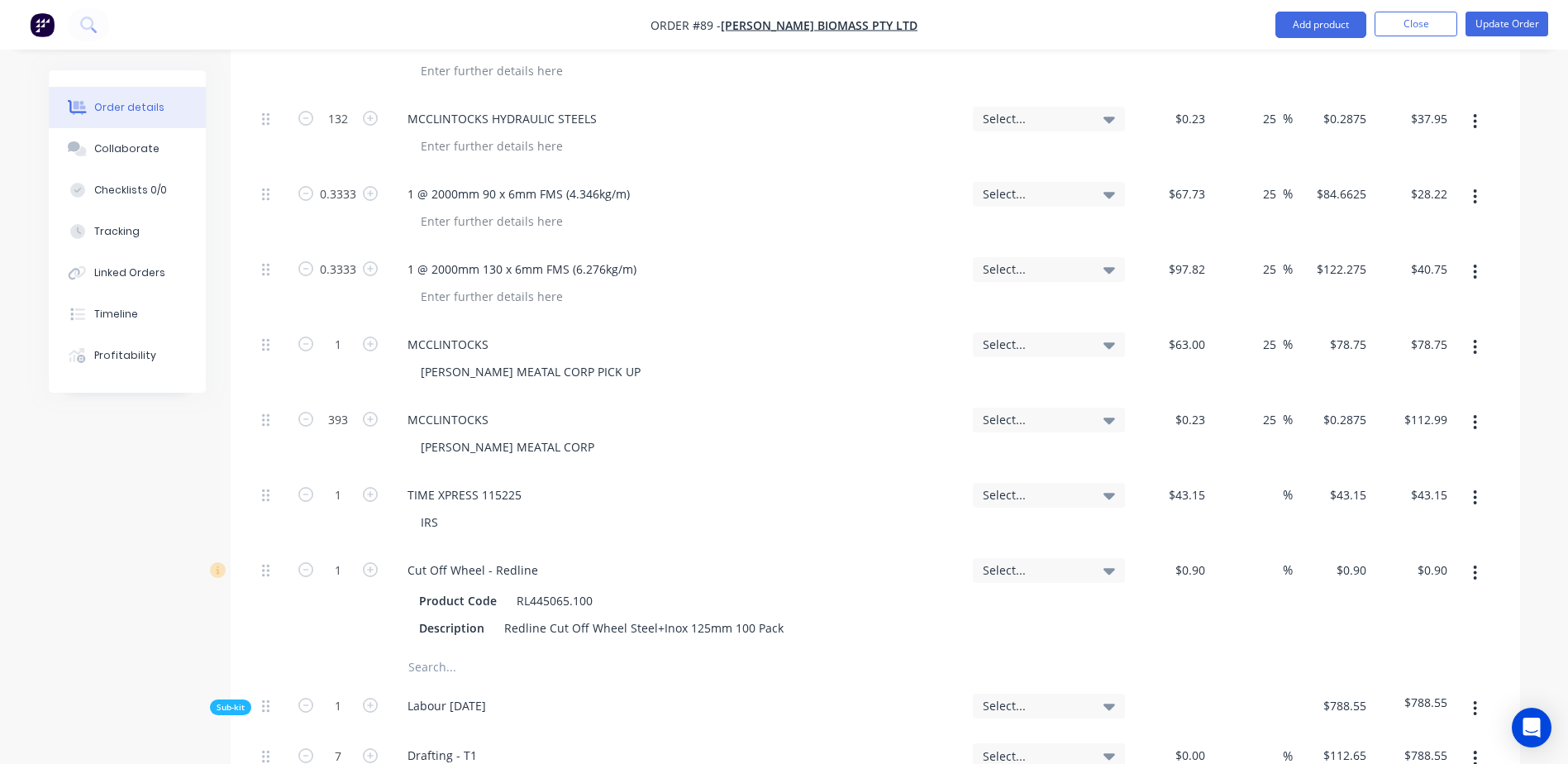
click at [438, 651] on input "text" at bounding box center [573, 667] width 331 height 33
click at [418, 651] on input "text" at bounding box center [573, 667] width 331 height 33
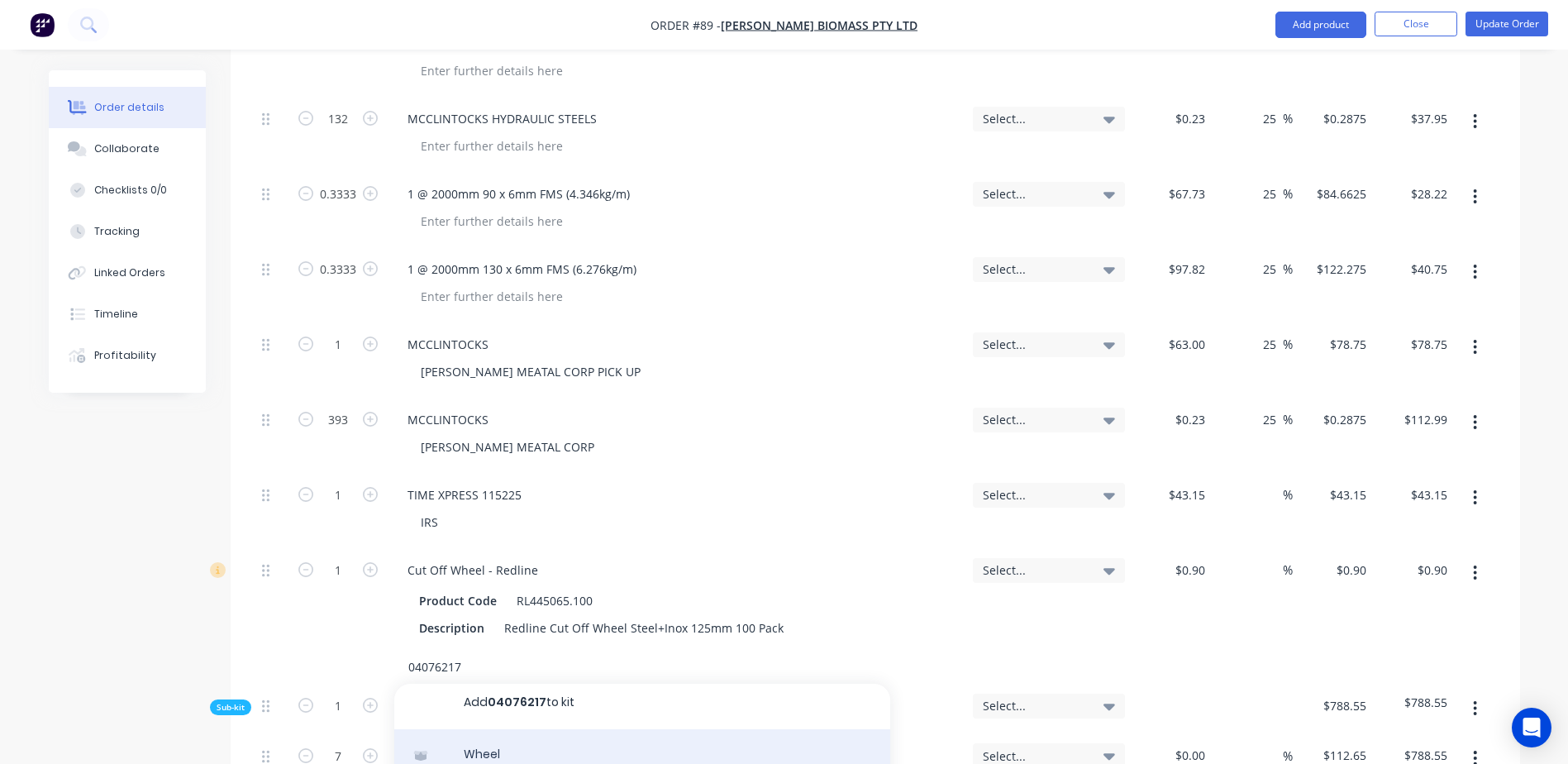
scroll to position [9, 0]
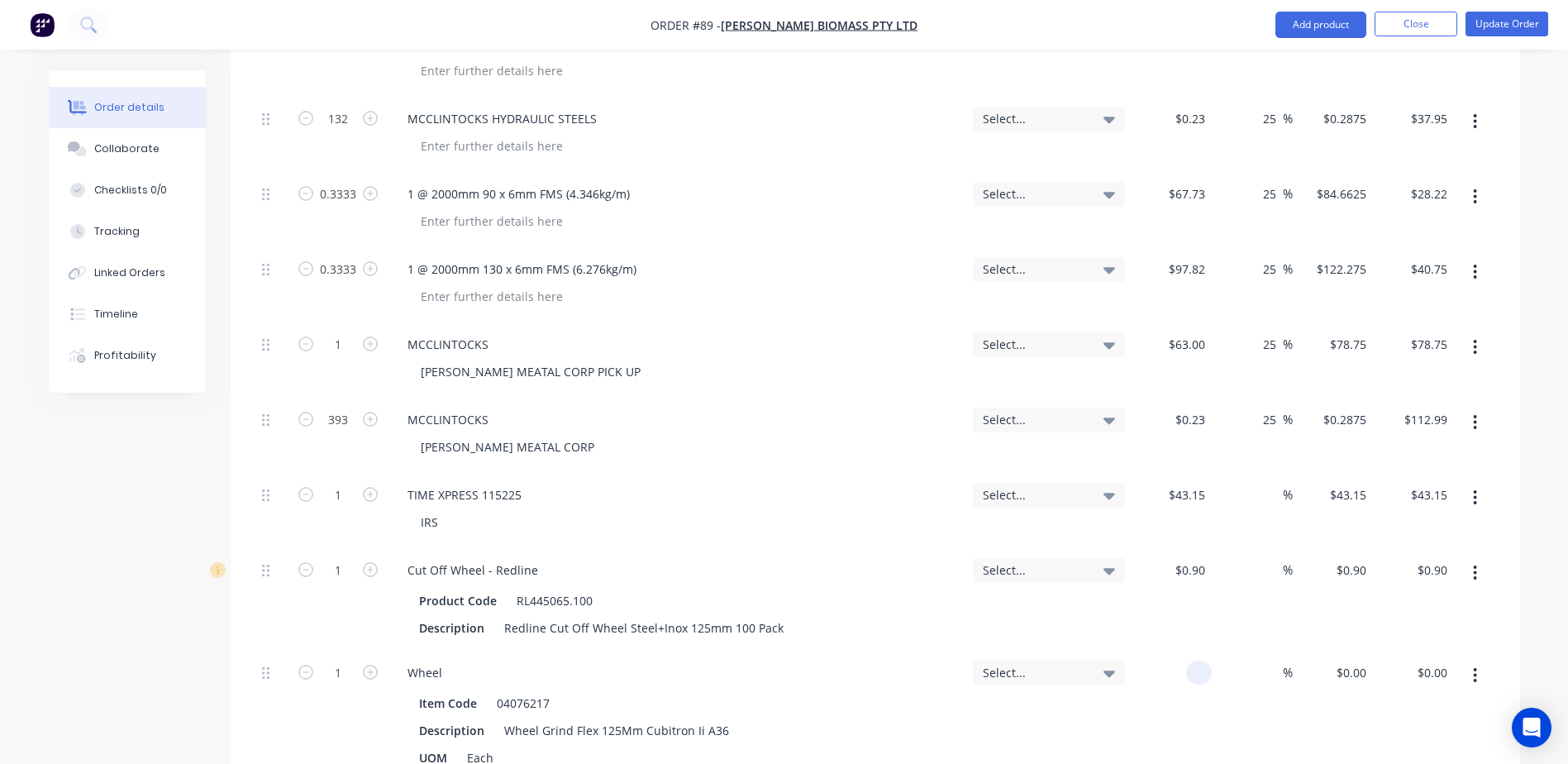
click at [1189, 661] on div at bounding box center [1199, 672] width 26 height 24
click at [1501, 10] on nav "Order #89 - [PERSON_NAME] Biomass Pty Ltd Add product Close Update Order" at bounding box center [784, 24] width 1568 height 49
click at [1502, 24] on button "Update Order" at bounding box center [1506, 24] width 82 height 25
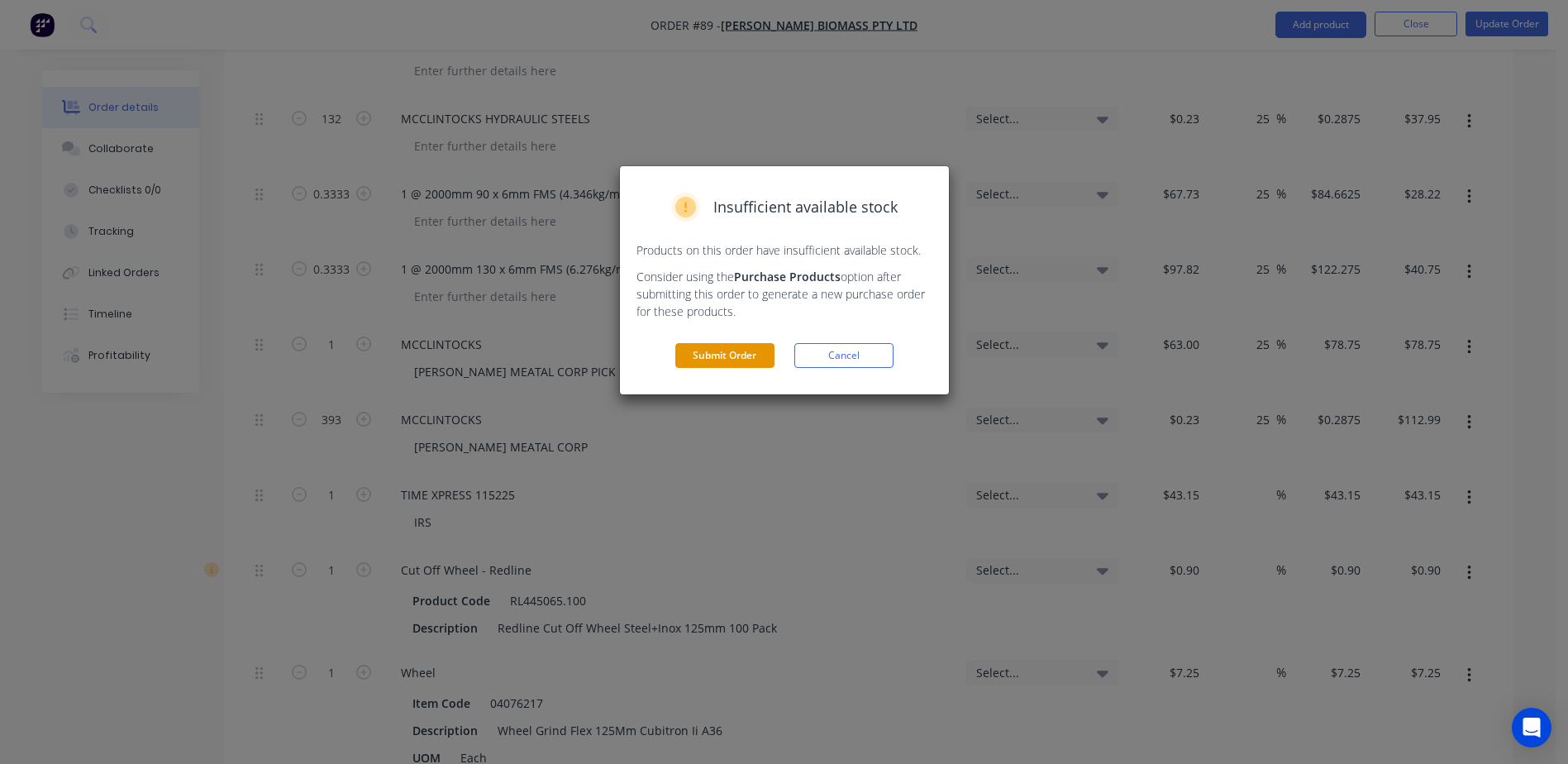
click at [729, 356] on button "Submit Order" at bounding box center [725, 356] width 100 height 25
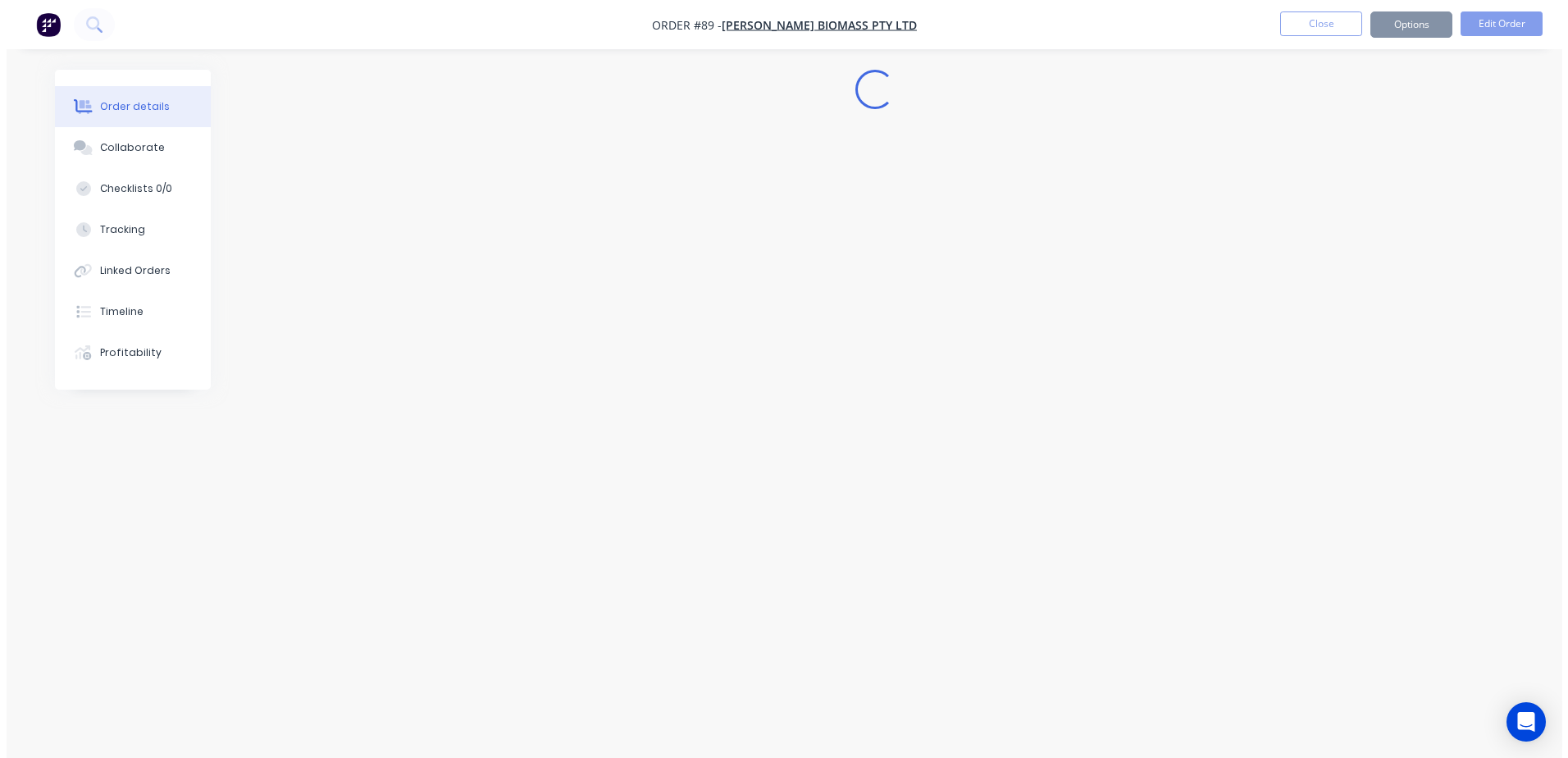
scroll to position [0, 0]
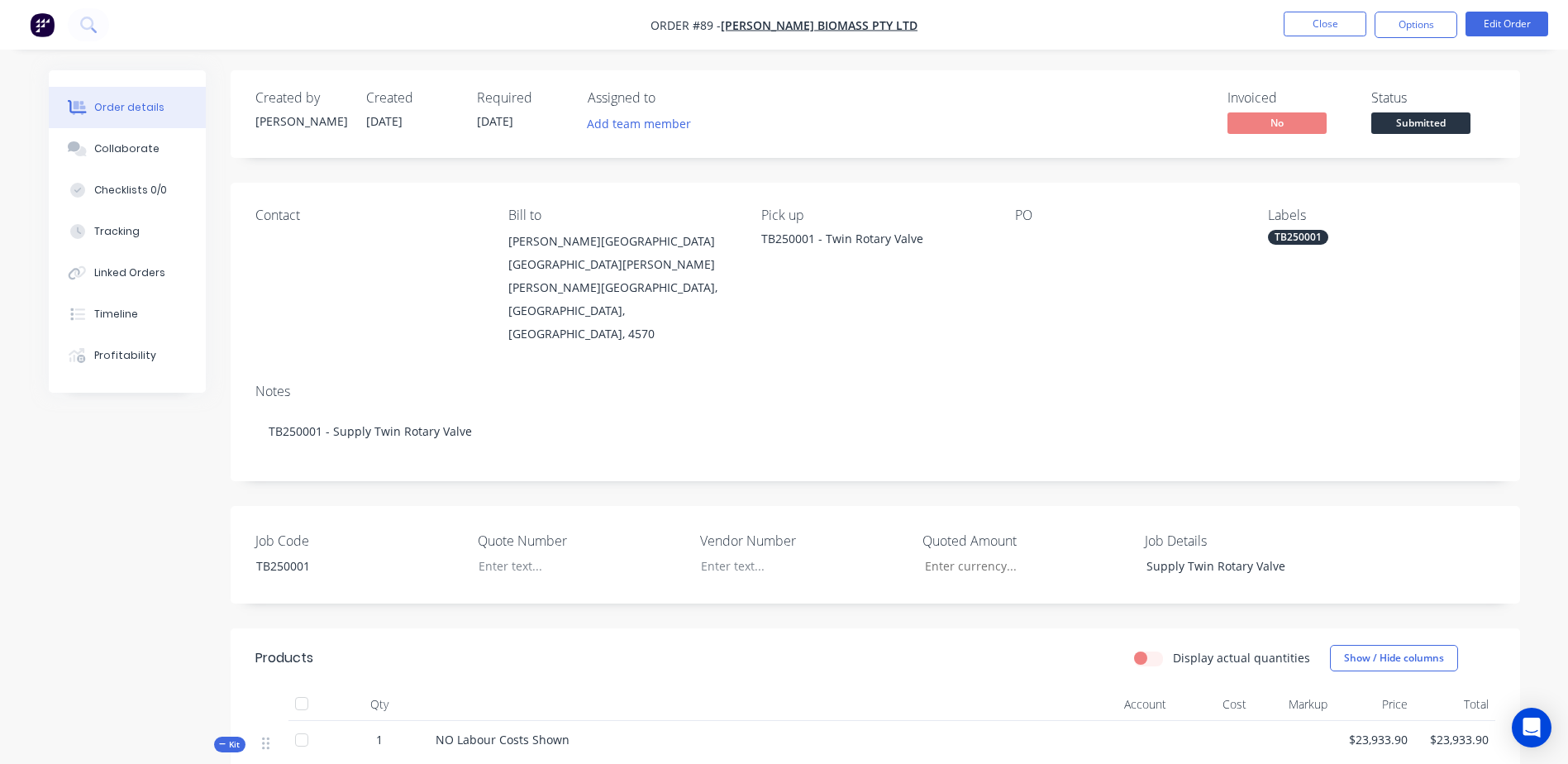
click at [1302, 37] on li "Close" at bounding box center [1324, 24] width 82 height 26
click at [1320, 27] on button "Close" at bounding box center [1324, 24] width 82 height 25
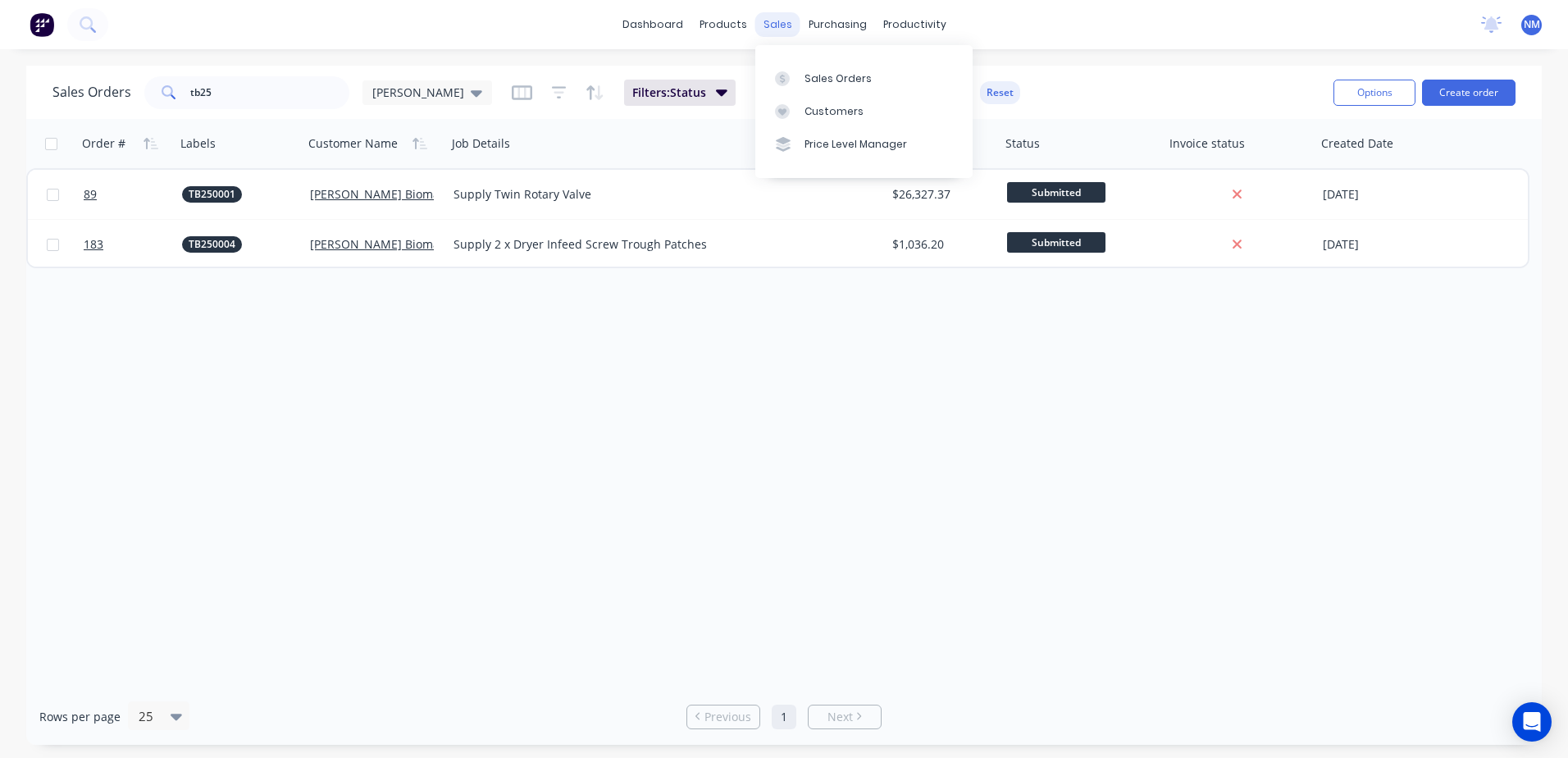
click at [779, 23] on div "sales" at bounding box center [777, 25] width 45 height 25
click at [825, 77] on div "Sales Orders" at bounding box center [838, 78] width 67 height 14
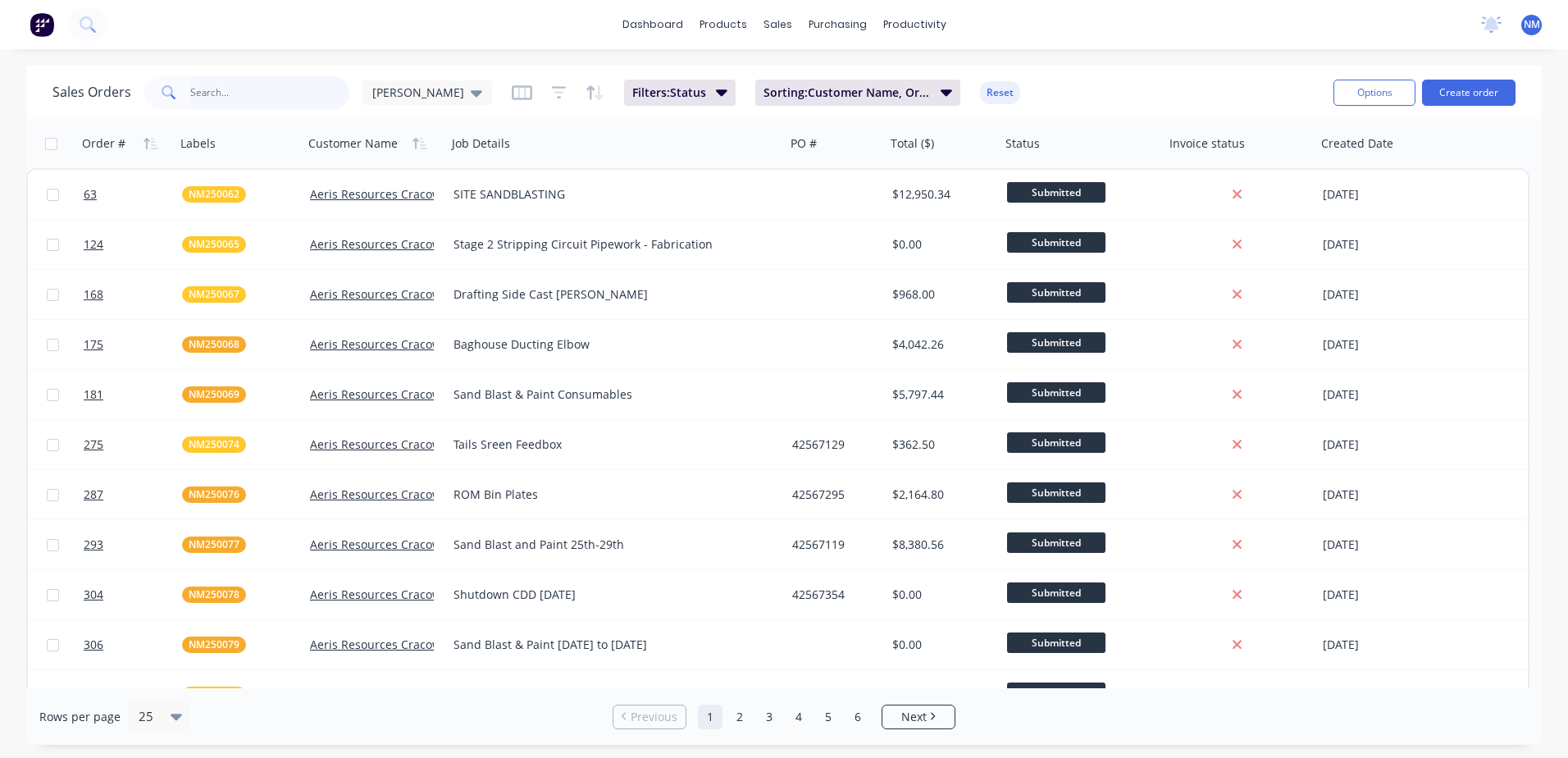
click at [226, 91] on input "text" at bounding box center [269, 93] width 160 height 33
click at [193, 86] on input "text" at bounding box center [269, 93] width 160 height 33
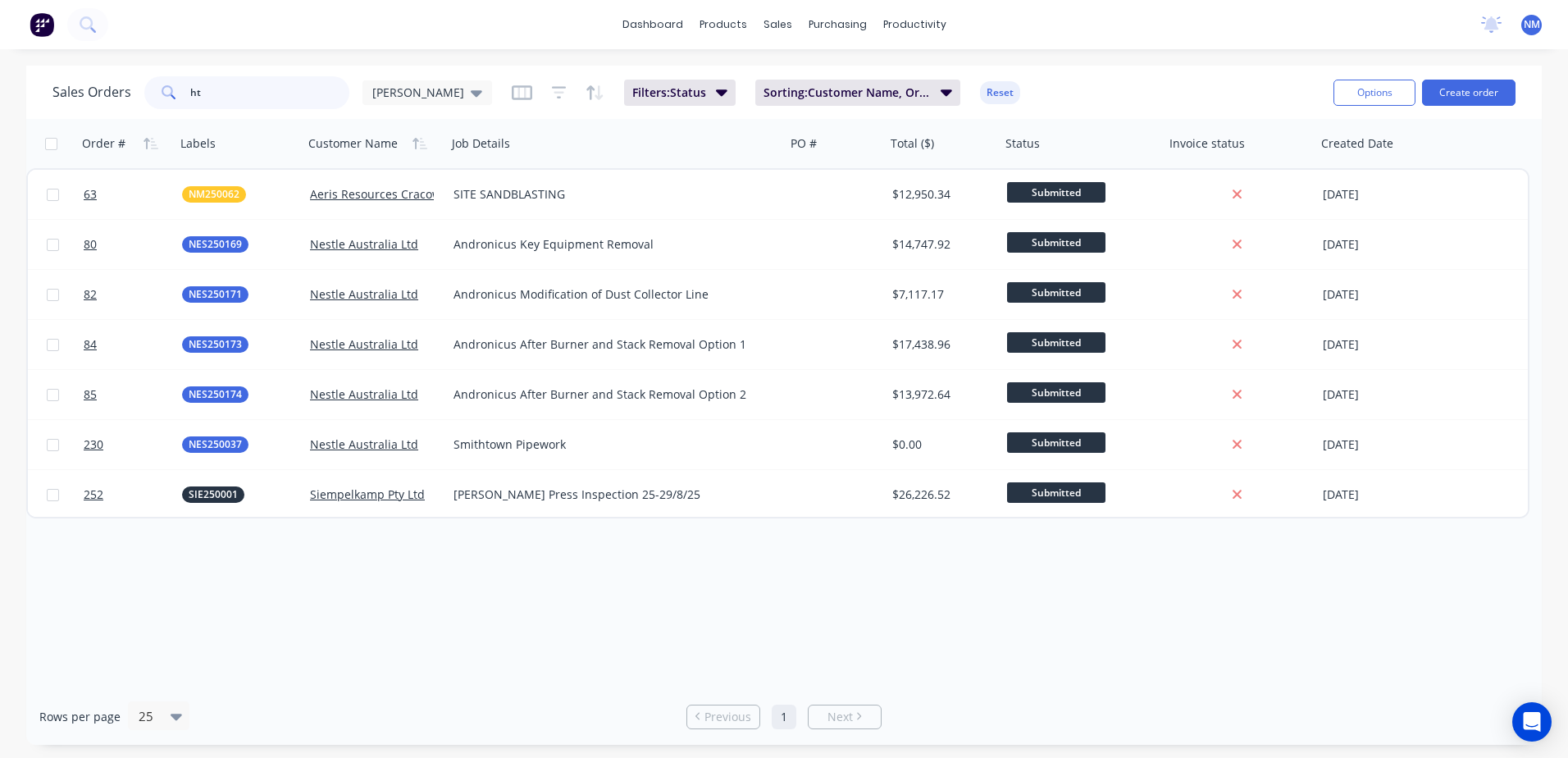
type input "h"
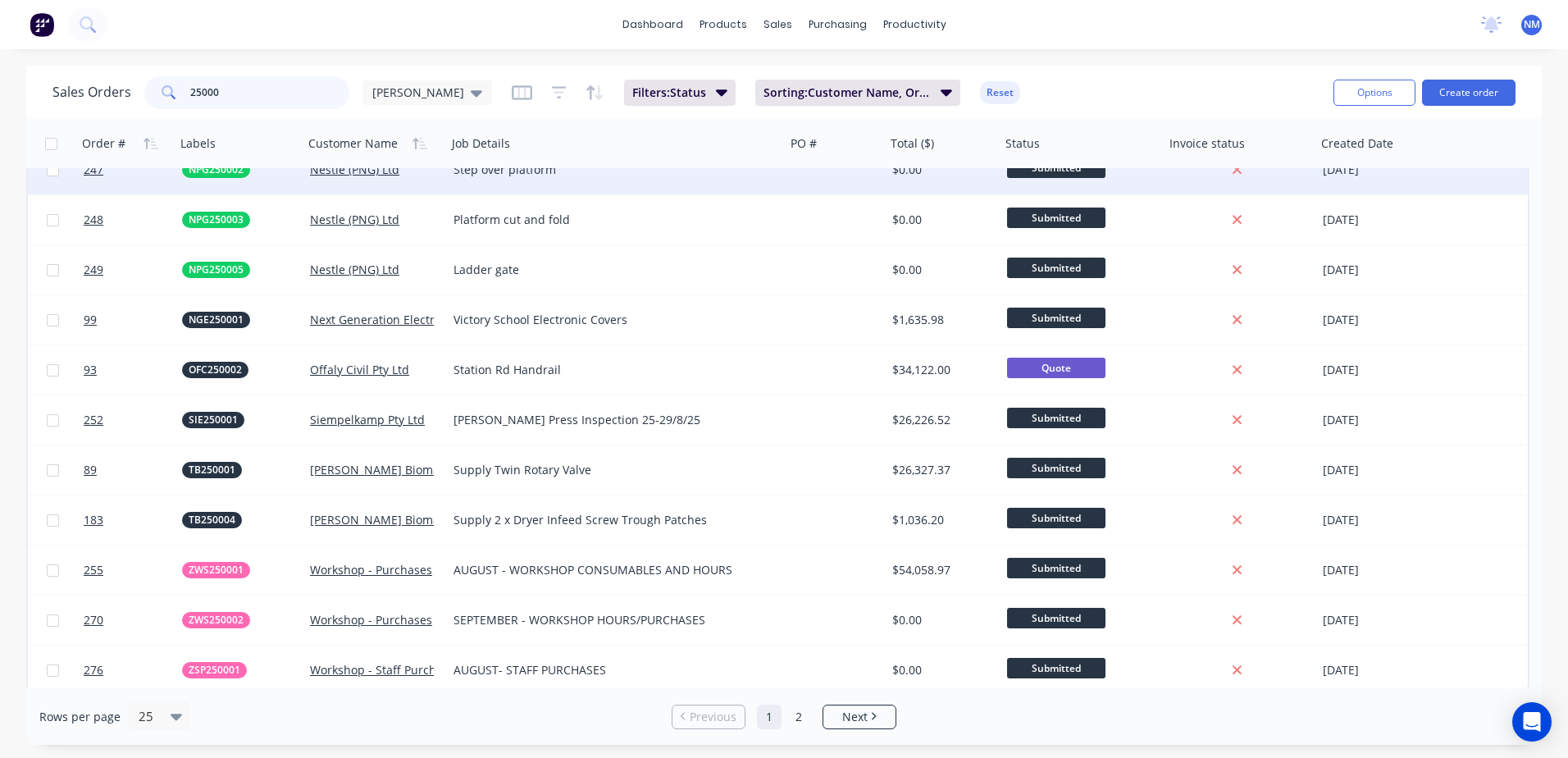
scroll to position [731, 0]
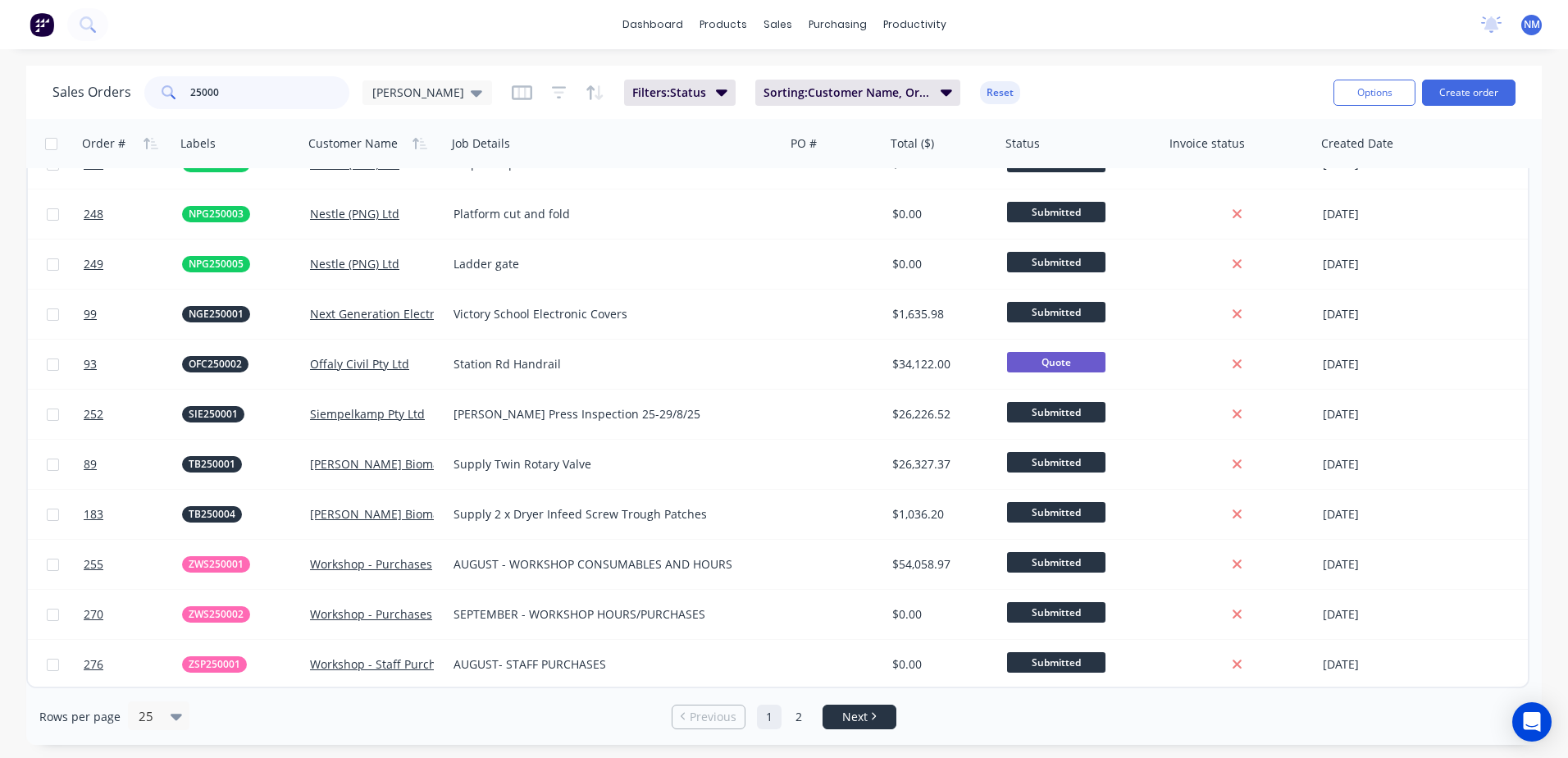
type input "25000"
click at [866, 724] on span "Next" at bounding box center [854, 717] width 26 height 16
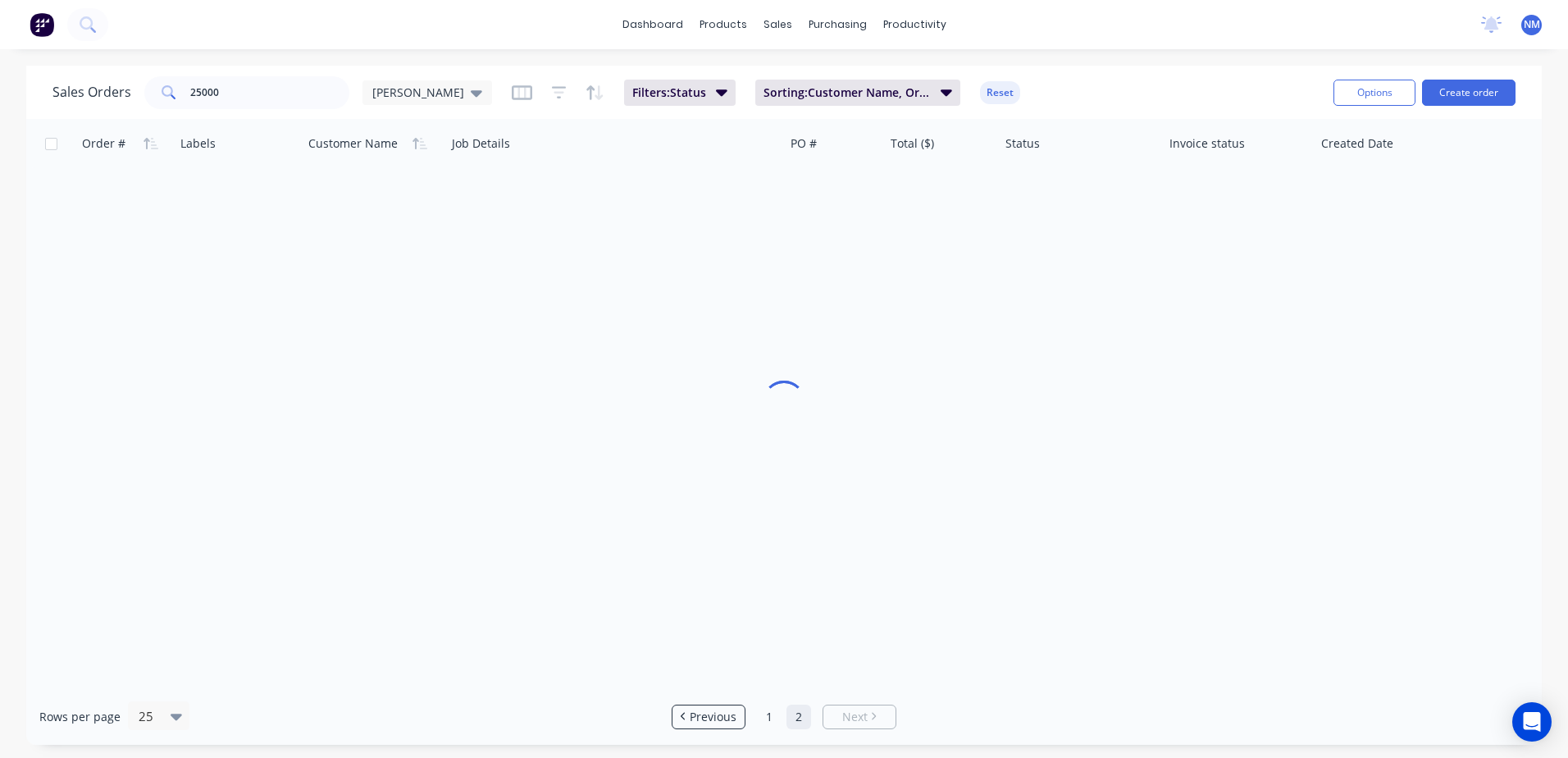
scroll to position [0, 0]
click at [708, 731] on div "Rows per page 25 Previous 1 2 Next" at bounding box center [784, 716] width 1515 height 57
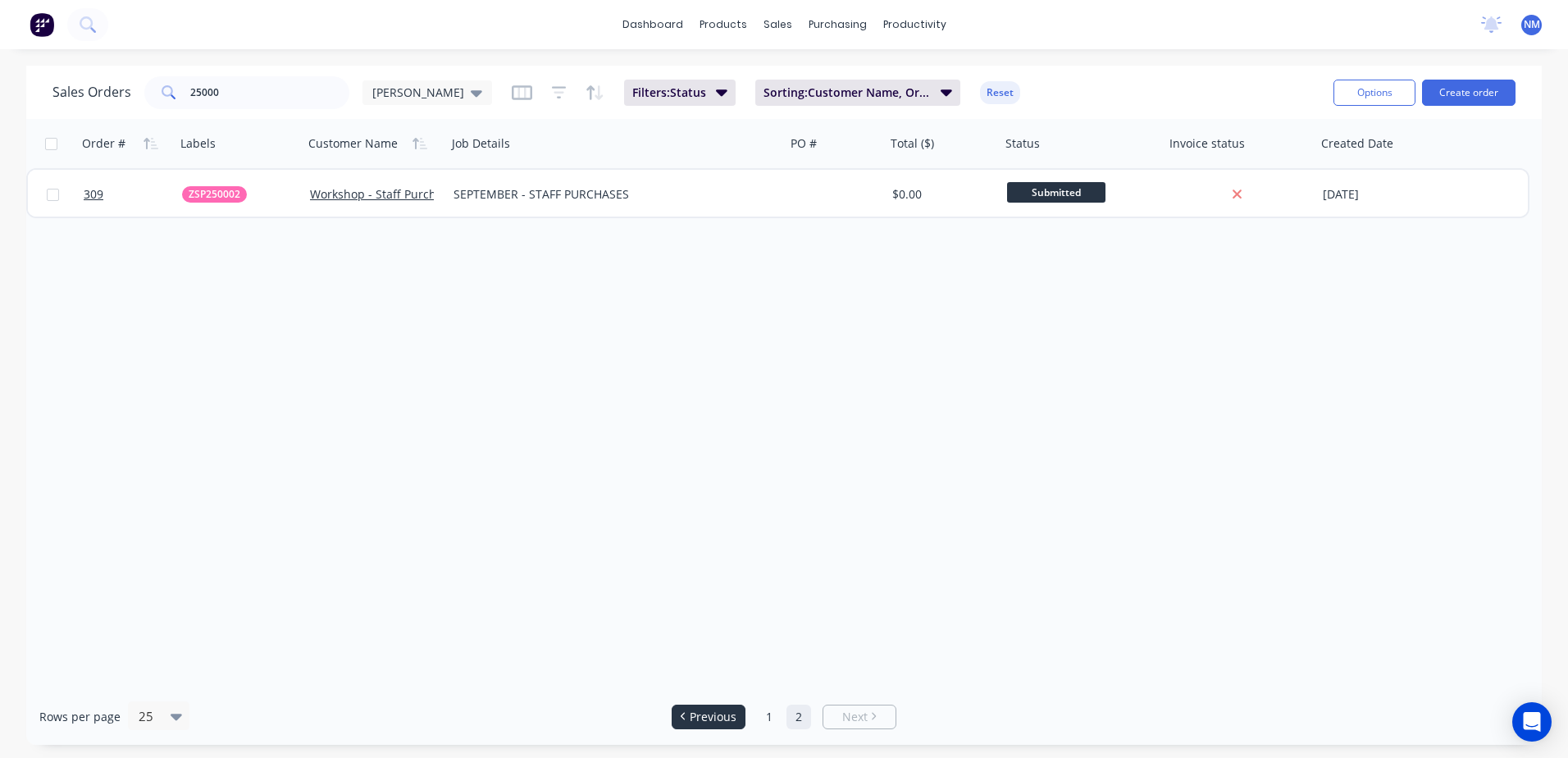
click at [710, 716] on span "Previous" at bounding box center [713, 717] width 47 height 16
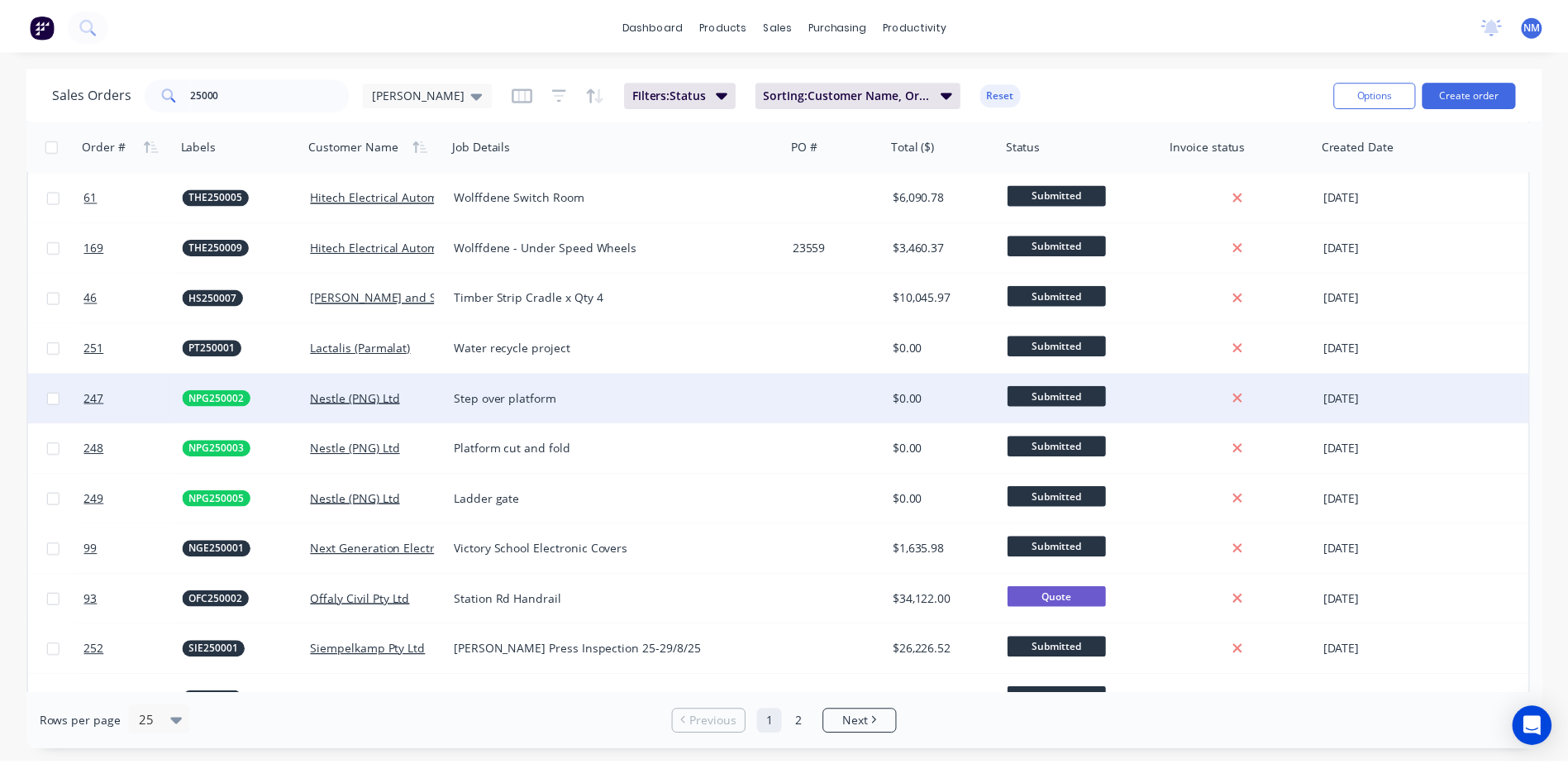
scroll to position [488, 0]
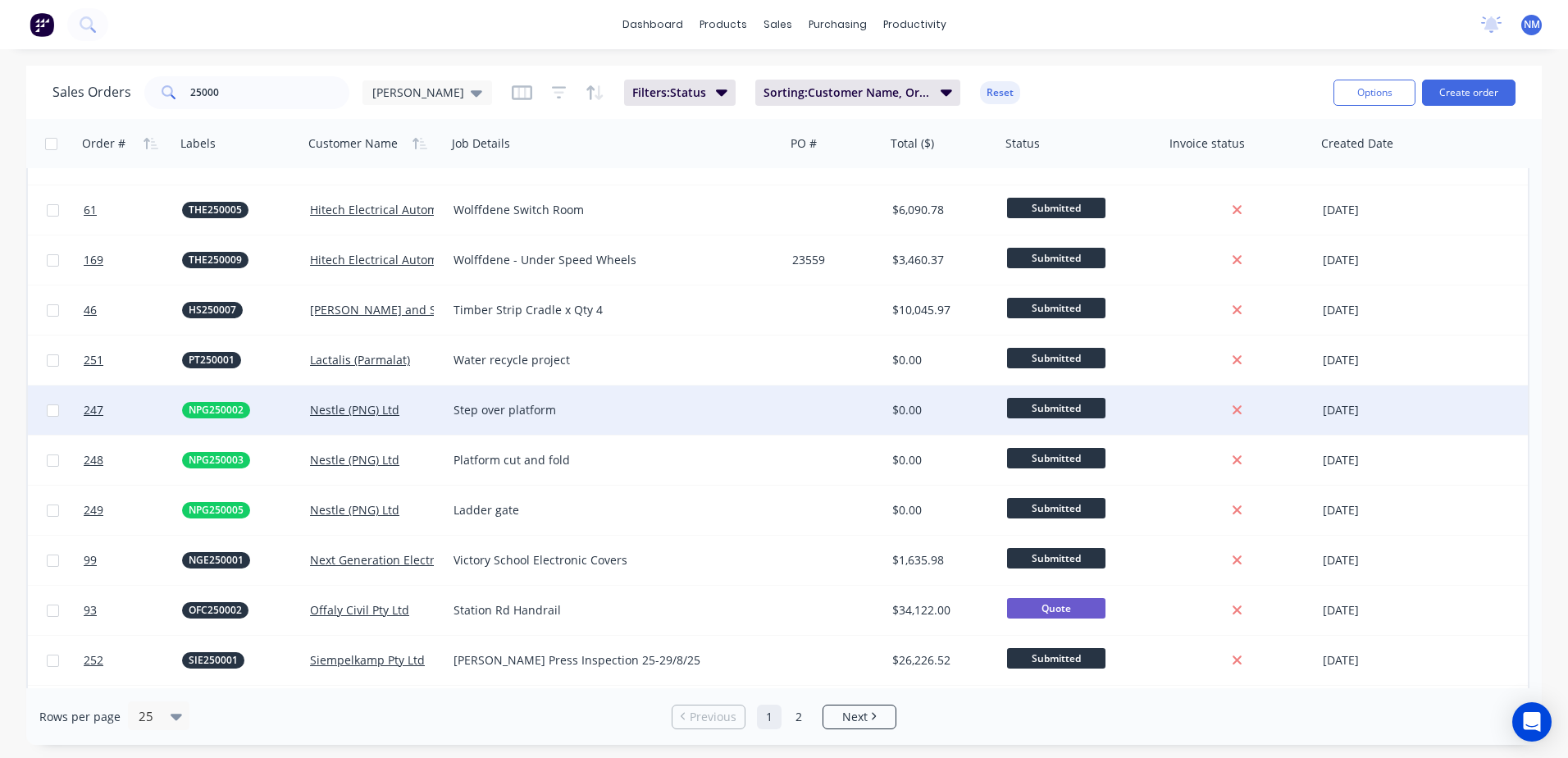
click at [866, 410] on div at bounding box center [835, 410] width 100 height 49
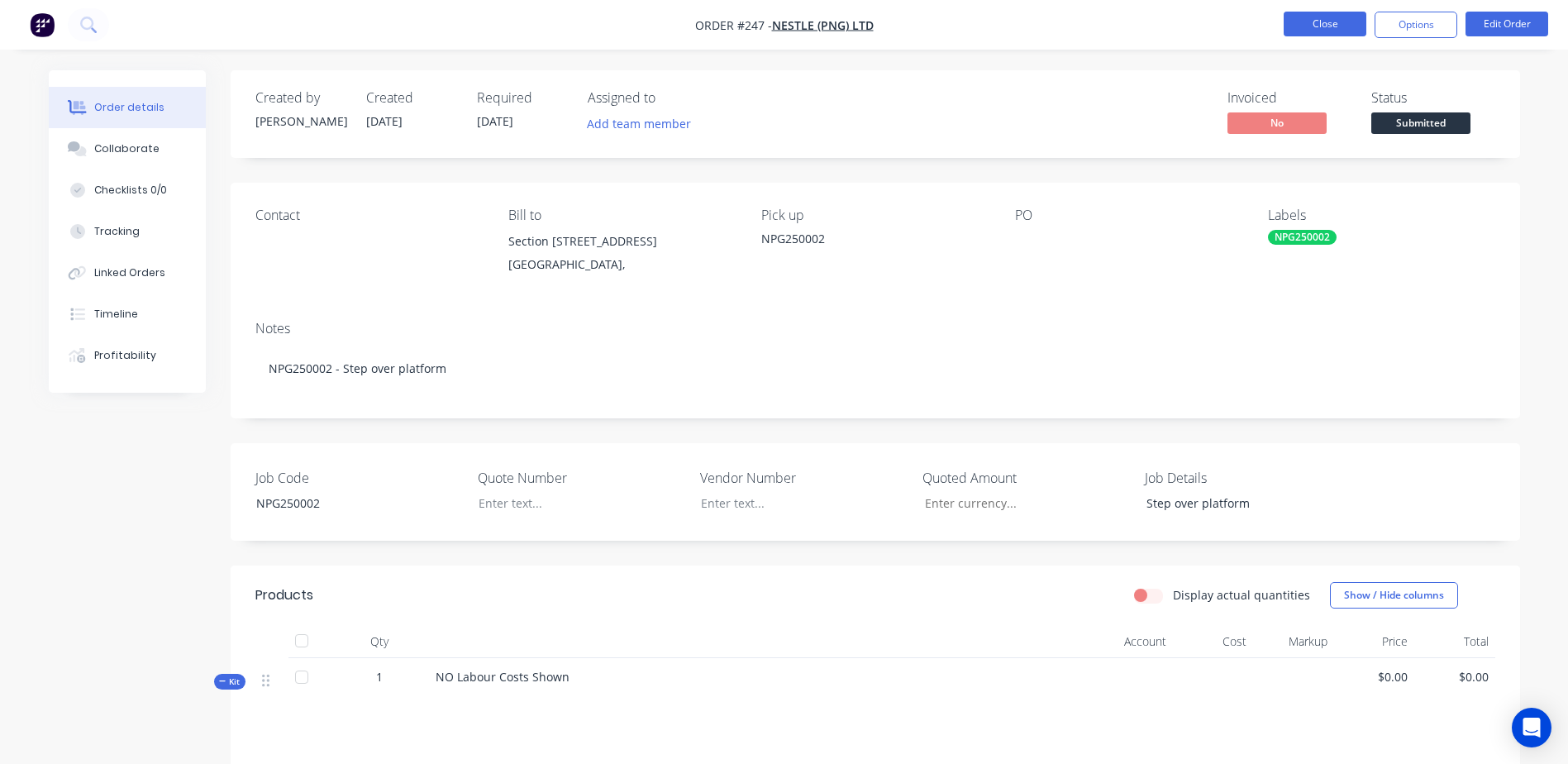
click at [1299, 26] on button "Close" at bounding box center [1324, 24] width 82 height 25
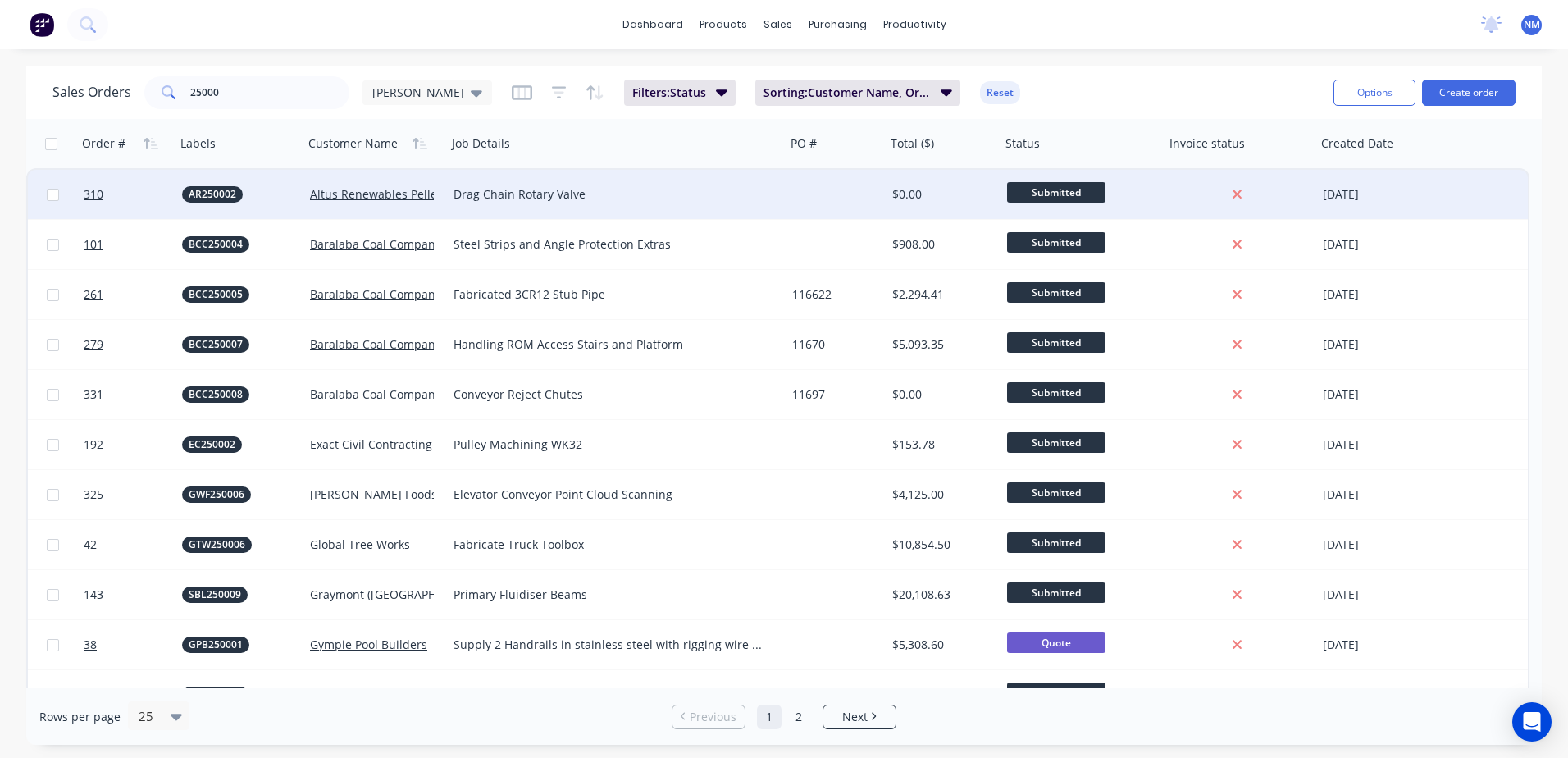
click at [867, 200] on div at bounding box center [835, 194] width 100 height 49
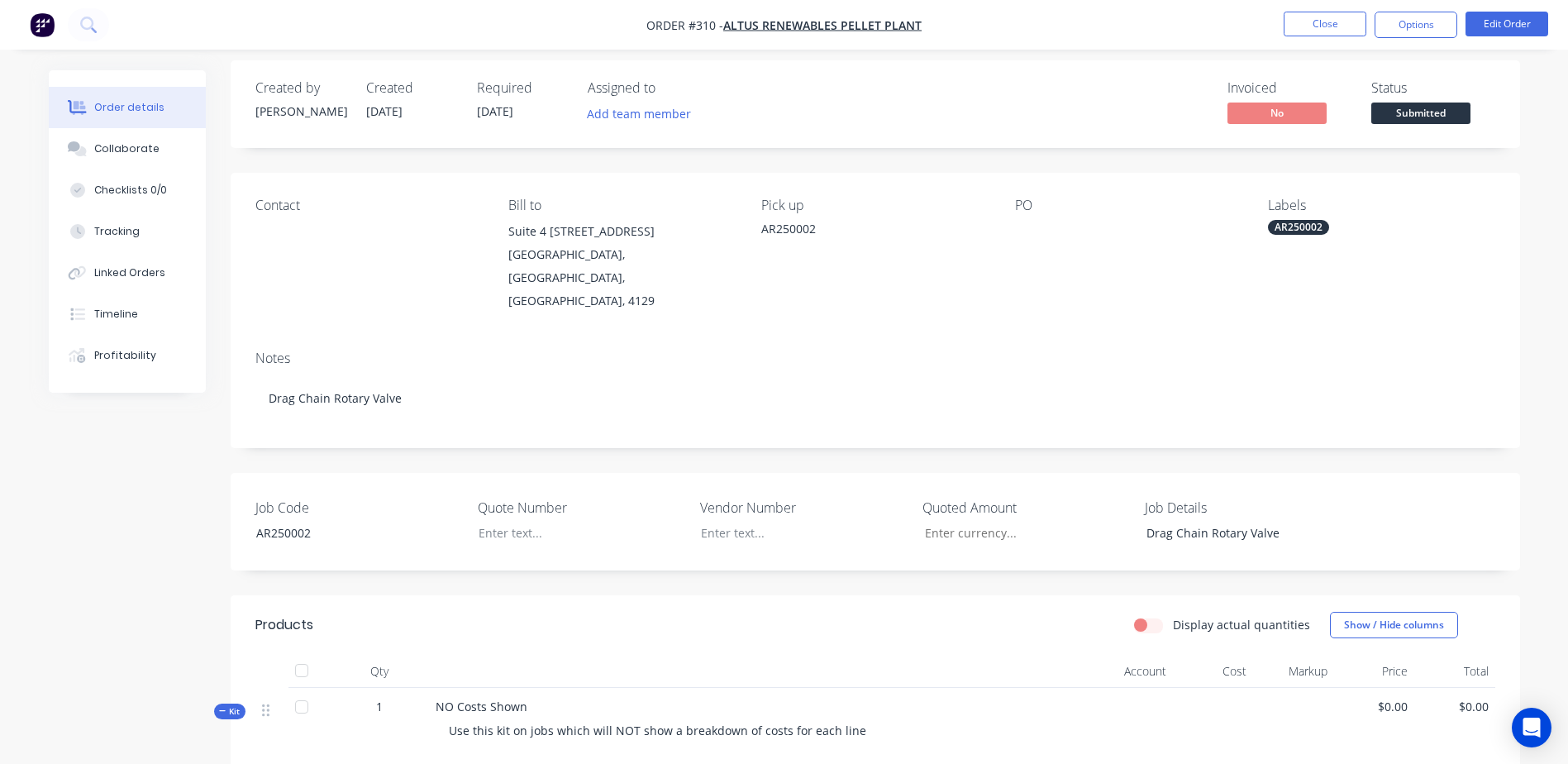
scroll to position [9, 0]
click at [1321, 25] on button "Close" at bounding box center [1324, 24] width 82 height 25
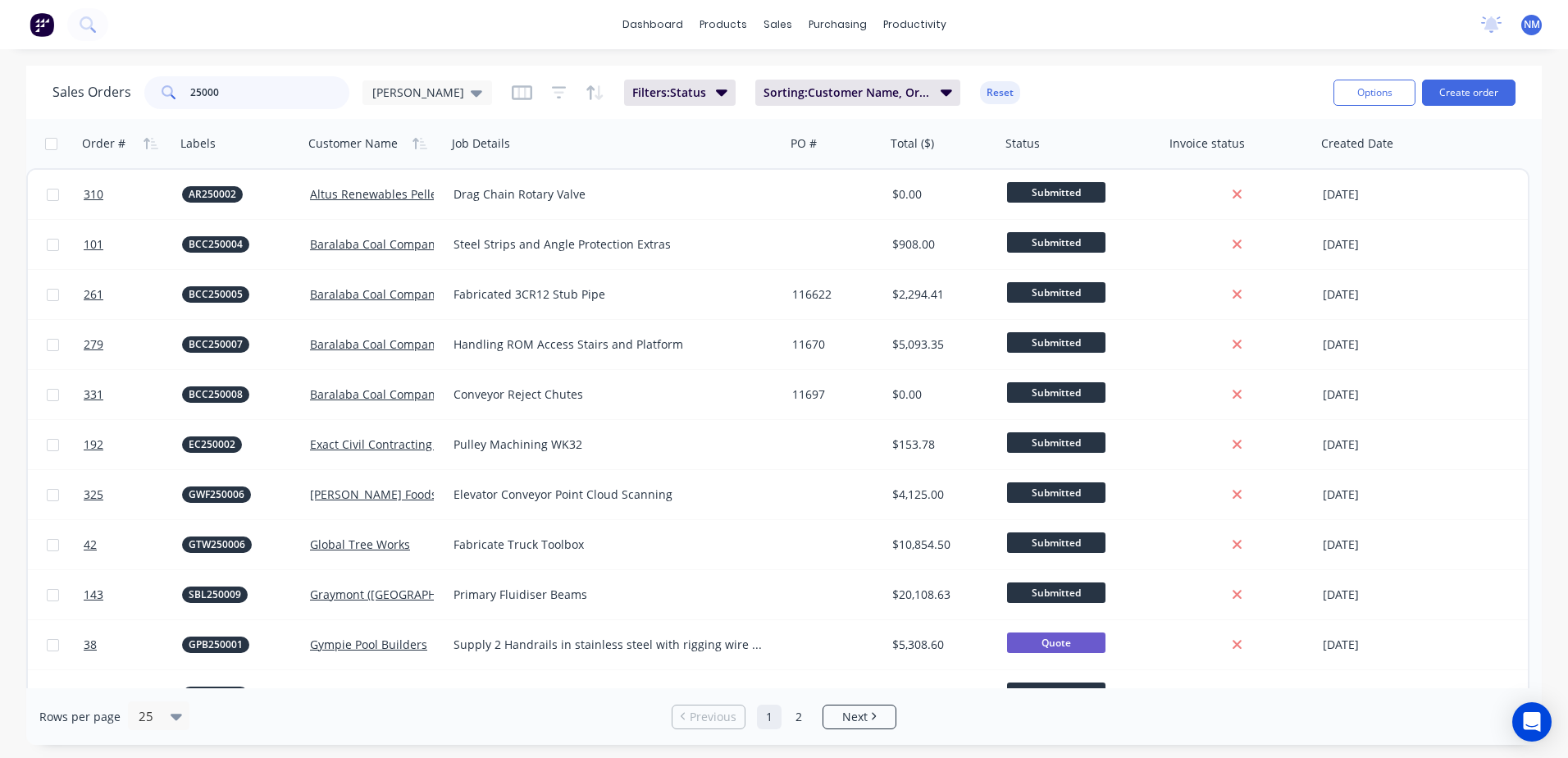
drag, startPoint x: 256, startPoint y: 89, endPoint x: 100, endPoint y: 103, distance: 156.6
click at [100, 103] on div "Sales Orders 25000 Neil" at bounding box center [272, 93] width 439 height 33
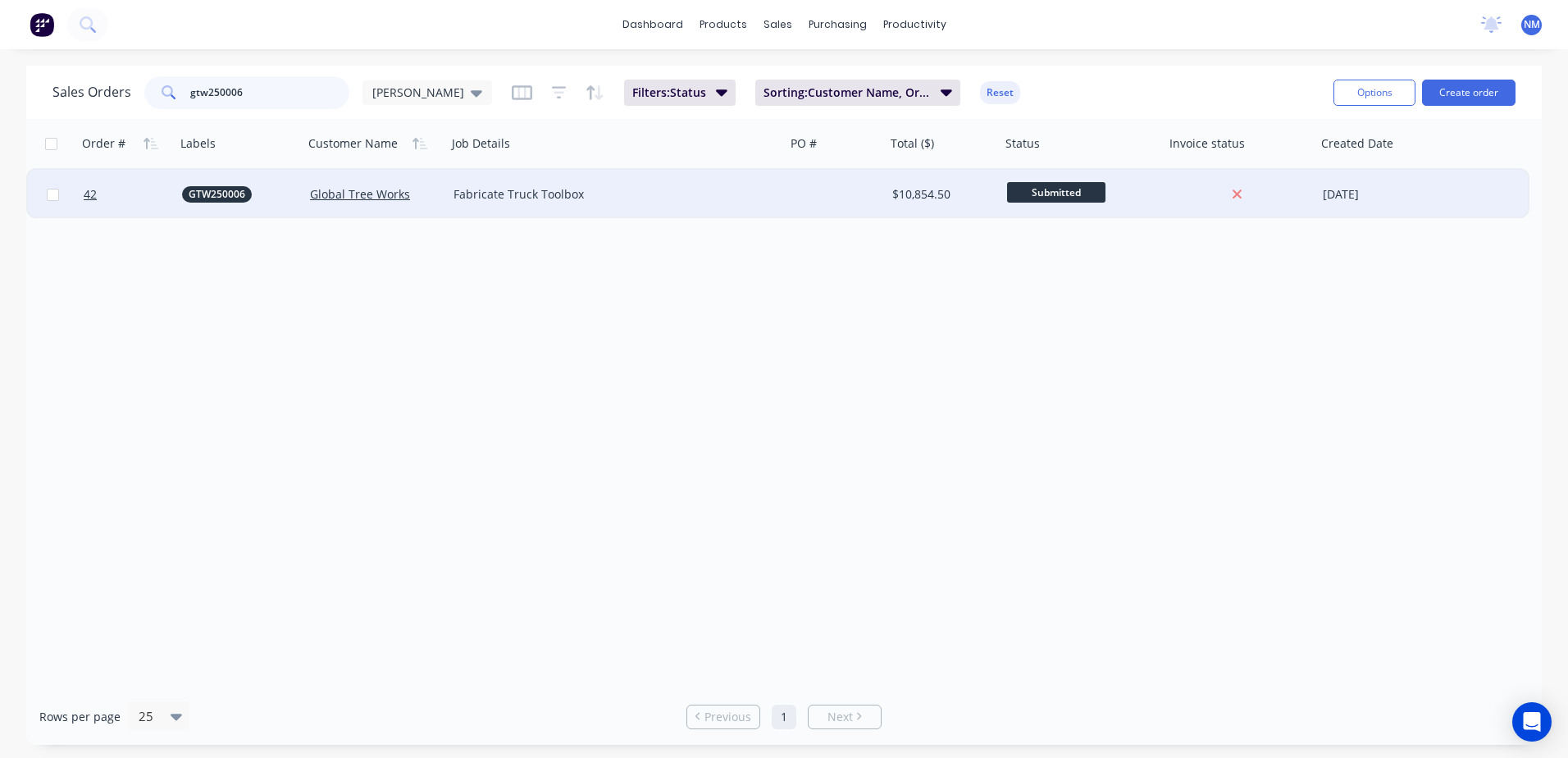
type input "gtw250006"
click at [850, 195] on div at bounding box center [835, 194] width 100 height 49
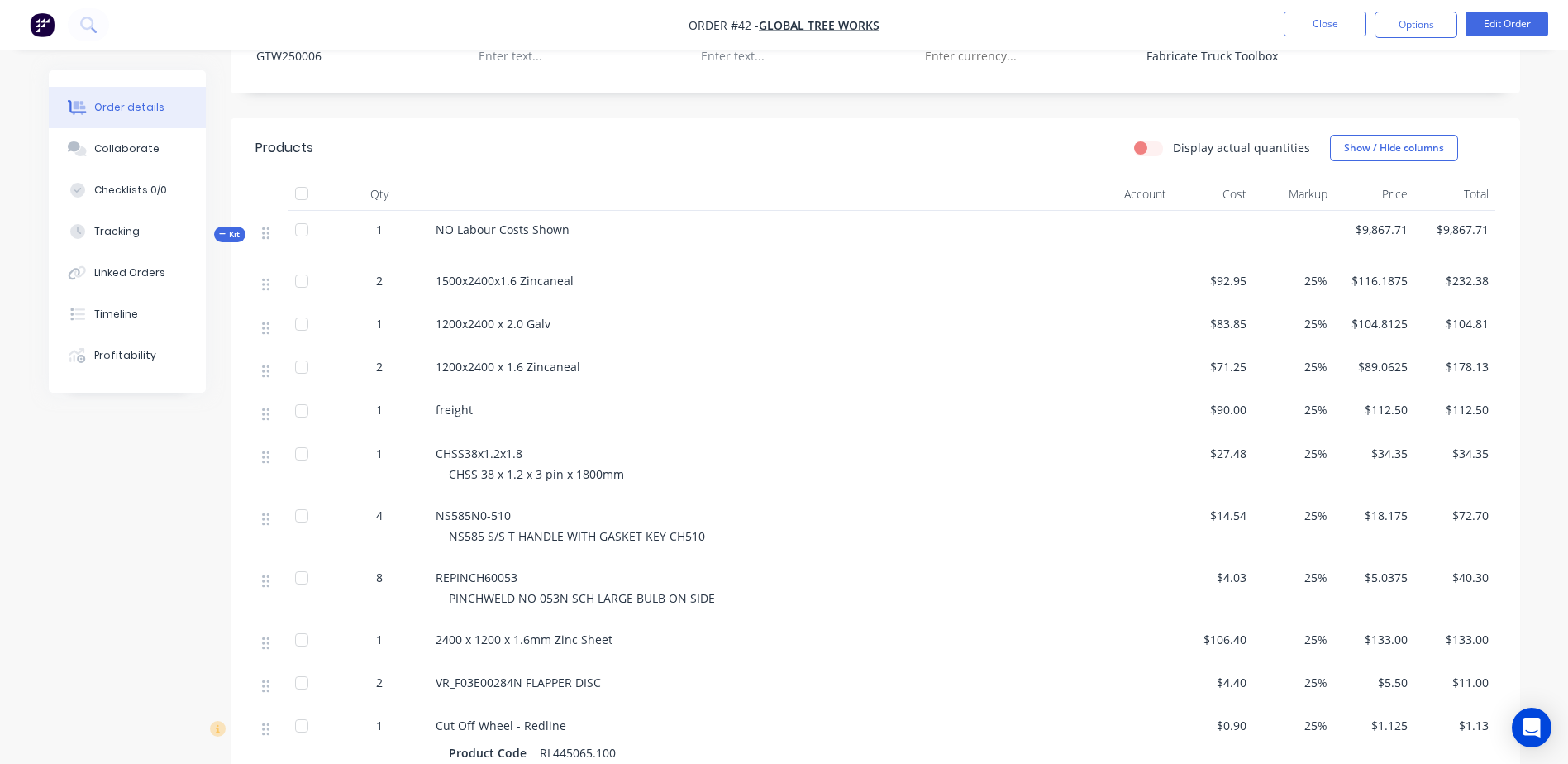
scroll to position [496, 0]
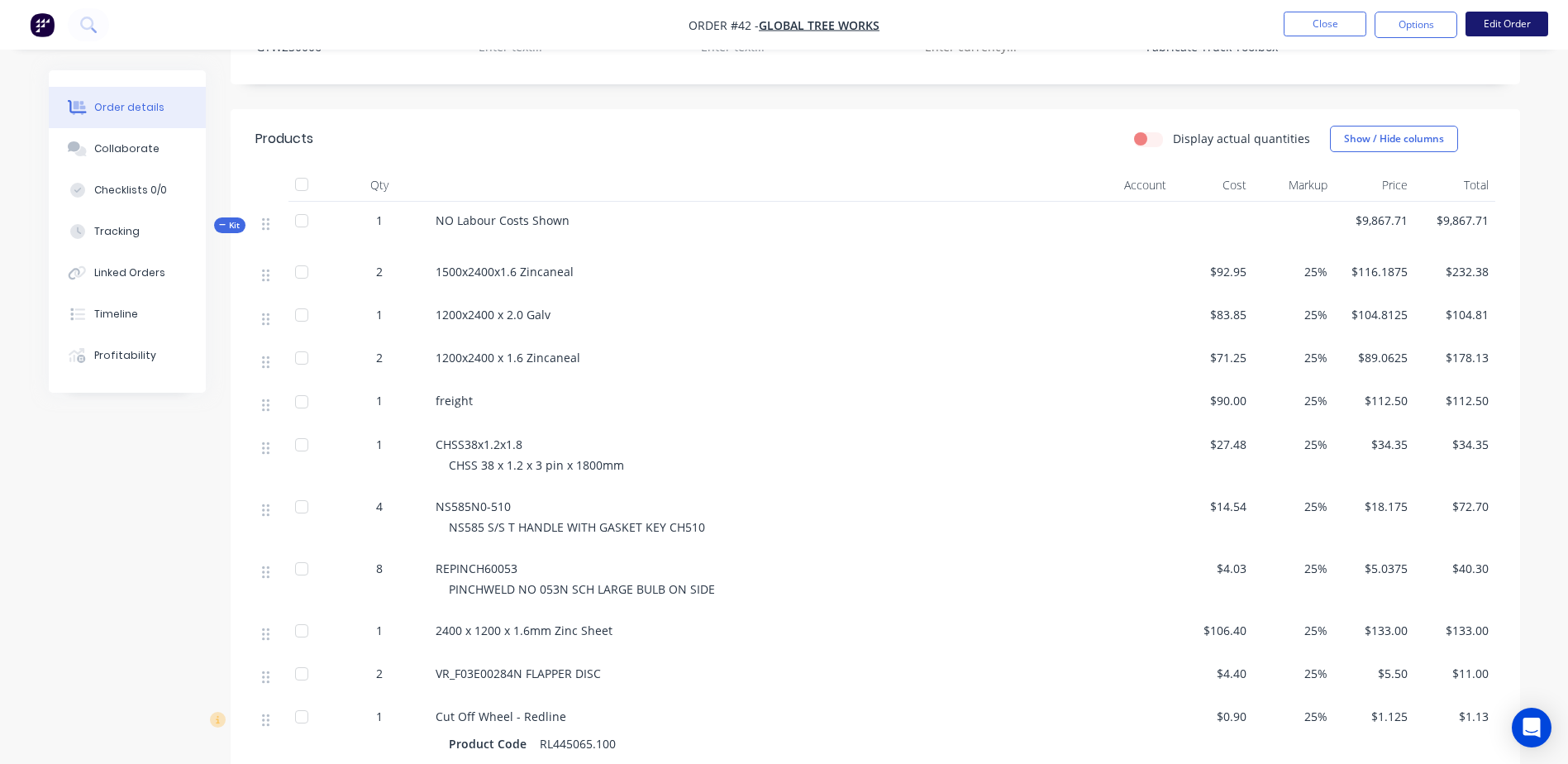
click at [1512, 27] on button "Edit Order" at bounding box center [1506, 24] width 82 height 25
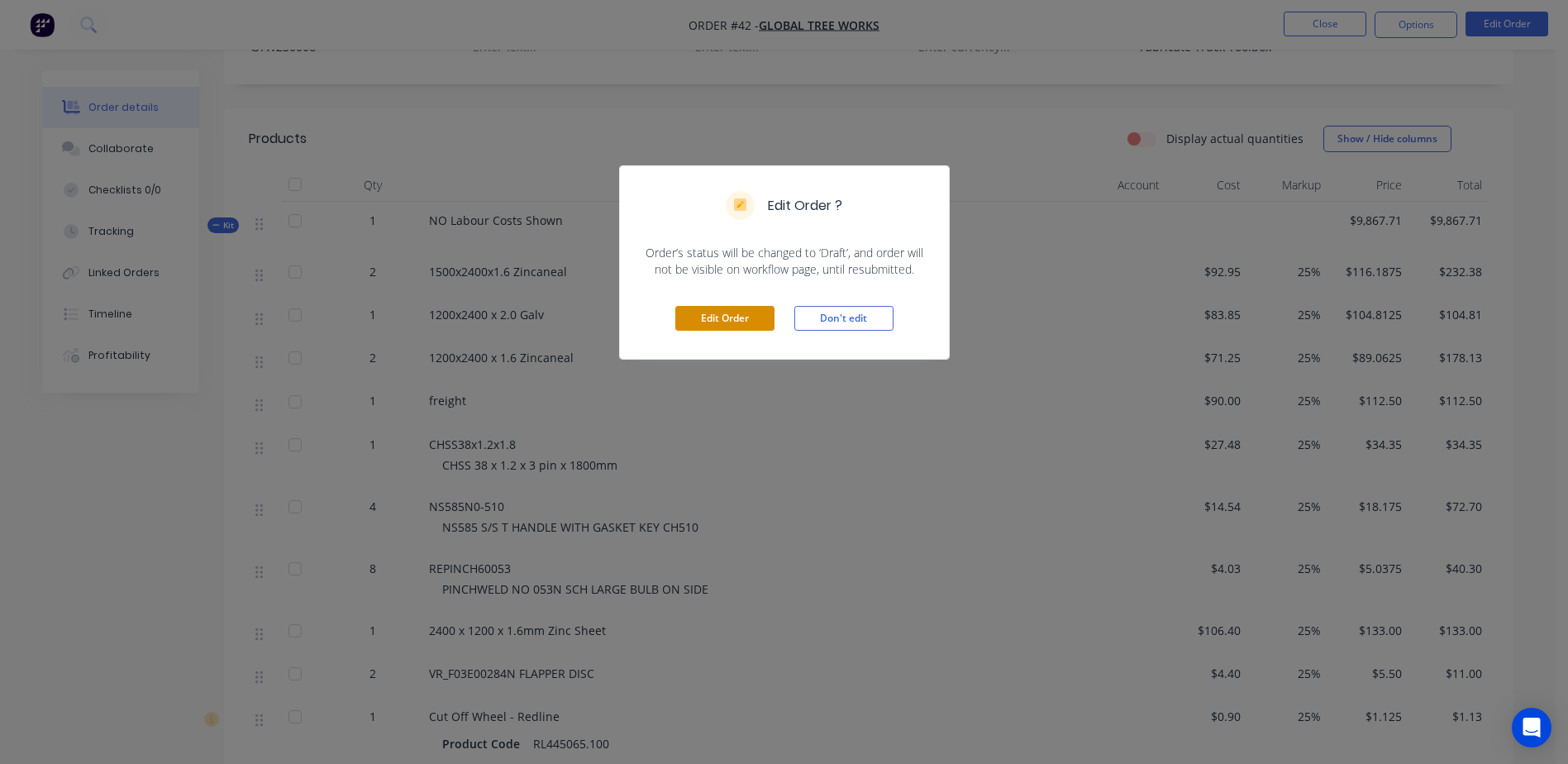
click at [716, 312] on button "Edit Order" at bounding box center [725, 318] width 100 height 25
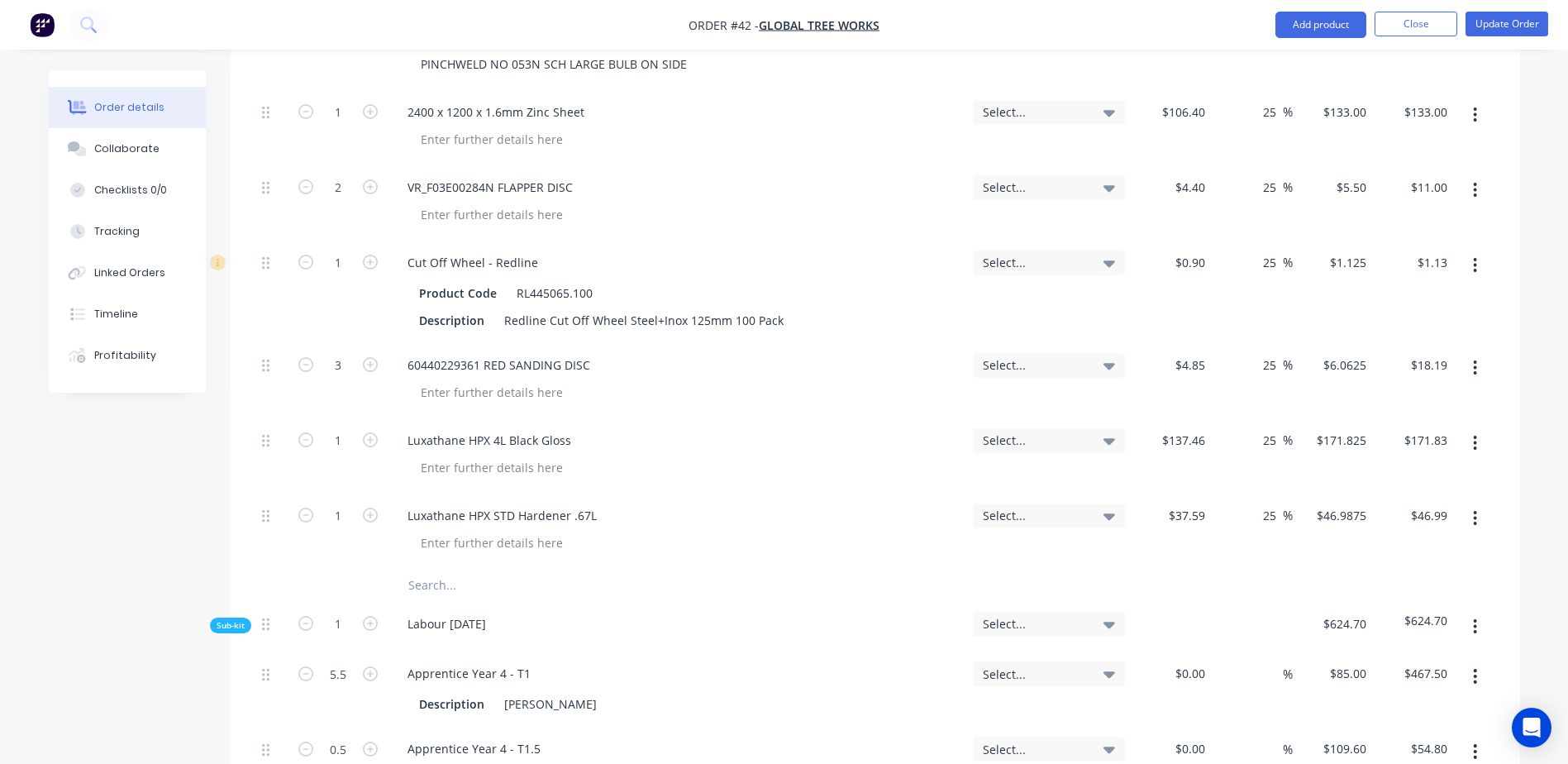
scroll to position [1158, 0]
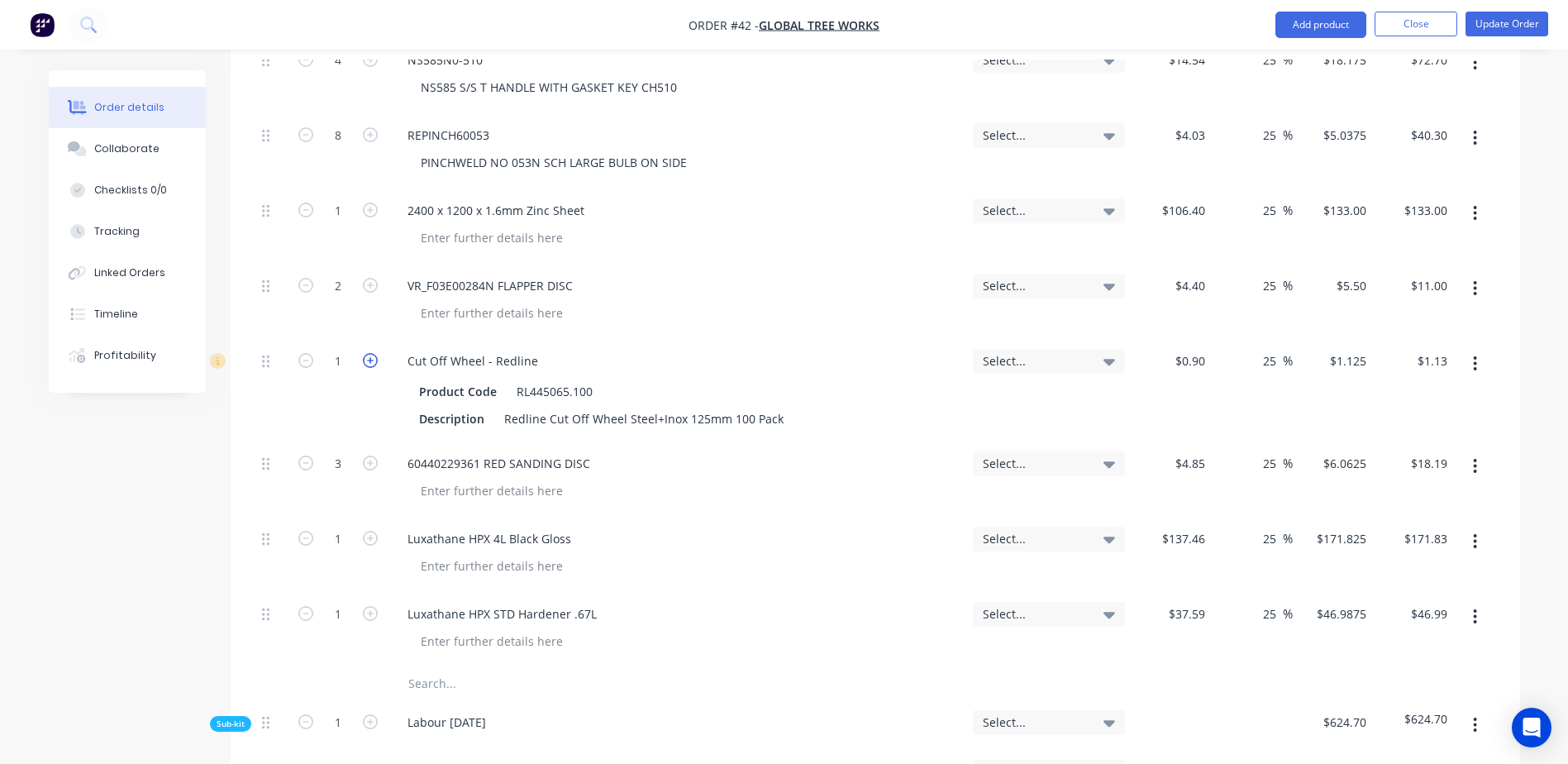
click at [367, 353] on icon "button" at bounding box center [369, 360] width 15 height 15
type input "2"
type input "$2.25"
click at [370, 278] on icon "button" at bounding box center [369, 284] width 15 height 15
type input "3"
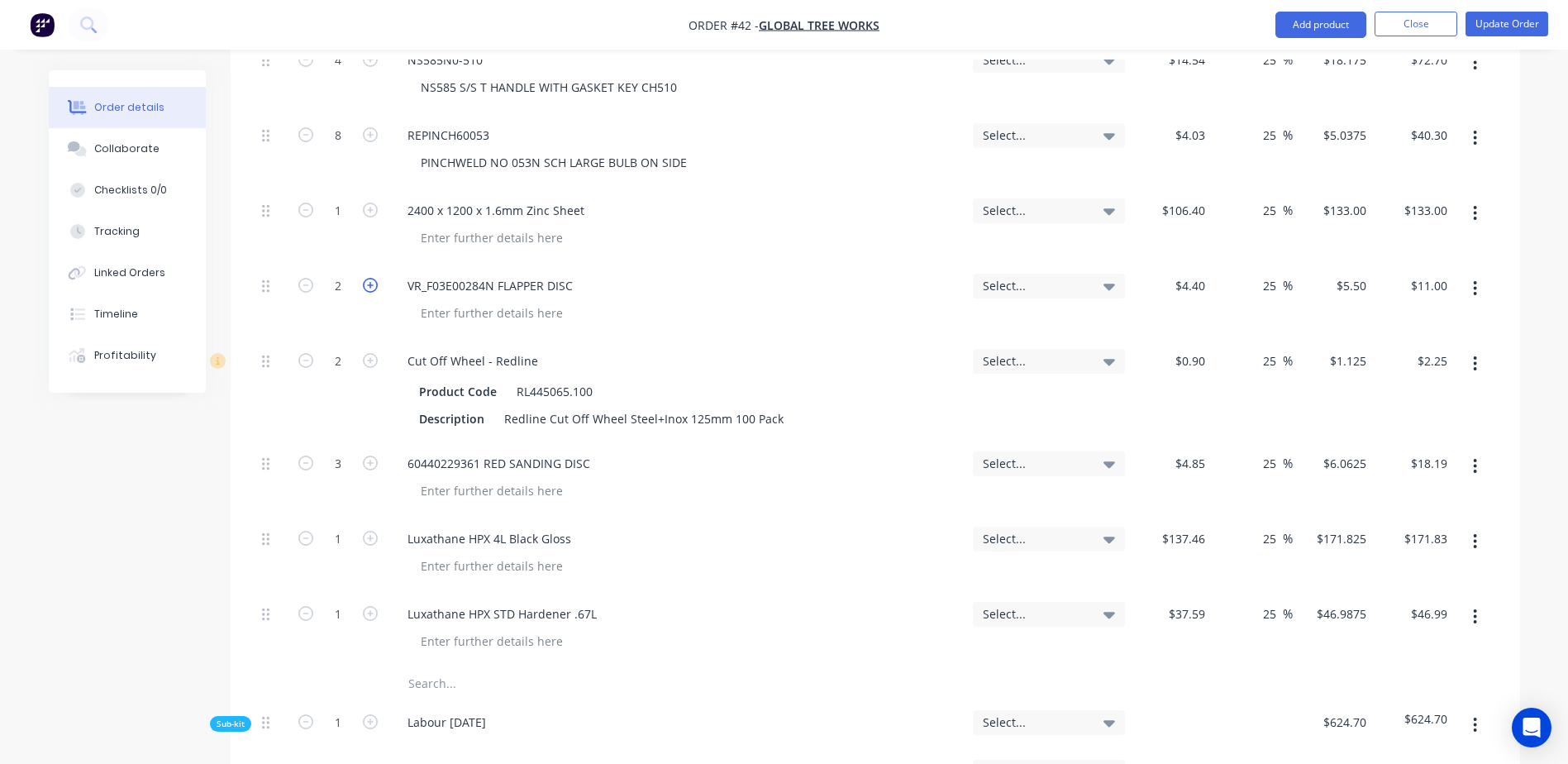
type input "$16.50"
click at [1491, 30] on button "Update Order" at bounding box center [1506, 24] width 82 height 25
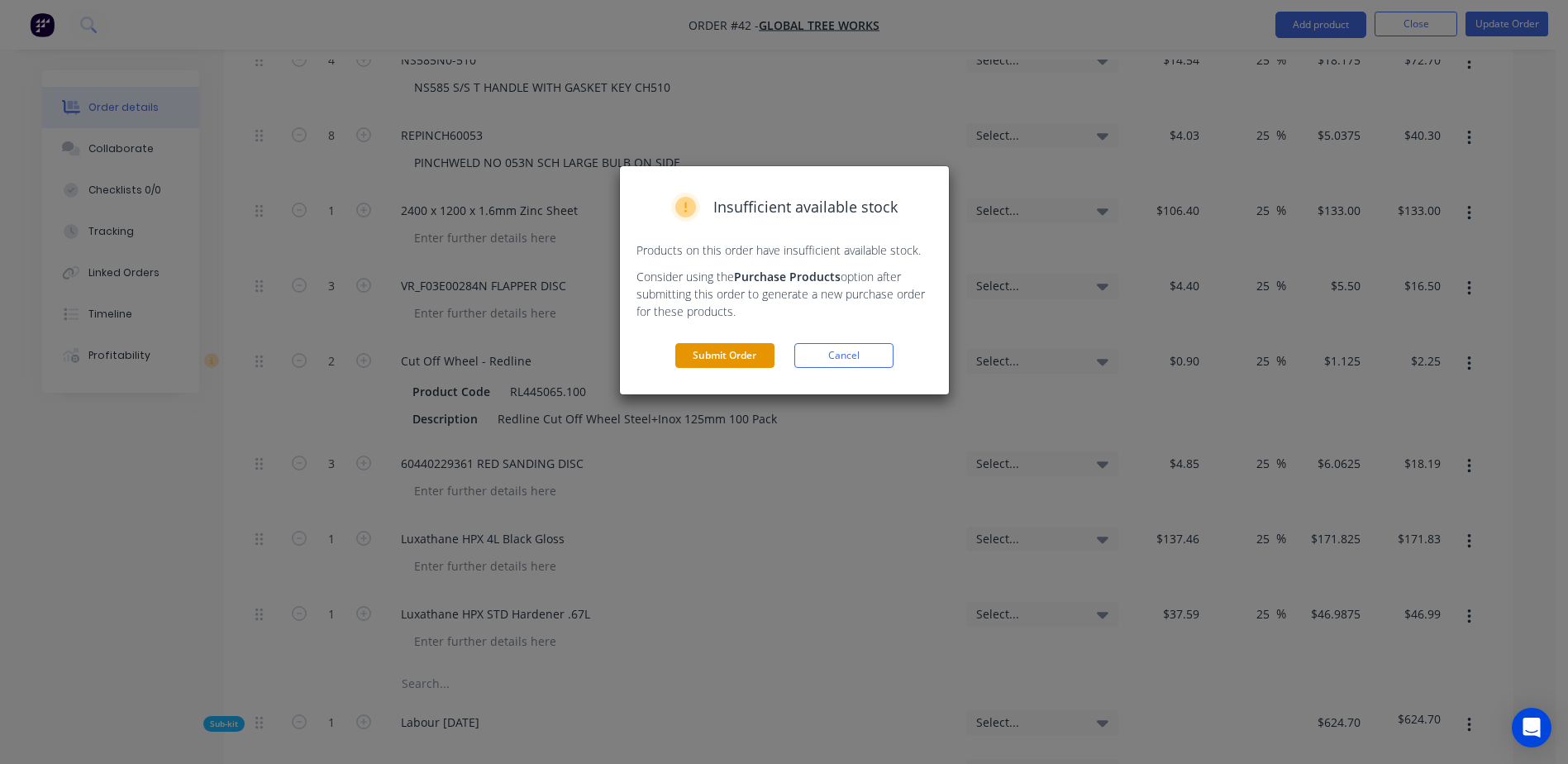
click at [740, 357] on button "Submit Order" at bounding box center [725, 356] width 100 height 25
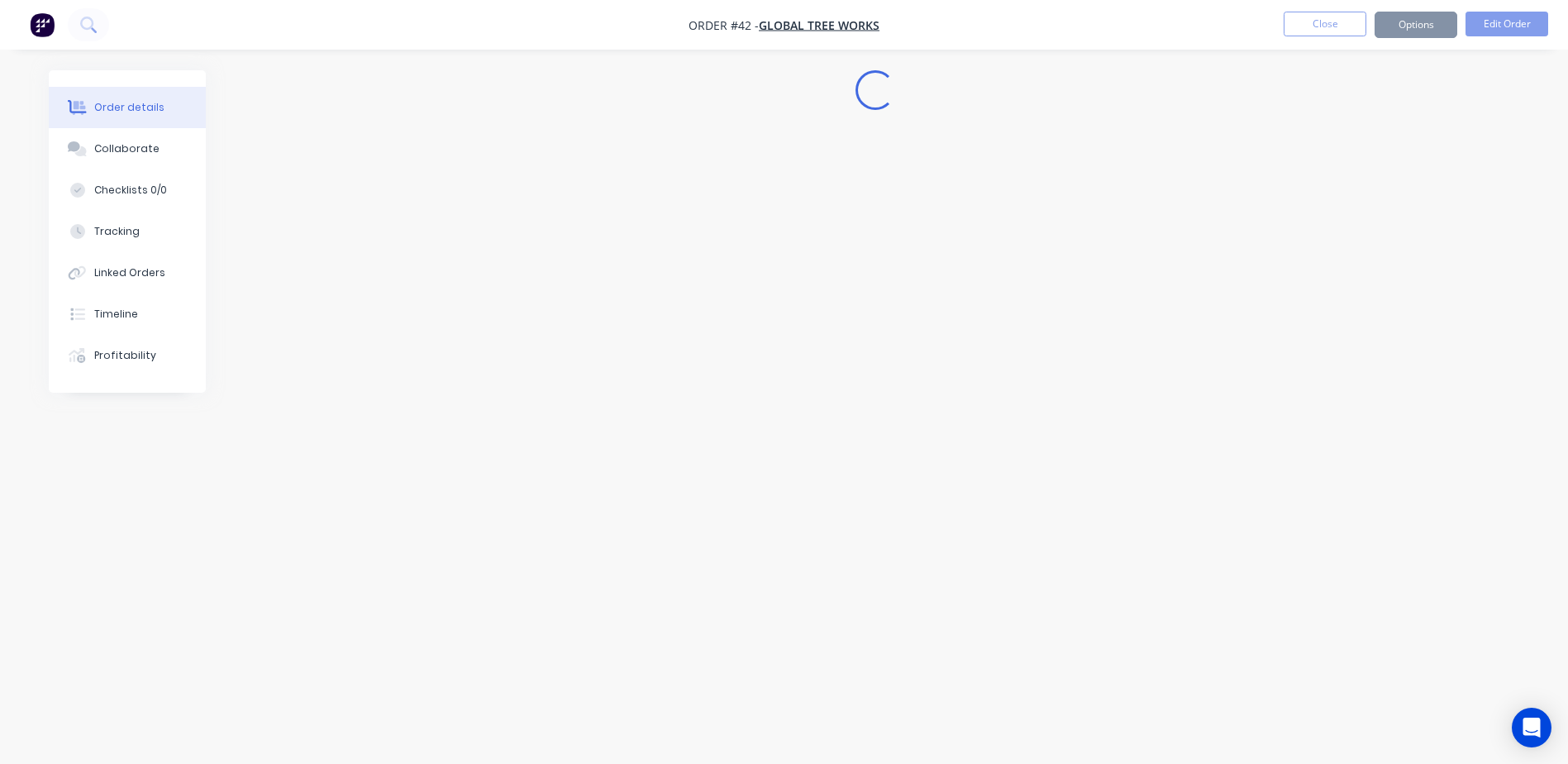
scroll to position [0, 0]
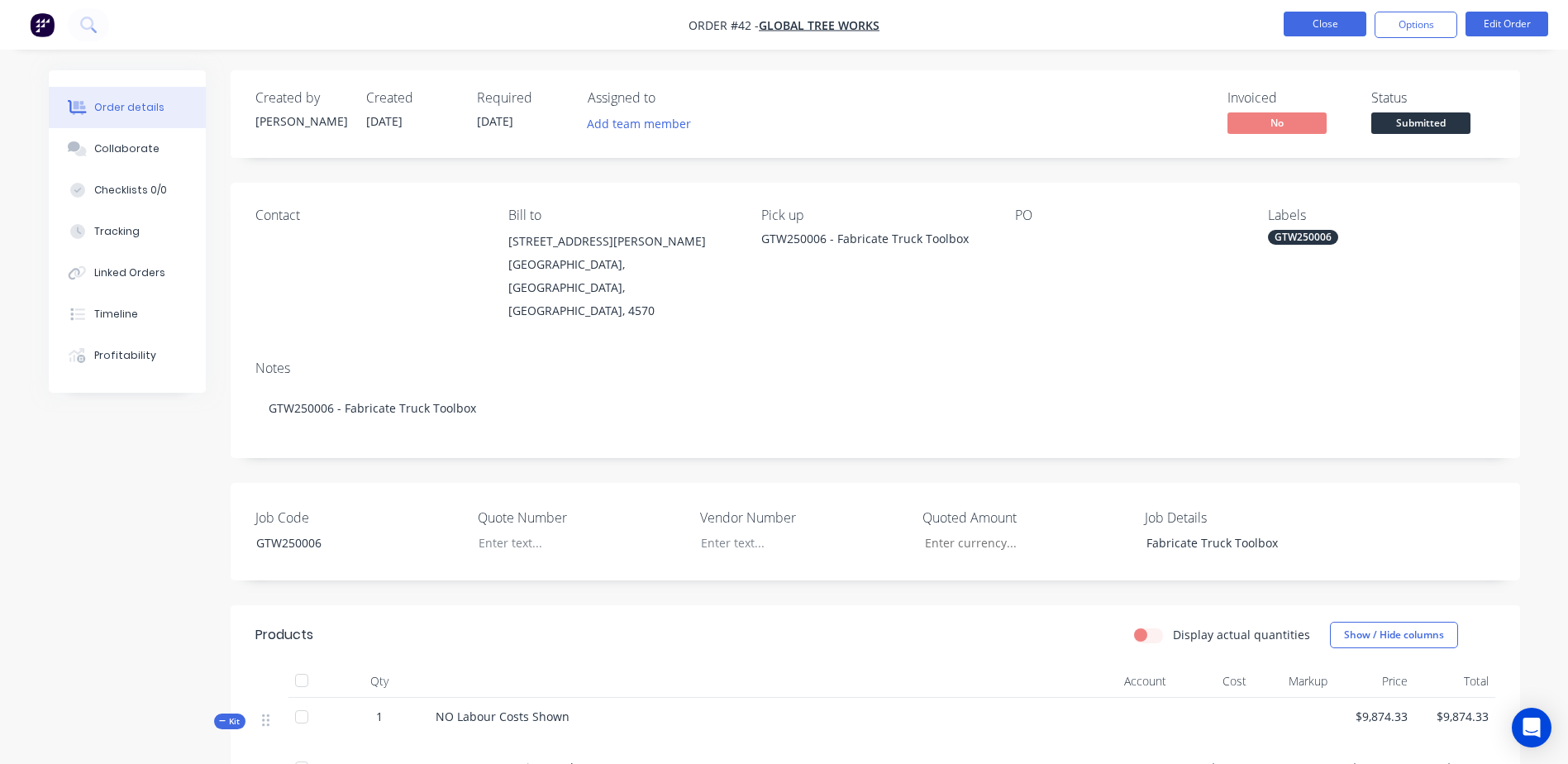
click at [1309, 27] on button "Close" at bounding box center [1324, 24] width 82 height 25
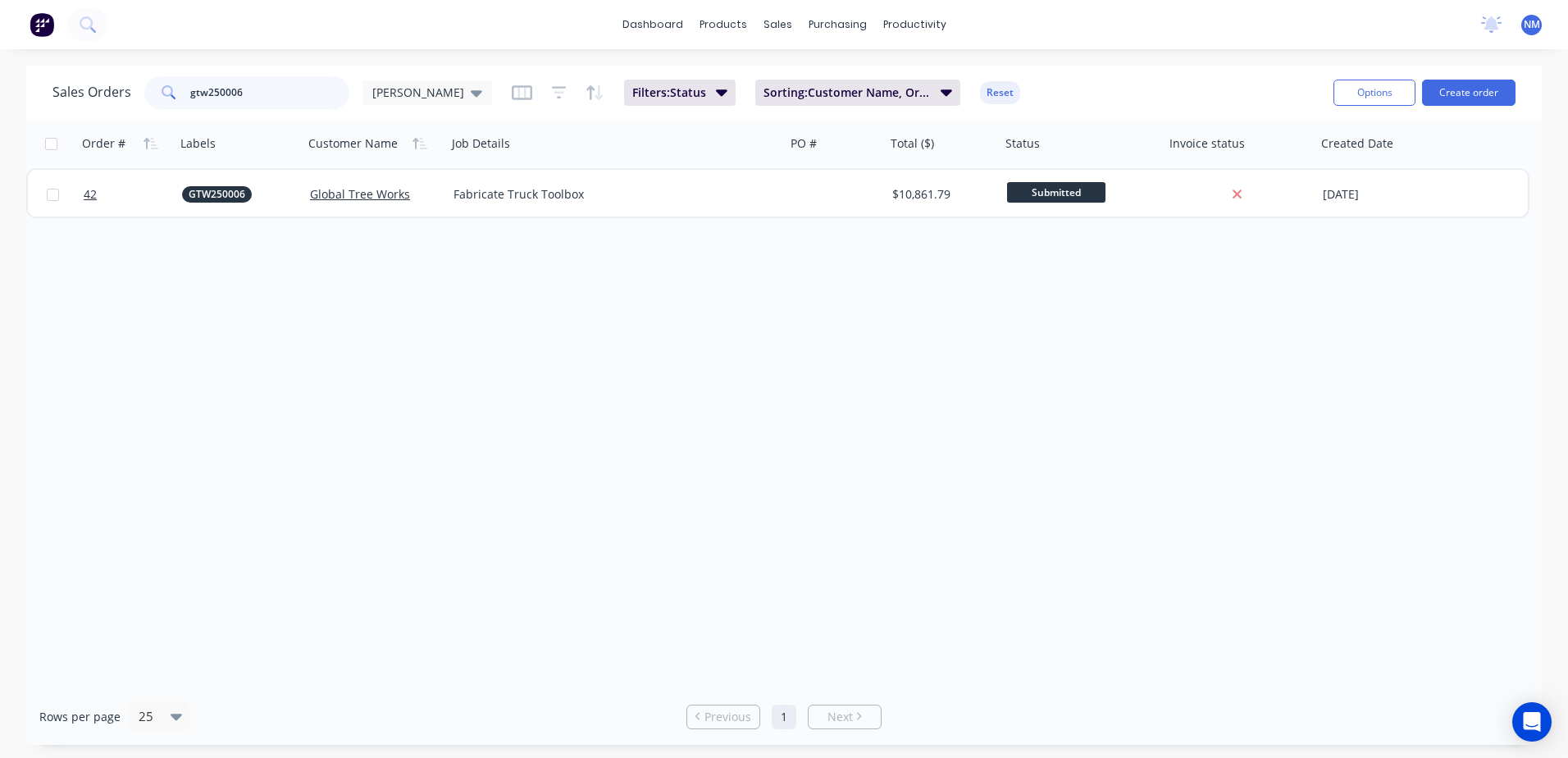
drag, startPoint x: 271, startPoint y: 104, endPoint x: 153, endPoint y: 101, distance: 118.0
click at [153, 101] on div "gtw250006" at bounding box center [246, 93] width 205 height 33
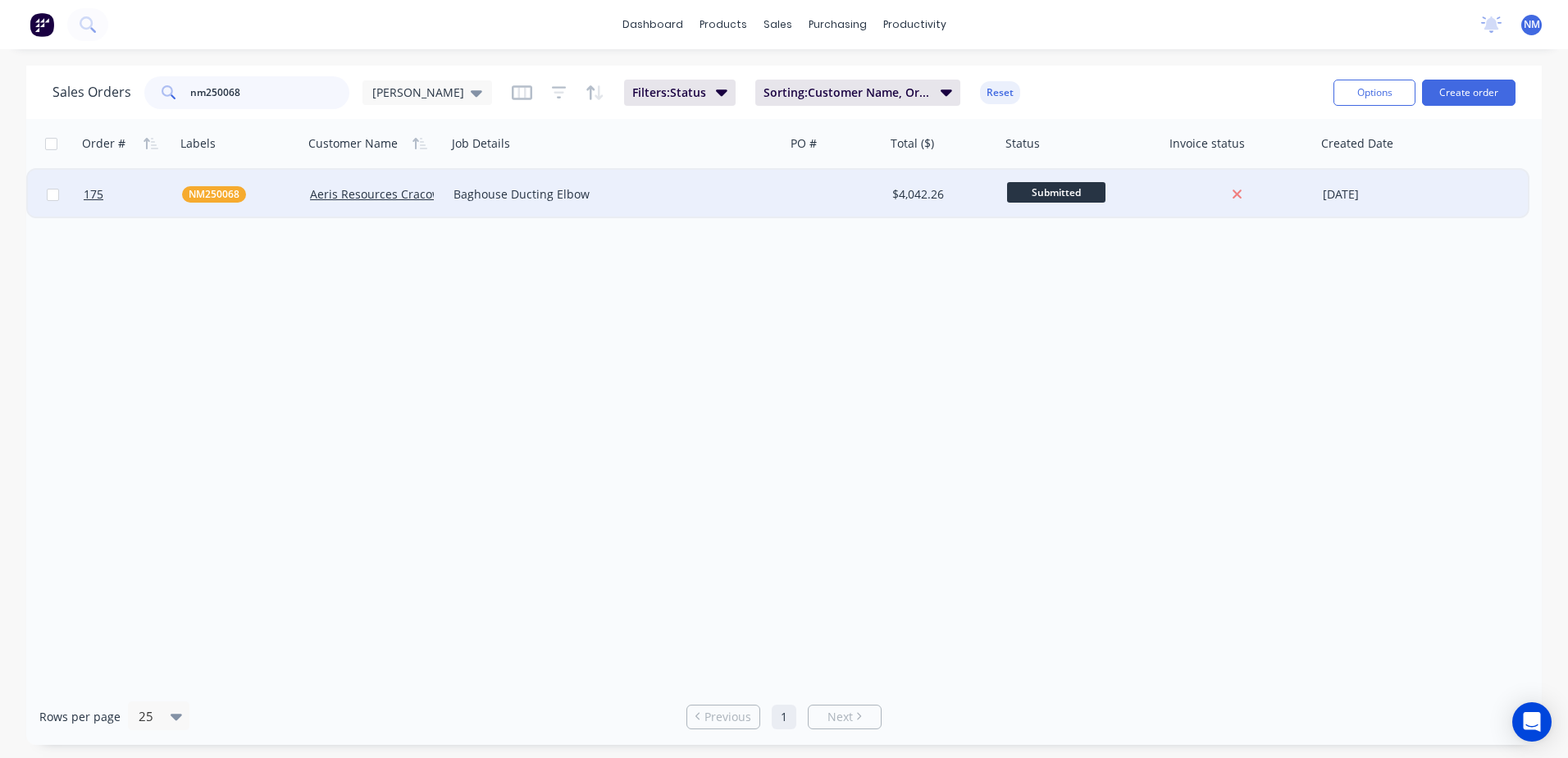
type input "nm250068"
click at [866, 193] on div at bounding box center [835, 194] width 100 height 49
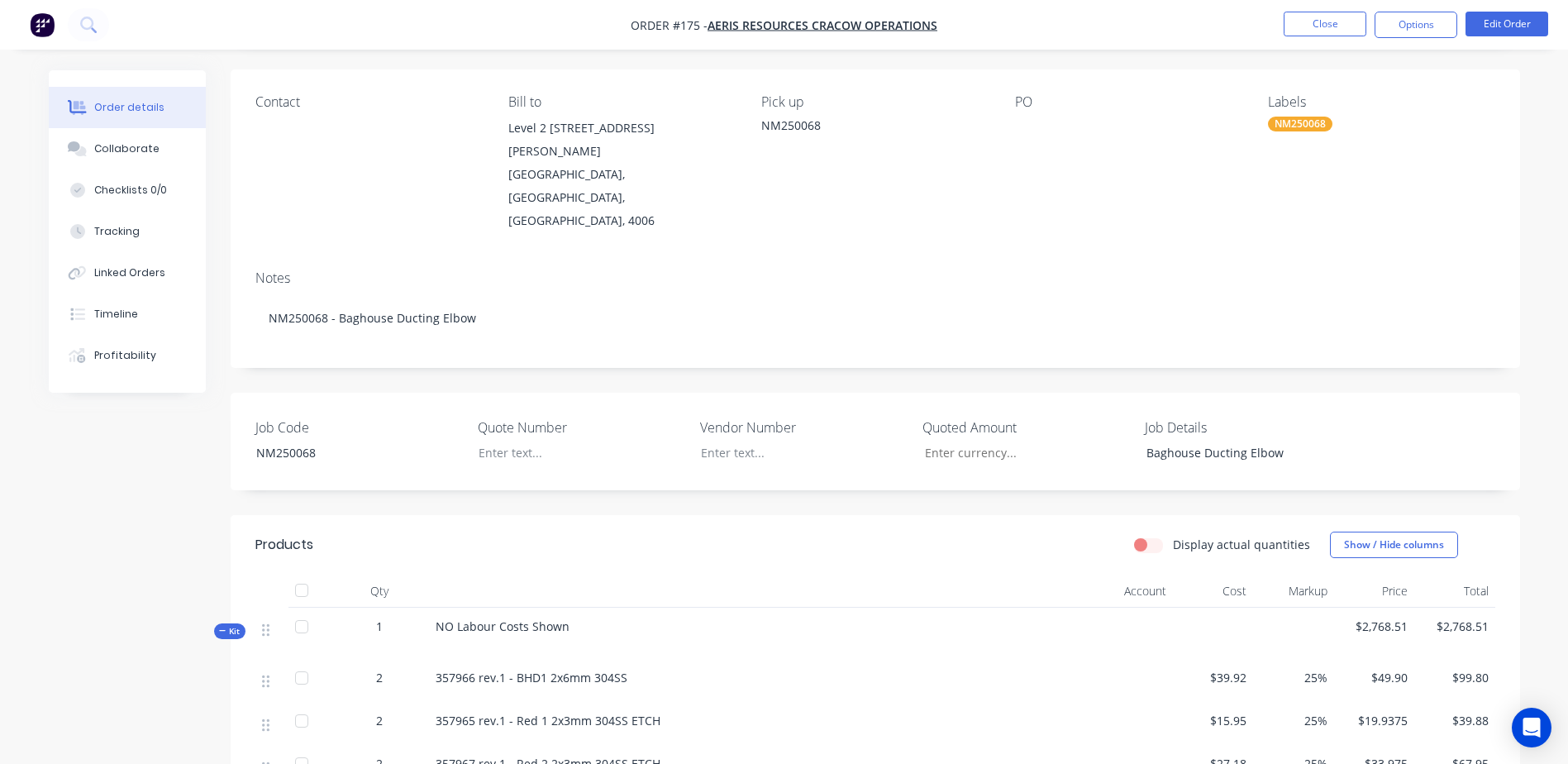
scroll to position [331, 0]
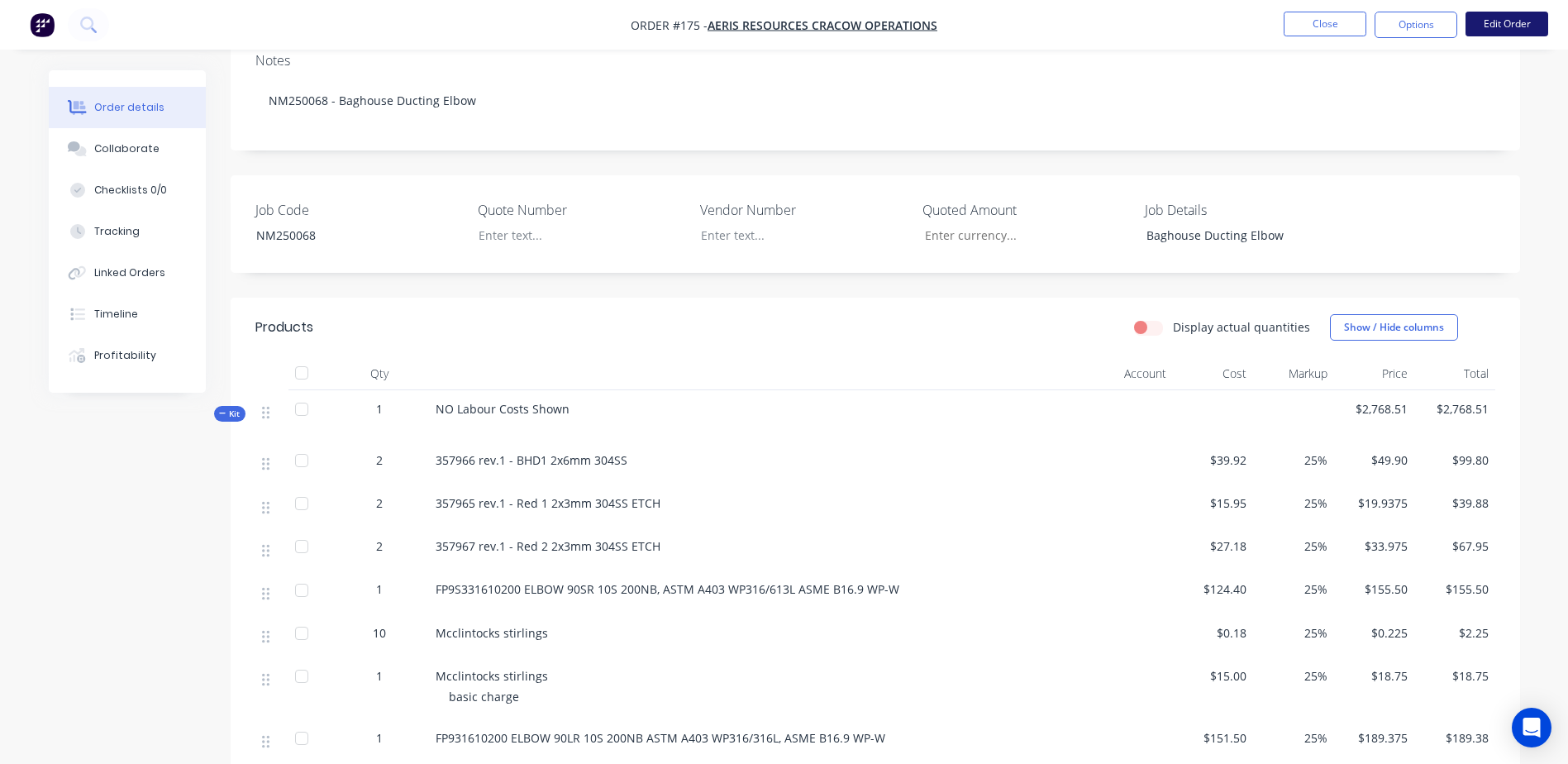
click at [1509, 20] on button "Edit Order" at bounding box center [1506, 24] width 82 height 25
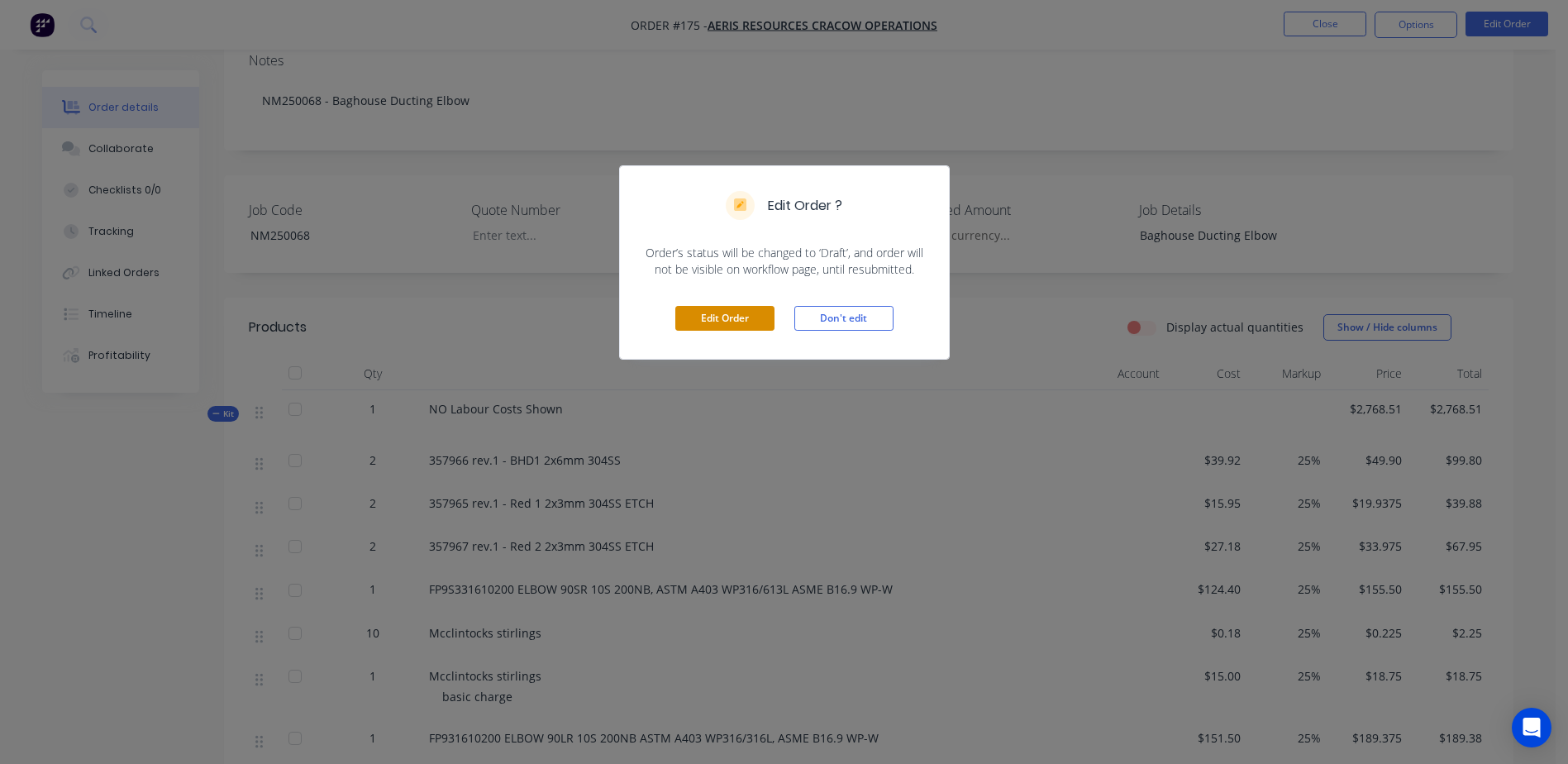
click at [706, 318] on button "Edit Order" at bounding box center [725, 318] width 100 height 25
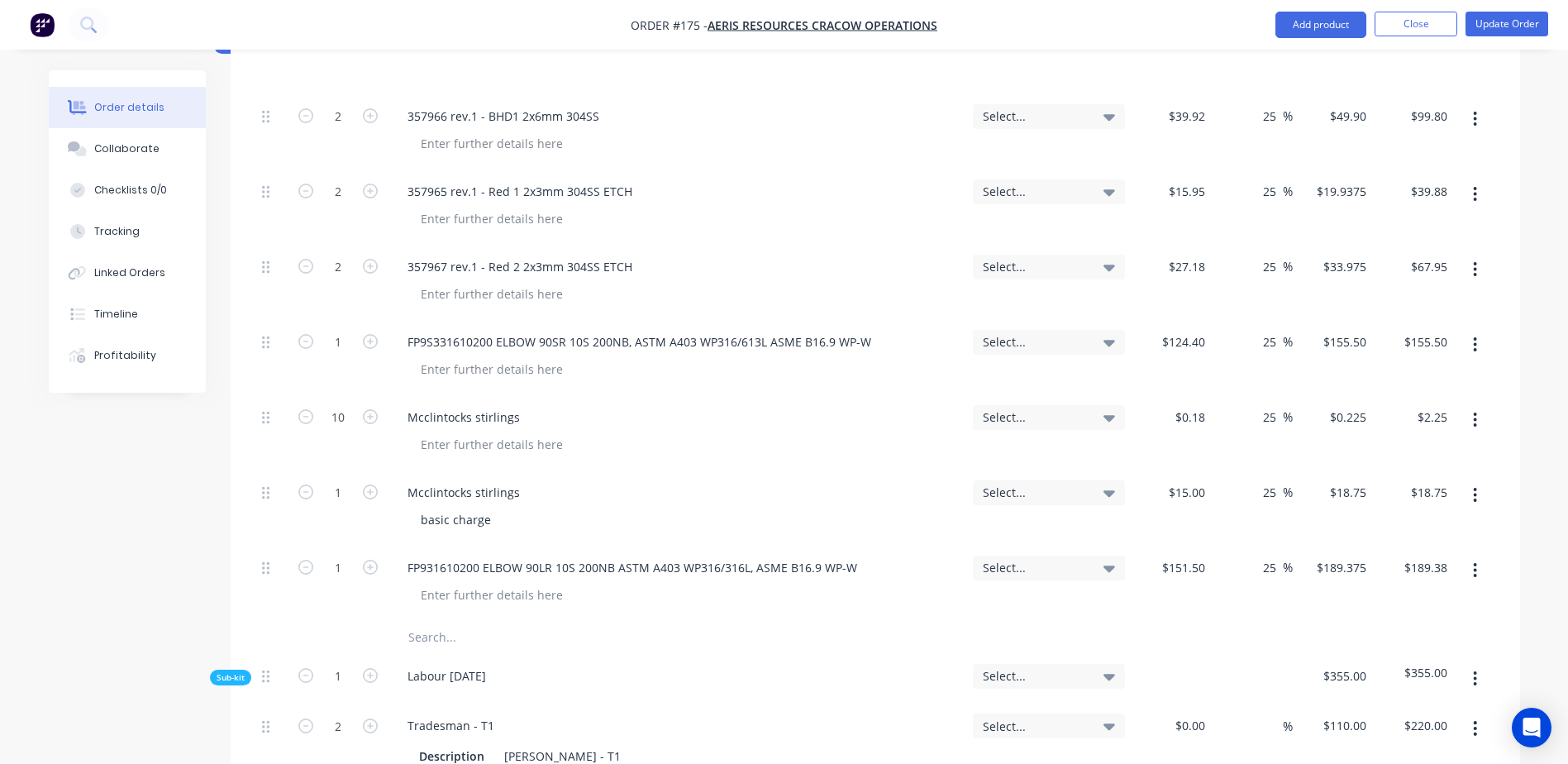
scroll to position [827, 0]
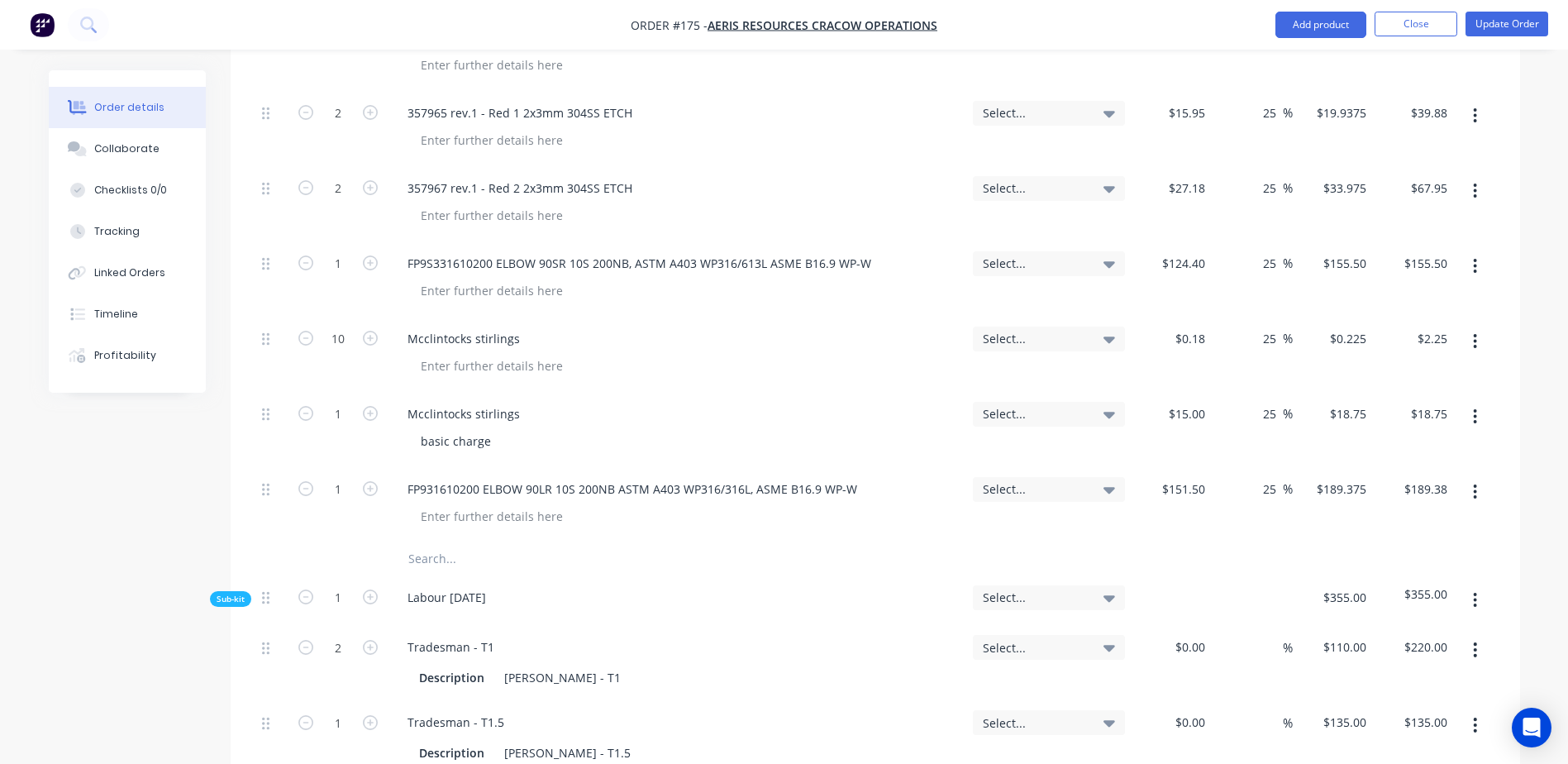
click at [437, 543] on input "text" at bounding box center [573, 559] width 331 height 33
click at [427, 543] on input "text" at bounding box center [573, 559] width 331 height 33
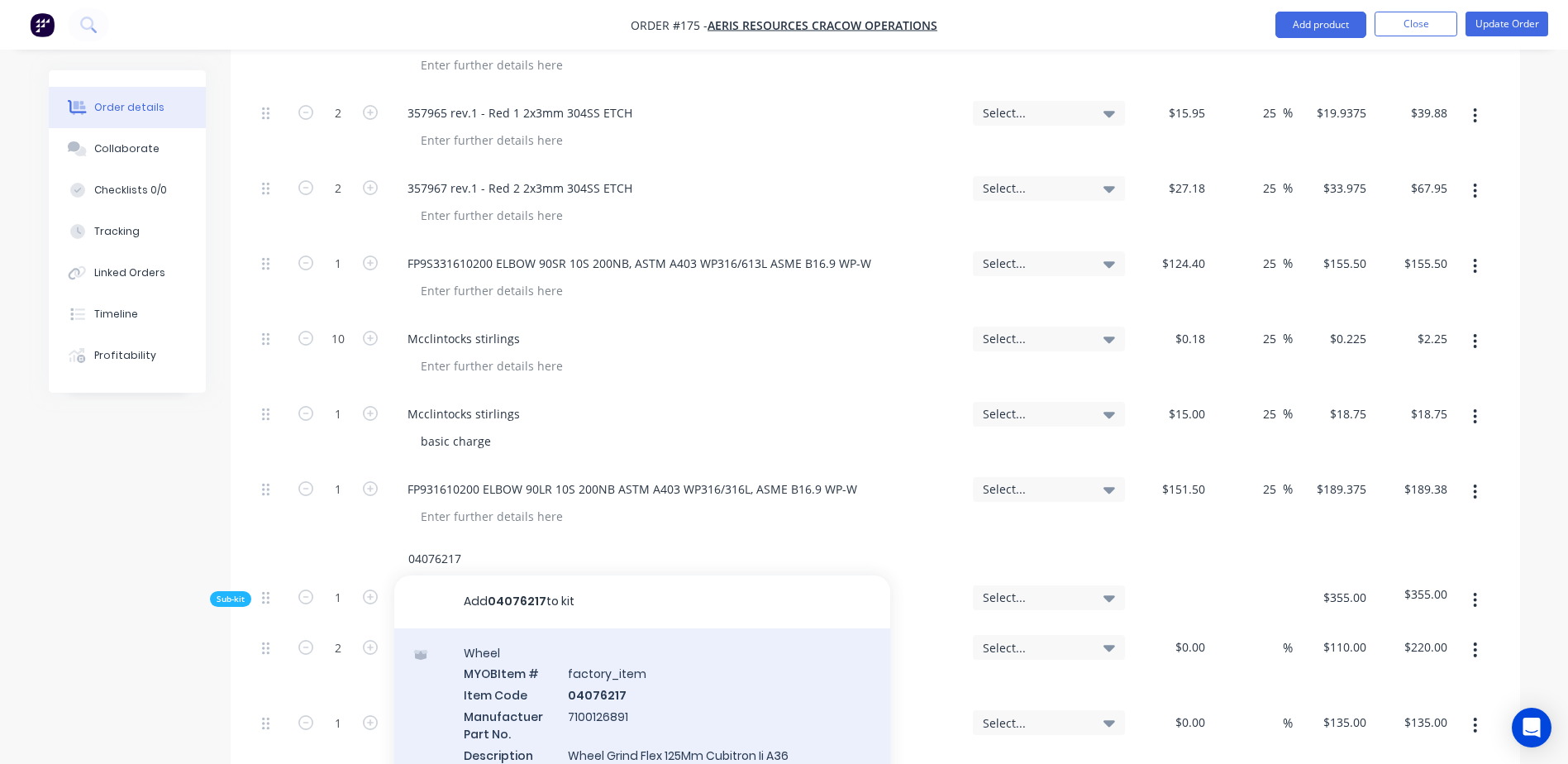
type input "04076217"
click at [615, 653] on div "Wheel MYOB Item # factory_item Item Code 04076217 Manufactuer Part No. 71001268…" at bounding box center [642, 725] width 496 height 193
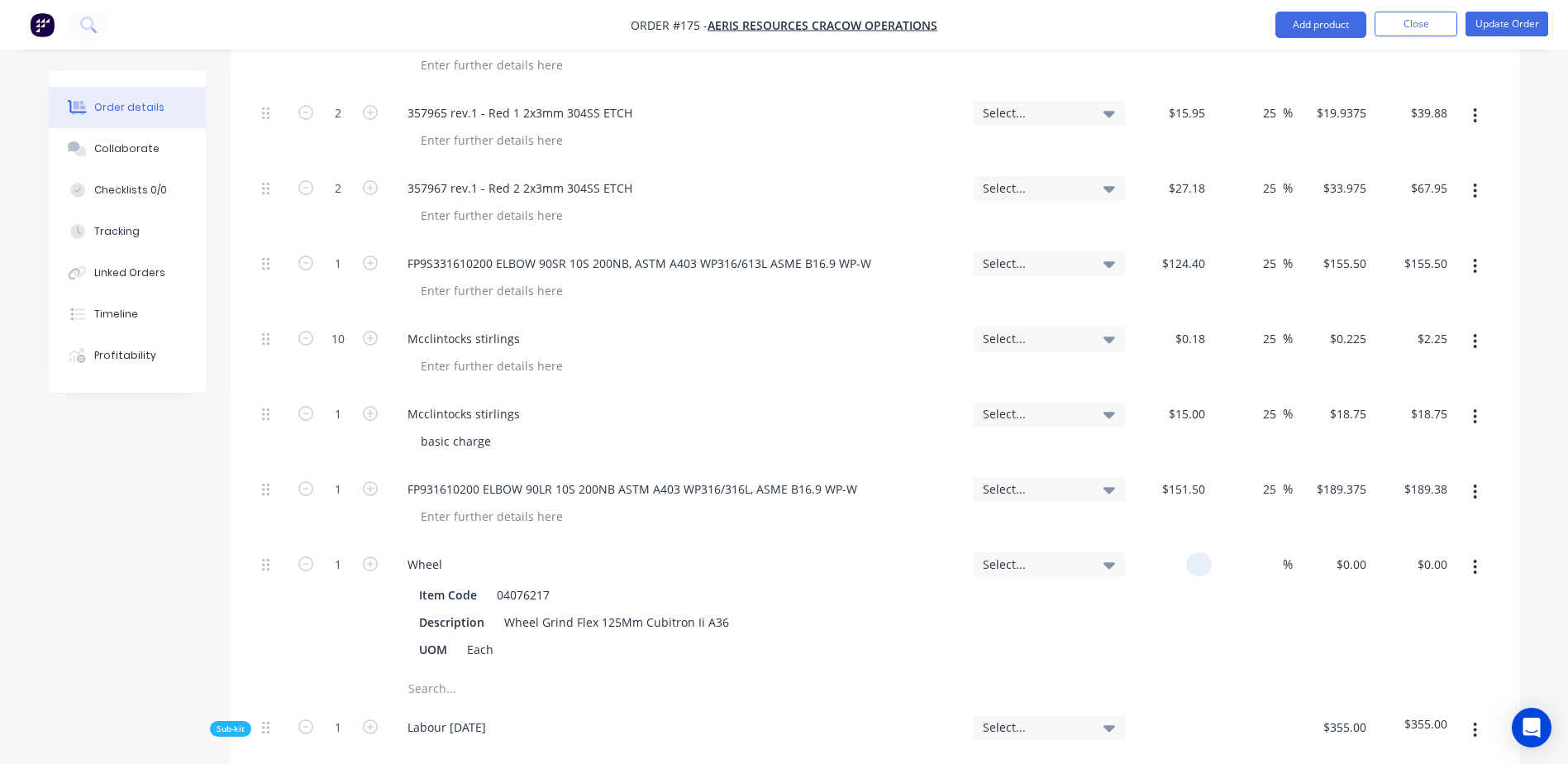
click at [1184, 543] on div at bounding box center [1172, 607] width 81 height 130
type input "$7.25"
click at [450, 672] on input "text" at bounding box center [573, 689] width 331 height 33
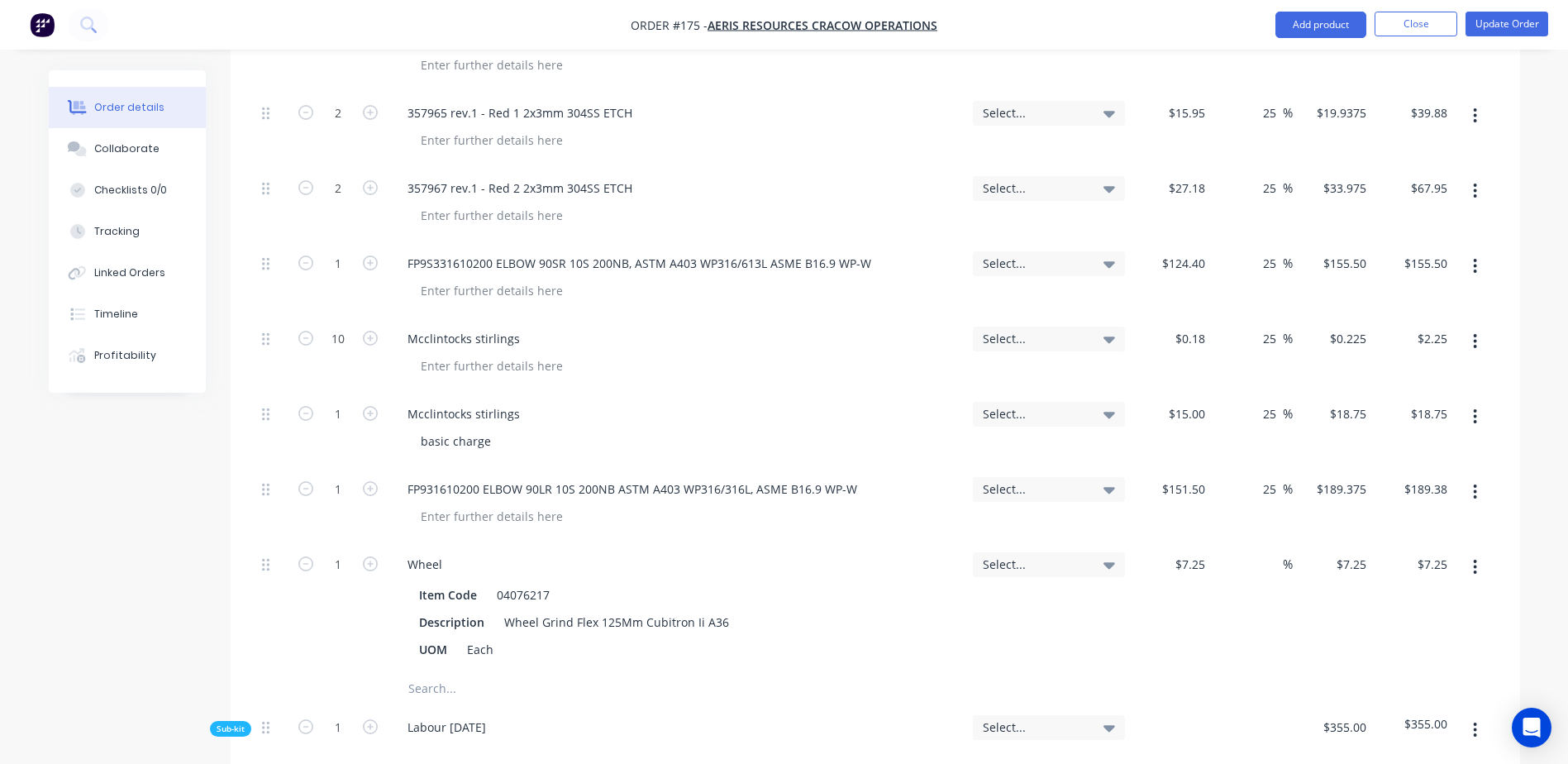
click at [425, 672] on input "text" at bounding box center [573, 689] width 331 height 33
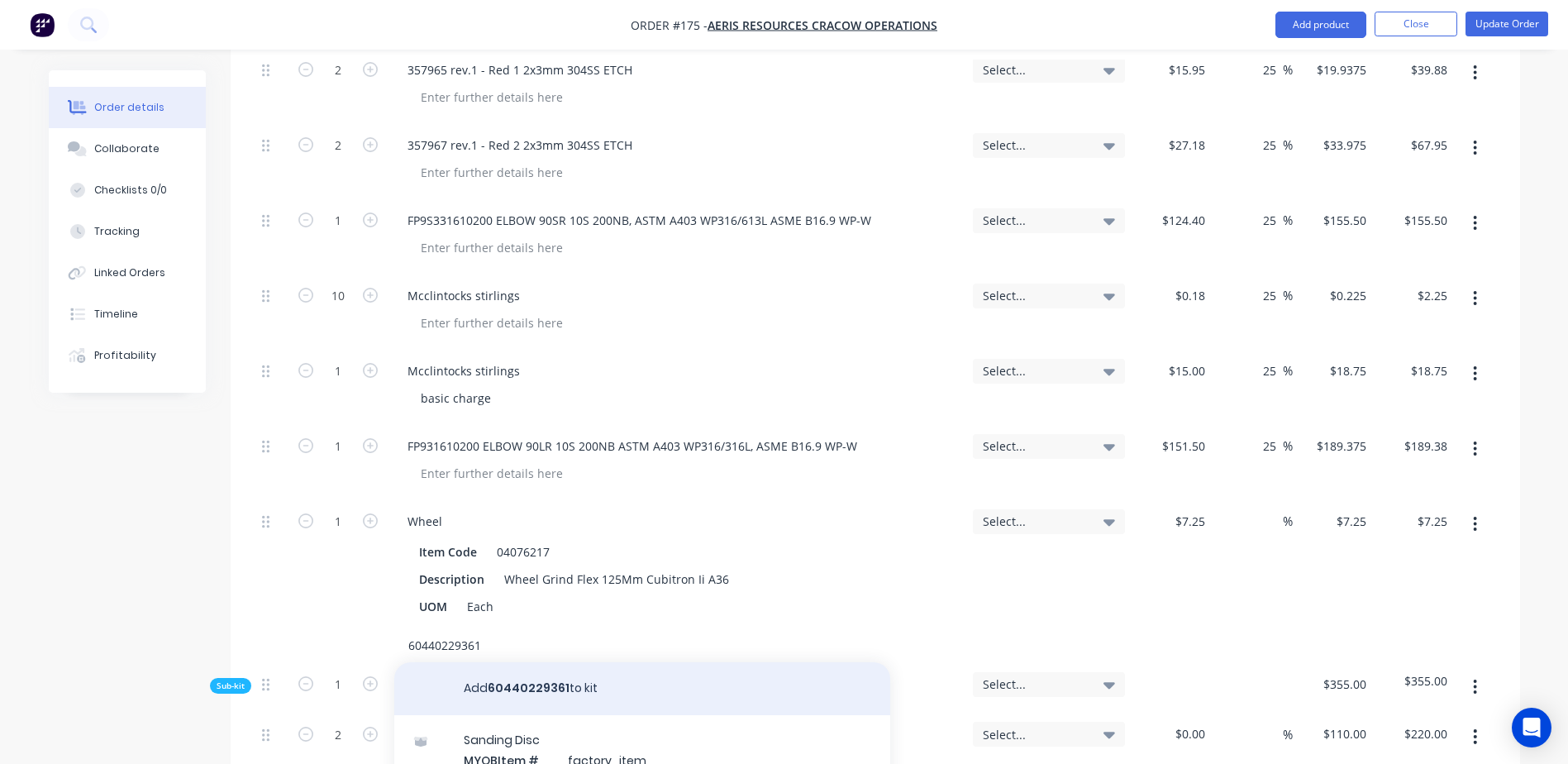
scroll to position [1074, 0]
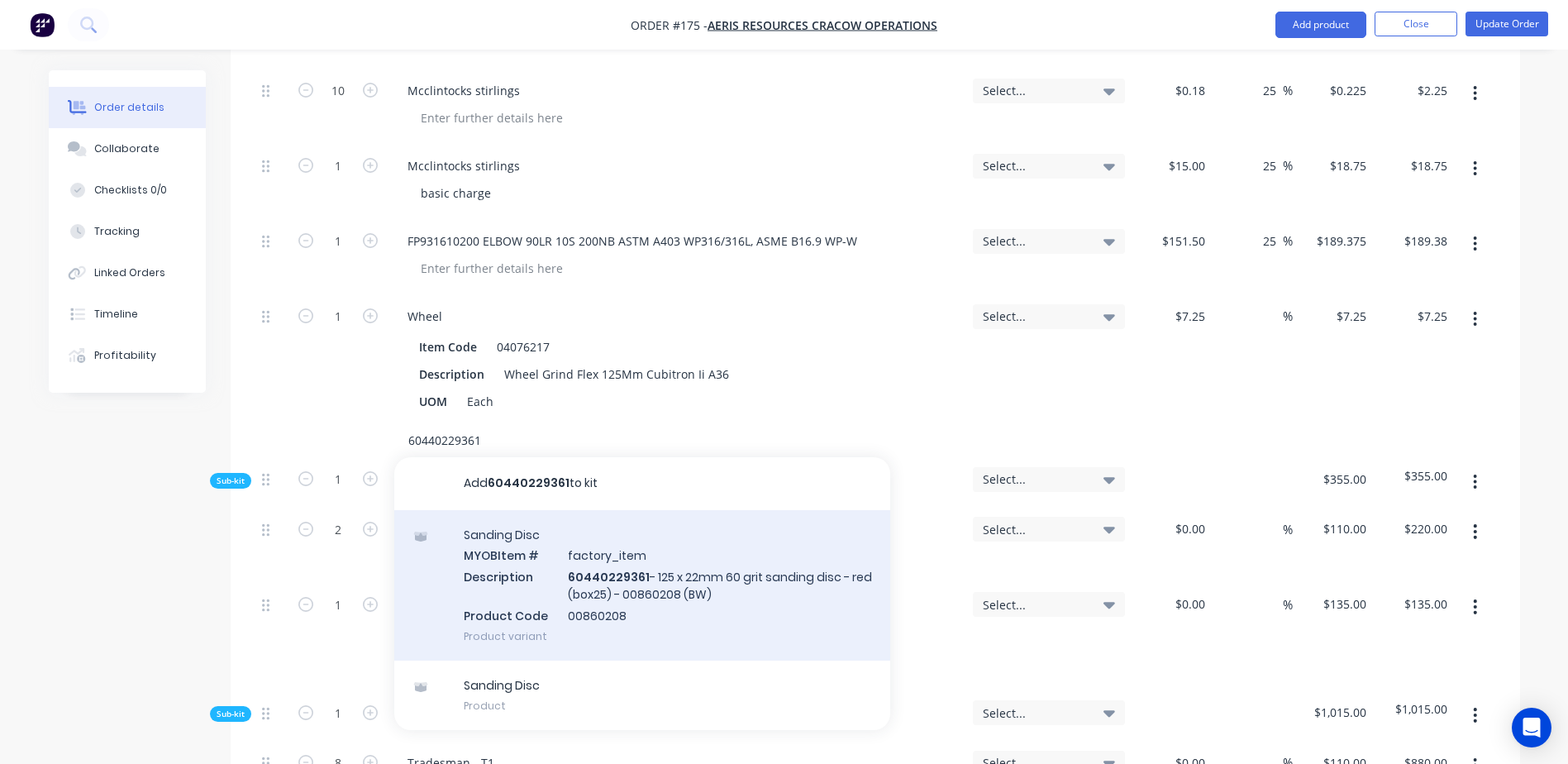
type input "60440229361"
click at [670, 530] on div "Sanding Disc MYOB Item # factory_item Description 60440229361 - 125 x 22mm 60 g…" at bounding box center [642, 586] width 496 height 151
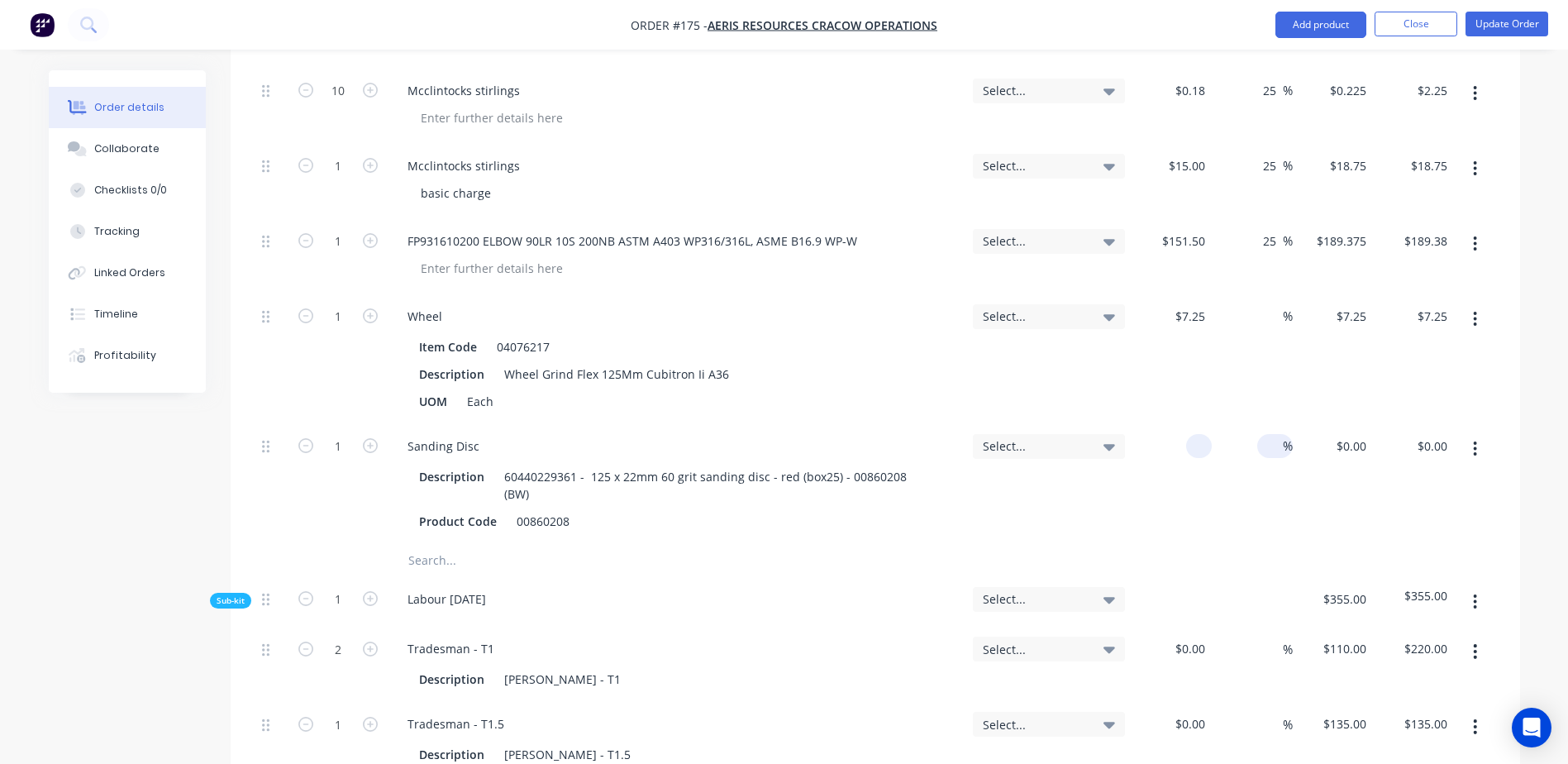
drag, startPoint x: 1172, startPoint y: 401, endPoint x: 1284, endPoint y: 389, distance: 112.6
click at [1284, 425] on div "1 Sanding Disc Description 60440229361 - 125 x 22mm 60 grit sanding disc - red …" at bounding box center [875, 485] width 1239 height 120
type input "$4.85"
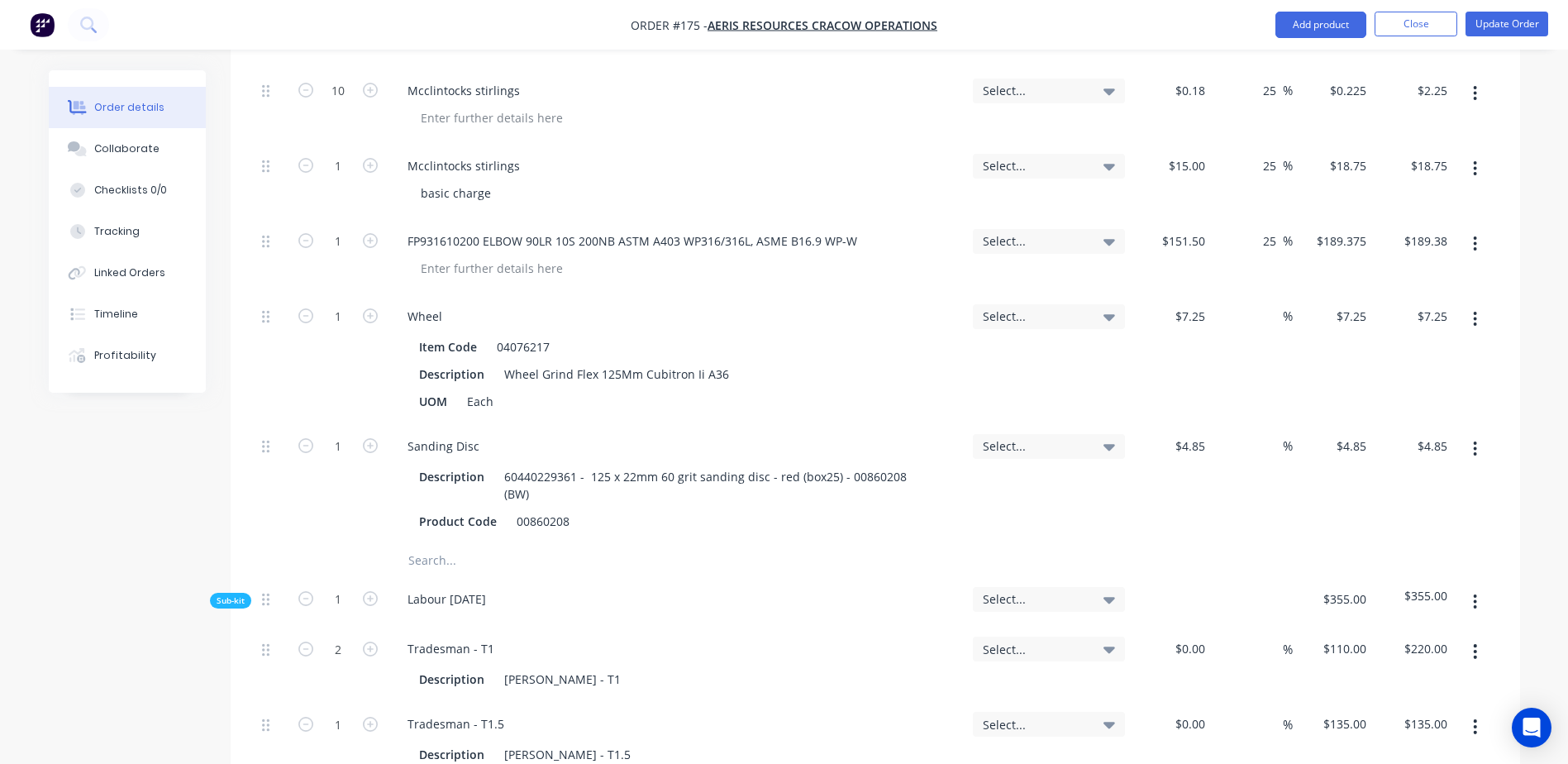
click at [436, 544] on input "text" at bounding box center [573, 561] width 331 height 33
click at [424, 544] on input "text" at bounding box center [573, 561] width 331 height 33
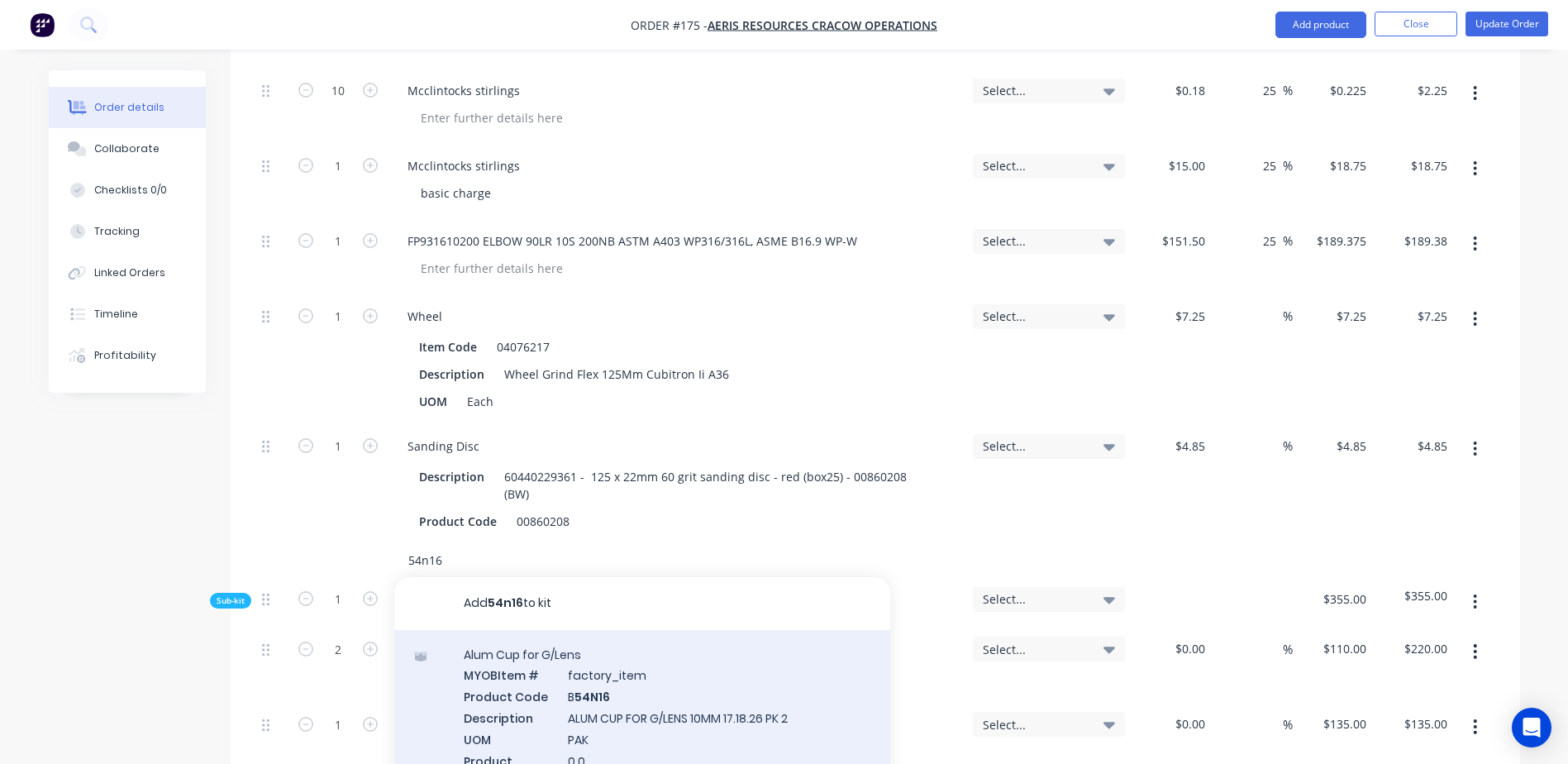
type input "54n16"
click at [647, 654] on div "Alum Cup for G/Lens MYOB Item # factory_item Product Code B 54N16 Description A…" at bounding box center [642, 768] width 496 height 275
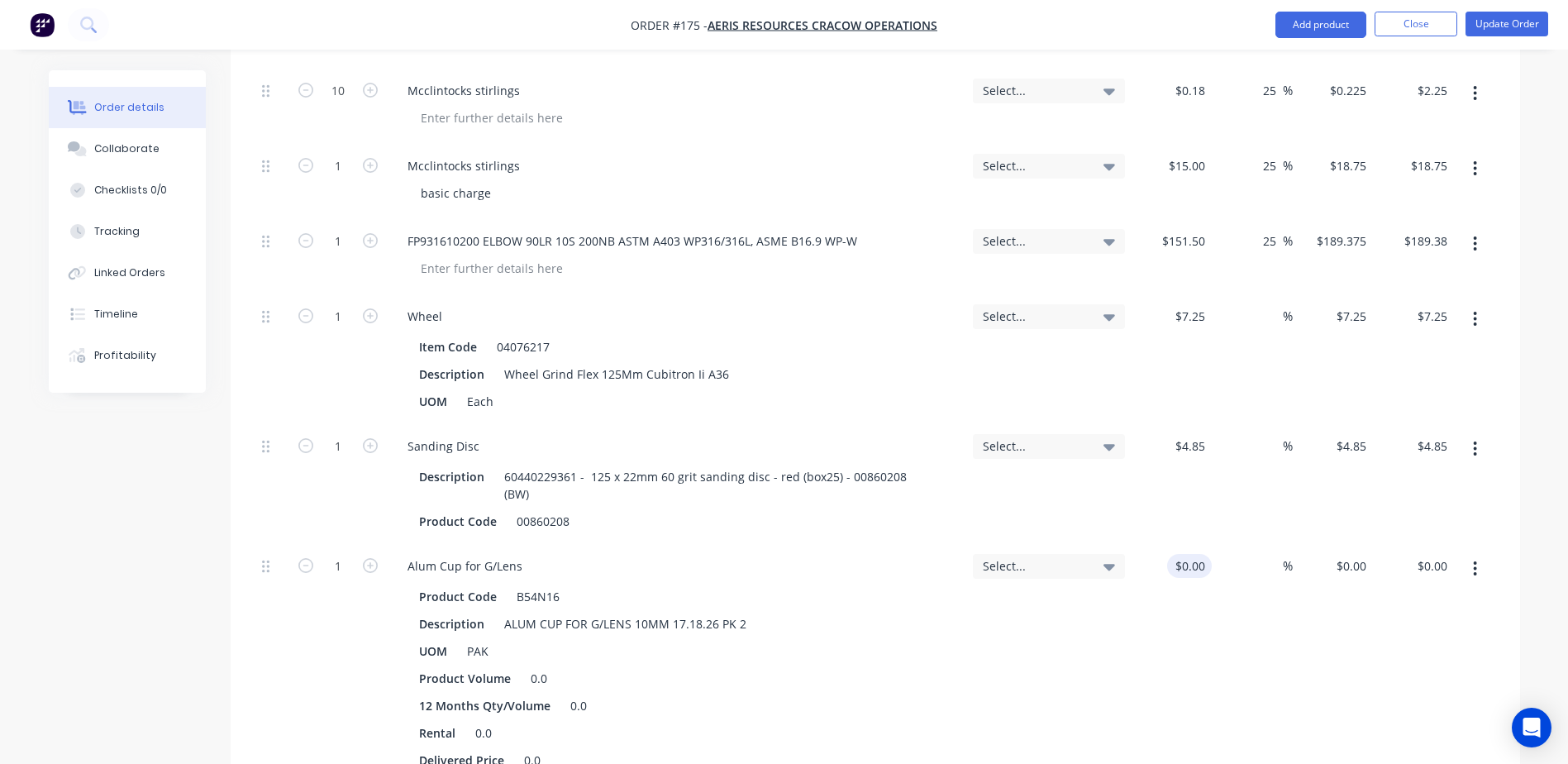
drag, startPoint x: 1161, startPoint y: 497, endPoint x: 1172, endPoint y: 498, distance: 11.0
click at [1172, 544] on div "$0.00 $0.00" at bounding box center [1172, 663] width 81 height 239
drag, startPoint x: 1177, startPoint y: 507, endPoint x: 1278, endPoint y: 509, distance: 101.0
click at [1278, 544] on div "1 Alum Cup for G/Lens Product Code B54N16 Description ALUM CUP FOR G/LENS 10MM …" at bounding box center [875, 663] width 1239 height 239
type input "$6.95"
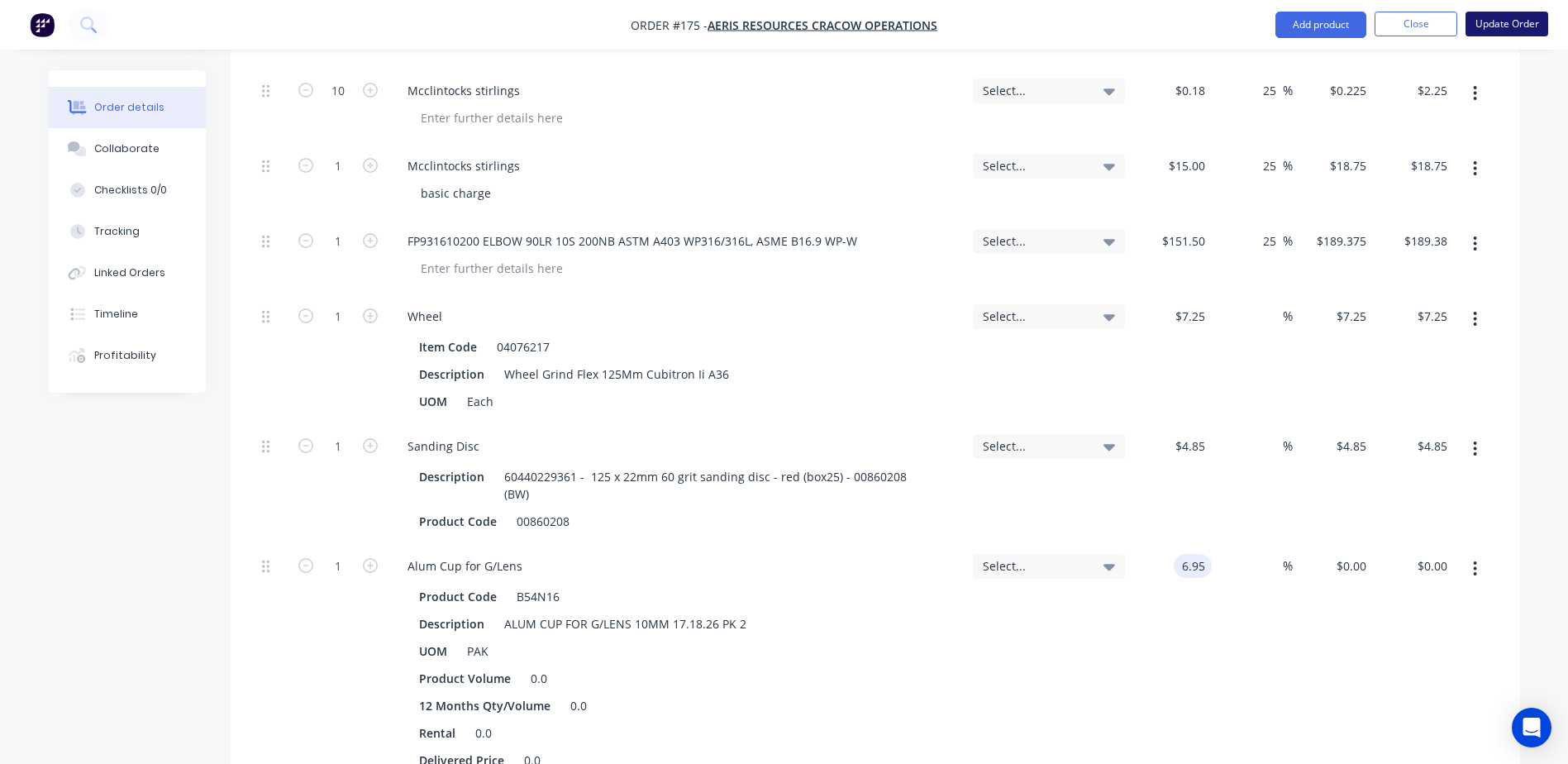
type input "$6.95"
click at [1506, 15] on button "Update Order" at bounding box center [1506, 24] width 82 height 25
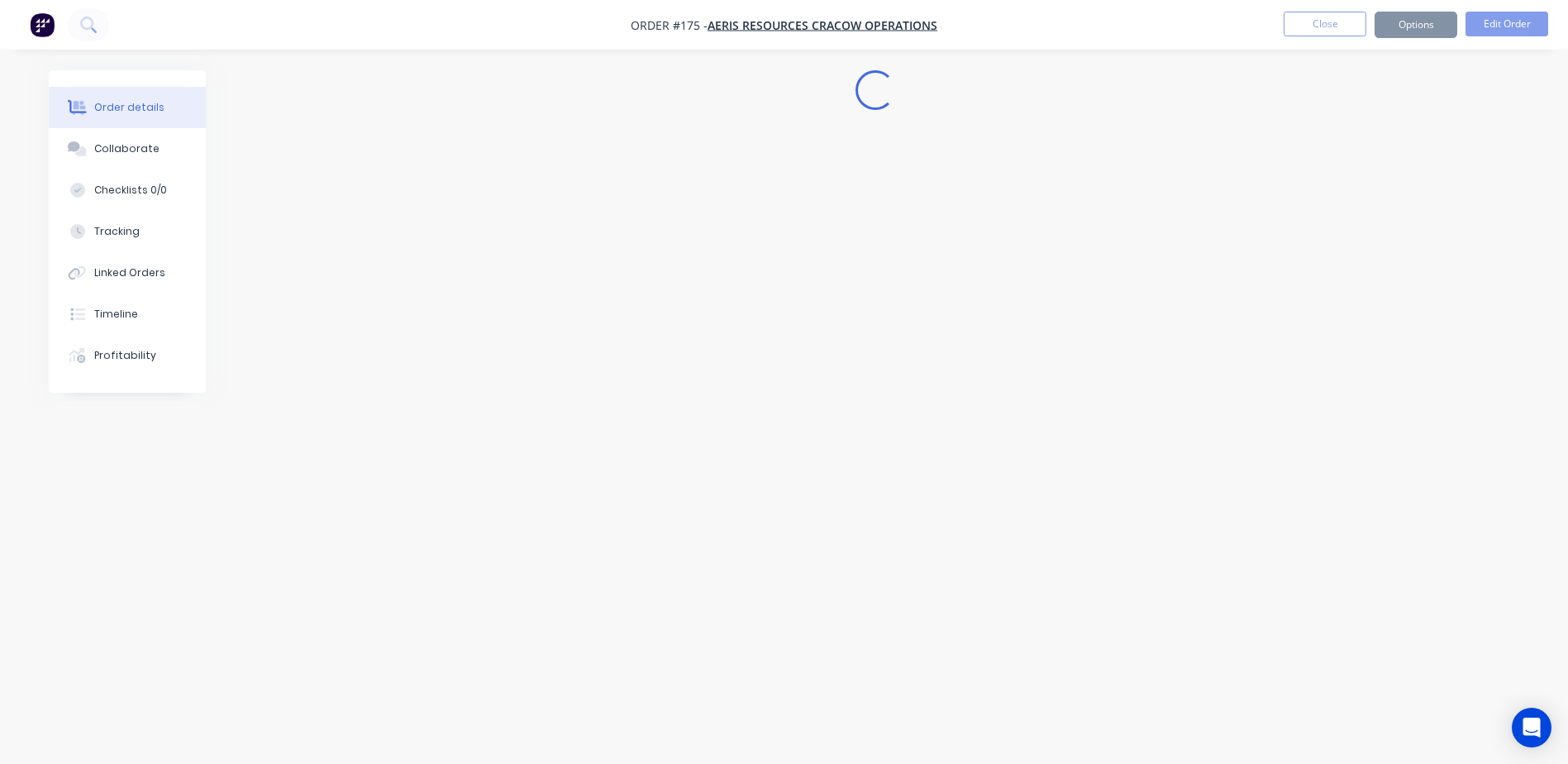
scroll to position [0, 0]
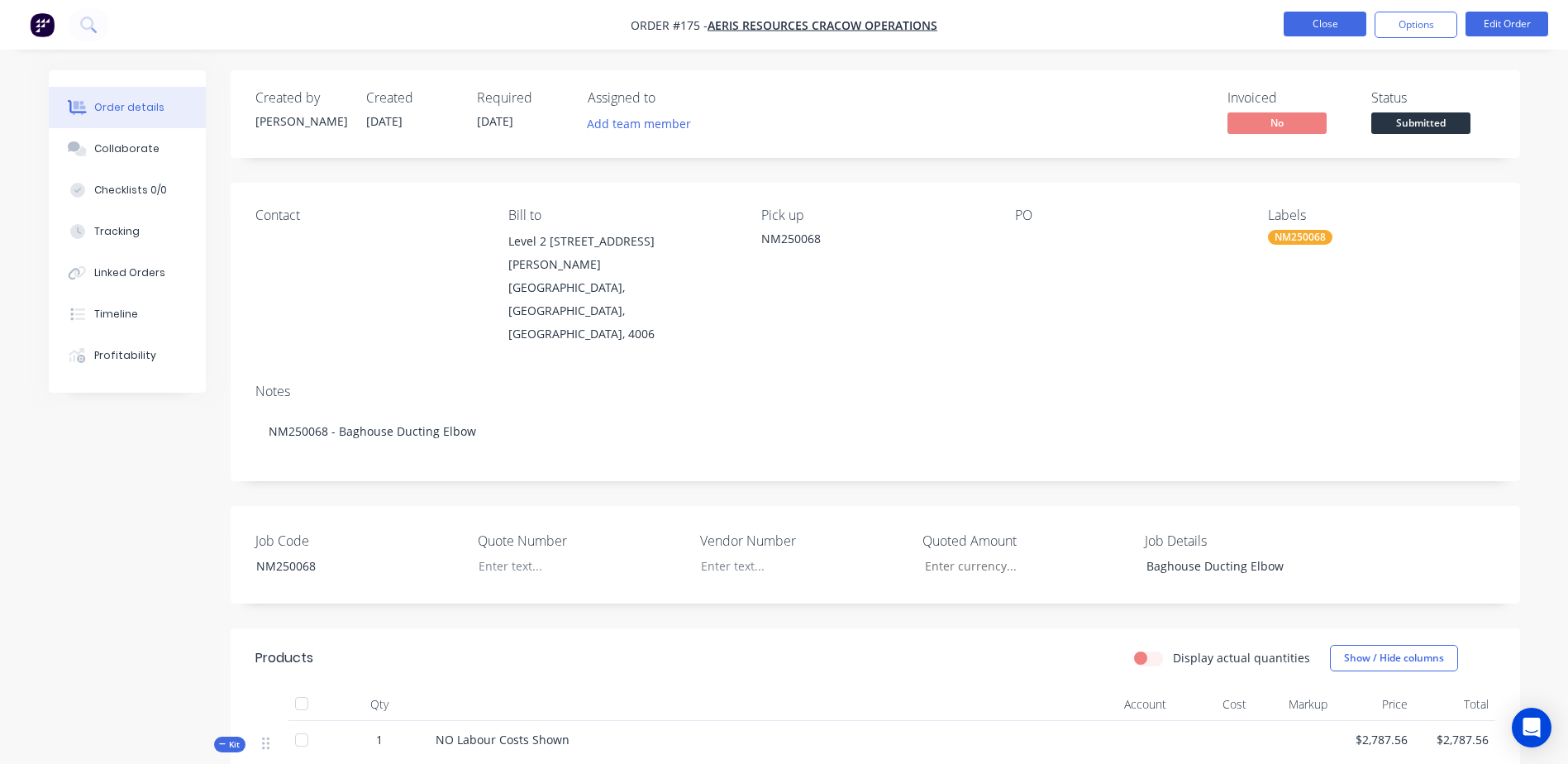
click at [1299, 31] on button "Close" at bounding box center [1324, 24] width 82 height 25
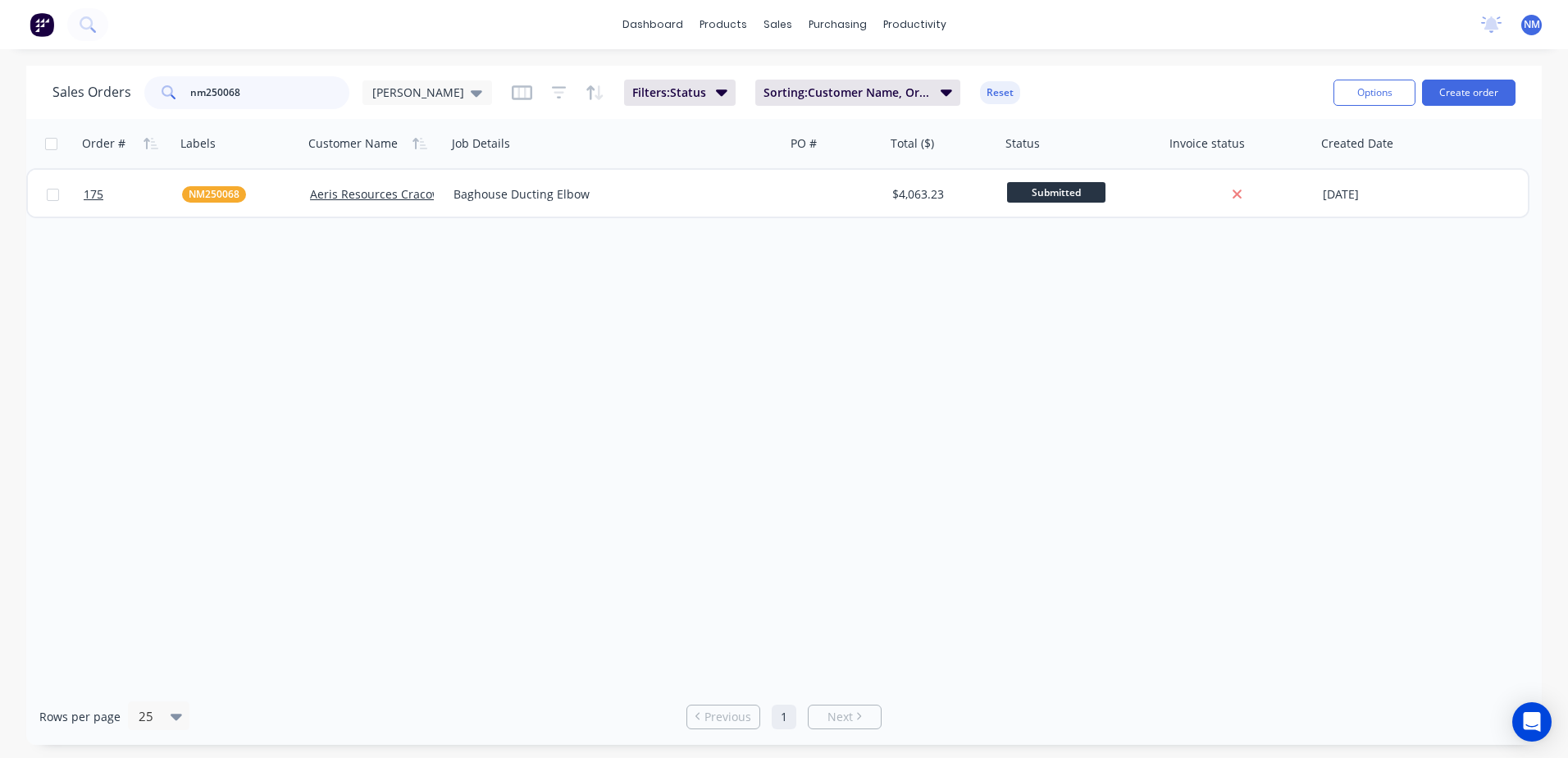
drag, startPoint x: 245, startPoint y: 93, endPoint x: 170, endPoint y: 101, distance: 75.4
click at [170, 101] on div "nm250068" at bounding box center [246, 93] width 205 height 33
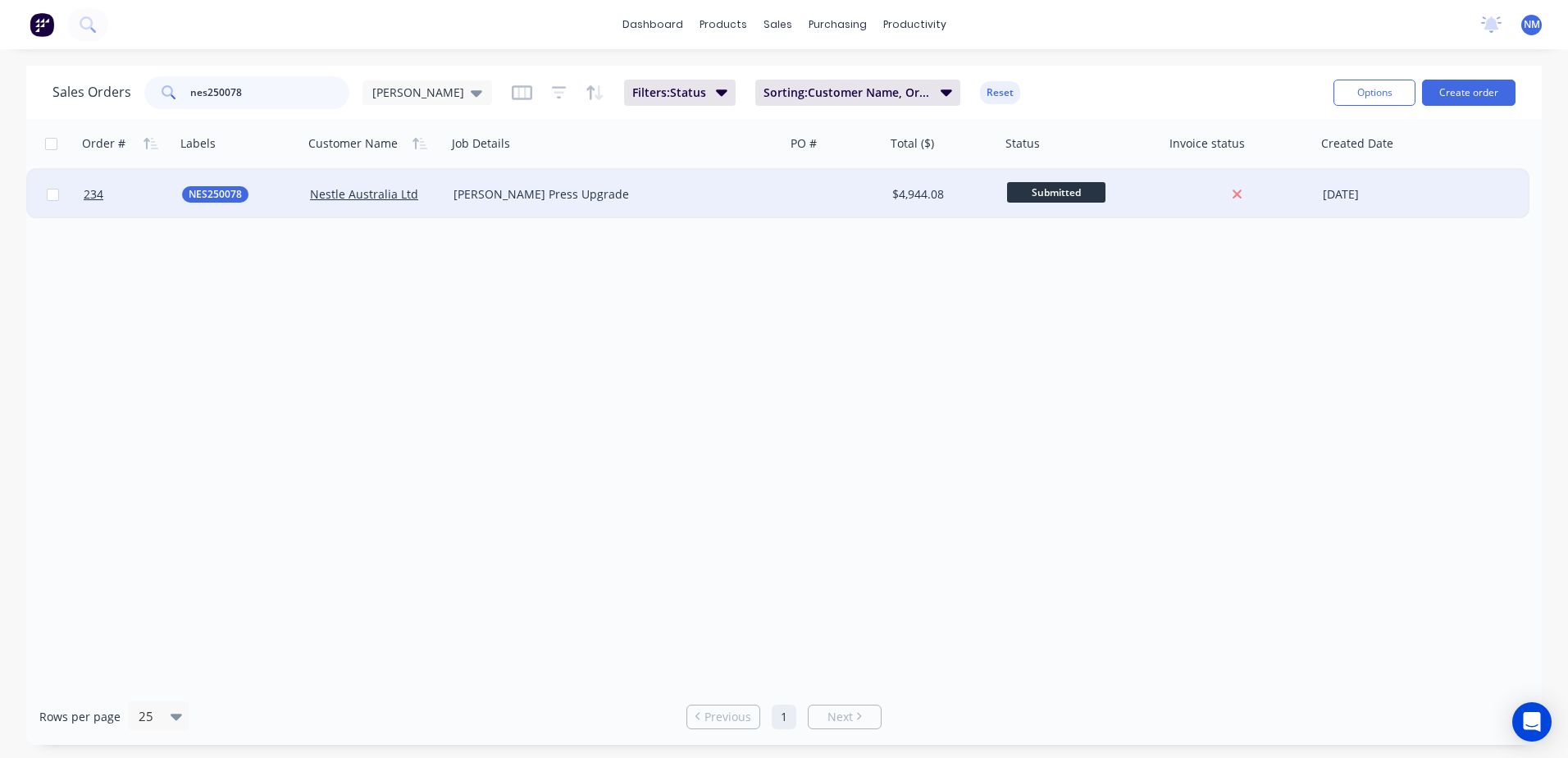
type input "nes250078"
click at [836, 198] on div at bounding box center [835, 194] width 100 height 49
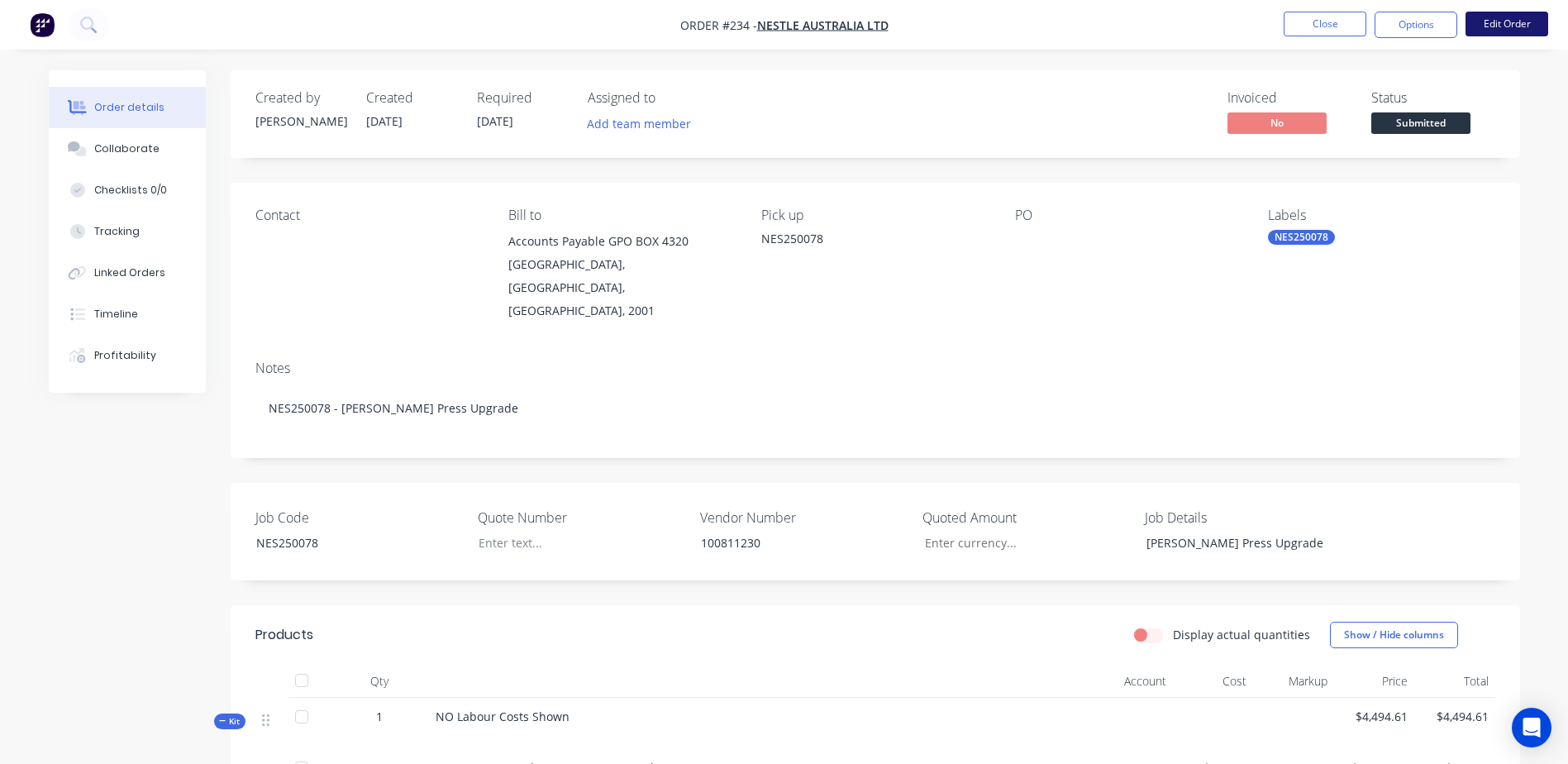
click at [1480, 35] on button "Edit Order" at bounding box center [1506, 24] width 82 height 25
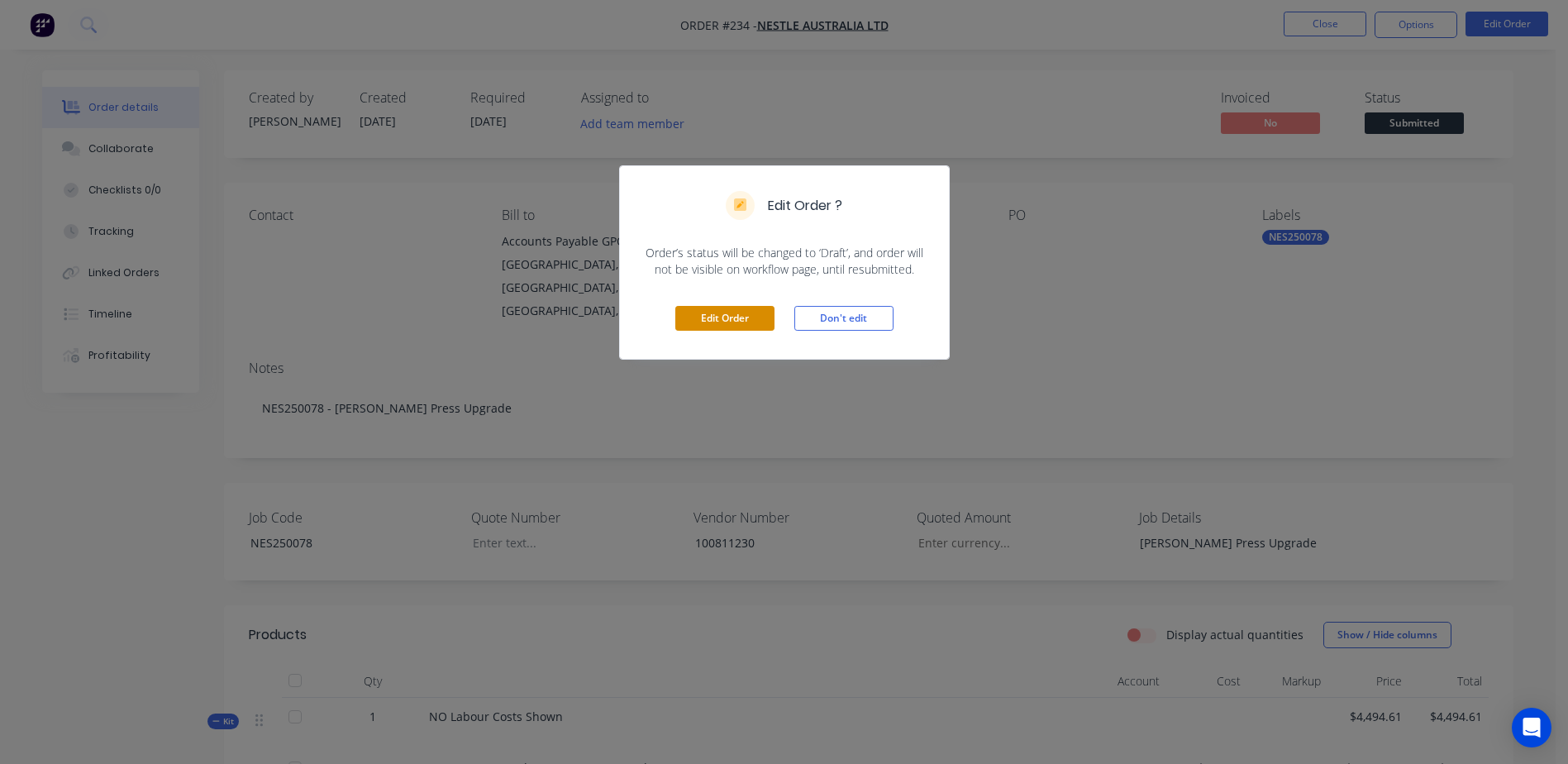
click at [716, 325] on button "Edit Order" at bounding box center [725, 318] width 100 height 25
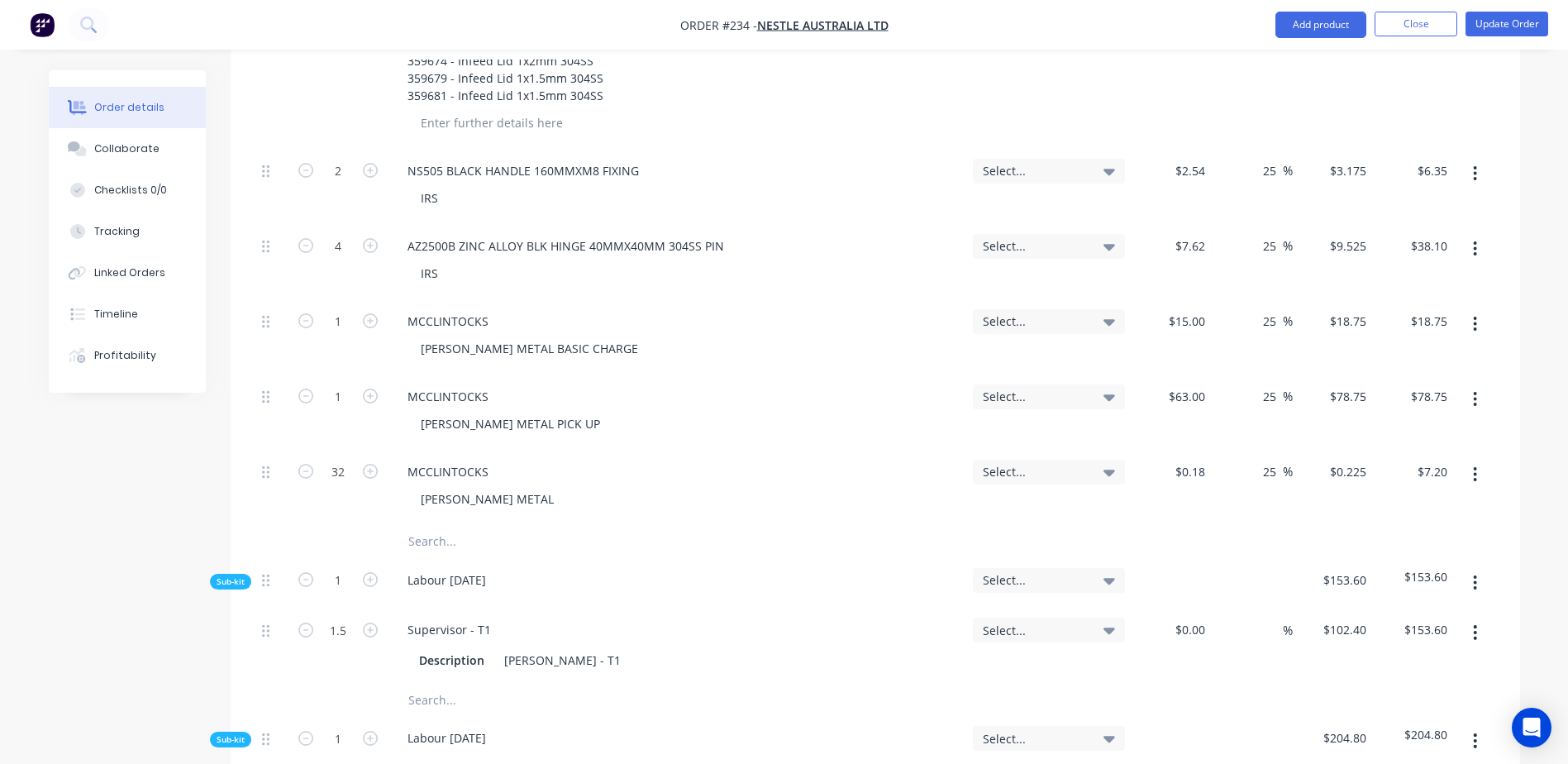
scroll to position [1488, 0]
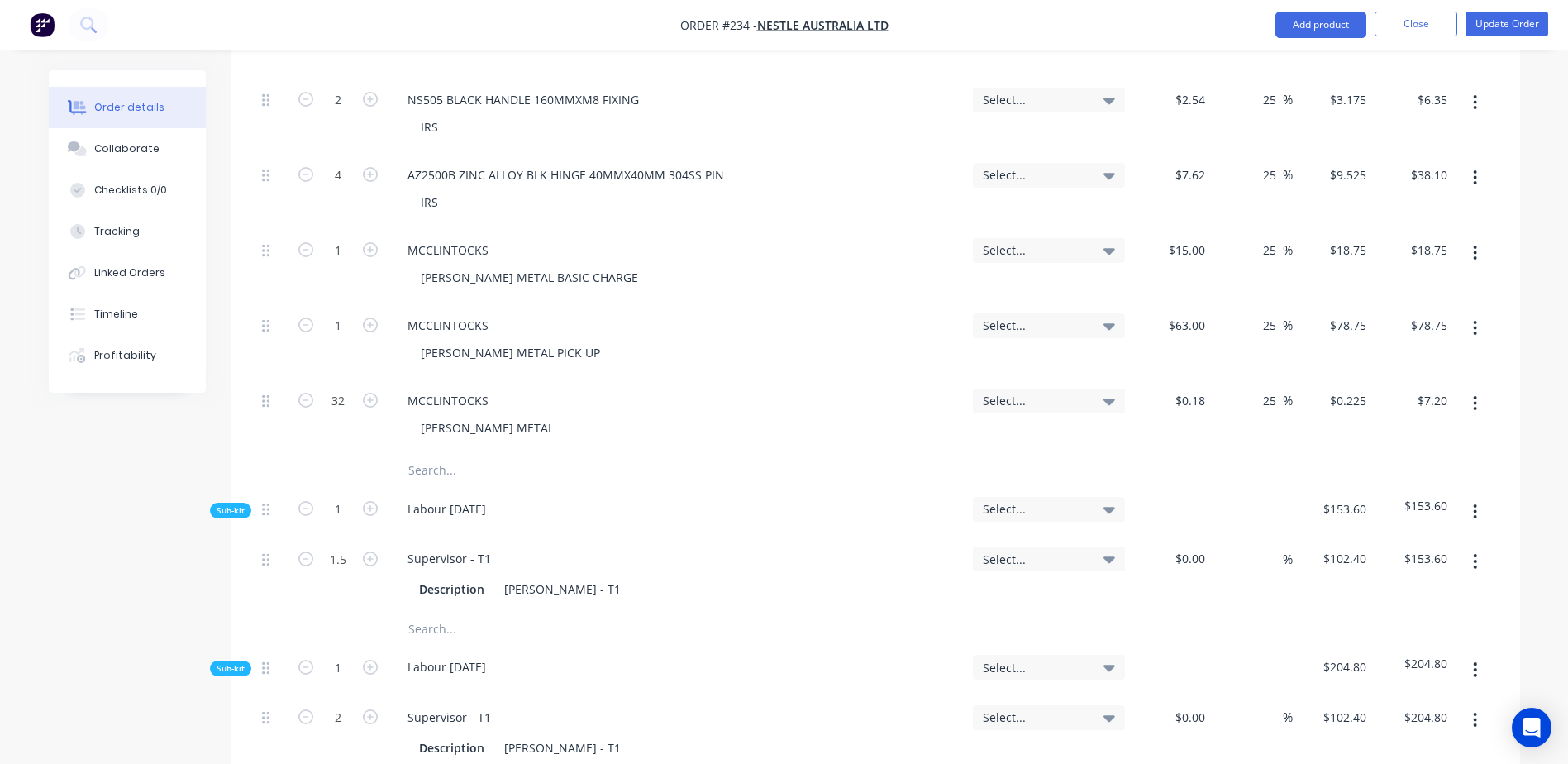
click at [453, 454] on input "text" at bounding box center [573, 470] width 331 height 33
type input "r"
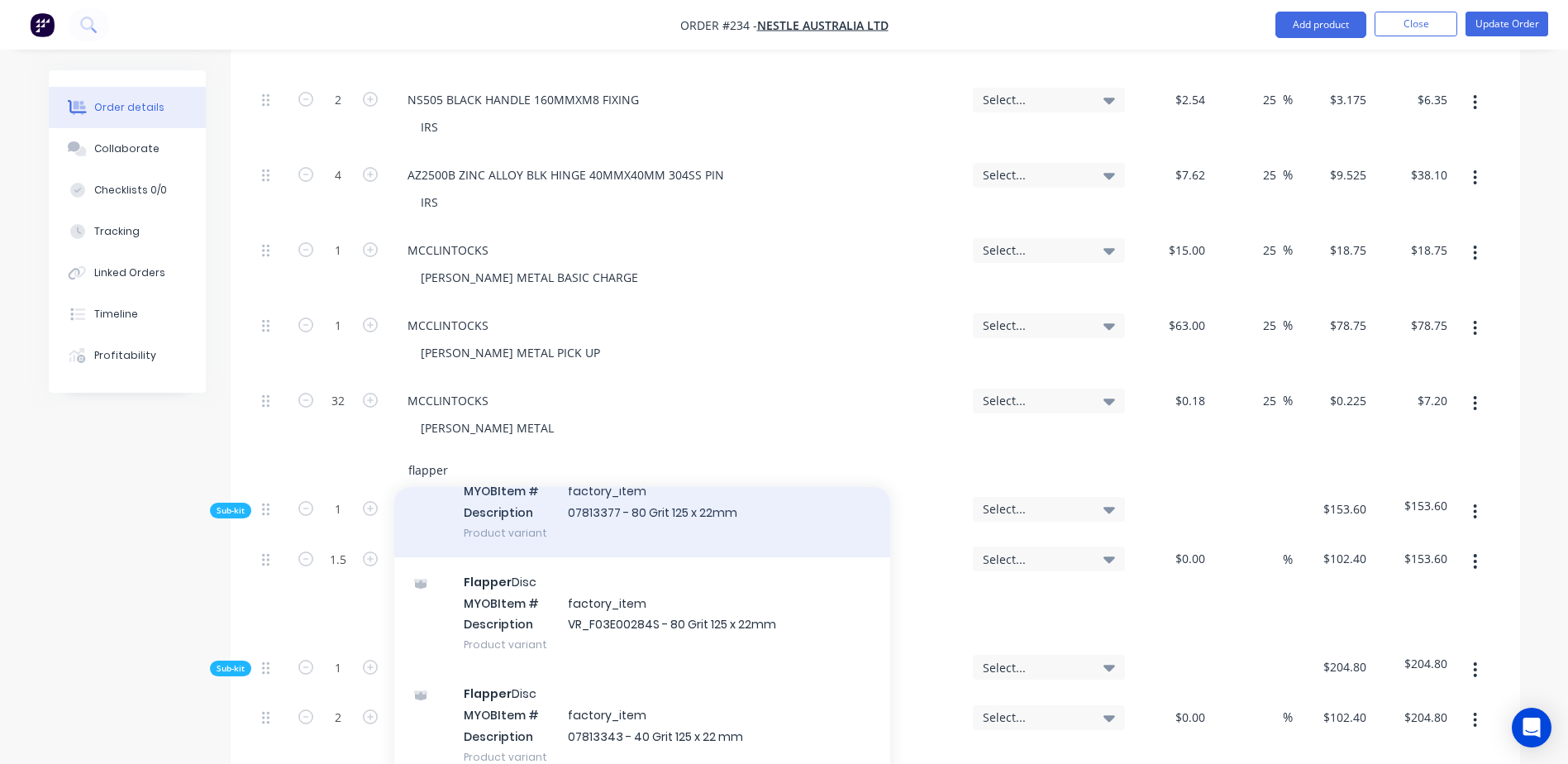
scroll to position [165, 0]
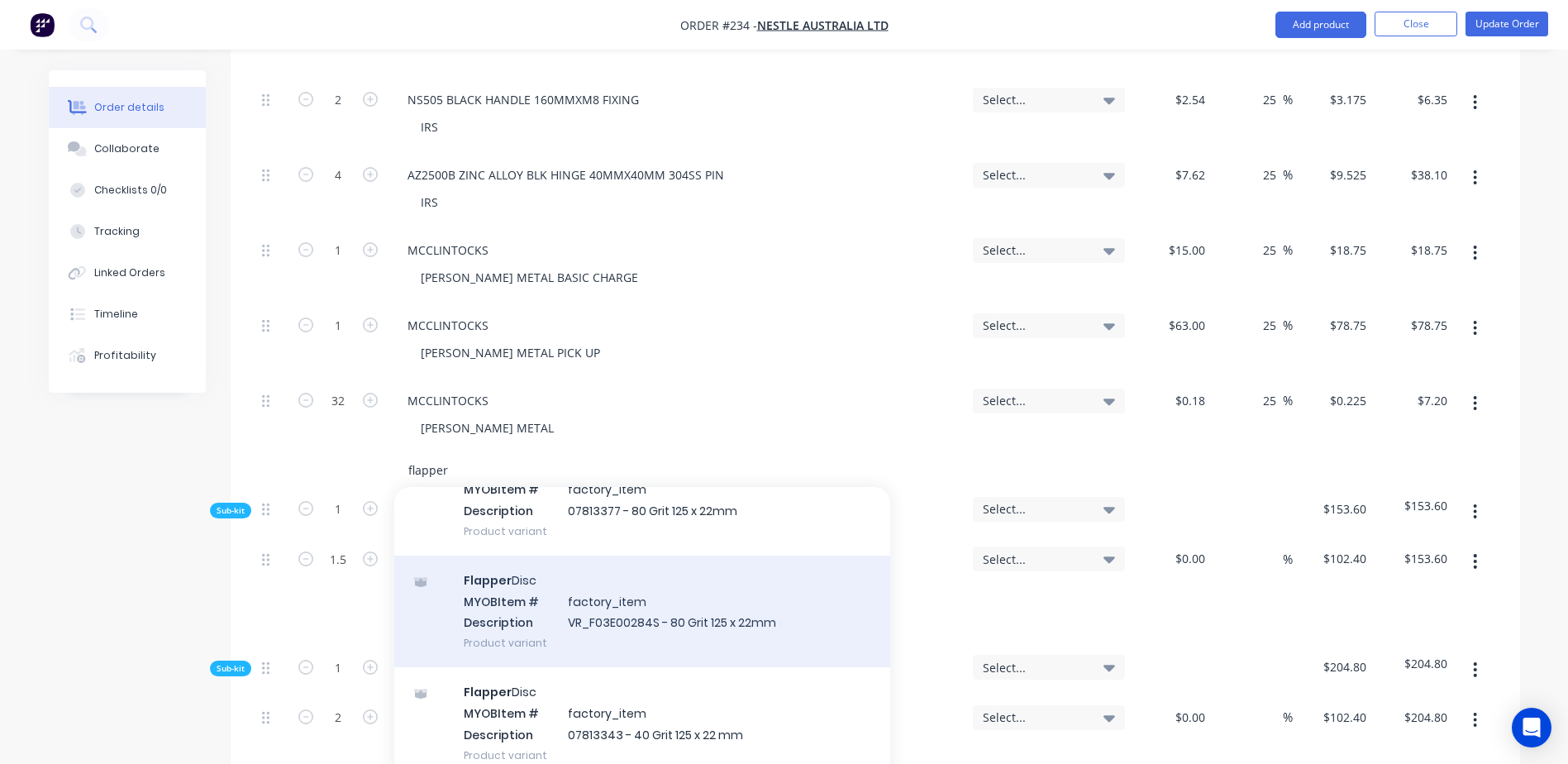
type input "flapper"
click at [704, 568] on div "Flapper Disc MYOB Item # factory_item Description VR_F03E00284S - 80 Grit 125 x…" at bounding box center [642, 611] width 496 height 111
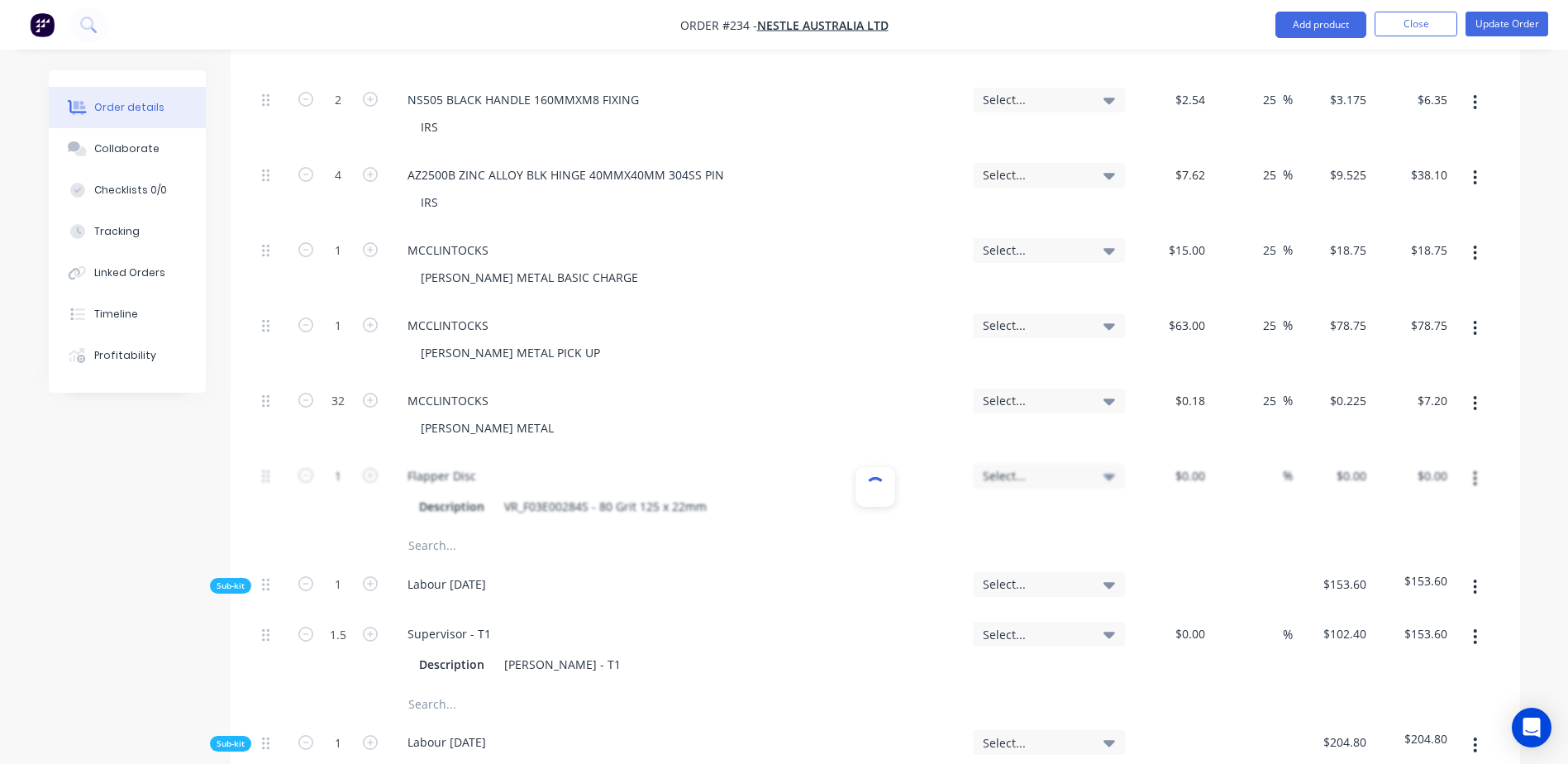
type input "25.04"
type input "25.01"
type input "25.1"
type input "25.06"
type input "25.19"
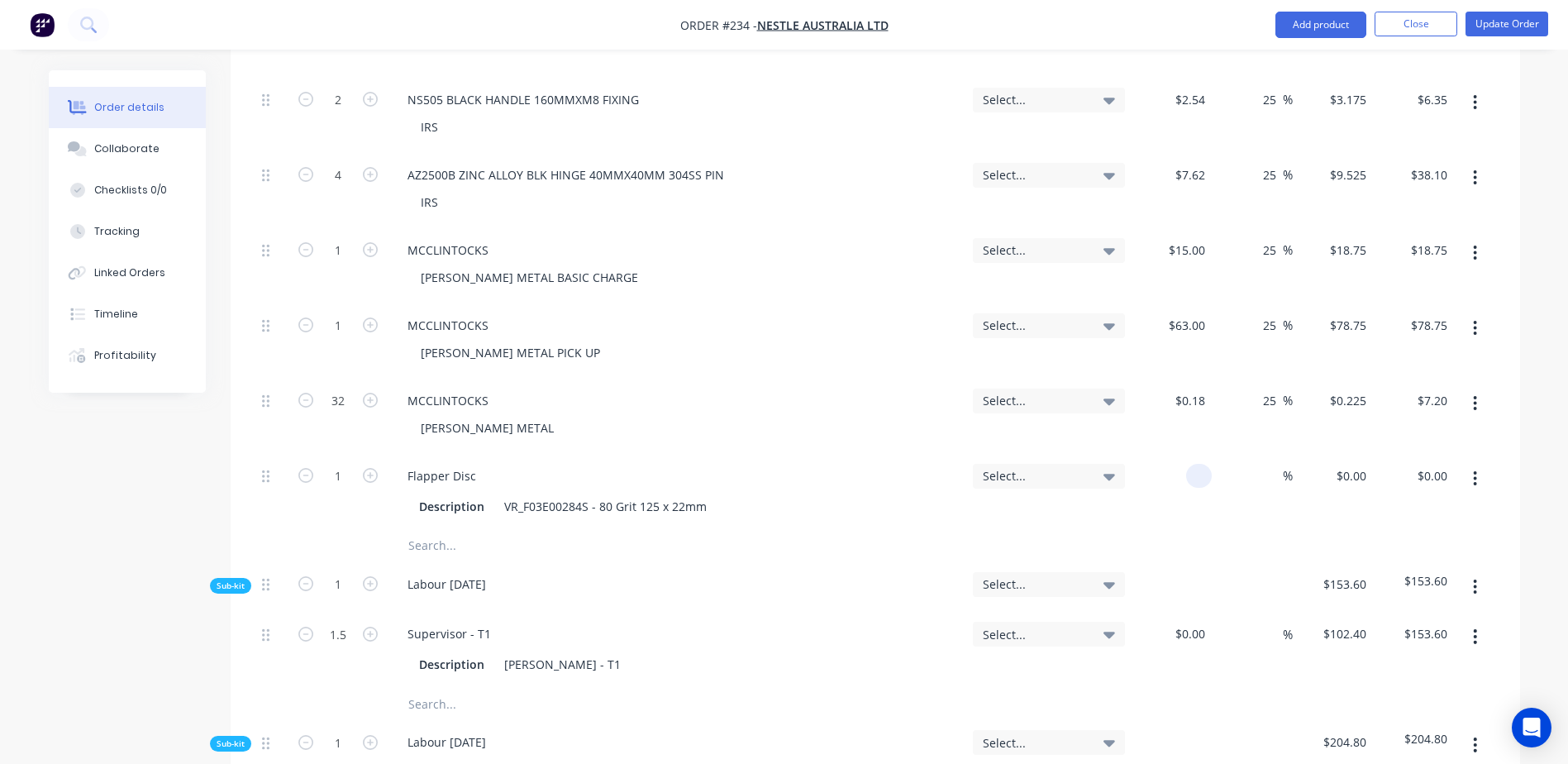
click at [1169, 454] on div at bounding box center [1172, 491] width 81 height 75
type input "$4.40"
click at [419, 529] on input "text" at bounding box center [573, 545] width 331 height 33
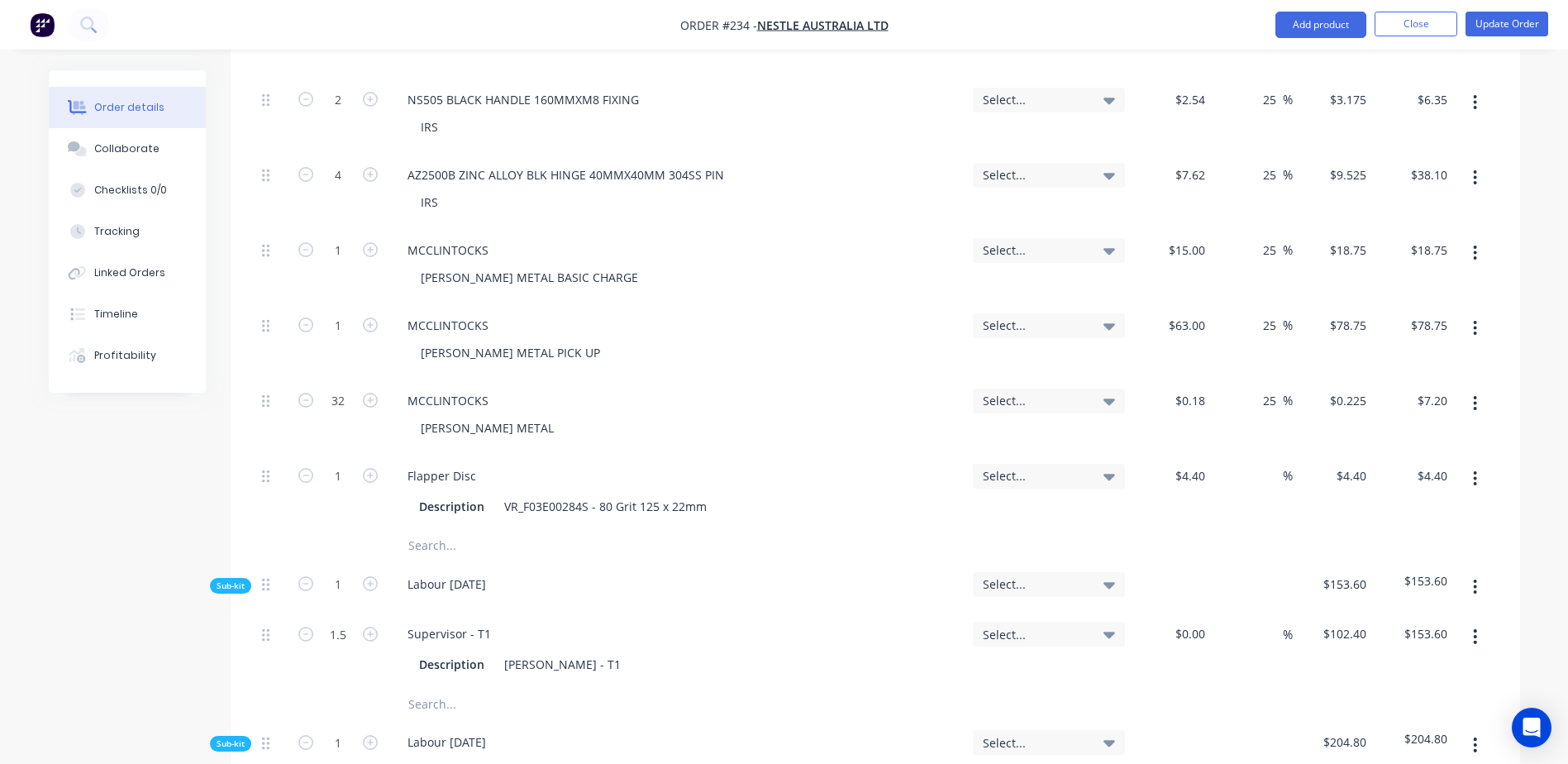
click at [428, 529] on input "text" at bounding box center [573, 545] width 331 height 33
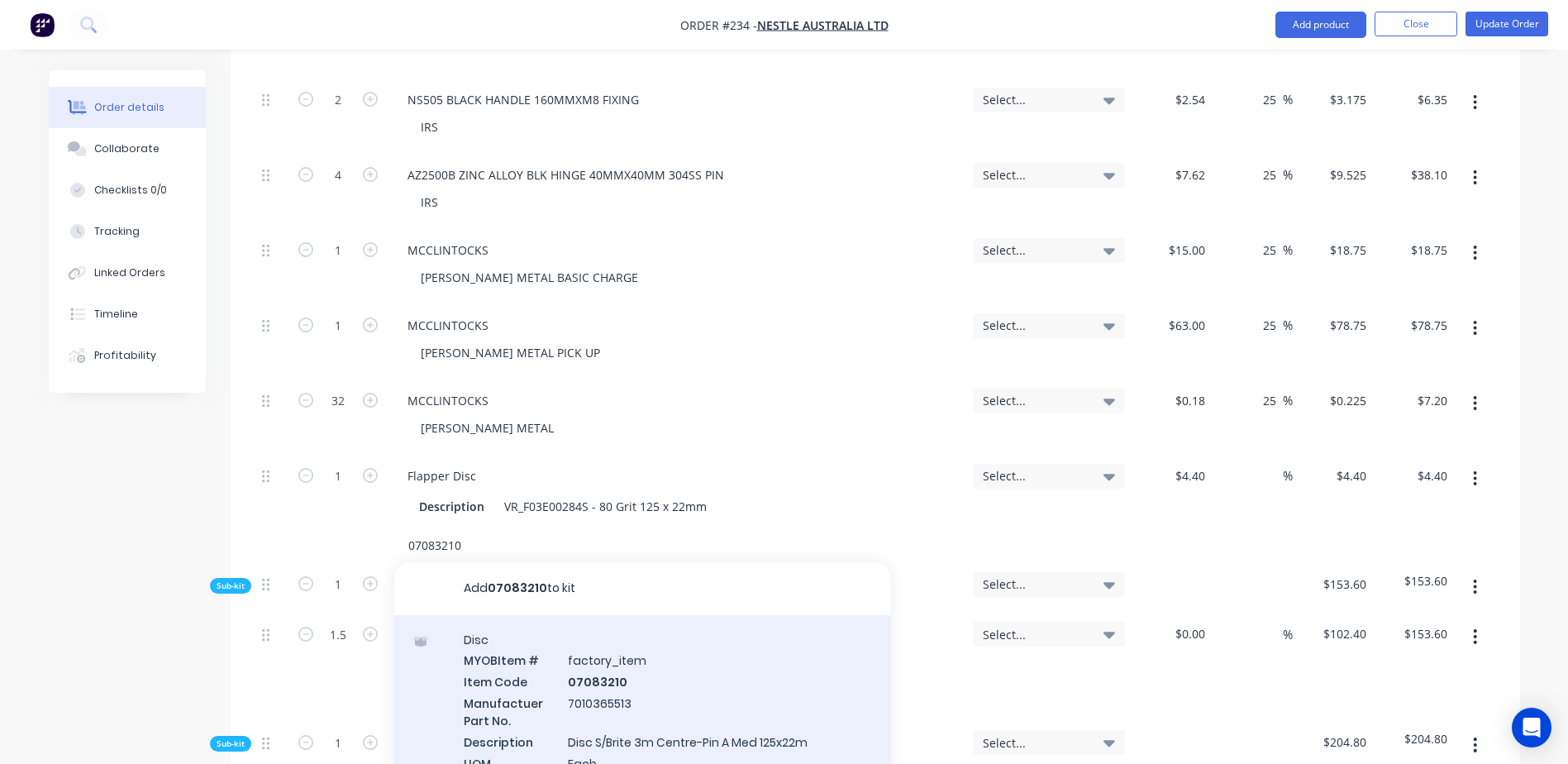
type input "07083210"
click at [598, 634] on div "Disc MYOB Item # factory_item Item Code 07083210 Manufactuer Part No. 701036551…" at bounding box center [642, 712] width 496 height 193
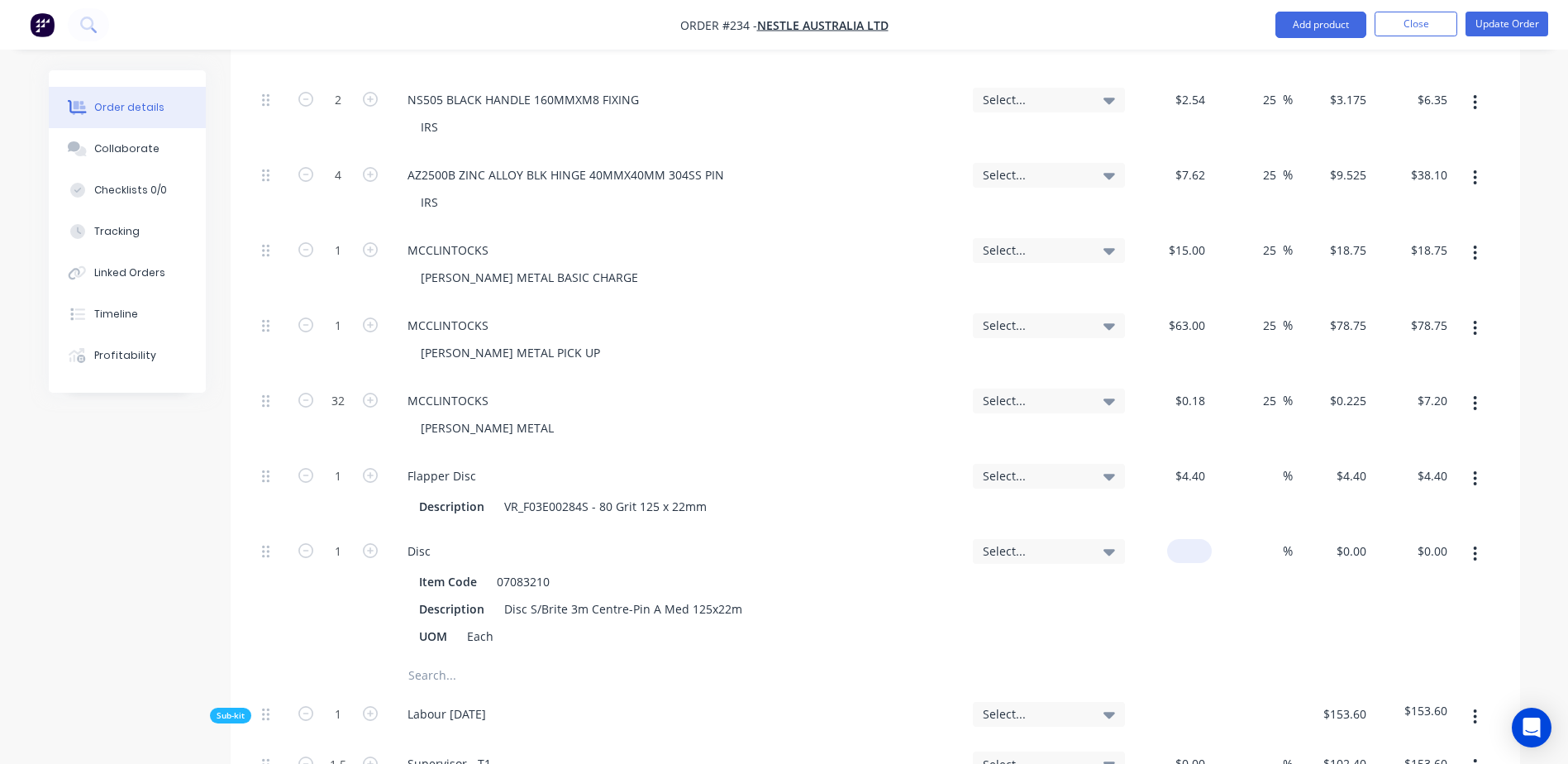
click at [1182, 529] on div "$0.00" at bounding box center [1172, 594] width 81 height 130
click at [441, 659] on input "text" at bounding box center [573, 675] width 331 height 33
type input "$9.10"
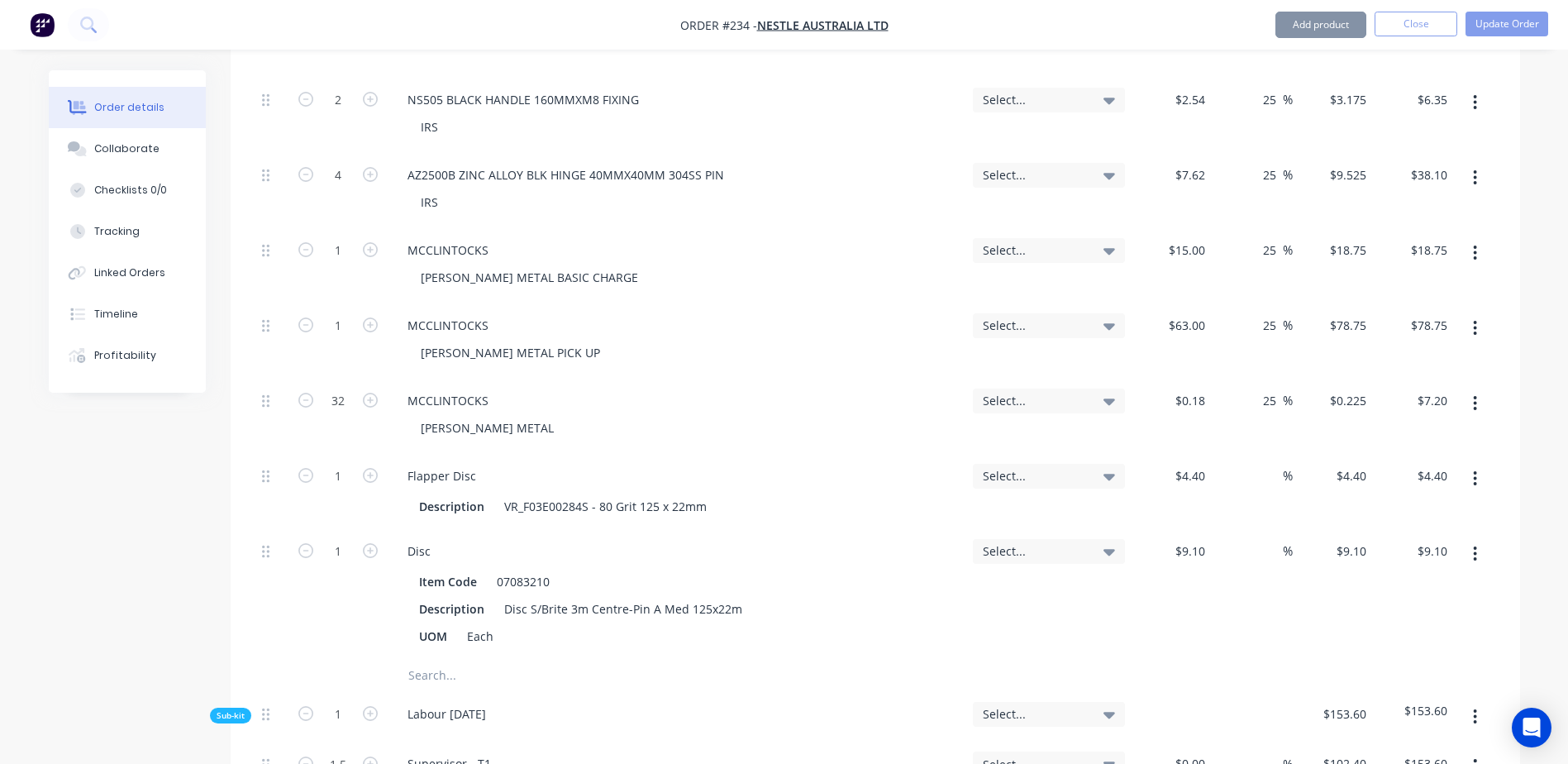
click at [441, 659] on input "text" at bounding box center [573, 675] width 331 height 33
click at [1495, 23] on button "Update Order" at bounding box center [1506, 24] width 82 height 25
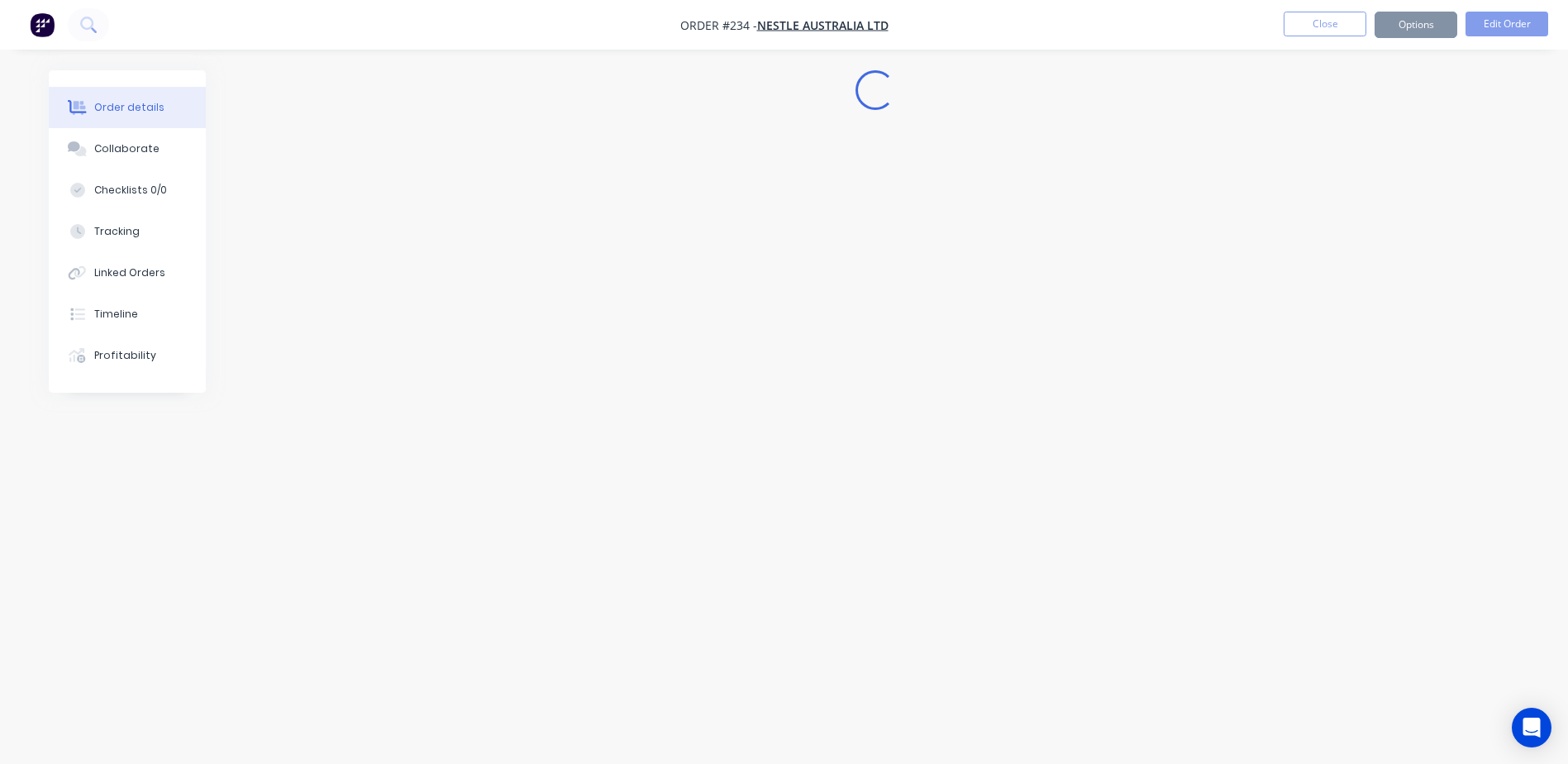
scroll to position [0, 0]
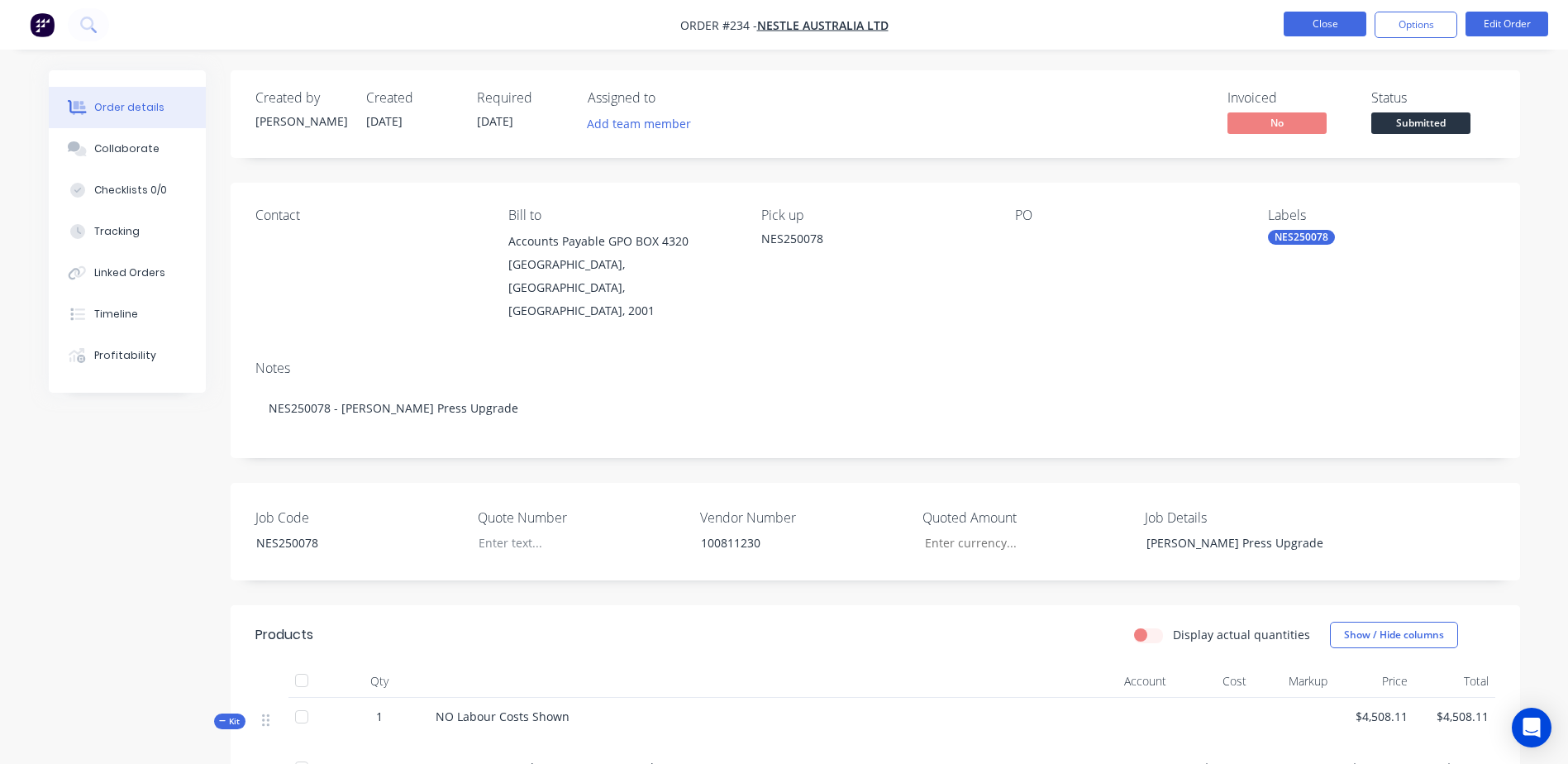
click at [1308, 27] on button "Close" at bounding box center [1324, 24] width 82 height 25
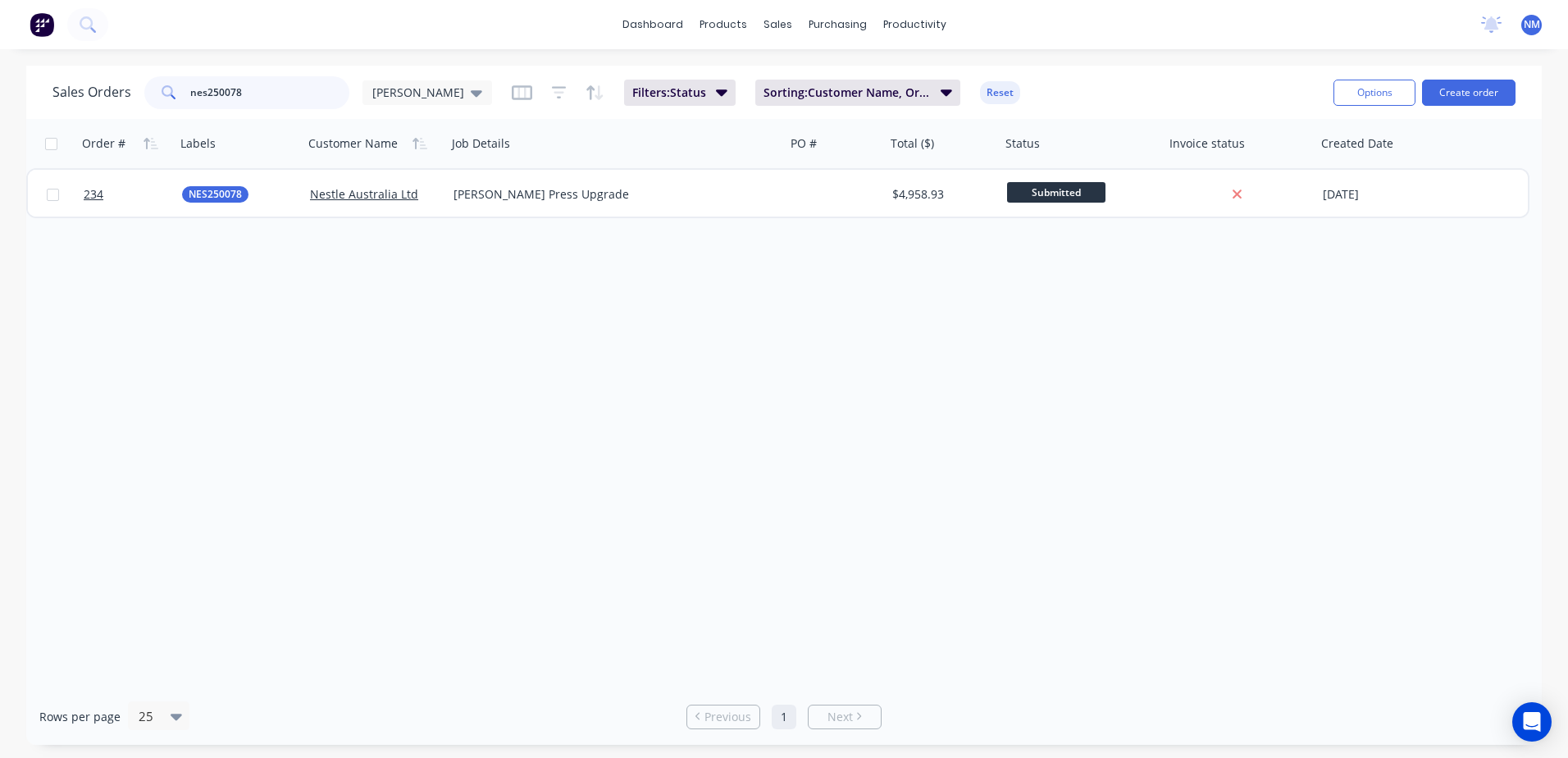
drag, startPoint x: 251, startPoint y: 86, endPoint x: 151, endPoint y: 97, distance: 100.6
click at [152, 97] on div "nes250078" at bounding box center [246, 93] width 205 height 33
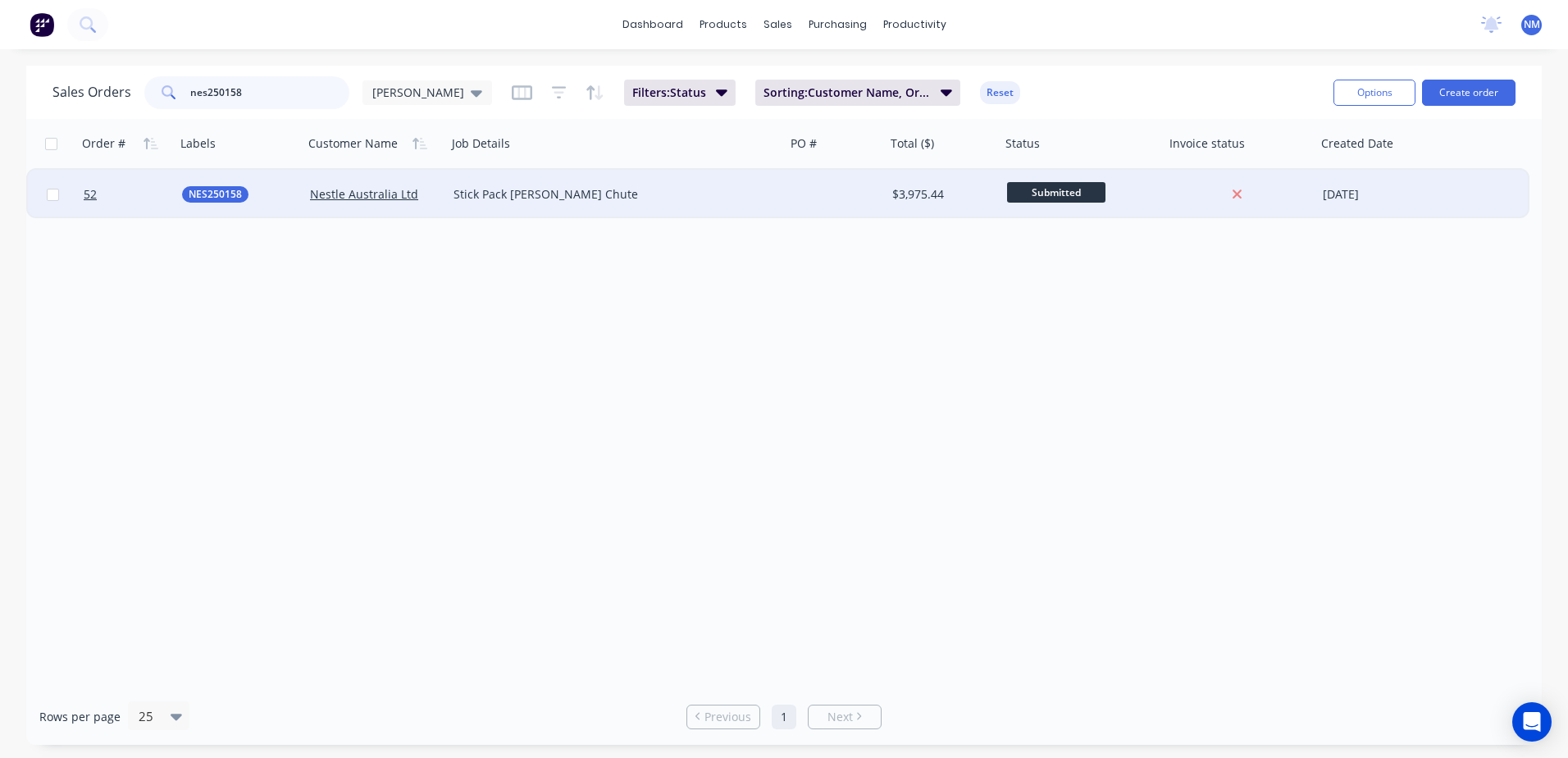
type input "nes250158"
click at [870, 192] on div at bounding box center [835, 194] width 100 height 49
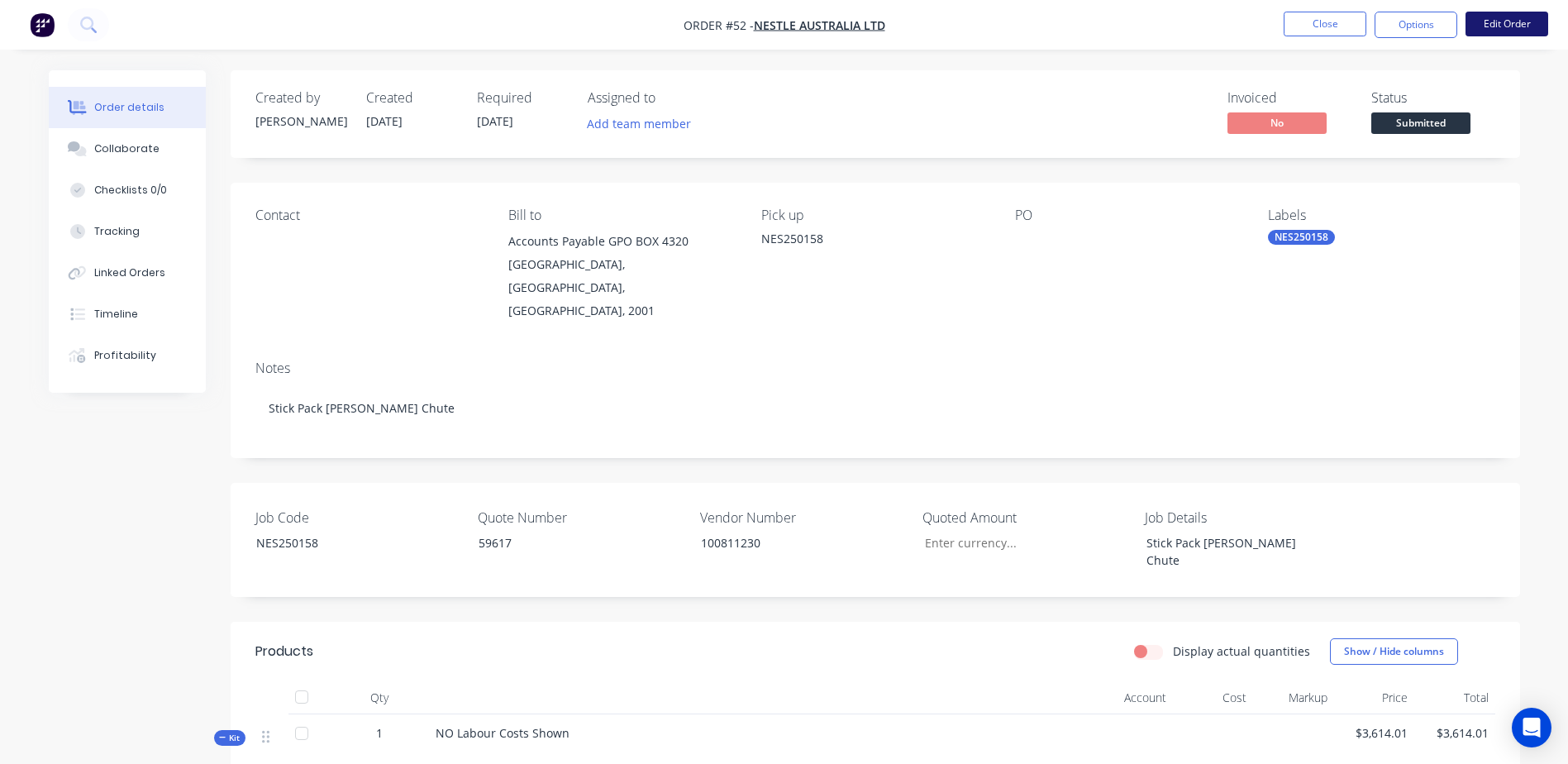
click at [1523, 26] on button "Edit Order" at bounding box center [1506, 24] width 82 height 25
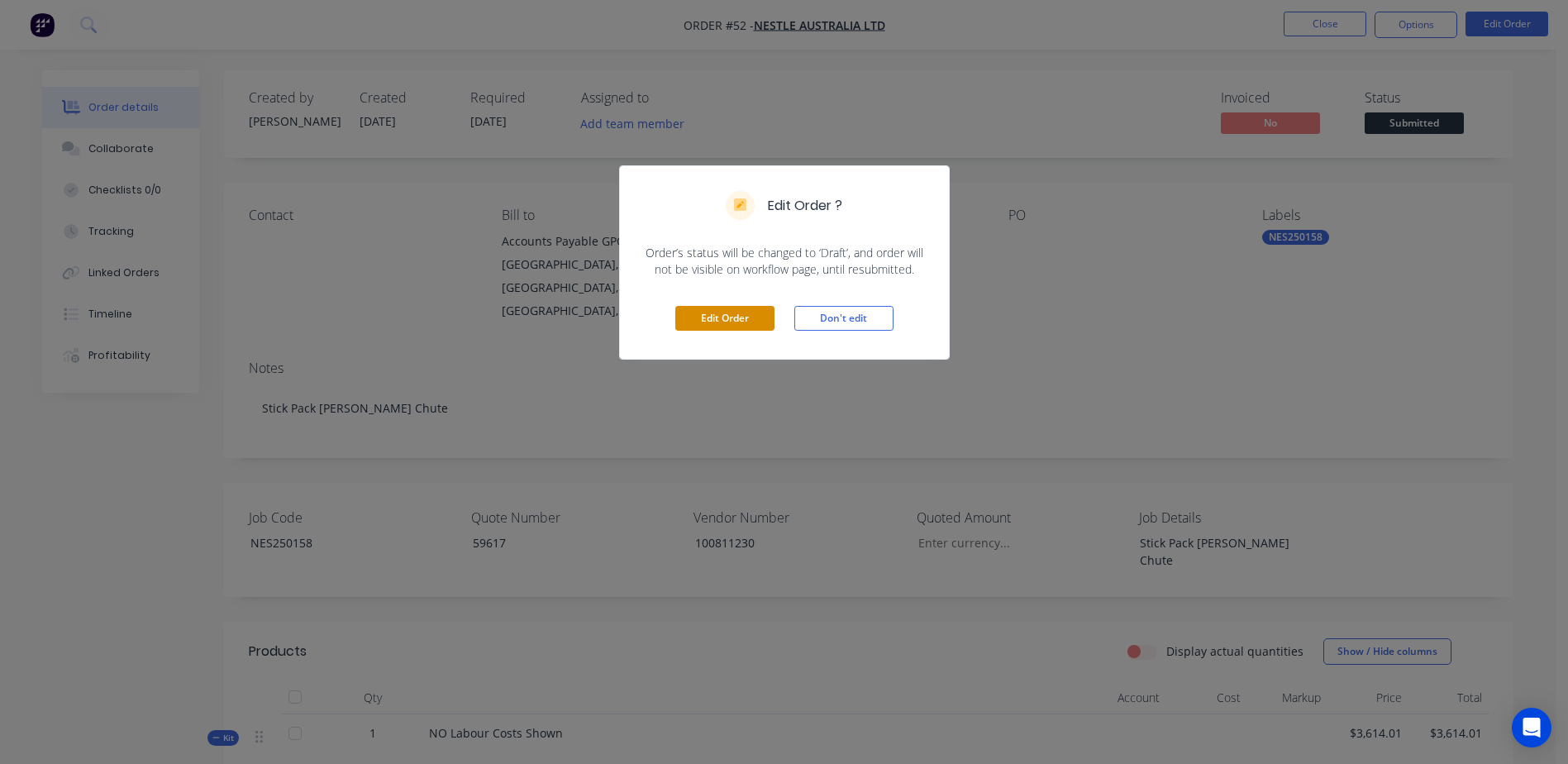
click at [703, 317] on button "Edit Order" at bounding box center [725, 318] width 100 height 25
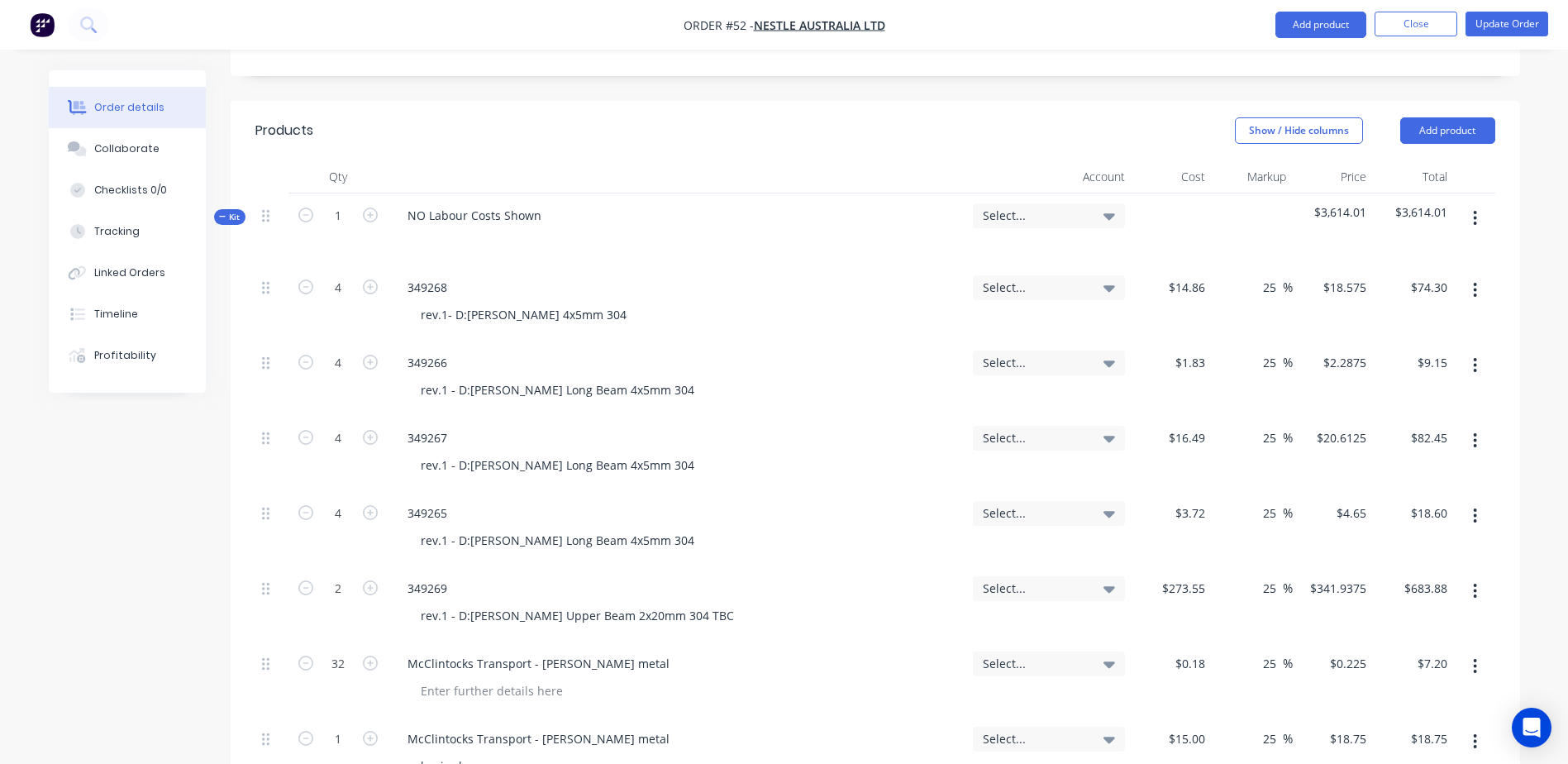
scroll to position [827, 0]
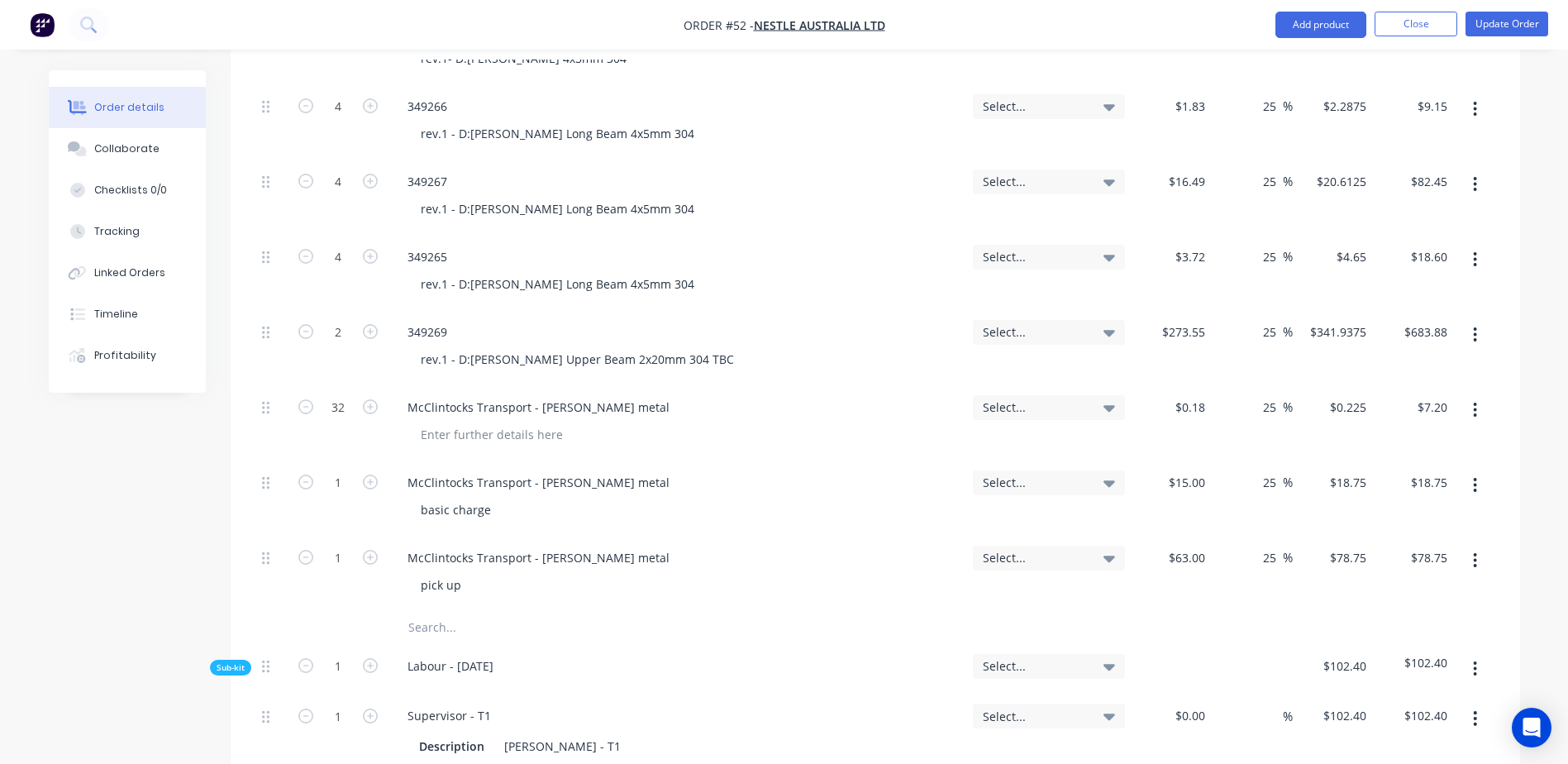
click at [425, 611] on input "text" at bounding box center [573, 628] width 331 height 33
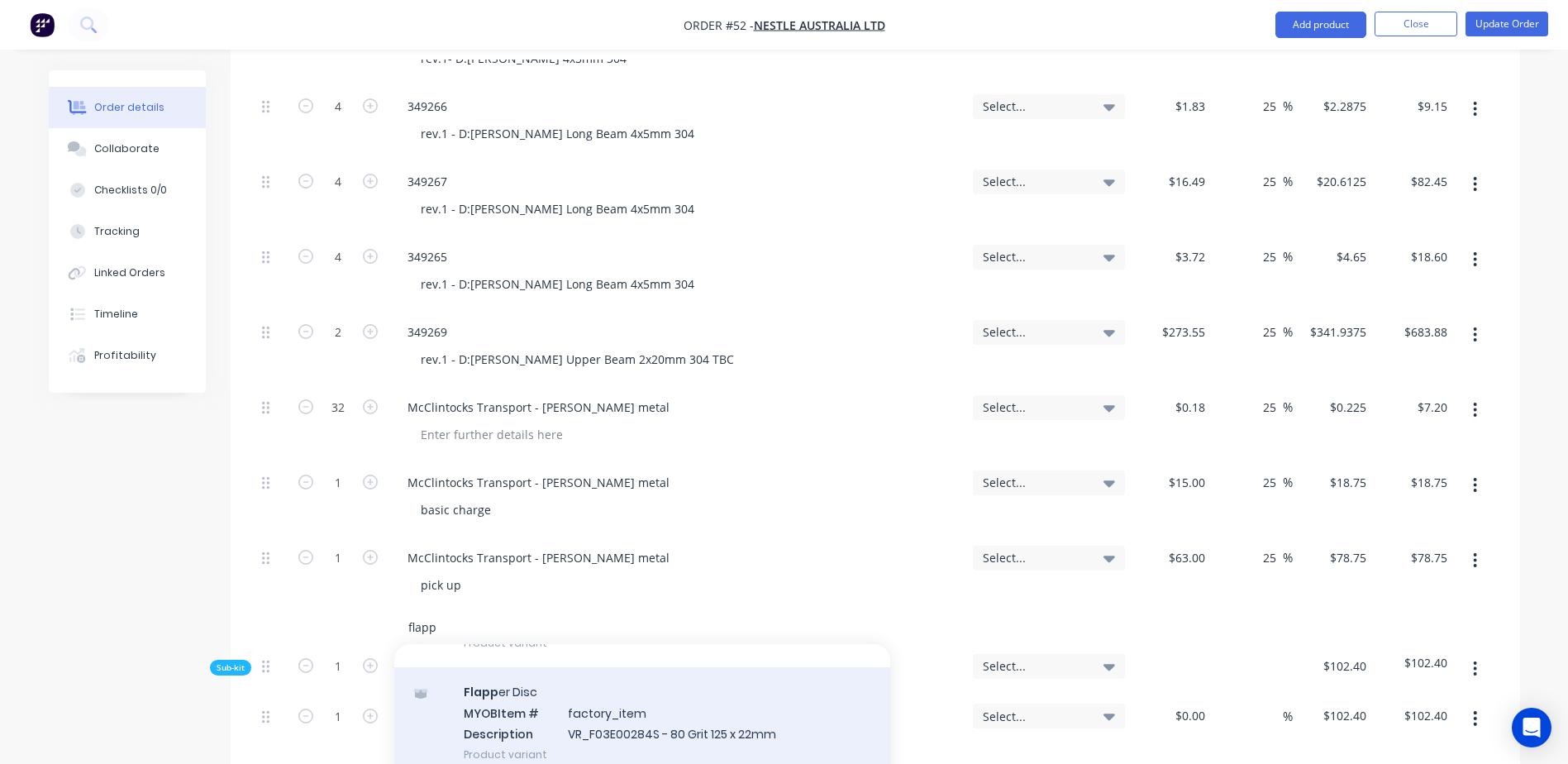
scroll to position [248, 0]
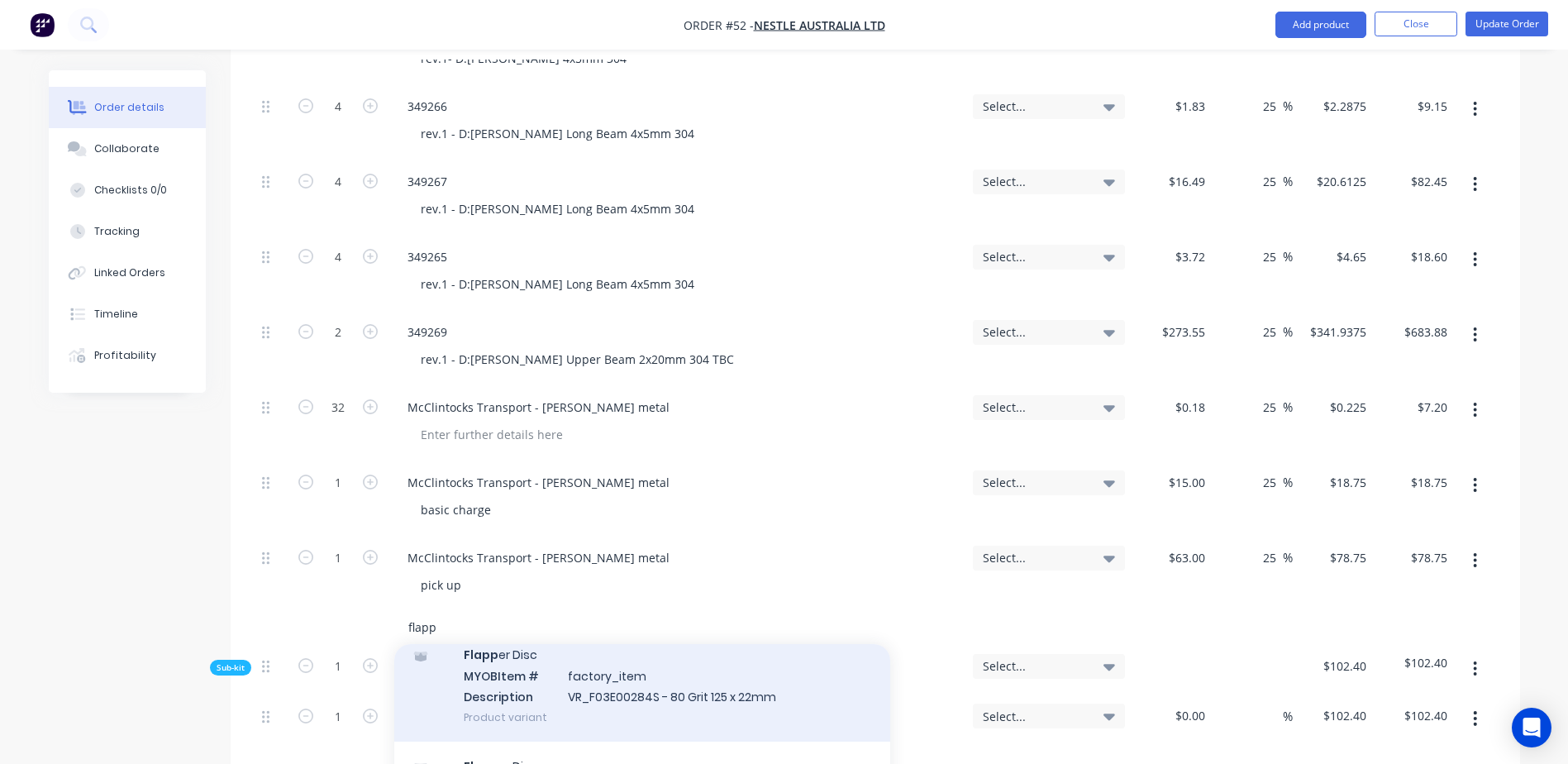
type input "flapp"
click at [635, 633] on div "Flapp er Disc MYOB Item # factory_item Description VR_F03E00284S - 80 Grit 125 …" at bounding box center [642, 686] width 496 height 111
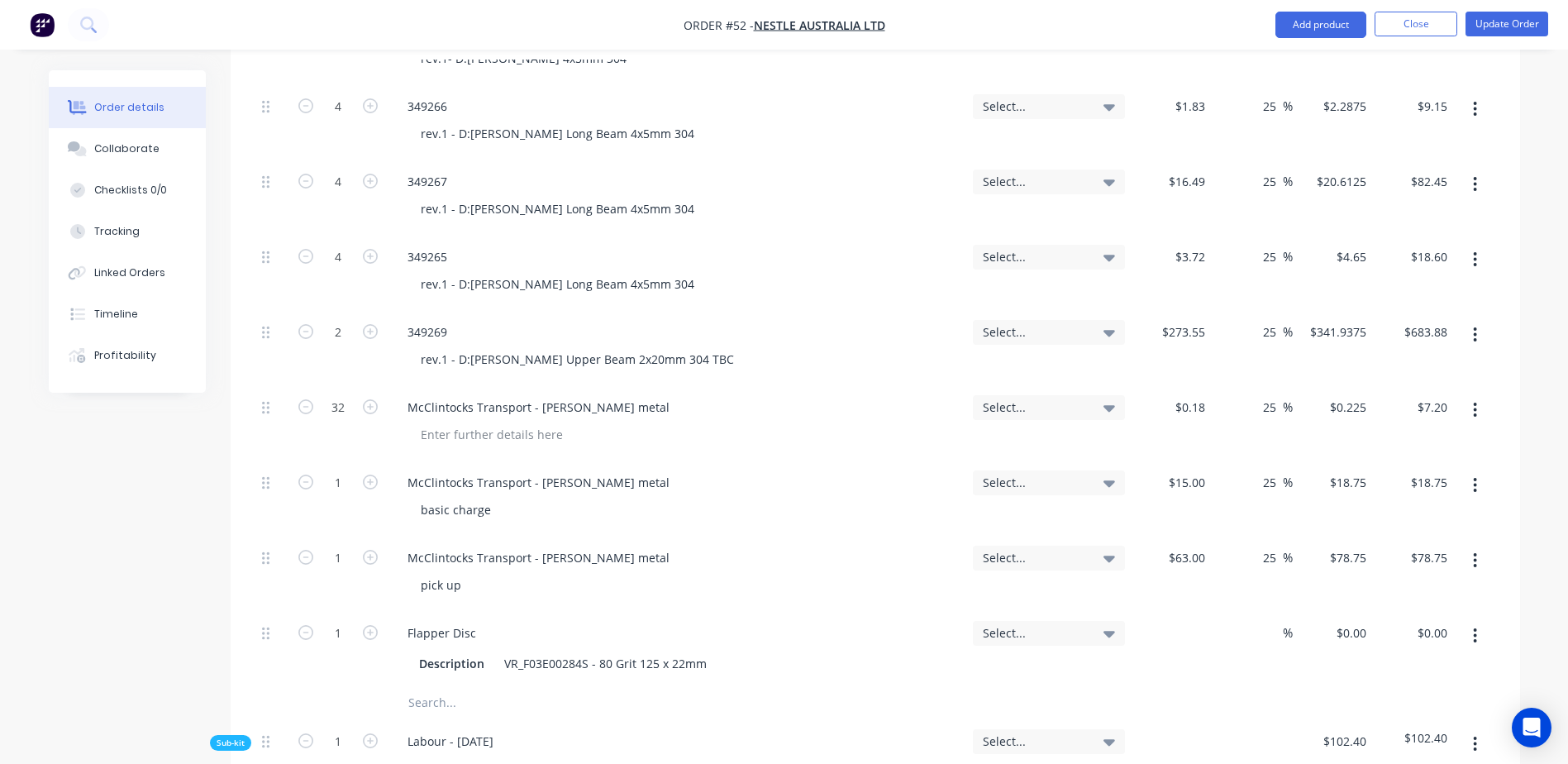
click at [1186, 621] on div "$0.00" at bounding box center [1189, 632] width 44 height 24
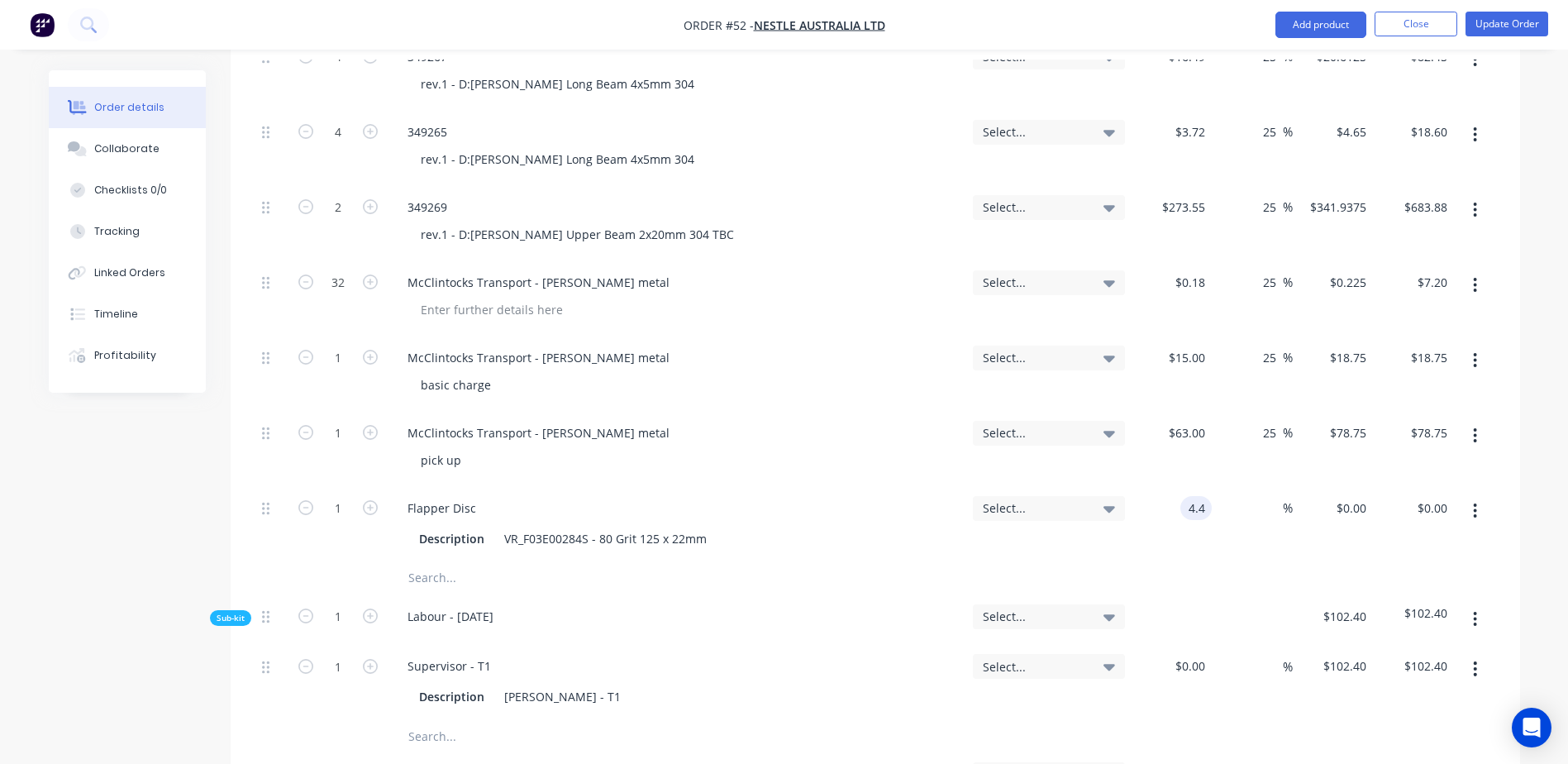
scroll to position [992, 0]
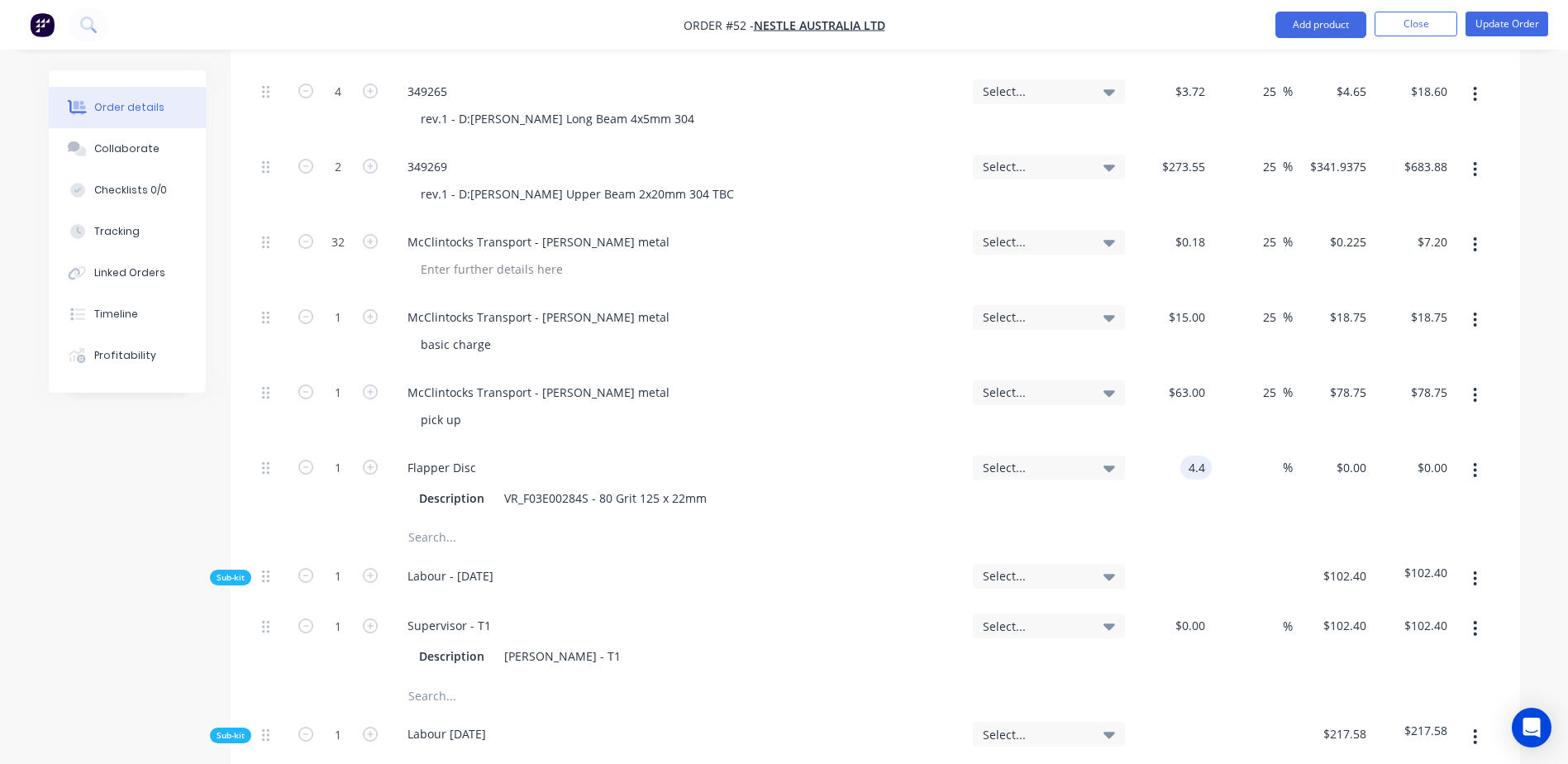
type input "$4.40"
click at [428, 521] on input "text" at bounding box center [573, 538] width 331 height 33
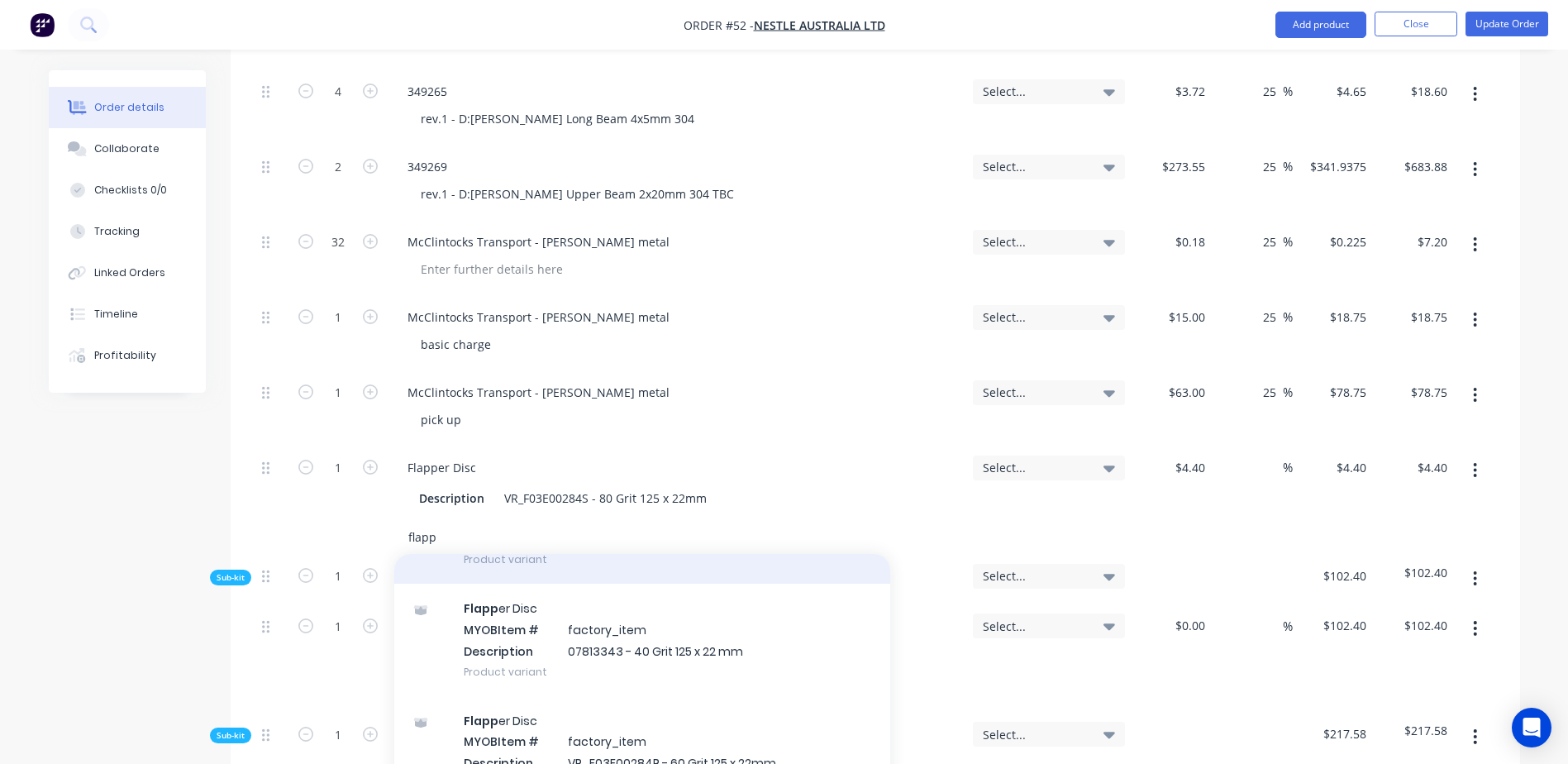
scroll to position [331, 0]
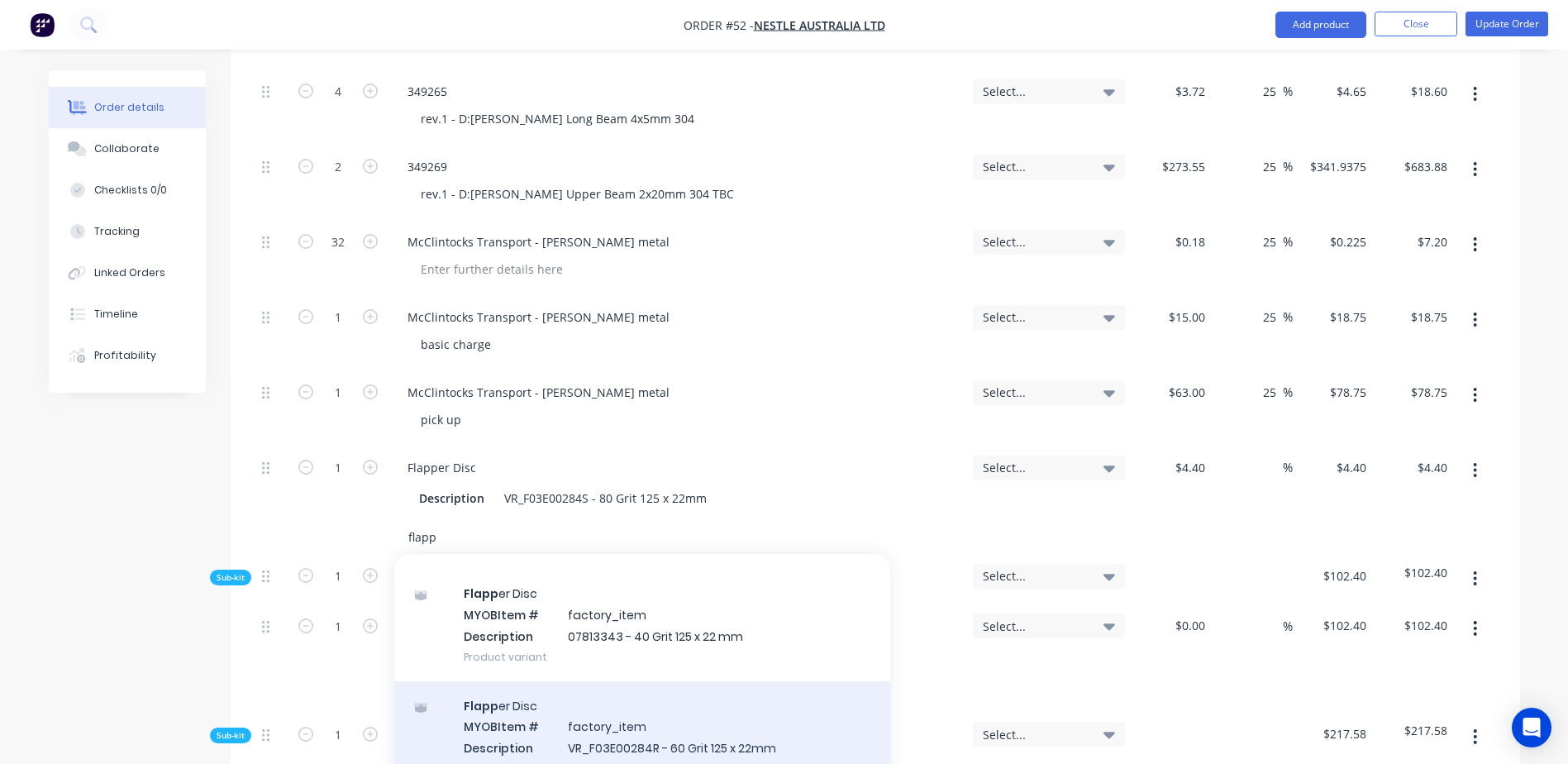
type input "flapp"
click at [715, 688] on div "Flapp er Disc MYOB Item # factory_item Description VR_F03E00284R - 60 Grit 125 …" at bounding box center [642, 737] width 496 height 111
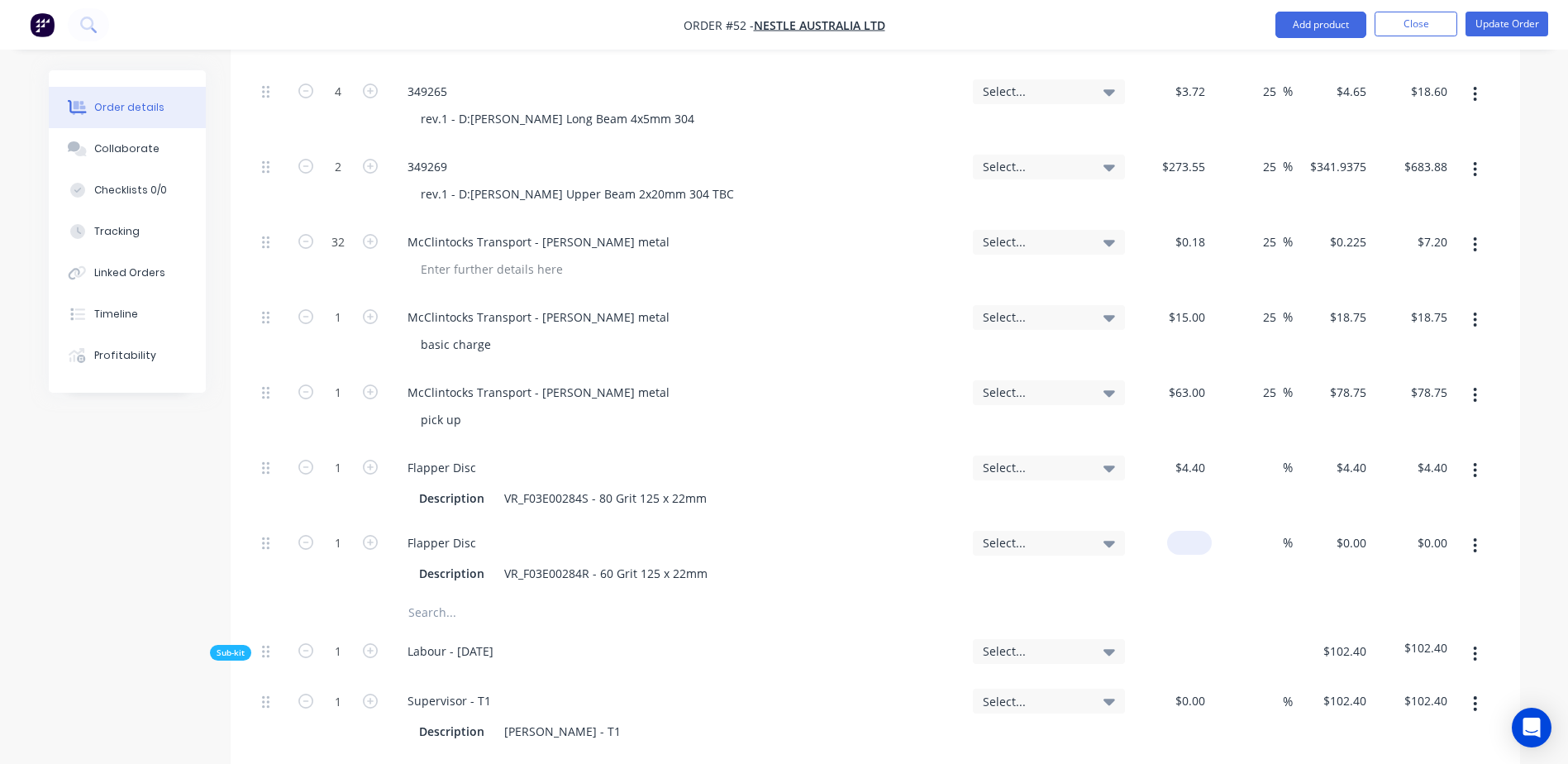
click at [1177, 521] on div "$0.00" at bounding box center [1172, 559] width 81 height 75
type input "$4.40"
click at [460, 596] on input "text" at bounding box center [573, 612] width 331 height 33
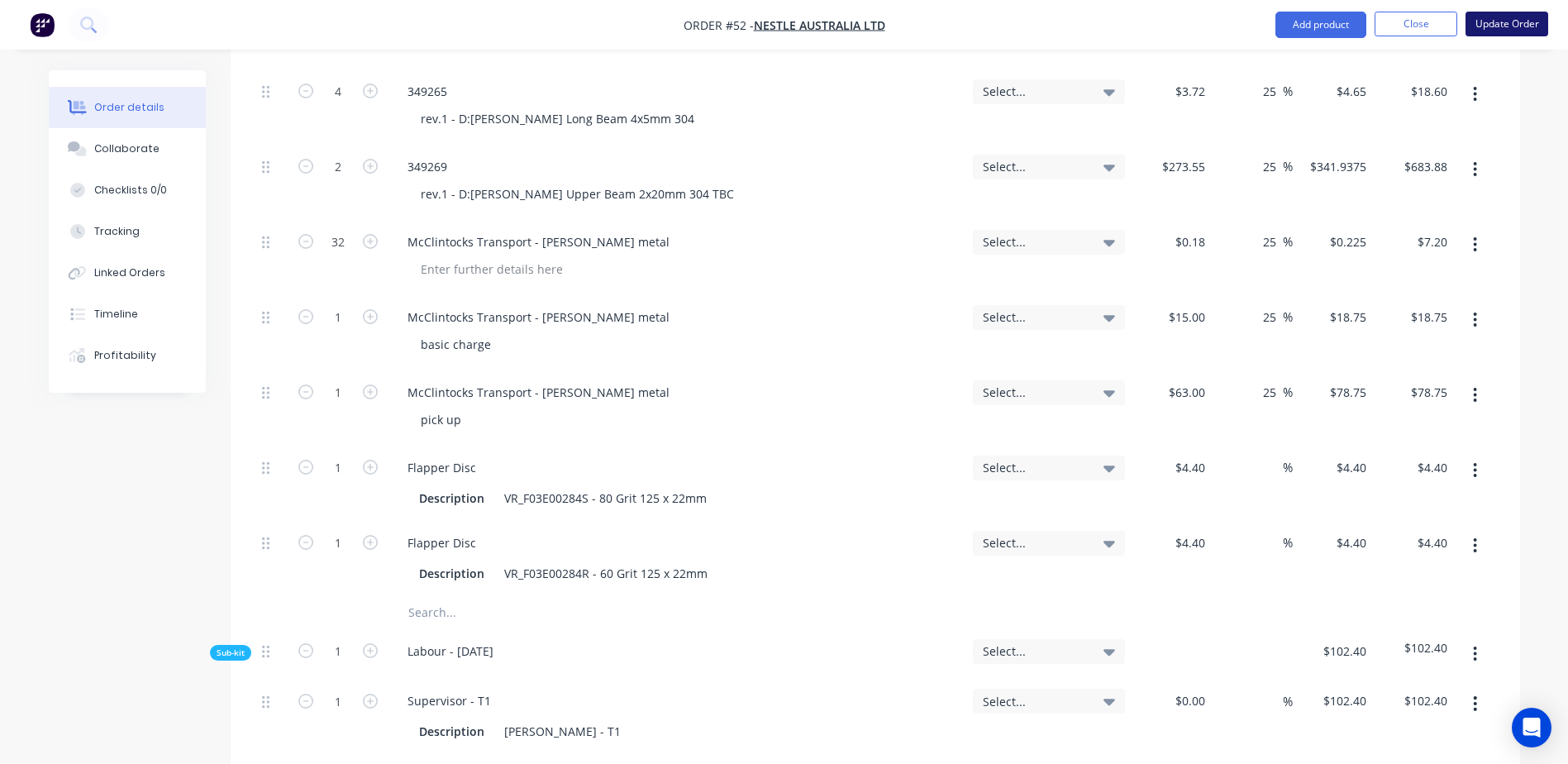
click at [1519, 28] on button "Update Order" at bounding box center [1506, 24] width 82 height 25
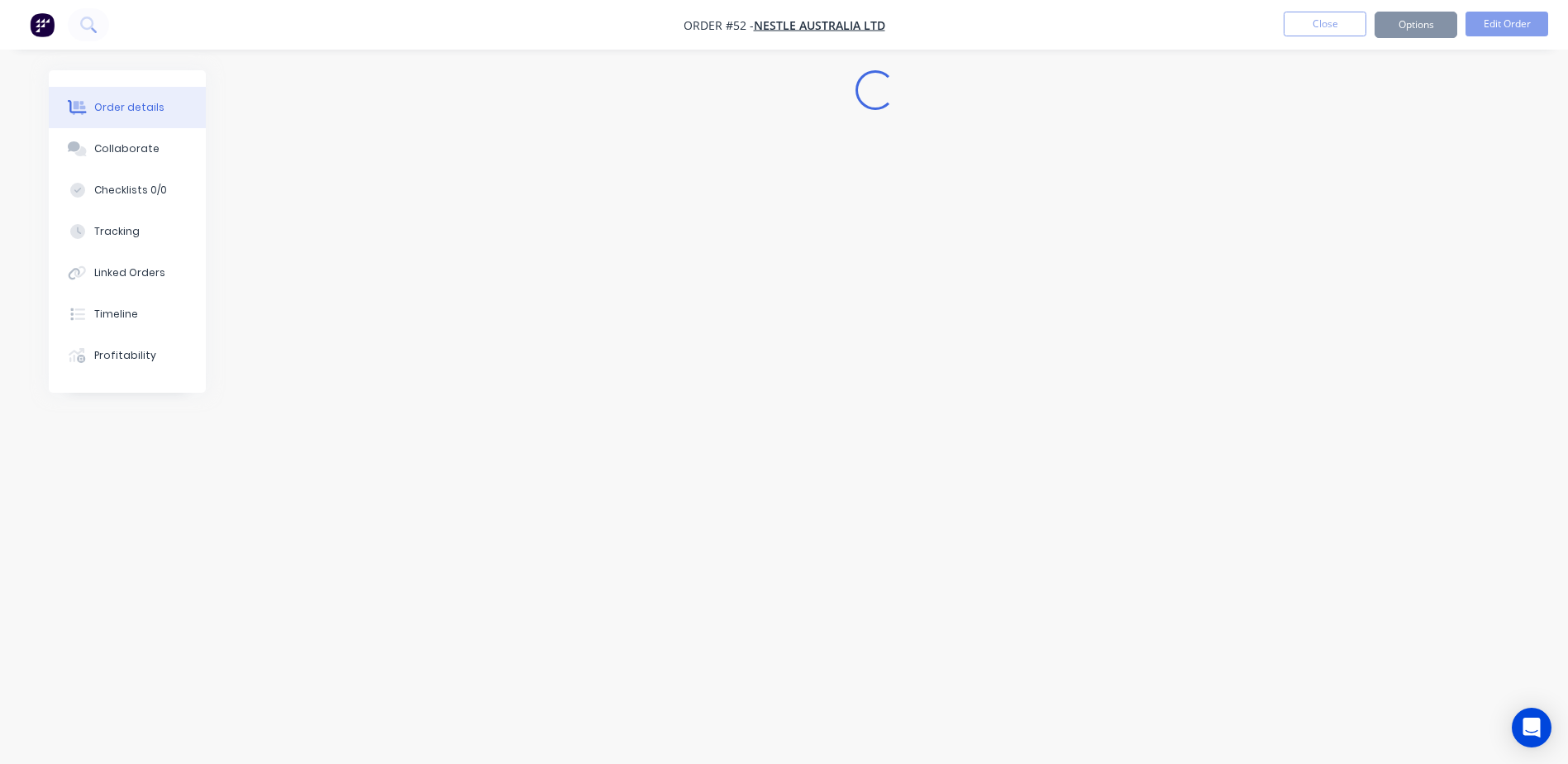
scroll to position [0, 0]
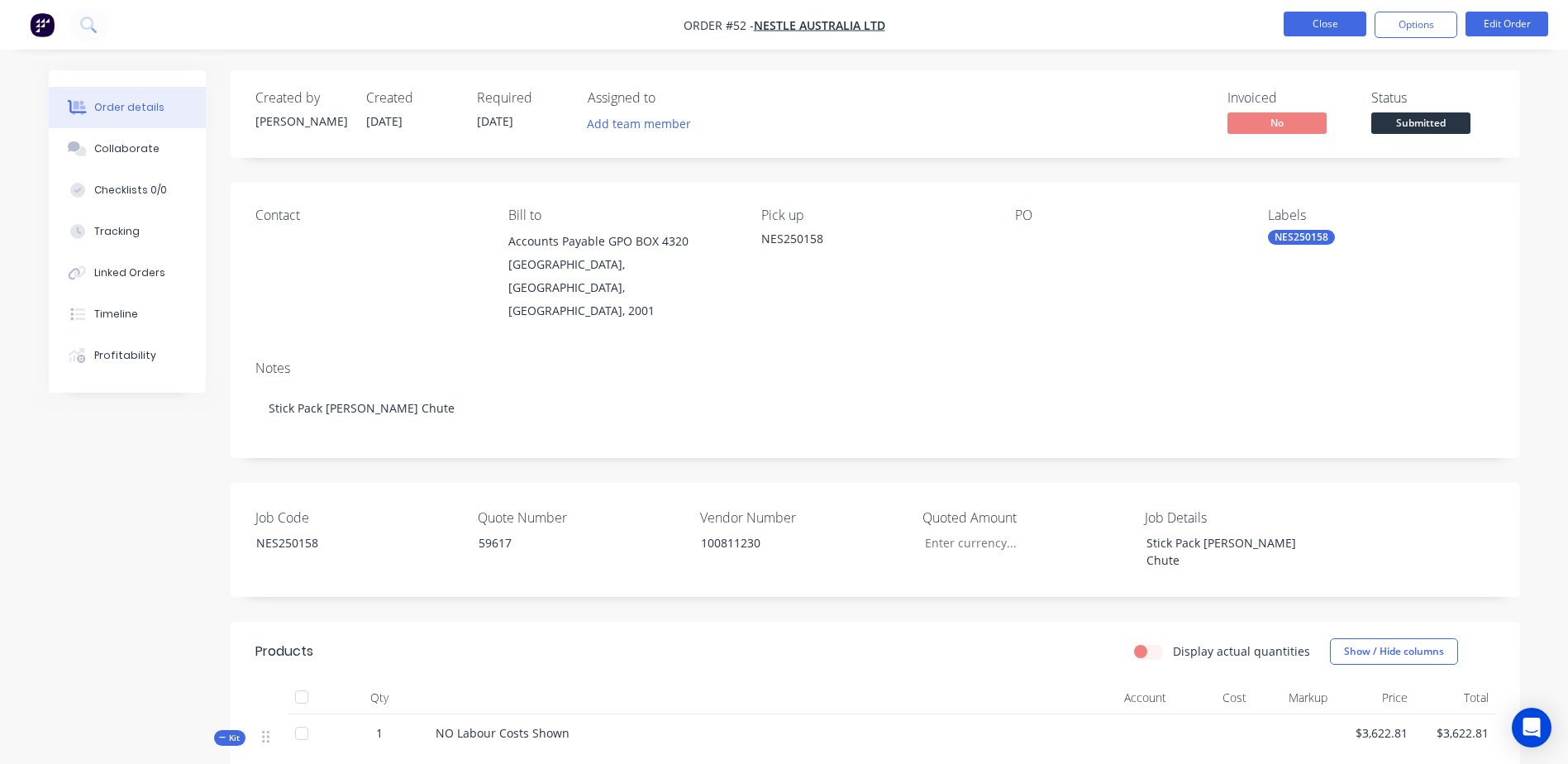
click at [1321, 31] on button "Close" at bounding box center [1324, 24] width 82 height 25
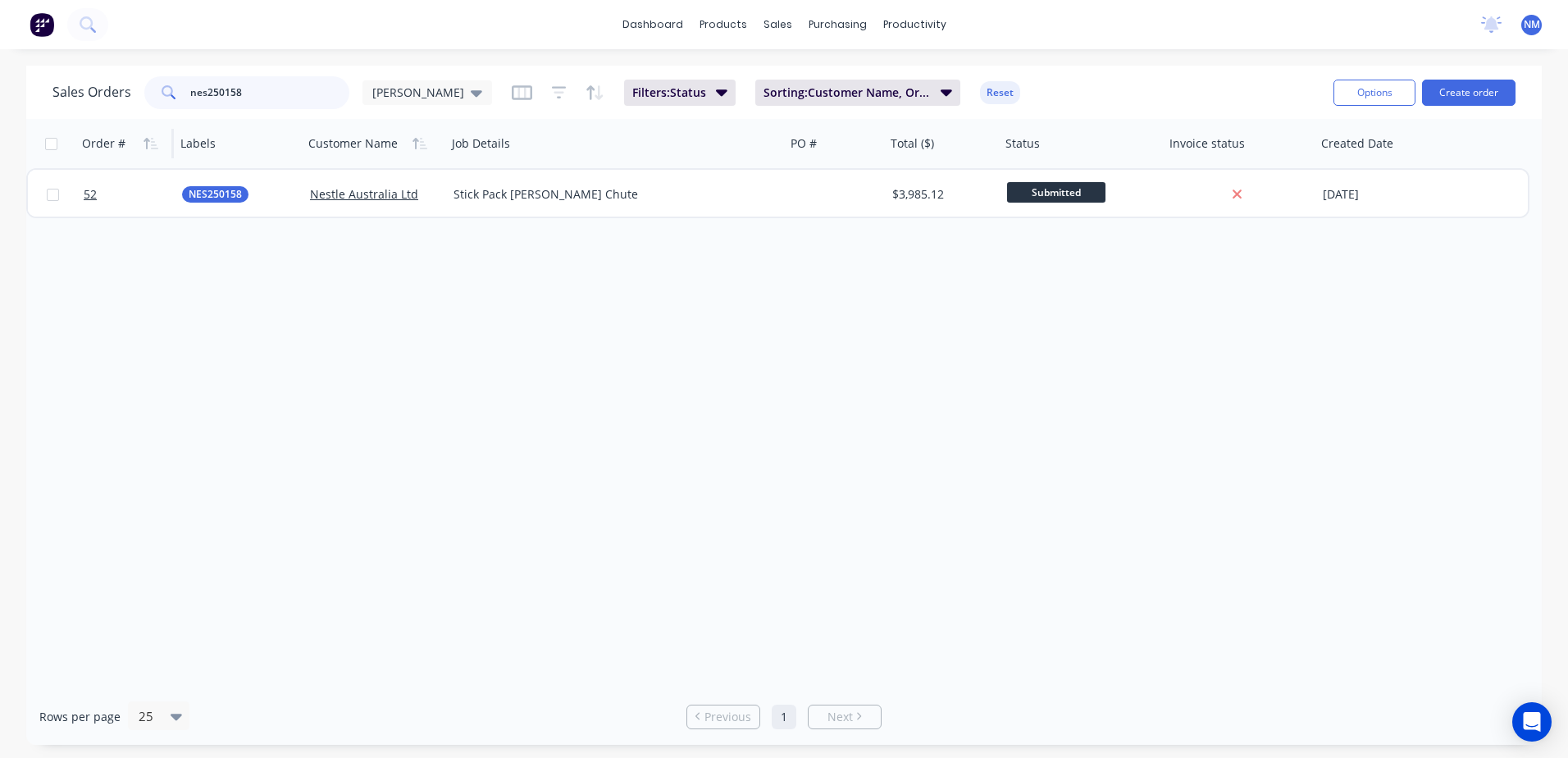
drag, startPoint x: 257, startPoint y: 85, endPoint x: 99, endPoint y: 121, distance: 162.0
click at [99, 121] on div "Sales Orders nes250158 Neil Filters: Status Sorting: Customer Name, Order # Res…" at bounding box center [784, 405] width 1515 height 679
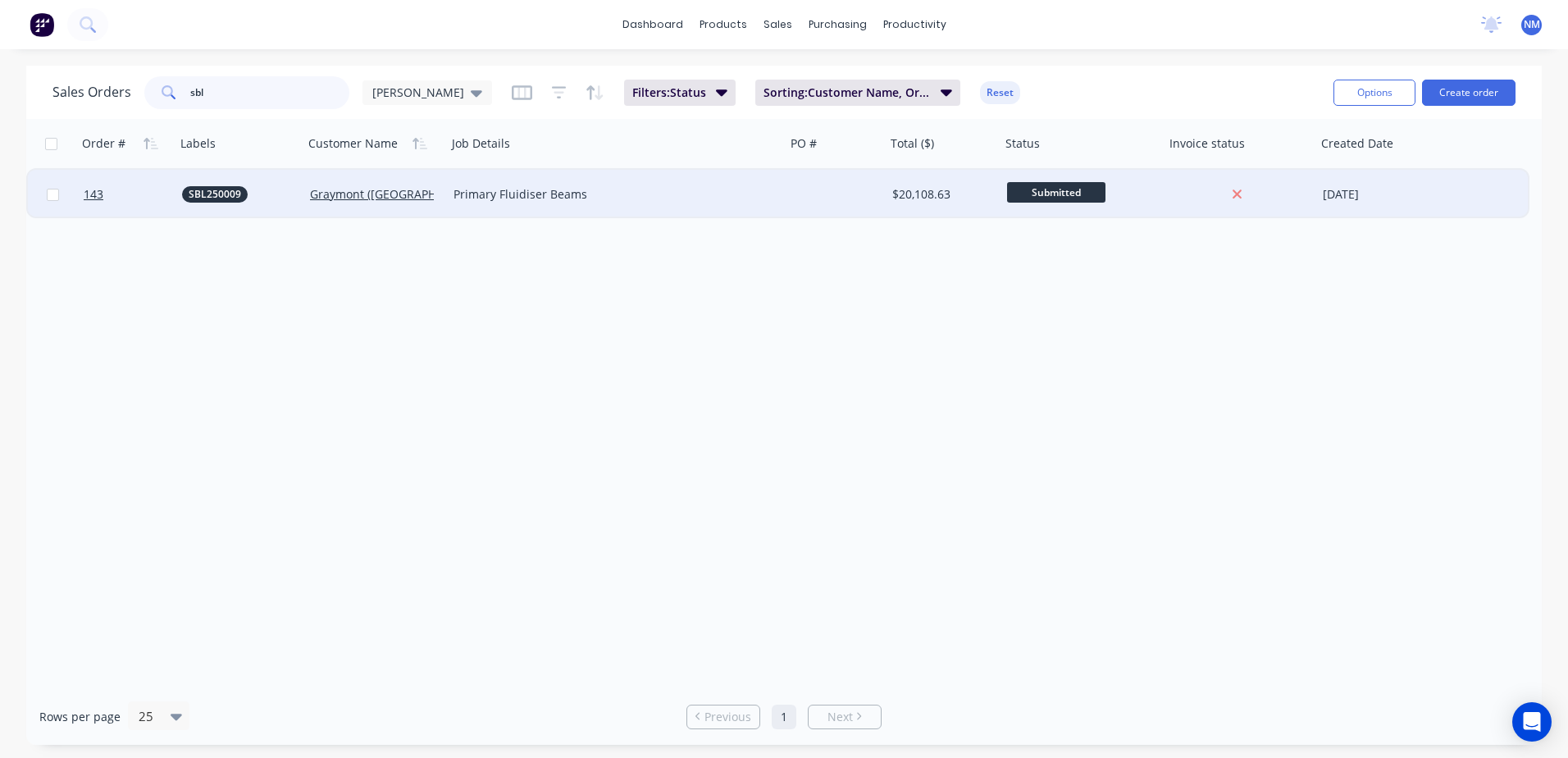
type input "sbl"
click at [856, 195] on div at bounding box center [835, 194] width 100 height 49
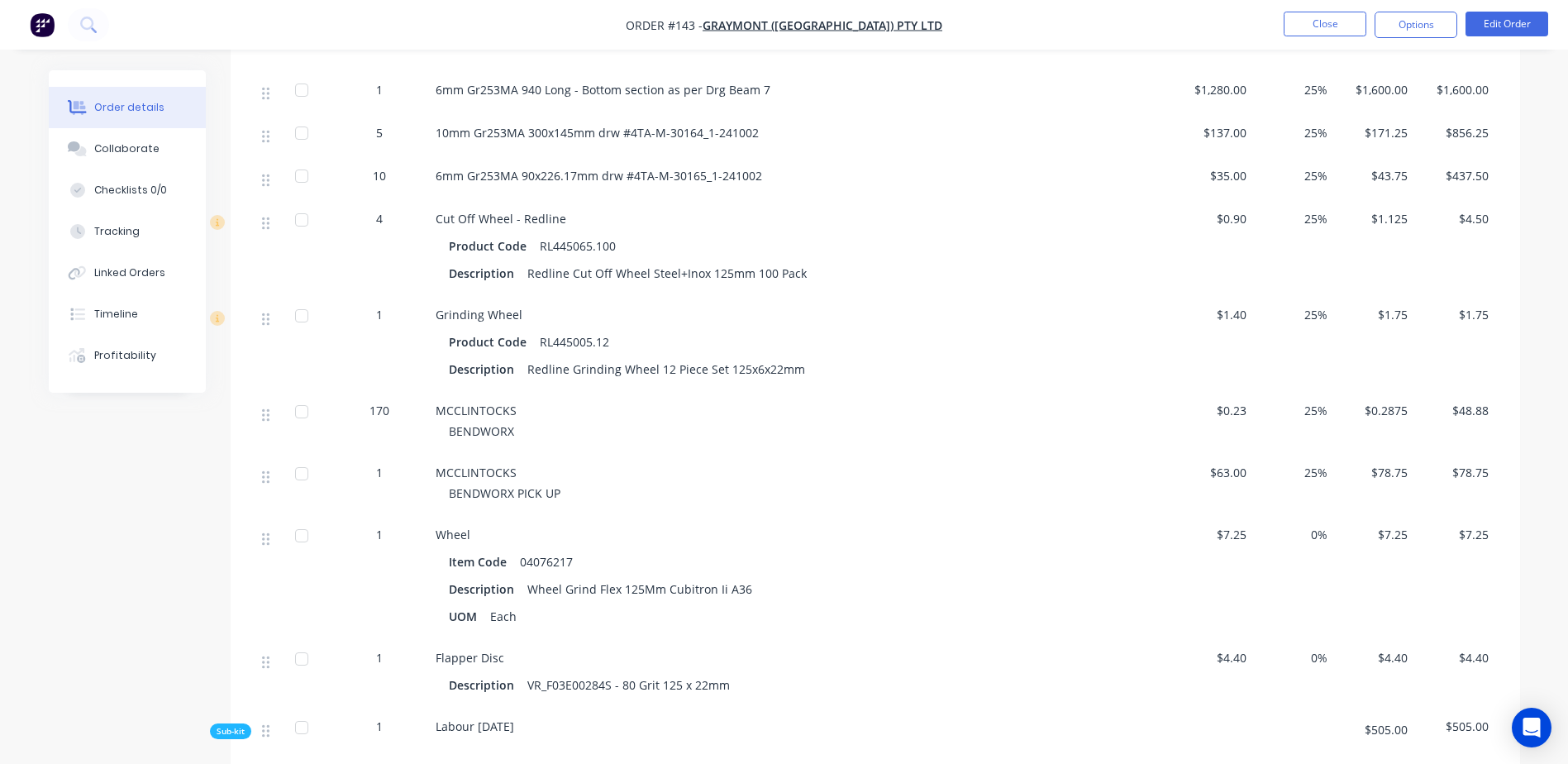
scroll to position [992, 0]
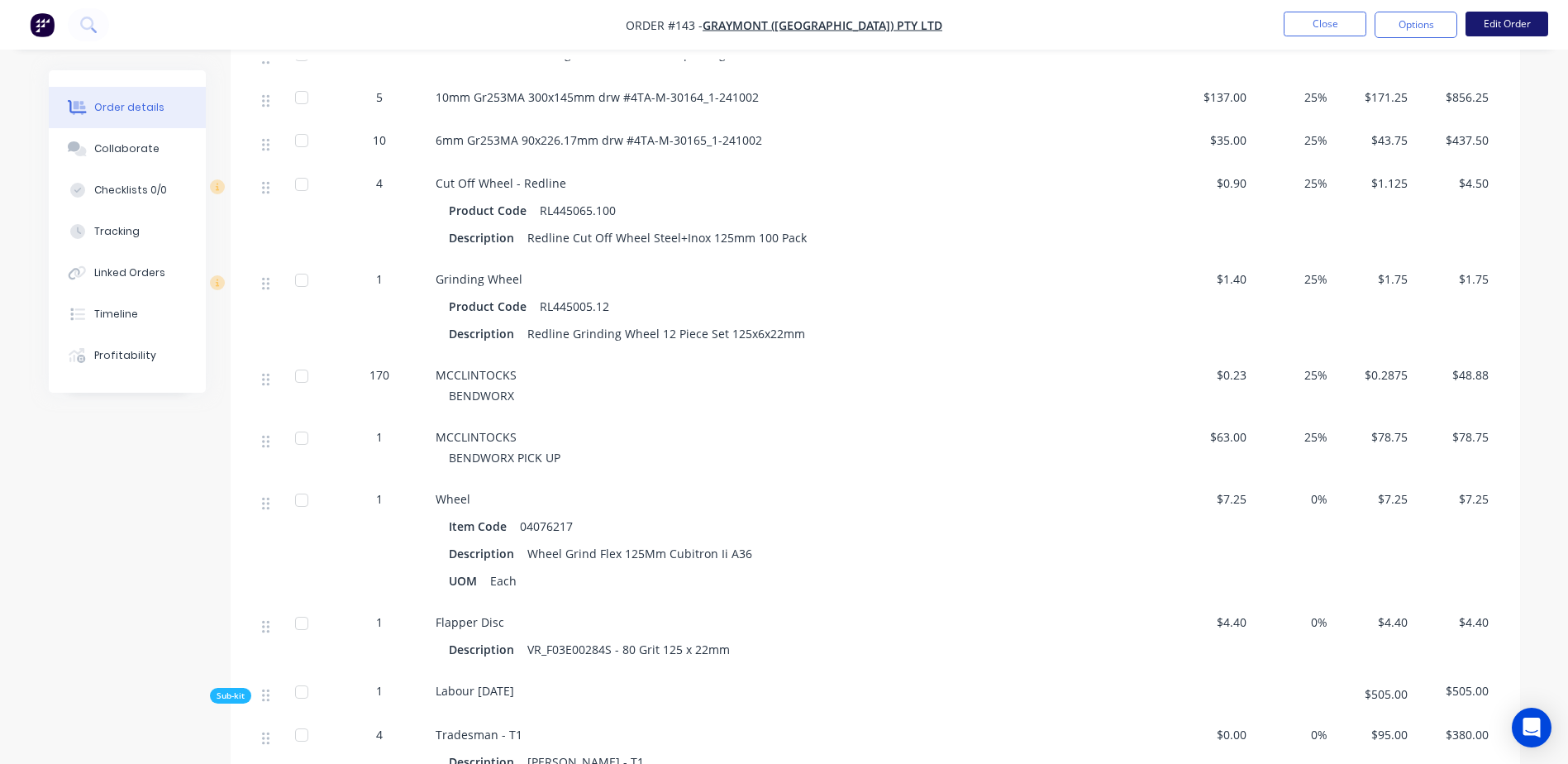
click at [1505, 19] on button "Edit Order" at bounding box center [1506, 24] width 82 height 25
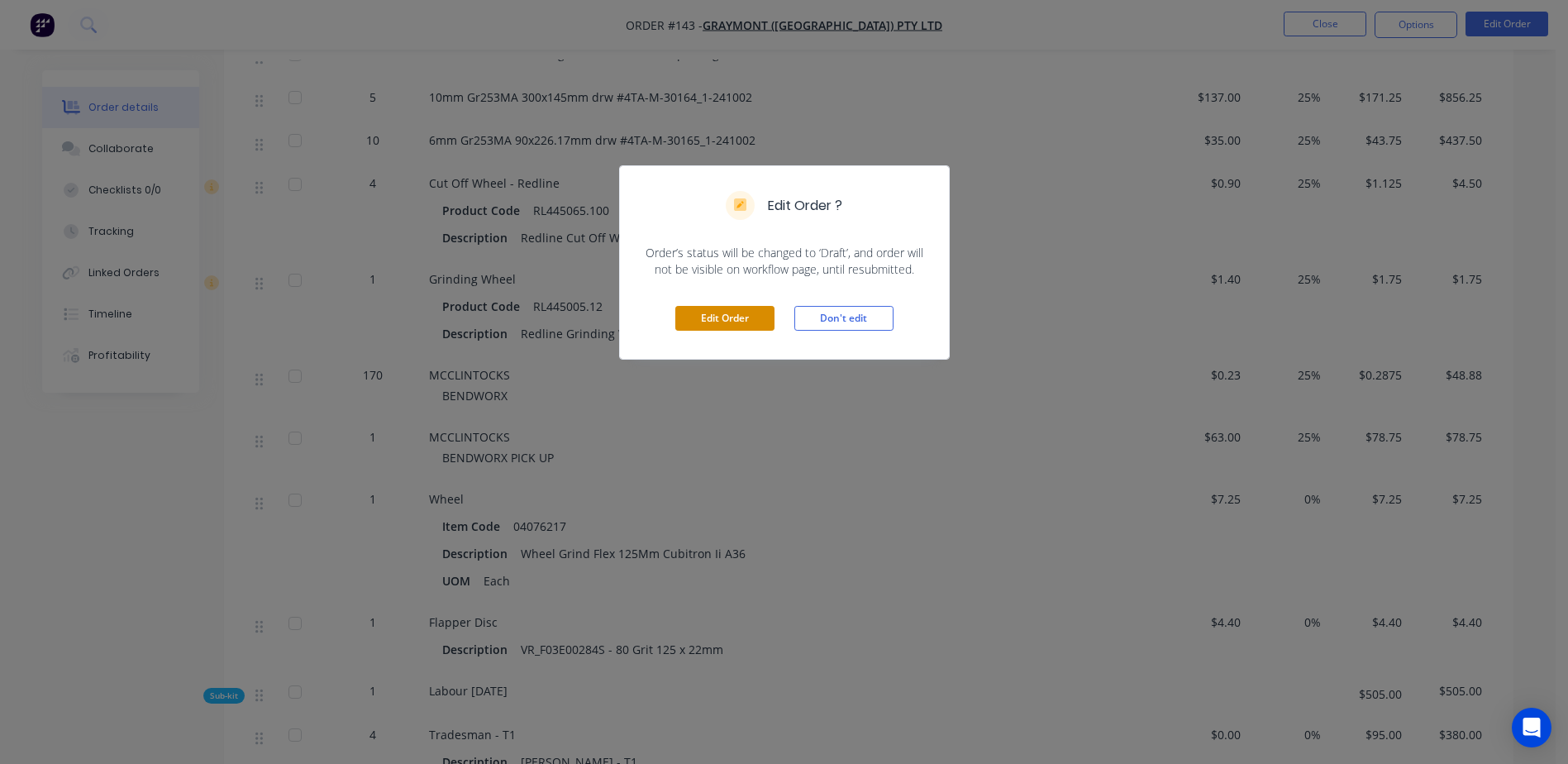
click at [761, 314] on button "Edit Order" at bounding box center [725, 318] width 100 height 25
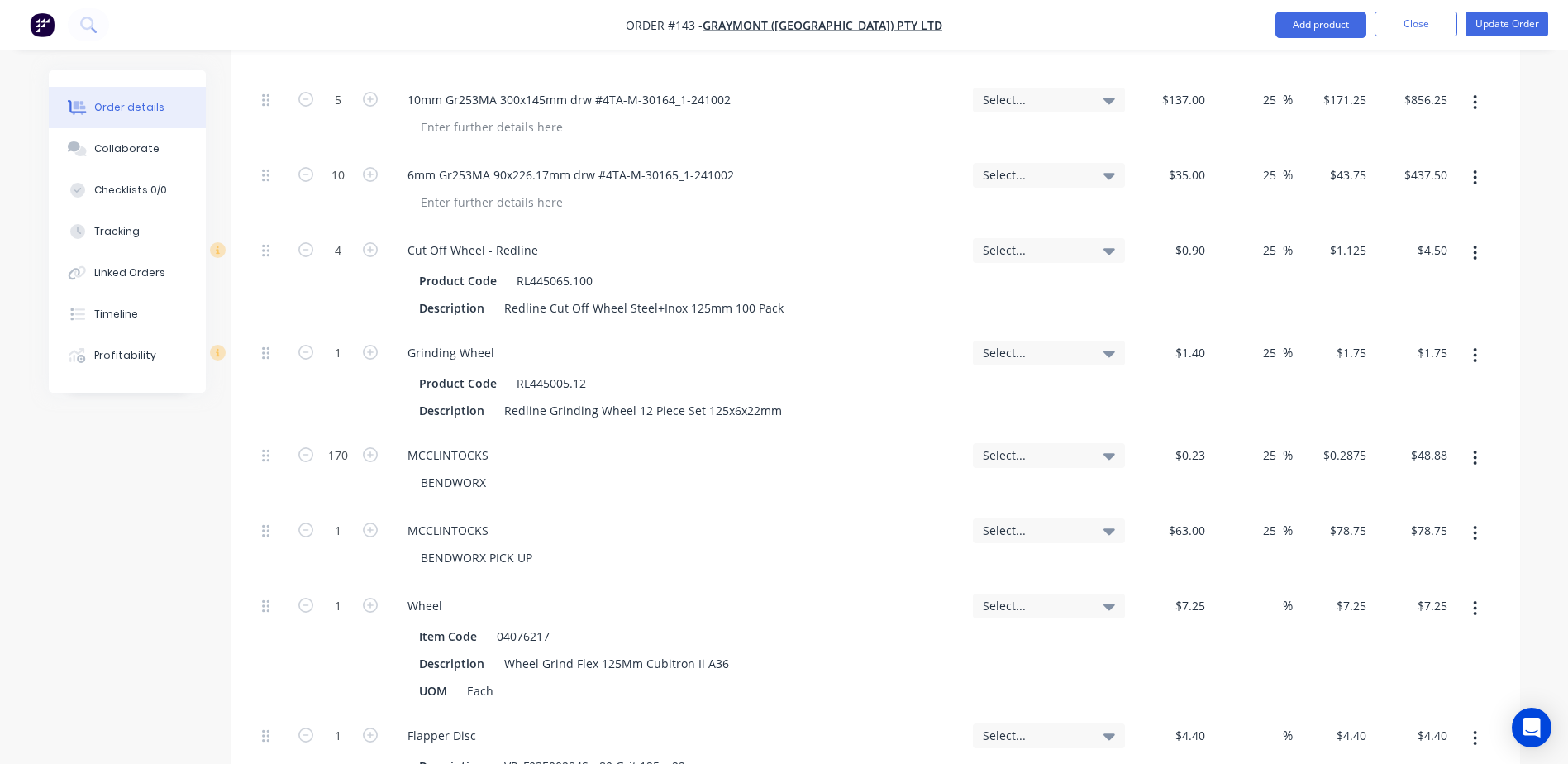
scroll to position [1323, 0]
click at [379, 593] on button "button" at bounding box center [370, 602] width 21 height 17
type input "2"
type input "$14.50"
click at [1507, 24] on button "Update Order" at bounding box center [1506, 24] width 82 height 25
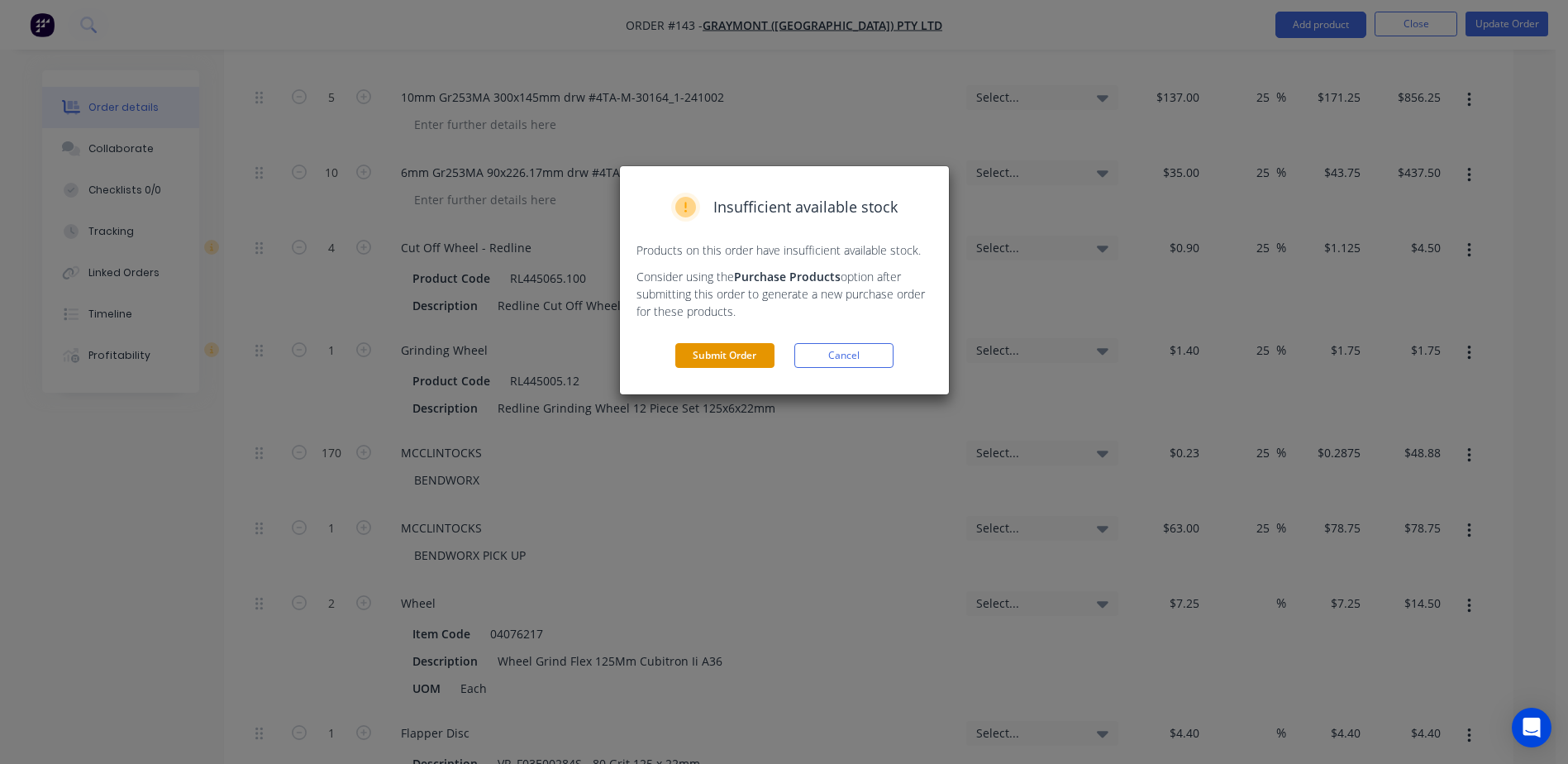
click at [695, 363] on button "Submit Order" at bounding box center [725, 356] width 100 height 25
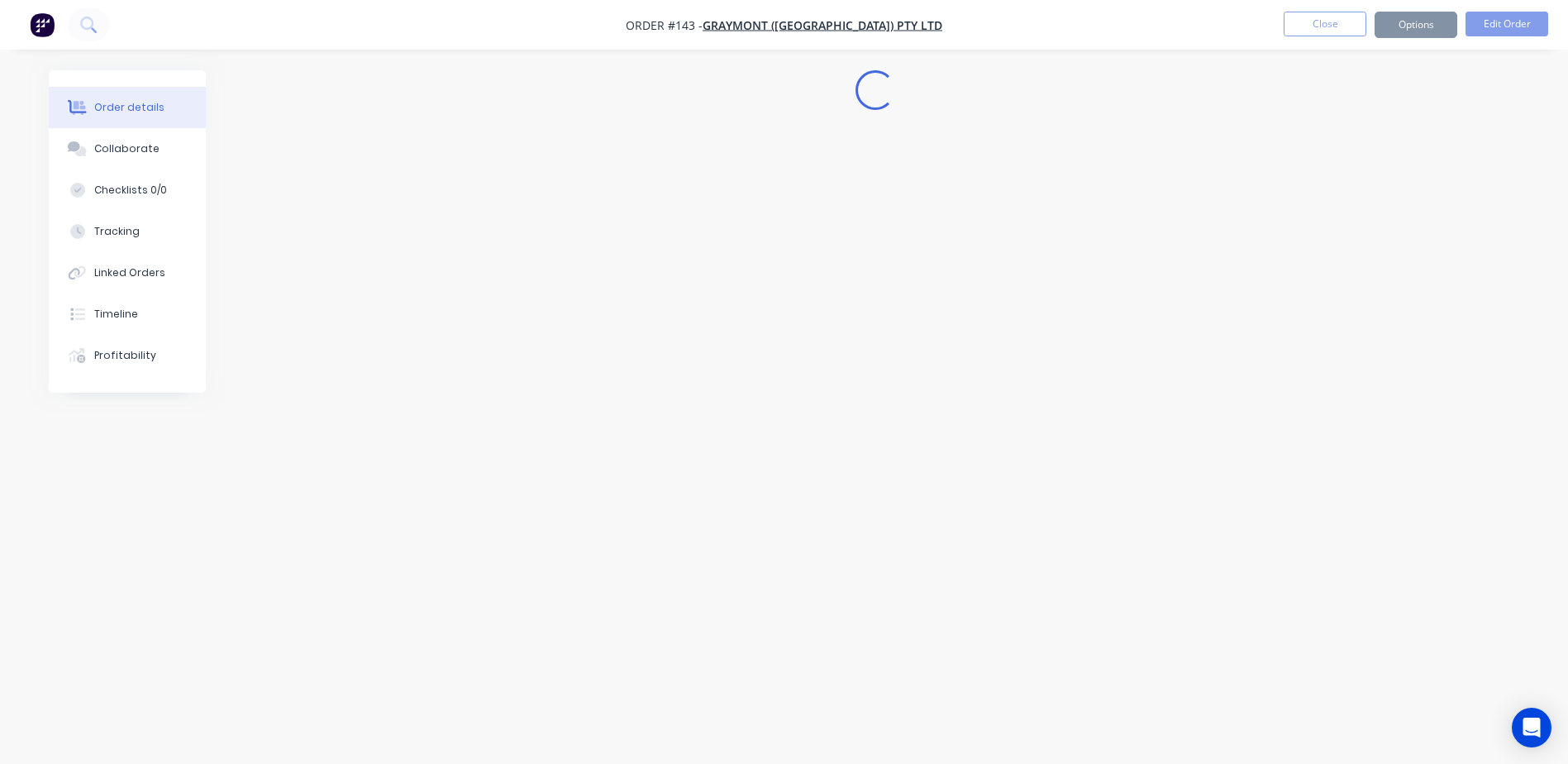
scroll to position [0, 0]
